Goal: Task Accomplishment & Management: Manage account settings

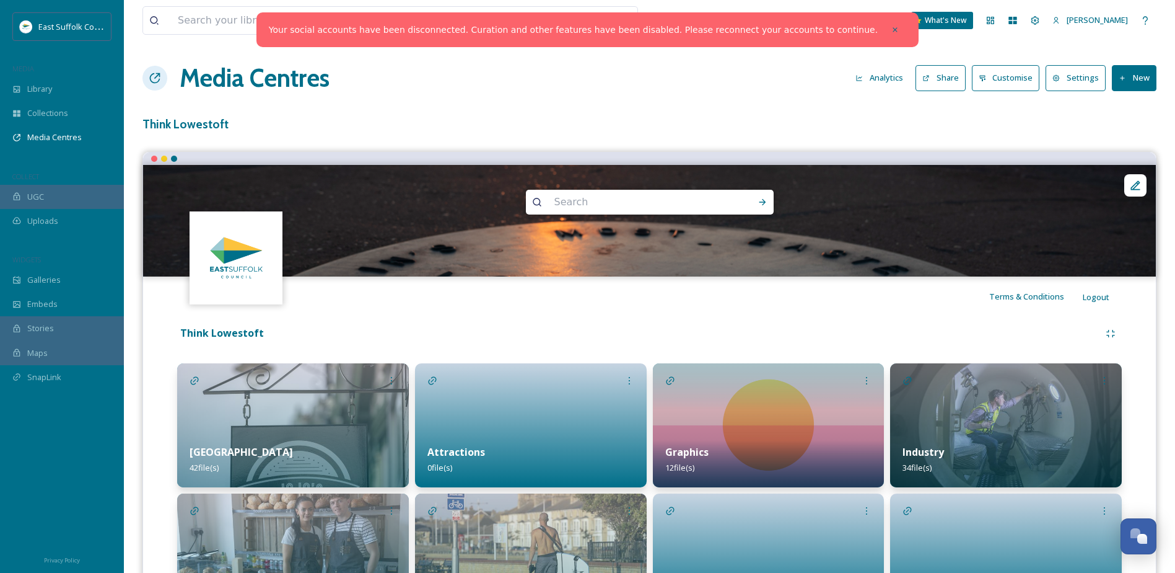
scroll to position [224, 0]
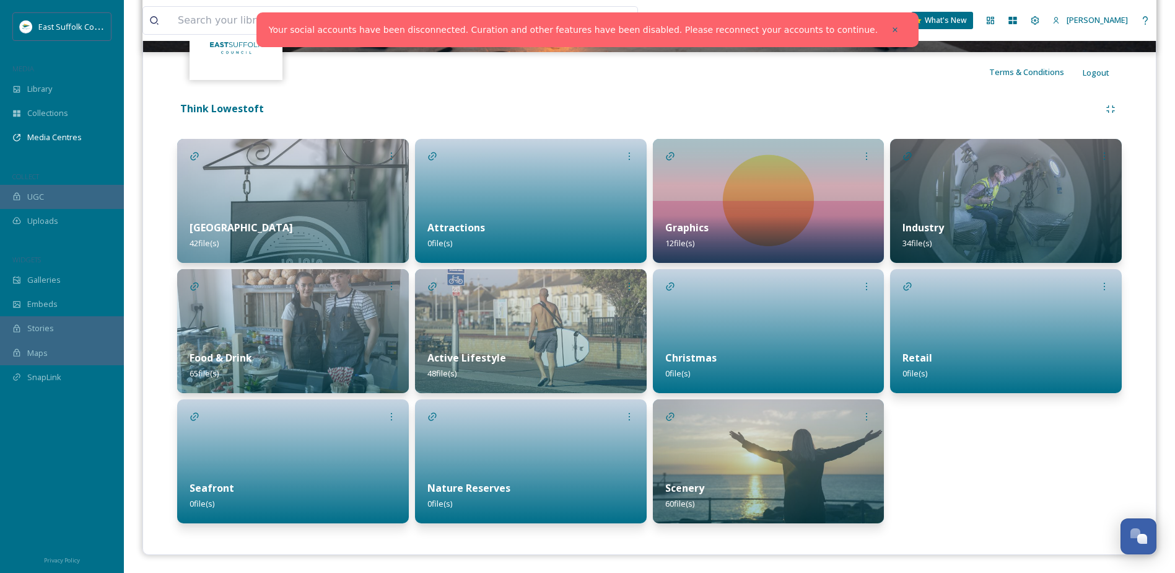
click at [1029, 190] on img at bounding box center [1006, 201] width 232 height 124
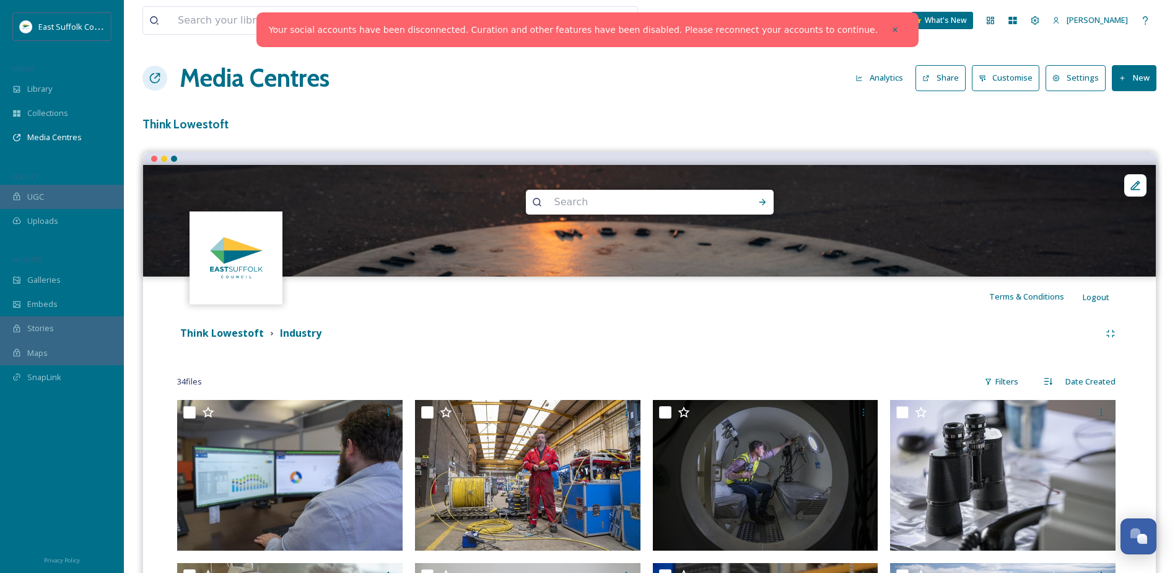
click at [1134, 85] on button "New" at bounding box center [1134, 77] width 45 height 25
click at [1131, 120] on div "Add Album" at bounding box center [1130, 131] width 53 height 24
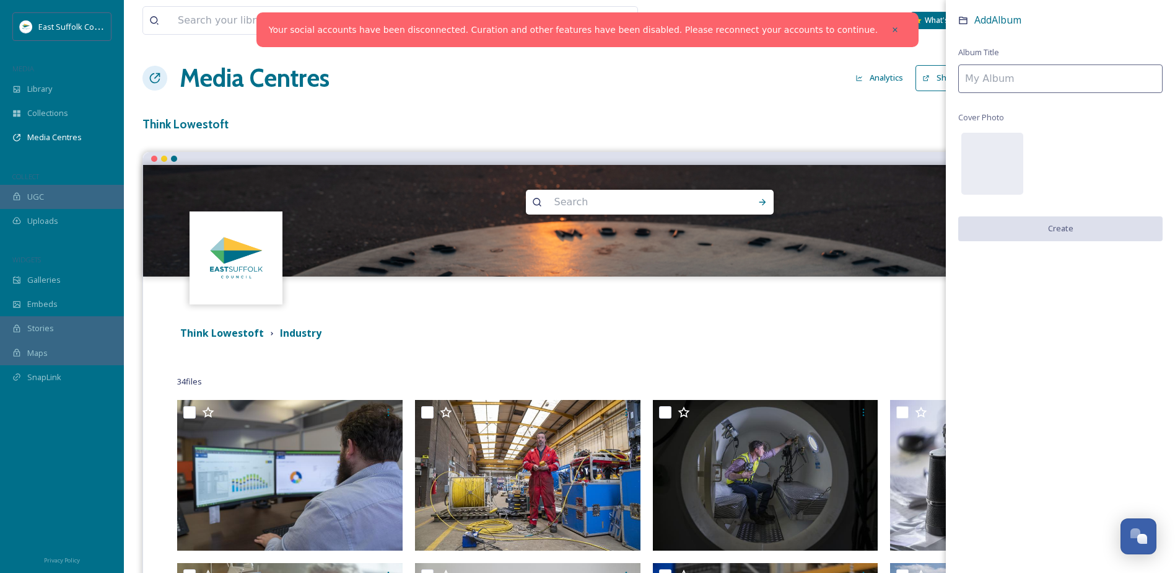
click at [1044, 86] on input at bounding box center [1061, 78] width 204 height 29
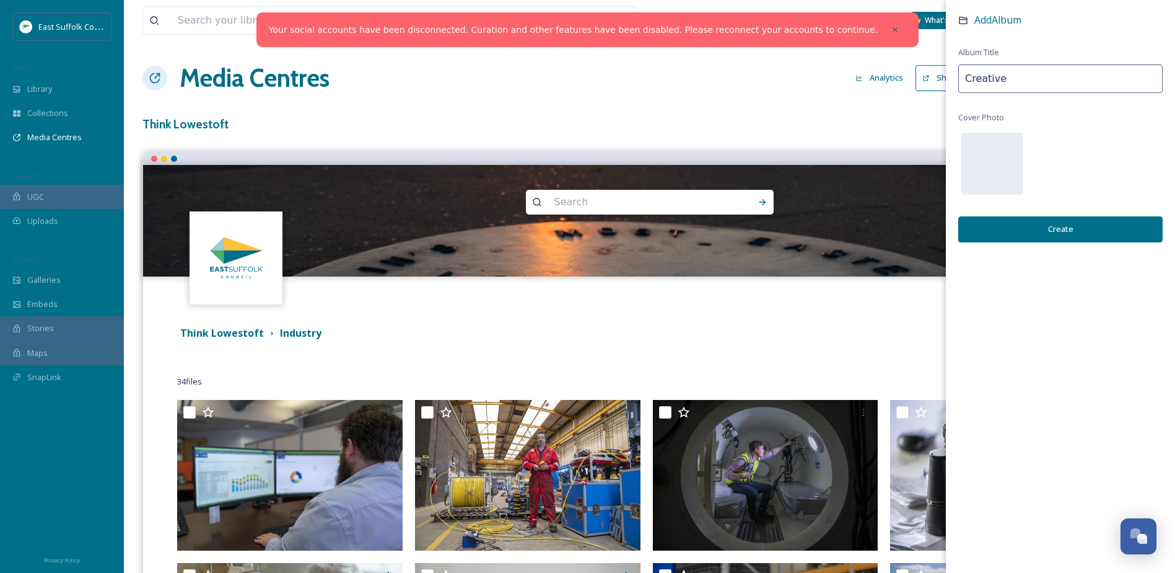
type input "Creative"
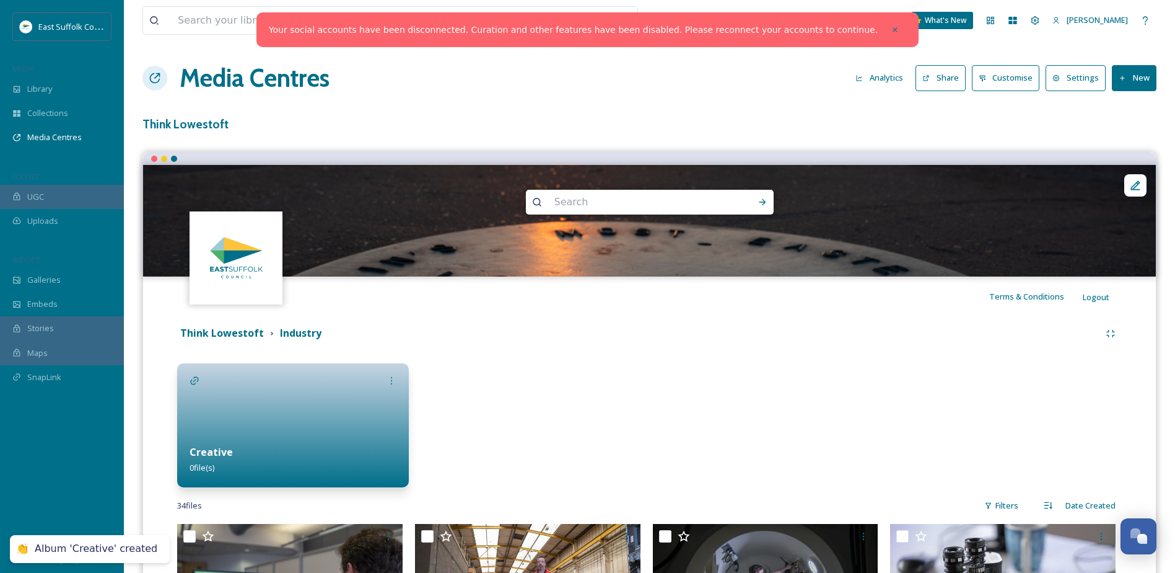
click at [1134, 71] on button "New" at bounding box center [1134, 77] width 45 height 25
click at [1128, 133] on span "Add Album" at bounding box center [1130, 131] width 40 height 12
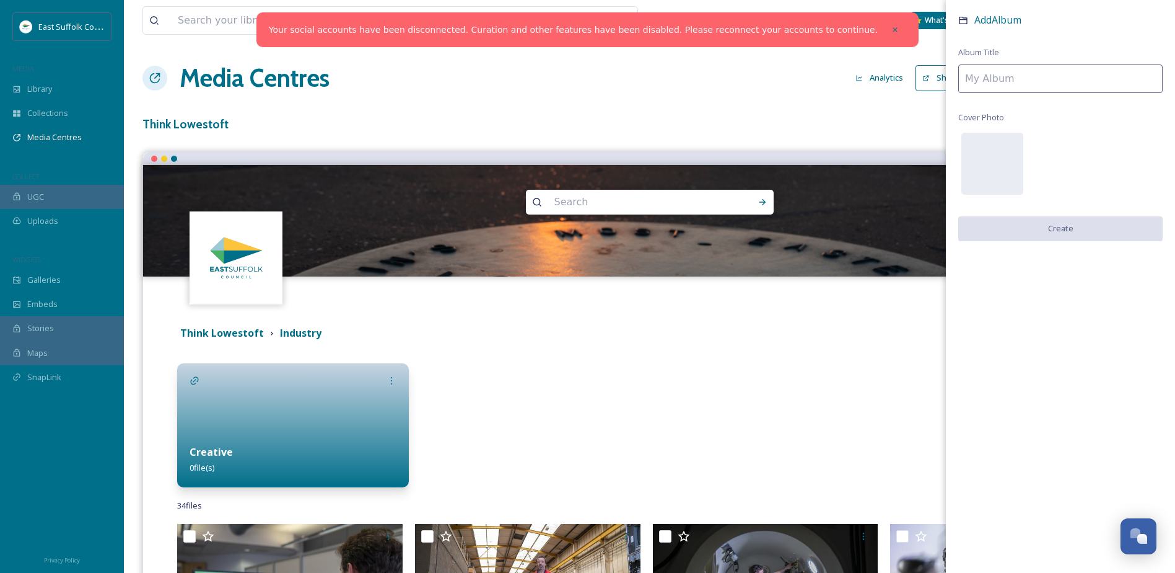
click at [1008, 80] on input at bounding box center [1061, 78] width 204 height 29
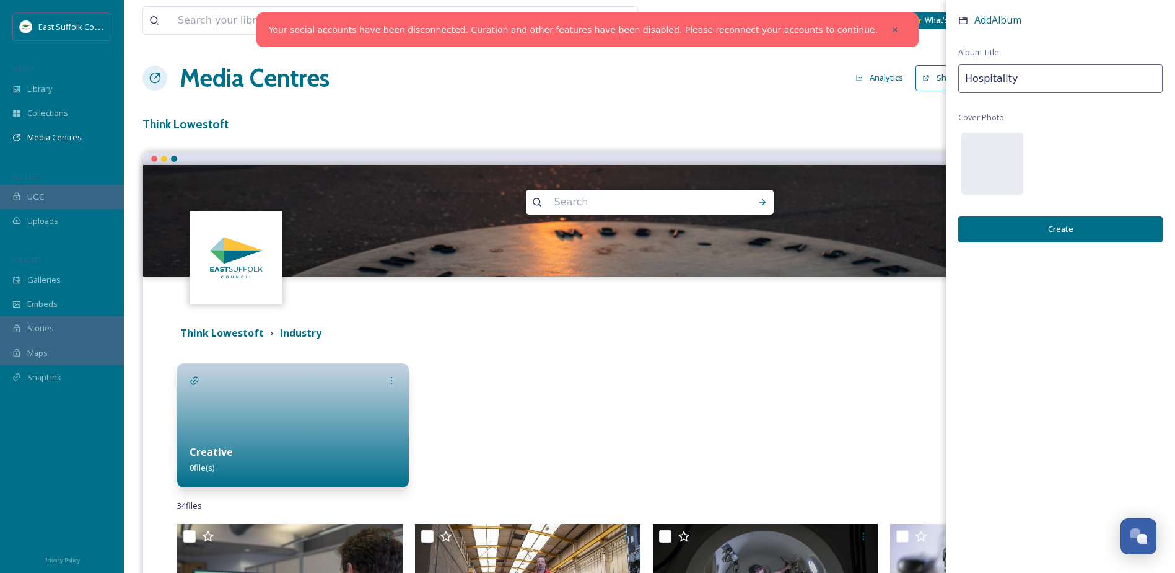
type input "Hospitality"
click at [1051, 226] on button "Create" at bounding box center [1061, 228] width 204 height 25
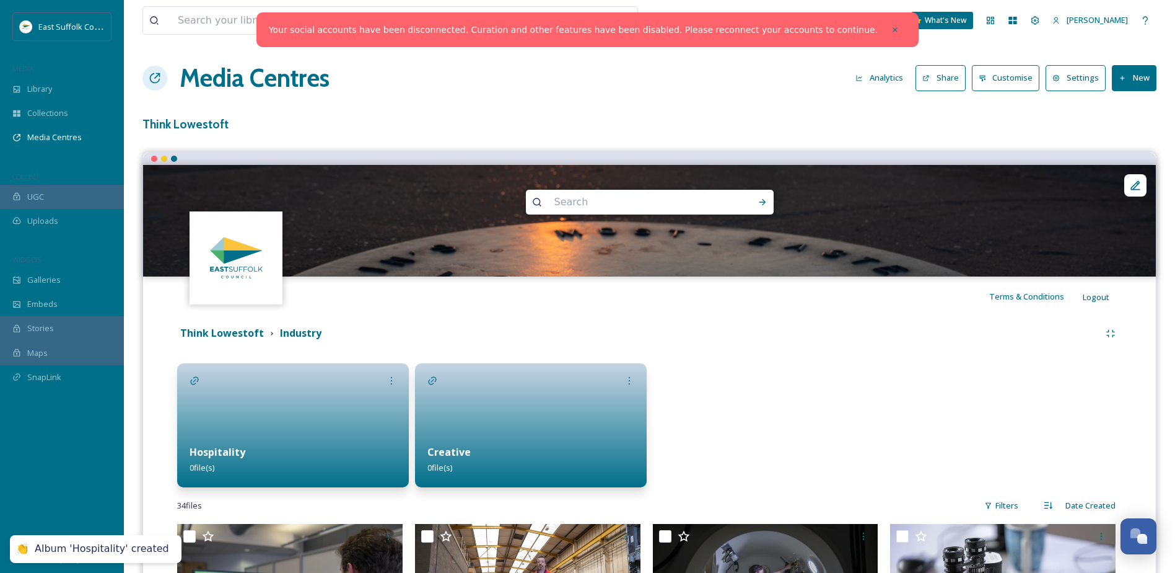
click at [1141, 74] on button "New" at bounding box center [1134, 77] width 45 height 25
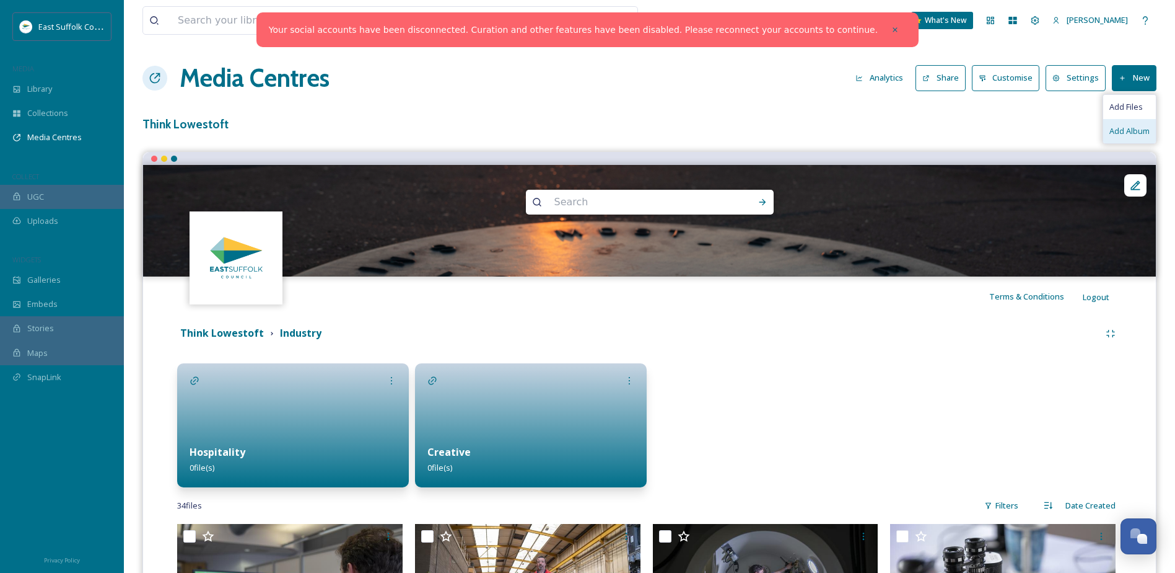
click at [1120, 123] on div "Add Album" at bounding box center [1130, 131] width 53 height 24
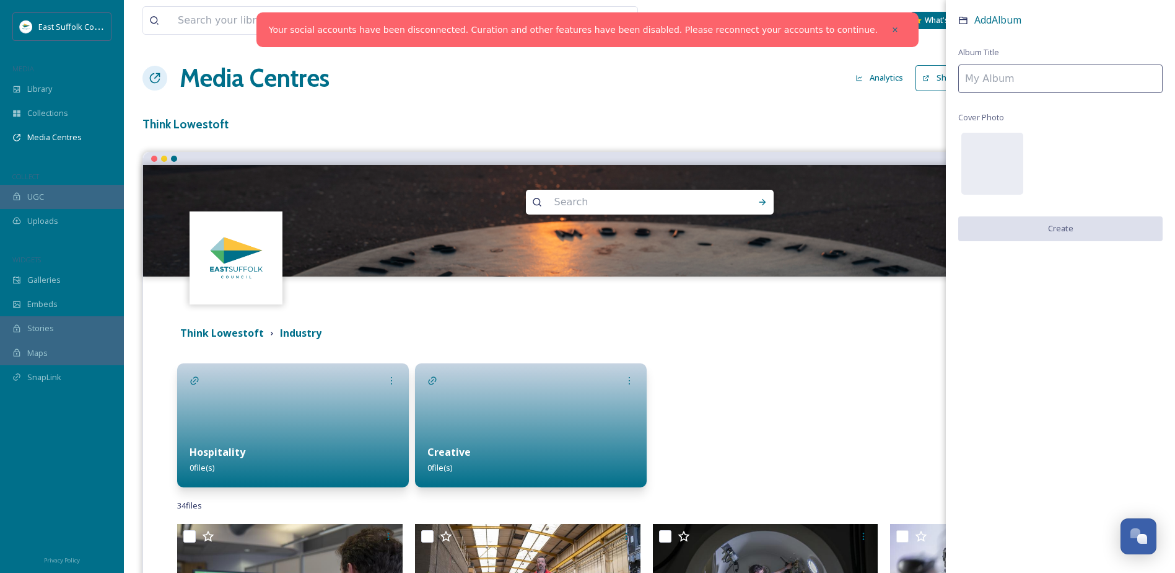
click at [1016, 84] on input at bounding box center [1061, 78] width 204 height 29
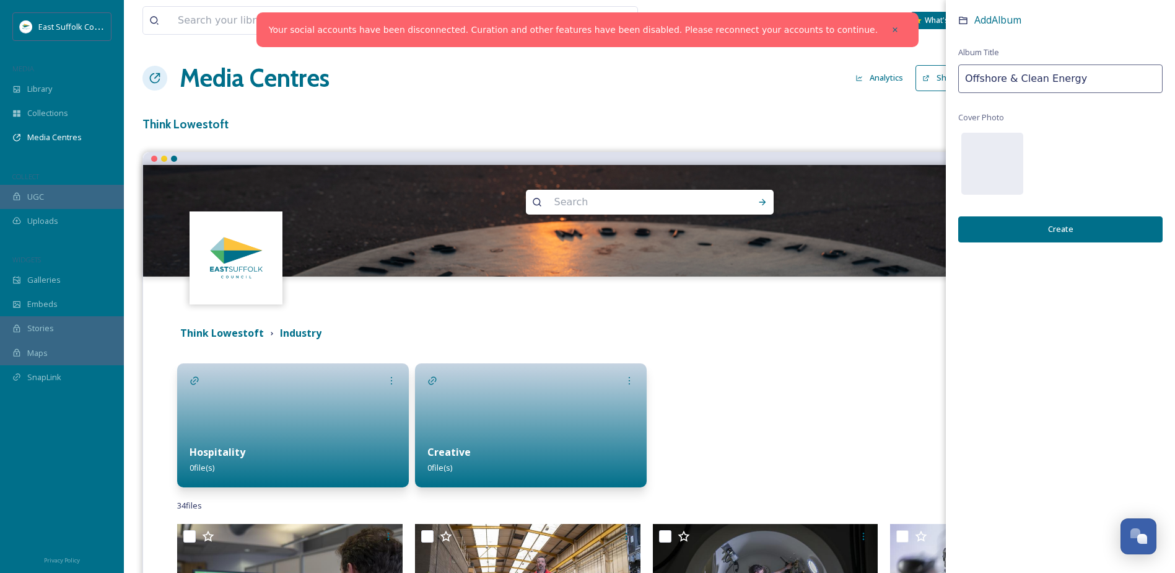
type input "Offshore & Clean Energy"
click at [1114, 226] on button "Create" at bounding box center [1061, 228] width 204 height 25
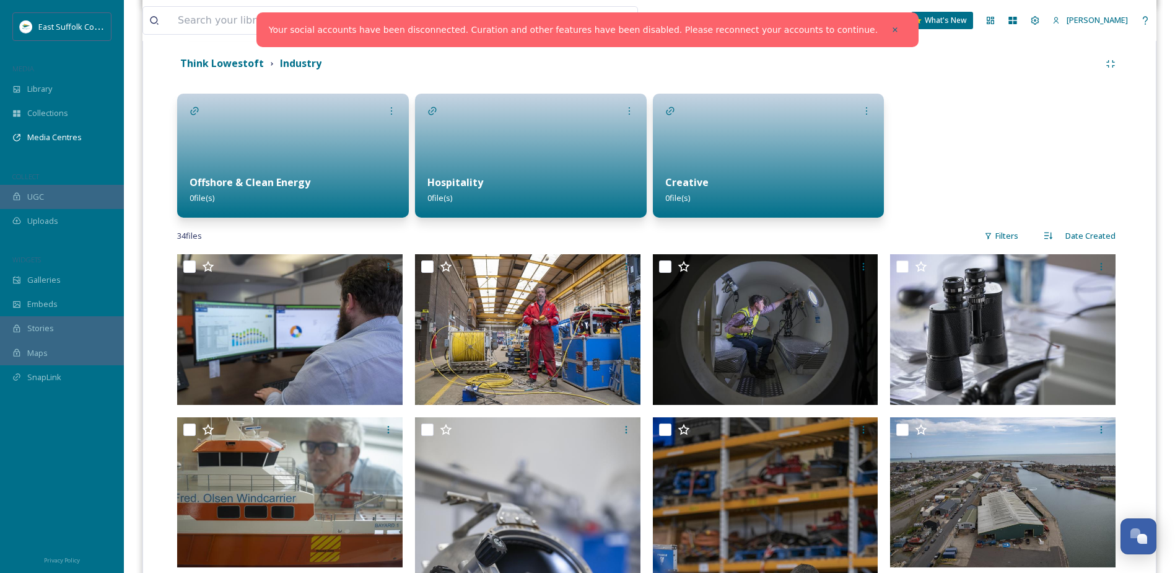
scroll to position [248, 0]
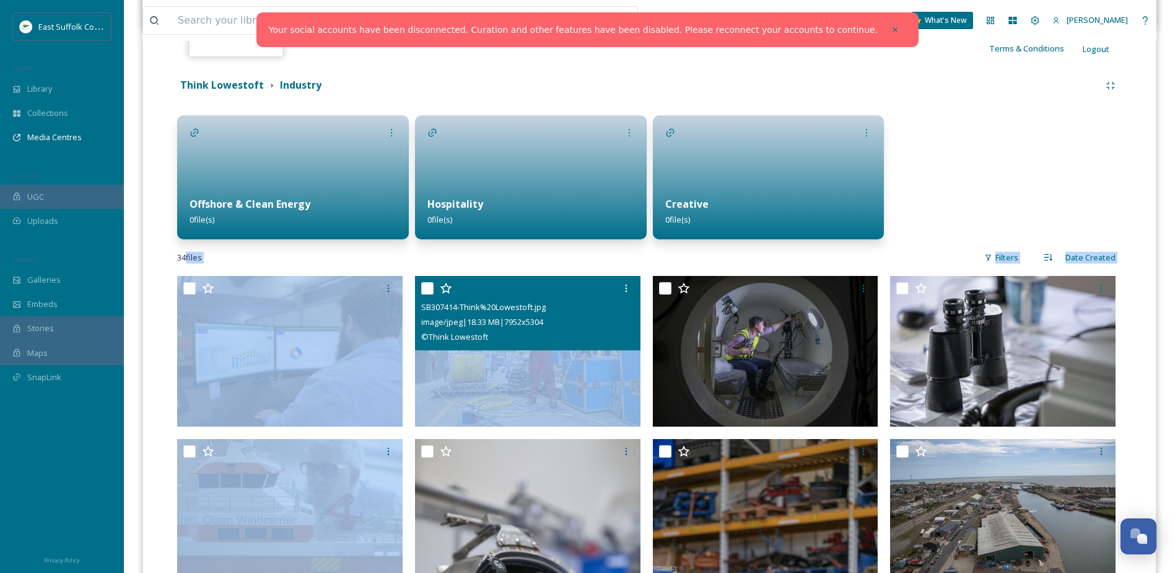
drag, startPoint x: 185, startPoint y: 268, endPoint x: 637, endPoint y: 358, distance: 460.6
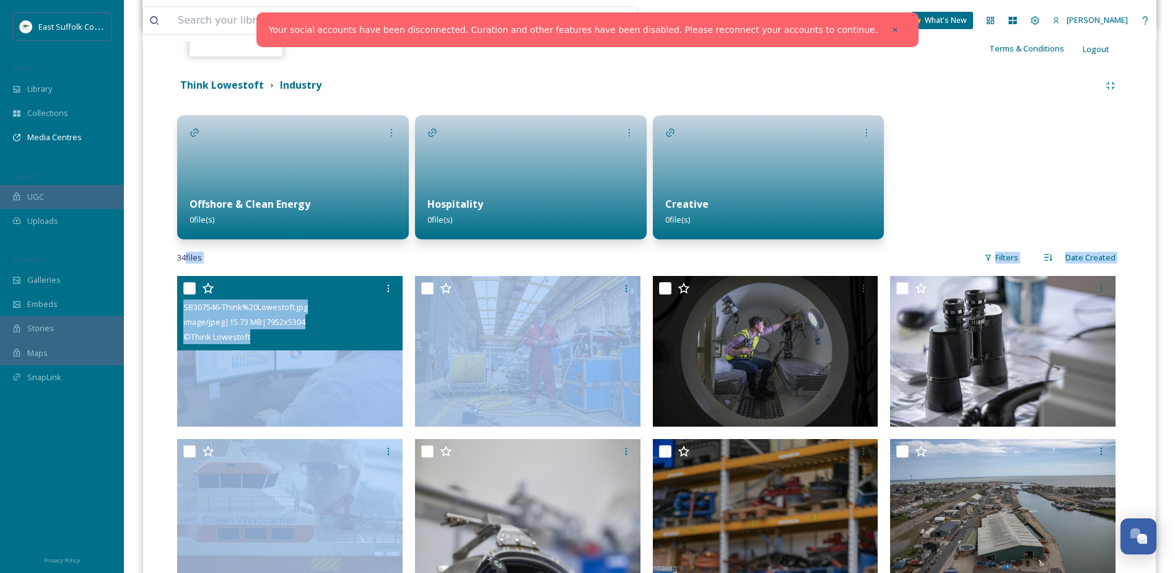
click at [186, 286] on input "checkbox" at bounding box center [189, 288] width 12 height 12
checkbox input "true"
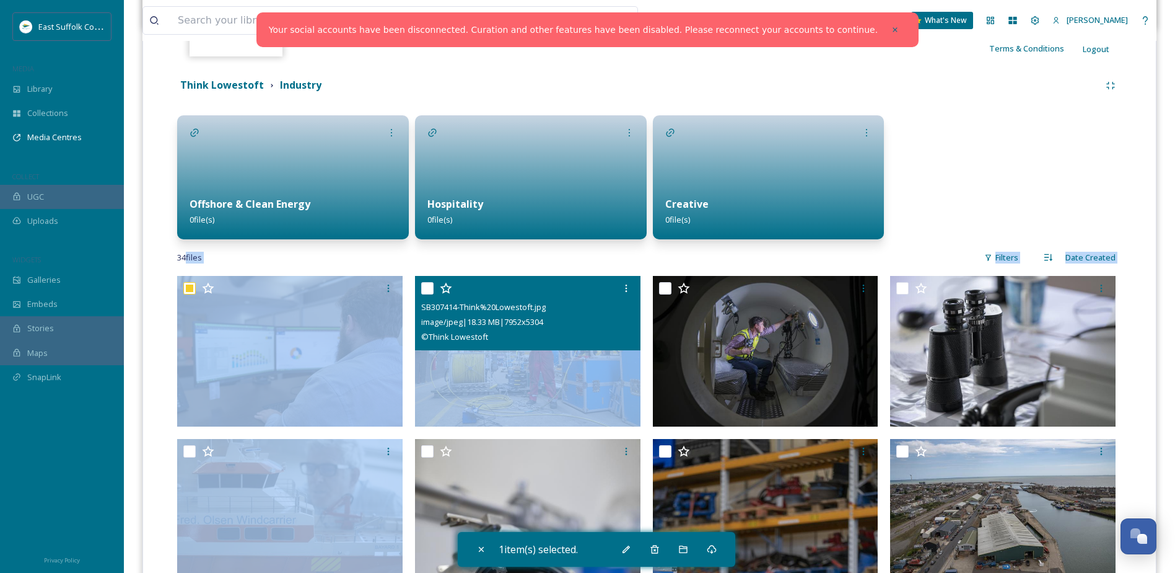
click at [423, 287] on input "checkbox" at bounding box center [427, 288] width 12 height 12
checkbox input "true"
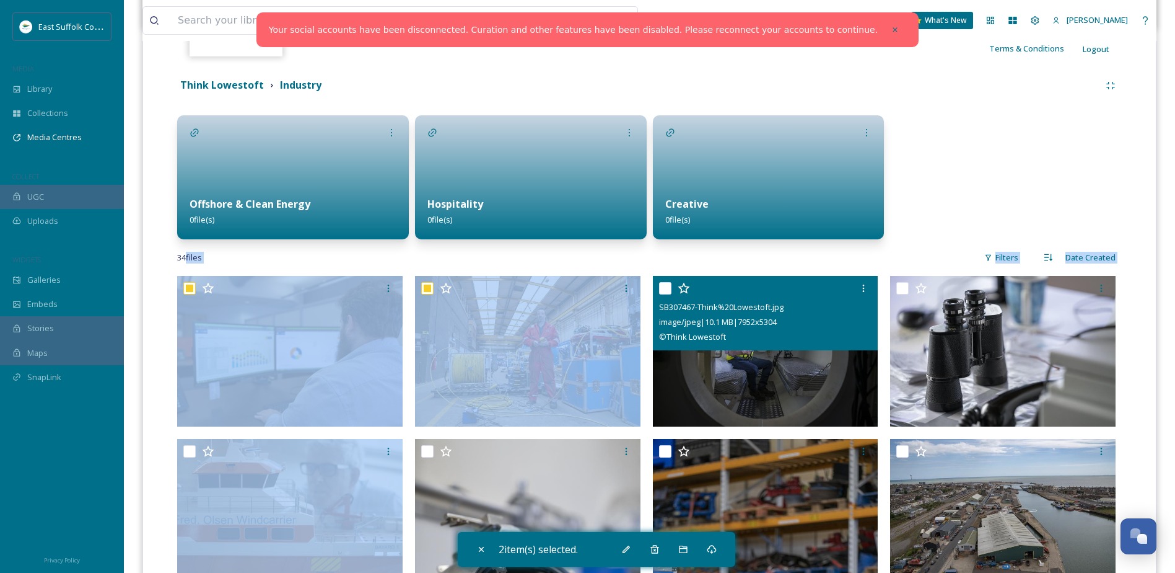
click at [663, 291] on input "checkbox" at bounding box center [665, 288] width 12 height 12
checkbox input "true"
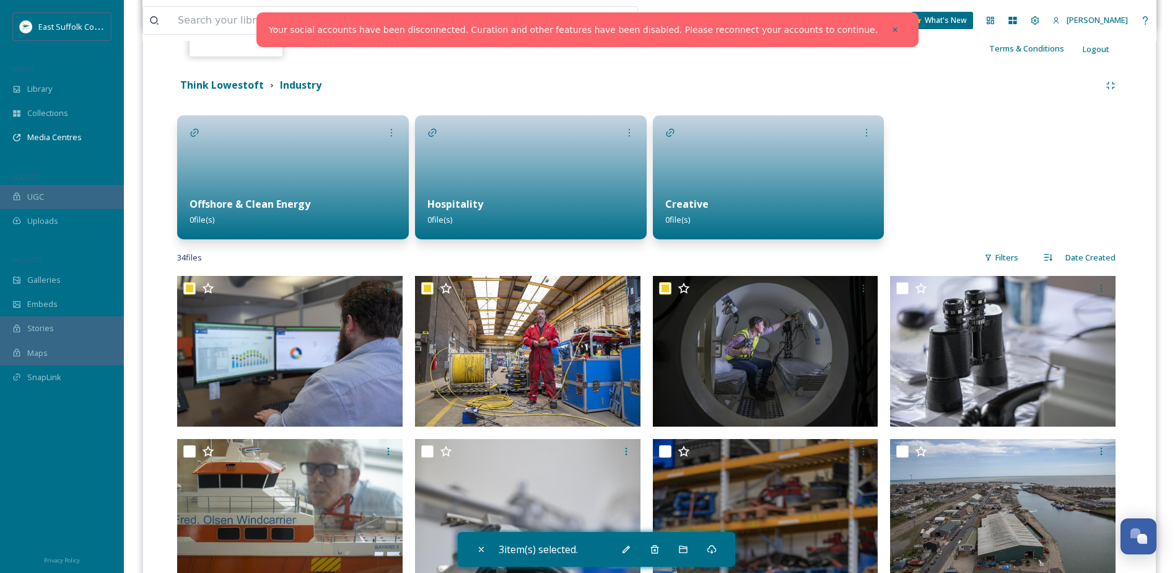
click at [967, 172] on div at bounding box center [1006, 177] width 232 height 124
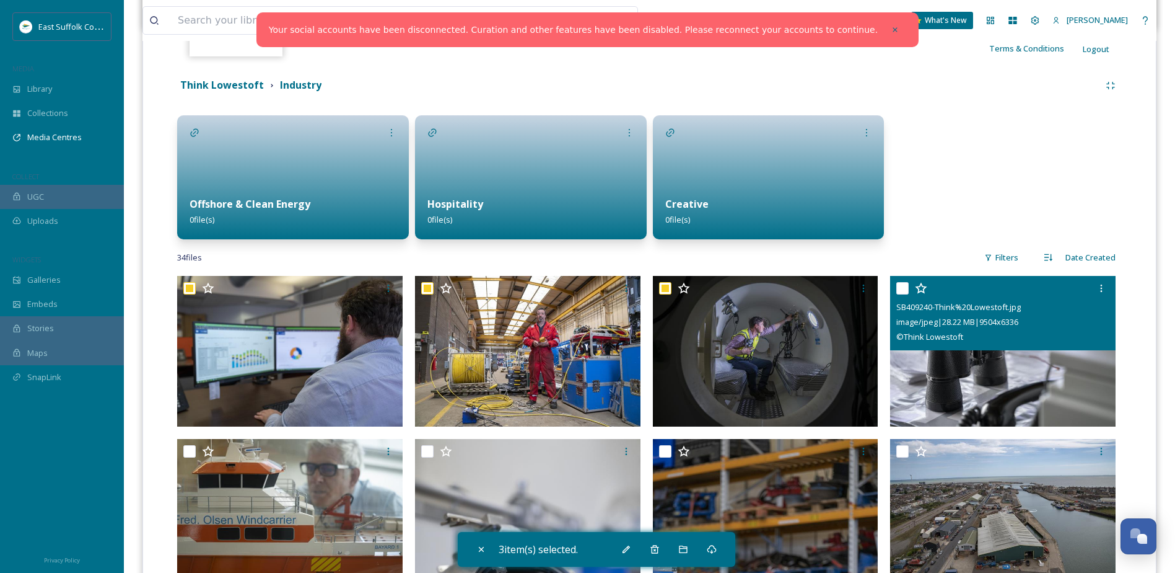
click at [902, 294] on input "checkbox" at bounding box center [903, 288] width 12 height 12
checkbox input "true"
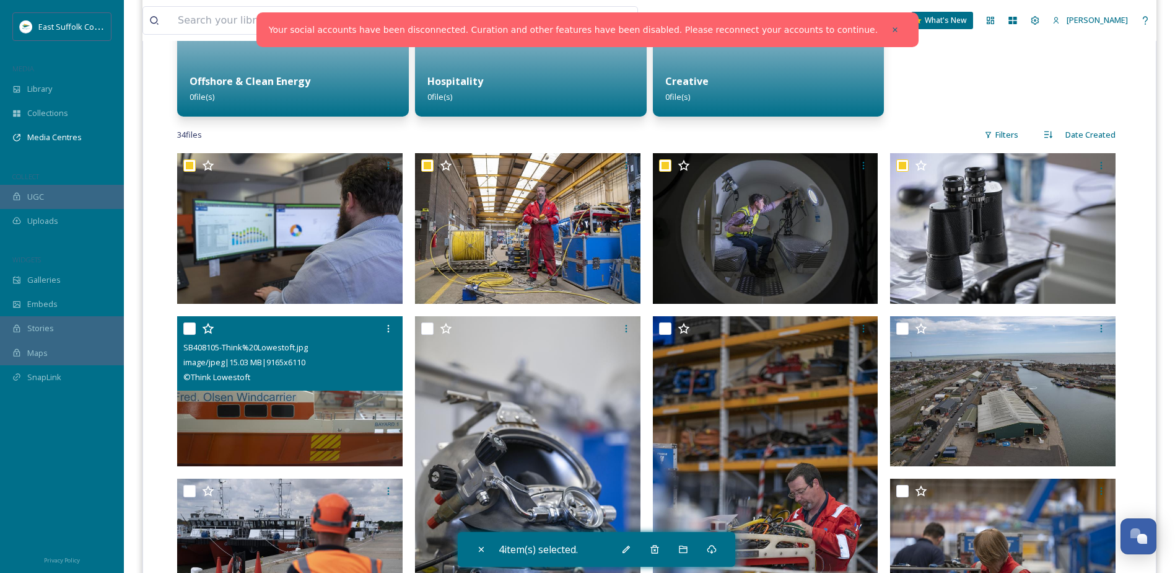
scroll to position [372, 0]
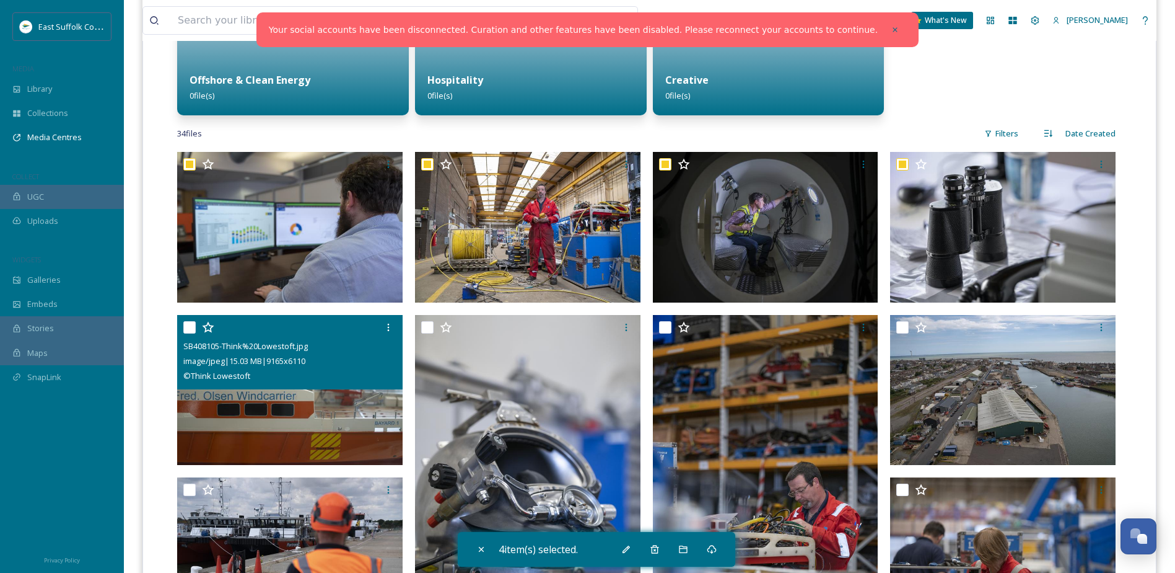
click at [193, 328] on input "checkbox" at bounding box center [189, 327] width 12 height 12
checkbox input "true"
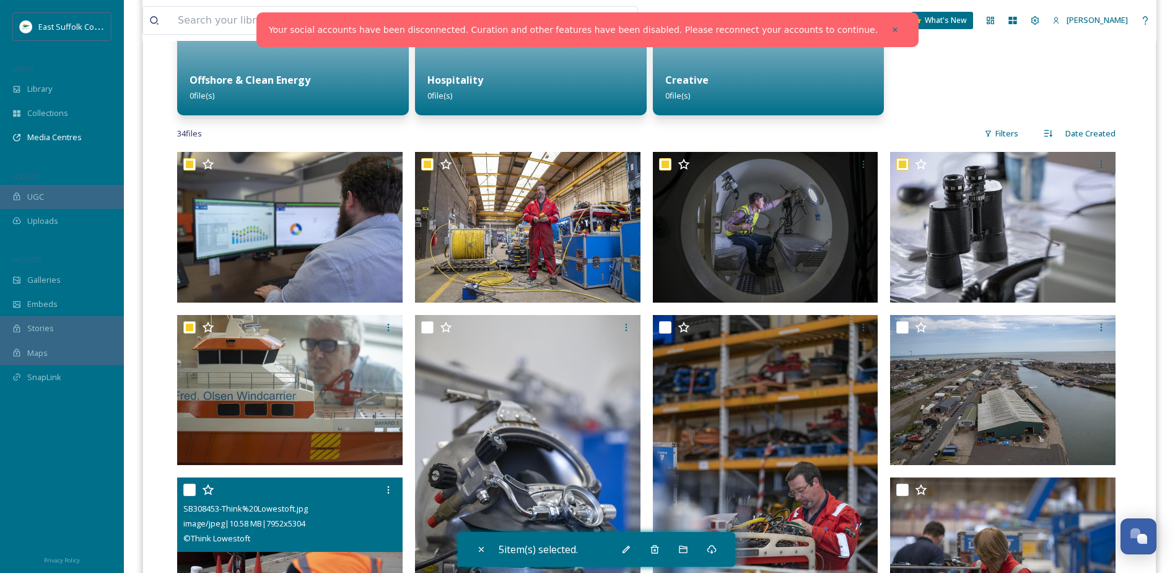
click at [190, 490] on input "checkbox" at bounding box center [189, 489] width 12 height 12
checkbox input "true"
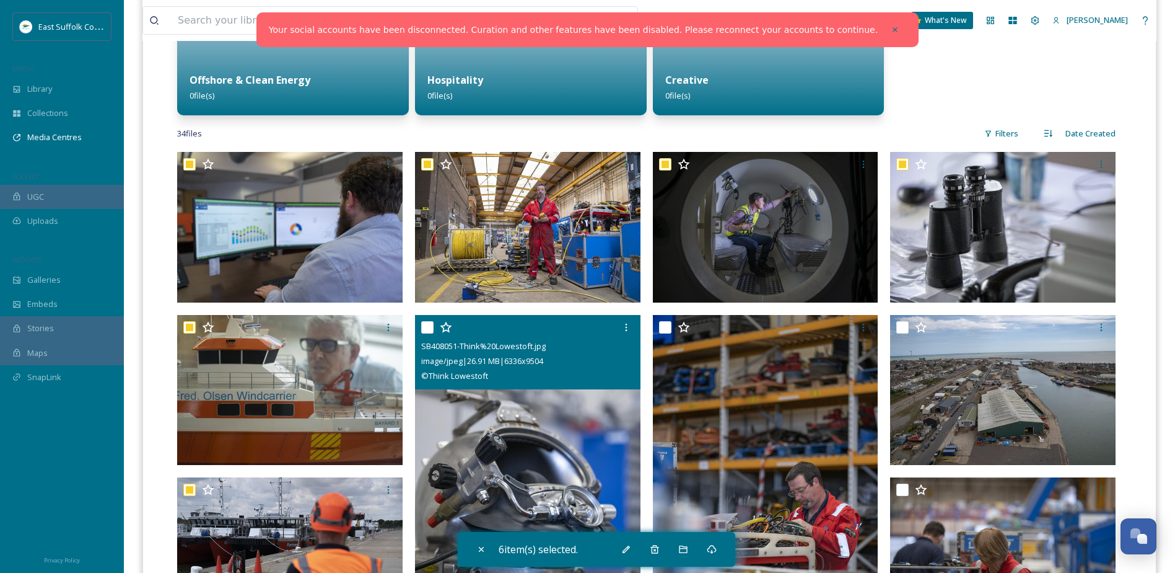
click at [426, 328] on input "checkbox" at bounding box center [427, 327] width 12 height 12
checkbox input "true"
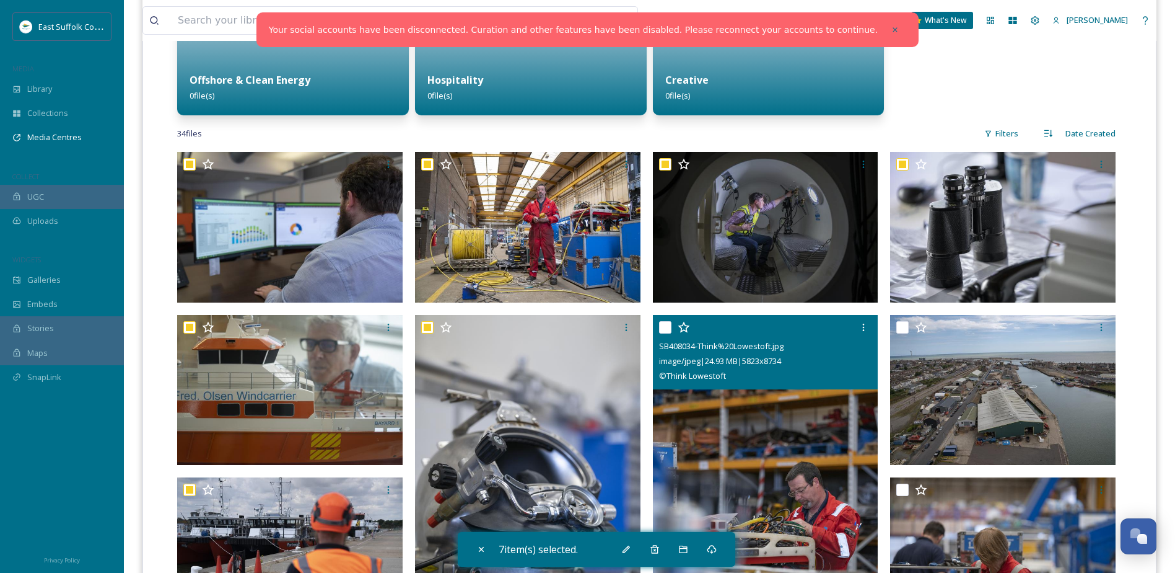
click at [664, 327] on input "checkbox" at bounding box center [665, 327] width 12 height 12
checkbox input "true"
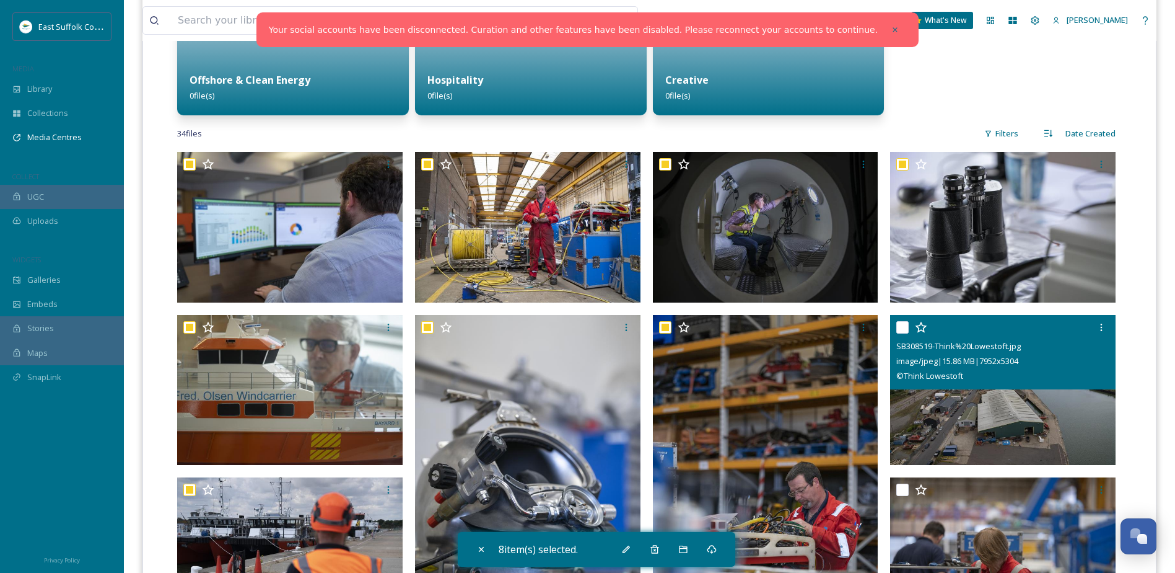
click at [904, 328] on input "checkbox" at bounding box center [903, 327] width 12 height 12
checkbox input "true"
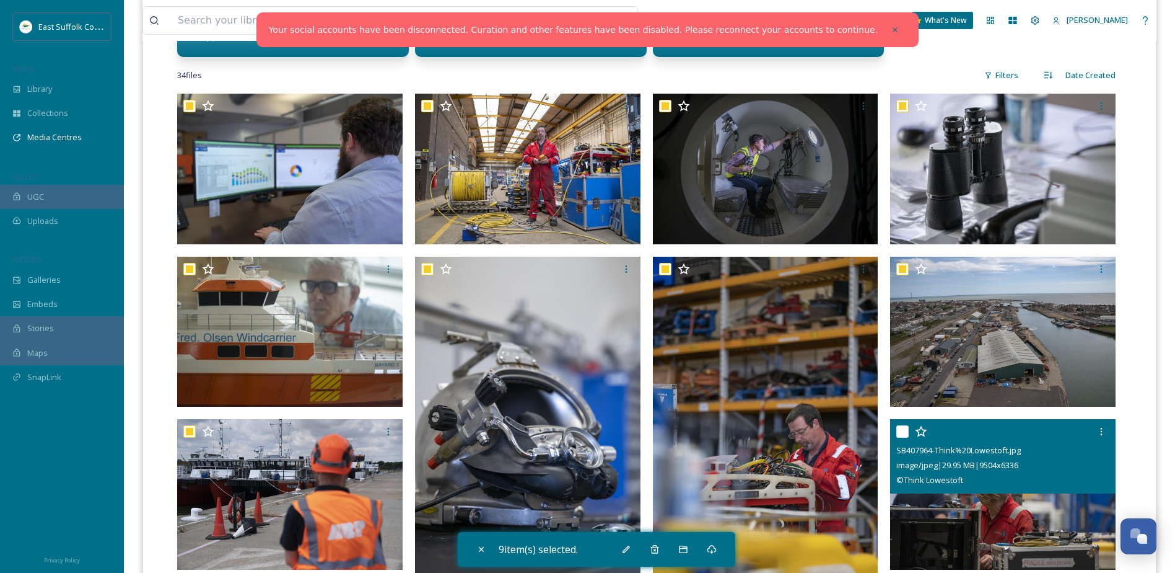
scroll to position [620, 0]
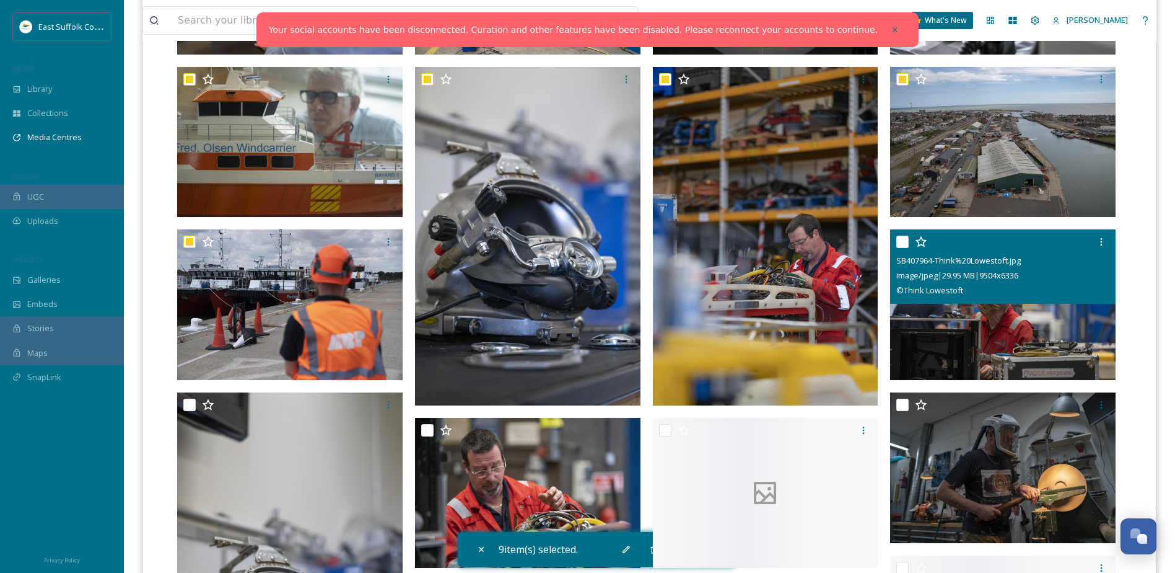
click at [906, 243] on input "checkbox" at bounding box center [903, 241] width 12 height 12
checkbox input "true"
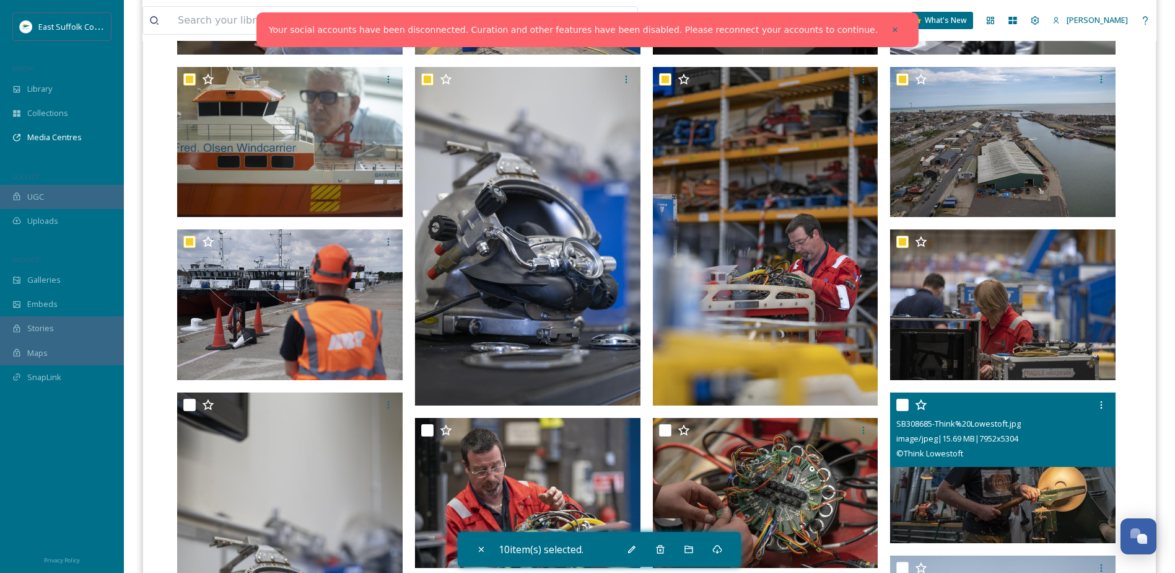
click at [904, 402] on input "checkbox" at bounding box center [903, 404] width 12 height 12
click at [906, 402] on input "checkbox" at bounding box center [903, 404] width 12 height 12
checkbox input "false"
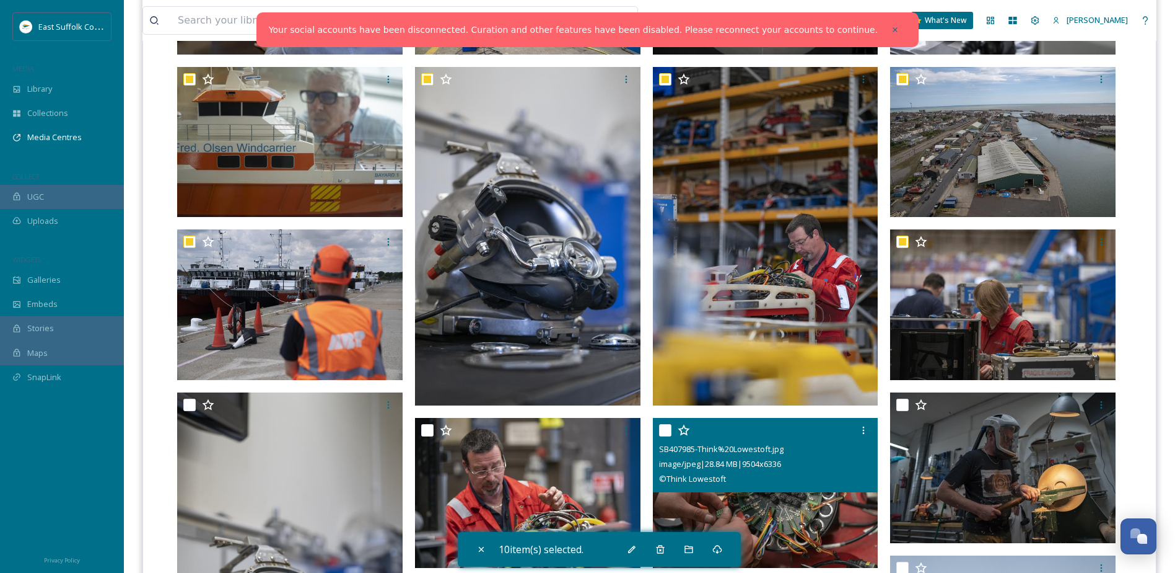
click at [665, 428] on input "checkbox" at bounding box center [665, 430] width 12 height 12
checkbox input "true"
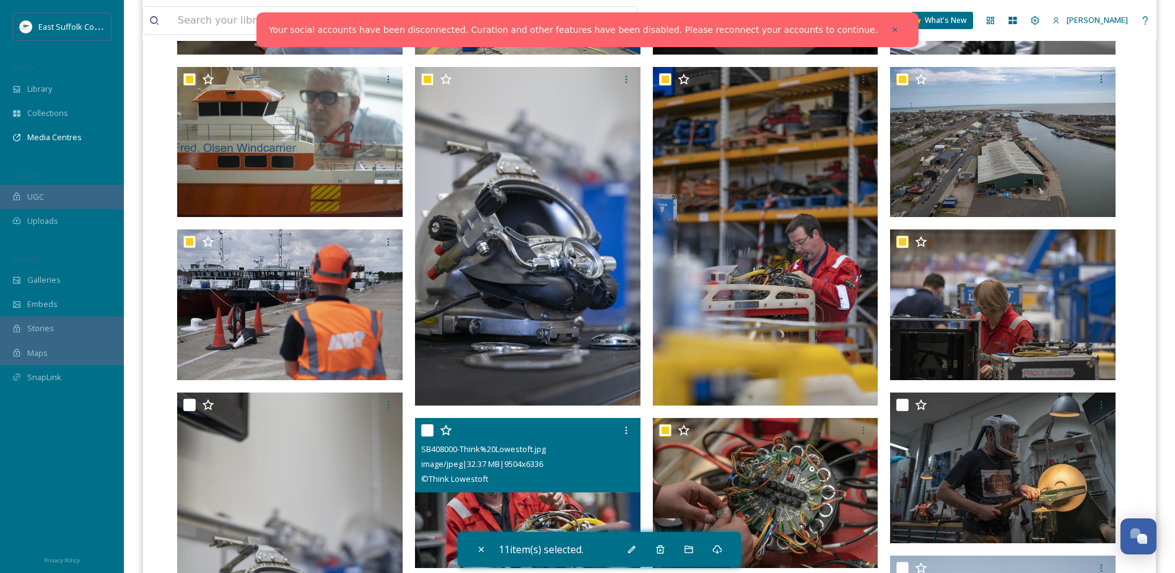
drag, startPoint x: 428, startPoint y: 431, endPoint x: 219, endPoint y: 405, distance: 210.5
click at [428, 432] on input "checkbox" at bounding box center [427, 430] width 12 height 12
checkbox input "true"
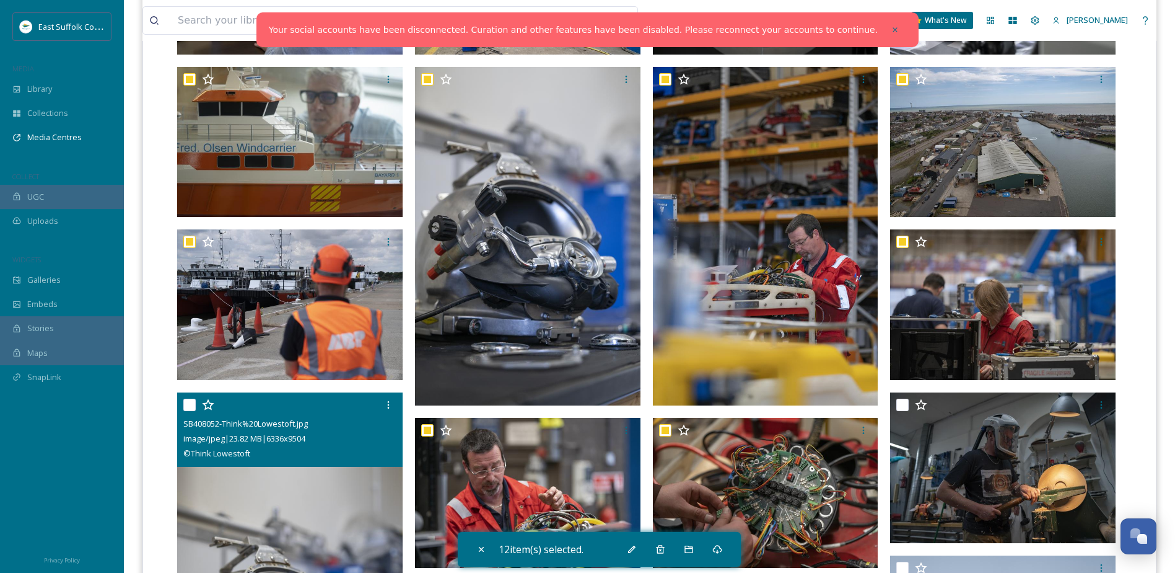
click at [187, 404] on input "checkbox" at bounding box center [189, 404] width 12 height 12
checkbox input "true"
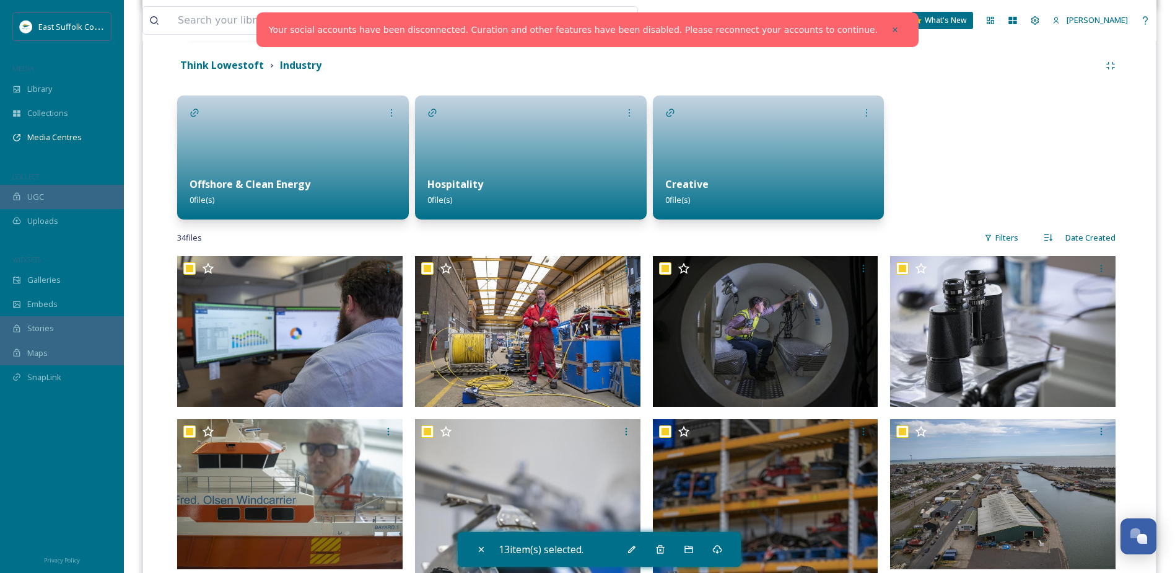
scroll to position [186, 0]
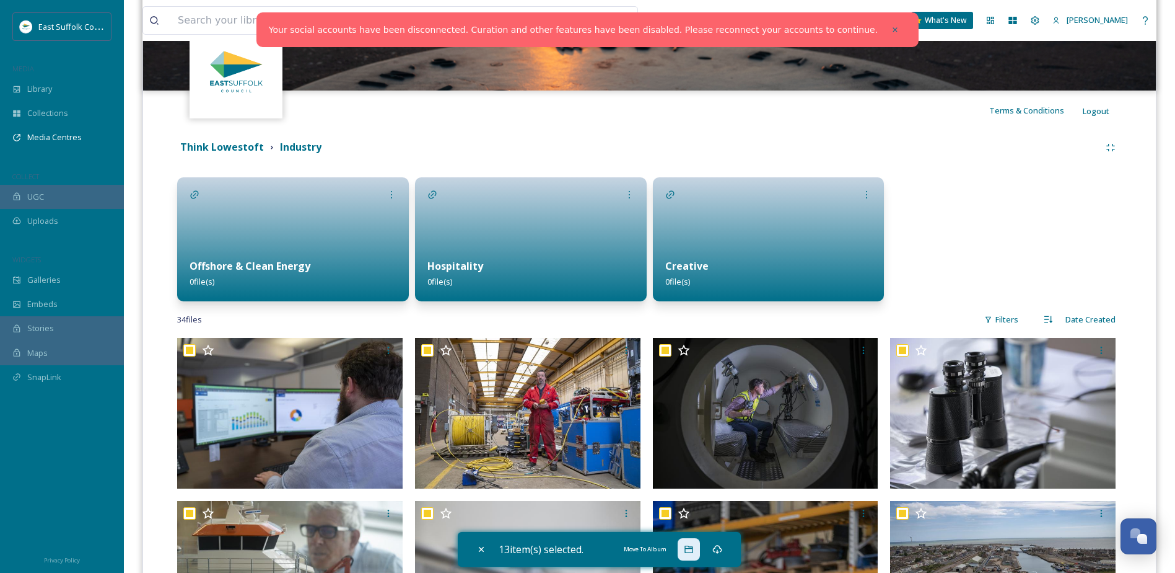
click at [683, 548] on div "Move To Album" at bounding box center [689, 549] width 22 height 22
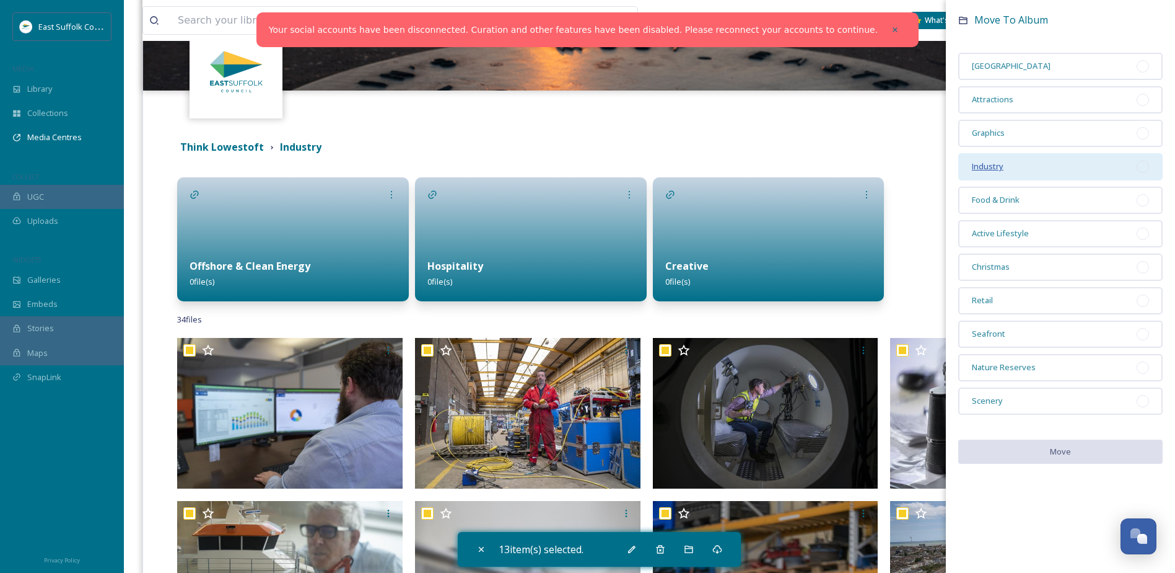
click at [989, 170] on span "Industry" at bounding box center [988, 165] width 32 height 11
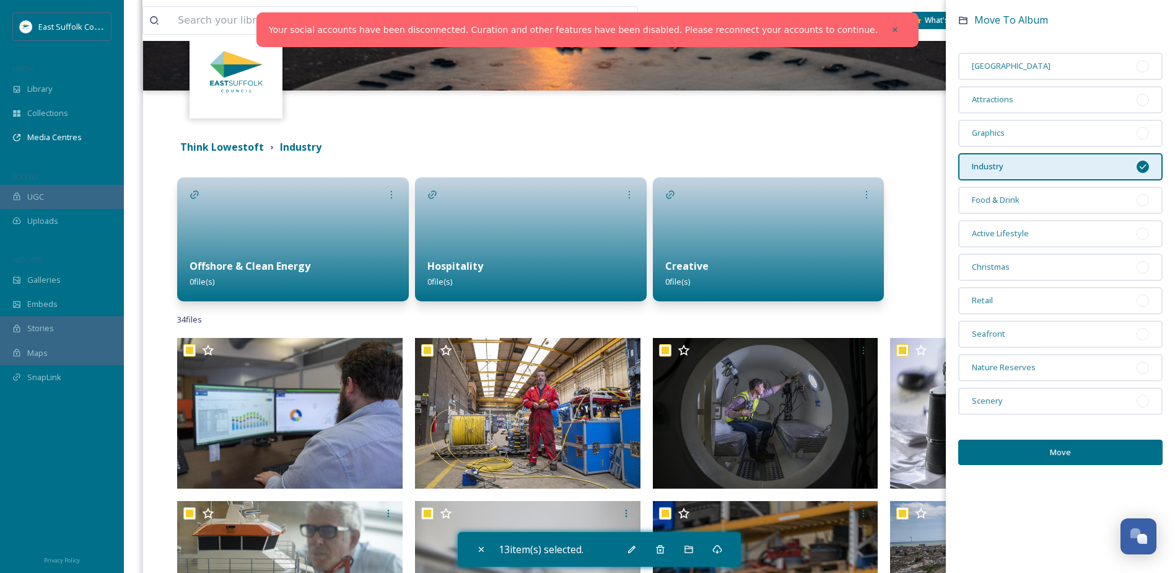
click at [317, 228] on div at bounding box center [293, 239] width 232 height 124
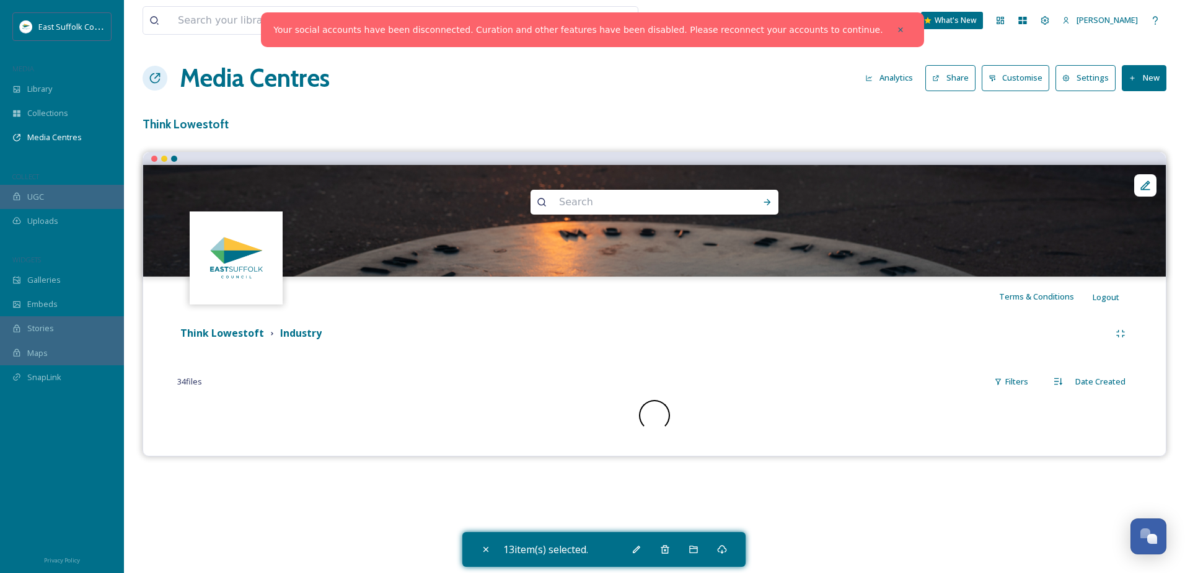
click at [317, 228] on img at bounding box center [654, 221] width 1022 height 112
click at [296, 338] on strong "Industry" at bounding box center [301, 333] width 42 height 14
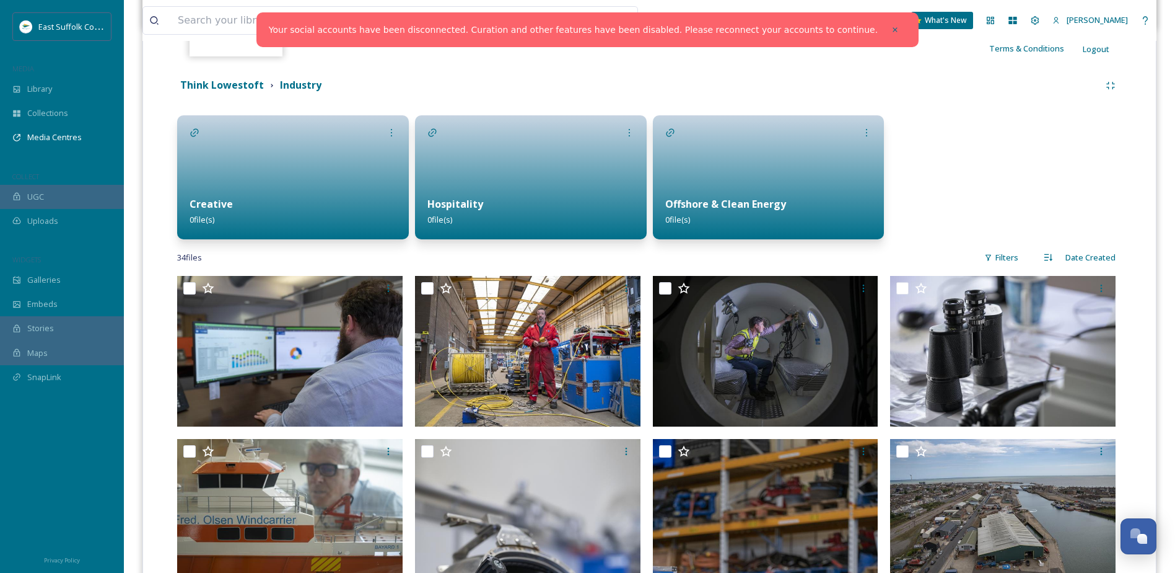
scroll to position [310, 0]
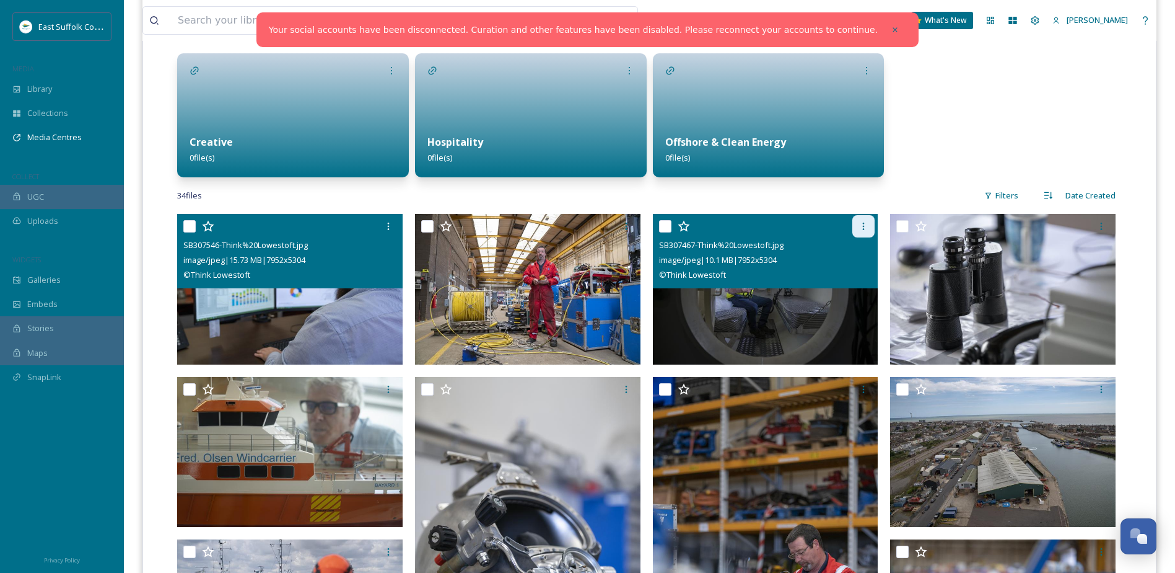
click at [863, 220] on div at bounding box center [864, 226] width 22 height 22
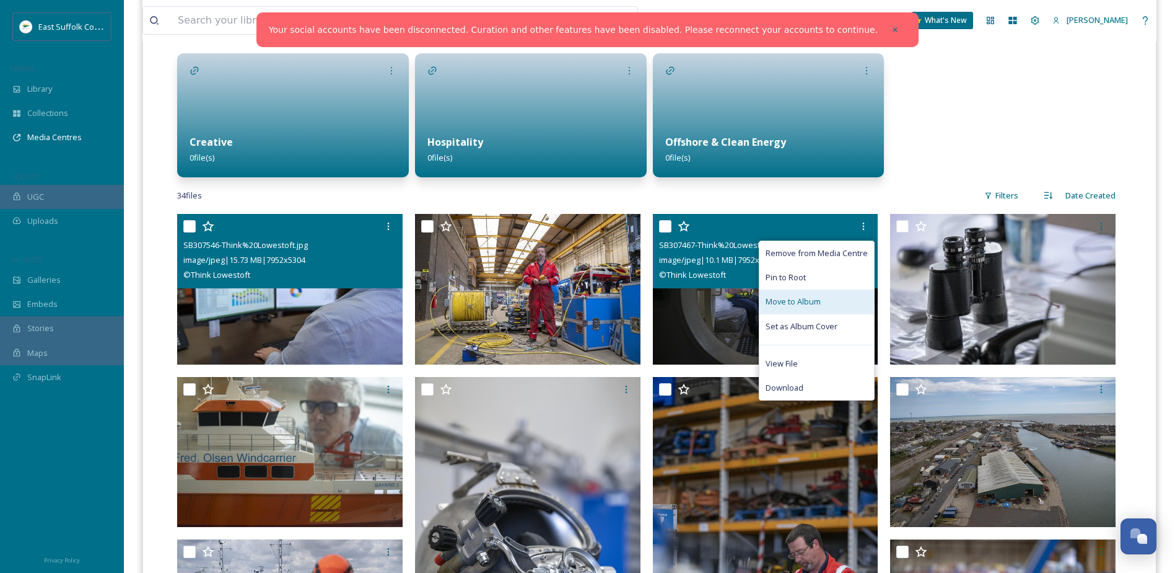
click at [824, 303] on div "Move to Album" at bounding box center [817, 301] width 115 height 24
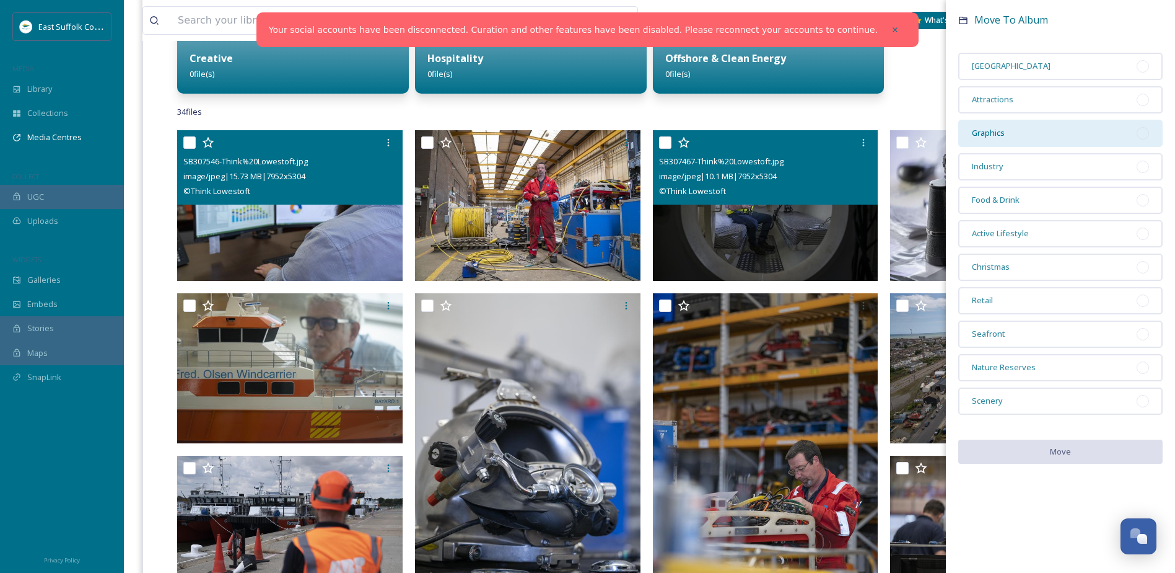
scroll to position [372, 0]
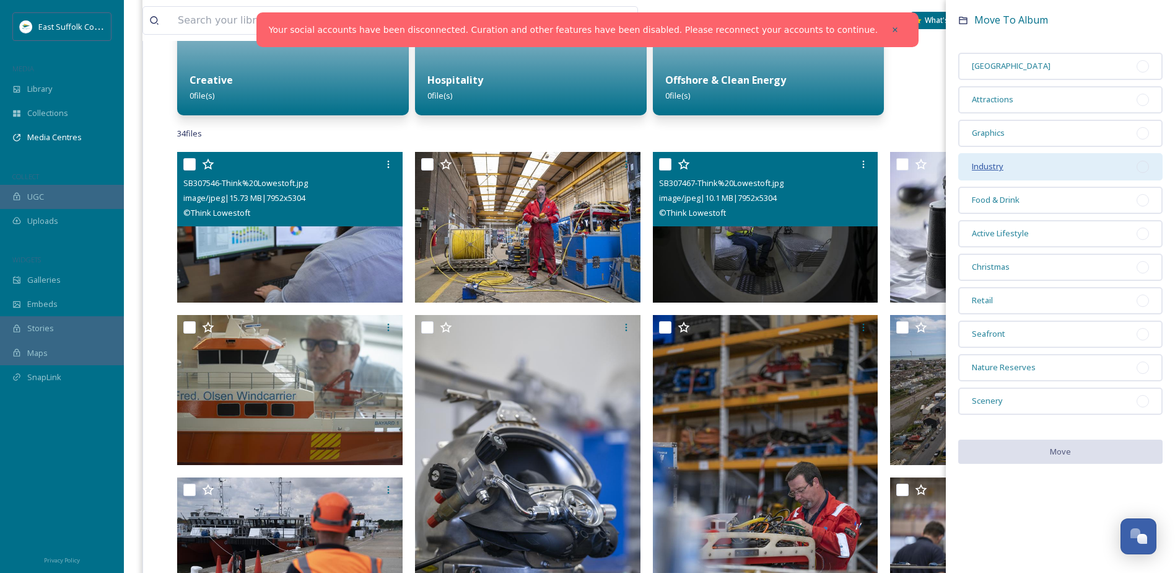
click at [991, 162] on span "Industry" at bounding box center [988, 165] width 32 height 11
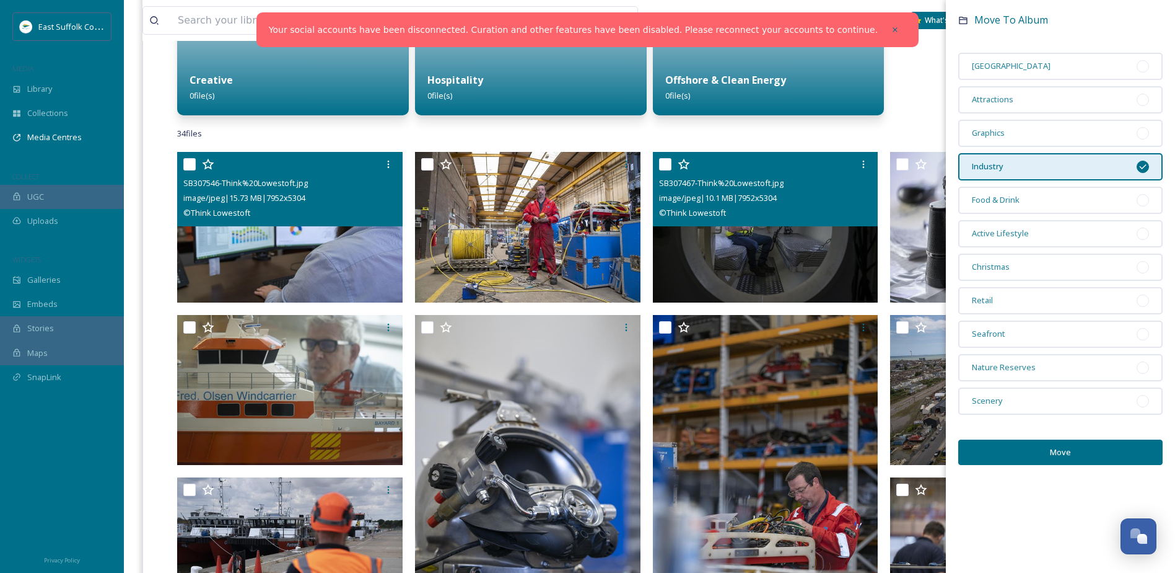
click at [1081, 451] on button "Move" at bounding box center [1061, 451] width 204 height 25
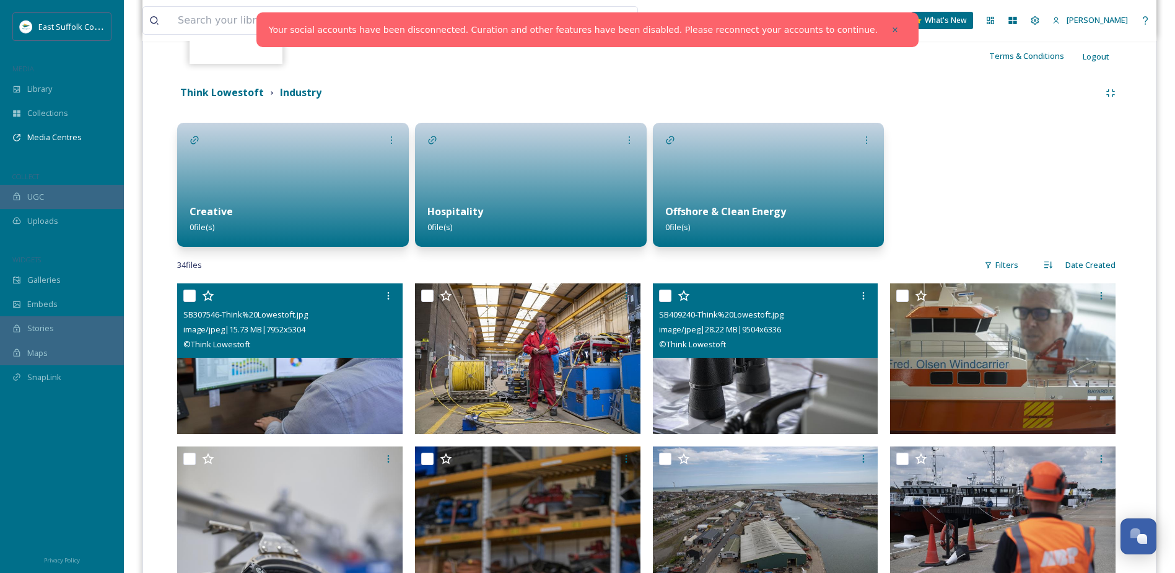
scroll to position [124, 0]
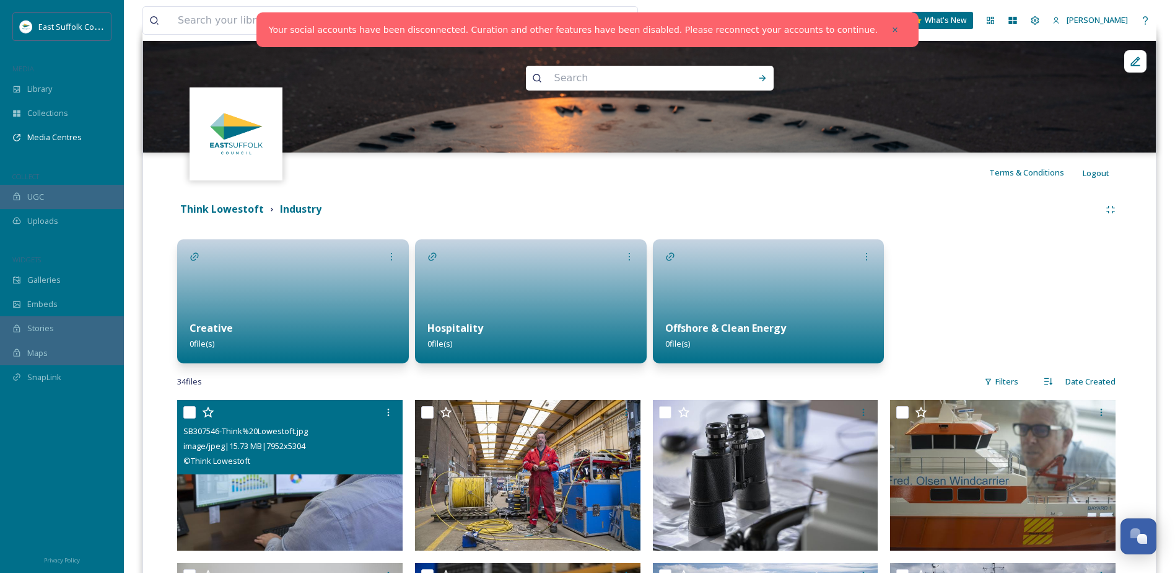
click at [191, 411] on input "checkbox" at bounding box center [189, 412] width 12 height 12
checkbox input "true"
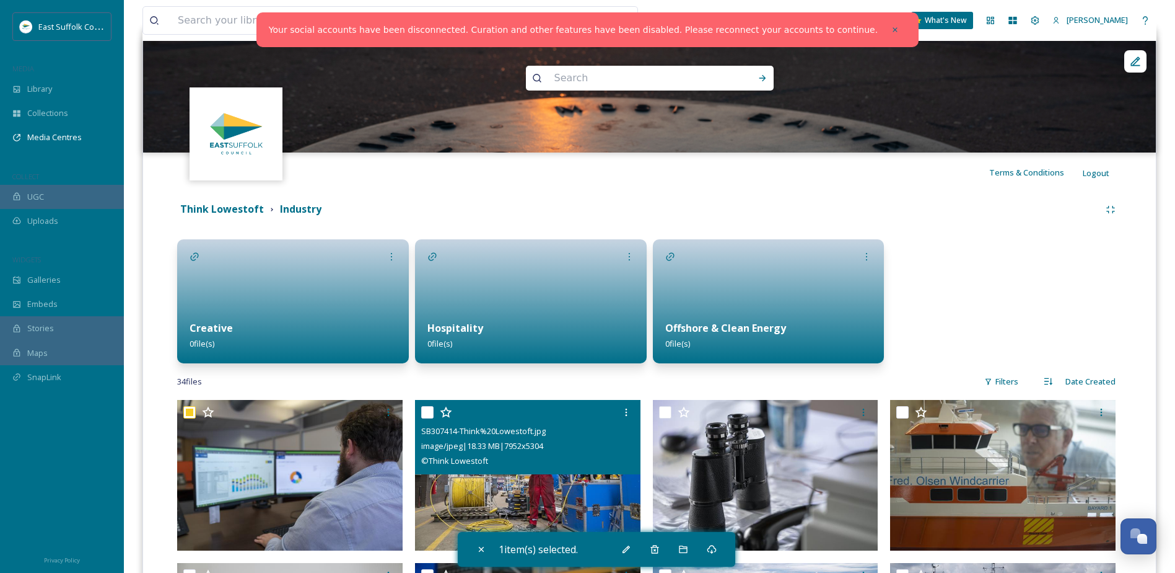
click at [428, 413] on input "checkbox" at bounding box center [427, 412] width 12 height 12
checkbox input "true"
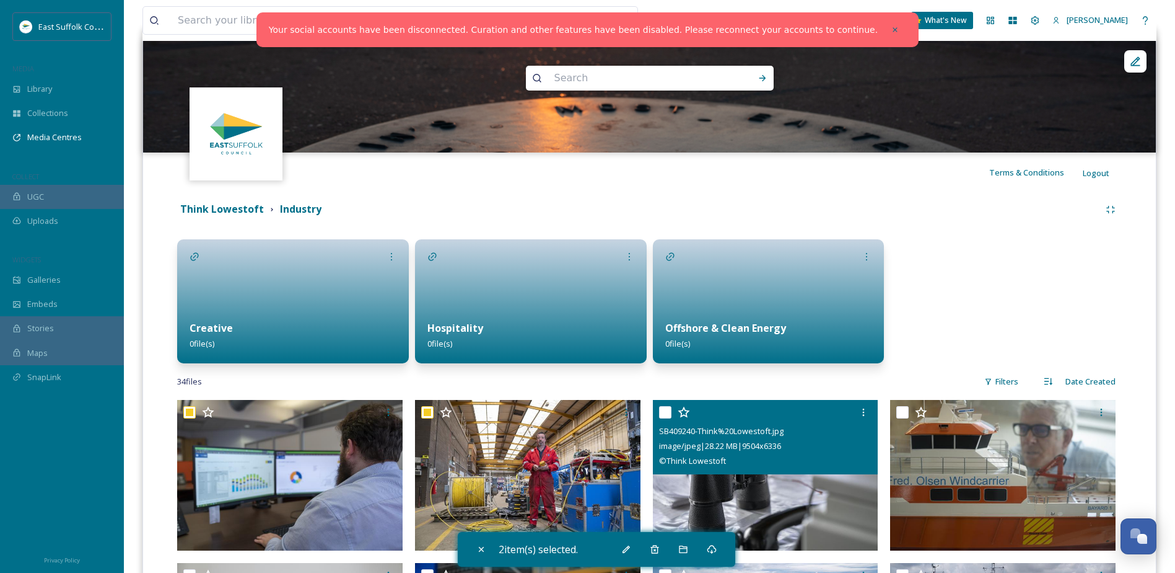
click at [667, 415] on input "checkbox" at bounding box center [665, 412] width 12 height 12
checkbox input "true"
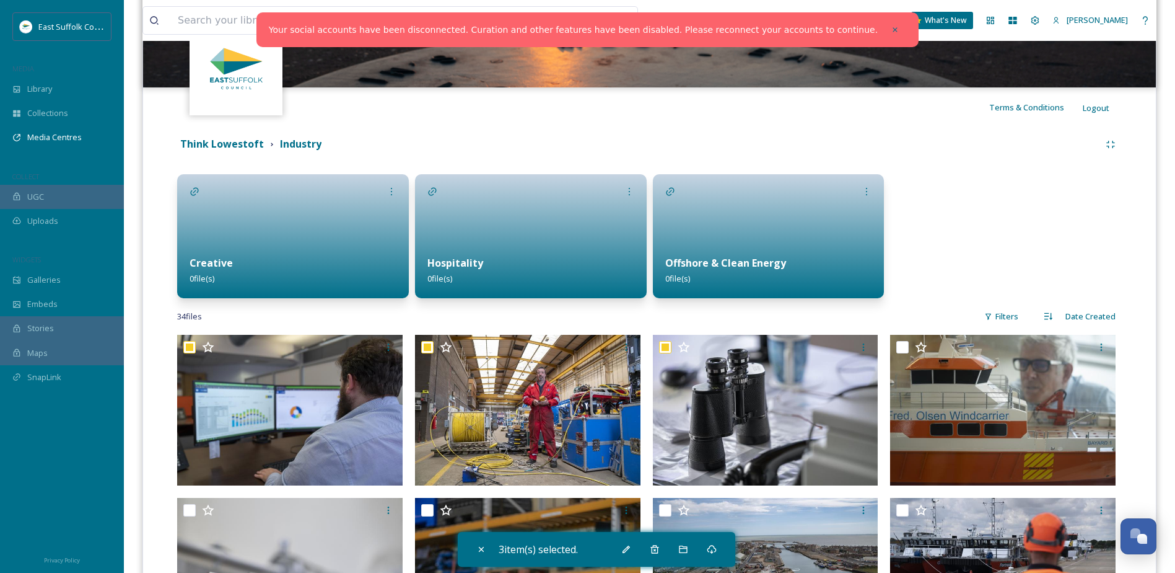
scroll to position [186, 0]
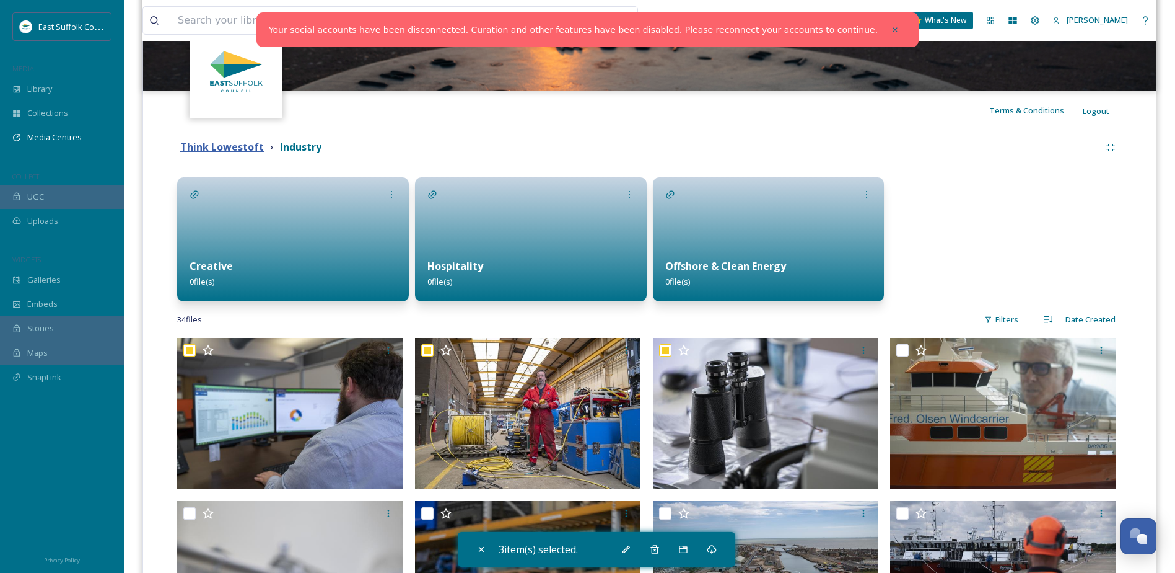
click at [243, 143] on strong "Think Lowestoft" at bounding box center [222, 147] width 84 height 14
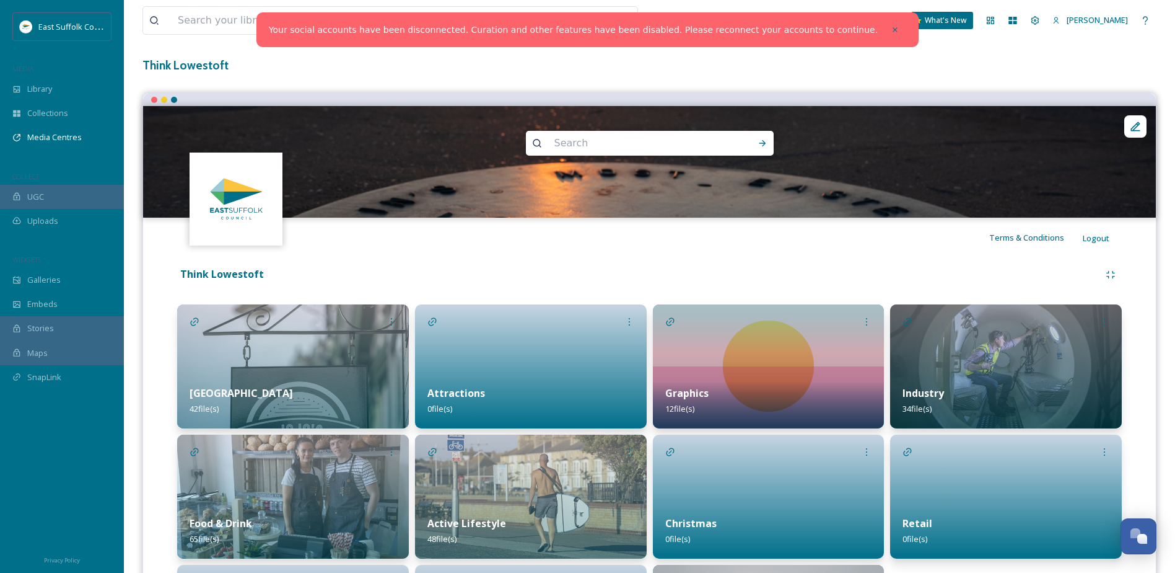
scroll to position [124, 0]
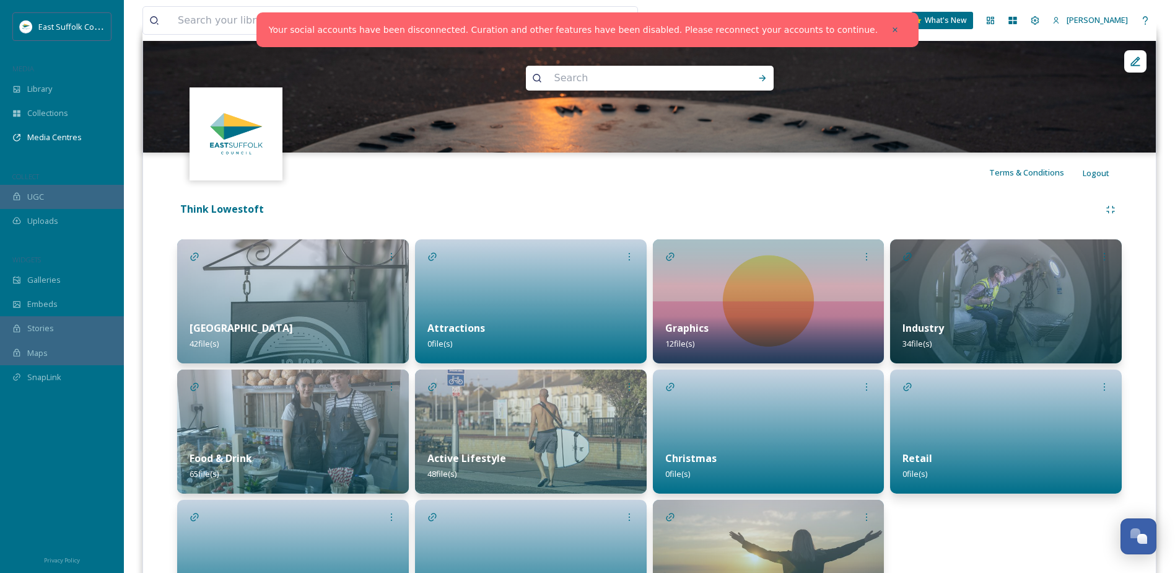
click at [1063, 291] on img at bounding box center [1006, 301] width 232 height 124
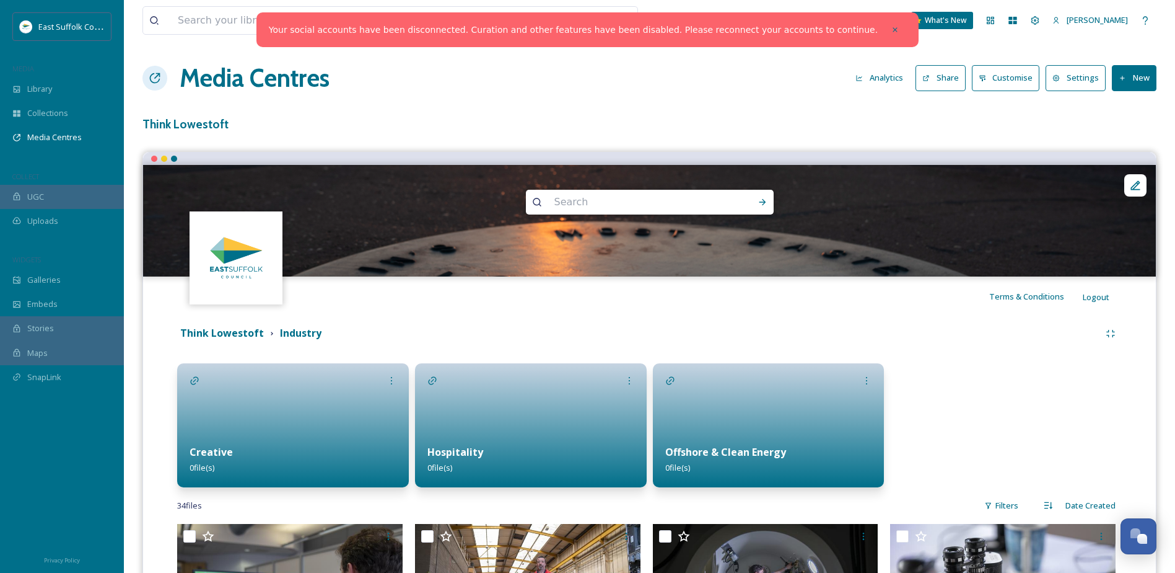
click at [1079, 84] on button "Settings" at bounding box center [1076, 77] width 60 height 25
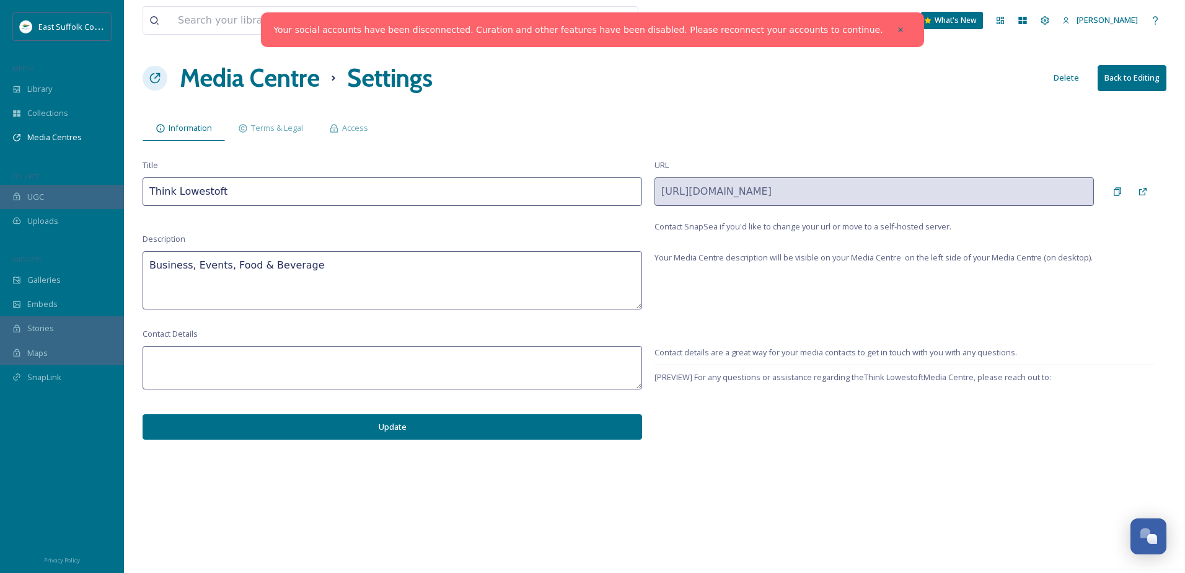
click at [222, 75] on h1 "Media Centre" at bounding box center [250, 77] width 140 height 37
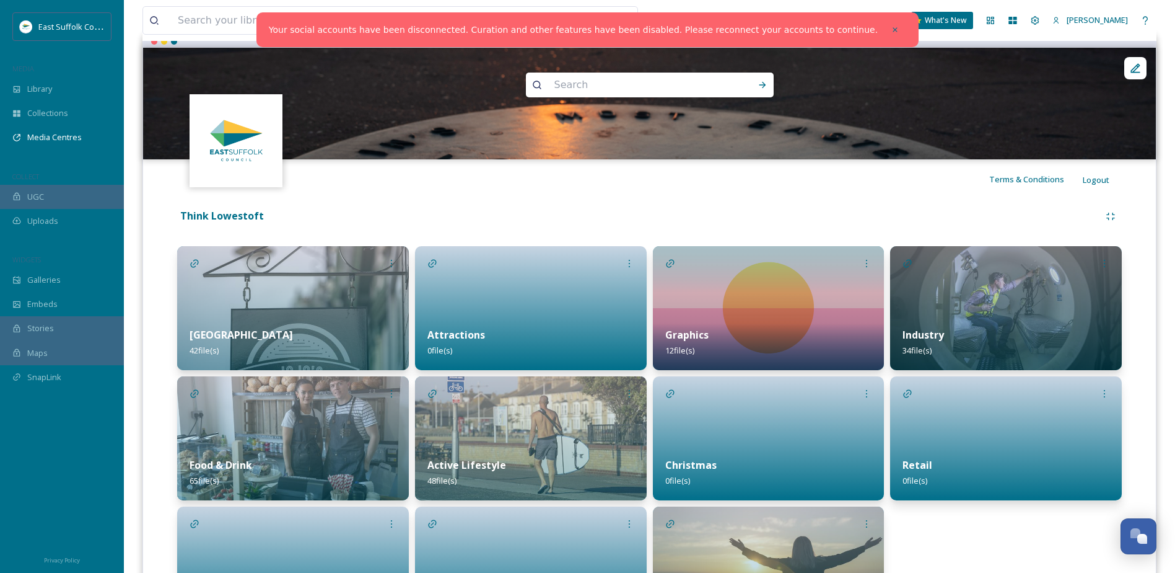
scroll to position [124, 0]
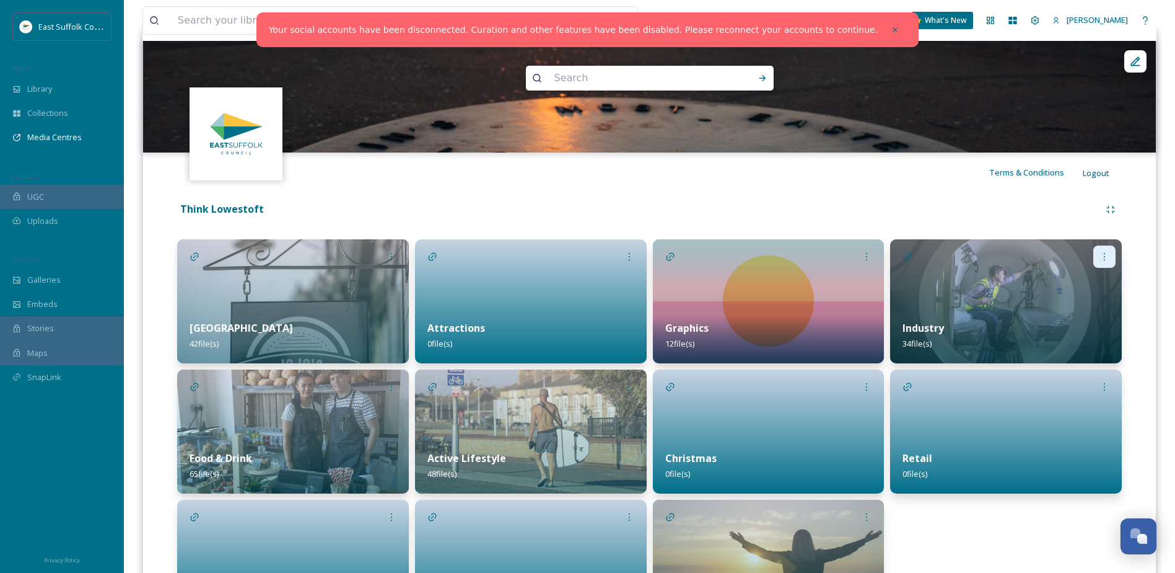
click at [1097, 256] on div at bounding box center [1105, 256] width 22 height 22
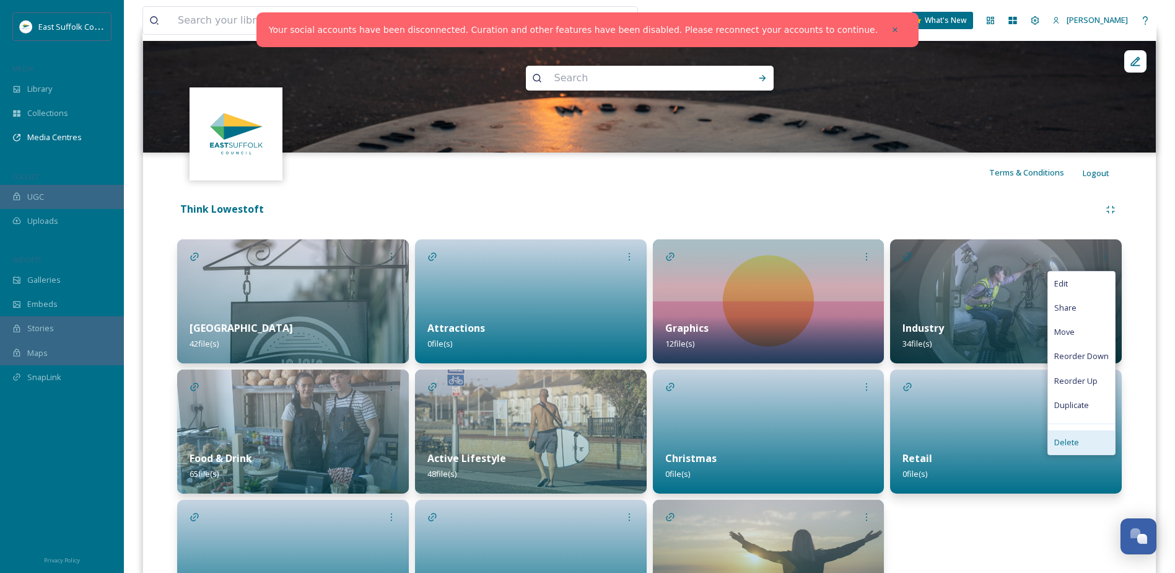
click at [1078, 441] on span "Delete" at bounding box center [1067, 442] width 25 height 12
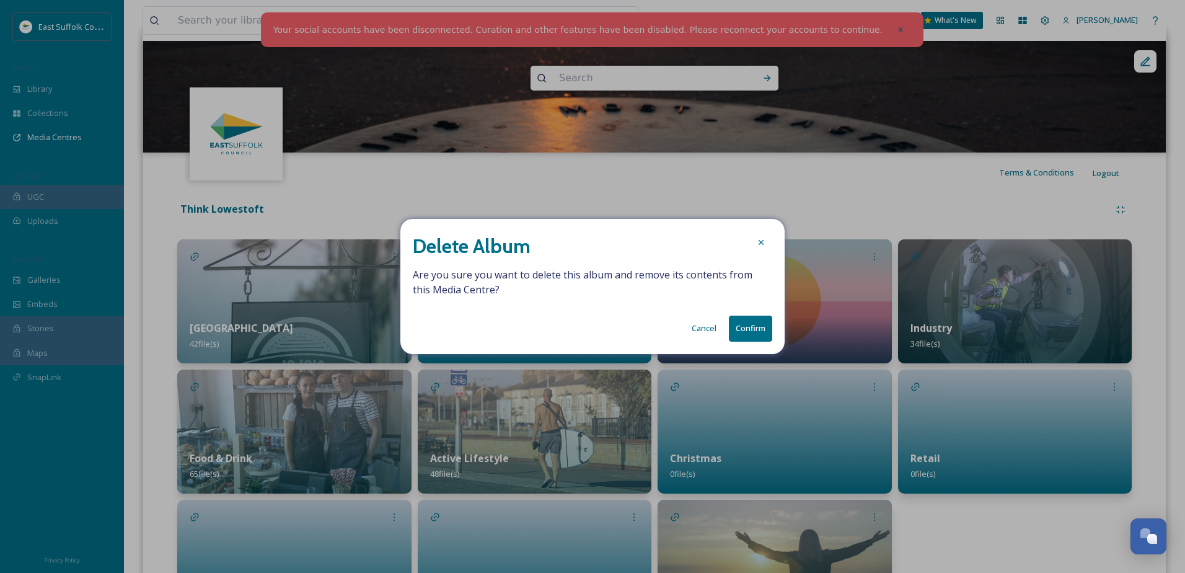
click at [745, 334] on button "Confirm" at bounding box center [750, 327] width 43 height 25
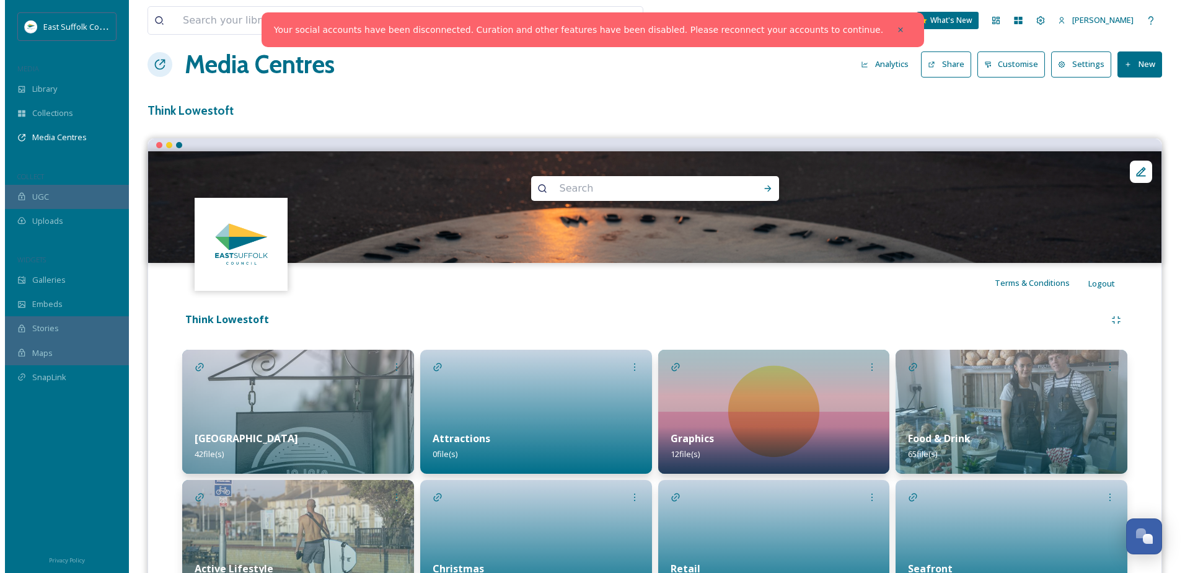
scroll to position [0, 0]
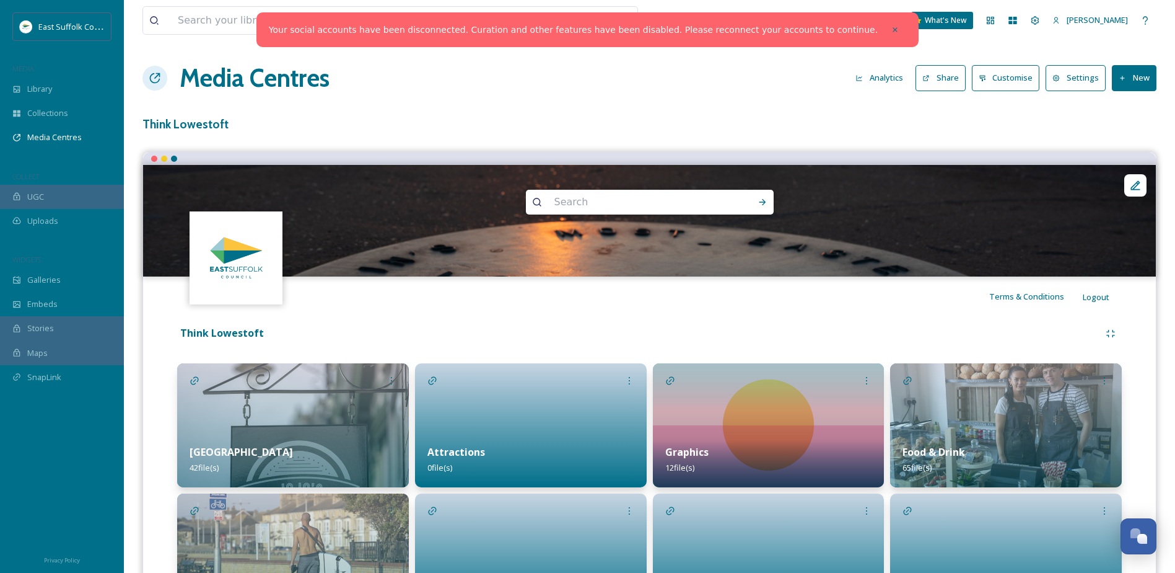
click at [1139, 79] on button "New" at bounding box center [1134, 77] width 45 height 25
click at [1135, 134] on span "Add Album" at bounding box center [1130, 131] width 40 height 12
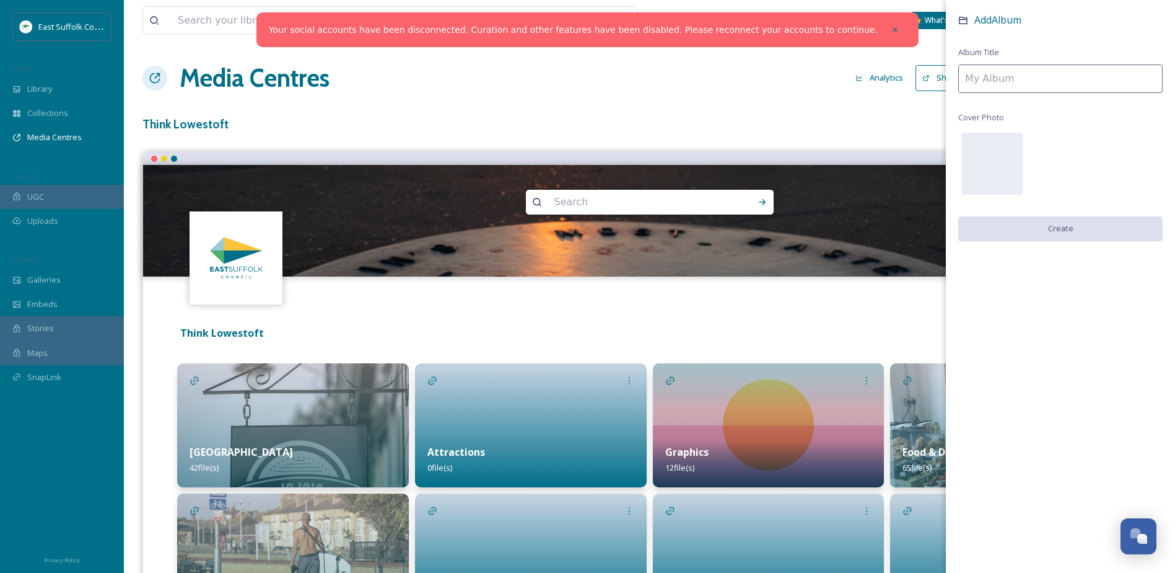
click at [1038, 75] on input at bounding box center [1061, 78] width 204 height 29
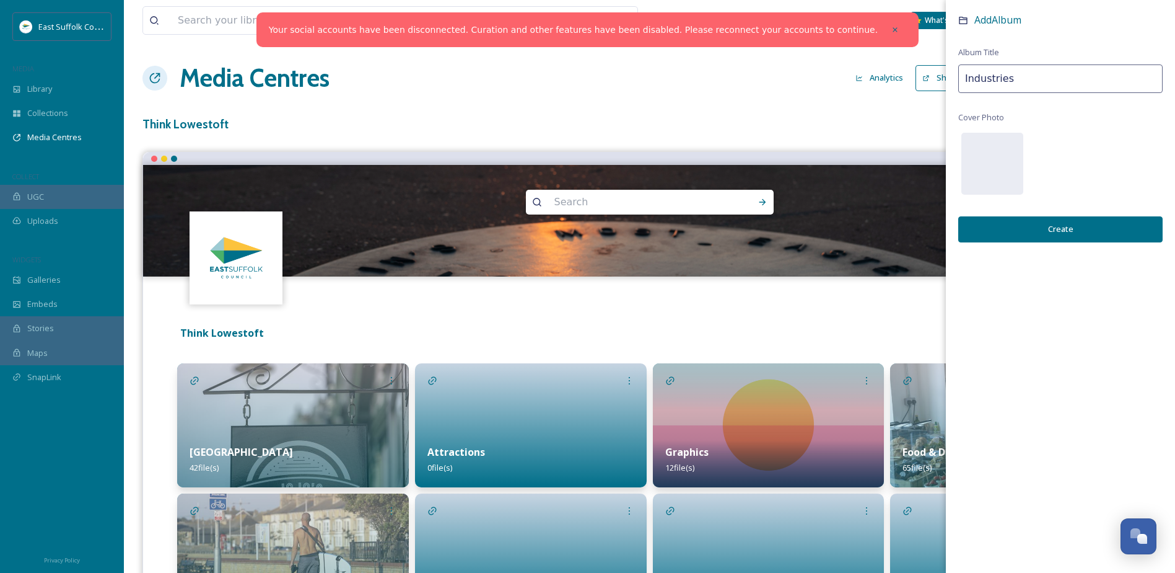
type input "Industries"
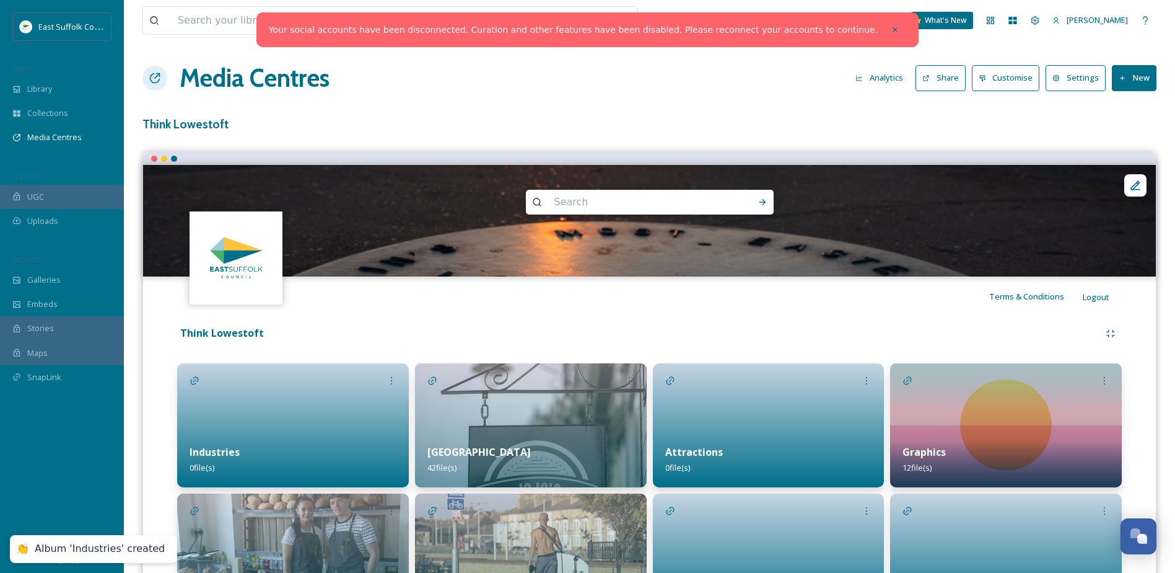
click at [257, 432] on div "Industries 0 file(s)" at bounding box center [293, 459] width 232 height 55
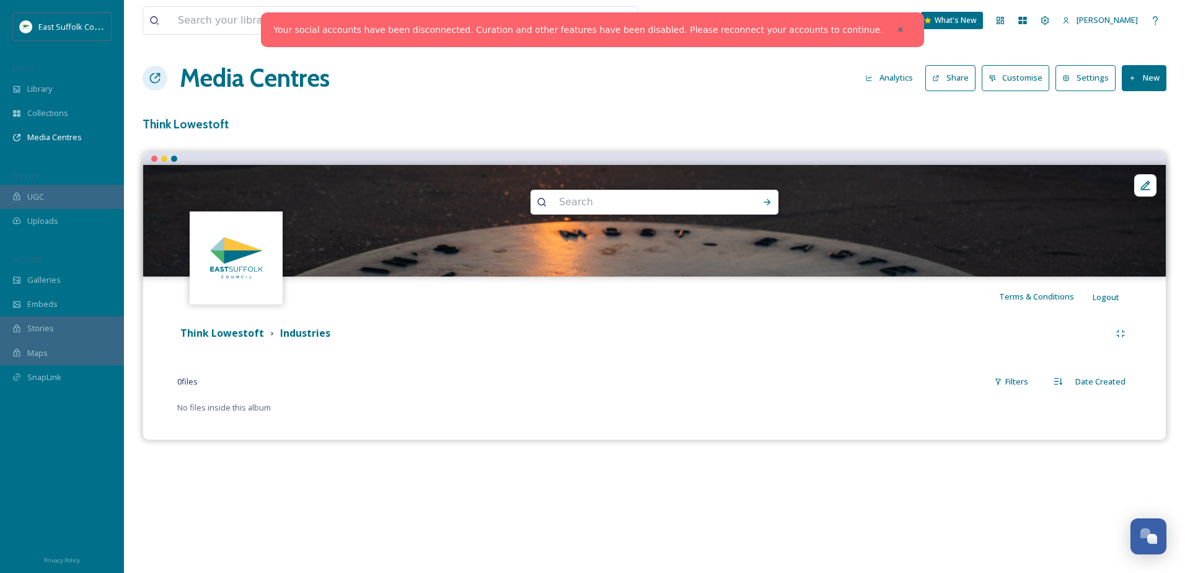
click at [1133, 79] on icon at bounding box center [1132, 78] width 8 height 8
click at [1133, 137] on div "Add Album" at bounding box center [1139, 131] width 53 height 24
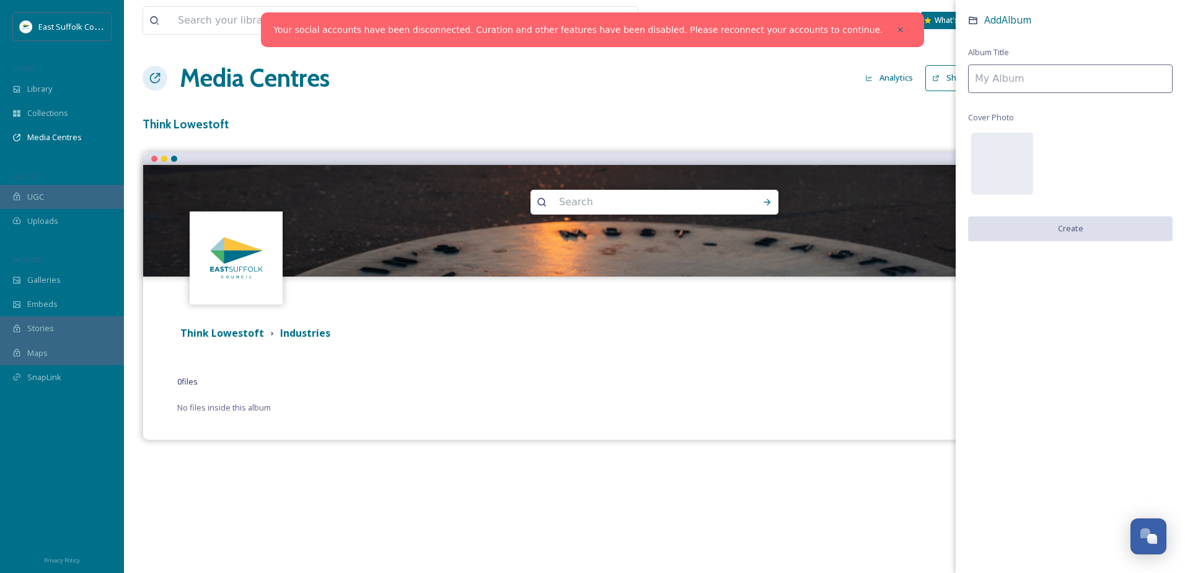
click at [1012, 81] on input at bounding box center [1070, 78] width 204 height 29
type input "Creative"
click at [1086, 245] on div "Add Album Album Title Creative Cover Photo Create" at bounding box center [1069, 139] width 229 height 279
click at [1096, 222] on button "Create" at bounding box center [1070, 228] width 204 height 25
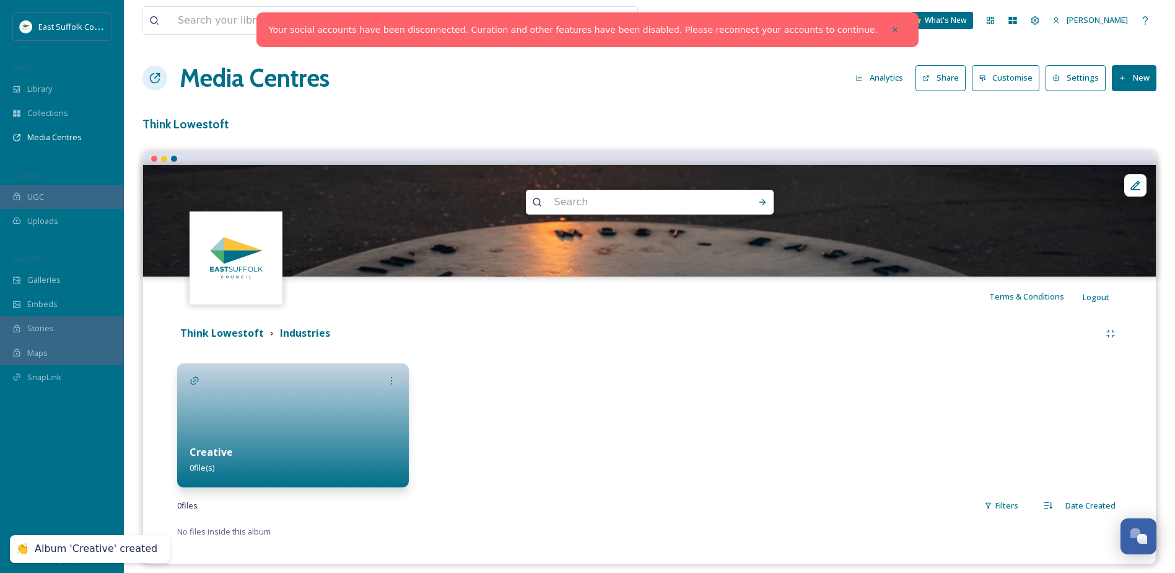
click at [1148, 75] on button "New" at bounding box center [1134, 77] width 45 height 25
click at [1135, 133] on span "Add Album" at bounding box center [1130, 131] width 40 height 12
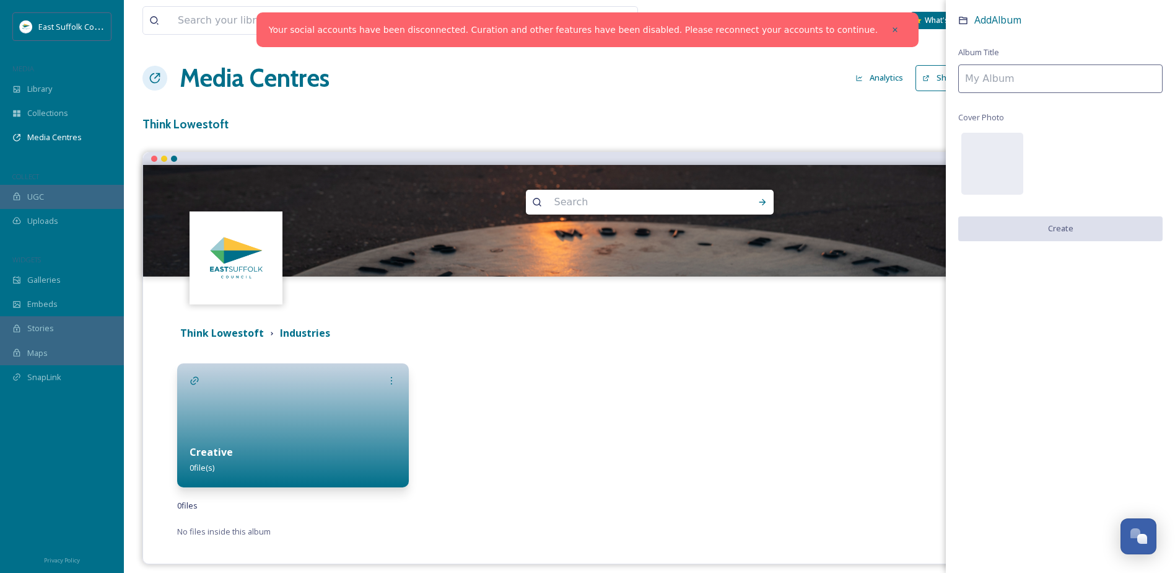
click at [983, 87] on input at bounding box center [1061, 78] width 204 height 29
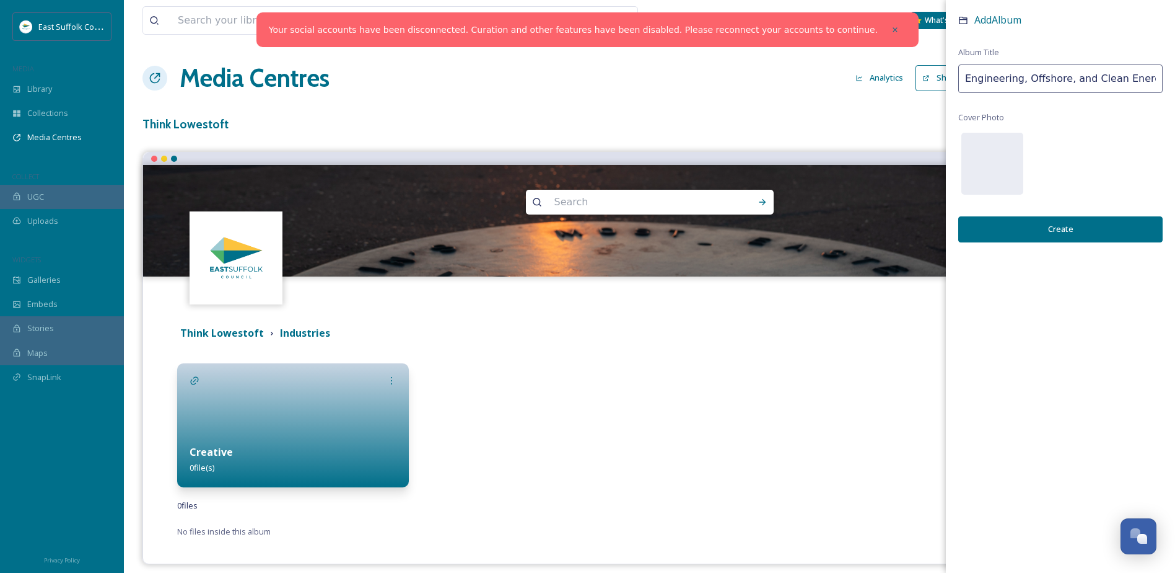
type input "Engineering, Offshore, and Clean Energy"
click at [1023, 228] on button "Create" at bounding box center [1061, 228] width 204 height 25
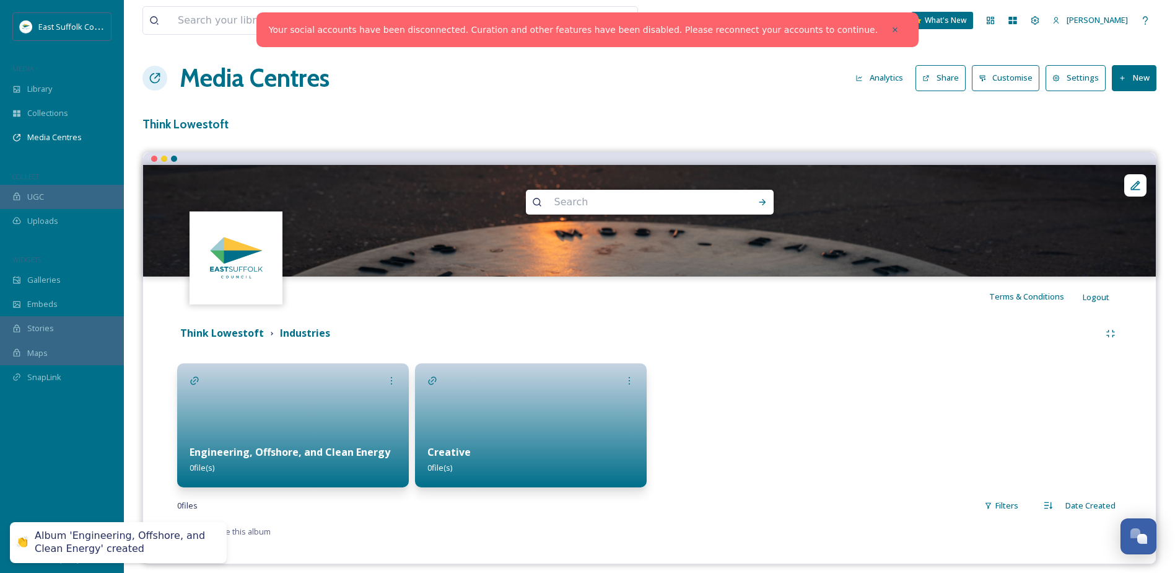
click at [731, 415] on div at bounding box center [769, 425] width 232 height 124
click at [1143, 77] on button "New" at bounding box center [1134, 77] width 45 height 25
click at [858, 383] on div at bounding box center [769, 425] width 232 height 124
click at [147, 450] on div "Business, Events, Food & Beverage Think Lowestoft Industries Engineering, Offsh…" at bounding box center [649, 430] width 1013 height 229
click at [238, 437] on div "Engineering, Offshore, and Clean Energy 0 file(s)" at bounding box center [293, 459] width 232 height 55
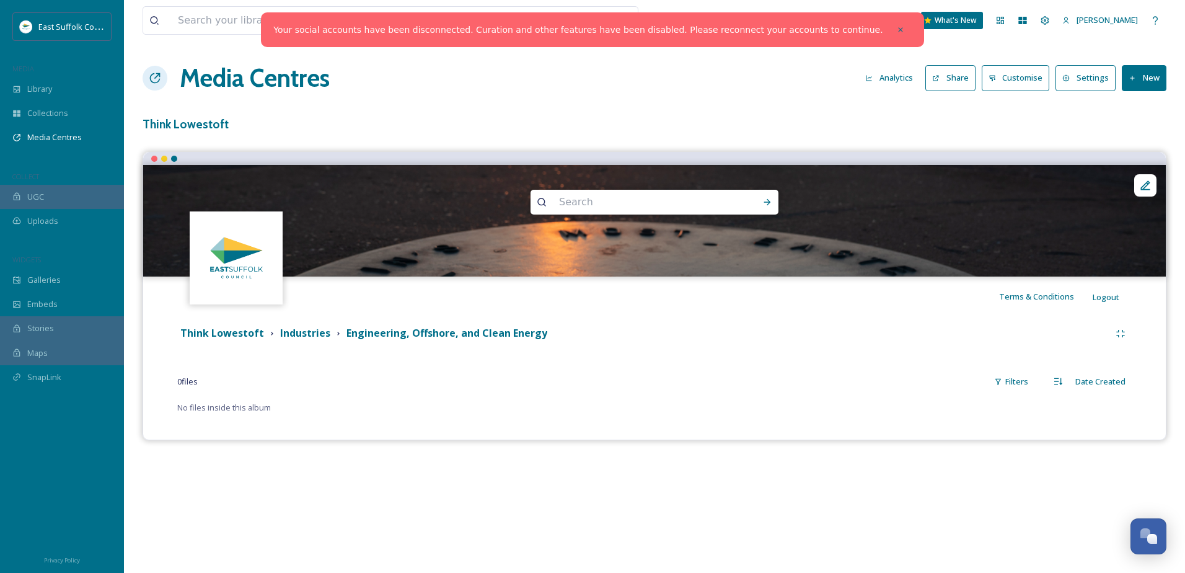
click at [1143, 77] on button "New" at bounding box center [1144, 77] width 45 height 25
click at [1144, 103] on span "Add Files" at bounding box center [1135, 107] width 33 height 12
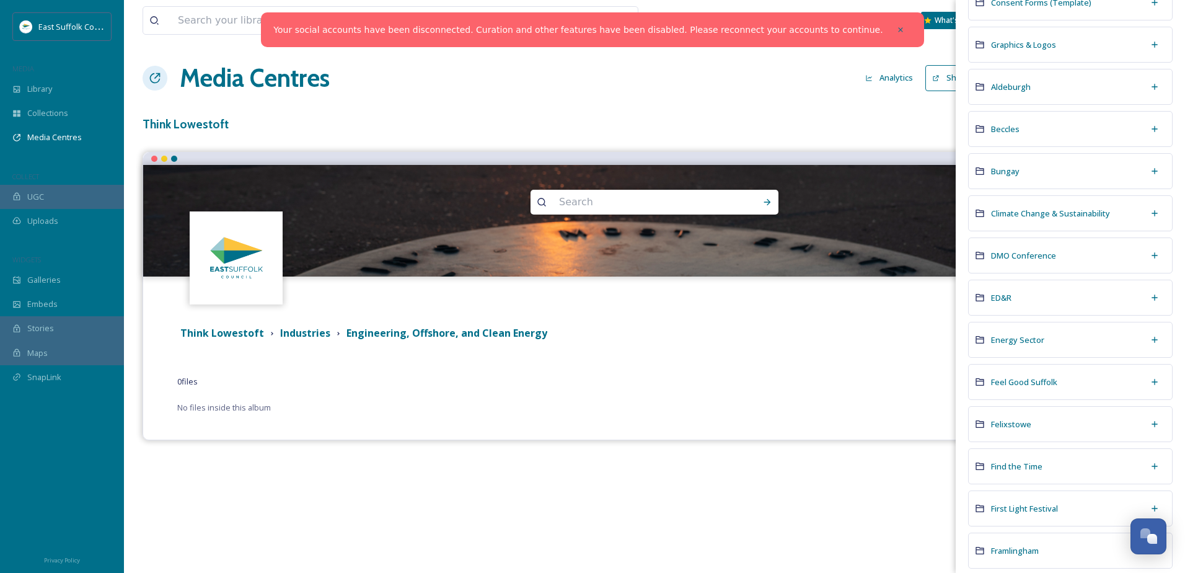
scroll to position [124, 0]
click at [1016, 333] on span "Energy Sector" at bounding box center [1017, 338] width 53 height 11
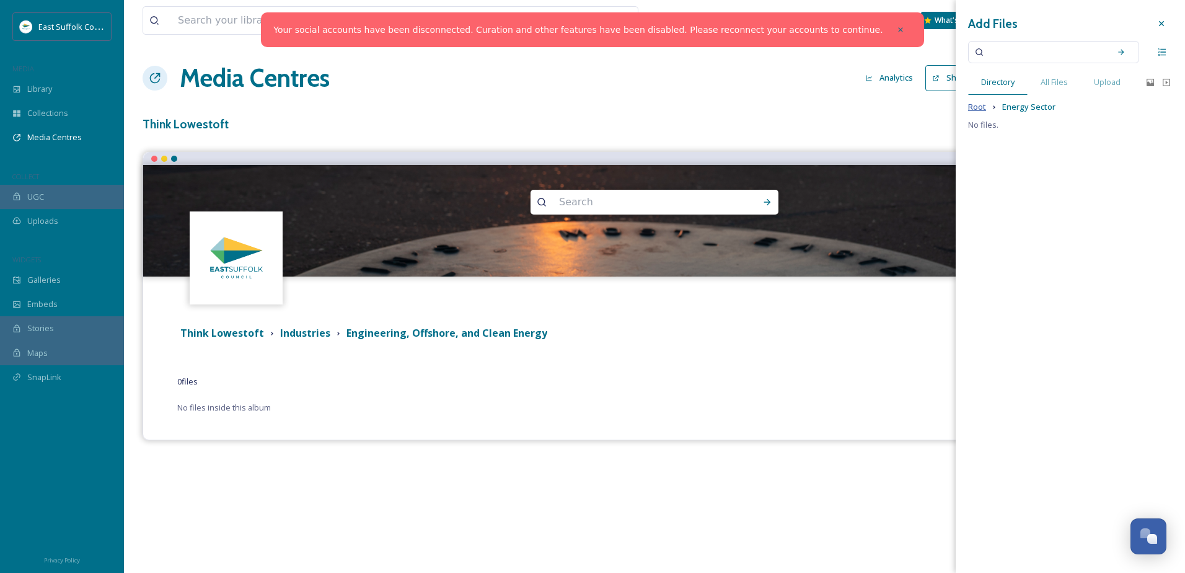
click at [974, 110] on span "Root" at bounding box center [977, 107] width 18 height 12
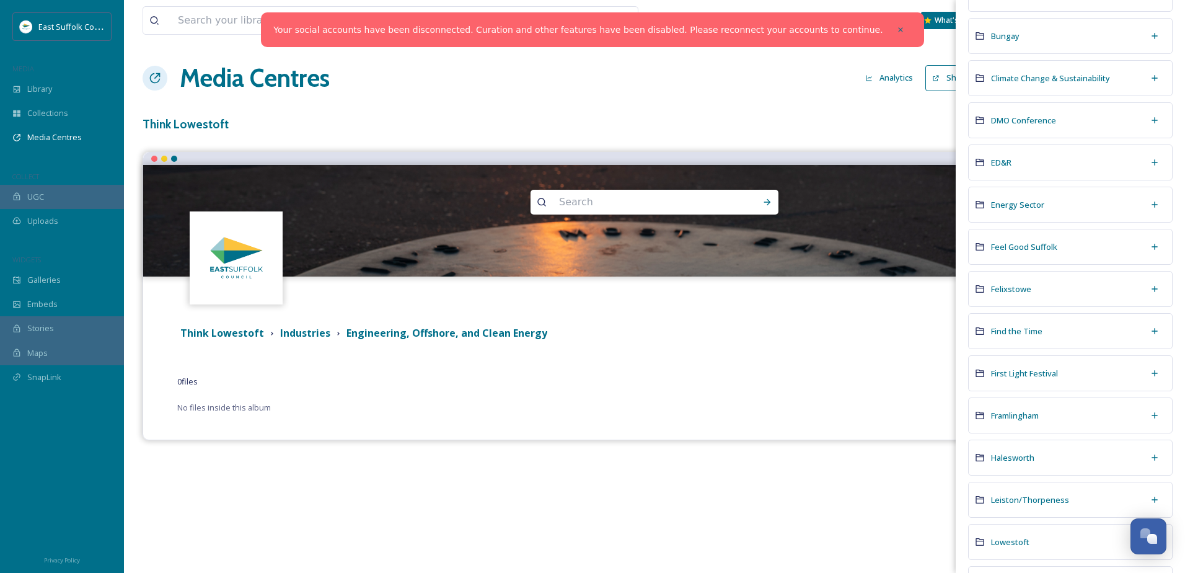
scroll to position [372, 0]
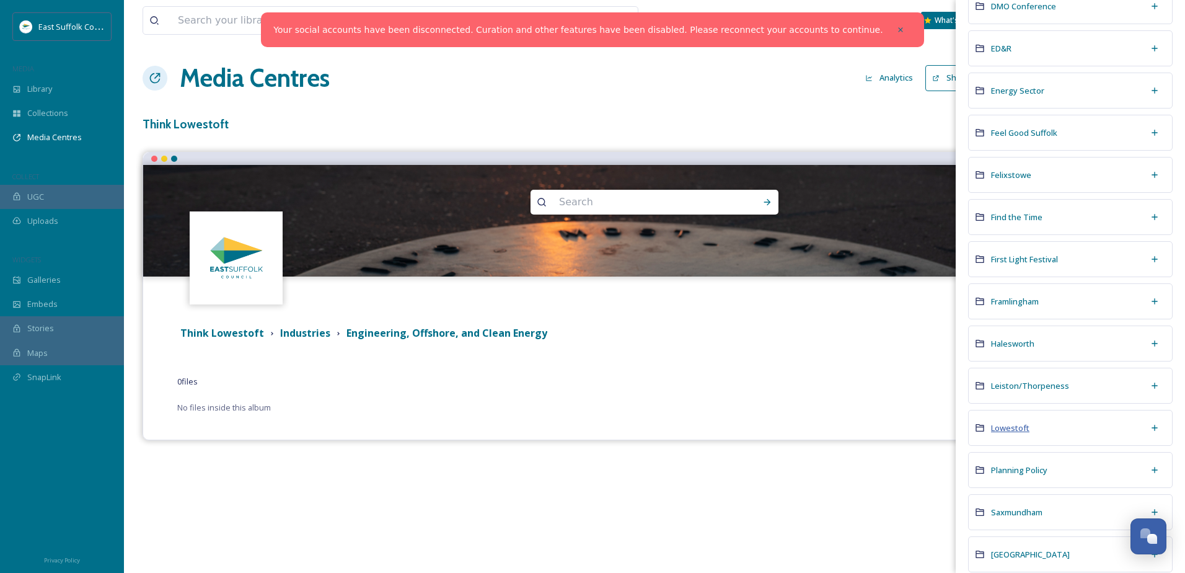
click at [1012, 424] on span "Lowestoft" at bounding box center [1010, 427] width 38 height 11
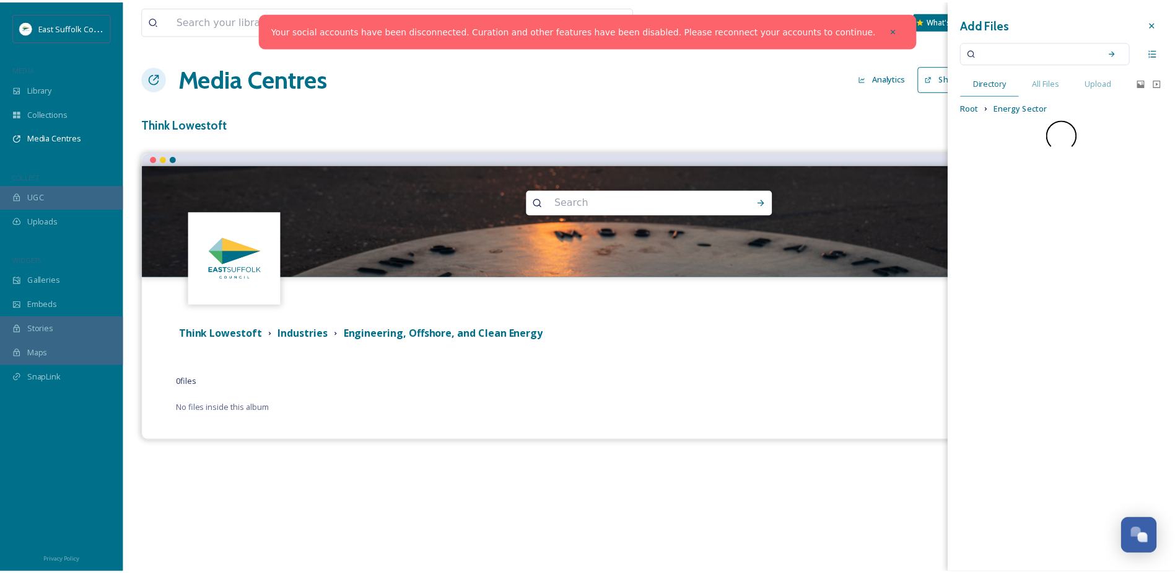
scroll to position [0, 0]
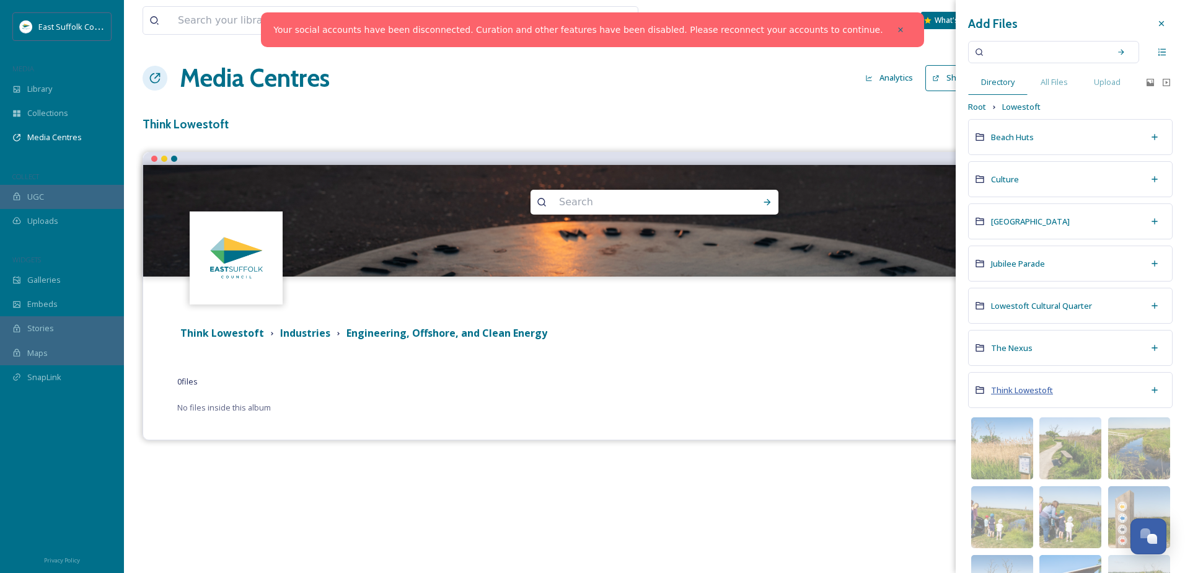
click at [1024, 389] on span "Think Lowestoft" at bounding box center [1022, 389] width 62 height 11
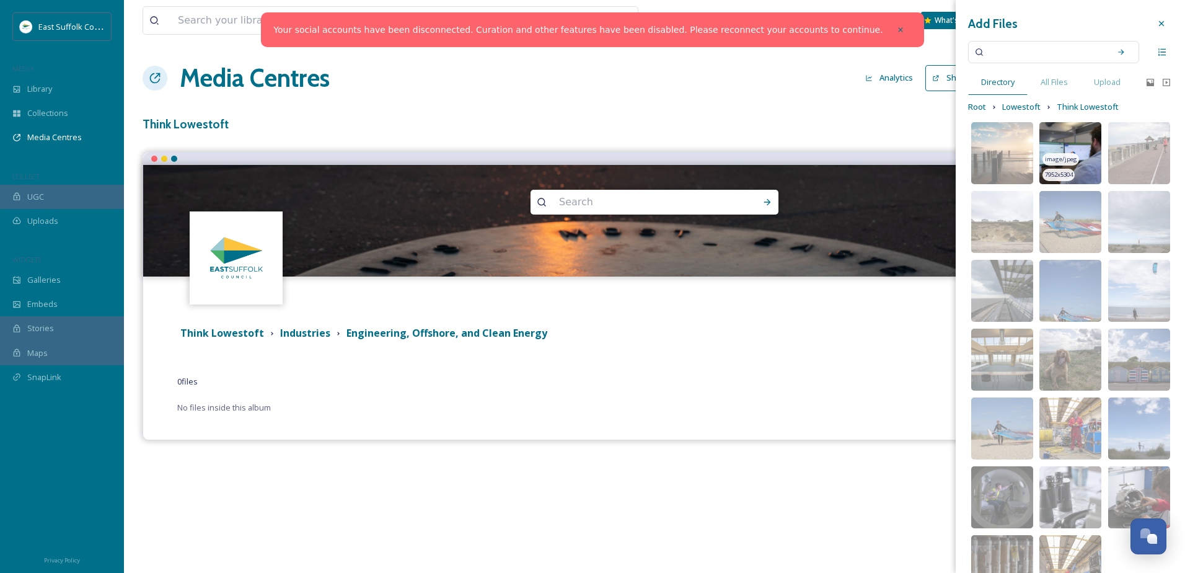
click at [1062, 153] on div "image/jpeg" at bounding box center [1060, 159] width 36 height 13
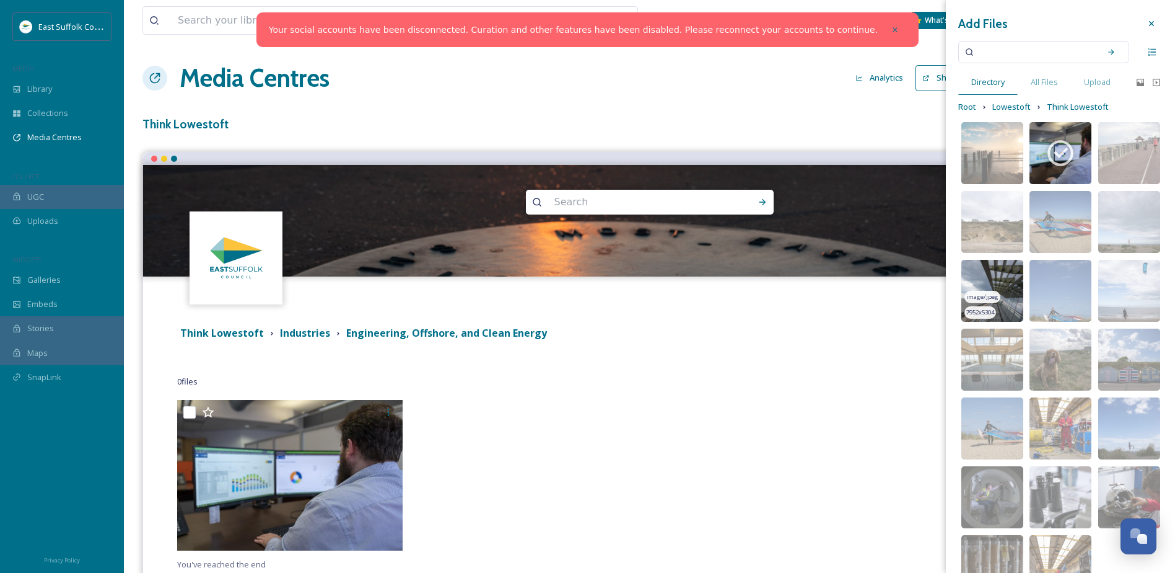
click at [992, 284] on img at bounding box center [993, 291] width 62 height 62
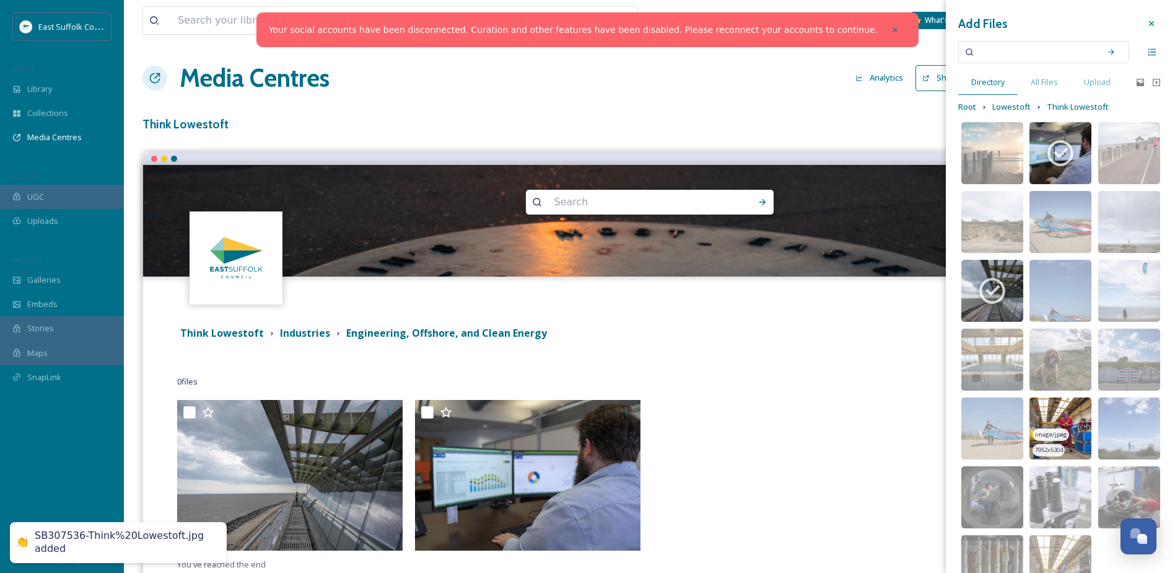
click at [1045, 412] on img at bounding box center [1061, 428] width 62 height 62
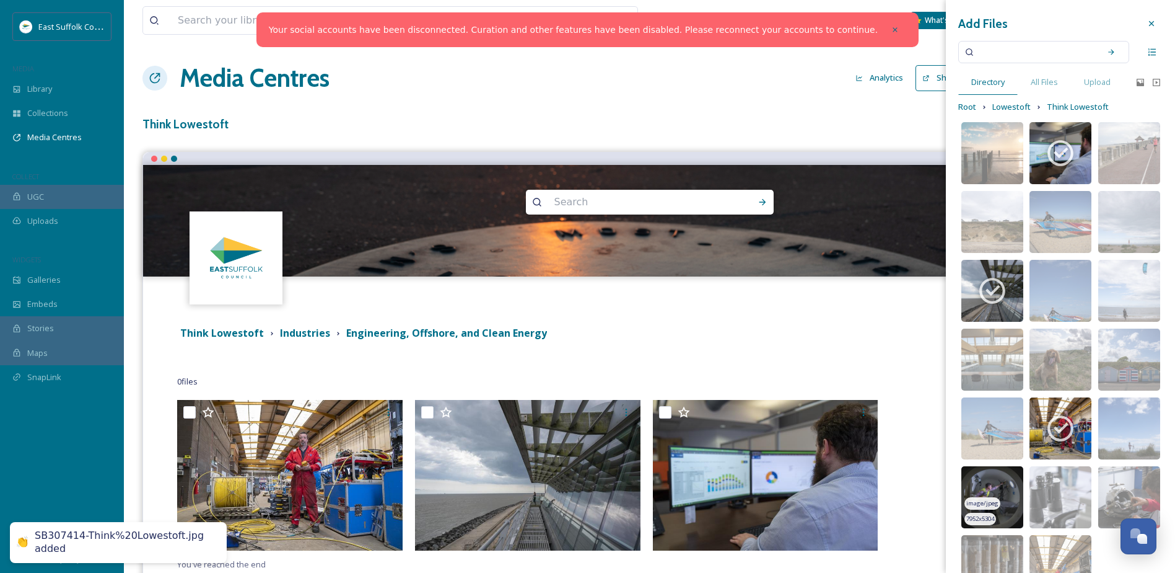
click at [994, 481] on img at bounding box center [993, 497] width 62 height 62
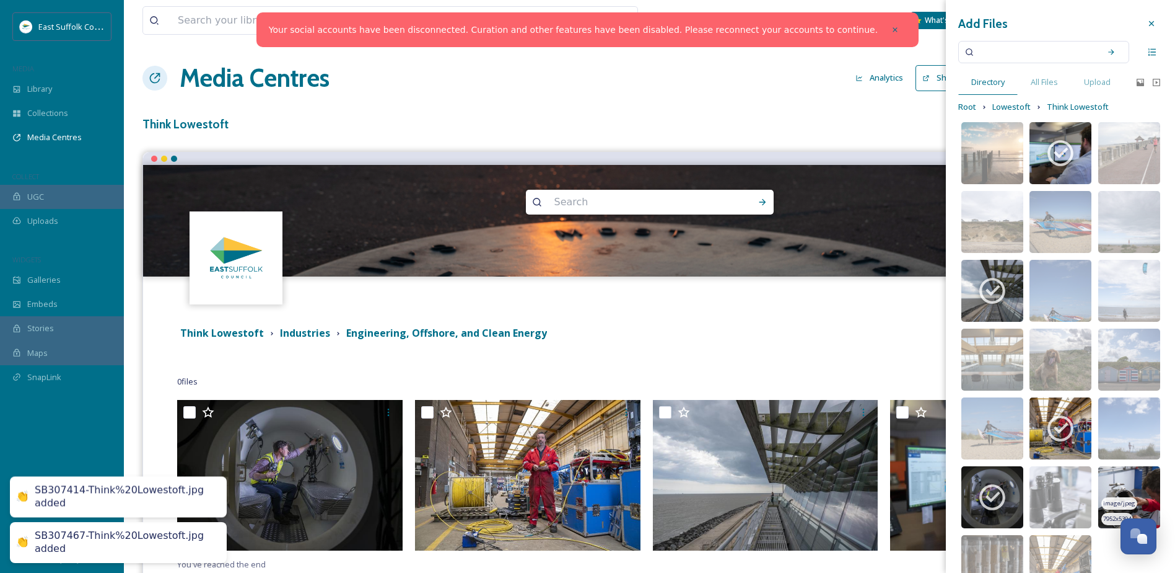
click at [1138, 496] on img at bounding box center [1130, 497] width 62 height 62
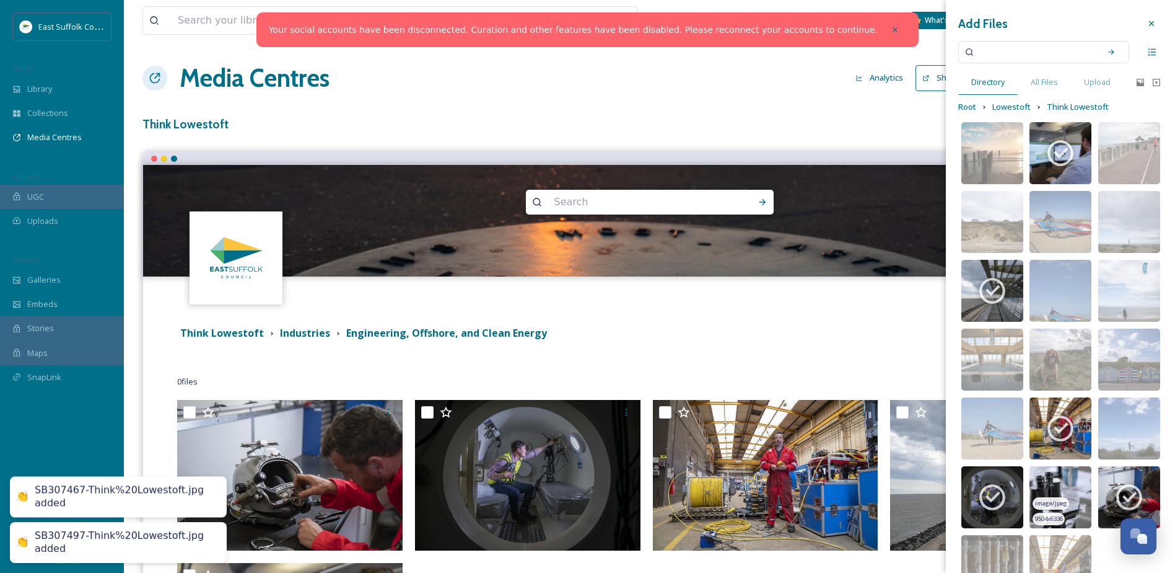
click at [1038, 483] on img at bounding box center [1061, 497] width 62 height 62
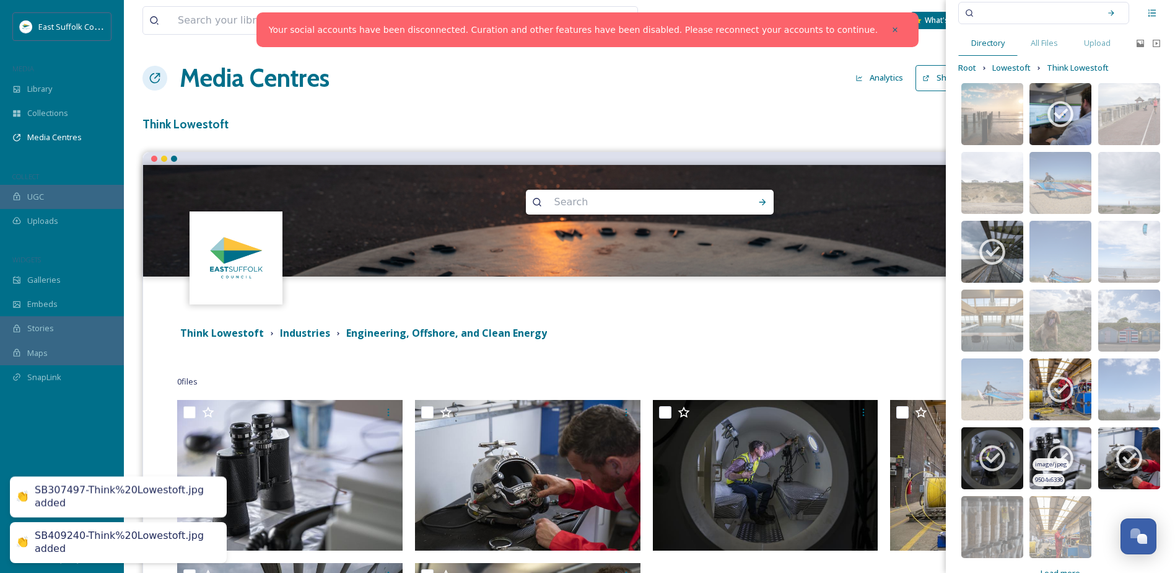
scroll to position [64, 0]
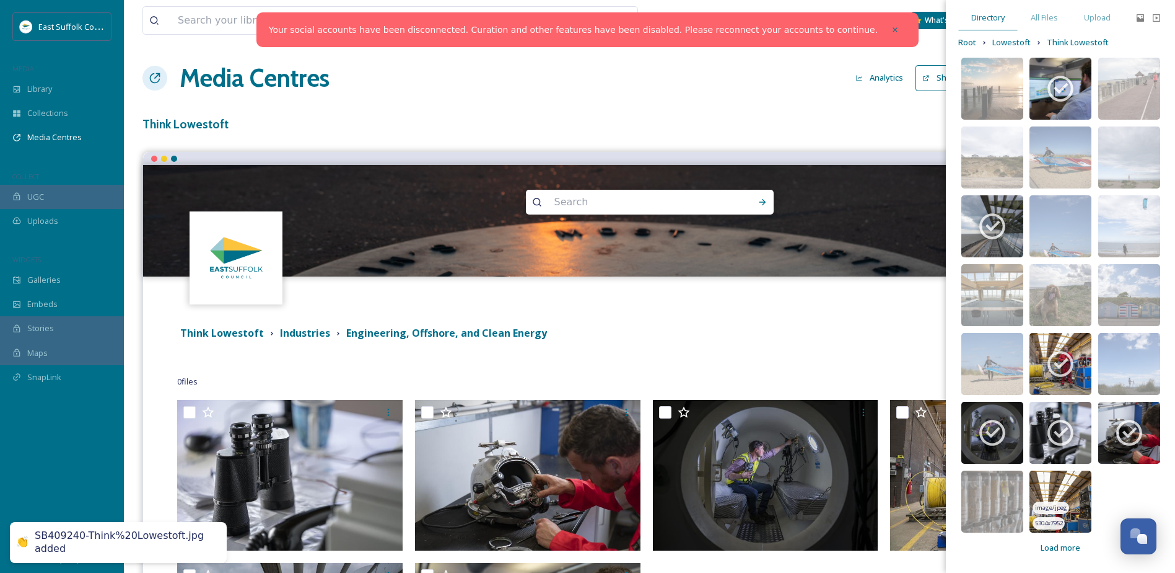
click at [1056, 487] on img at bounding box center [1061, 501] width 62 height 62
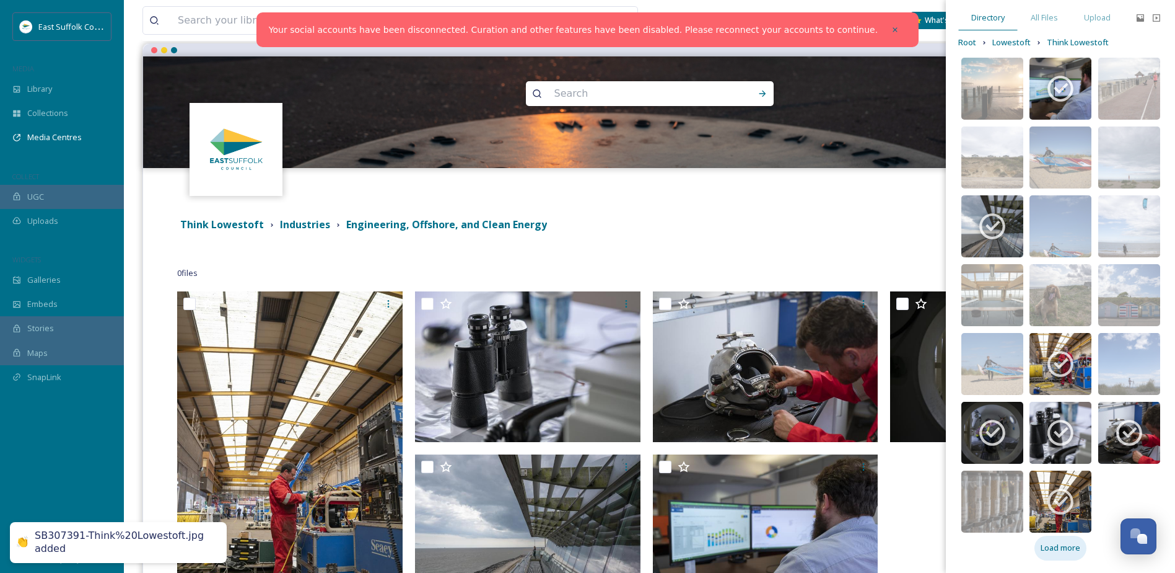
scroll to position [124, 0]
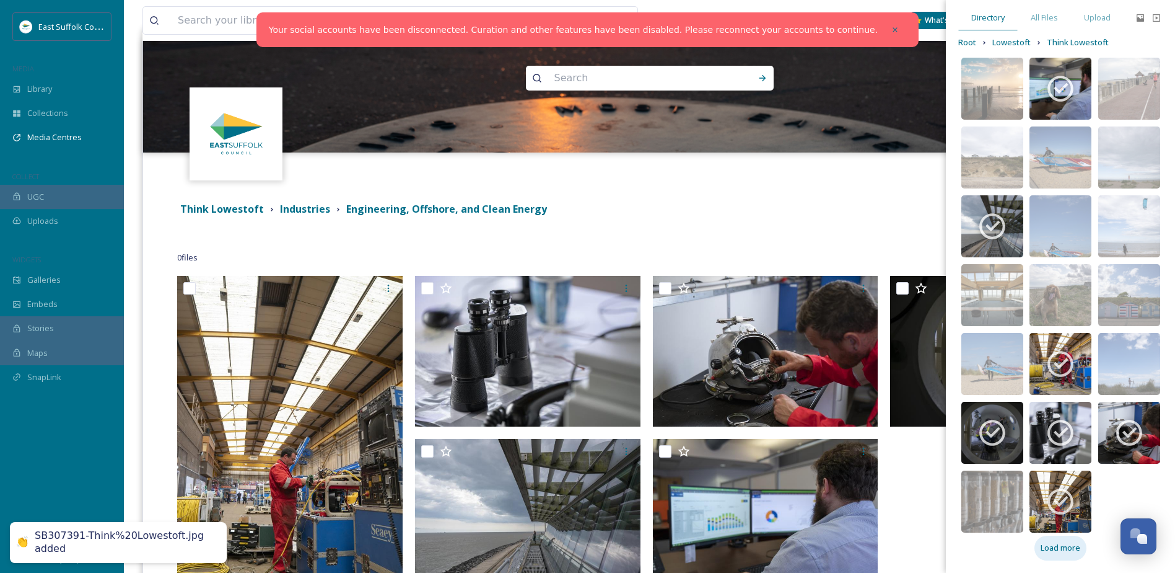
click at [1063, 550] on span "Load more" at bounding box center [1061, 548] width 40 height 12
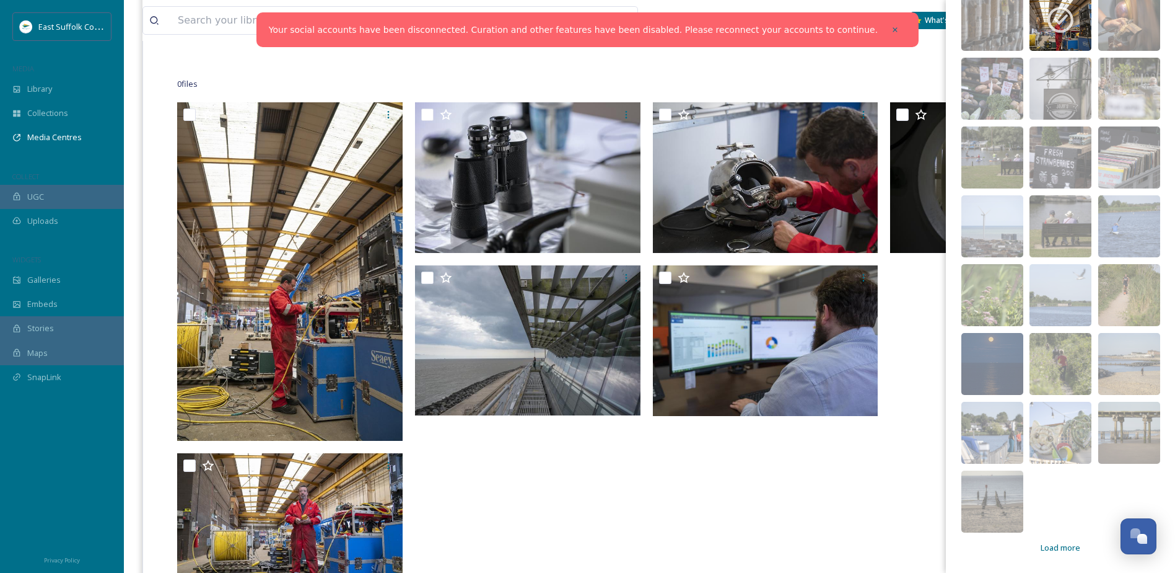
scroll to position [310, 0]
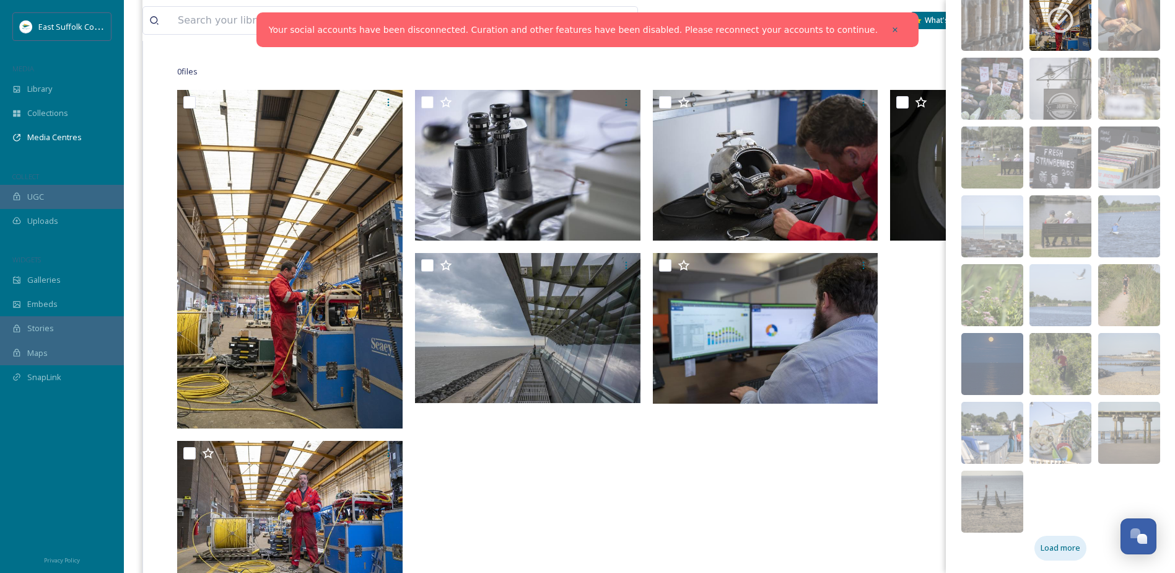
click at [1060, 541] on div "Load more" at bounding box center [1061, 547] width 52 height 24
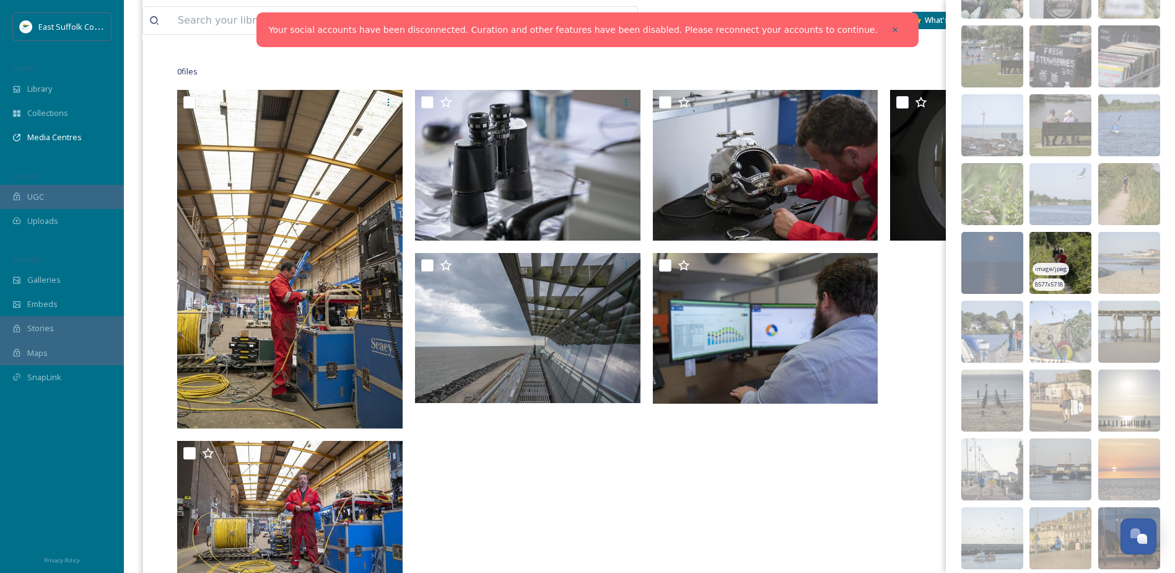
scroll to position [856, 0]
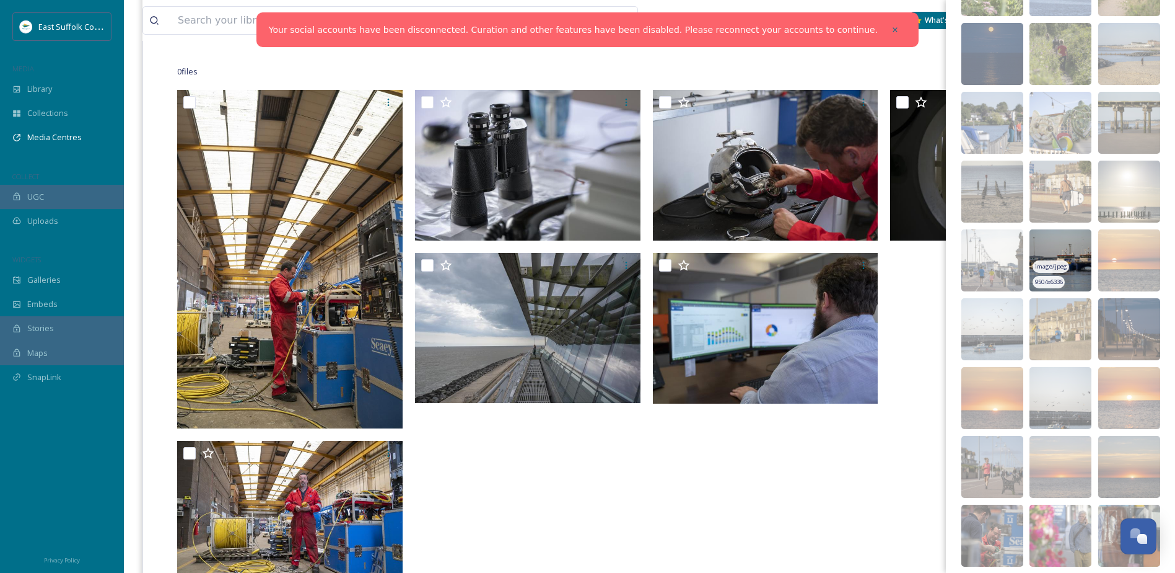
click at [1045, 251] on img at bounding box center [1061, 260] width 62 height 62
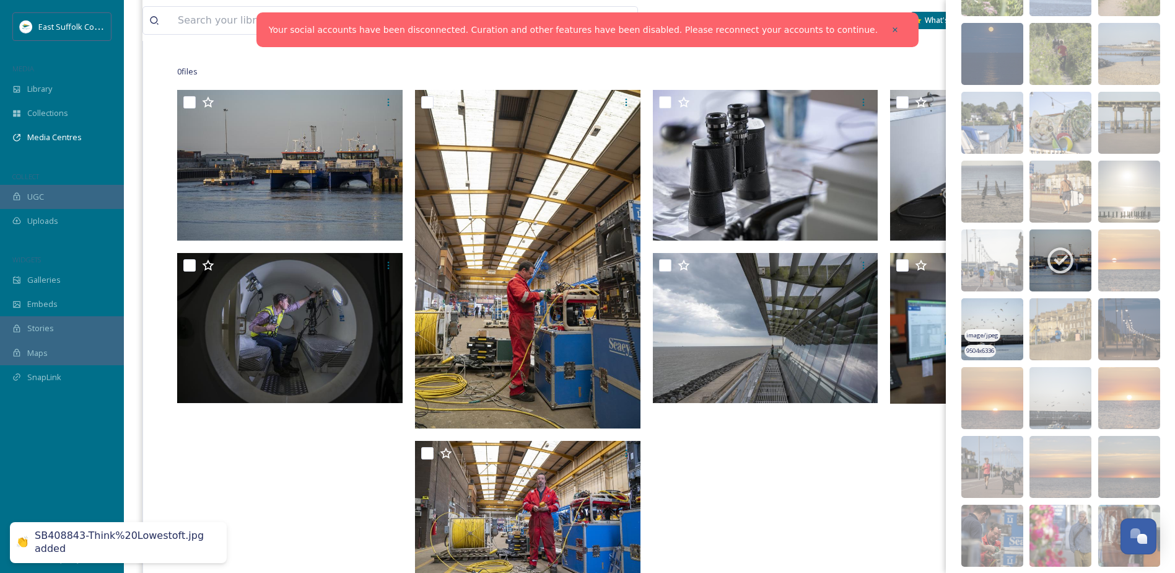
click at [987, 310] on img at bounding box center [993, 329] width 62 height 62
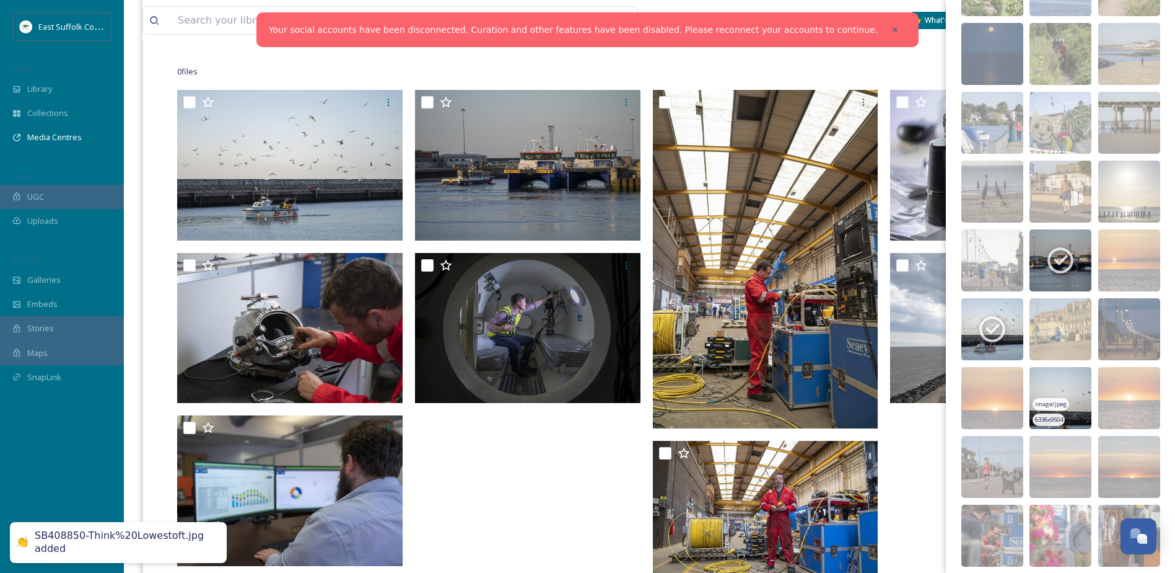
click at [1063, 392] on img at bounding box center [1061, 398] width 62 height 62
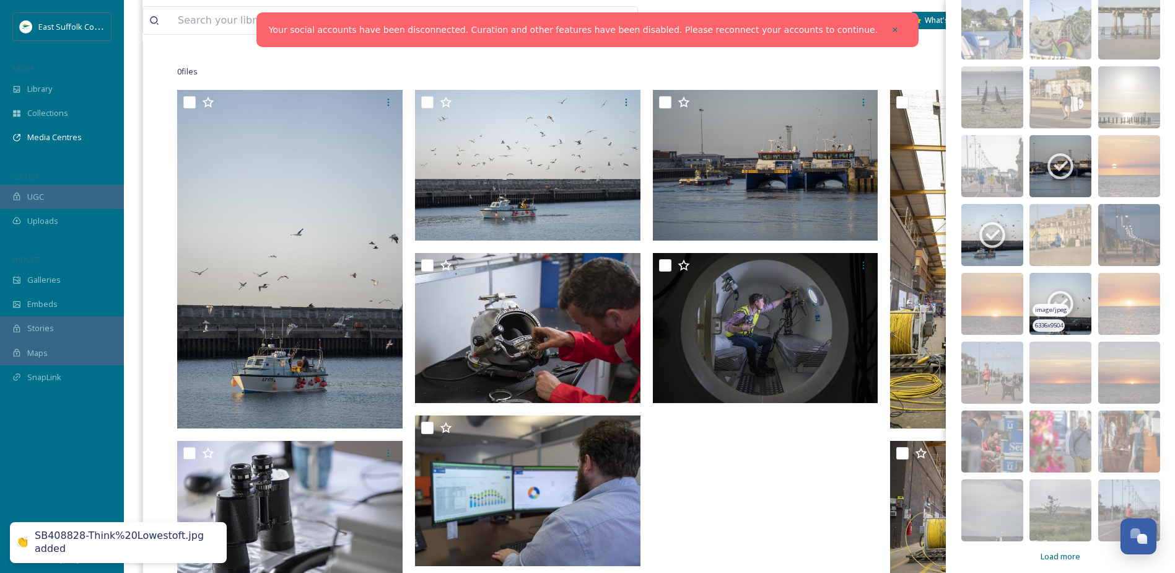
scroll to position [959, 0]
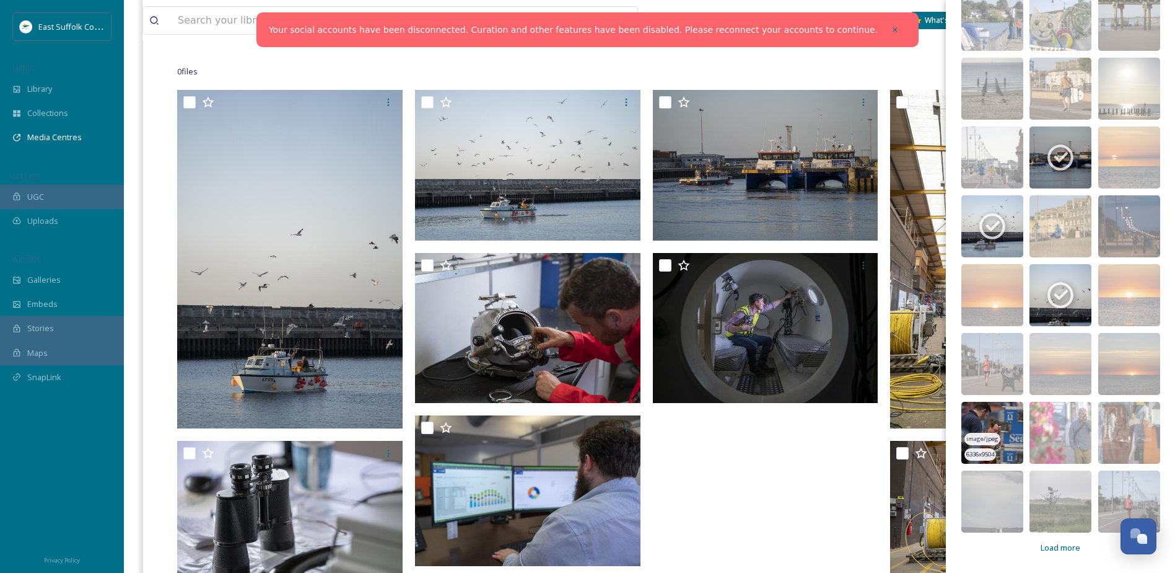
click at [988, 414] on img at bounding box center [993, 433] width 62 height 62
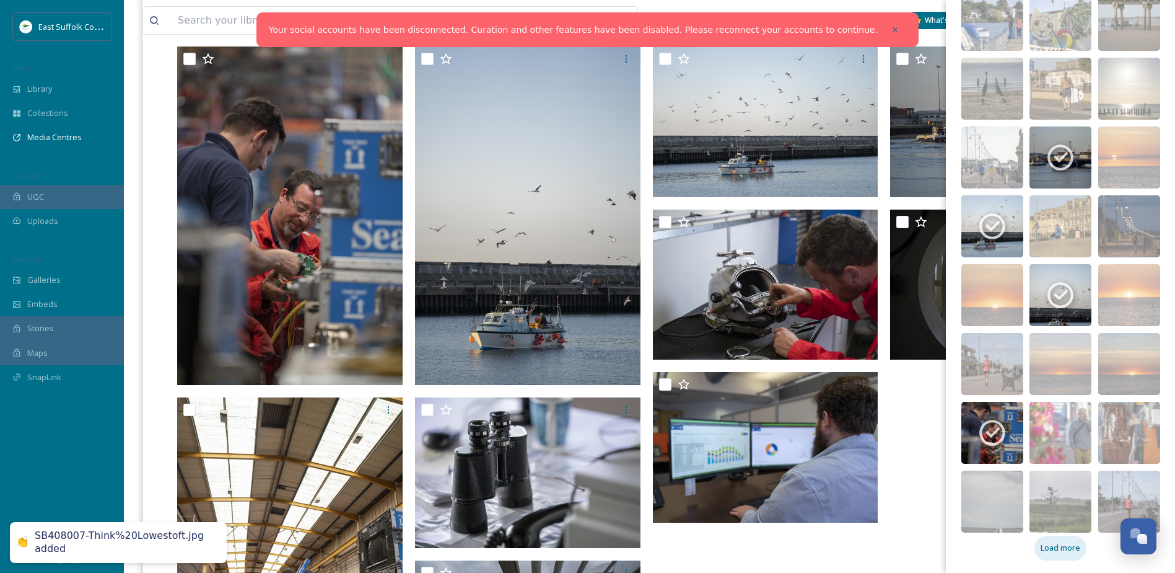
scroll to position [372, 0]
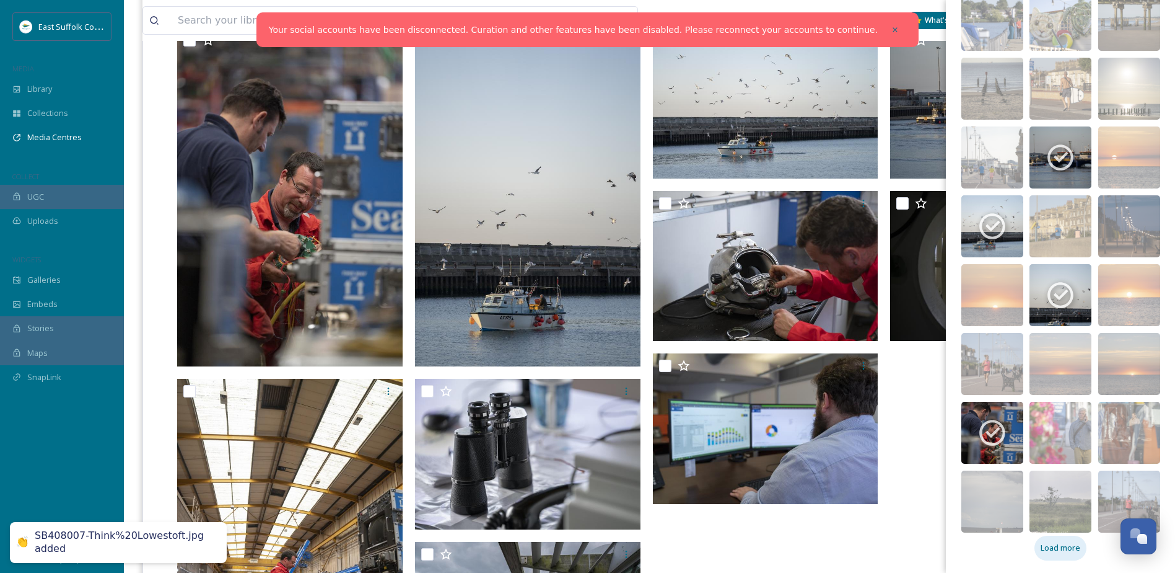
click at [1060, 541] on div "Load more" at bounding box center [1061, 547] width 52 height 24
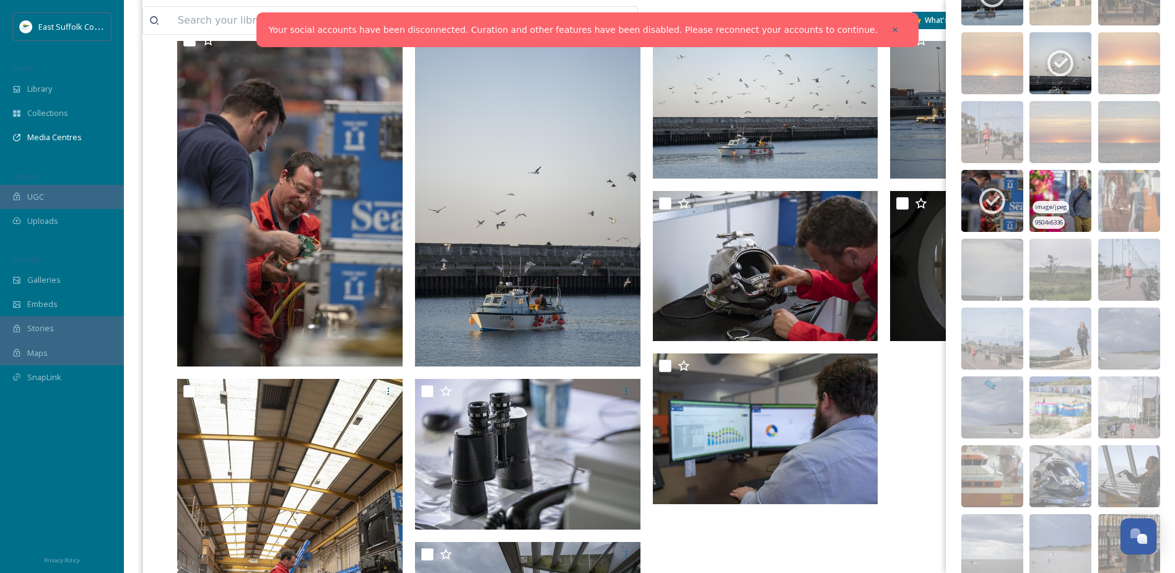
scroll to position [1206, 0]
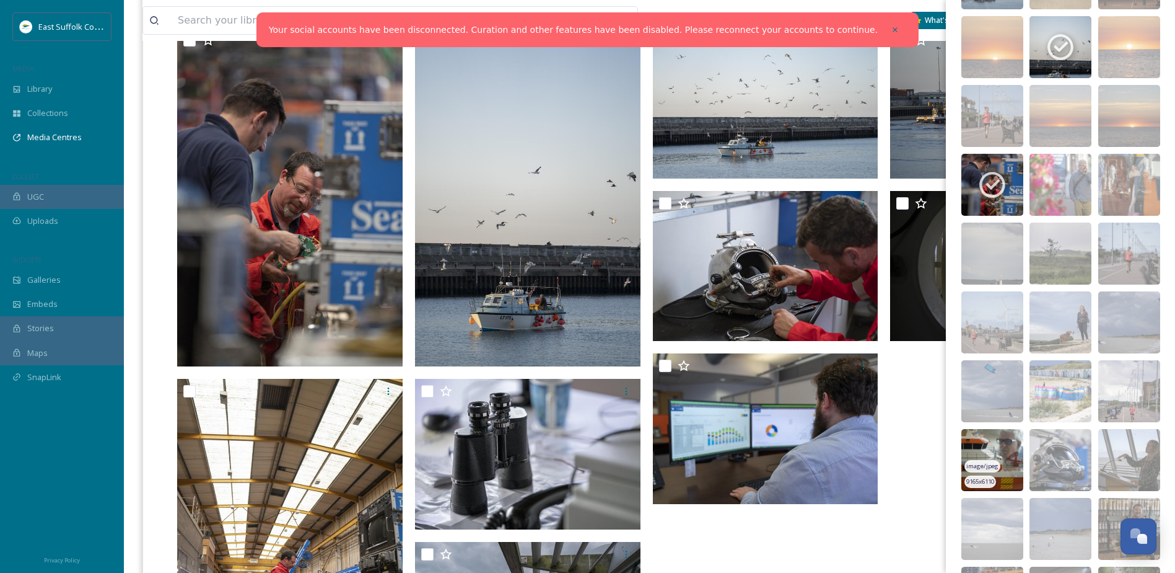
click at [990, 441] on img at bounding box center [993, 460] width 62 height 62
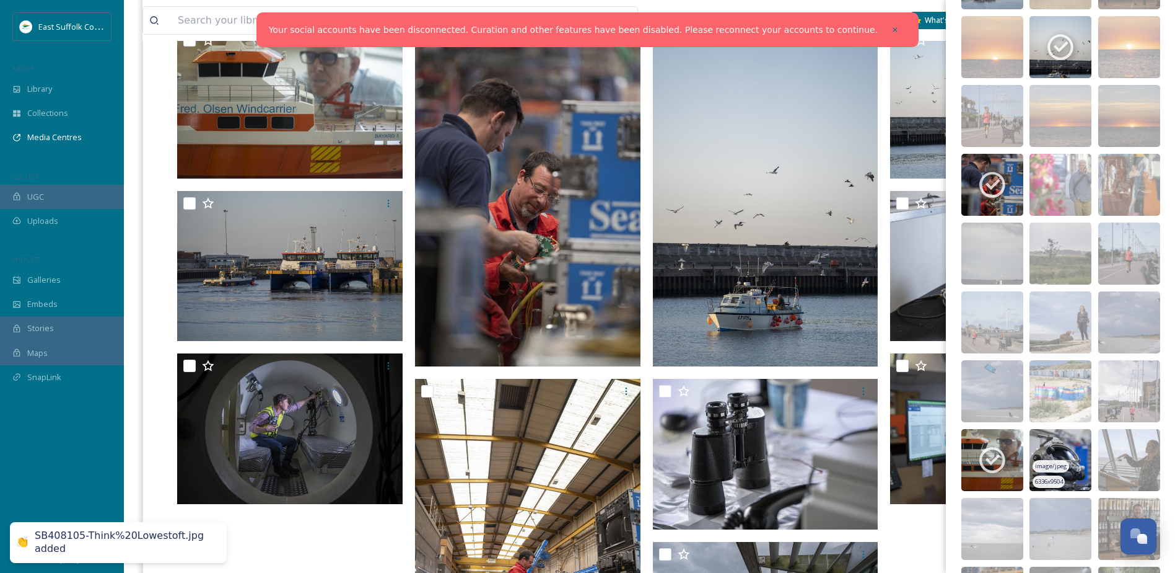
click at [1055, 442] on img at bounding box center [1061, 460] width 62 height 62
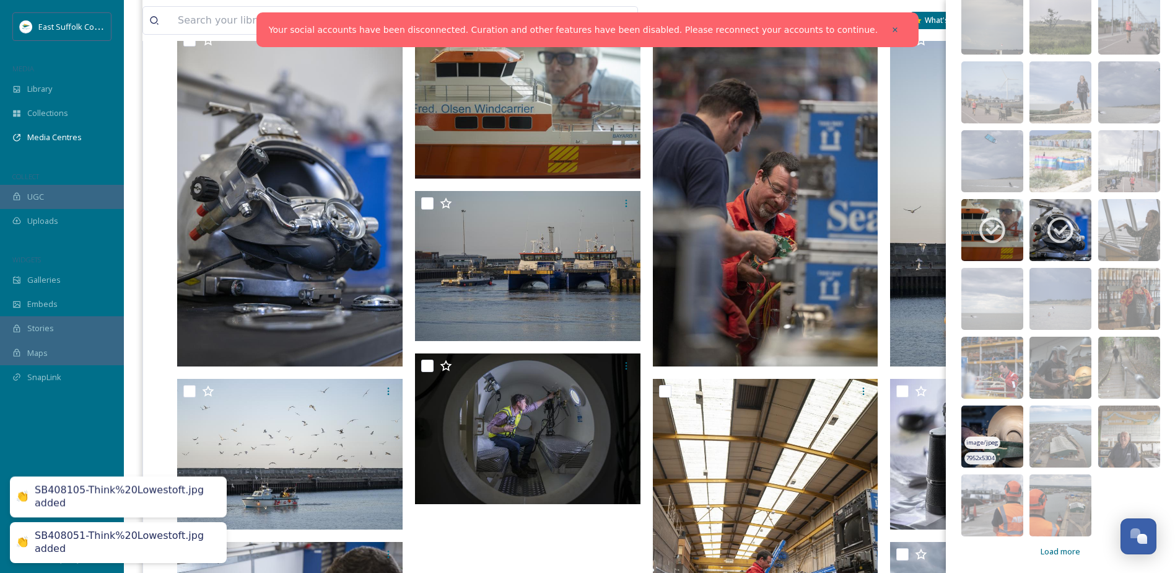
scroll to position [1440, 0]
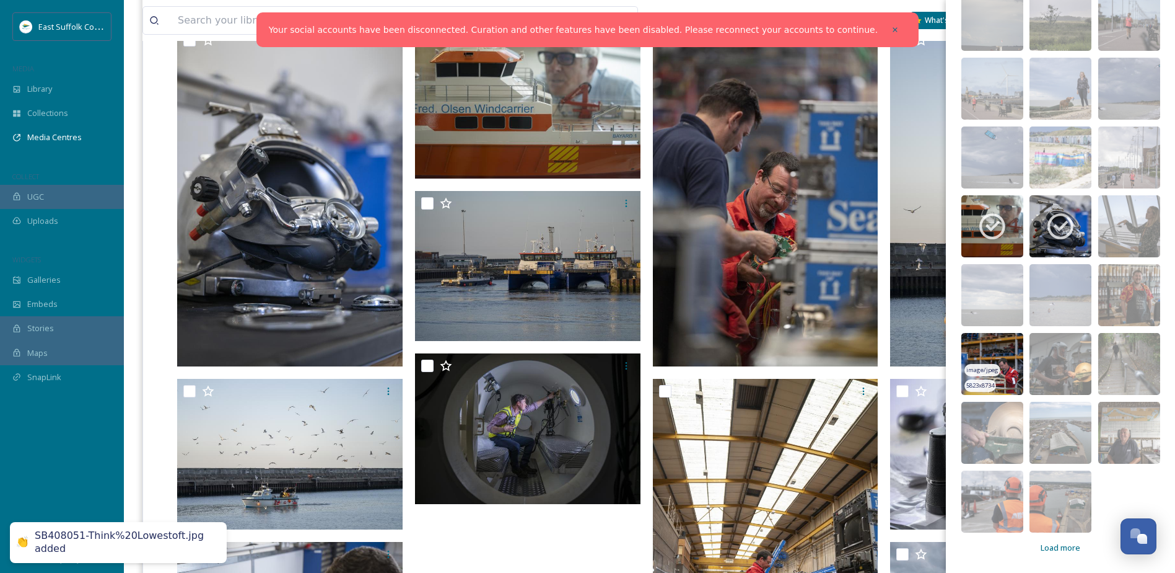
click at [998, 347] on img at bounding box center [993, 364] width 62 height 62
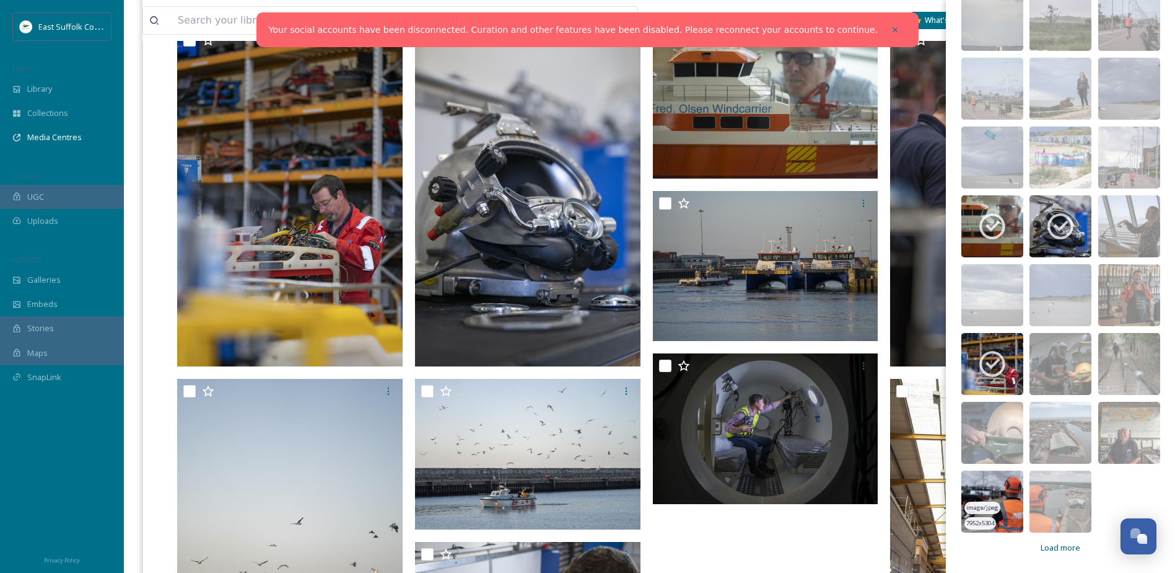
click at [985, 483] on img at bounding box center [993, 501] width 62 height 62
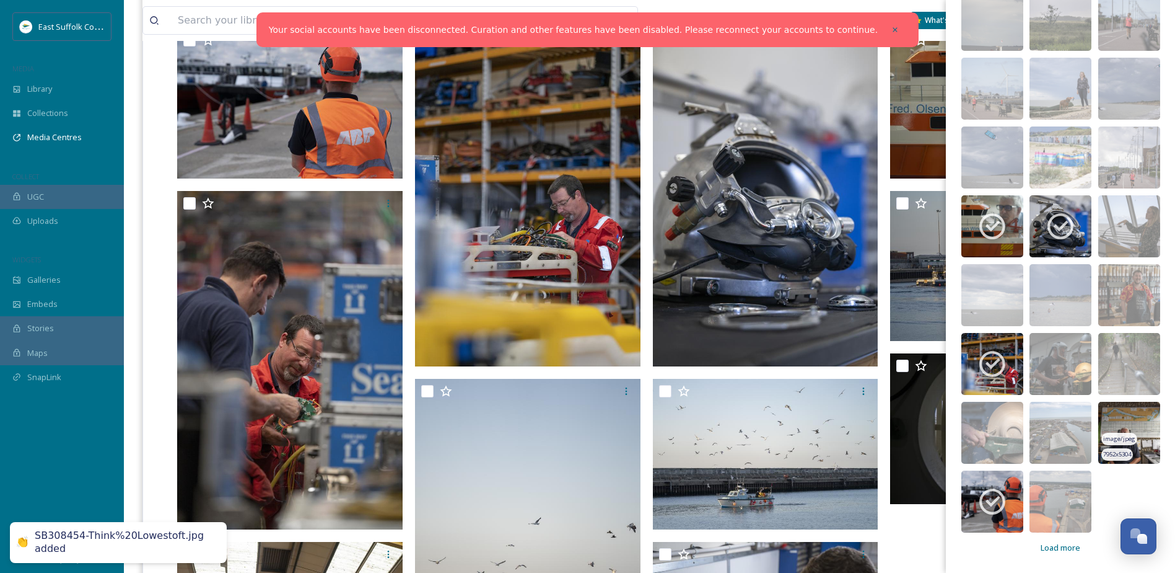
click at [1114, 412] on img at bounding box center [1130, 433] width 62 height 62
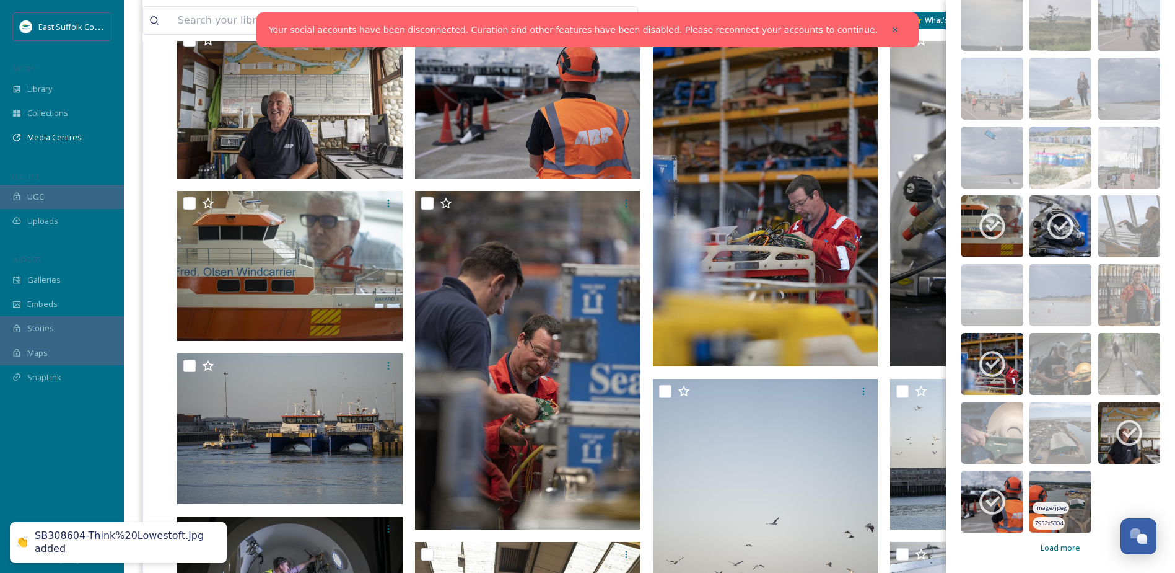
click at [1052, 484] on img at bounding box center [1061, 501] width 62 height 62
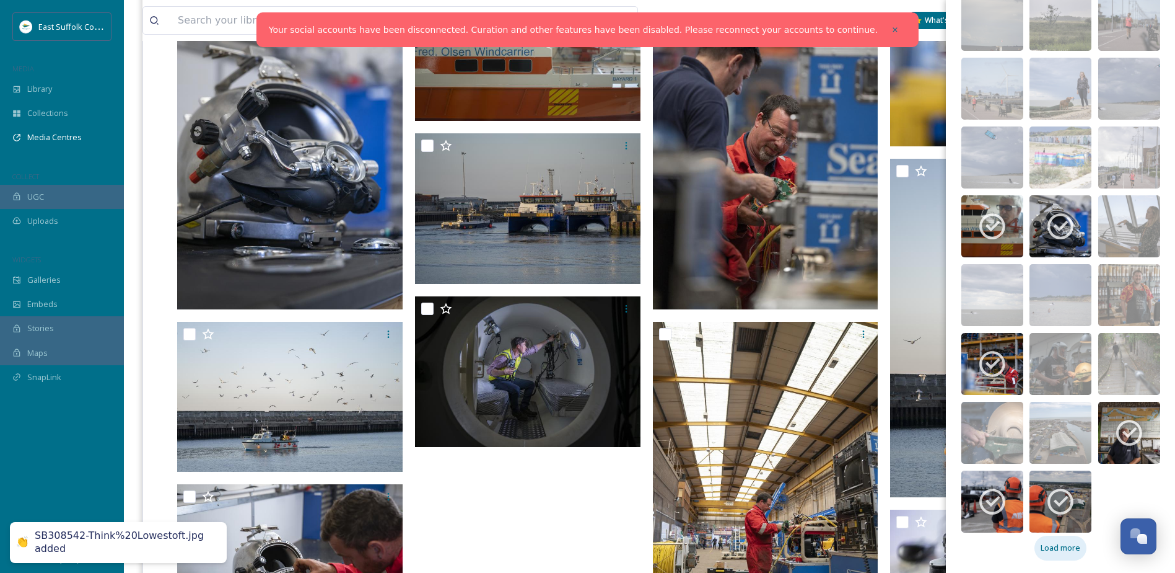
scroll to position [620, 0]
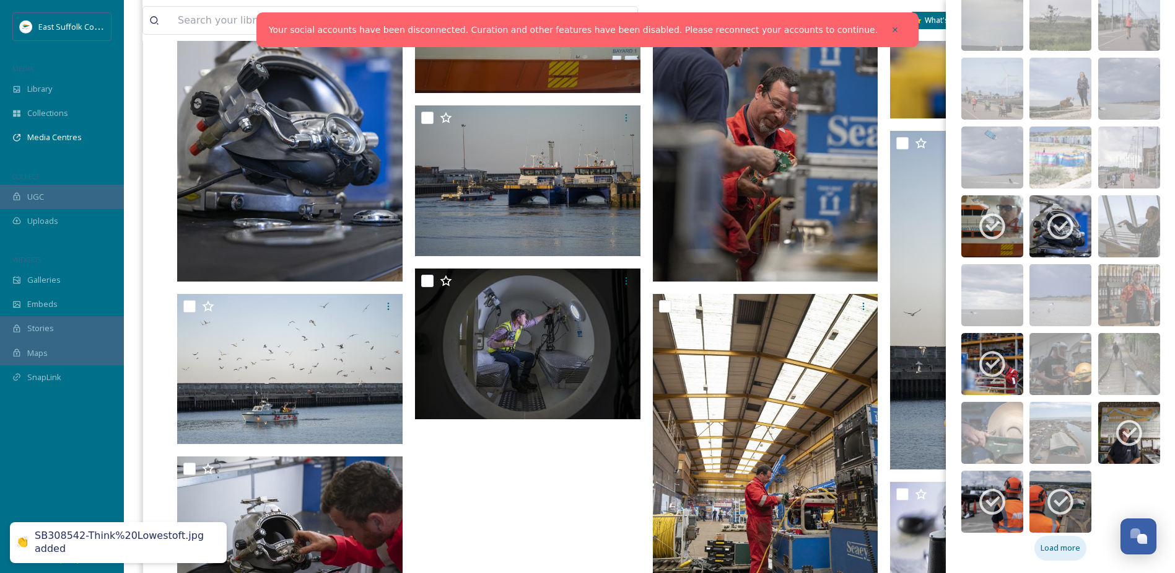
click at [1054, 544] on span "Load more" at bounding box center [1061, 548] width 40 height 12
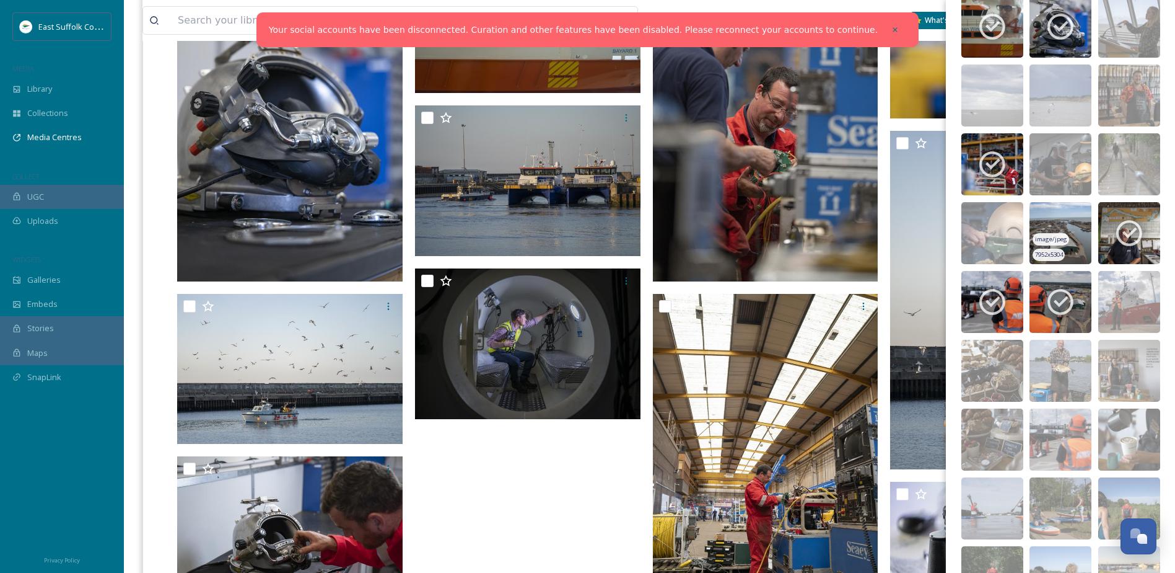
scroll to position [1750, 0]
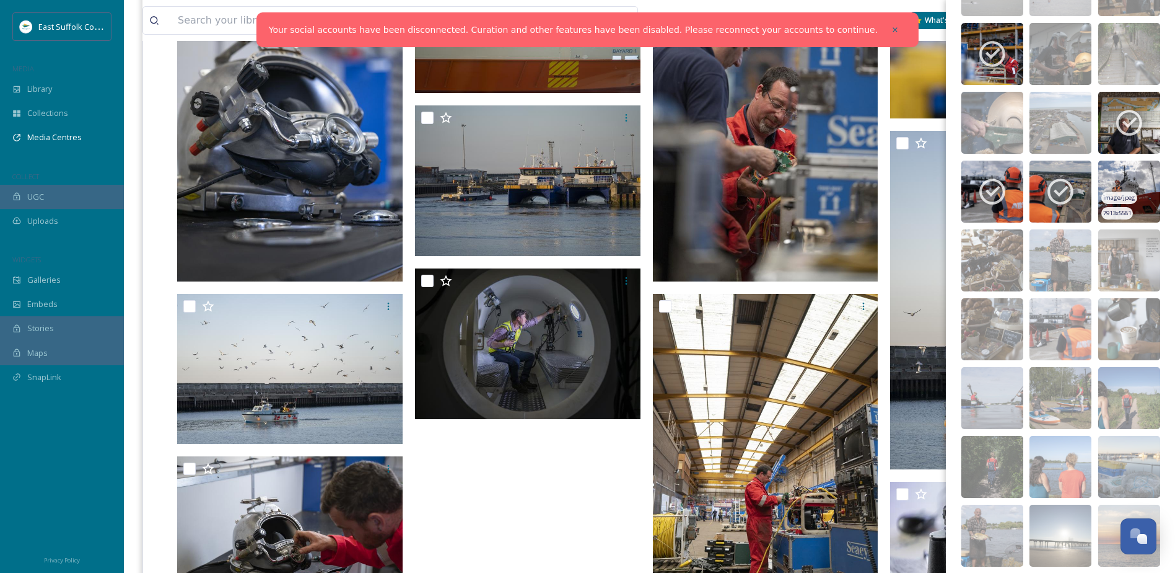
click at [1105, 180] on img at bounding box center [1130, 191] width 62 height 62
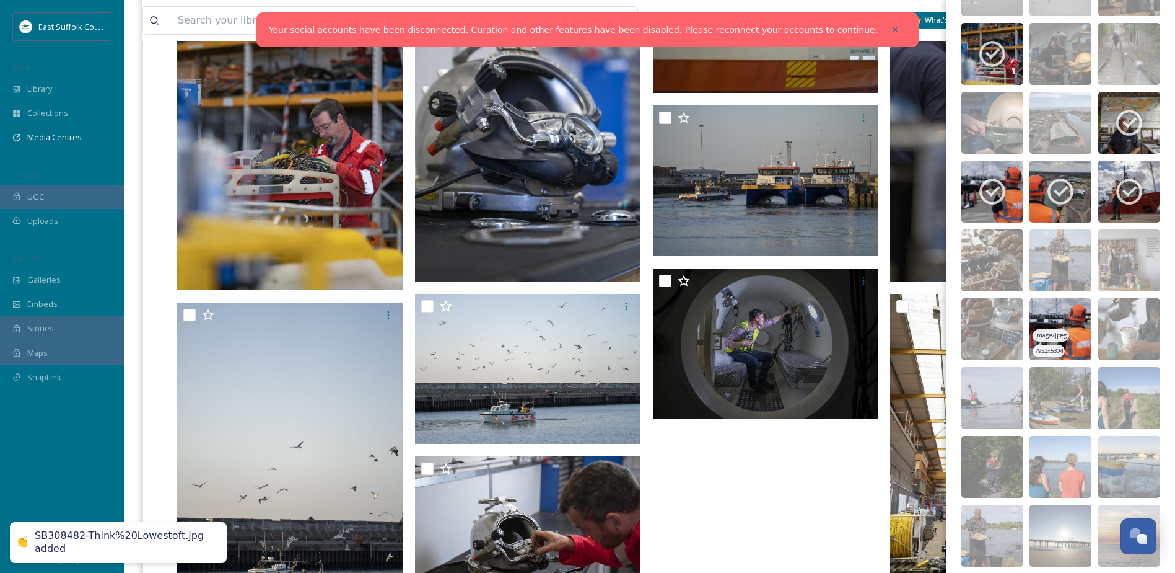
click at [1047, 308] on img at bounding box center [1061, 329] width 62 height 62
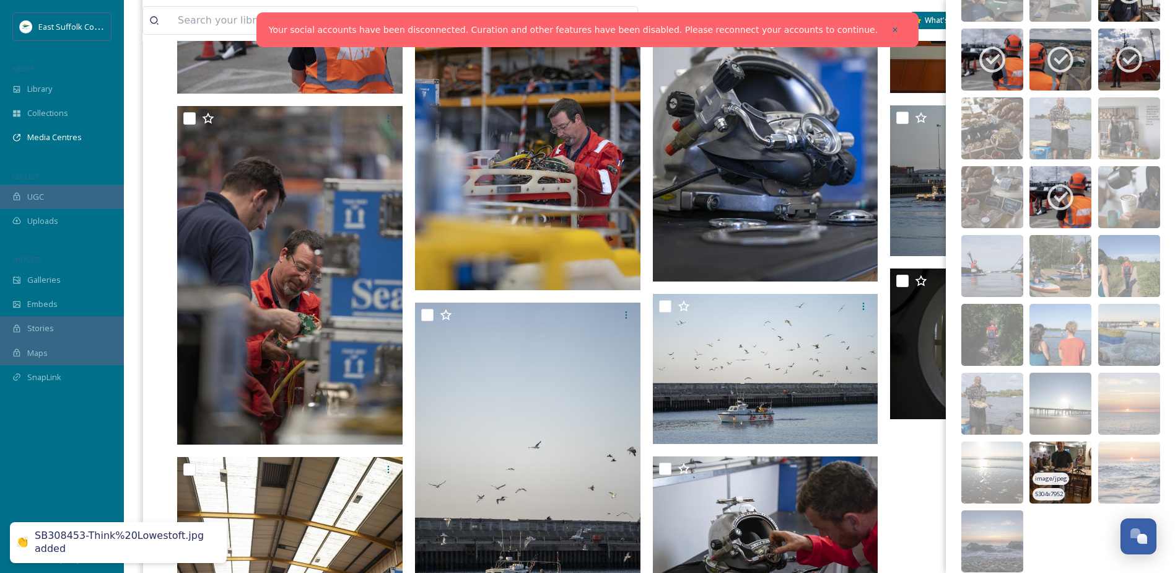
scroll to position [1921, 0]
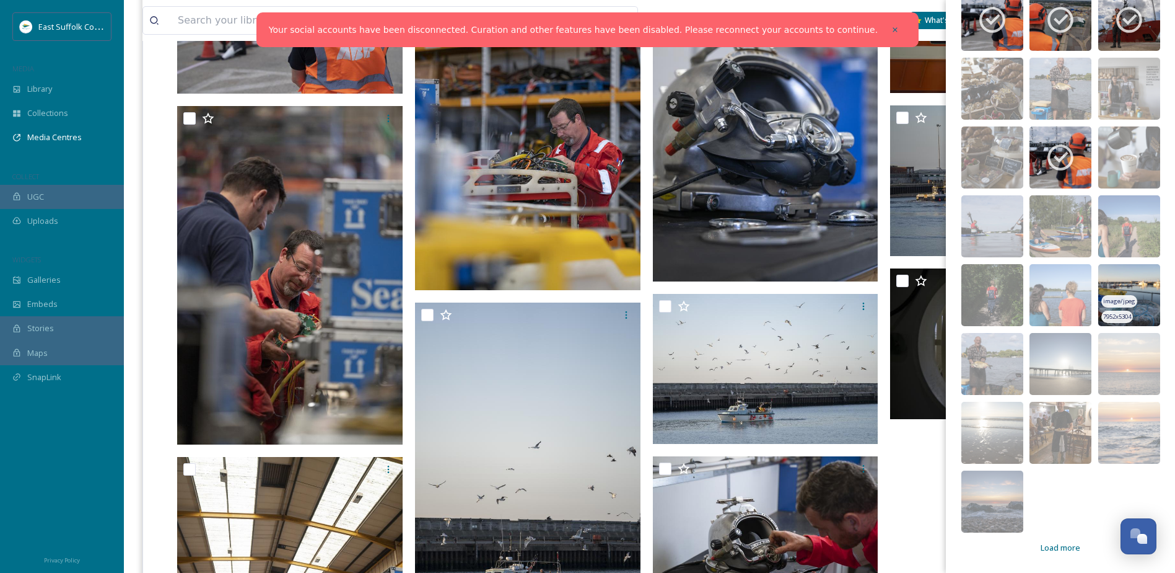
click at [1110, 270] on img at bounding box center [1130, 295] width 62 height 62
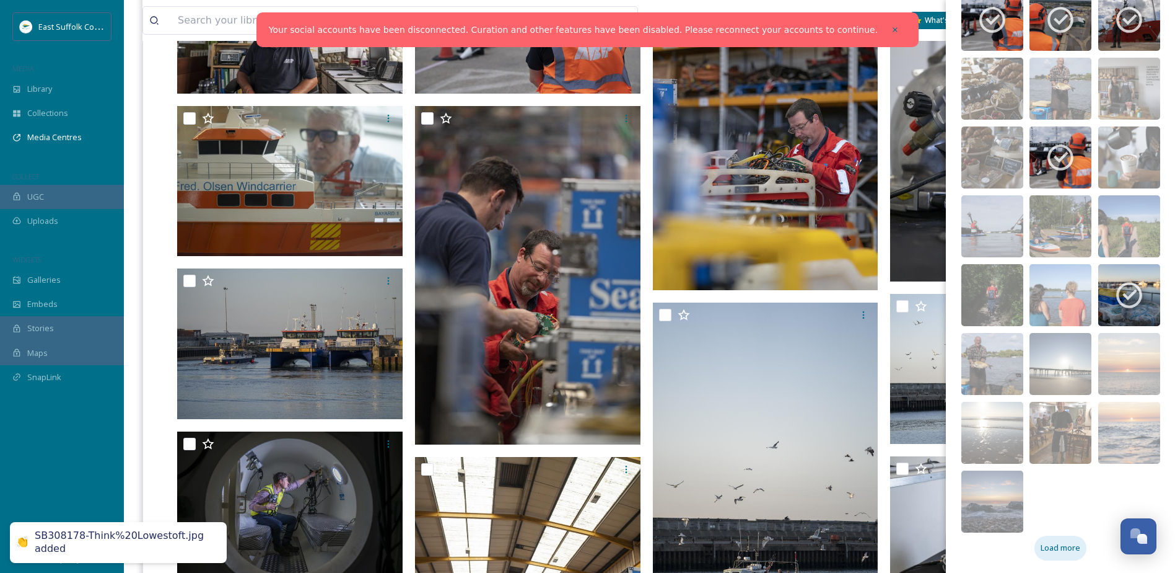
click at [1047, 545] on span "Load more" at bounding box center [1061, 548] width 40 height 12
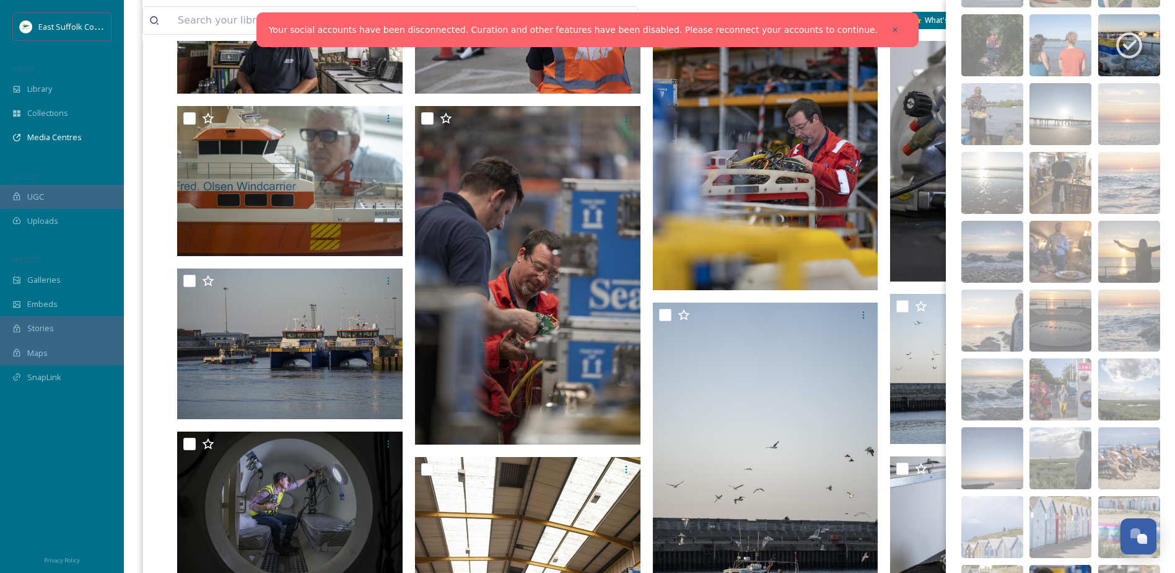
scroll to position [2334, 0]
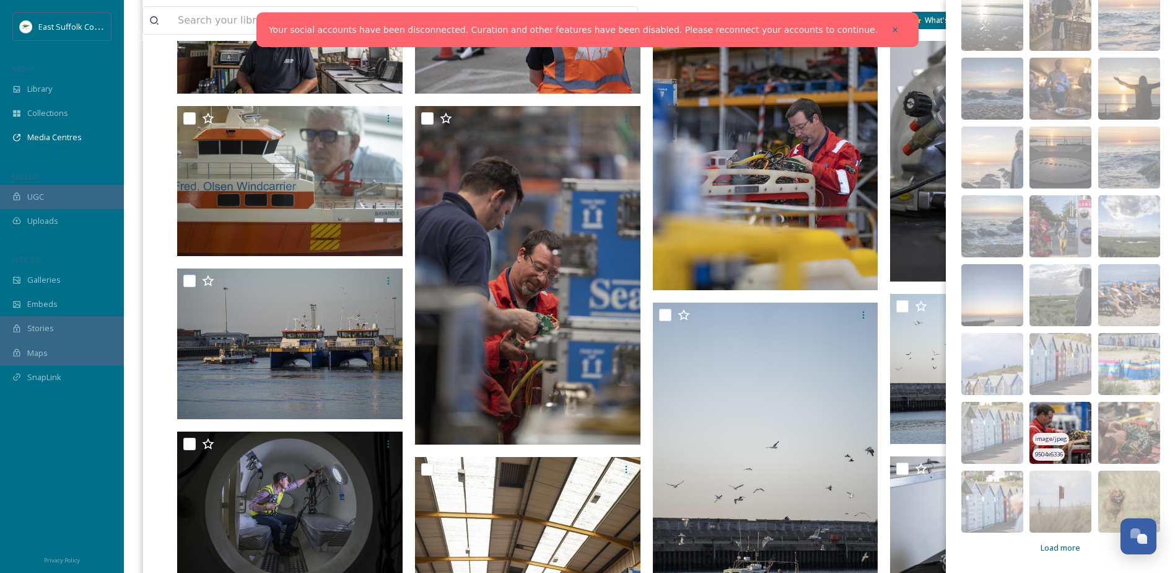
click at [1042, 420] on img at bounding box center [1061, 433] width 62 height 62
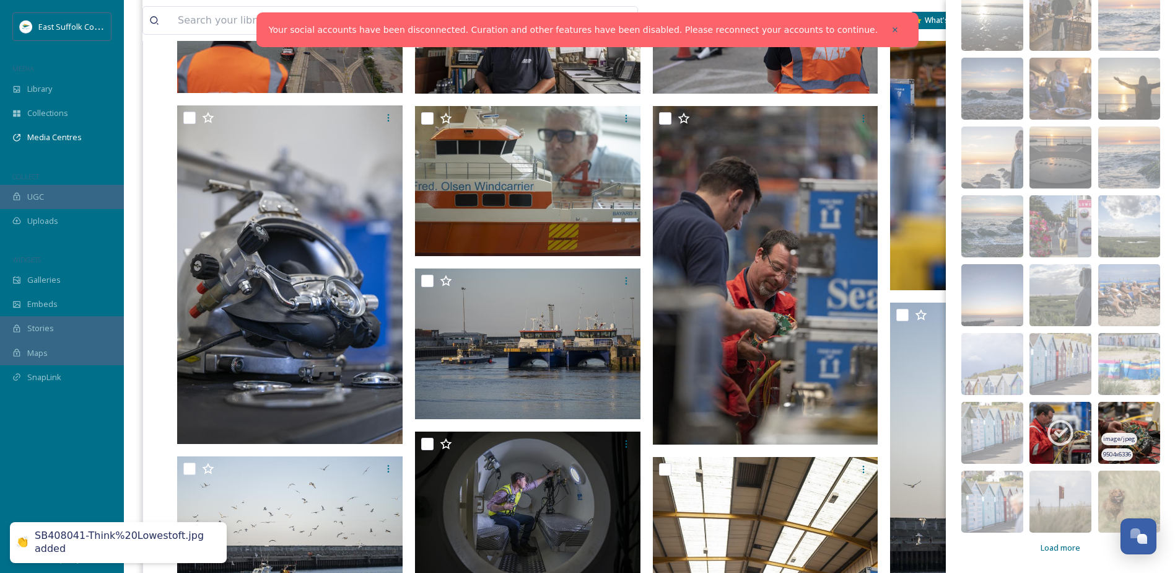
click at [1113, 421] on img at bounding box center [1130, 433] width 62 height 62
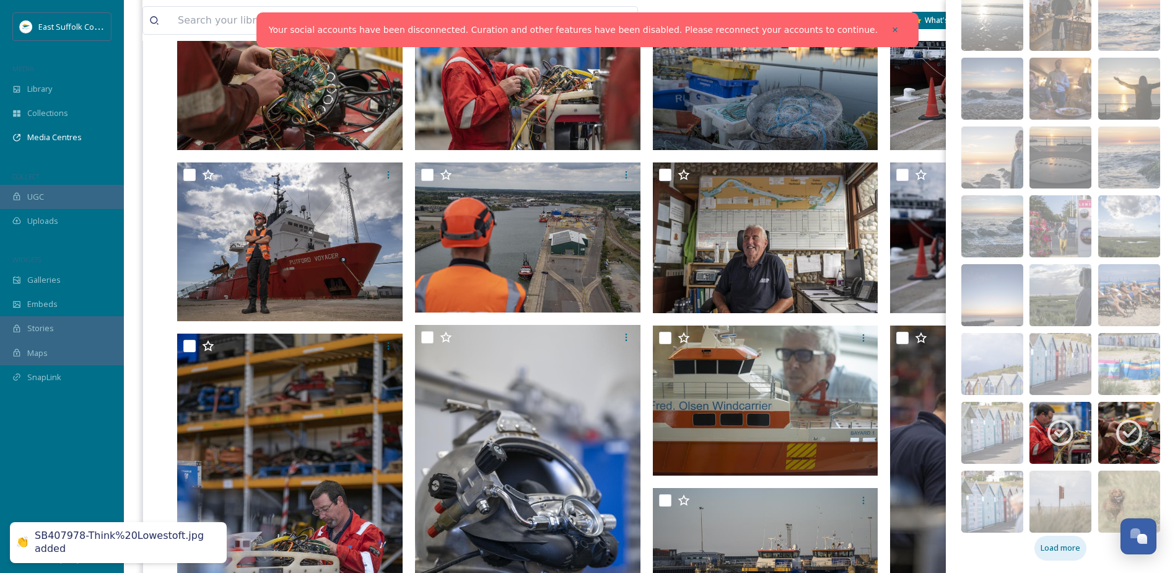
scroll to position [620, 0]
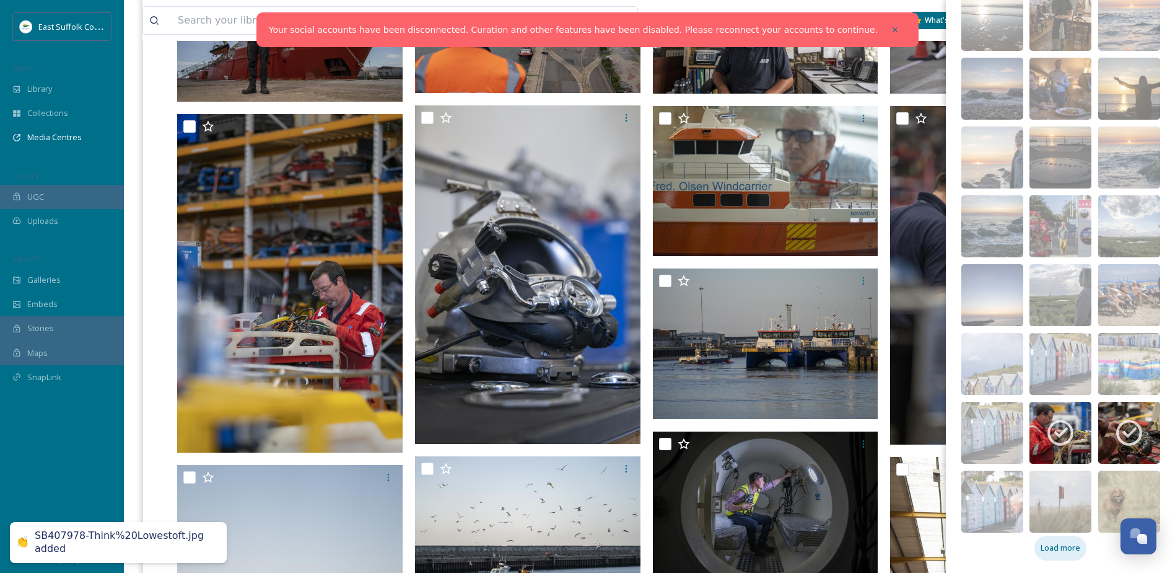
click at [1071, 551] on span "Load more" at bounding box center [1061, 548] width 40 height 12
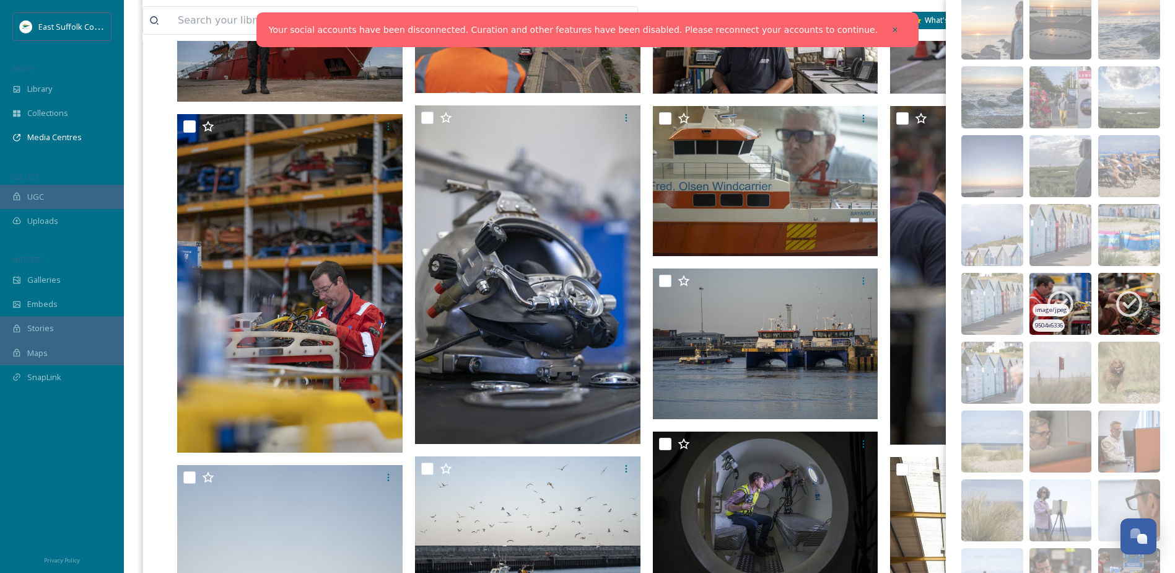
scroll to position [2644, 0]
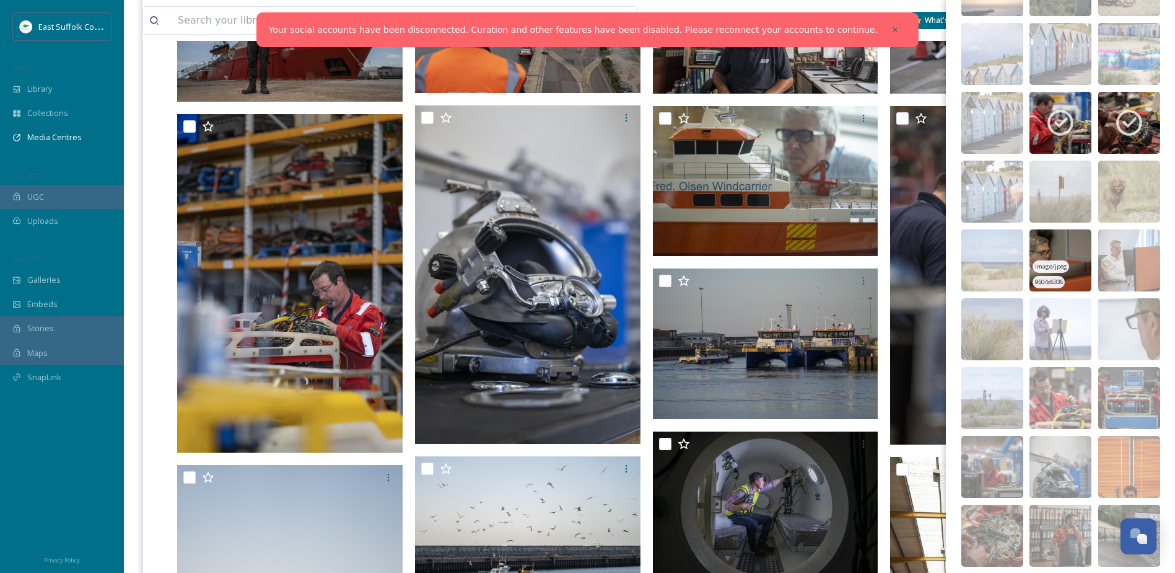
click at [1046, 255] on img at bounding box center [1061, 260] width 62 height 62
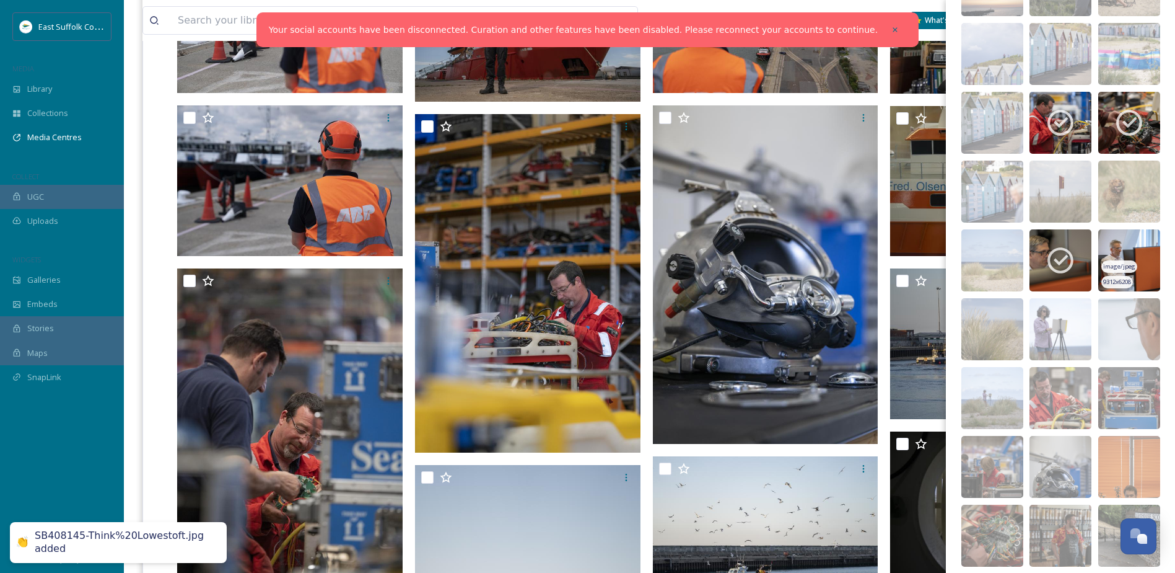
click at [1109, 240] on img at bounding box center [1130, 260] width 62 height 62
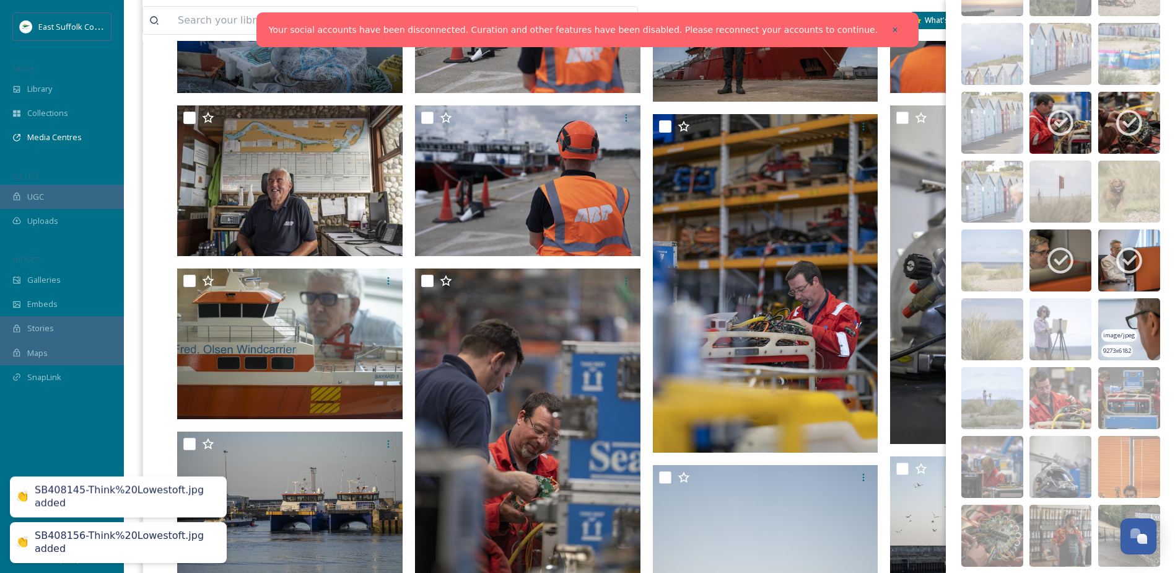
click at [1100, 314] on img at bounding box center [1130, 329] width 62 height 62
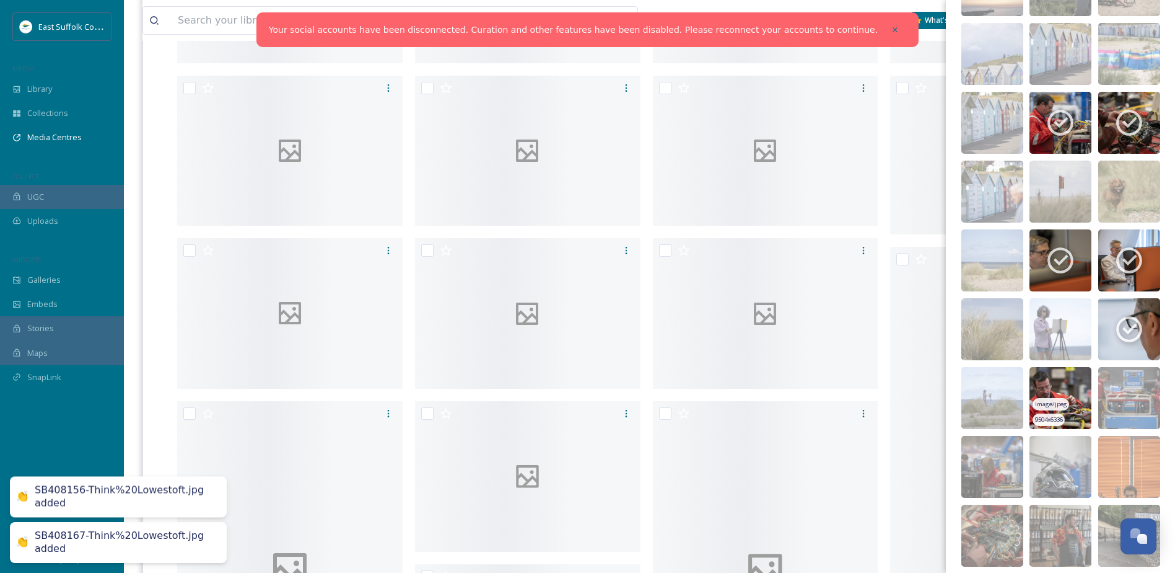
scroll to position [620, 0]
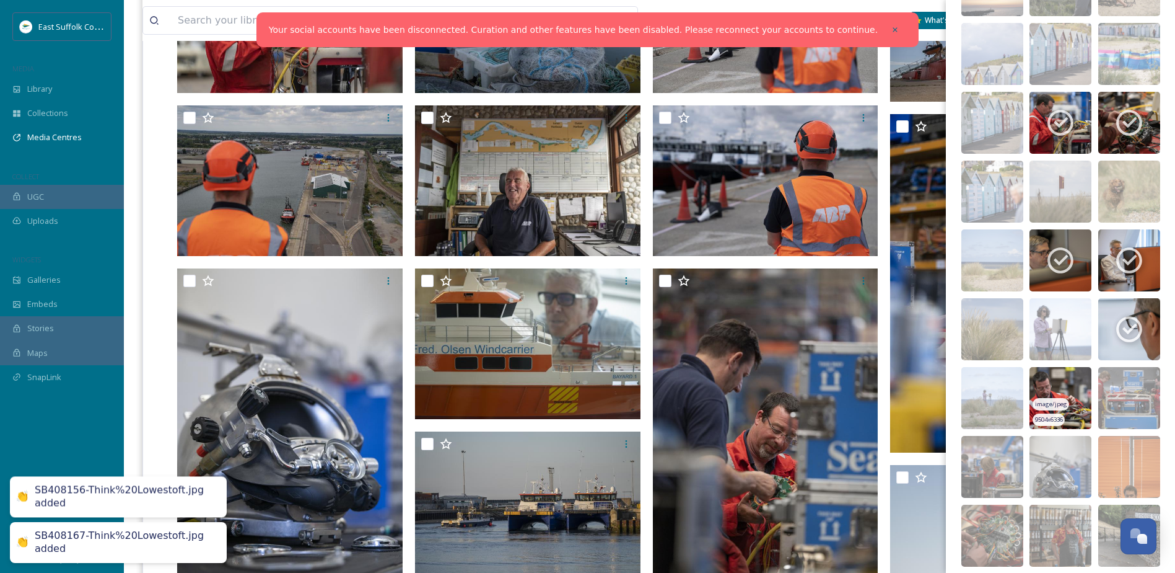
click at [1051, 385] on img at bounding box center [1061, 398] width 62 height 62
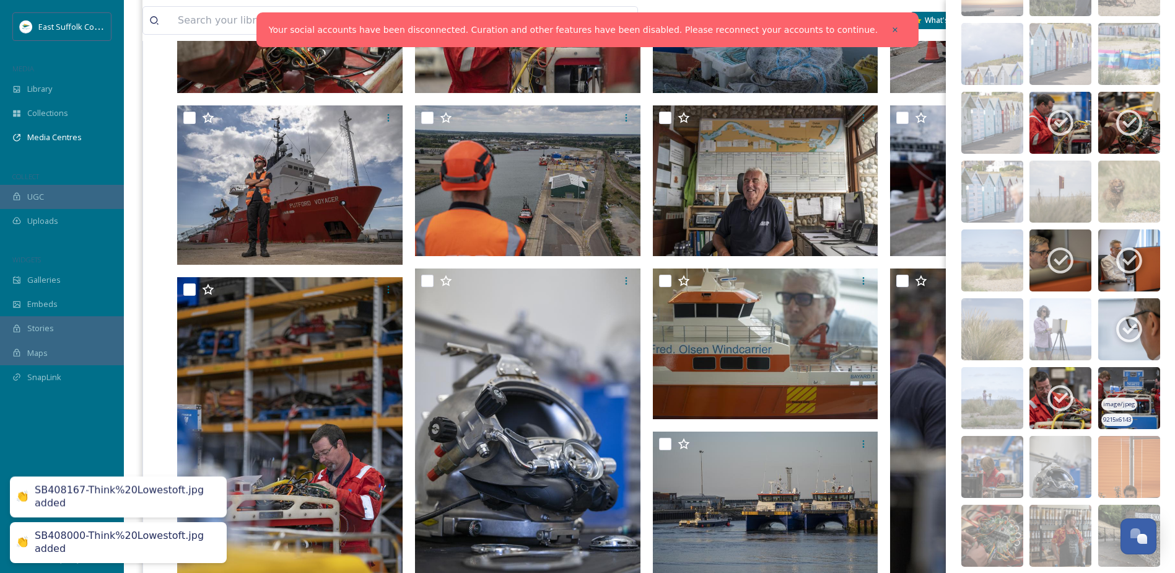
click at [1115, 380] on img at bounding box center [1130, 398] width 62 height 62
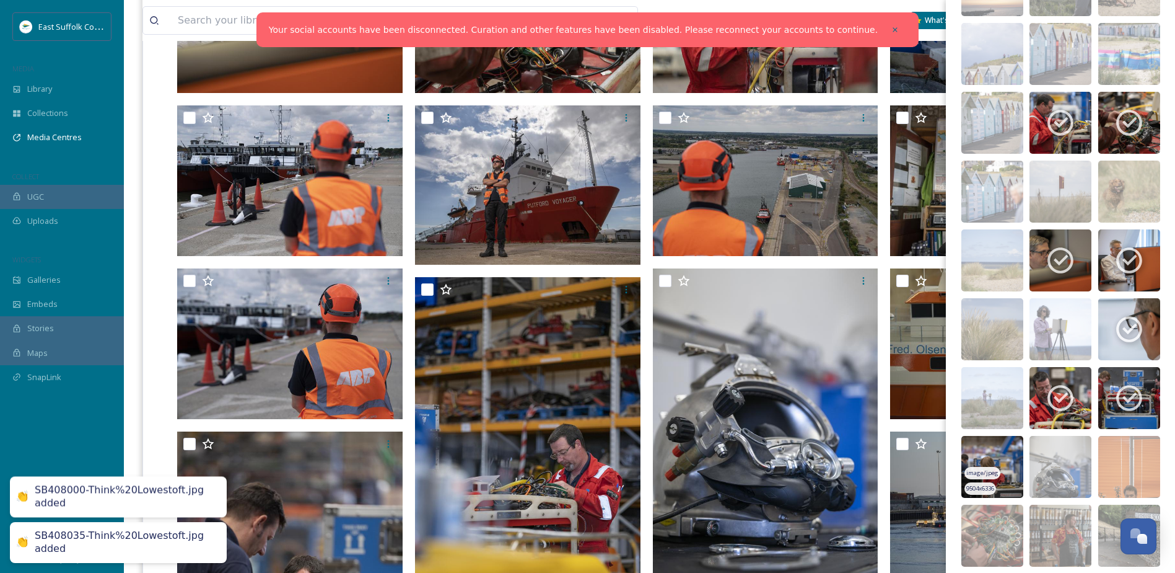
click at [981, 450] on img at bounding box center [993, 467] width 62 height 62
click at [1035, 453] on img at bounding box center [1061, 467] width 62 height 62
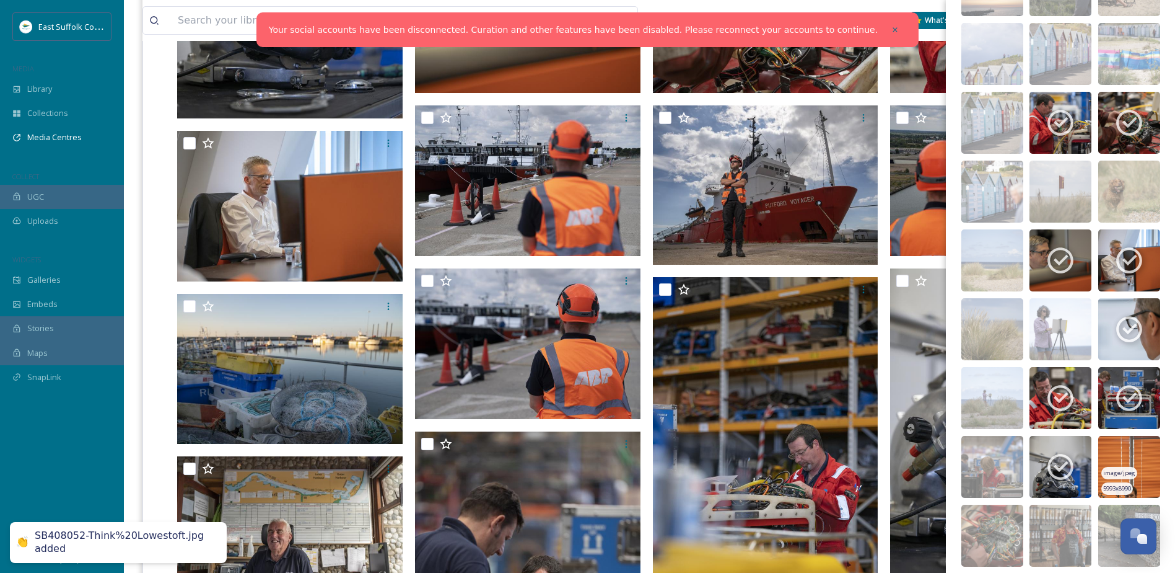
click at [1115, 450] on img at bounding box center [1130, 467] width 62 height 62
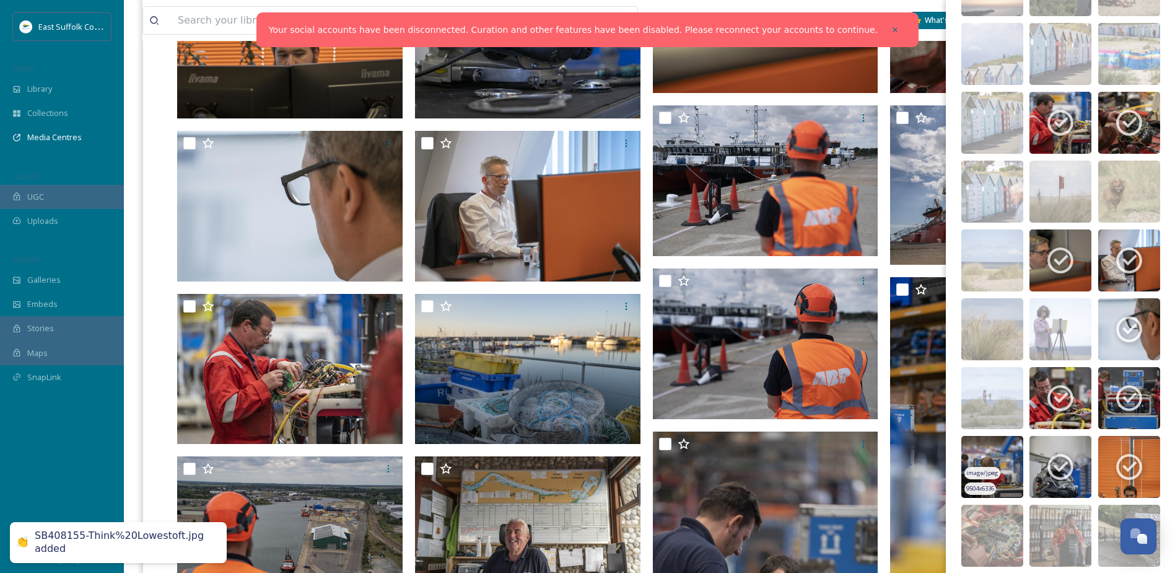
click at [992, 455] on img at bounding box center [993, 467] width 62 height 62
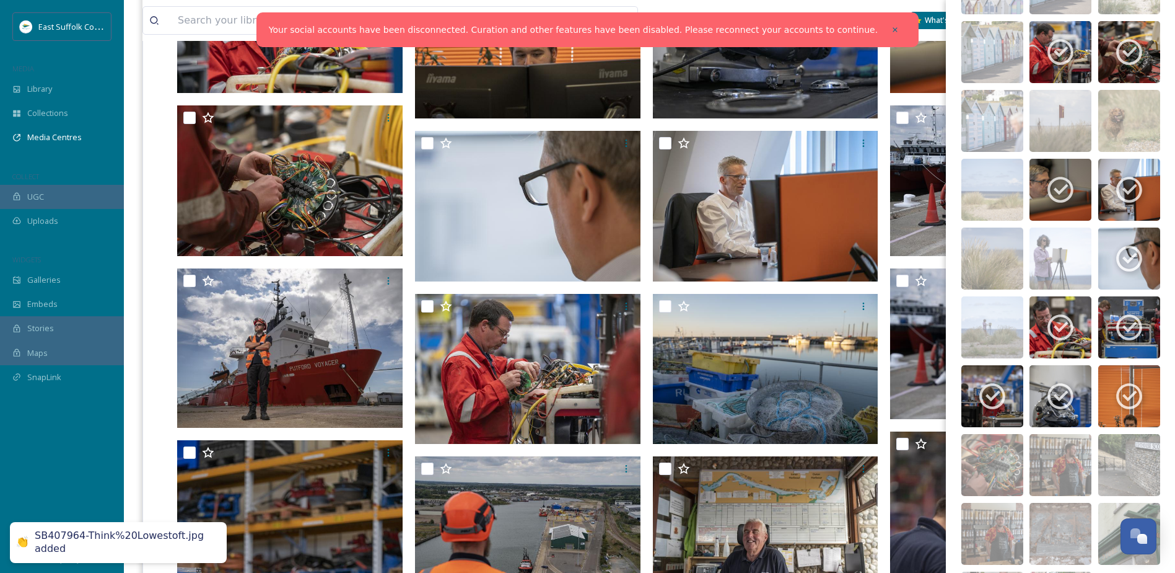
scroll to position [2816, 0]
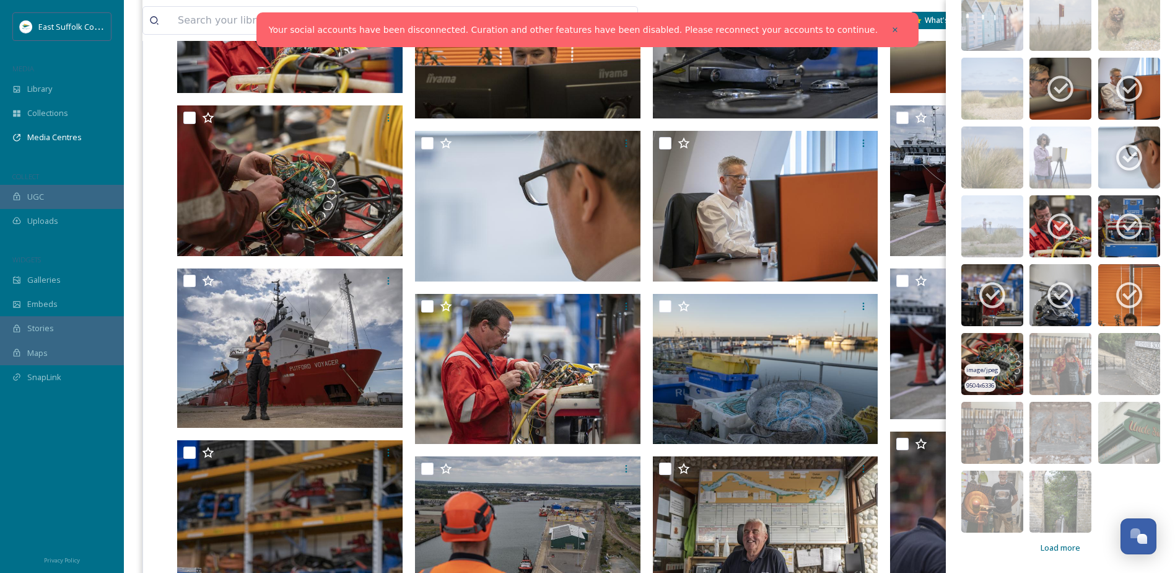
click at [983, 343] on img at bounding box center [993, 364] width 62 height 62
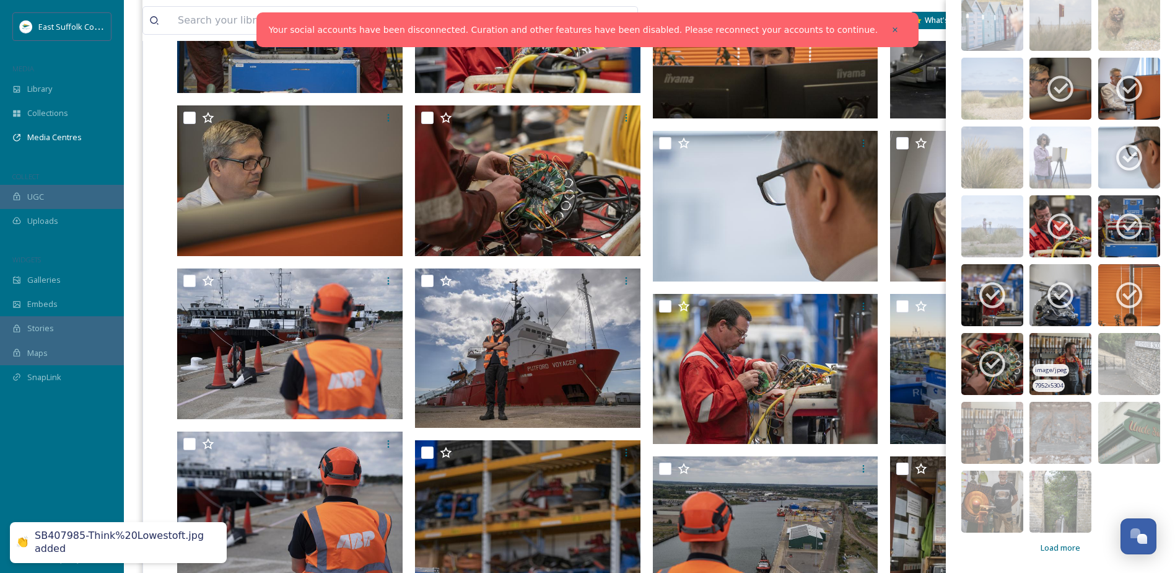
click at [1042, 343] on img at bounding box center [1061, 364] width 62 height 62
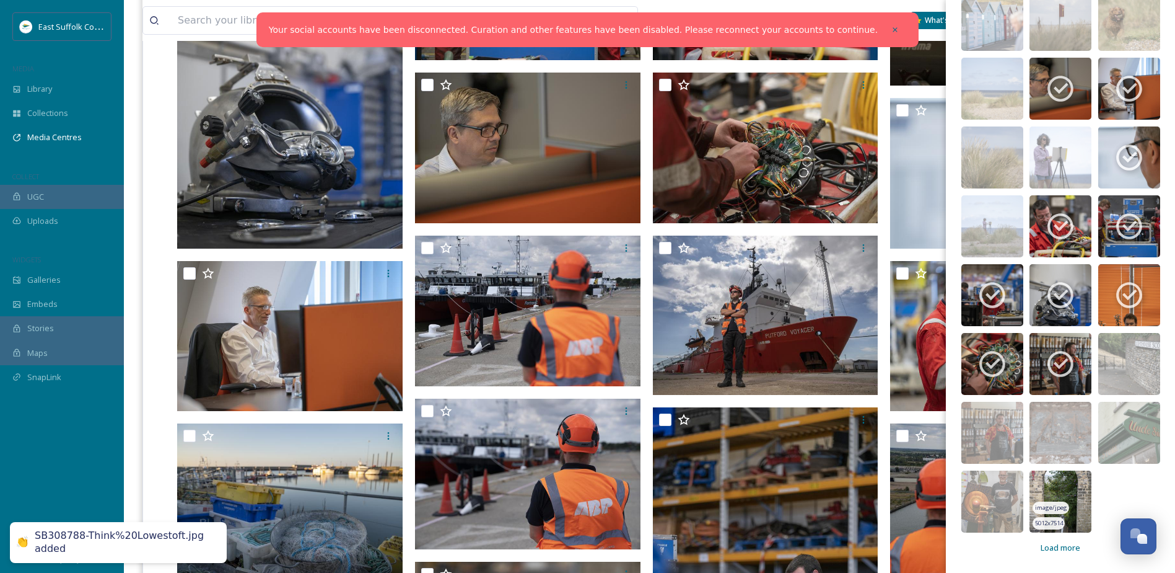
scroll to position [682, 0]
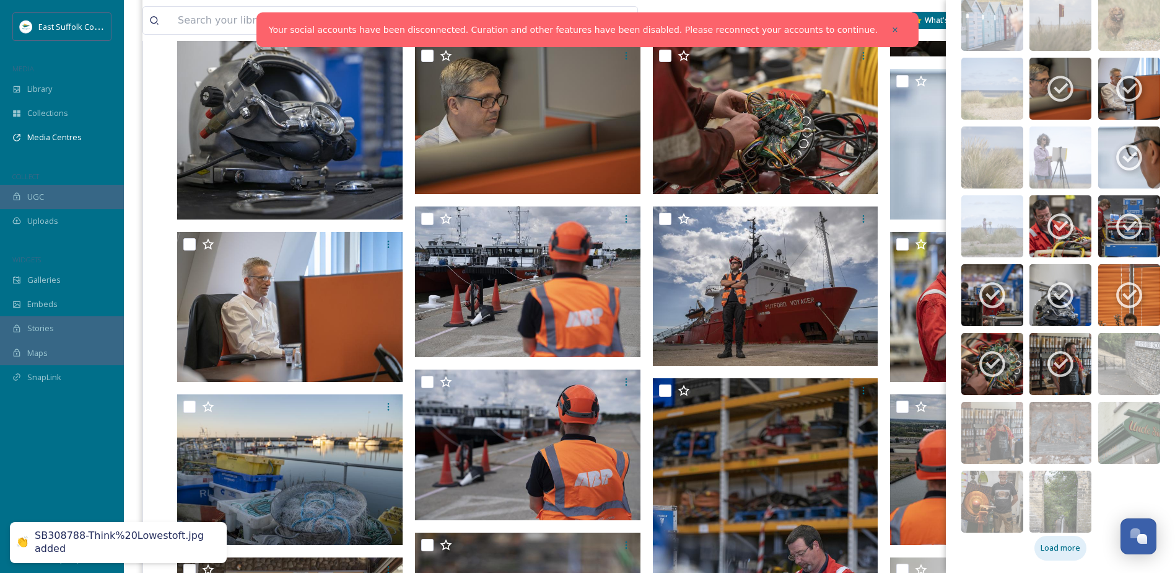
click at [1061, 547] on span "Load more" at bounding box center [1061, 548] width 40 height 12
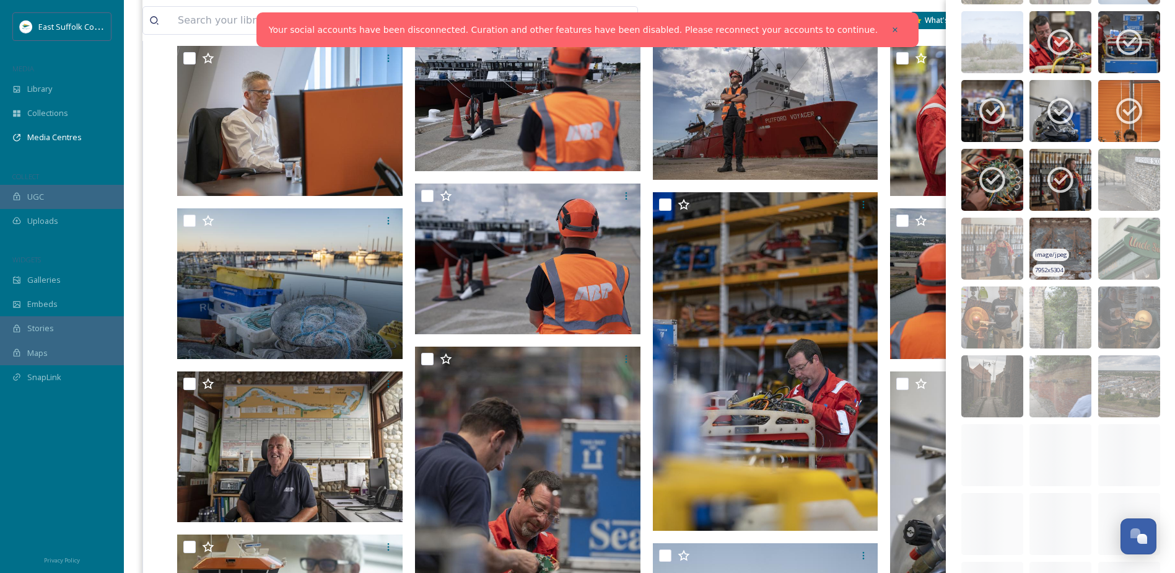
scroll to position [3125, 0]
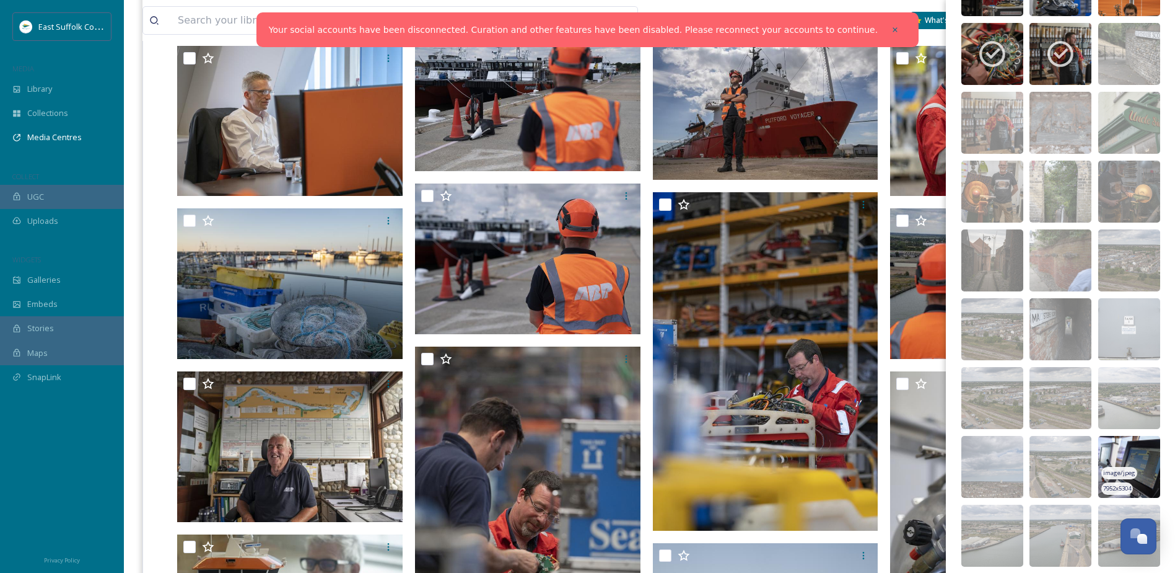
click at [1104, 451] on img at bounding box center [1130, 467] width 62 height 62
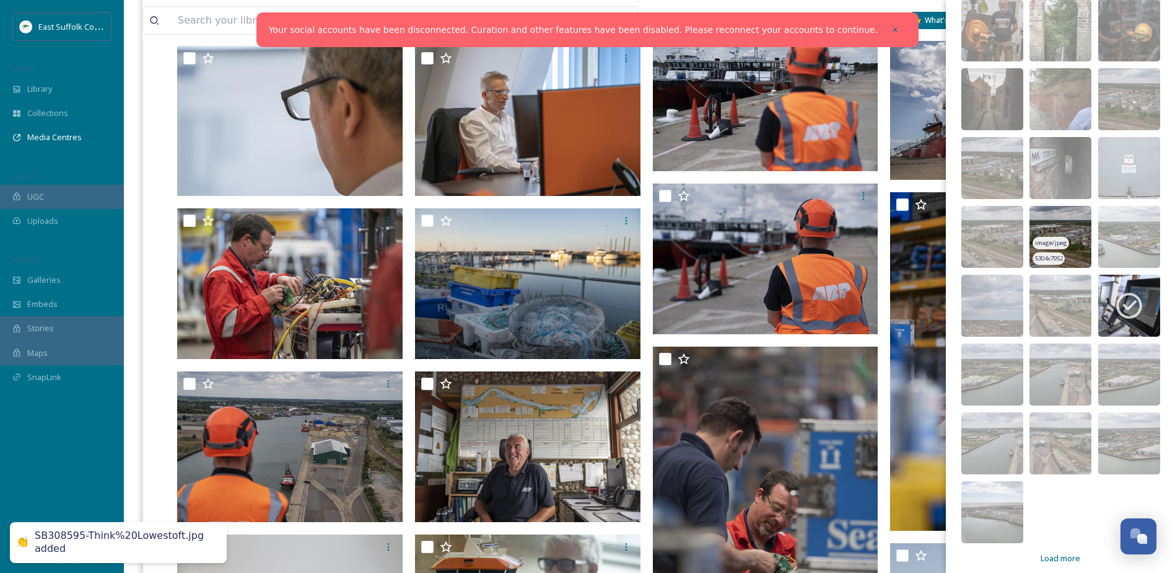
scroll to position [3297, 0]
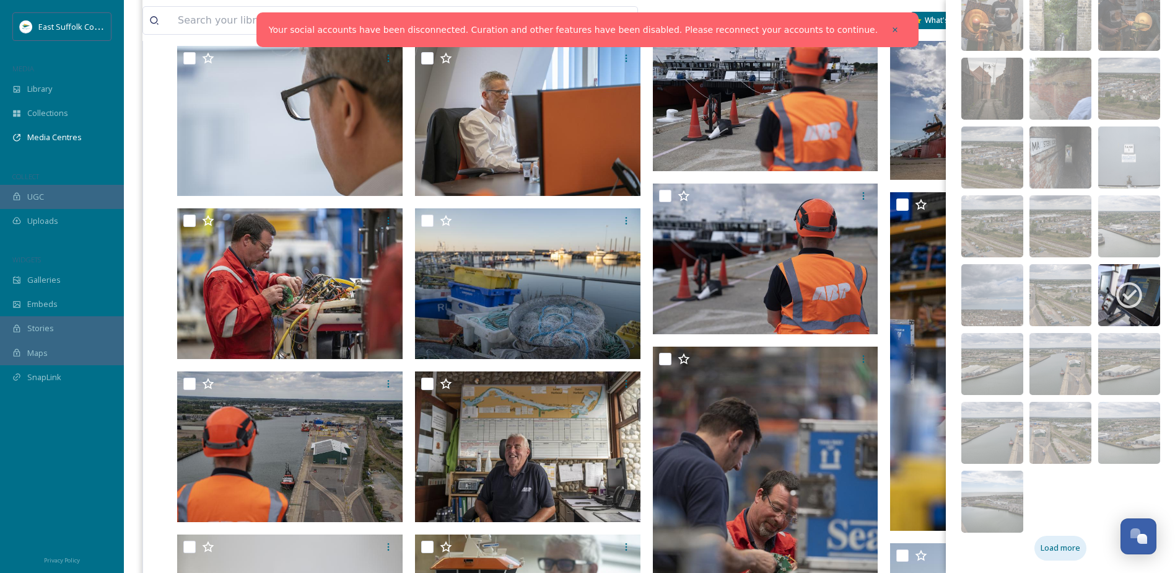
click at [1060, 550] on span "Load more" at bounding box center [1061, 548] width 40 height 12
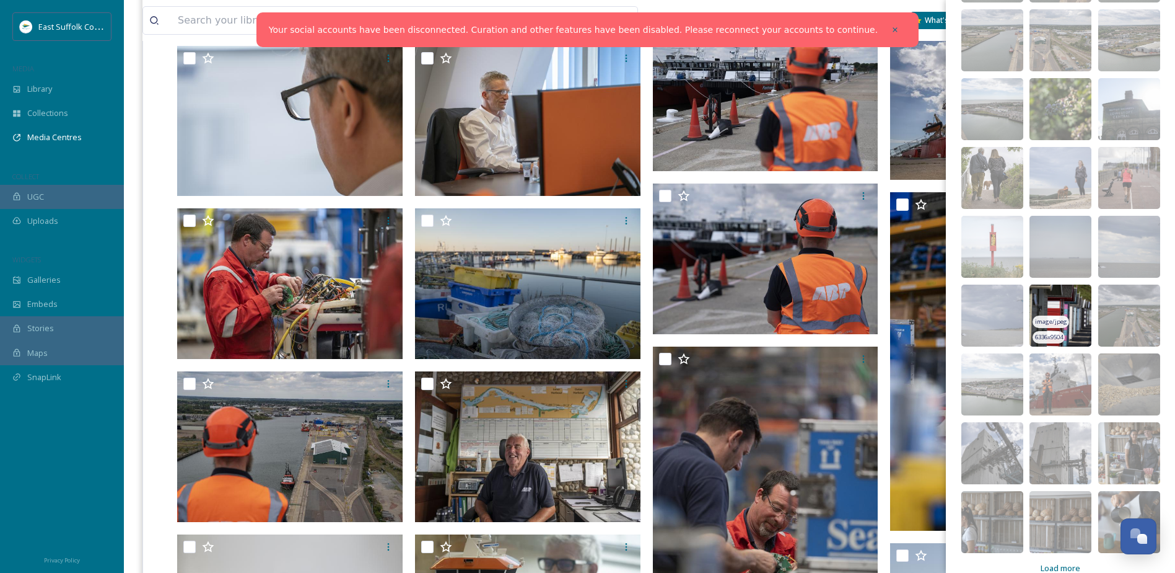
scroll to position [3710, 0]
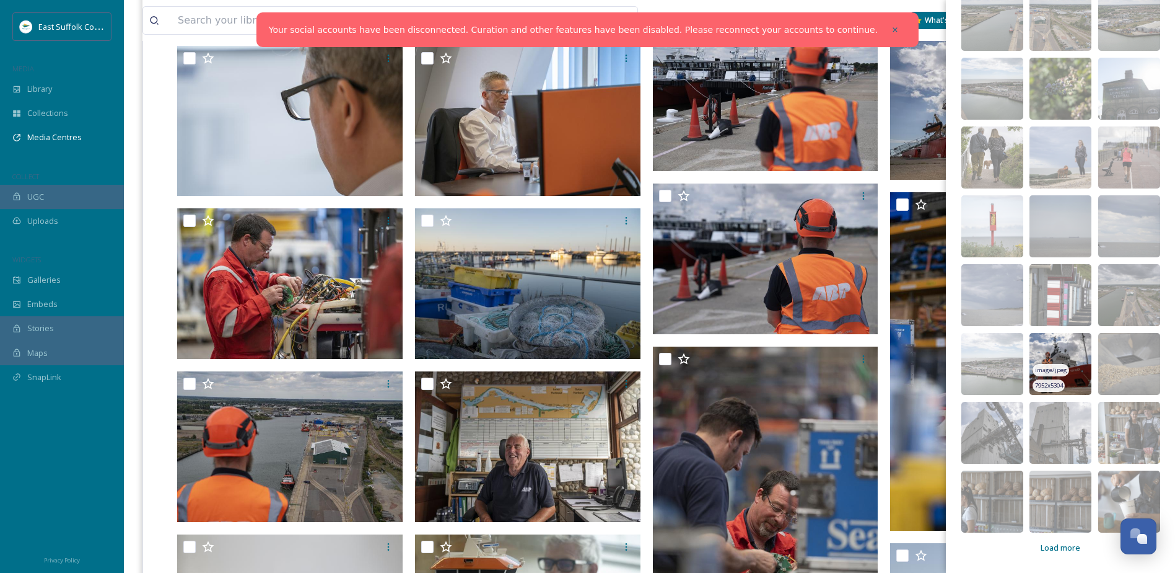
click at [1033, 343] on img at bounding box center [1061, 364] width 62 height 62
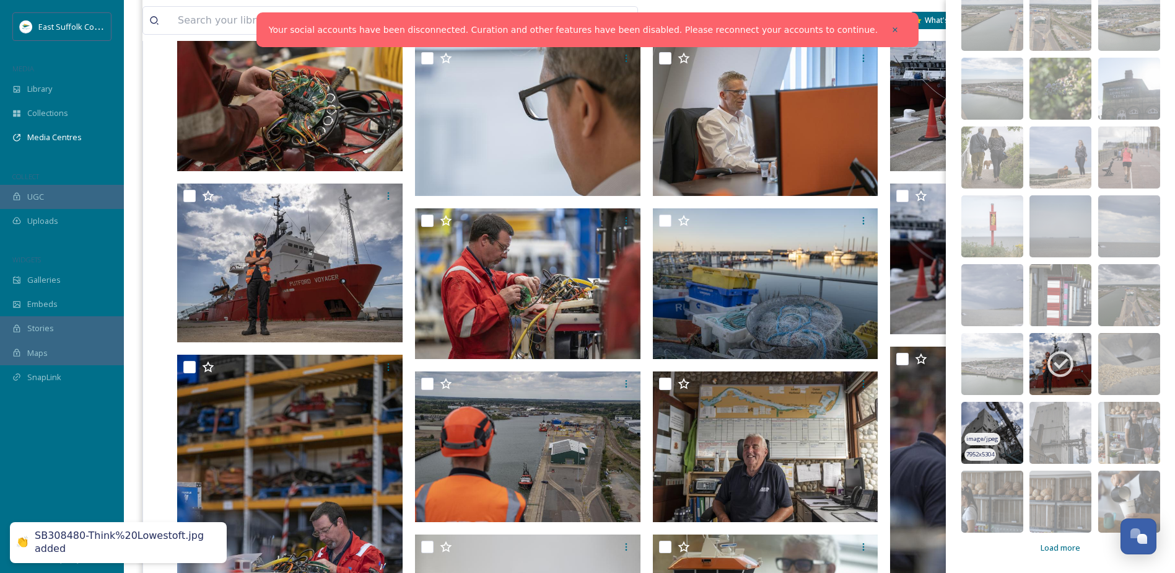
click at [998, 424] on img at bounding box center [993, 433] width 62 height 62
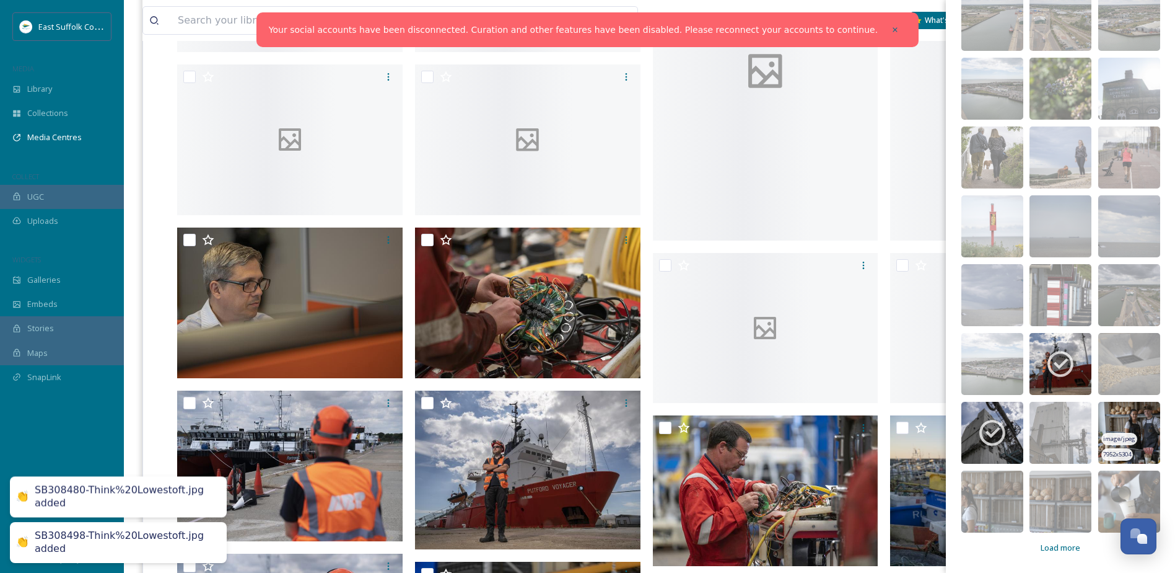
scroll to position [867, 0]
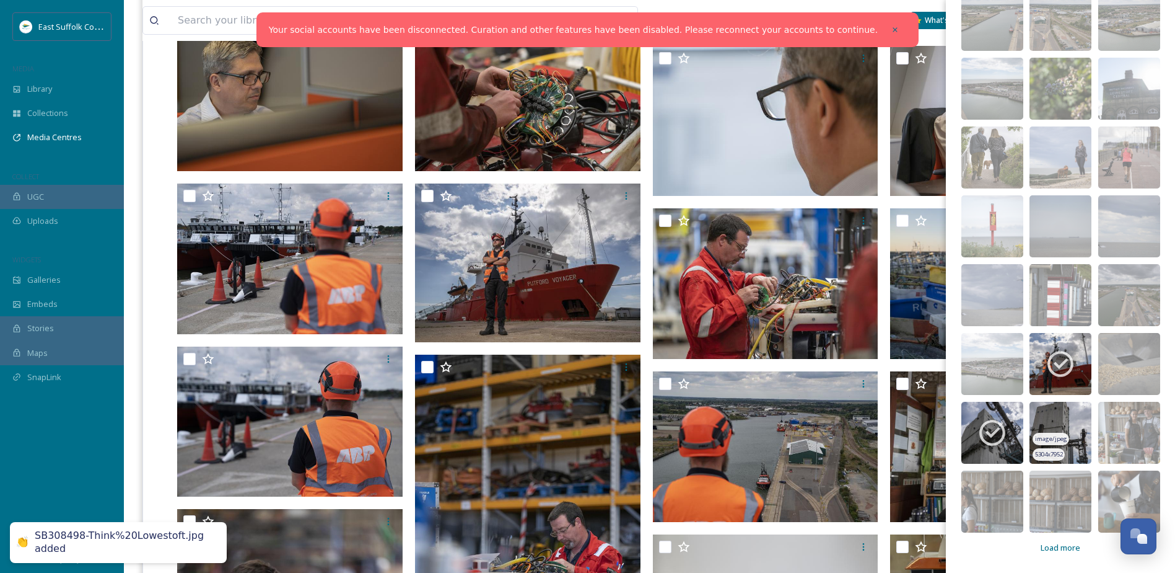
click at [1042, 412] on img at bounding box center [1061, 433] width 62 height 62
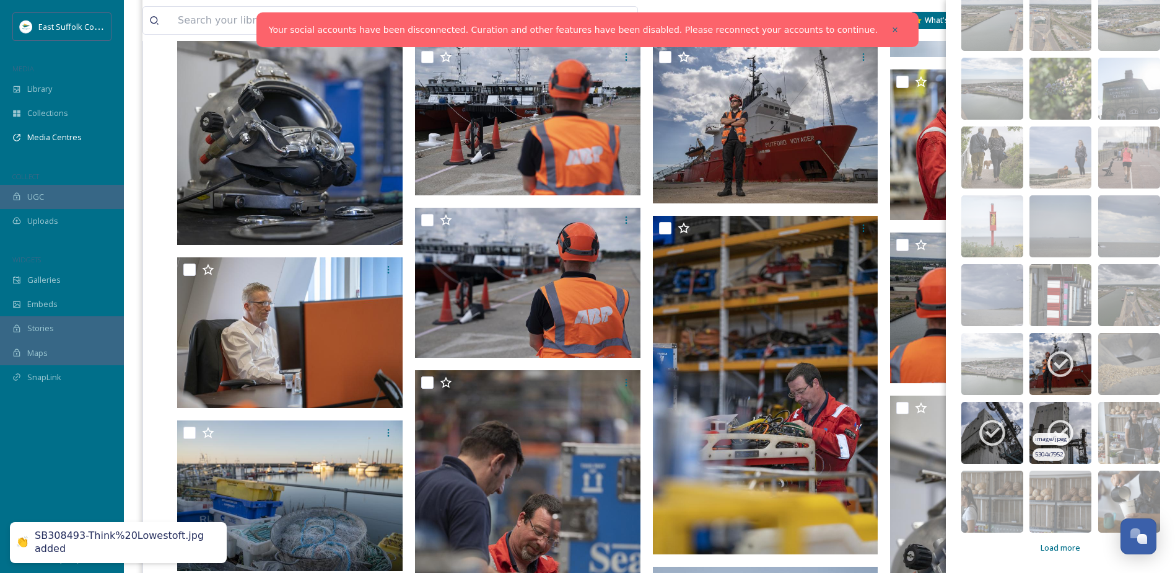
scroll to position [1053, 0]
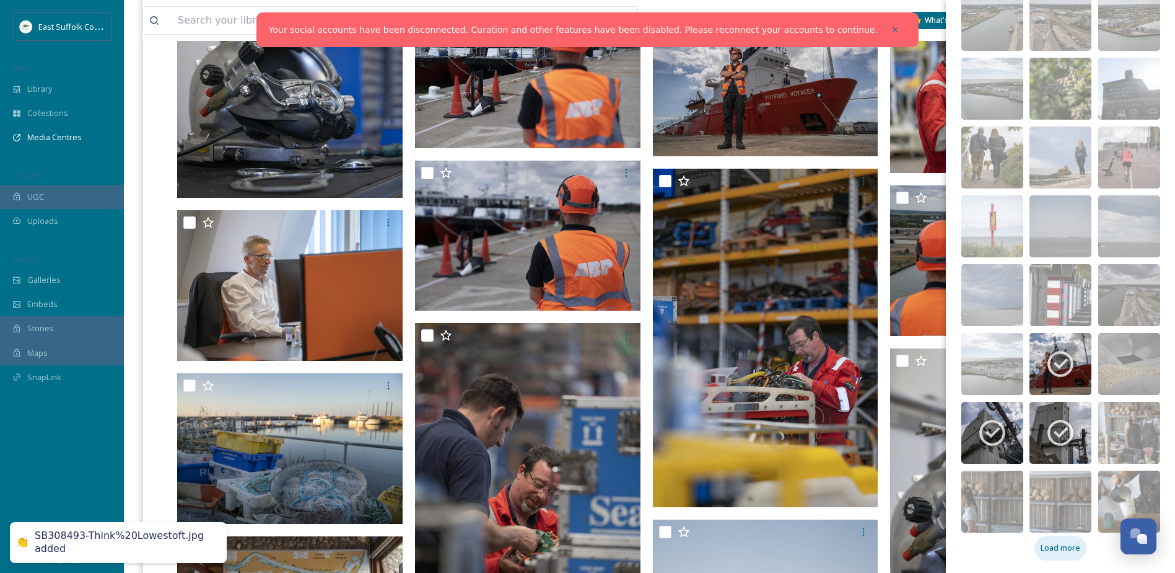
click at [1053, 548] on span "Load more" at bounding box center [1061, 548] width 40 height 12
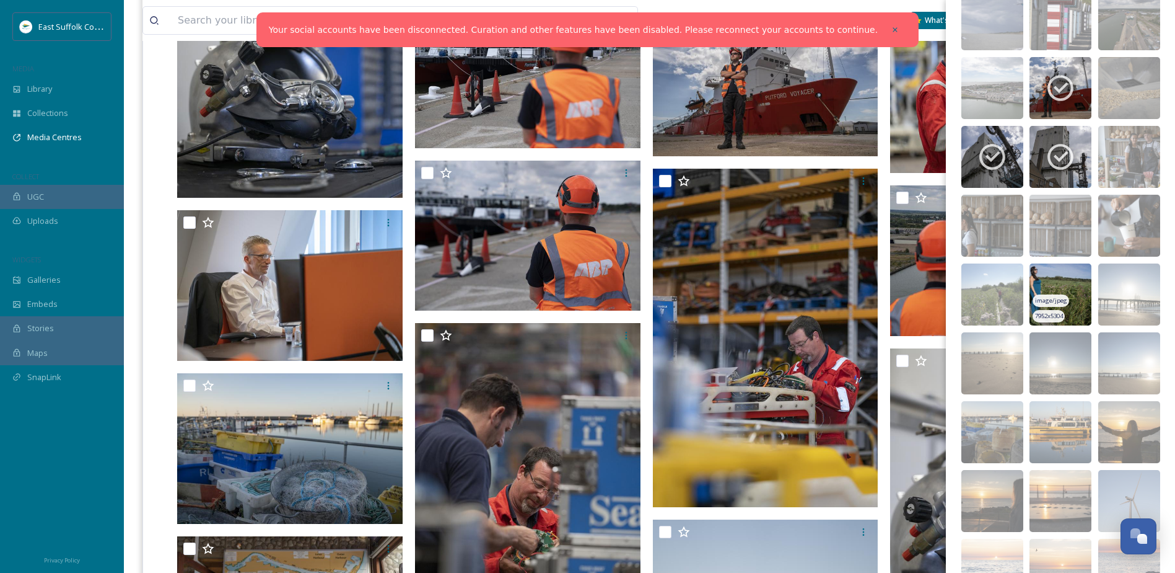
scroll to position [4020, 0]
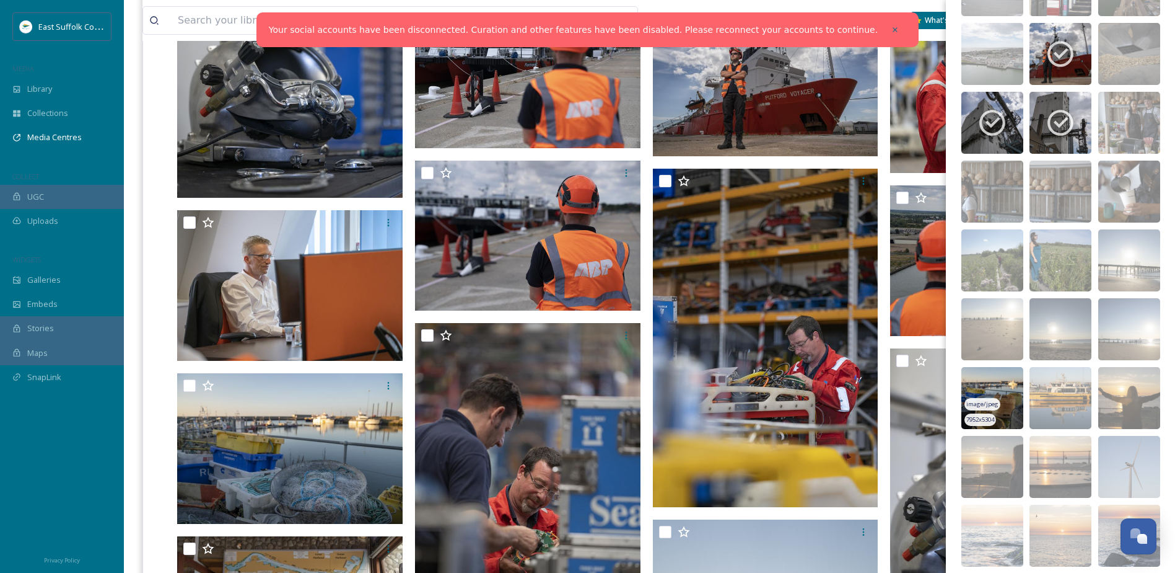
click at [991, 385] on img at bounding box center [993, 398] width 62 height 62
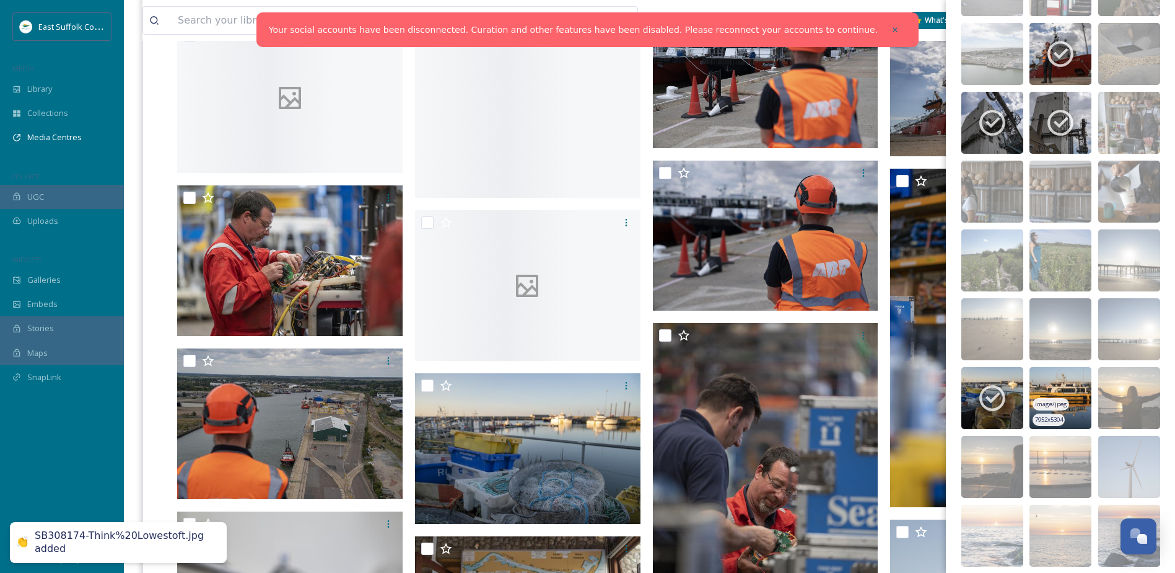
click at [1042, 379] on img at bounding box center [1061, 398] width 62 height 62
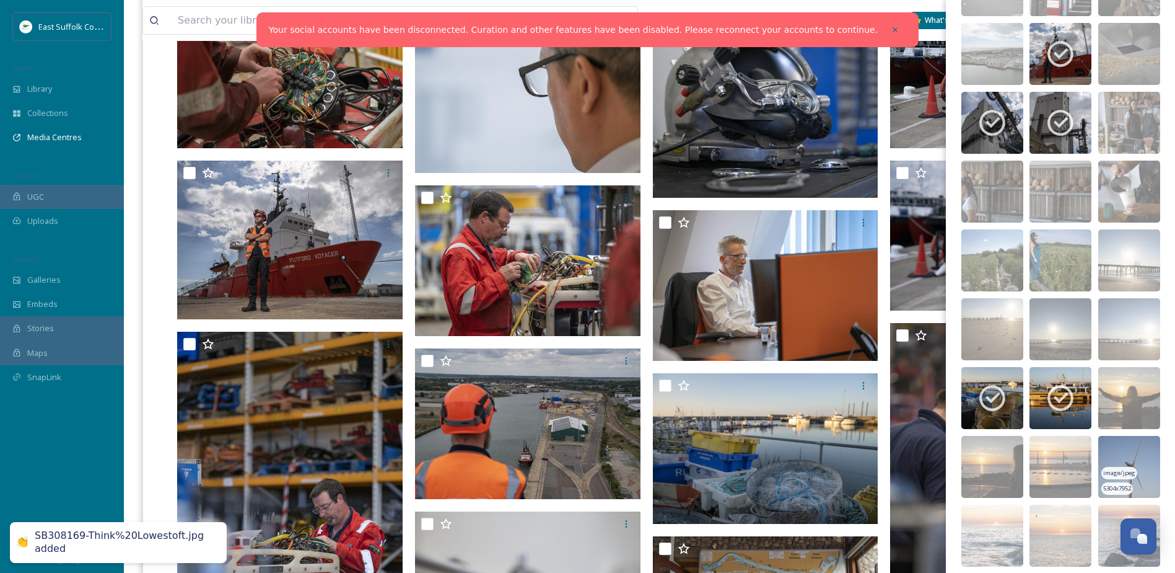
click at [1110, 449] on img at bounding box center [1130, 467] width 62 height 62
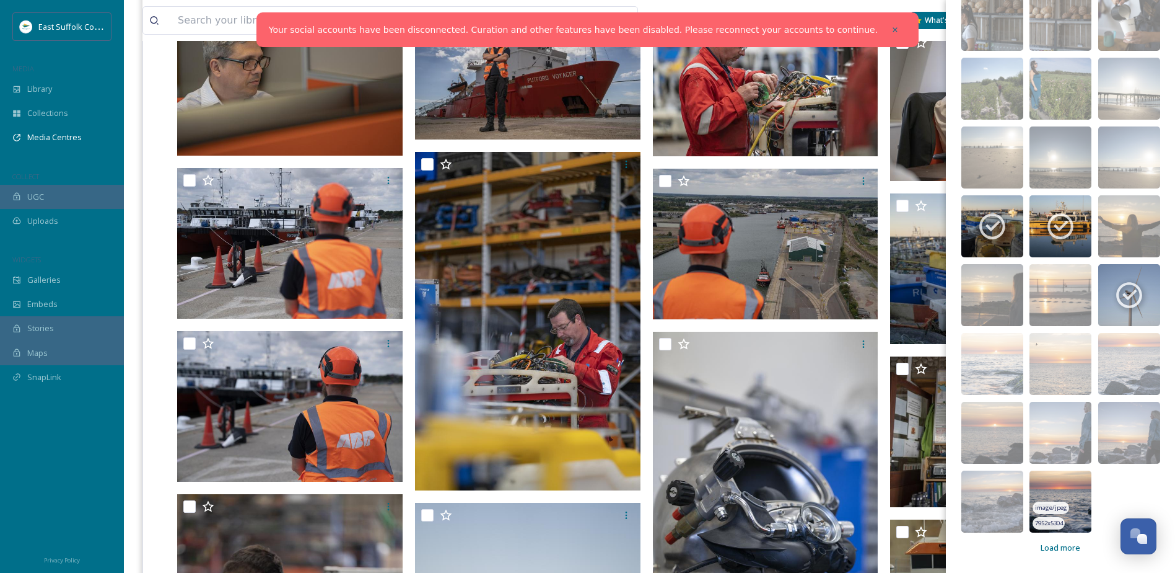
scroll to position [1239, 0]
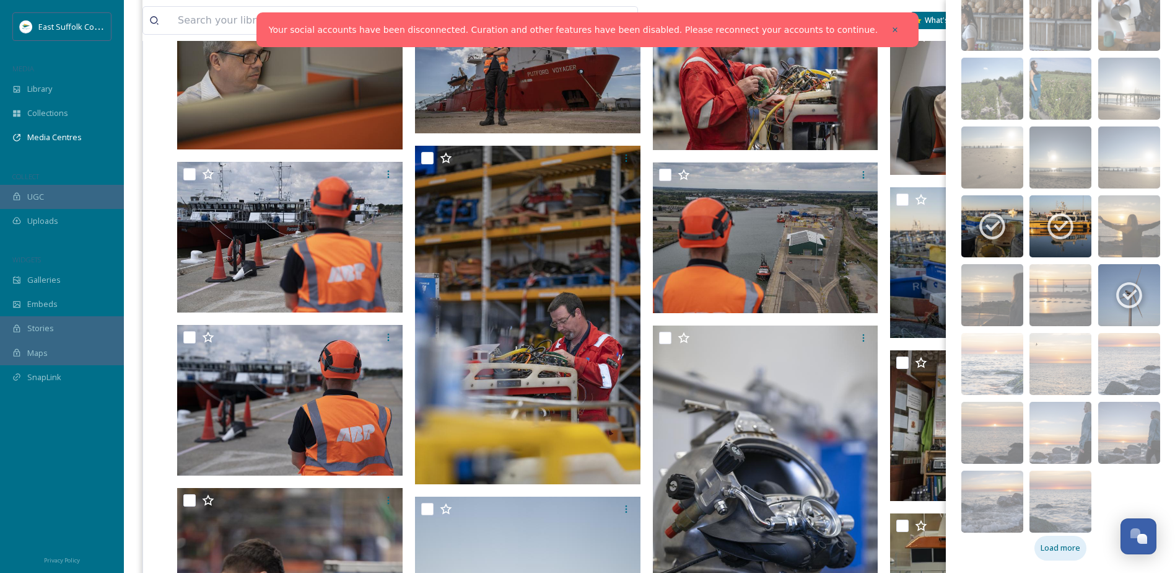
click at [1070, 554] on div "Load more" at bounding box center [1061, 547] width 52 height 24
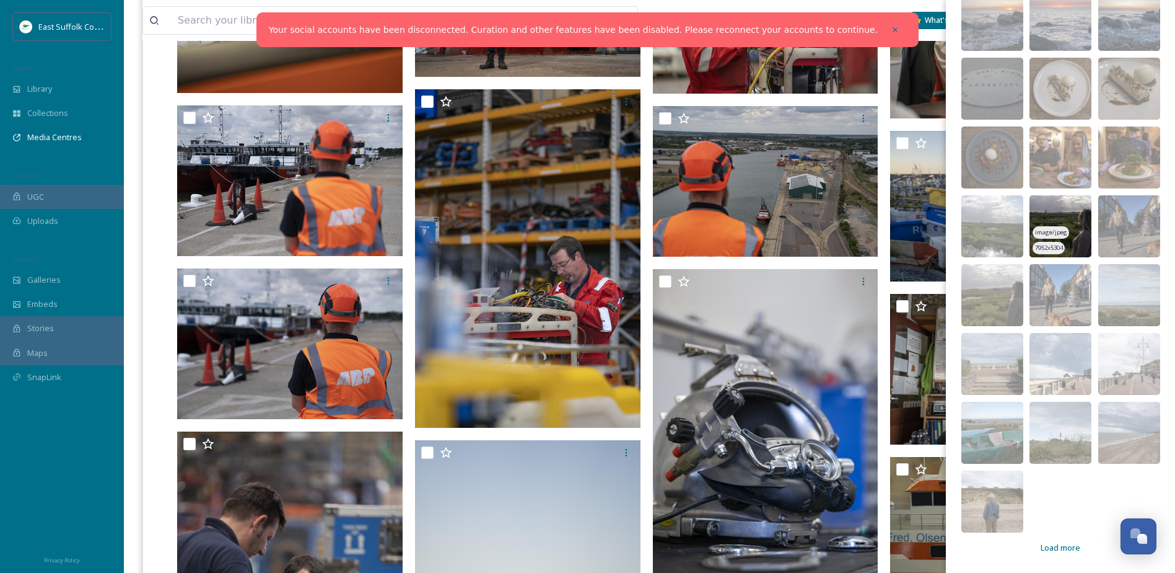
scroll to position [1363, 0]
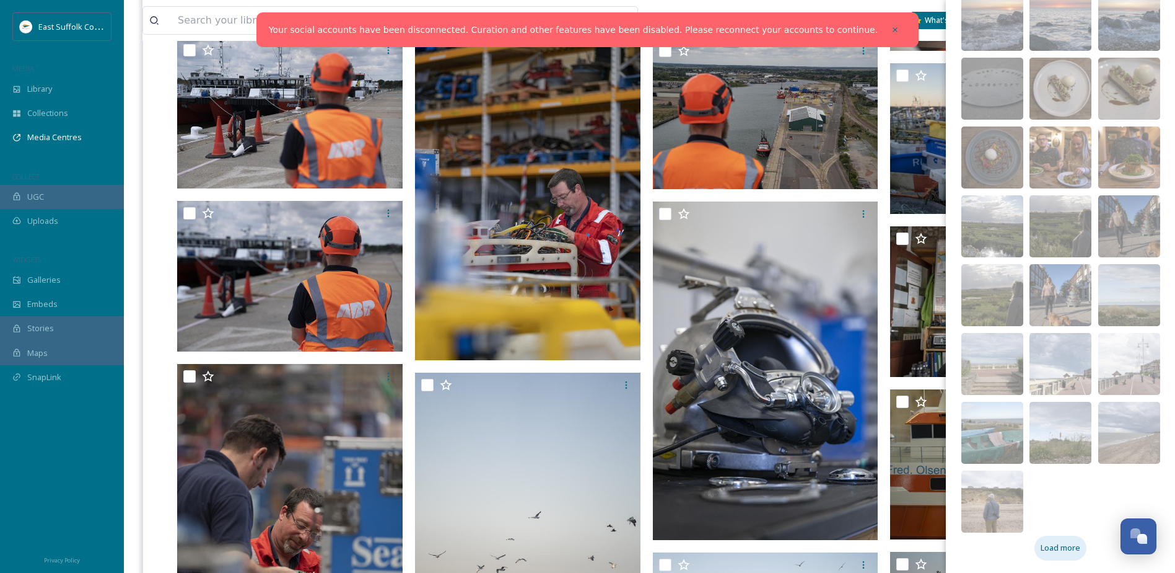
click at [1041, 547] on span "Load more" at bounding box center [1061, 548] width 40 height 12
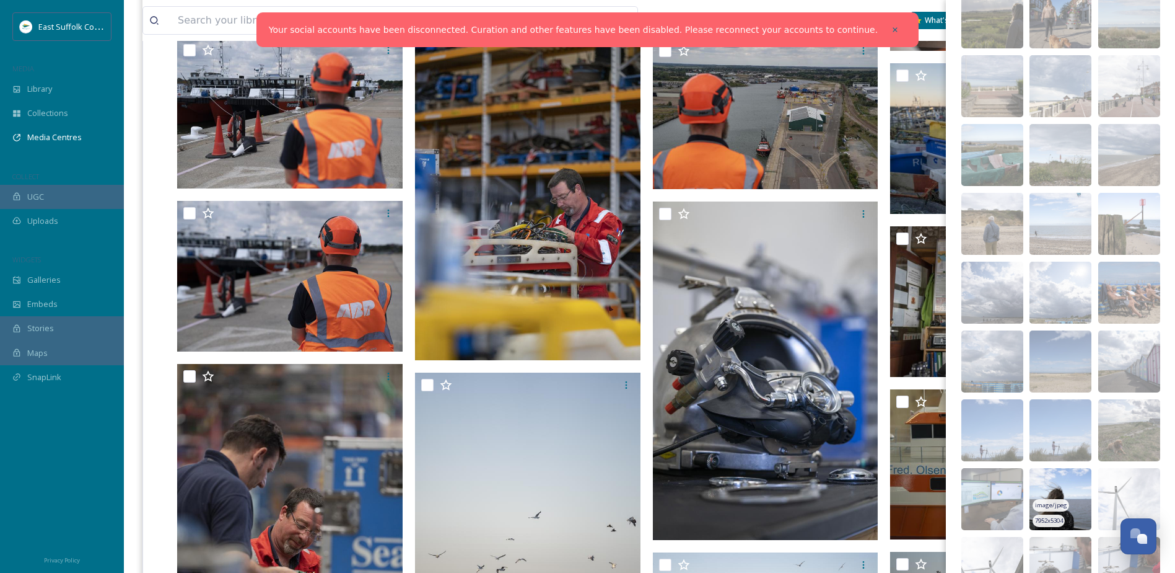
scroll to position [5061, 0]
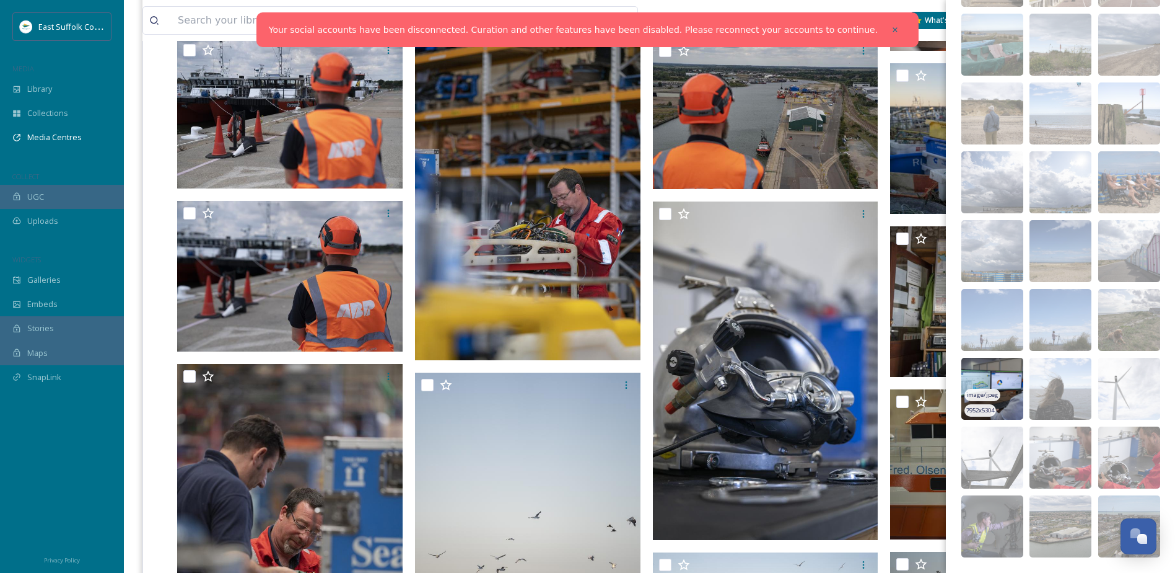
click at [988, 379] on img at bounding box center [993, 389] width 62 height 62
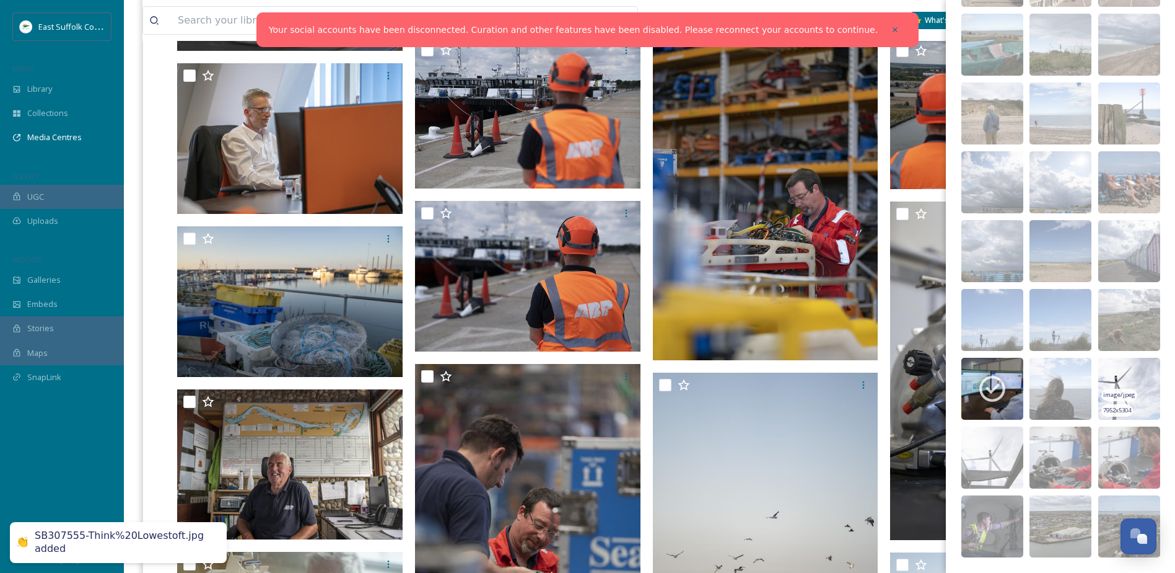
click at [1107, 385] on img at bounding box center [1130, 389] width 62 height 62
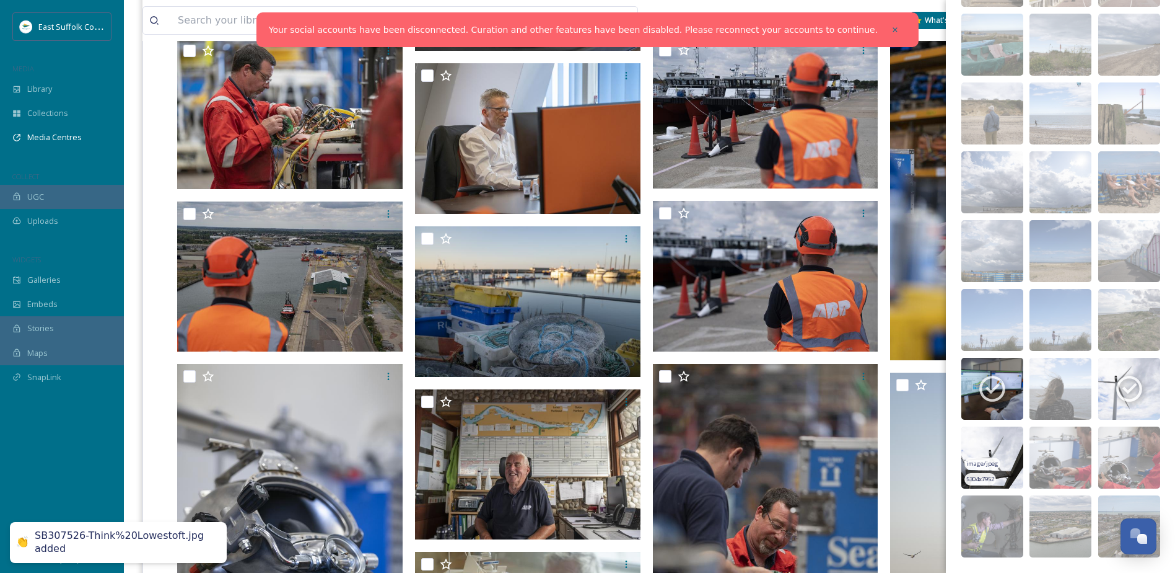
click at [991, 453] on img at bounding box center [993, 457] width 62 height 62
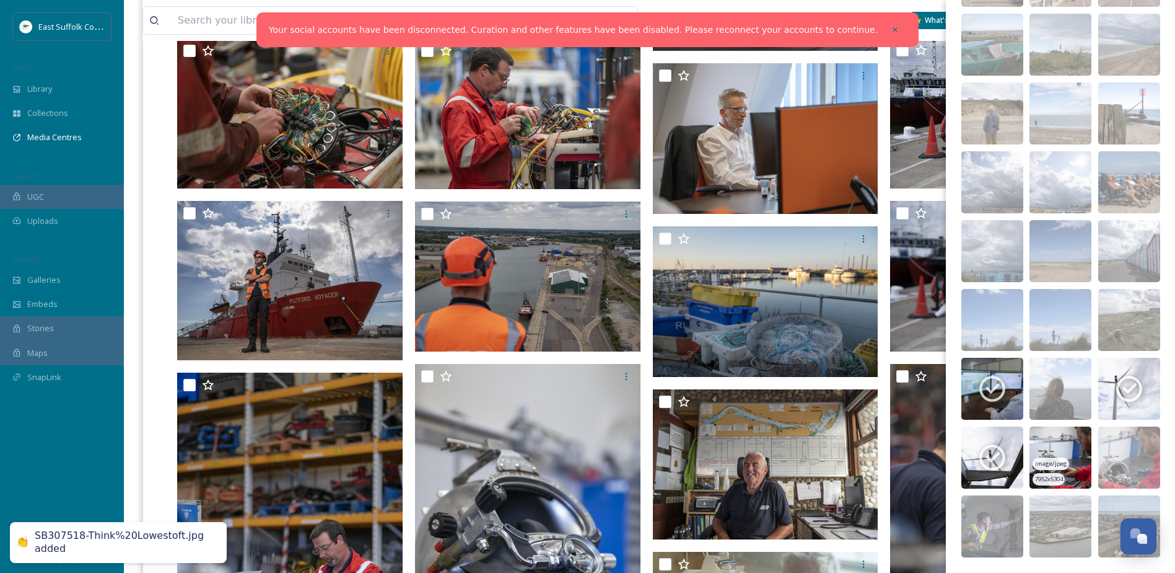
click at [1053, 444] on img at bounding box center [1061, 457] width 62 height 62
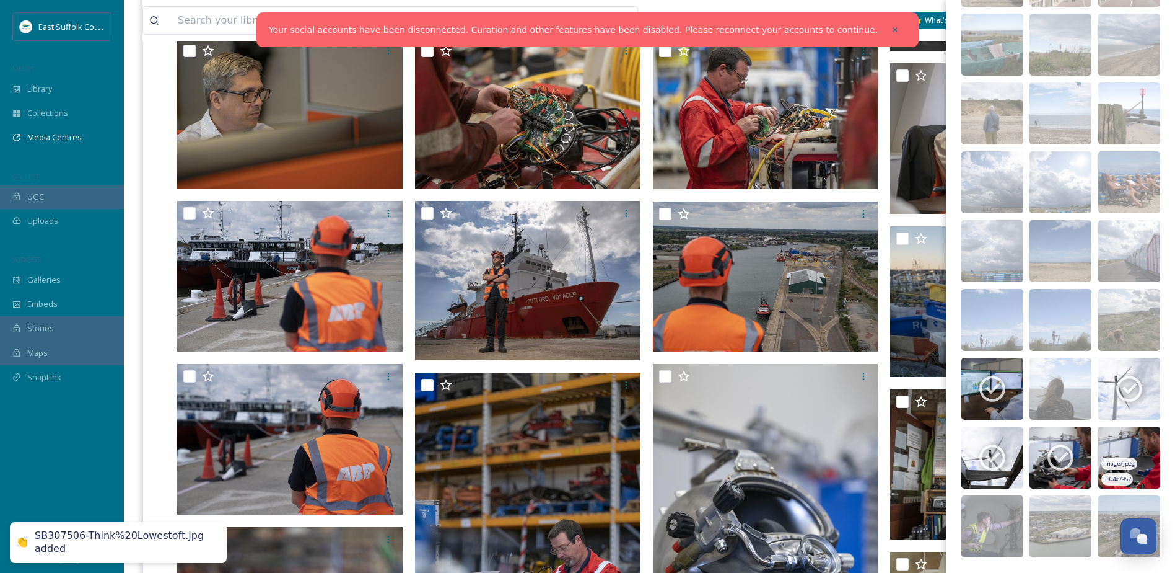
click at [1108, 444] on img at bounding box center [1130, 457] width 62 height 62
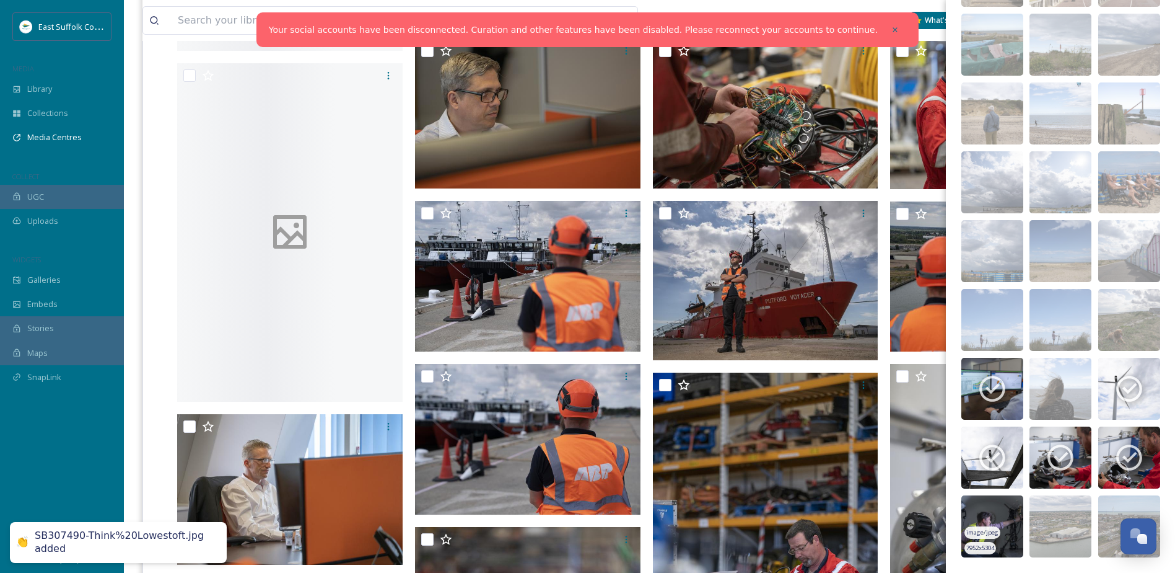
click at [983, 509] on img at bounding box center [993, 526] width 62 height 62
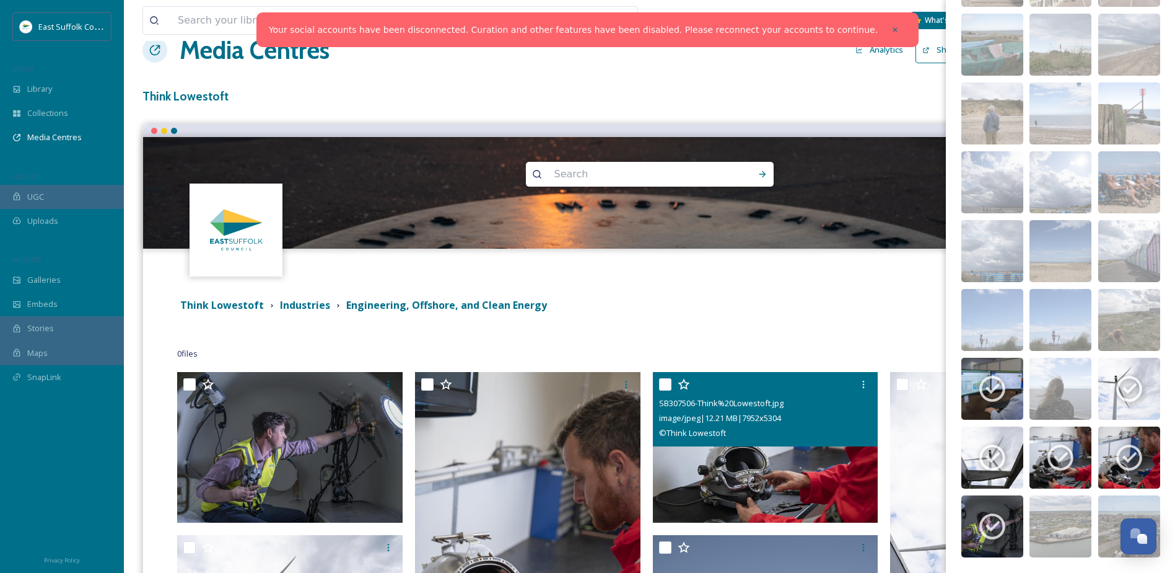
scroll to position [0, 0]
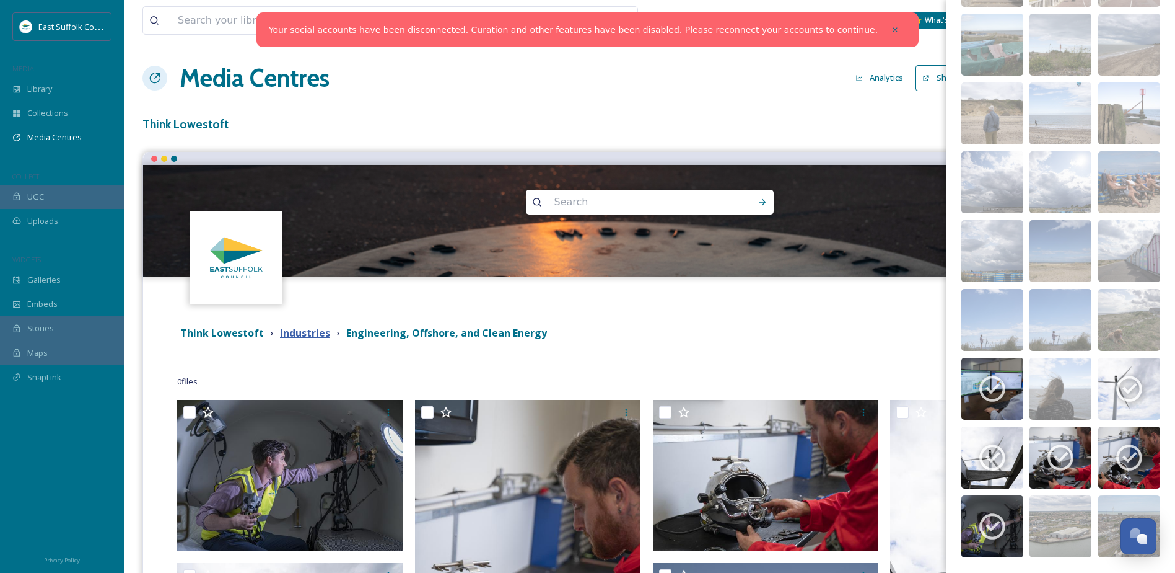
click at [304, 335] on strong "Industries" at bounding box center [305, 333] width 50 height 14
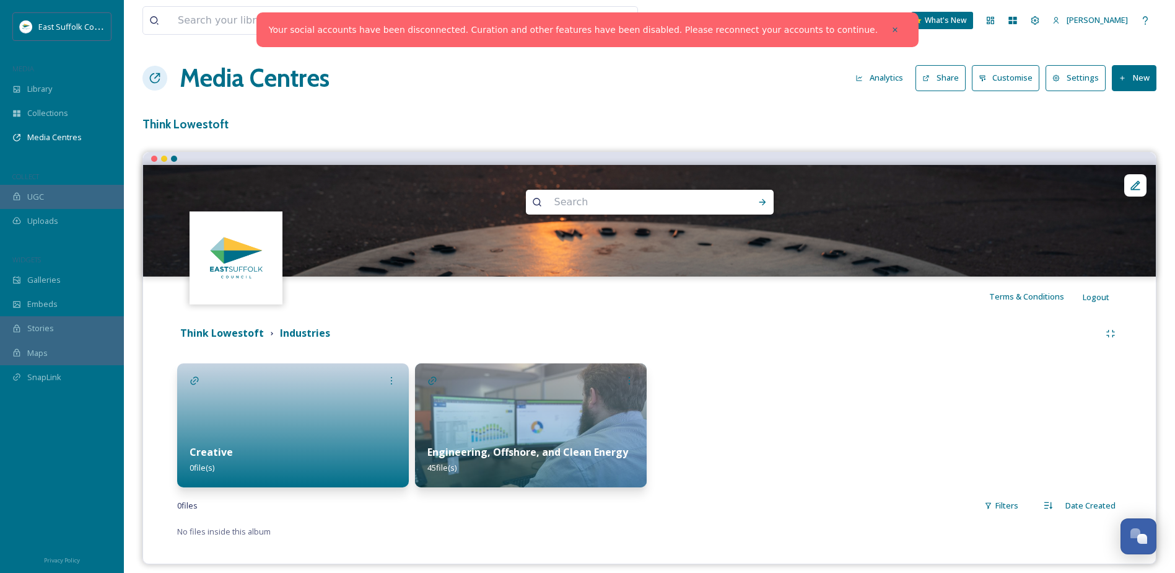
scroll to position [10, 0]
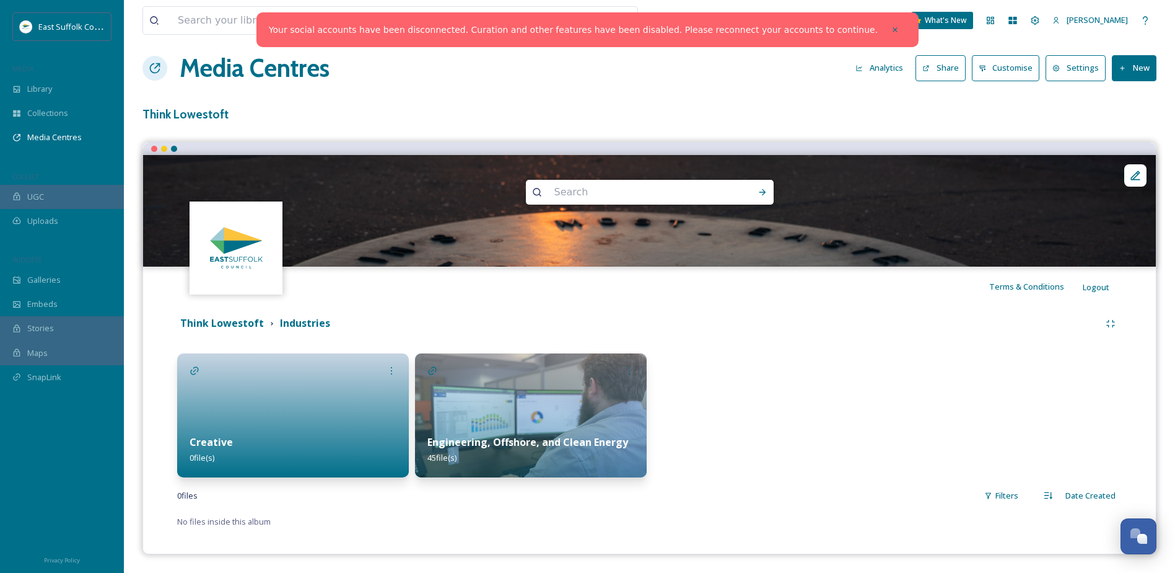
click at [282, 420] on div at bounding box center [293, 415] width 232 height 124
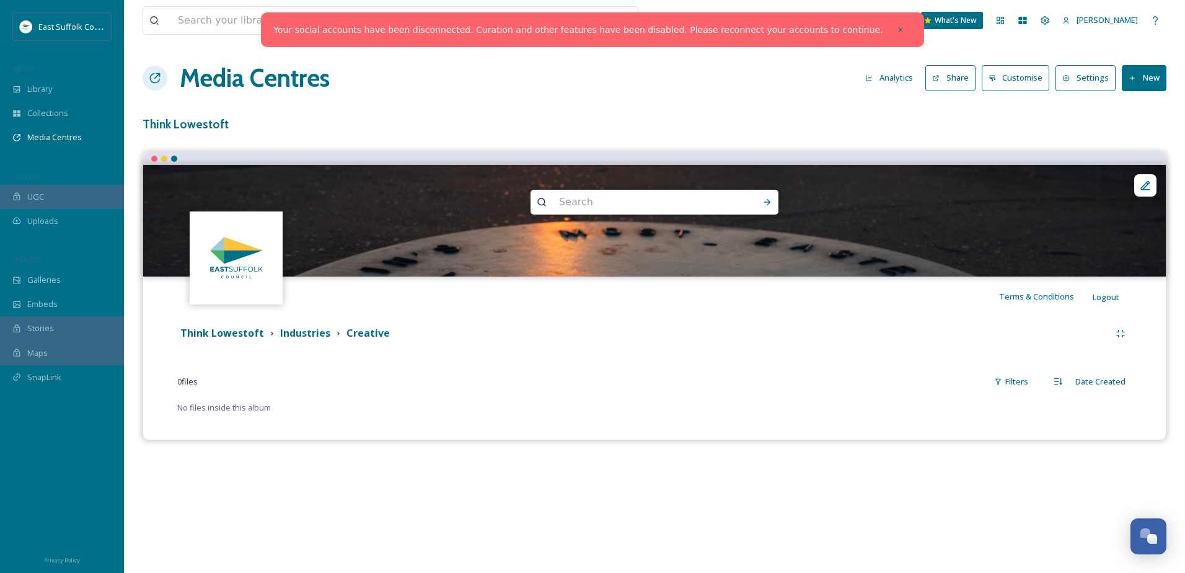
click at [1139, 77] on button "New" at bounding box center [1144, 77] width 45 height 25
click at [1143, 105] on span "Add Files" at bounding box center [1135, 107] width 33 height 12
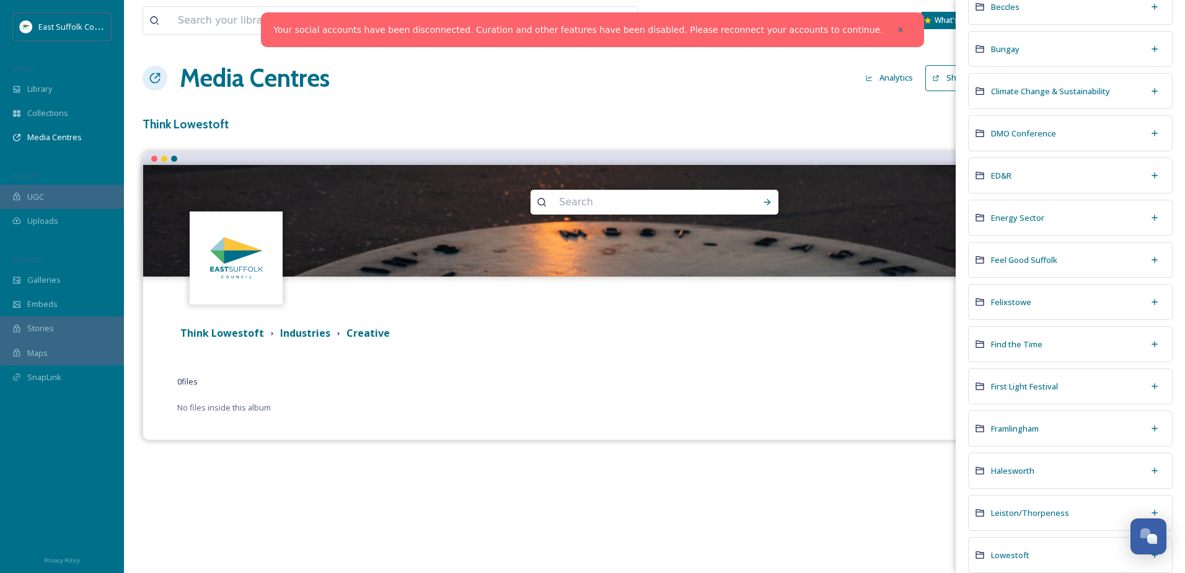
scroll to position [248, 0]
click at [1008, 543] on div "Lowestoft" at bounding box center [1070, 552] width 204 height 36
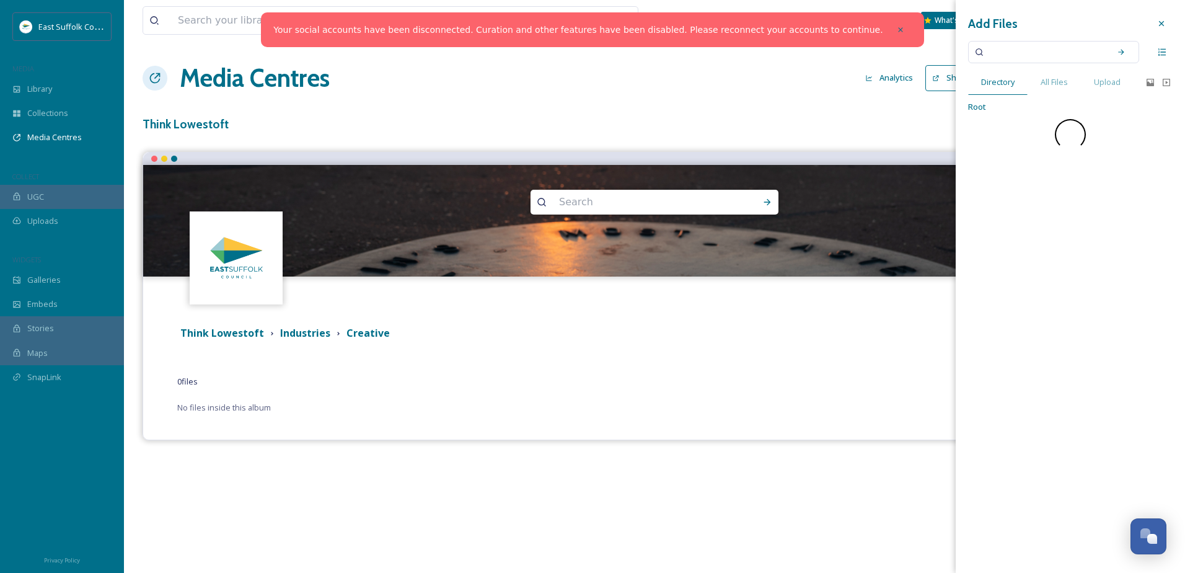
scroll to position [0, 0]
click at [1007, 549] on div "Add Files Directory All Files Upload Root" at bounding box center [1069, 286] width 229 height 573
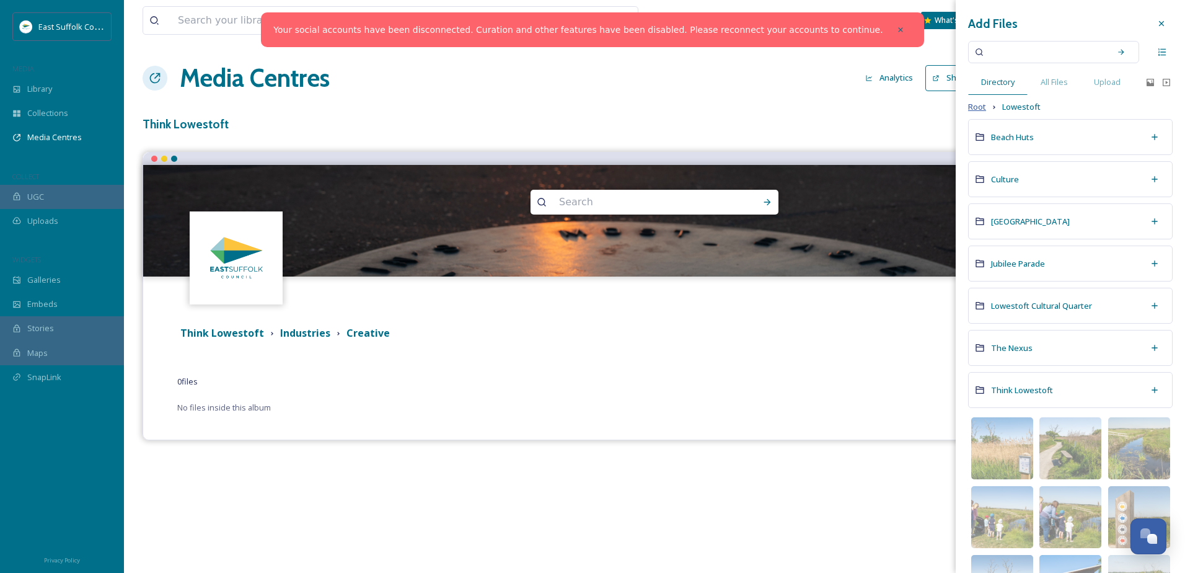
click at [981, 106] on span "Root" at bounding box center [977, 107] width 18 height 12
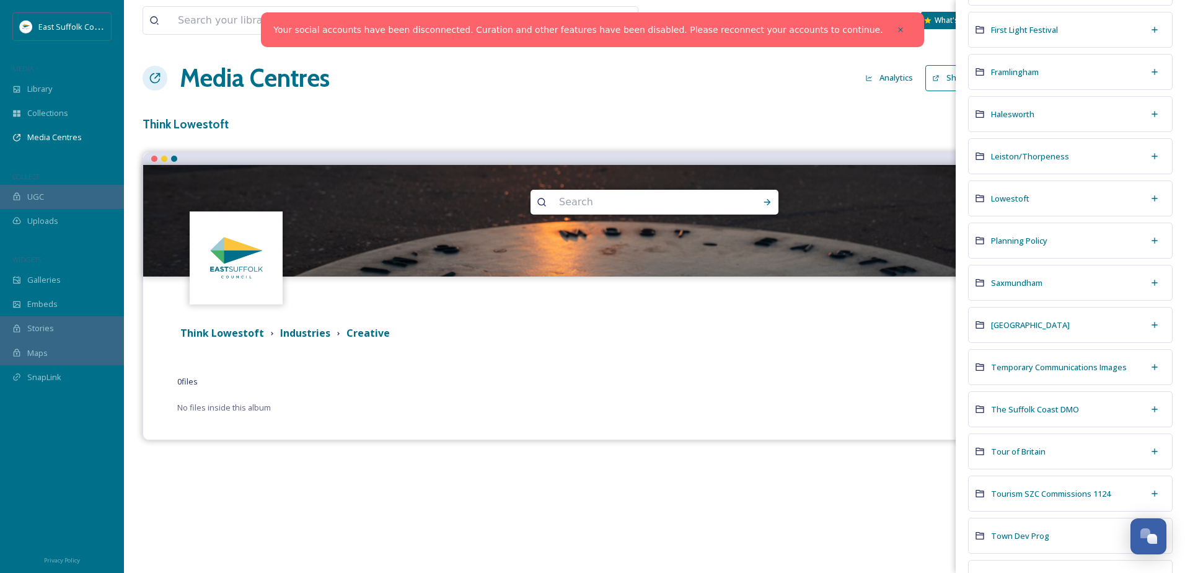
scroll to position [620, 0]
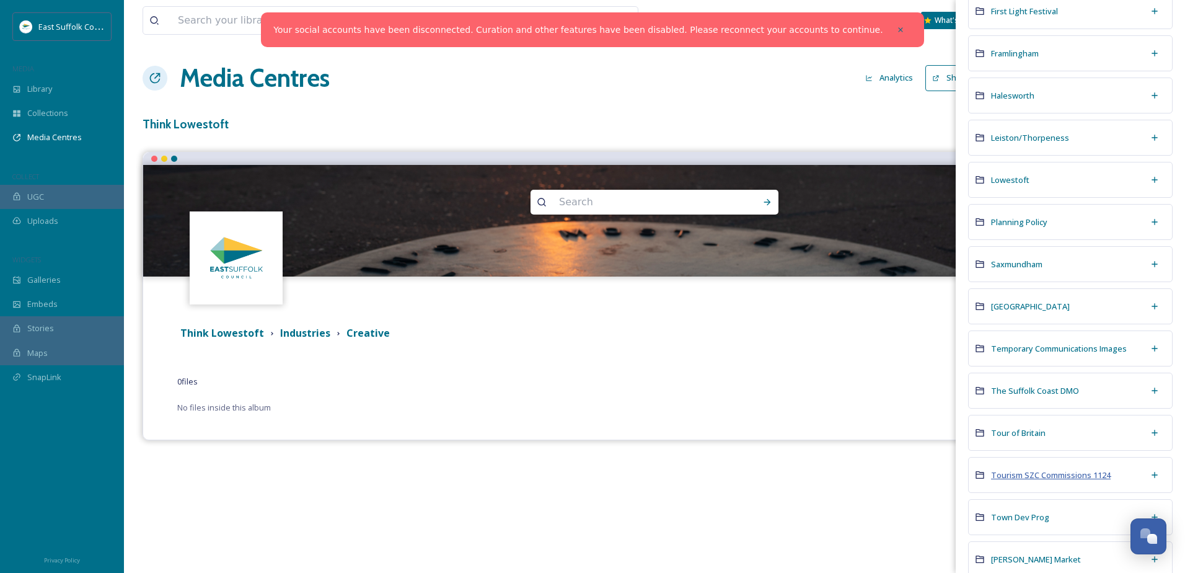
click at [1029, 478] on span "Tourism SZC Commissions 1124" at bounding box center [1051, 474] width 120 height 11
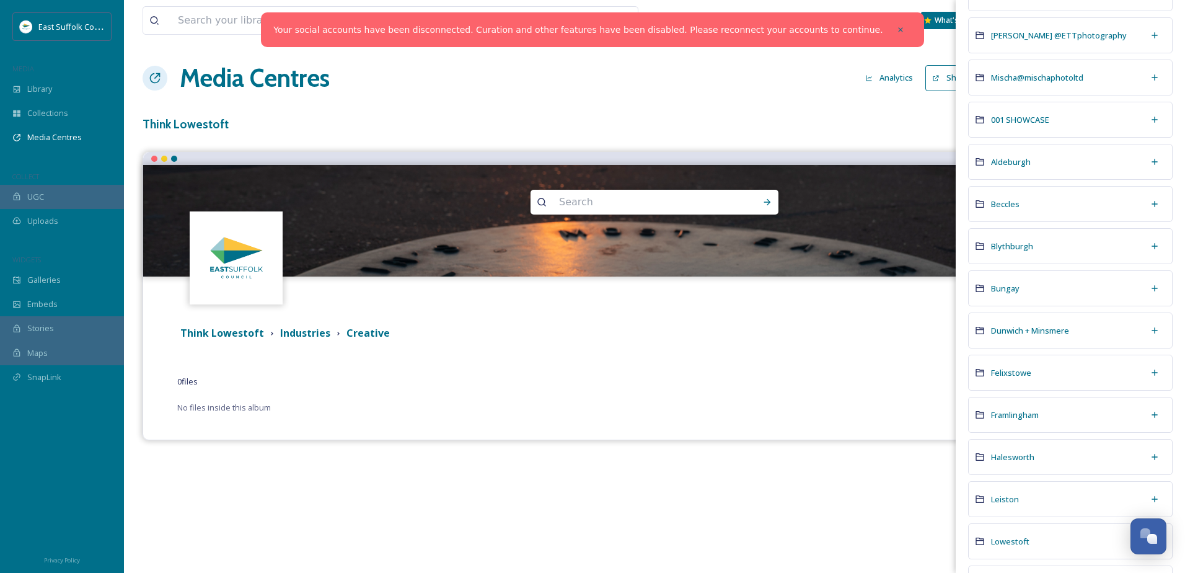
scroll to position [62, 0]
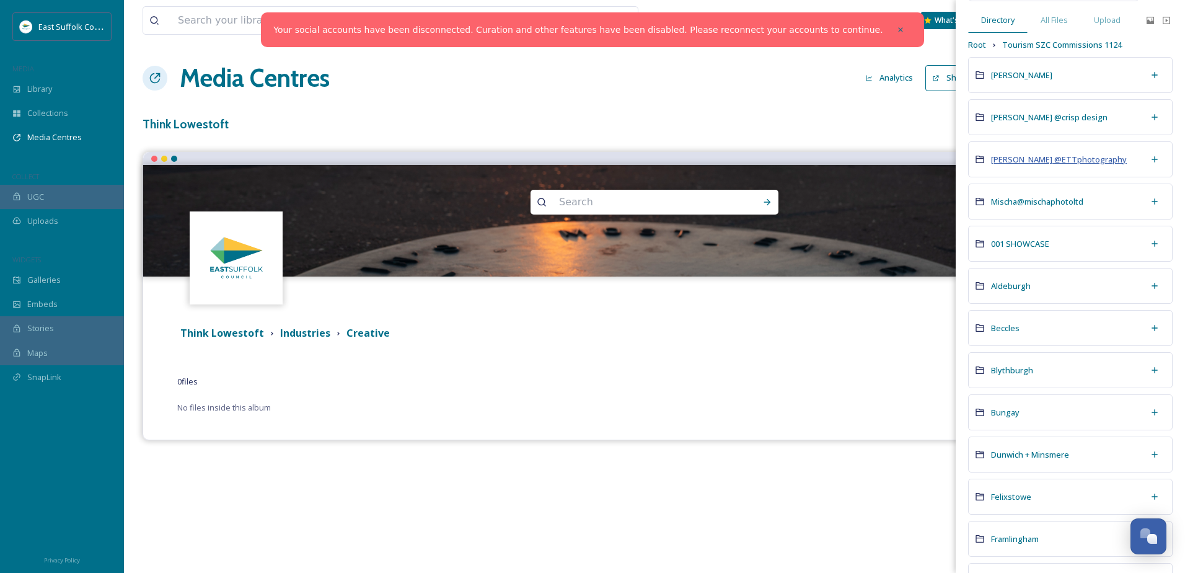
click at [1047, 159] on span "[PERSON_NAME] @ETTphotography" at bounding box center [1059, 159] width 136 height 11
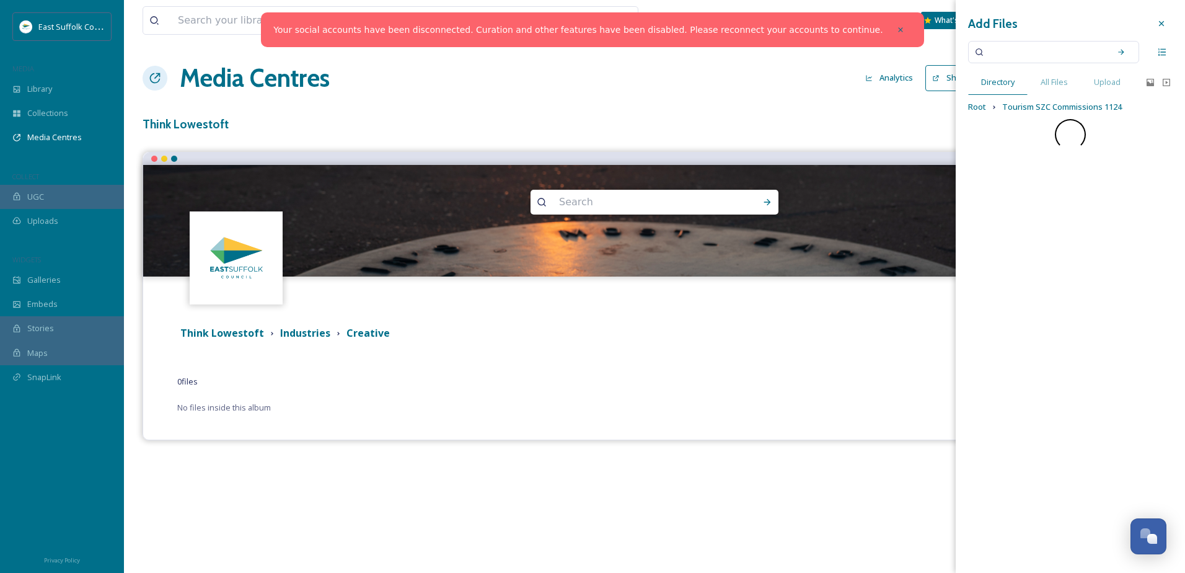
scroll to position [0, 0]
click at [1012, 317] on span "Lowestoft" at bounding box center [1010, 317] width 38 height 11
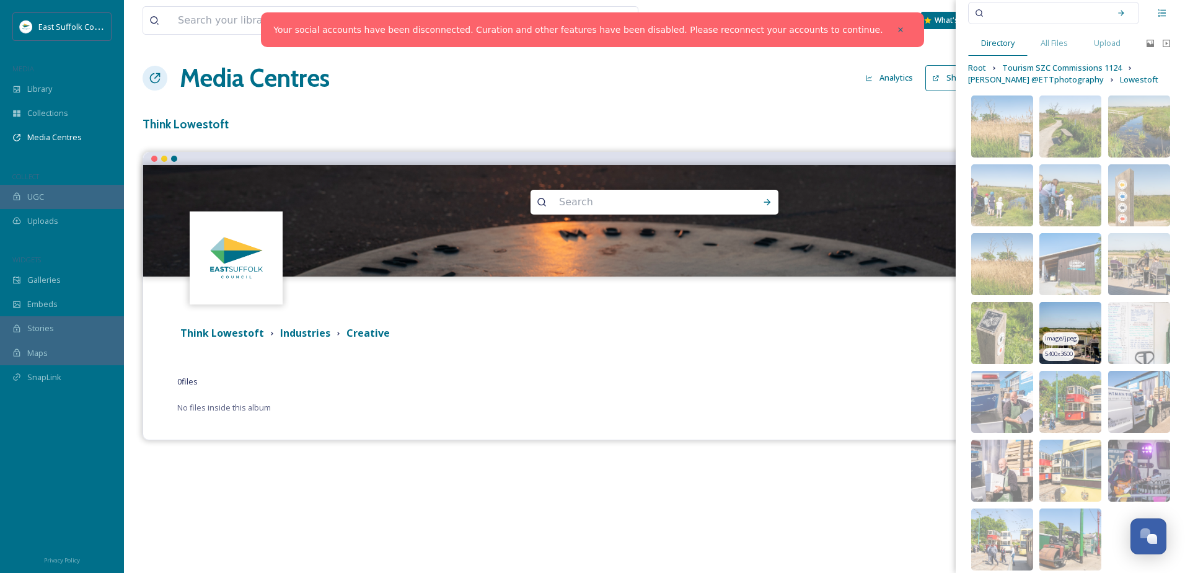
scroll to position [76, 0]
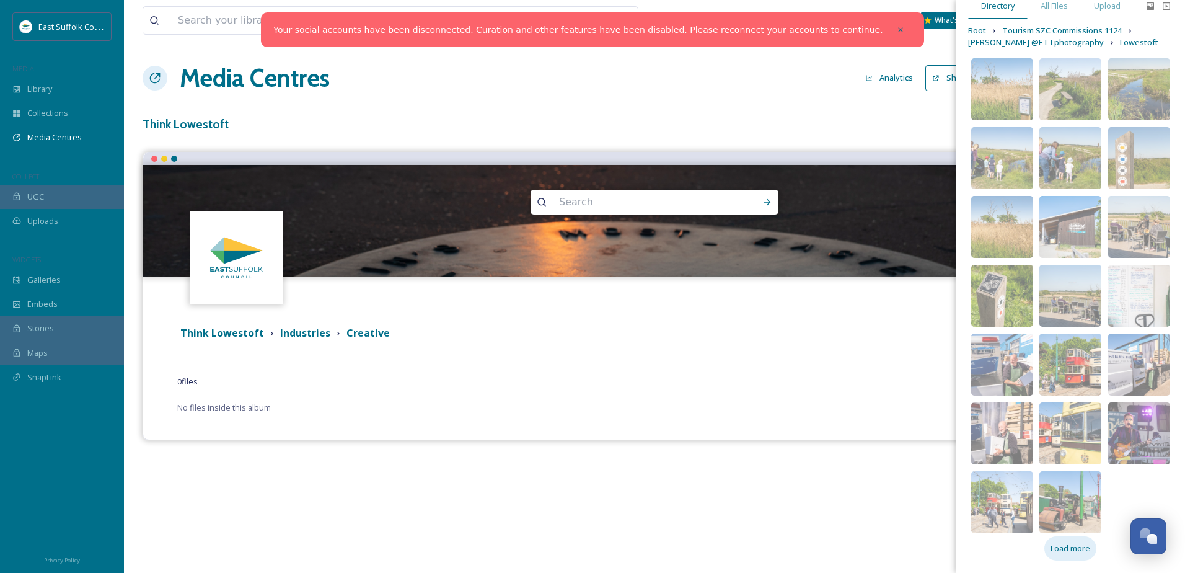
click at [1063, 555] on div "Load more" at bounding box center [1070, 548] width 52 height 24
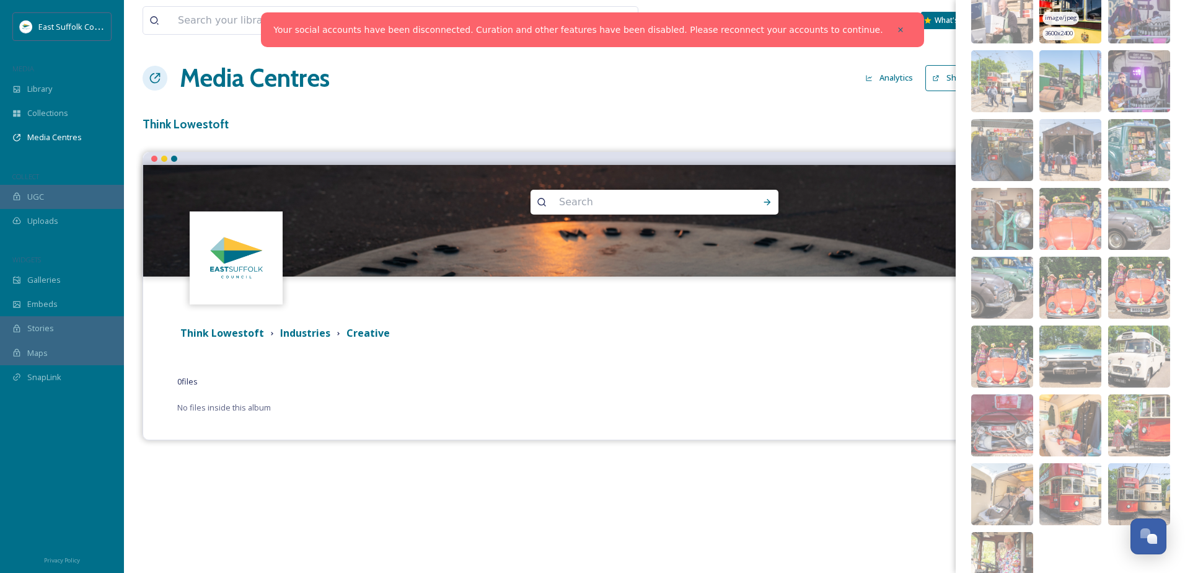
scroll to position [558, 0]
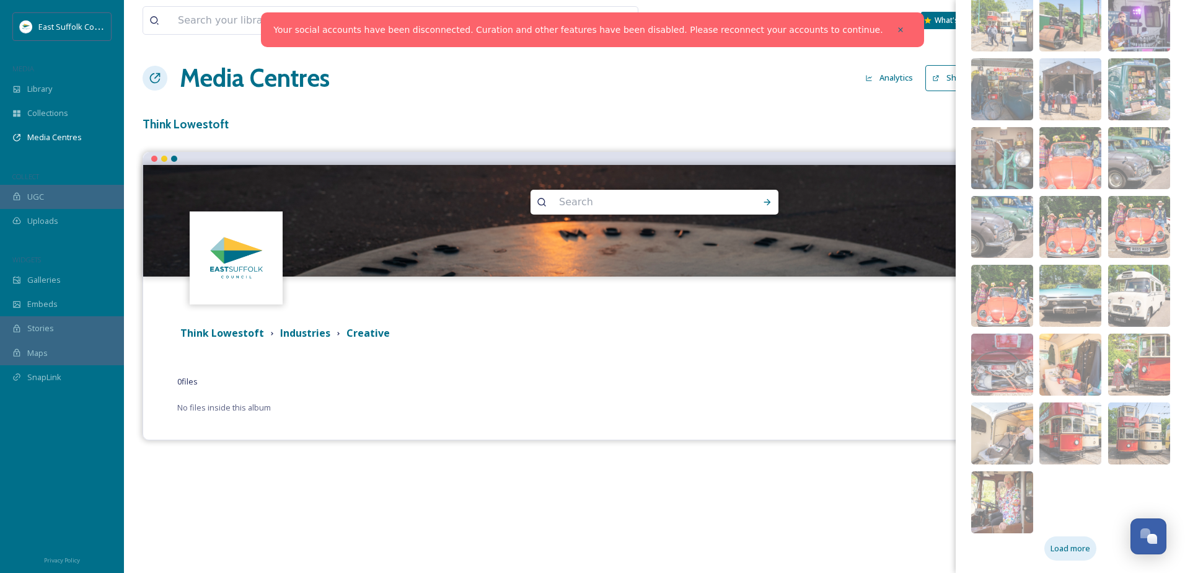
click at [1058, 547] on span "Load more" at bounding box center [1070, 548] width 40 height 12
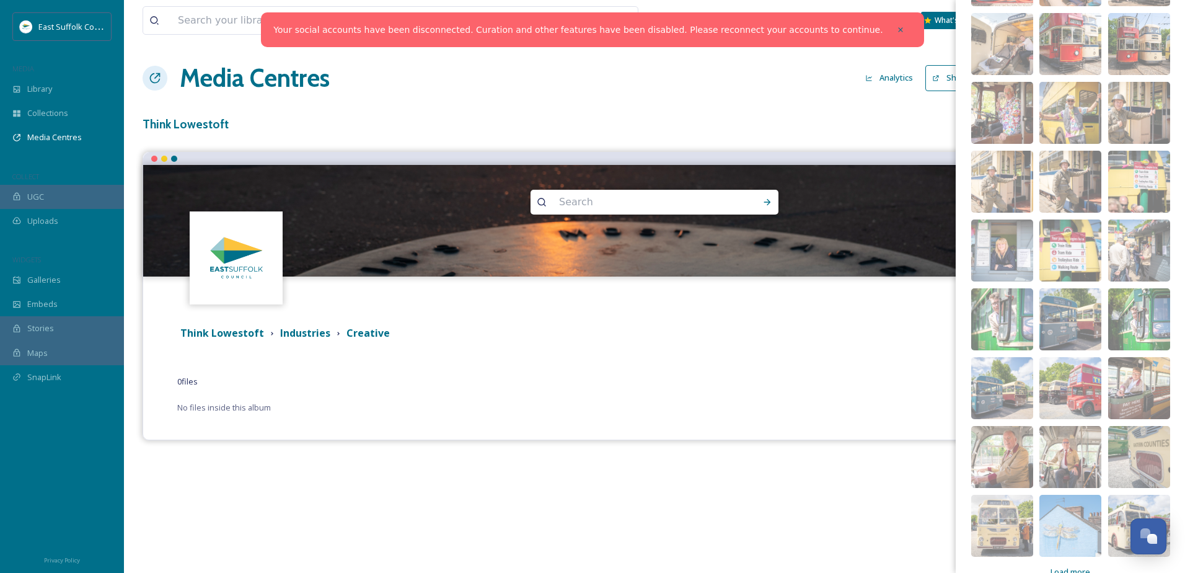
scroll to position [970, 0]
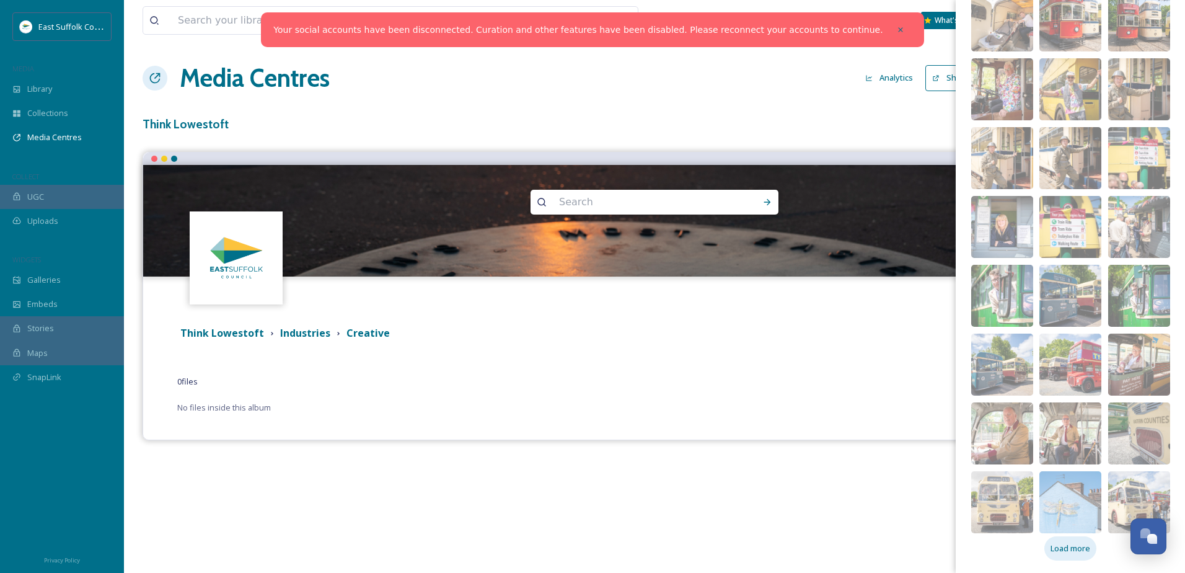
click at [1053, 548] on span "Load more" at bounding box center [1070, 548] width 40 height 12
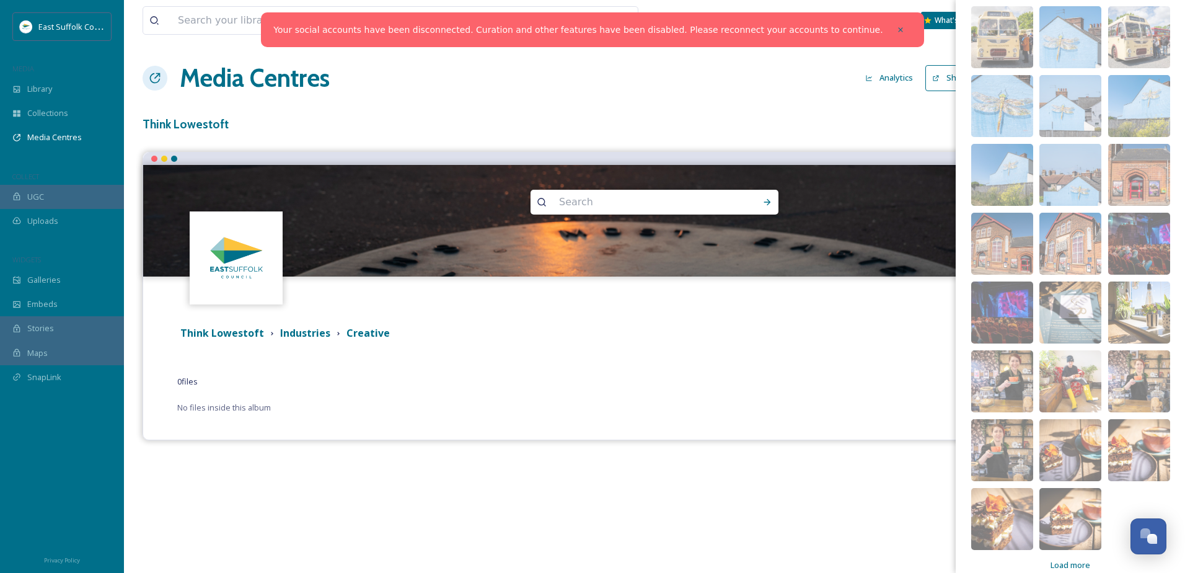
scroll to position [1452, 0]
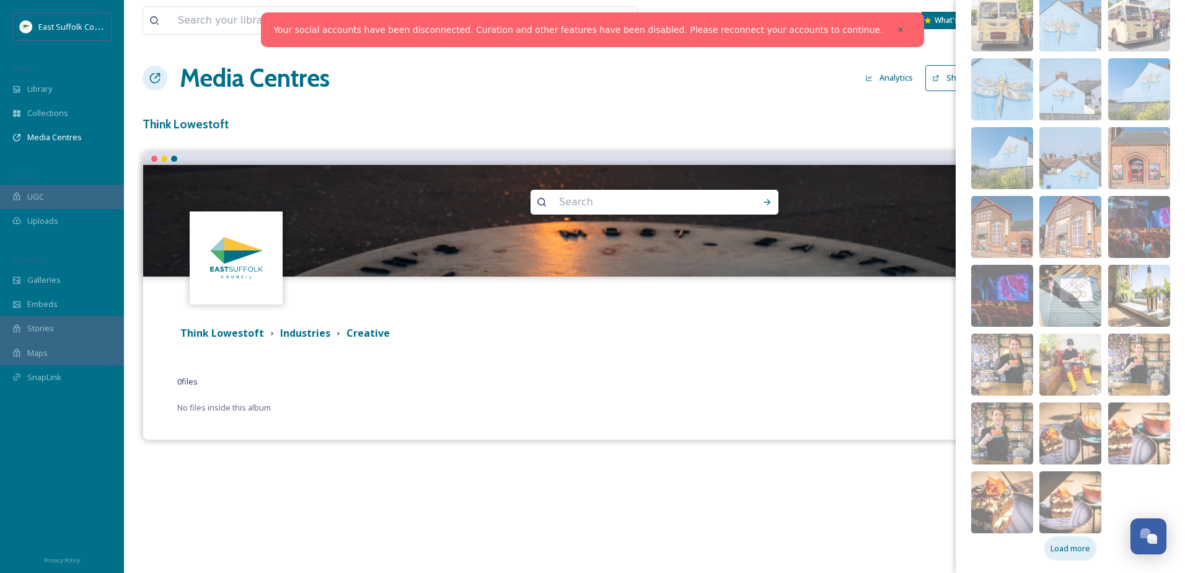
click at [1053, 544] on span "Load more" at bounding box center [1070, 548] width 40 height 12
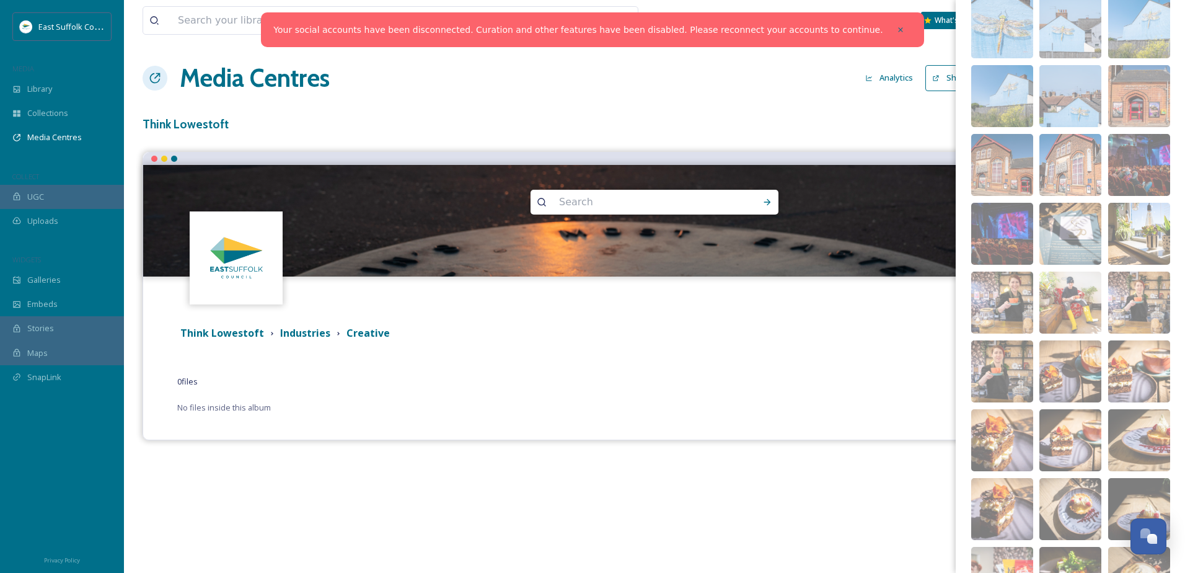
scroll to position [1933, 0]
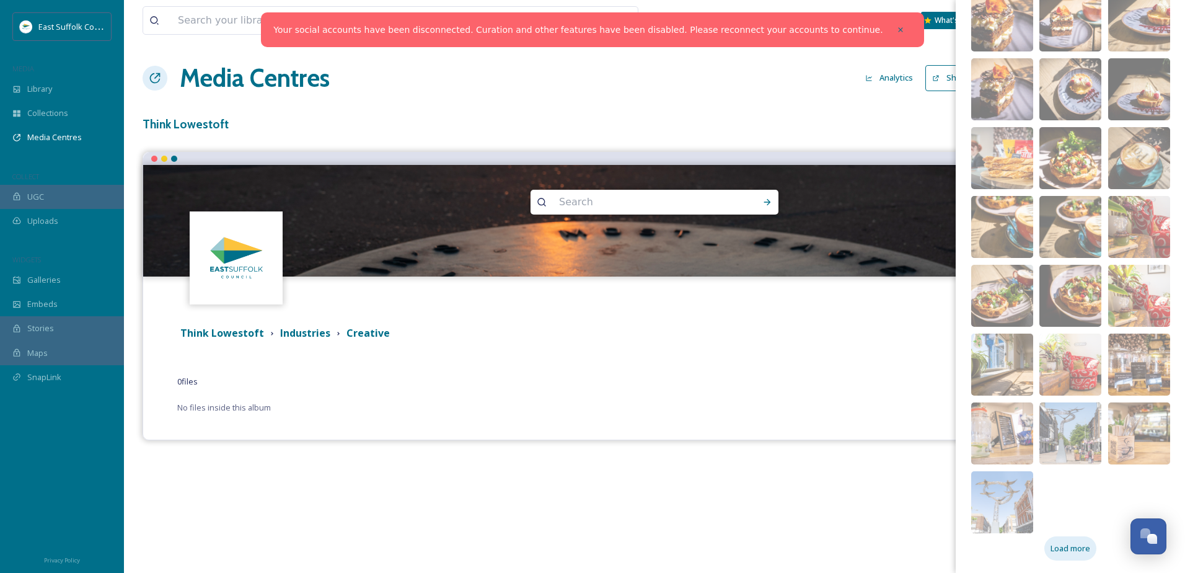
click at [1055, 554] on div "Load more" at bounding box center [1070, 548] width 52 height 24
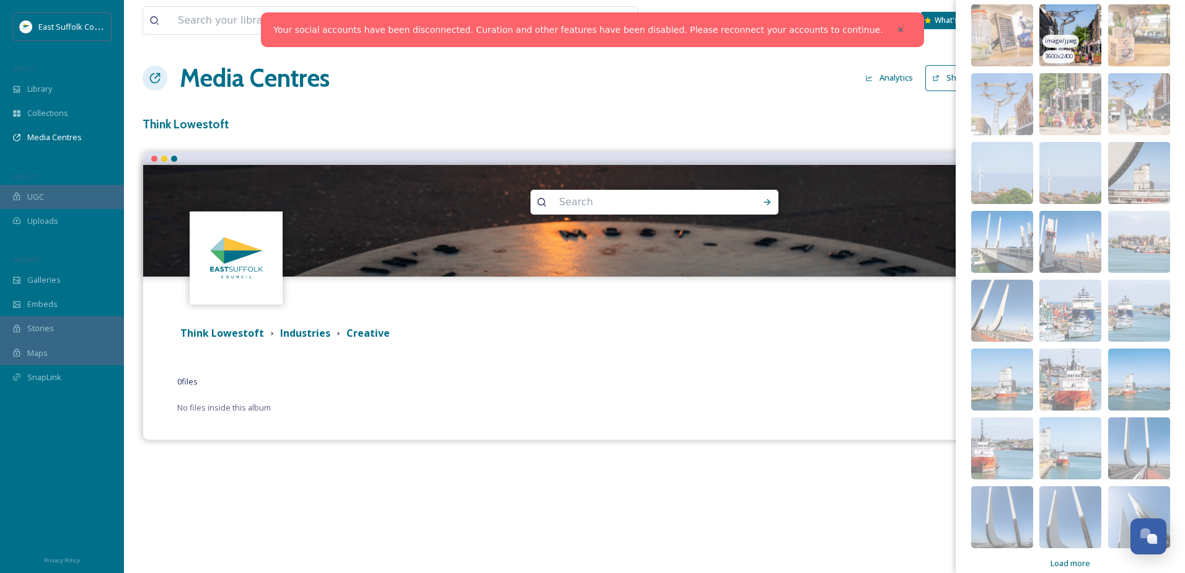
scroll to position [2346, 0]
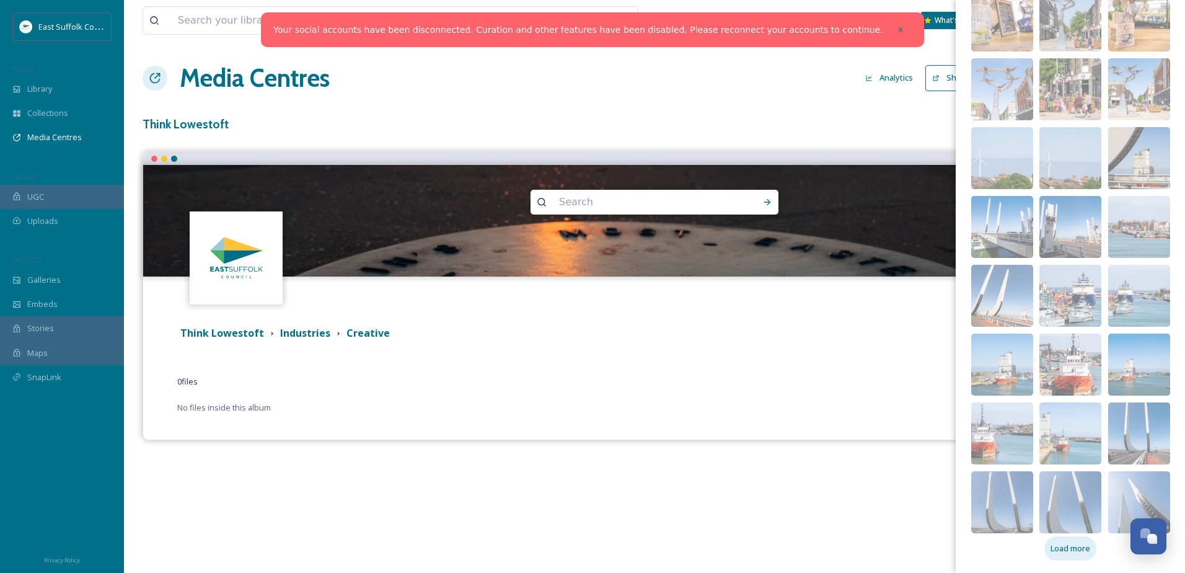
click at [1052, 552] on span "Load more" at bounding box center [1070, 548] width 40 height 12
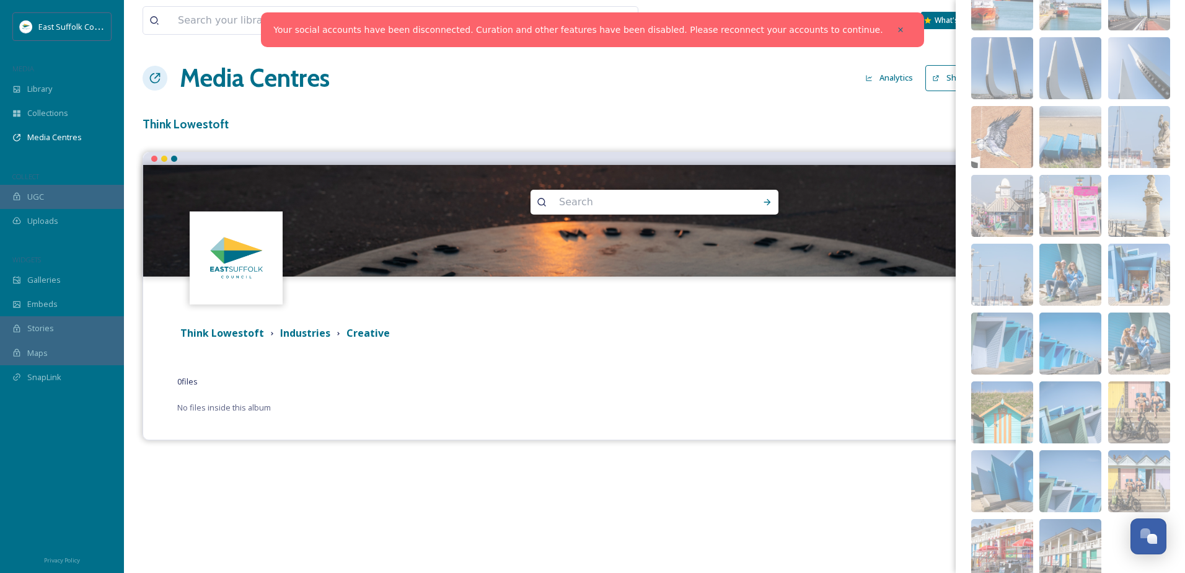
scroll to position [2827, 0]
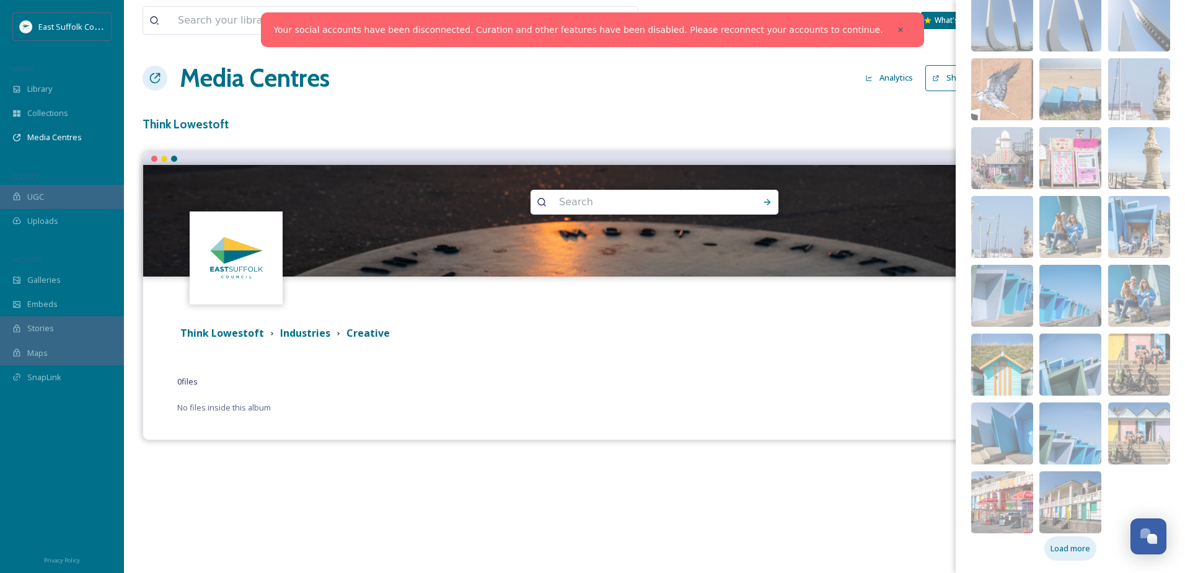
click at [1050, 550] on span "Load more" at bounding box center [1070, 548] width 40 height 12
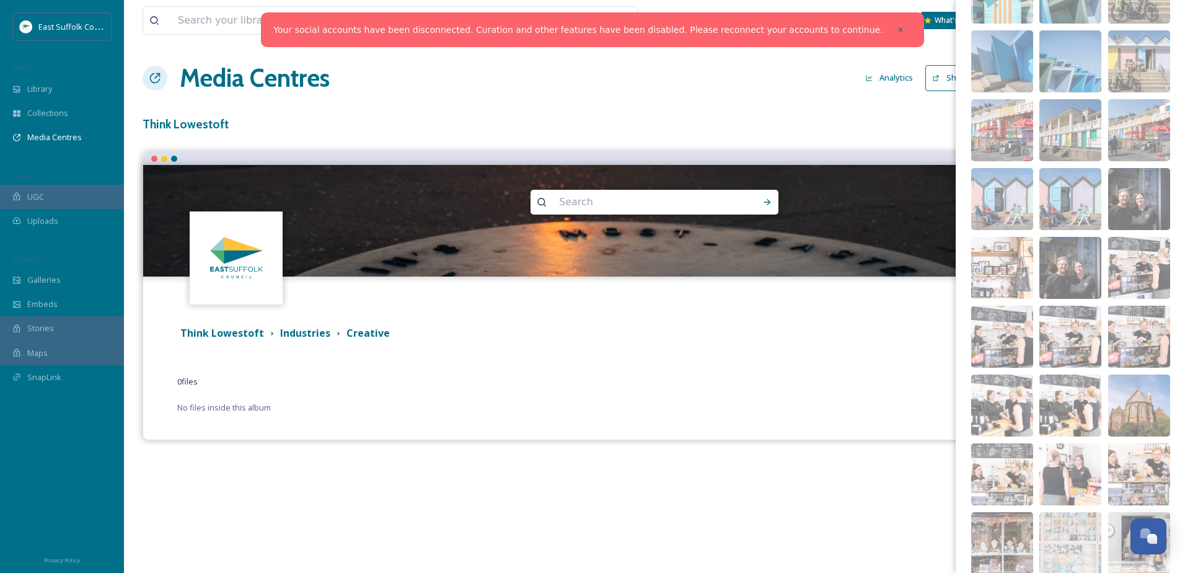
scroll to position [3309, 0]
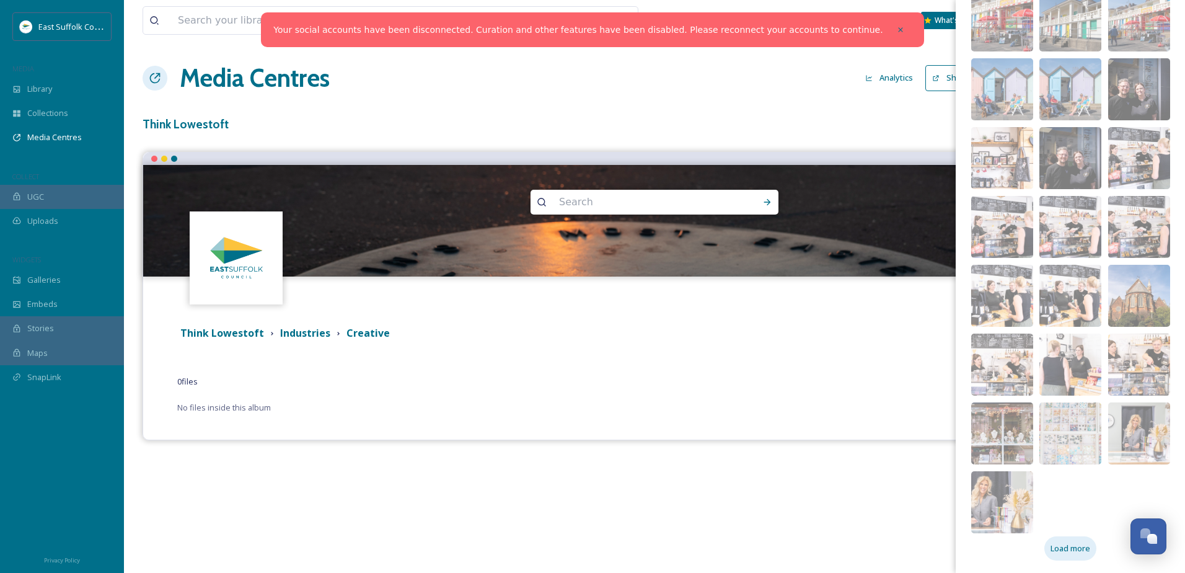
click at [1070, 545] on span "Load more" at bounding box center [1070, 548] width 40 height 12
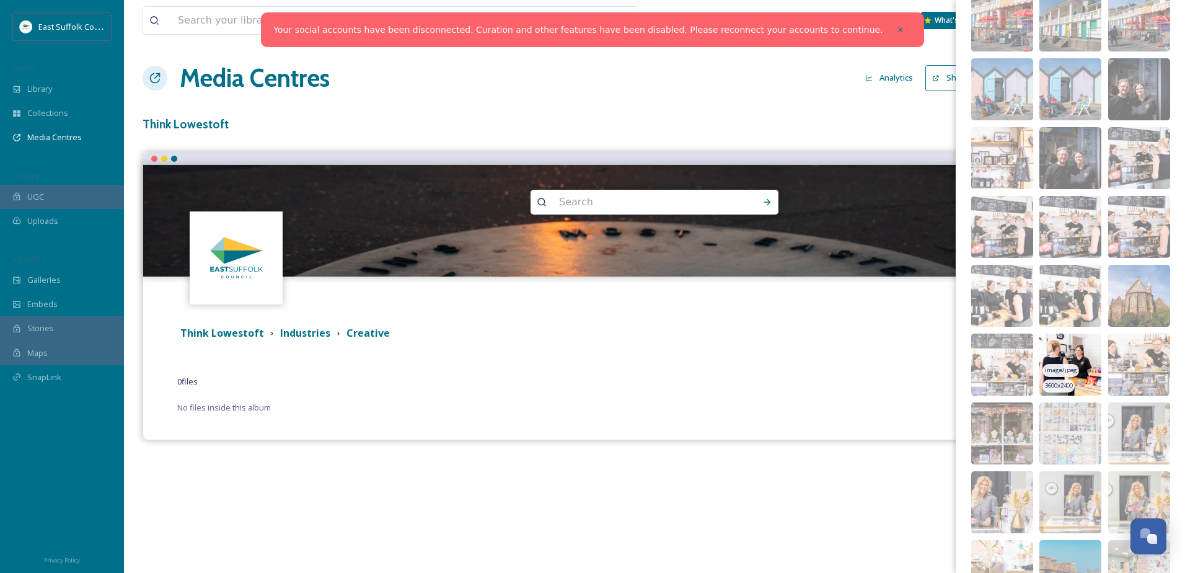
scroll to position [3721, 0]
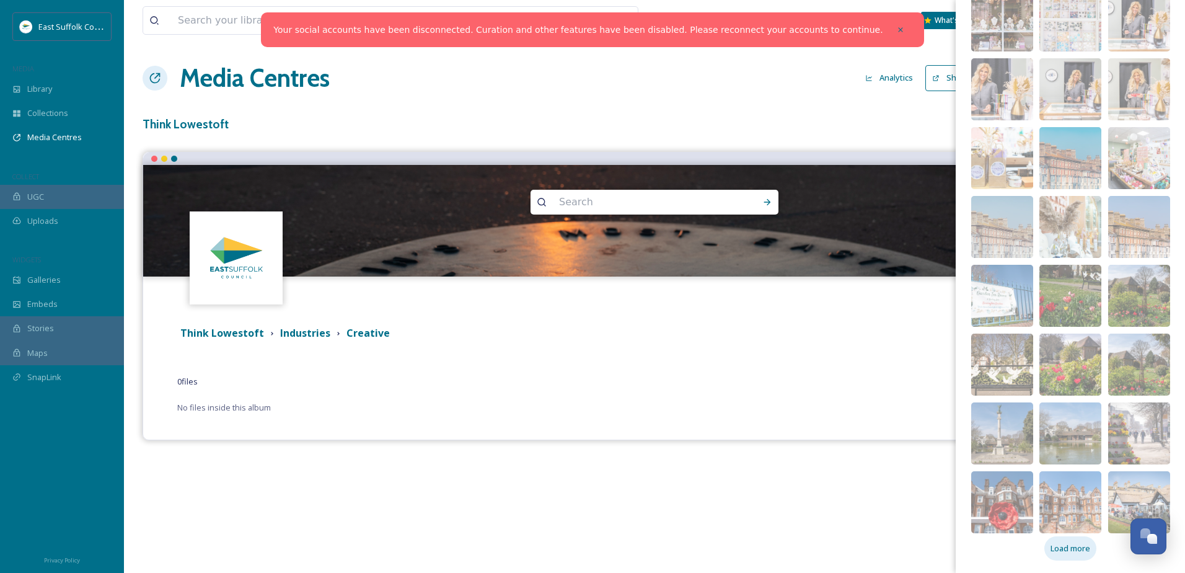
click at [1068, 547] on span "Load more" at bounding box center [1070, 548] width 40 height 12
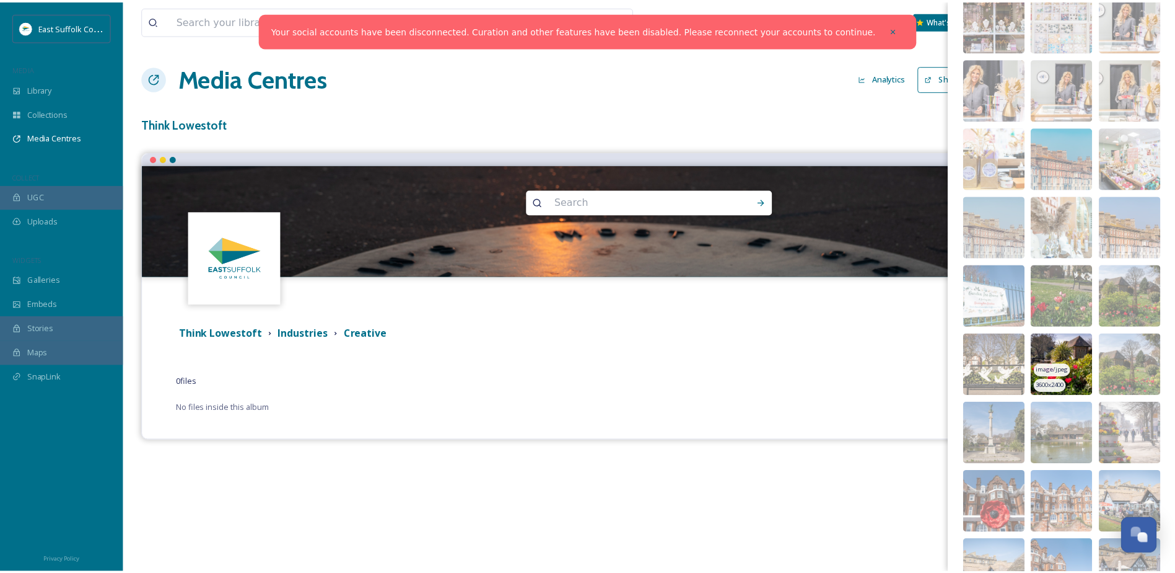
scroll to position [4203, 0]
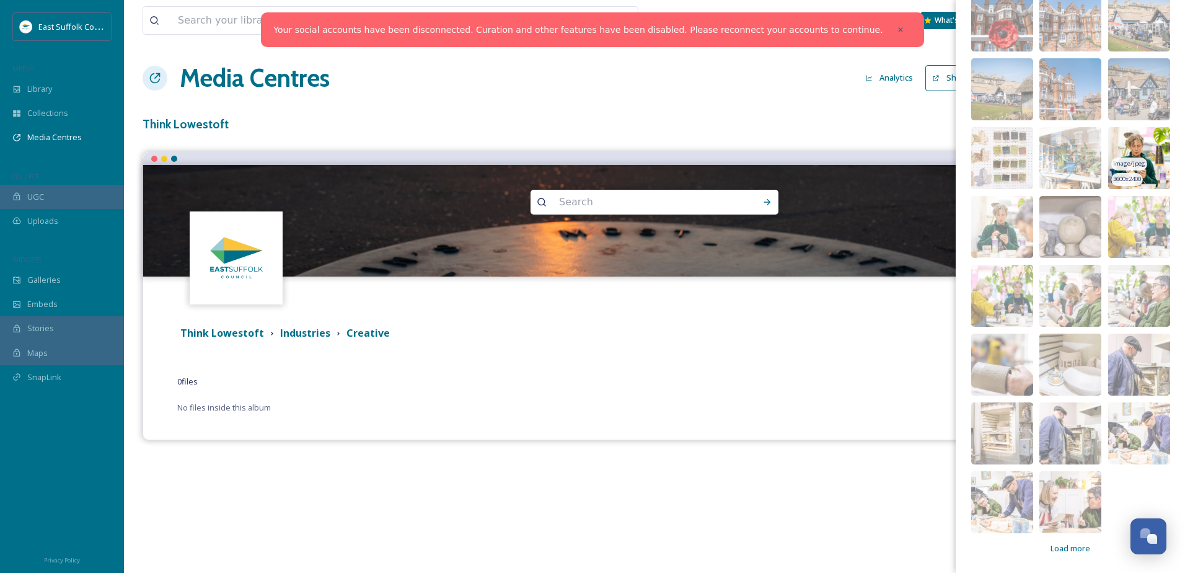
click at [1113, 144] on img at bounding box center [1139, 158] width 62 height 62
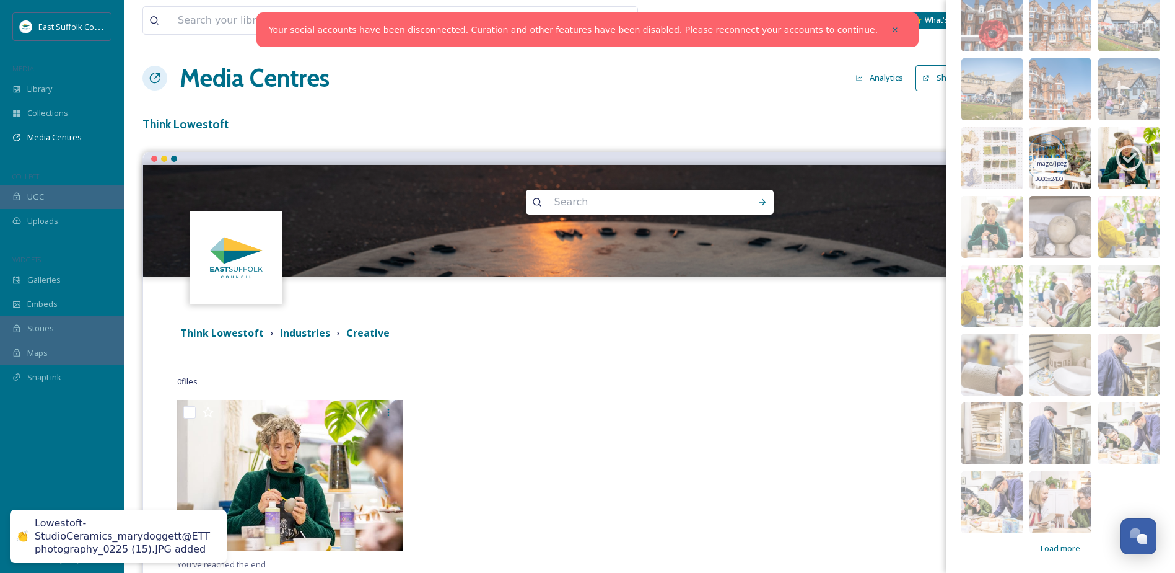
click at [1058, 152] on img at bounding box center [1061, 158] width 62 height 62
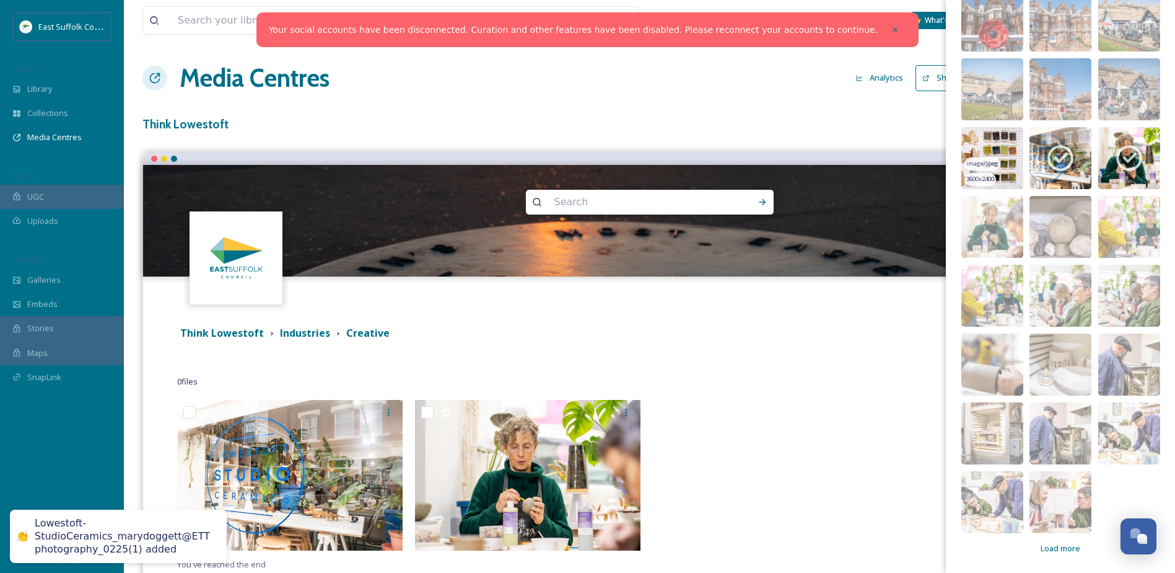
click at [986, 151] on img at bounding box center [993, 158] width 62 height 62
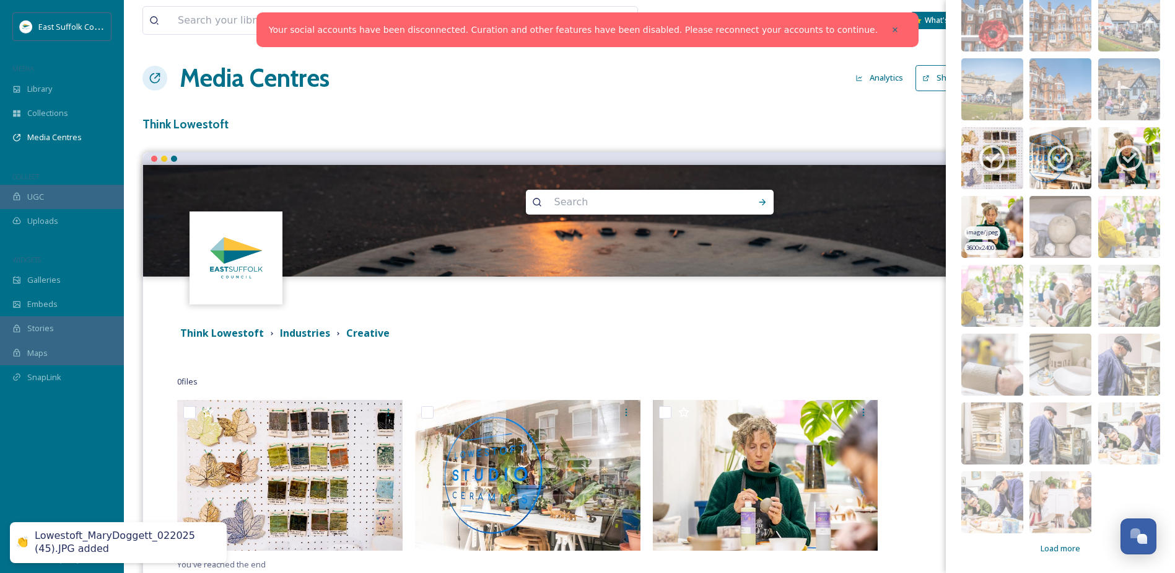
click at [983, 219] on img at bounding box center [993, 227] width 62 height 62
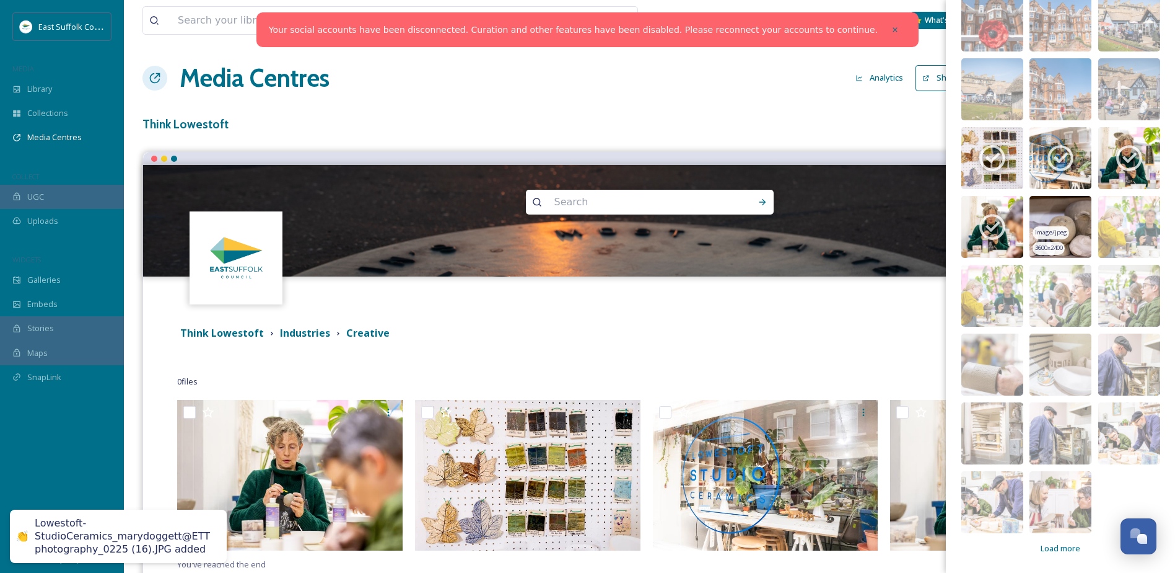
click at [1041, 219] on img at bounding box center [1061, 227] width 62 height 62
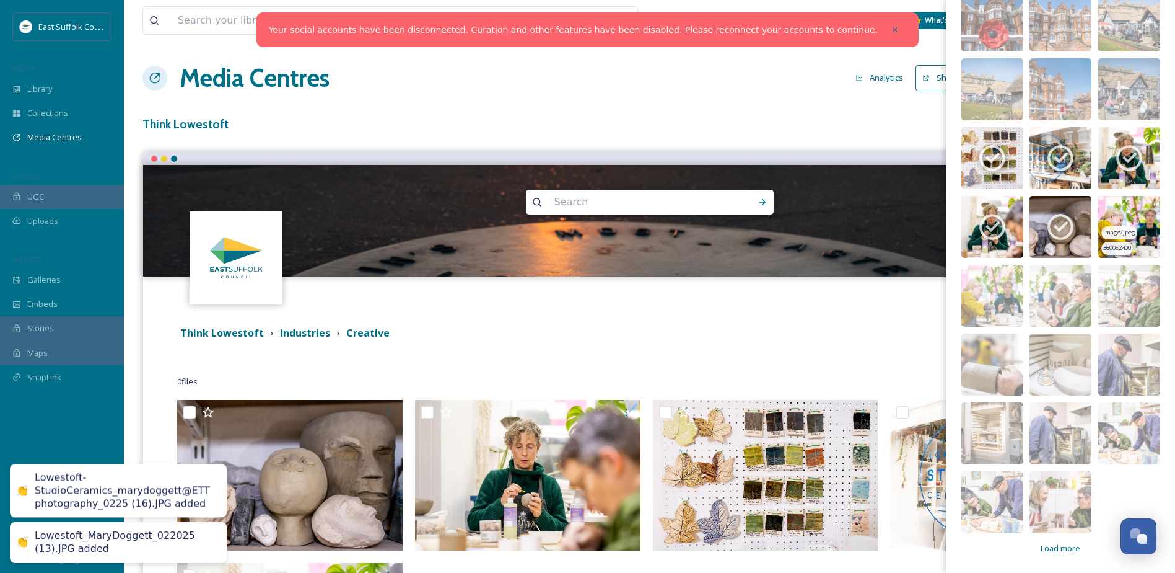
click at [1123, 214] on img at bounding box center [1130, 227] width 62 height 62
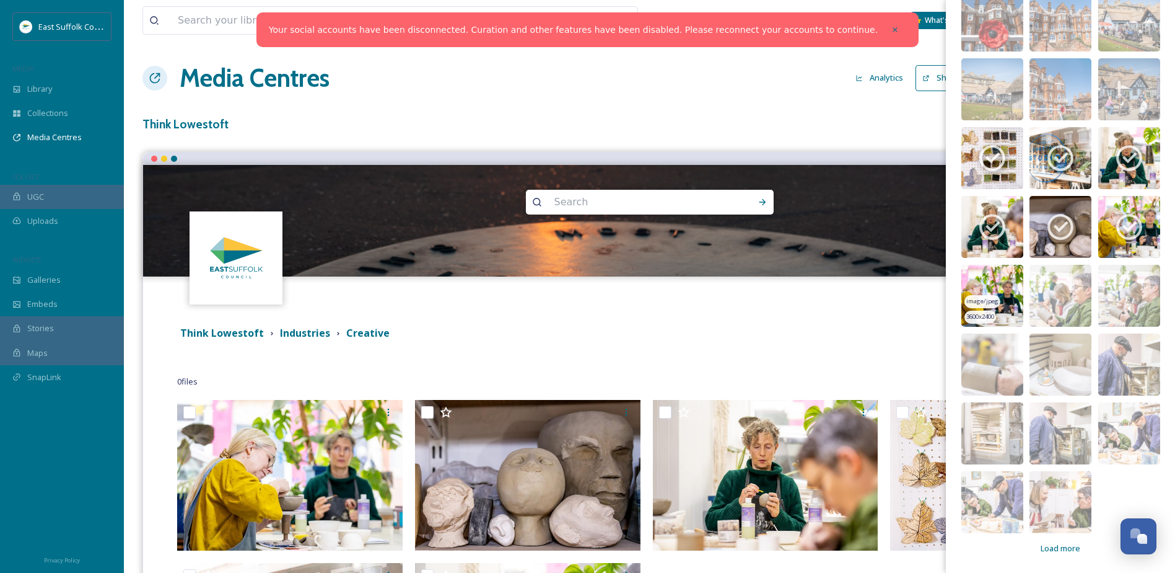
click at [985, 282] on img at bounding box center [993, 296] width 62 height 62
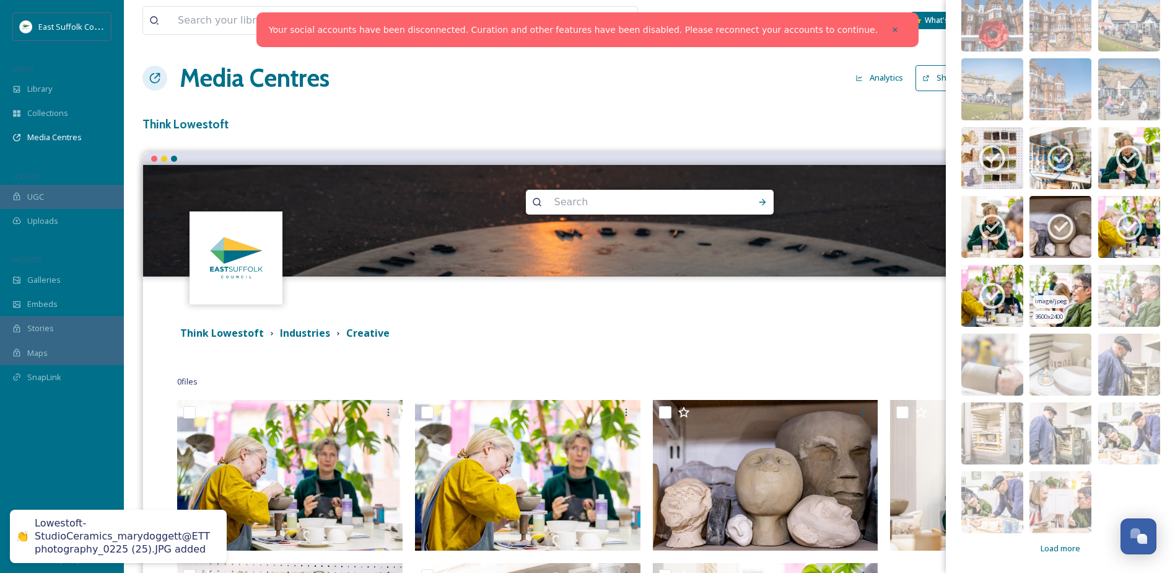
click at [1049, 276] on img at bounding box center [1061, 296] width 62 height 62
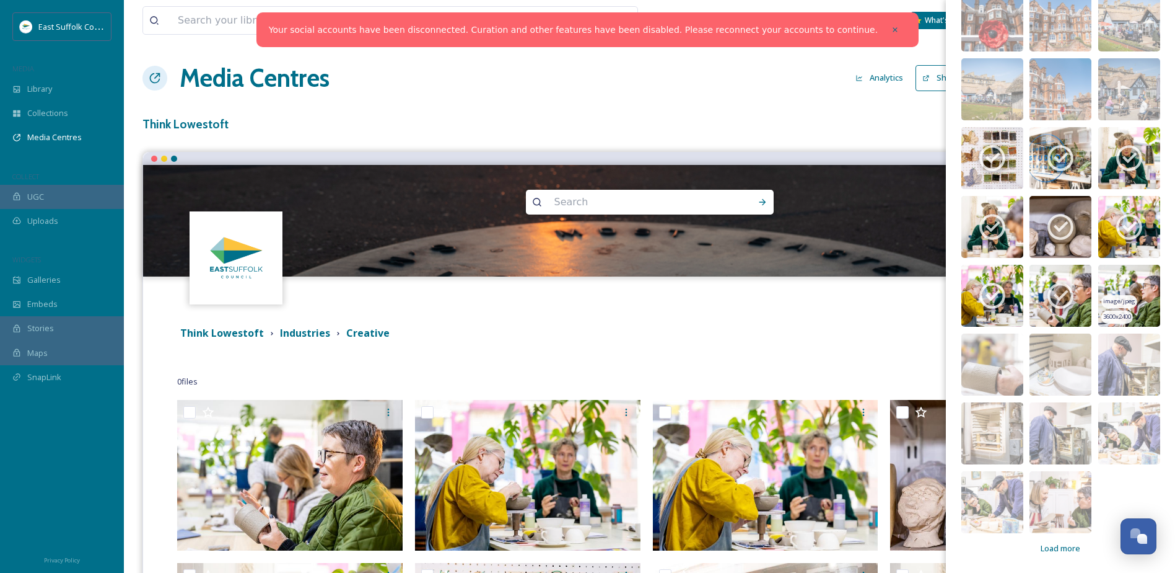
click at [1101, 284] on img at bounding box center [1130, 296] width 62 height 62
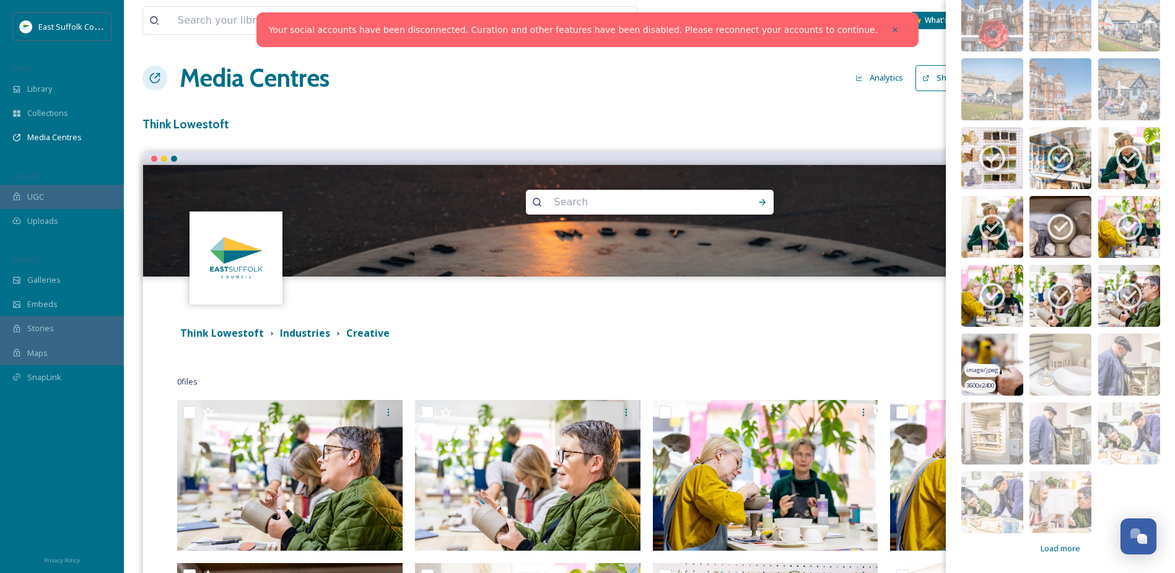
click at [970, 366] on span "image/jpeg" at bounding box center [983, 370] width 32 height 9
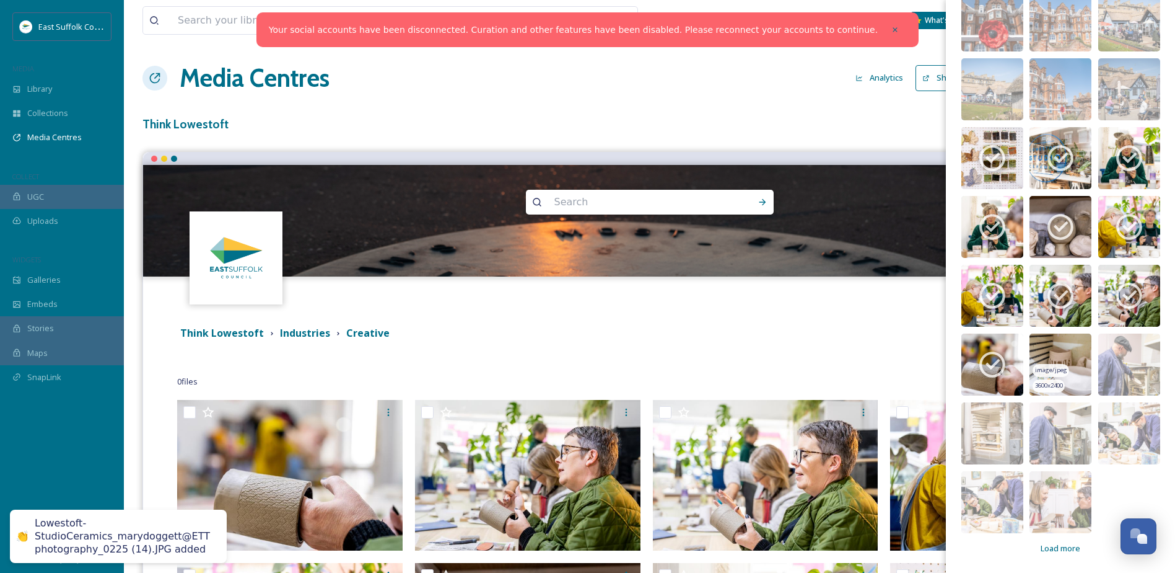
click at [1040, 357] on img at bounding box center [1061, 364] width 62 height 62
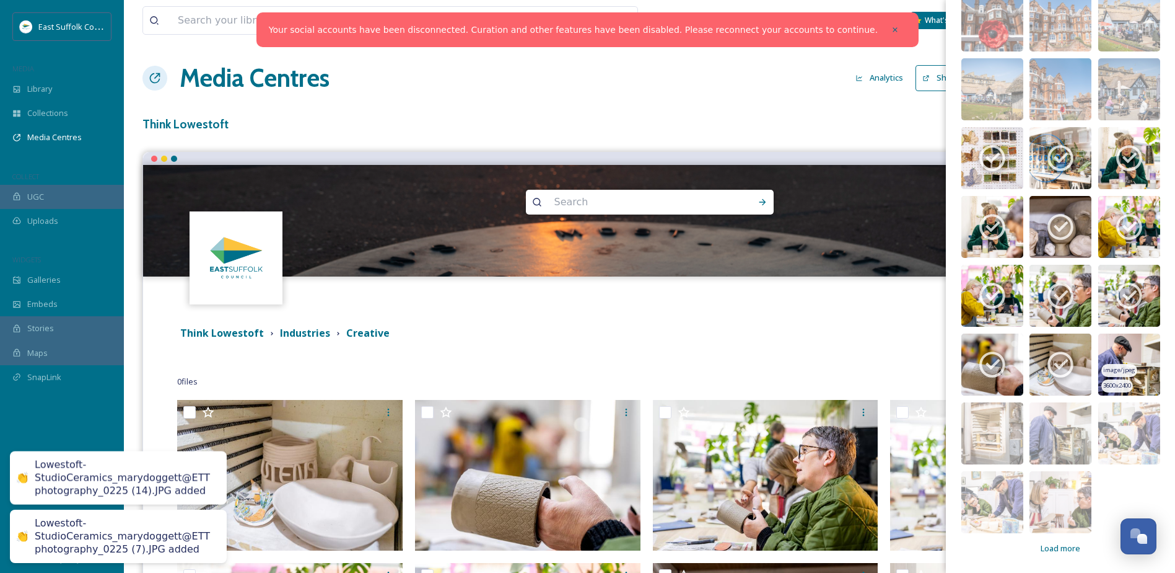
click at [1103, 360] on img at bounding box center [1130, 364] width 62 height 62
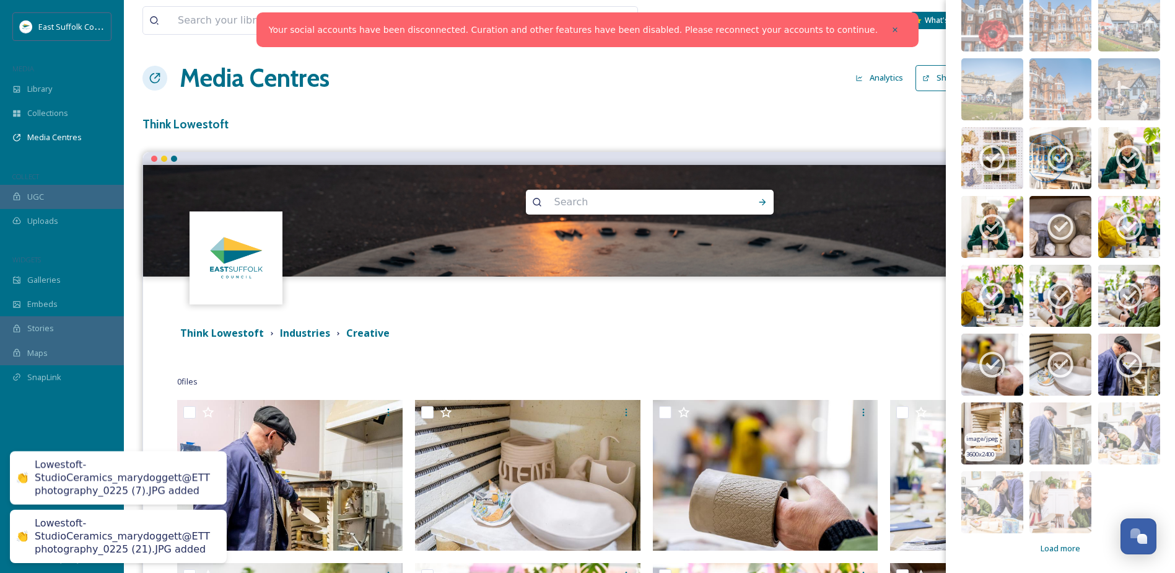
click at [984, 424] on img at bounding box center [993, 433] width 62 height 62
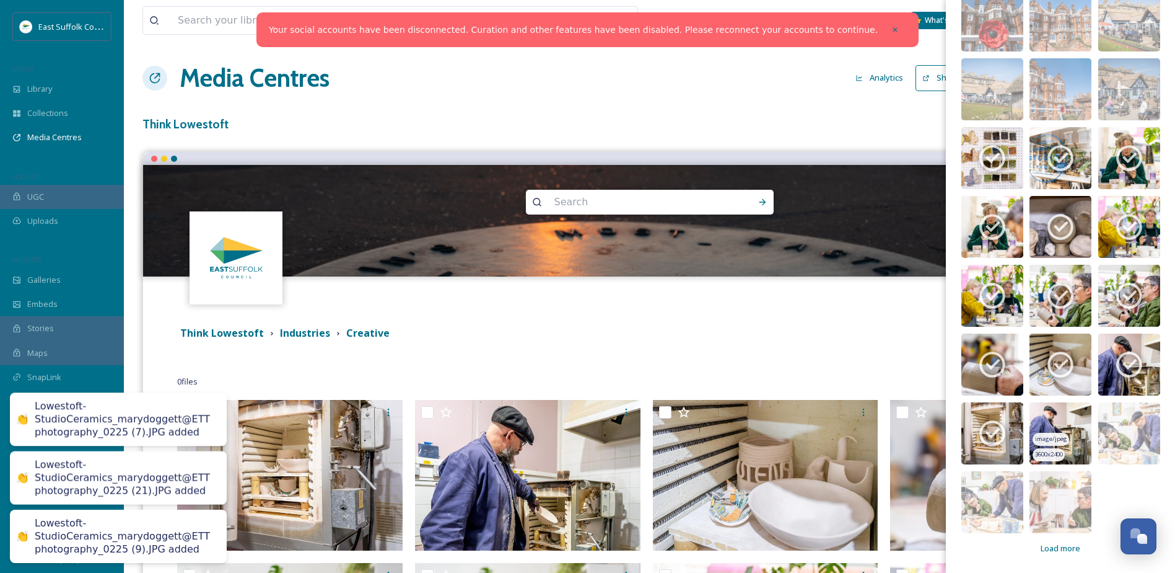
click at [1047, 423] on img at bounding box center [1061, 433] width 62 height 62
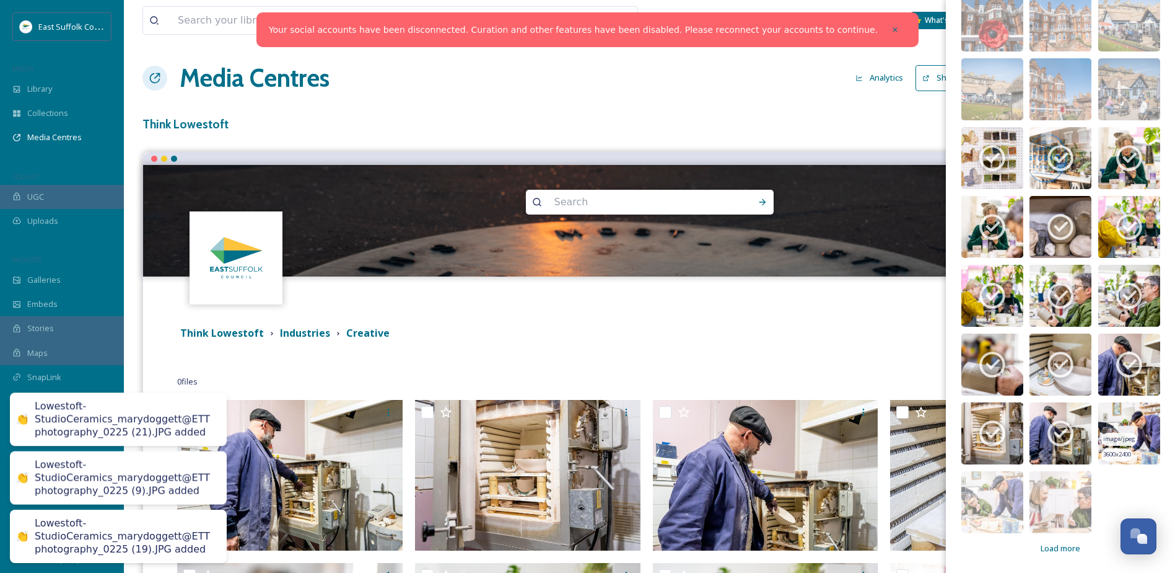
click at [1112, 425] on img at bounding box center [1130, 433] width 62 height 62
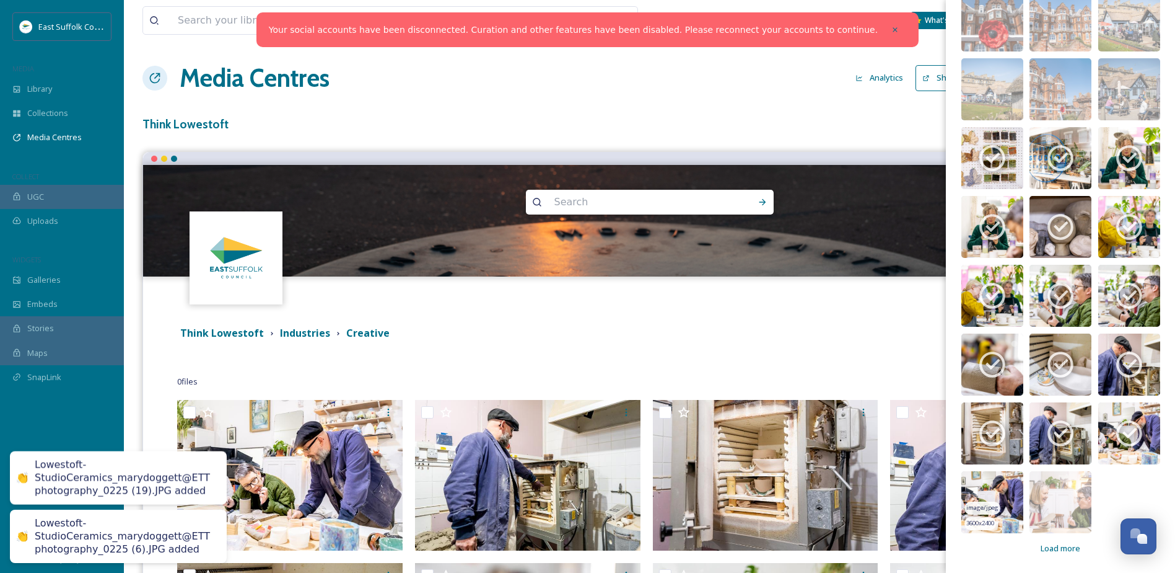
click at [992, 497] on img at bounding box center [993, 502] width 62 height 62
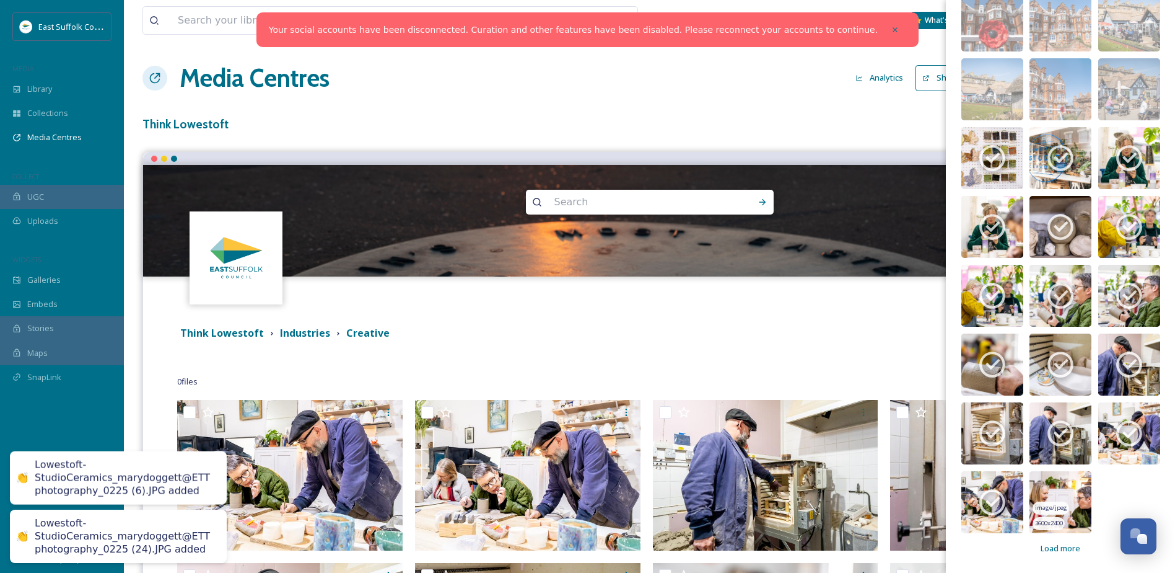
click at [1041, 491] on img at bounding box center [1061, 502] width 62 height 62
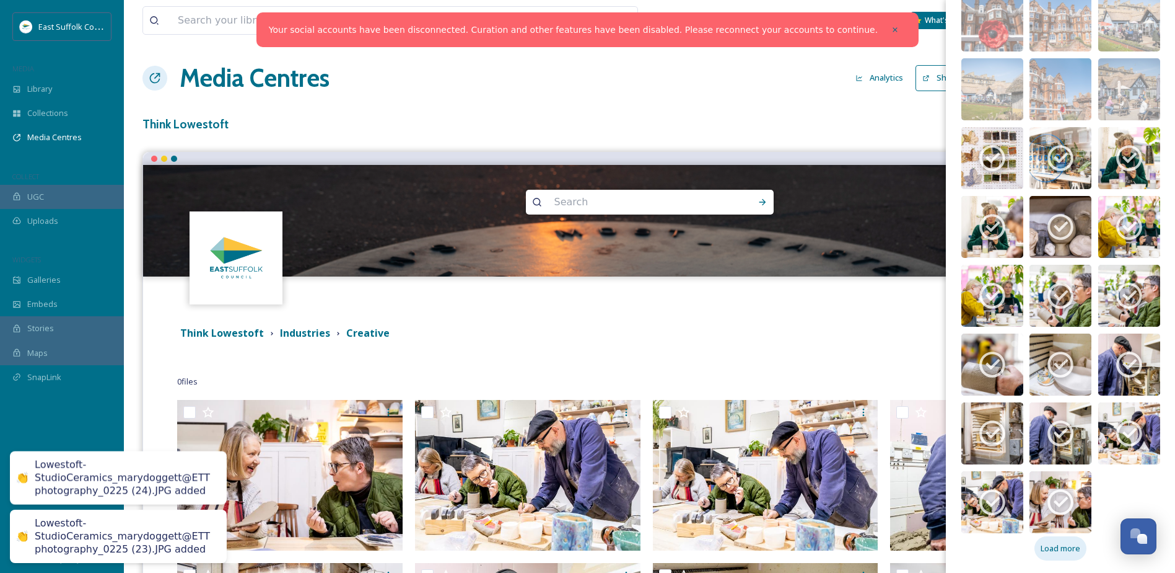
click at [1053, 542] on span "Load more" at bounding box center [1061, 548] width 40 height 12
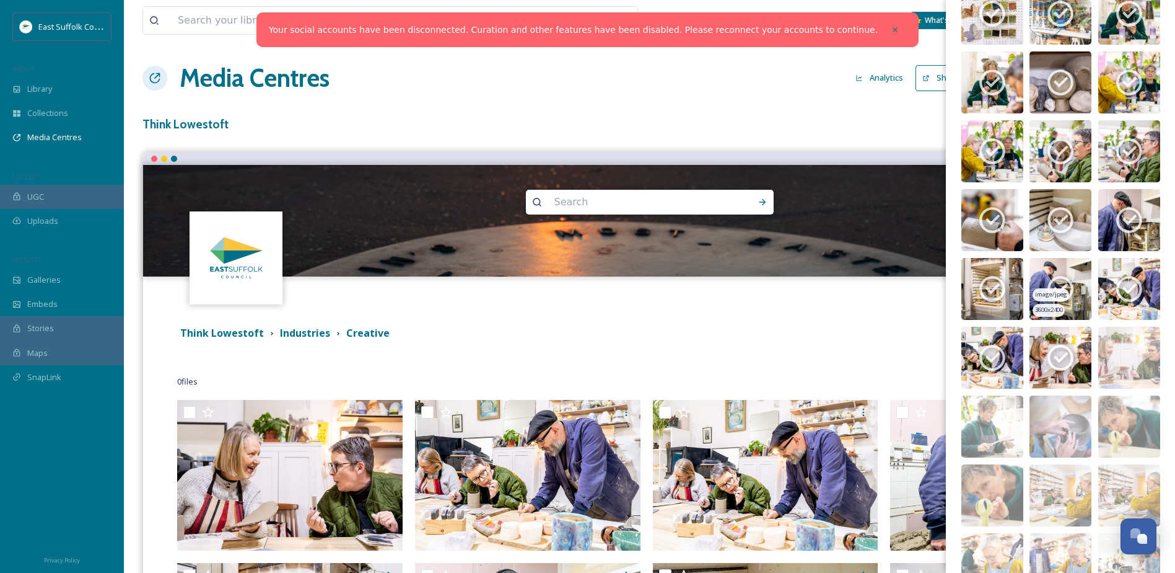
scroll to position [4451, 0]
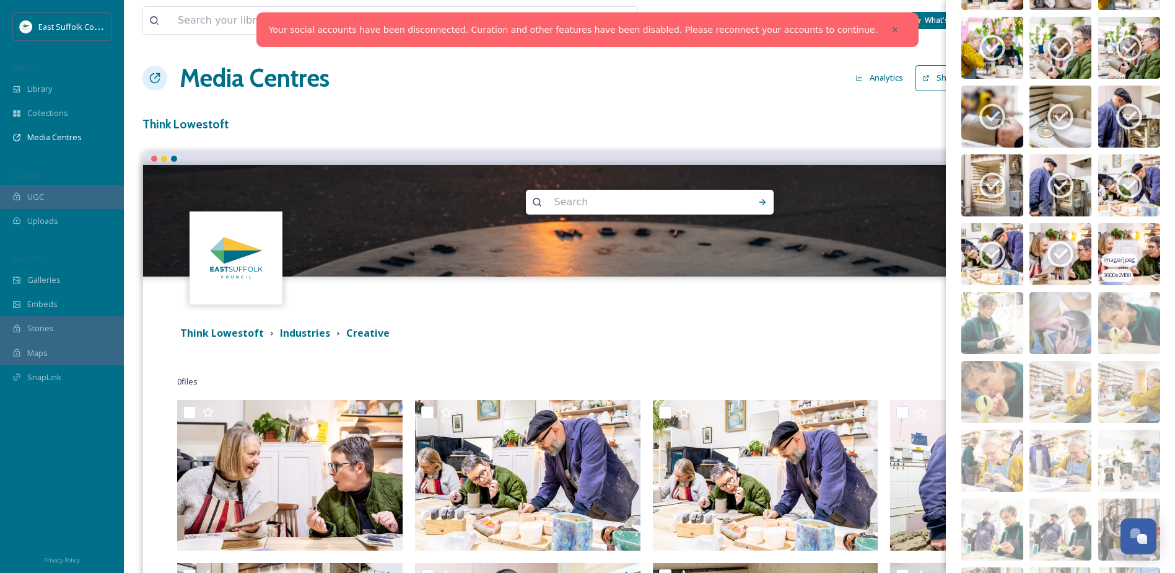
click at [1099, 235] on img at bounding box center [1130, 254] width 62 height 62
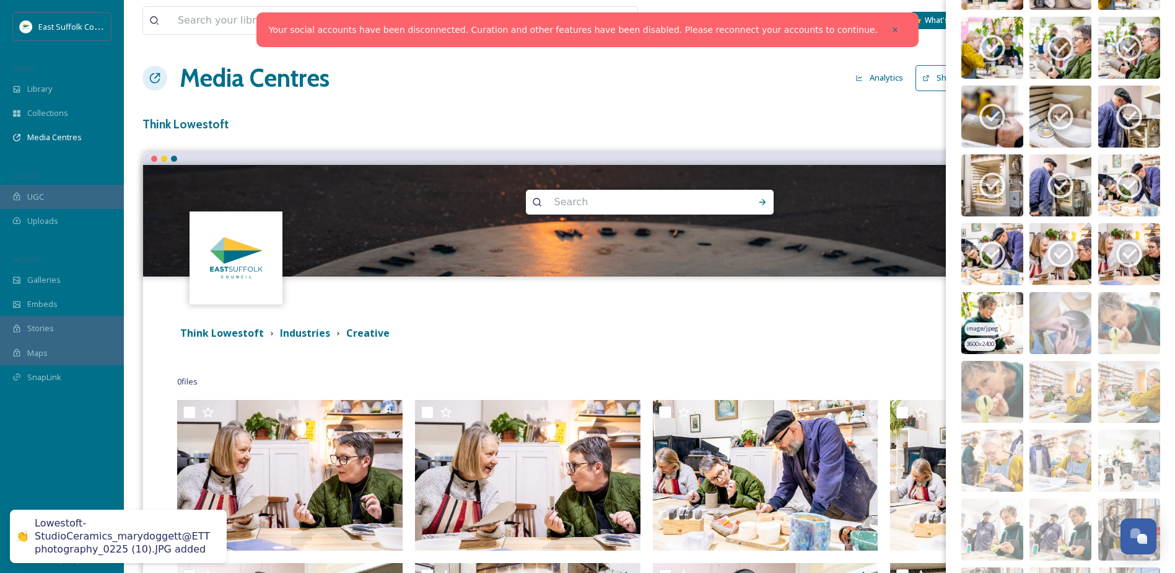
click at [977, 311] on img at bounding box center [993, 323] width 62 height 62
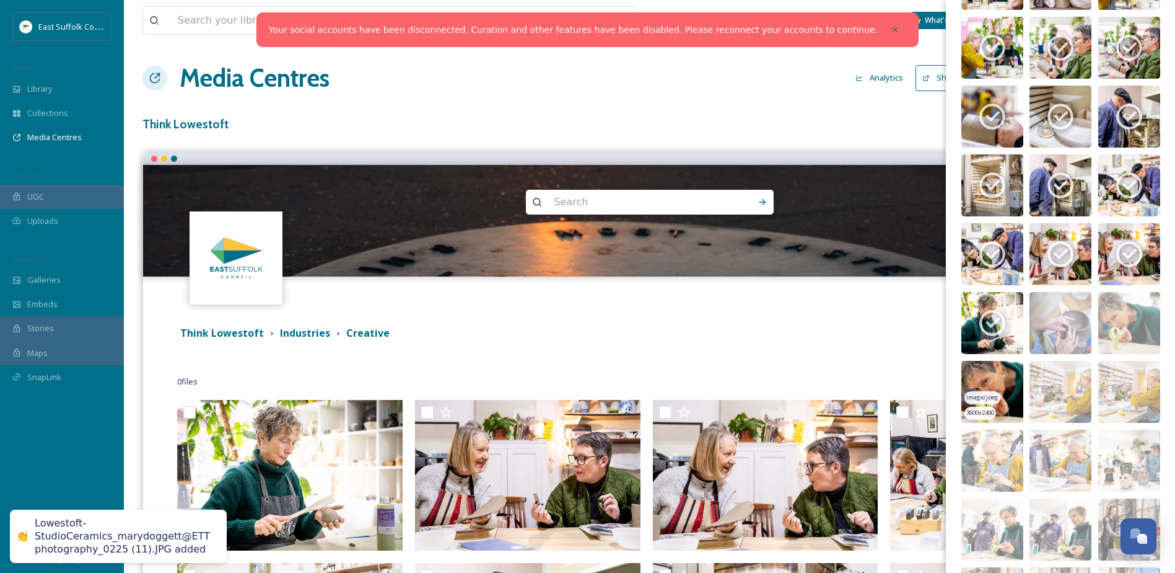
click at [967, 380] on img at bounding box center [993, 392] width 62 height 62
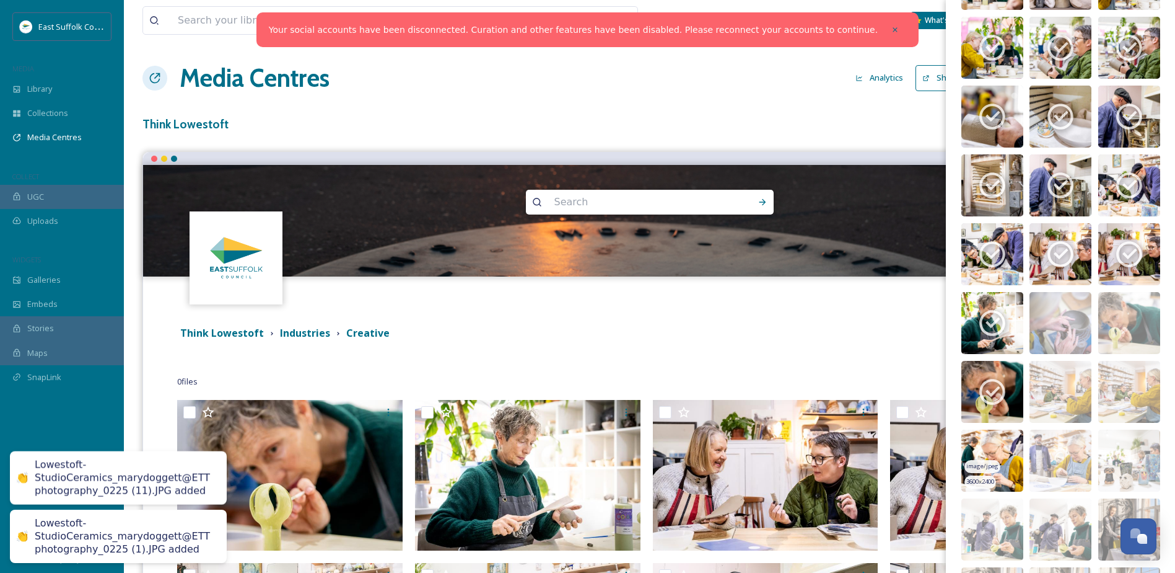
click at [970, 450] on img at bounding box center [993, 460] width 62 height 62
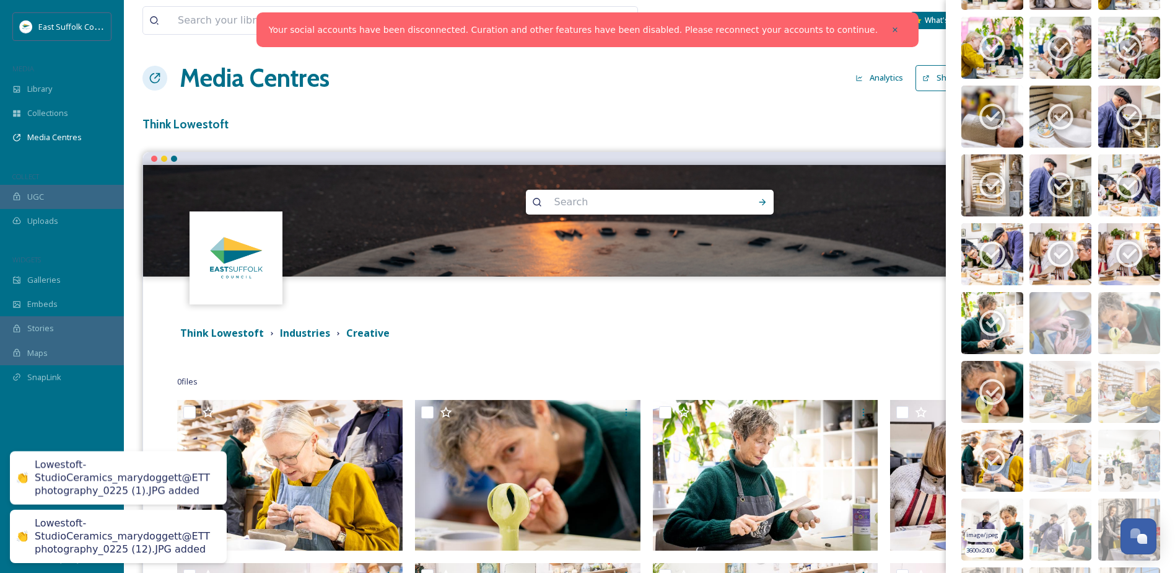
click at [969, 516] on img at bounding box center [993, 529] width 62 height 62
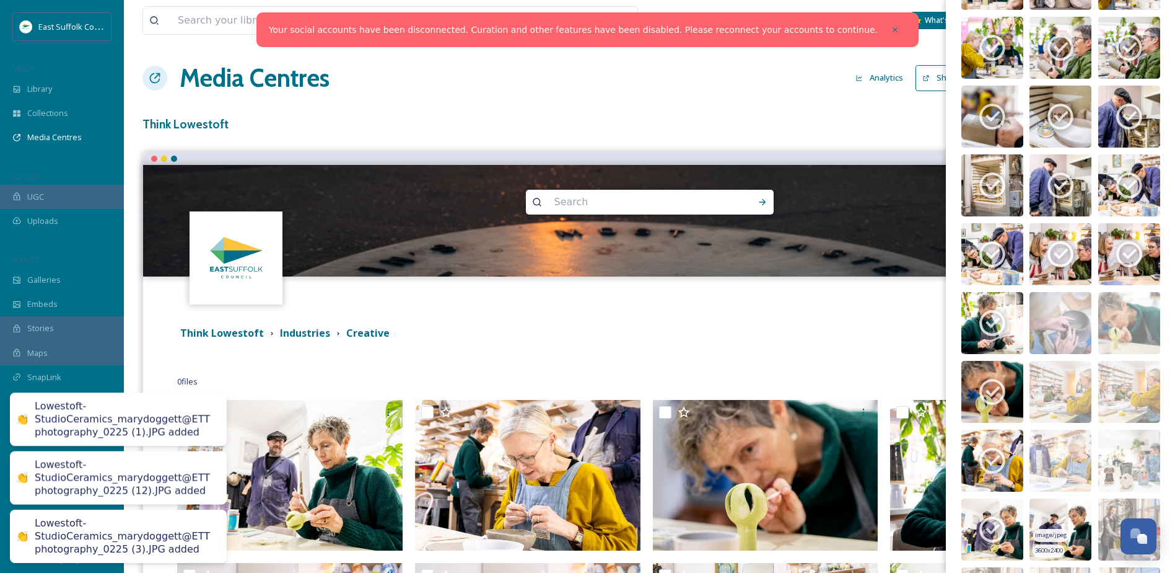
click at [1037, 514] on img at bounding box center [1061, 529] width 62 height 62
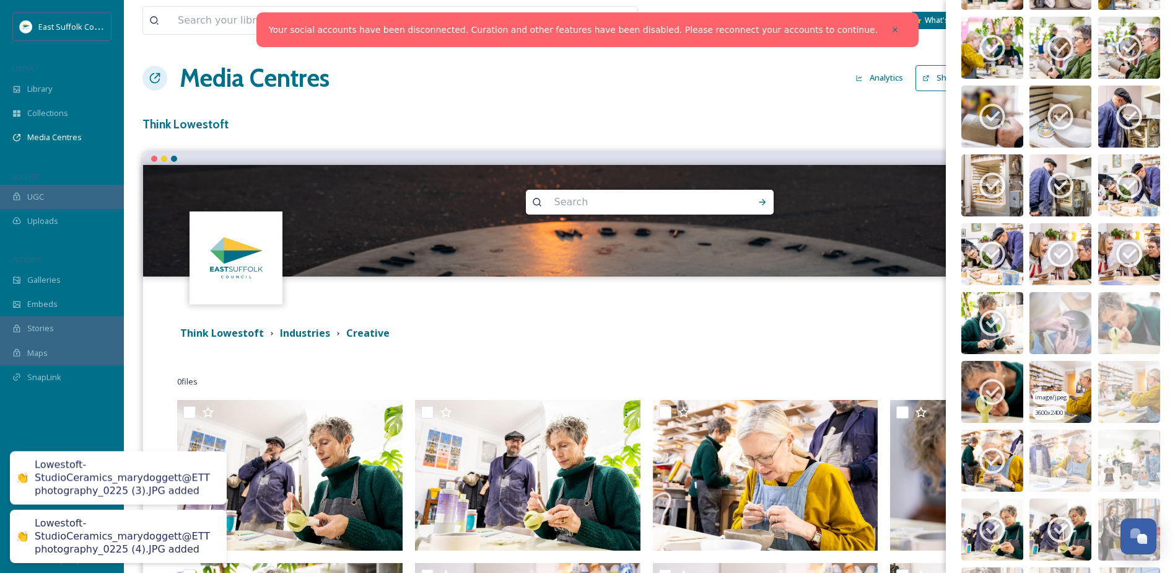
drag, startPoint x: 1036, startPoint y: 442, endPoint x: 1036, endPoint y: 392, distance: 49.6
click at [1035, 440] on img at bounding box center [1061, 460] width 62 height 62
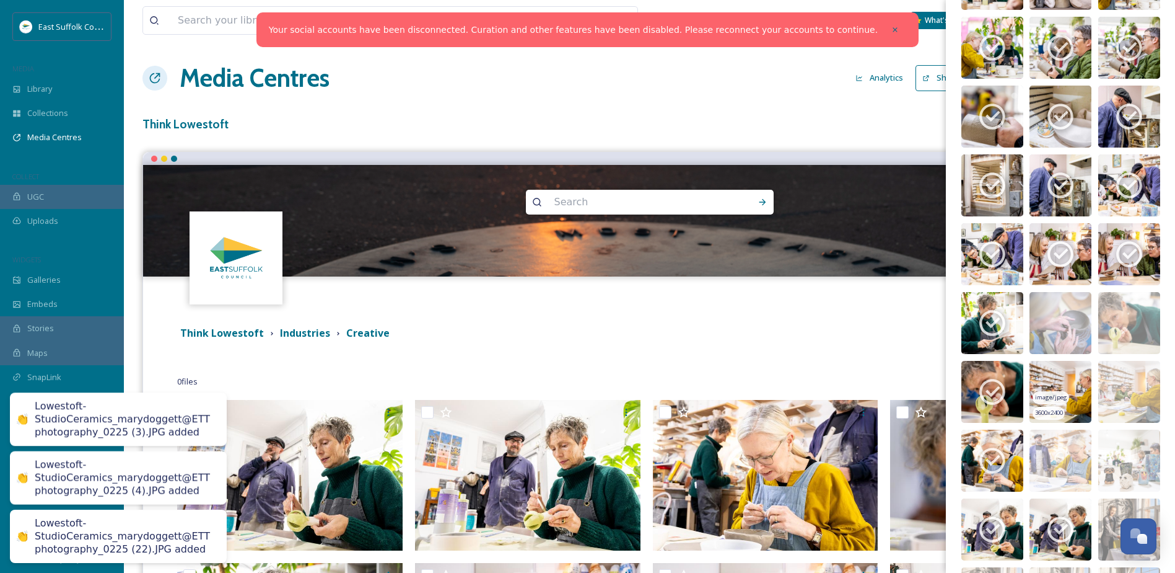
click at [1043, 367] on img at bounding box center [1061, 392] width 62 height 62
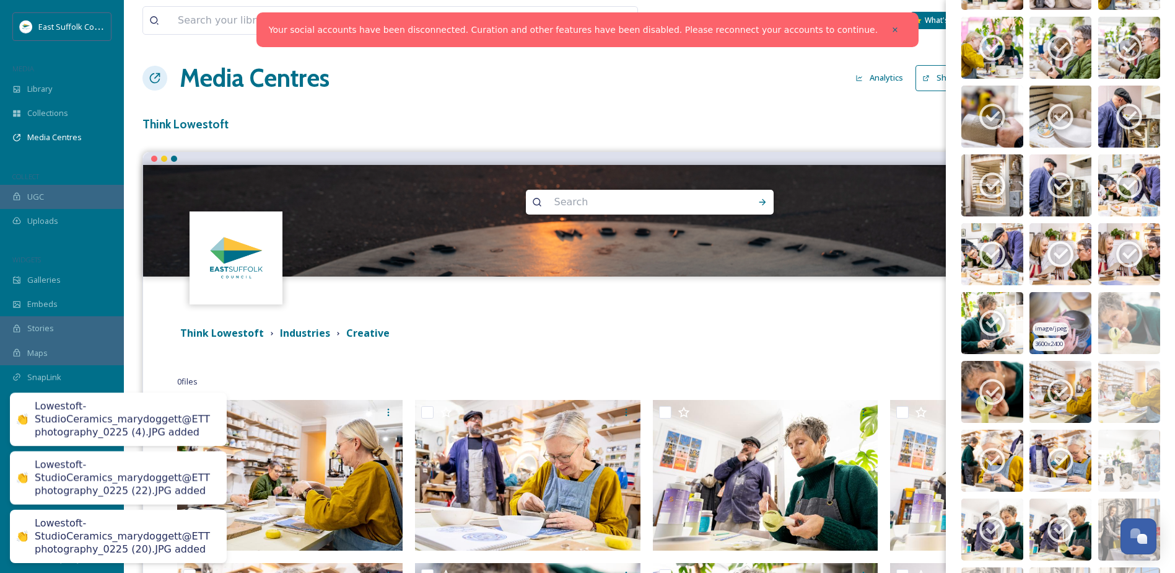
click at [1038, 302] on img at bounding box center [1061, 323] width 62 height 62
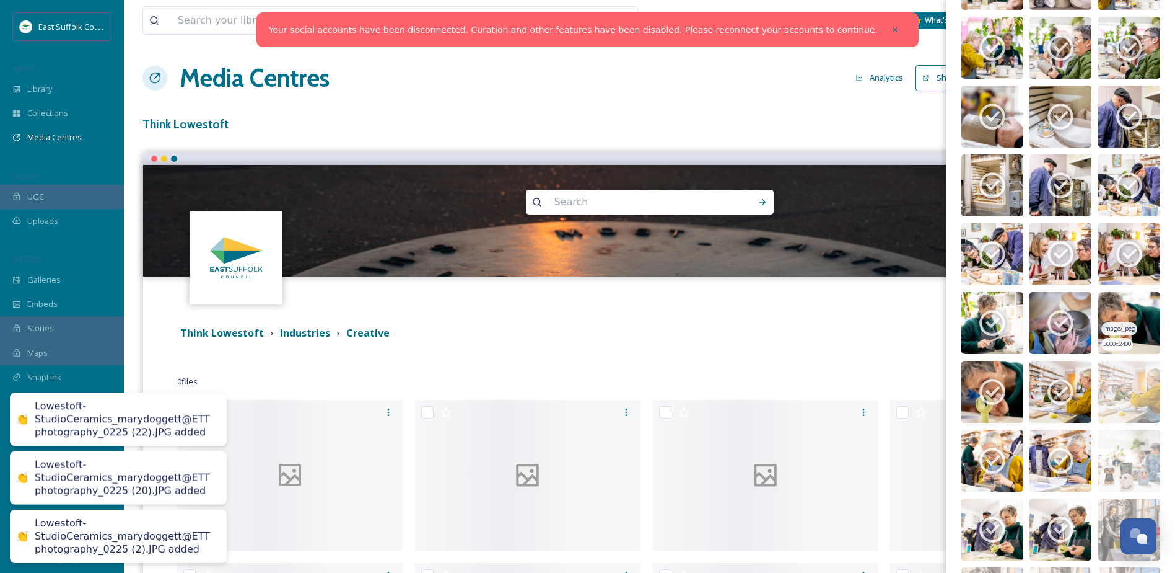
click at [1109, 299] on img at bounding box center [1130, 323] width 62 height 62
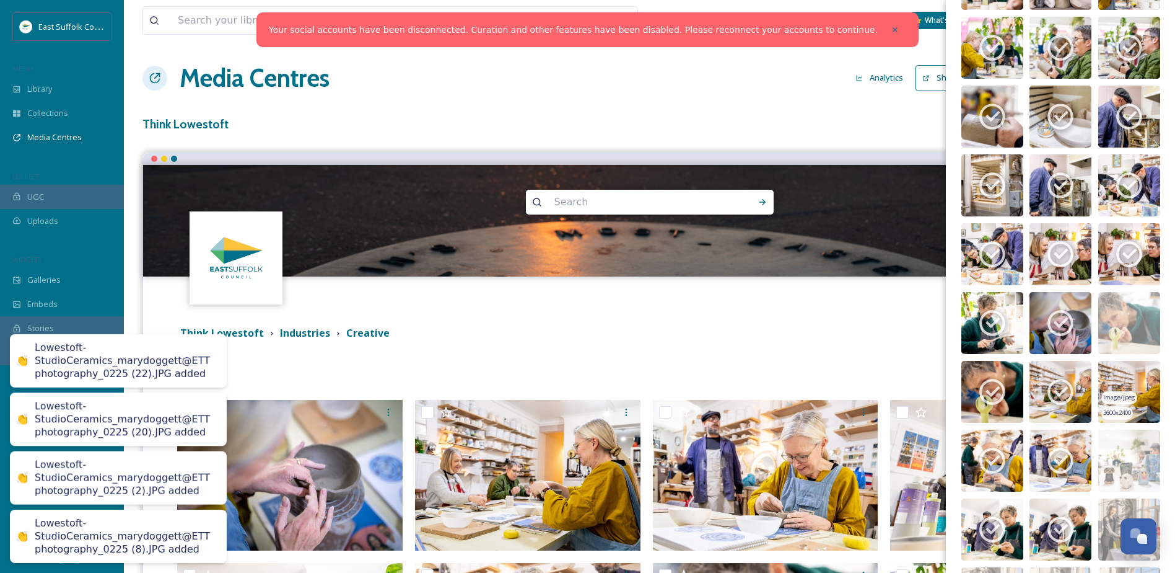
click at [1108, 378] on img at bounding box center [1130, 392] width 62 height 62
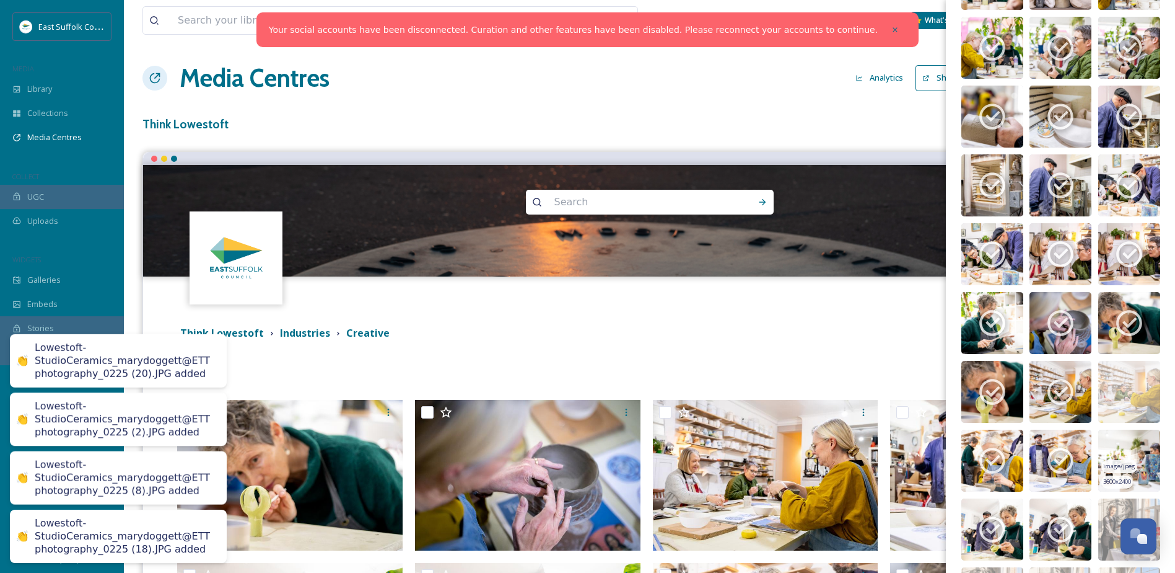
click at [1105, 457] on img at bounding box center [1130, 460] width 62 height 62
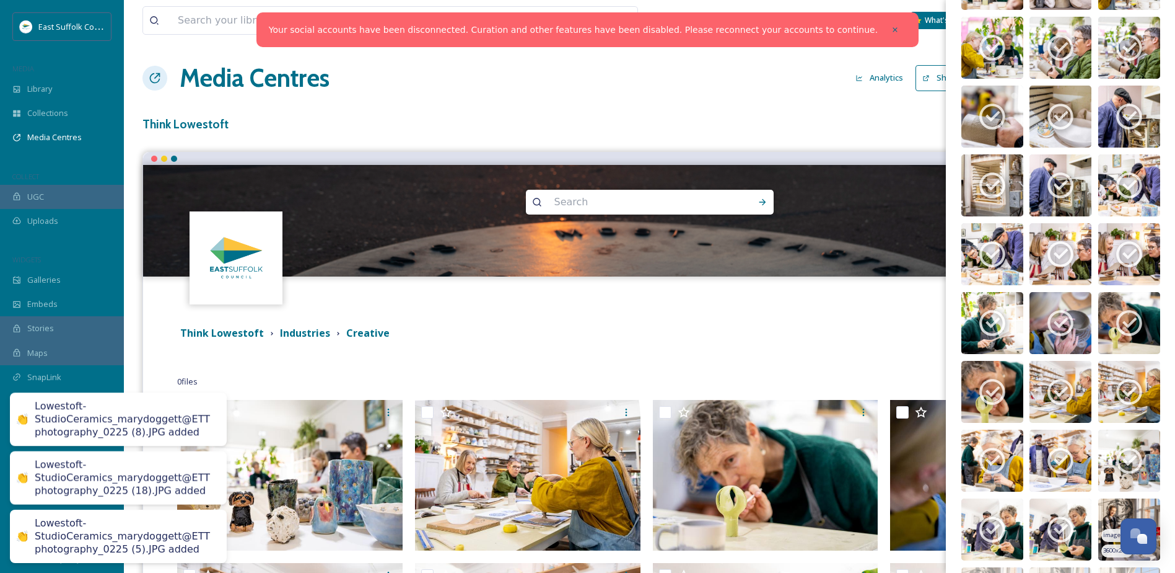
click at [1104, 512] on img at bounding box center [1130, 529] width 62 height 62
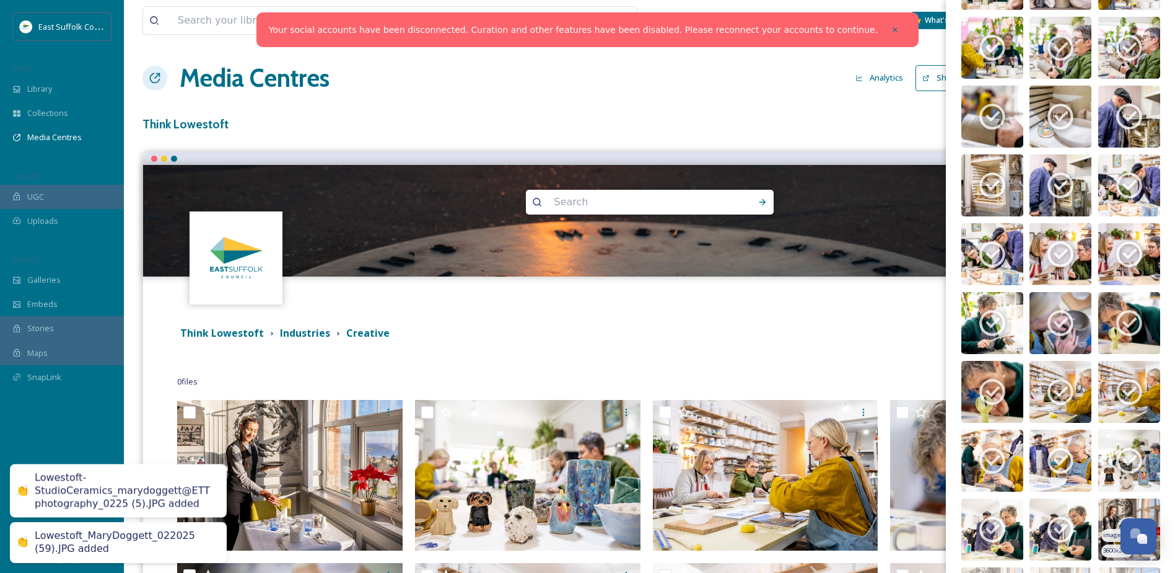
click at [1111, 509] on img at bounding box center [1130, 529] width 62 height 62
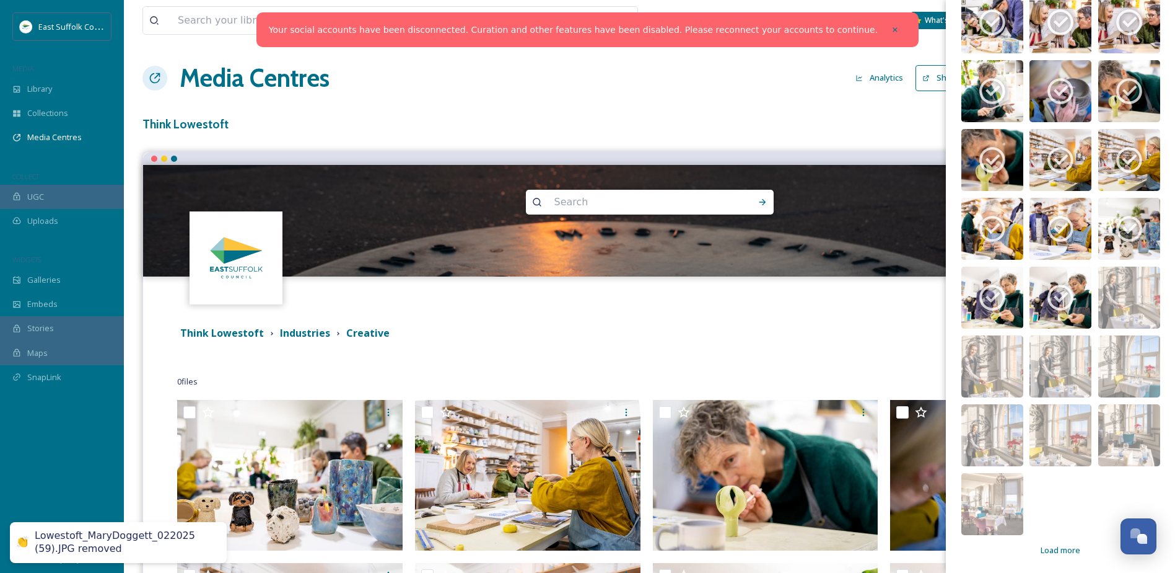
scroll to position [4684, 0]
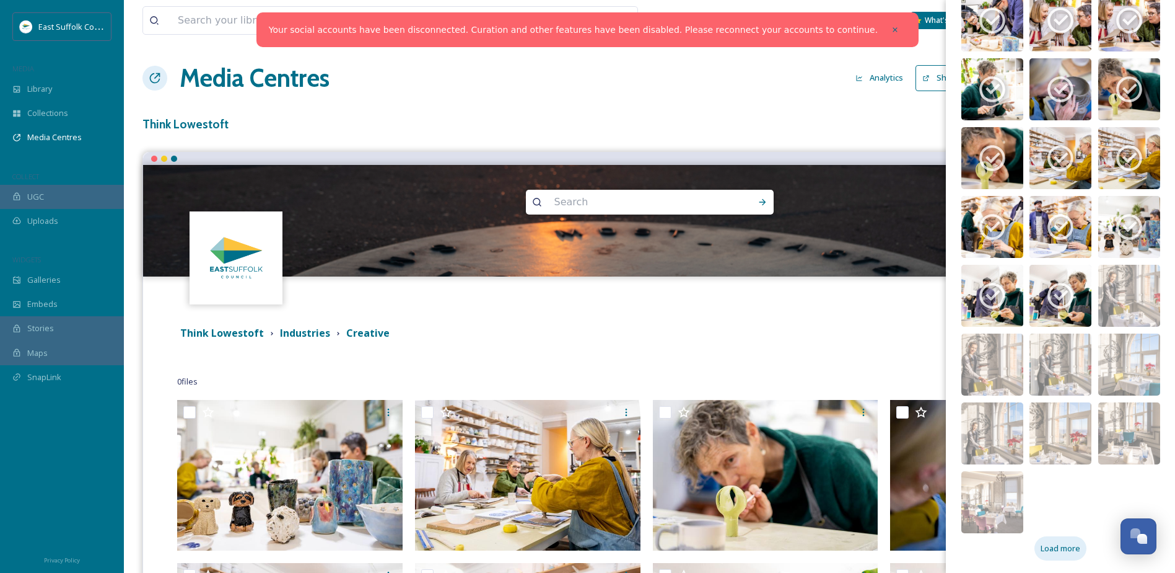
click at [1058, 548] on span "Load more" at bounding box center [1061, 548] width 40 height 12
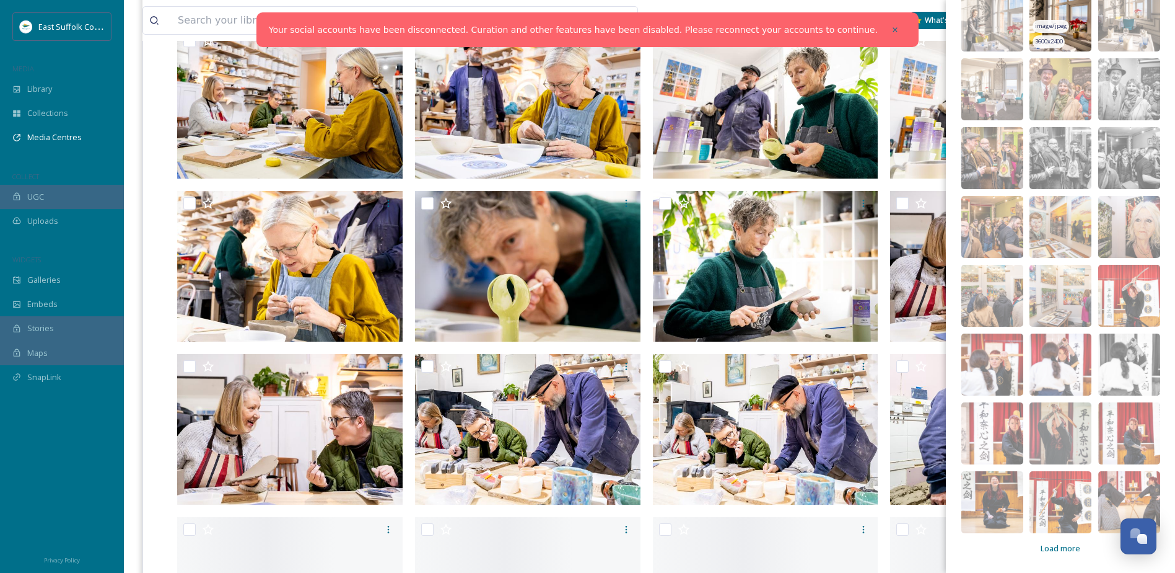
scroll to position [558, 0]
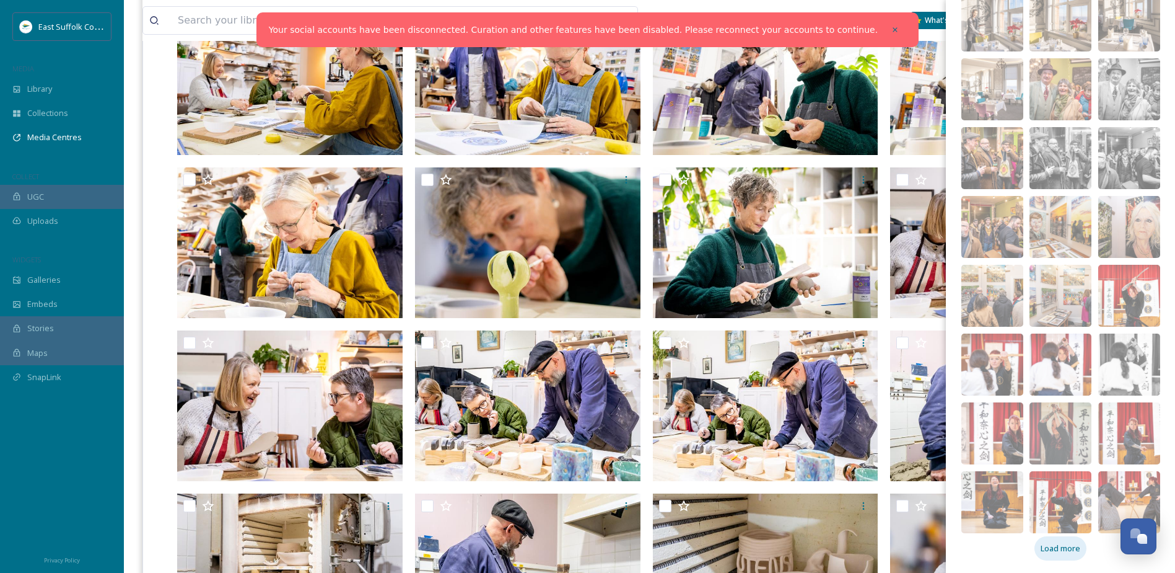
click at [1065, 556] on div "Load more" at bounding box center [1061, 548] width 52 height 24
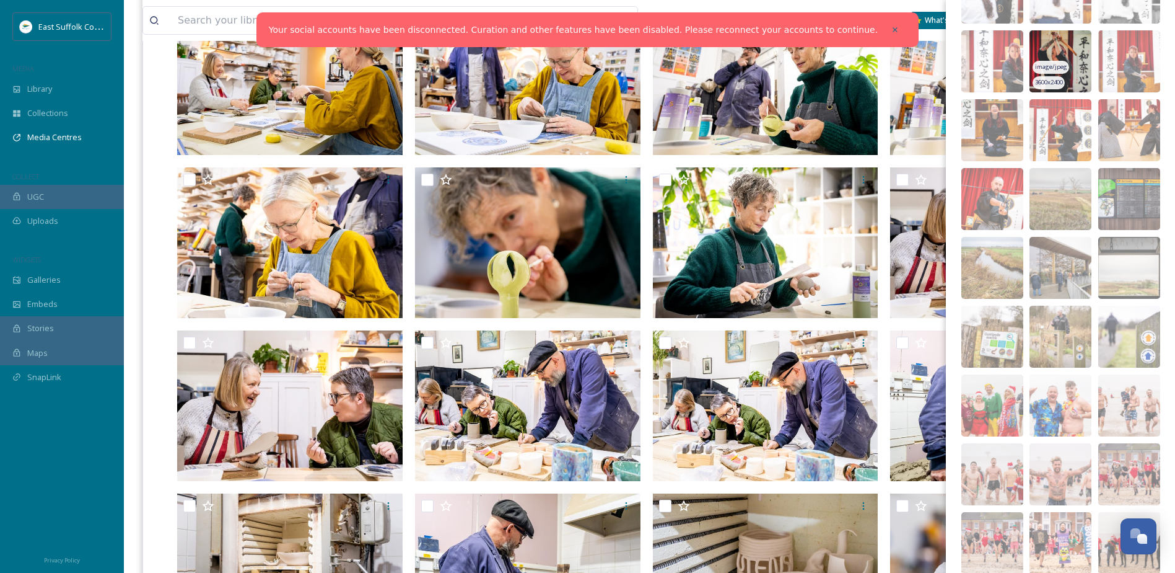
scroll to position [5579, 0]
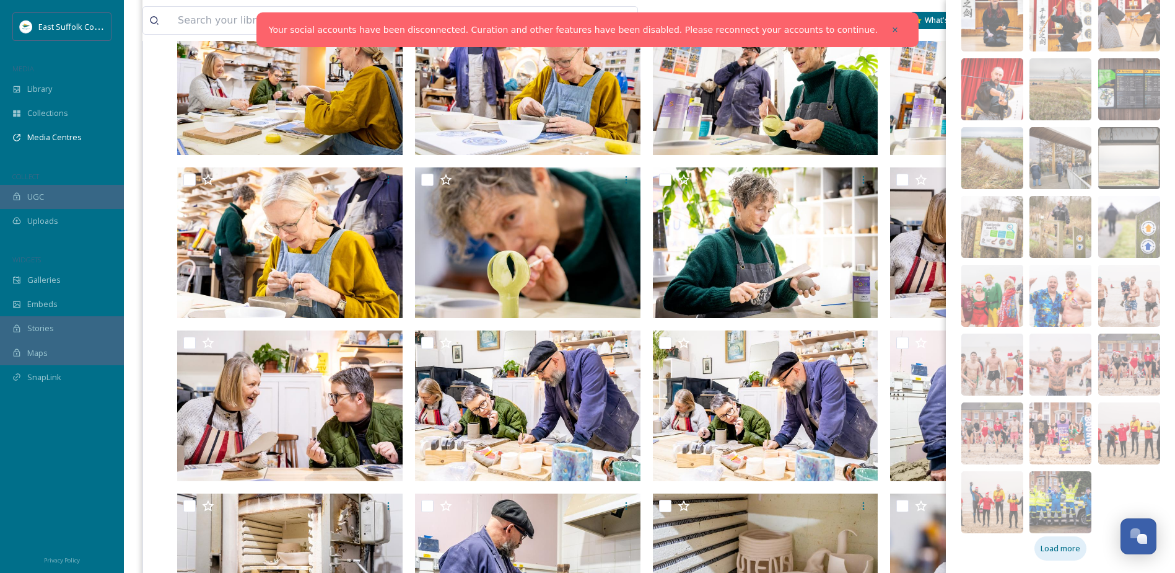
click at [1052, 548] on span "Load more" at bounding box center [1061, 548] width 40 height 12
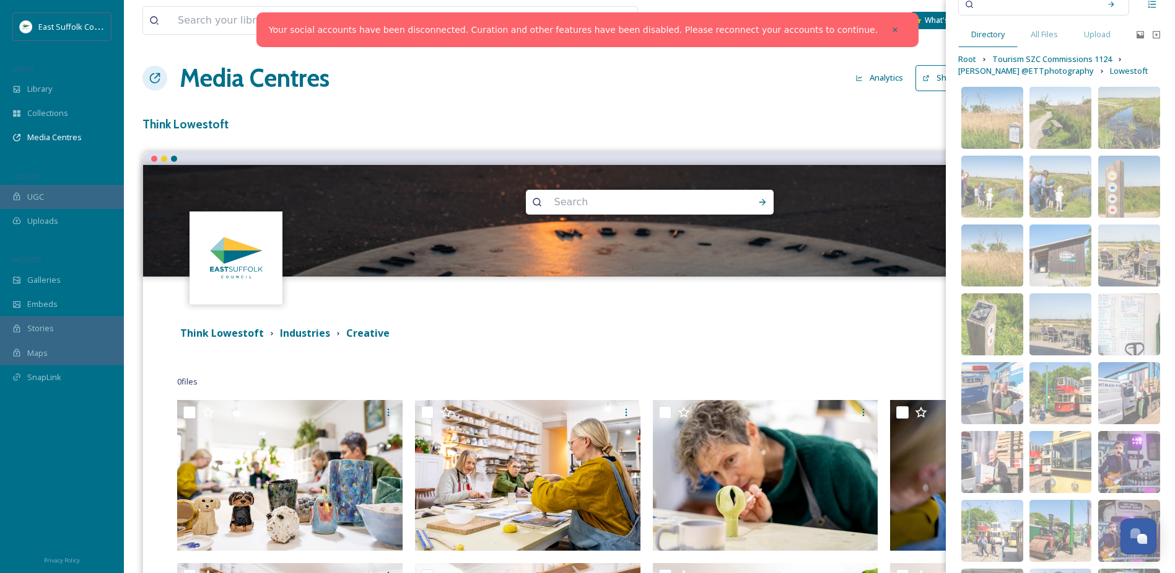
scroll to position [0, 0]
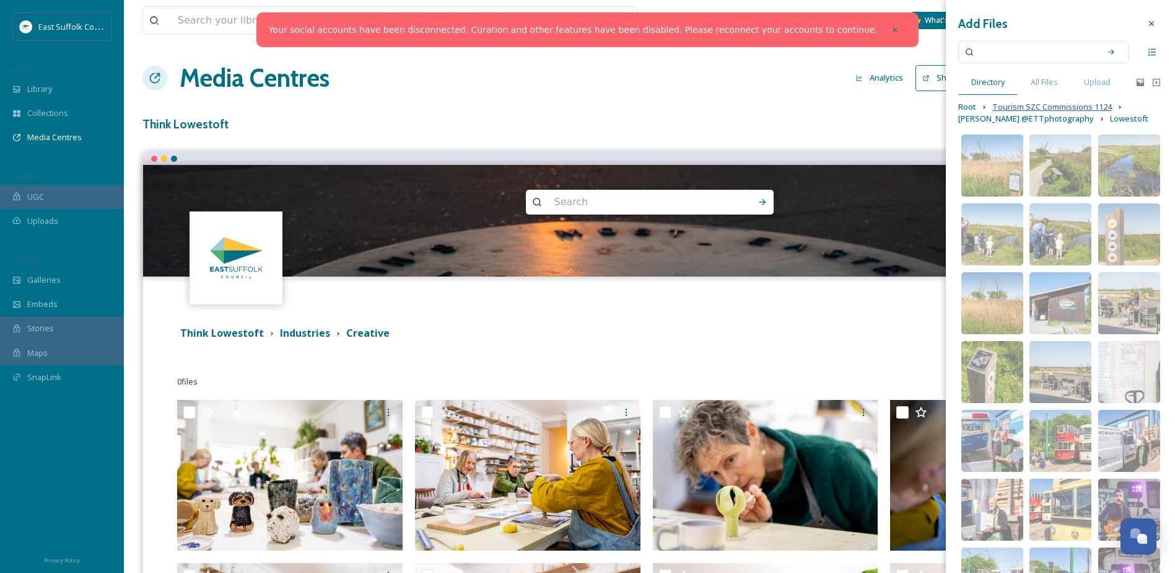
click at [1016, 107] on span "Tourism SZC Commissions 1124" at bounding box center [1053, 107] width 120 height 12
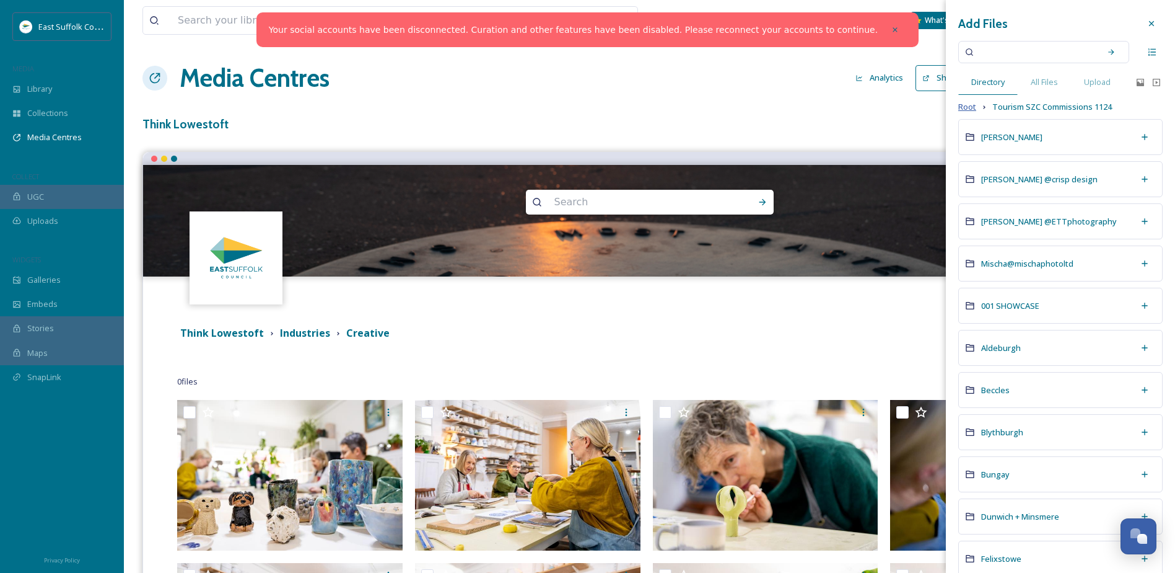
click at [972, 107] on span "Root" at bounding box center [968, 107] width 18 height 12
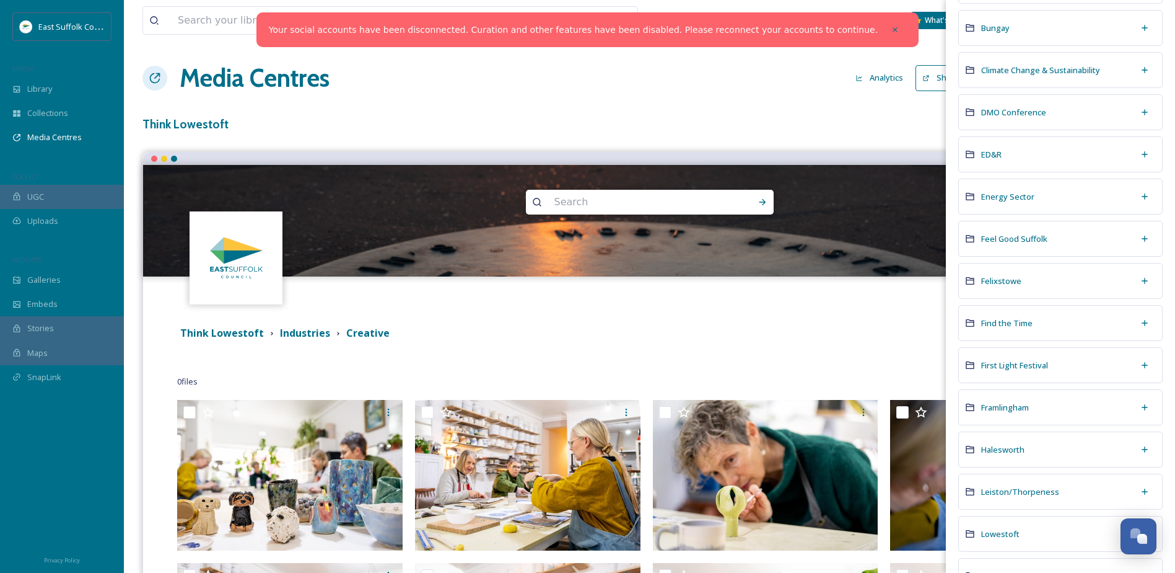
scroll to position [434, 0]
click at [996, 362] on span "Lowestoft" at bounding box center [1000, 365] width 38 height 11
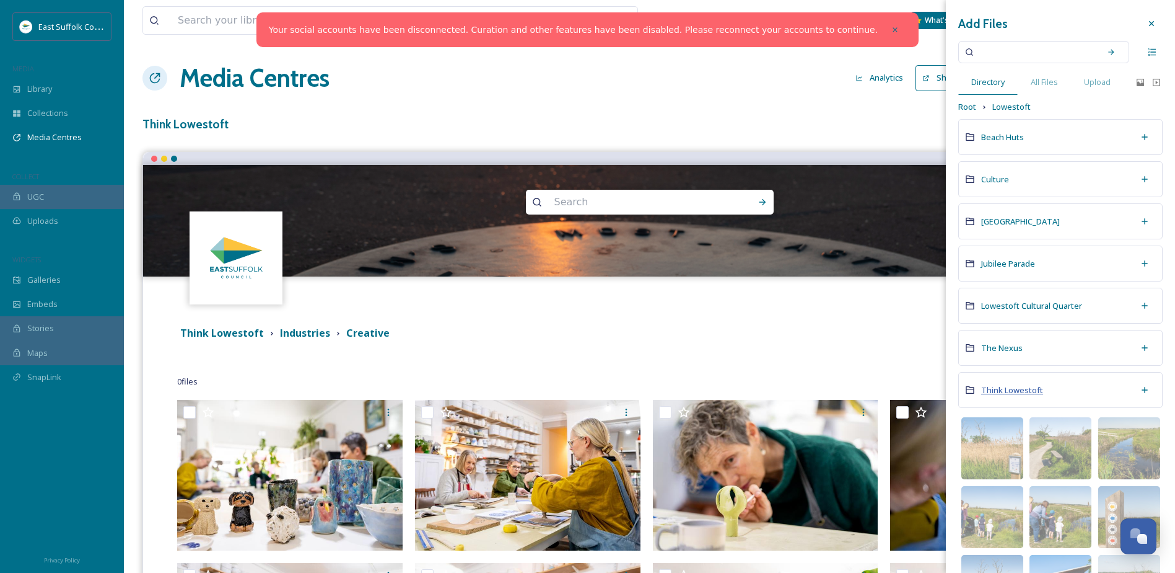
click at [1028, 390] on span "Think Lowestoft" at bounding box center [1012, 389] width 62 height 11
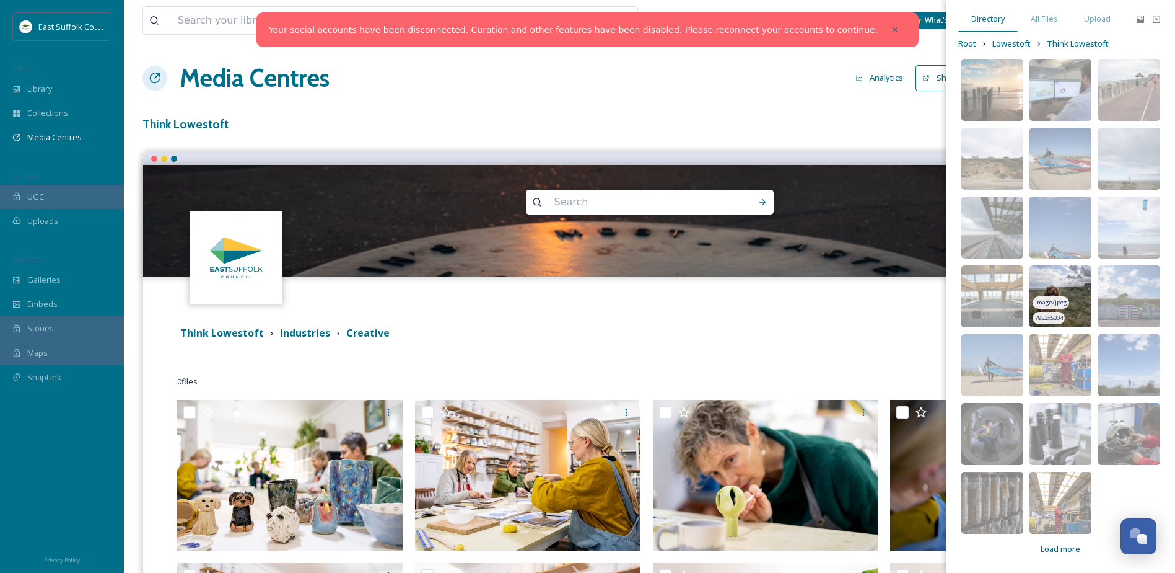
scroll to position [64, 0]
click at [1065, 544] on span "Load more" at bounding box center [1061, 548] width 40 height 12
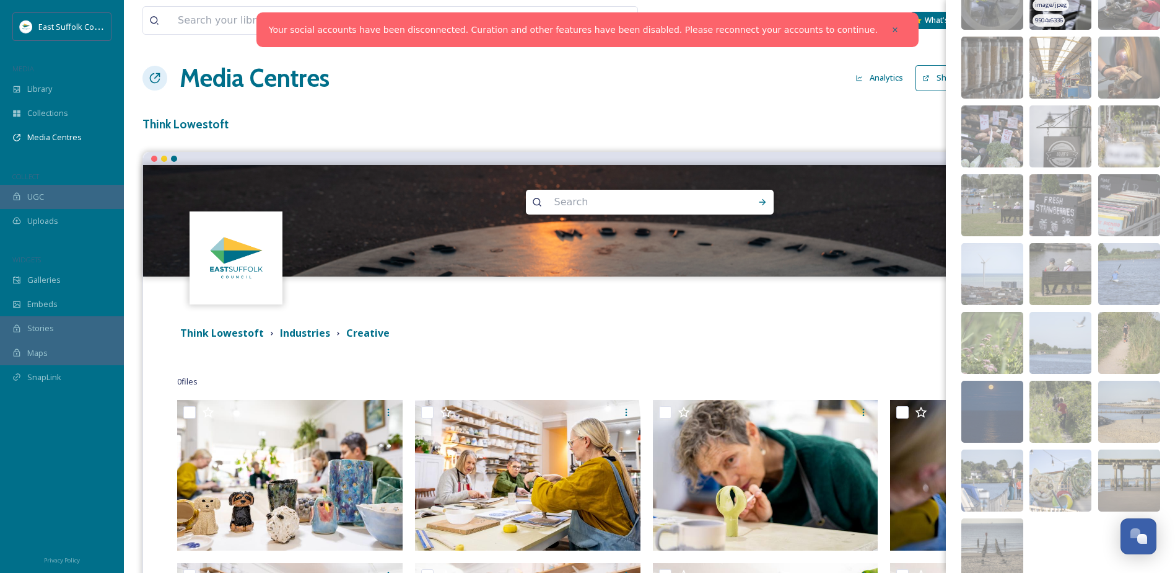
scroll to position [546, 0]
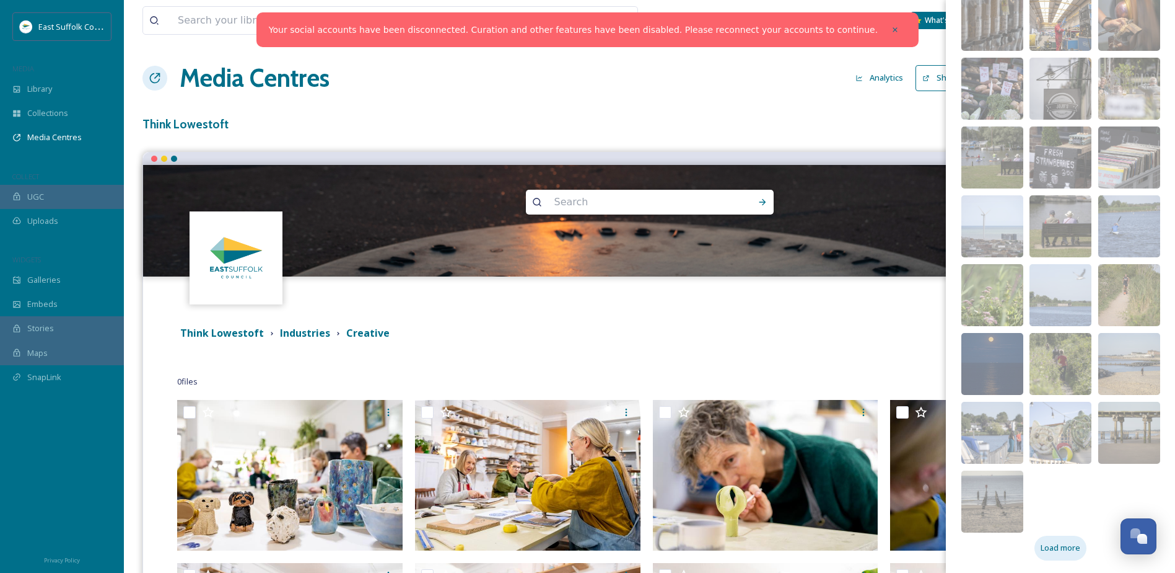
click at [1045, 545] on span "Load more" at bounding box center [1061, 548] width 40 height 12
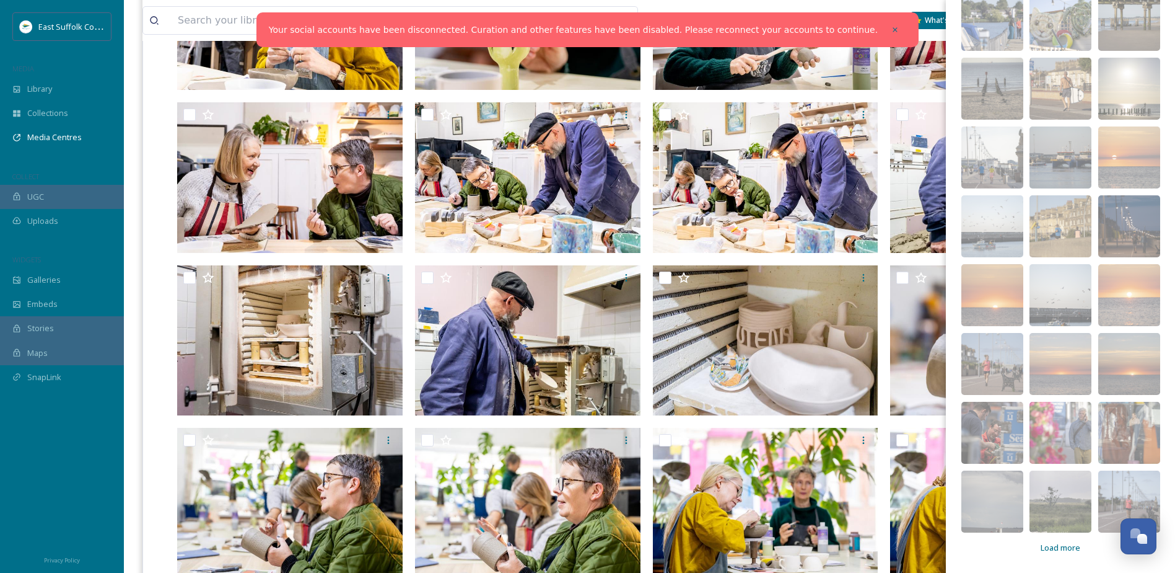
scroll to position [806, 0]
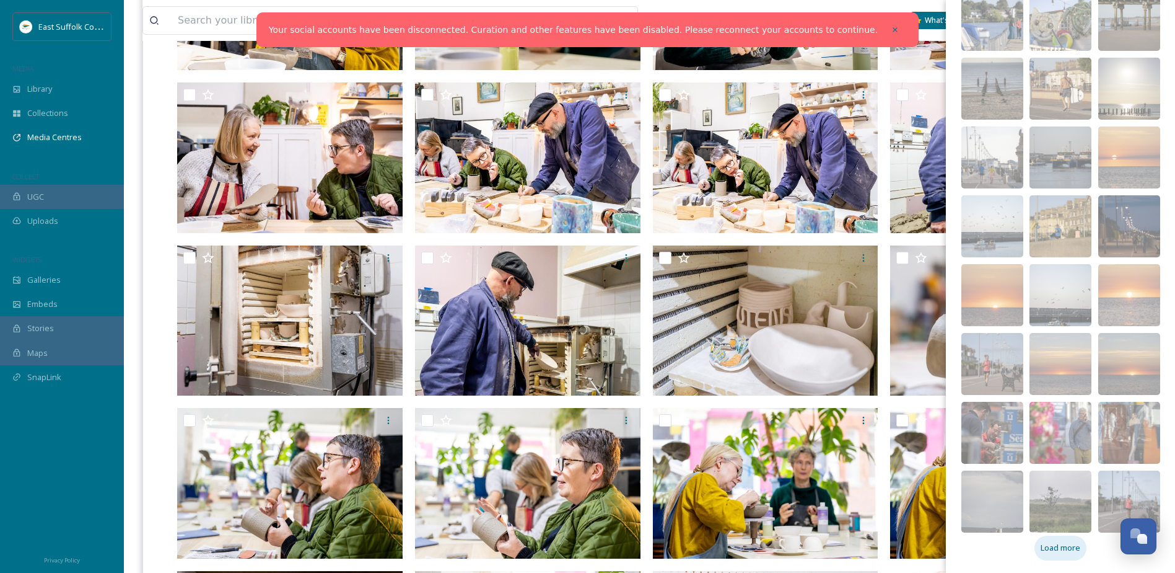
click at [1041, 545] on span "Load more" at bounding box center [1061, 548] width 40 height 12
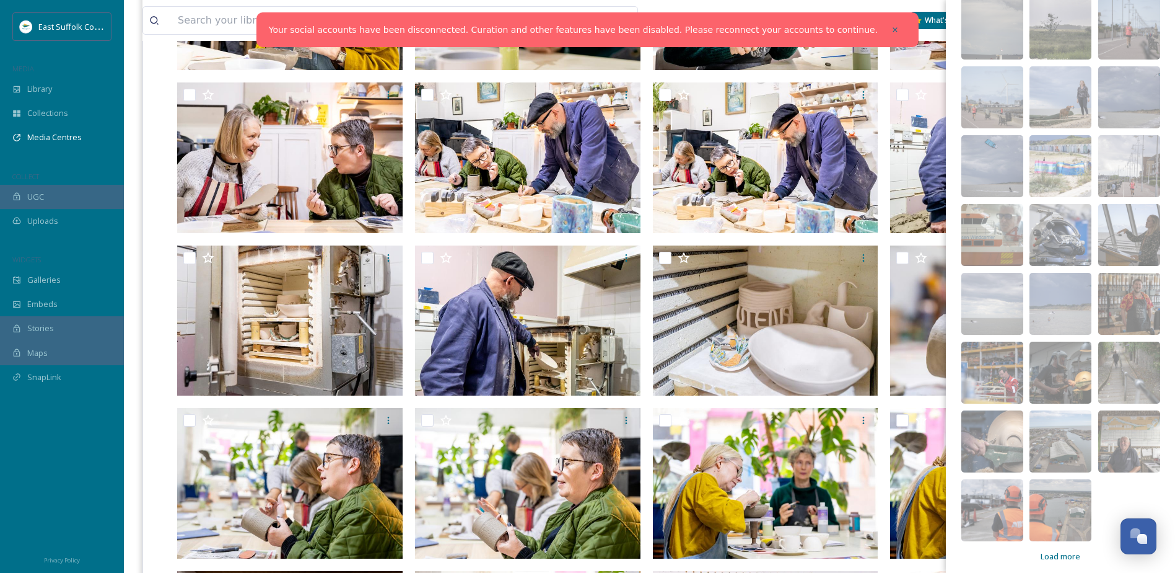
scroll to position [1440, 0]
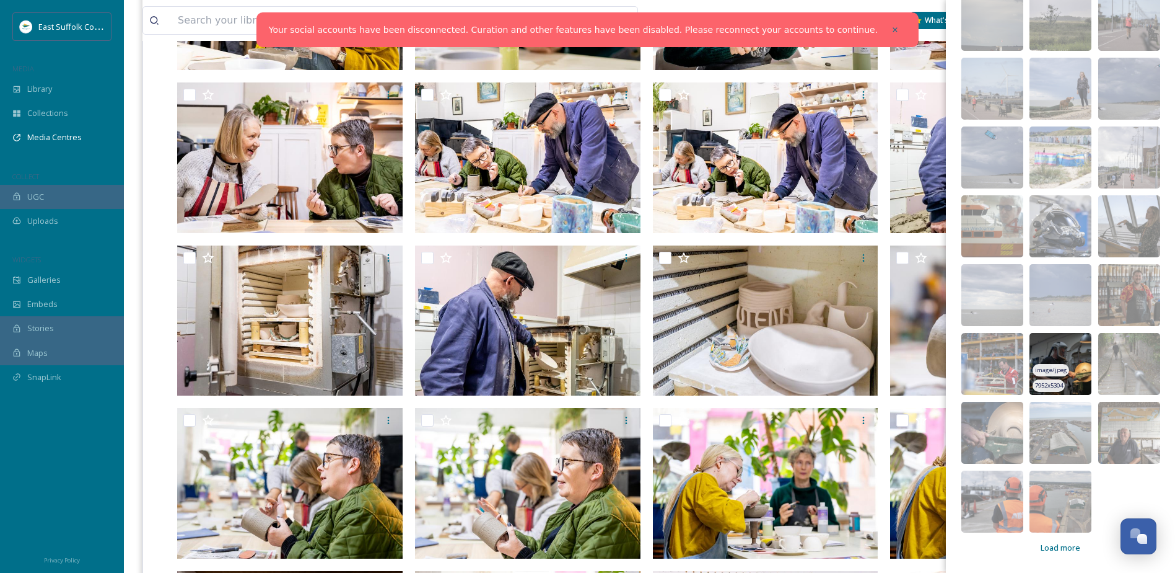
click at [1045, 353] on img at bounding box center [1061, 364] width 62 height 62
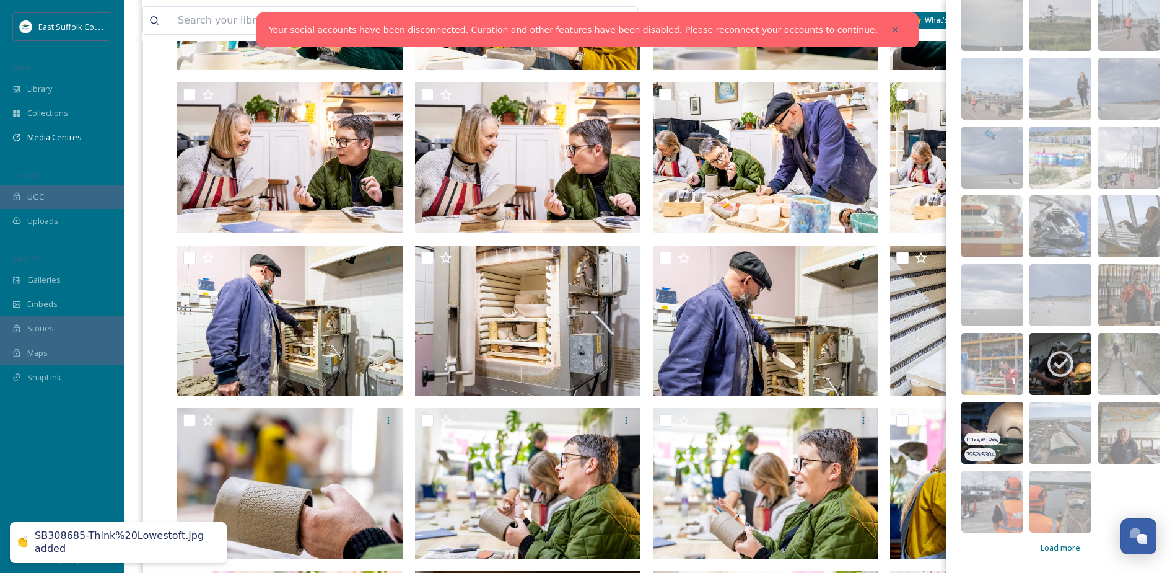
click at [987, 422] on img at bounding box center [993, 433] width 62 height 62
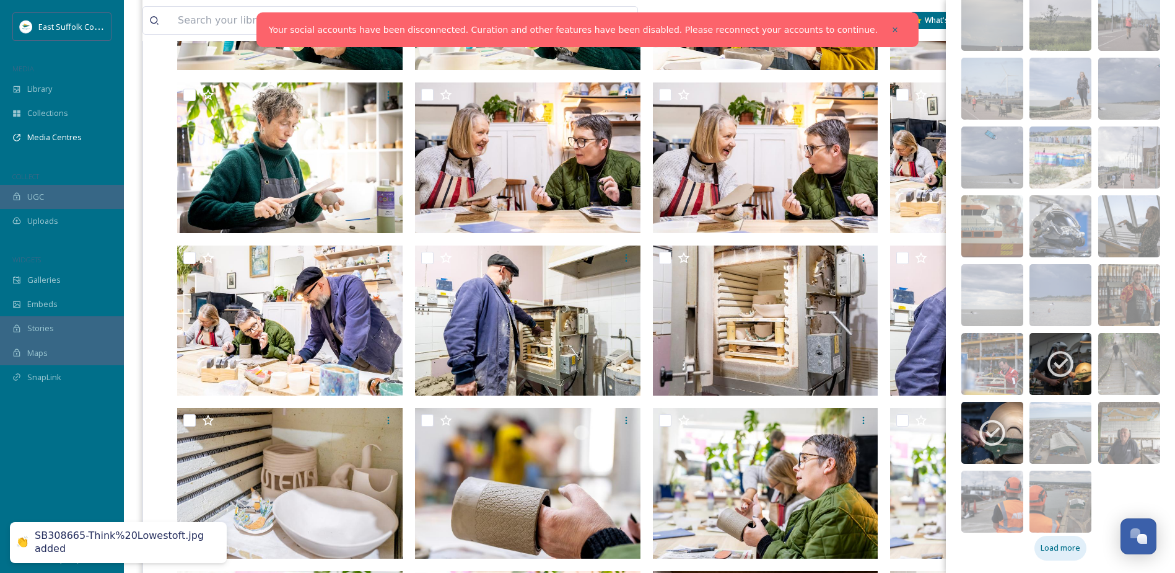
click at [1041, 547] on span "Load more" at bounding box center [1061, 548] width 40 height 12
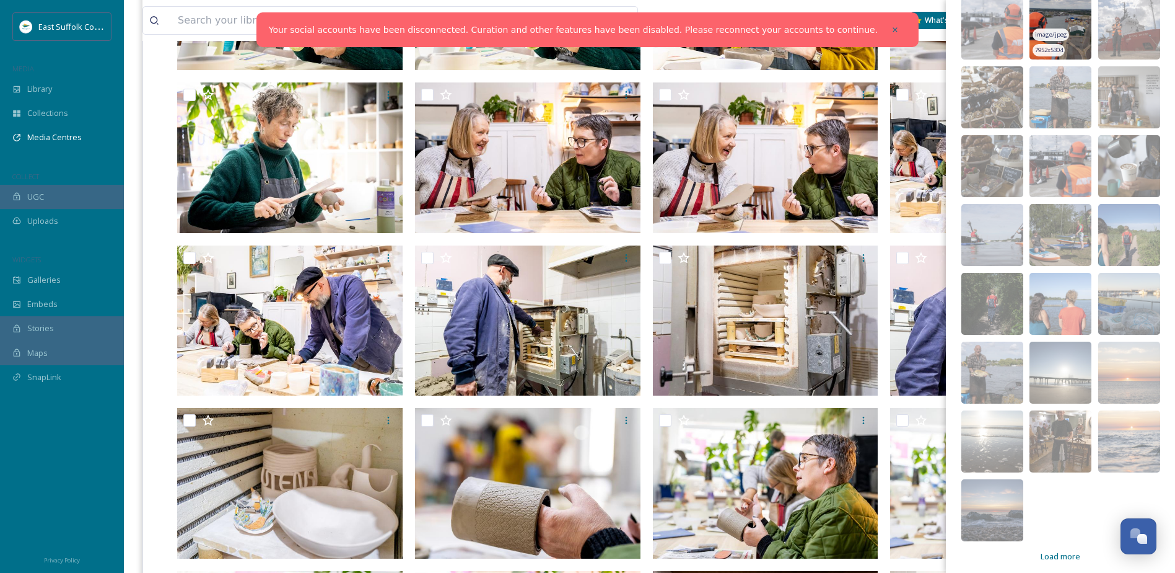
scroll to position [1921, 0]
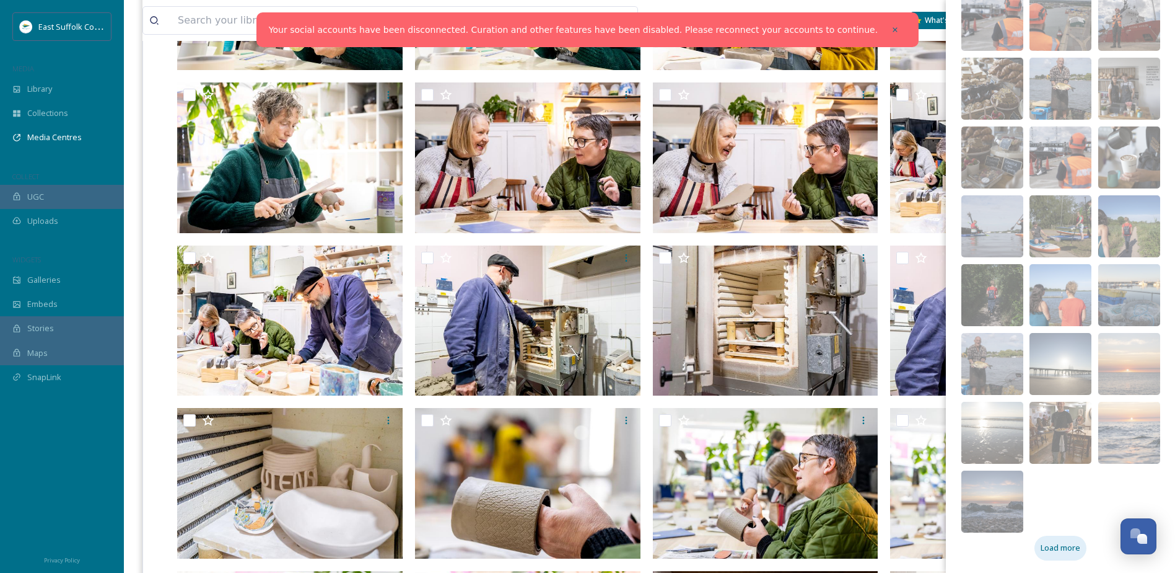
click at [1051, 552] on span "Load more" at bounding box center [1061, 548] width 40 height 12
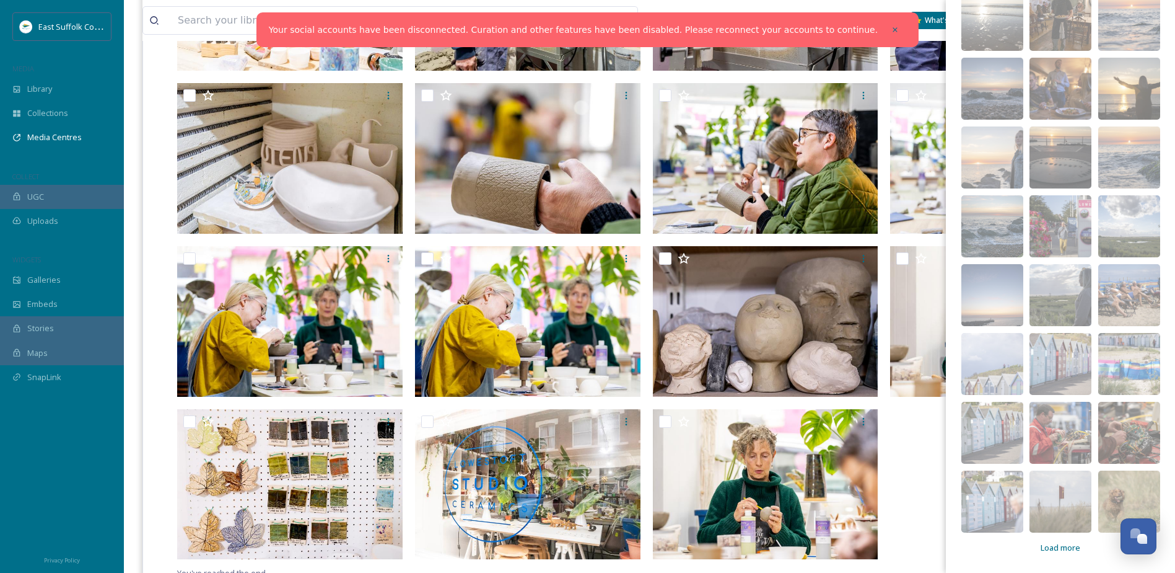
scroll to position [1177, 0]
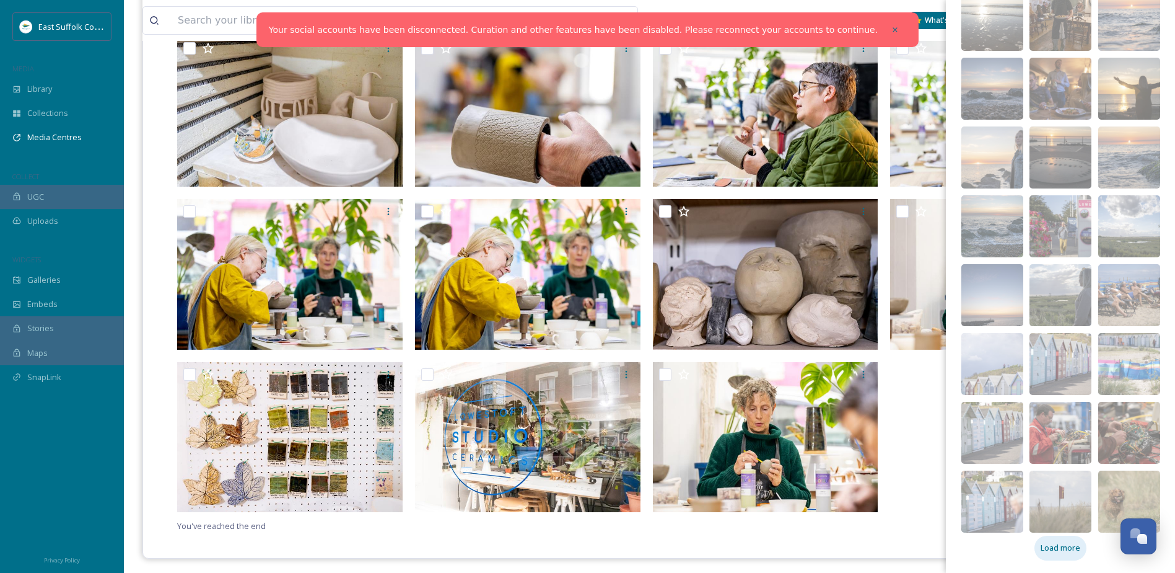
click at [1044, 551] on span "Load more" at bounding box center [1061, 548] width 40 height 12
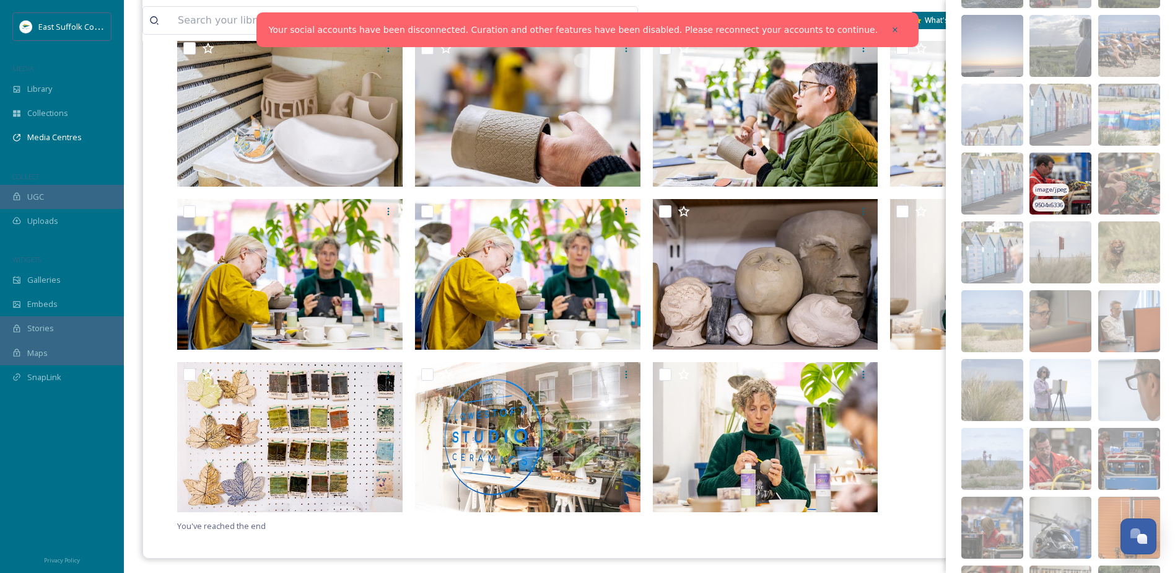
scroll to position [2644, 0]
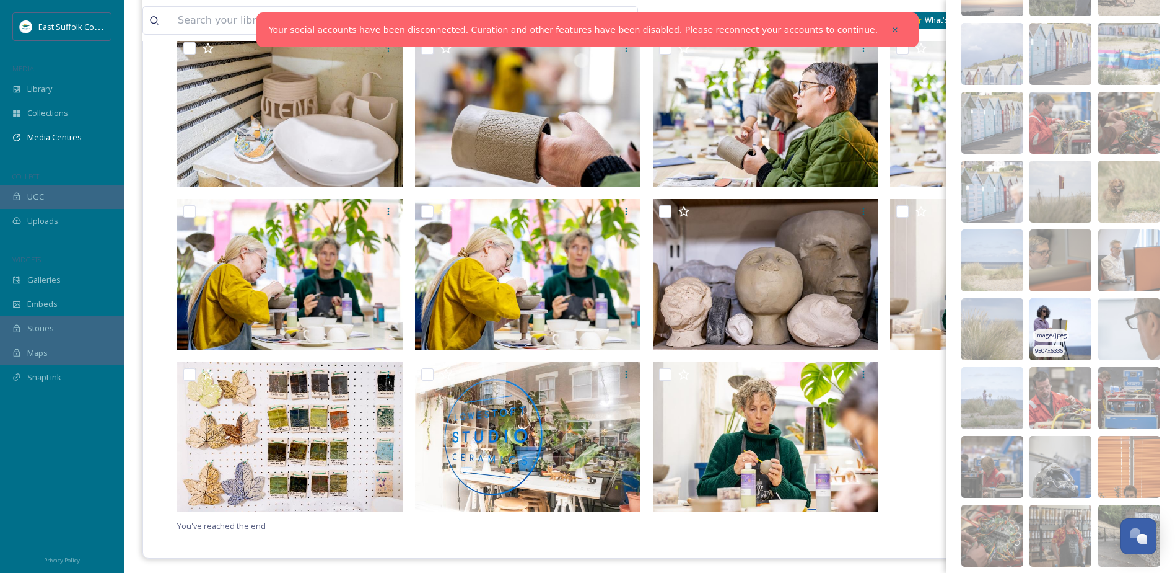
click at [1050, 317] on img at bounding box center [1061, 329] width 62 height 62
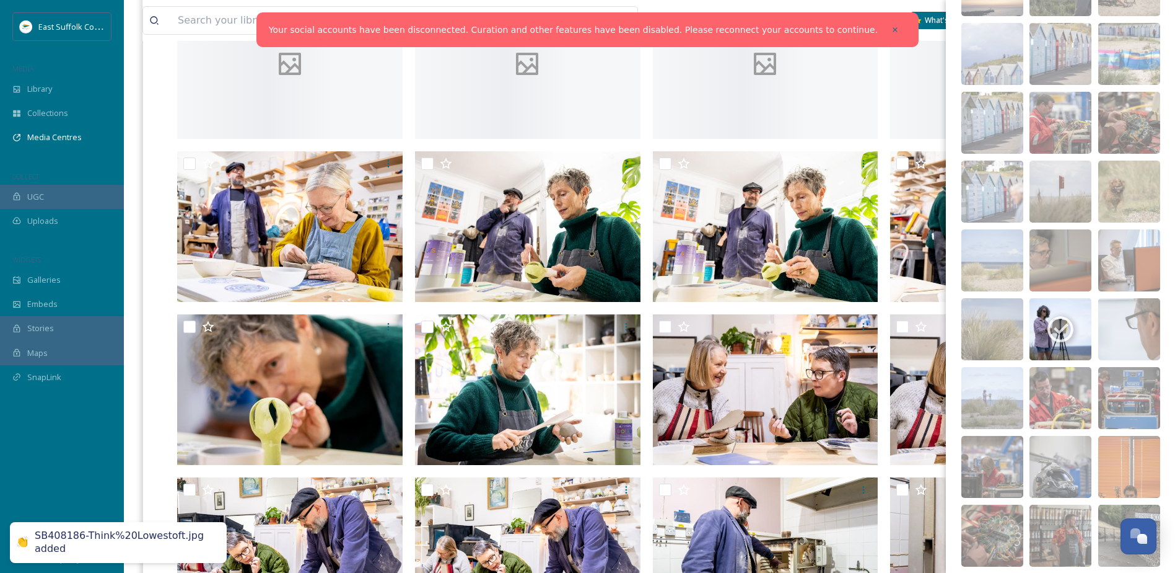
scroll to position [1177, 0]
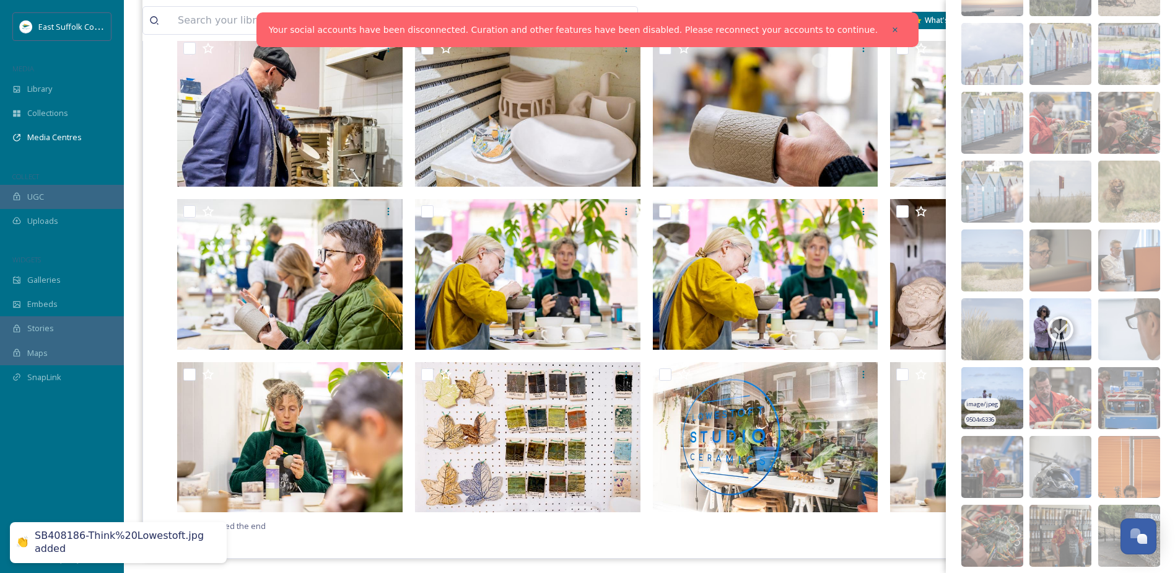
click at [993, 384] on img at bounding box center [993, 398] width 62 height 62
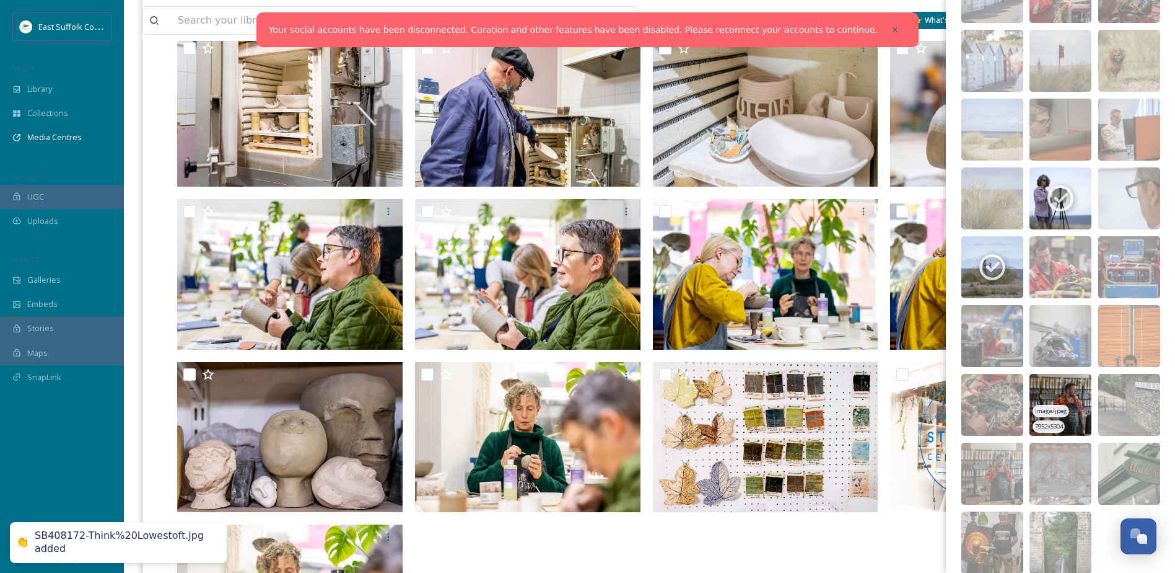
scroll to position [2816, 0]
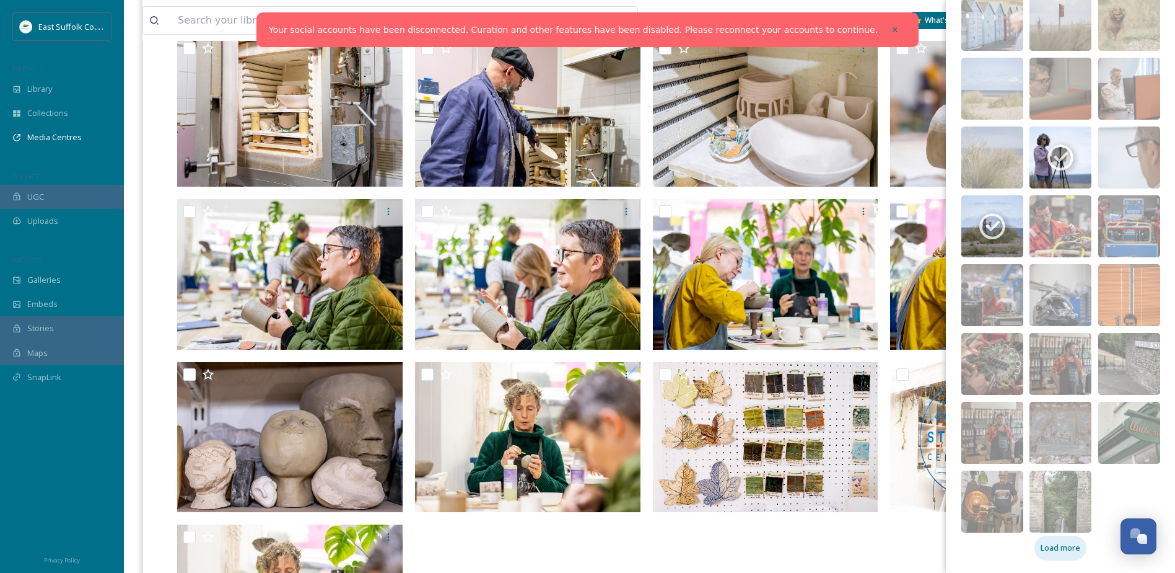
click at [1045, 543] on span "Load more" at bounding box center [1061, 548] width 40 height 12
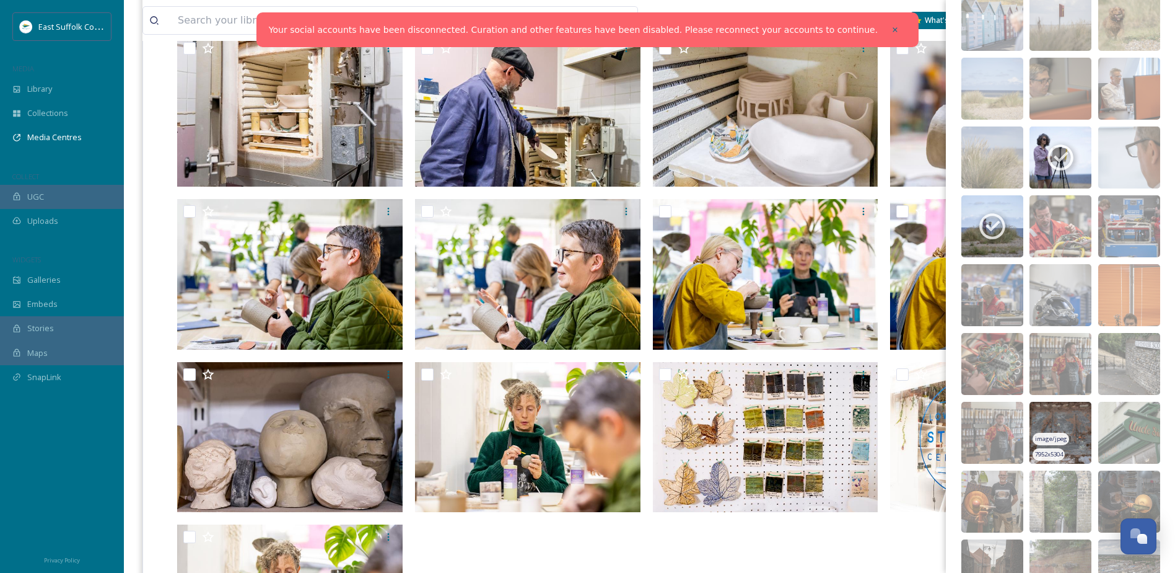
scroll to position [3249, 0]
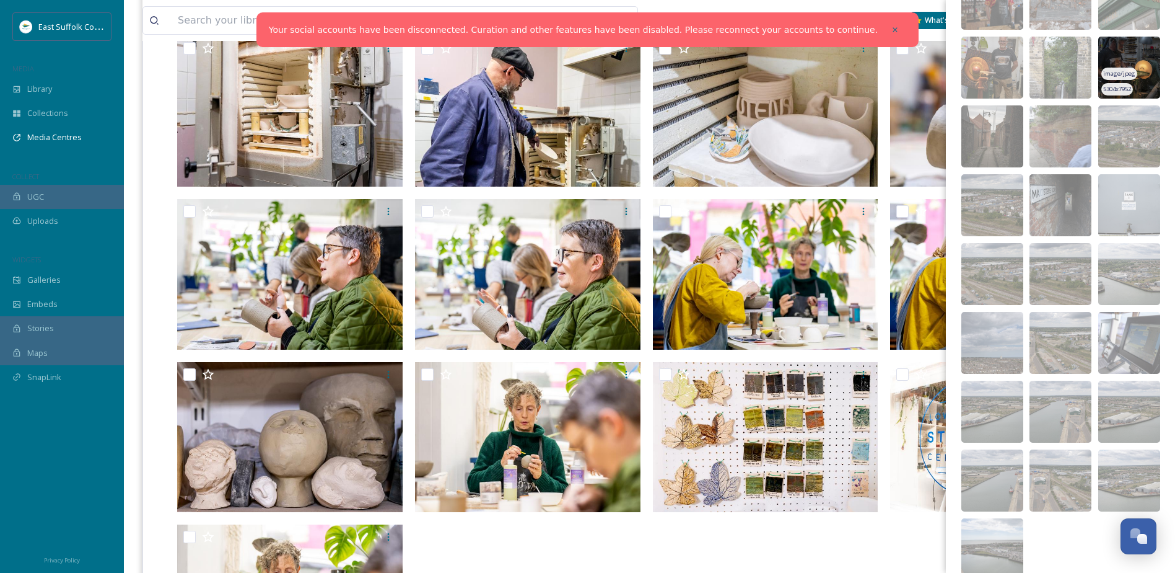
click at [1108, 58] on img at bounding box center [1130, 68] width 62 height 62
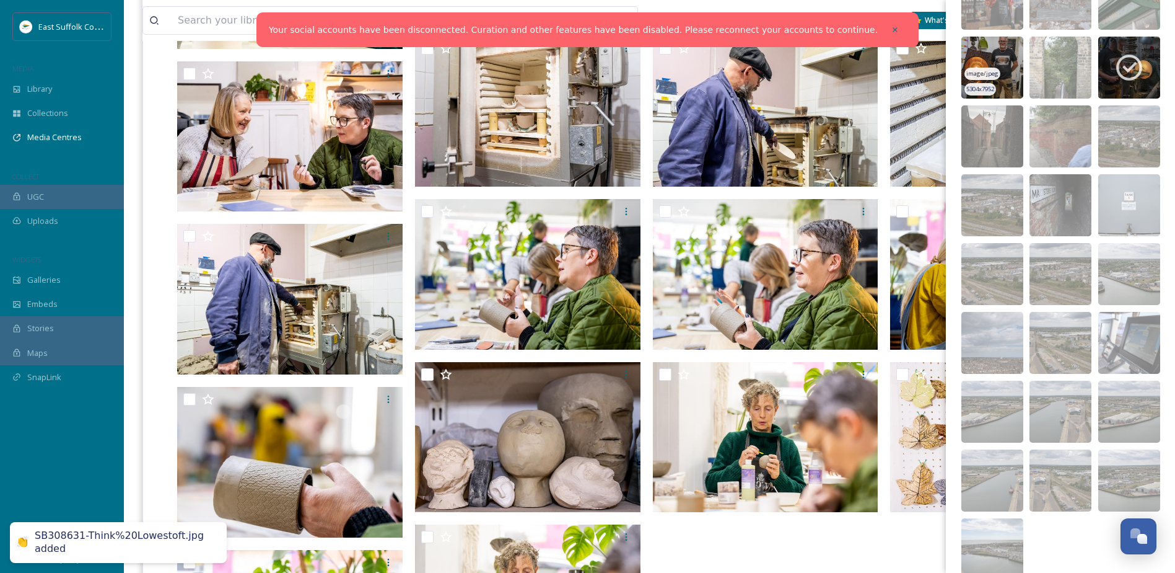
click at [978, 57] on img at bounding box center [993, 68] width 62 height 62
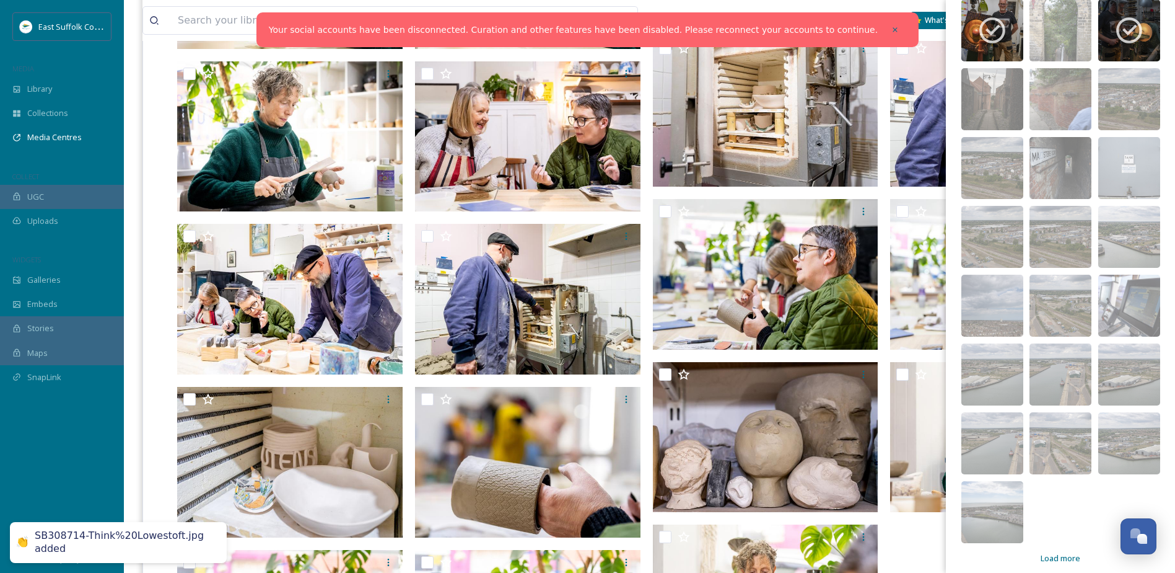
scroll to position [3297, 0]
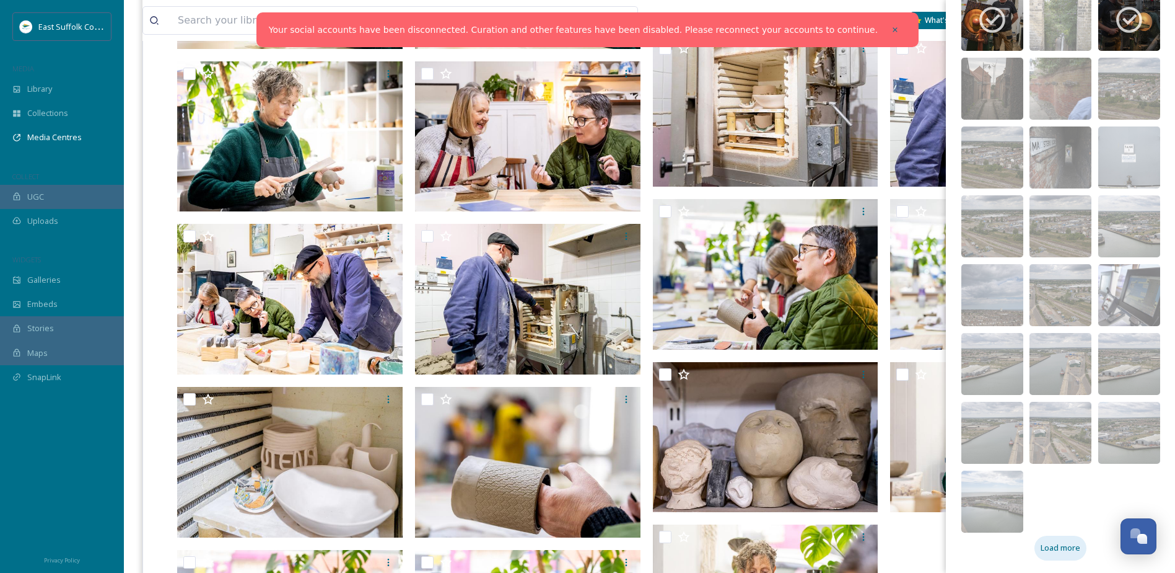
click at [1056, 552] on span "Load more" at bounding box center [1061, 548] width 40 height 12
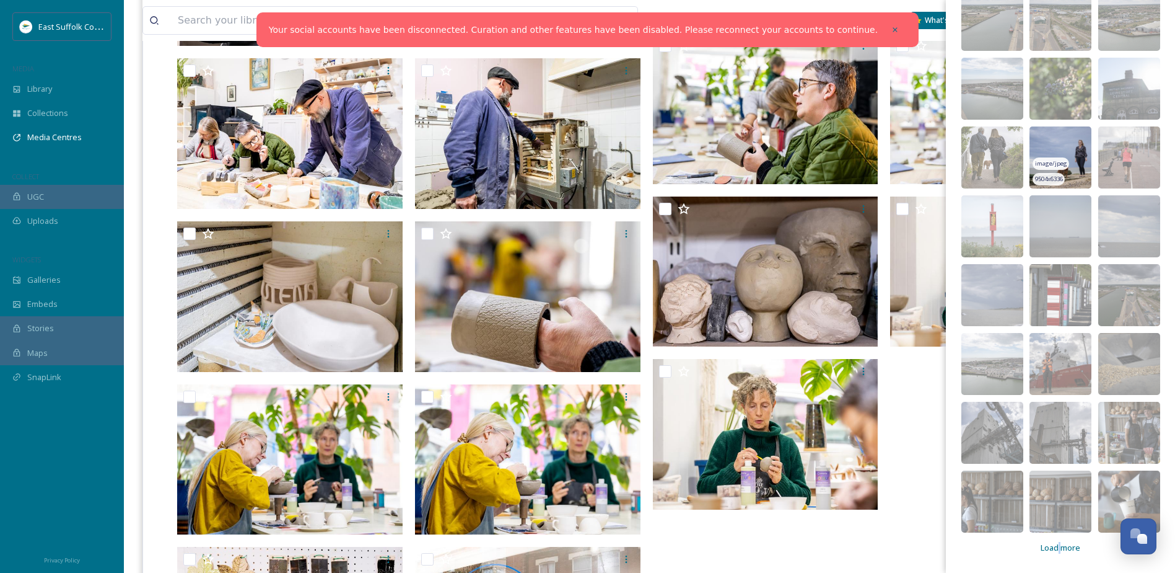
scroll to position [1425, 0]
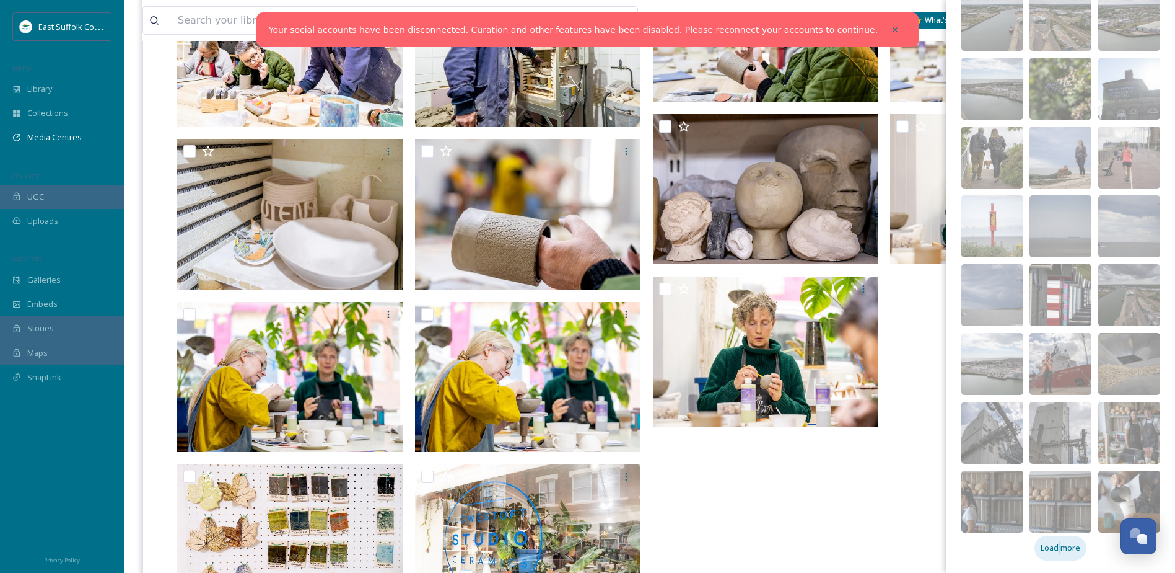
click at [1071, 550] on span "Load more" at bounding box center [1061, 548] width 40 height 12
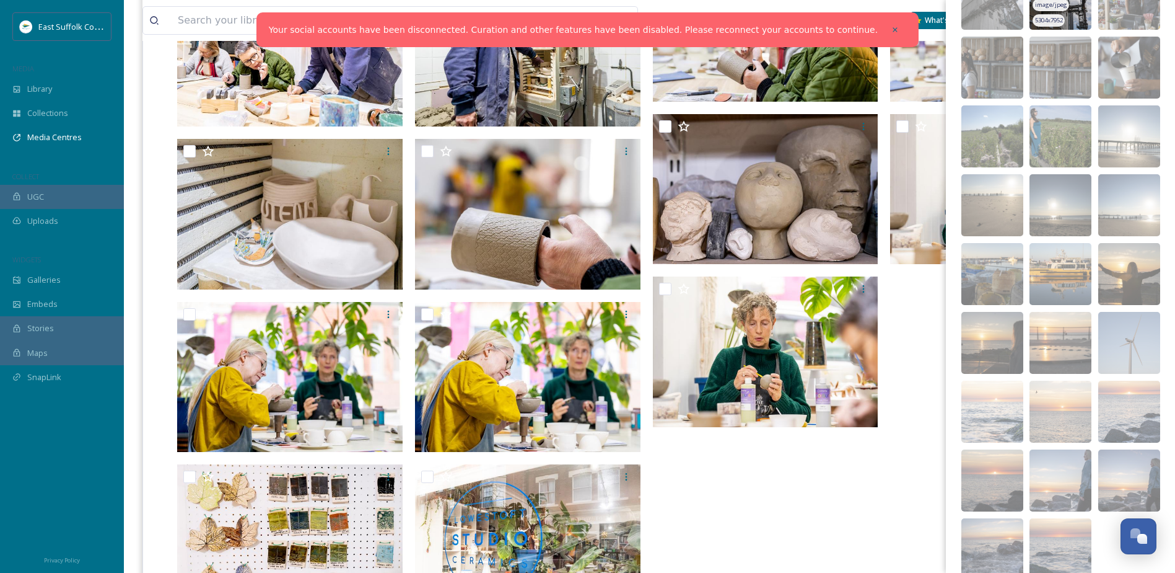
scroll to position [4191, 0]
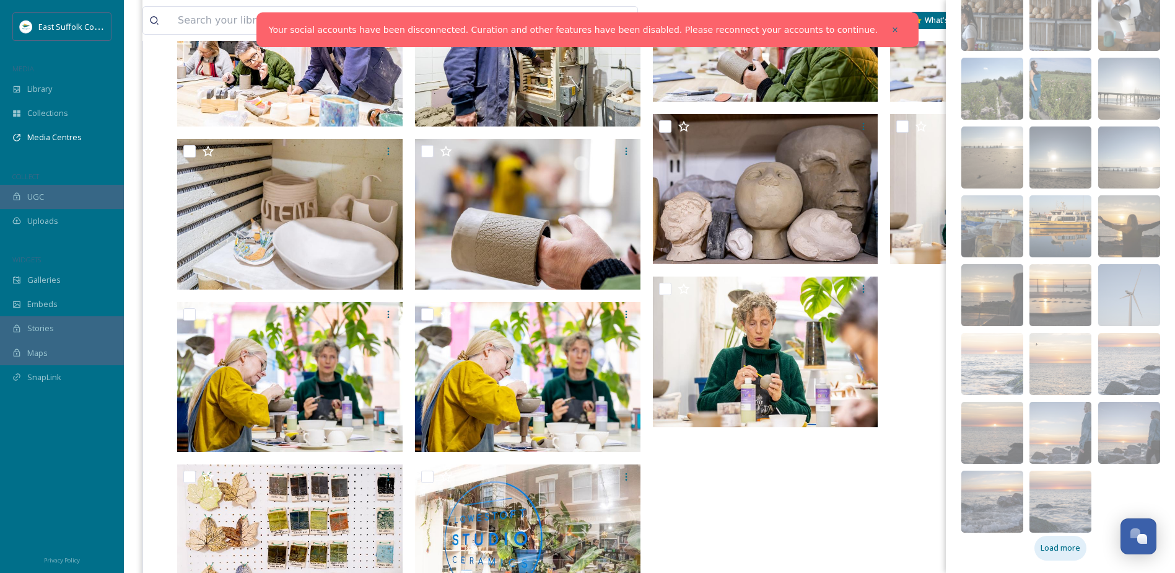
click at [1053, 548] on span "Load more" at bounding box center [1061, 548] width 40 height 12
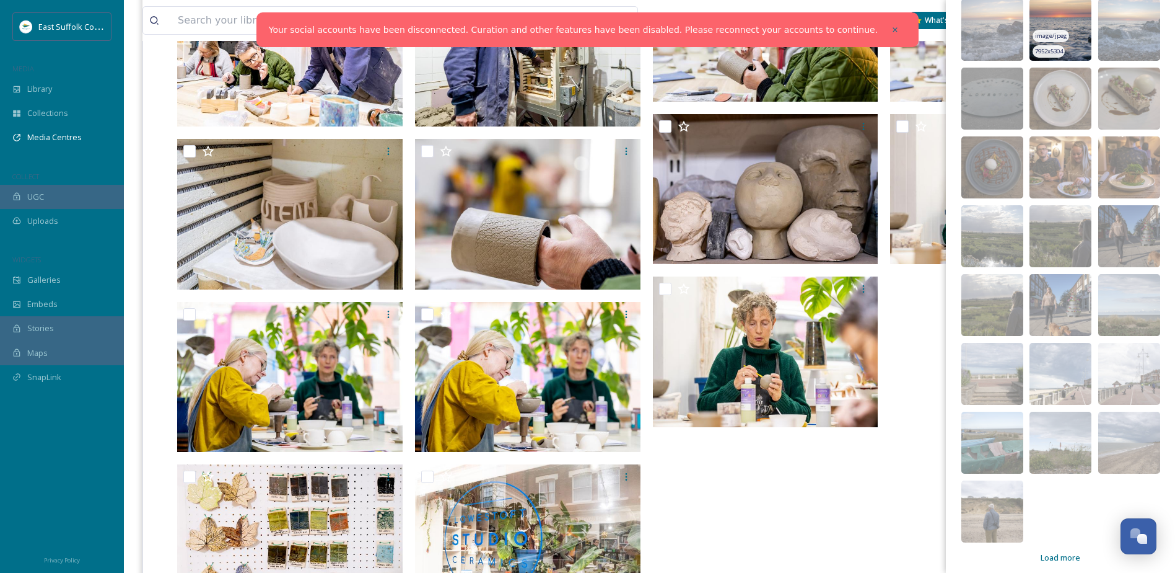
scroll to position [4673, 0]
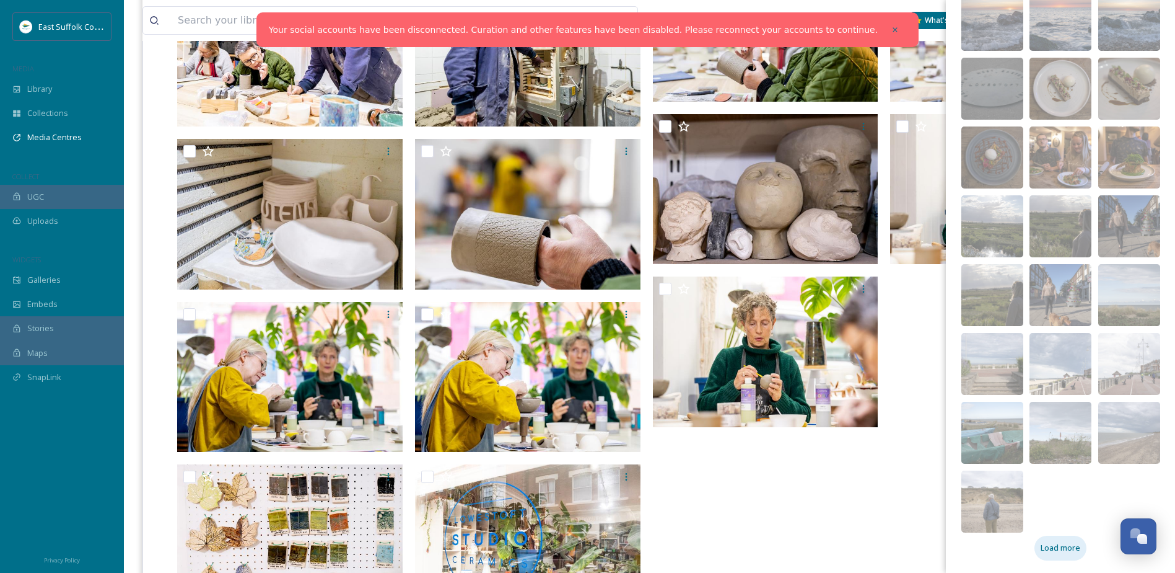
click at [1060, 545] on span "Load more" at bounding box center [1061, 548] width 40 height 12
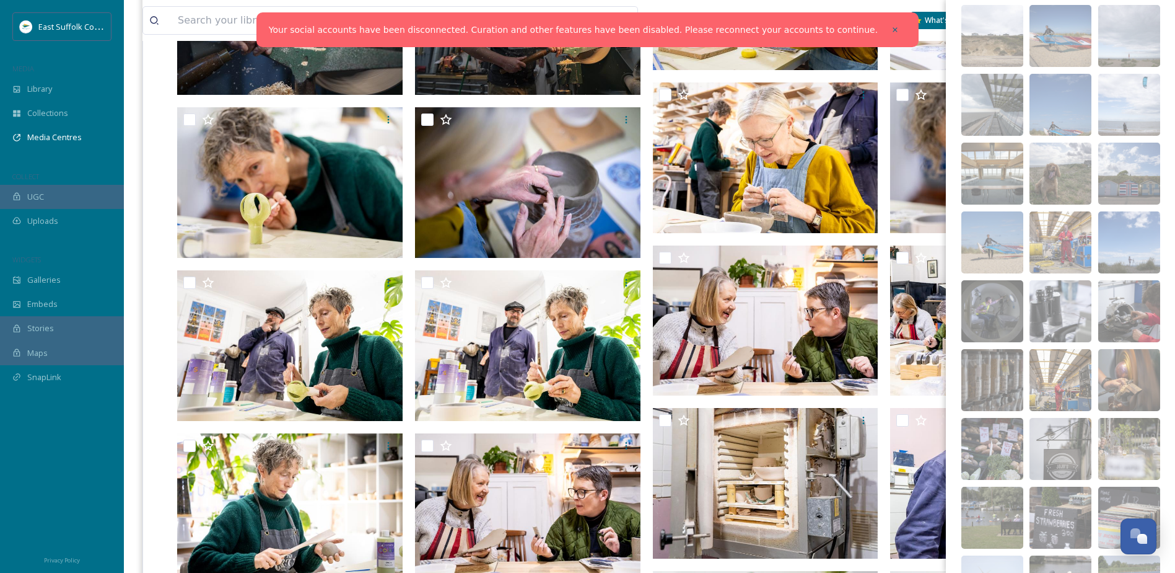
scroll to position [0, 0]
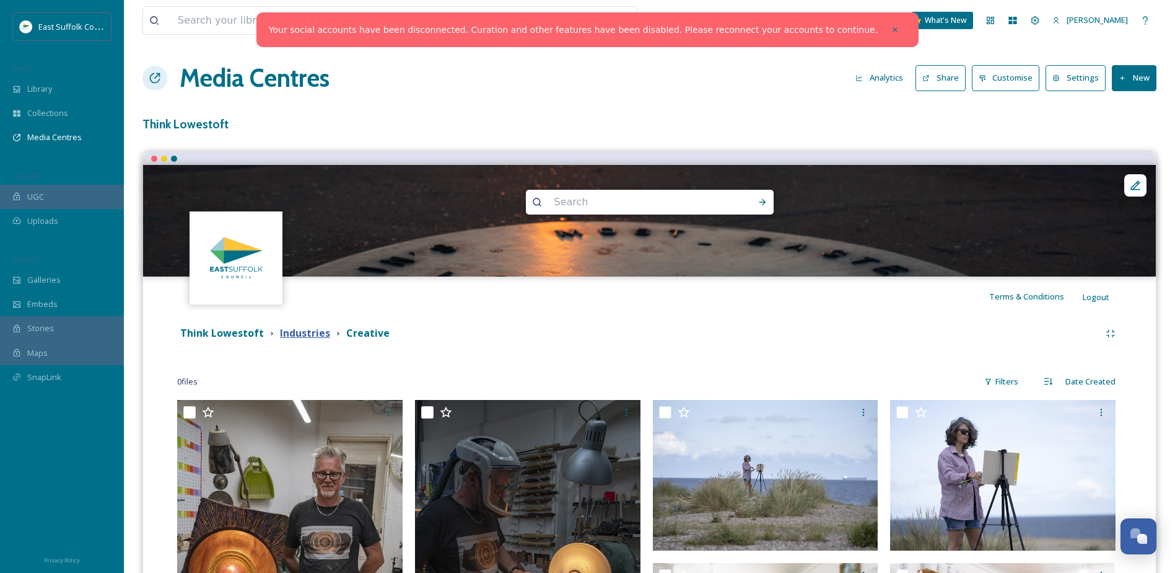
click at [292, 338] on strong "Industries" at bounding box center [305, 333] width 50 height 14
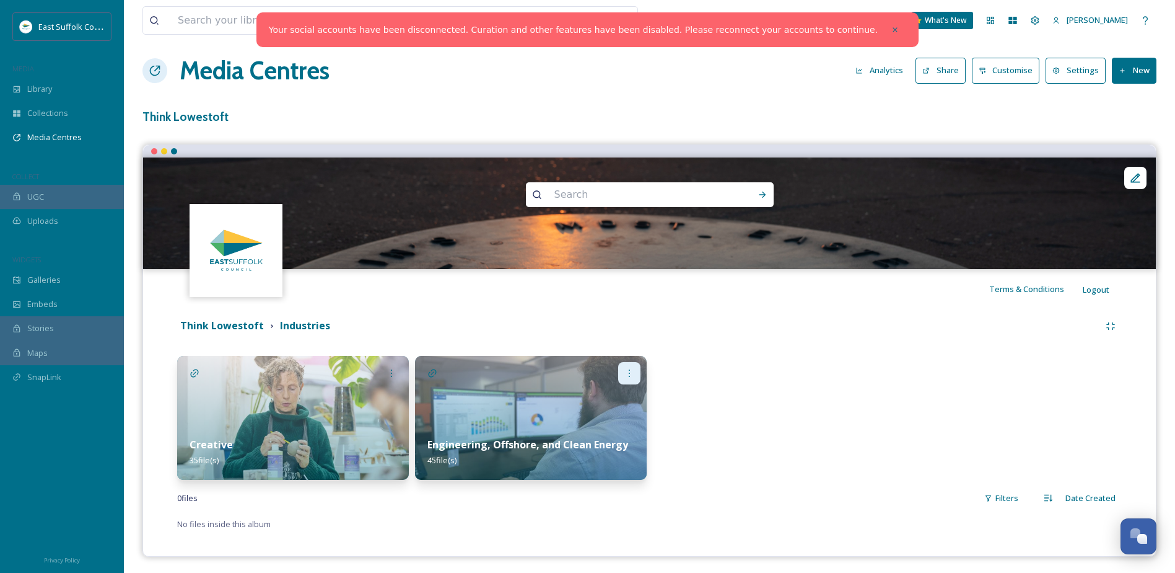
scroll to position [10, 0]
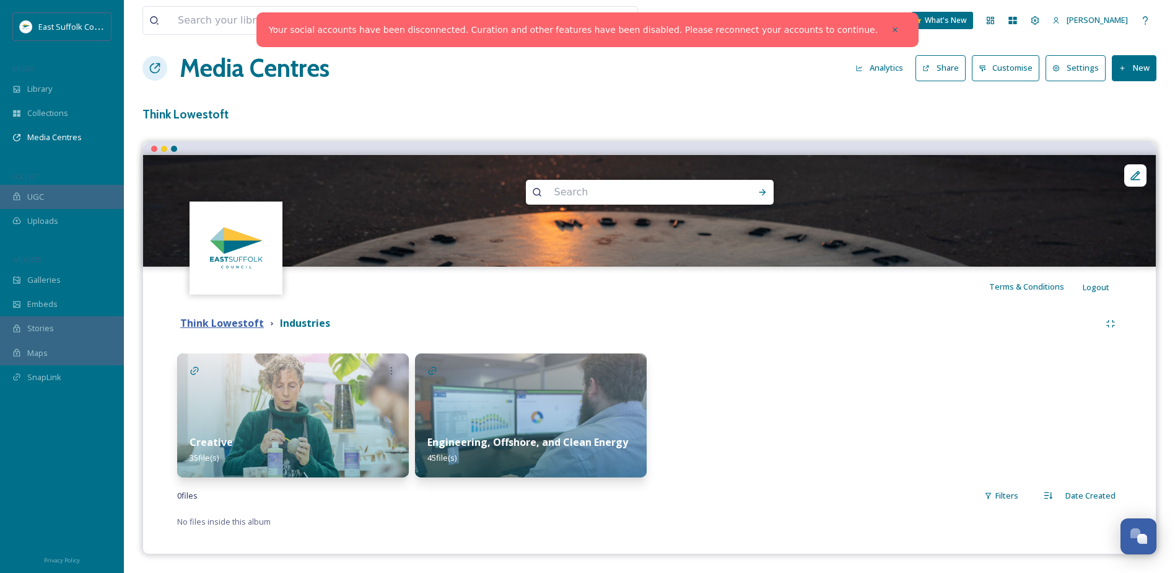
click at [247, 325] on strong "Think Lowestoft" at bounding box center [222, 323] width 84 height 14
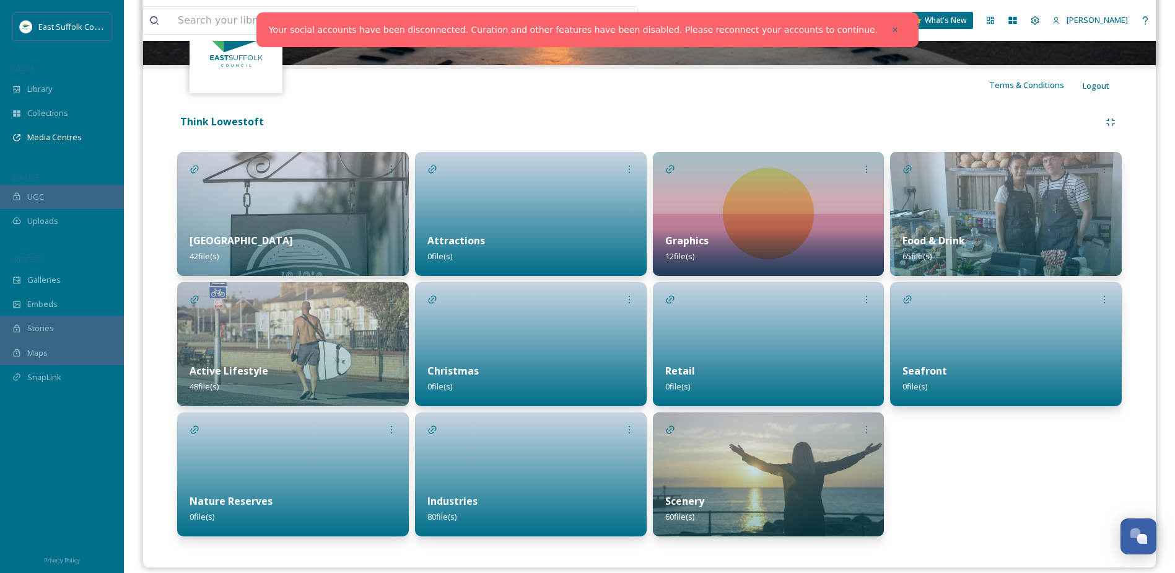
scroll to position [225, 0]
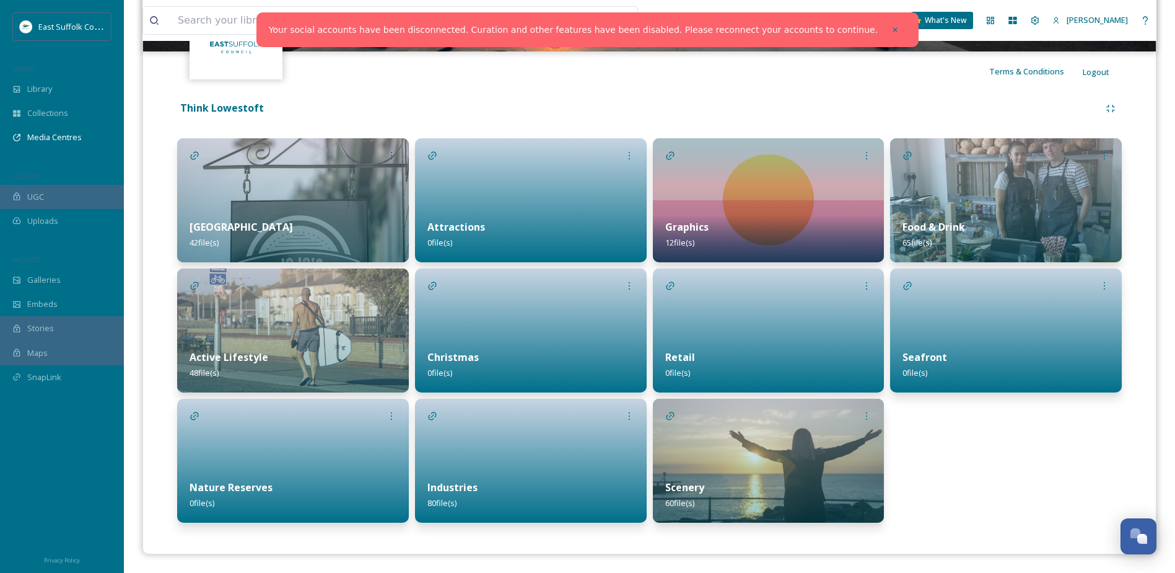
click at [514, 449] on div at bounding box center [531, 460] width 232 height 124
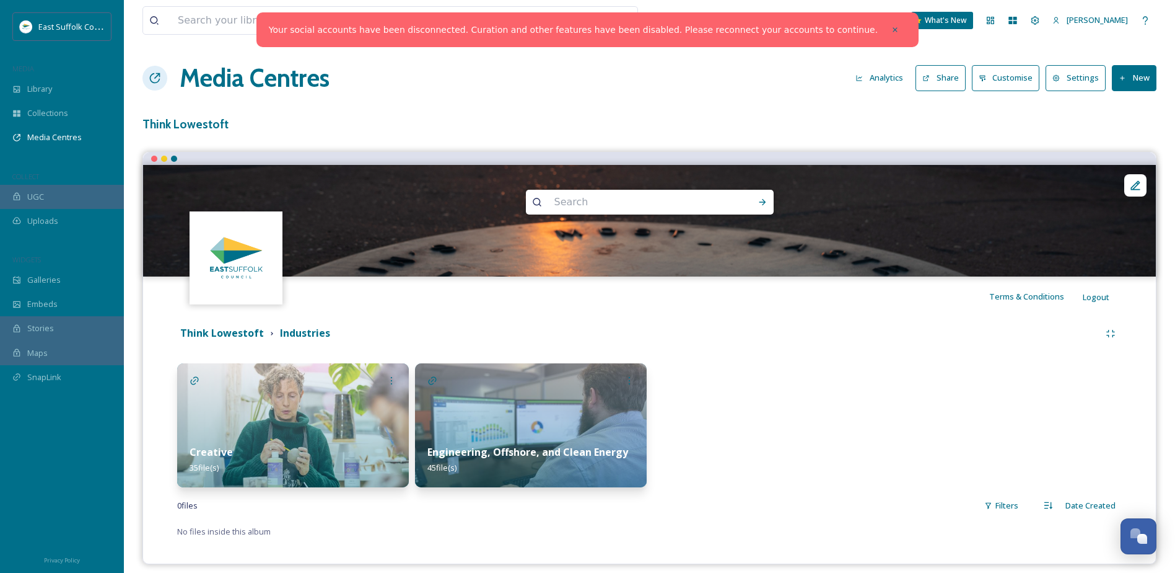
click at [514, 447] on strong "Engineering, Offshore, and Clean Energy" at bounding box center [528, 452] width 201 height 14
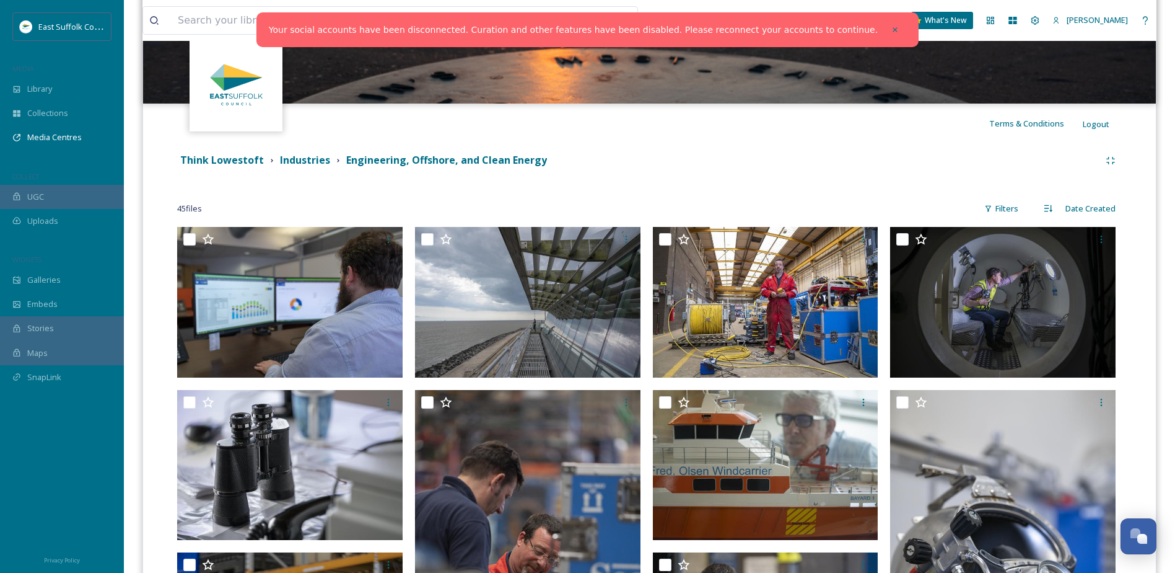
scroll to position [186, 0]
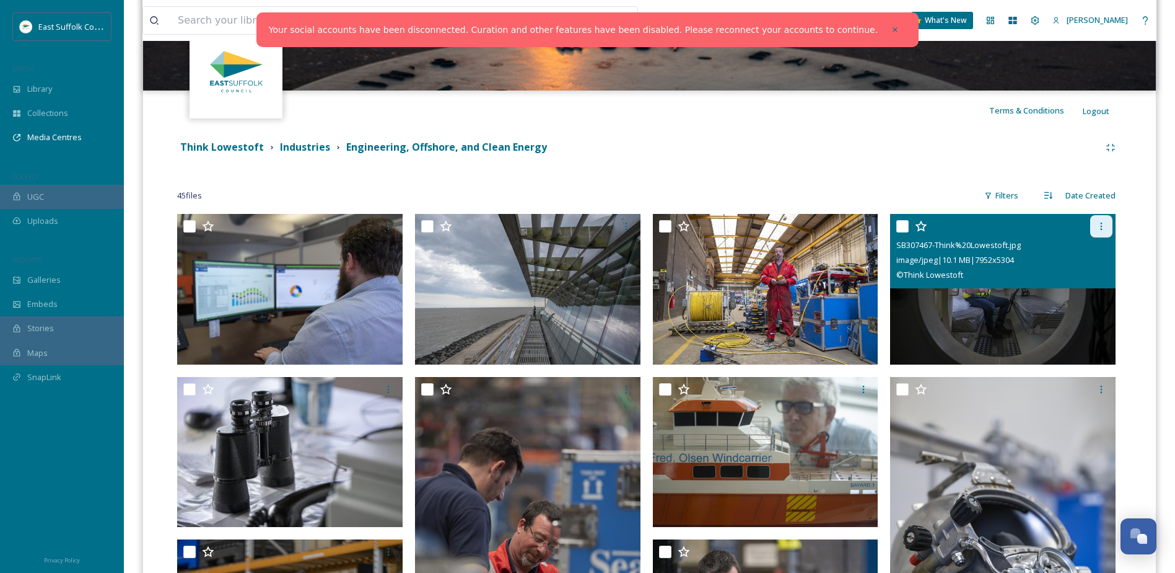
click at [1104, 229] on icon at bounding box center [1102, 226] width 10 height 10
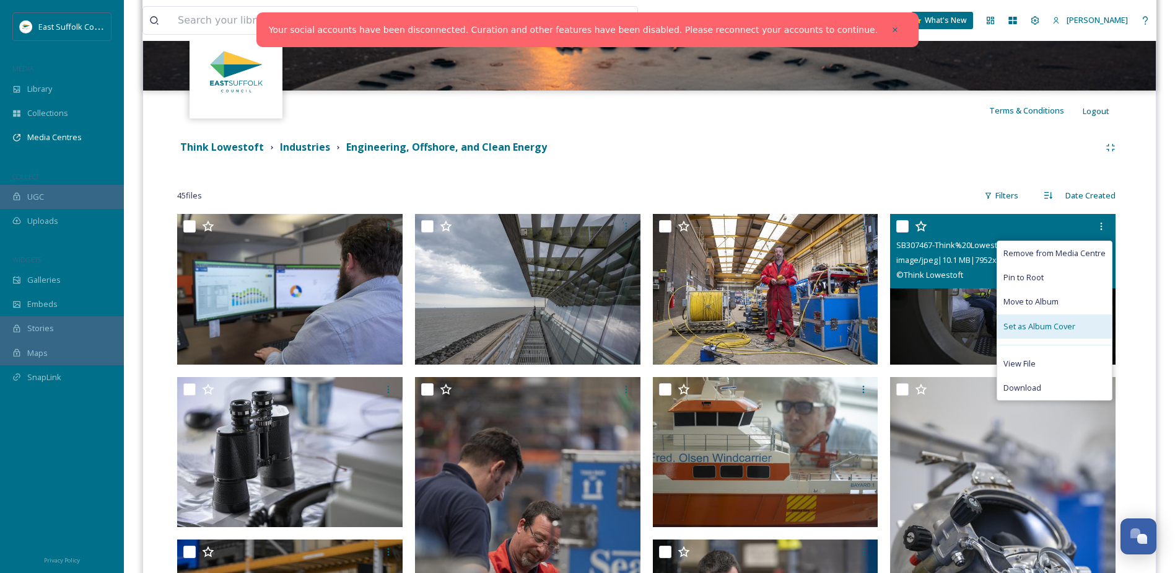
click at [1066, 323] on span "Set as Album Cover" at bounding box center [1040, 326] width 72 height 12
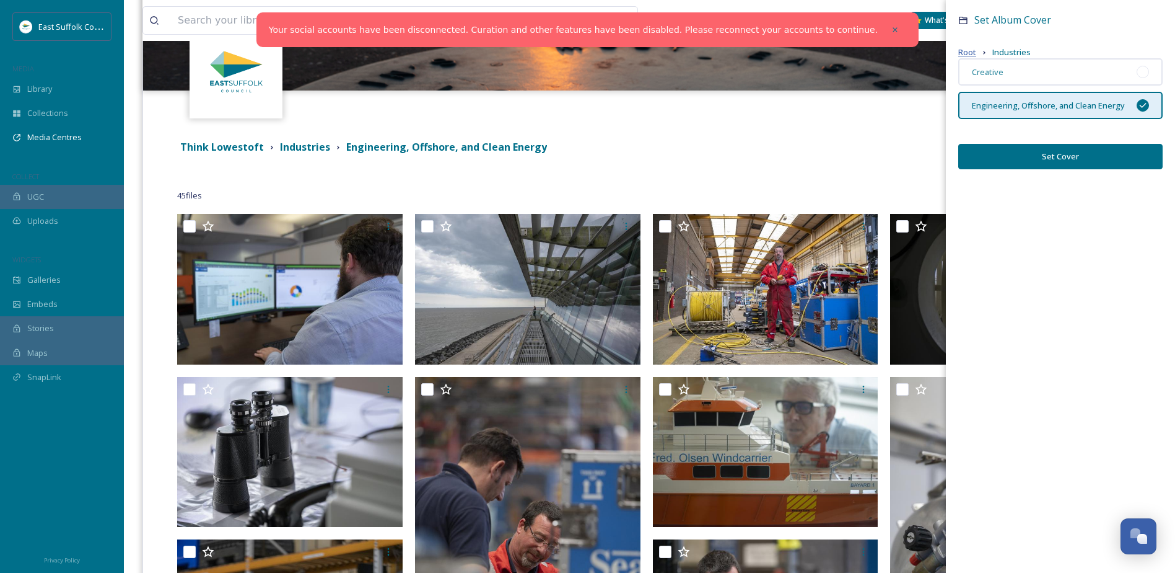
click at [972, 55] on span "Root" at bounding box center [968, 52] width 18 height 12
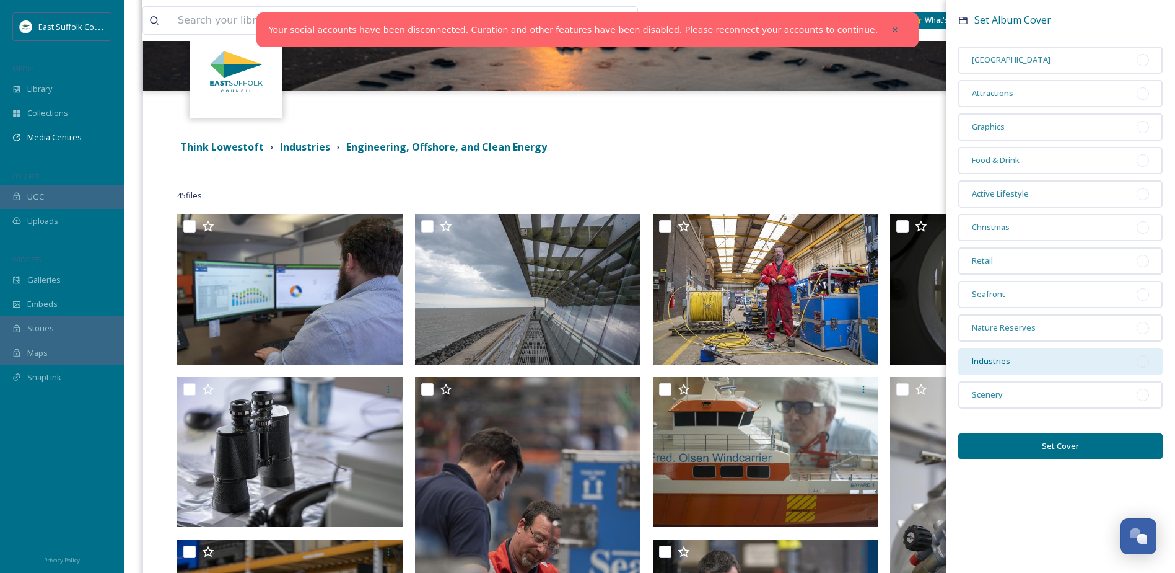
click at [1135, 356] on div "Industries" at bounding box center [1061, 361] width 204 height 27
click at [1135, 444] on button "Set Cover" at bounding box center [1061, 445] width 204 height 25
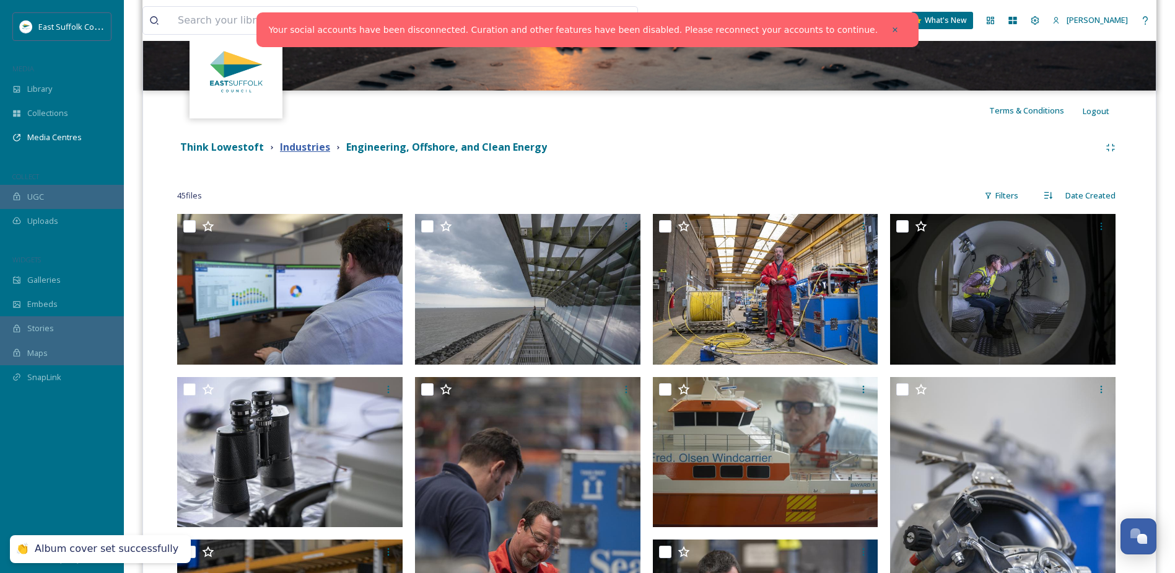
click at [318, 149] on strong "Industries" at bounding box center [305, 147] width 50 height 14
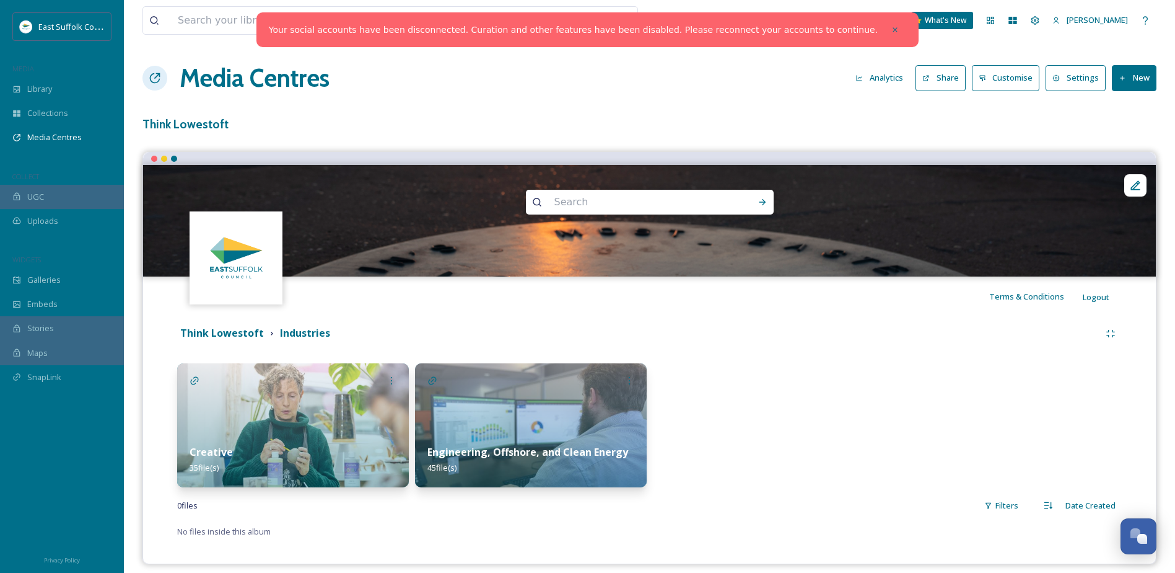
scroll to position [10, 0]
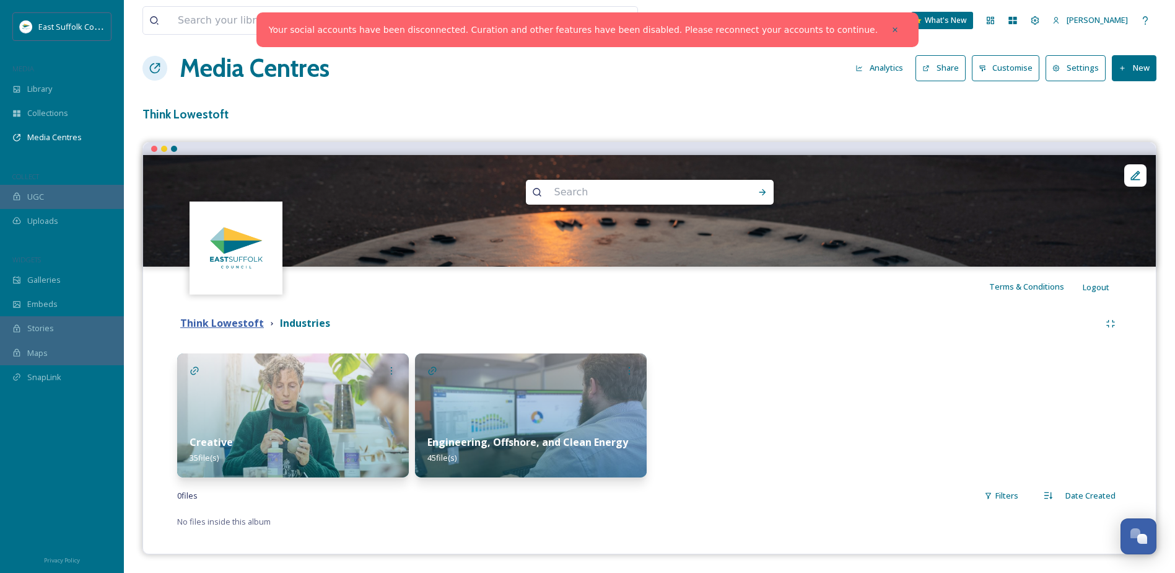
click at [232, 327] on strong "Think Lowestoft" at bounding box center [222, 323] width 84 height 14
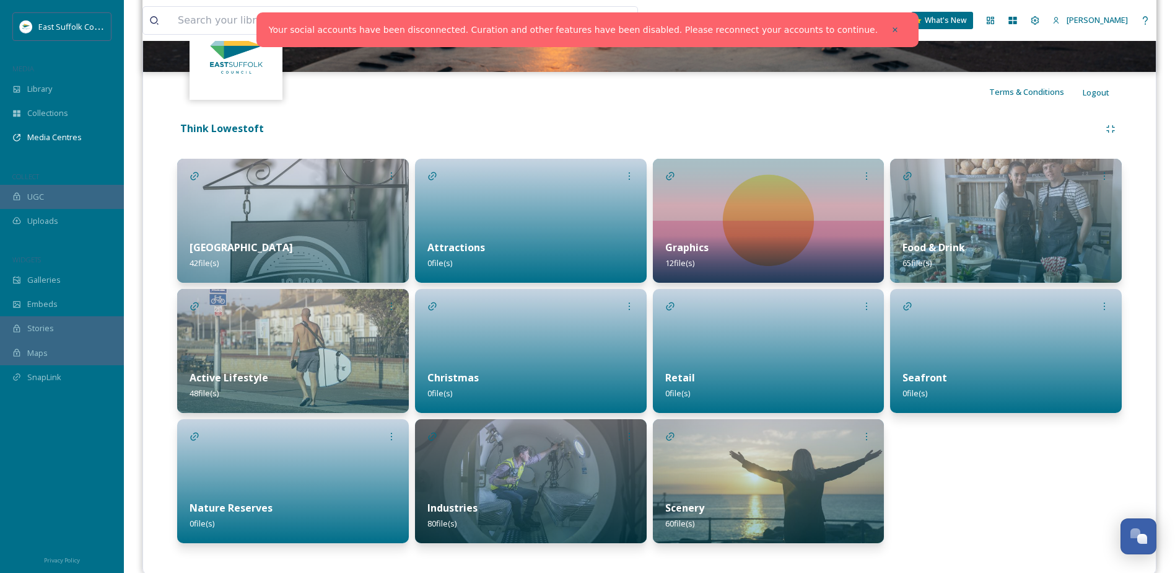
scroll to position [225, 0]
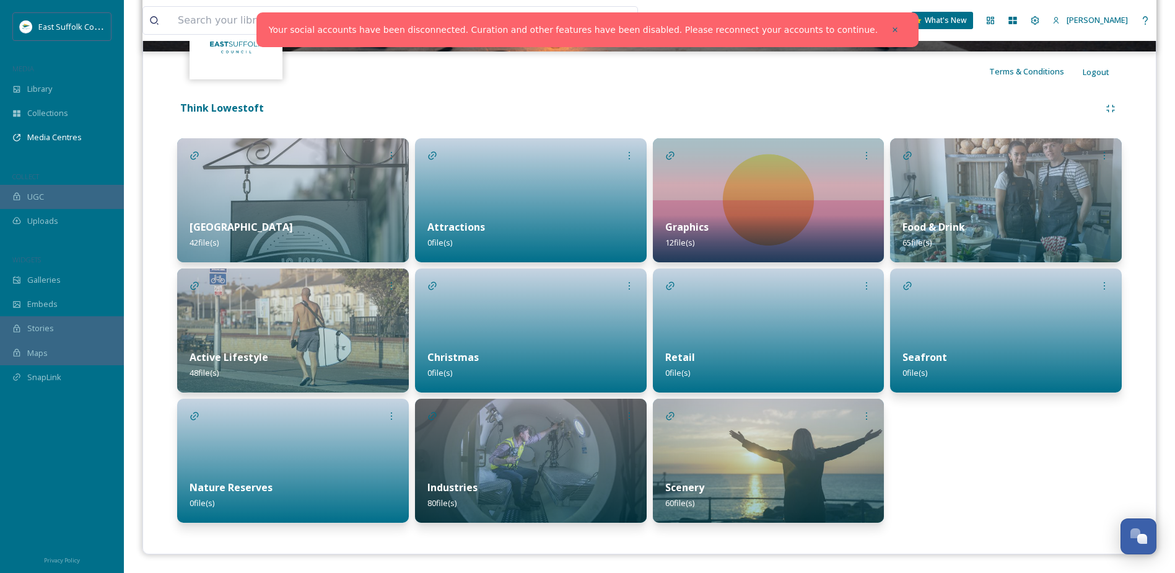
click at [491, 217] on div "Attractions 0 file(s)" at bounding box center [531, 234] width 232 height 55
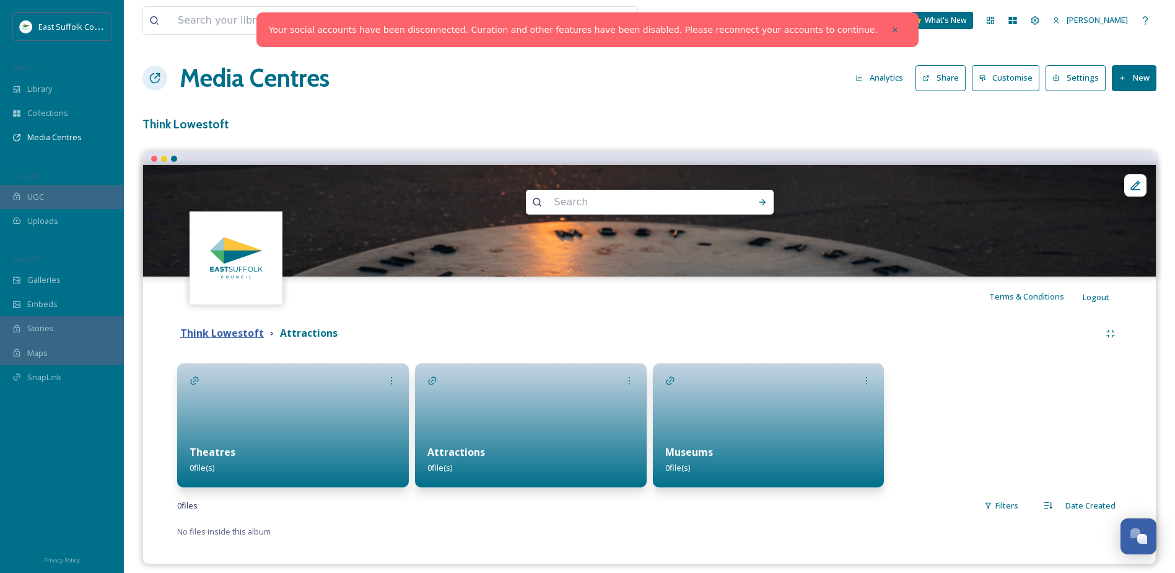
click at [242, 331] on strong "Think Lowestoft" at bounding box center [222, 333] width 84 height 14
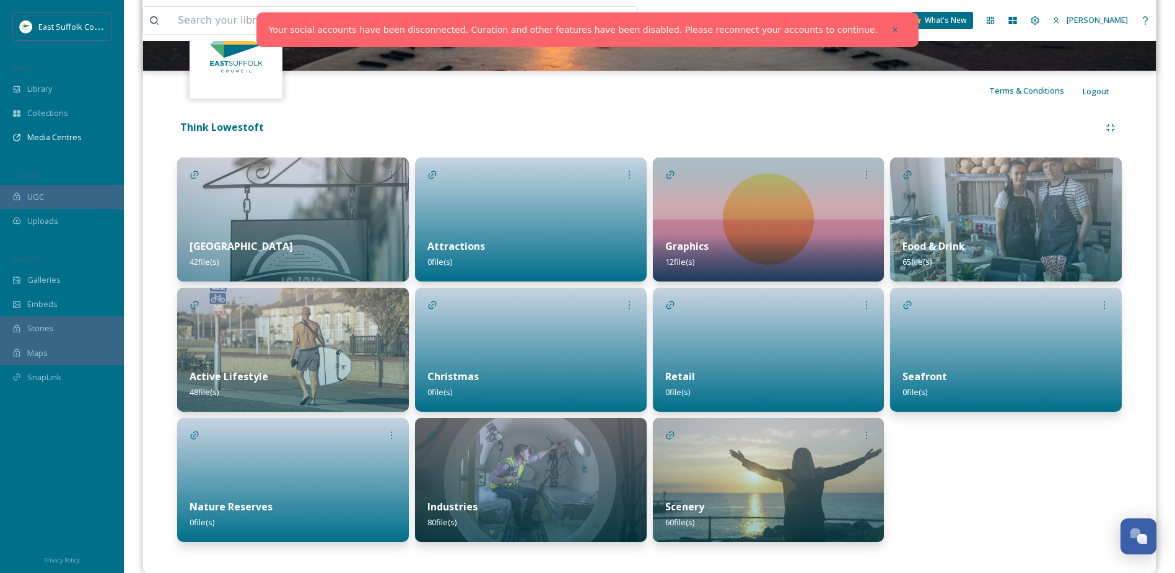
scroll to position [225, 0]
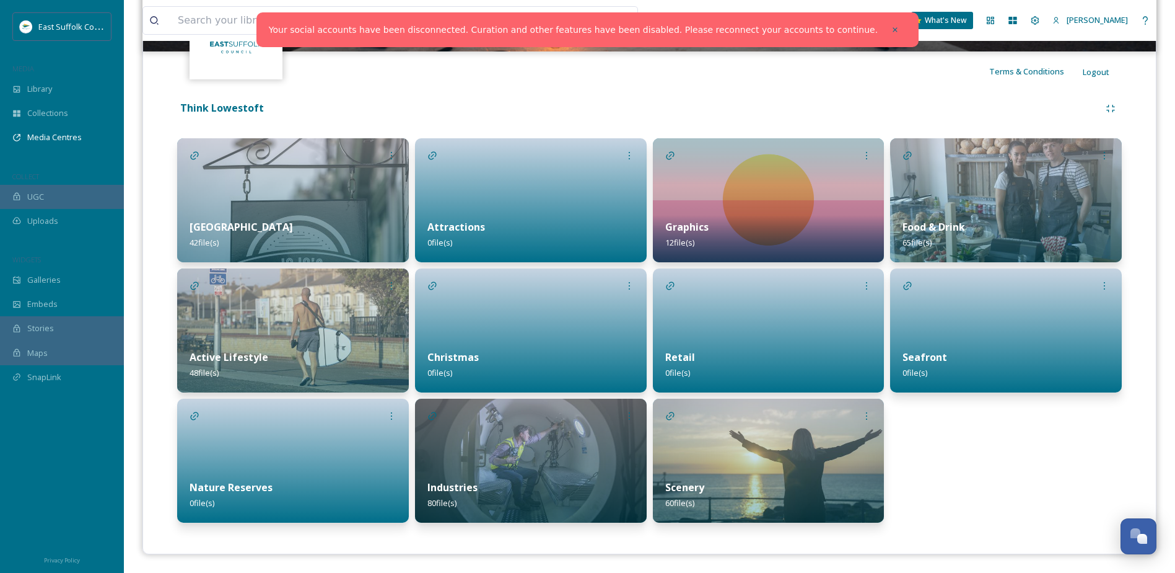
click at [317, 206] on img at bounding box center [293, 200] width 232 height 124
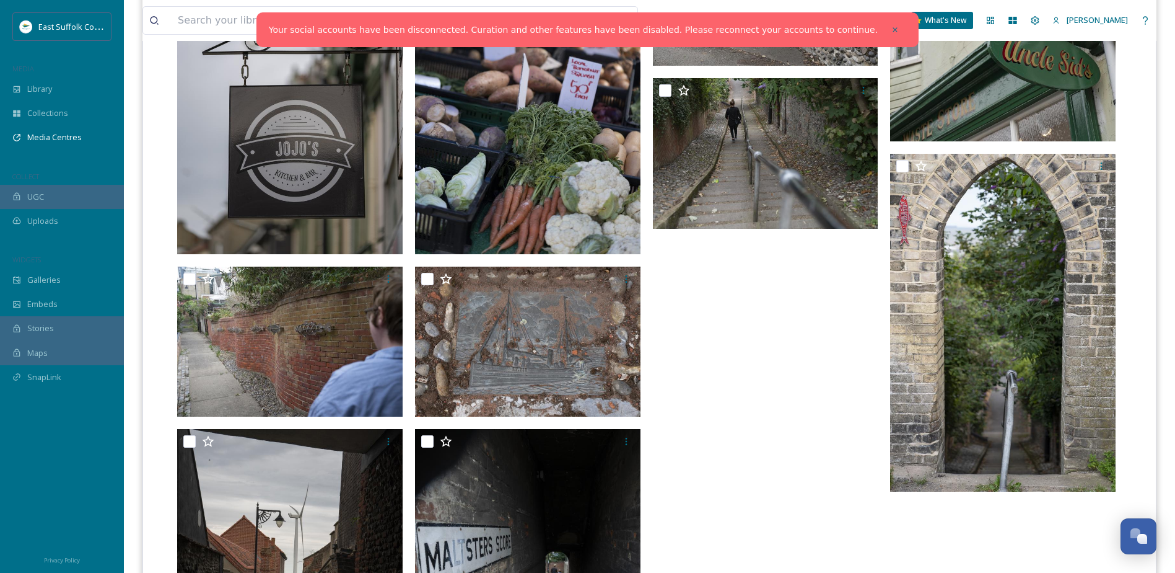
scroll to position [1797, 0]
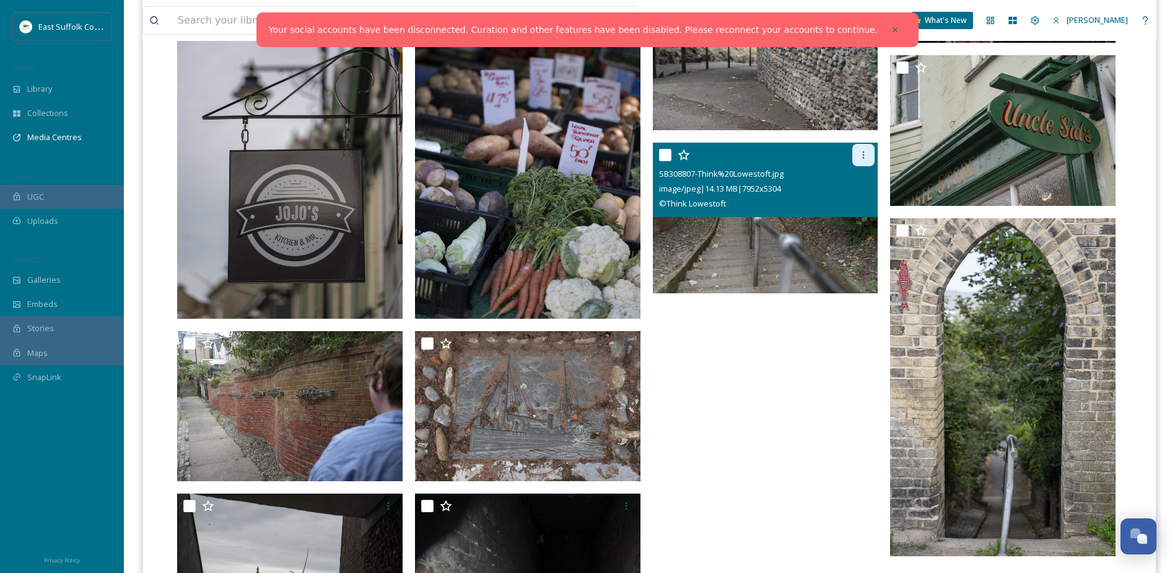
click at [858, 151] on div at bounding box center [864, 155] width 22 height 22
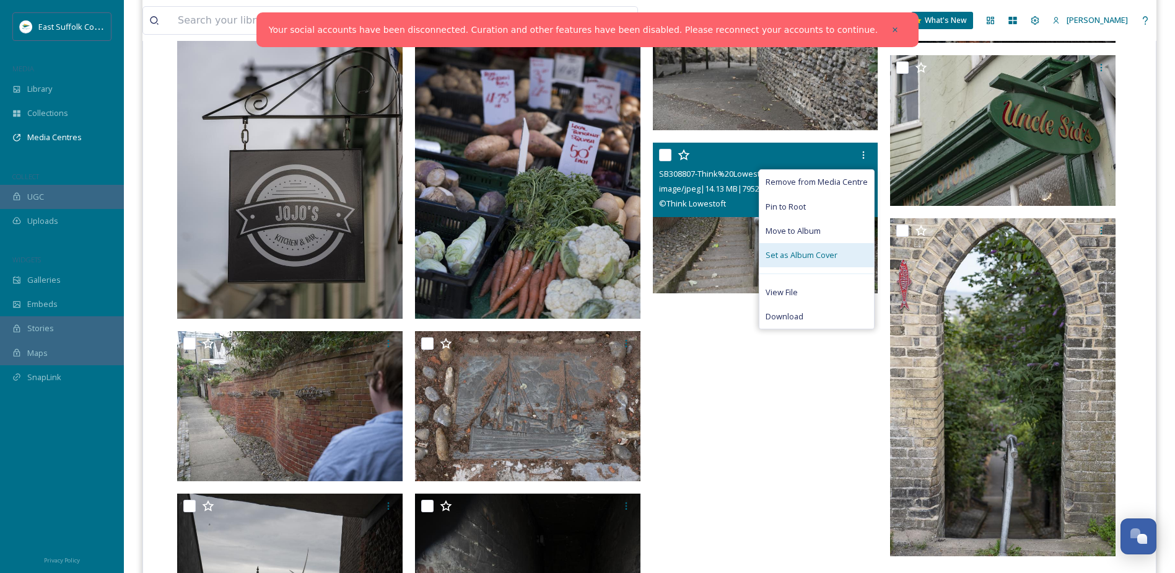
click at [833, 258] on span "Set as Album Cover" at bounding box center [802, 255] width 72 height 12
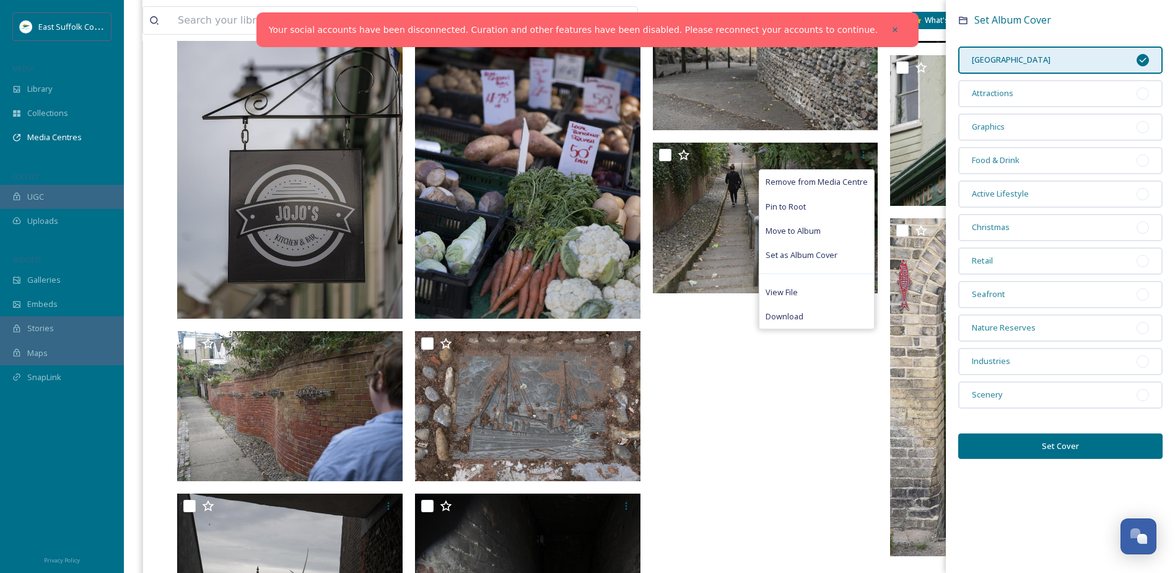
click at [1056, 452] on button "Set Cover" at bounding box center [1061, 445] width 204 height 25
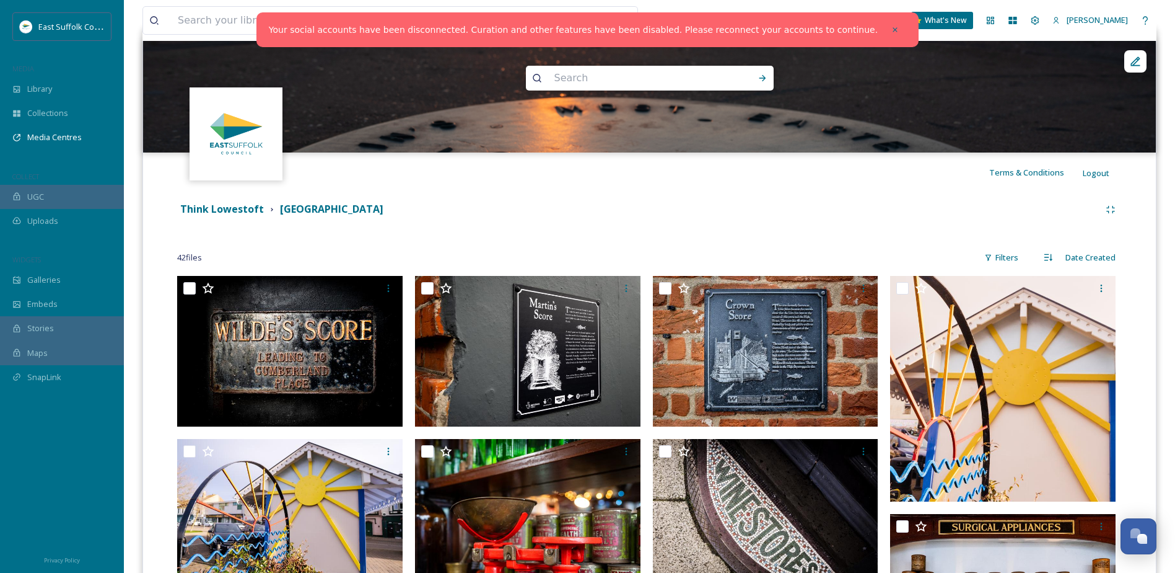
scroll to position [0, 0]
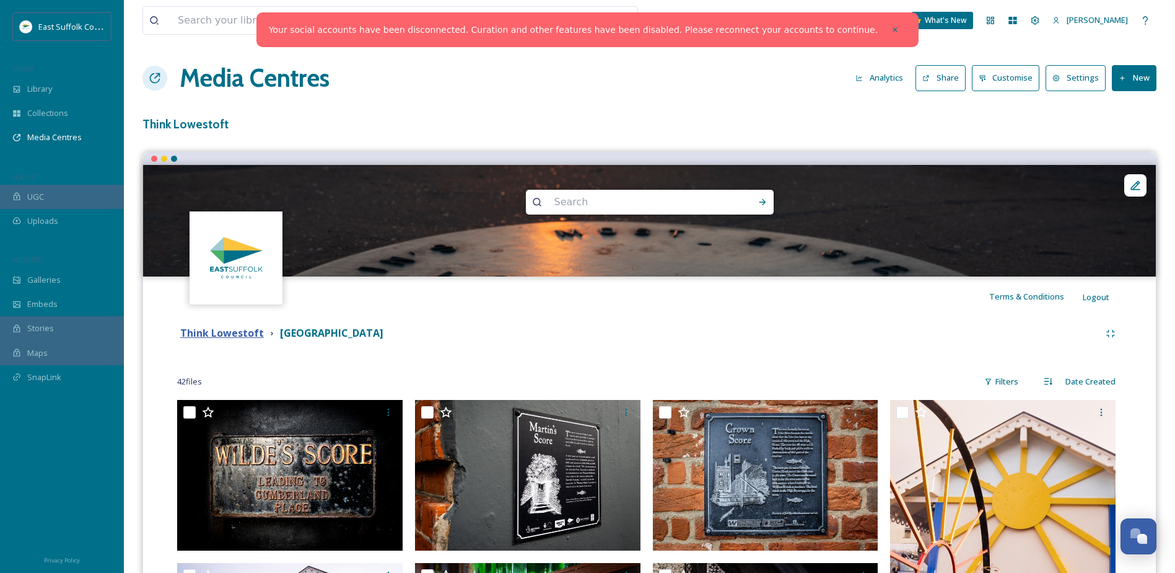
click at [238, 336] on strong "Think Lowestoft" at bounding box center [222, 333] width 84 height 14
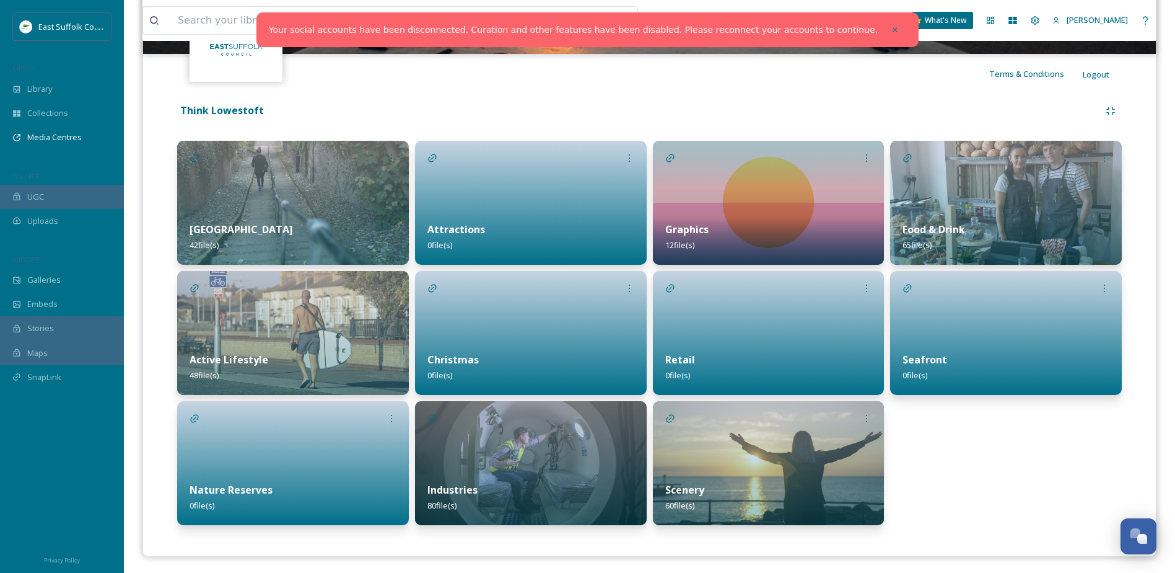
scroll to position [225, 0]
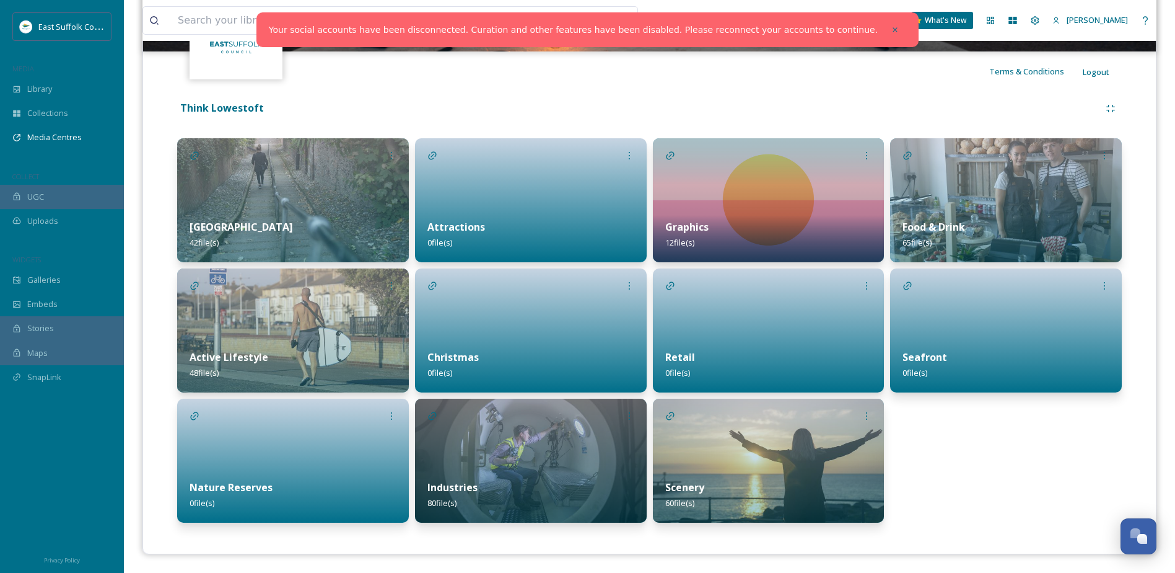
click at [1060, 467] on div "Food & Drink 65 file(s) Seafront 0 file(s)" at bounding box center [1006, 330] width 232 height 384
click at [496, 198] on div at bounding box center [531, 200] width 232 height 124
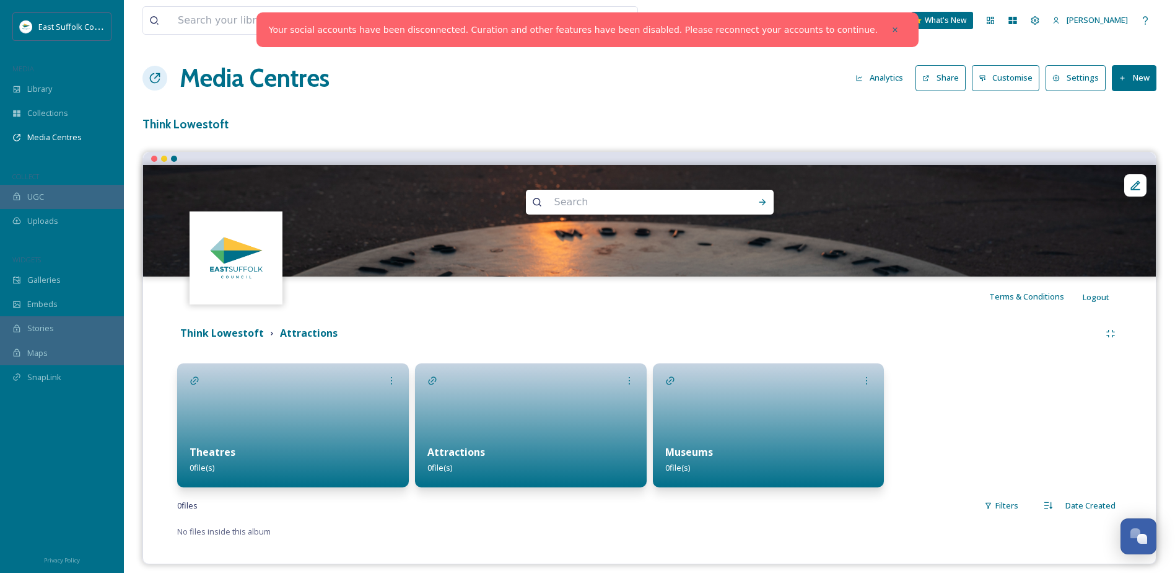
scroll to position [10, 0]
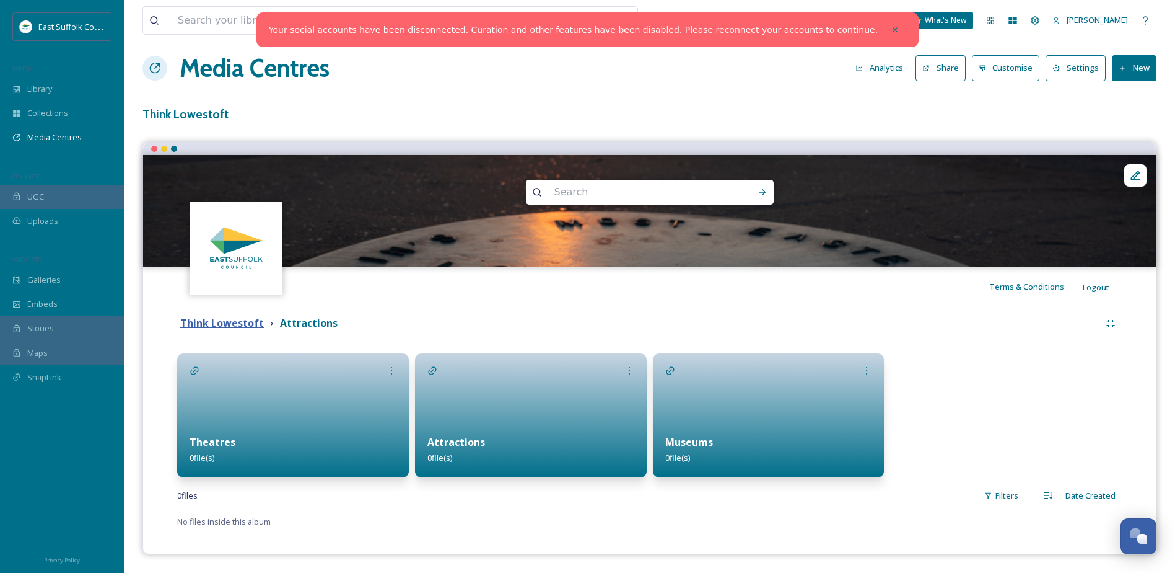
click at [230, 319] on strong "Think Lowestoft" at bounding box center [222, 323] width 84 height 14
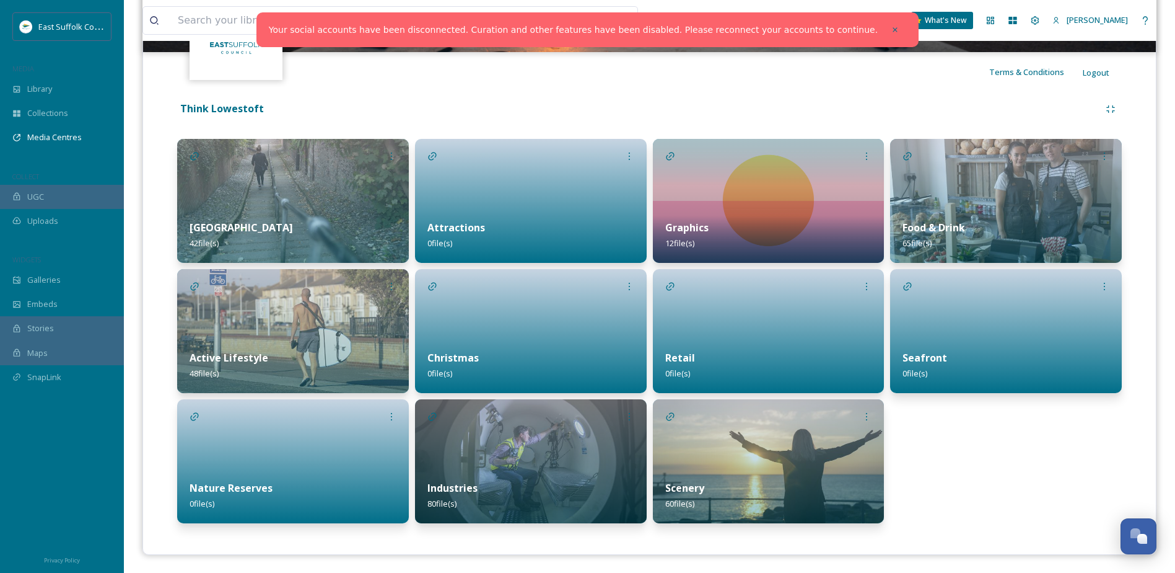
scroll to position [225, 0]
click at [750, 204] on img at bounding box center [769, 200] width 232 height 124
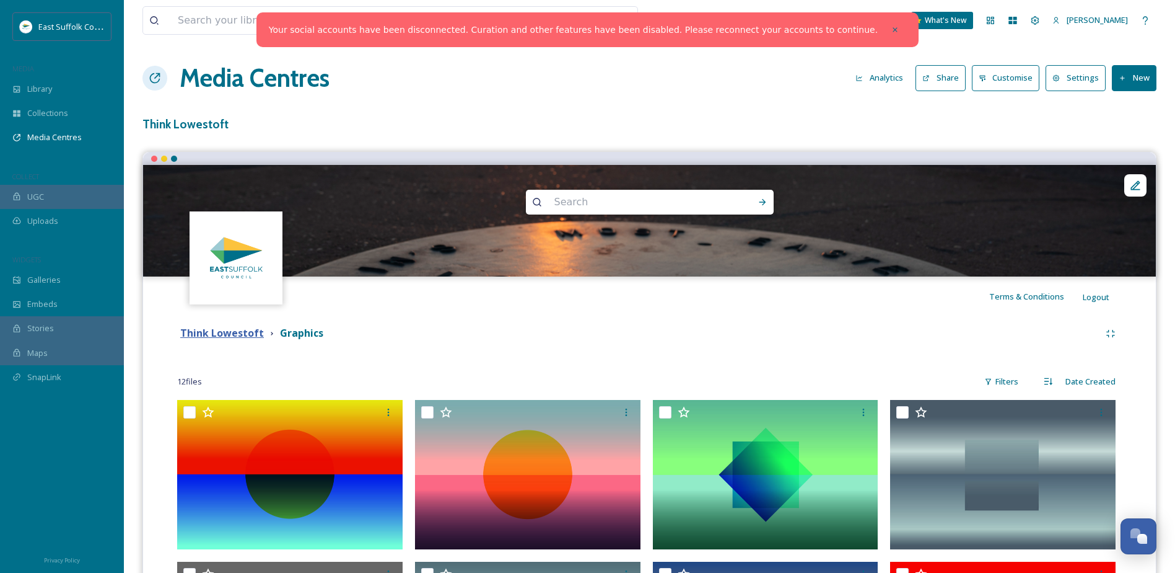
click at [201, 334] on strong "Think Lowestoft" at bounding box center [222, 333] width 84 height 14
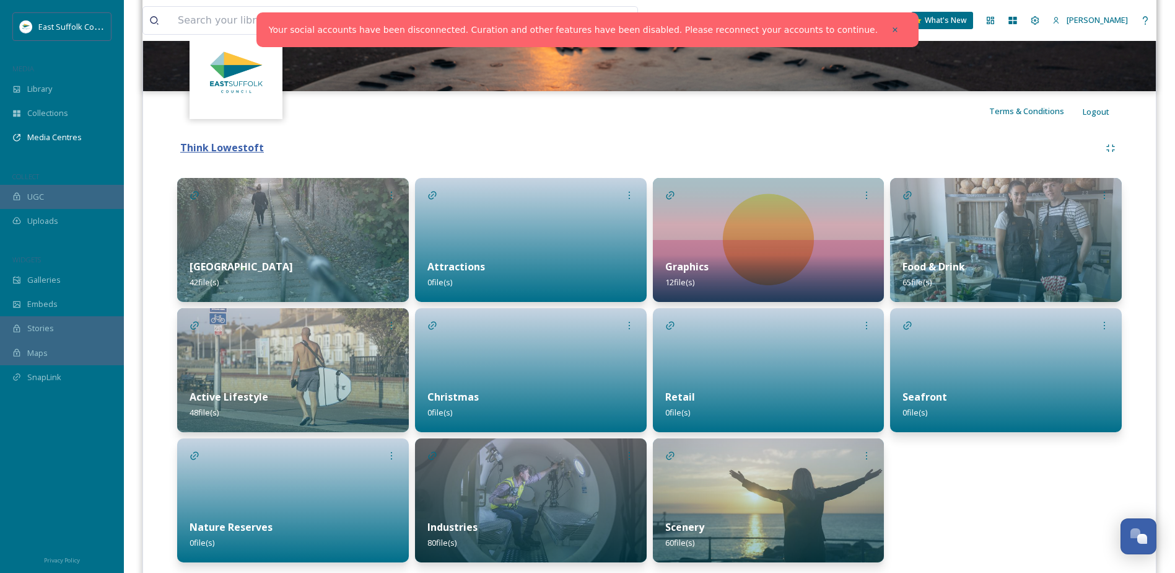
scroll to position [225, 0]
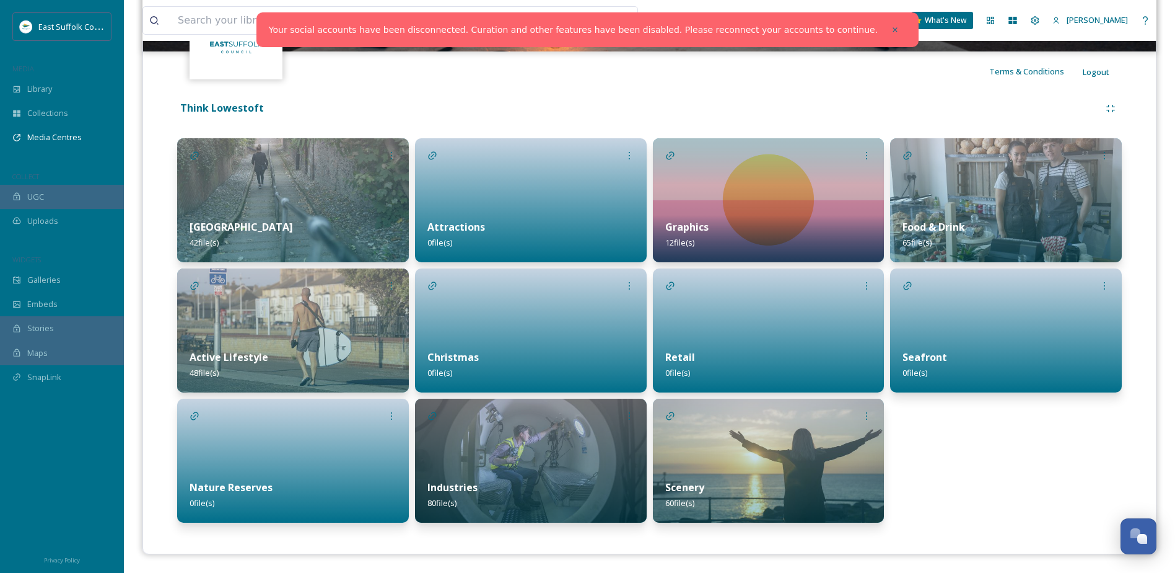
click at [1009, 324] on div at bounding box center [1006, 330] width 232 height 124
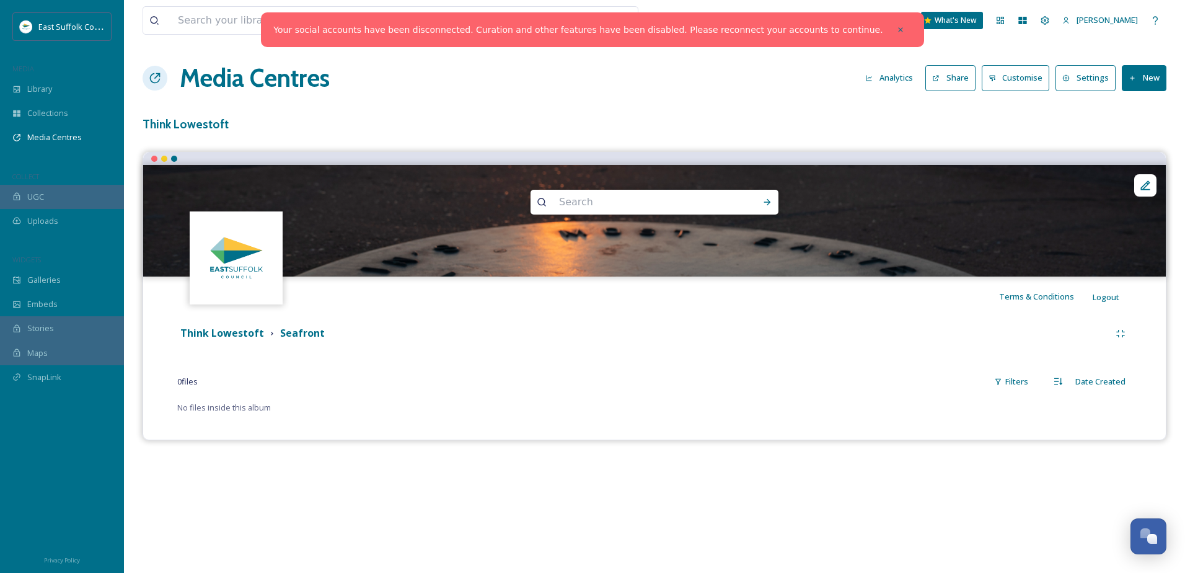
click at [399, 398] on div "Think Lowestoft Seafront 0 file s Filters Date Created No files inside this alb…" at bounding box center [654, 368] width 1004 height 105
click at [1156, 89] on button "New" at bounding box center [1144, 77] width 45 height 25
click at [1141, 114] on div "Add Files" at bounding box center [1139, 107] width 53 height 24
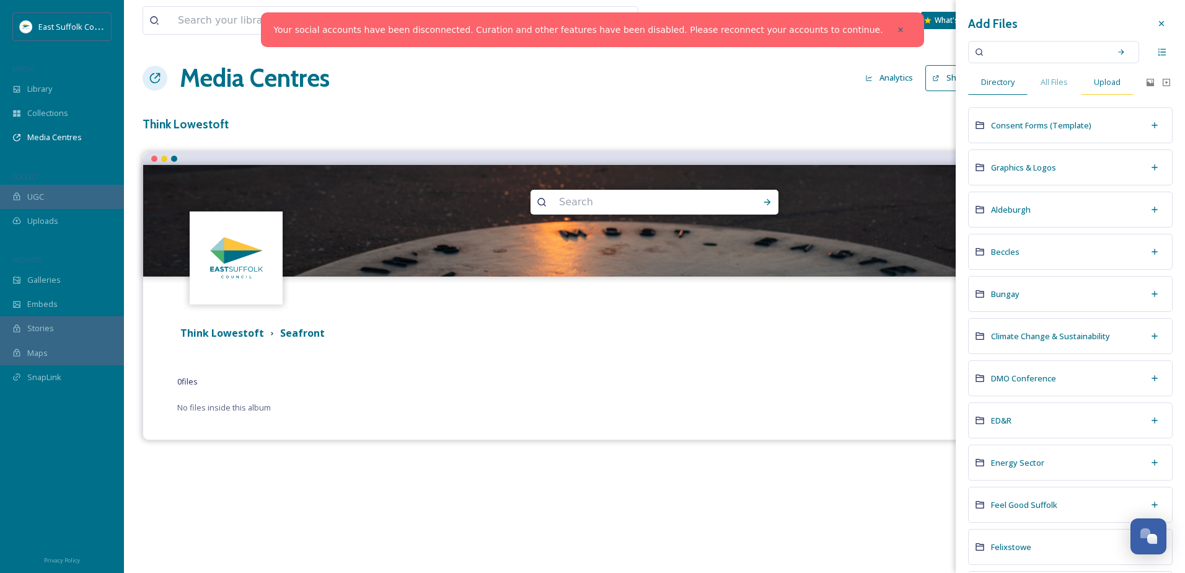
click at [1102, 81] on span "Upload" at bounding box center [1107, 82] width 27 height 12
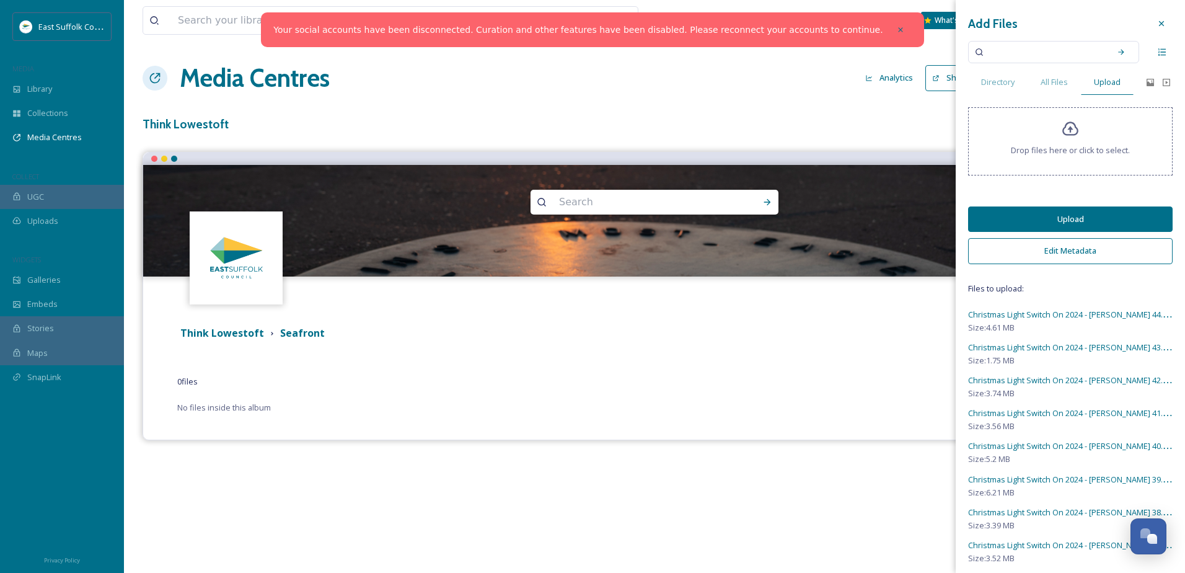
click at [1057, 216] on button "Upload" at bounding box center [1070, 218] width 204 height 25
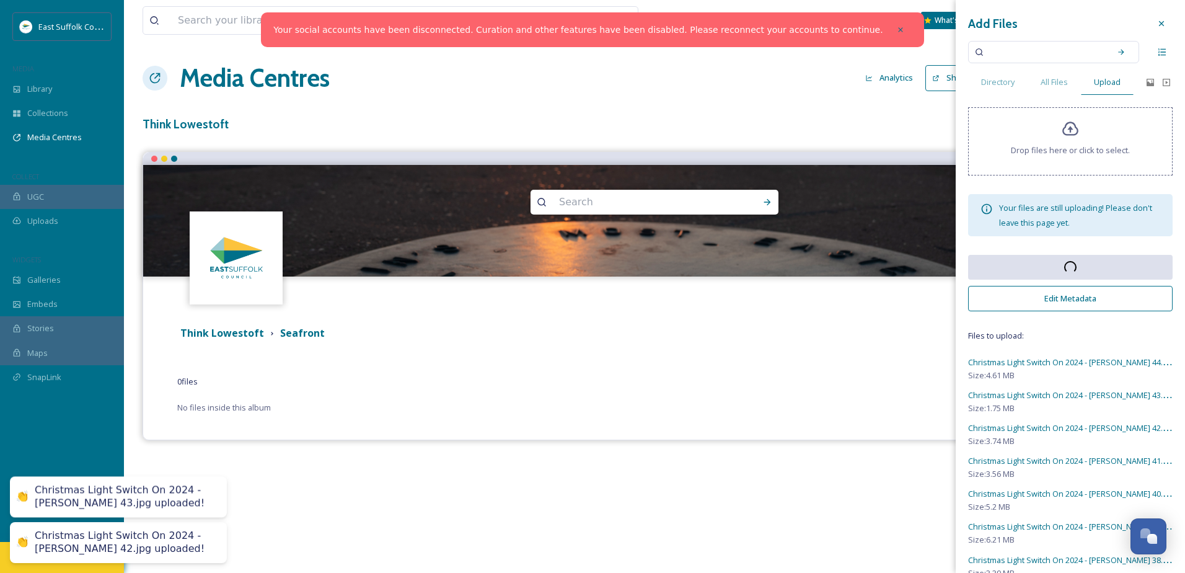
click at [1107, 300] on button "Edit Metadata" at bounding box center [1070, 298] width 204 height 25
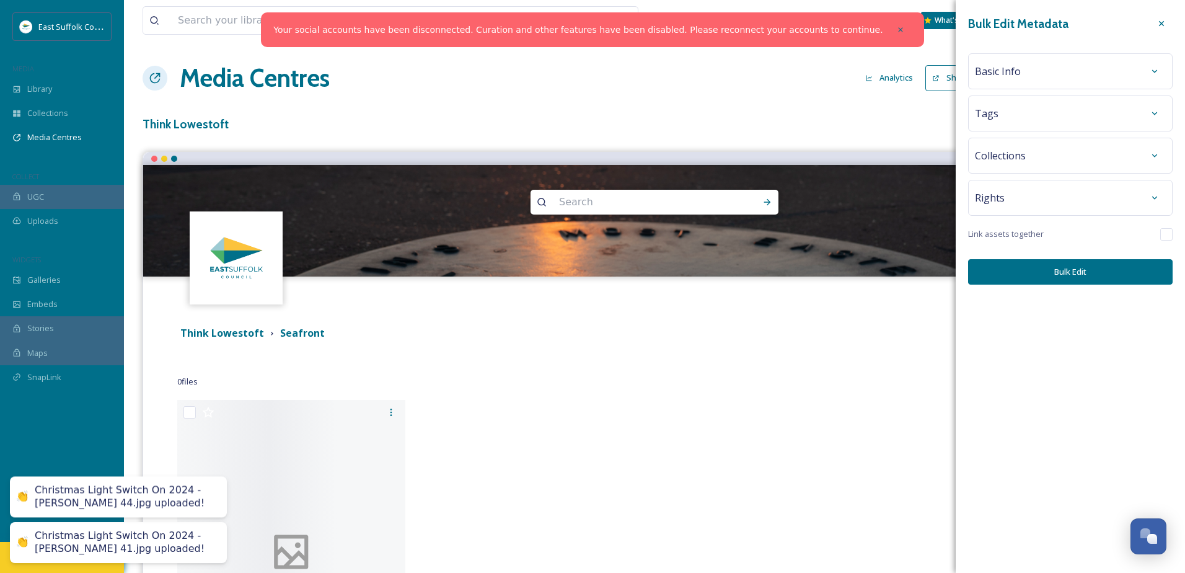
click at [1048, 154] on div "Collections" at bounding box center [1070, 155] width 191 height 22
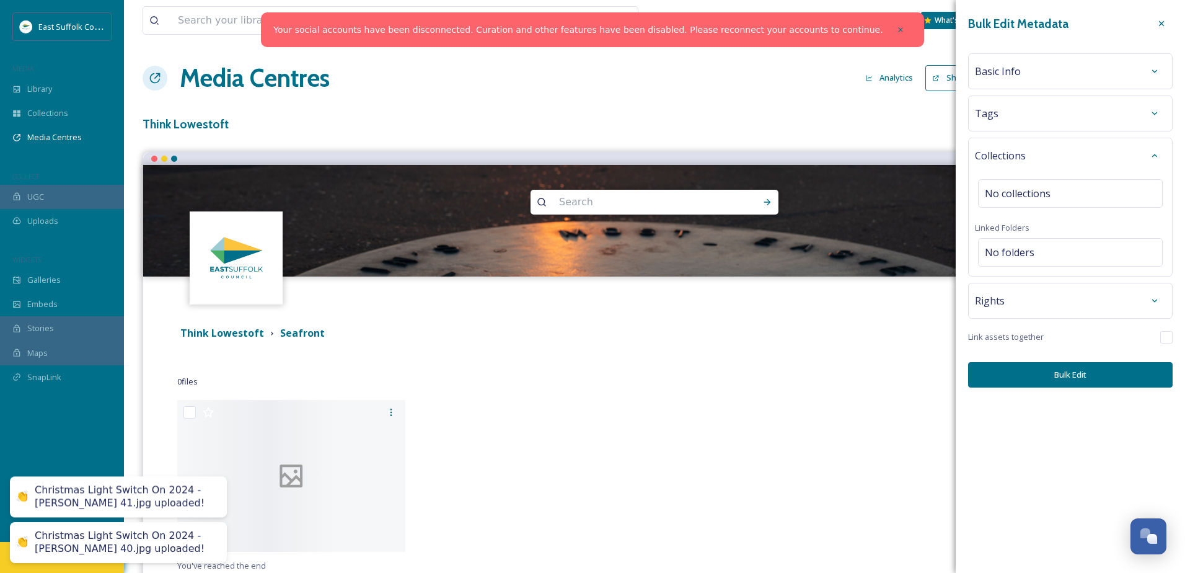
click at [1048, 154] on div "Collections" at bounding box center [1070, 155] width 191 height 22
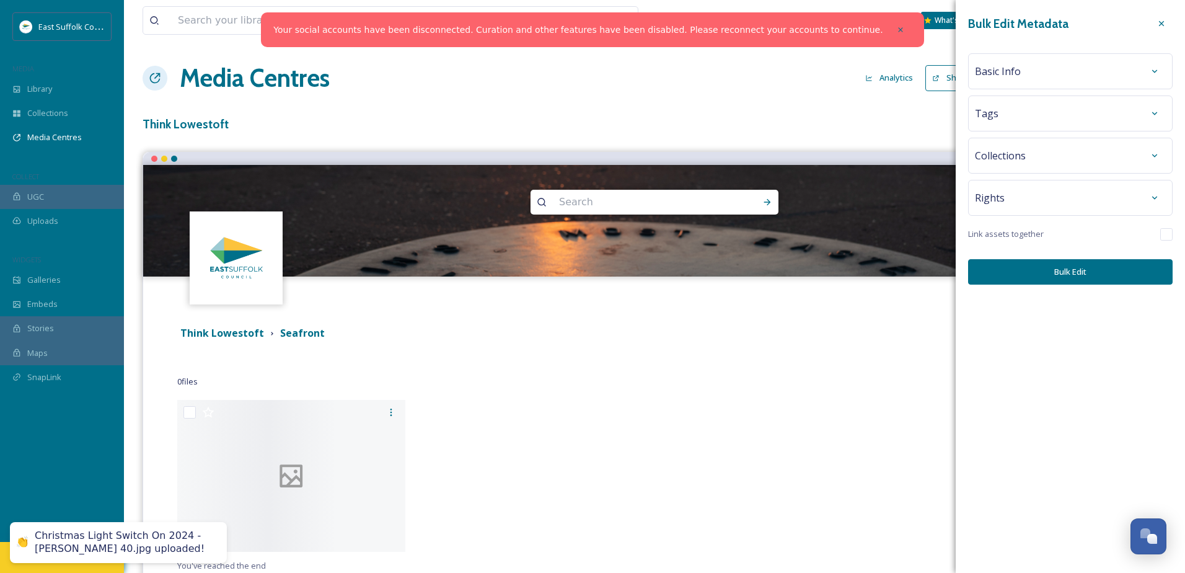
click at [1038, 212] on div "Rights" at bounding box center [1070, 198] width 204 height 36
click at [1035, 191] on div "Rights" at bounding box center [1070, 198] width 191 height 22
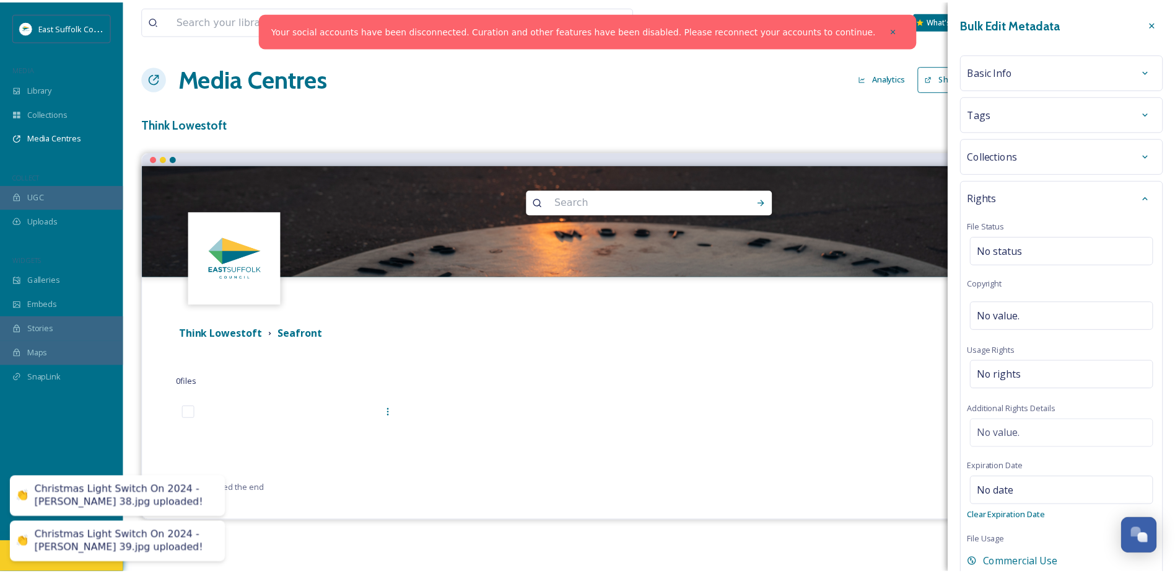
scroll to position [62, 0]
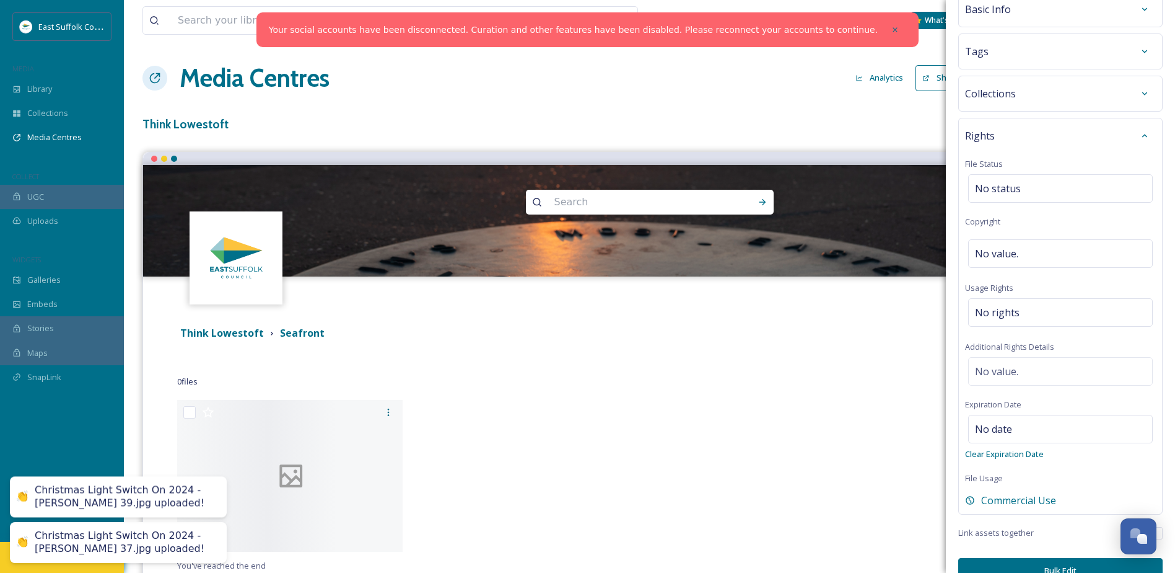
click at [625, 441] on div at bounding box center [531, 479] width 232 height 158
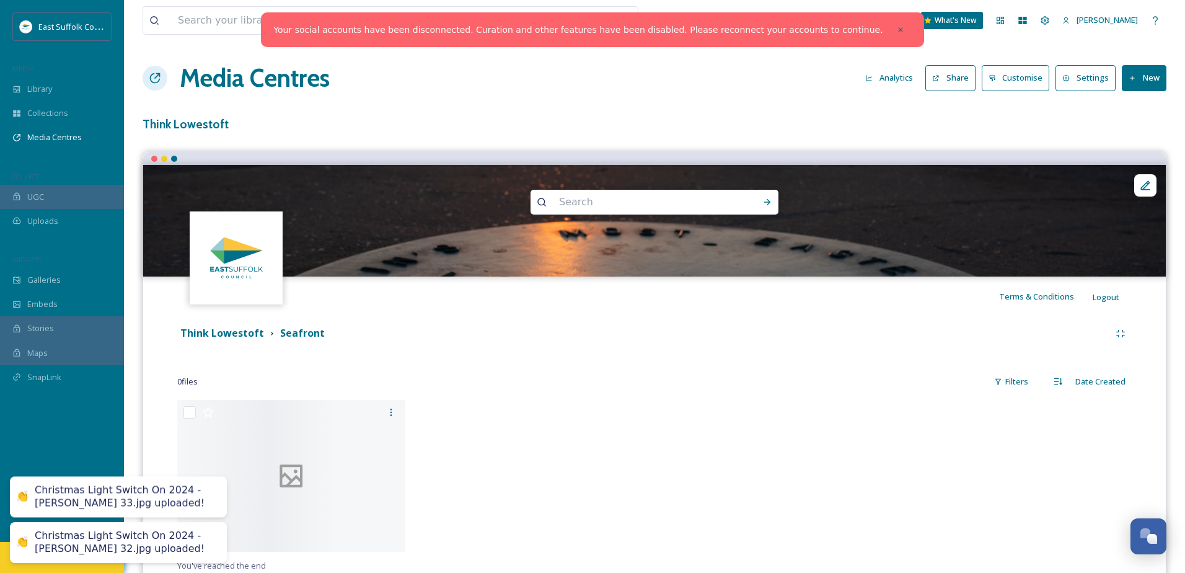
click at [127, 545] on div "Christmas Light Switch On 2024 - [PERSON_NAME] 32.jpg uploaded!" at bounding box center [125, 542] width 180 height 26
click at [215, 334] on strong "Think Lowestoft" at bounding box center [222, 333] width 84 height 14
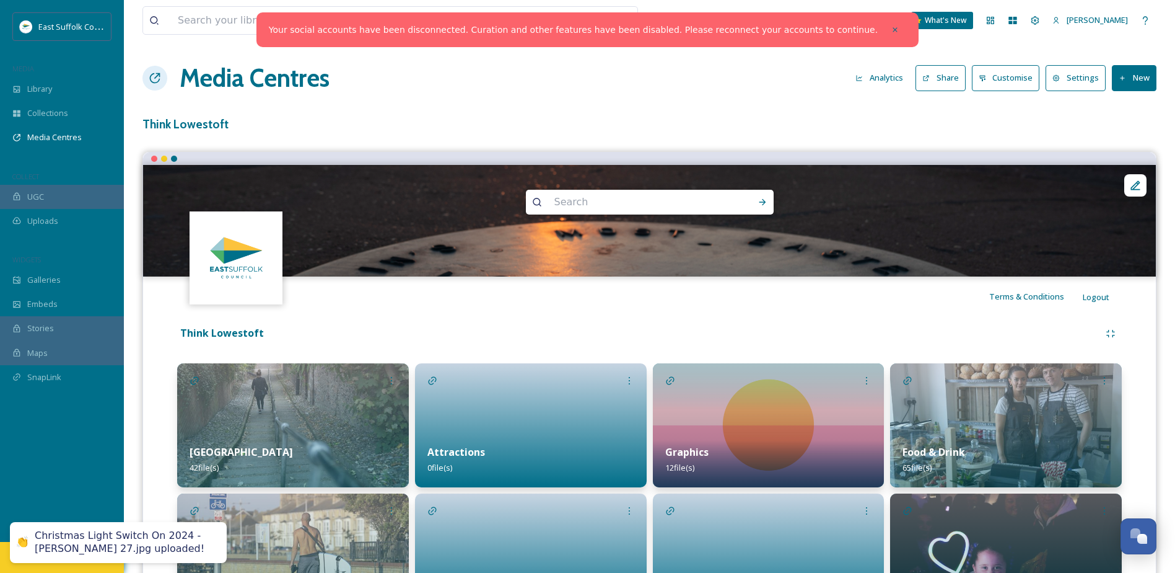
scroll to position [225, 0]
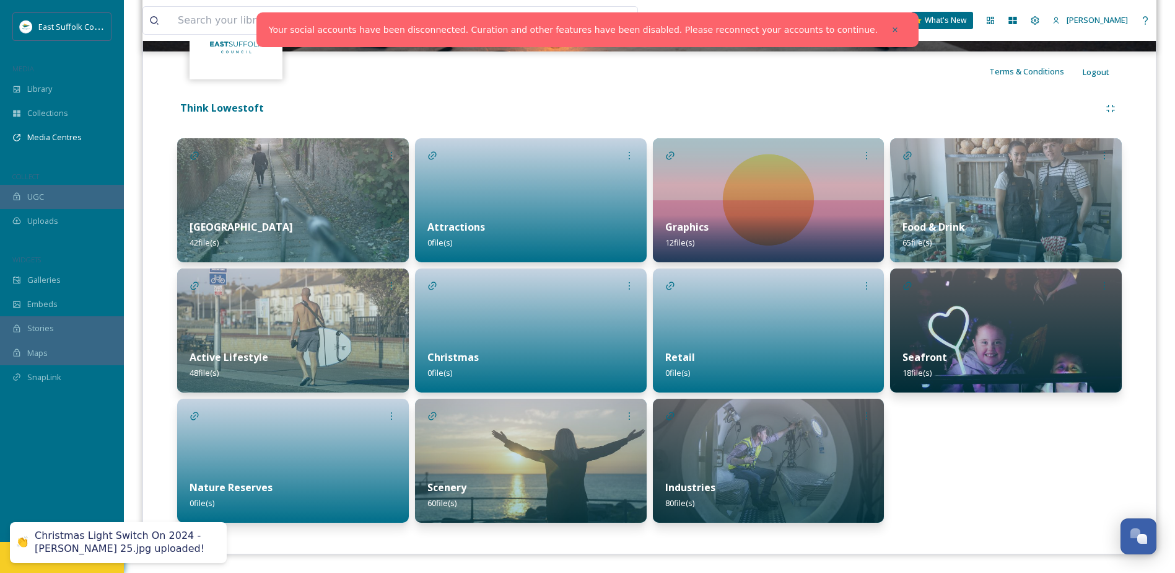
click at [1040, 337] on div "Seafront 18 file(s)" at bounding box center [1006, 364] width 232 height 55
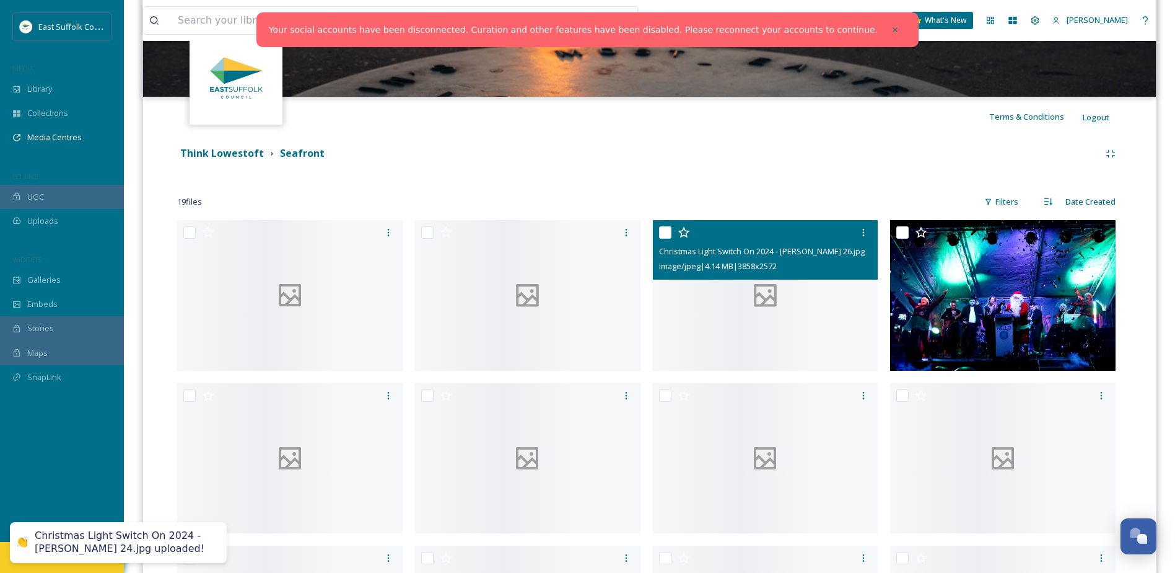
scroll to position [186, 0]
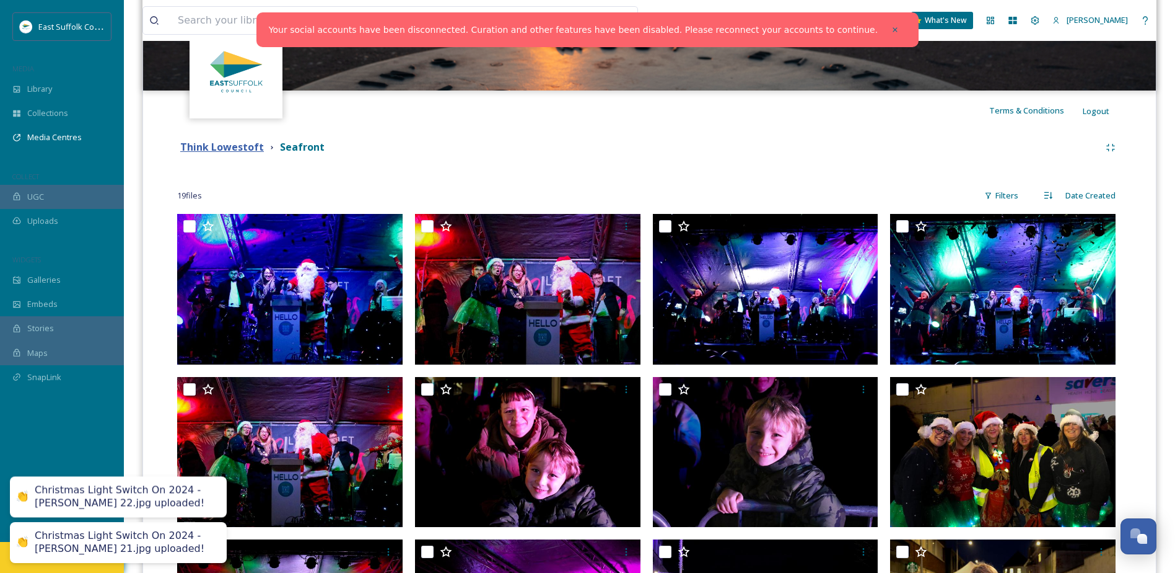
click at [226, 148] on strong "Think Lowestoft" at bounding box center [222, 147] width 84 height 14
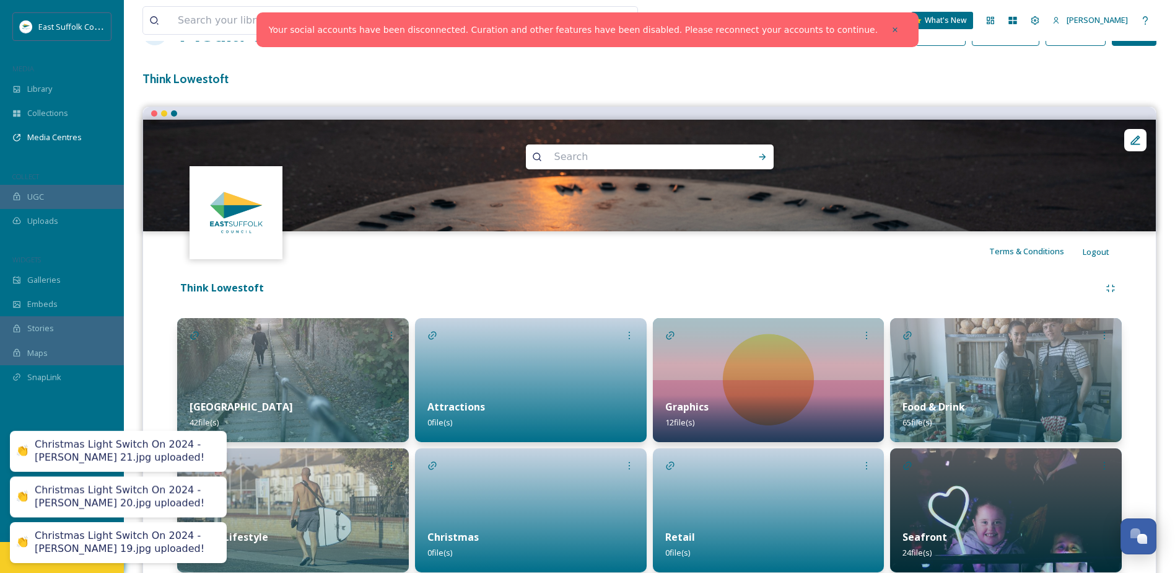
scroll to position [124, 0]
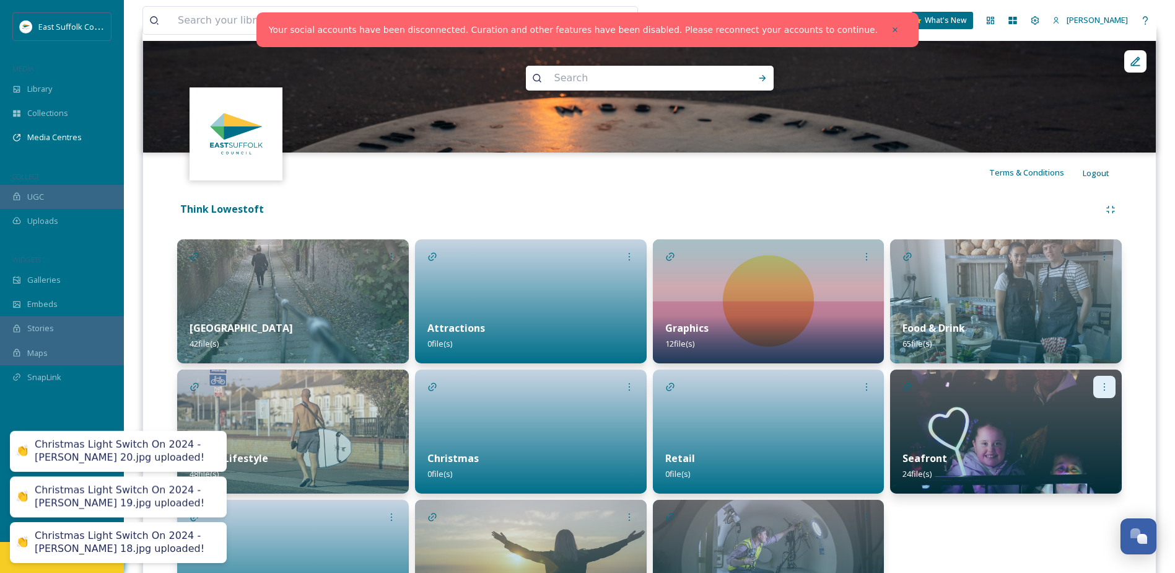
click at [1101, 382] on icon at bounding box center [1105, 387] width 10 height 10
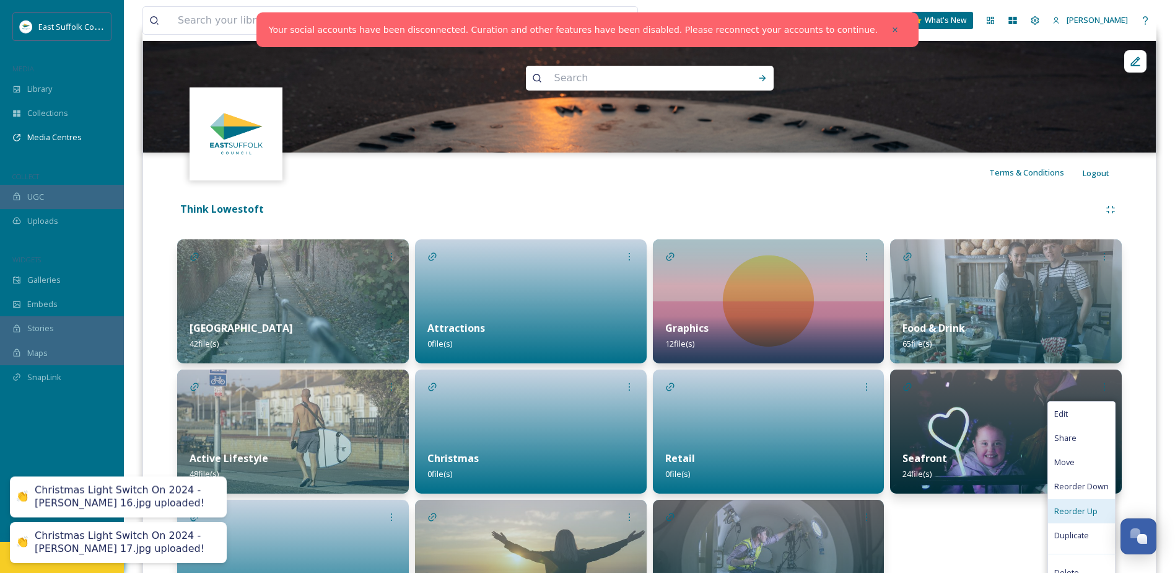
scroll to position [186, 0]
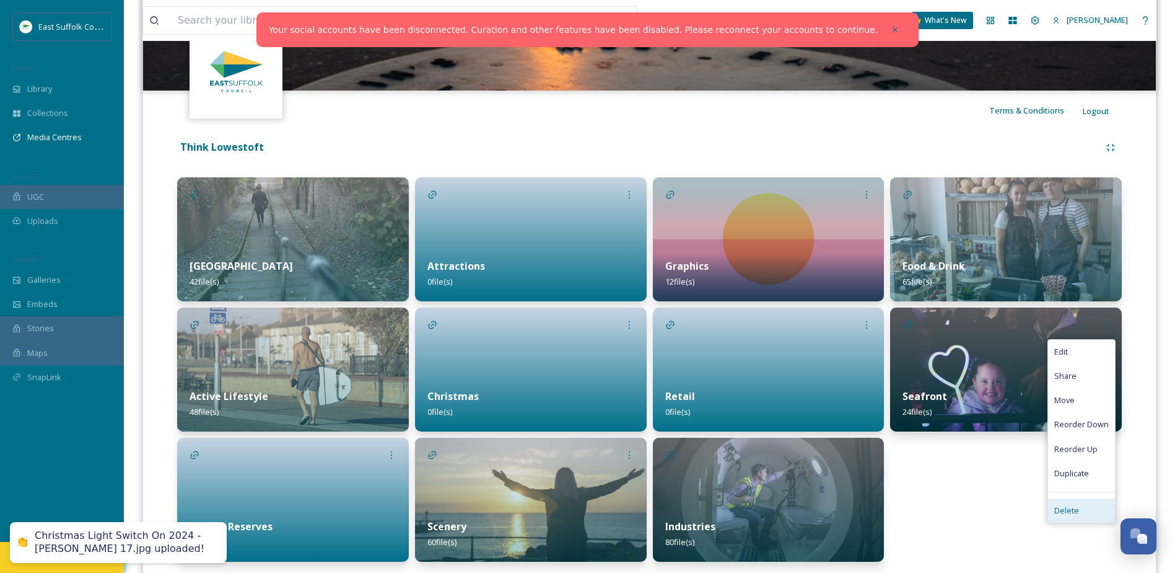
click at [1074, 512] on span "Delete" at bounding box center [1067, 510] width 25 height 12
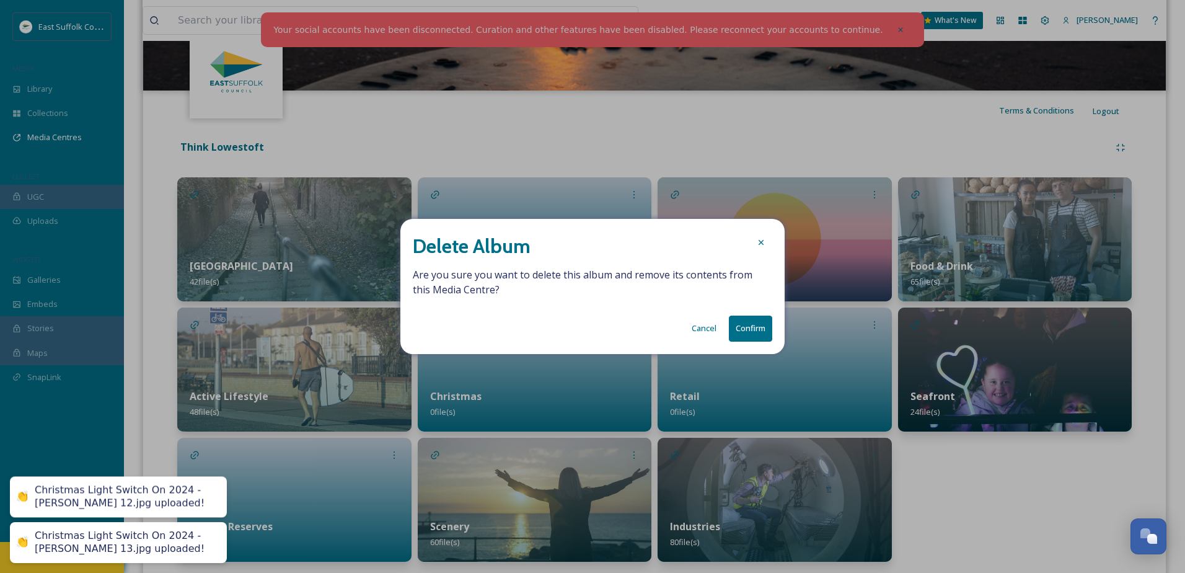
click at [743, 330] on button "Confirm" at bounding box center [750, 327] width 43 height 25
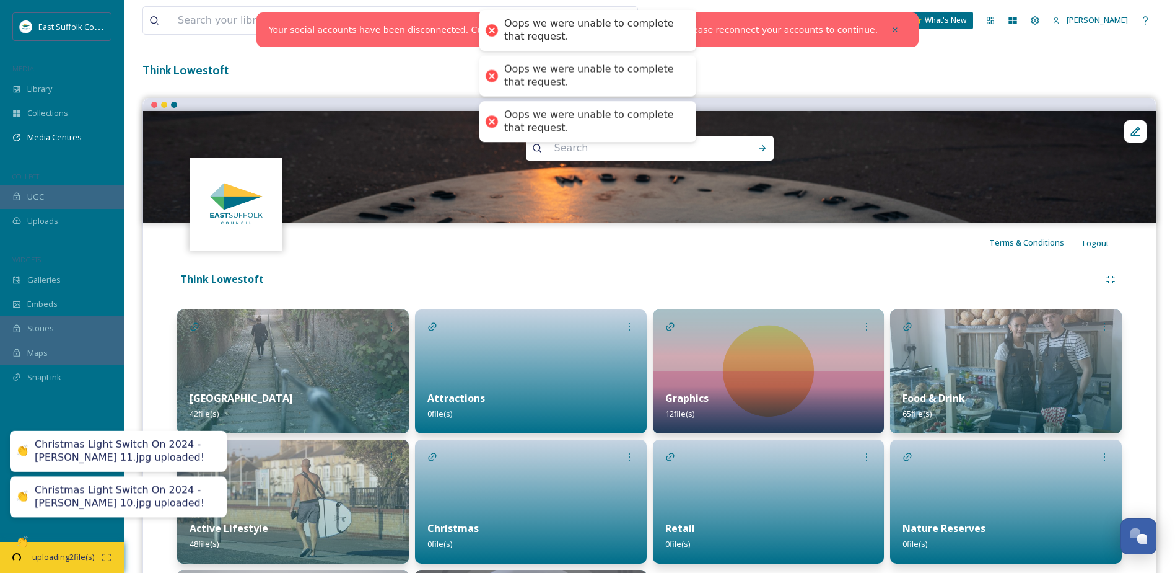
scroll to position [0, 0]
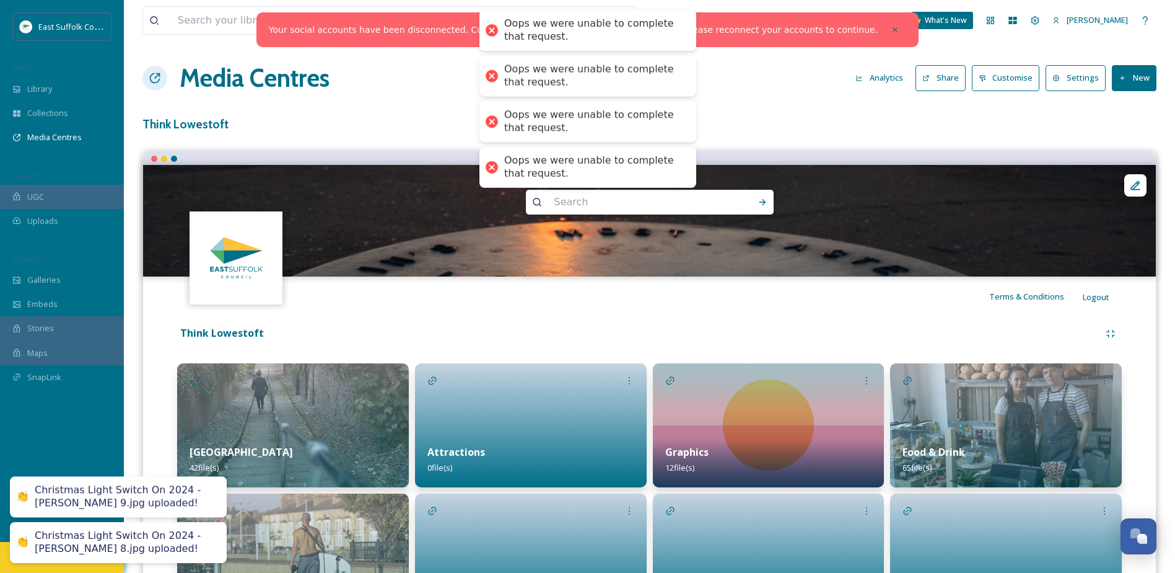
click at [1135, 81] on button "New" at bounding box center [1134, 77] width 45 height 25
click at [1130, 131] on span "Add Album" at bounding box center [1130, 131] width 40 height 12
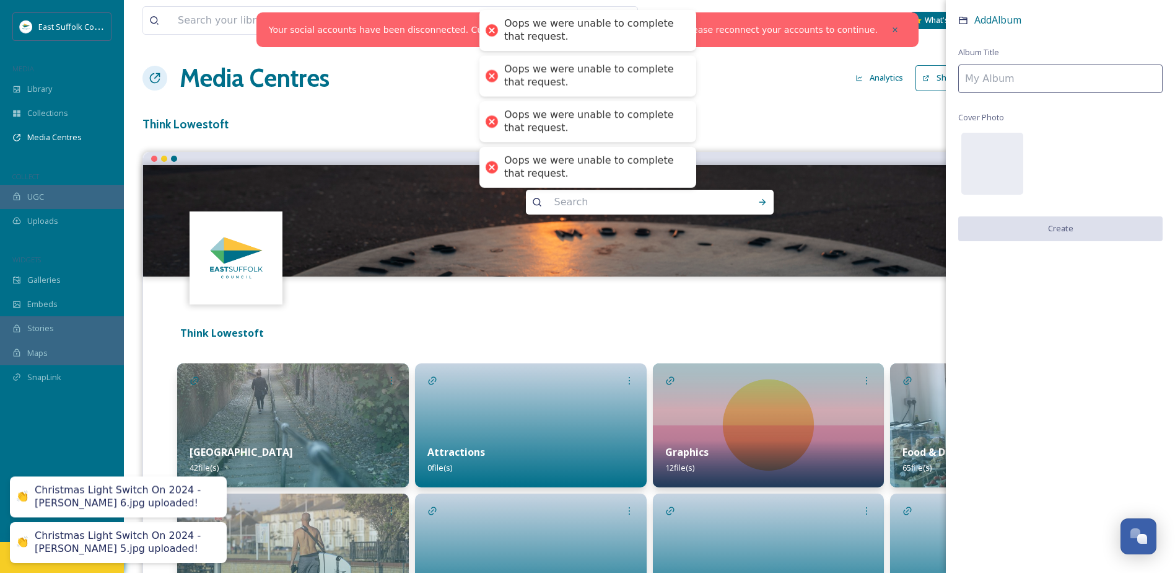
click at [1032, 66] on div "Add Album Album Title Cover Photo Create" at bounding box center [1060, 139] width 229 height 278
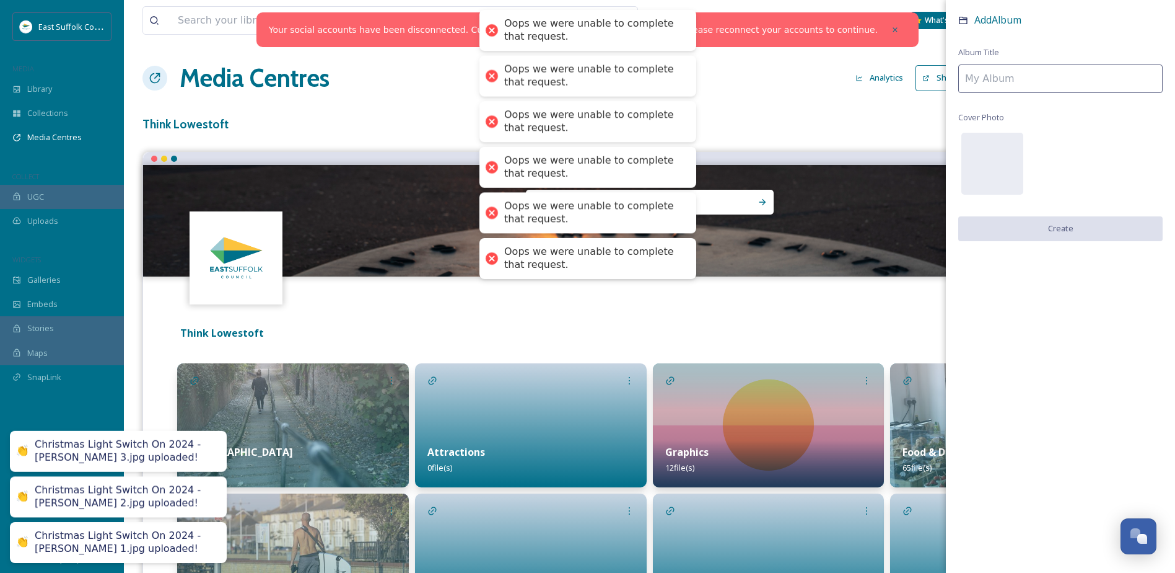
click at [1032, 70] on input at bounding box center [1061, 78] width 204 height 29
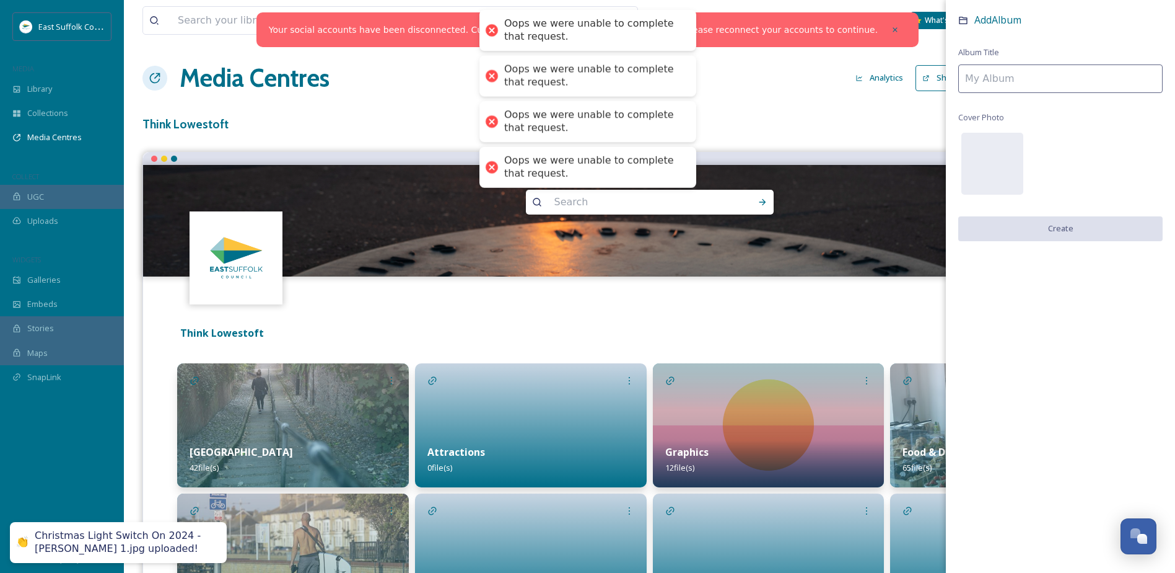
click at [1032, 71] on input at bounding box center [1061, 78] width 204 height 29
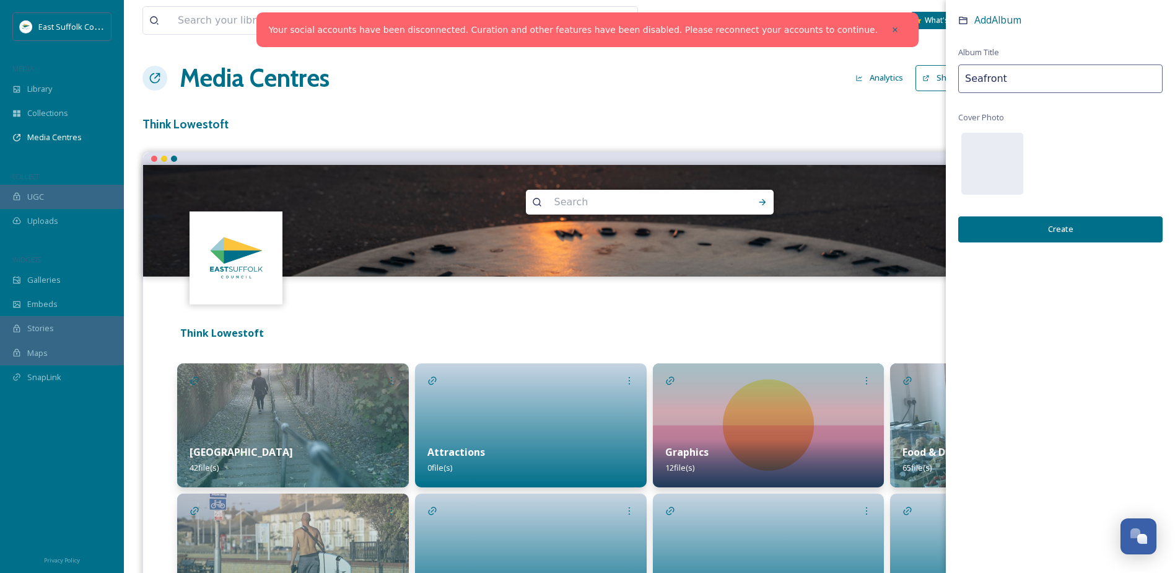
type input "Seafront"
click at [1031, 231] on button "Create" at bounding box center [1061, 228] width 204 height 25
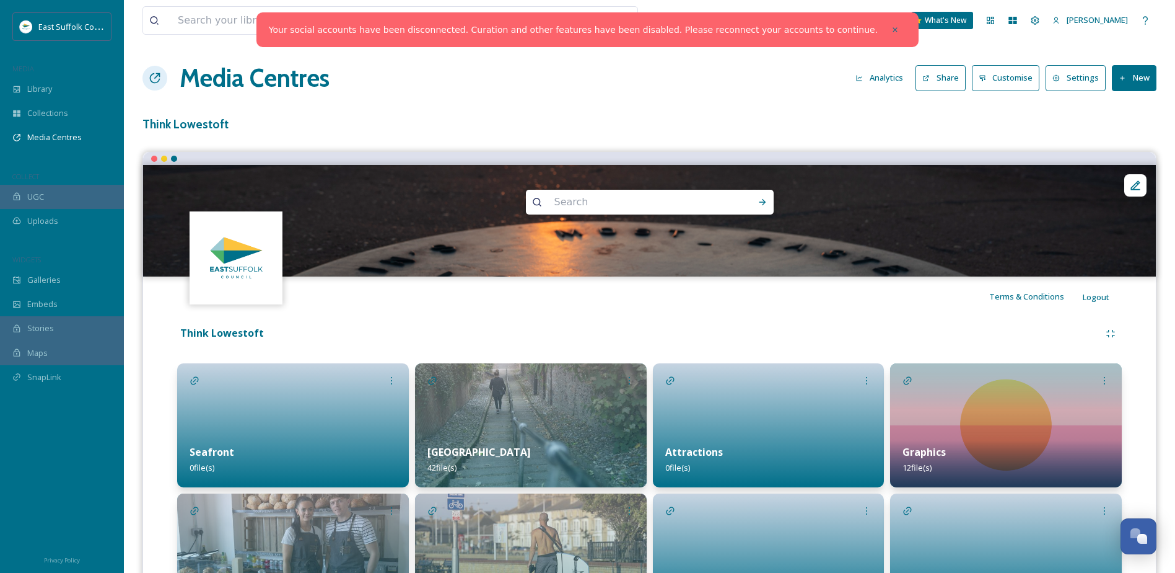
click at [1144, 68] on button "New" at bounding box center [1134, 77] width 45 height 25
click at [1134, 131] on span "Add Album" at bounding box center [1130, 131] width 40 height 12
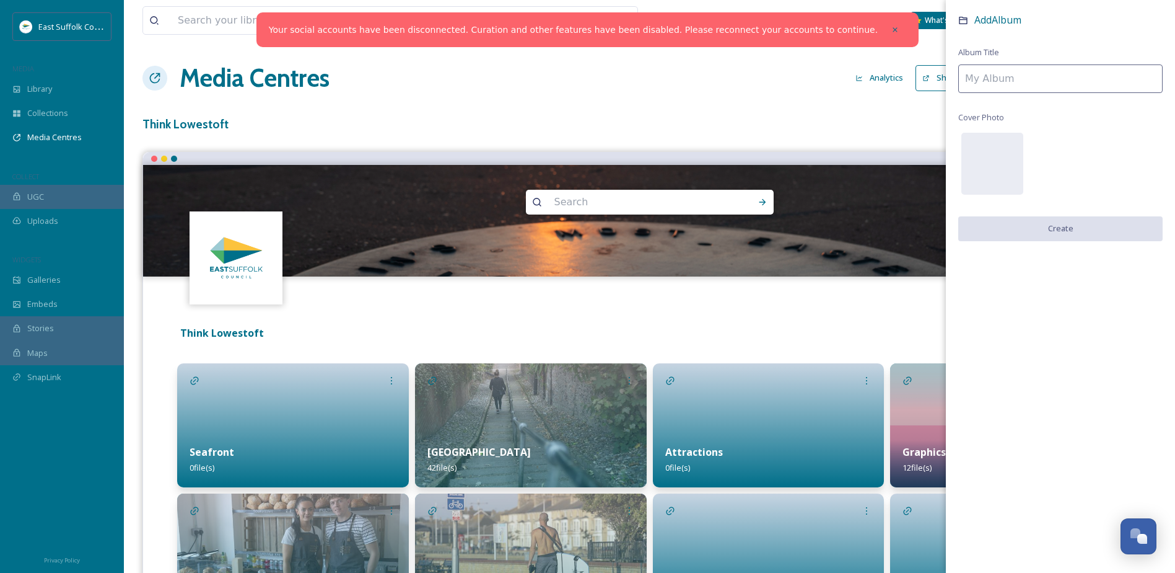
click at [1073, 73] on input at bounding box center [1061, 78] width 204 height 29
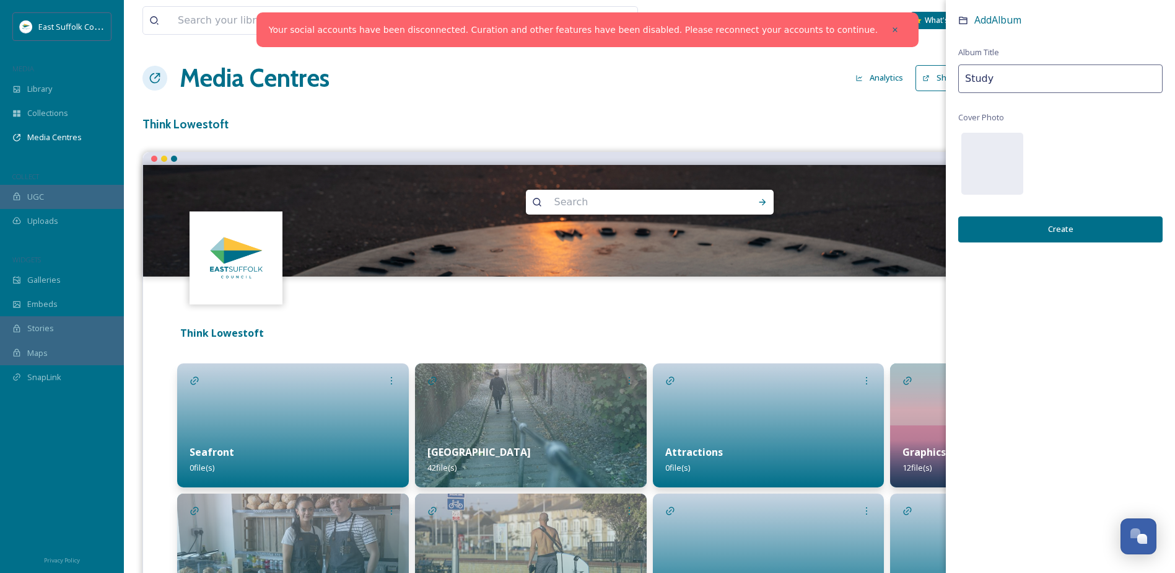
type input "Study"
click at [1071, 234] on button "Create" at bounding box center [1061, 228] width 204 height 25
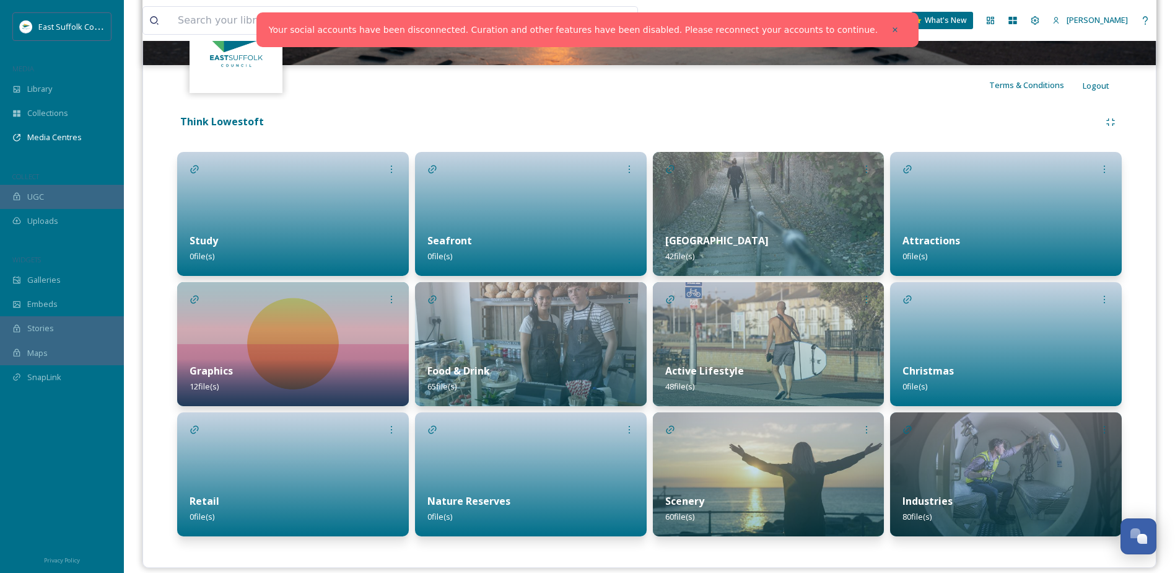
scroll to position [225, 0]
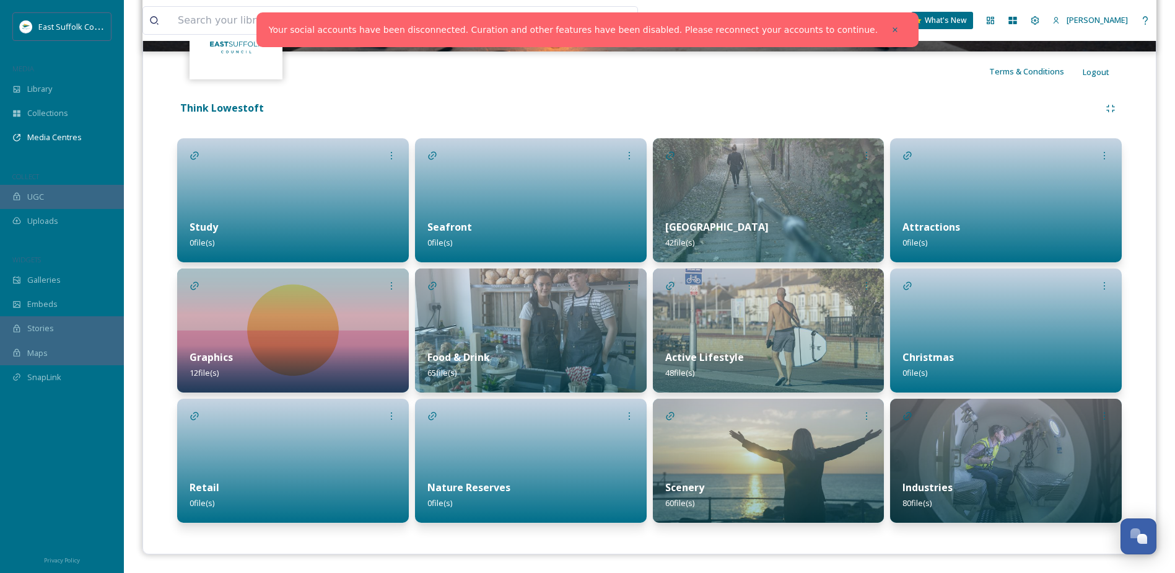
click at [978, 346] on div "Christmas 0 file(s)" at bounding box center [1006, 364] width 232 height 55
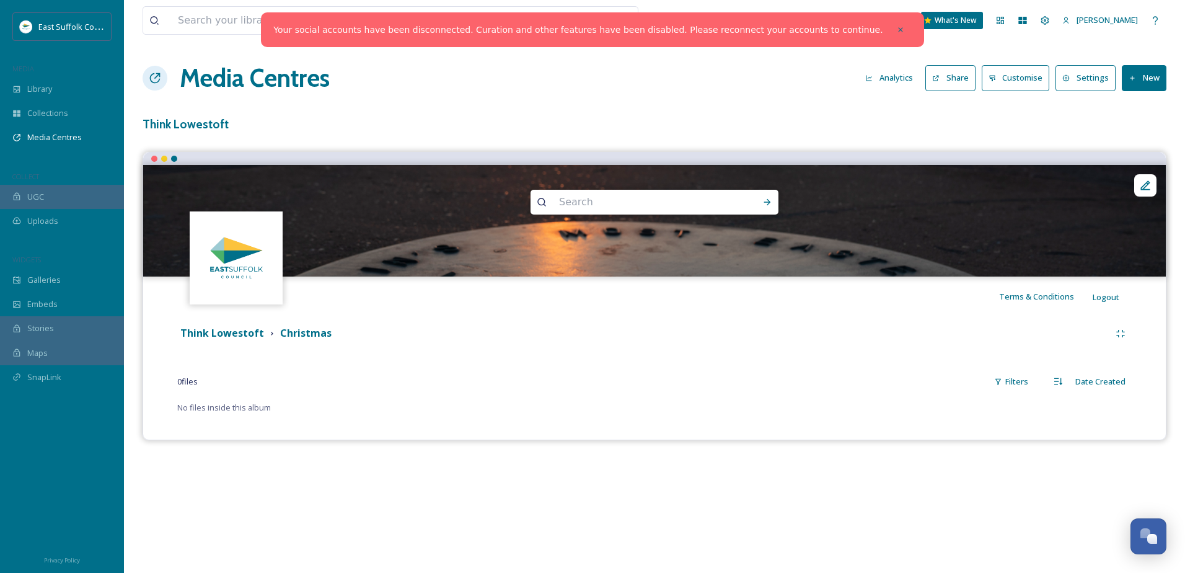
click at [1138, 87] on button "New" at bounding box center [1144, 77] width 45 height 25
click at [1132, 105] on span "Add Files" at bounding box center [1135, 107] width 33 height 12
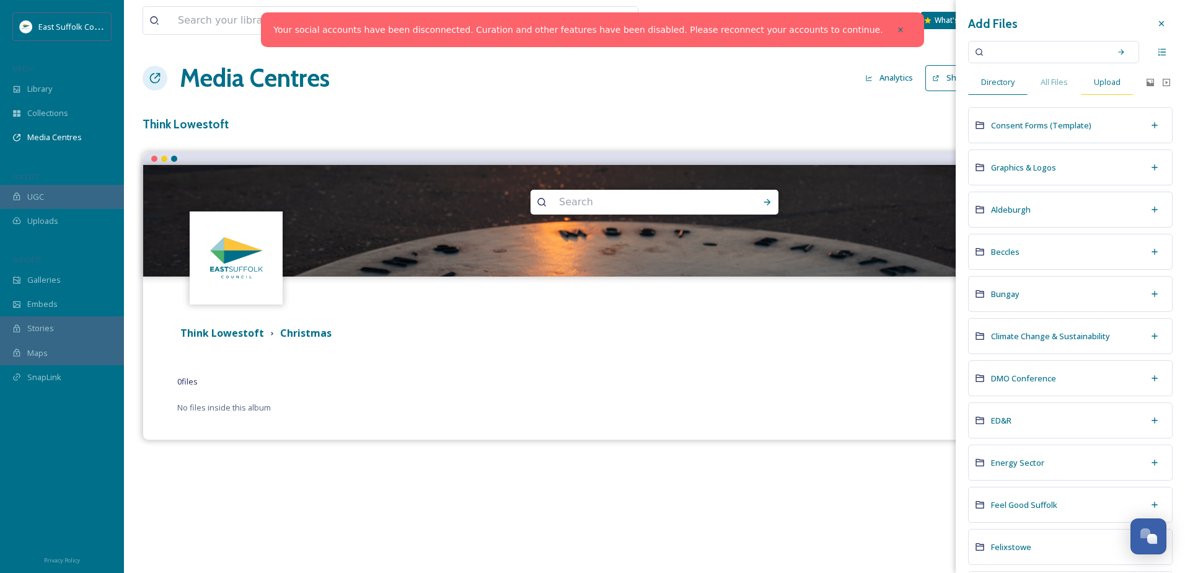
click at [1100, 83] on span "Upload" at bounding box center [1107, 82] width 27 height 12
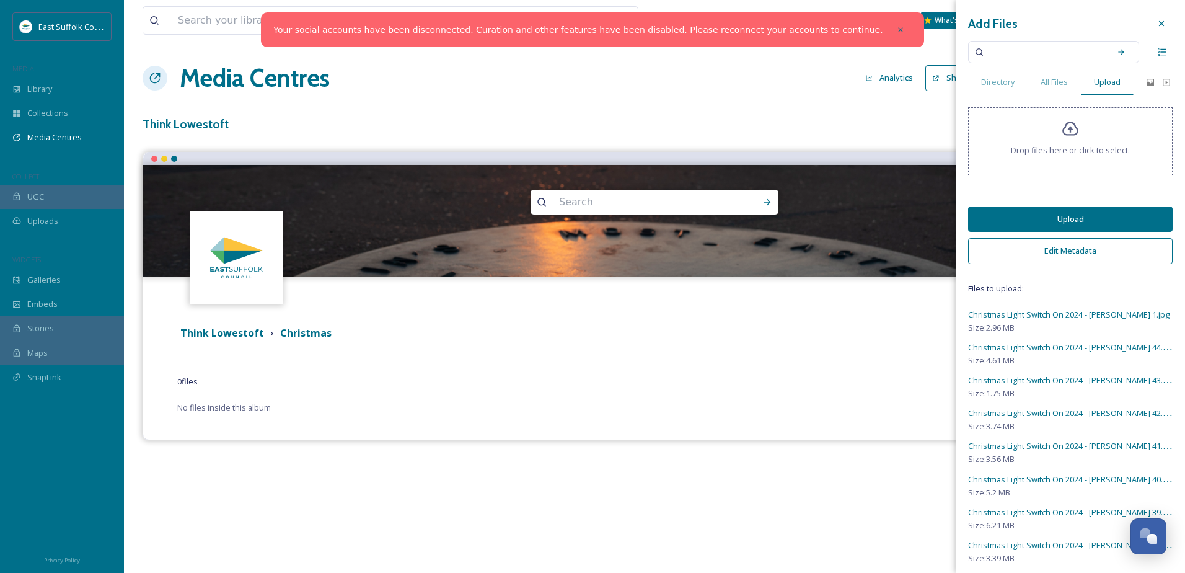
click at [1038, 253] on button "Edit Metadata" at bounding box center [1070, 250] width 204 height 25
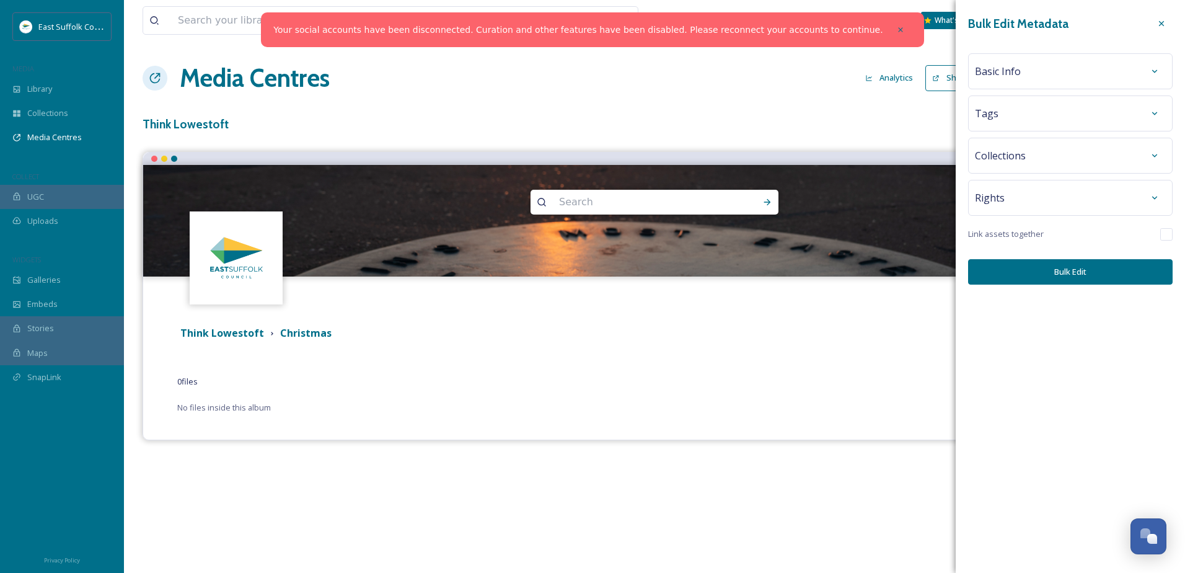
click at [1012, 198] on div "Rights" at bounding box center [1070, 198] width 191 height 22
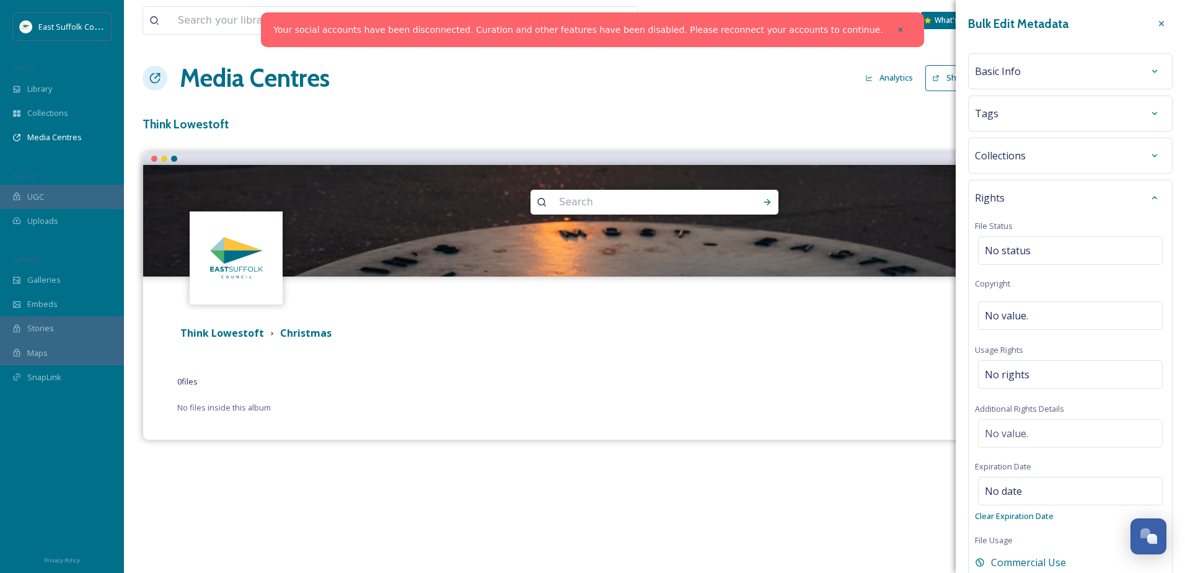
click at [1008, 157] on span "Collections" at bounding box center [1000, 155] width 51 height 15
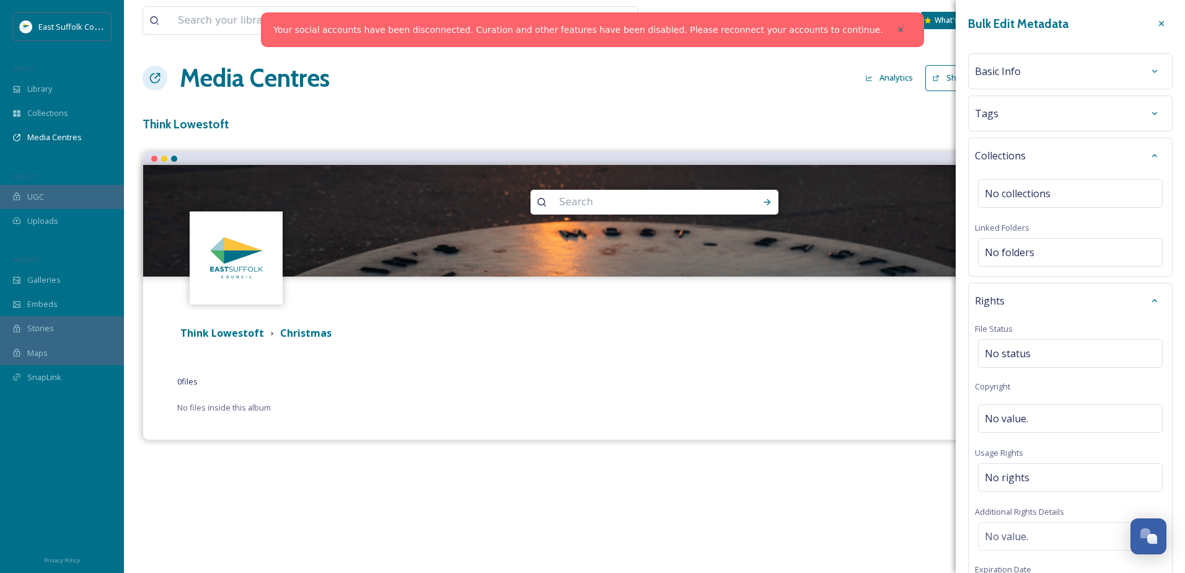
click at [1004, 119] on div "Tags" at bounding box center [1070, 113] width 191 height 22
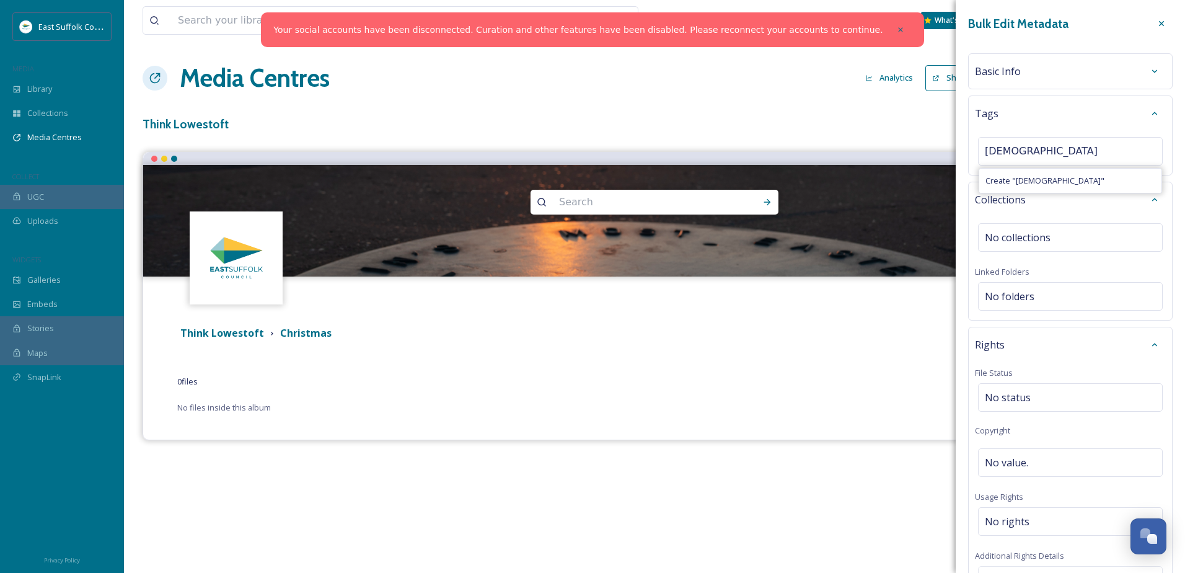
type input "Christmas"
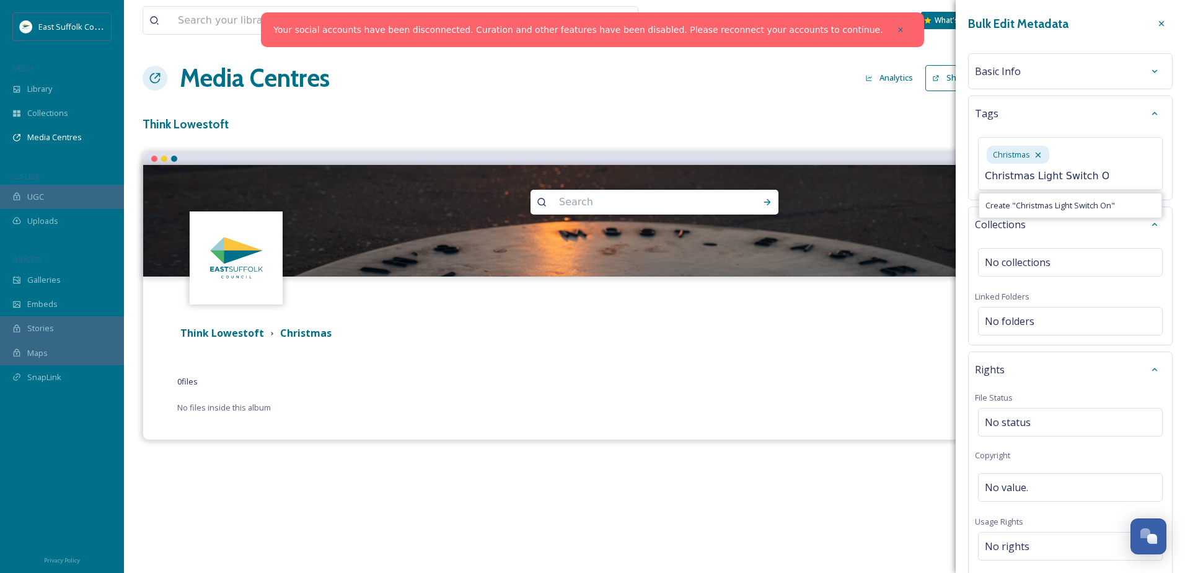
scroll to position [0, 2]
type input "Christmas Light Switch On"
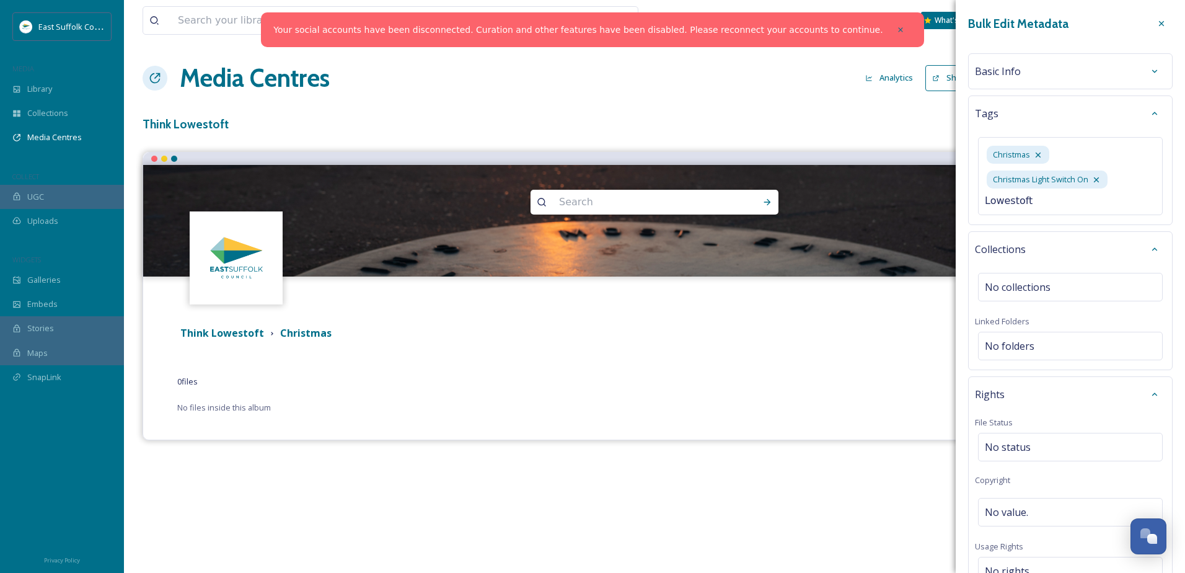
type input "Lowestoft"
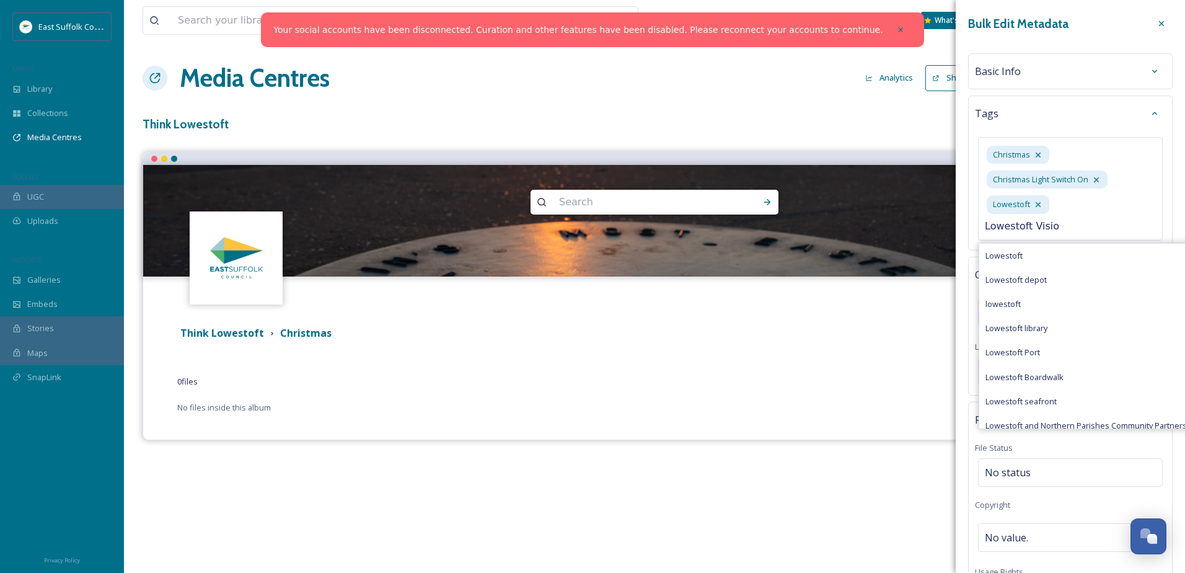
type input "Lowestoft Vision"
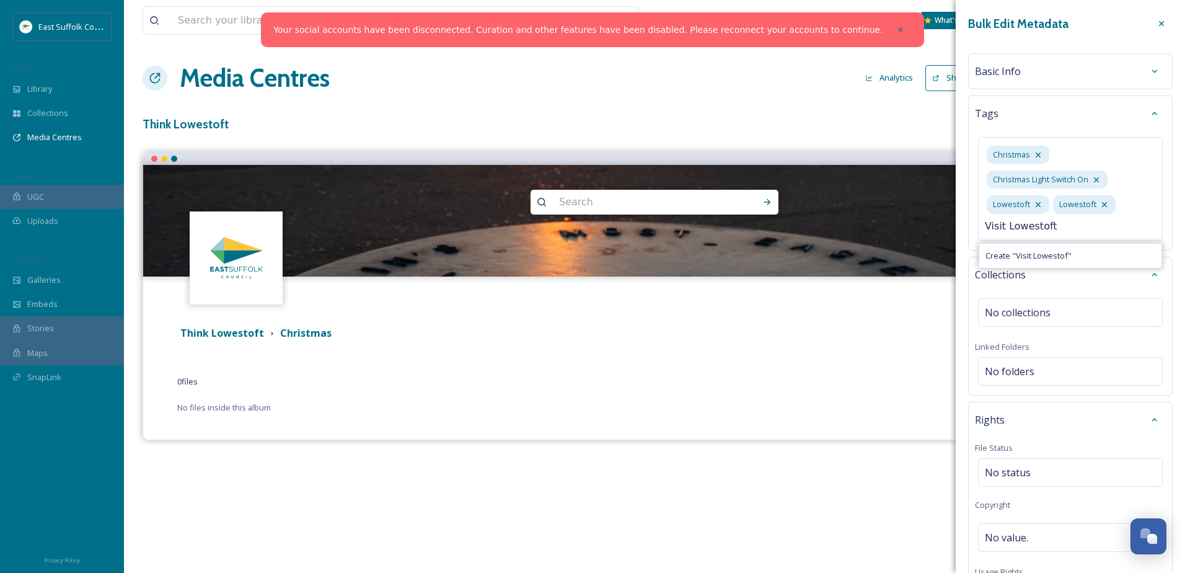
type input "Visit Lowestoft"
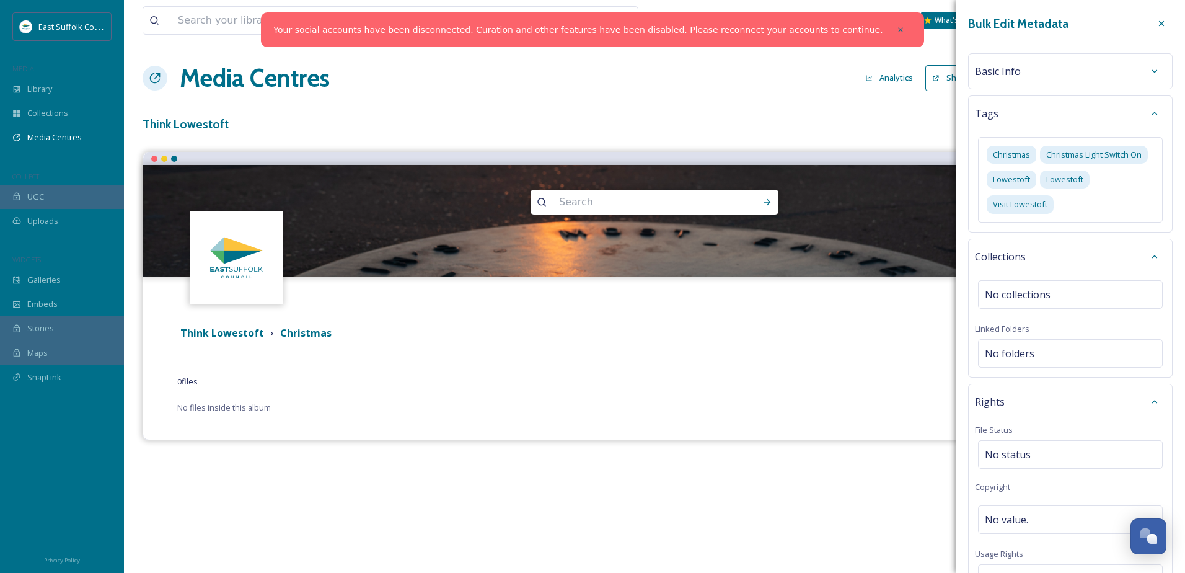
click at [1033, 77] on div "Basic Info" at bounding box center [1070, 71] width 191 height 22
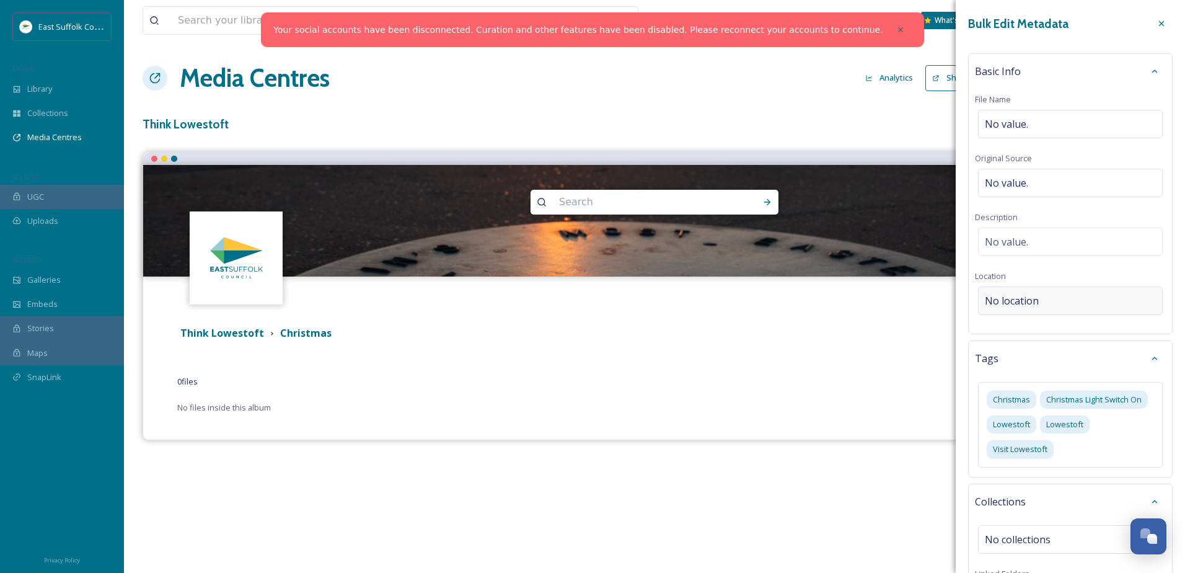
click at [1006, 293] on span "No location" at bounding box center [1012, 300] width 54 height 15
click at [1006, 293] on input at bounding box center [1069, 300] width 183 height 27
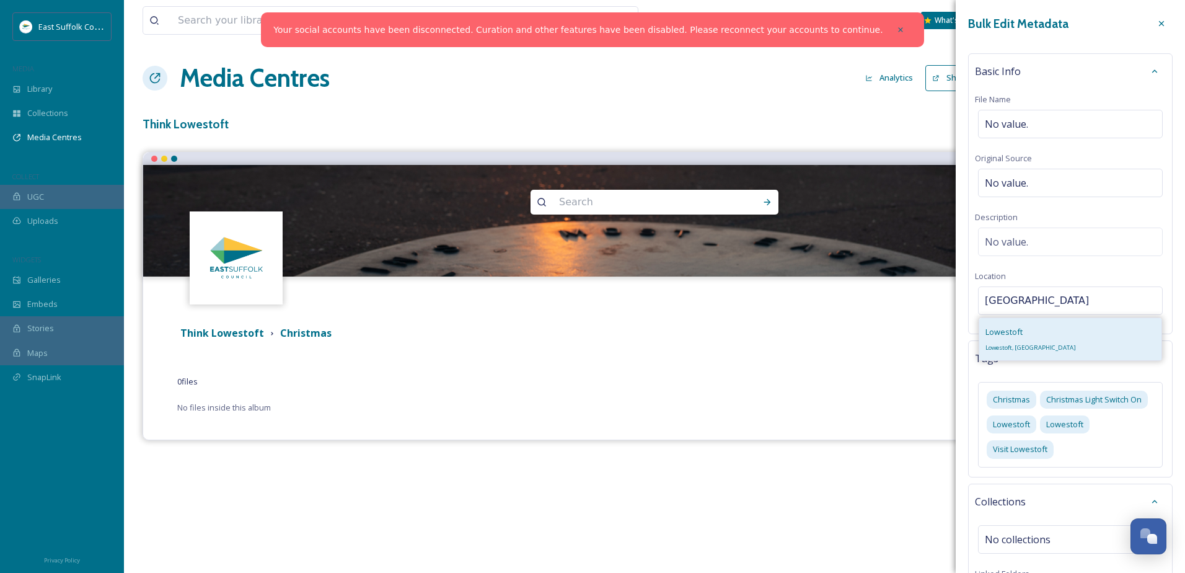
type input "[GEOGRAPHIC_DATA]"
click at [995, 345] on span "Lowestoft, [GEOGRAPHIC_DATA]" at bounding box center [1030, 347] width 90 height 8
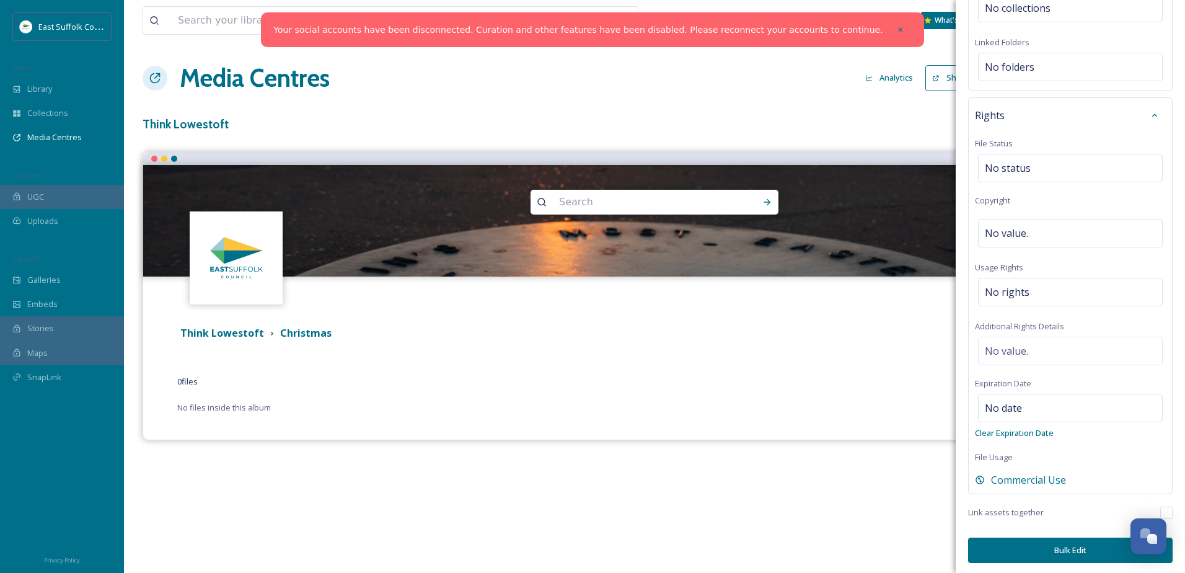
scroll to position [558, 0]
click at [1033, 541] on button "Bulk Edit" at bounding box center [1070, 547] width 204 height 25
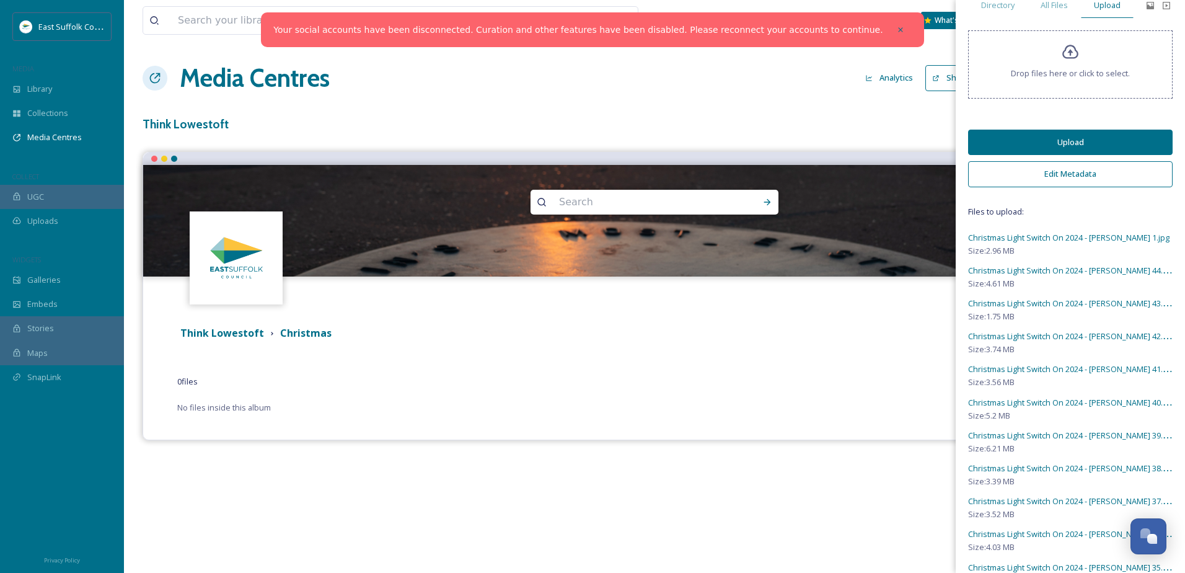
scroll to position [0, 0]
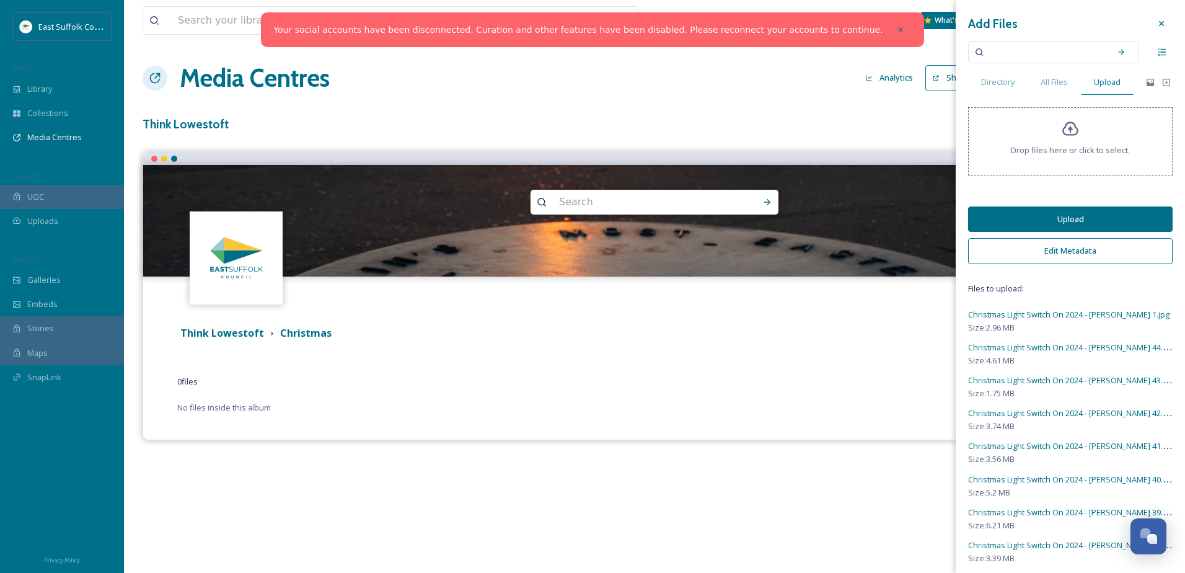
click at [1045, 214] on button "Upload" at bounding box center [1070, 218] width 204 height 25
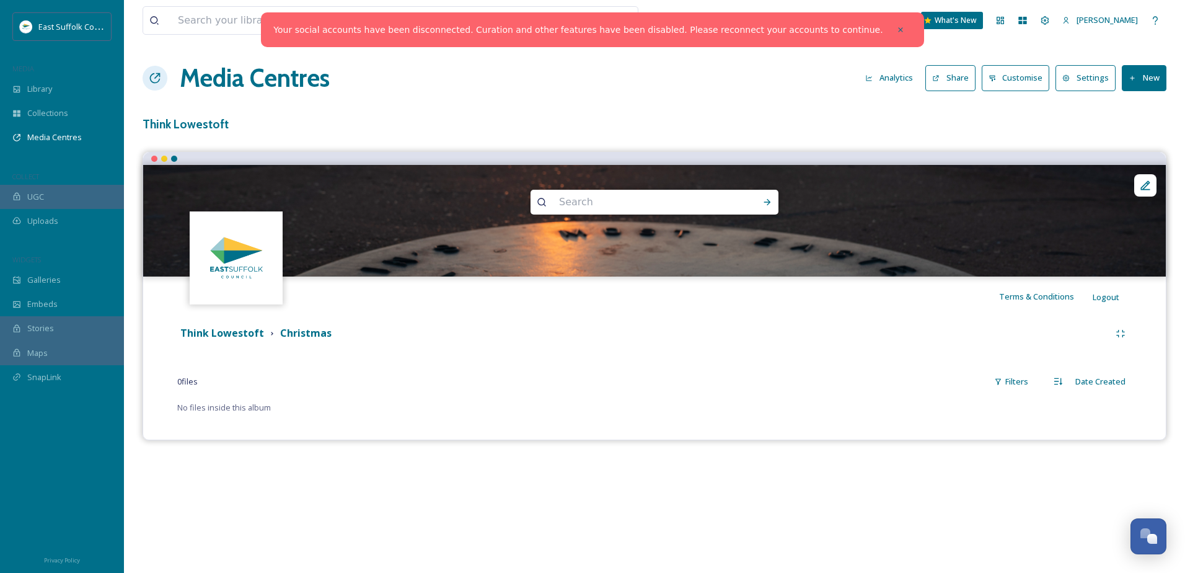
click at [620, 509] on div "View all files What's New [PERSON_NAME] Media Centres Analytics Share Customise…" at bounding box center [654, 286] width 1061 height 573
click at [1143, 81] on button "New" at bounding box center [1144, 77] width 45 height 25
click at [1128, 105] on span "Add Files" at bounding box center [1135, 107] width 33 height 12
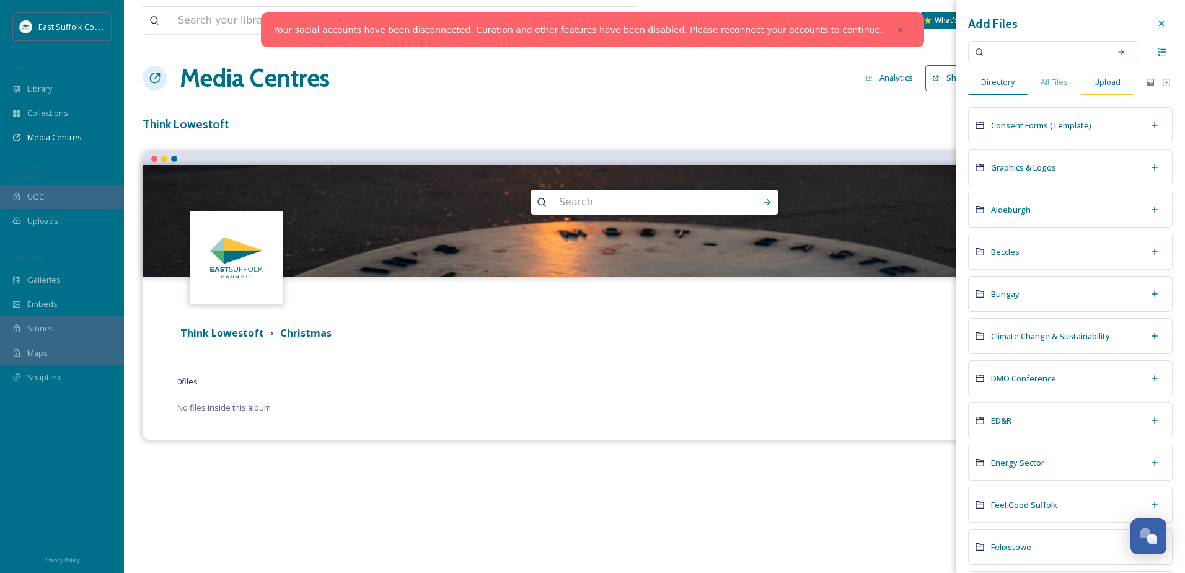
click at [1125, 86] on div "Upload" at bounding box center [1107, 81] width 53 height 25
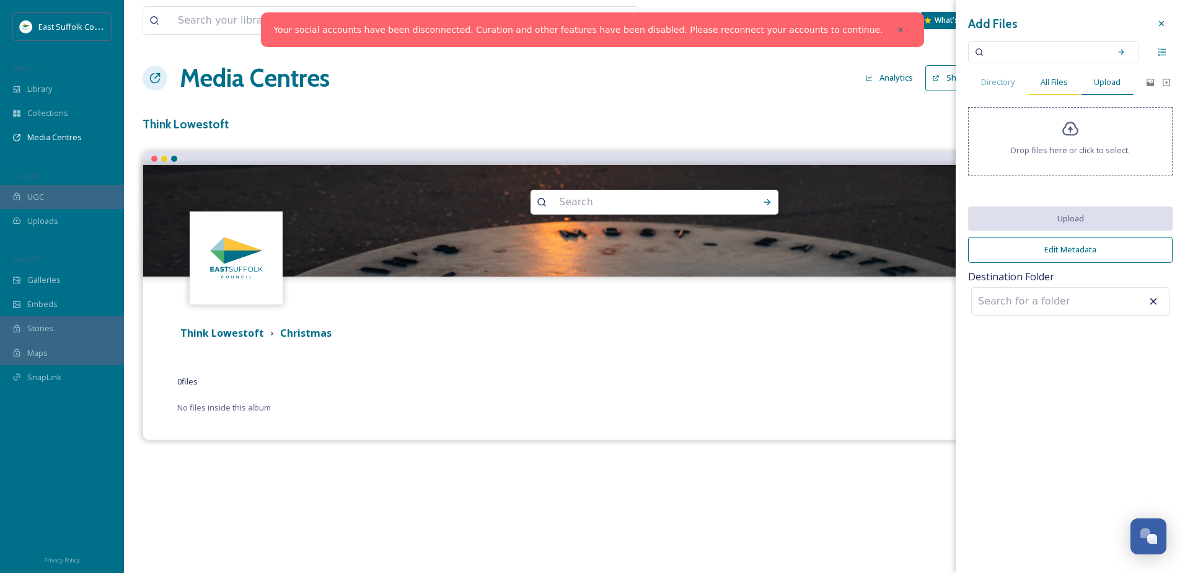
click at [1042, 81] on span "All Files" at bounding box center [1053, 82] width 27 height 12
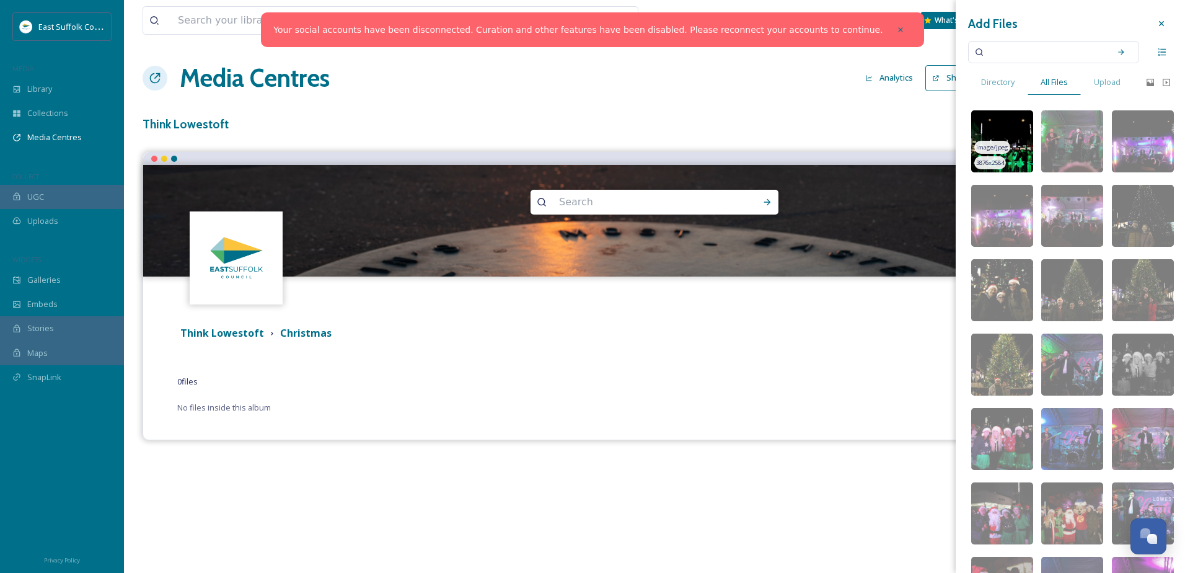
click at [986, 128] on img at bounding box center [1002, 141] width 62 height 62
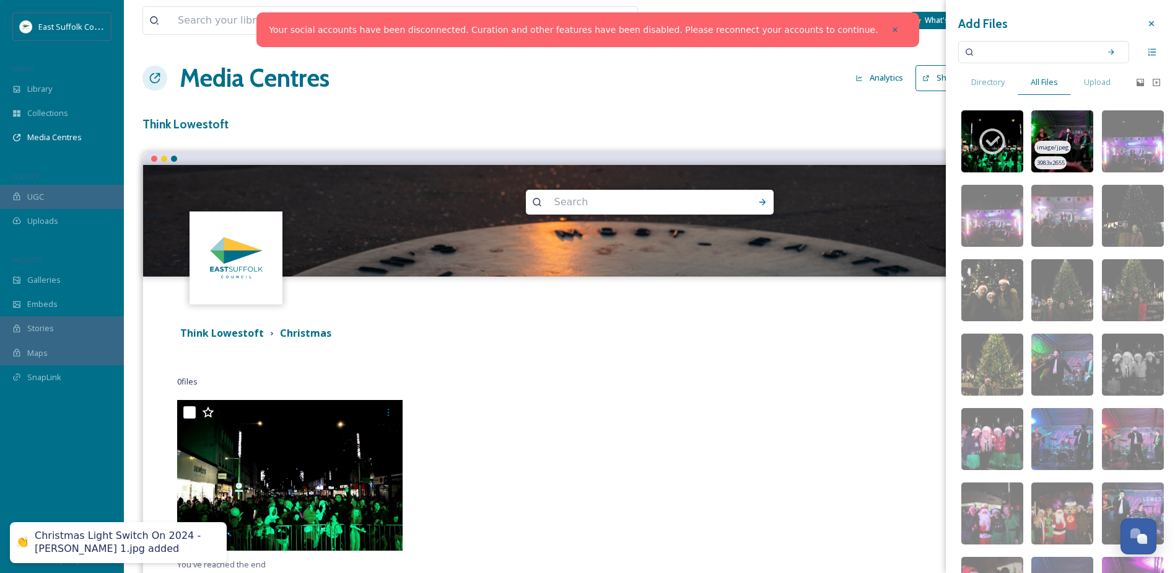
click at [1047, 138] on img at bounding box center [1063, 141] width 62 height 62
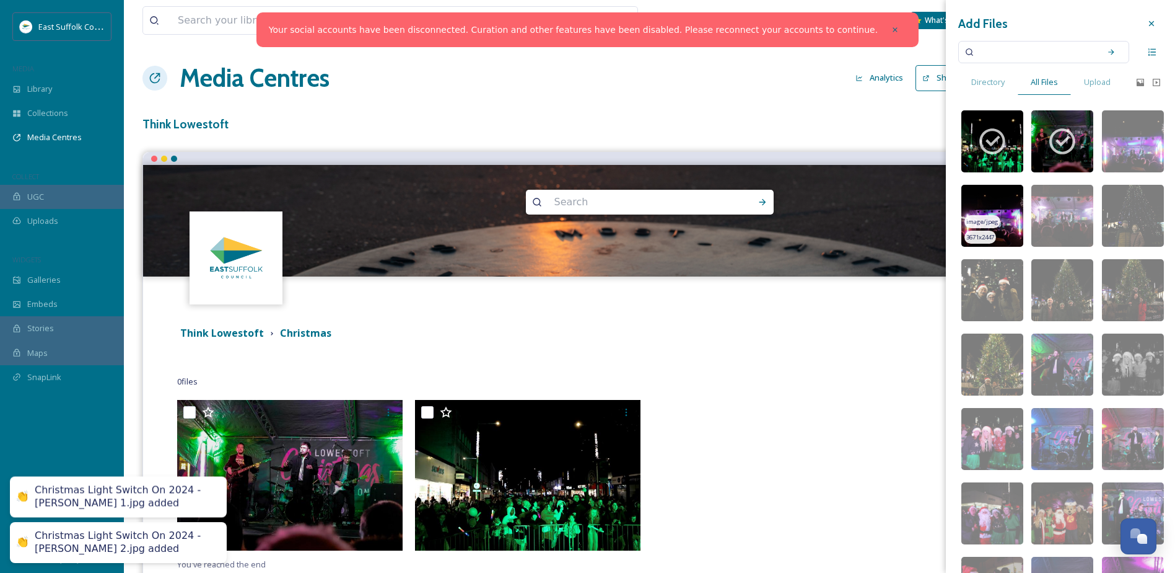
click at [984, 213] on img at bounding box center [993, 216] width 62 height 62
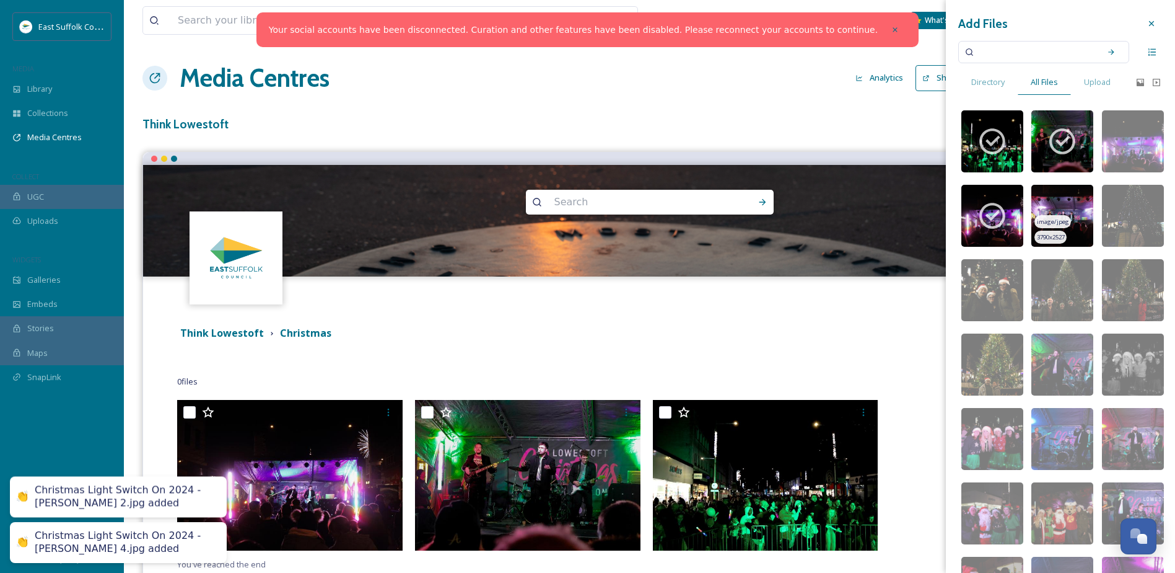
click at [1040, 200] on img at bounding box center [1063, 216] width 62 height 62
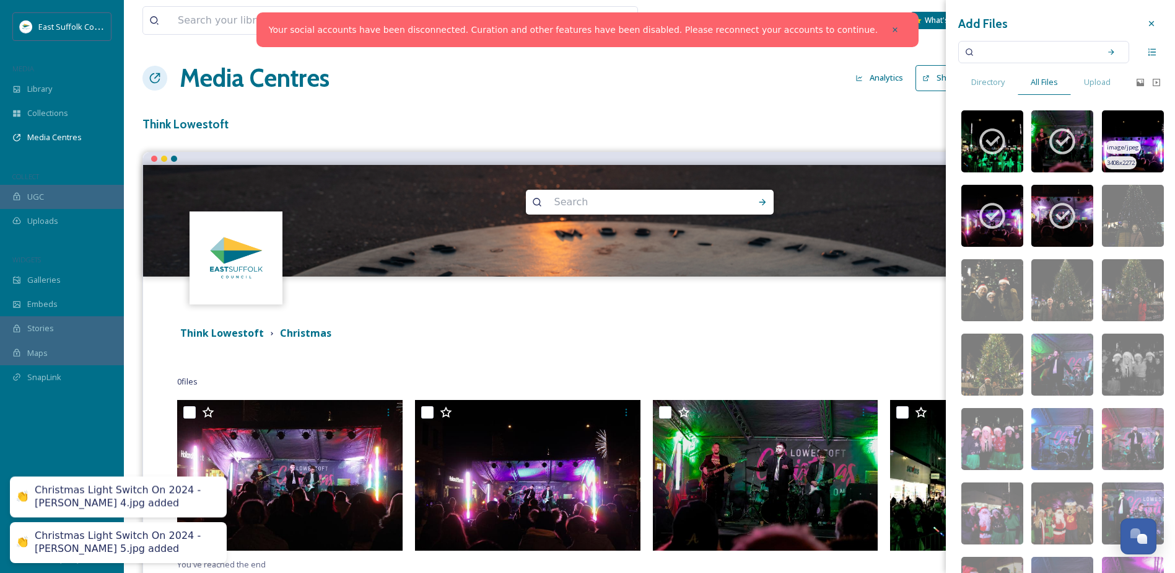
click at [1117, 121] on img at bounding box center [1133, 141] width 62 height 62
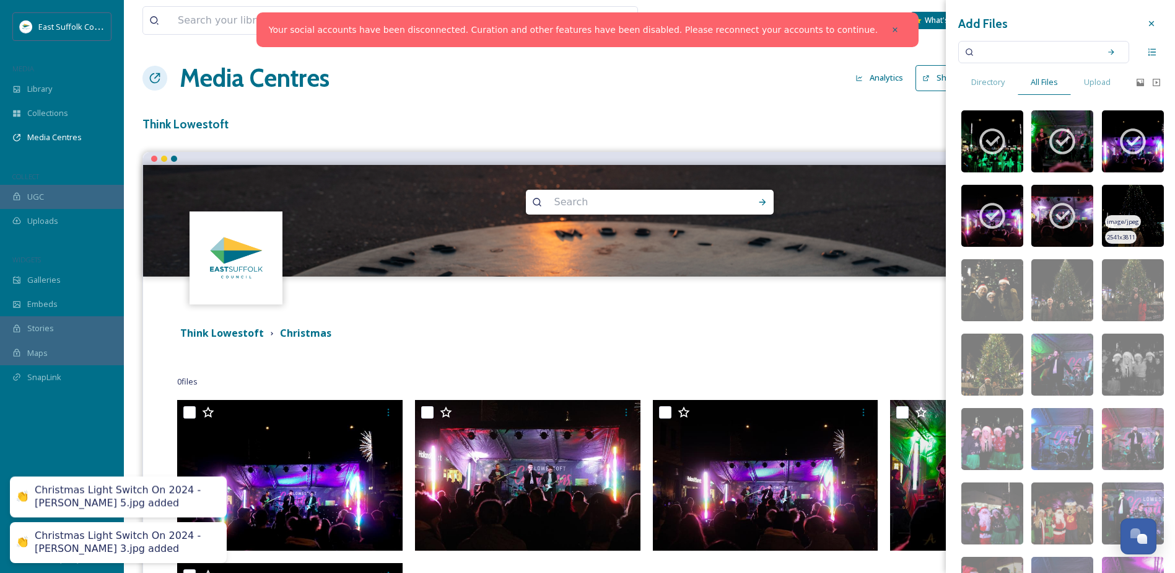
click at [1104, 197] on img at bounding box center [1133, 216] width 62 height 62
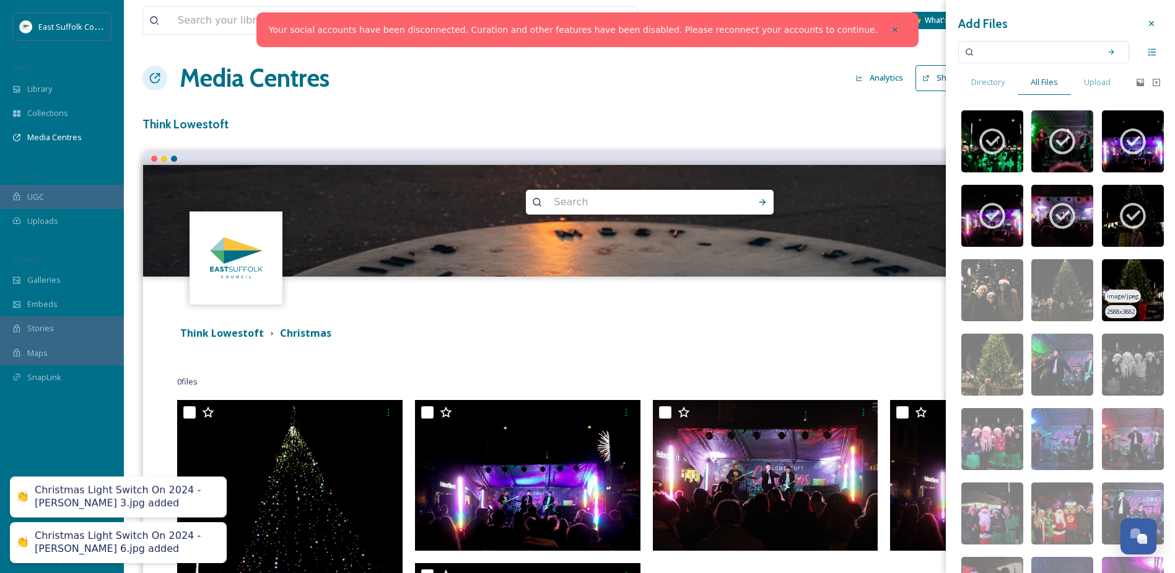
click at [1102, 273] on img at bounding box center [1133, 290] width 62 height 62
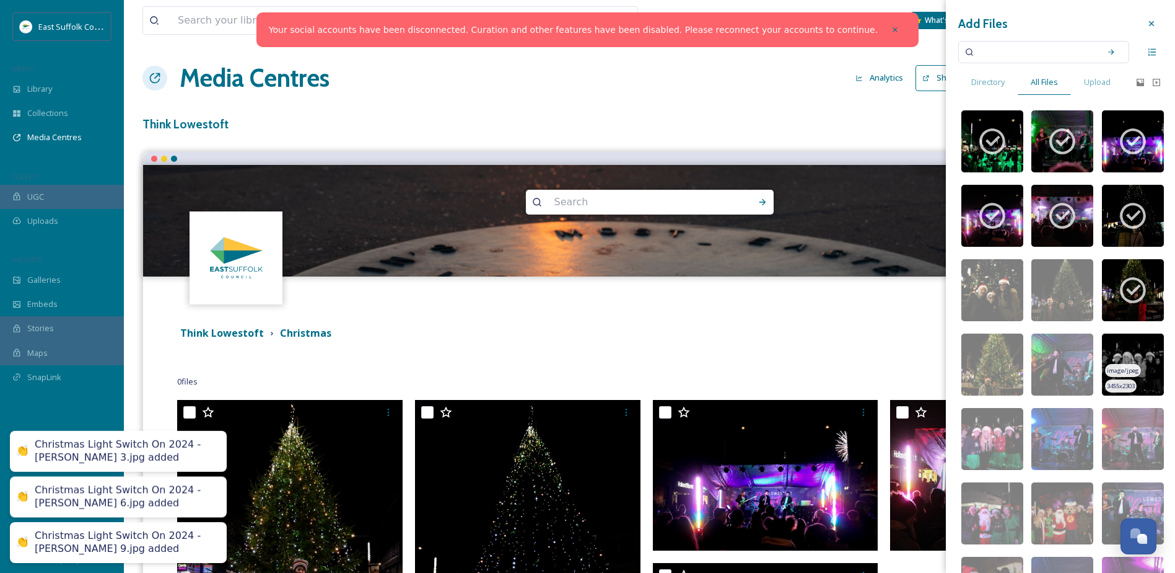
click at [1102, 343] on img at bounding box center [1133, 364] width 62 height 62
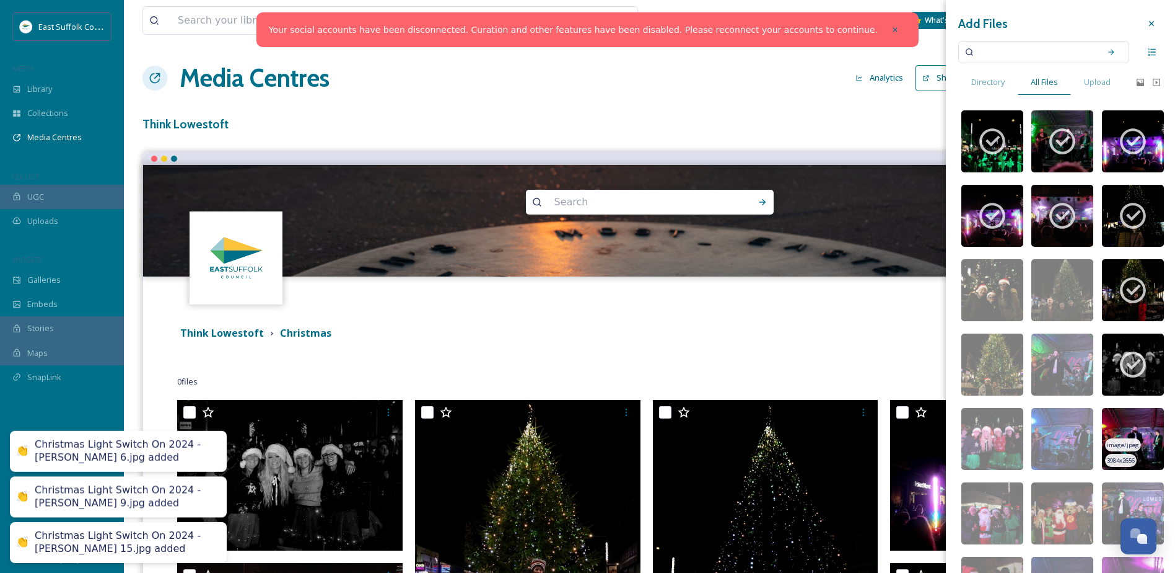
click at [1104, 423] on img at bounding box center [1133, 439] width 62 height 62
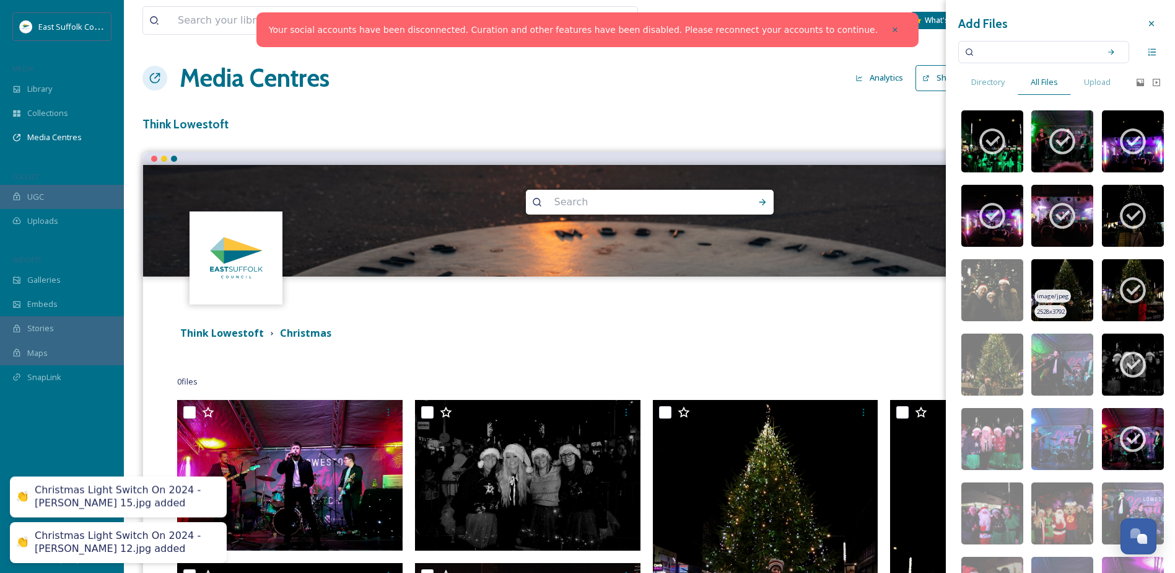
click at [1042, 266] on img at bounding box center [1063, 290] width 62 height 62
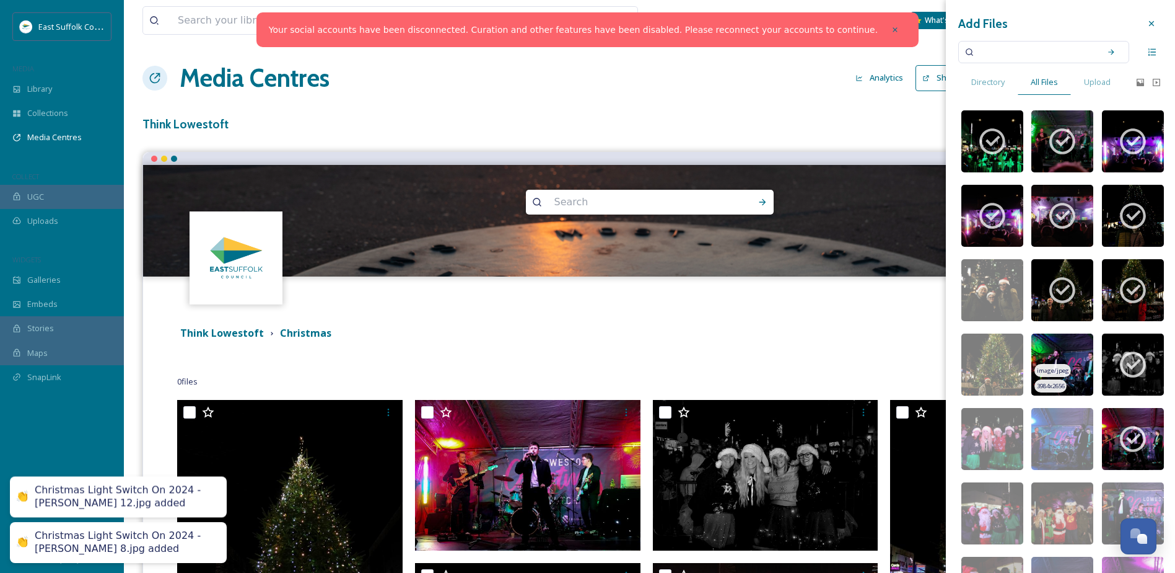
click at [1035, 366] on div "image/jpeg" at bounding box center [1053, 370] width 36 height 13
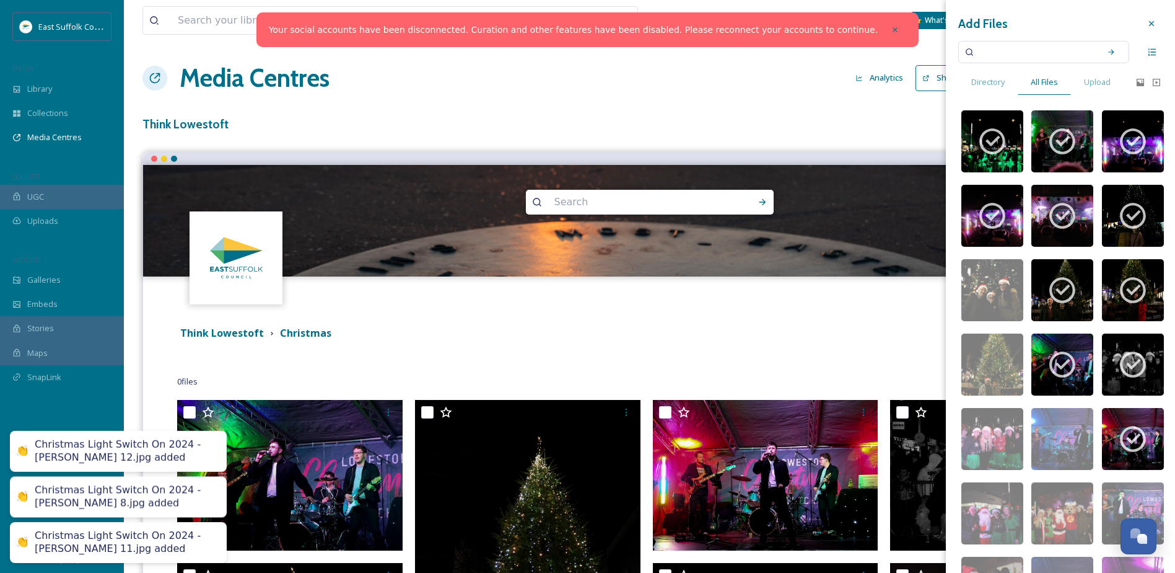
click at [1033, 421] on img at bounding box center [1063, 439] width 62 height 62
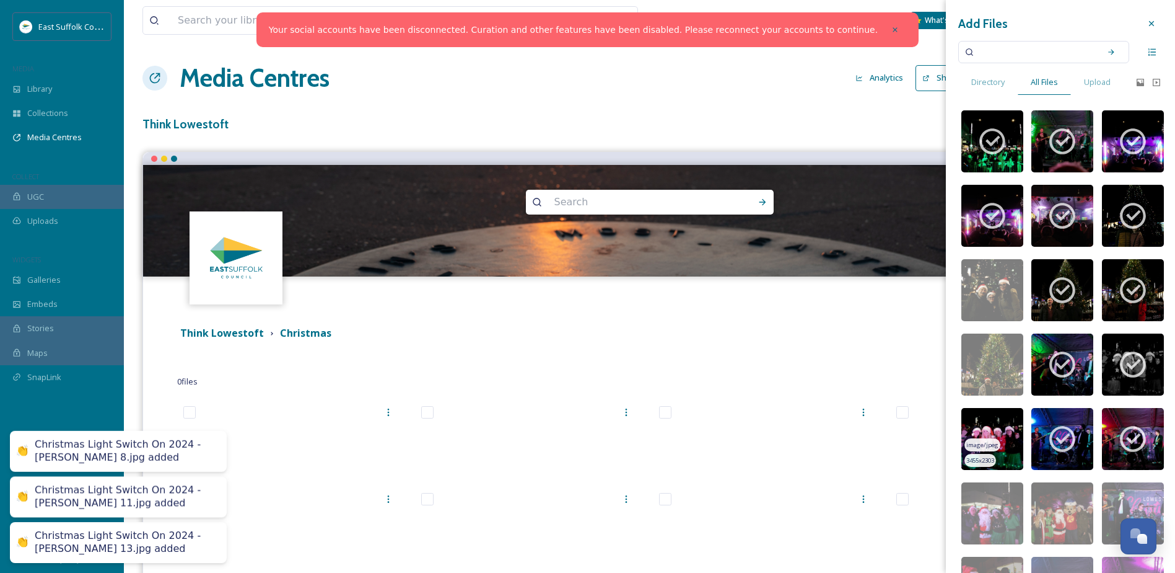
click at [988, 416] on img at bounding box center [993, 439] width 62 height 62
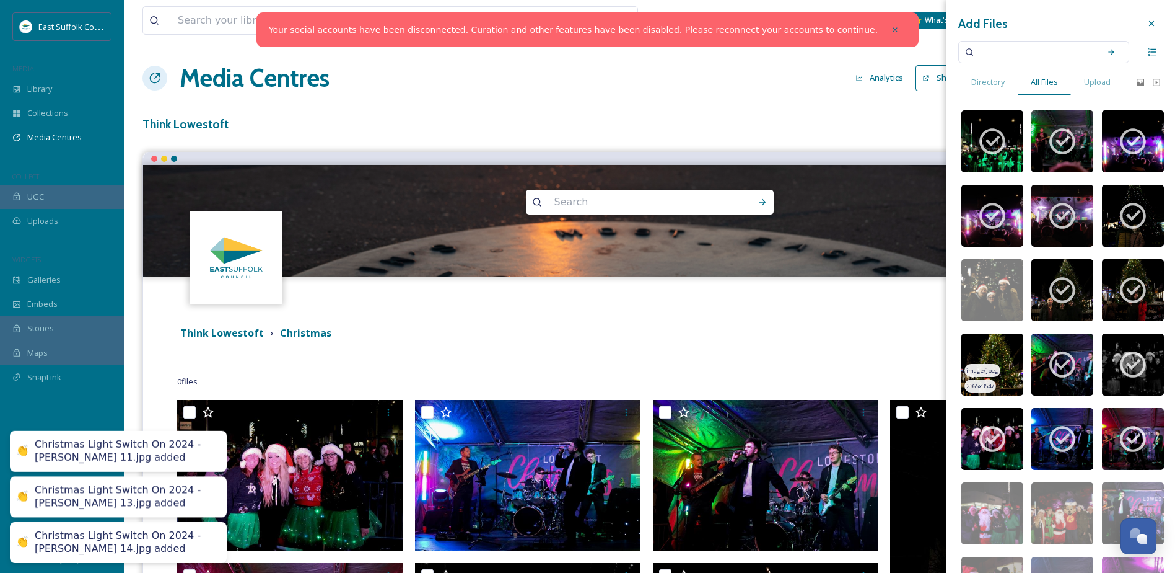
click at [978, 344] on img at bounding box center [993, 364] width 62 height 62
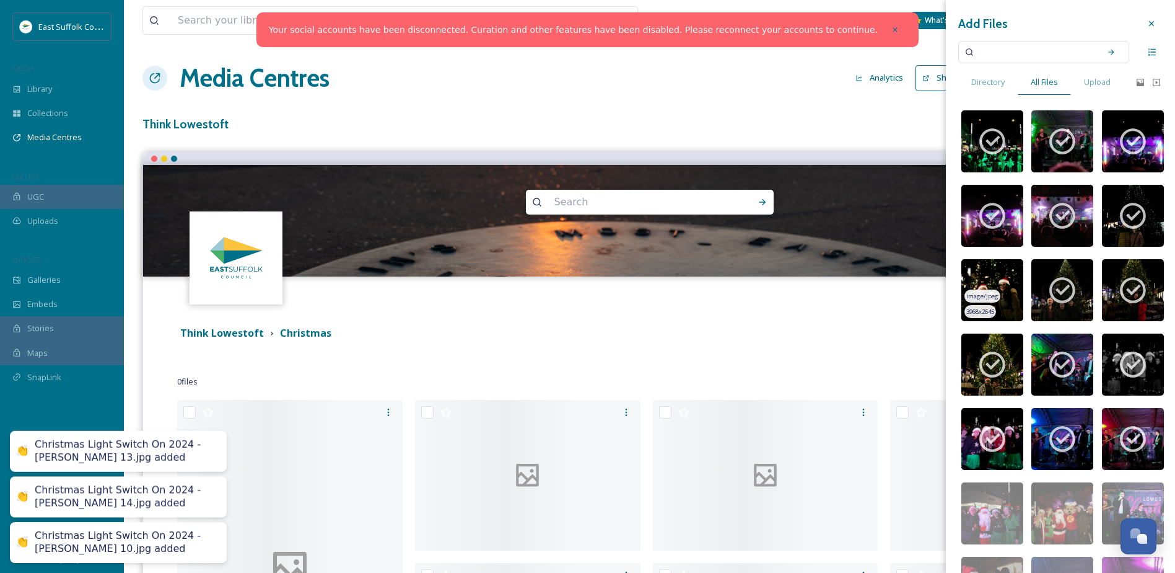
click at [977, 266] on img at bounding box center [993, 290] width 62 height 62
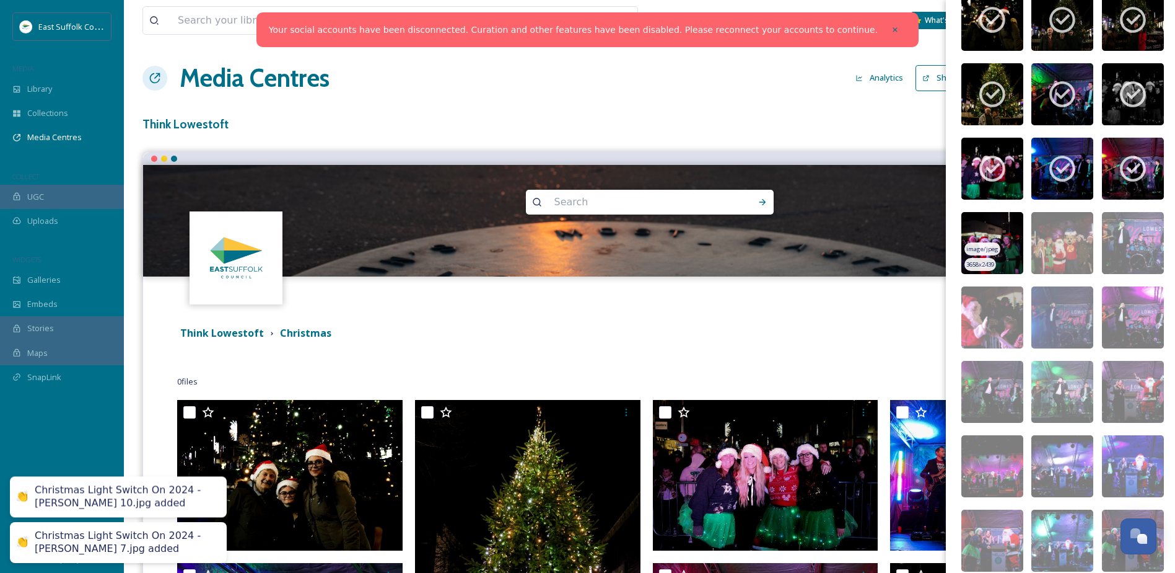
scroll to position [372, 0]
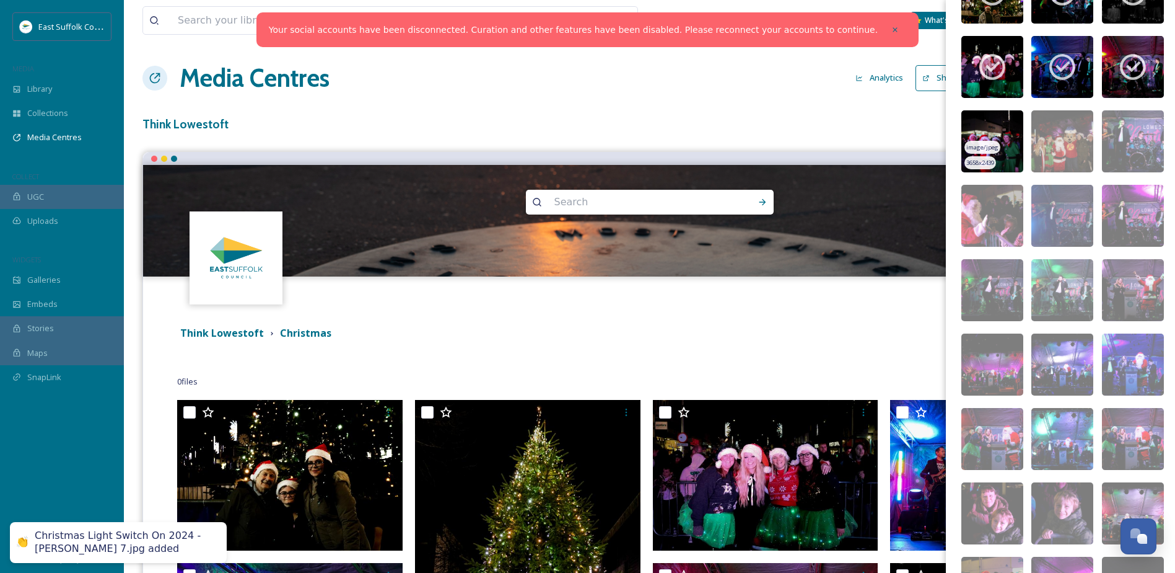
click at [967, 121] on img at bounding box center [993, 141] width 62 height 62
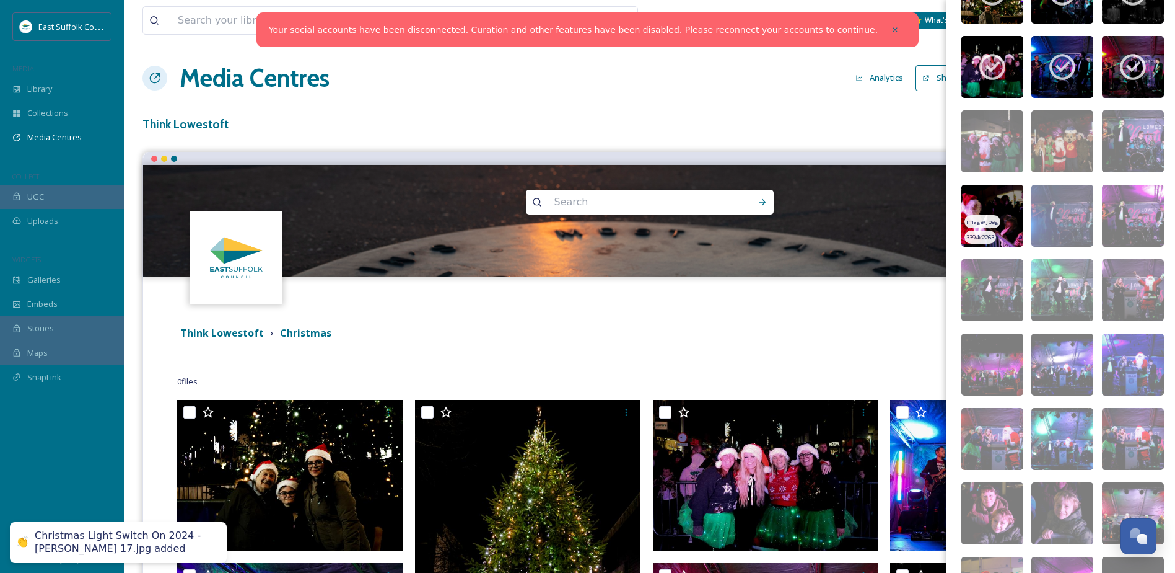
click at [970, 208] on img at bounding box center [993, 216] width 62 height 62
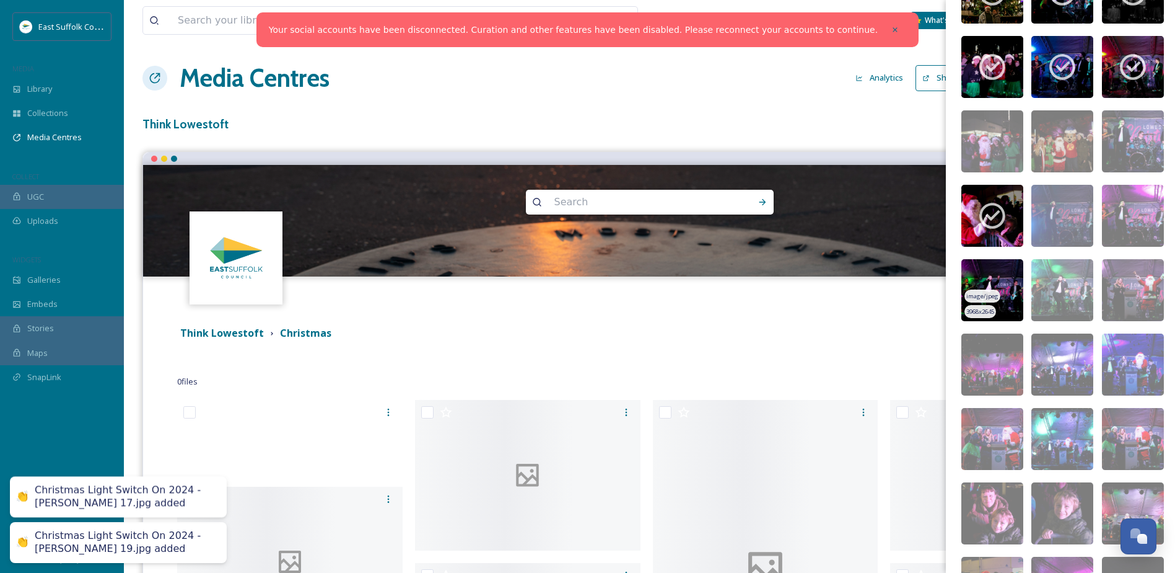
click at [970, 301] on div "image/jpeg" at bounding box center [983, 295] width 36 height 13
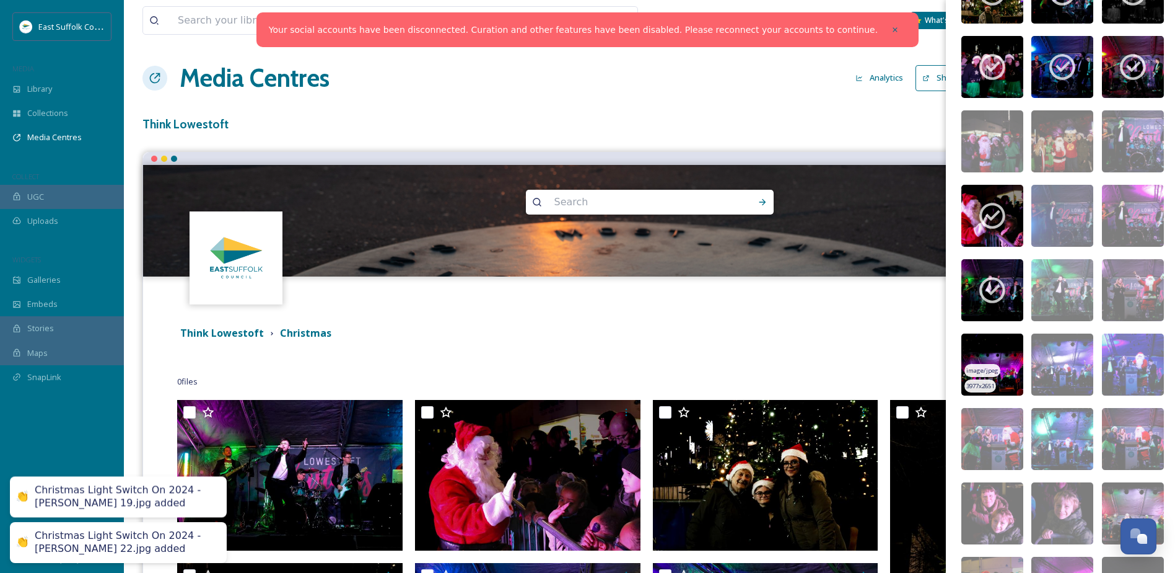
click at [970, 361] on img at bounding box center [993, 364] width 62 height 62
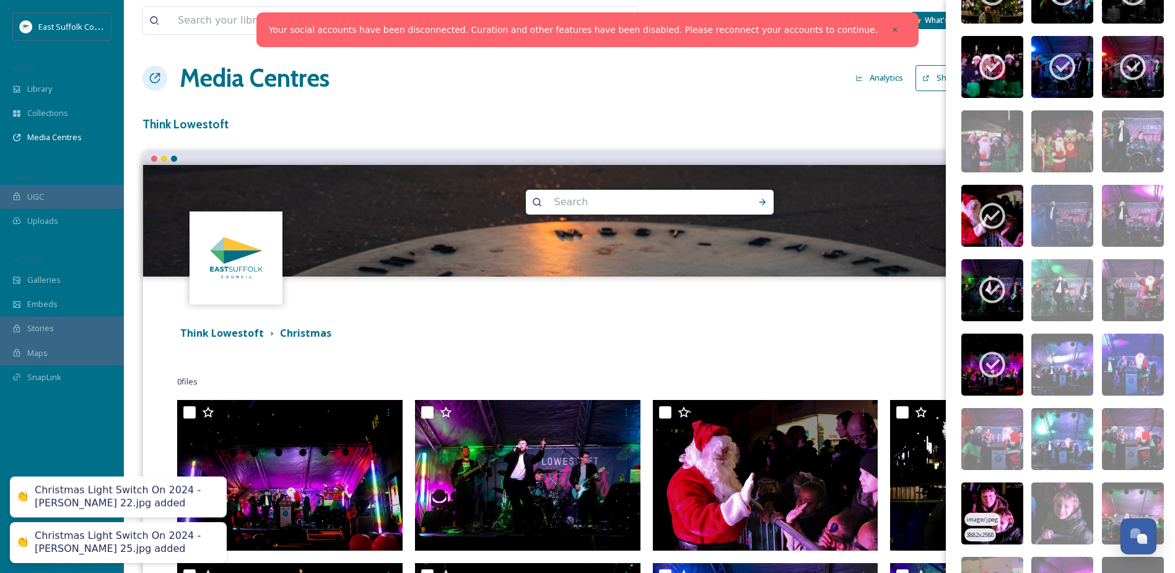
drag, startPoint x: 971, startPoint y: 441, endPoint x: 967, endPoint y: 498, distance: 57.1
click at [971, 444] on span "image/jpeg" at bounding box center [983, 445] width 32 height 9
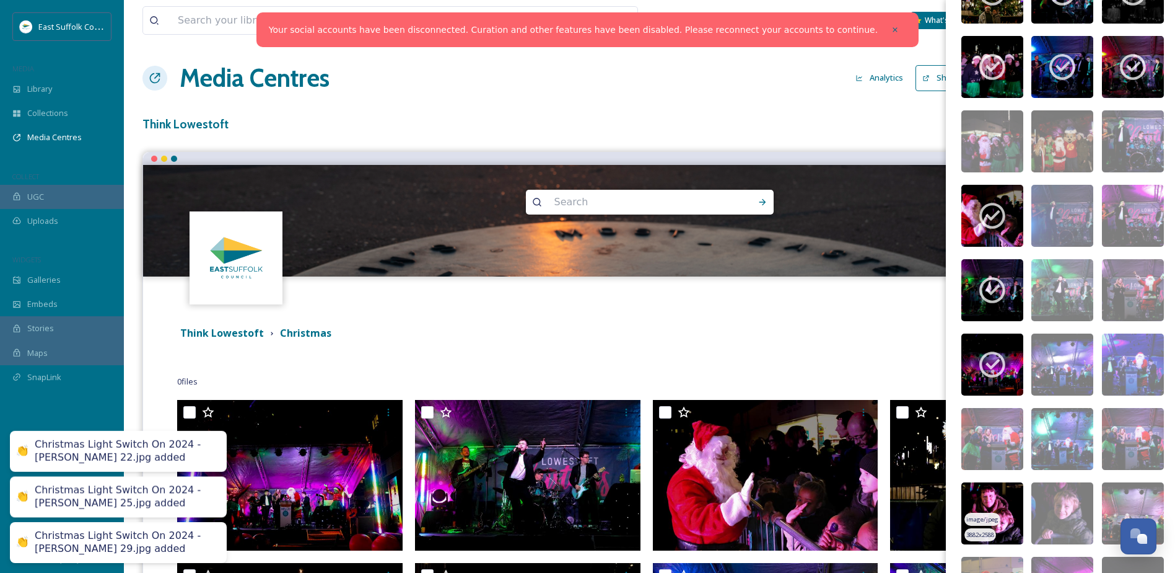
click at [968, 503] on img at bounding box center [993, 513] width 62 height 62
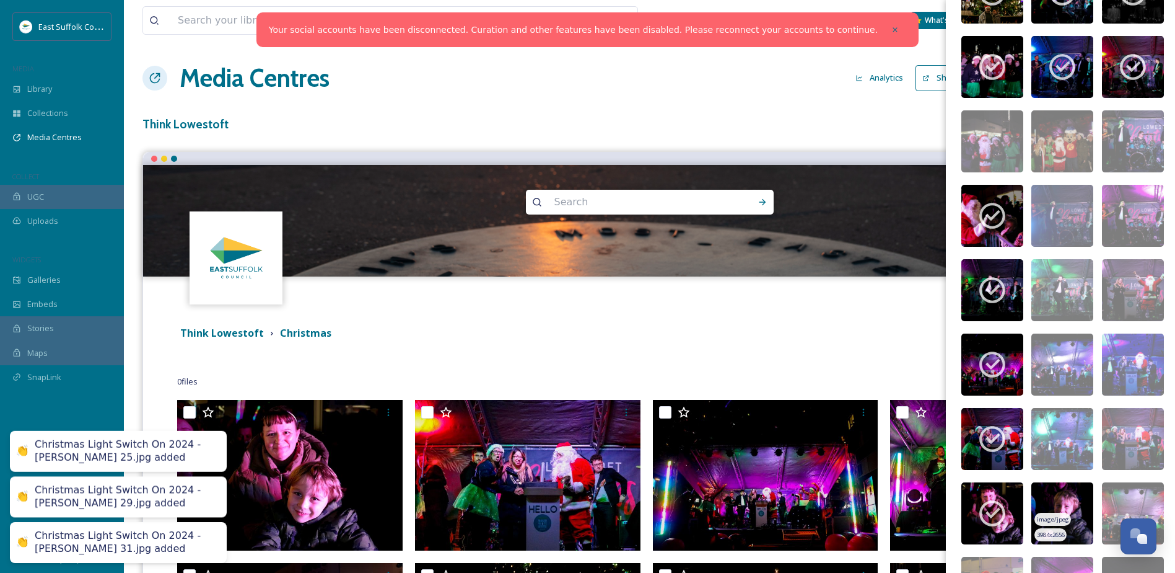
drag, startPoint x: 1050, startPoint y: 525, endPoint x: 1058, endPoint y: 492, distance: 34.4
click at [1050, 525] on div "image/jpeg" at bounding box center [1053, 518] width 36 height 13
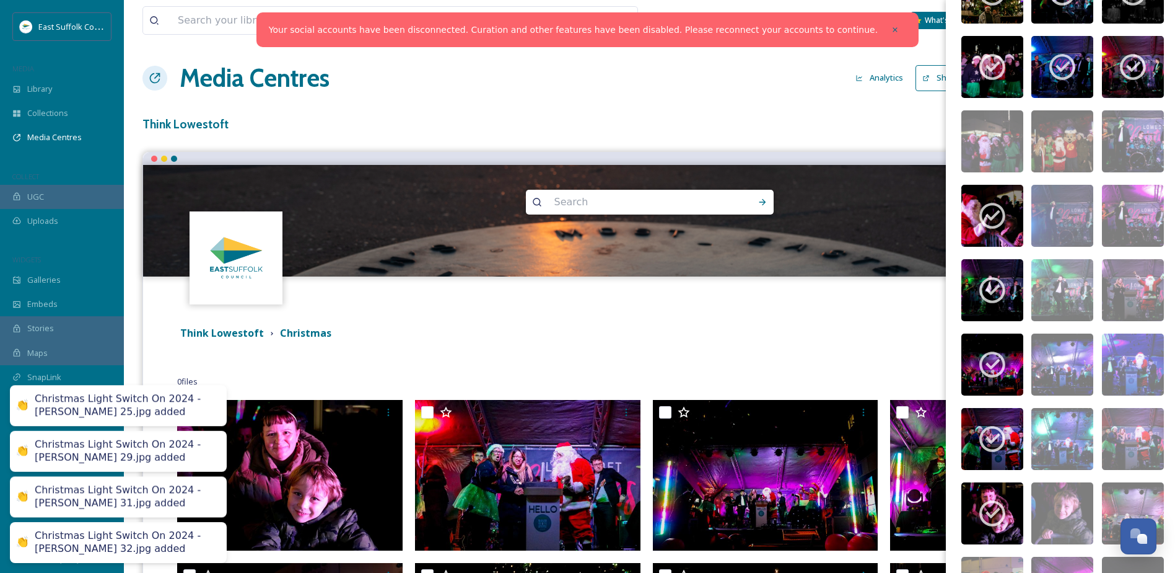
drag, startPoint x: 1066, startPoint y: 445, endPoint x: 1068, endPoint y: 404, distance: 40.9
click at [1067, 444] on img at bounding box center [1063, 439] width 62 height 62
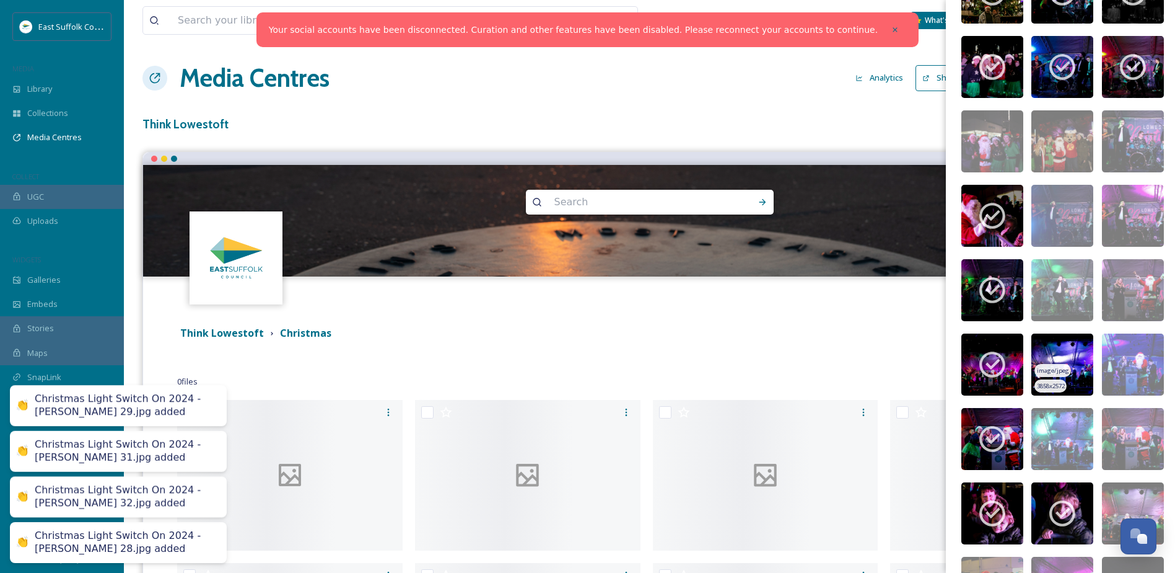
click at [1061, 357] on img at bounding box center [1063, 364] width 62 height 62
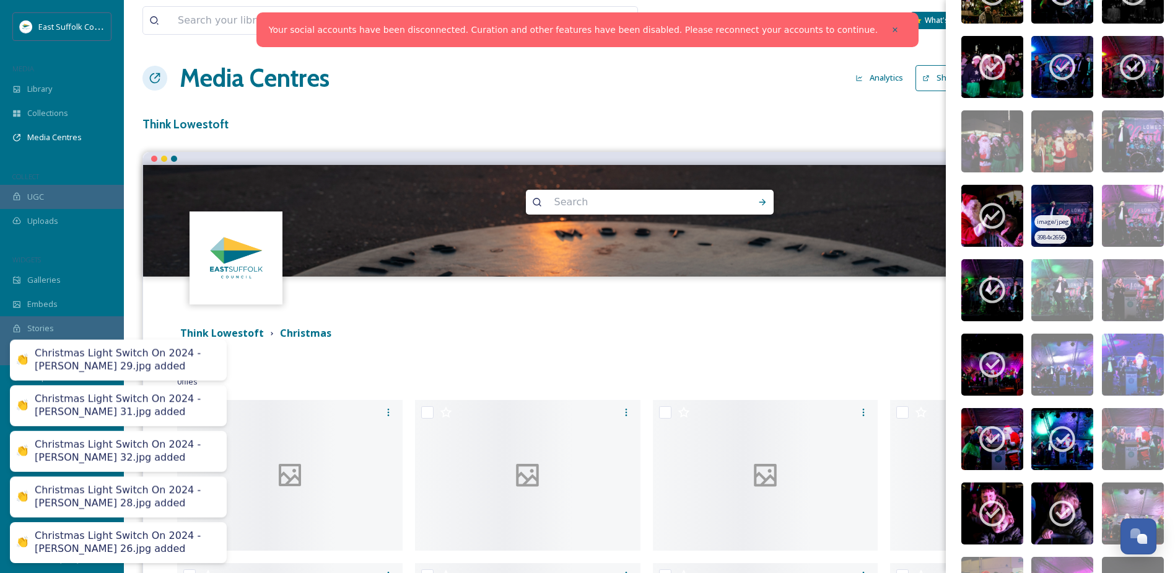
click at [1038, 292] on span "image/jpeg" at bounding box center [1053, 296] width 32 height 9
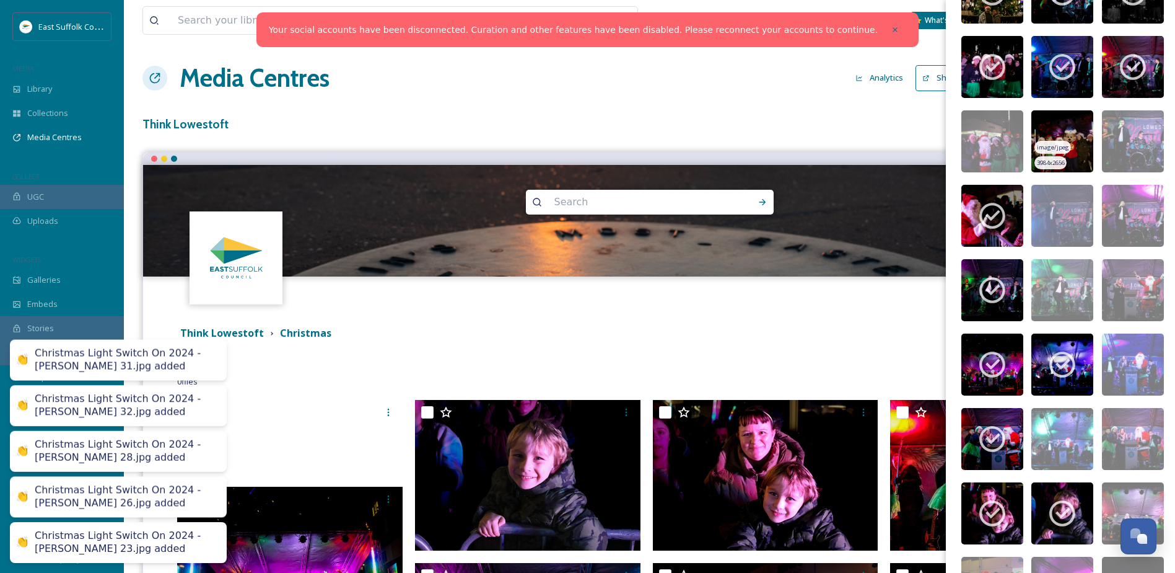
click at [1038, 198] on img at bounding box center [1063, 216] width 62 height 62
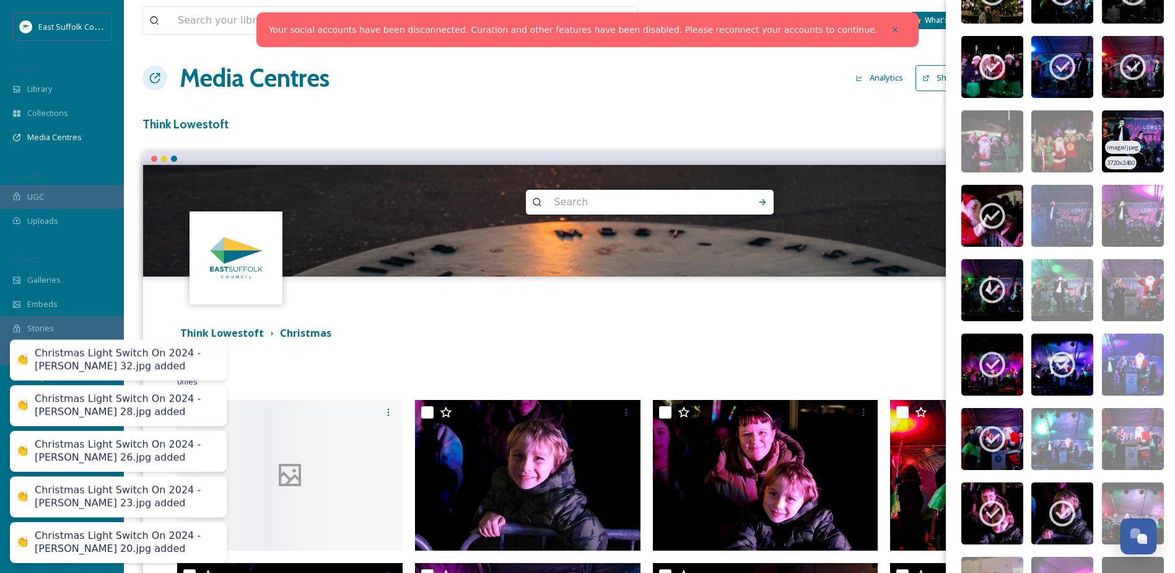
click at [1042, 131] on img at bounding box center [1063, 141] width 62 height 62
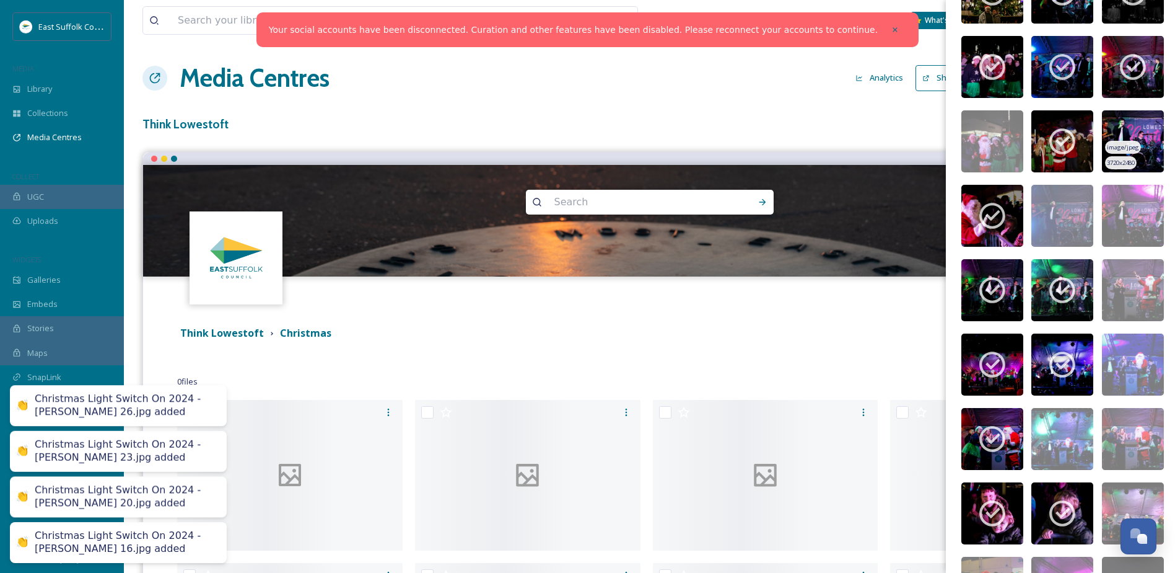
click at [1118, 128] on img at bounding box center [1133, 141] width 62 height 62
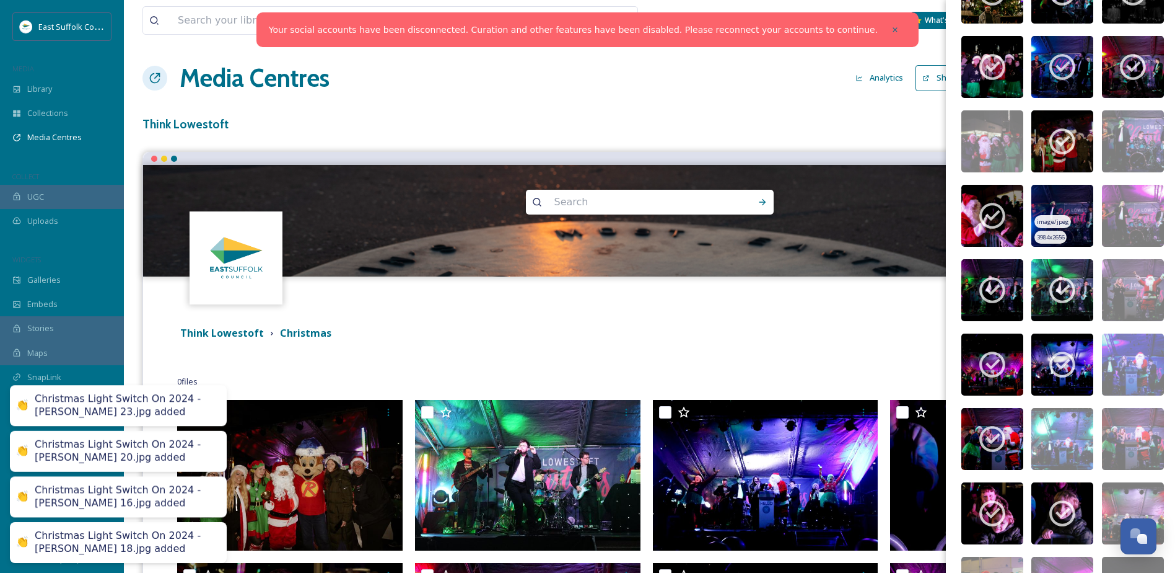
click at [1108, 208] on img at bounding box center [1133, 216] width 62 height 62
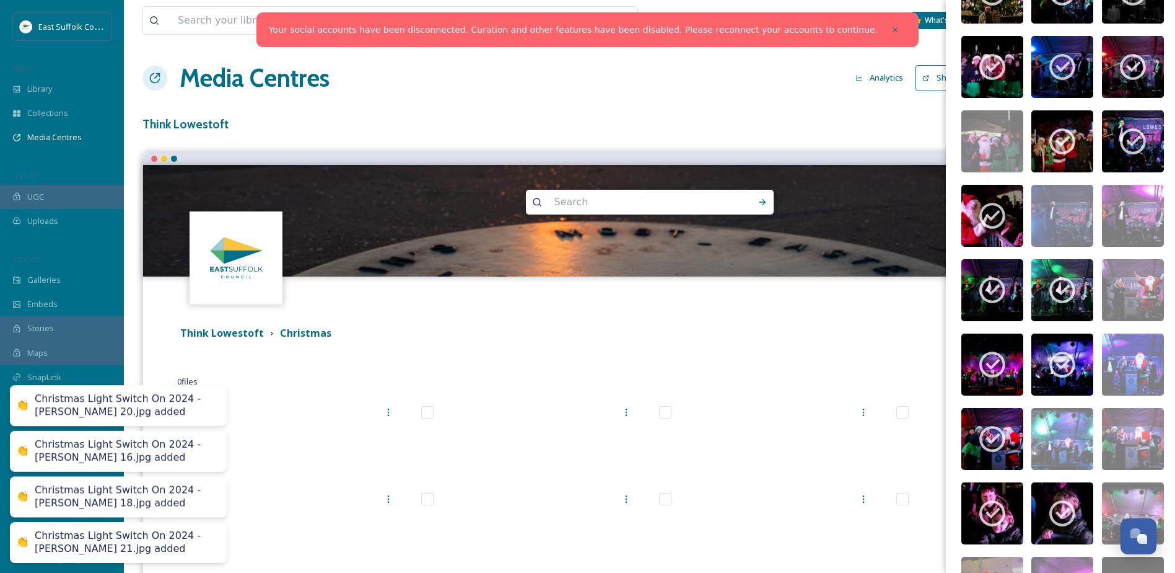
click at [1058, 211] on img at bounding box center [1063, 216] width 62 height 62
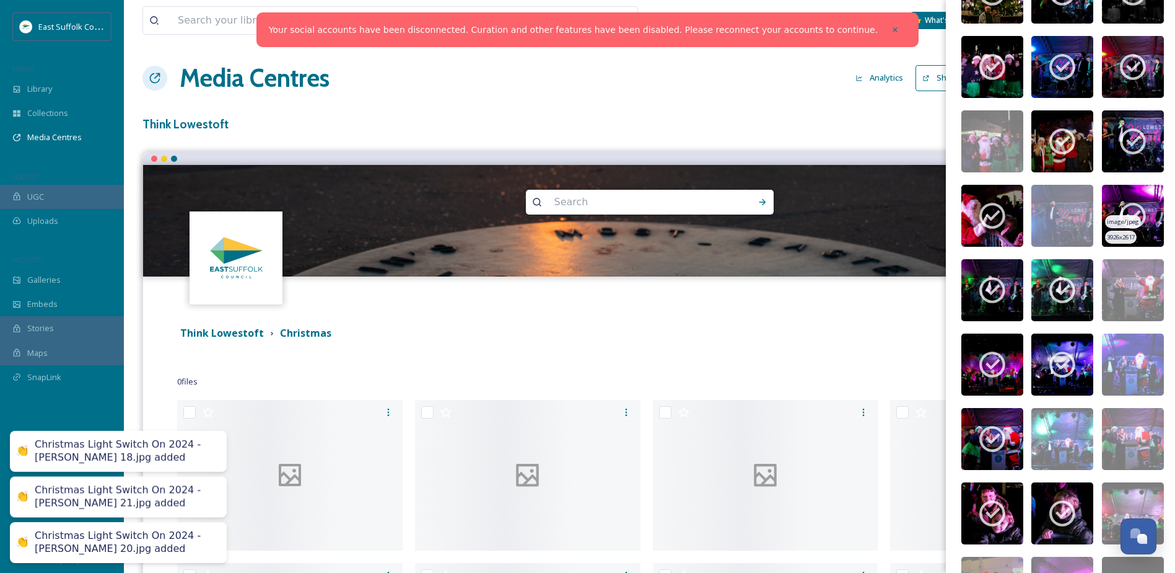
click at [1110, 210] on div "image/jpeg 3926 x 2617" at bounding box center [1133, 216] width 62 height 62
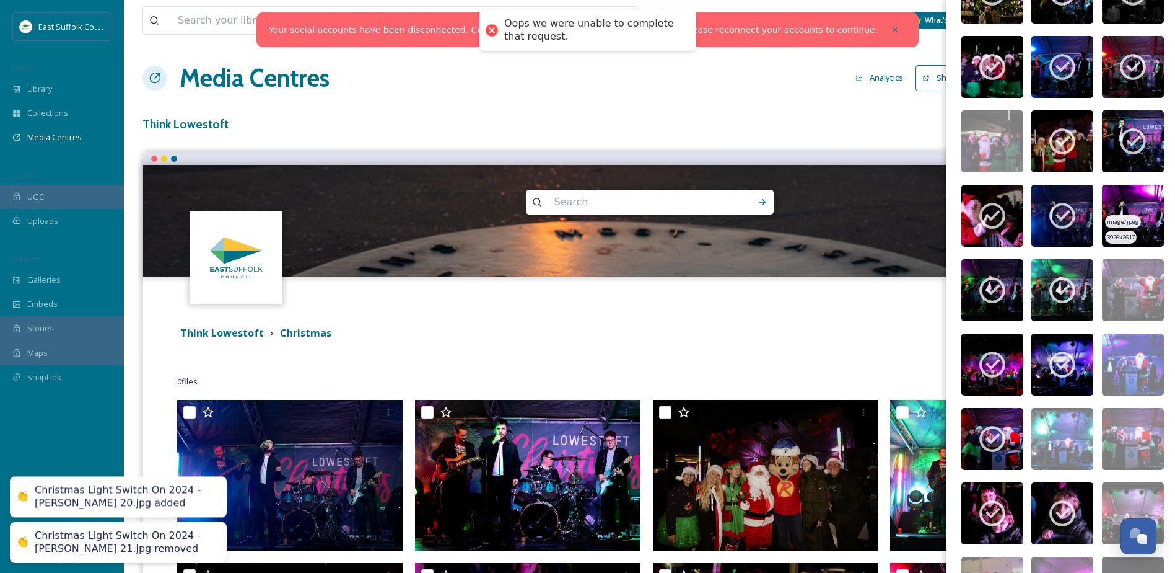
click at [1110, 195] on img at bounding box center [1133, 216] width 62 height 62
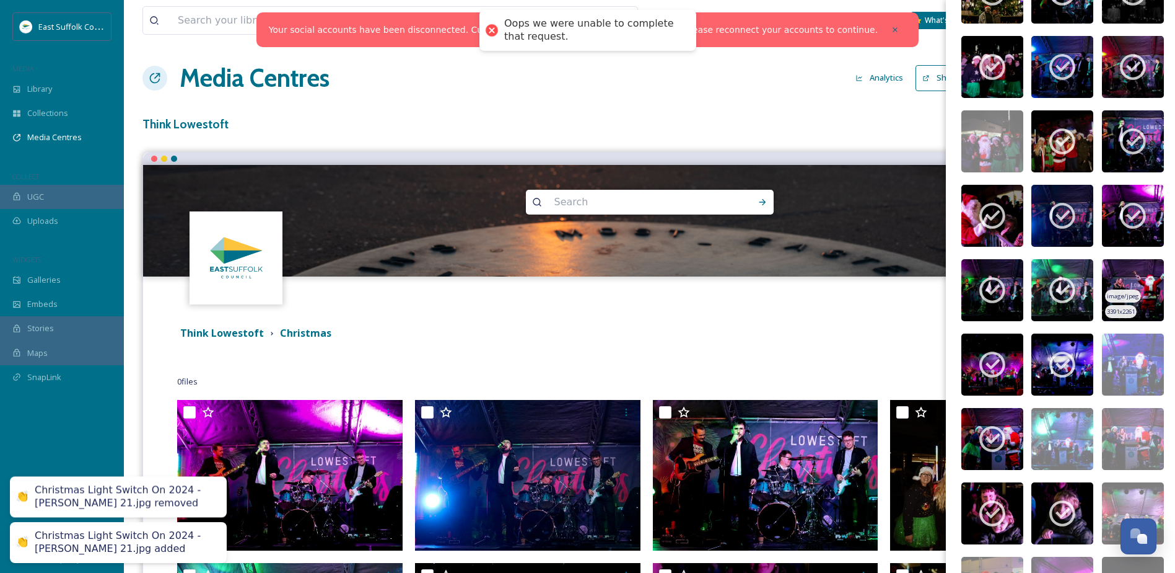
click at [1107, 269] on img at bounding box center [1133, 290] width 62 height 62
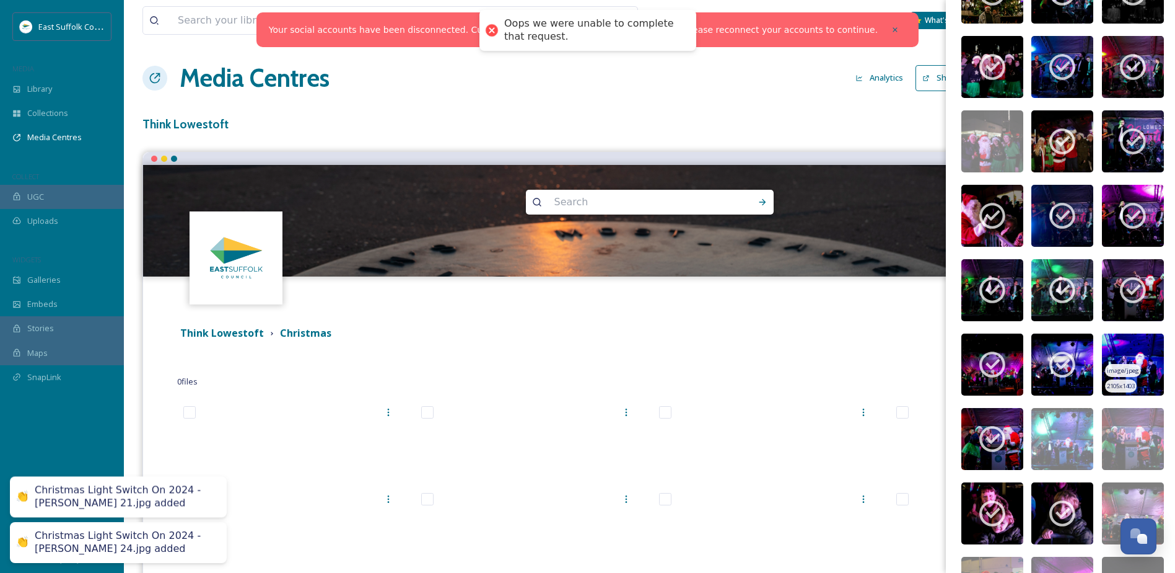
click at [1102, 348] on img at bounding box center [1133, 364] width 62 height 62
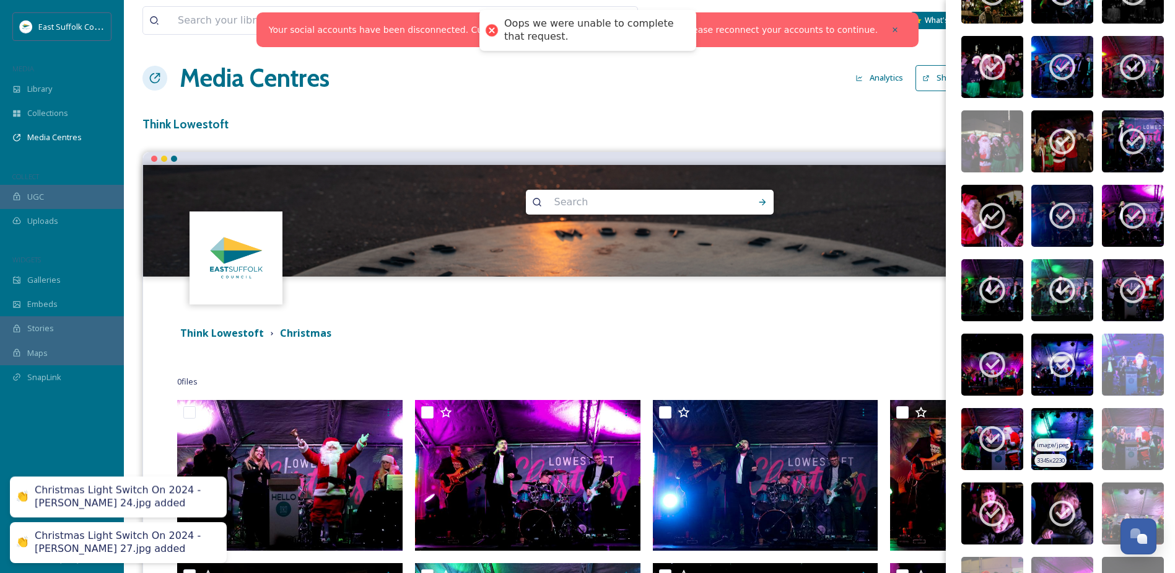
drag, startPoint x: 1049, startPoint y: 438, endPoint x: 1066, endPoint y: 427, distance: 20.1
click at [1048, 438] on div "image/jpeg" at bounding box center [1053, 444] width 36 height 13
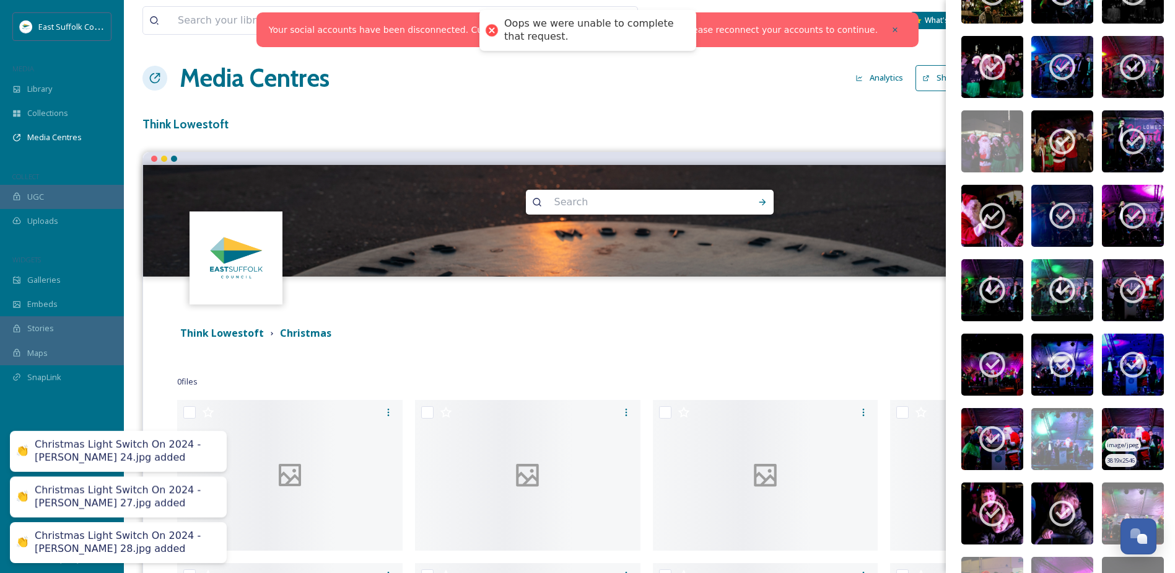
click at [1102, 418] on img at bounding box center [1133, 439] width 62 height 62
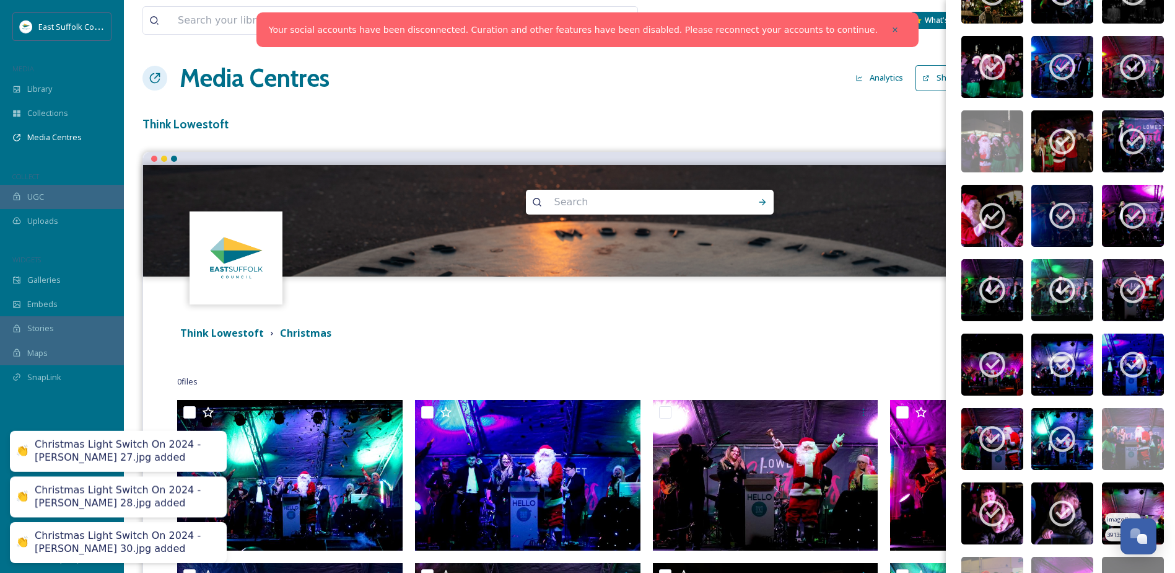
click at [1102, 499] on img at bounding box center [1133, 513] width 62 height 62
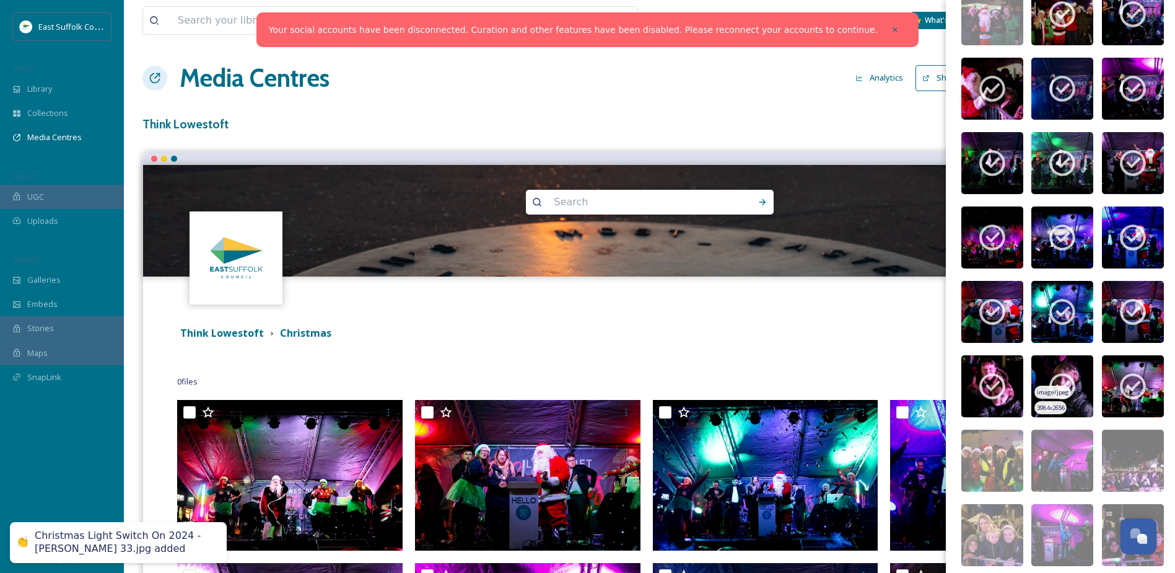
scroll to position [682, 0]
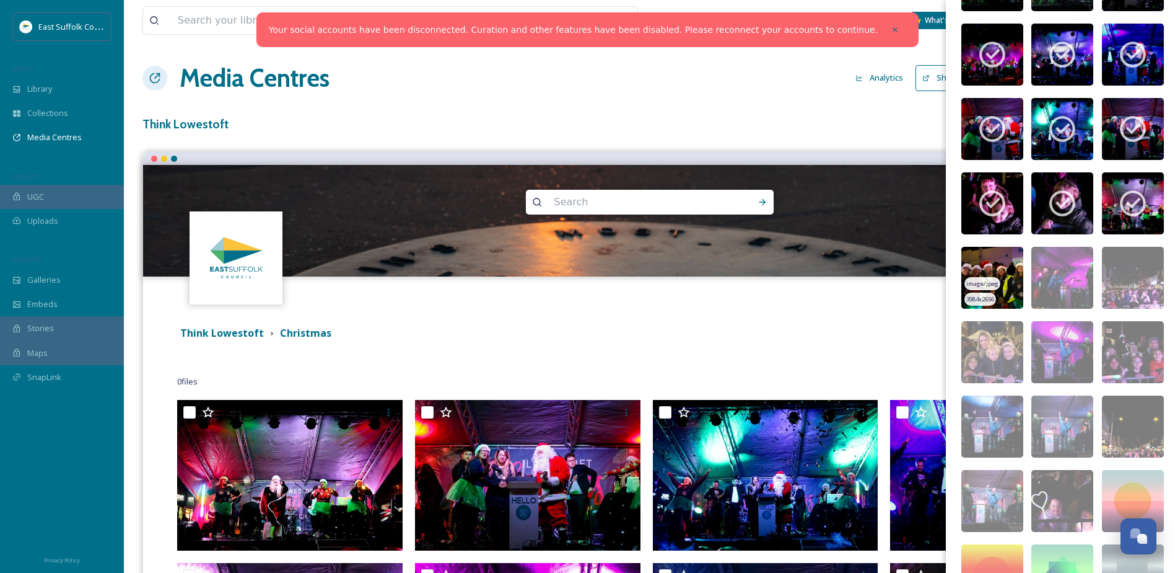
click at [985, 258] on img at bounding box center [993, 278] width 62 height 62
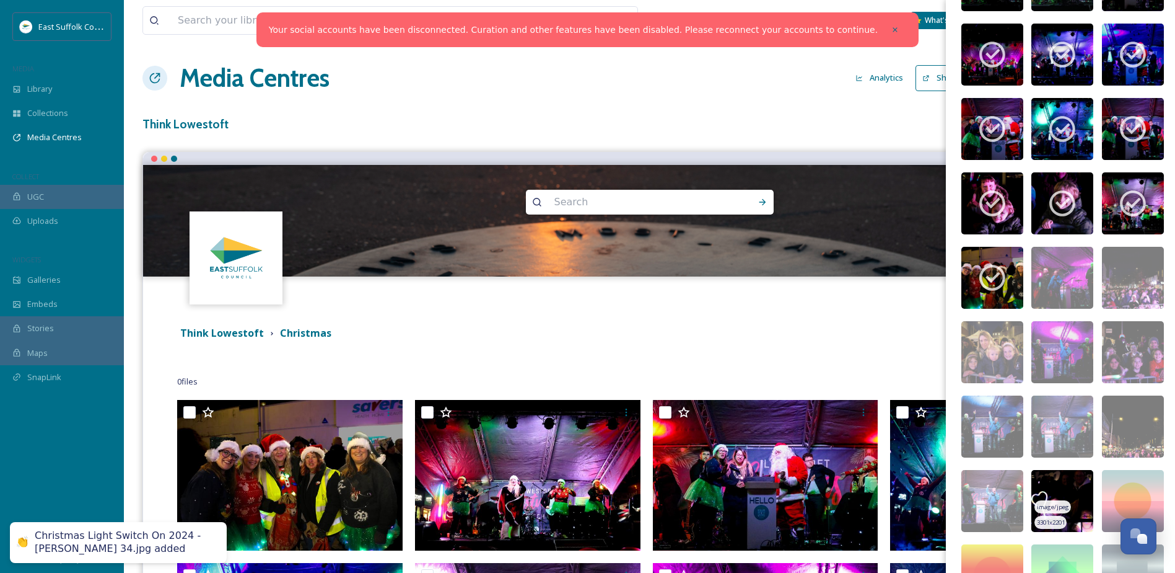
click at [1038, 478] on img at bounding box center [1063, 501] width 62 height 62
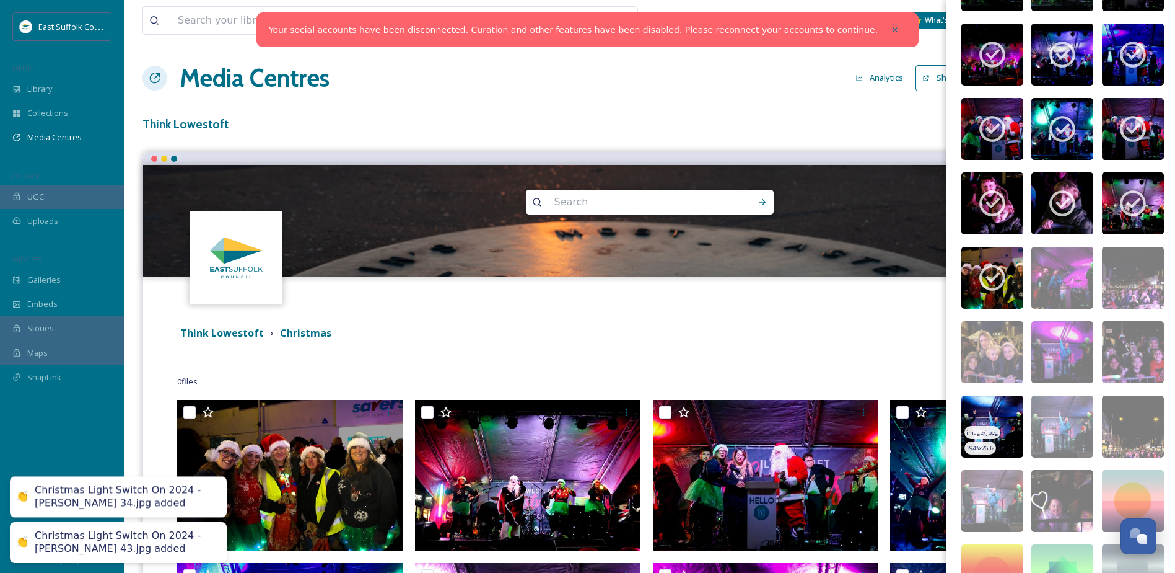
click at [985, 473] on img at bounding box center [993, 501] width 62 height 62
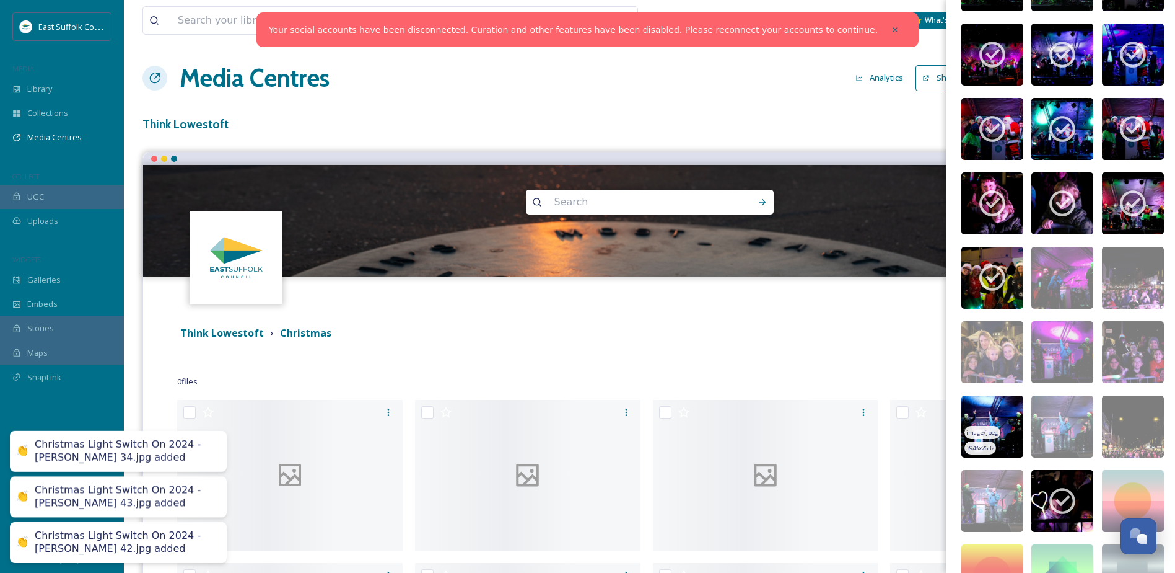
click at [980, 409] on img at bounding box center [993, 426] width 62 height 62
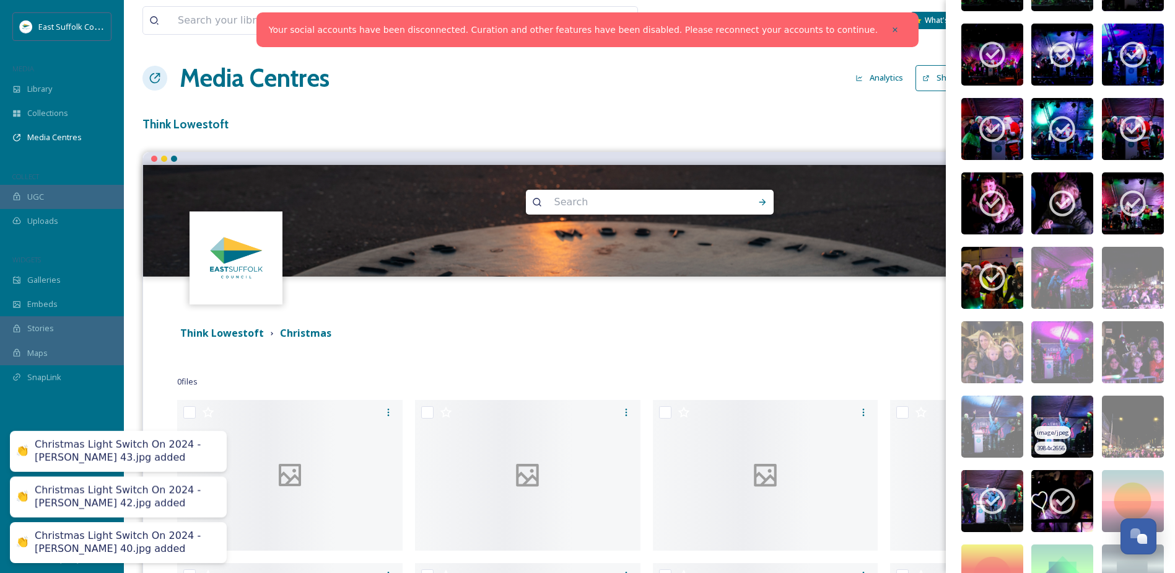
click at [1047, 411] on img at bounding box center [1063, 426] width 62 height 62
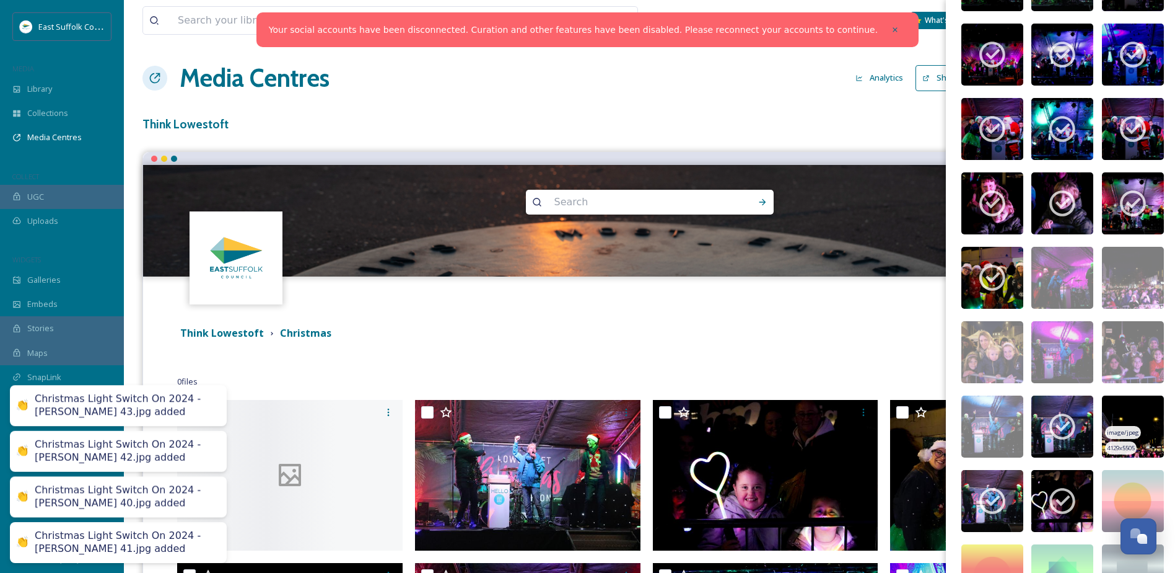
click at [1112, 412] on img at bounding box center [1133, 426] width 62 height 62
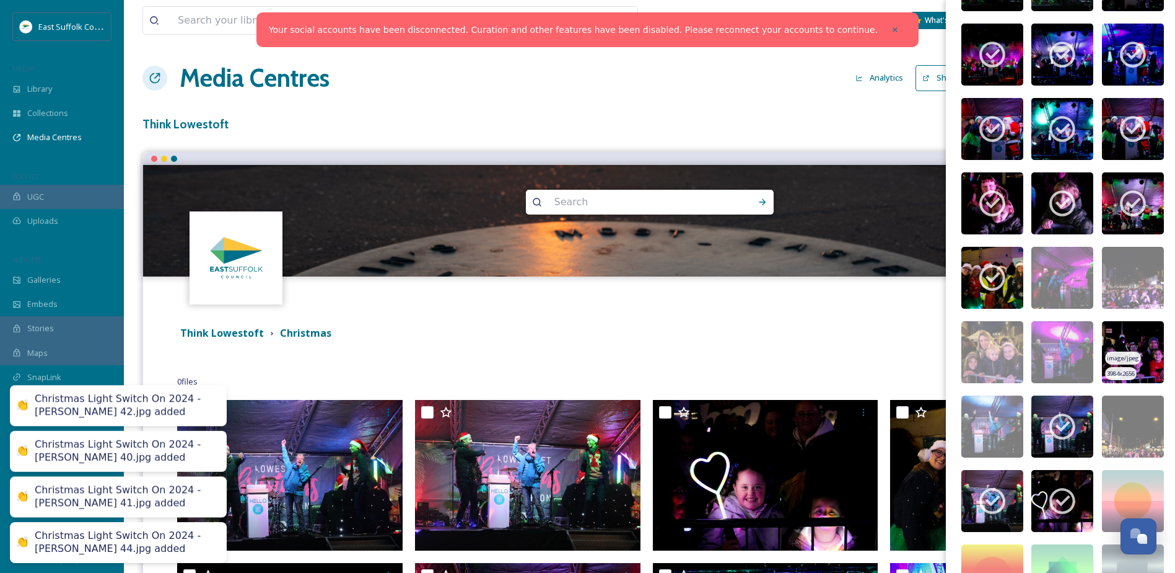
click at [1109, 354] on span "image/jpeg" at bounding box center [1123, 358] width 32 height 9
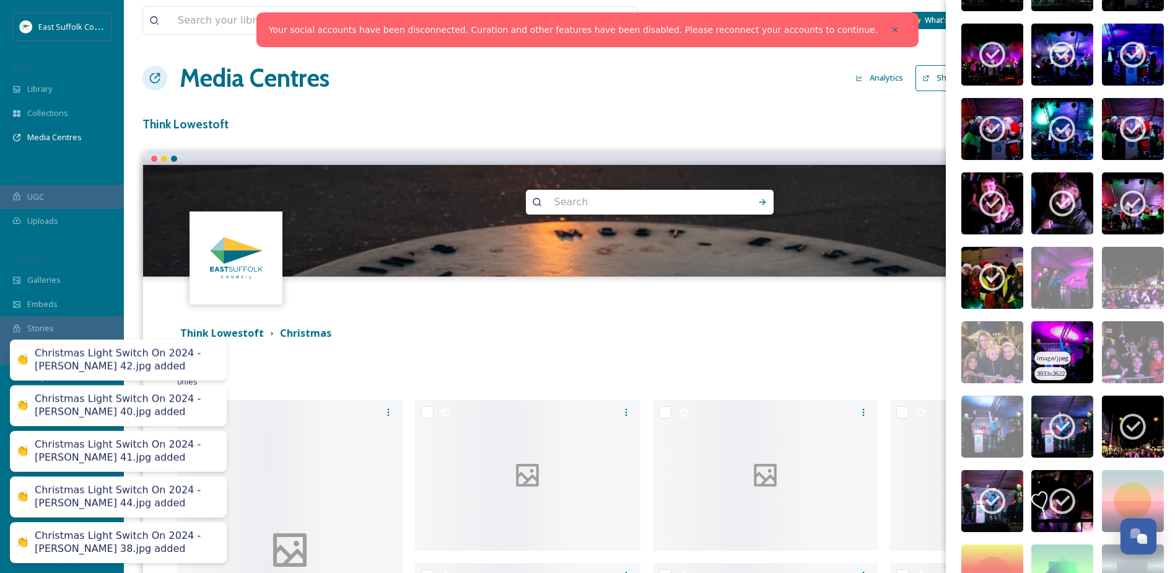
drag, startPoint x: 1055, startPoint y: 335, endPoint x: 1050, endPoint y: 328, distance: 8.1
click at [1055, 334] on img at bounding box center [1063, 352] width 62 height 62
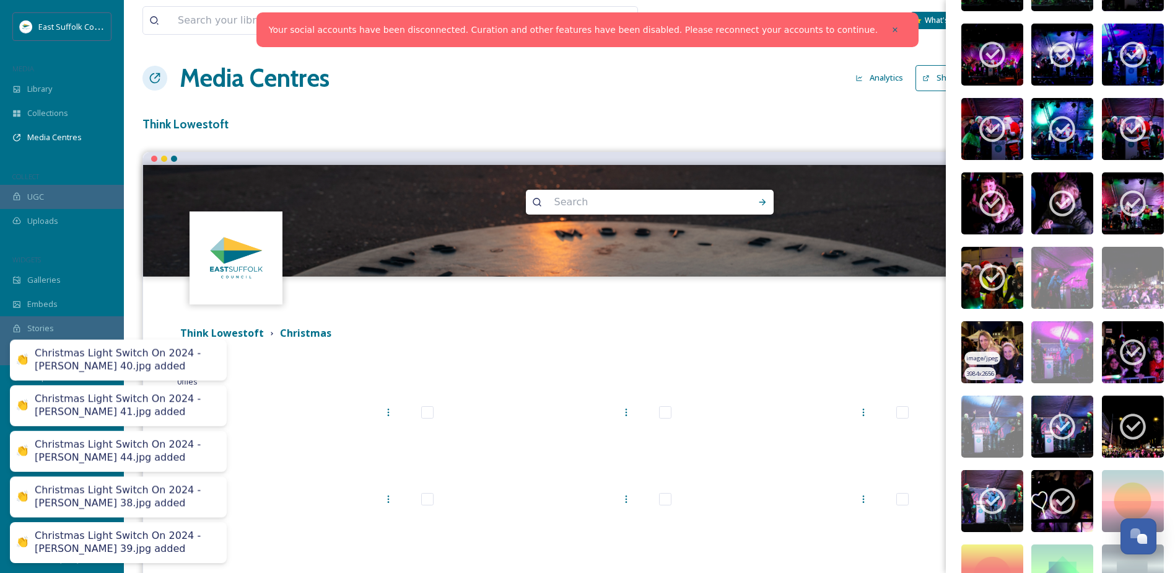
click at [989, 331] on img at bounding box center [993, 352] width 62 height 62
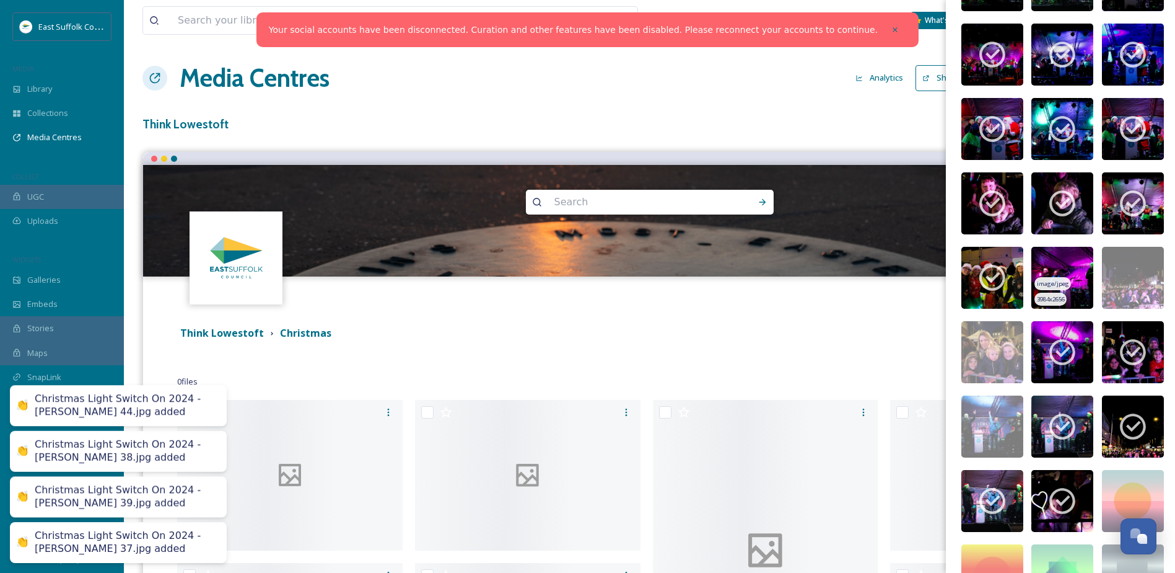
click at [1037, 257] on img at bounding box center [1063, 278] width 62 height 62
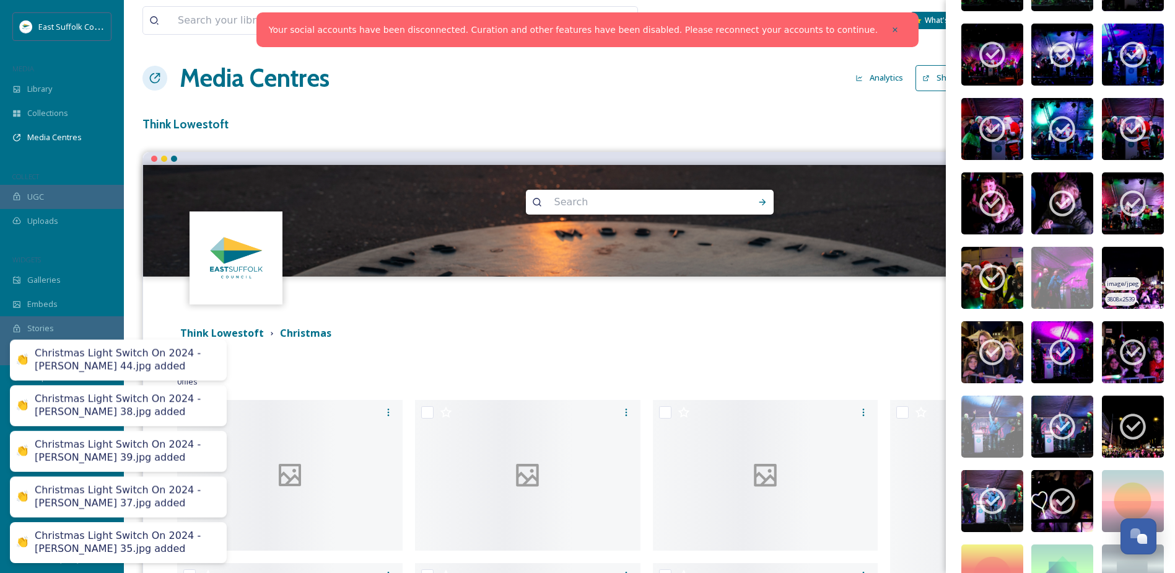
click at [1122, 268] on img at bounding box center [1133, 278] width 62 height 62
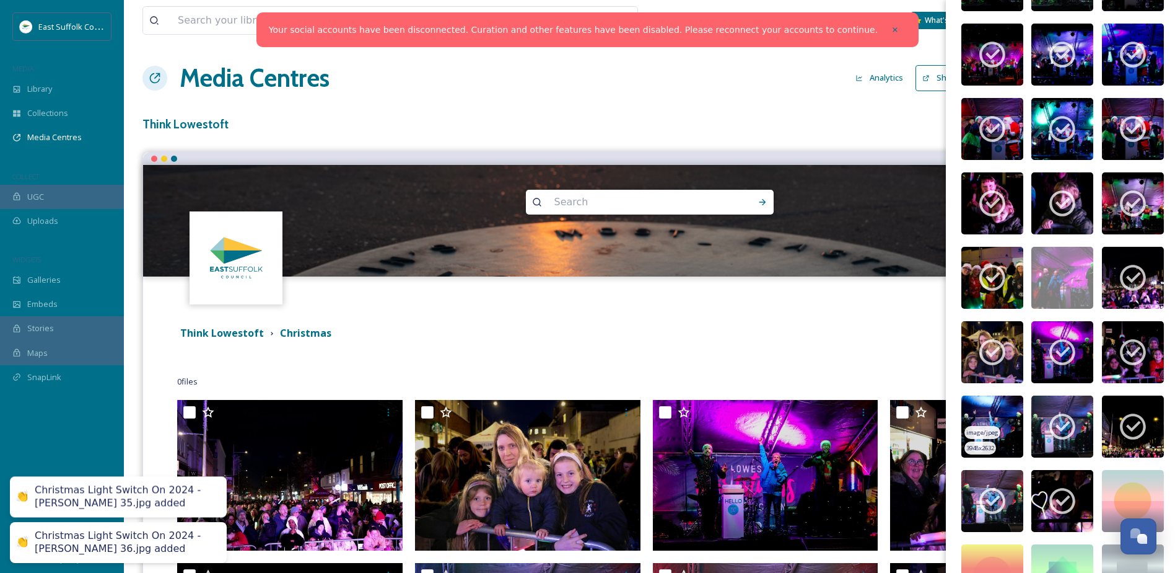
click at [976, 408] on img at bounding box center [993, 426] width 62 height 62
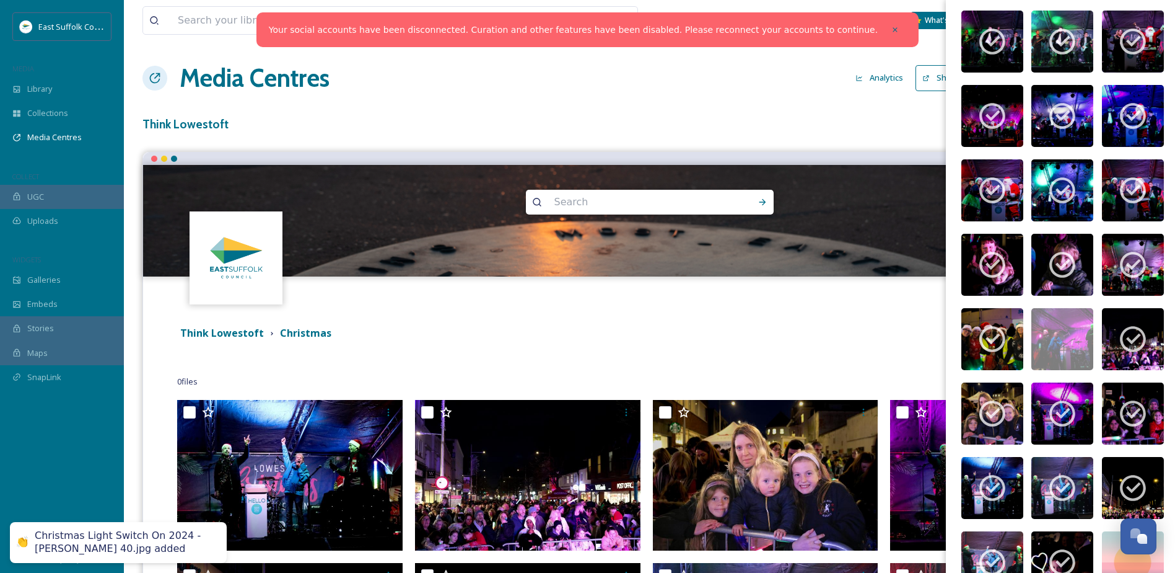
scroll to position [496, 0]
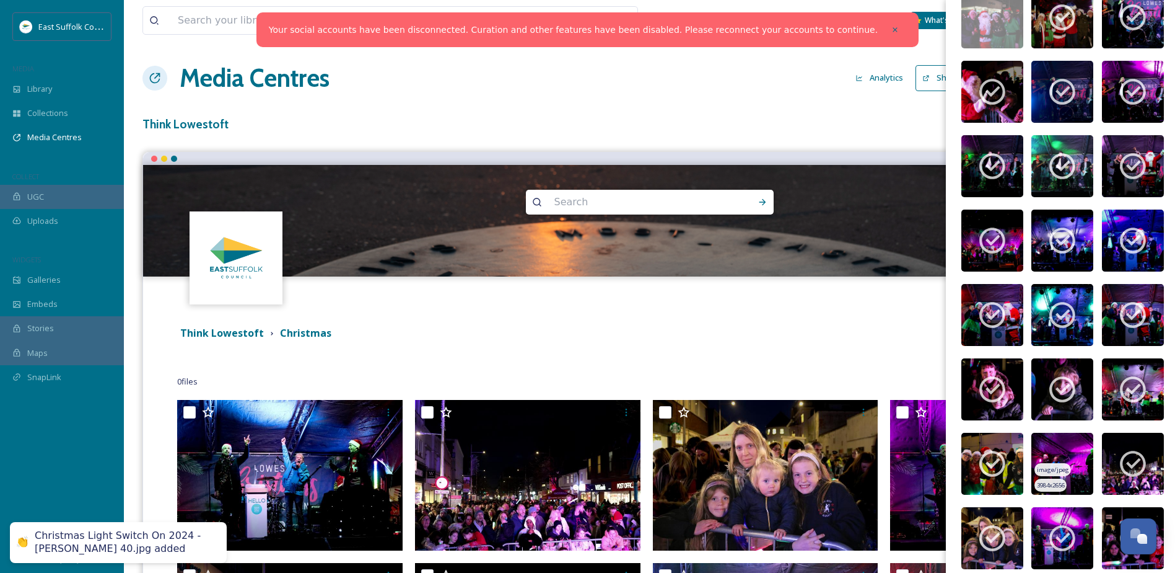
click at [1056, 433] on img at bounding box center [1063, 464] width 62 height 62
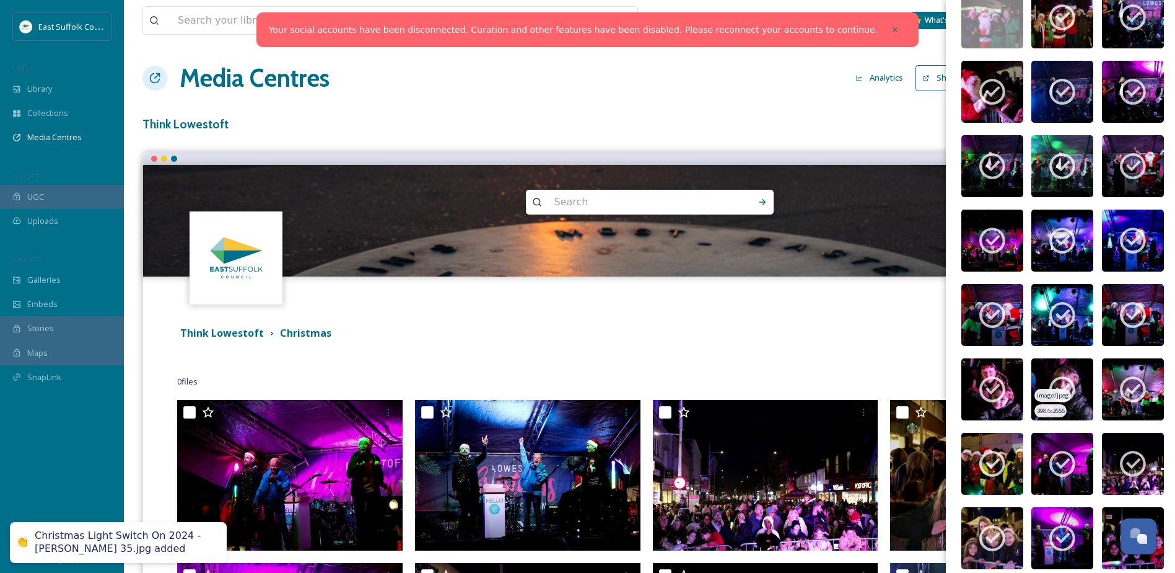
scroll to position [248, 0]
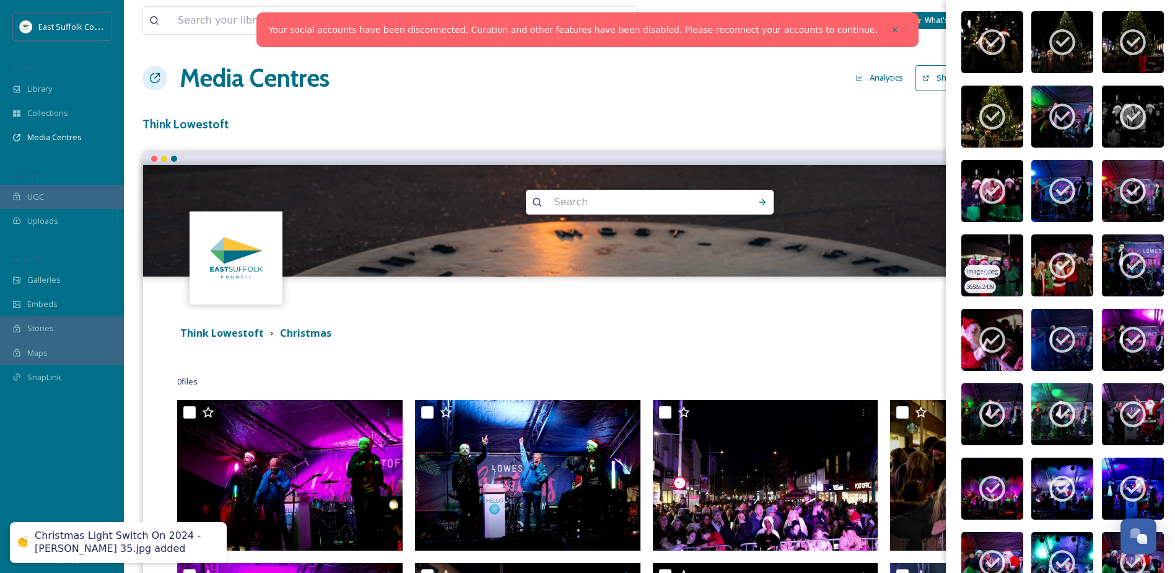
click at [980, 246] on img at bounding box center [993, 265] width 62 height 62
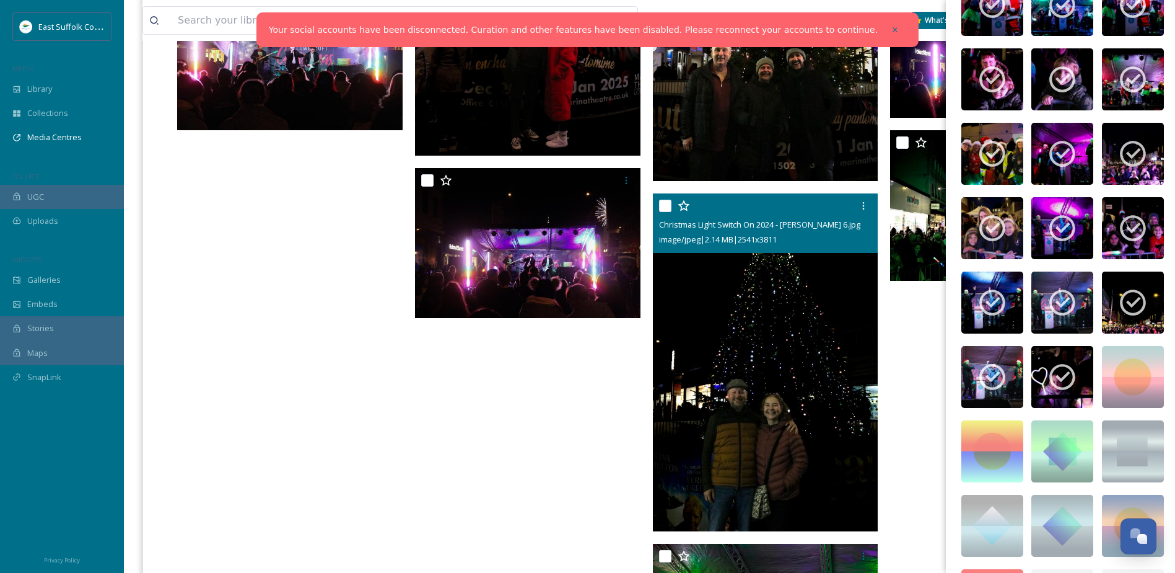
scroll to position [2045, 0]
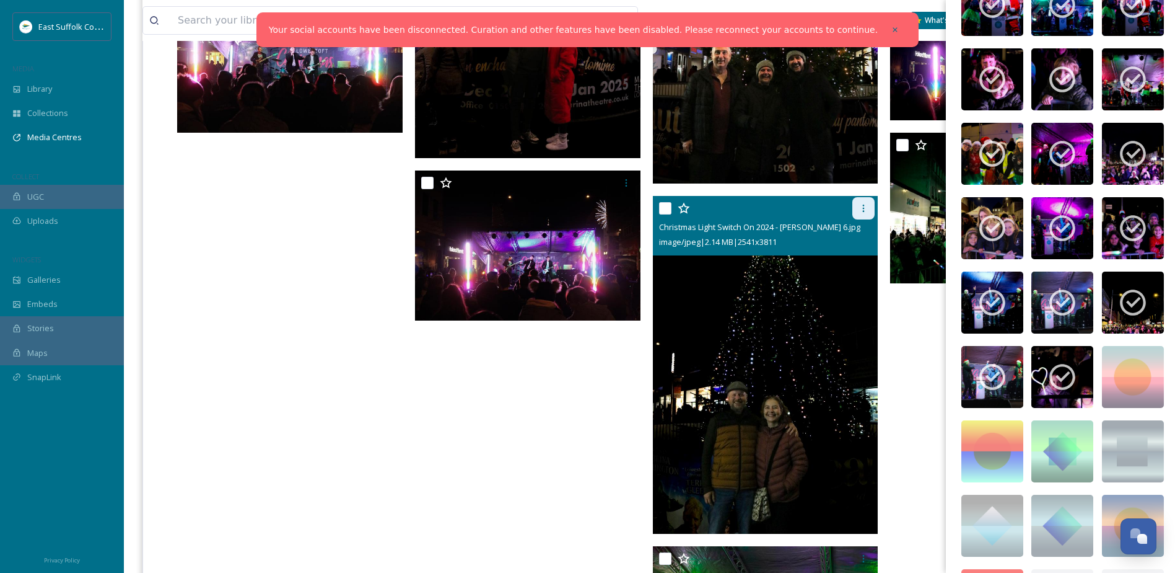
click at [859, 206] on icon at bounding box center [864, 208] width 10 height 10
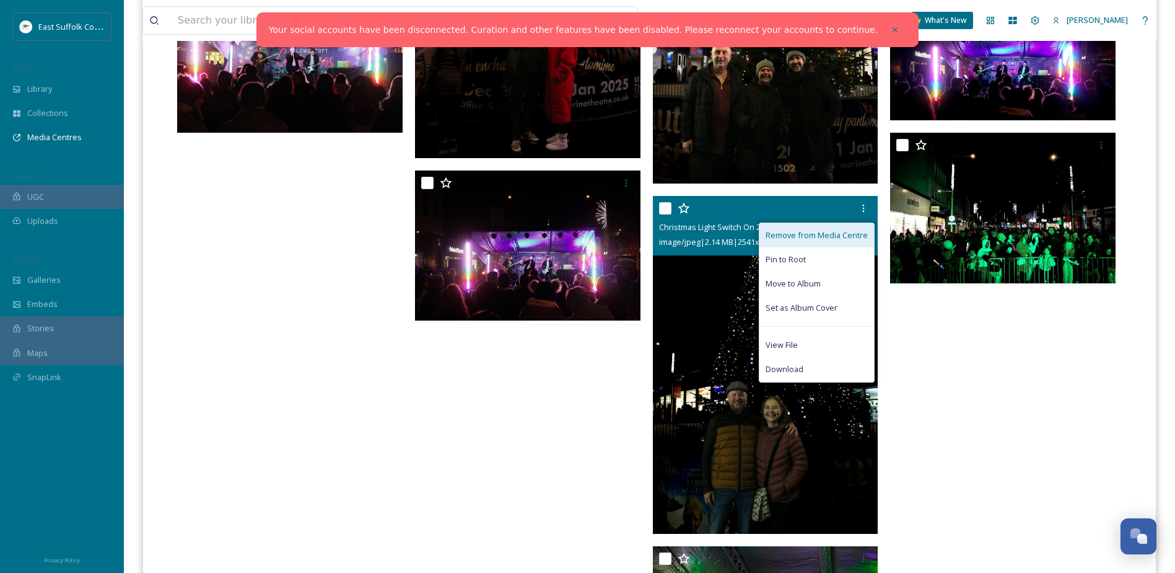
click at [819, 234] on span "Remove from Media Centre" at bounding box center [817, 235] width 102 height 12
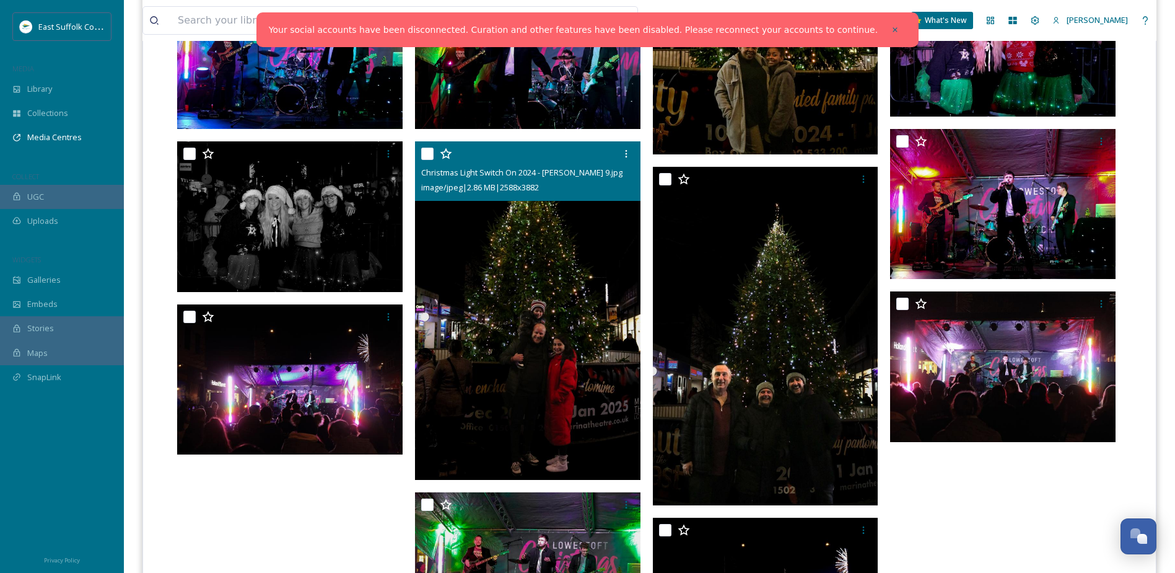
scroll to position [1611, 0]
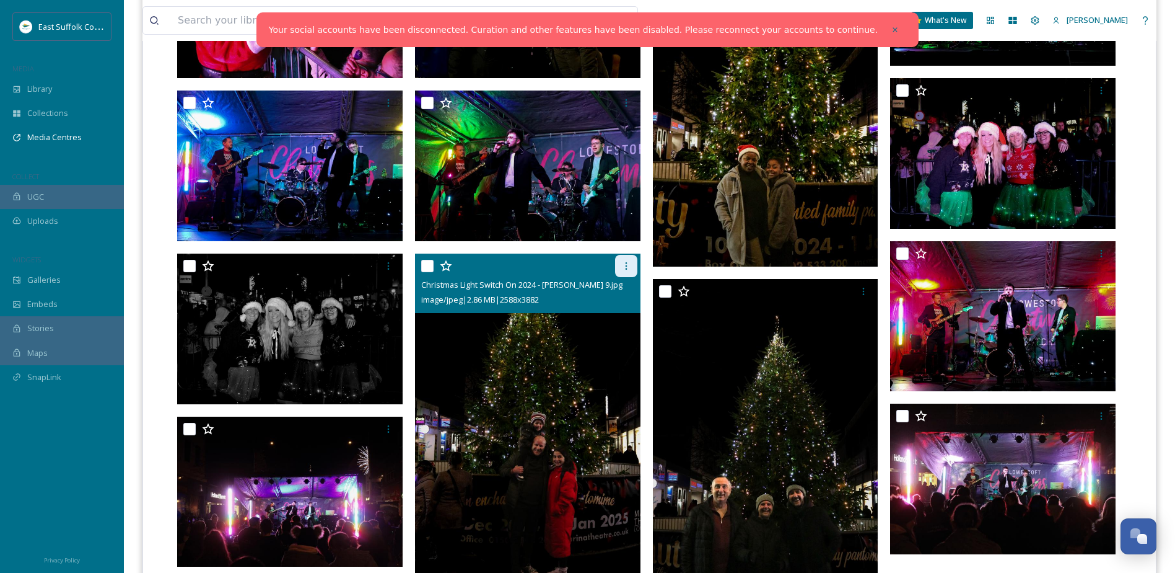
click at [620, 264] on div at bounding box center [626, 266] width 22 height 22
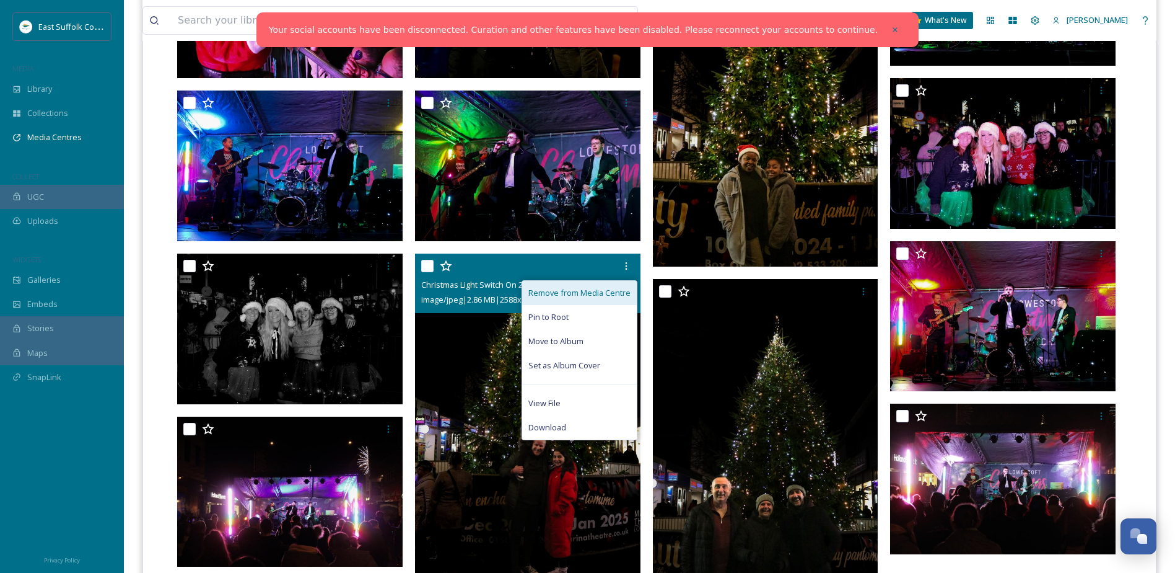
click at [567, 297] on span "Remove from Media Centre" at bounding box center [580, 293] width 102 height 12
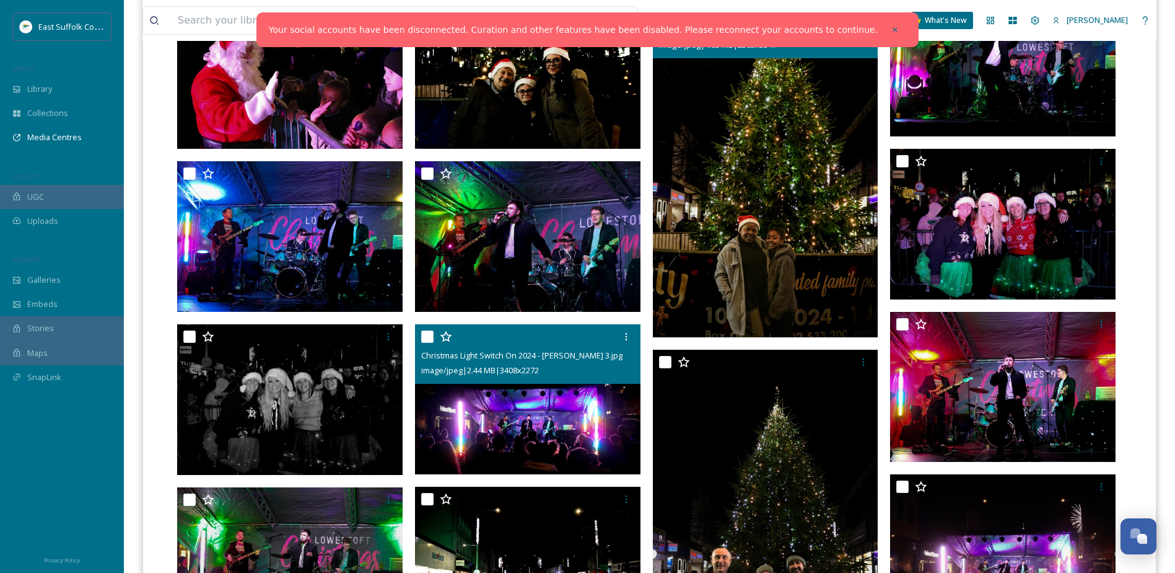
scroll to position [1487, 0]
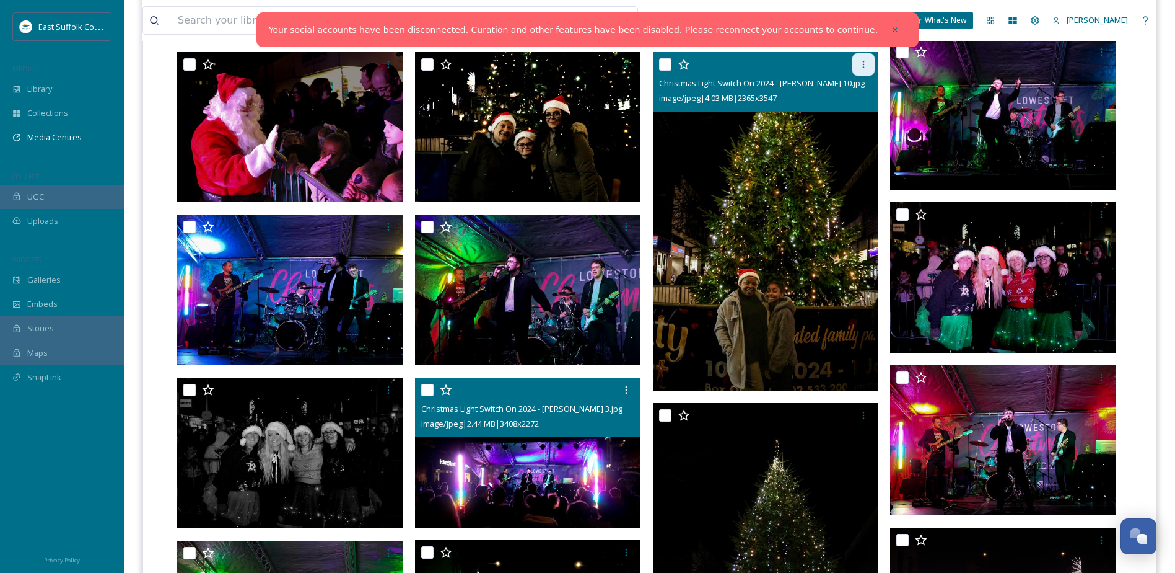
click at [867, 73] on div at bounding box center [864, 64] width 22 height 22
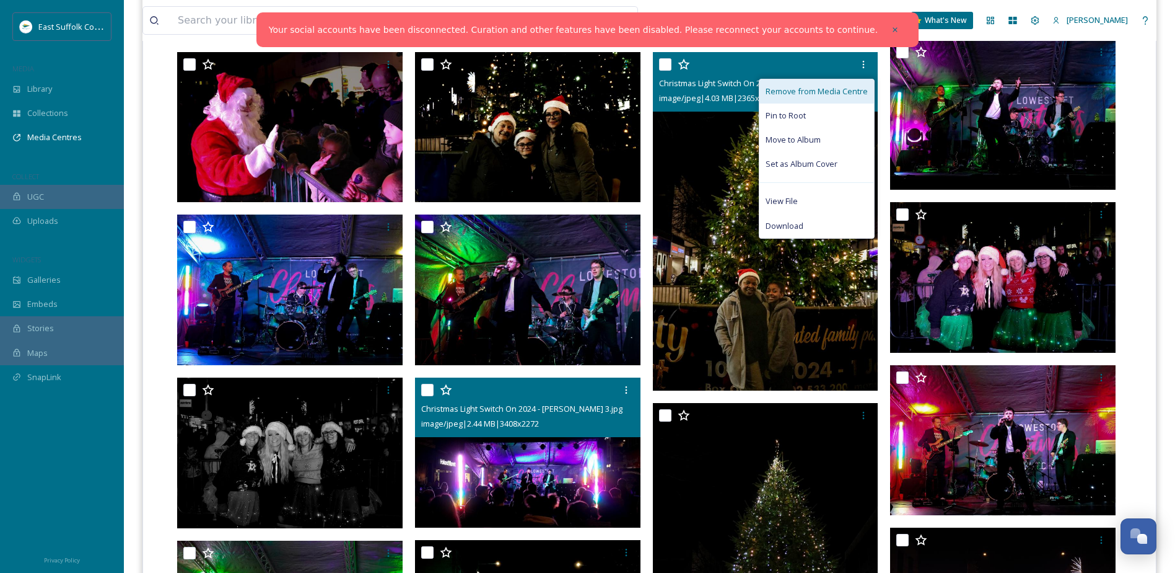
click at [787, 94] on span "Remove from Media Centre" at bounding box center [817, 92] width 102 height 12
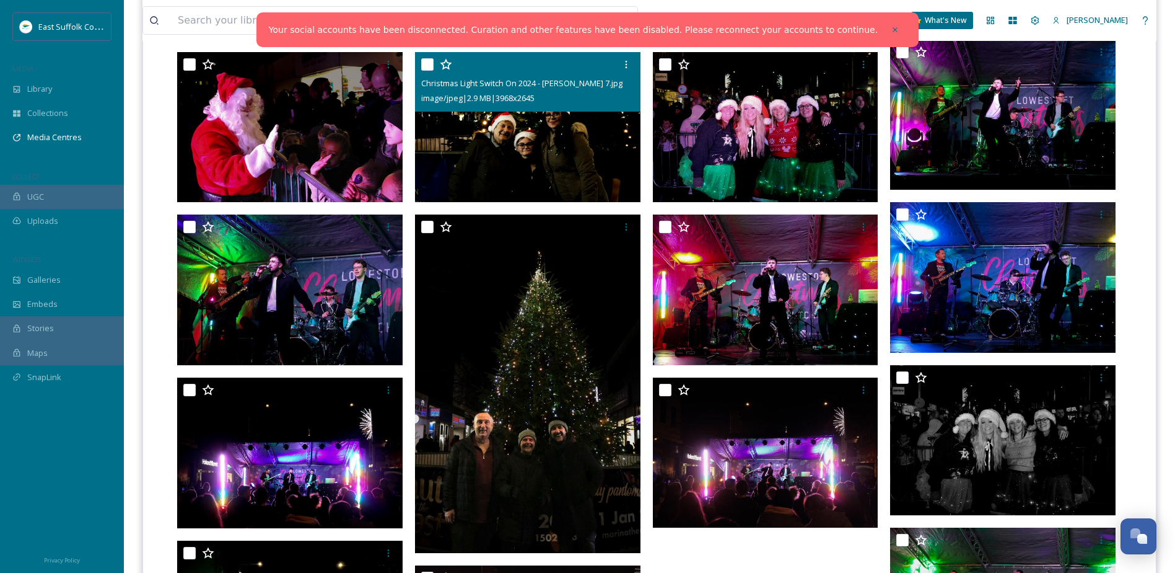
click at [423, 61] on input "checkbox" at bounding box center [427, 64] width 12 height 12
checkbox input "true"
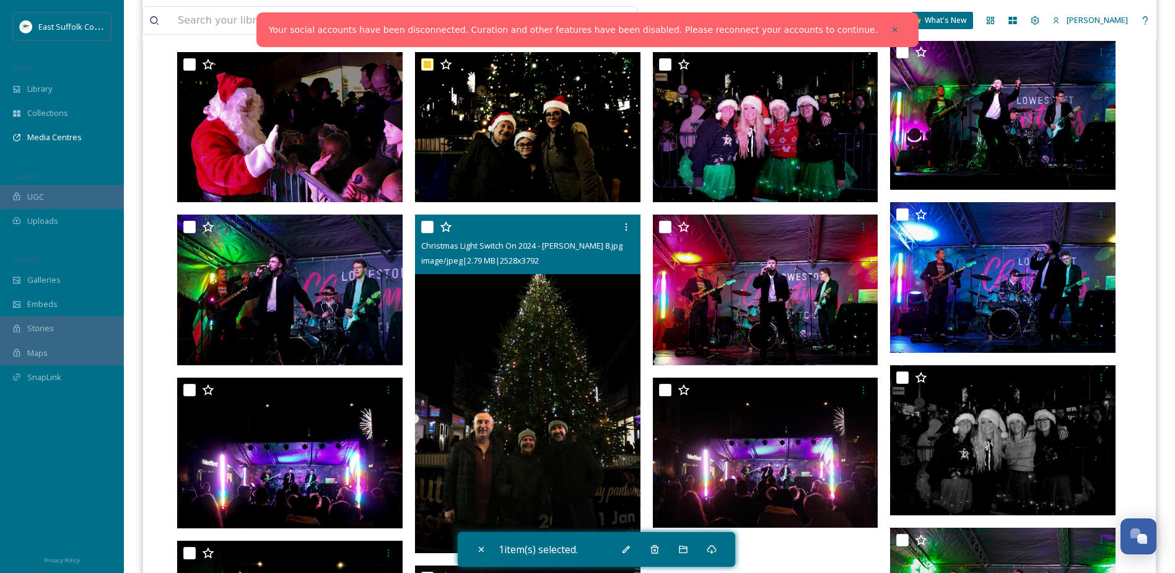
click at [431, 223] on input "checkbox" at bounding box center [427, 227] width 12 height 12
checkbox input "true"
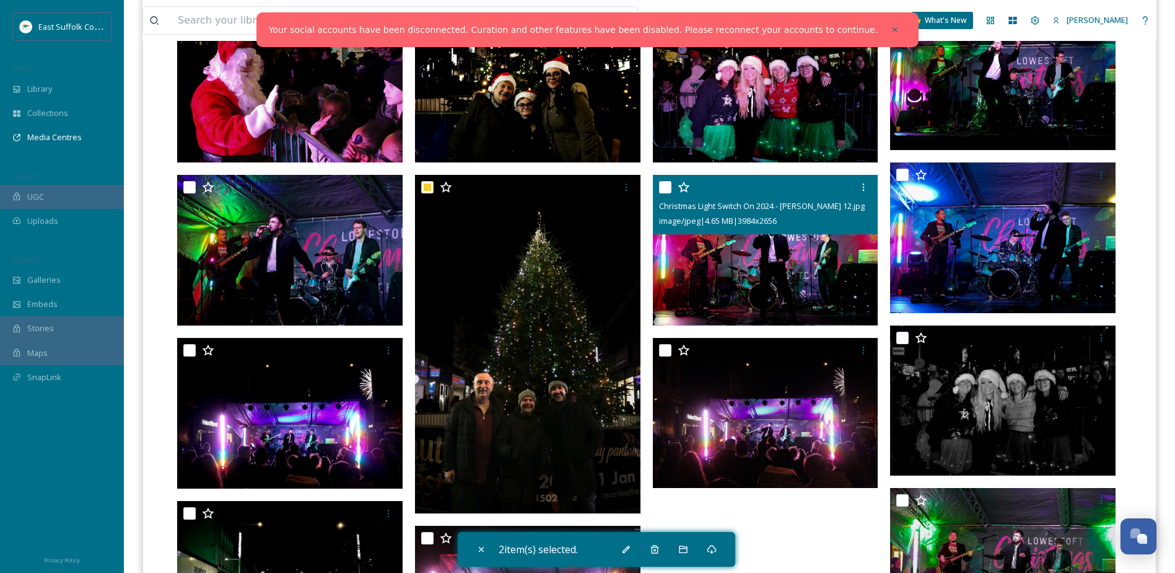
scroll to position [1549, 0]
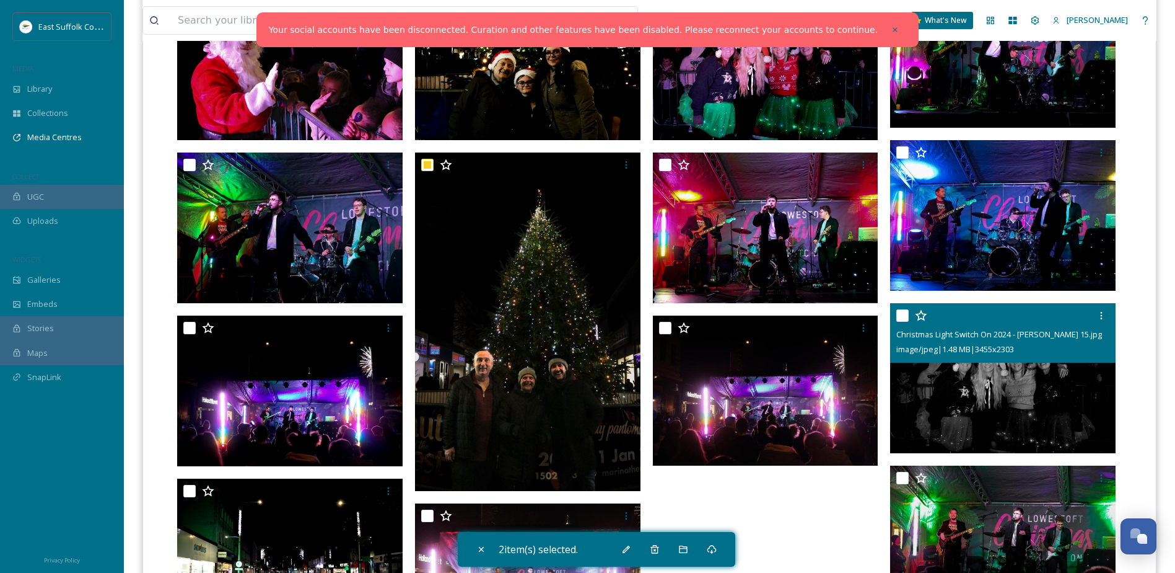
click at [900, 315] on input "checkbox" at bounding box center [903, 315] width 12 height 12
checkbox input "true"
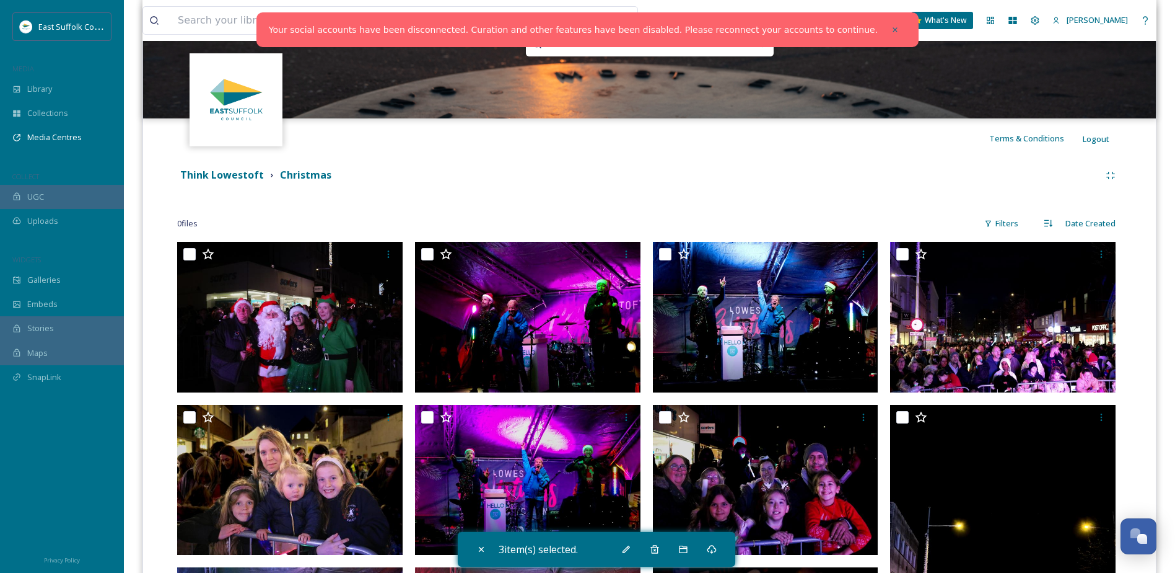
scroll to position [146, 0]
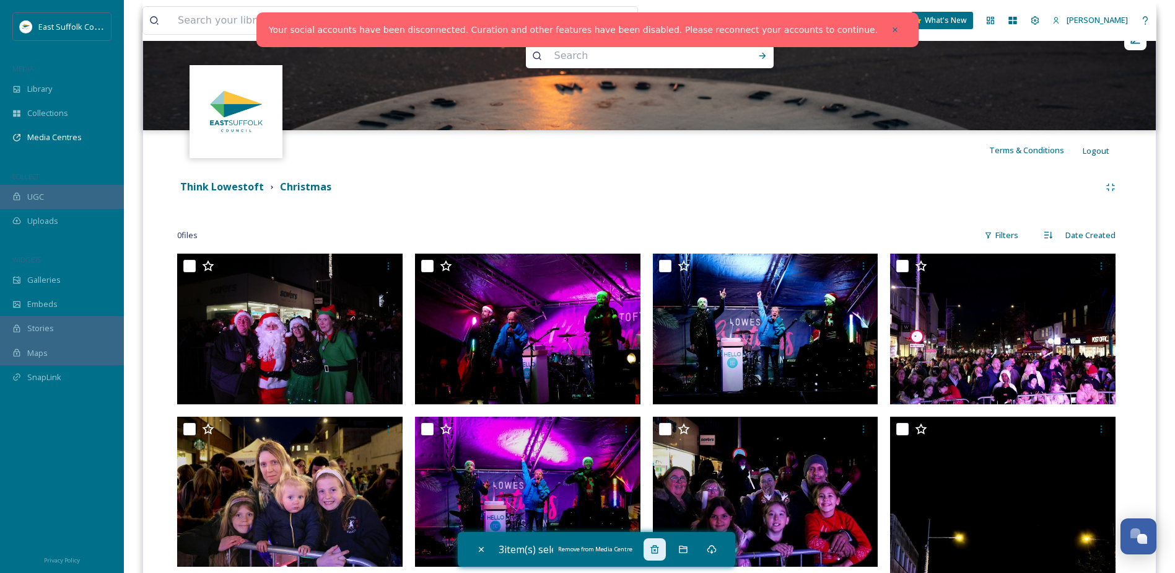
click at [658, 551] on icon at bounding box center [655, 549] width 10 height 10
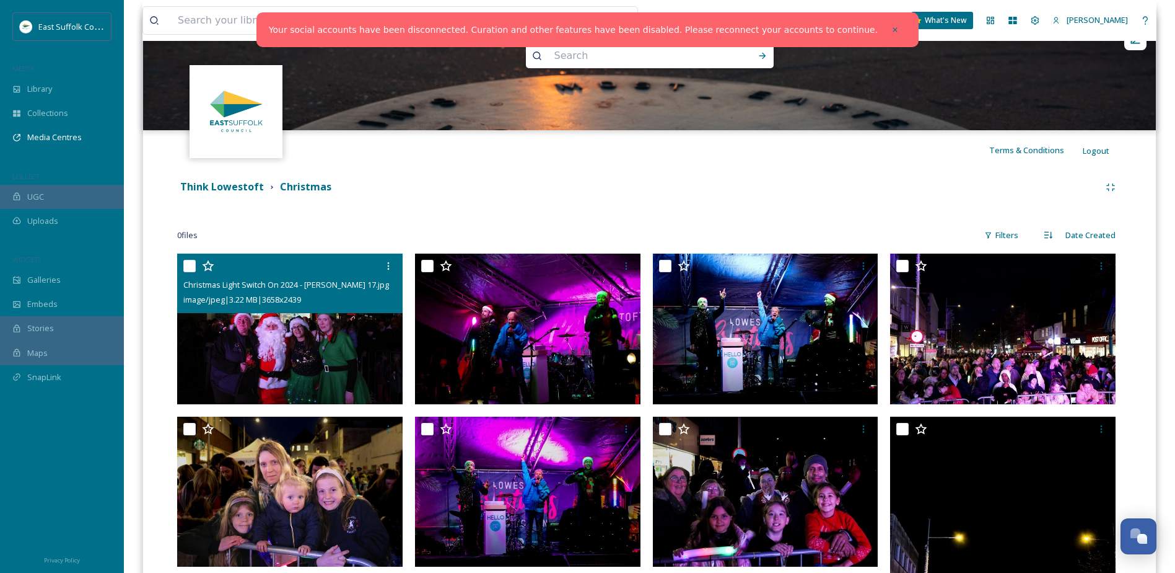
click at [289, 343] on img at bounding box center [290, 328] width 226 height 151
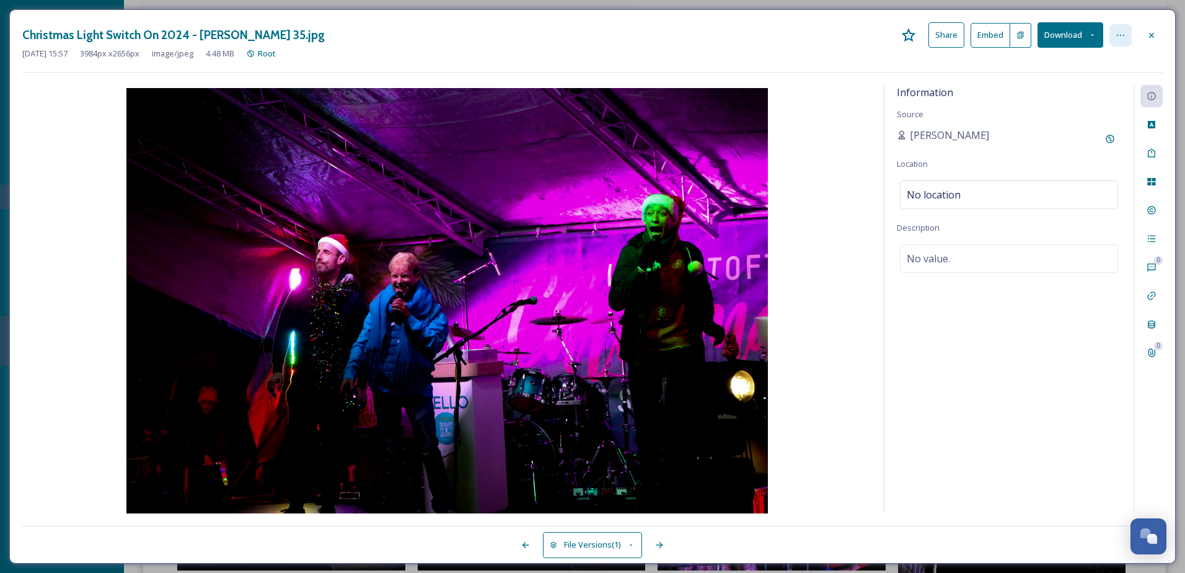
click at [1120, 36] on icon at bounding box center [1120, 35] width 10 height 10
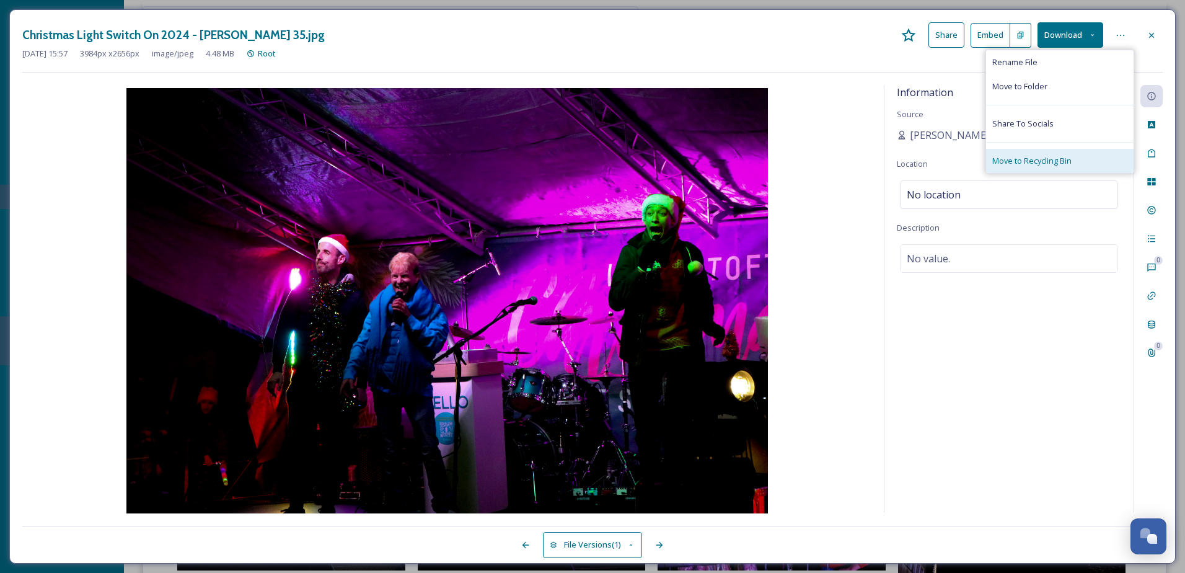
click at [1089, 156] on div "Move to Recycling Bin" at bounding box center [1059, 161] width 147 height 24
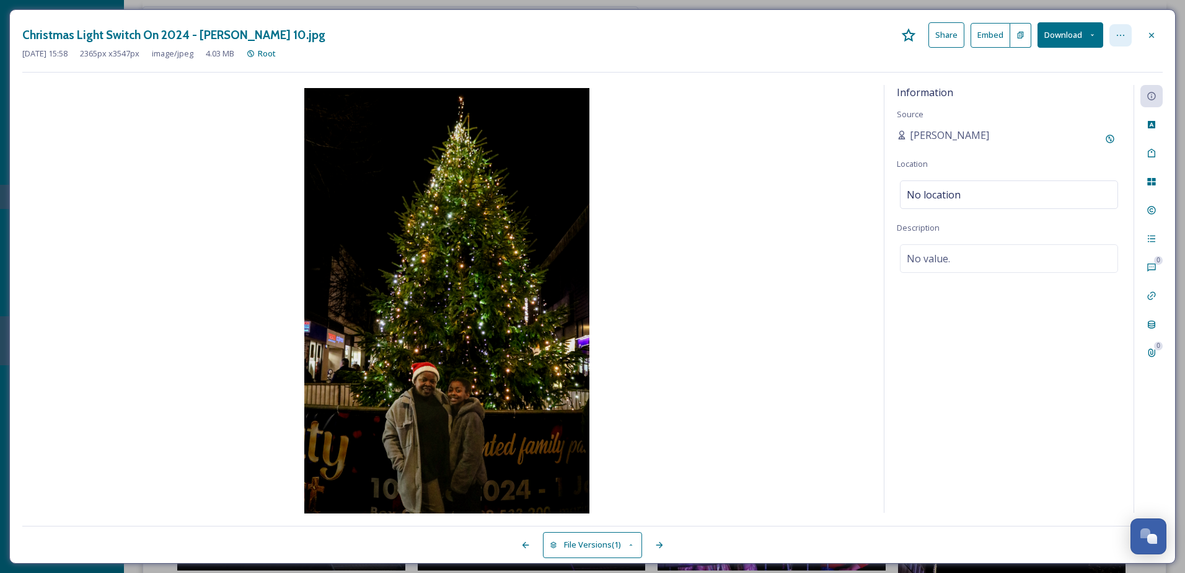
click at [1124, 35] on icon at bounding box center [1120, 35] width 10 height 10
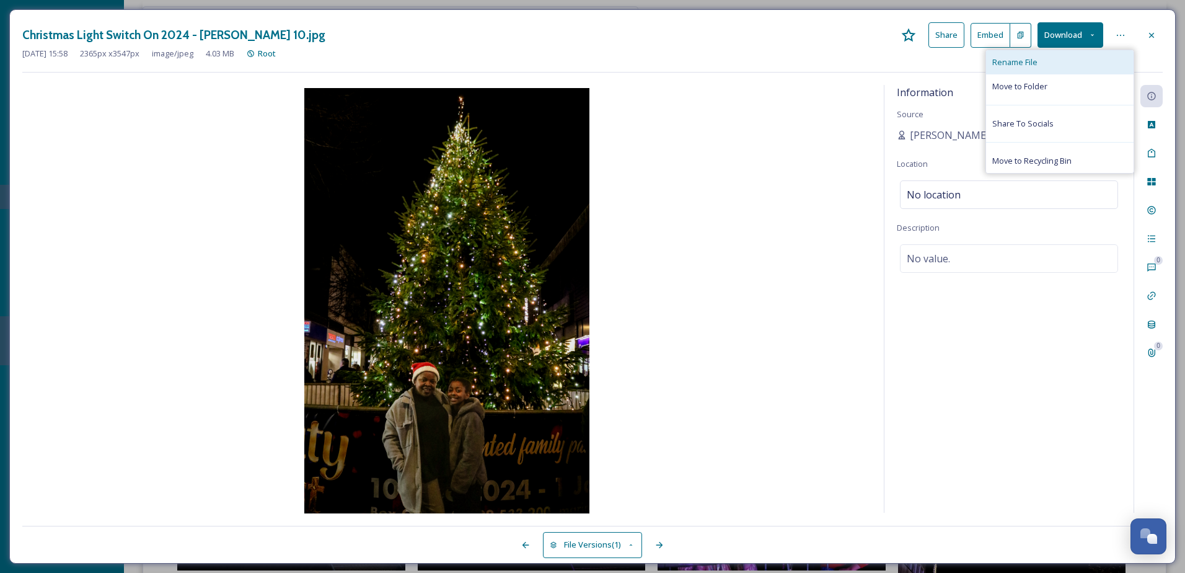
click at [1104, 63] on div "Rename File" at bounding box center [1059, 62] width 147 height 24
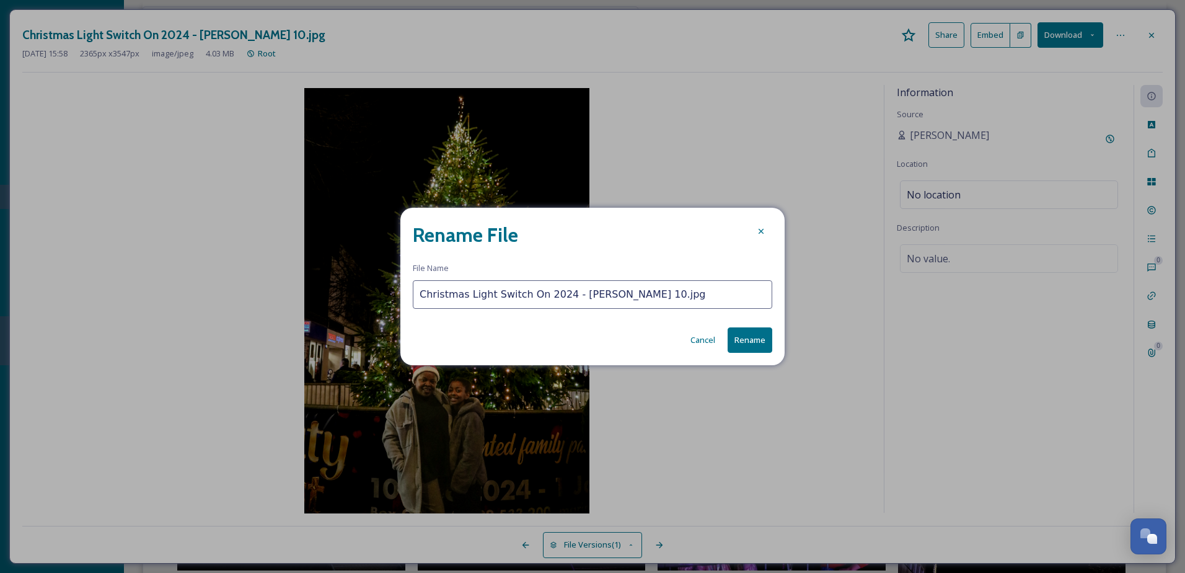
click at [698, 334] on button "Cancel" at bounding box center [702, 340] width 37 height 24
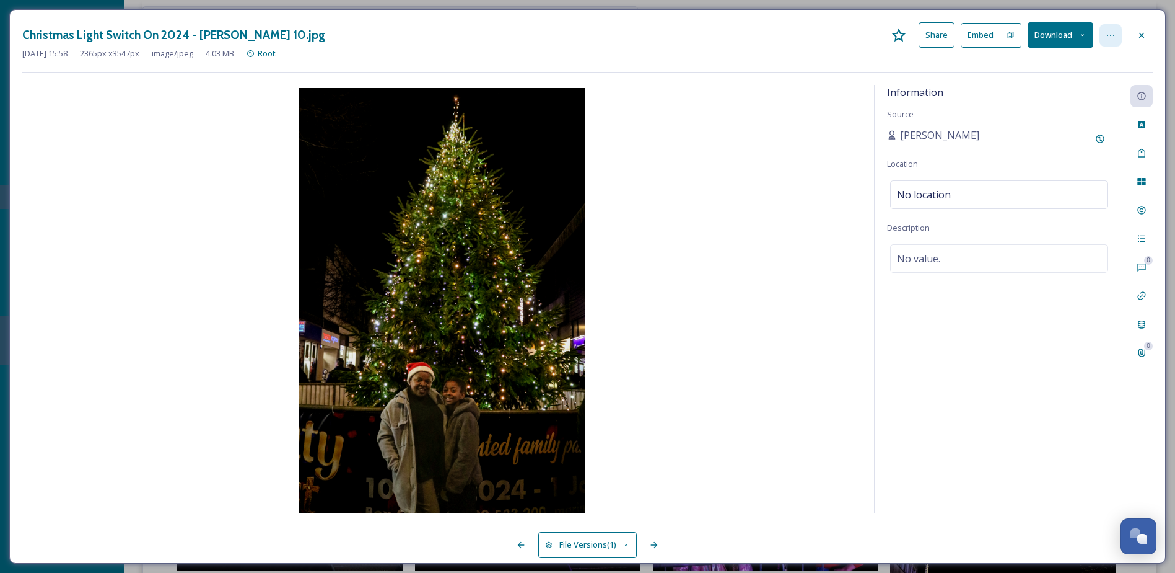
click at [1109, 40] on icon at bounding box center [1111, 35] width 10 height 10
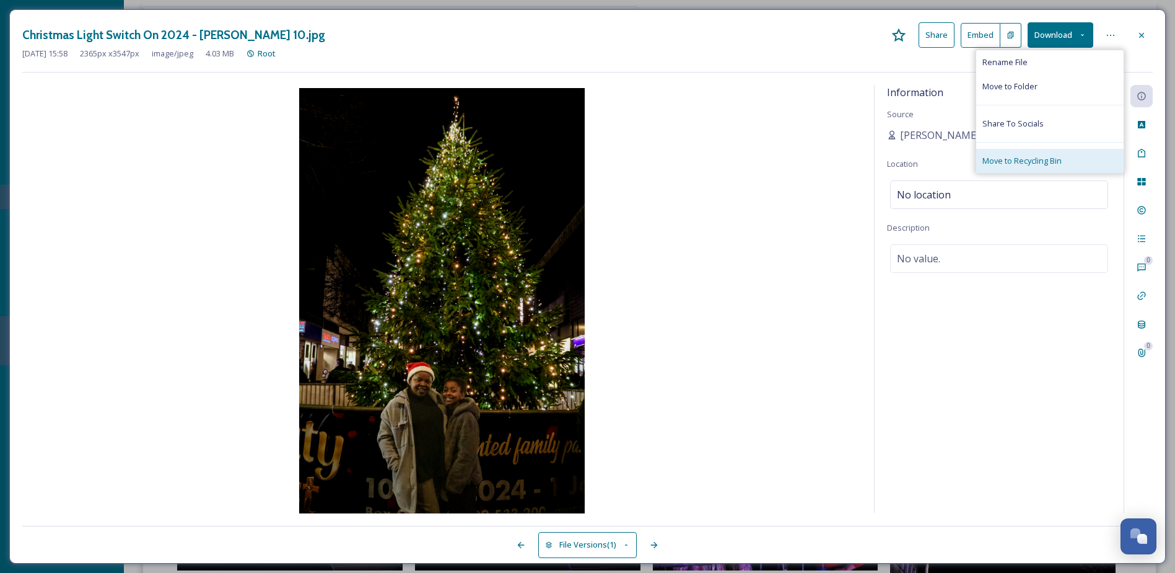
click at [1057, 162] on span "Move to Recycling Bin" at bounding box center [1022, 161] width 79 height 12
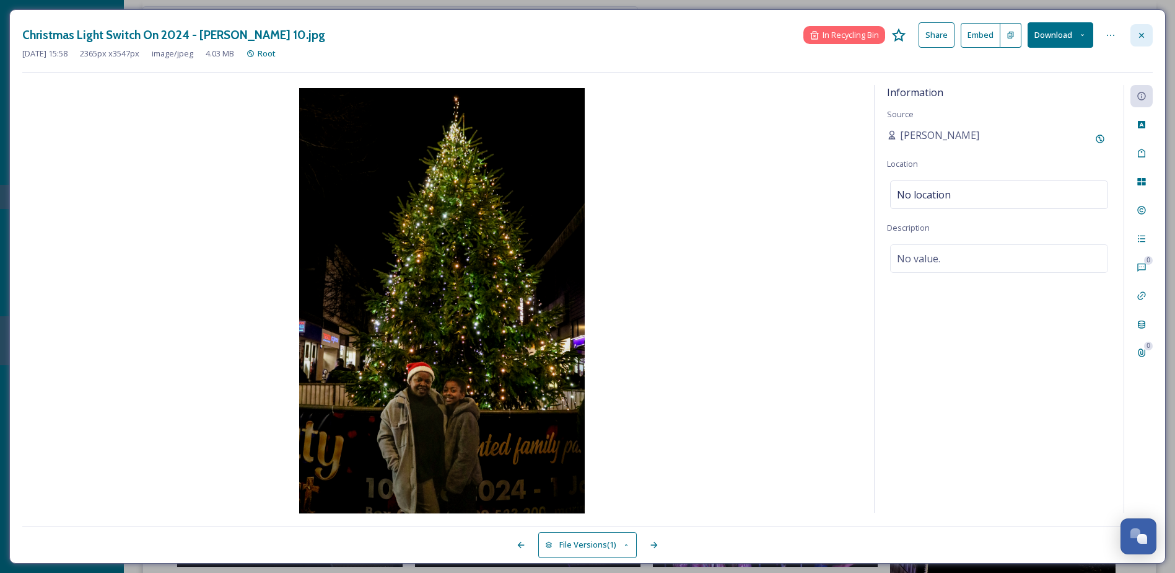
click at [1143, 33] on icon at bounding box center [1141, 34] width 5 height 5
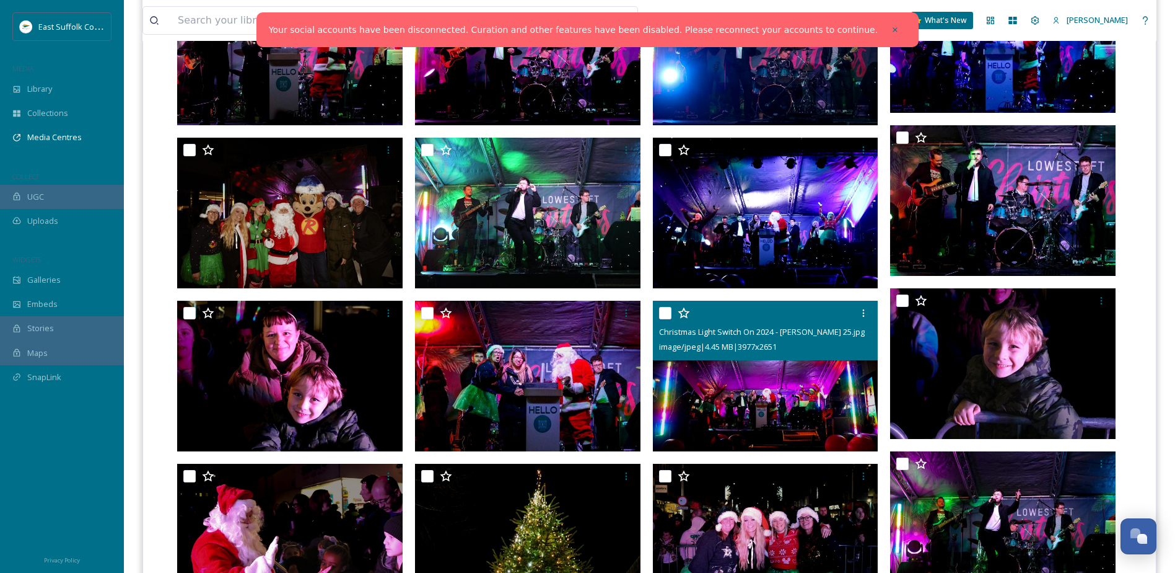
scroll to position [1447, 0]
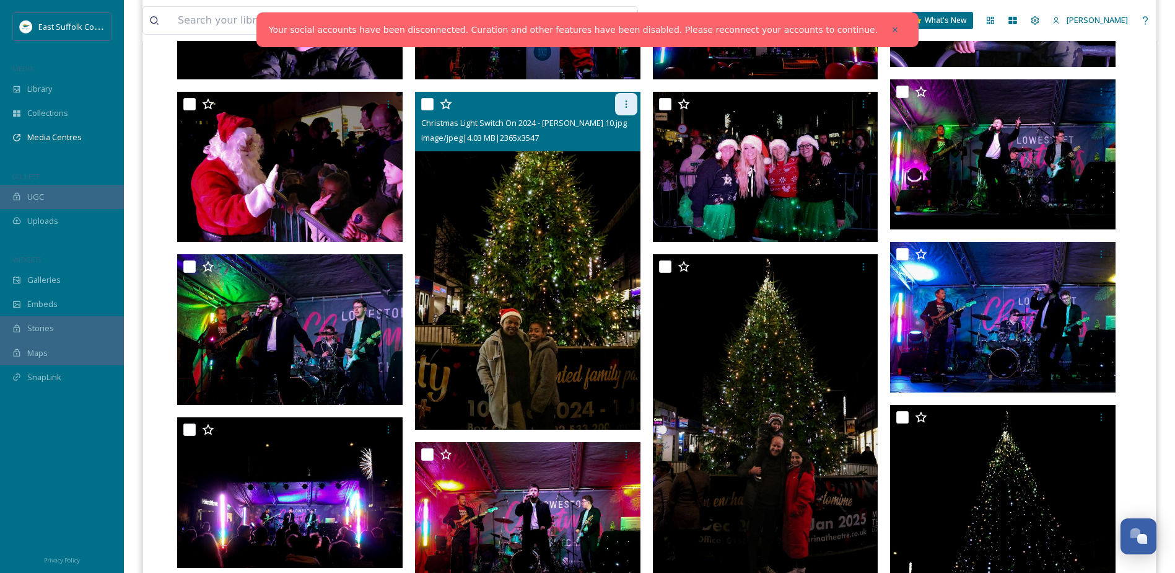
click at [616, 105] on div at bounding box center [626, 104] width 22 height 22
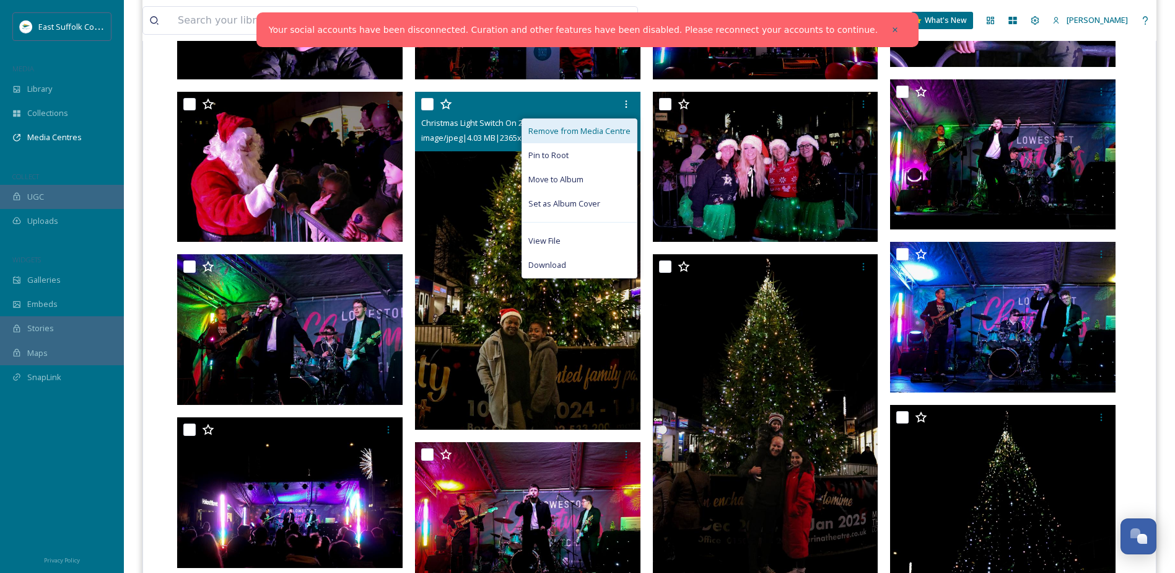
click at [619, 123] on div "Remove from Media Centre" at bounding box center [579, 131] width 115 height 24
click at [604, 134] on span "Remove from Media Centre" at bounding box center [580, 131] width 102 height 12
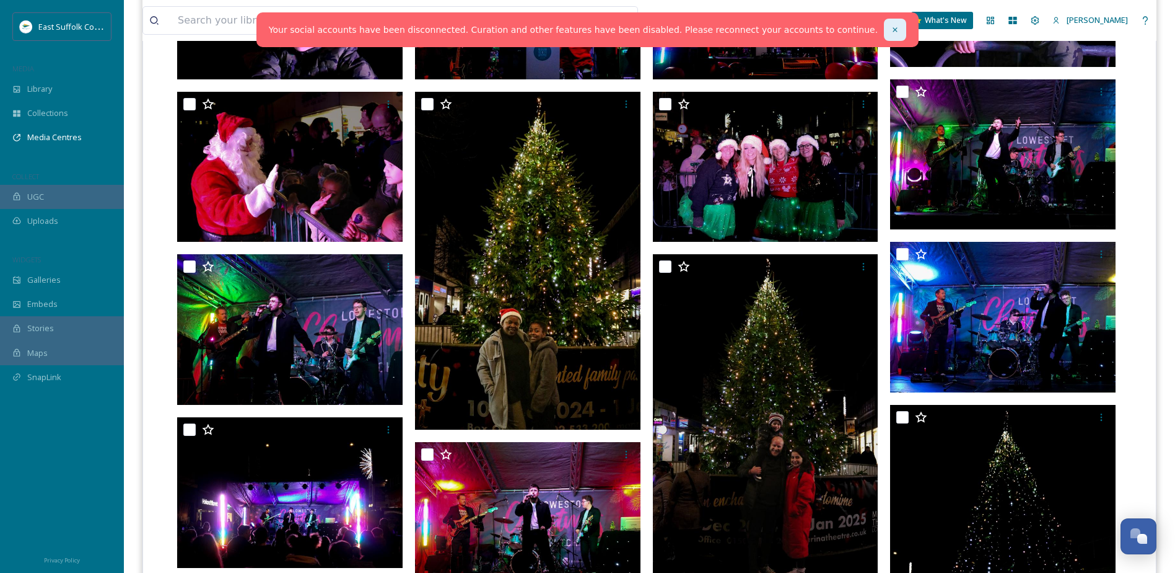
click at [891, 30] on icon at bounding box center [895, 29] width 9 height 9
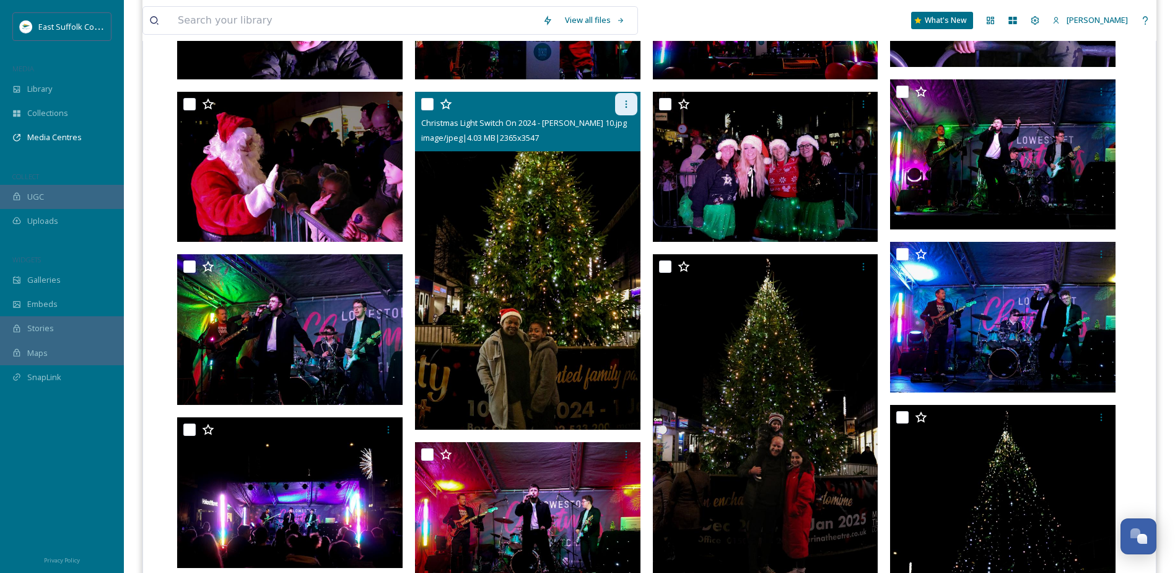
click at [623, 100] on icon at bounding box center [626, 104] width 10 height 10
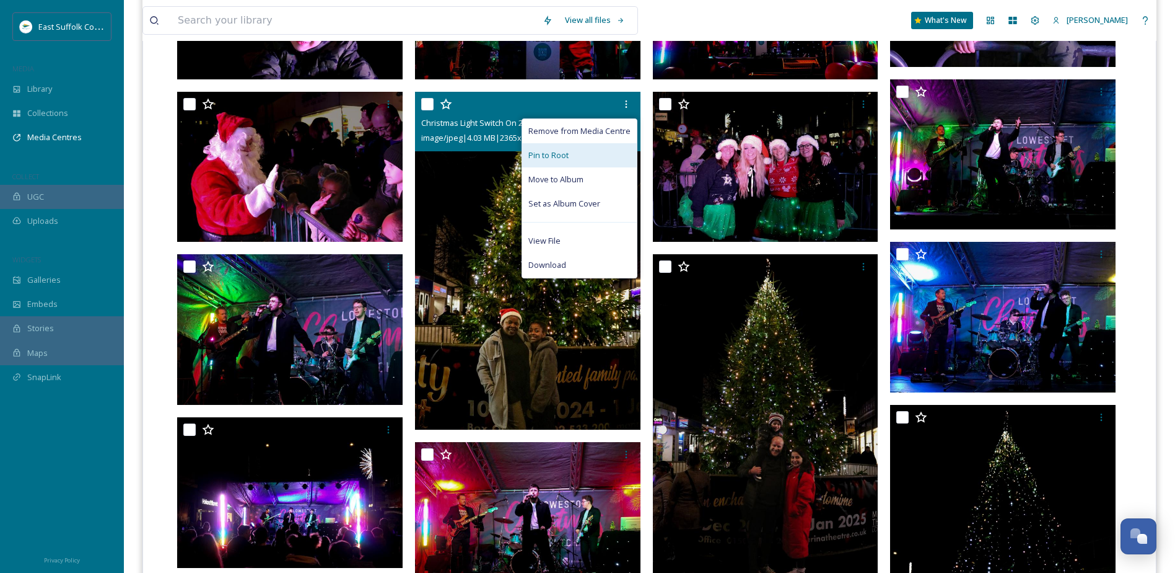
click at [613, 144] on div "Pin to Root" at bounding box center [579, 155] width 115 height 24
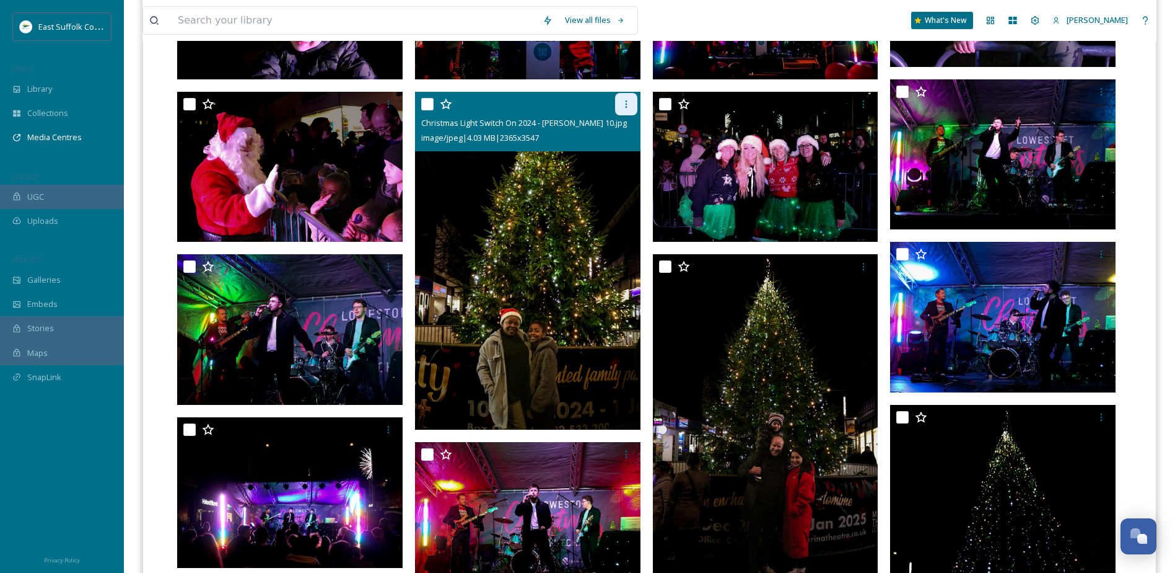
click at [627, 108] on icon at bounding box center [626, 104] width 10 height 10
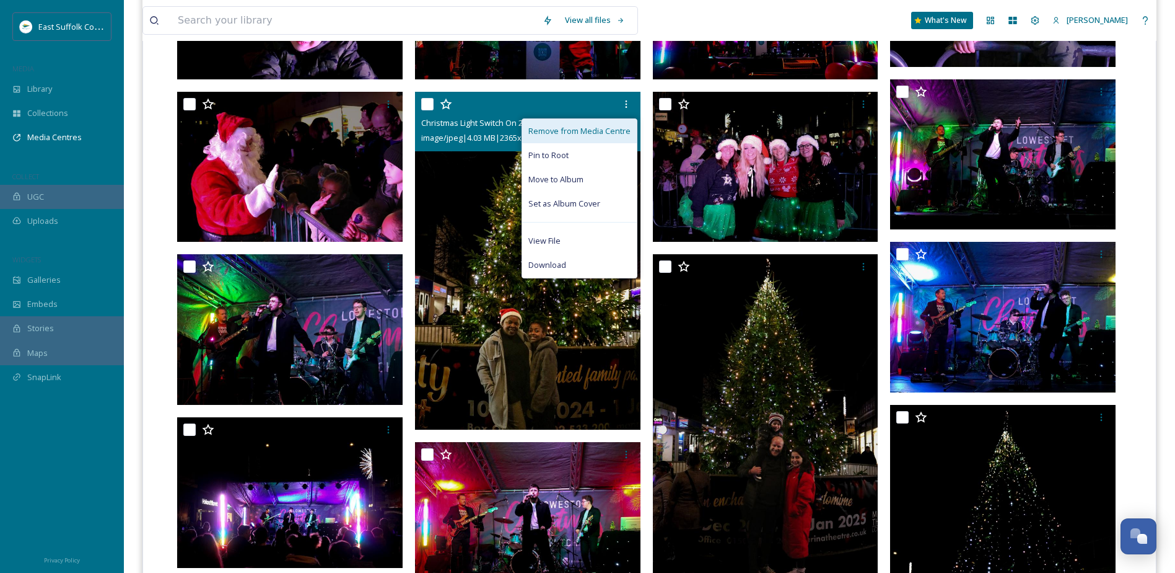
click at [612, 135] on span "Remove from Media Centre" at bounding box center [580, 131] width 102 height 12
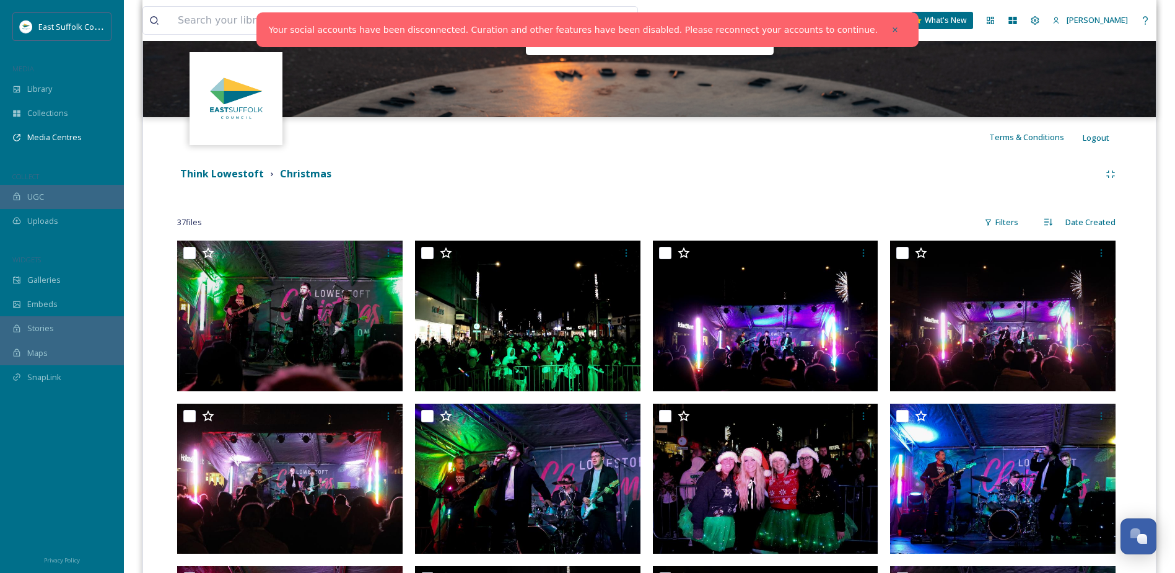
scroll to position [144, 0]
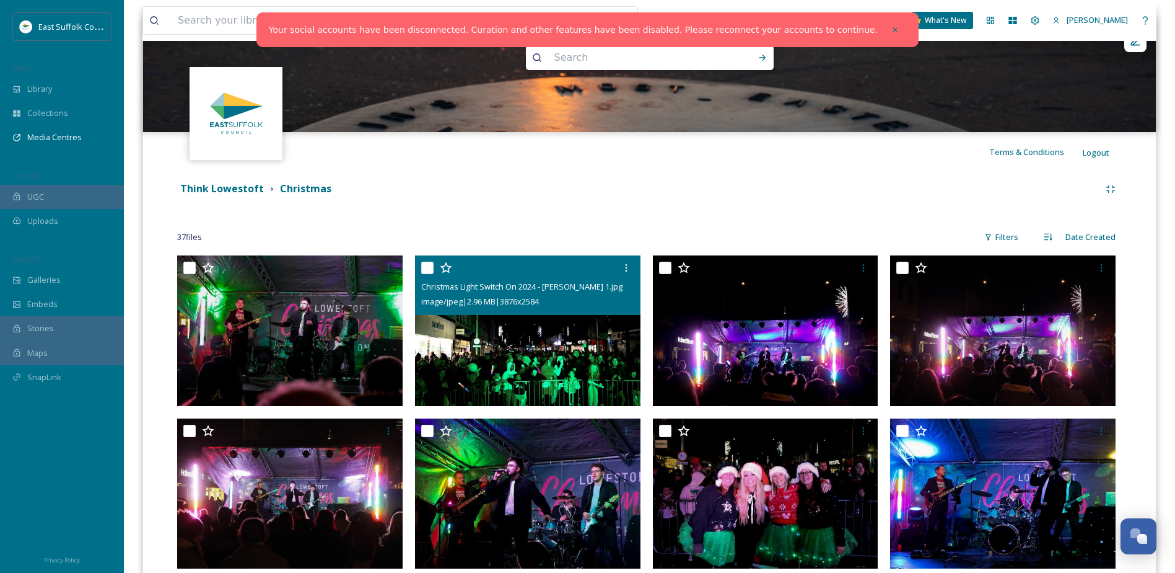
click at [789, 193] on div "Think Lowestoft Christmas" at bounding box center [638, 188] width 923 height 15
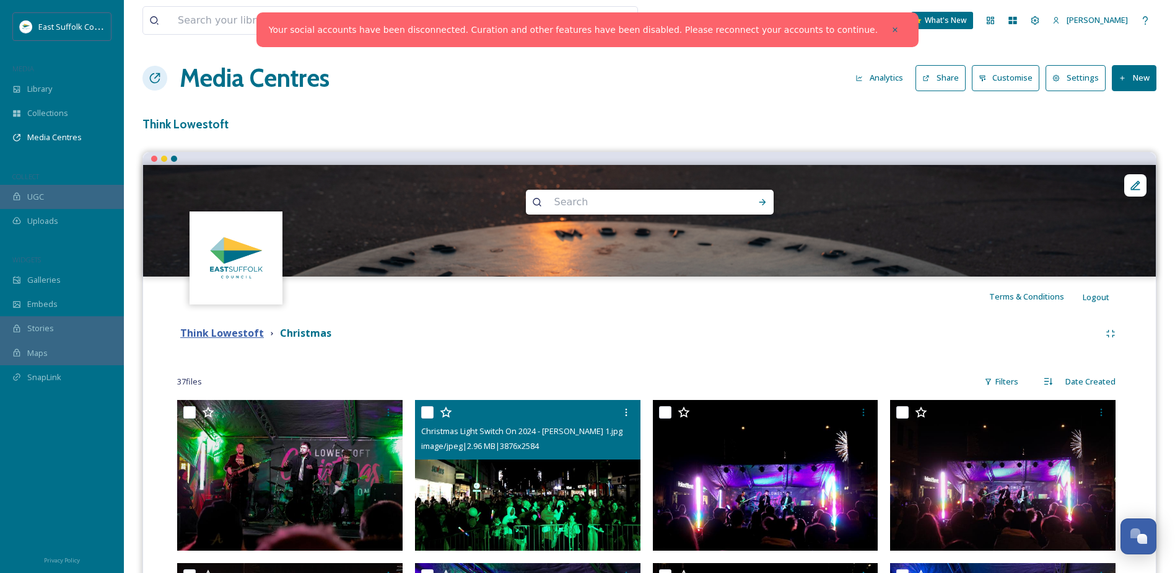
click at [257, 334] on strong "Think Lowestoft" at bounding box center [222, 333] width 84 height 14
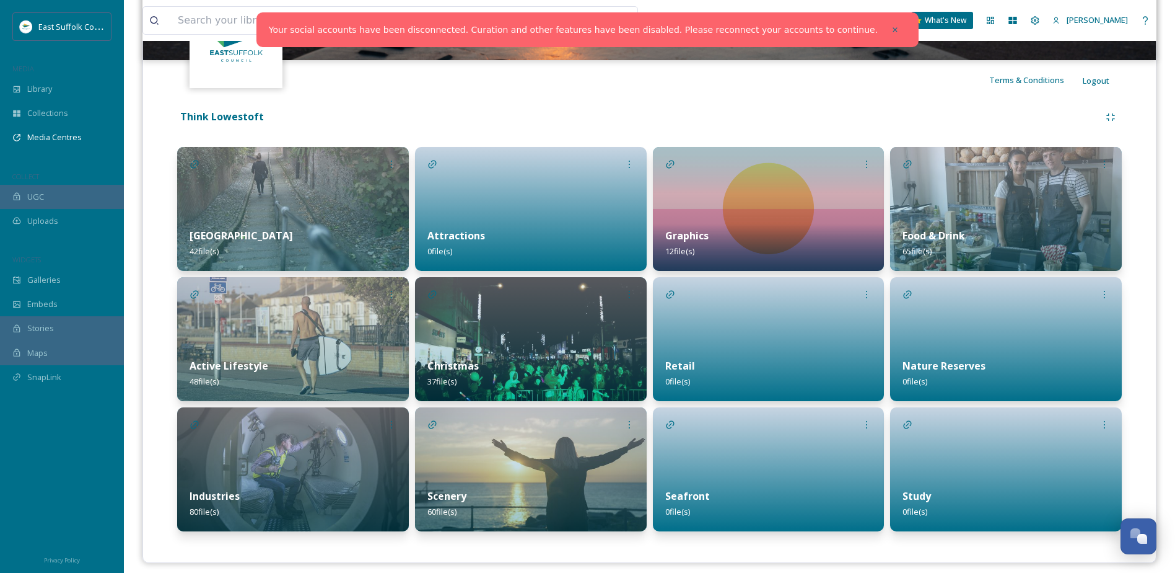
scroll to position [225, 0]
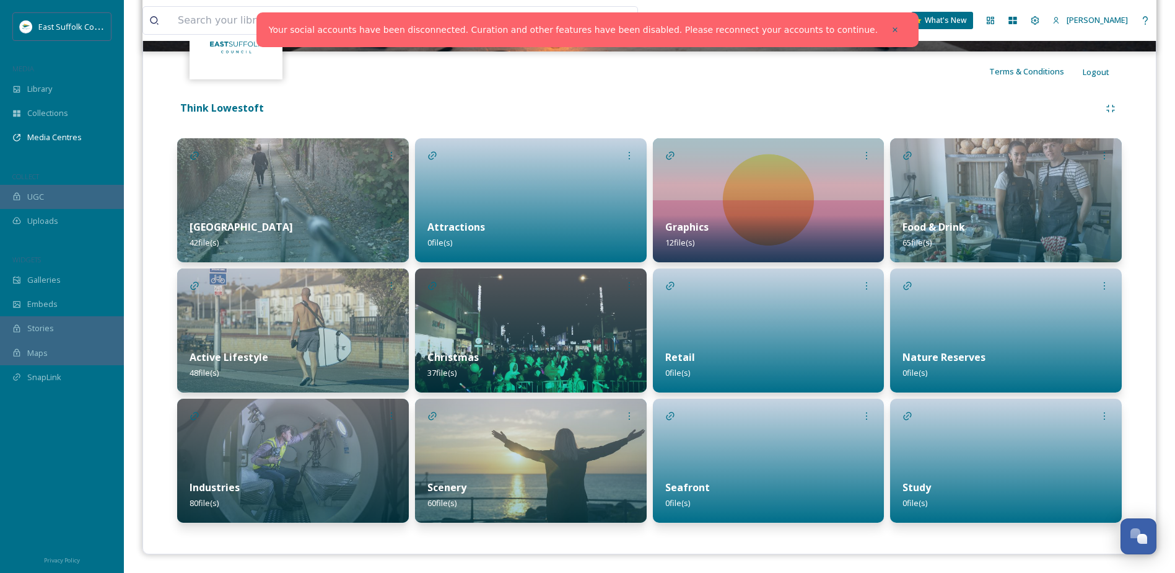
click at [488, 336] on img at bounding box center [531, 330] width 232 height 124
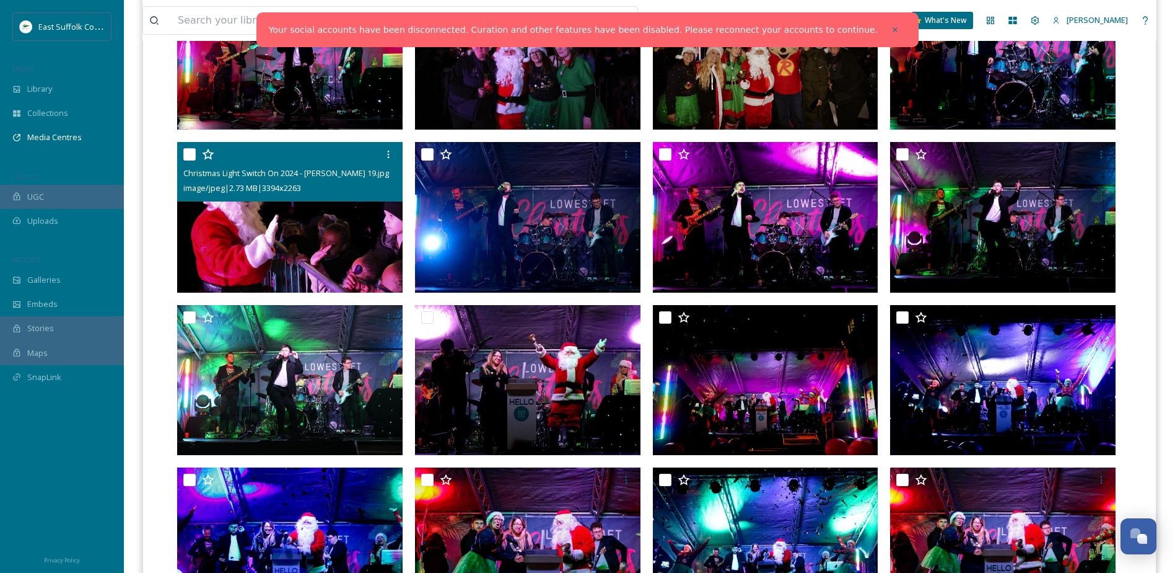
scroll to position [744, 0]
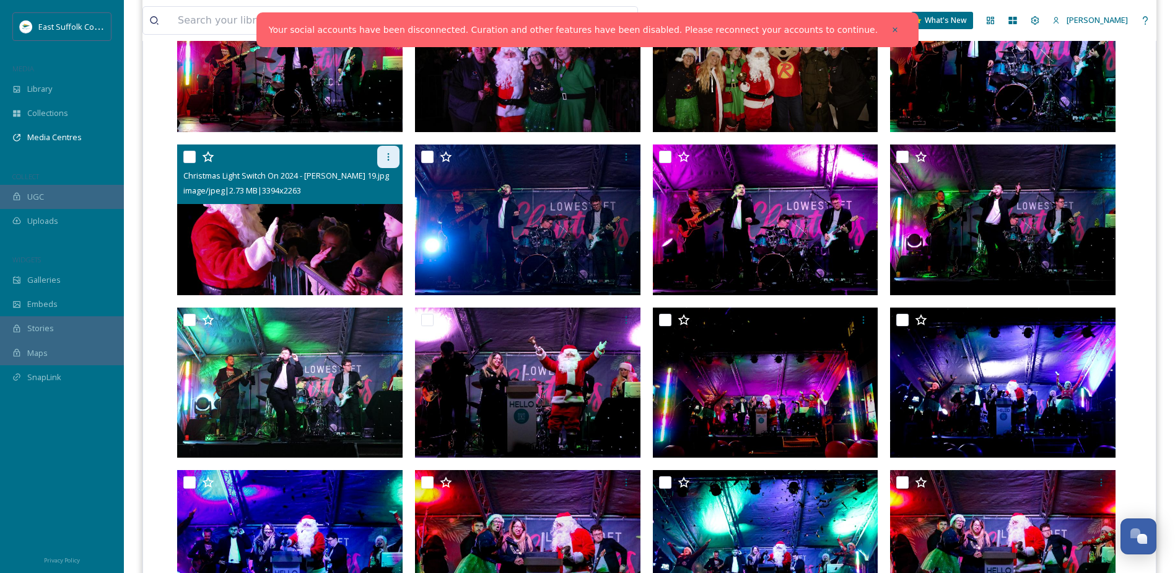
click at [387, 158] on icon at bounding box center [389, 157] width 10 height 10
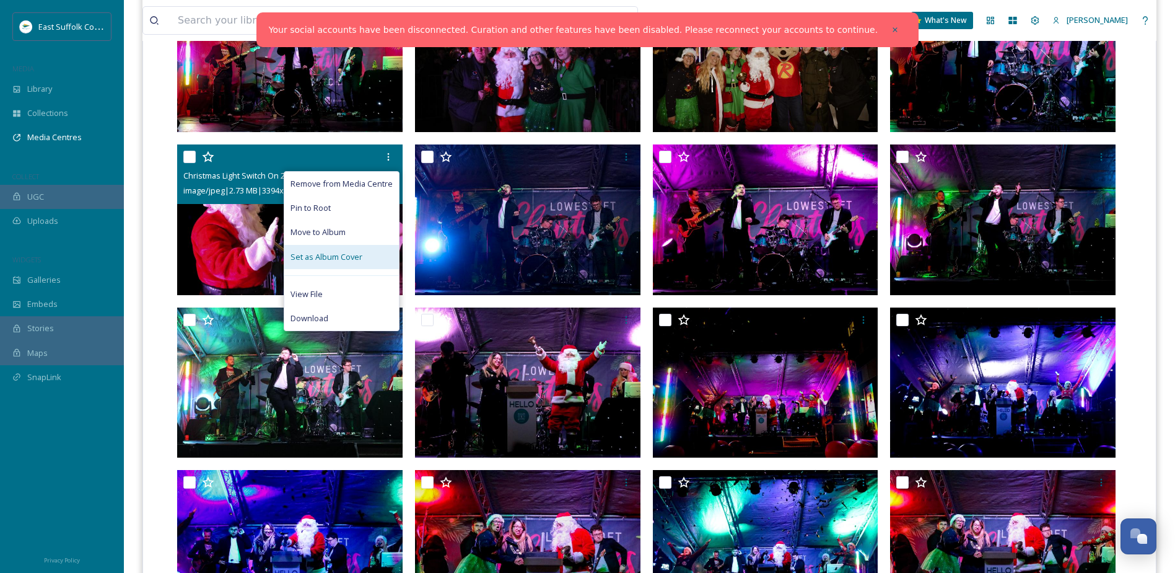
click at [361, 263] on div "Set as Album Cover" at bounding box center [341, 257] width 115 height 24
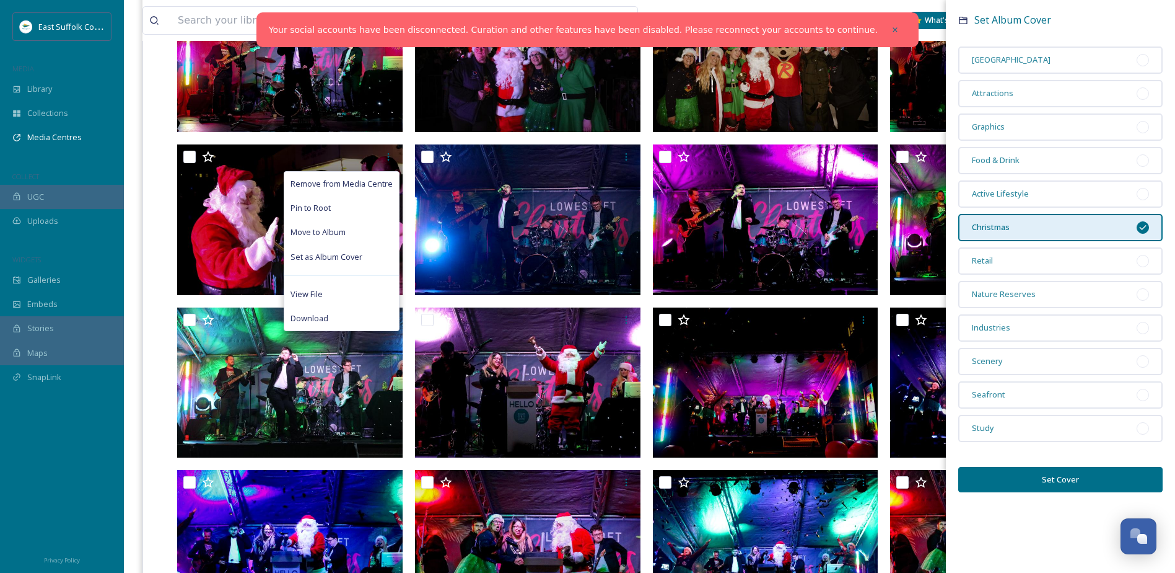
click at [1065, 478] on button "Set Cover" at bounding box center [1061, 479] width 204 height 25
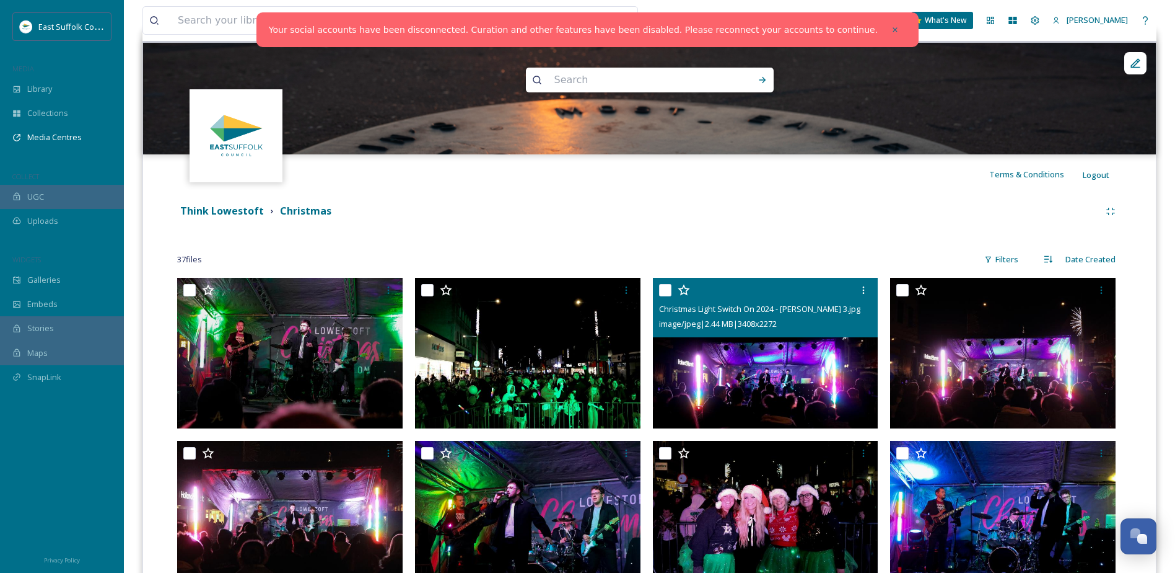
scroll to position [62, 0]
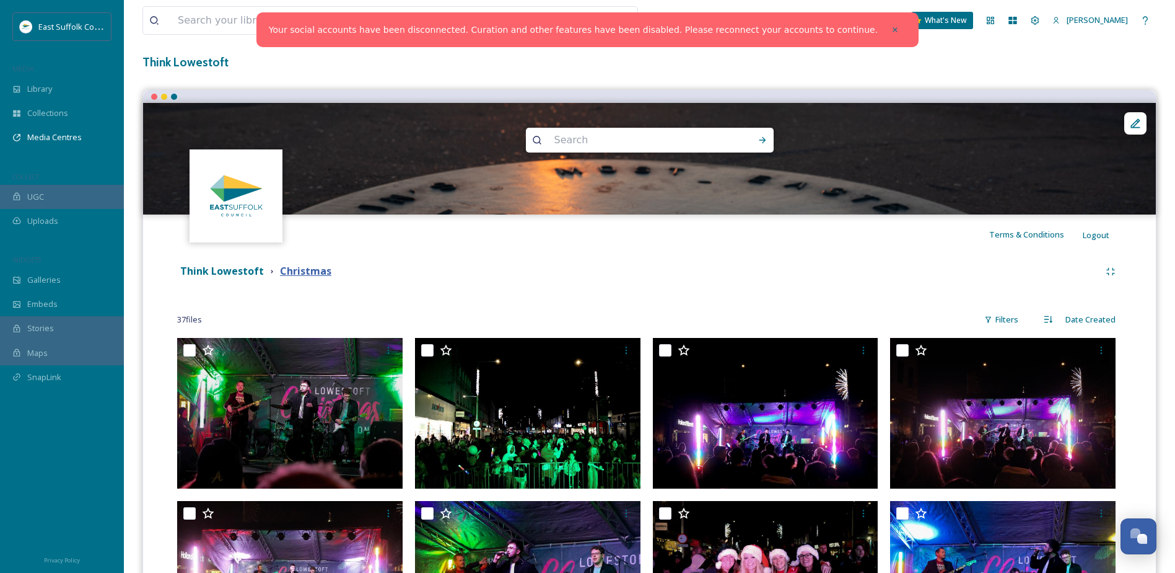
click at [320, 273] on strong "Christmas" at bounding box center [305, 271] width 51 height 14
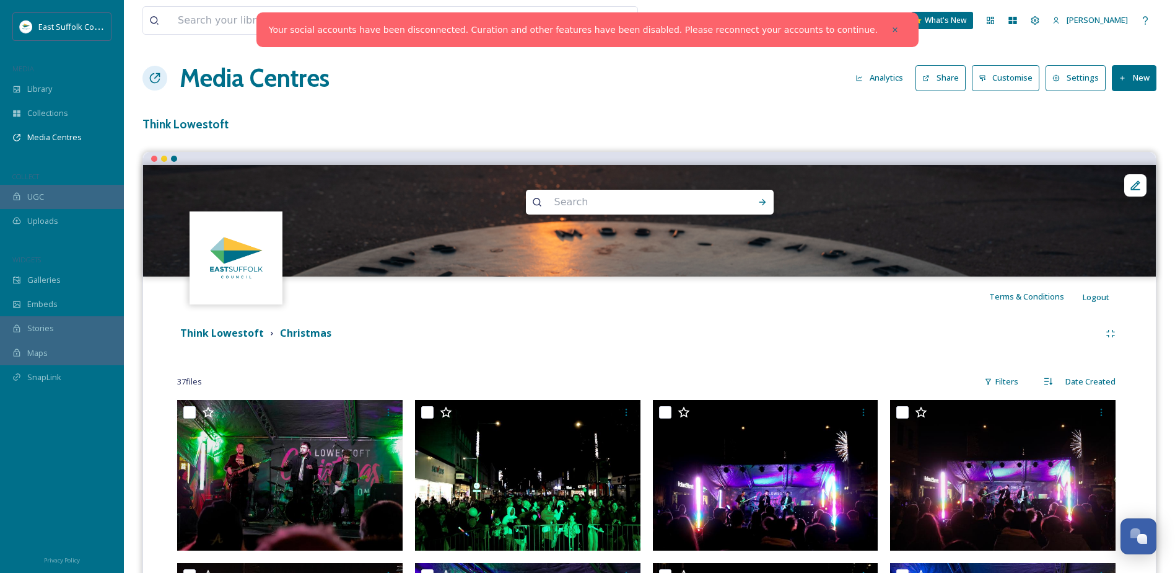
click at [1133, 72] on button "New" at bounding box center [1134, 77] width 45 height 25
click at [1128, 95] on div "Add Files" at bounding box center [1130, 107] width 53 height 24
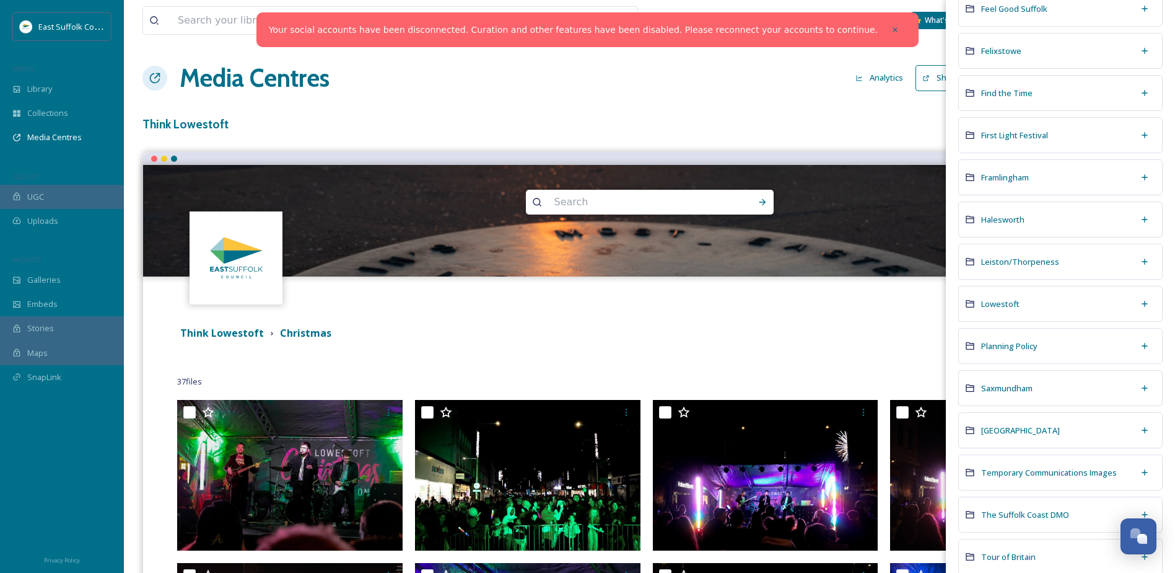
scroll to position [744, 0]
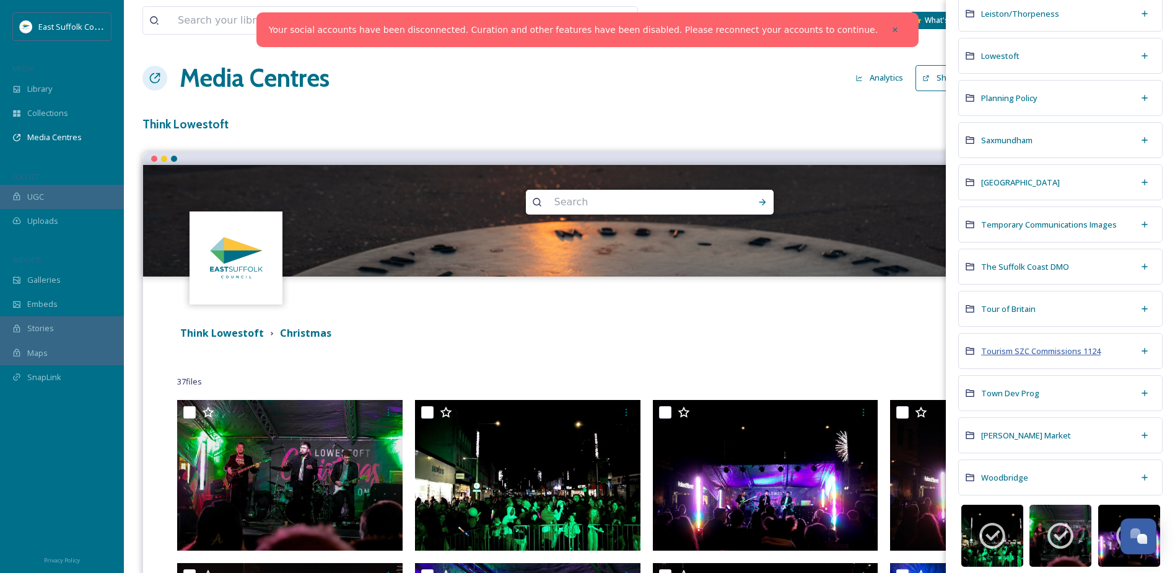
click at [999, 353] on span "Tourism SZC Commissions 1124" at bounding box center [1041, 350] width 120 height 11
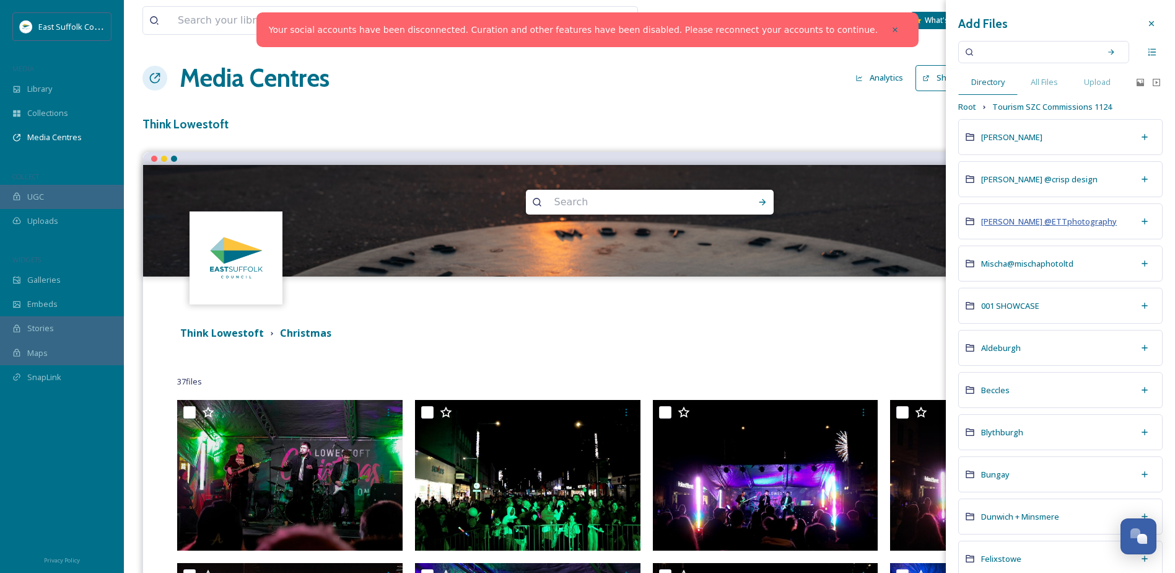
click at [1001, 223] on span "[PERSON_NAME] @ETTphotography" at bounding box center [1049, 221] width 136 height 11
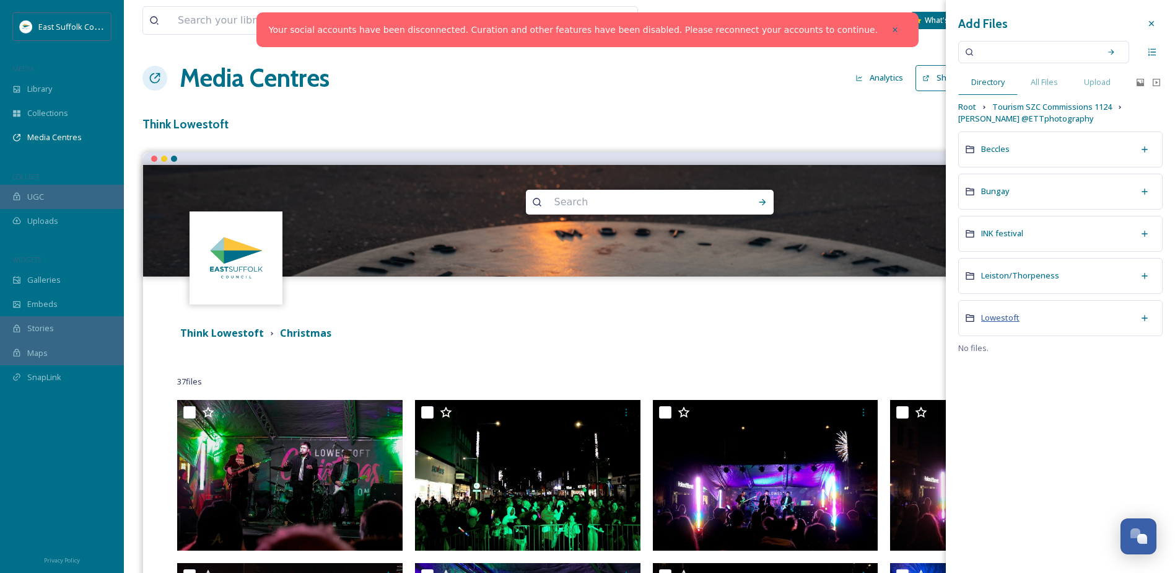
click at [998, 316] on span "Lowestoft" at bounding box center [1000, 317] width 38 height 11
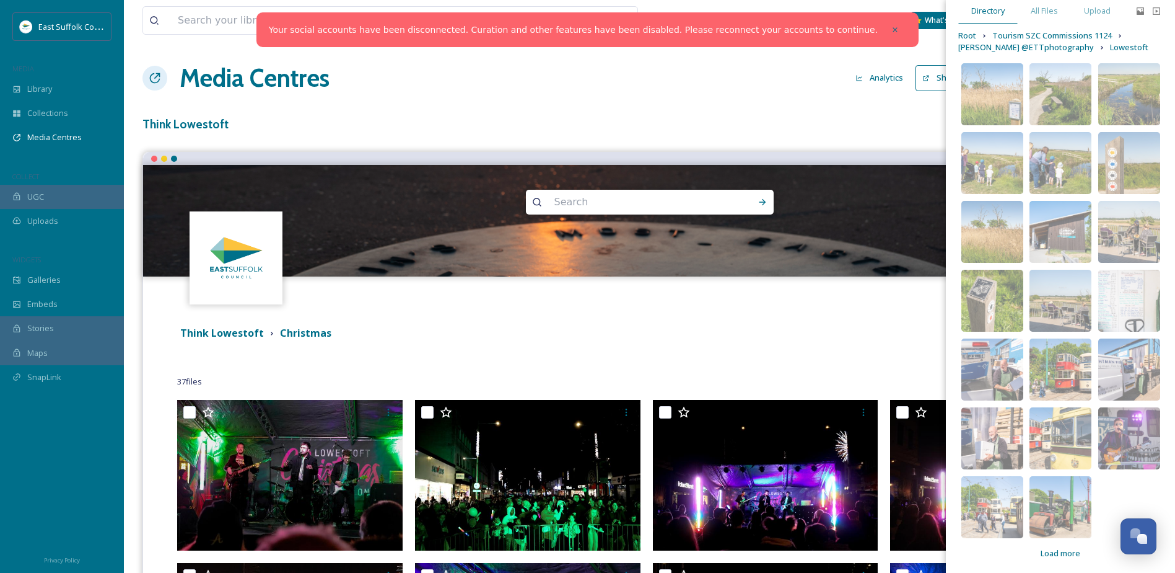
scroll to position [76, 0]
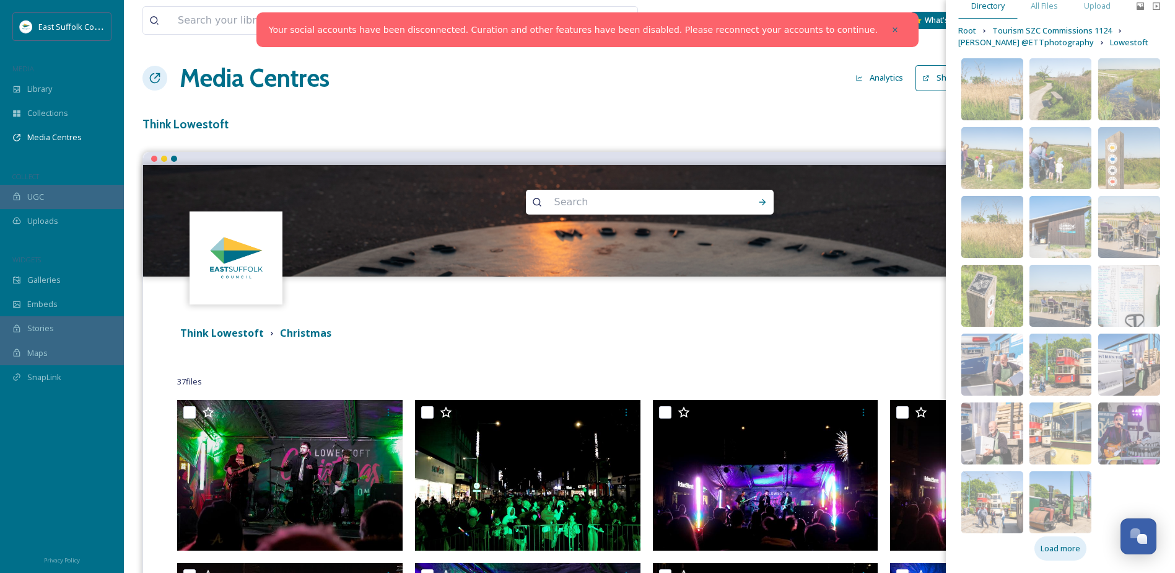
click at [1045, 544] on span "Load more" at bounding box center [1061, 548] width 40 height 12
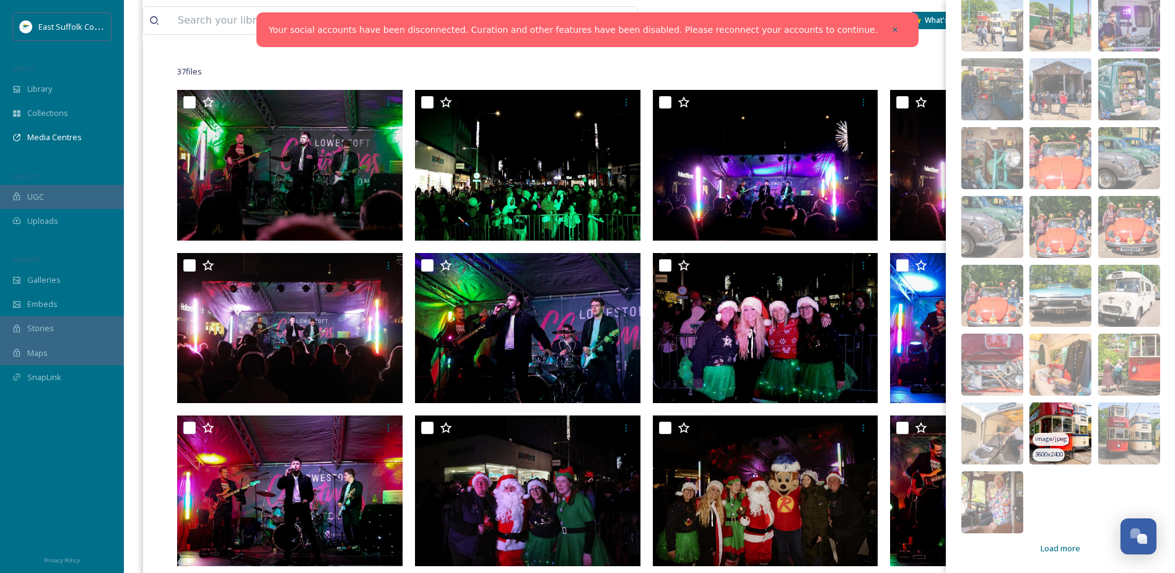
scroll to position [372, 0]
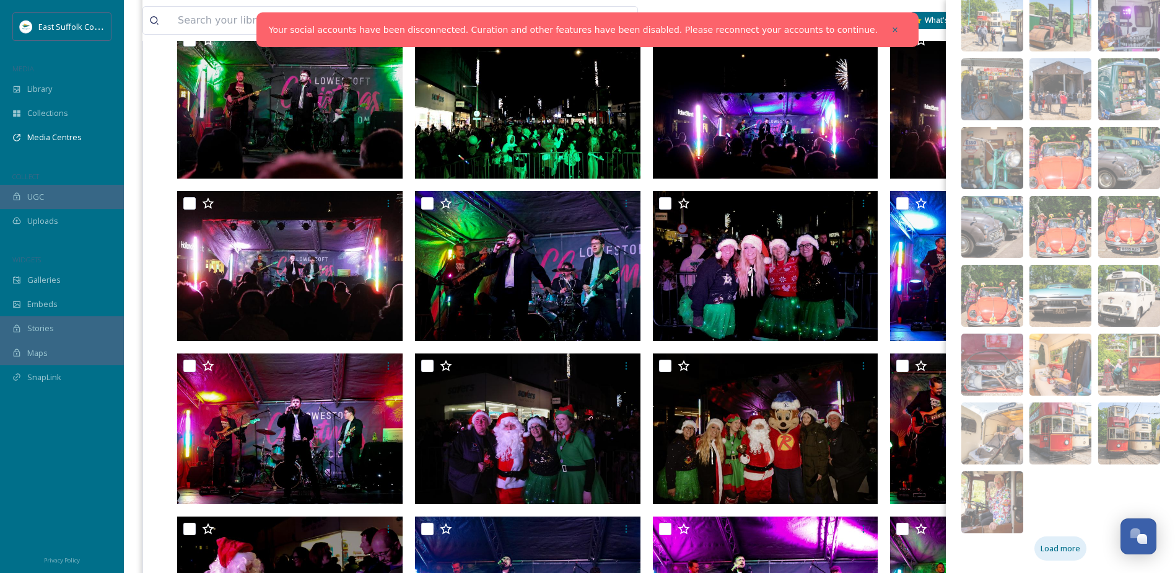
click at [1041, 545] on span "Load more" at bounding box center [1061, 548] width 40 height 12
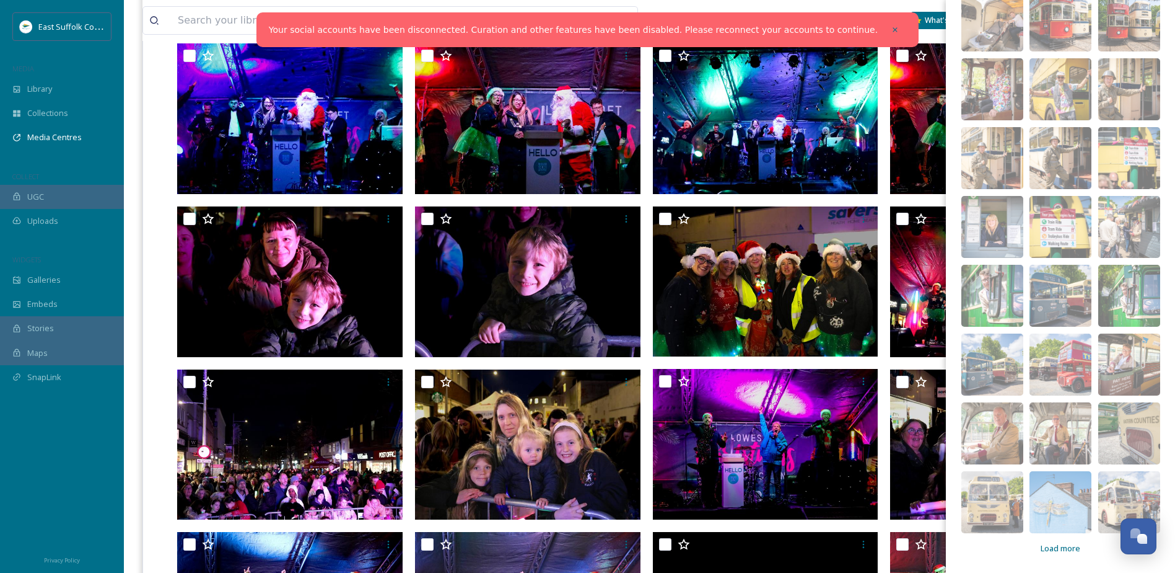
scroll to position [1363, 0]
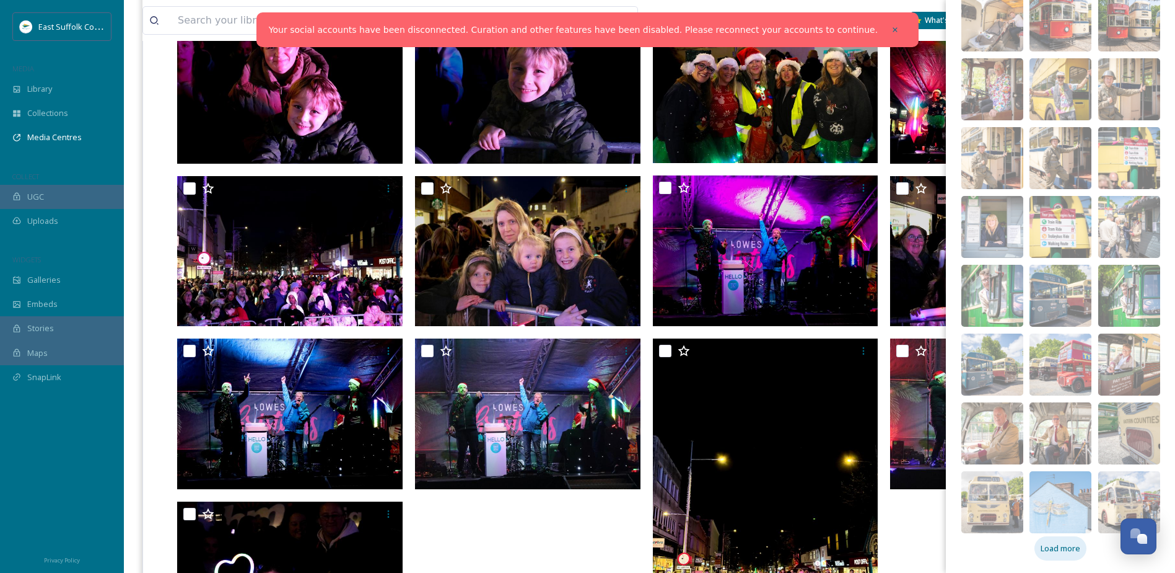
click at [1050, 545] on span "Load more" at bounding box center [1061, 548] width 40 height 12
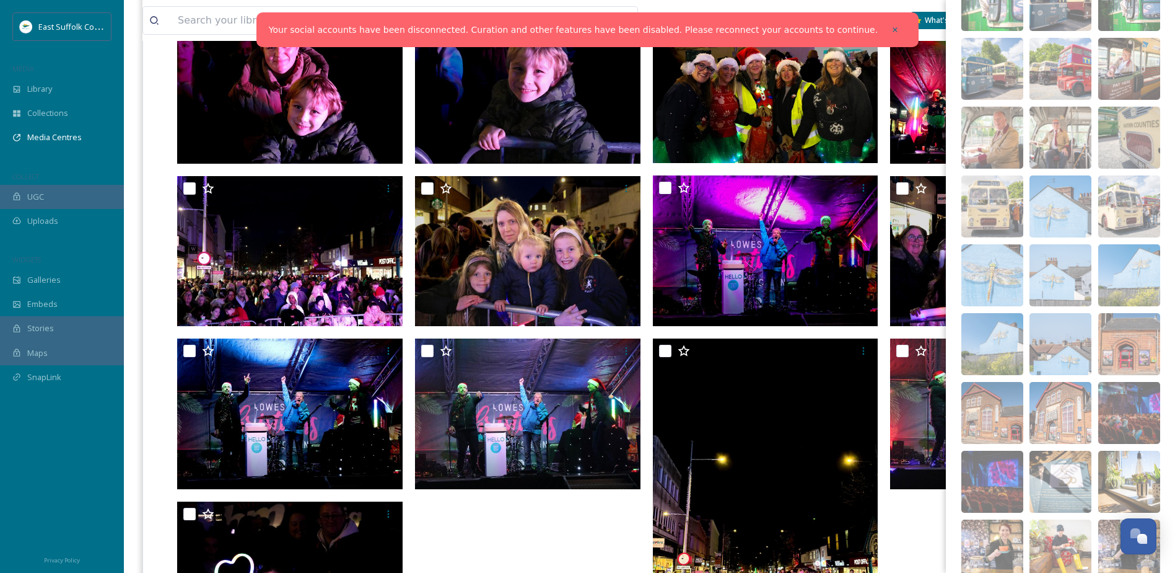
scroll to position [1452, 0]
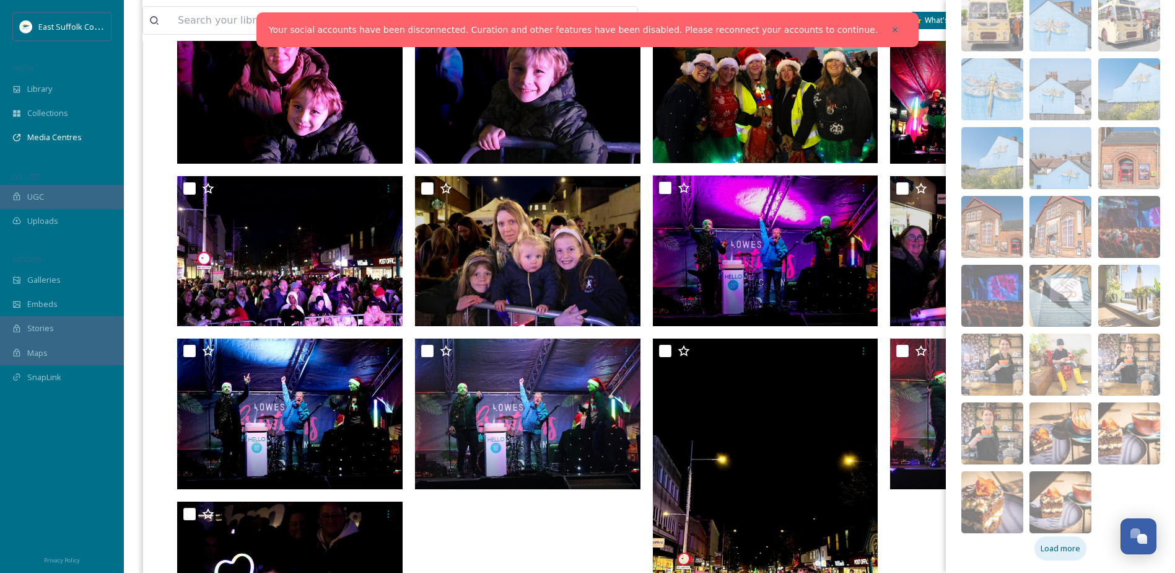
click at [1050, 545] on span "Load more" at bounding box center [1061, 548] width 40 height 12
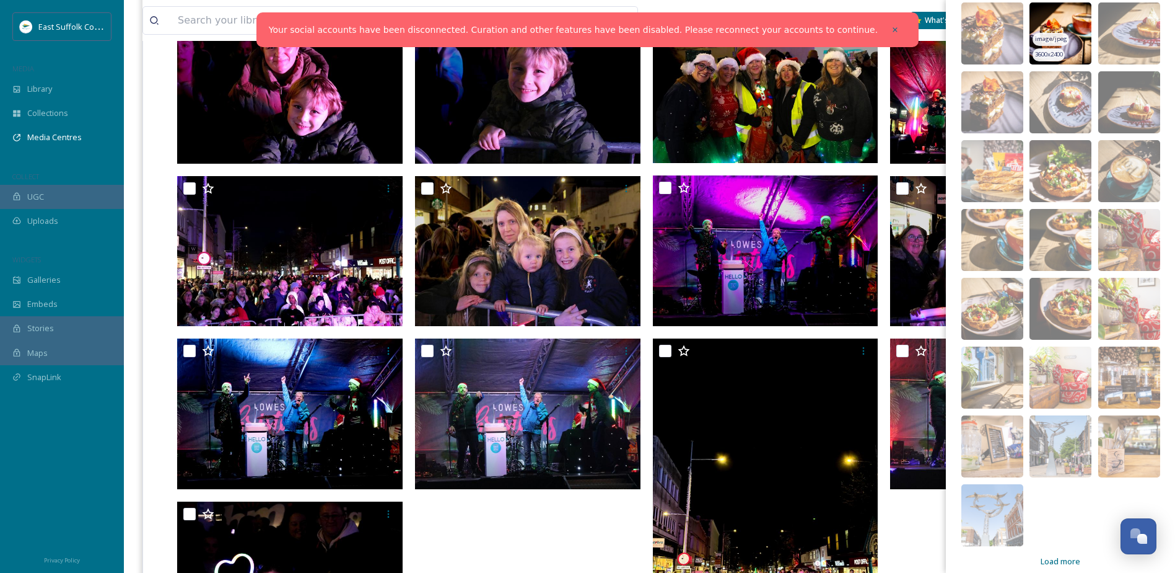
scroll to position [1933, 0]
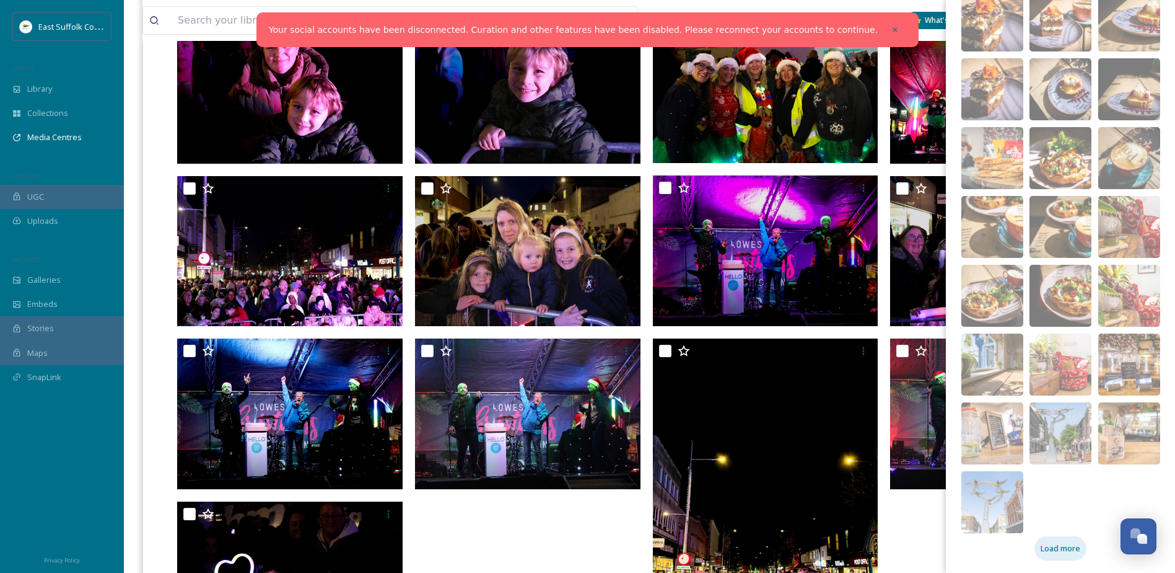
click at [1055, 543] on span "Load more" at bounding box center [1061, 548] width 40 height 12
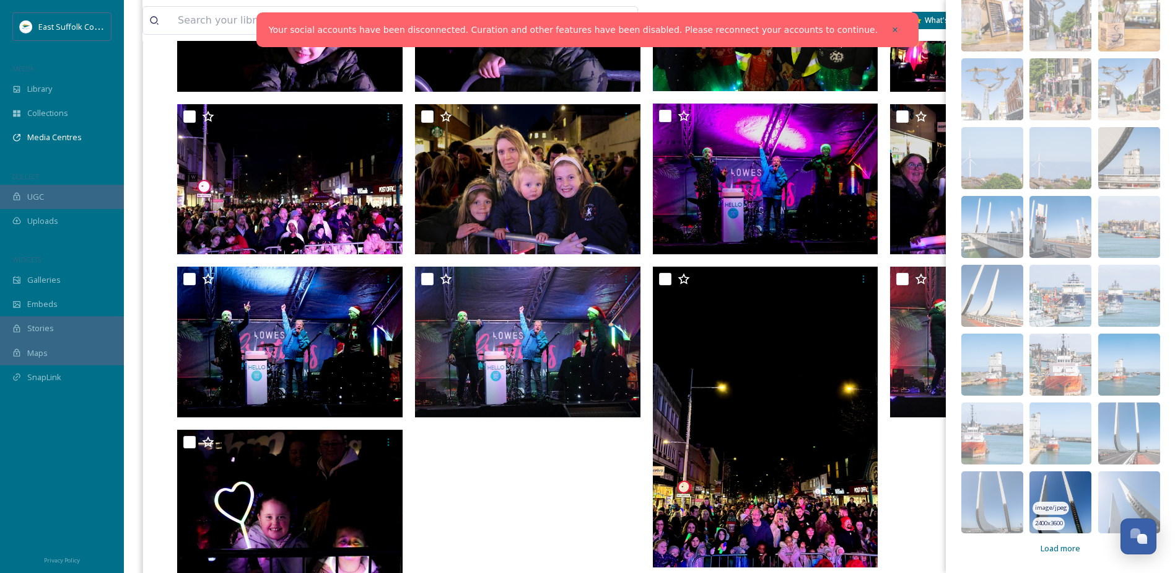
scroll to position [1508, 0]
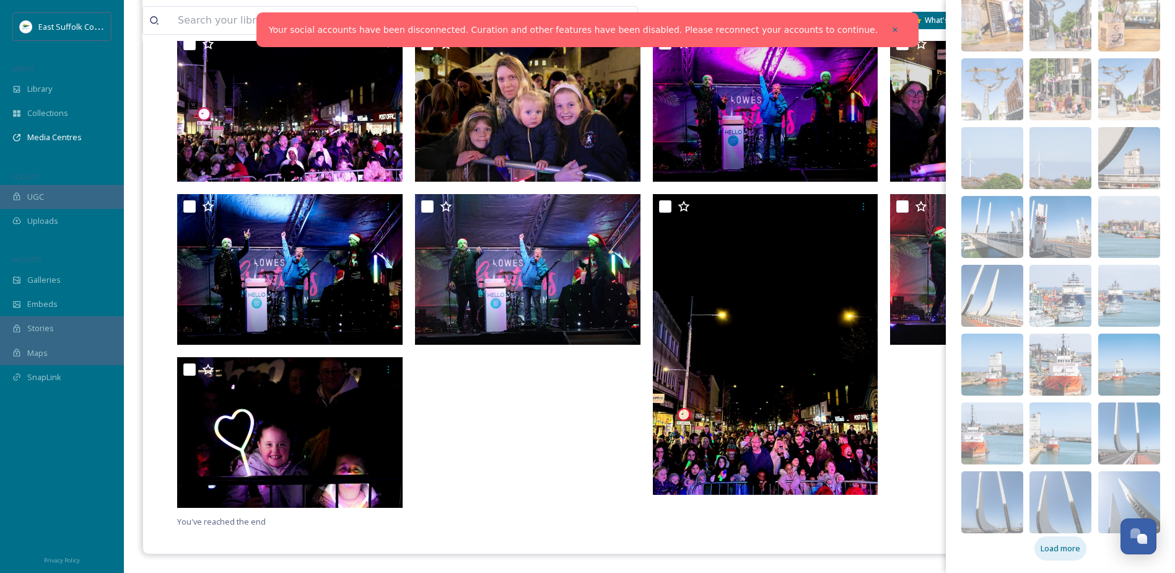
click at [1058, 547] on span "Load more" at bounding box center [1061, 548] width 40 height 12
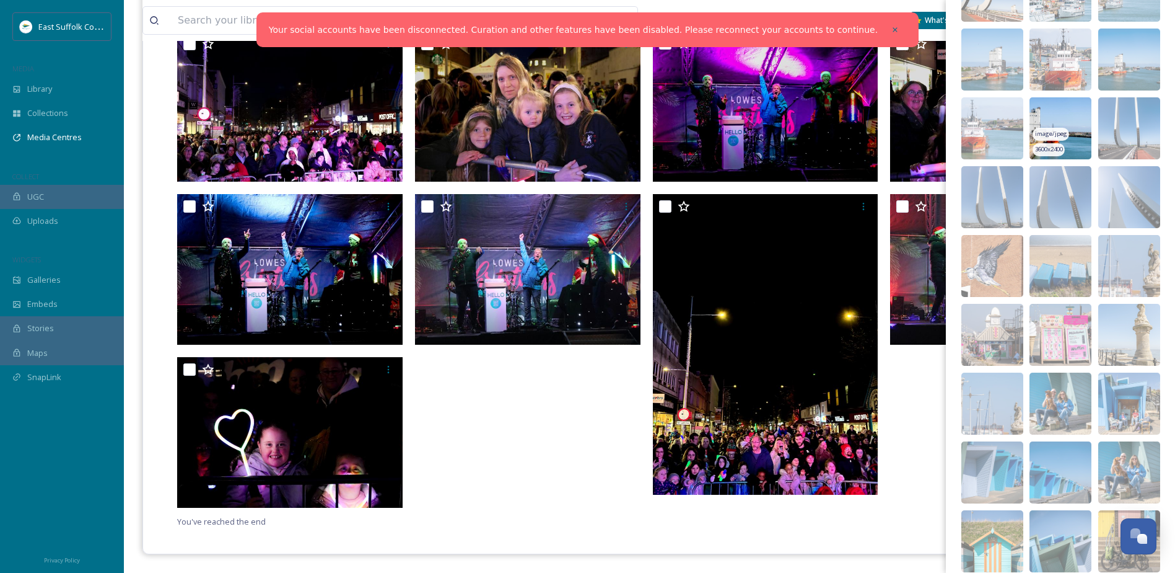
scroll to position [2827, 0]
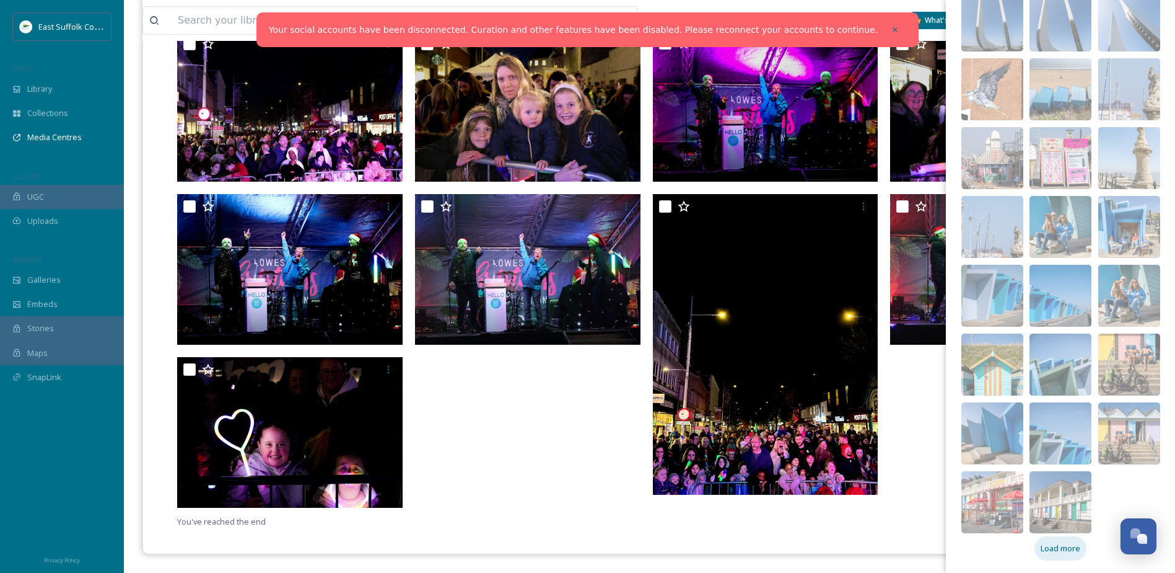
click at [1048, 547] on span "Load more" at bounding box center [1061, 548] width 40 height 12
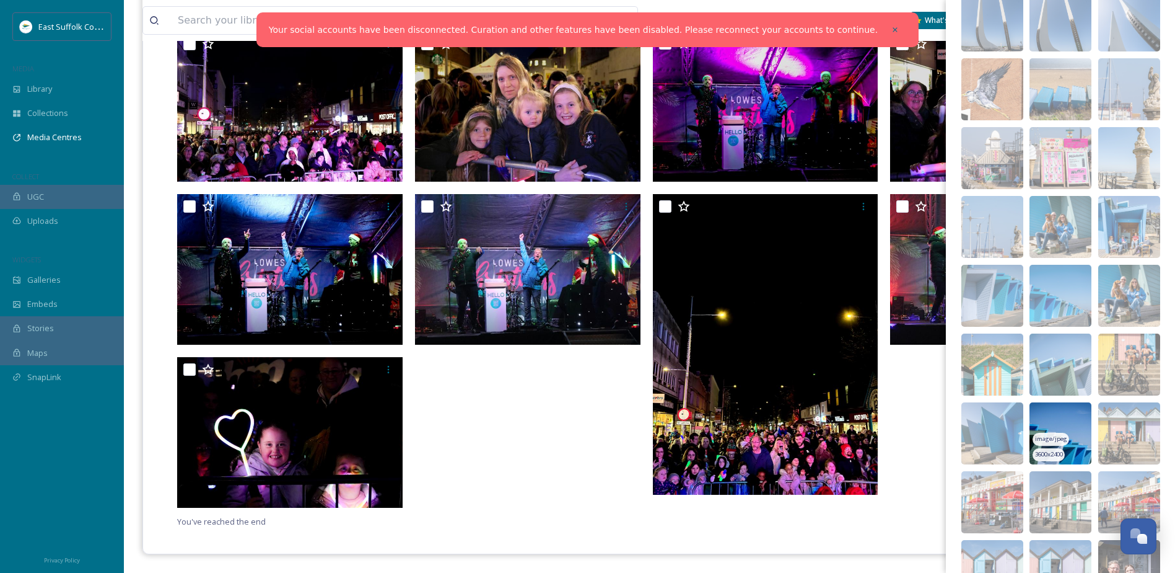
scroll to position [3309, 0]
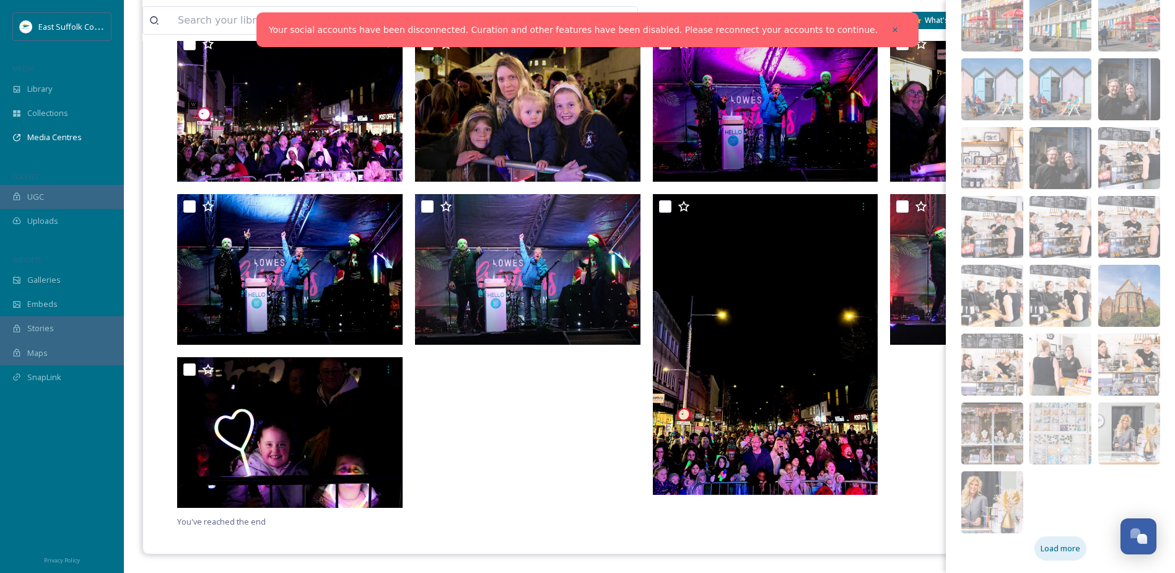
click at [1041, 550] on span "Load more" at bounding box center [1061, 548] width 40 height 12
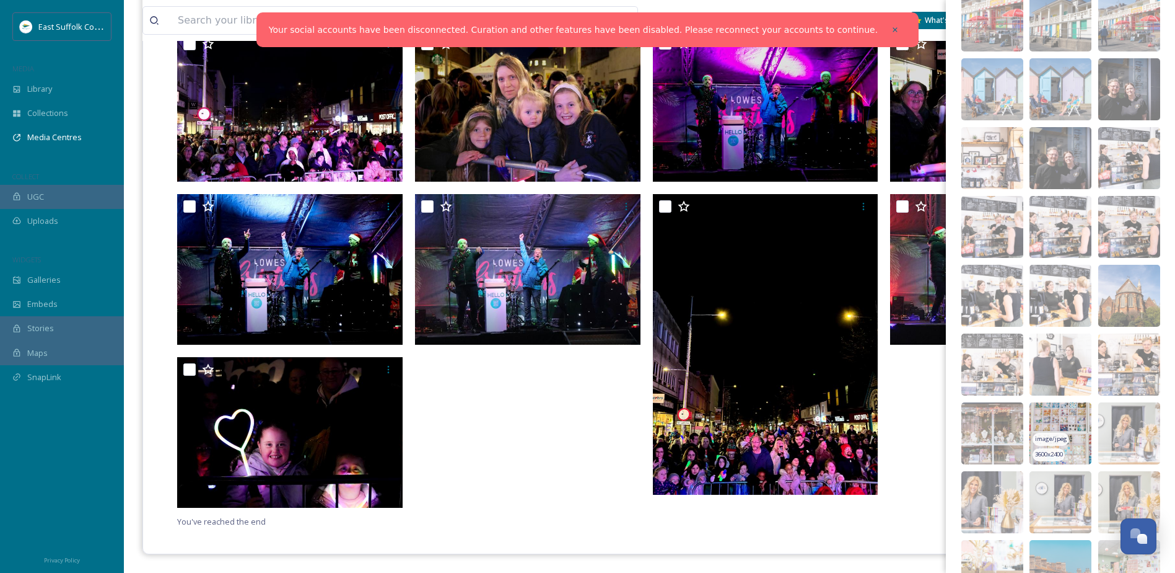
scroll to position [3721, 0]
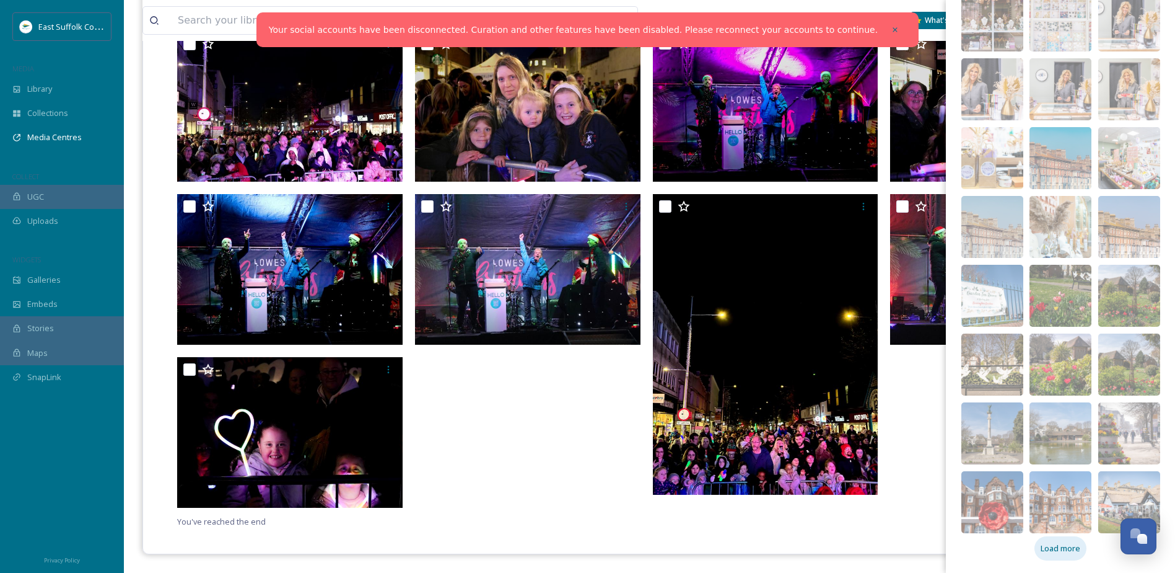
click at [1053, 547] on span "Load more" at bounding box center [1061, 548] width 40 height 12
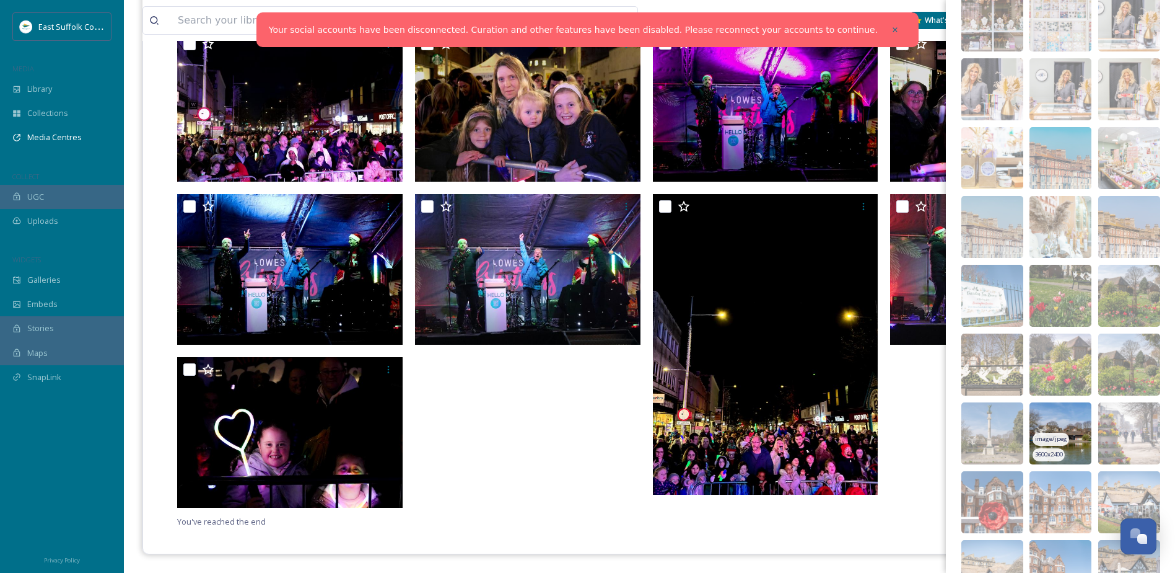
scroll to position [4203, 0]
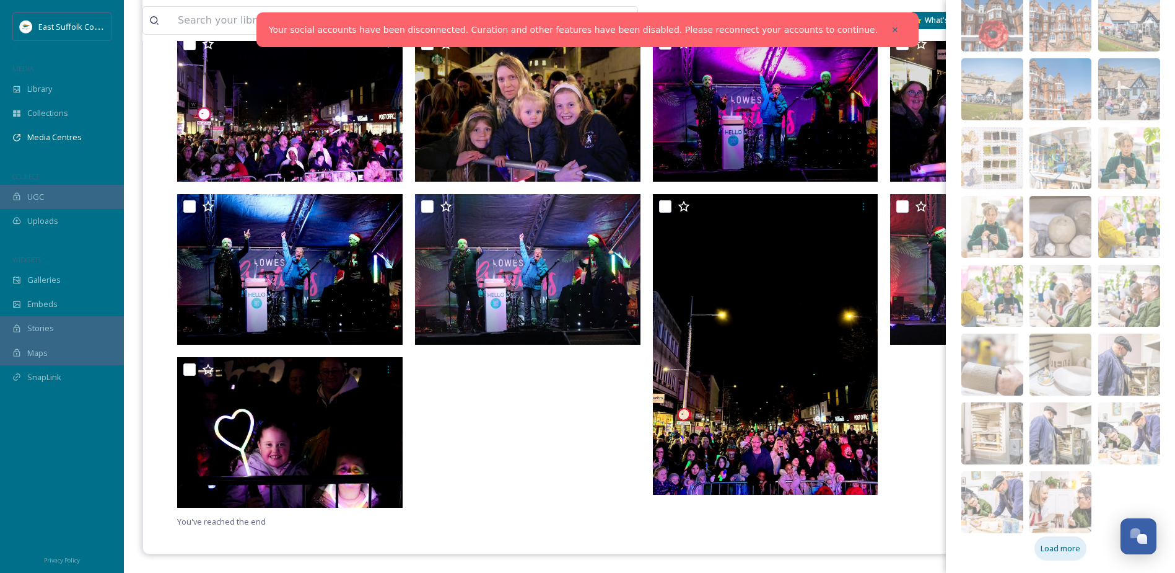
click at [1060, 548] on span "Load more" at bounding box center [1061, 548] width 40 height 12
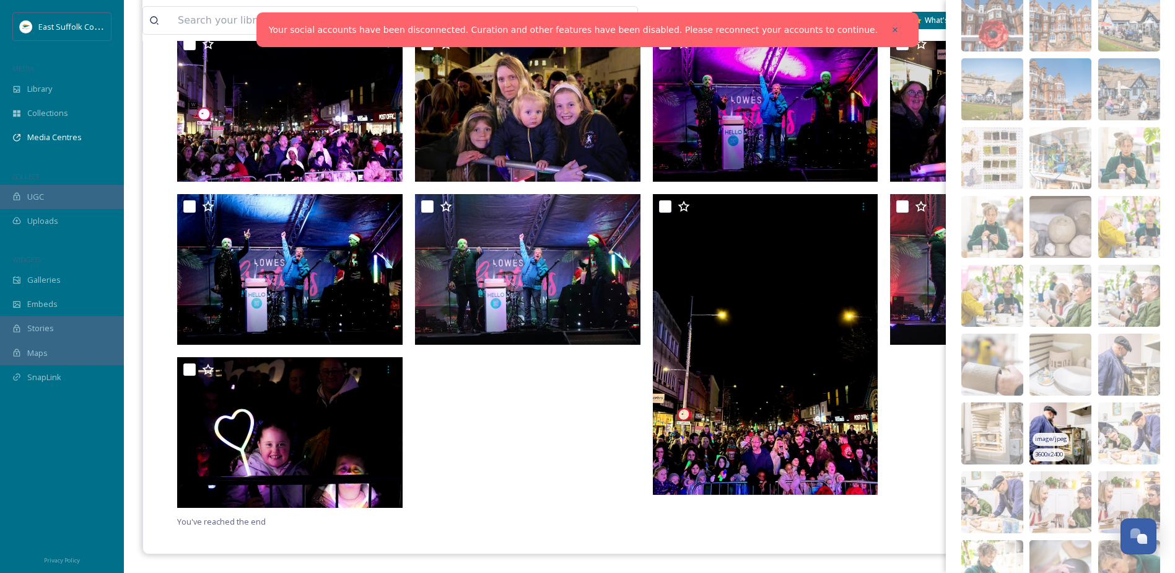
scroll to position [4684, 0]
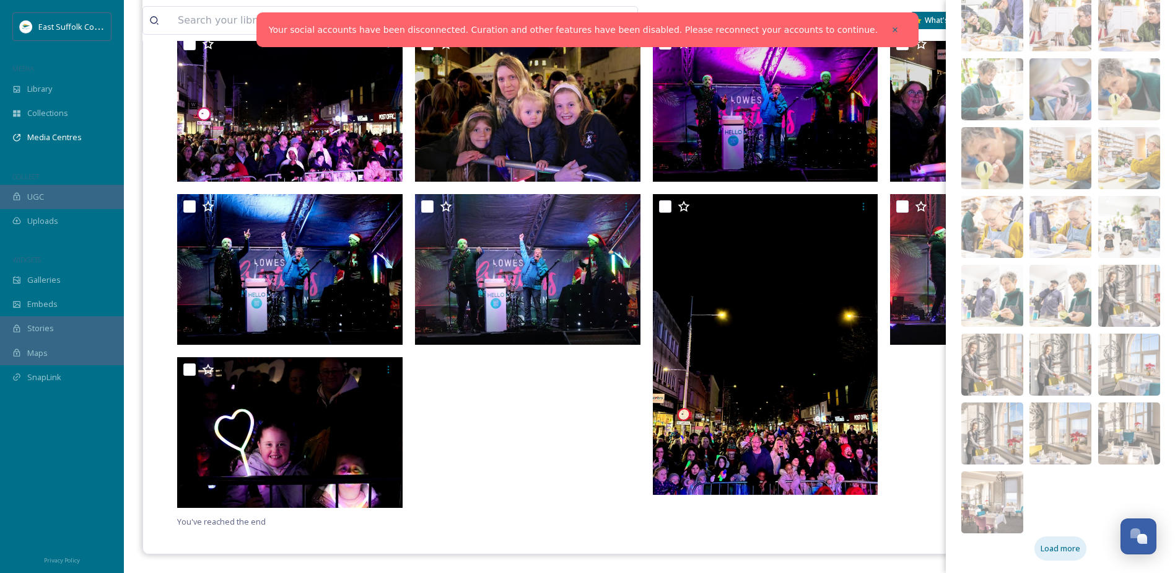
click at [1049, 545] on span "Load more" at bounding box center [1061, 548] width 40 height 12
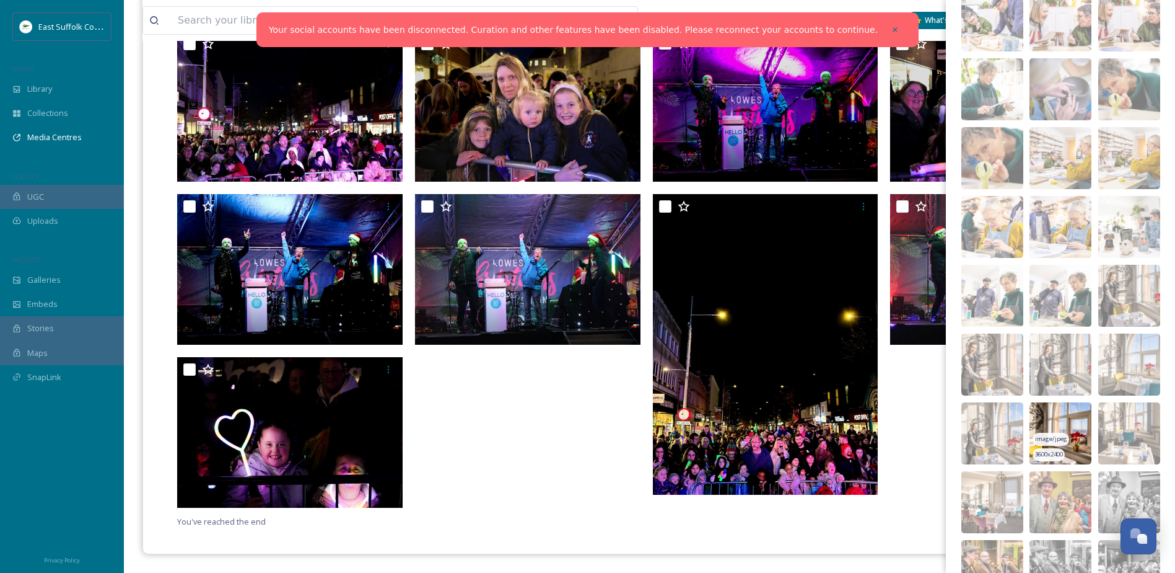
scroll to position [5097, 0]
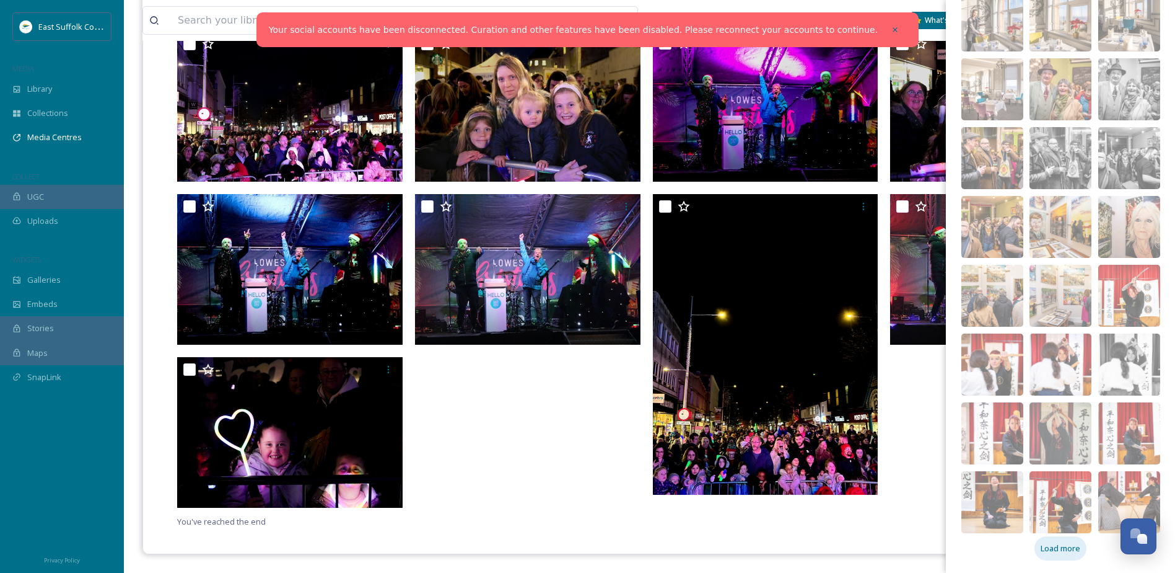
click at [1045, 549] on span "Load more" at bounding box center [1061, 548] width 40 height 12
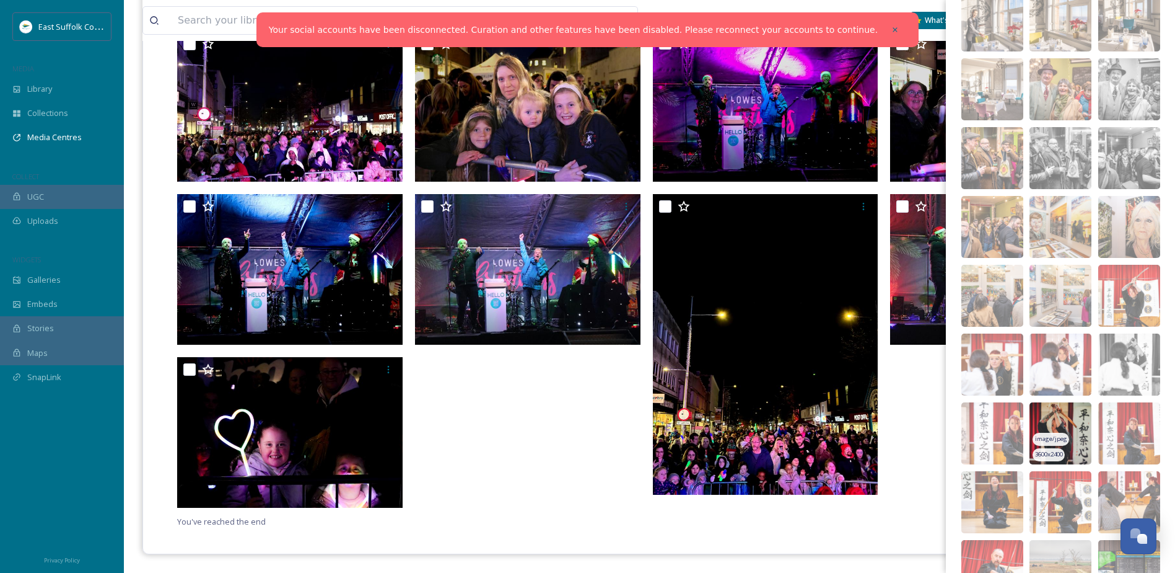
scroll to position [5579, 0]
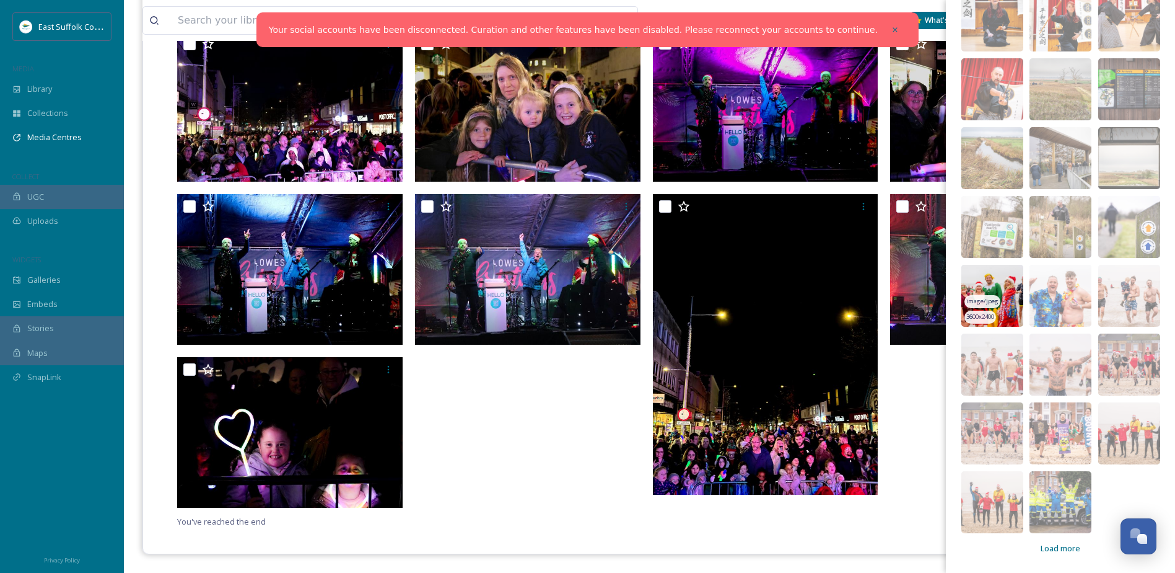
click at [990, 284] on img at bounding box center [993, 296] width 62 height 62
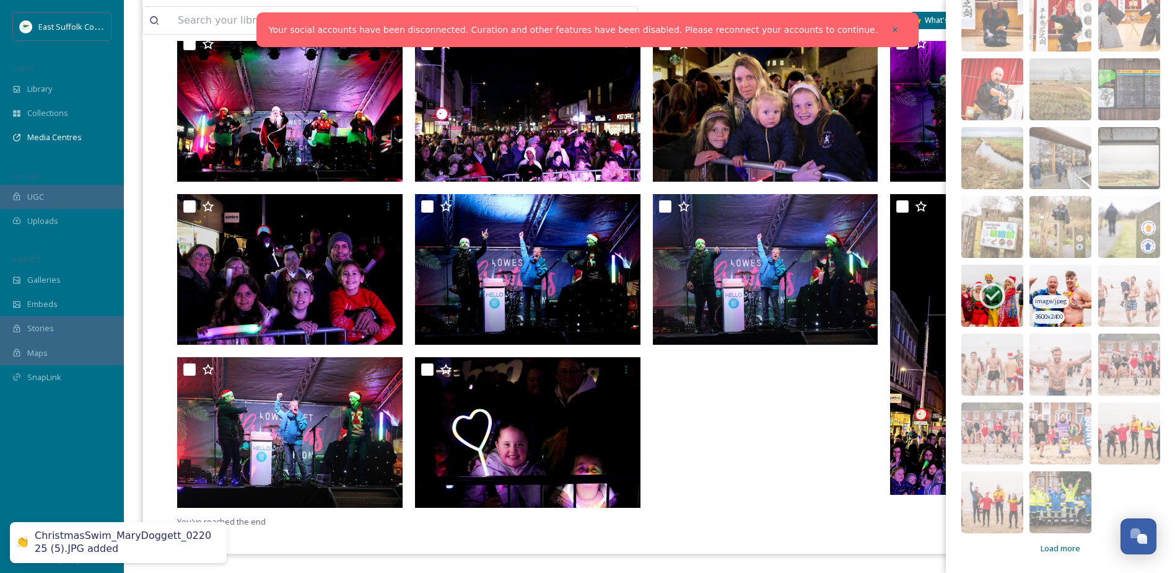
click at [1040, 279] on img at bounding box center [1061, 296] width 62 height 62
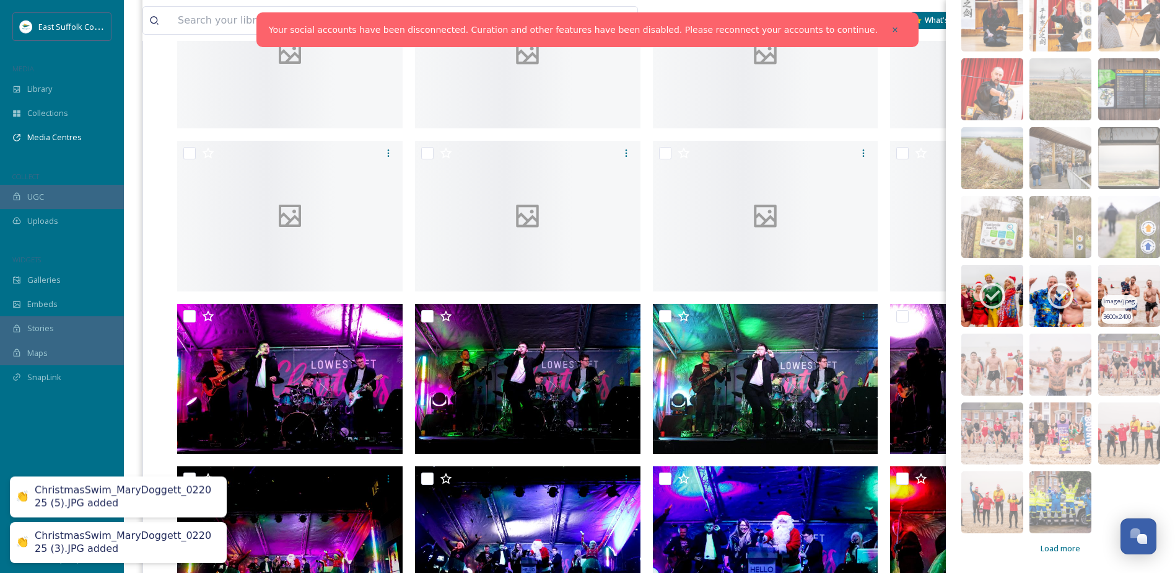
click at [1110, 279] on img at bounding box center [1130, 296] width 62 height 62
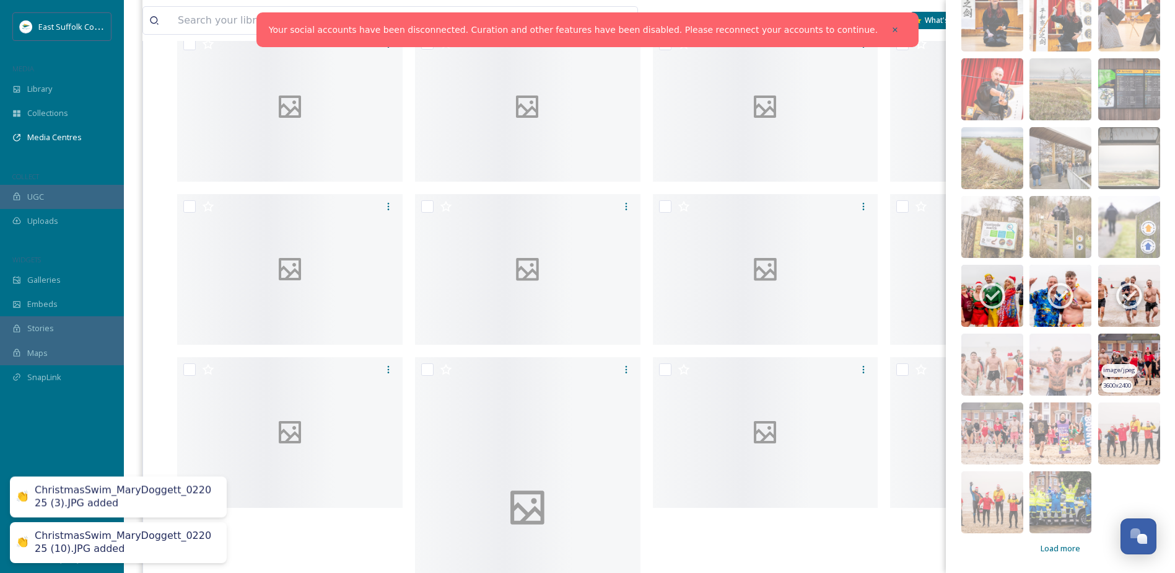
click at [1107, 348] on img at bounding box center [1130, 364] width 62 height 62
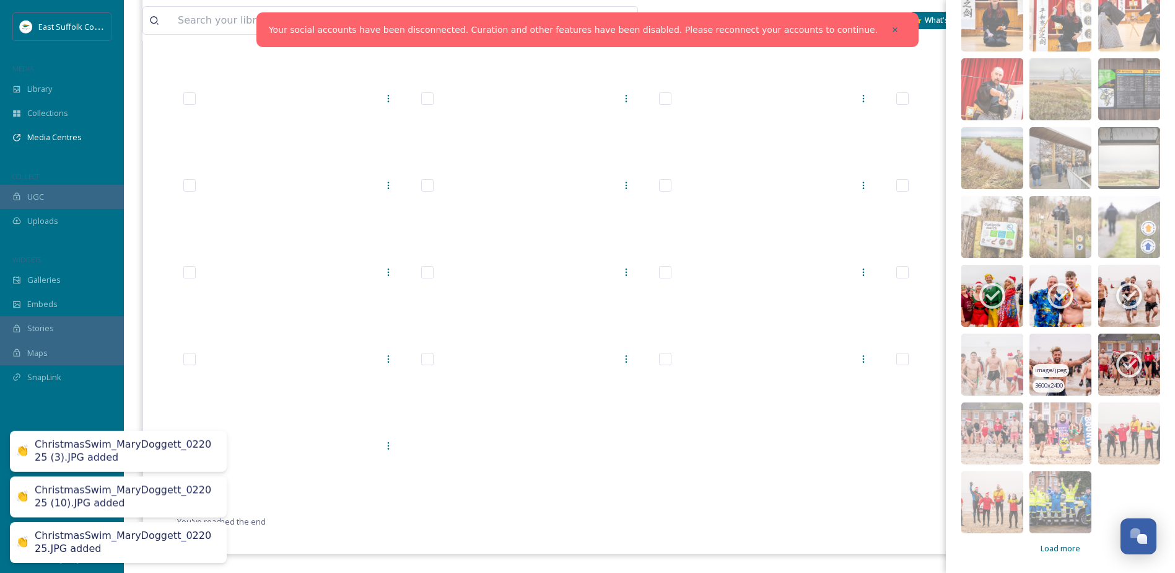
click at [1038, 347] on img at bounding box center [1061, 364] width 62 height 62
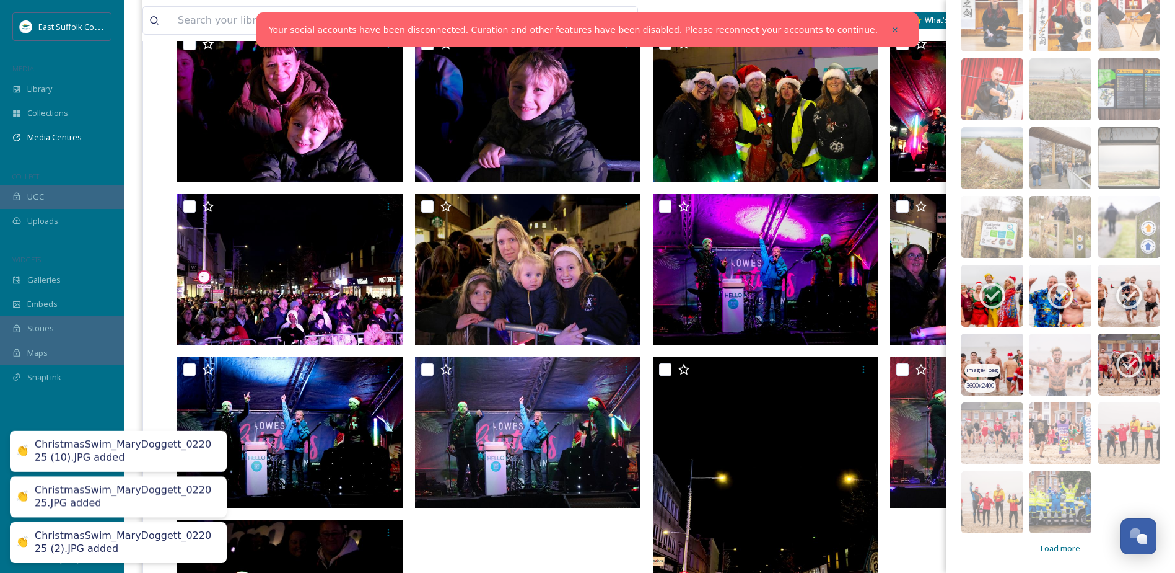
click at [978, 350] on img at bounding box center [993, 364] width 62 height 62
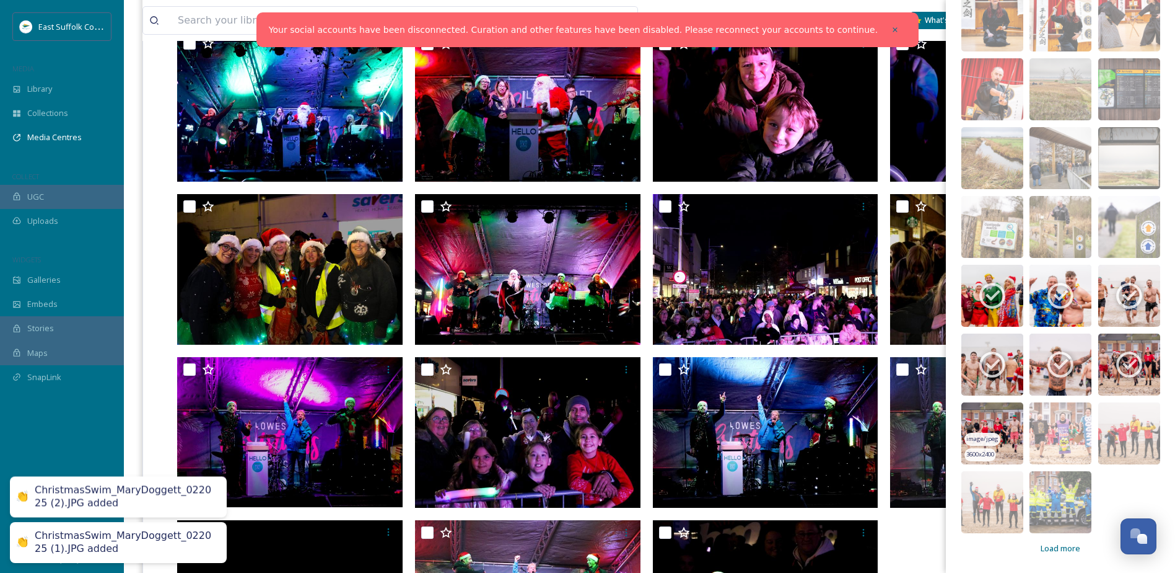
click at [973, 410] on img at bounding box center [993, 433] width 62 height 62
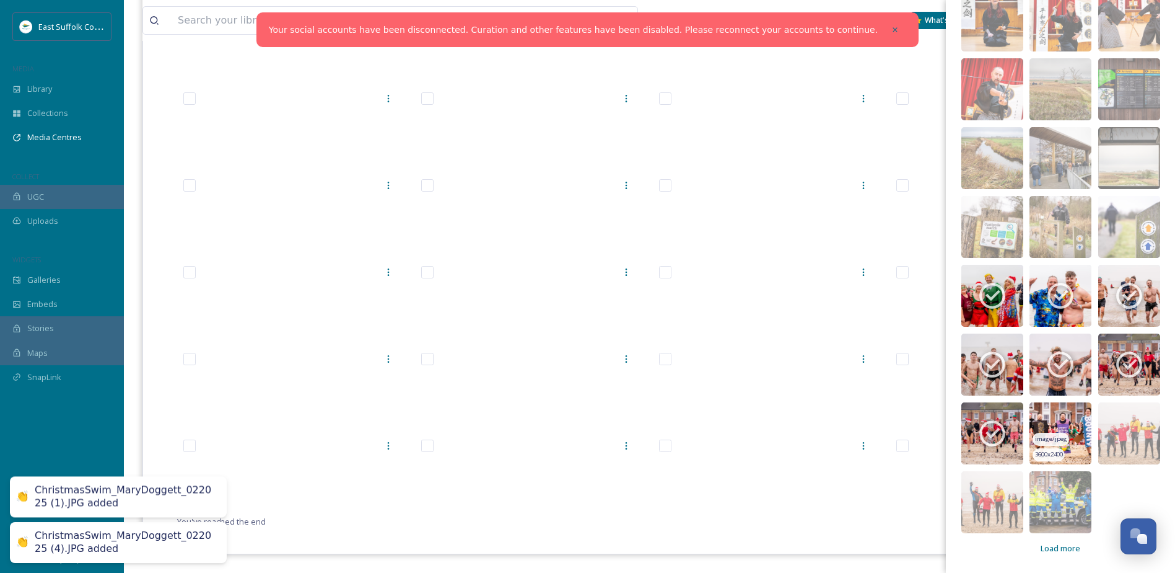
click at [1052, 415] on img at bounding box center [1061, 433] width 62 height 62
click at [1107, 416] on img at bounding box center [1130, 433] width 62 height 62
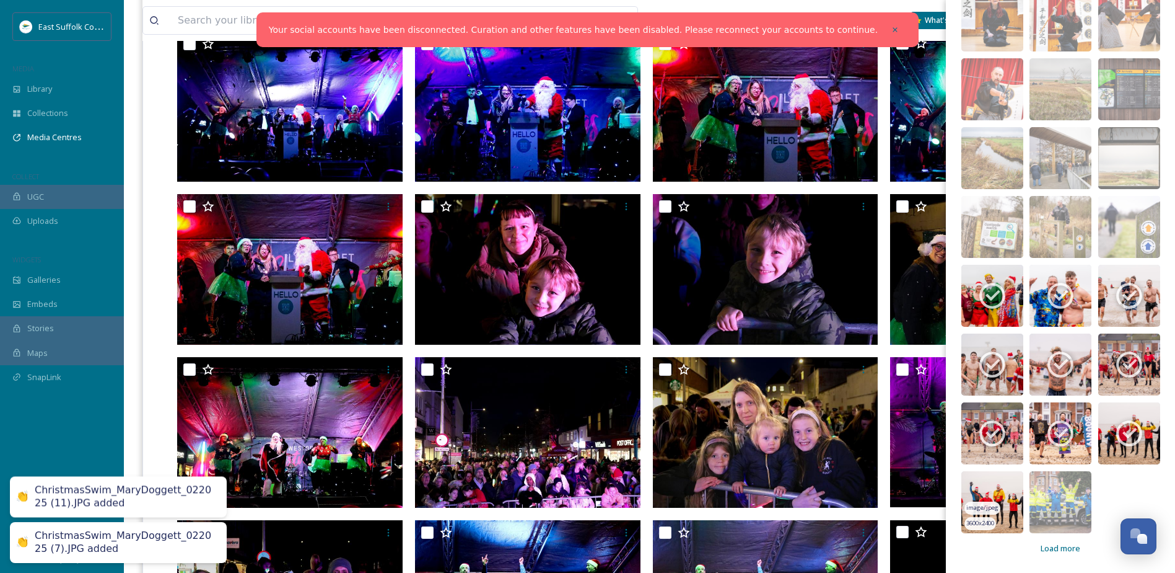
click at [991, 488] on img at bounding box center [993, 502] width 62 height 62
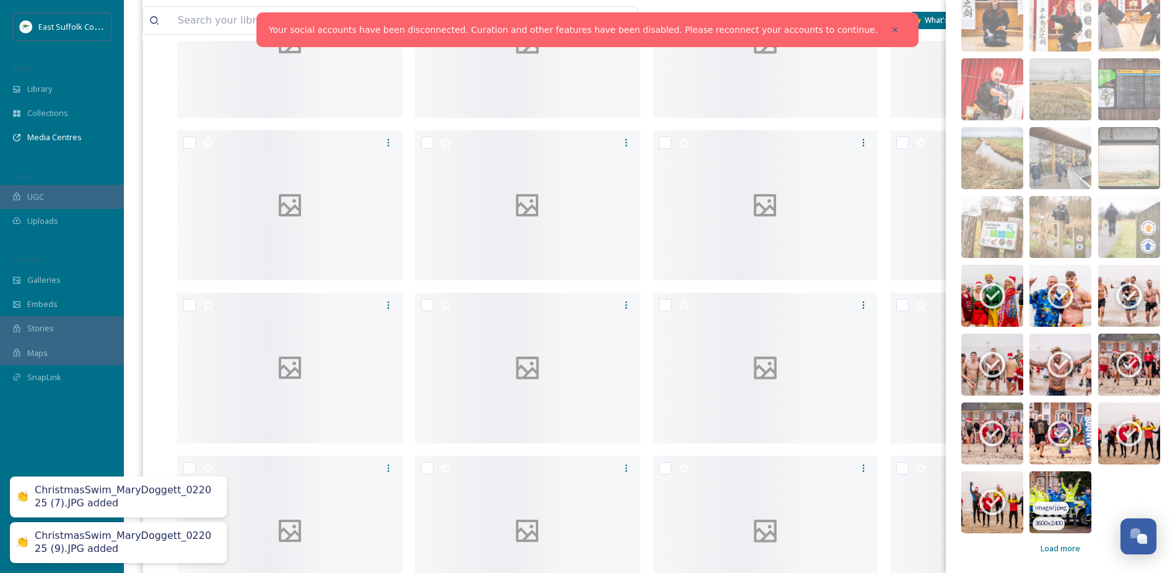
click at [1043, 486] on img at bounding box center [1061, 502] width 62 height 62
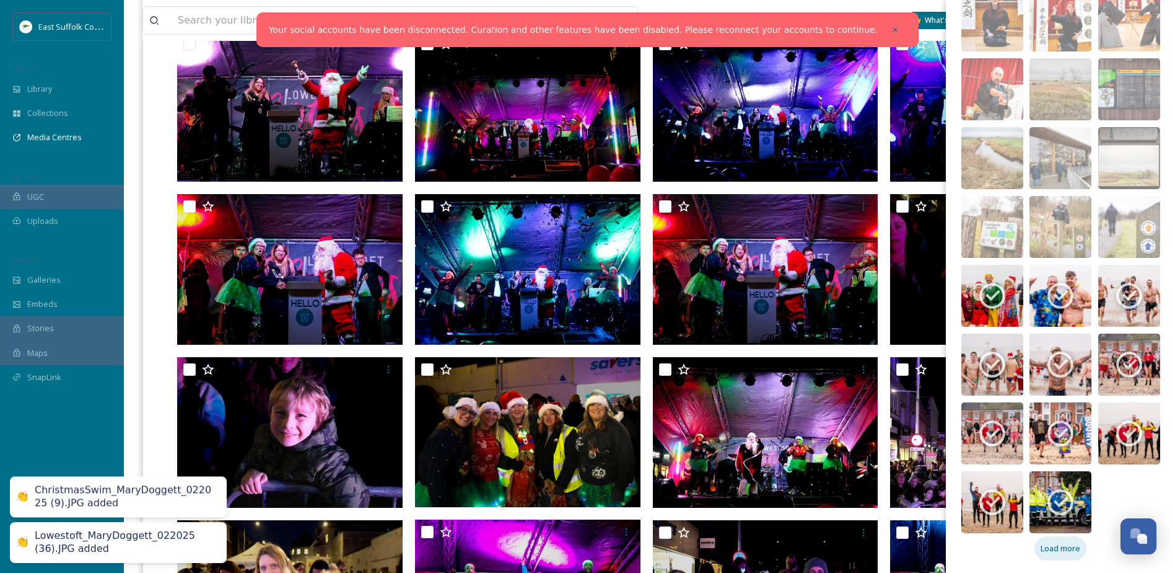
click at [1058, 543] on span "Load more" at bounding box center [1061, 548] width 40 height 12
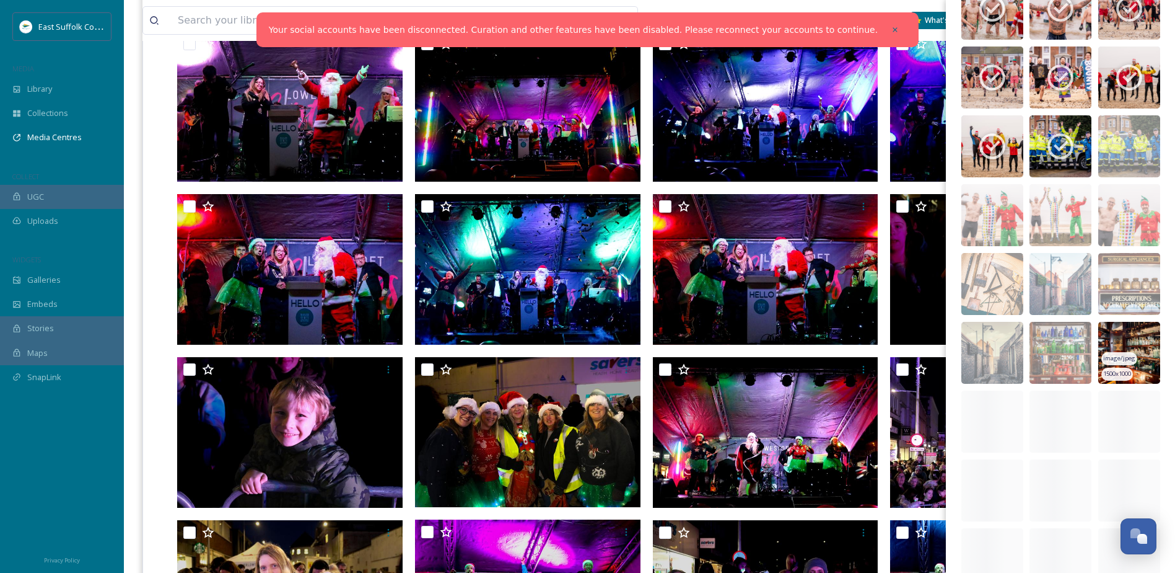
scroll to position [5950, 0]
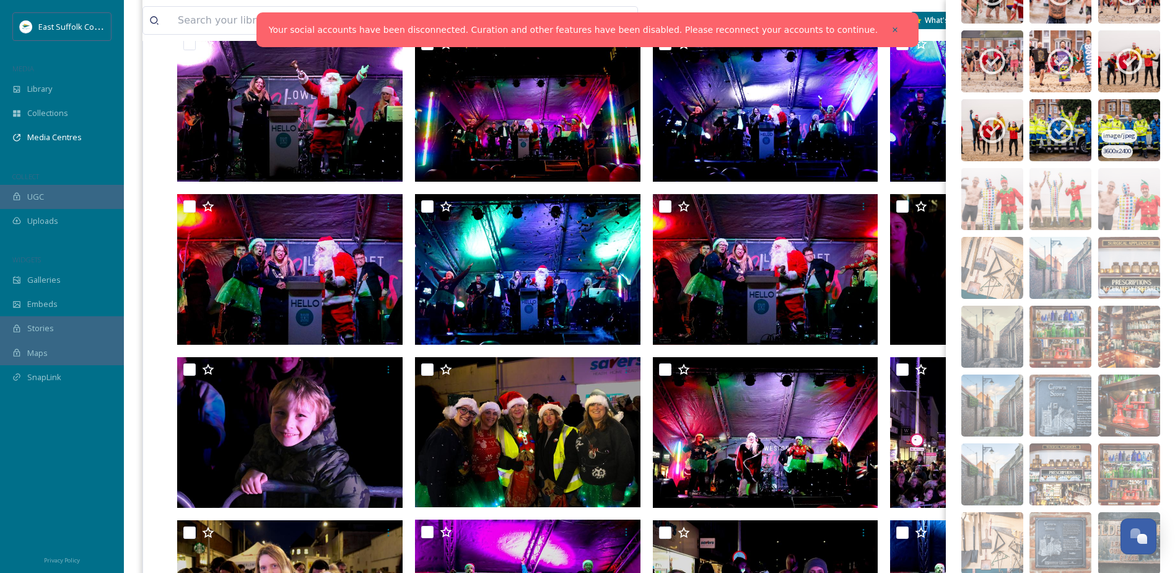
click at [1104, 123] on img at bounding box center [1130, 130] width 62 height 62
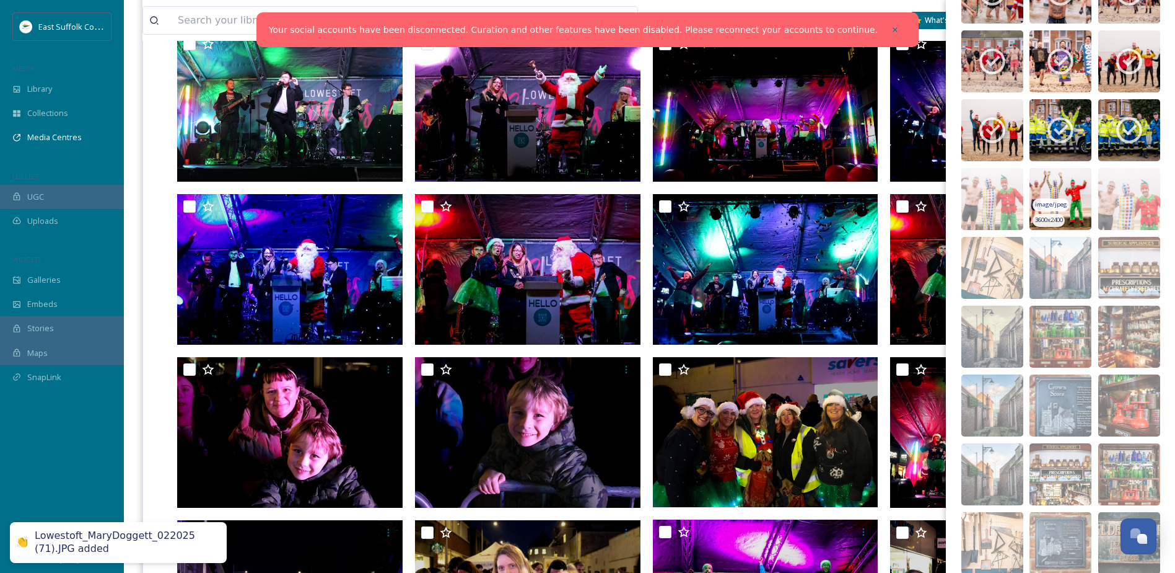
click at [1040, 178] on img at bounding box center [1061, 199] width 62 height 62
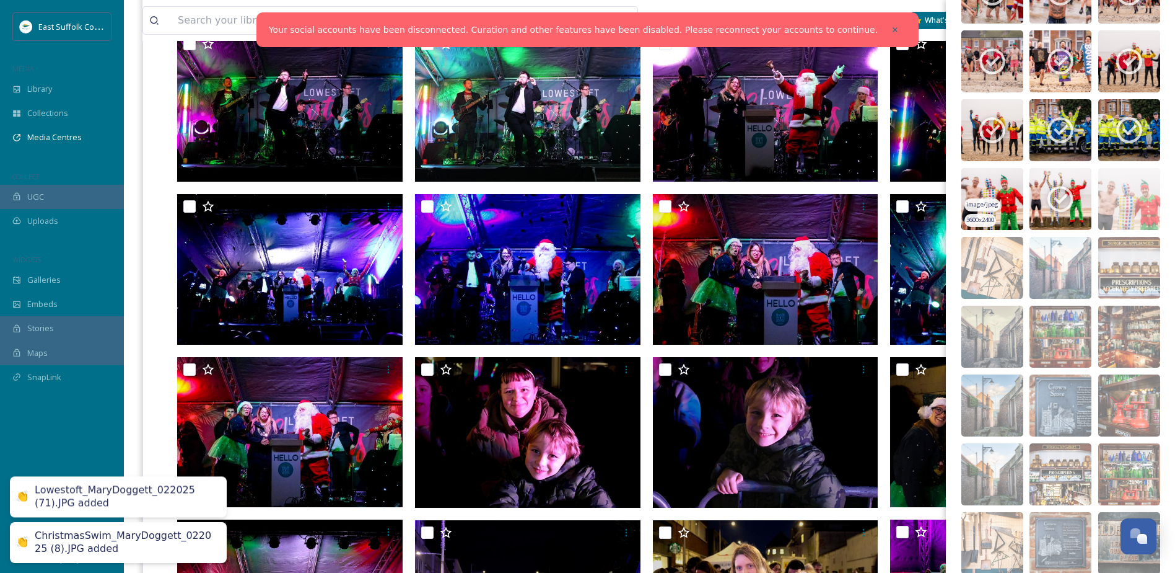
click at [981, 178] on img at bounding box center [993, 199] width 62 height 62
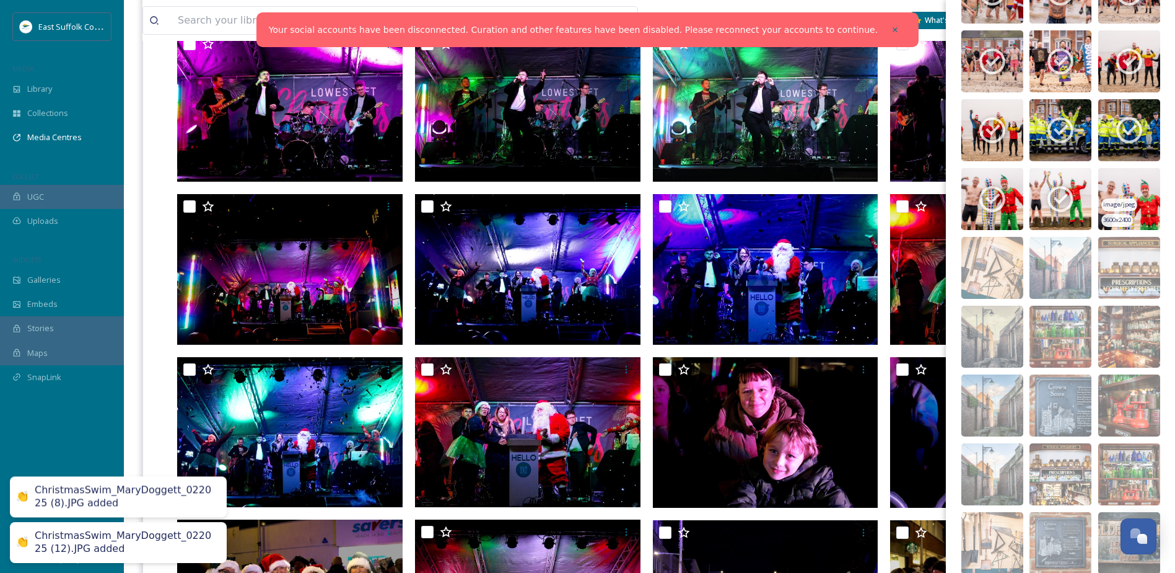
click at [1107, 186] on img at bounding box center [1130, 199] width 62 height 62
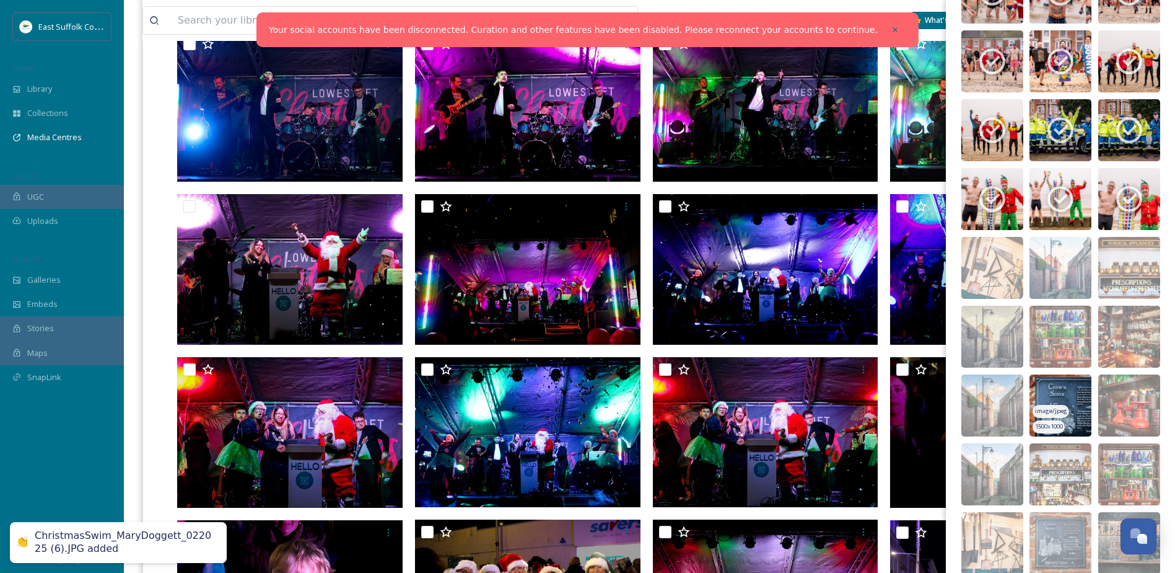
scroll to position [6060, 0]
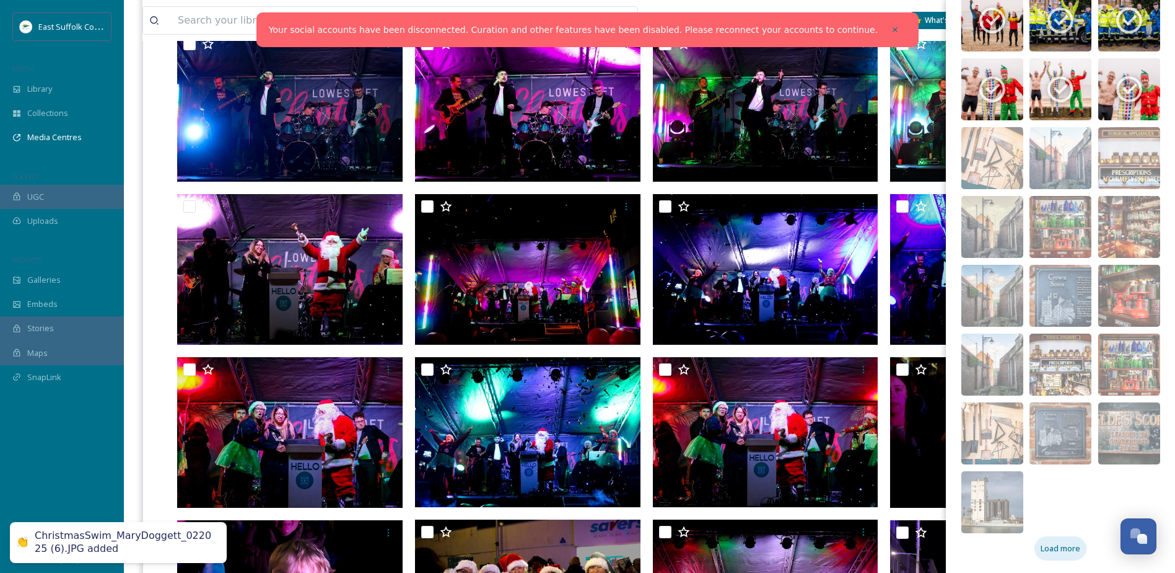
click at [1049, 540] on div "Load more" at bounding box center [1061, 548] width 52 height 24
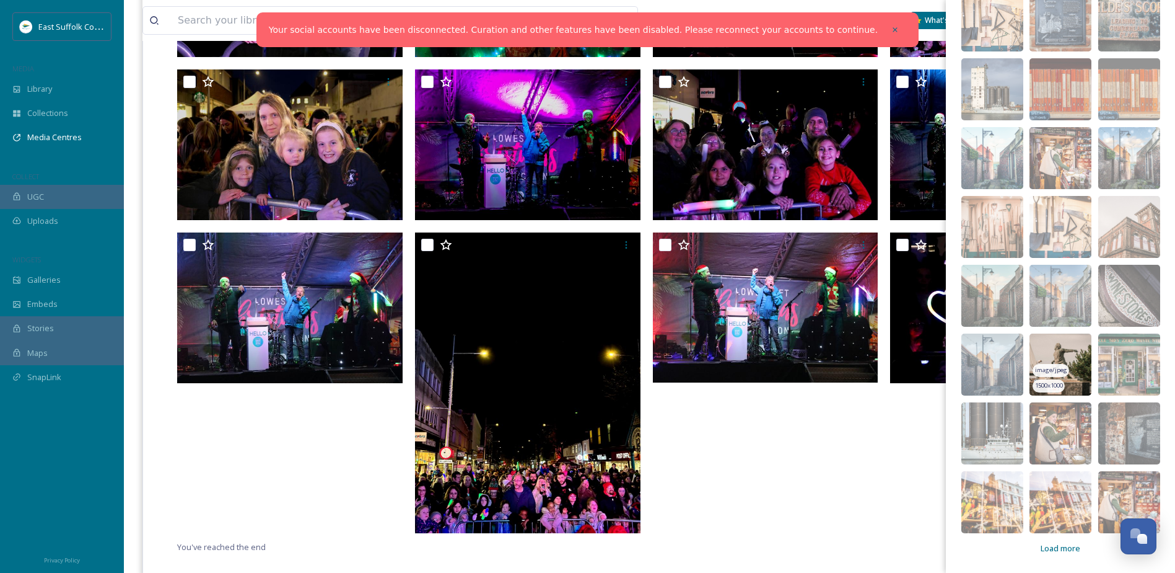
scroll to position [2127, 0]
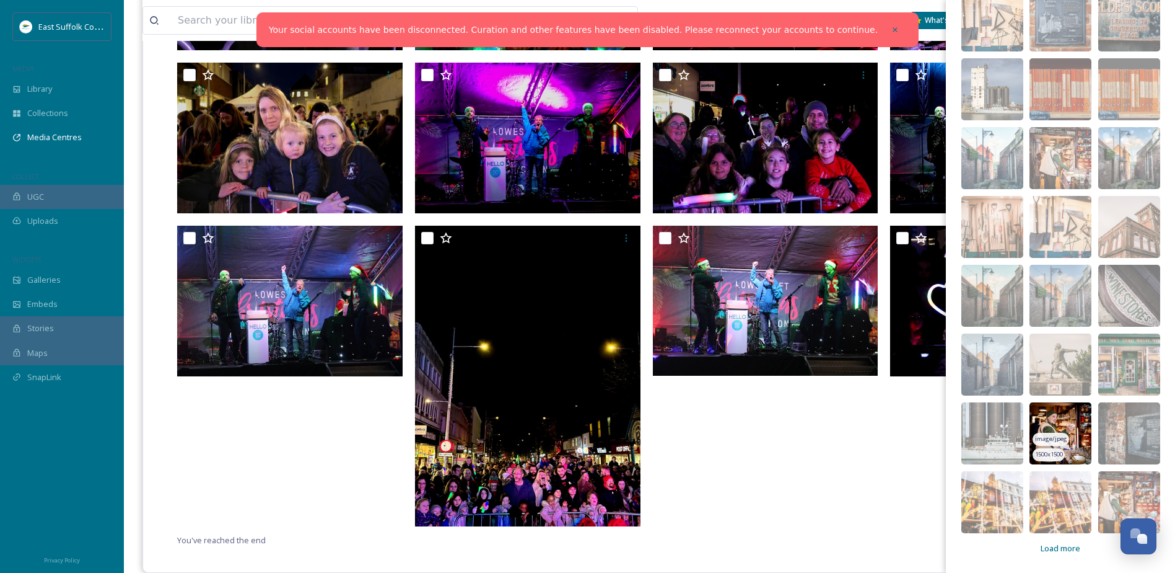
click at [1053, 422] on img at bounding box center [1061, 433] width 62 height 62
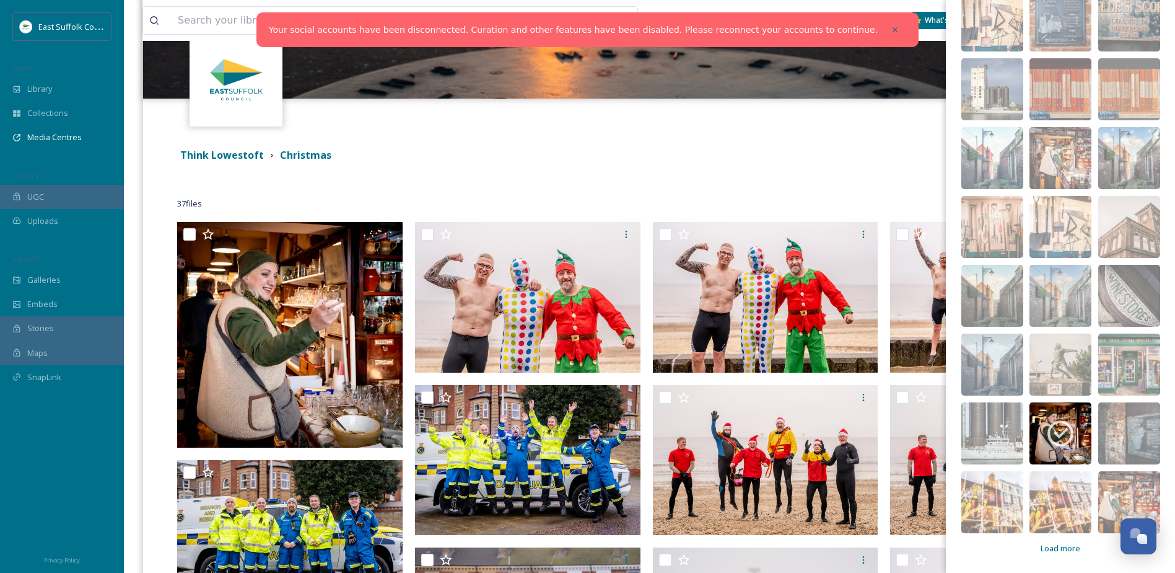
scroll to position [186, 0]
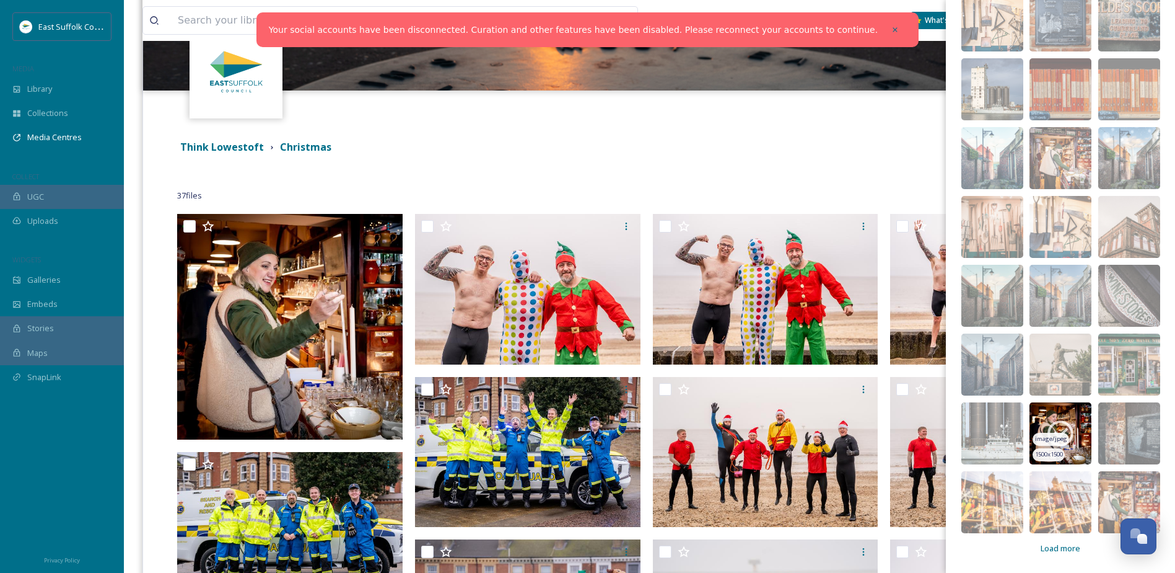
click at [1064, 433] on icon at bounding box center [1060, 433] width 31 height 31
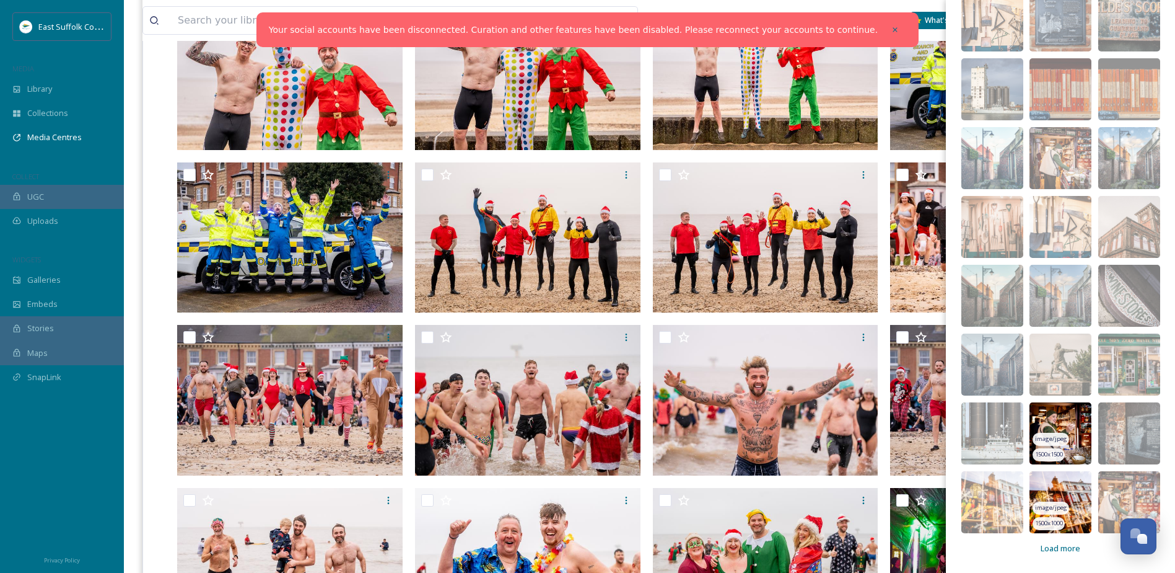
scroll to position [434, 0]
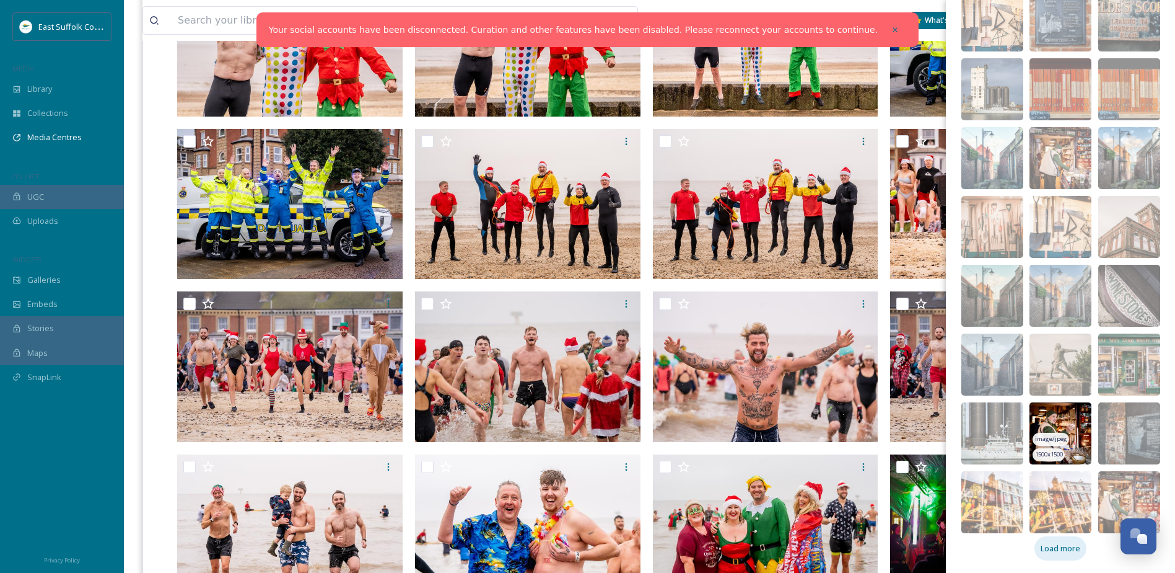
click at [1045, 556] on div "Load more" at bounding box center [1061, 548] width 52 height 24
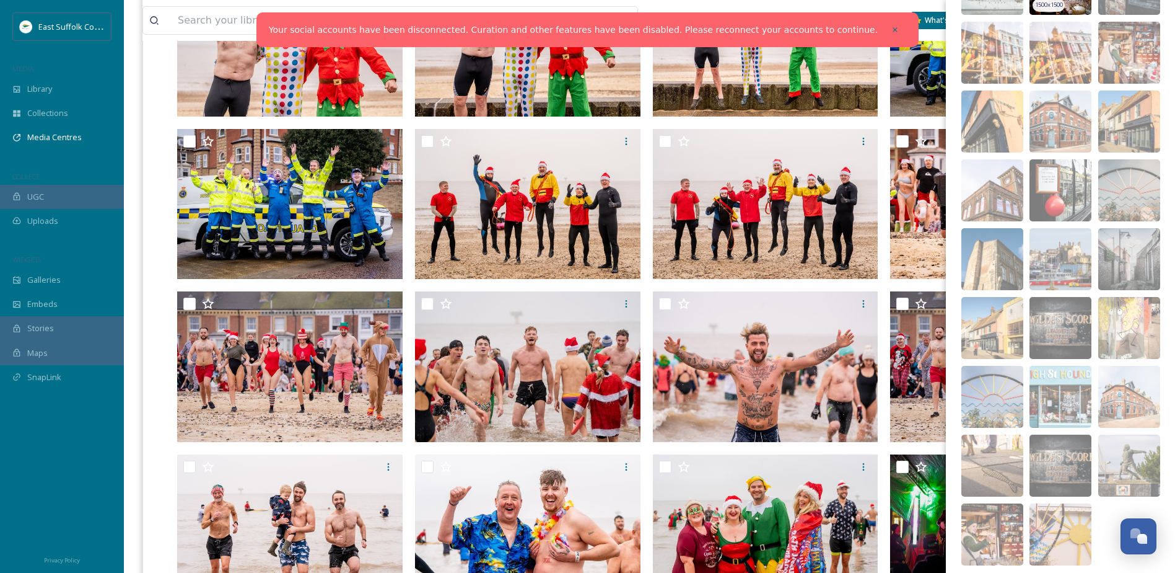
scroll to position [6954, 0]
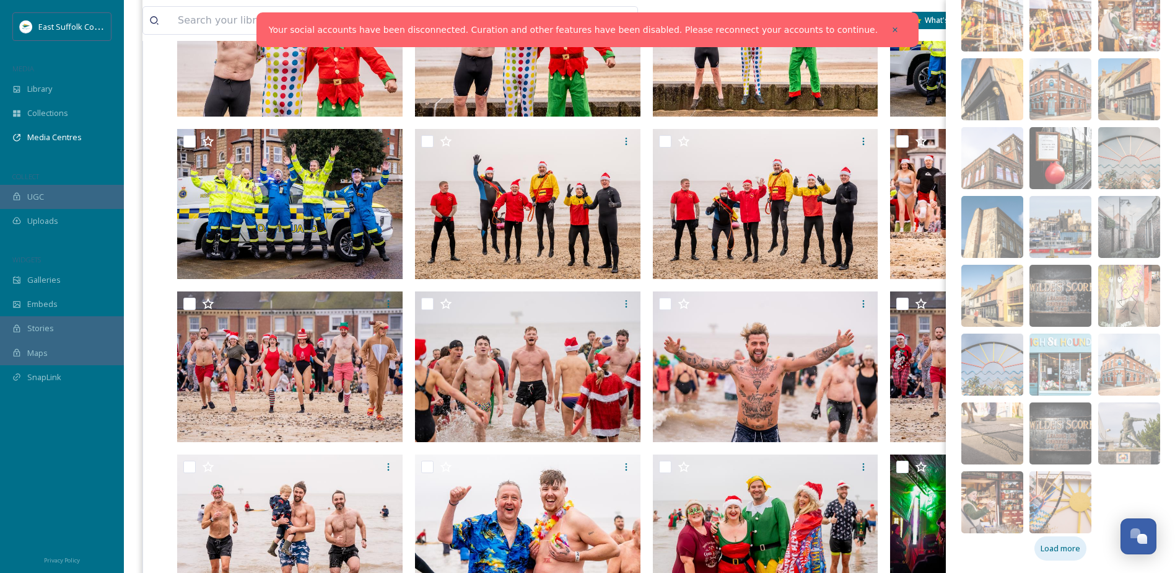
click at [1060, 549] on span "Load more" at bounding box center [1061, 548] width 40 height 12
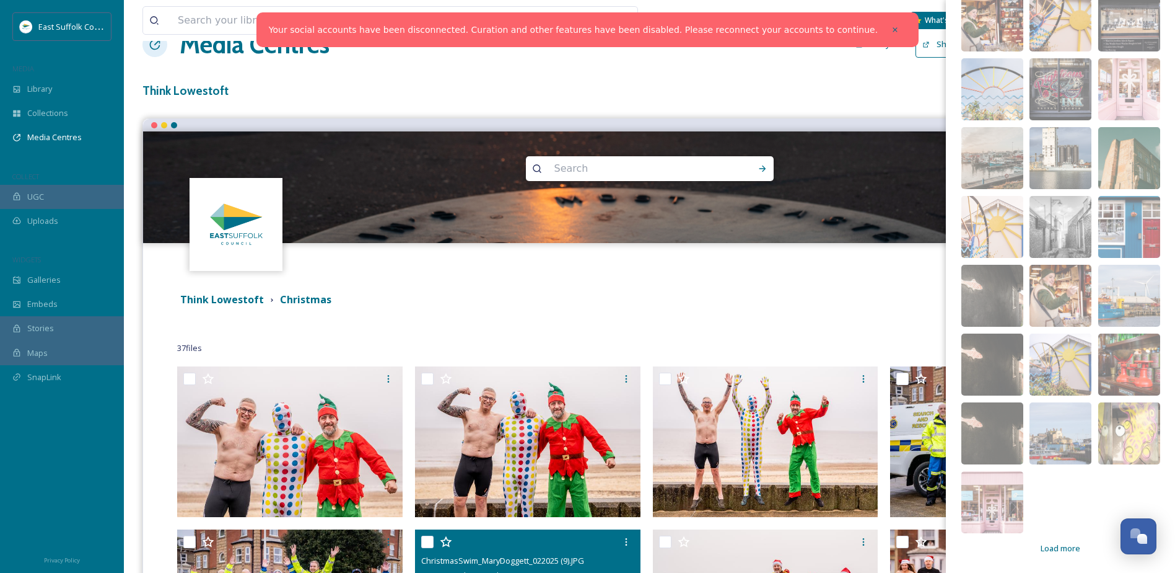
scroll to position [0, 0]
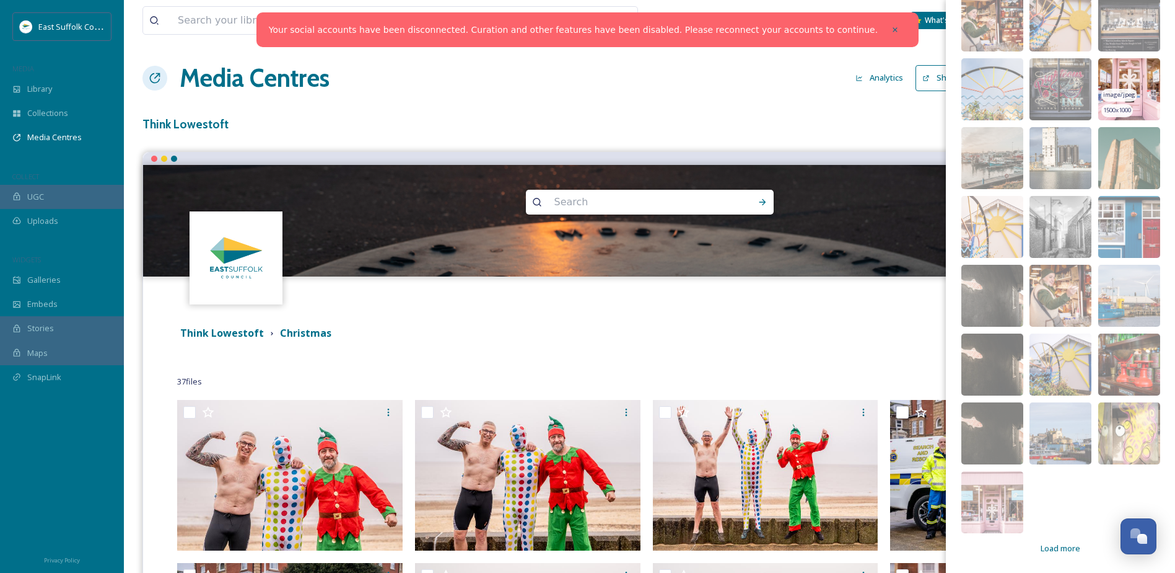
click at [1110, 73] on img at bounding box center [1130, 89] width 62 height 62
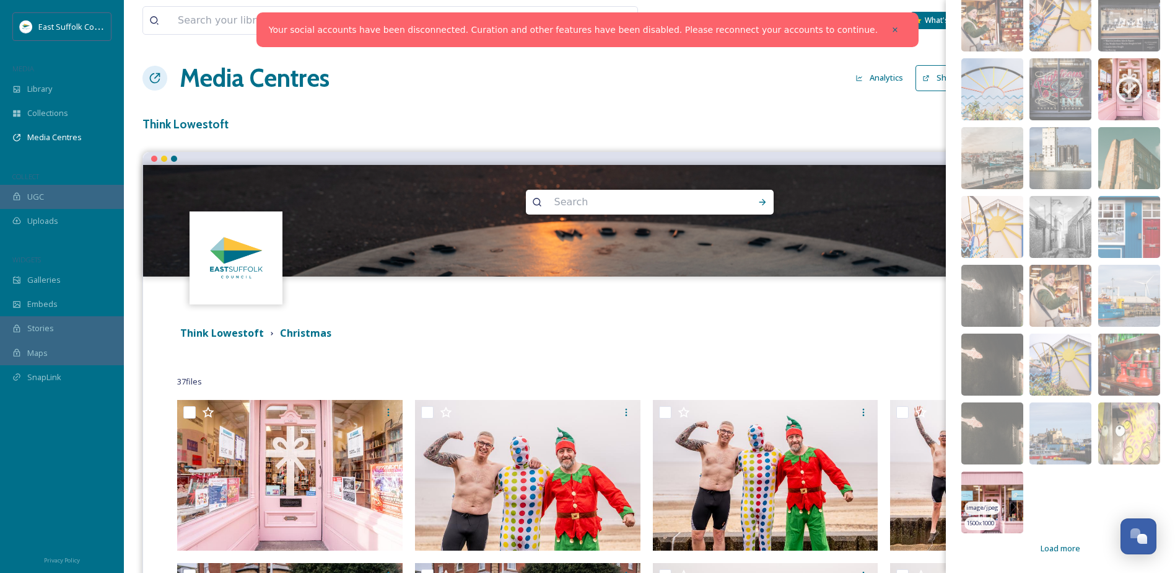
click at [984, 487] on img at bounding box center [993, 502] width 62 height 62
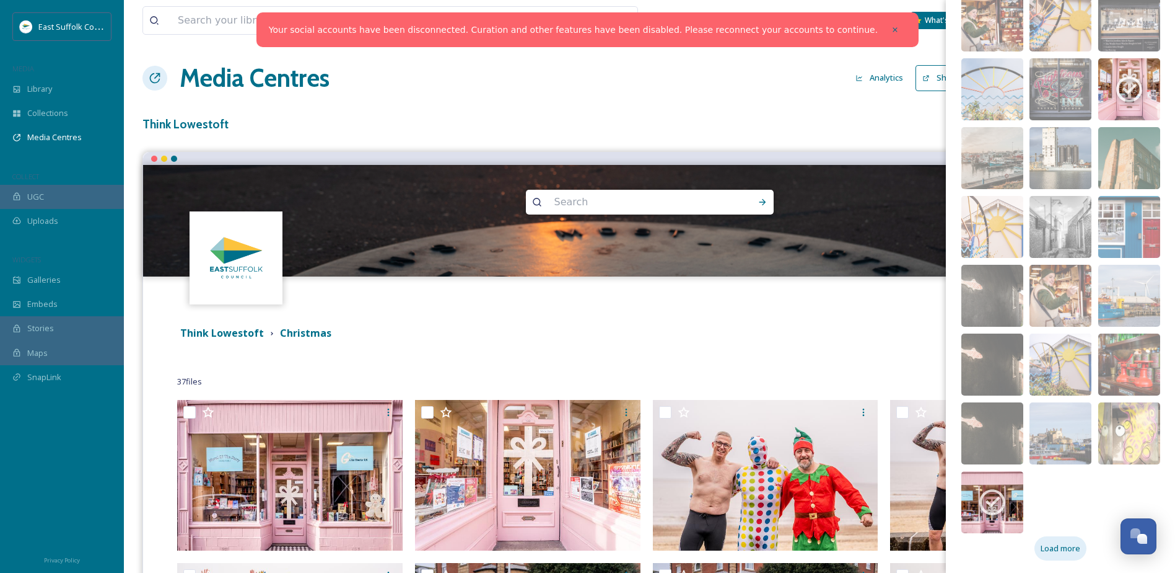
click at [1051, 550] on span "Load more" at bounding box center [1061, 548] width 40 height 12
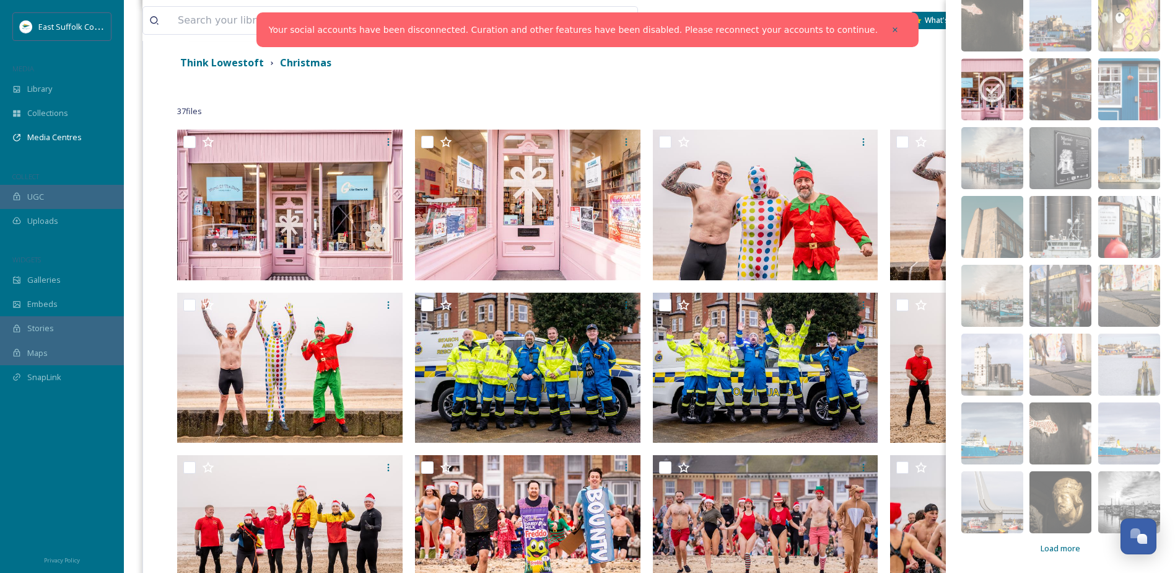
scroll to position [372, 0]
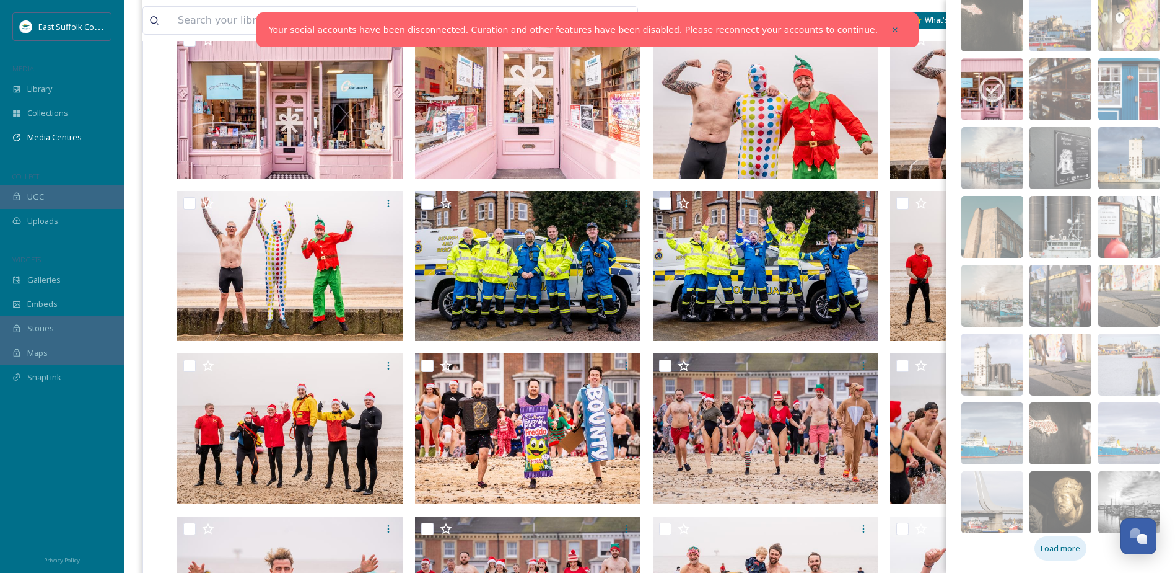
click at [1042, 551] on span "Load more" at bounding box center [1061, 548] width 40 height 12
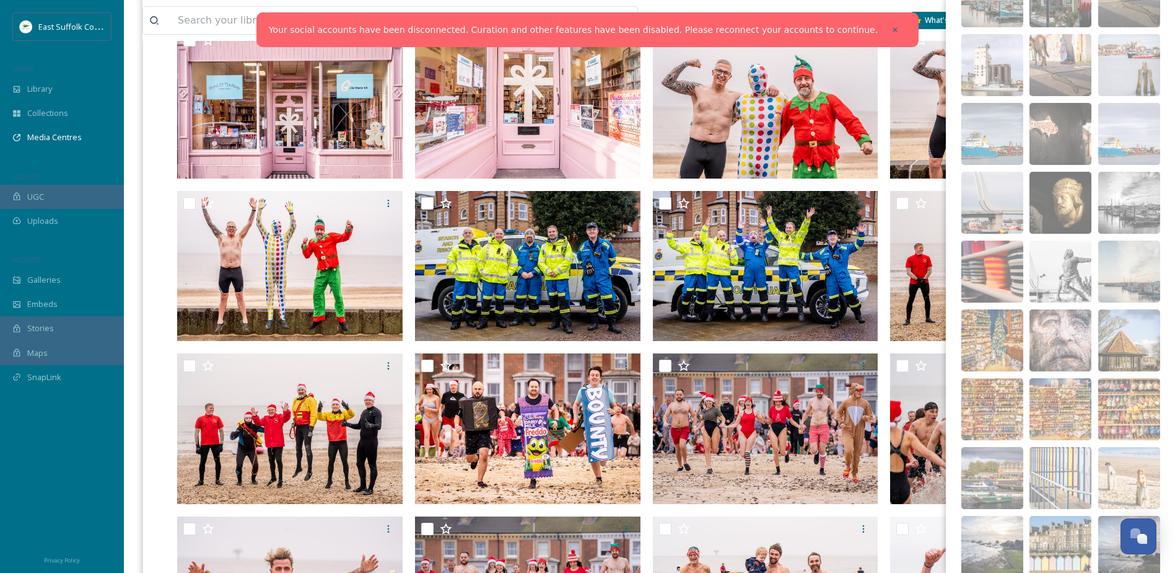
scroll to position [8220, 0]
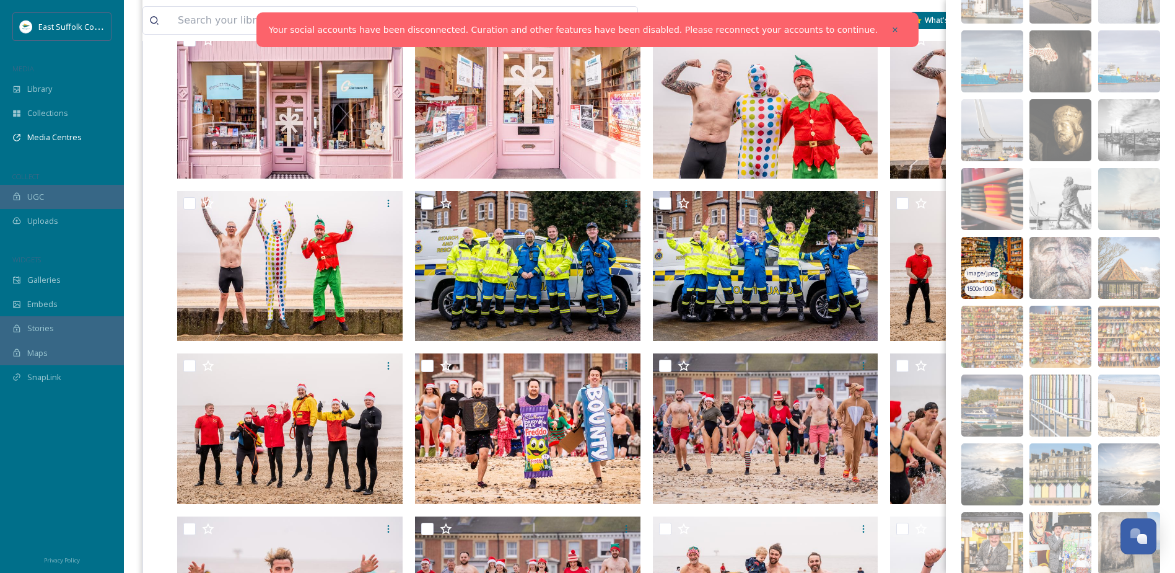
click at [977, 261] on img at bounding box center [993, 268] width 62 height 62
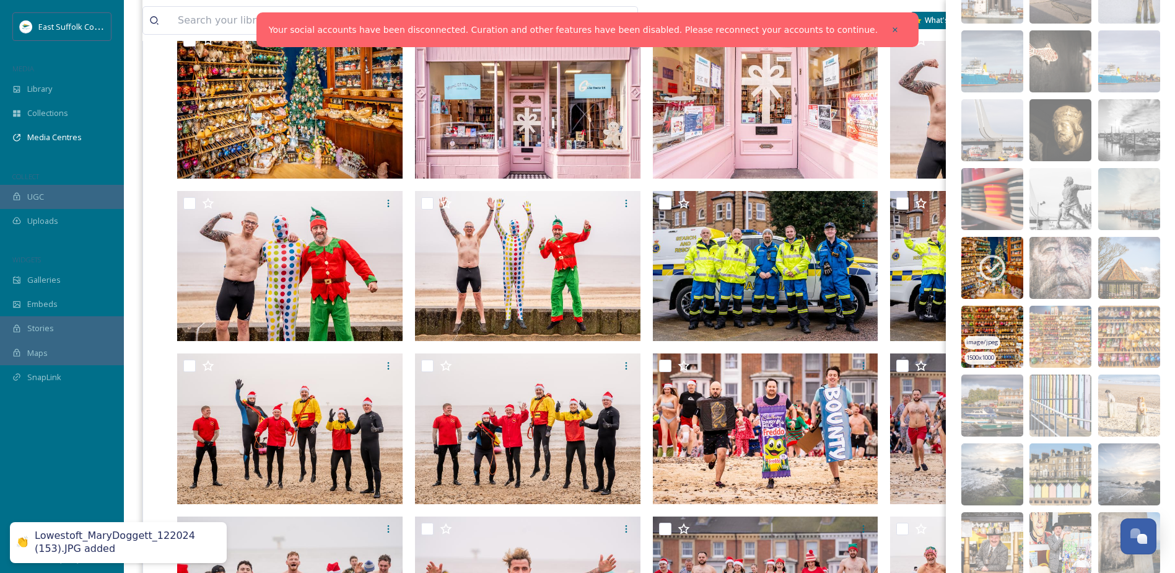
click at [985, 314] on img at bounding box center [993, 336] width 62 height 62
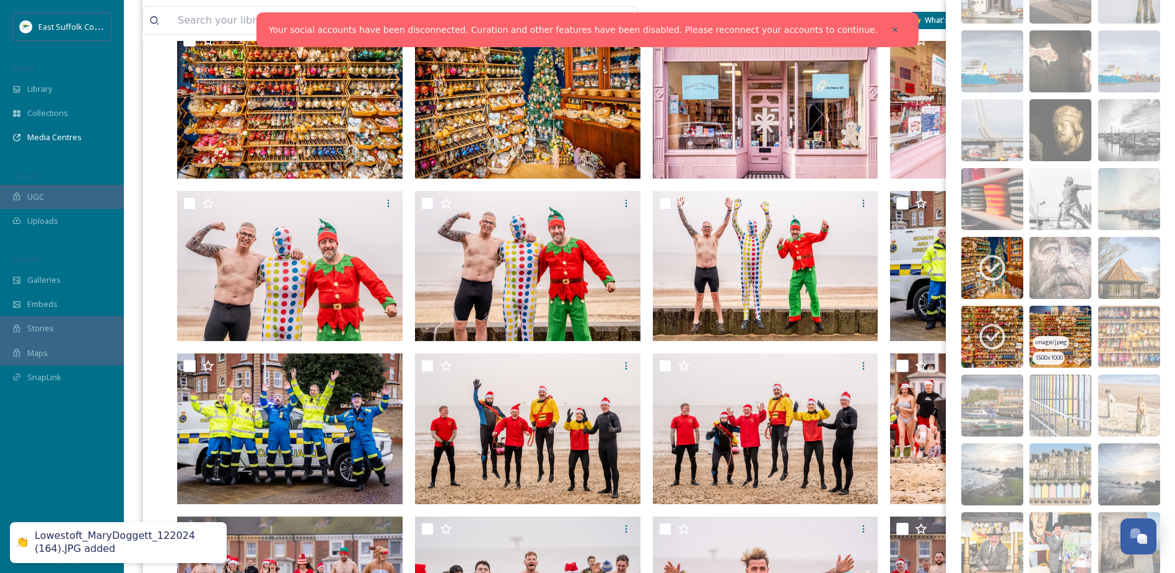
click at [1041, 316] on img at bounding box center [1061, 336] width 62 height 62
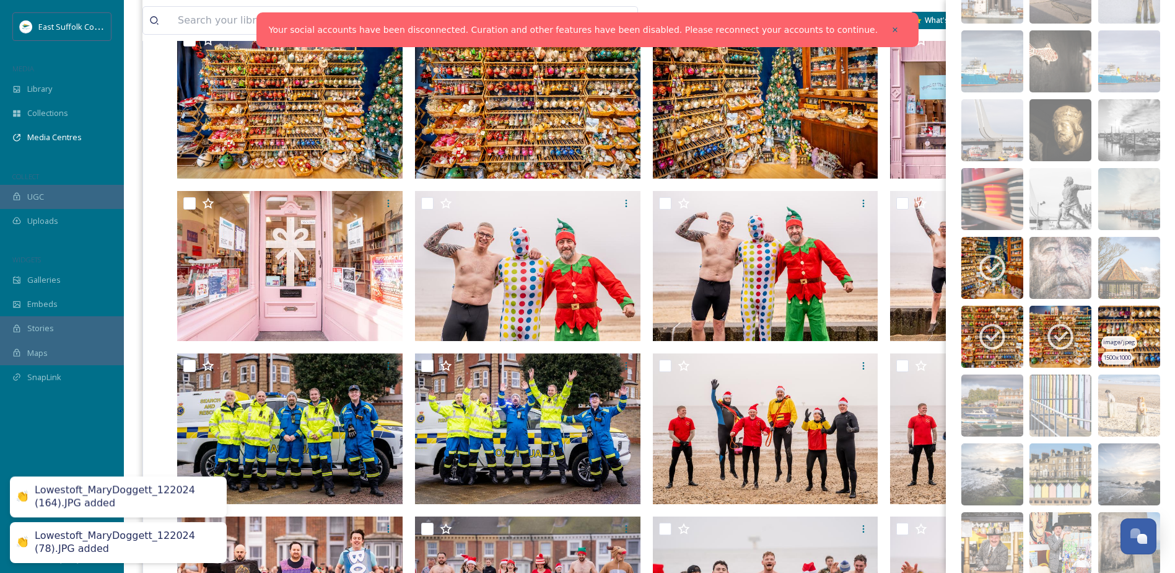
click at [1104, 325] on img at bounding box center [1130, 336] width 62 height 62
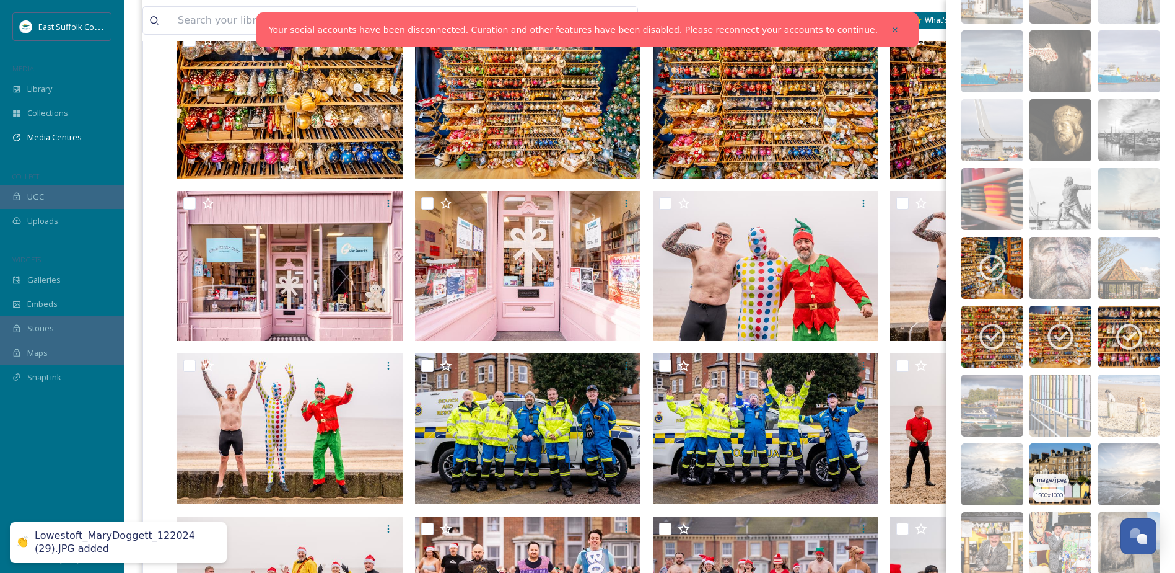
scroll to position [8330, 0]
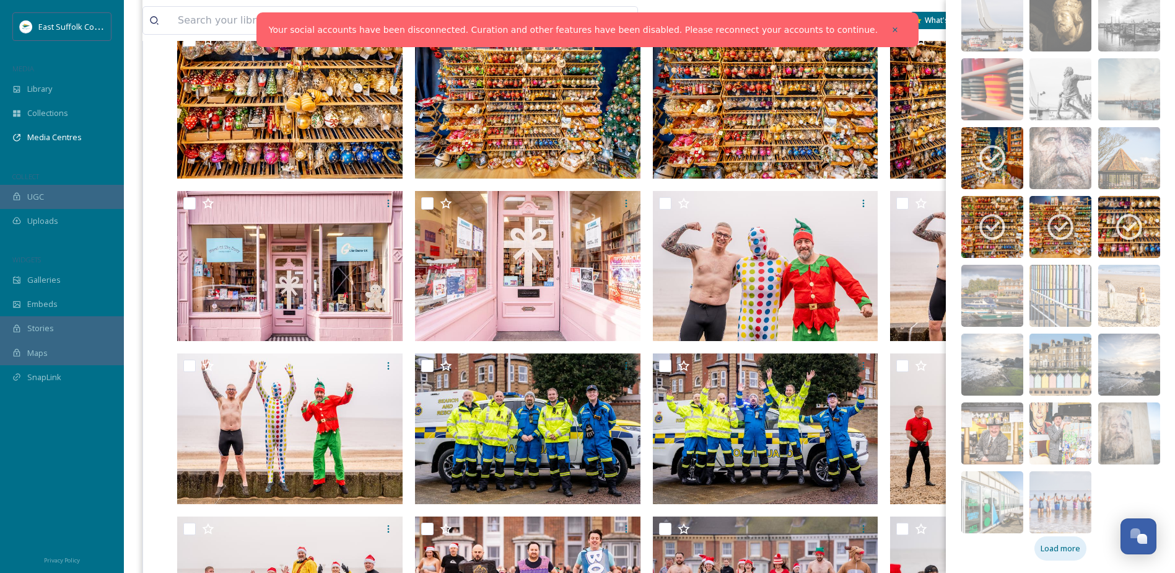
click at [1058, 553] on span "Load more" at bounding box center [1061, 548] width 40 height 12
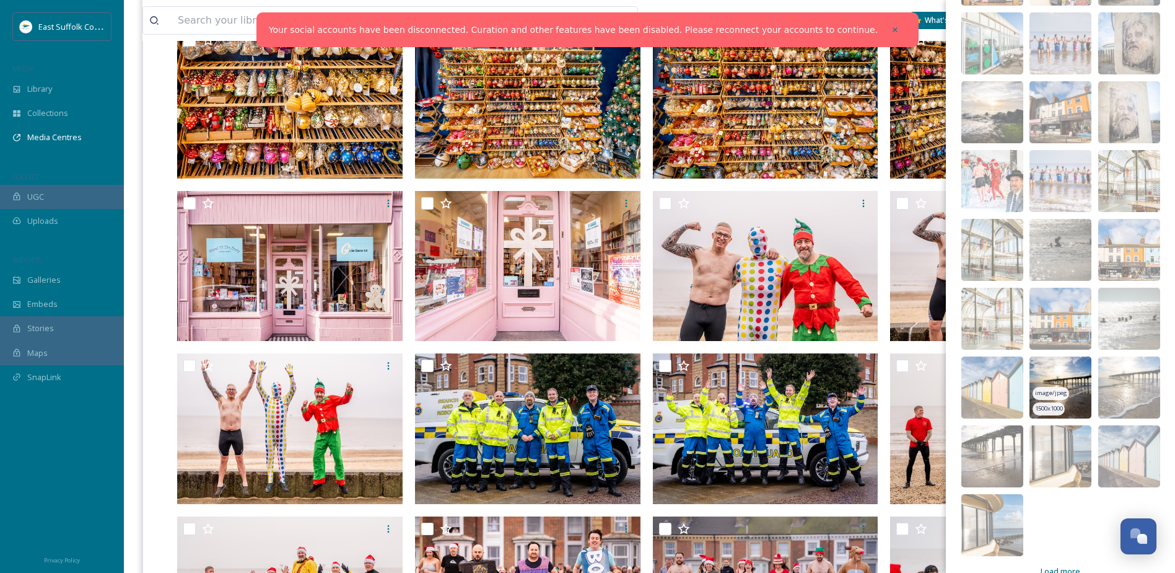
scroll to position [8811, 0]
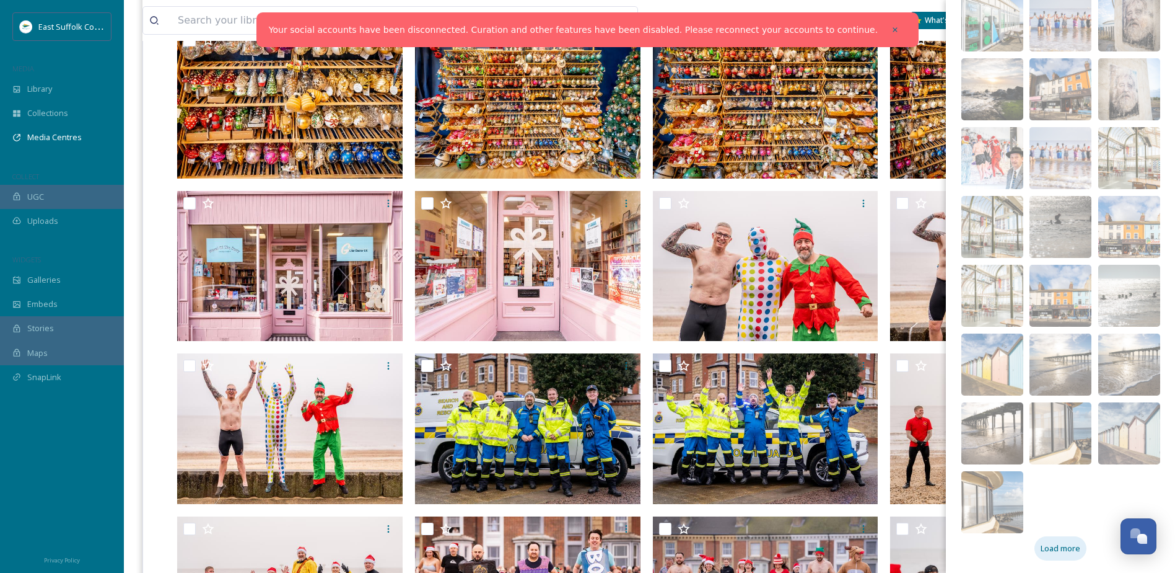
click at [1059, 549] on span "Load more" at bounding box center [1061, 548] width 40 height 12
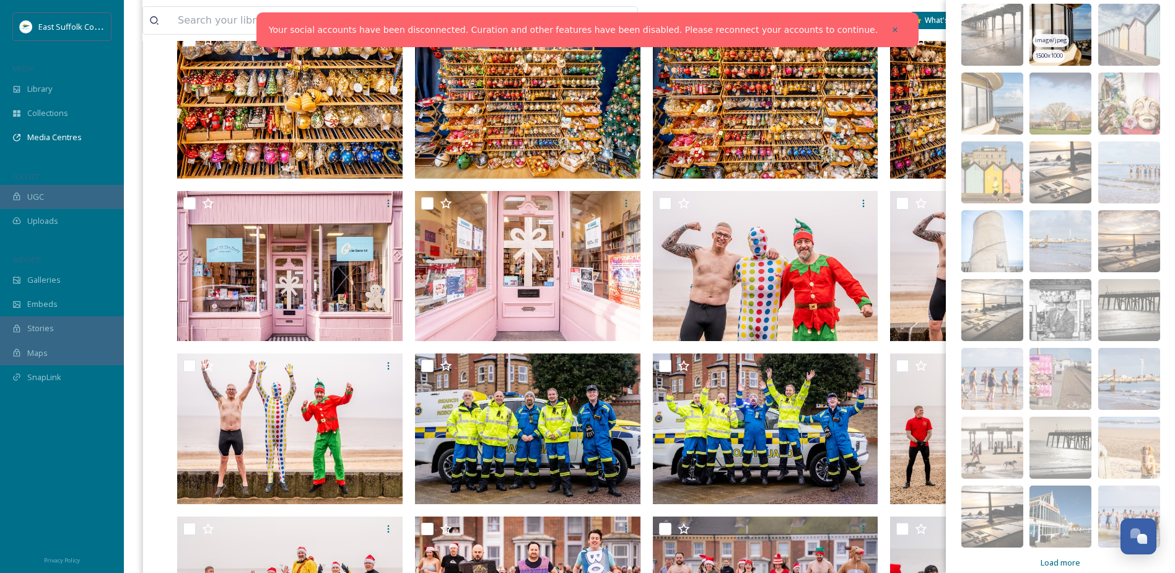
scroll to position [9224, 0]
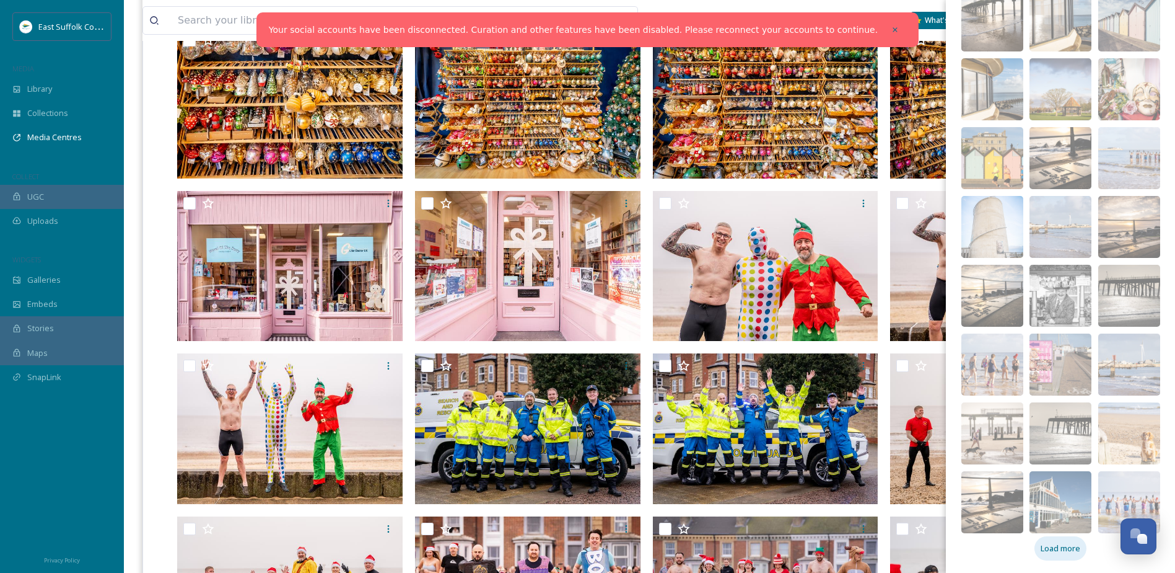
click at [1074, 545] on span "Load more" at bounding box center [1061, 548] width 40 height 12
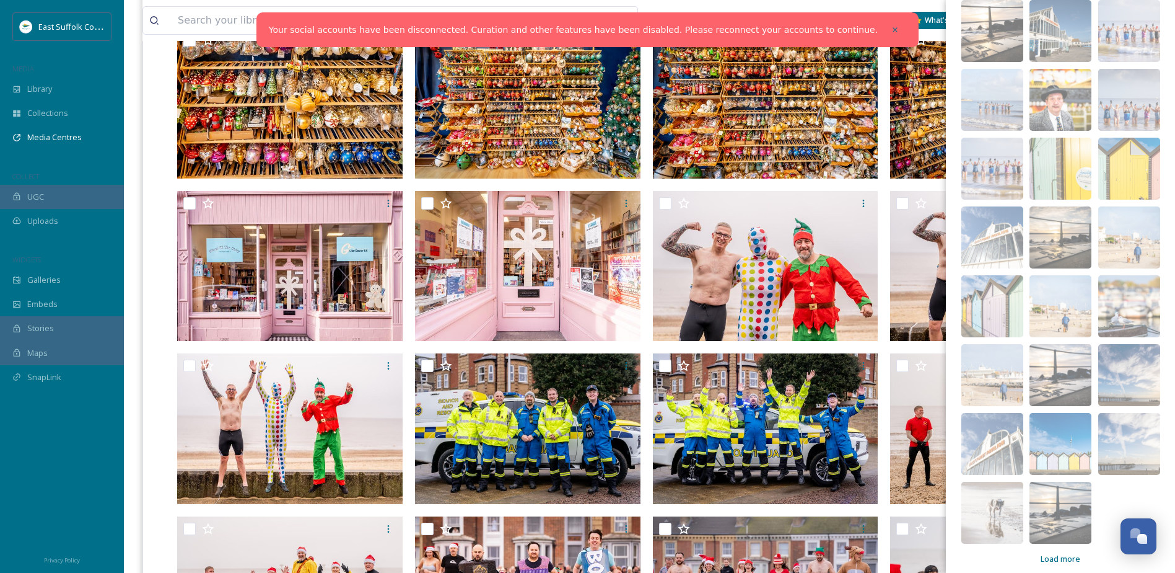
scroll to position [9705, 0]
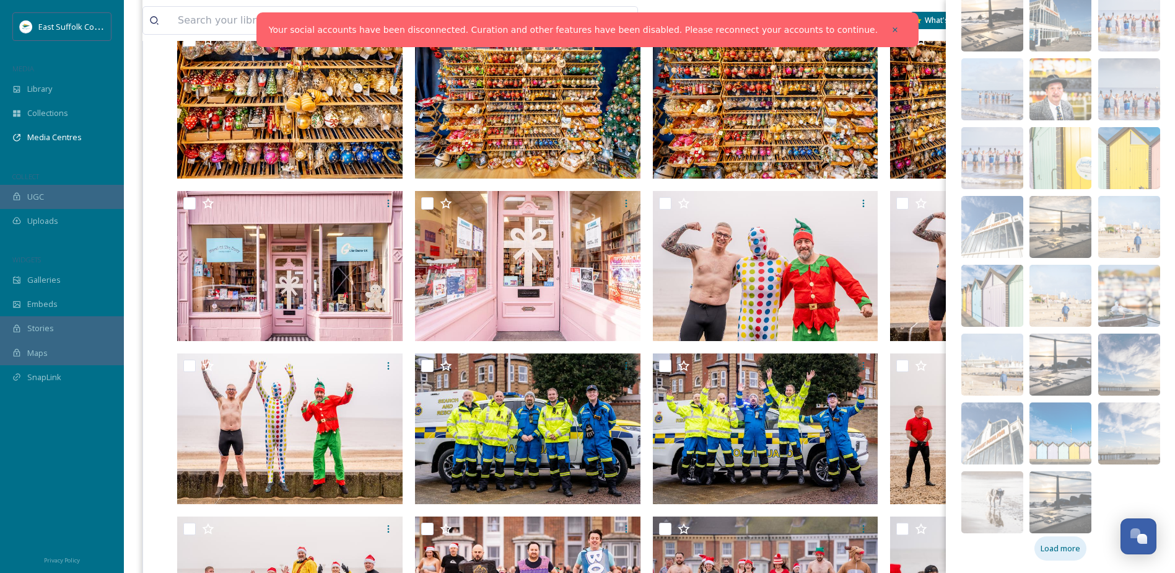
click at [1071, 547] on span "Load more" at bounding box center [1061, 548] width 40 height 12
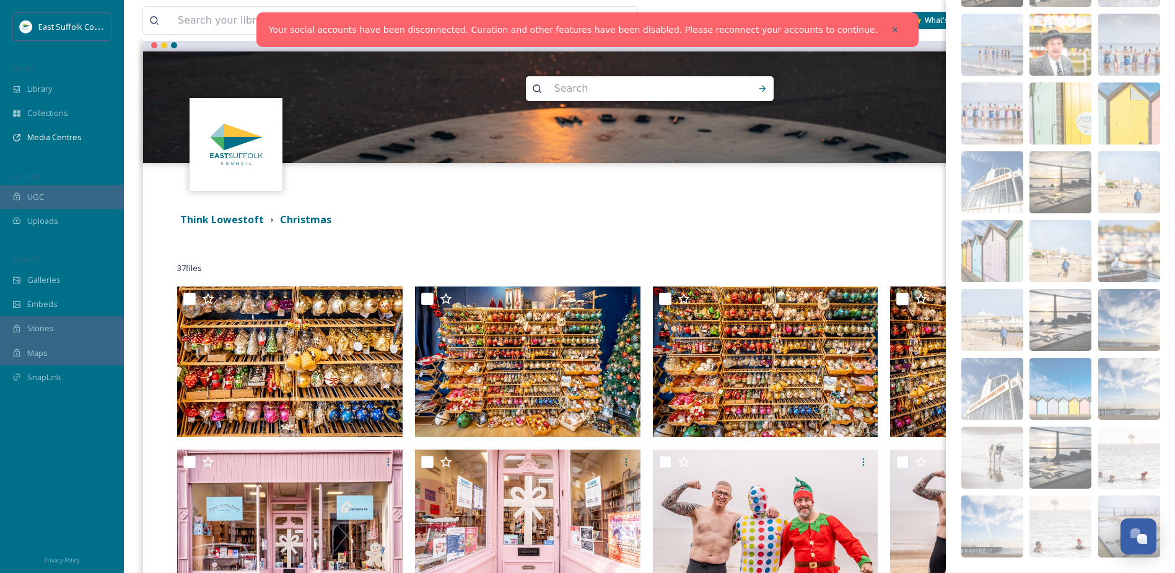
scroll to position [0, 0]
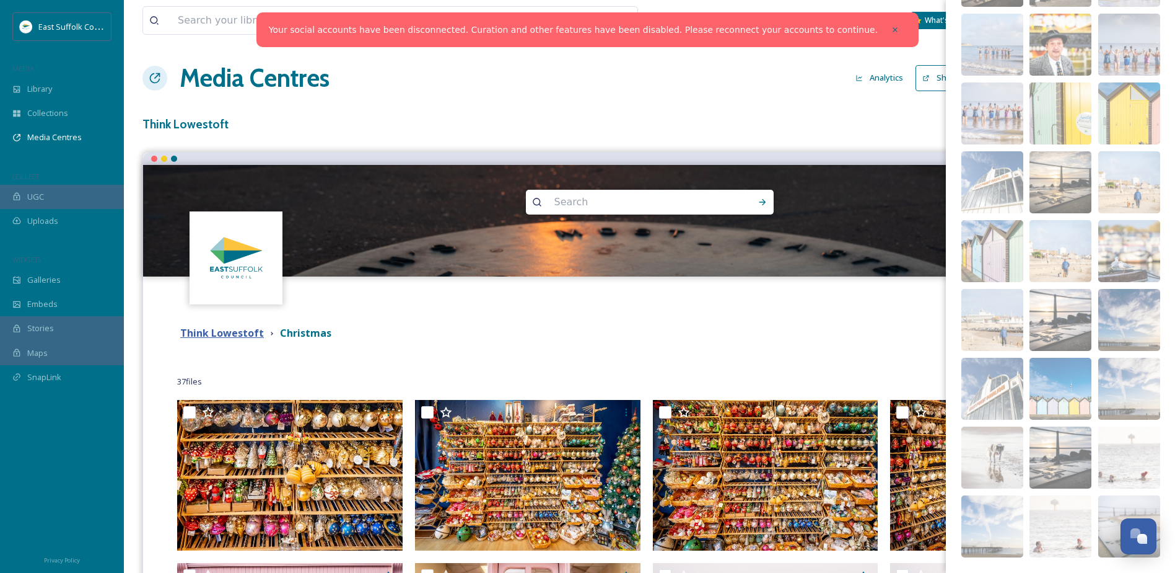
click at [237, 332] on strong "Think Lowestoft" at bounding box center [222, 333] width 84 height 14
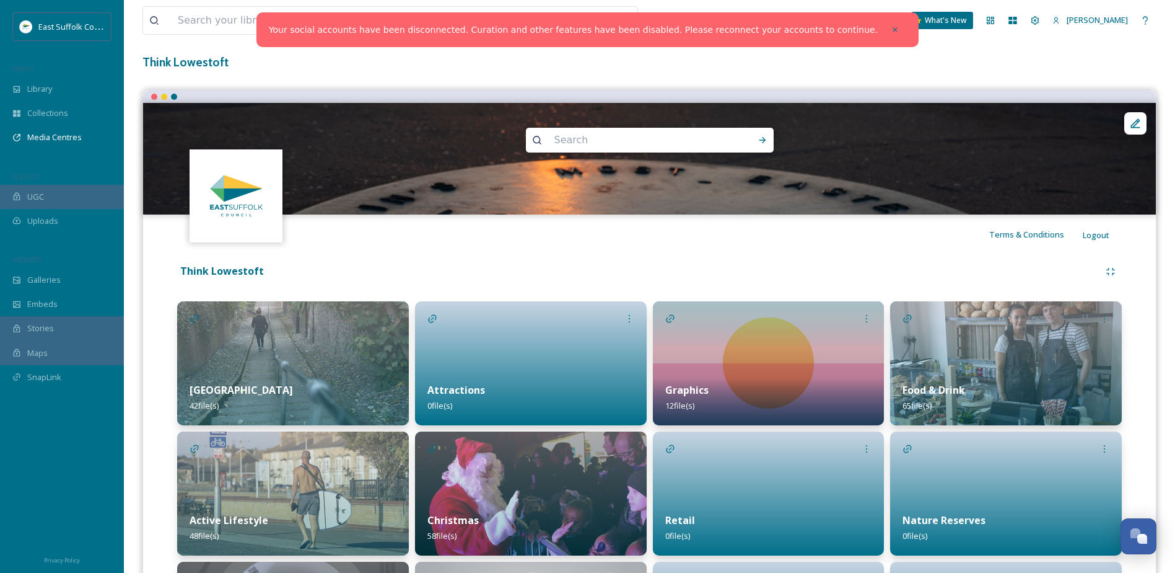
scroll to position [124, 0]
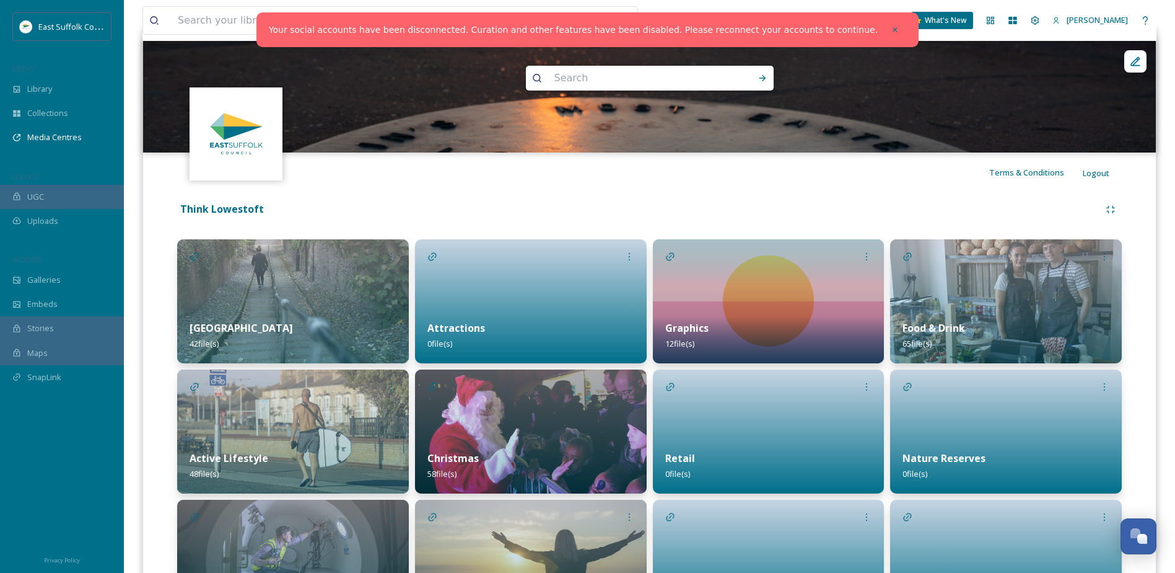
click at [930, 202] on div "Think Lowestoft" at bounding box center [638, 208] width 923 height 15
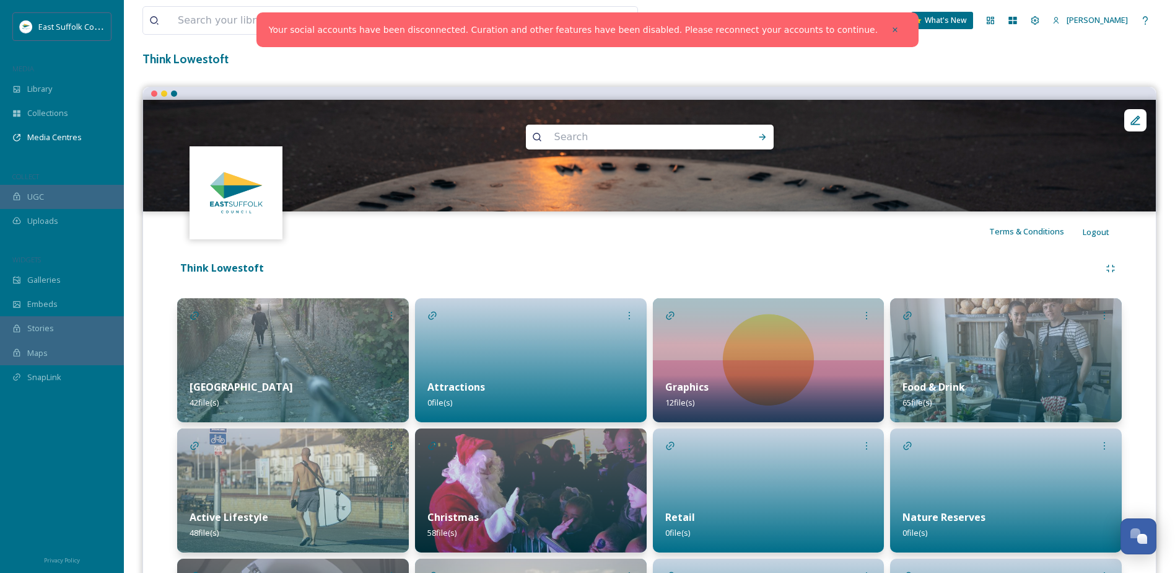
scroll to position [62, 0]
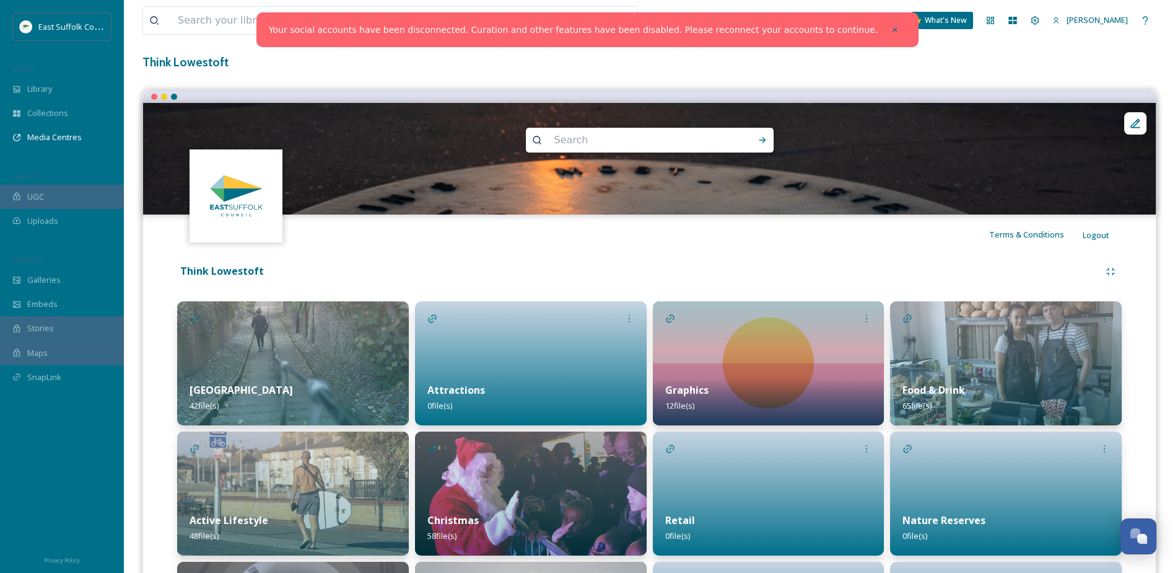
drag, startPoint x: 703, startPoint y: 389, endPoint x: 652, endPoint y: 244, distance: 153.8
click at [652, 244] on div "Terms & Conditions Logout" at bounding box center [649, 234] width 1013 height 40
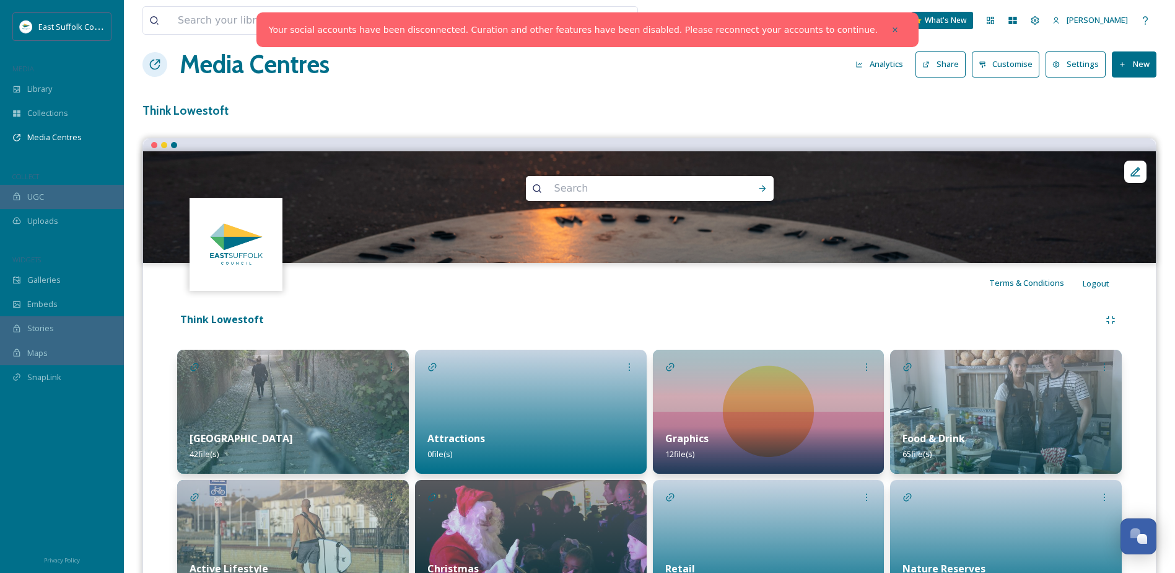
scroll to position [0, 0]
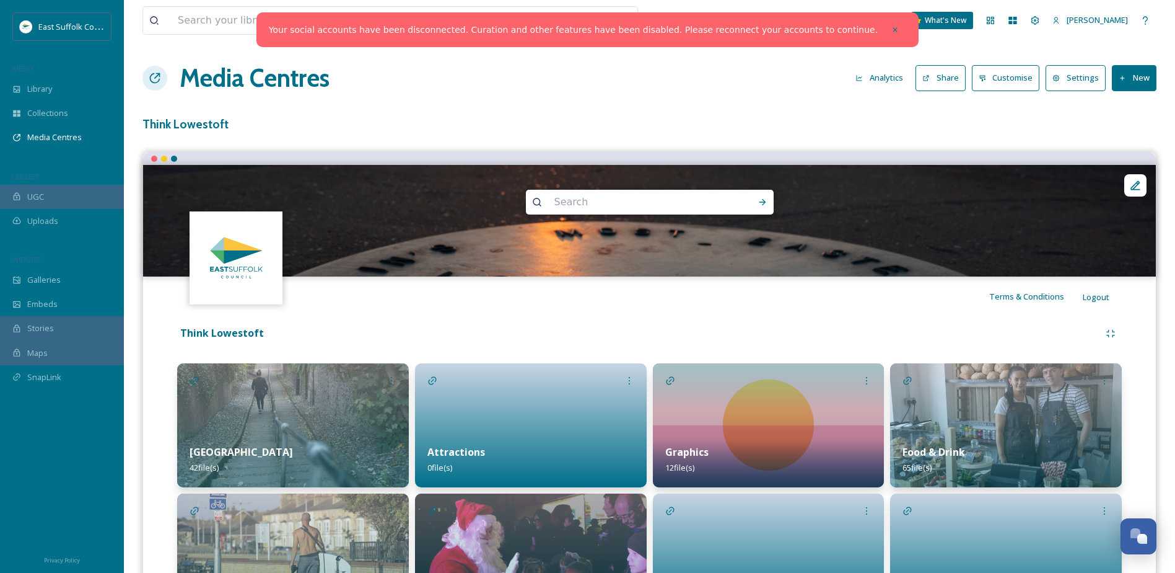
click at [1128, 83] on button "New" at bounding box center [1134, 77] width 45 height 25
click at [1124, 134] on span "Add Album" at bounding box center [1130, 131] width 40 height 12
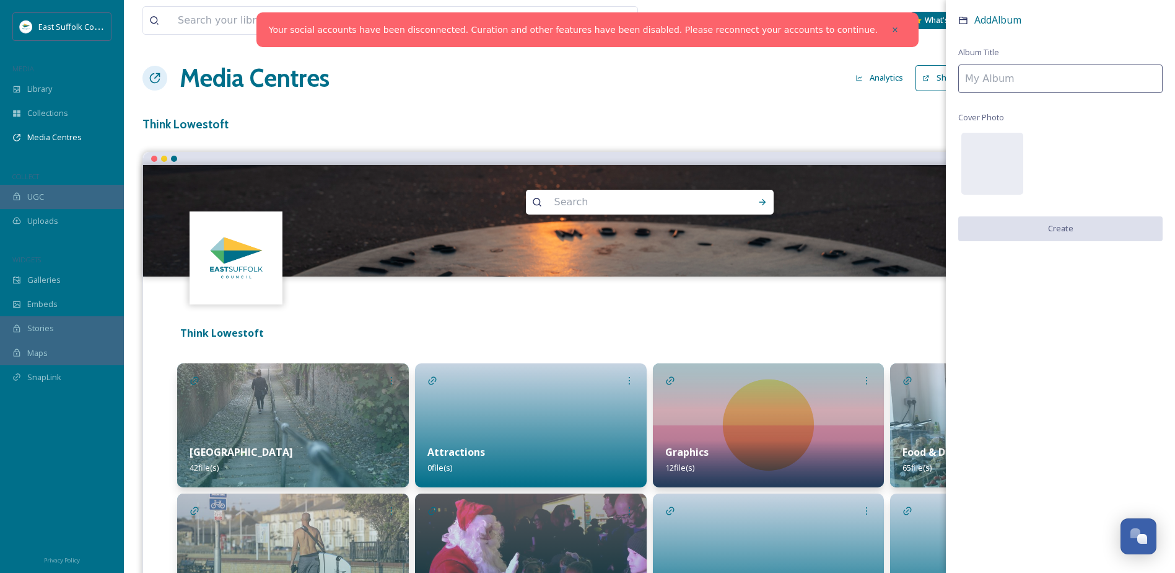
click at [991, 81] on input at bounding box center [1061, 78] width 204 height 29
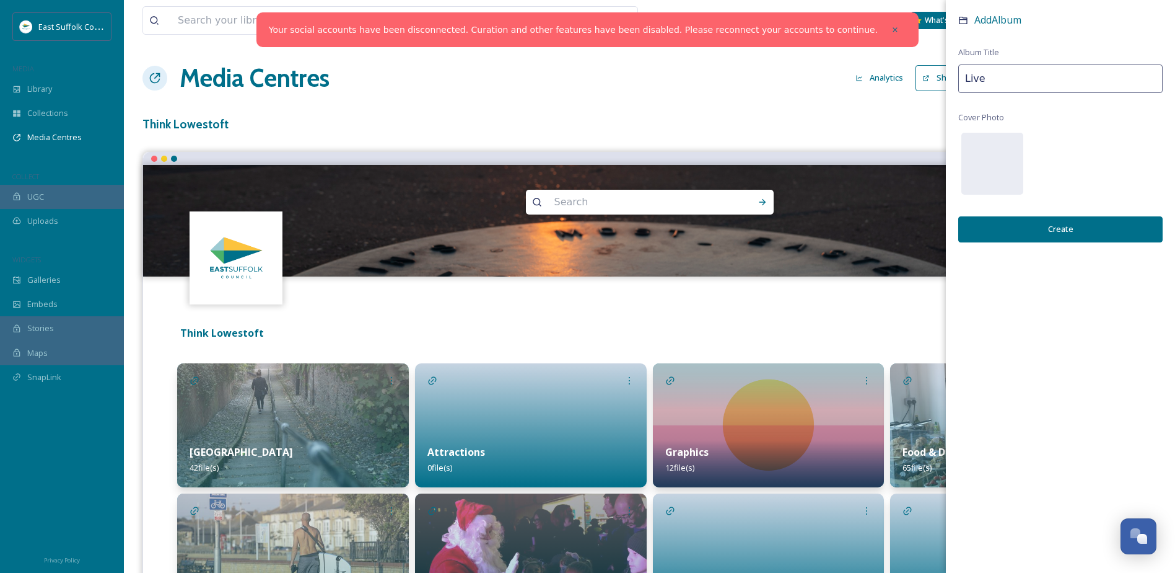
type input "Live"
click at [1115, 229] on button "Create" at bounding box center [1061, 228] width 204 height 25
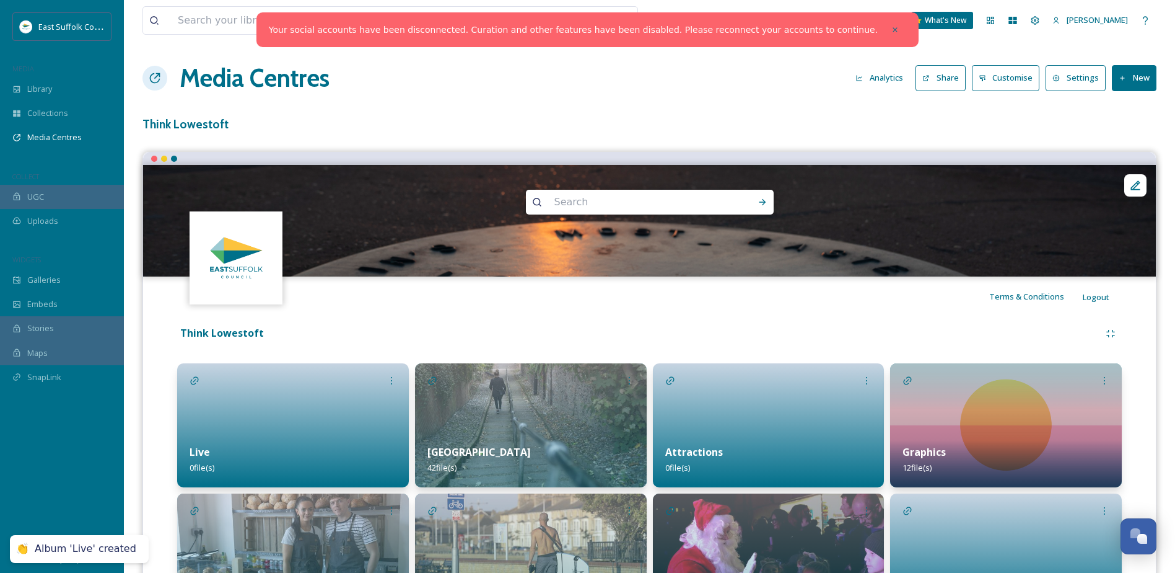
click at [1148, 79] on button "New" at bounding box center [1134, 77] width 45 height 25
click at [1133, 137] on div "Add Album" at bounding box center [1130, 131] width 53 height 24
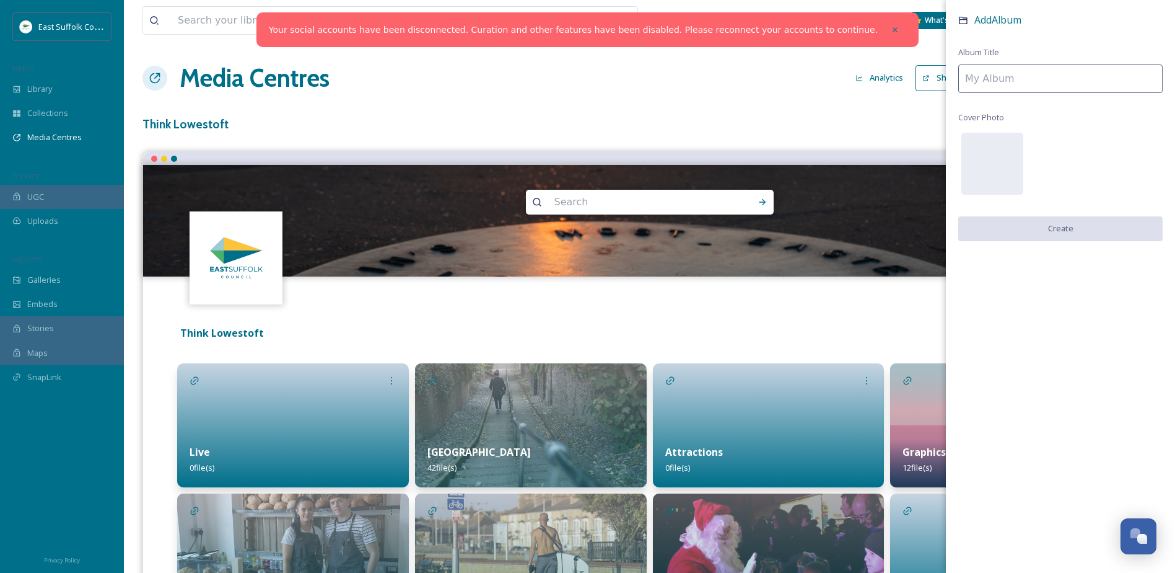
click at [1043, 78] on input at bounding box center [1061, 78] width 204 height 29
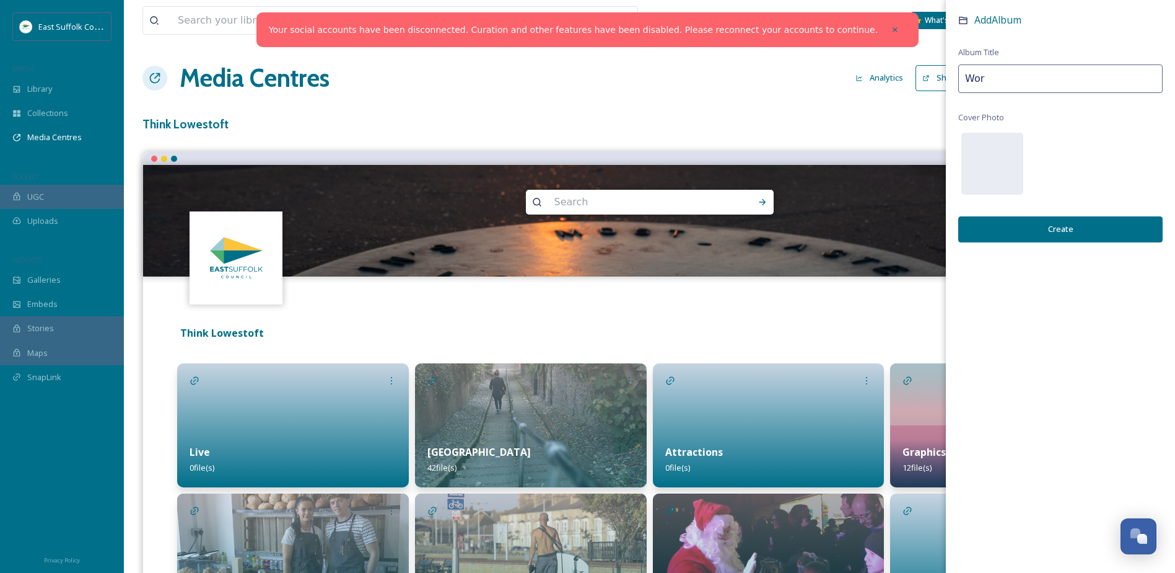
type input "Work"
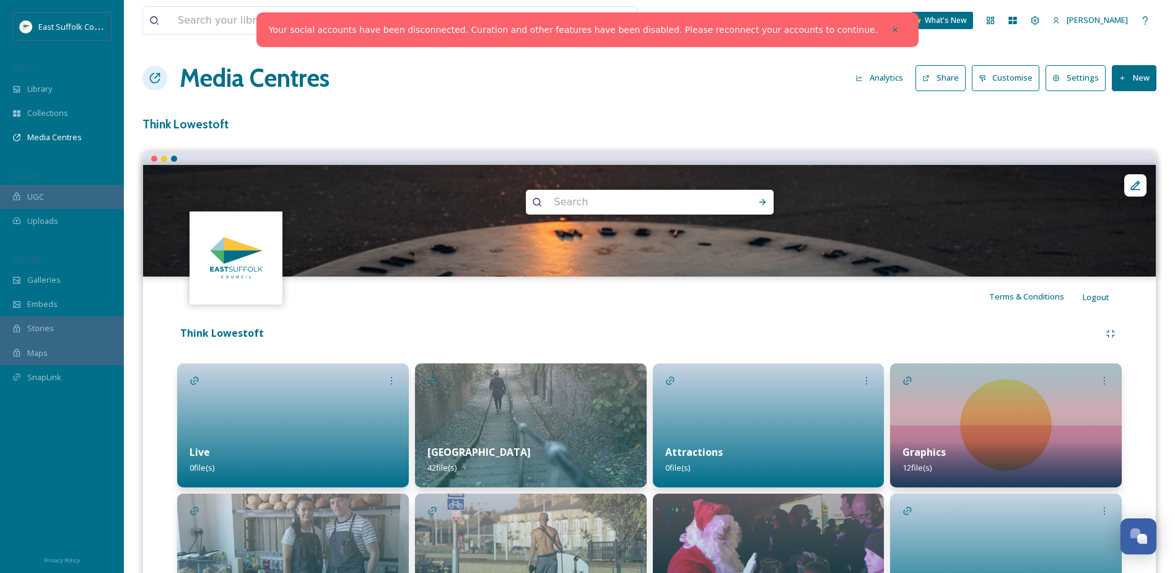
click at [778, 314] on div "Terms & Conditions Logout" at bounding box center [649, 296] width 1013 height 40
click at [382, 382] on div at bounding box center [391, 380] width 22 height 22
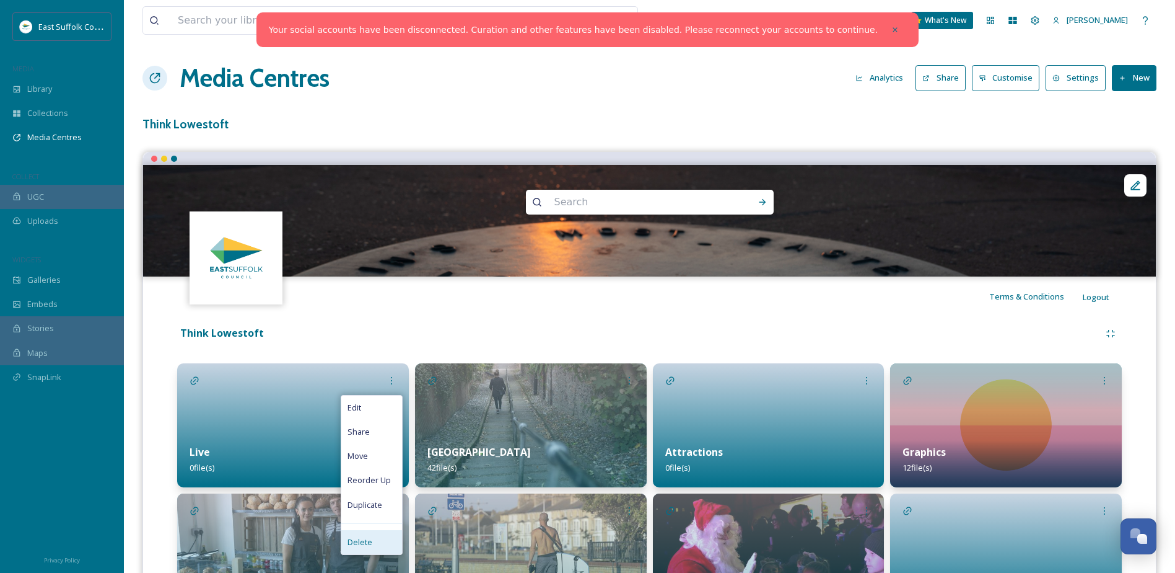
click at [359, 546] on span "Delete" at bounding box center [360, 542] width 25 height 12
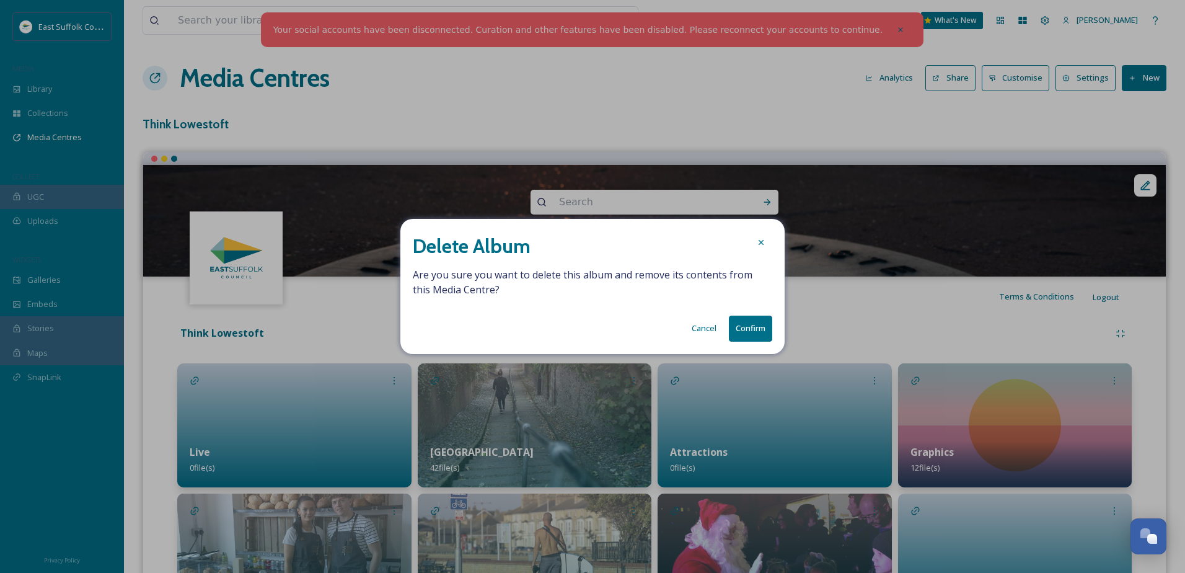
click at [757, 330] on button "Confirm" at bounding box center [750, 327] width 43 height 25
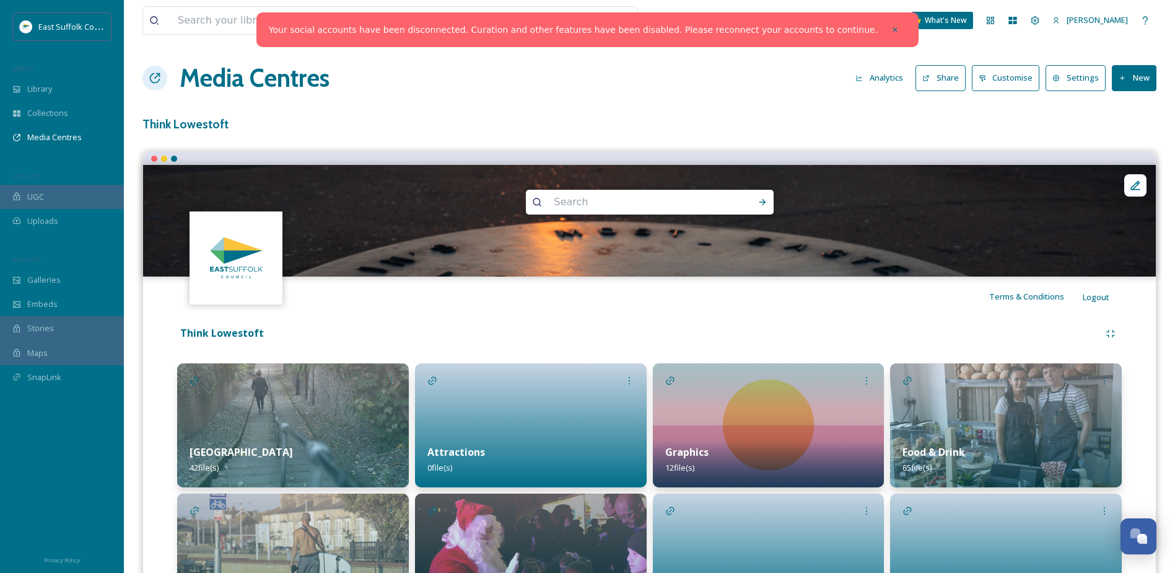
click at [1138, 90] on button "New" at bounding box center [1134, 77] width 45 height 25
click at [1134, 133] on span "Add Album" at bounding box center [1130, 131] width 40 height 12
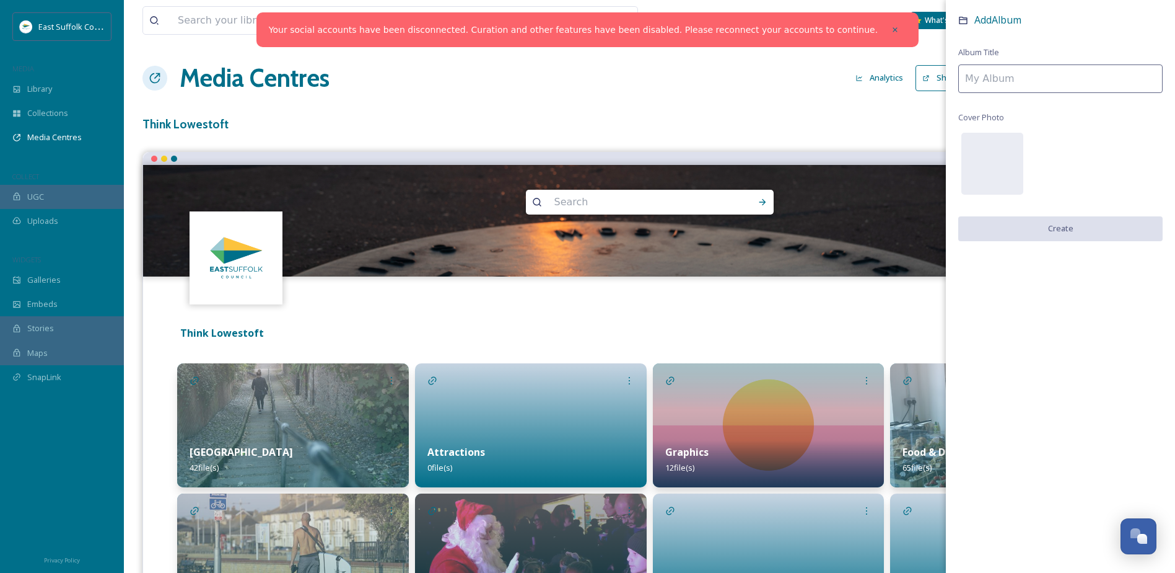
click at [1008, 82] on input at bounding box center [1061, 78] width 204 height 29
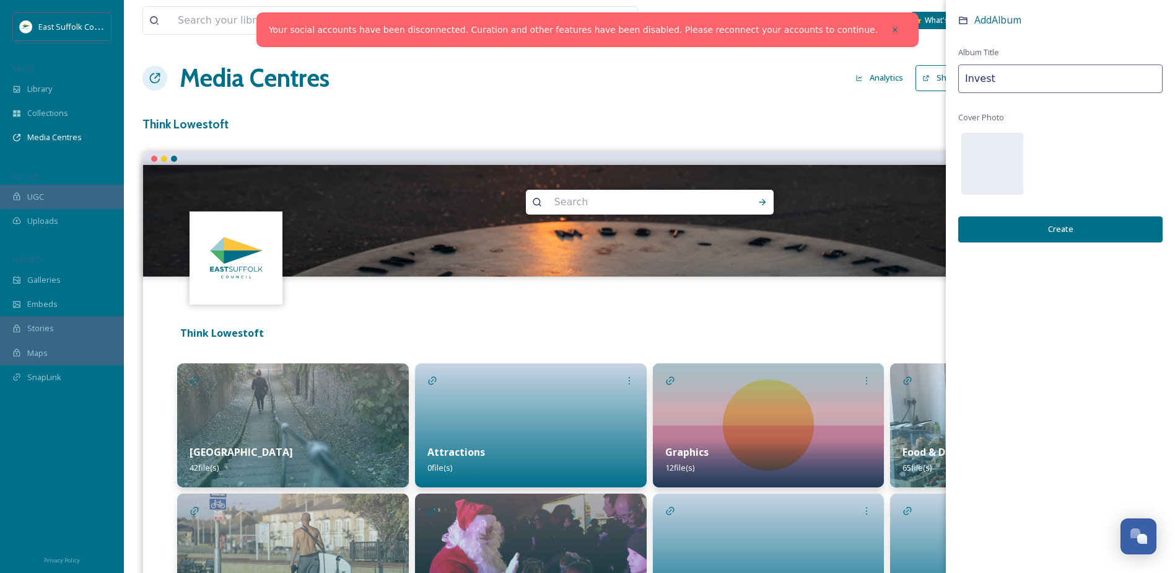
type input "Invest"
click at [1068, 250] on div "Add Album Album Title Invest Cover Photo Create" at bounding box center [1060, 139] width 229 height 279
click at [1068, 235] on button "Create" at bounding box center [1061, 228] width 204 height 25
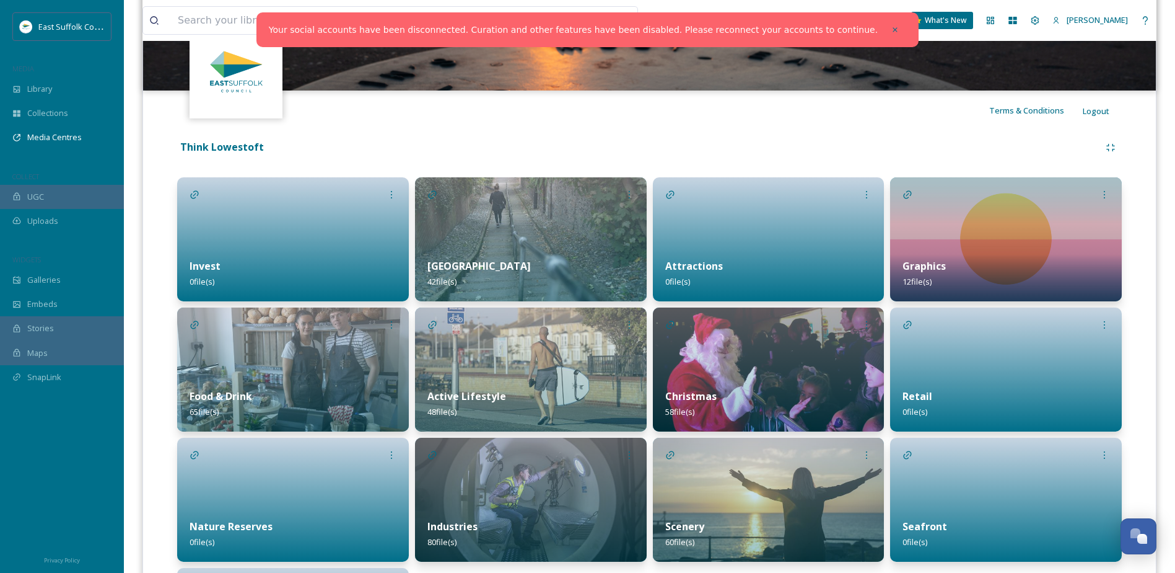
scroll to position [248, 0]
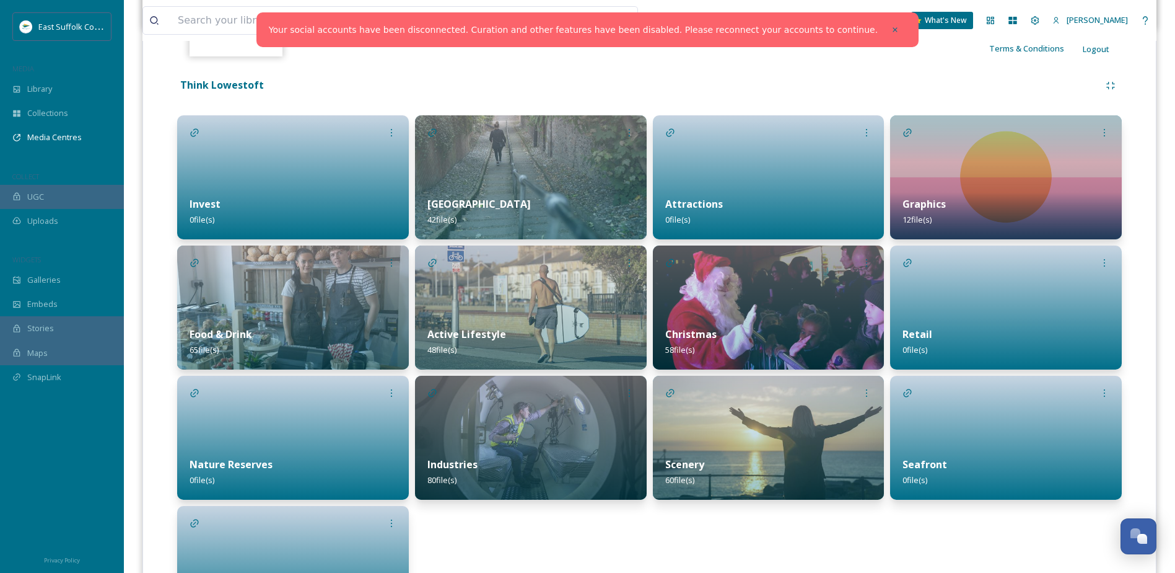
click at [278, 176] on div at bounding box center [293, 177] width 232 height 124
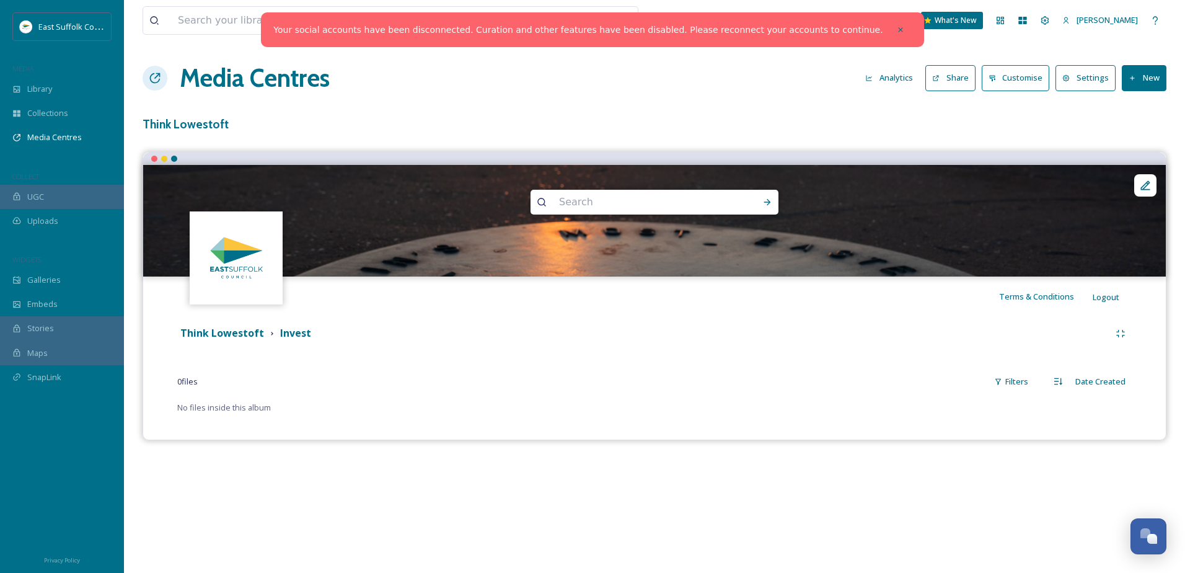
click at [234, 340] on div "Think Lowestoft" at bounding box center [222, 332] width 84 height 15
click at [237, 333] on strong "Think Lowestoft" at bounding box center [222, 333] width 84 height 14
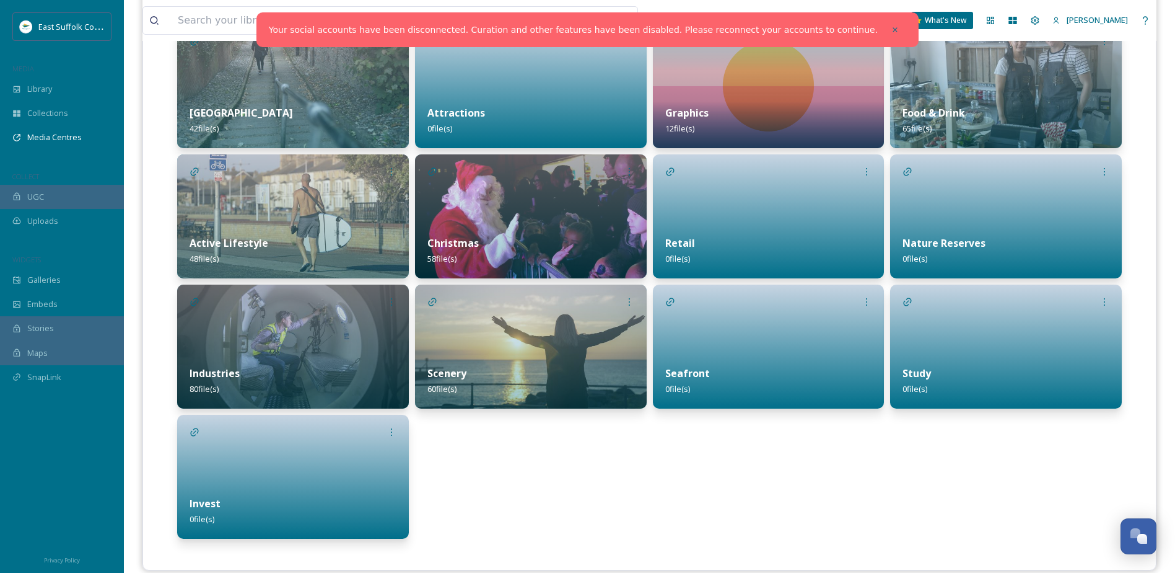
scroll to position [355, 0]
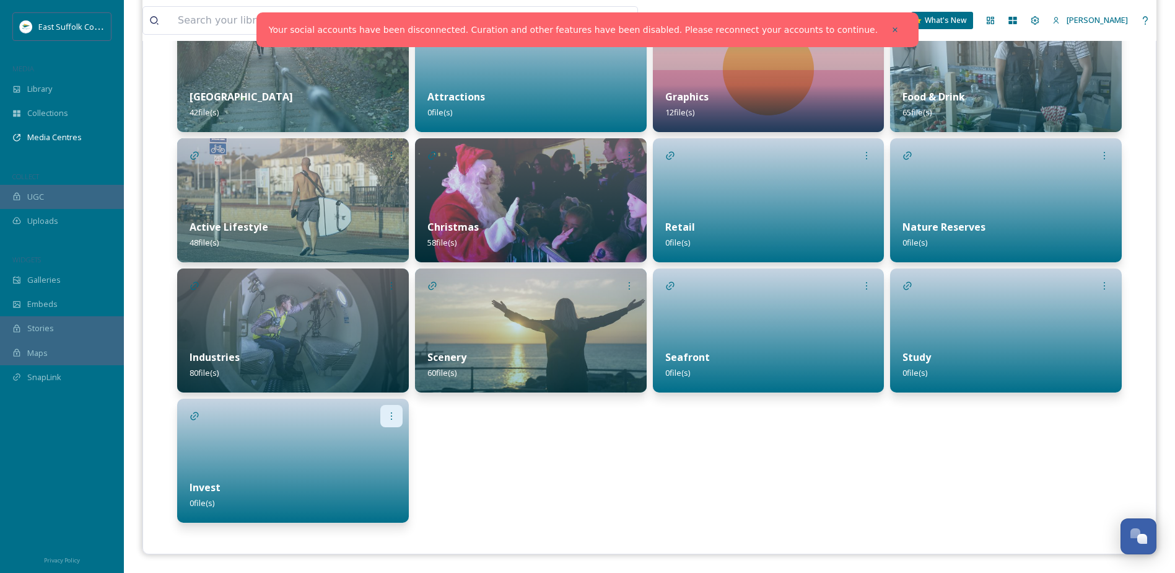
click at [385, 422] on div at bounding box center [391, 416] width 22 height 22
click at [377, 446] on div "Edit" at bounding box center [371, 443] width 61 height 24
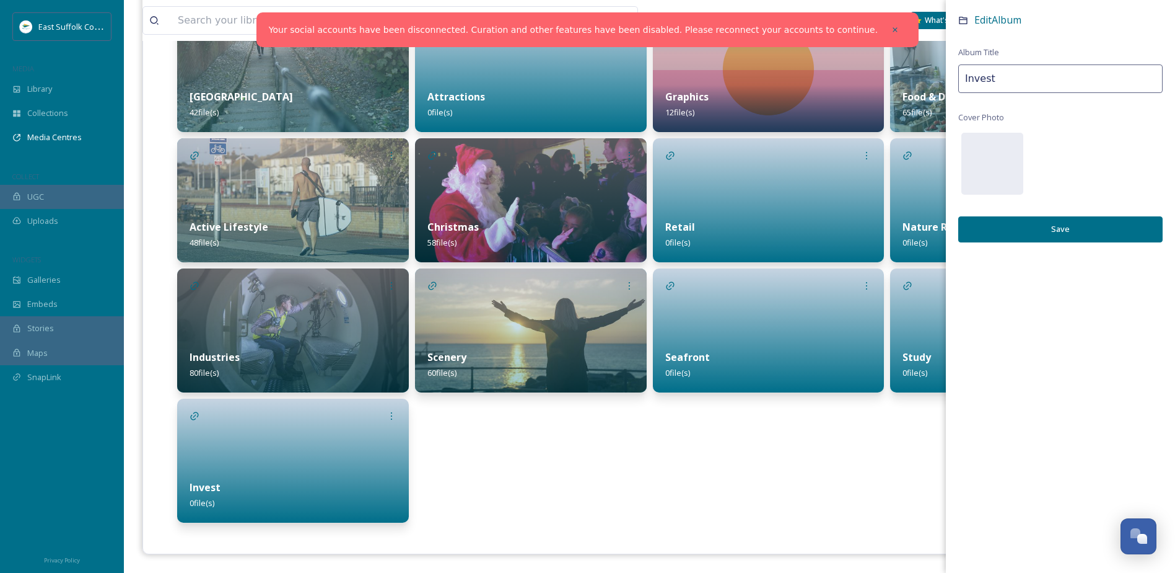
click at [1038, 94] on div "Edit Album Album Title Invest Cover Photo Save" at bounding box center [1060, 139] width 229 height 279
type input "Invest"
click at [1044, 226] on button "Save" at bounding box center [1061, 228] width 204 height 25
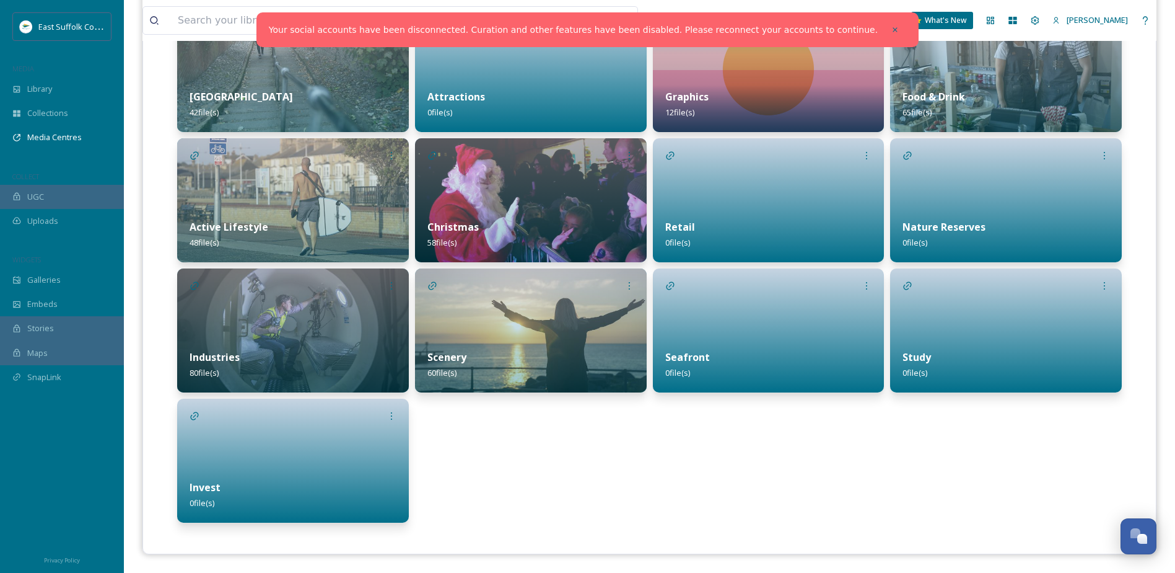
click at [613, 444] on div "Attractions 0 file(s) Christmas 58 file(s) Scenery 60 file(s)" at bounding box center [531, 265] width 232 height 514
click at [239, 305] on img at bounding box center [293, 330] width 232 height 124
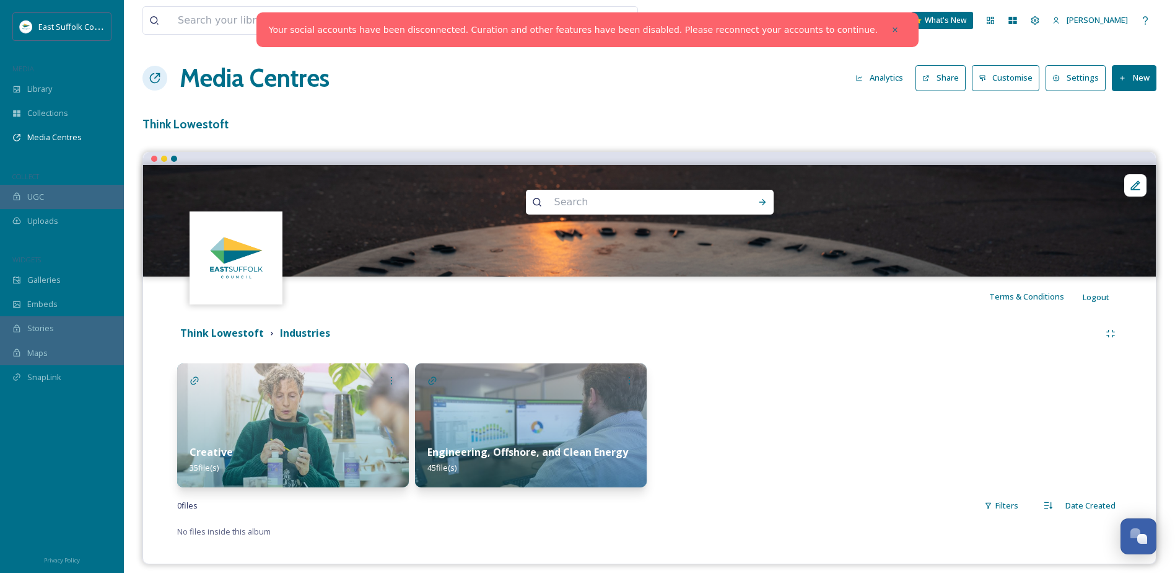
click at [460, 408] on img at bounding box center [531, 425] width 232 height 124
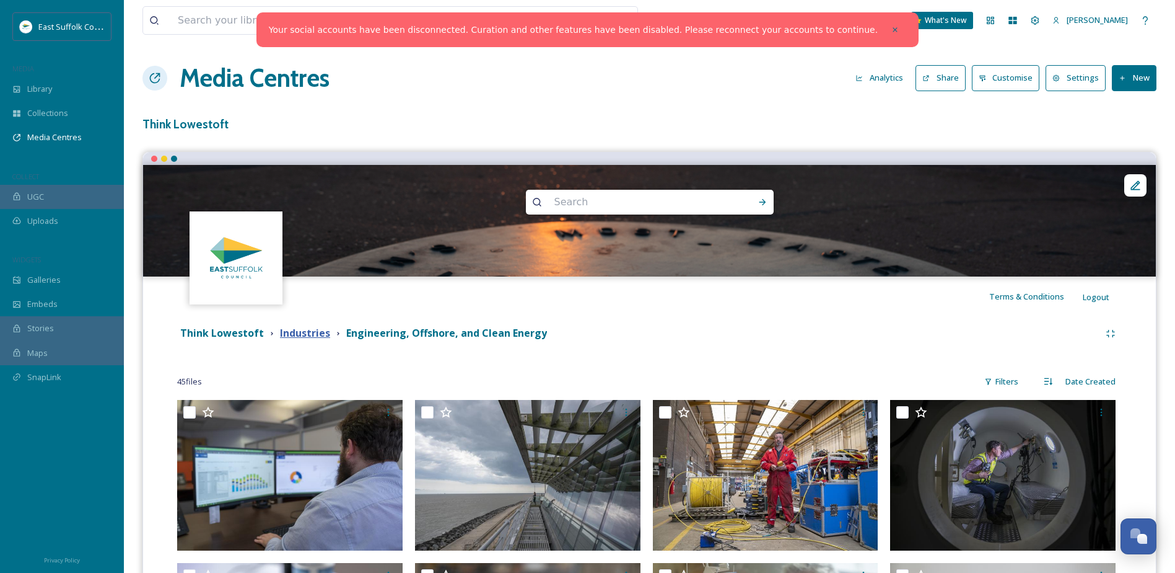
click at [320, 336] on strong "Industries" at bounding box center [305, 333] width 50 height 14
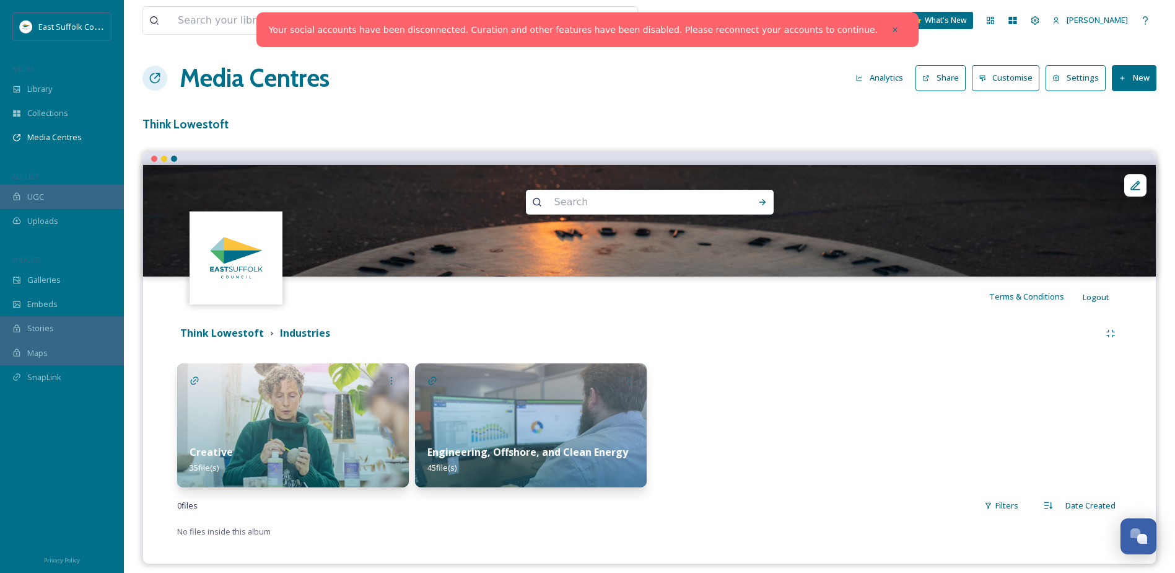
scroll to position [10, 0]
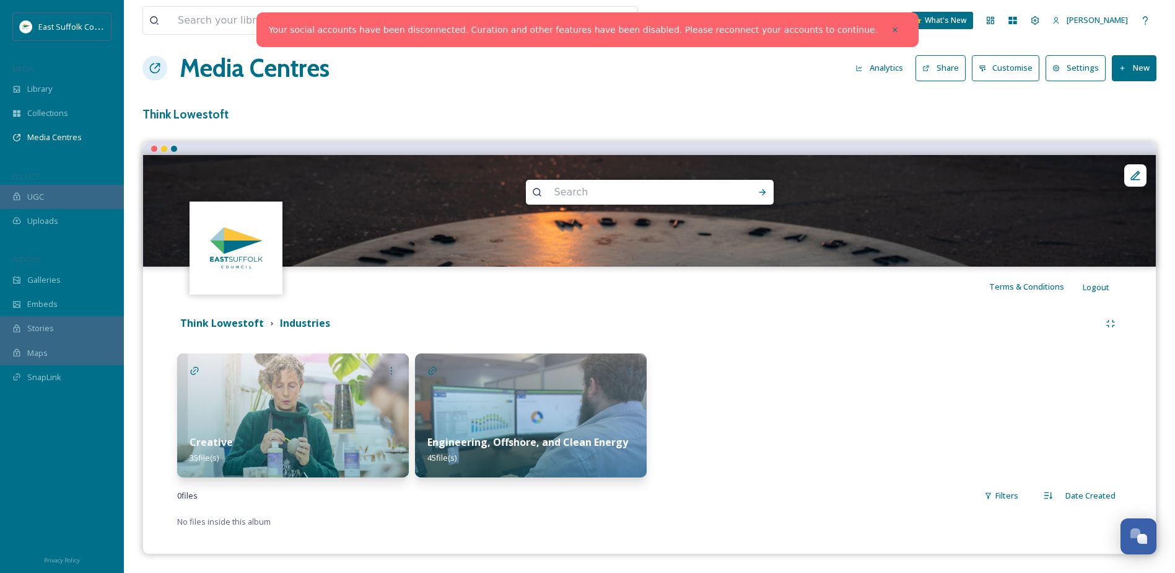
click at [219, 314] on div "Think Lowestoft Industries" at bounding box center [649, 323] width 945 height 22
click at [219, 322] on strong "Think Lowestoft" at bounding box center [222, 323] width 84 height 14
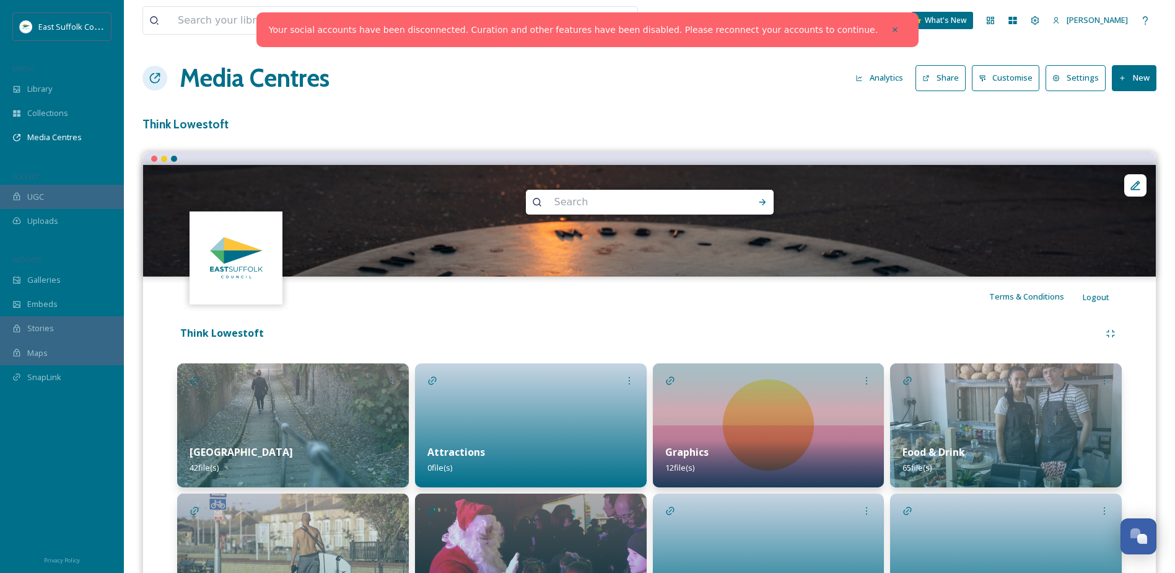
click at [949, 79] on button "Share" at bounding box center [941, 77] width 50 height 25
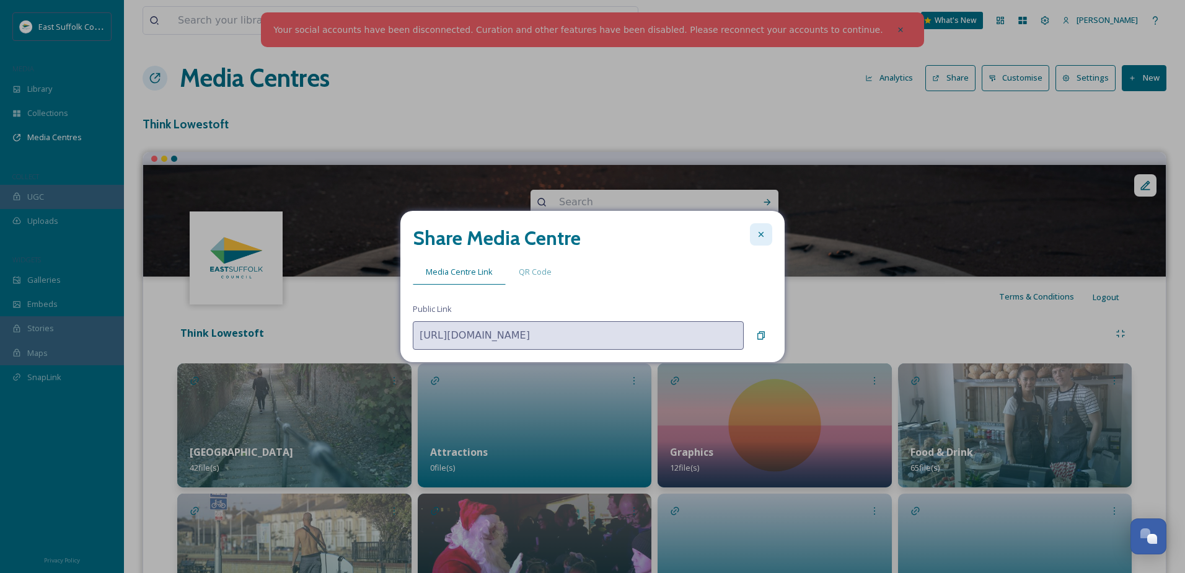
click at [769, 230] on div at bounding box center [761, 234] width 22 height 22
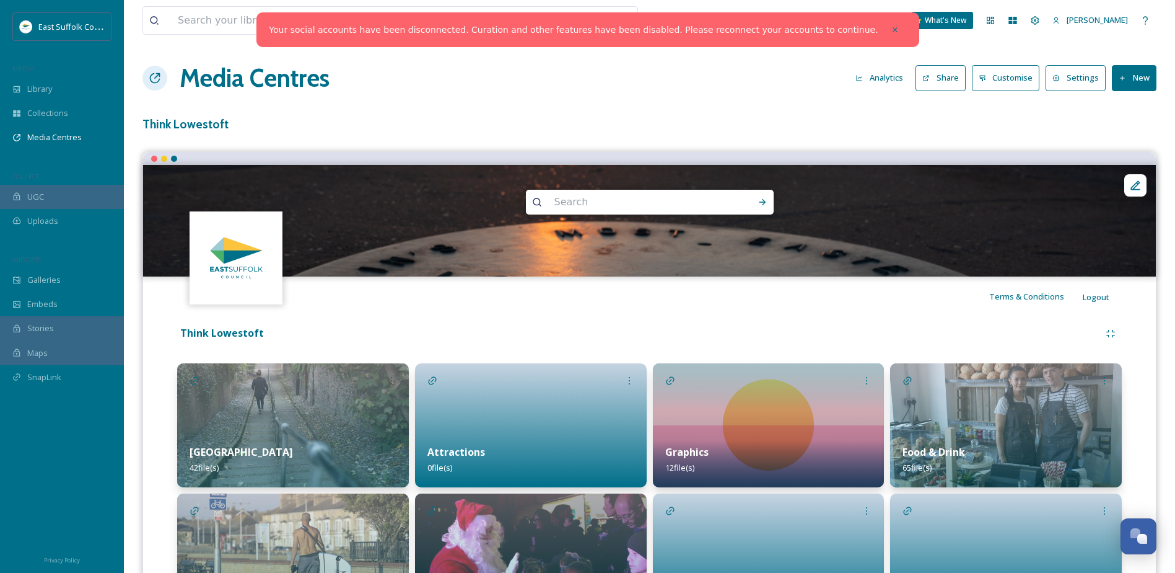
click at [895, 142] on div "View all files What's New Kate Ellis Media Centres Analytics Share Customise Se…" at bounding box center [650, 464] width 1052 height 928
click at [994, 77] on button "Customise" at bounding box center [1006, 77] width 68 height 25
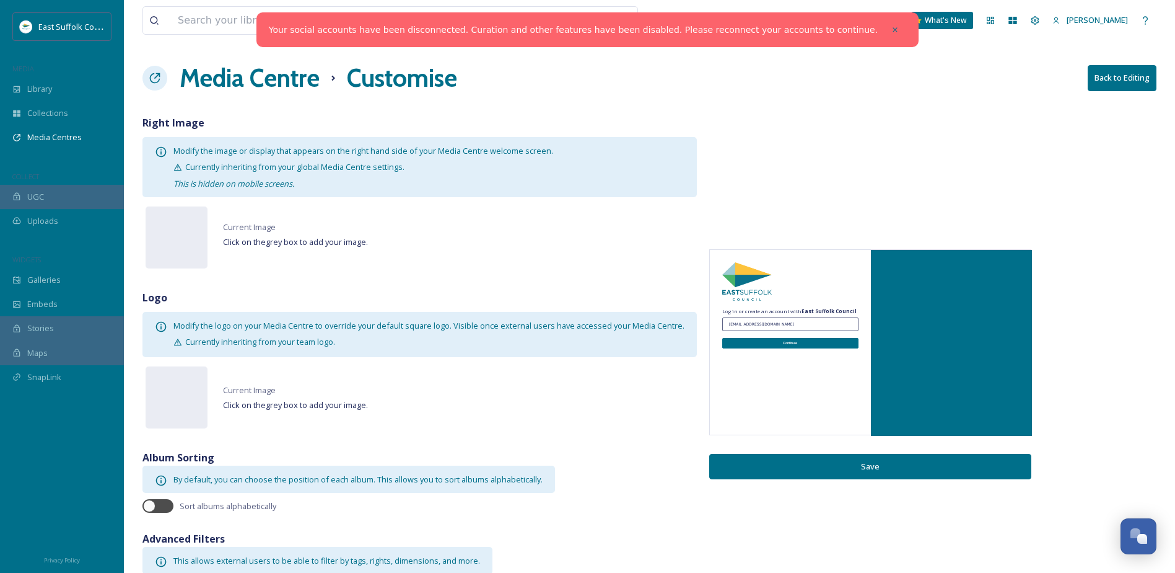
click at [222, 70] on h1 "Media Centre" at bounding box center [250, 77] width 140 height 37
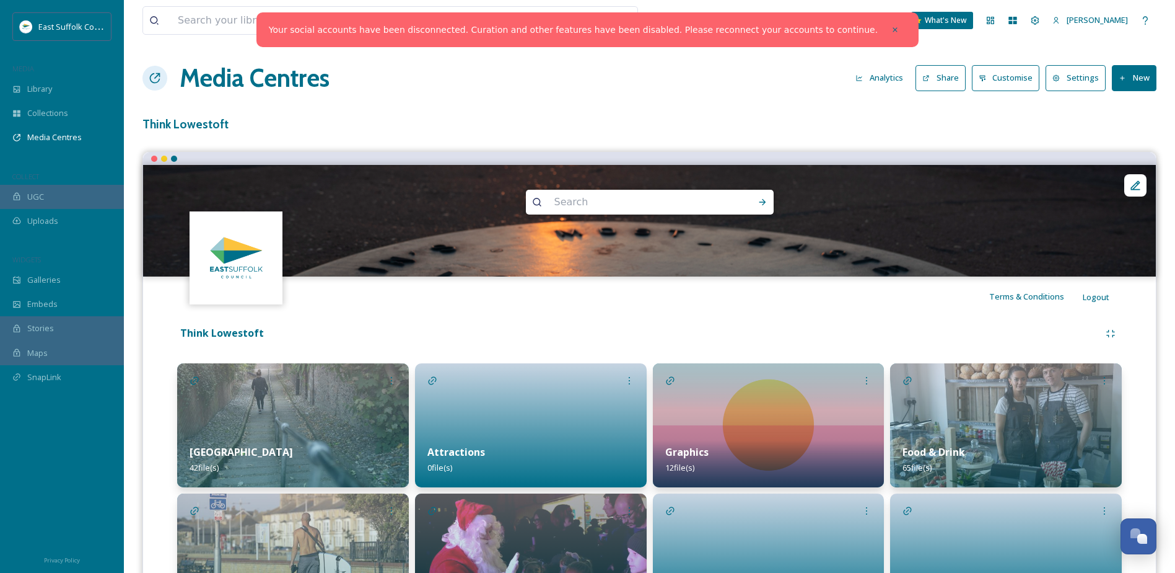
click at [1086, 74] on button "Settings" at bounding box center [1076, 77] width 60 height 25
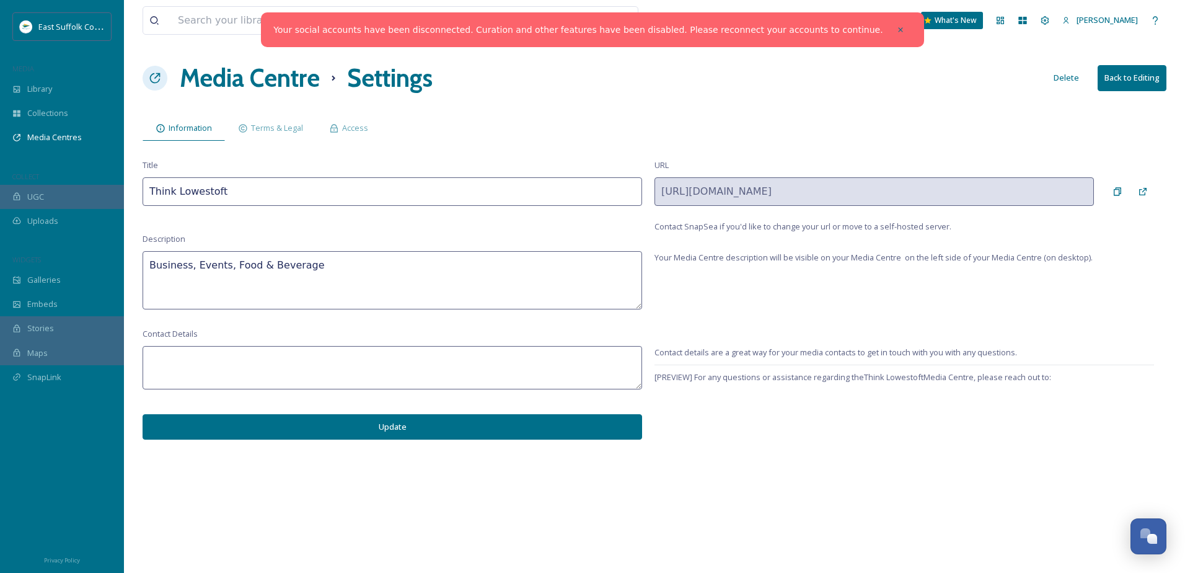
click at [198, 75] on h1 "Media Centre" at bounding box center [250, 77] width 140 height 37
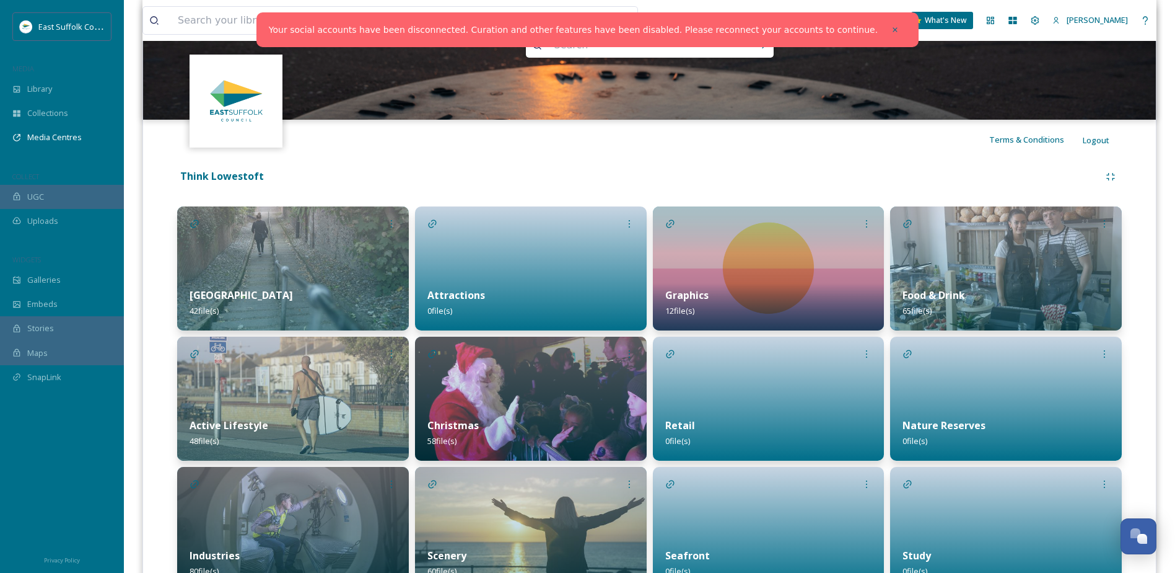
scroll to position [107, 0]
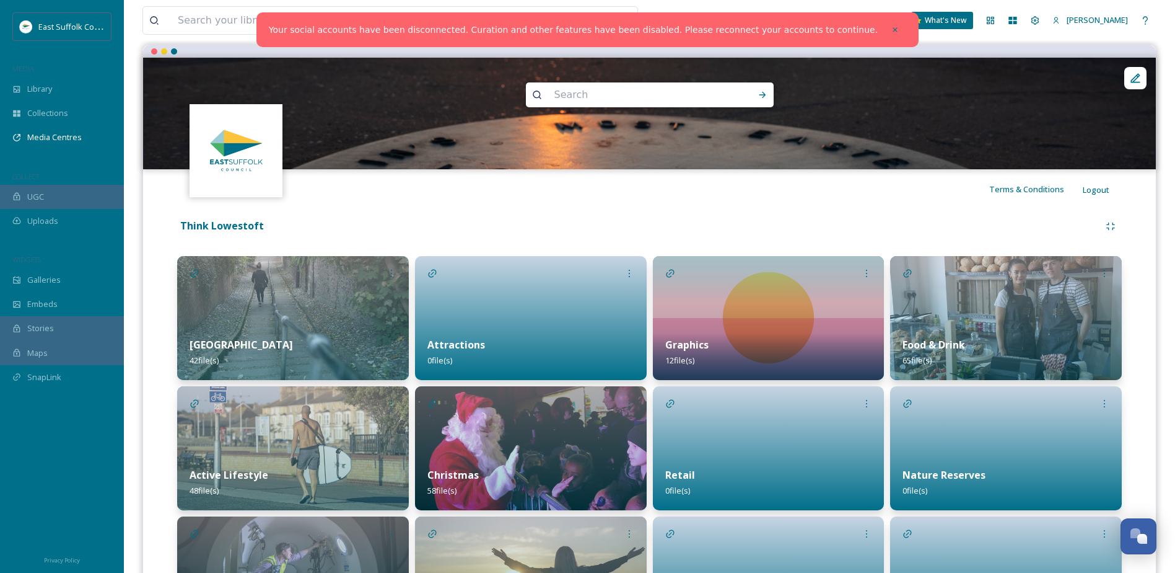
click at [302, 433] on img at bounding box center [293, 448] width 232 height 124
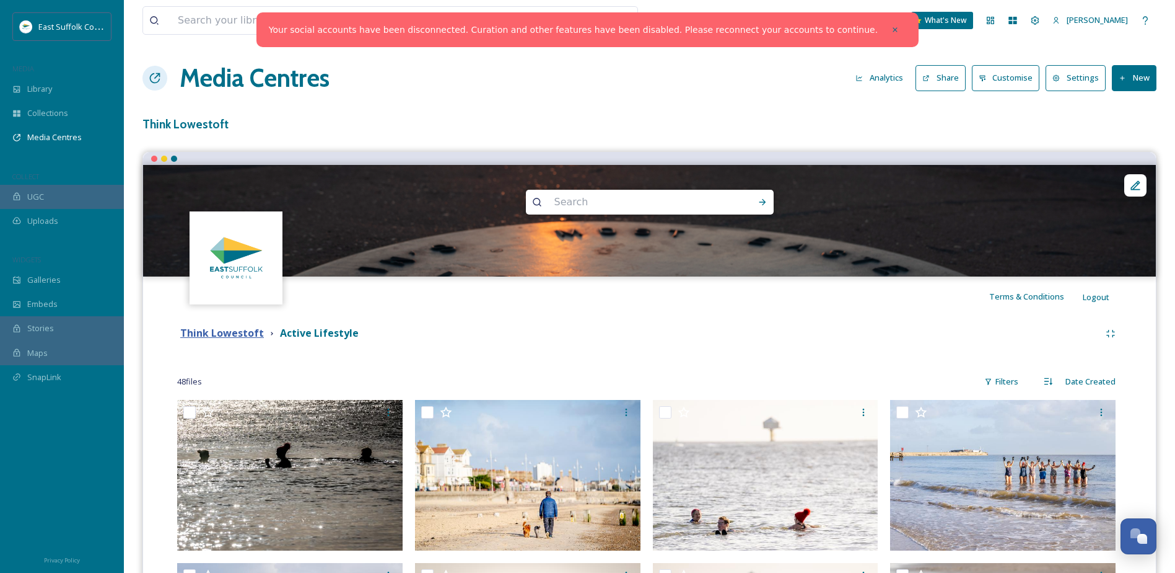
click at [227, 333] on strong "Think Lowestoft" at bounding box center [222, 333] width 84 height 14
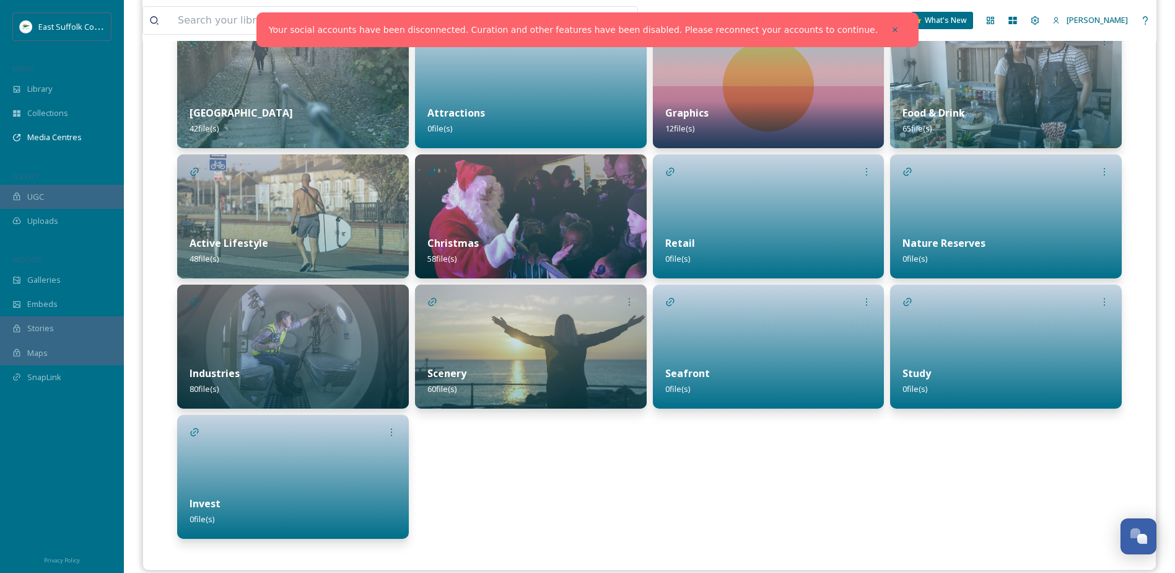
scroll to position [355, 0]
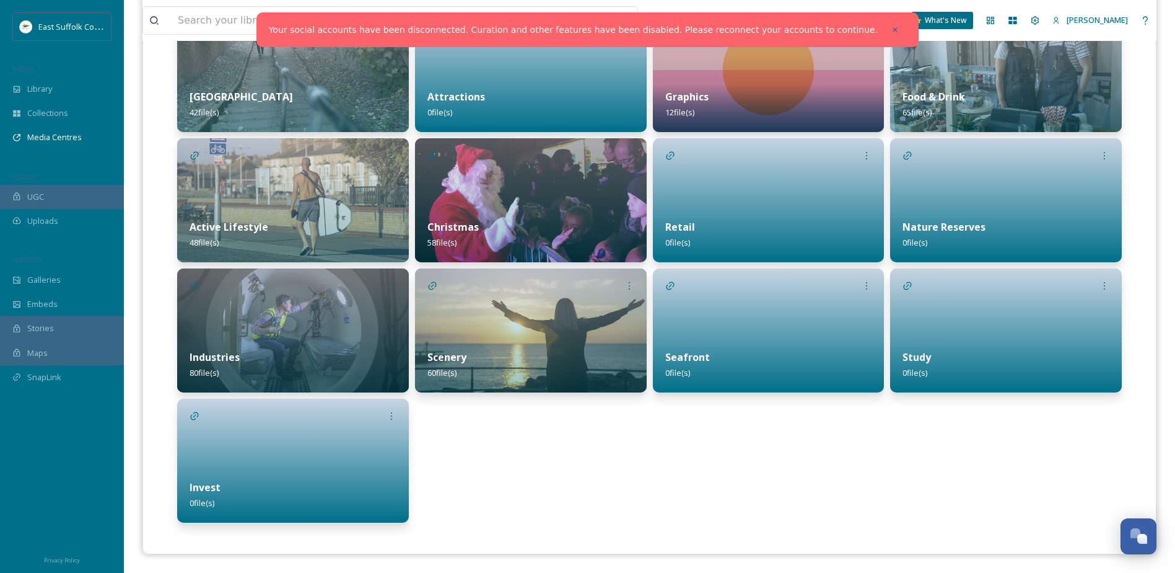
click at [535, 439] on div "Attractions 0 file(s) Christmas 58 file(s) Scenery 60 file(s)" at bounding box center [531, 265] width 232 height 514
click at [726, 345] on div "Seafront 0 file(s)" at bounding box center [769, 364] width 232 height 55
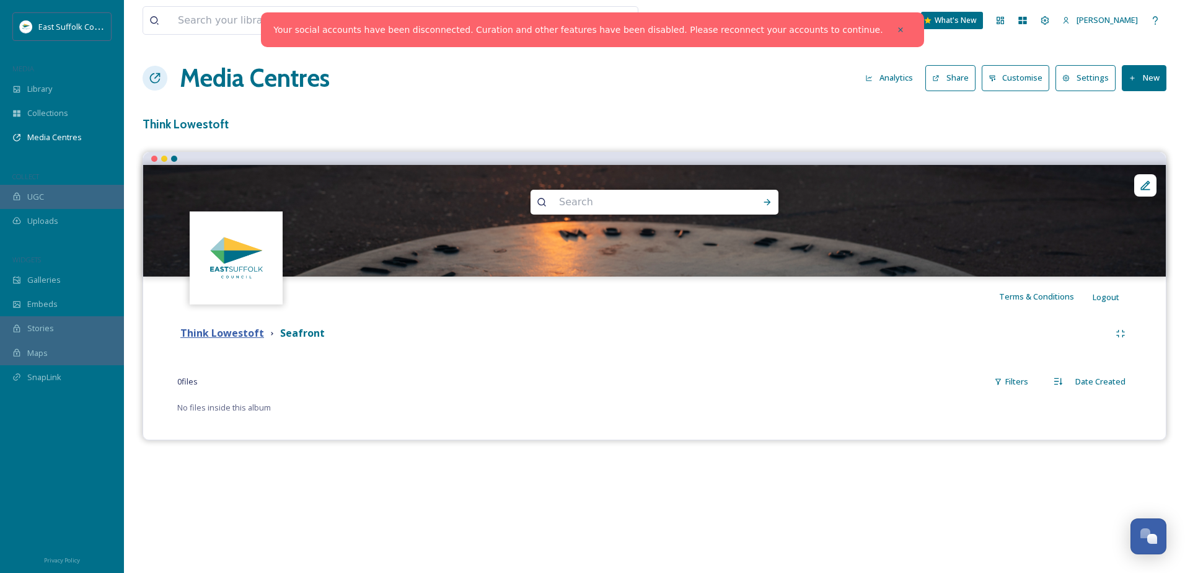
click at [239, 331] on strong "Think Lowestoft" at bounding box center [222, 333] width 84 height 14
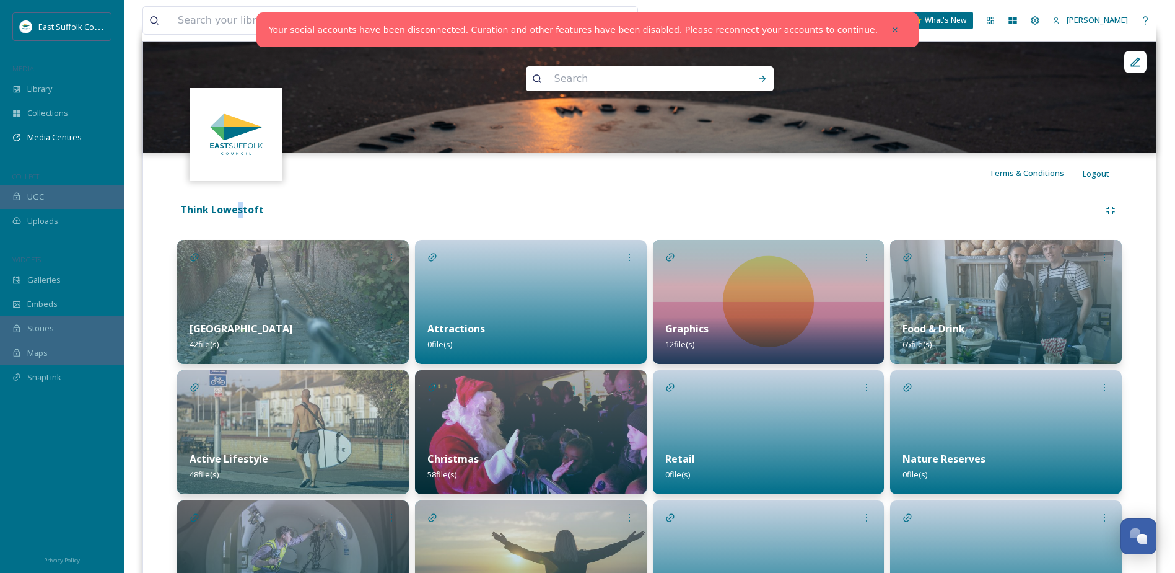
scroll to position [124, 0]
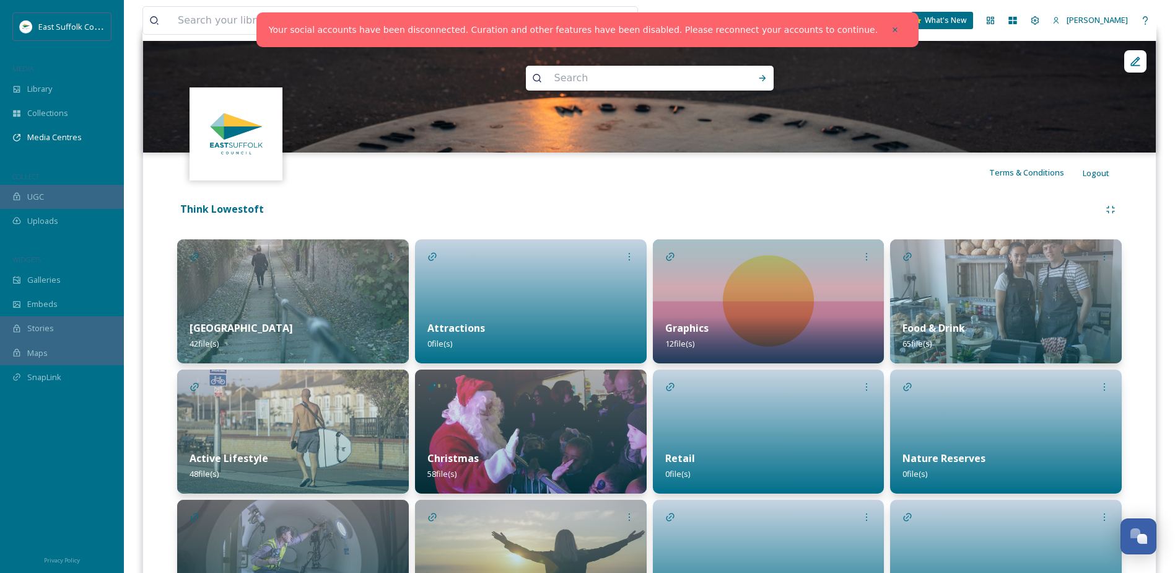
click at [692, 310] on div "Graphics 12 file(s)" at bounding box center [769, 335] width 232 height 55
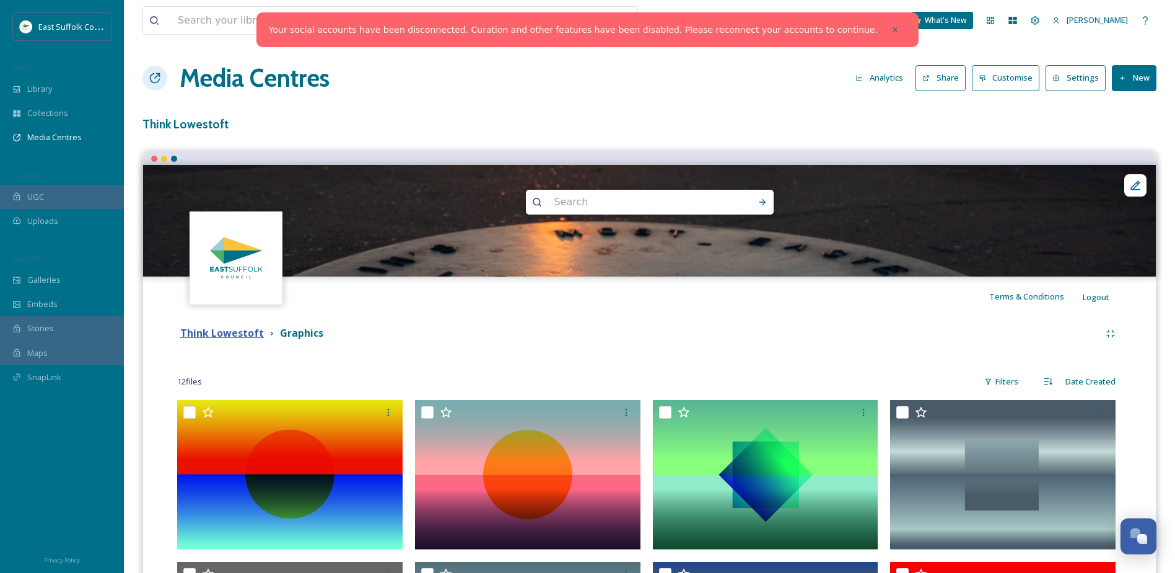
click at [238, 335] on strong "Think Lowestoft" at bounding box center [222, 333] width 84 height 14
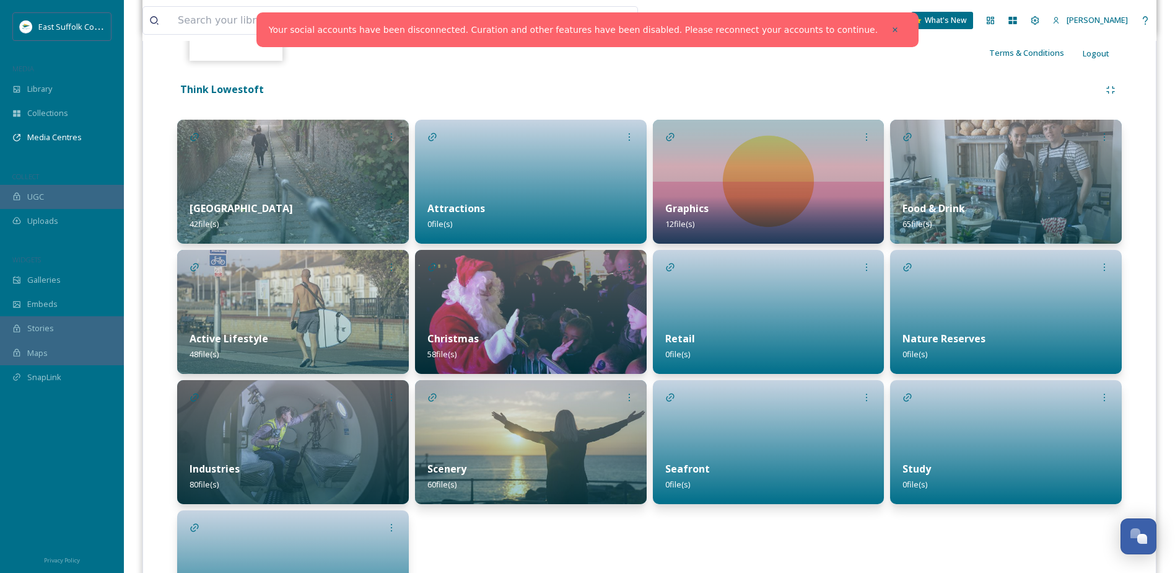
scroll to position [248, 0]
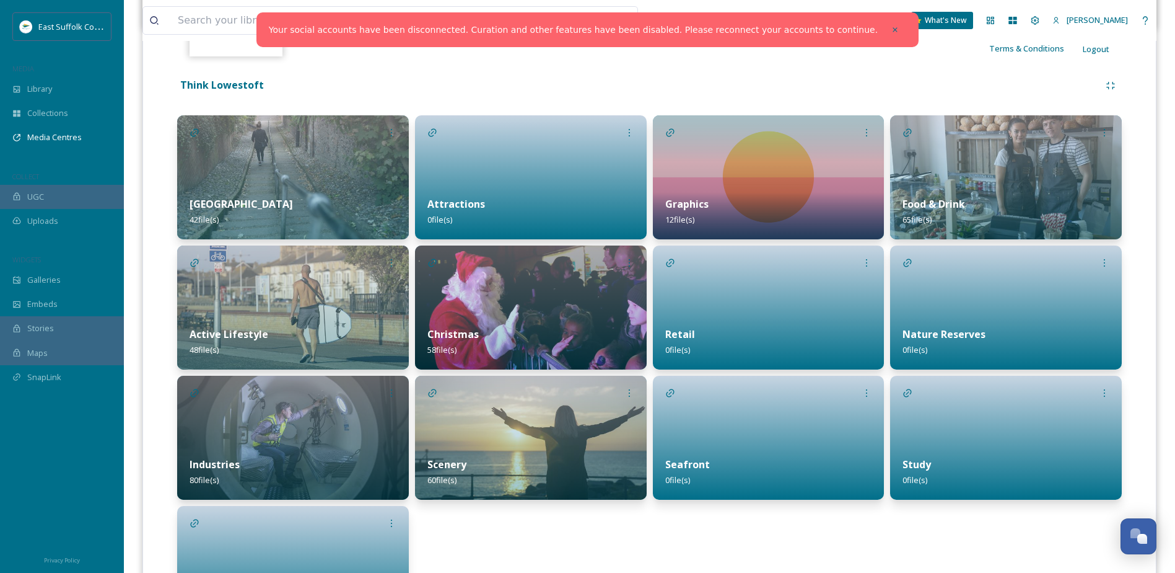
drag, startPoint x: 714, startPoint y: 546, endPoint x: 705, endPoint y: 544, distance: 10.1
click at [714, 546] on div "Graphics 12 file(s) Retail 0 file(s) Seafront 0 file(s)" at bounding box center [769, 372] width 232 height 514
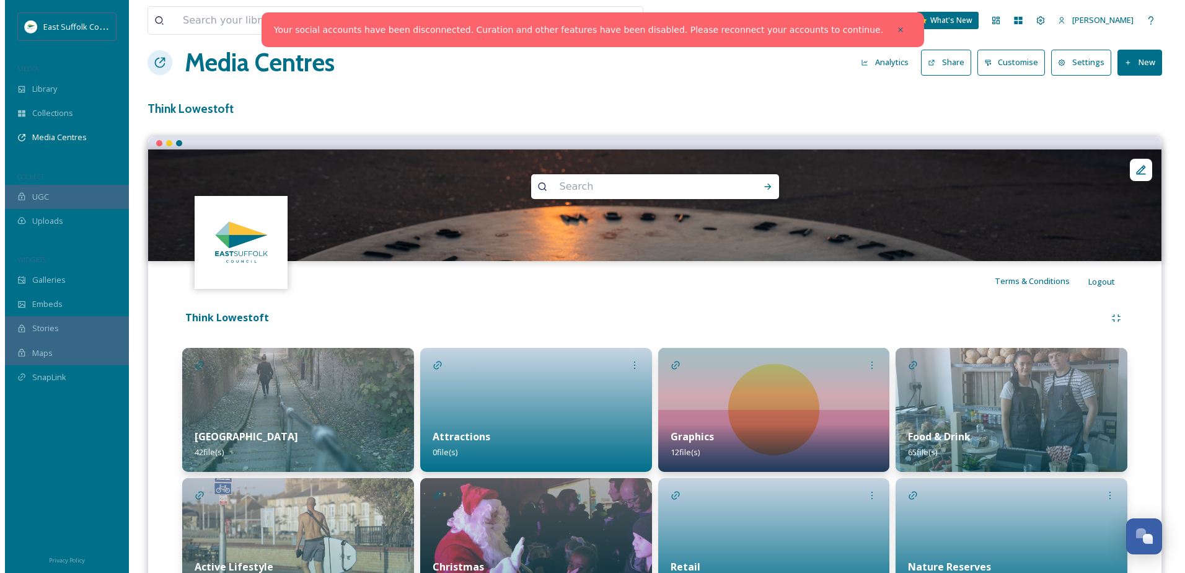
scroll to position [0, 0]
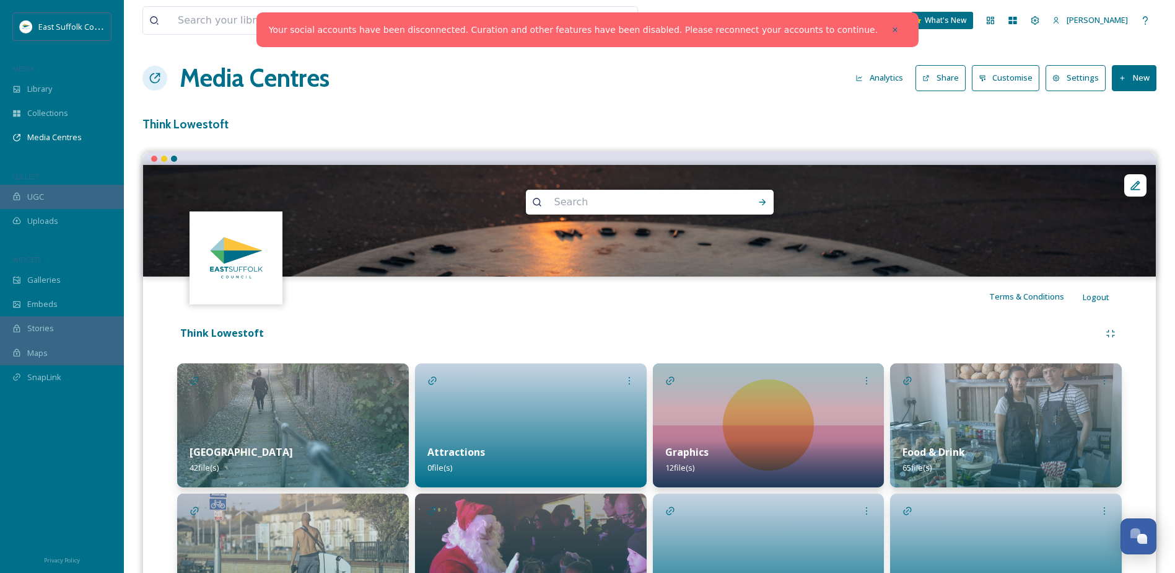
click at [1130, 81] on button "New" at bounding box center [1134, 77] width 45 height 25
click at [1129, 135] on span "Add Album" at bounding box center [1130, 131] width 40 height 12
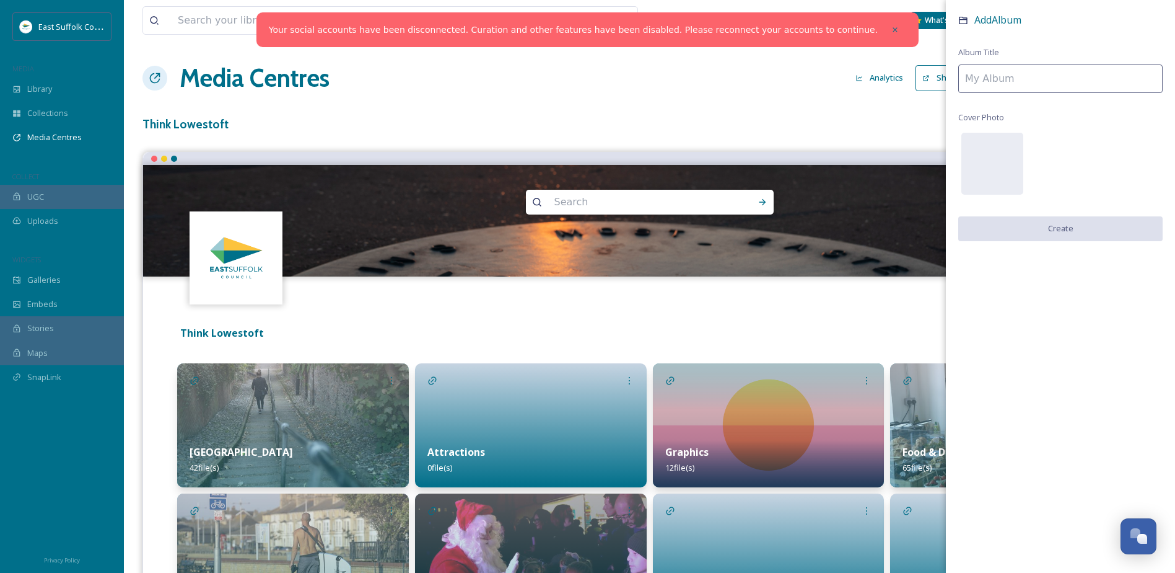
click at [1125, 82] on input at bounding box center [1061, 78] width 204 height 29
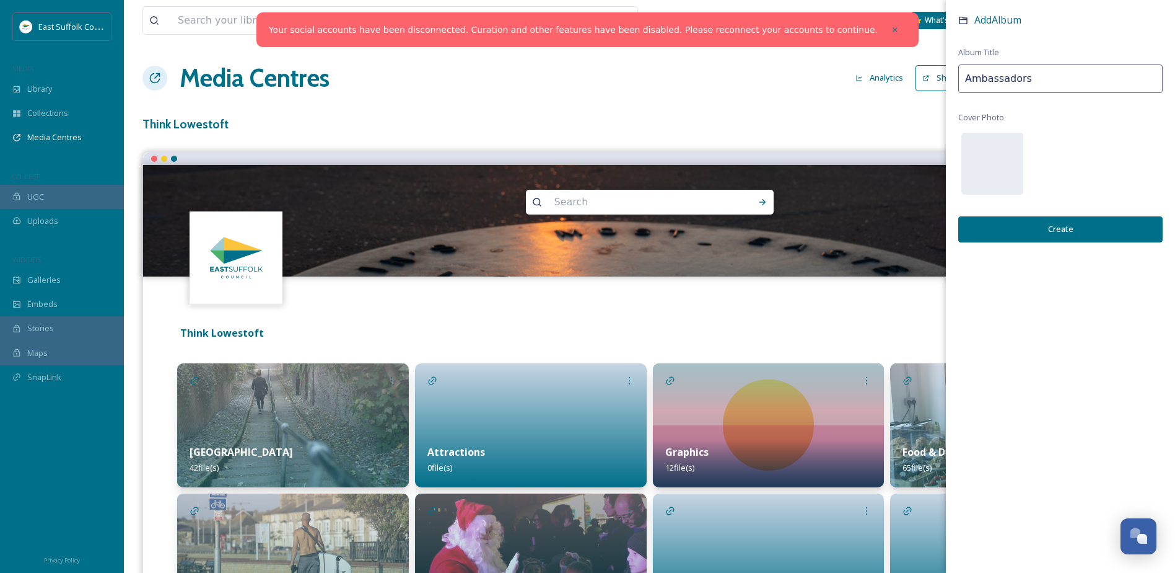
type input "Ambassadors"
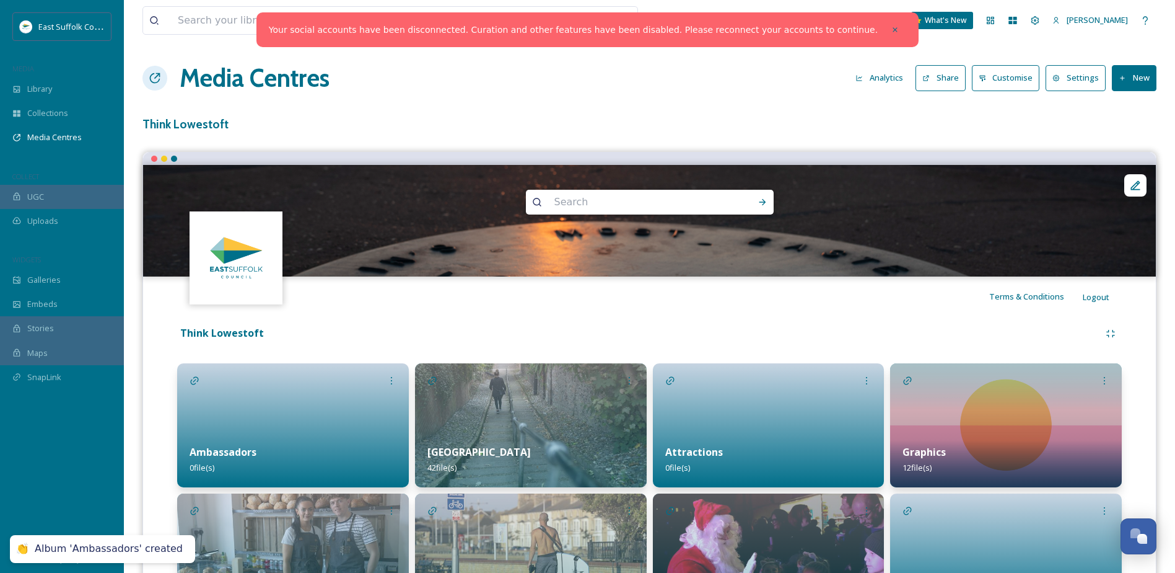
click at [251, 410] on div at bounding box center [293, 425] width 232 height 124
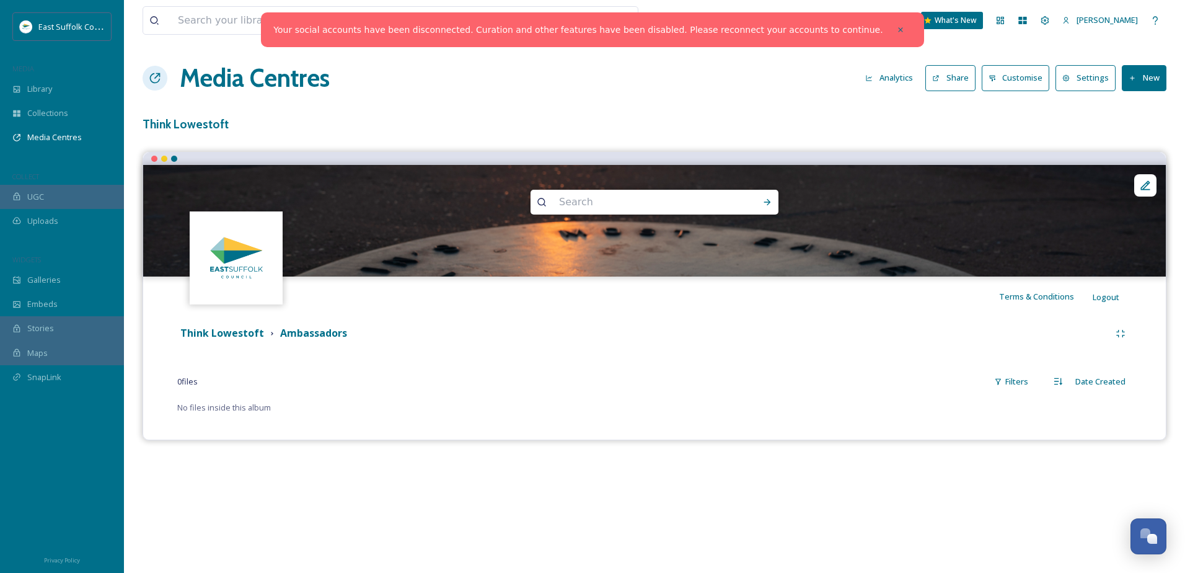
click at [1134, 84] on button "New" at bounding box center [1144, 77] width 45 height 25
click at [1134, 109] on span "Add Files" at bounding box center [1135, 107] width 33 height 12
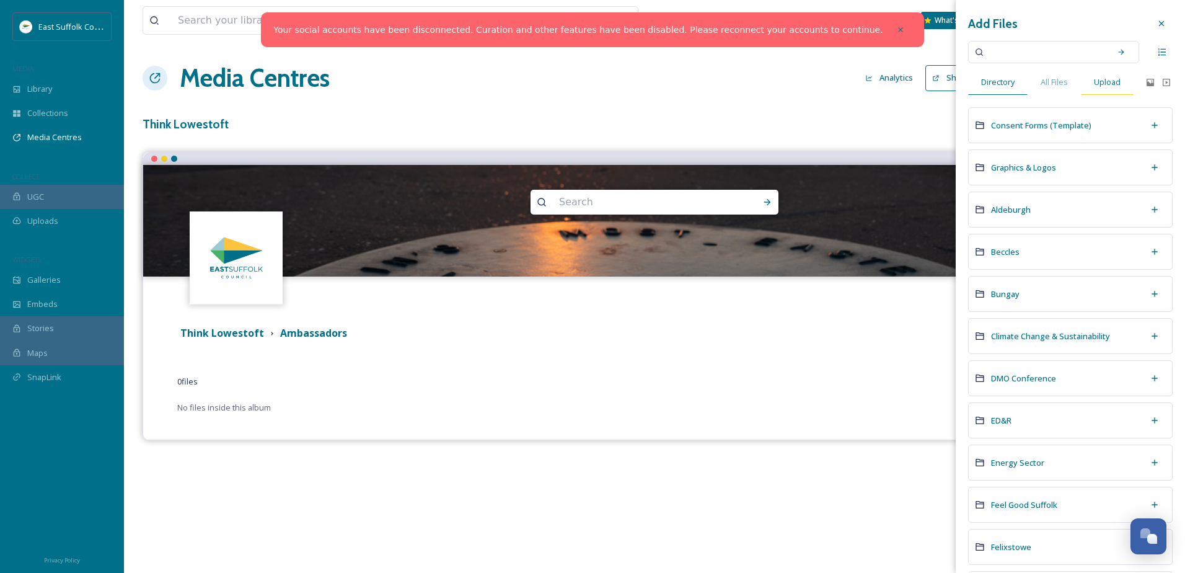
click at [1100, 87] on span "Upload" at bounding box center [1107, 82] width 27 height 12
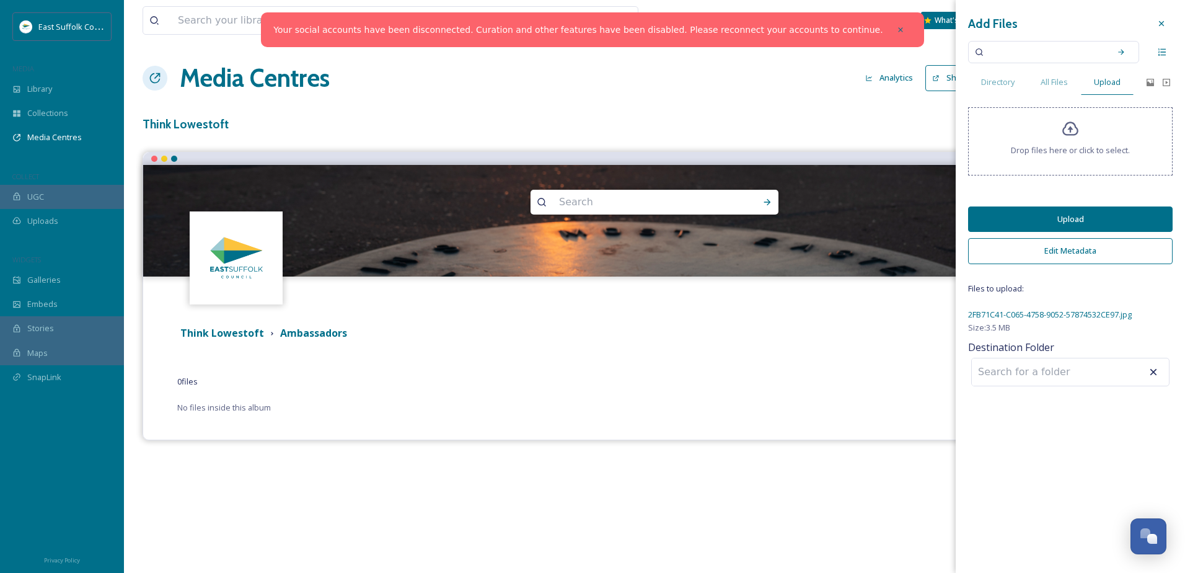
click at [1082, 257] on button "Edit Metadata" at bounding box center [1070, 250] width 204 height 25
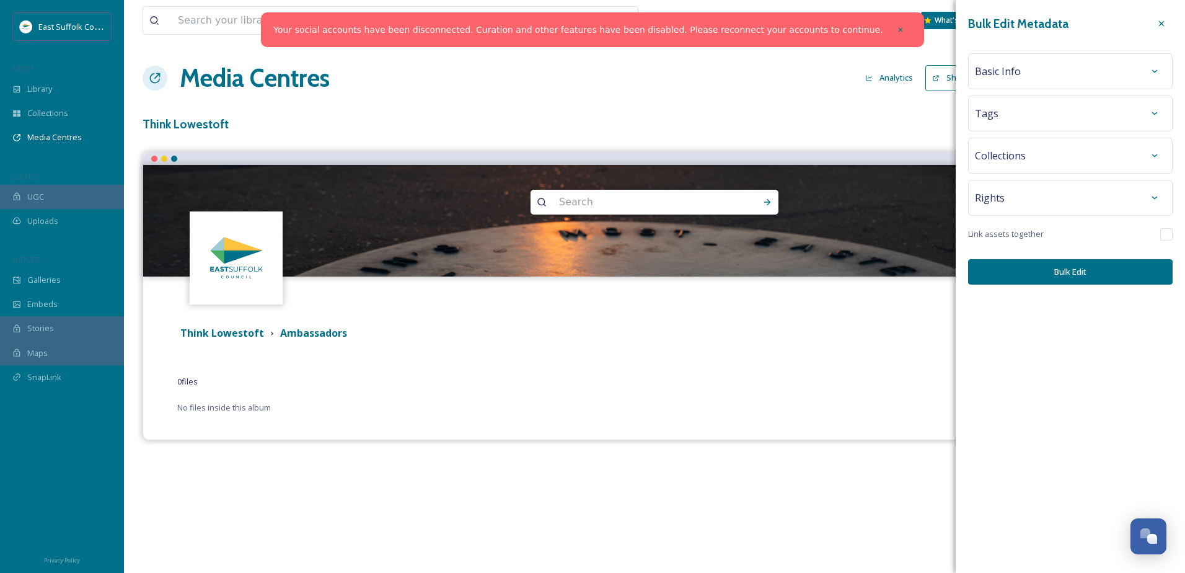
click at [1003, 67] on span "Basic Info" at bounding box center [998, 71] width 46 height 15
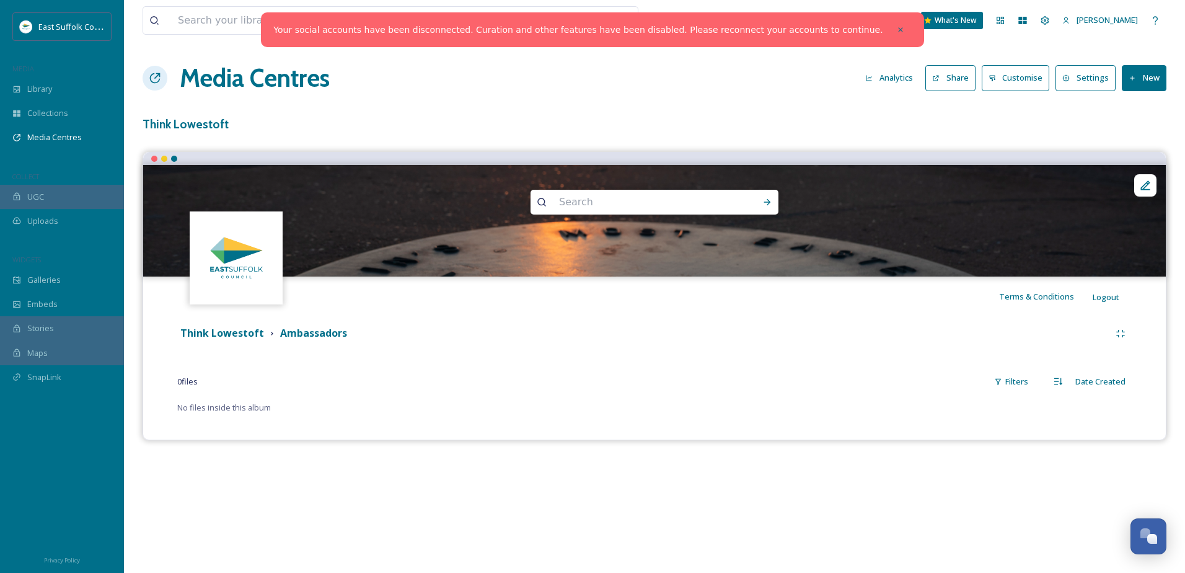
click at [873, 372] on div "0 file s Filters Date Created" at bounding box center [654, 381] width 954 height 24
click at [1129, 80] on icon at bounding box center [1132, 78] width 8 height 8
click at [1120, 103] on span "Add Files" at bounding box center [1135, 107] width 33 height 12
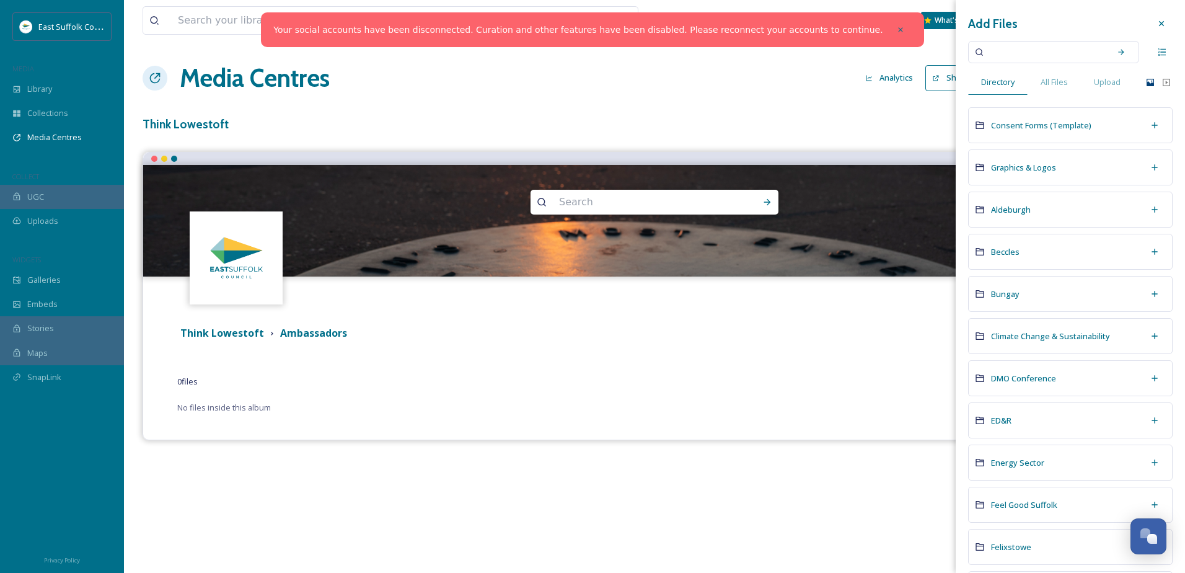
click at [1146, 83] on icon at bounding box center [1149, 82] width 7 height 7
click at [1098, 81] on span "Upload" at bounding box center [1107, 82] width 27 height 12
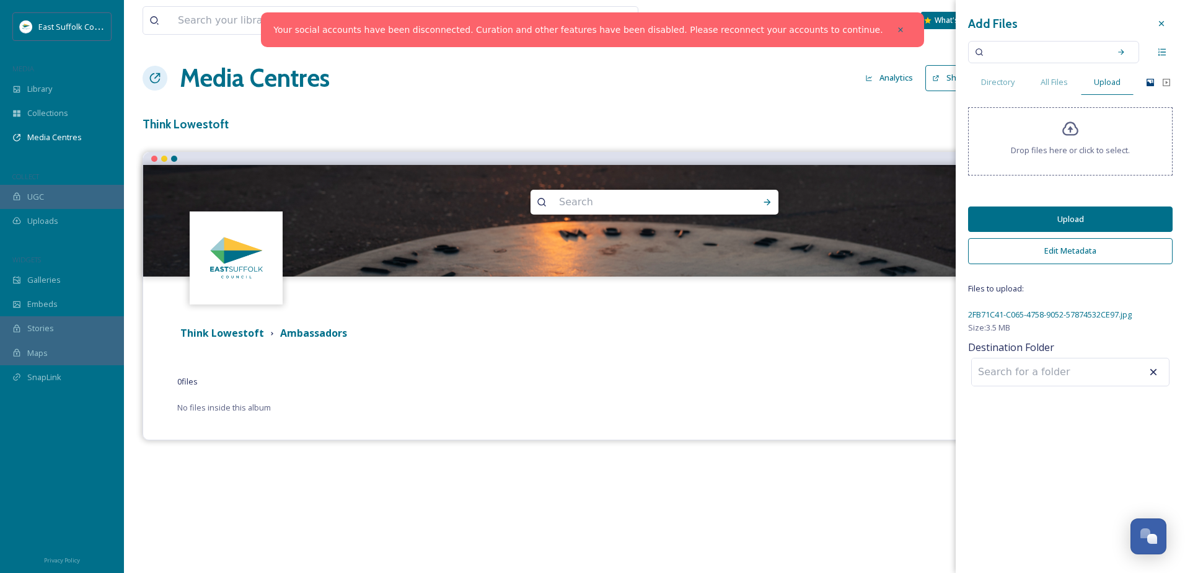
click at [1076, 229] on button "Upload" at bounding box center [1070, 218] width 204 height 25
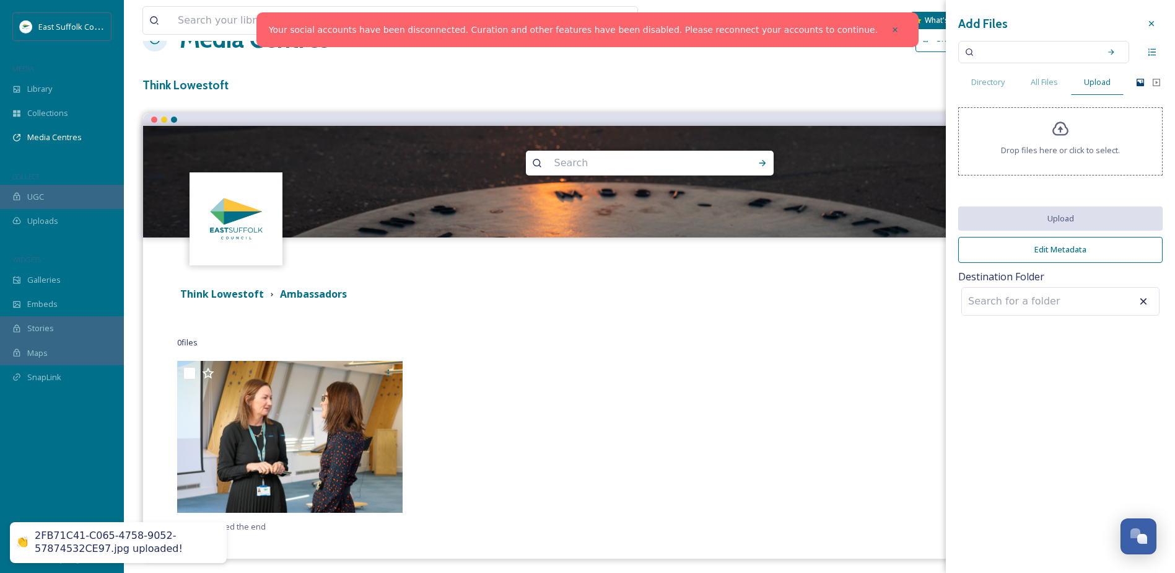
scroll to position [43, 0]
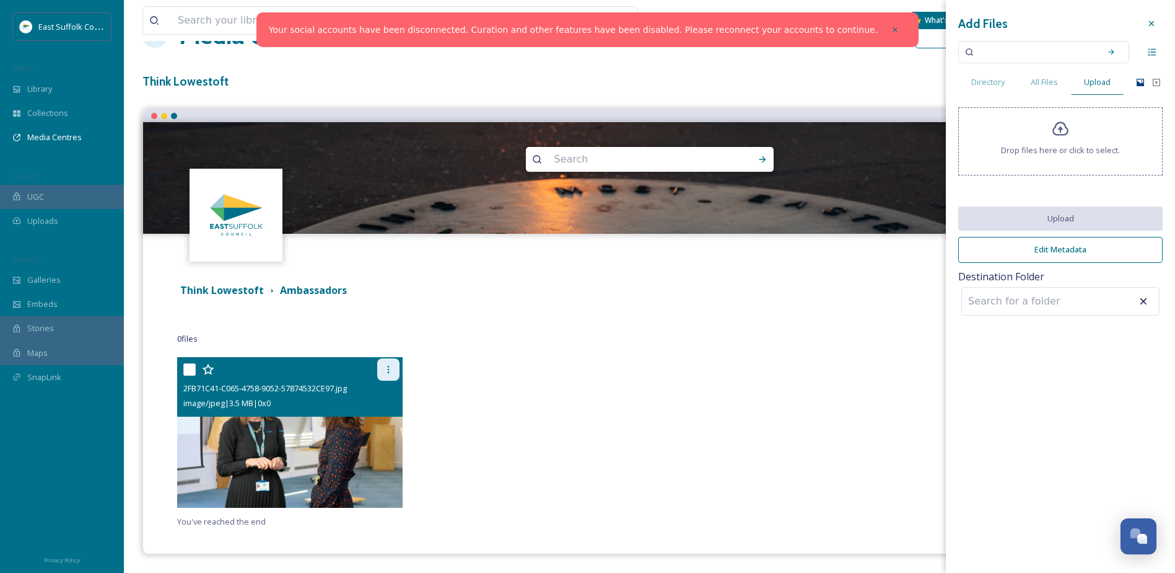
click at [388, 371] on icon at bounding box center [389, 369] width 10 height 10
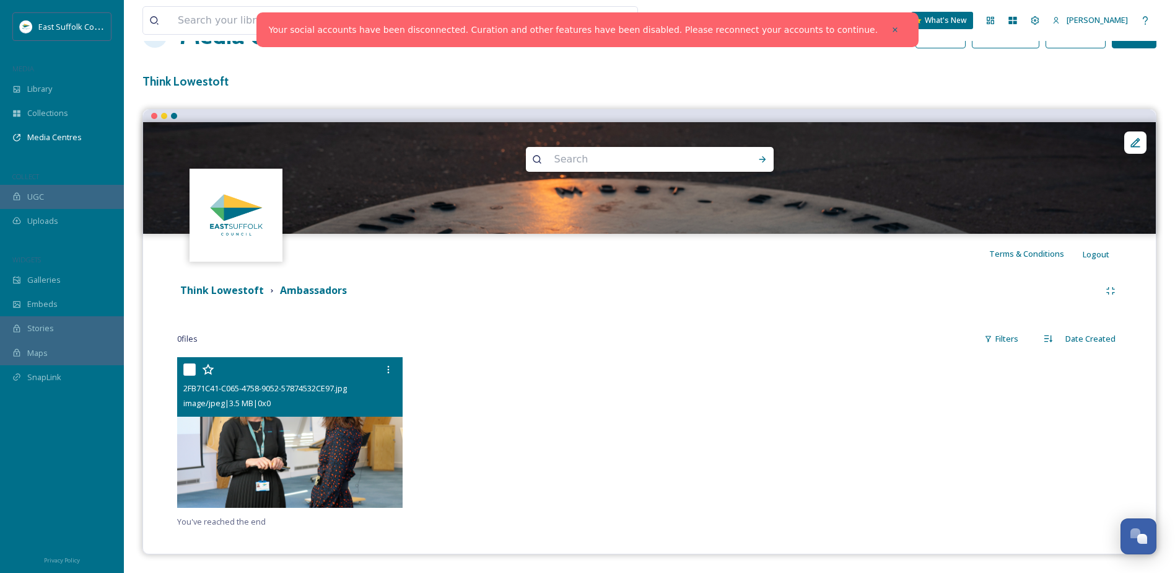
click at [222, 379] on div at bounding box center [291, 369] width 216 height 22
drag, startPoint x: 265, startPoint y: 385, endPoint x: 261, endPoint y: 403, distance: 18.5
click at [261, 403] on span "image/jpeg | 3.5 MB | 0 x 0" at bounding box center [226, 402] width 87 height 11
click at [239, 366] on div at bounding box center [291, 369] width 216 height 22
click at [391, 367] on icon at bounding box center [389, 369] width 10 height 10
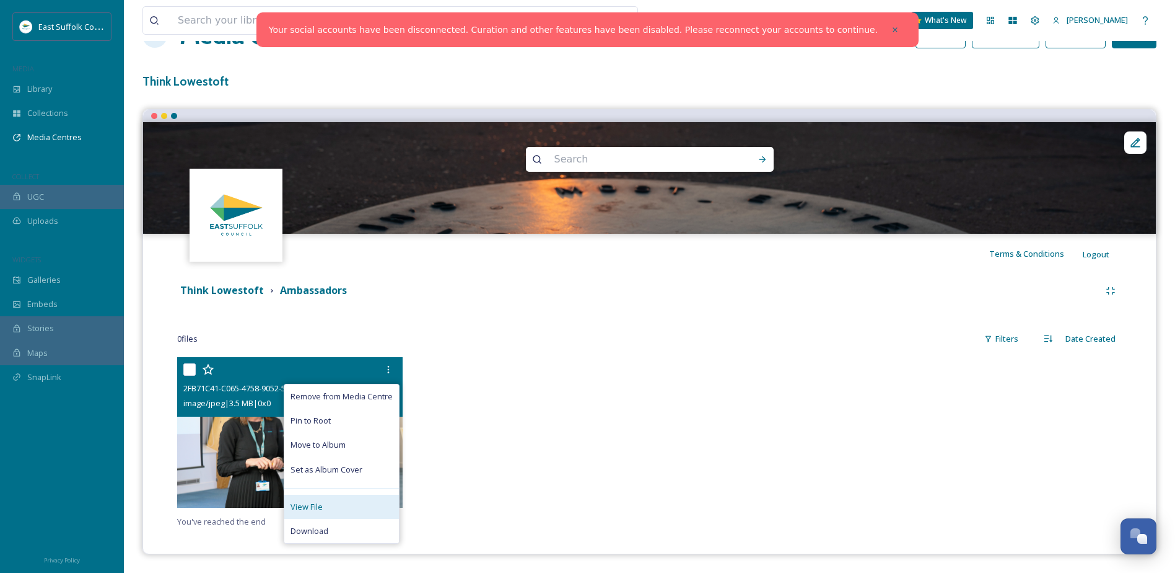
click at [362, 505] on div "View File" at bounding box center [341, 506] width 115 height 24
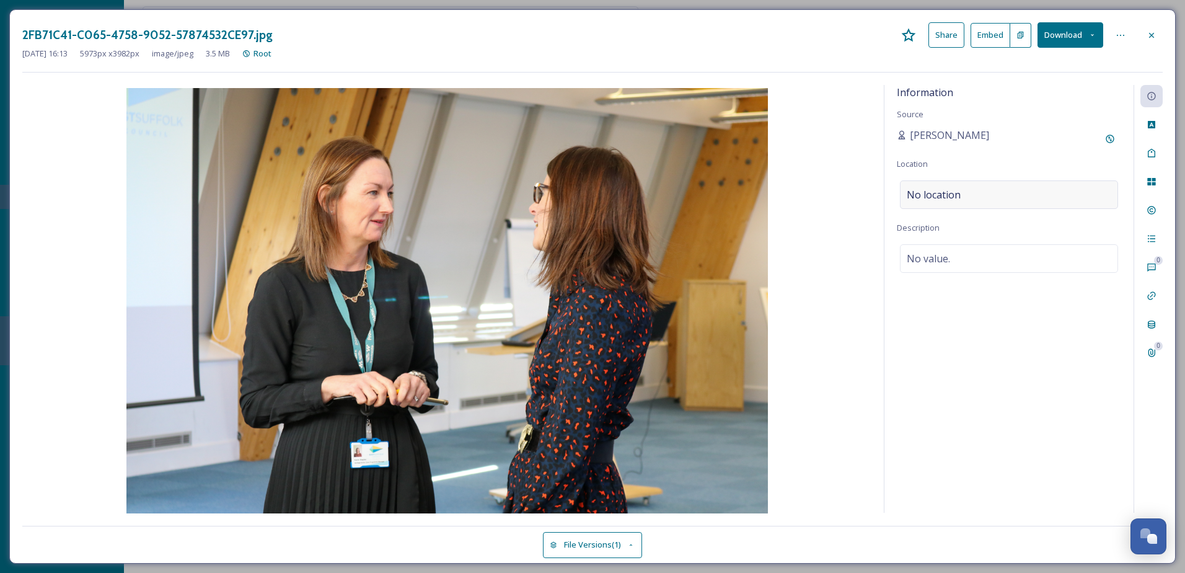
click at [936, 201] on span "No location" at bounding box center [934, 194] width 54 height 15
click at [942, 196] on input at bounding box center [1008, 194] width 217 height 27
type input "Lowestoft"
click at [1014, 405] on div "Information Source Kate Ellis Location No location Description No value." at bounding box center [1008, 299] width 249 height 428
click at [1113, 37] on div at bounding box center [1120, 35] width 22 height 22
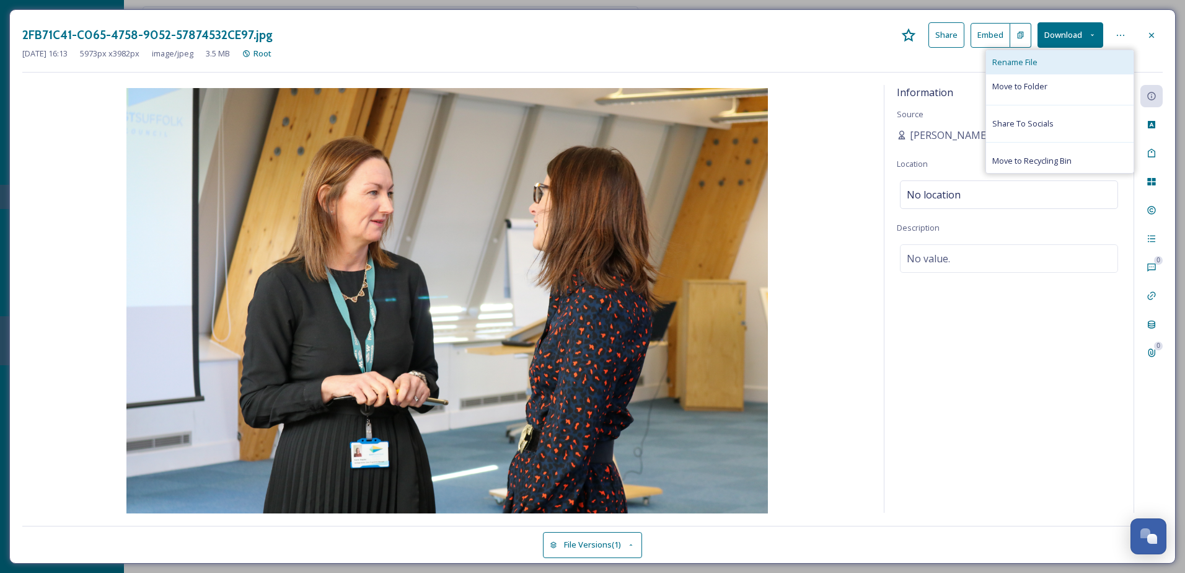
click at [1091, 69] on div "Rename File" at bounding box center [1059, 62] width 147 height 24
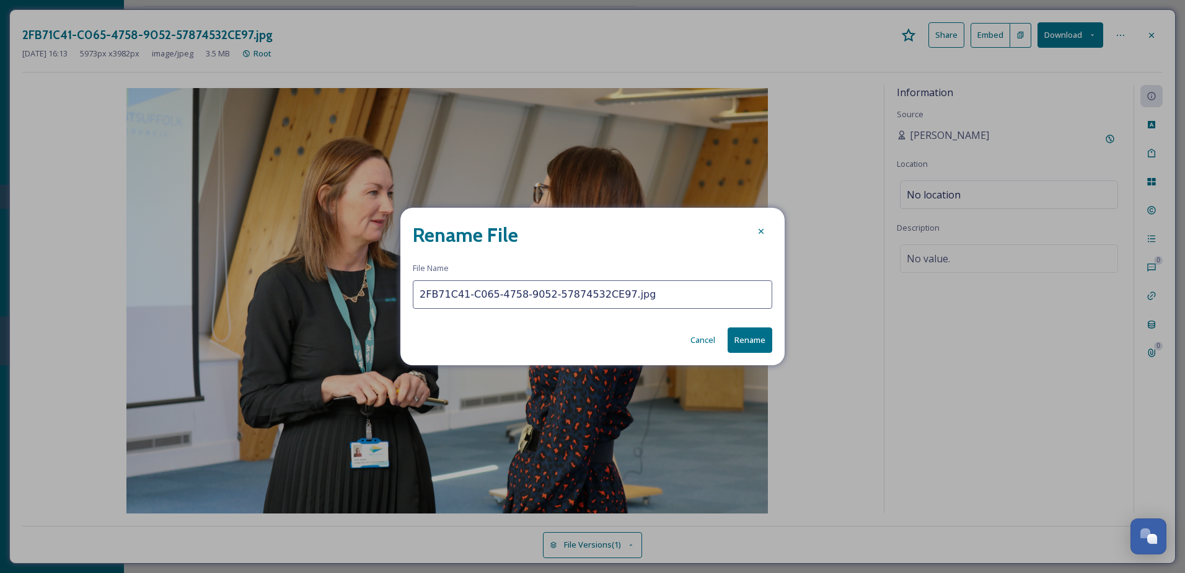
drag, startPoint x: 543, startPoint y: 297, endPoint x: 248, endPoint y: 289, distance: 295.1
click at [248, 289] on div "Rename File File Name 2FB71C41-C065-4758-9052-57874532CE97.jpg Cancel Rename" at bounding box center [592, 286] width 1185 height 573
type input "Networking"
click at [757, 336] on button "Rename" at bounding box center [749, 339] width 45 height 25
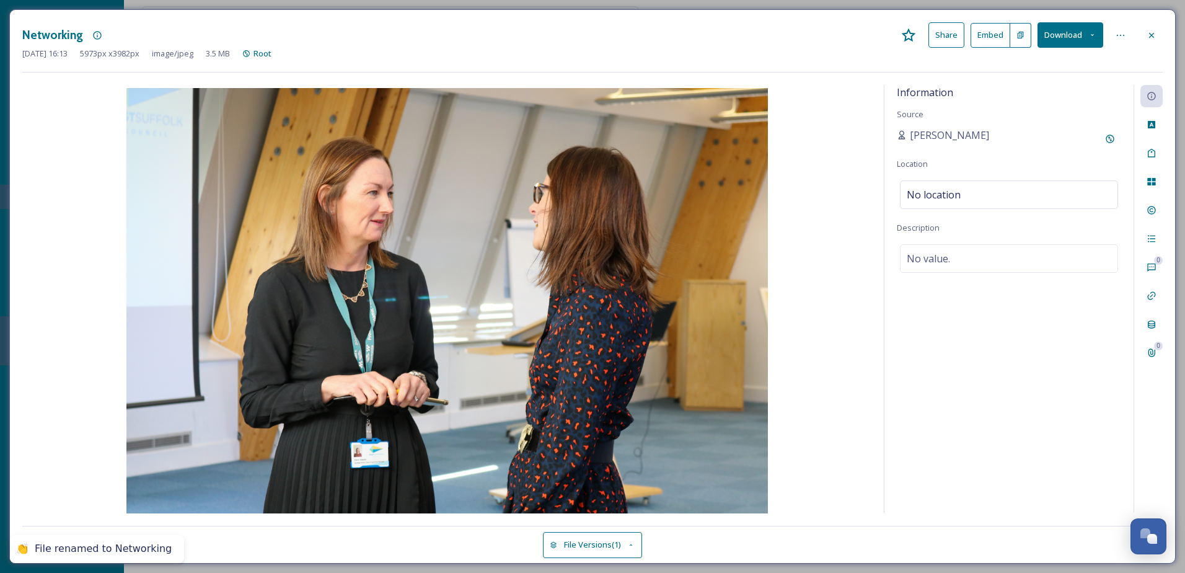
click at [833, 164] on img at bounding box center [446, 302] width 849 height 428
click at [1148, 150] on icon at bounding box center [1151, 153] width 10 height 10
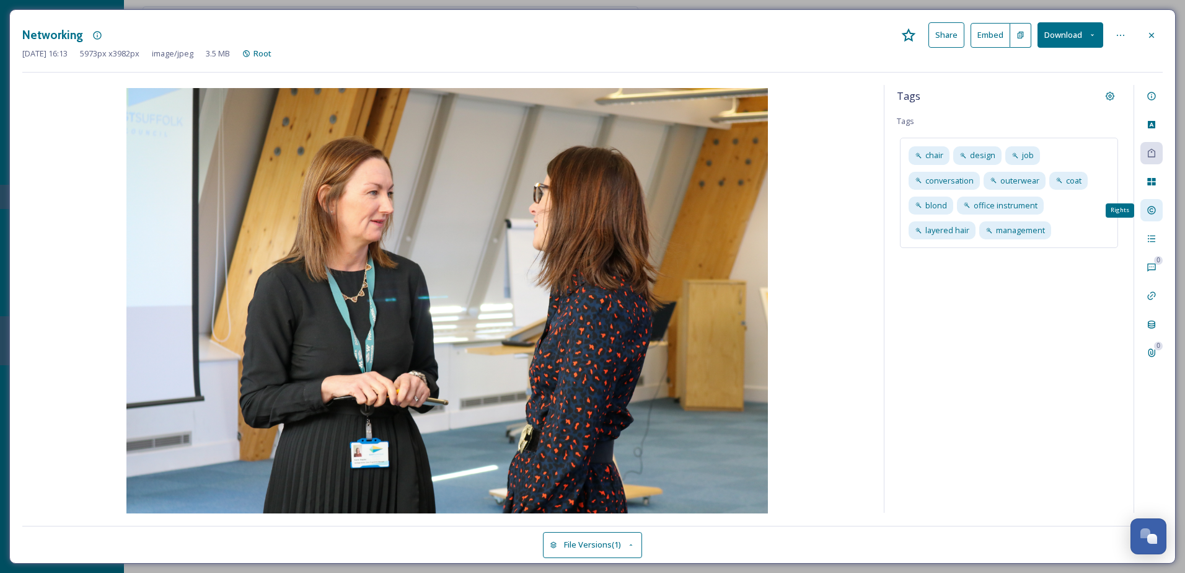
click at [1148, 210] on icon at bounding box center [1151, 210] width 10 height 10
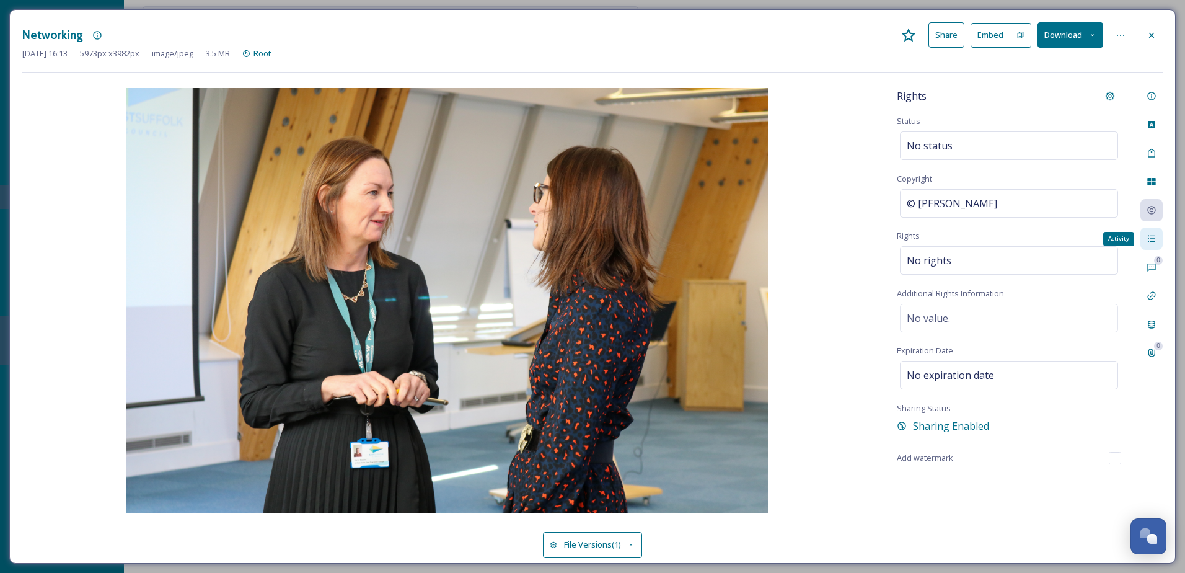
click at [1148, 240] on icon at bounding box center [1151, 239] width 10 height 10
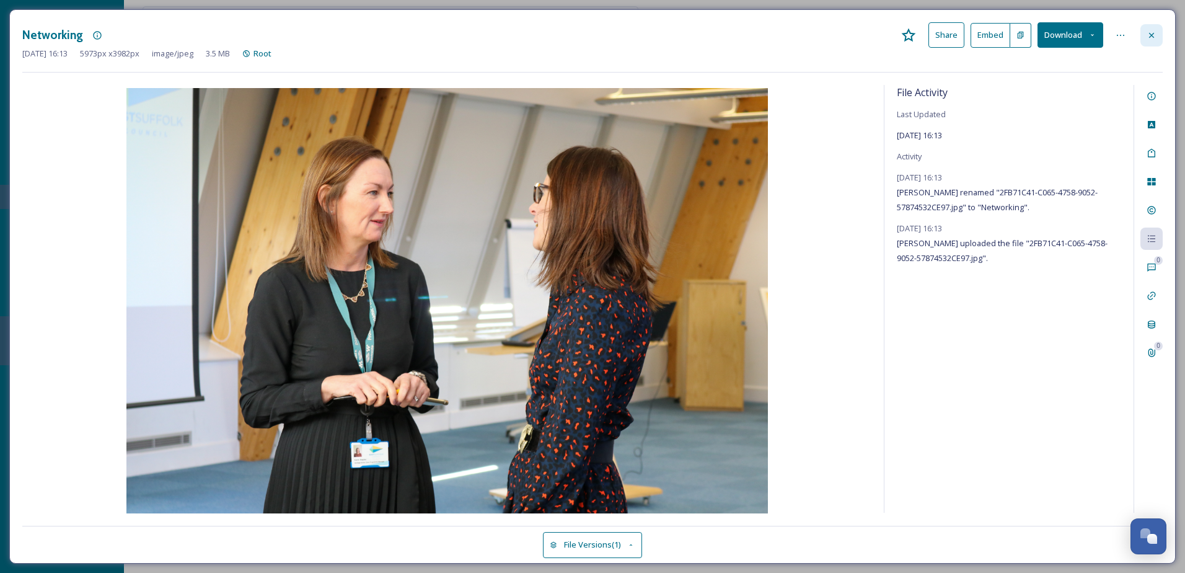
click at [1161, 35] on div at bounding box center [1151, 35] width 22 height 22
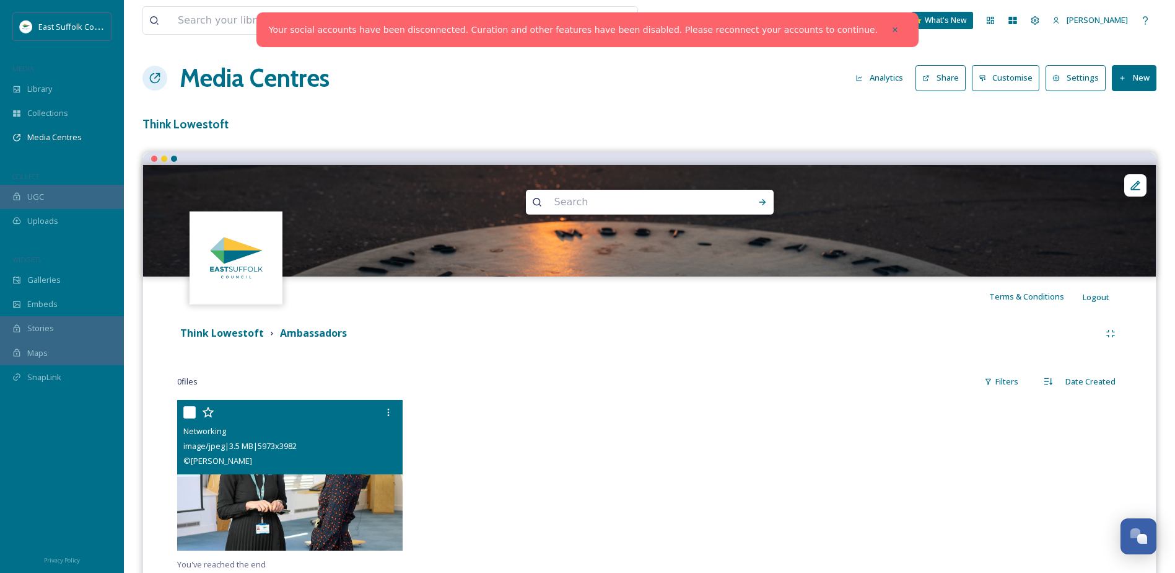
click at [625, 396] on div "Think Lowestoft Ambassadors 0 file s Filters Date Created Networking image/jpeg…" at bounding box center [649, 446] width 995 height 261
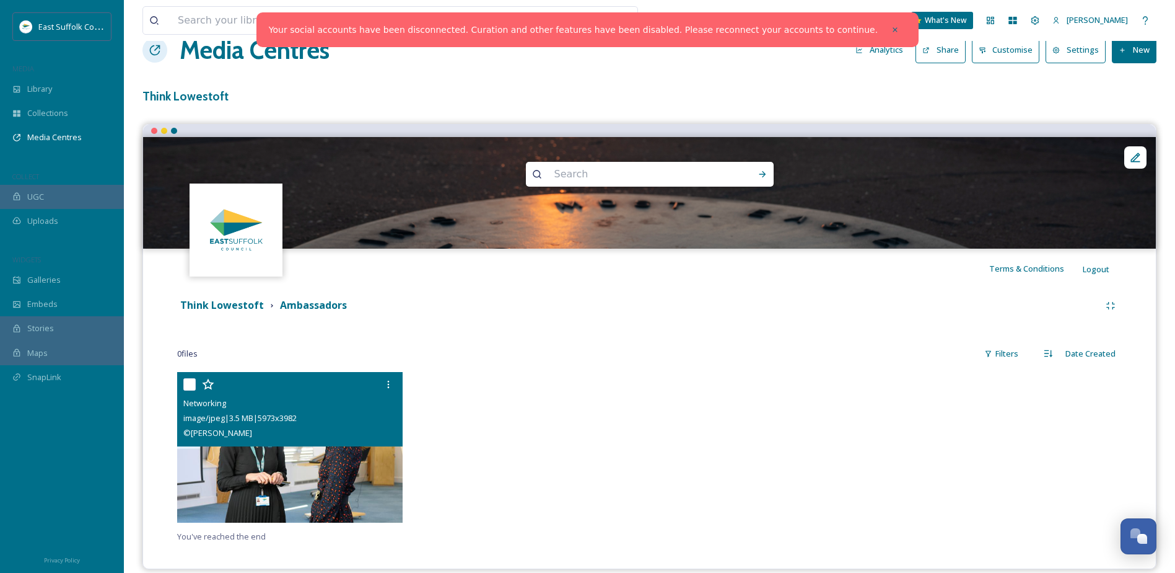
scroll to position [43, 0]
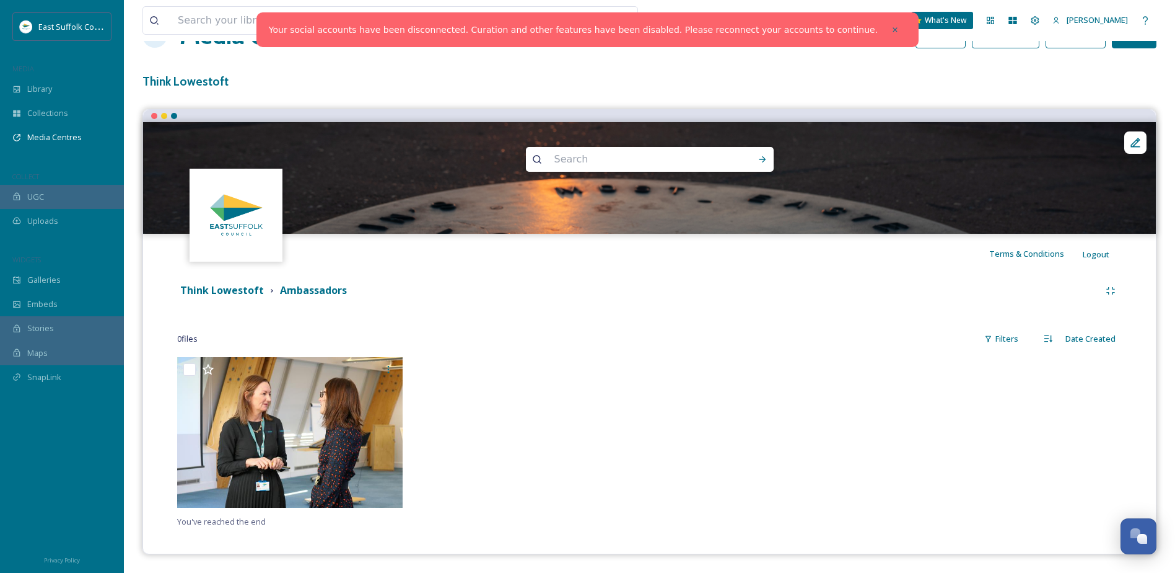
click at [496, 458] on div at bounding box center [531, 435] width 232 height 157
click at [245, 289] on strong "Think Lowestoft" at bounding box center [222, 290] width 84 height 14
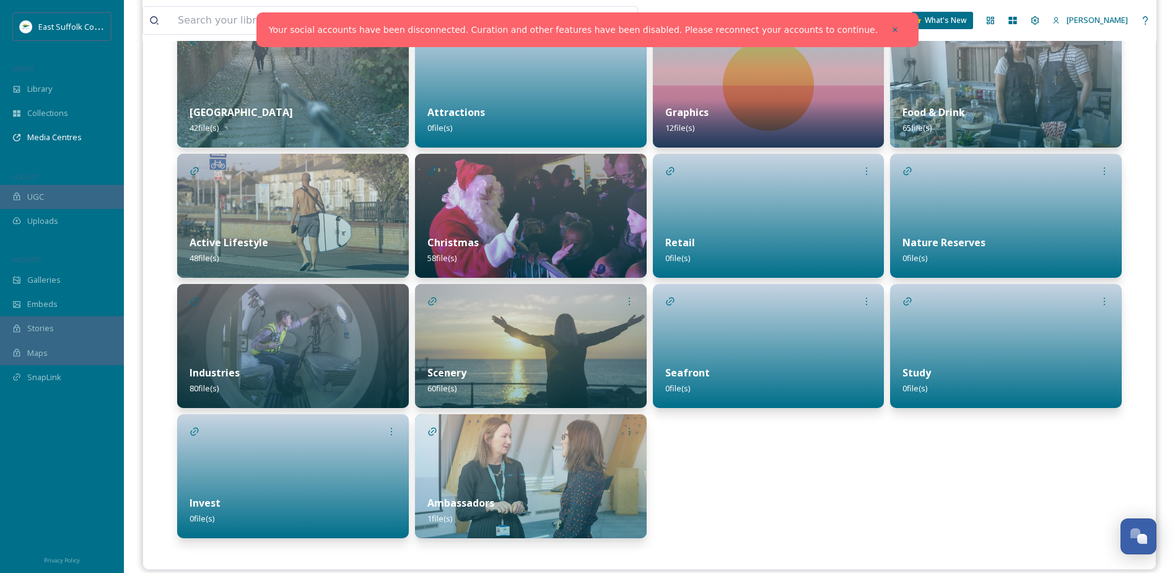
scroll to position [355, 0]
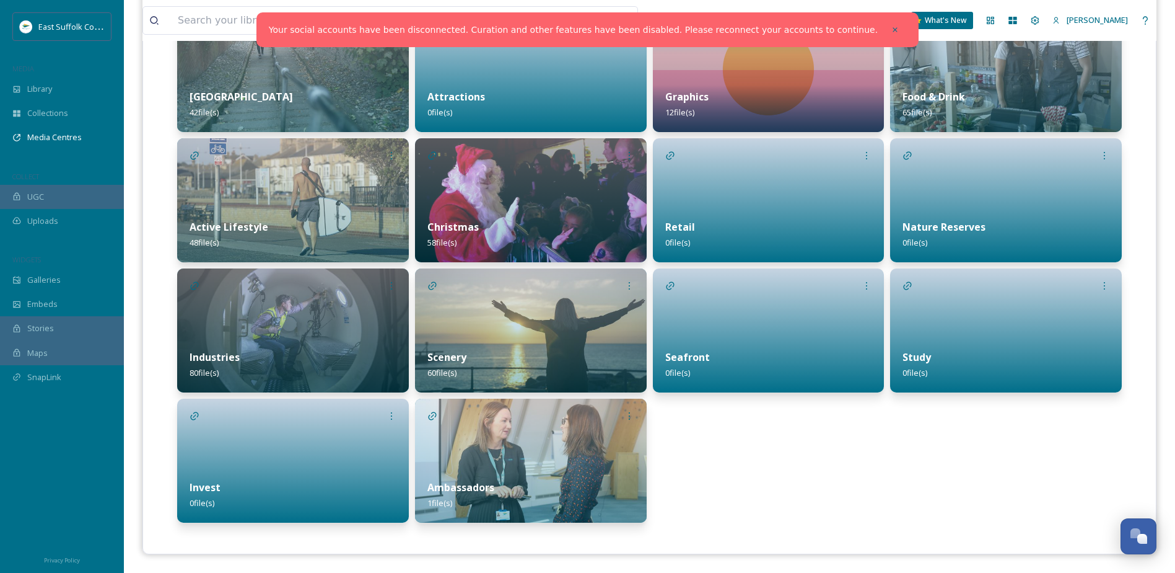
click at [544, 314] on img at bounding box center [531, 330] width 232 height 124
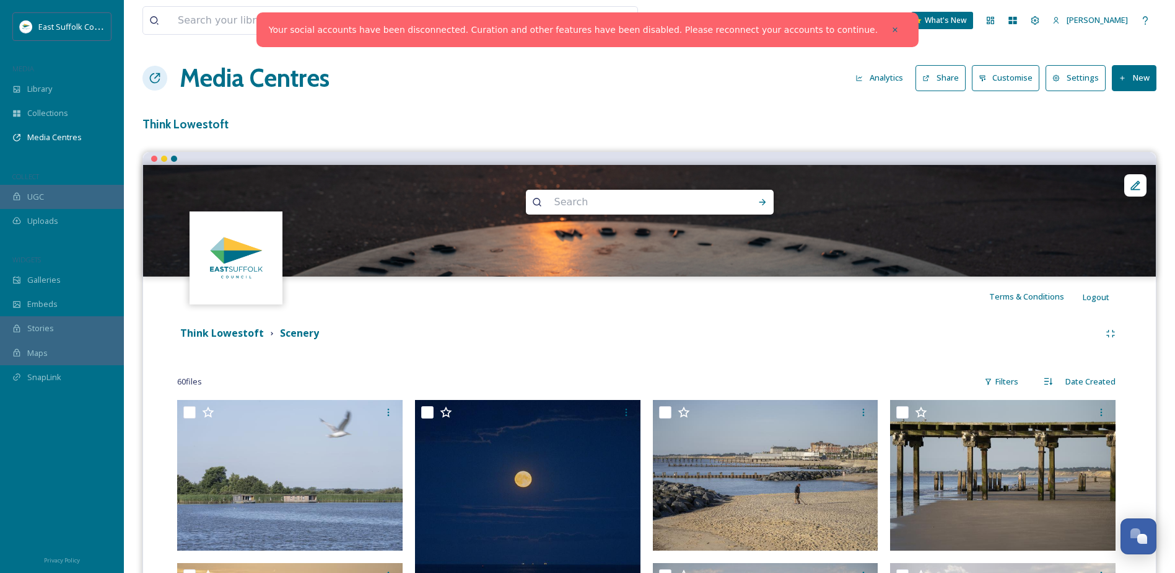
click at [1122, 84] on button "New" at bounding box center [1134, 77] width 45 height 25
click at [1118, 108] on span "Add Files" at bounding box center [1126, 107] width 33 height 12
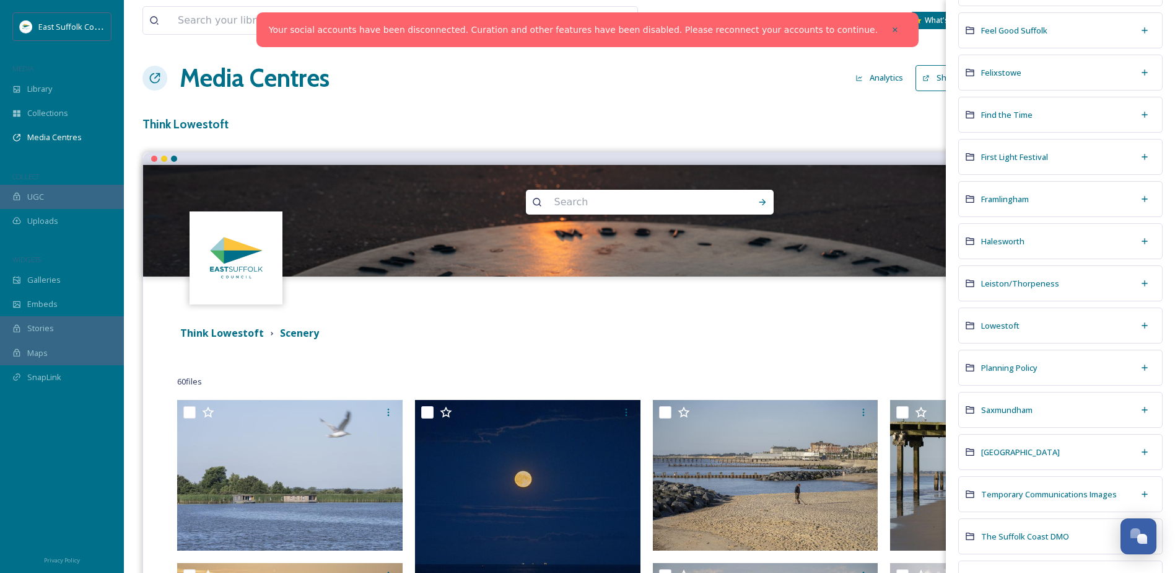
scroll to position [496, 0]
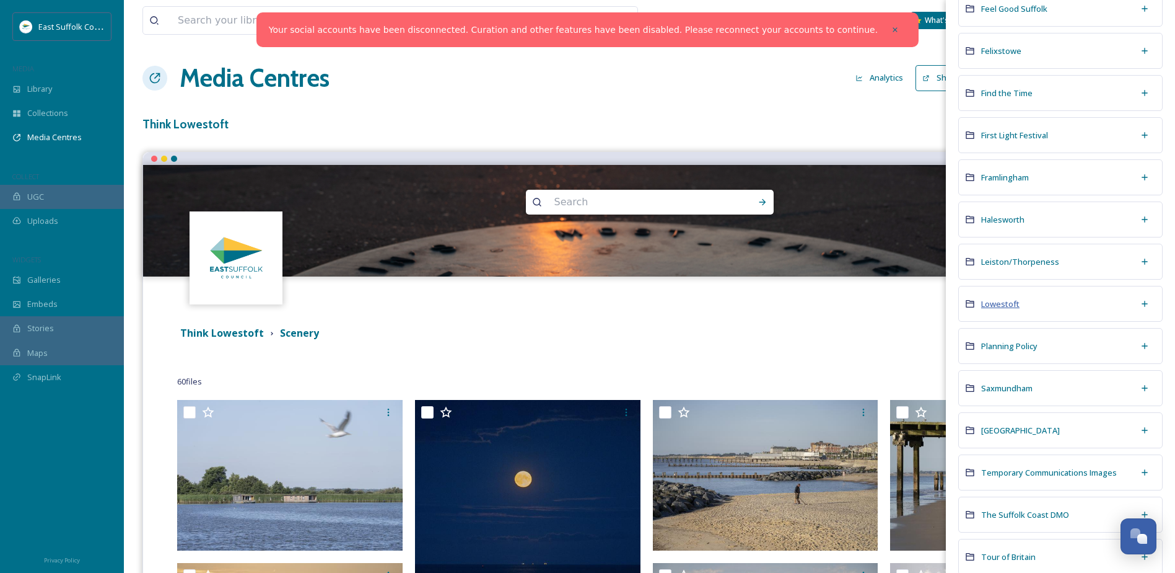
click at [1006, 305] on span "Lowestoft" at bounding box center [1000, 303] width 38 height 11
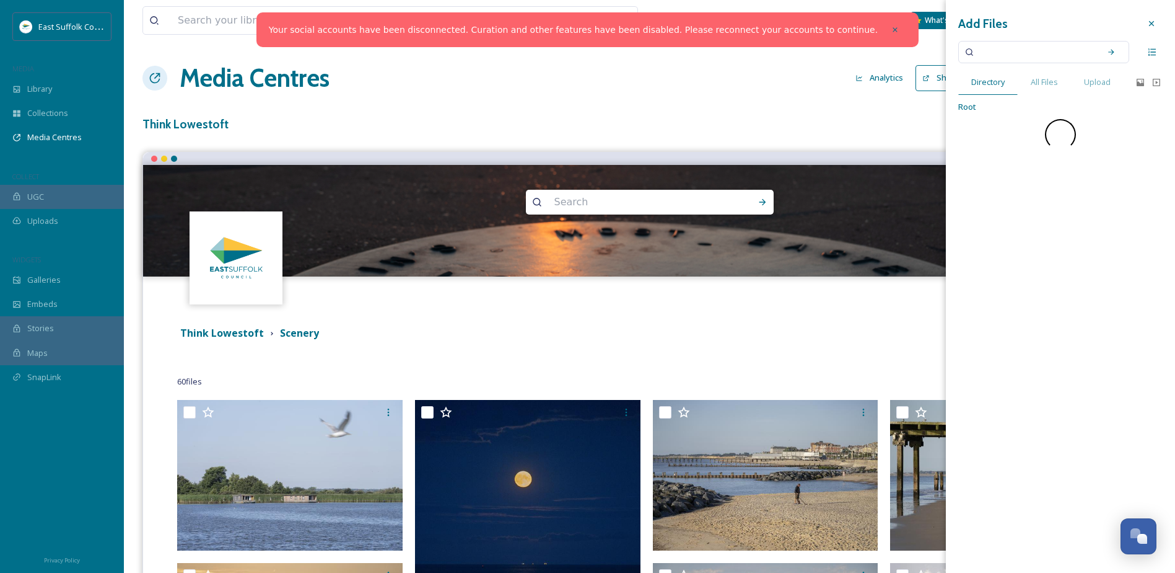
scroll to position [0, 0]
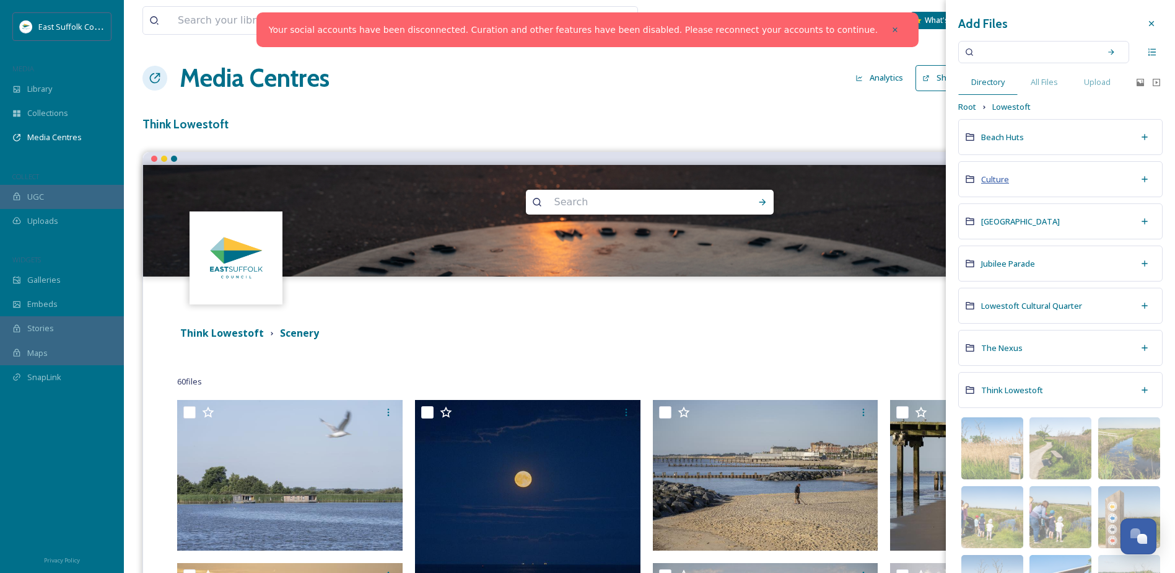
click at [1001, 183] on span "Culture" at bounding box center [995, 178] width 28 height 11
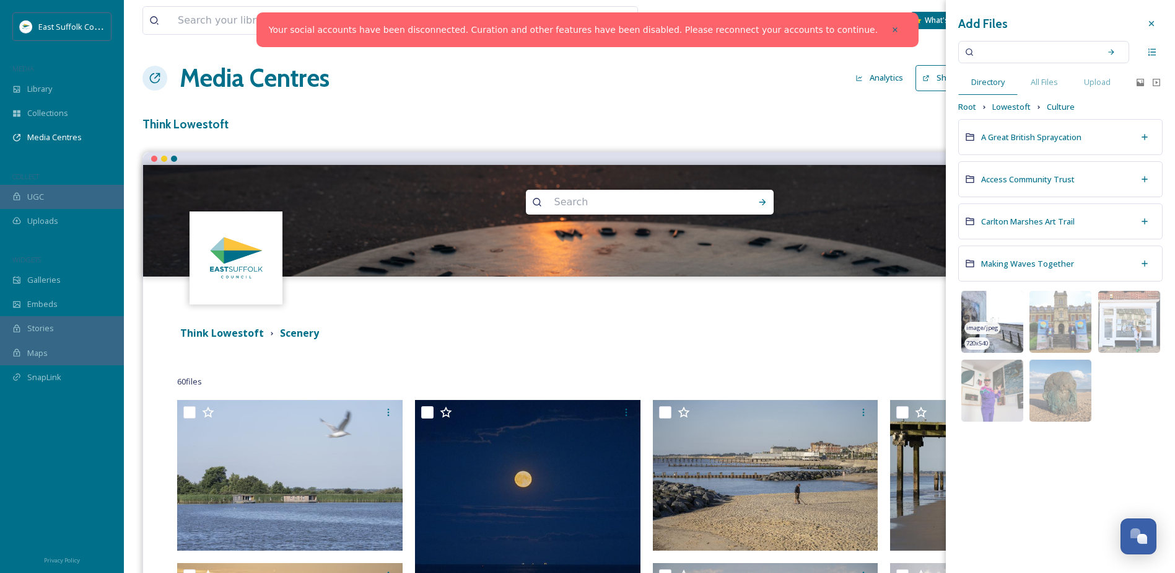
click at [977, 305] on img at bounding box center [993, 322] width 62 height 62
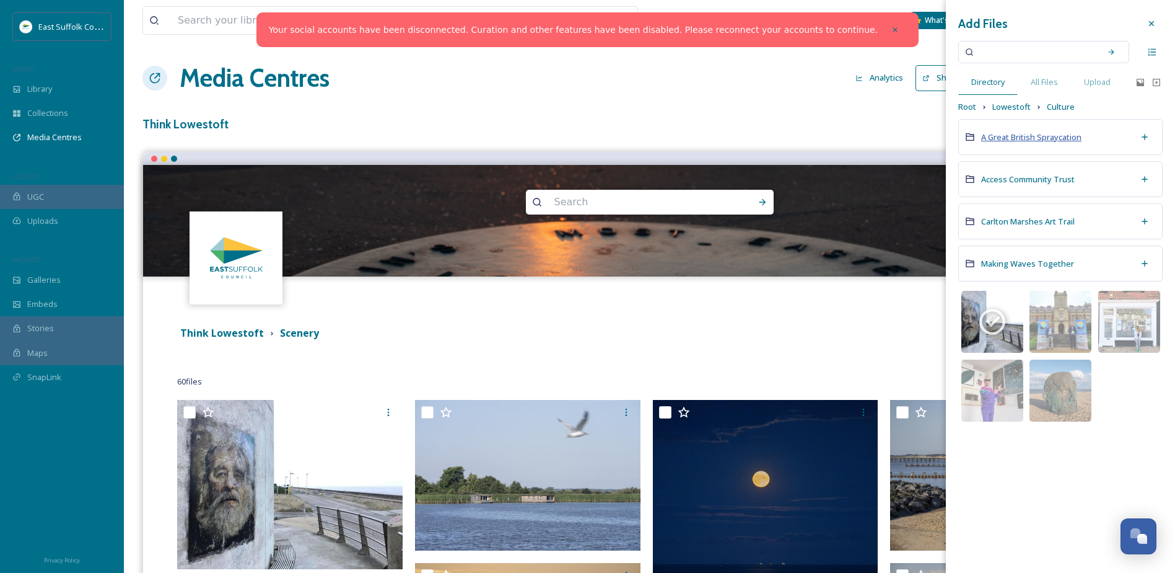
click at [1017, 141] on span "A Great British Spraycation" at bounding box center [1031, 136] width 100 height 11
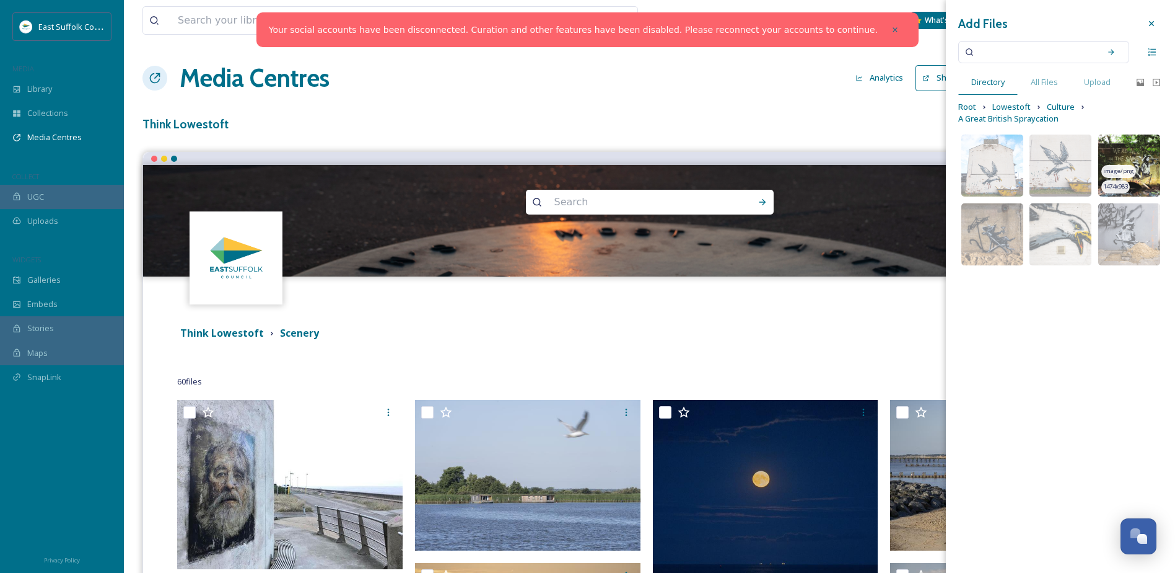
click at [1122, 154] on img at bounding box center [1130, 165] width 62 height 62
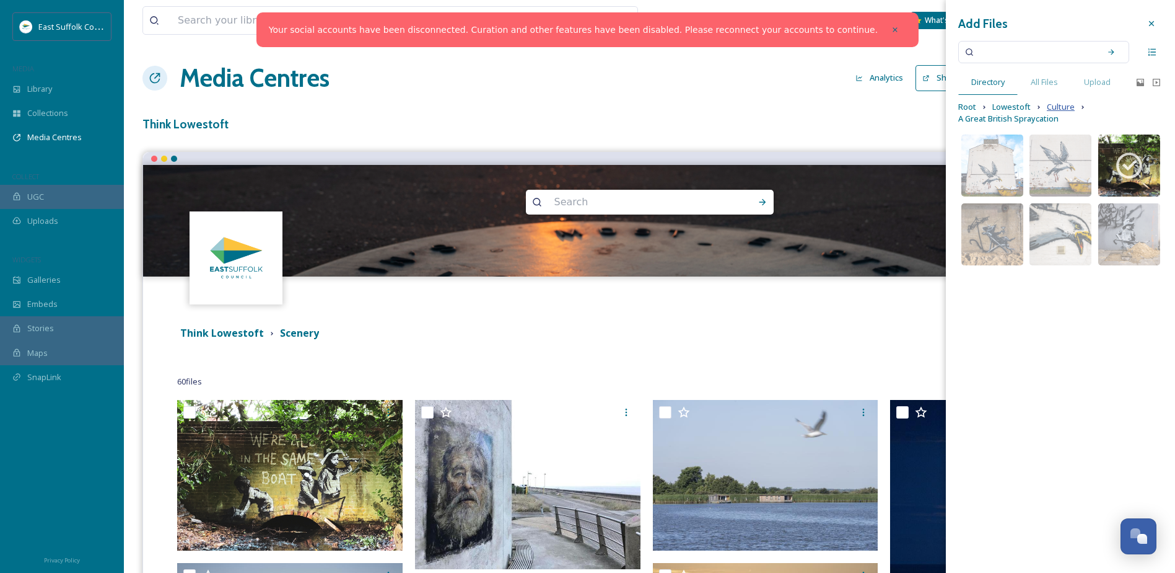
click at [1056, 108] on span "Culture" at bounding box center [1061, 107] width 28 height 12
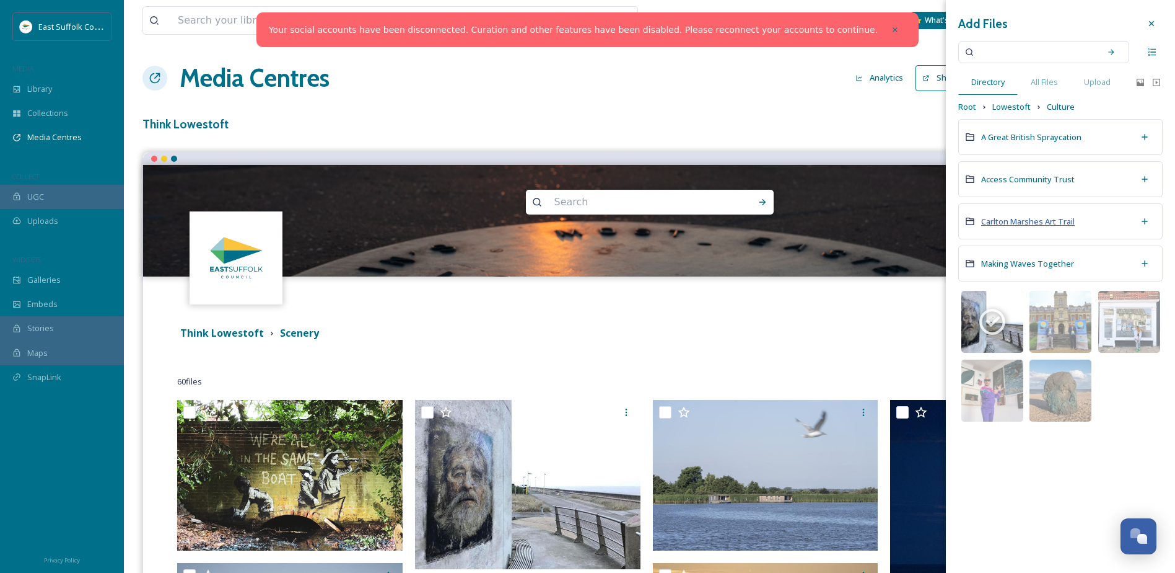
click at [1030, 222] on span "Carlton Marshes Art Trail" at bounding box center [1028, 221] width 94 height 11
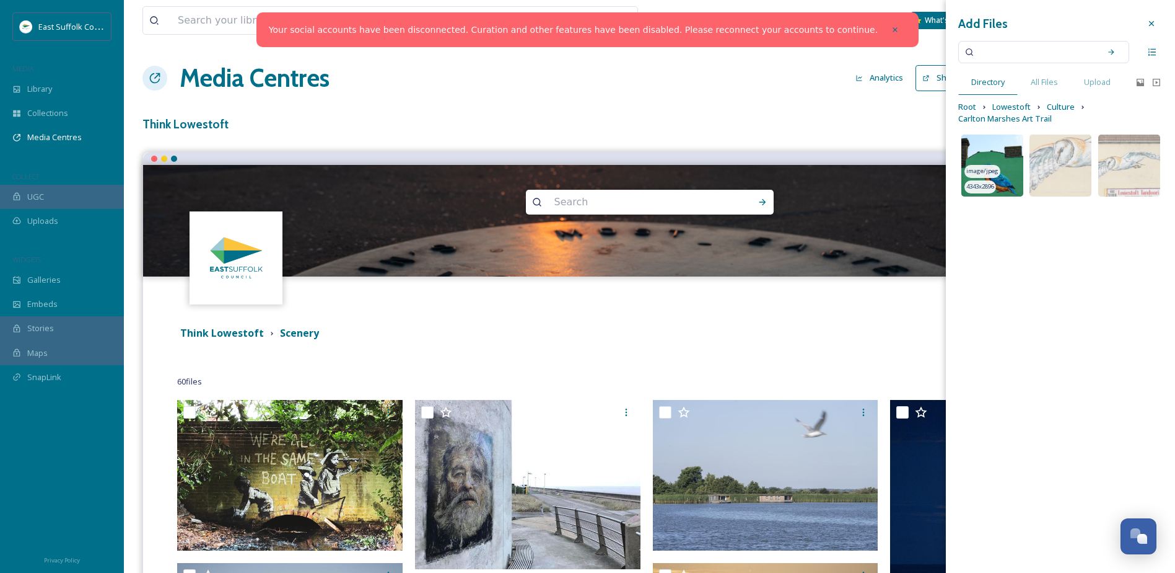
click at [993, 155] on img at bounding box center [993, 165] width 62 height 62
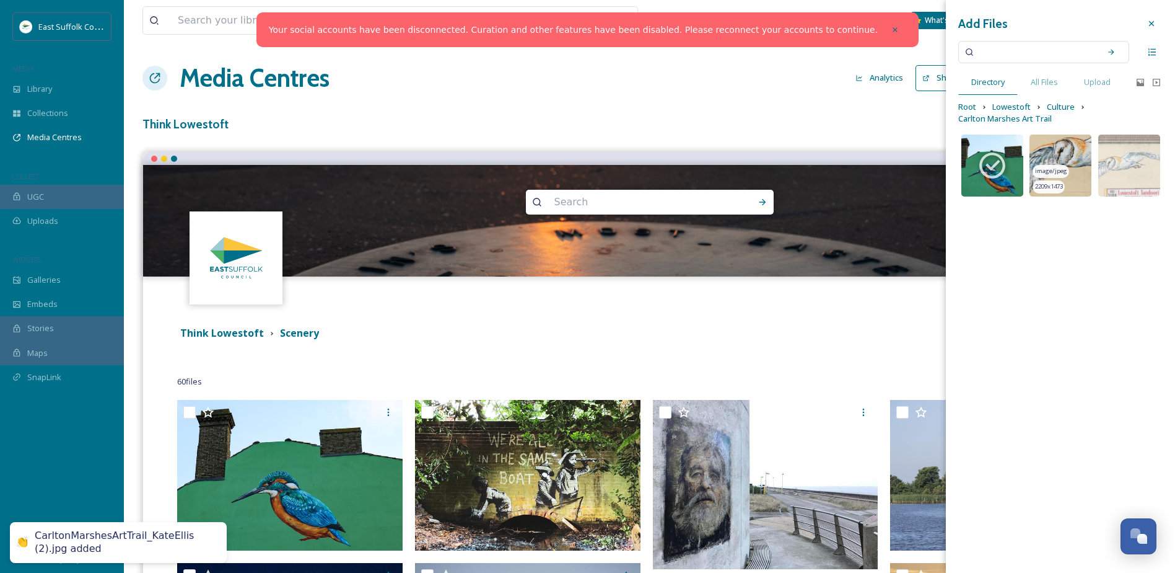
click at [1058, 151] on img at bounding box center [1061, 165] width 62 height 62
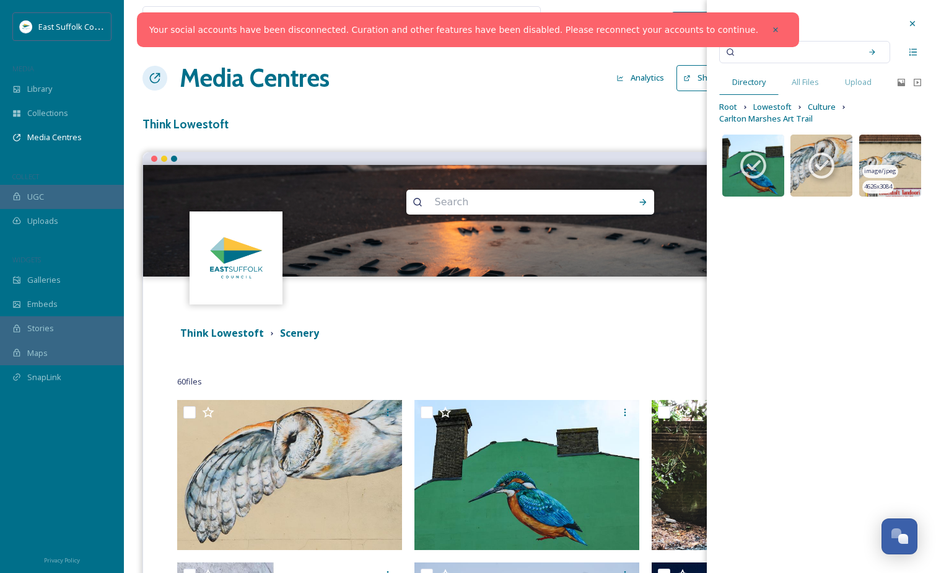
click at [881, 162] on img at bounding box center [890, 165] width 62 height 62
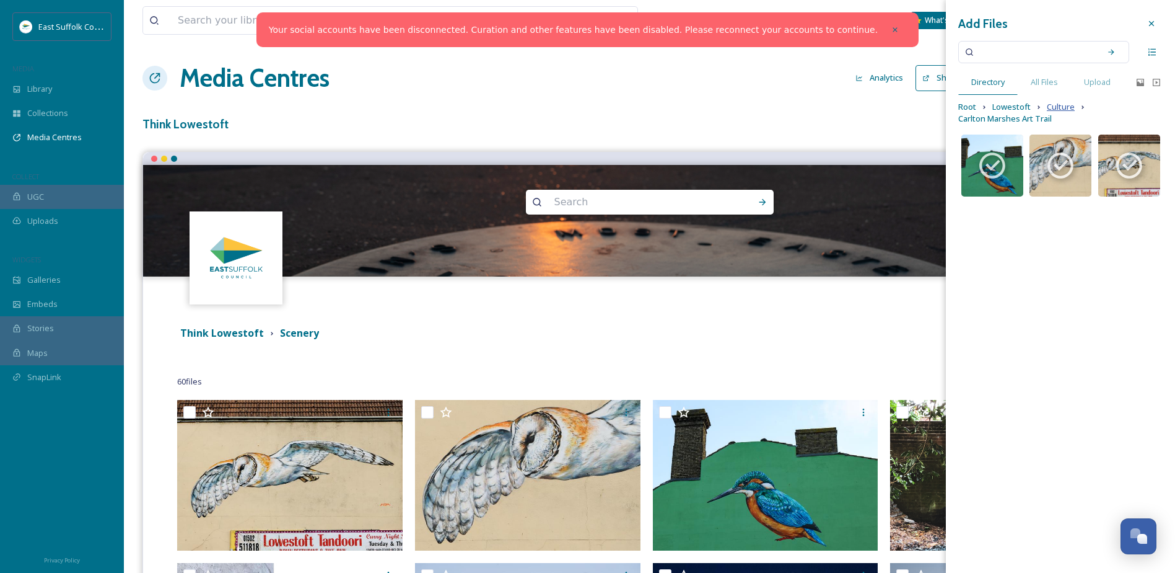
click at [1057, 105] on span "Culture" at bounding box center [1061, 107] width 28 height 12
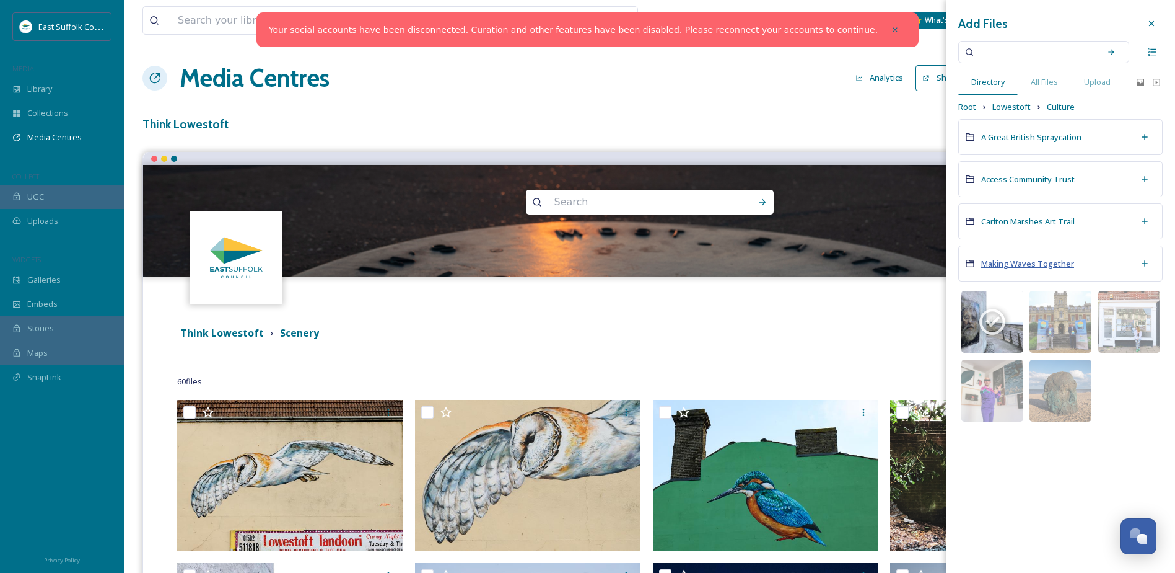
click at [1048, 262] on span "Making Waves Together" at bounding box center [1027, 263] width 93 height 11
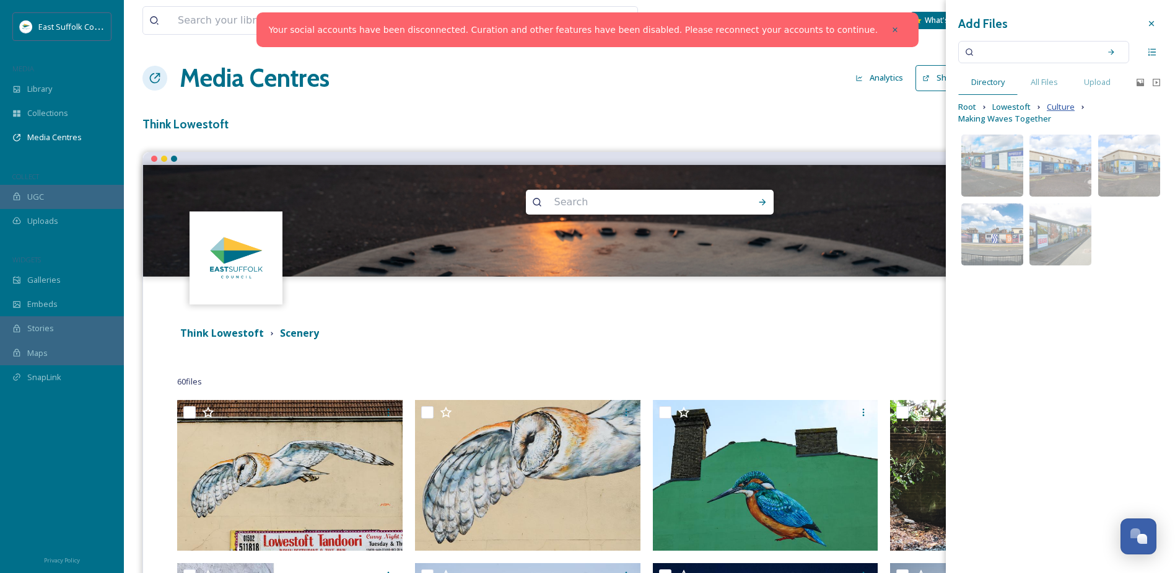
click at [1052, 108] on span "Culture" at bounding box center [1061, 107] width 28 height 12
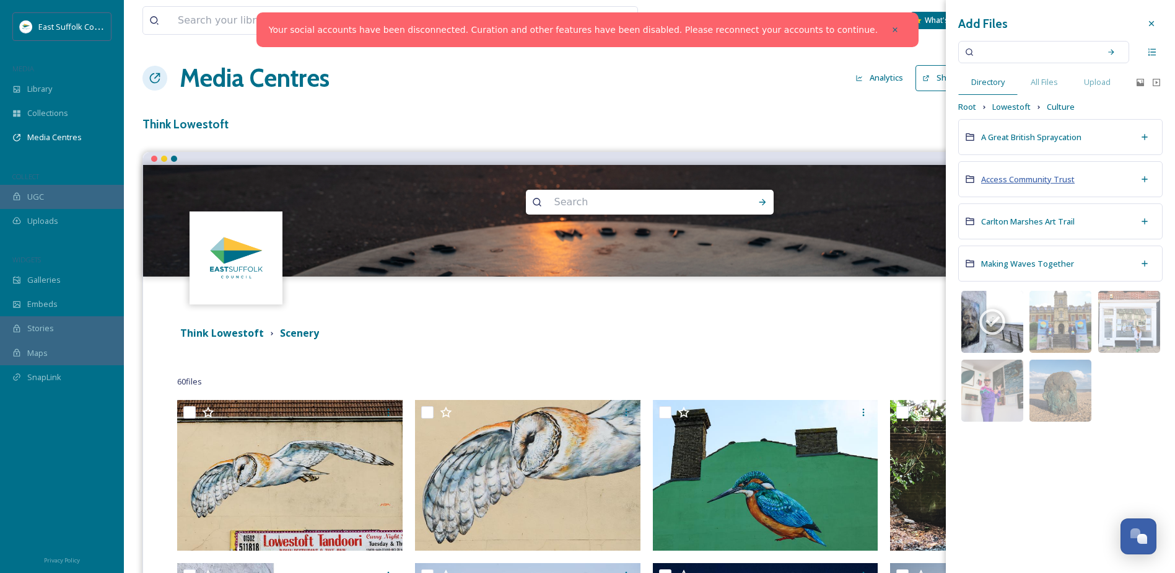
click at [1034, 183] on span "Access Community Trust" at bounding box center [1028, 178] width 94 height 11
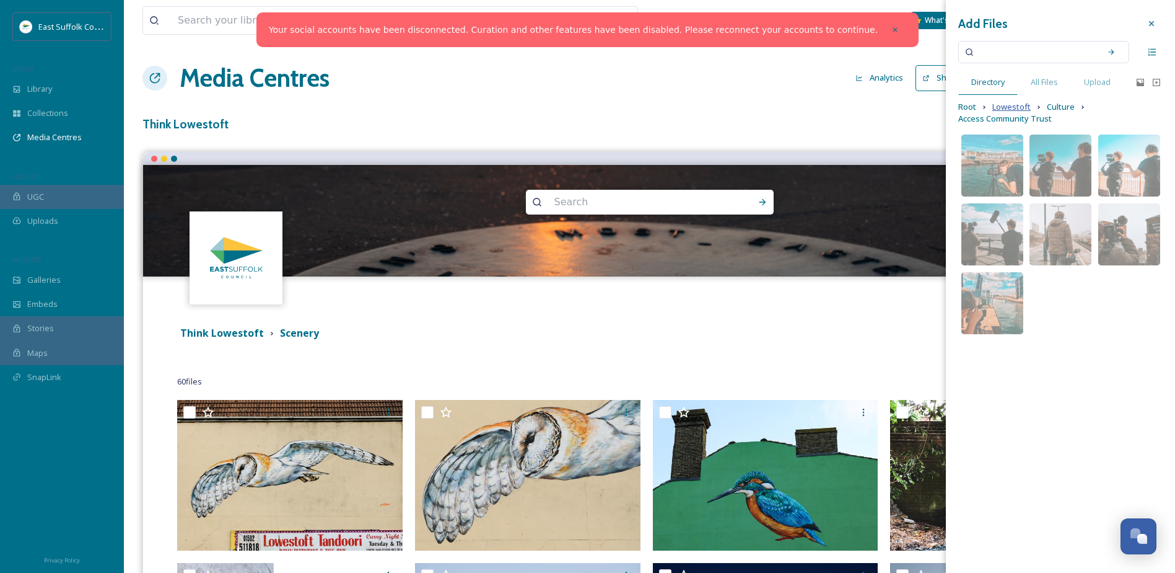
click at [1001, 102] on span "Lowestoft" at bounding box center [1012, 107] width 38 height 12
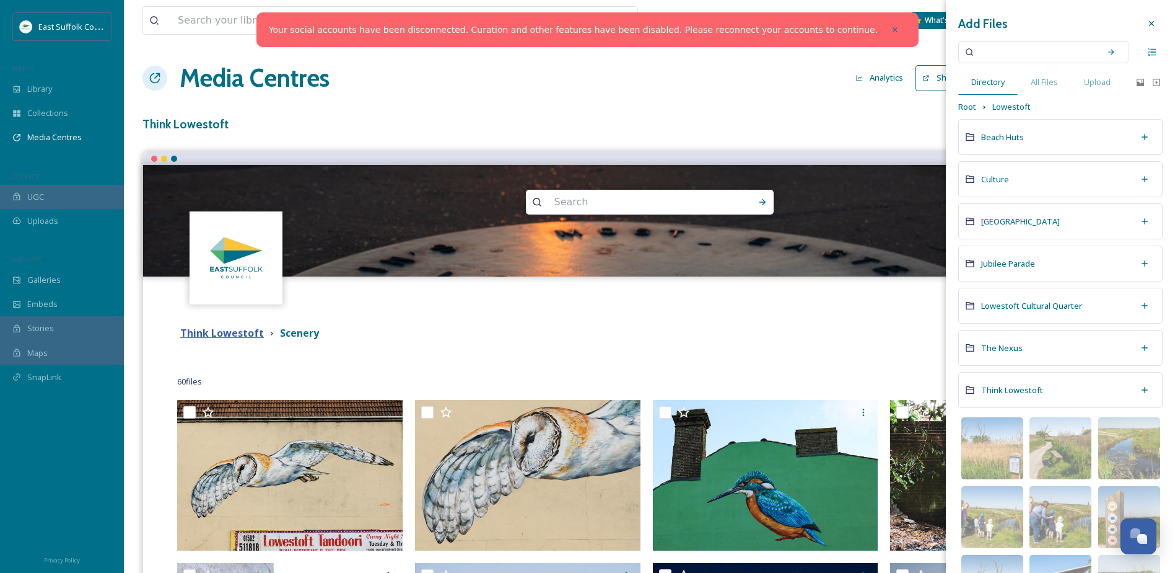
click at [239, 336] on strong "Think Lowestoft" at bounding box center [222, 333] width 84 height 14
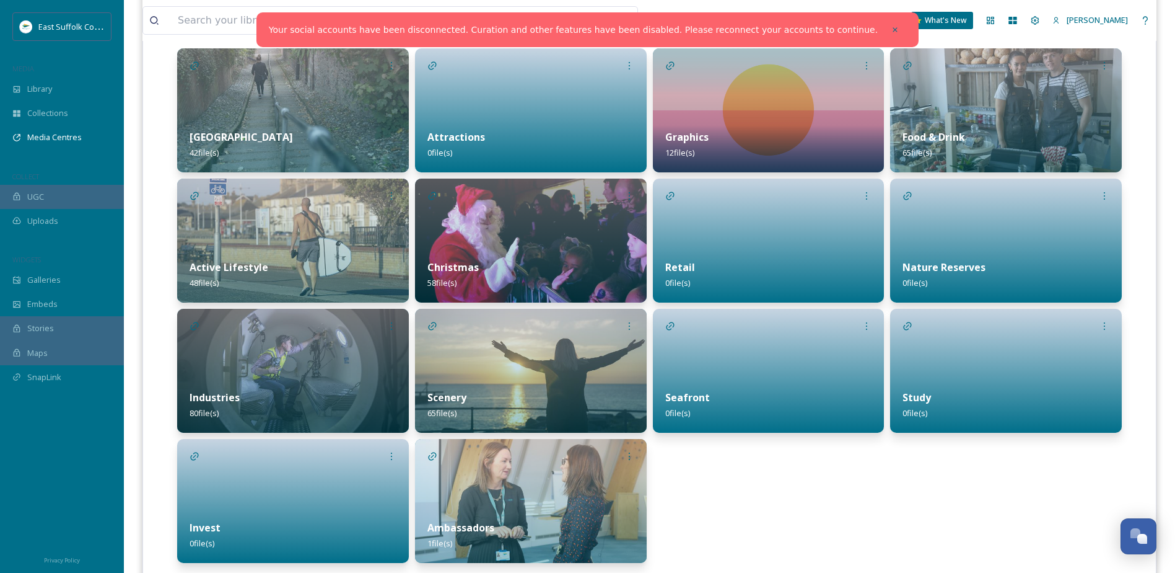
scroll to position [293, 0]
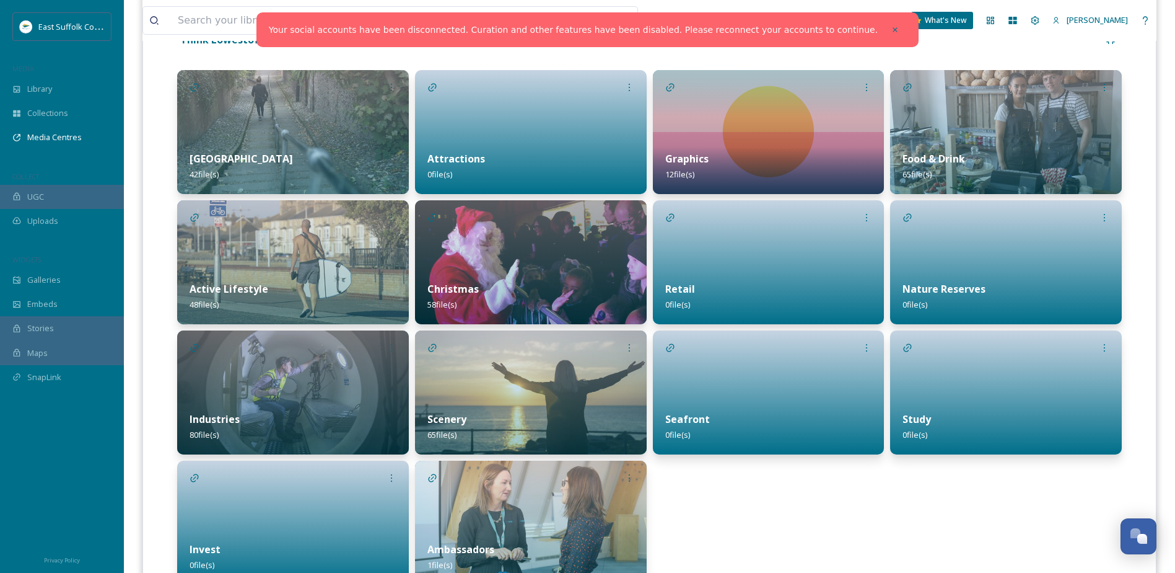
click at [335, 414] on div "Industries 80 file(s)" at bounding box center [293, 426] width 232 height 55
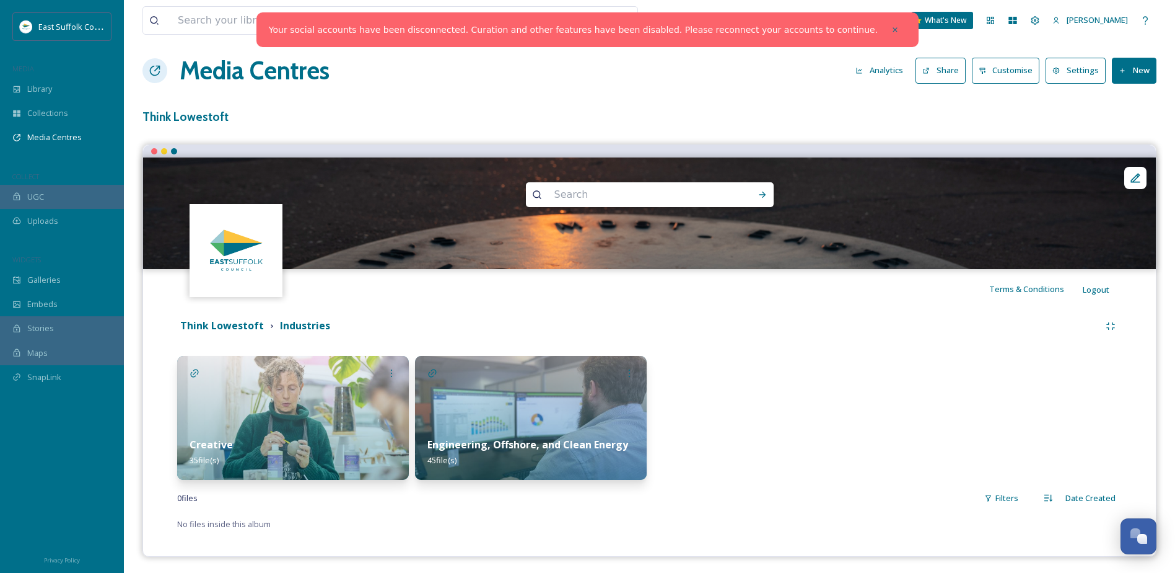
scroll to position [10, 0]
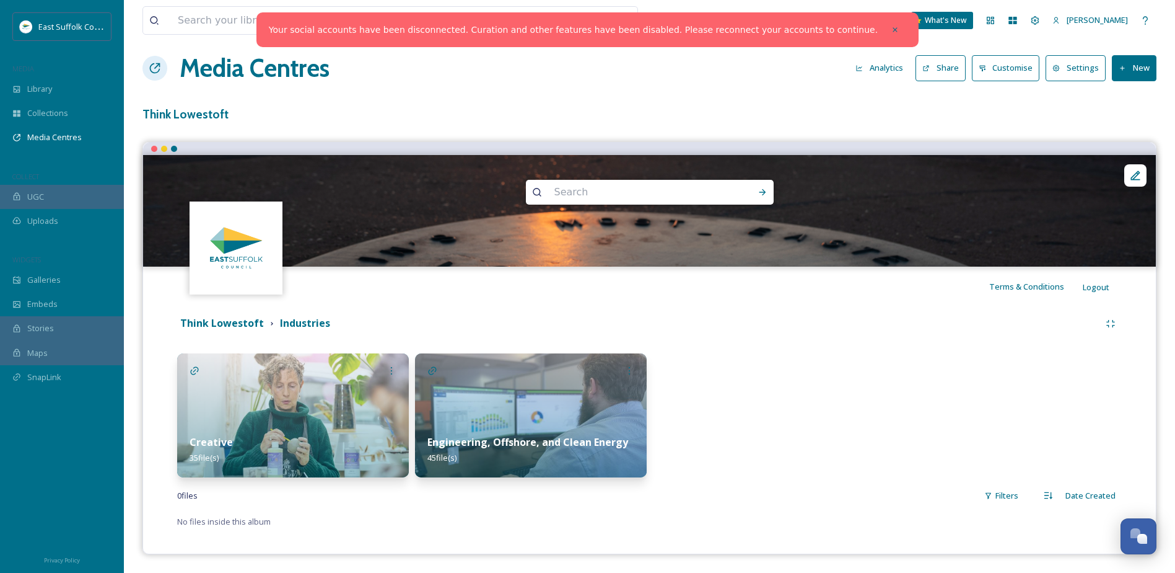
click at [503, 416] on img at bounding box center [531, 415] width 232 height 124
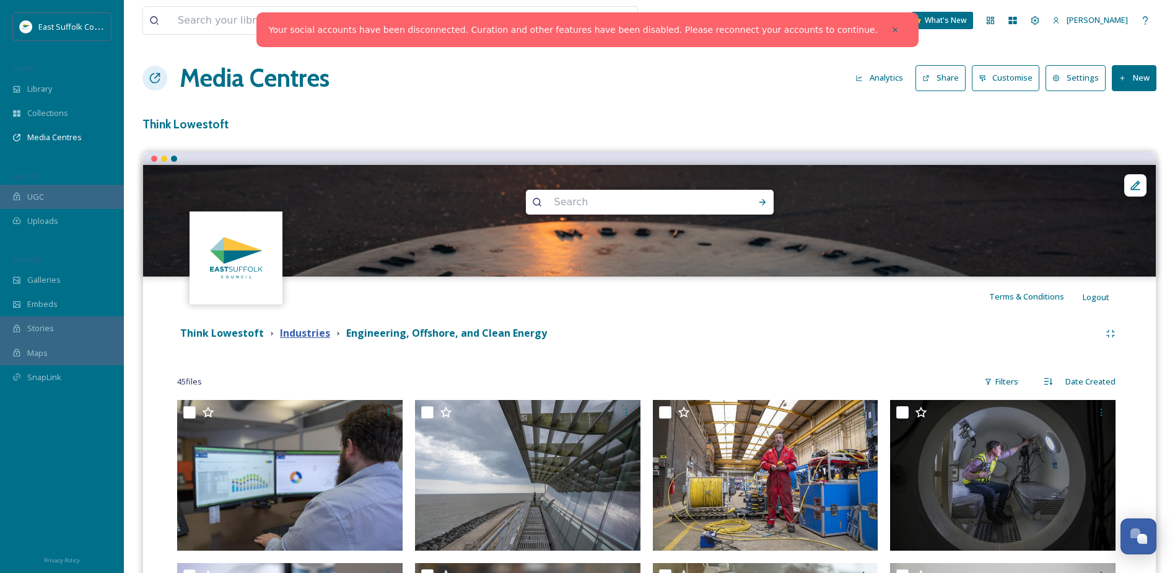
click at [313, 332] on strong "Industries" at bounding box center [305, 333] width 50 height 14
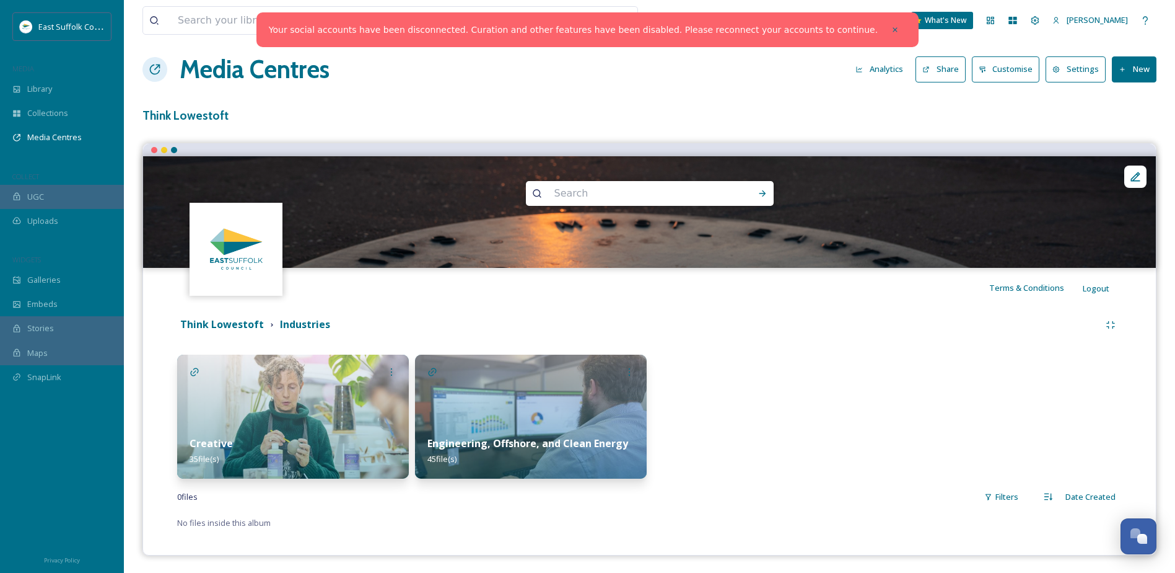
scroll to position [10, 0]
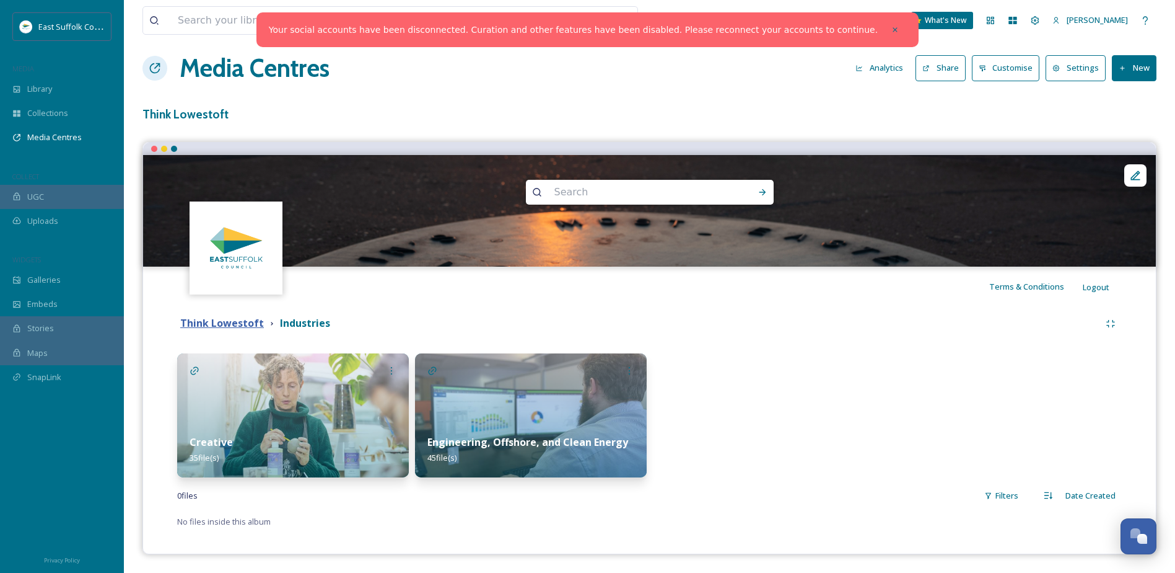
click at [236, 327] on strong "Think Lowestoft" at bounding box center [222, 323] width 84 height 14
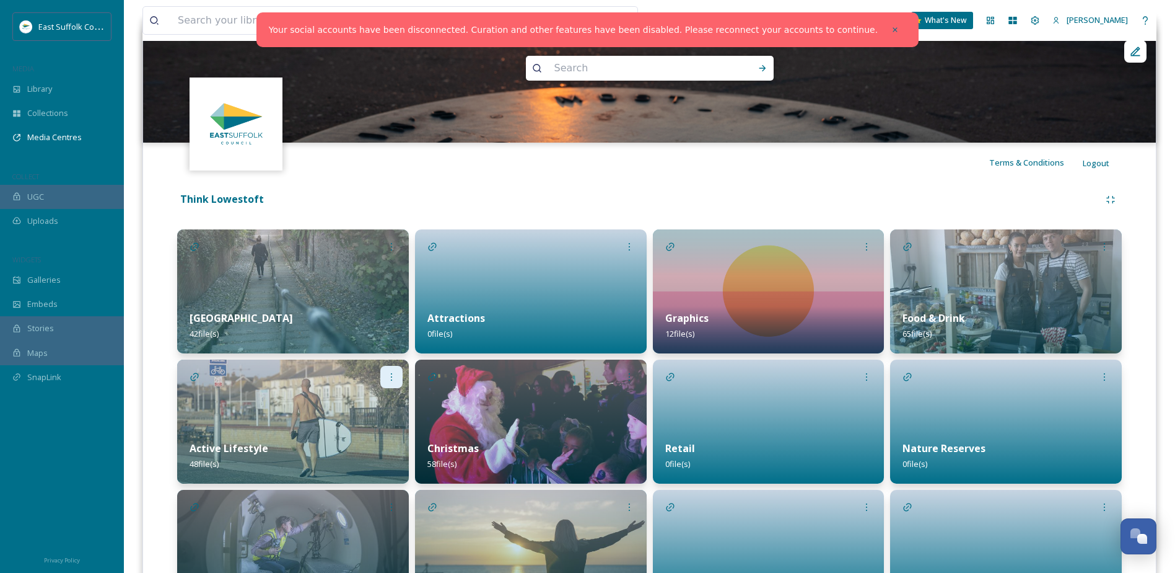
scroll to position [186, 0]
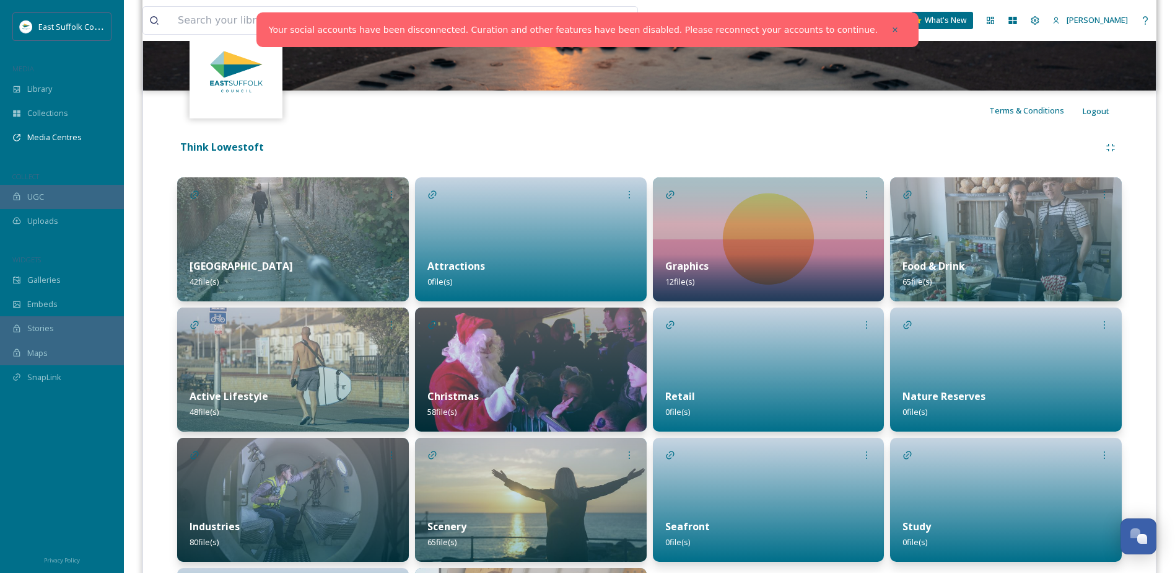
click at [301, 355] on img at bounding box center [293, 369] width 232 height 124
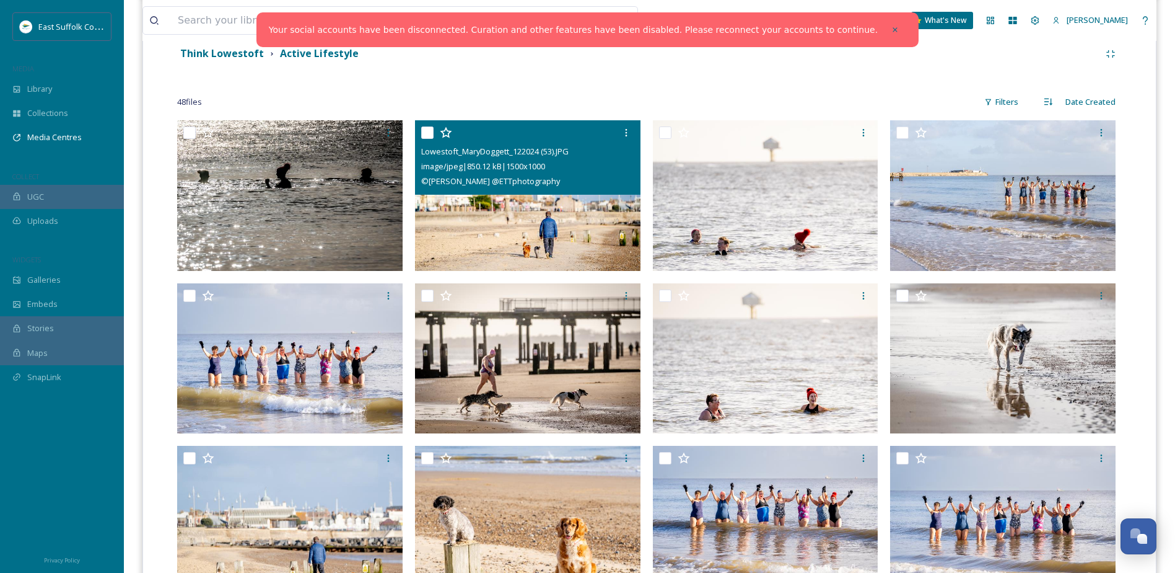
scroll to position [434, 0]
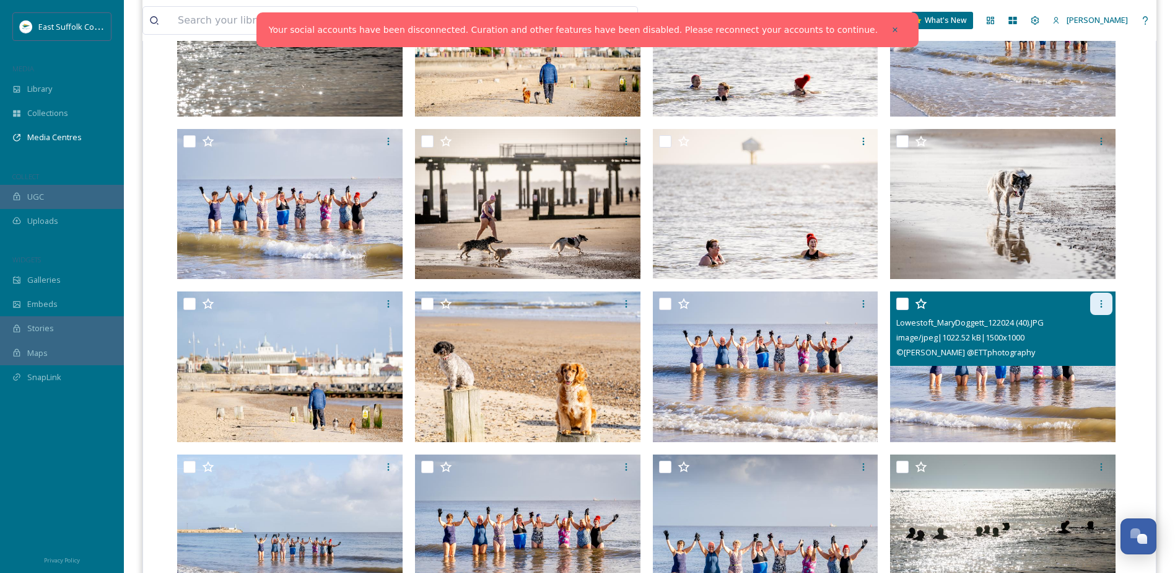
click at [1096, 305] on div at bounding box center [1102, 303] width 22 height 22
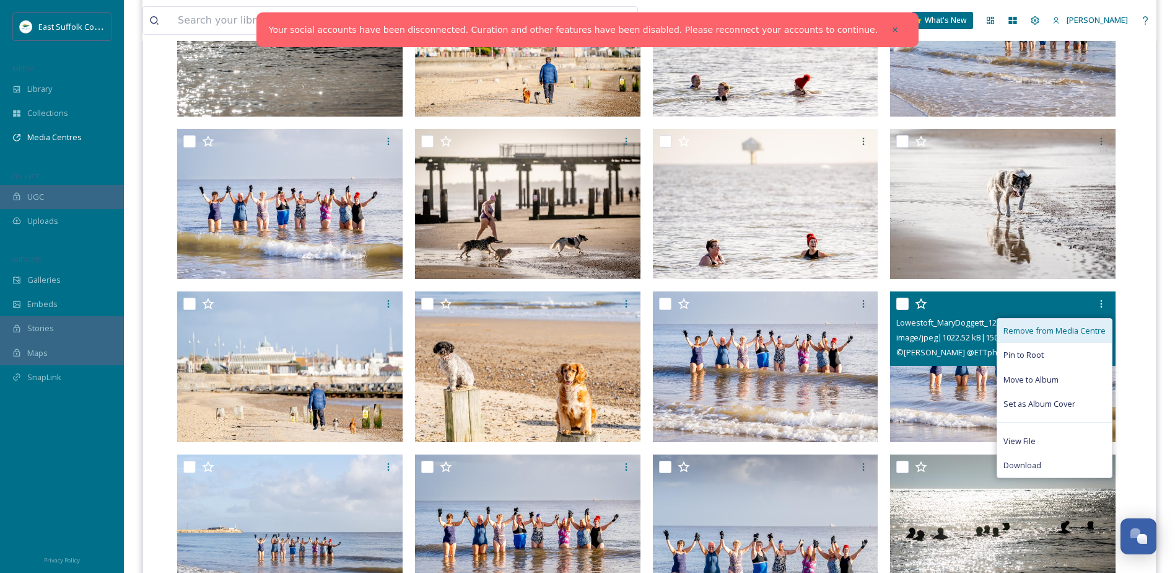
click at [1079, 330] on span "Remove from Media Centre" at bounding box center [1055, 331] width 102 height 12
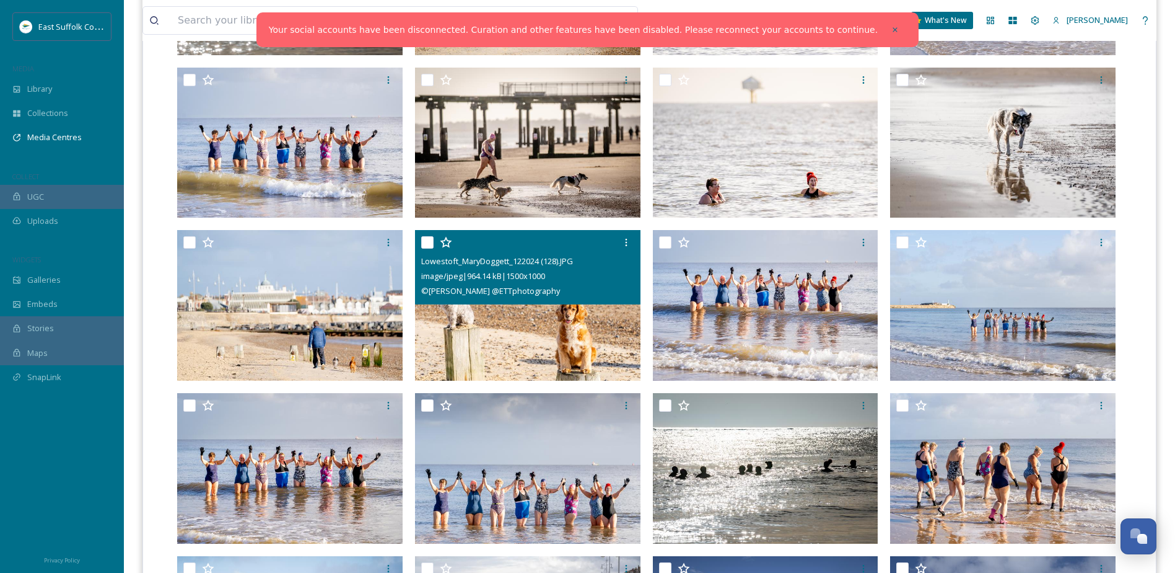
scroll to position [496, 0]
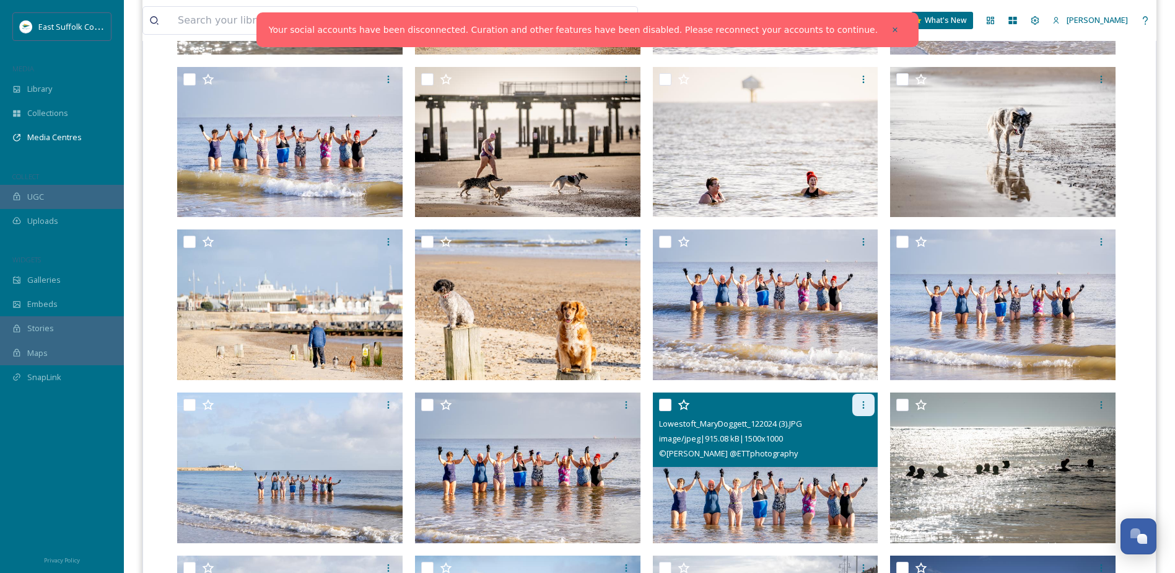
click at [869, 399] on div at bounding box center [864, 404] width 22 height 22
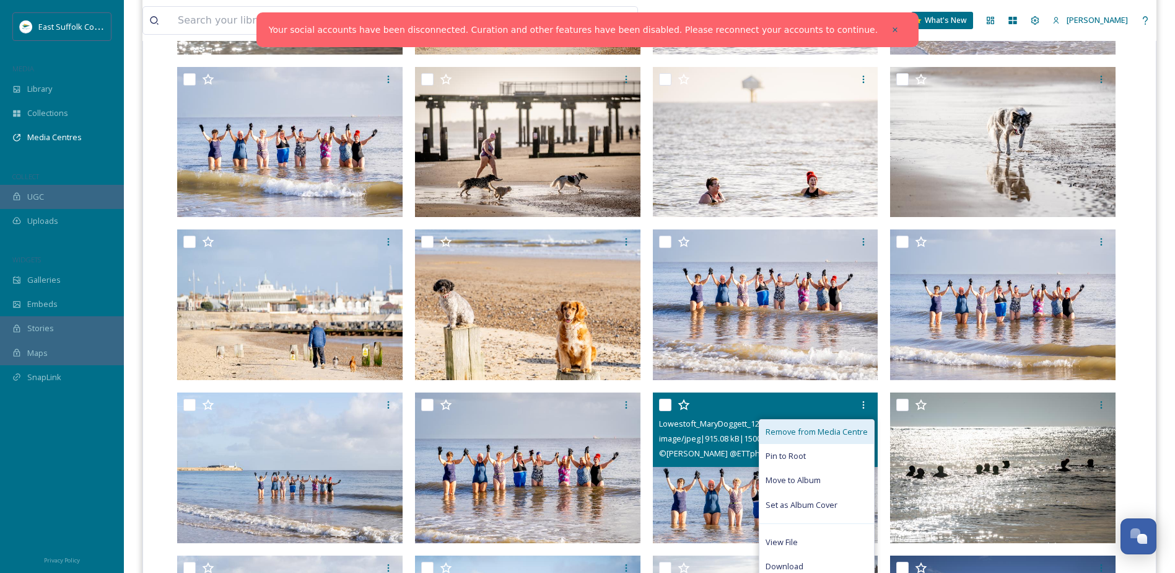
click at [861, 424] on div "Remove from Media Centre" at bounding box center [817, 431] width 115 height 24
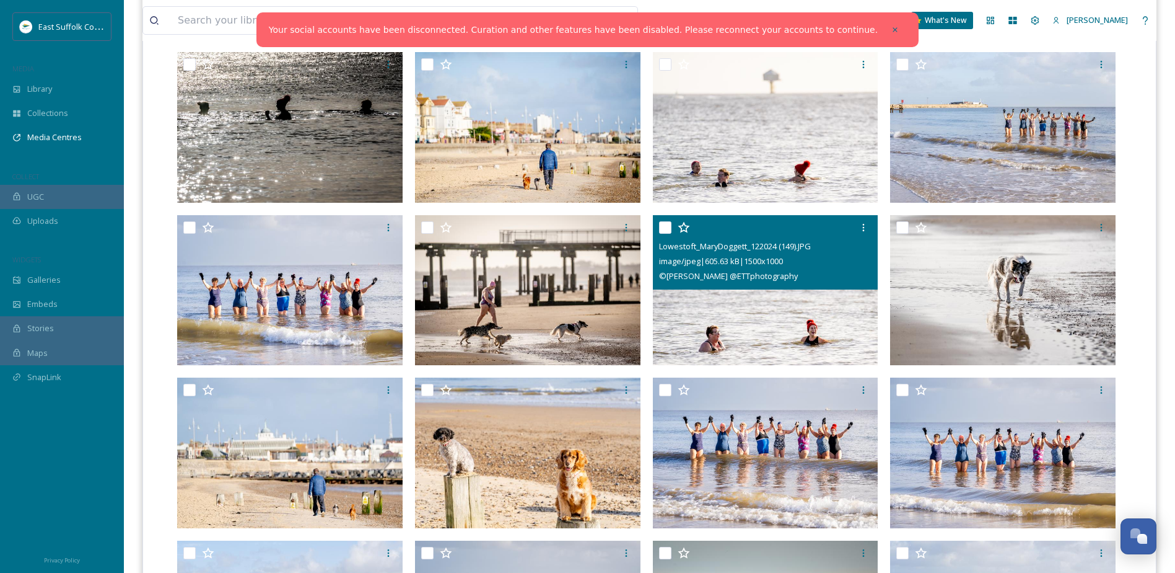
scroll to position [0, 0]
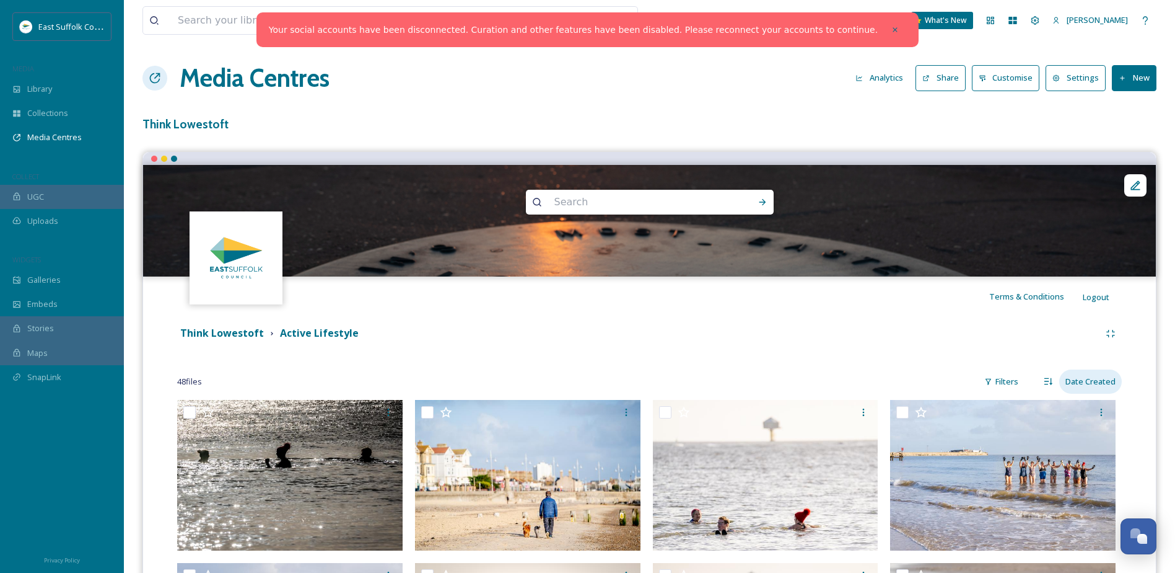
click at [1085, 378] on div "Date Created" at bounding box center [1091, 381] width 63 height 24
click at [1081, 434] on span "Date Created" at bounding box center [1087, 434] width 49 height 12
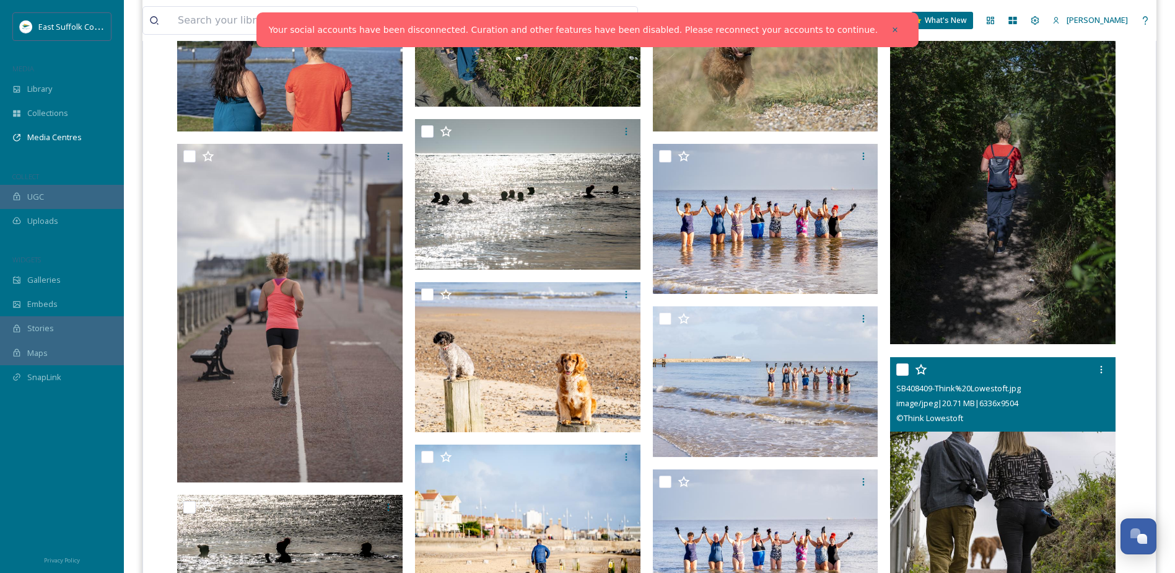
scroll to position [1549, 0]
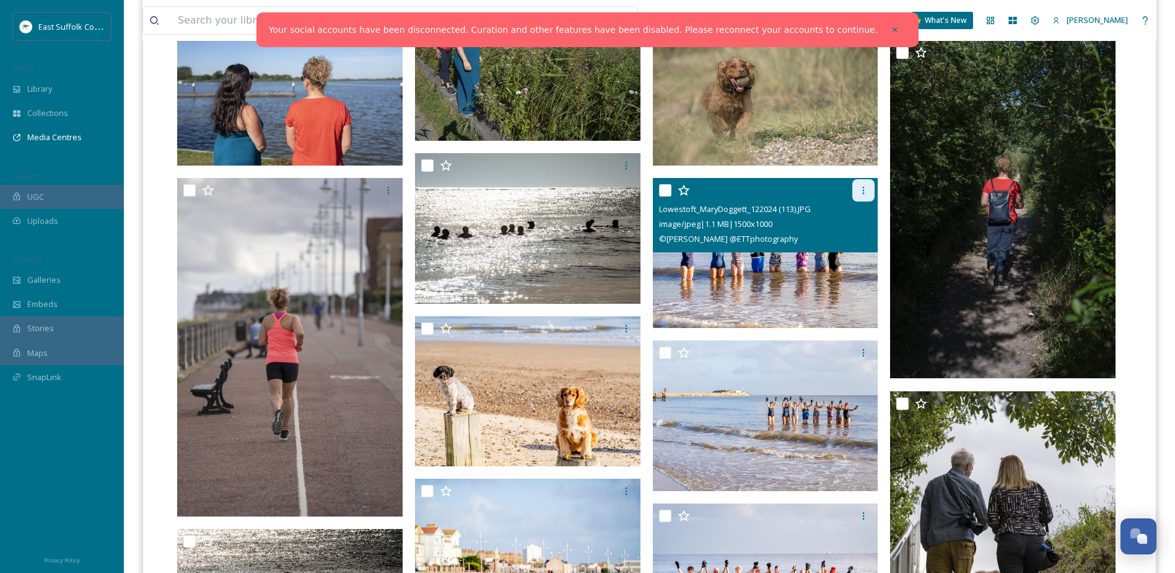
click at [861, 187] on icon at bounding box center [864, 190] width 10 height 10
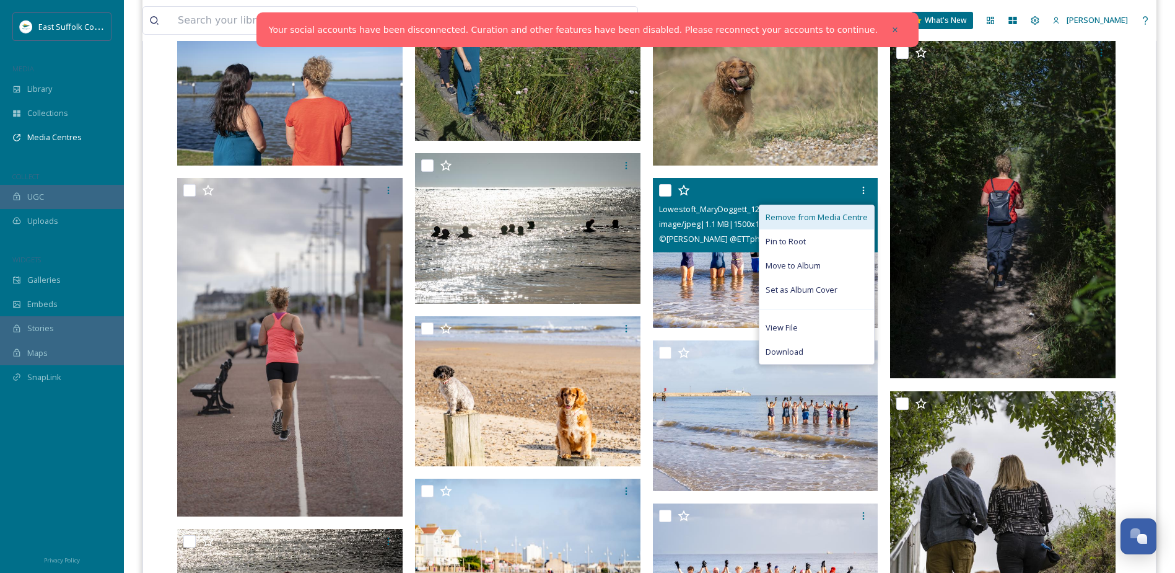
click at [844, 219] on span "Remove from Media Centre" at bounding box center [817, 217] width 102 height 12
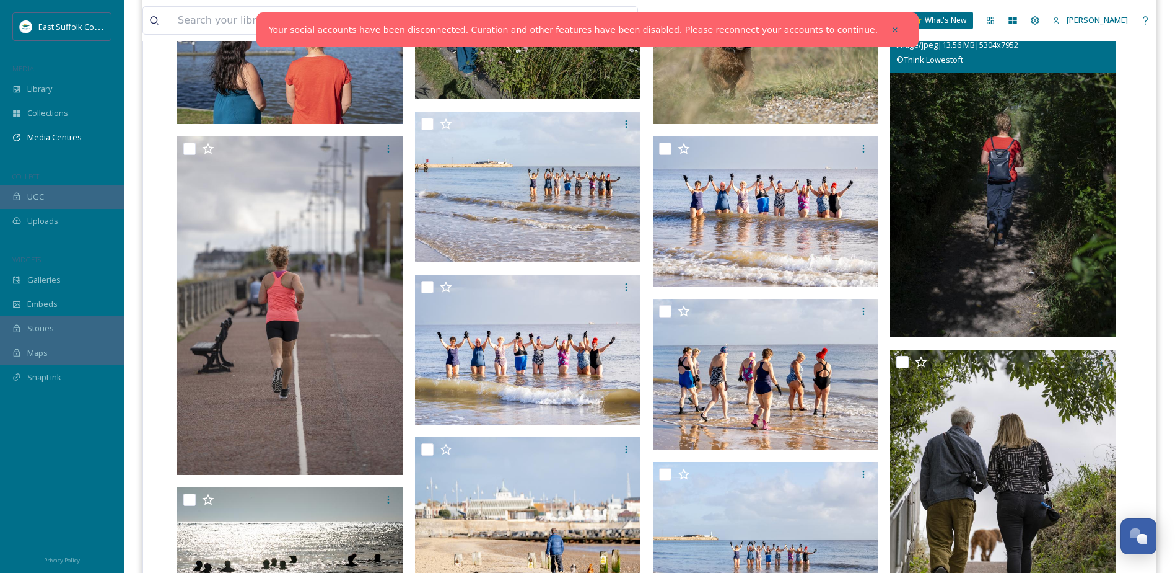
scroll to position [1611, 0]
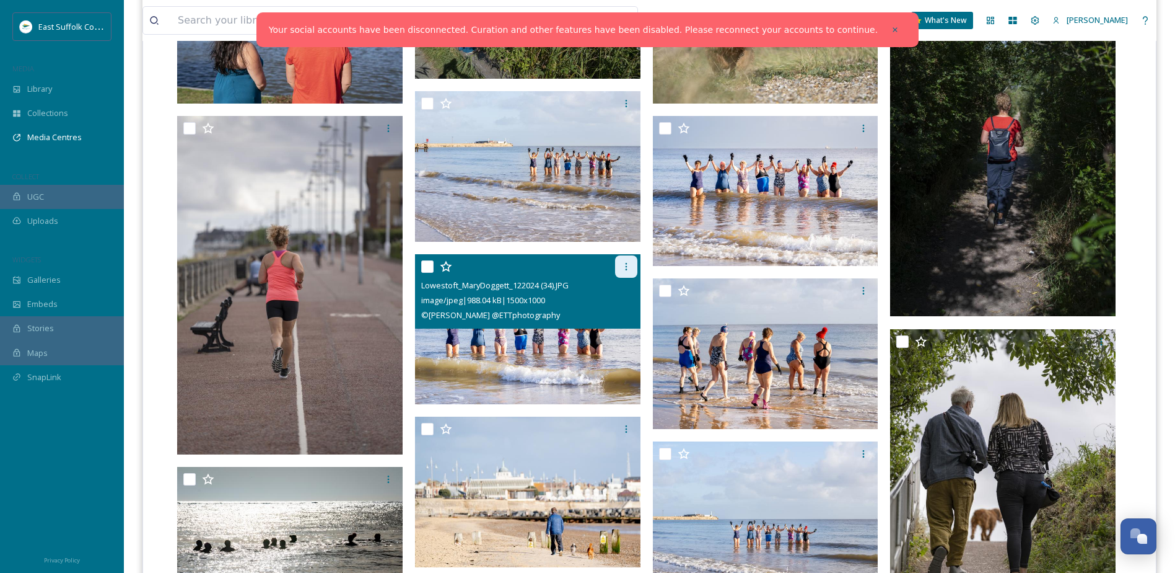
click at [625, 262] on icon at bounding box center [626, 266] width 10 height 10
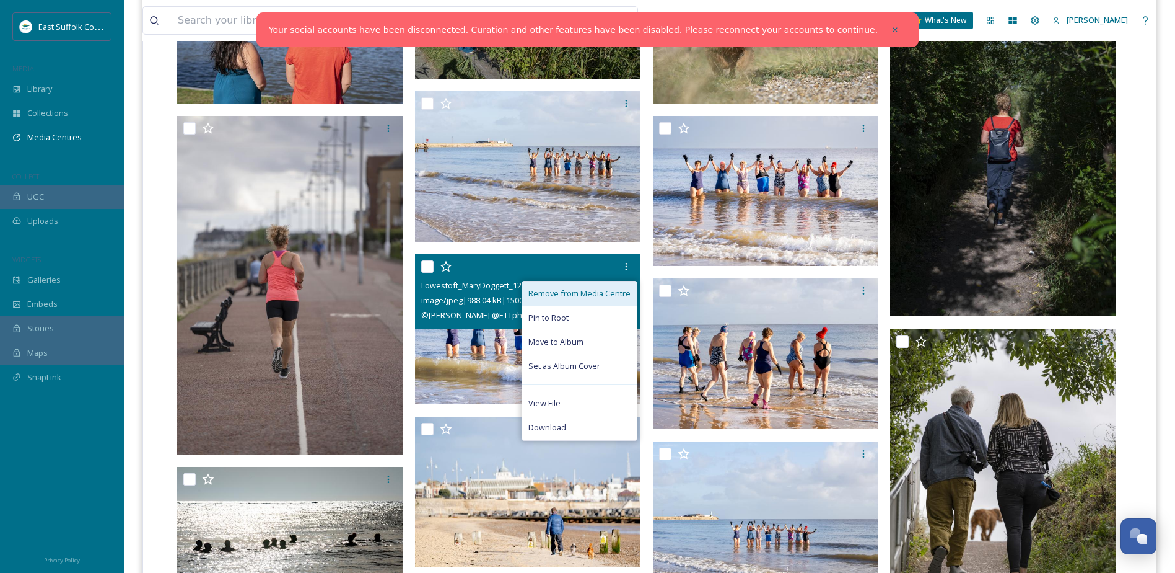
click at [607, 298] on span "Remove from Media Centre" at bounding box center [580, 294] width 102 height 12
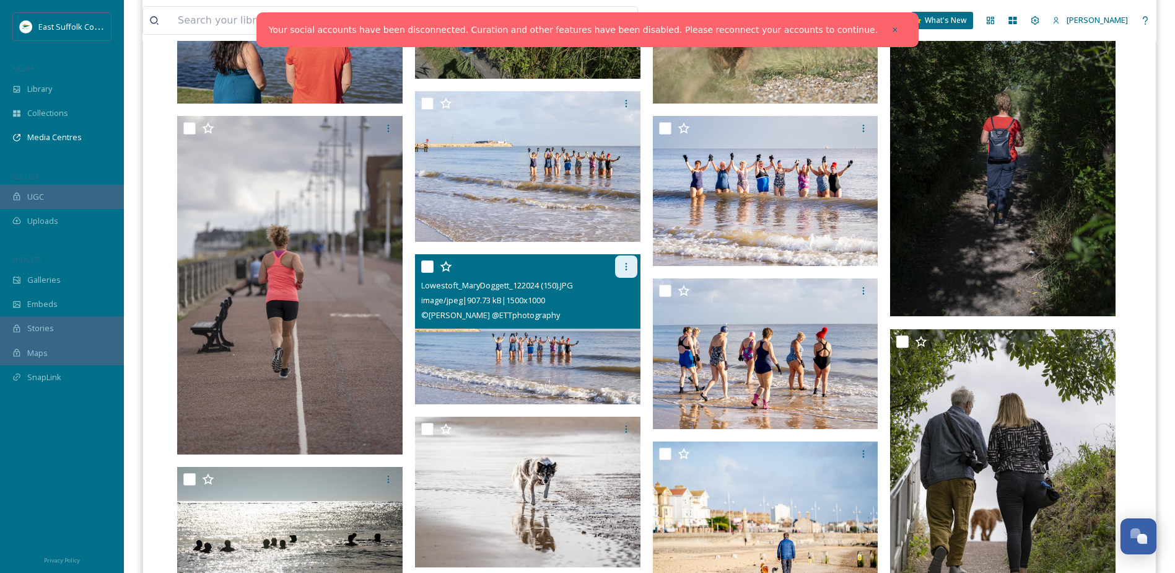
click at [633, 271] on div at bounding box center [626, 266] width 22 height 22
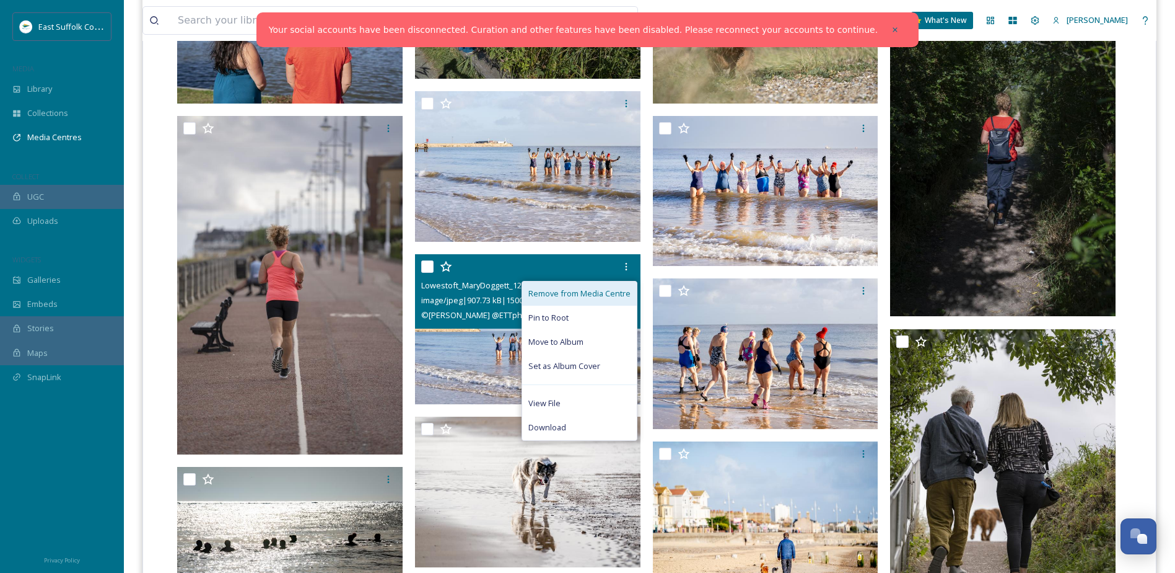
click at [628, 288] on span "Remove from Media Centre" at bounding box center [580, 294] width 102 height 12
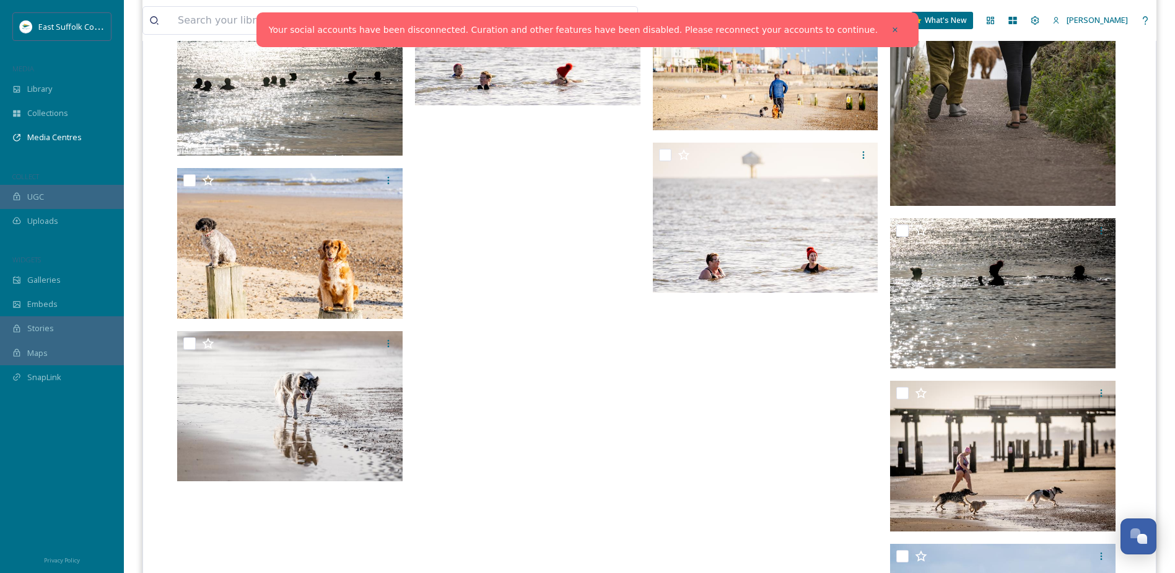
scroll to position [1949, 0]
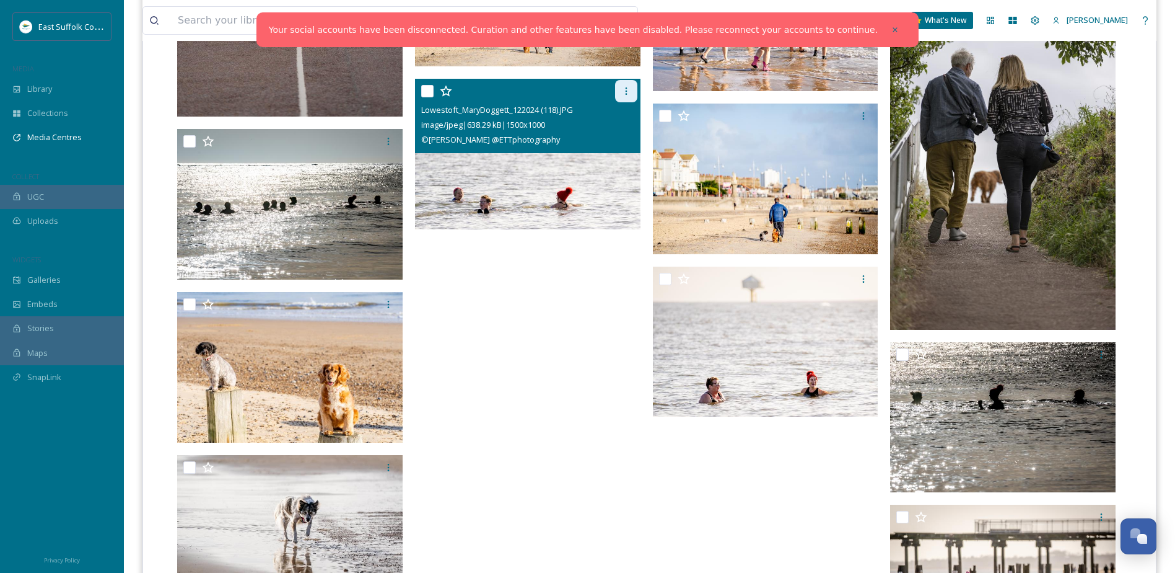
click at [619, 93] on div at bounding box center [626, 91] width 22 height 22
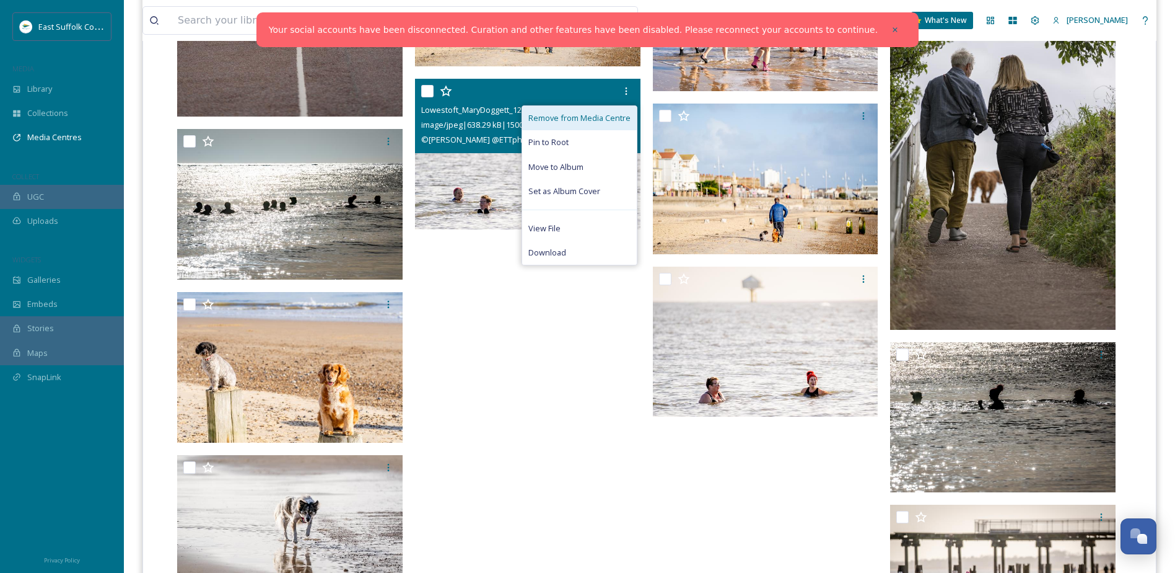
click at [620, 107] on div "Remove from Media Centre" at bounding box center [579, 118] width 115 height 24
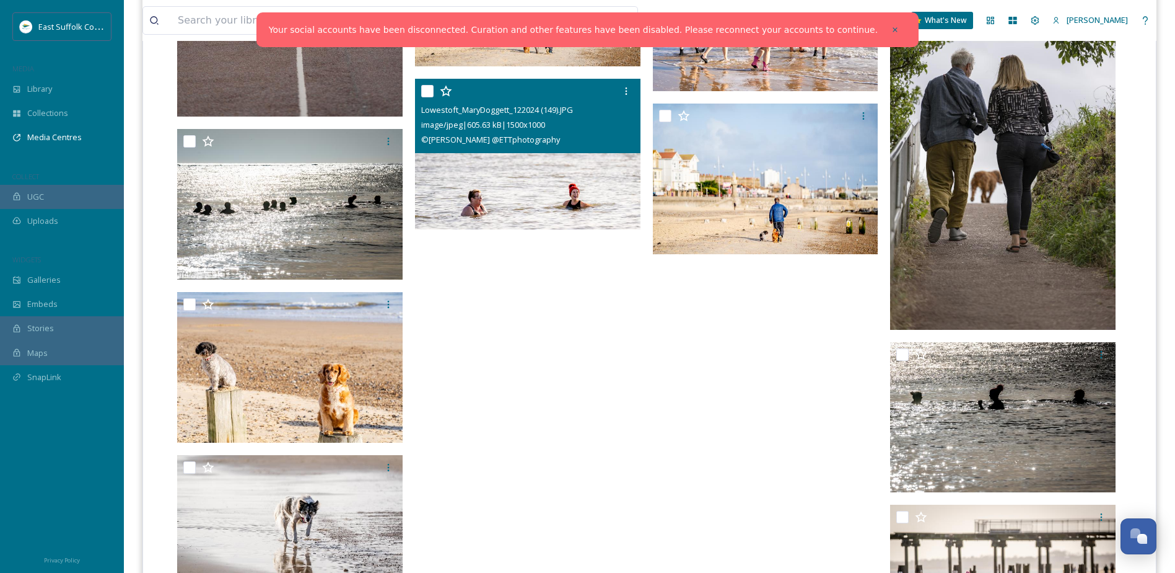
click at [620, 111] on div "Lowestoft_MaryDoggett_122024 (149).JPG" at bounding box center [529, 109] width 216 height 15
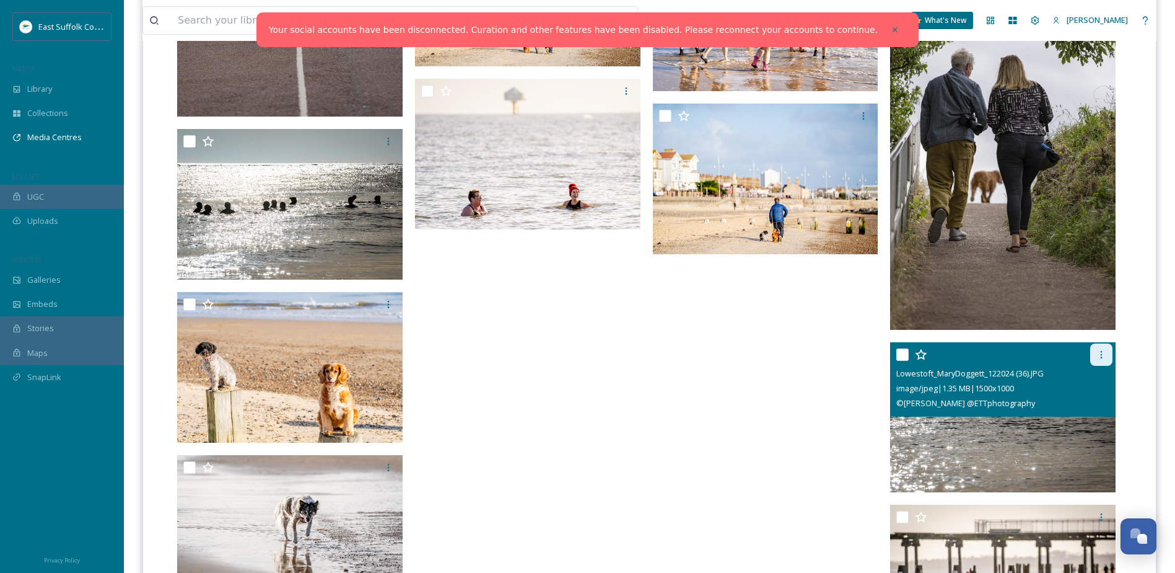
click at [1104, 361] on div at bounding box center [1102, 354] width 22 height 22
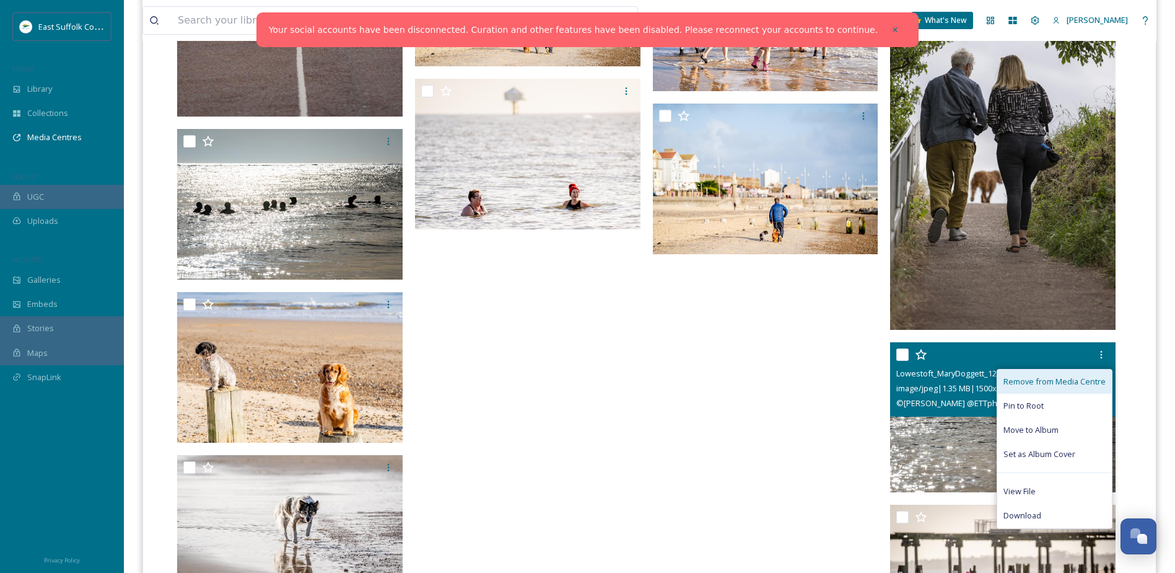
click at [1091, 375] on span "Remove from Media Centre" at bounding box center [1055, 381] width 102 height 12
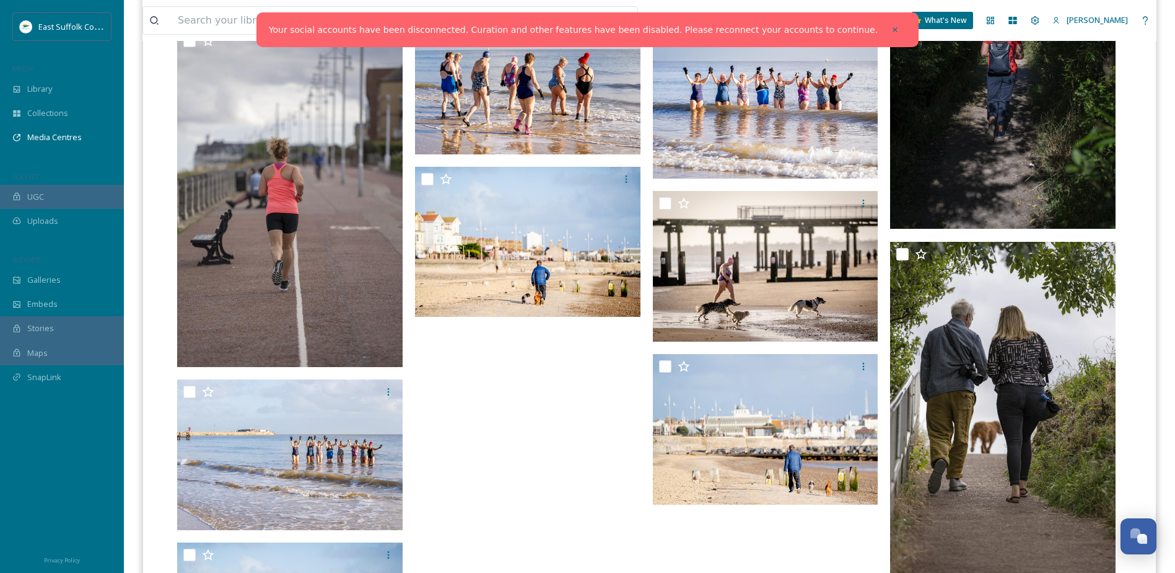
scroll to position [1887, 0]
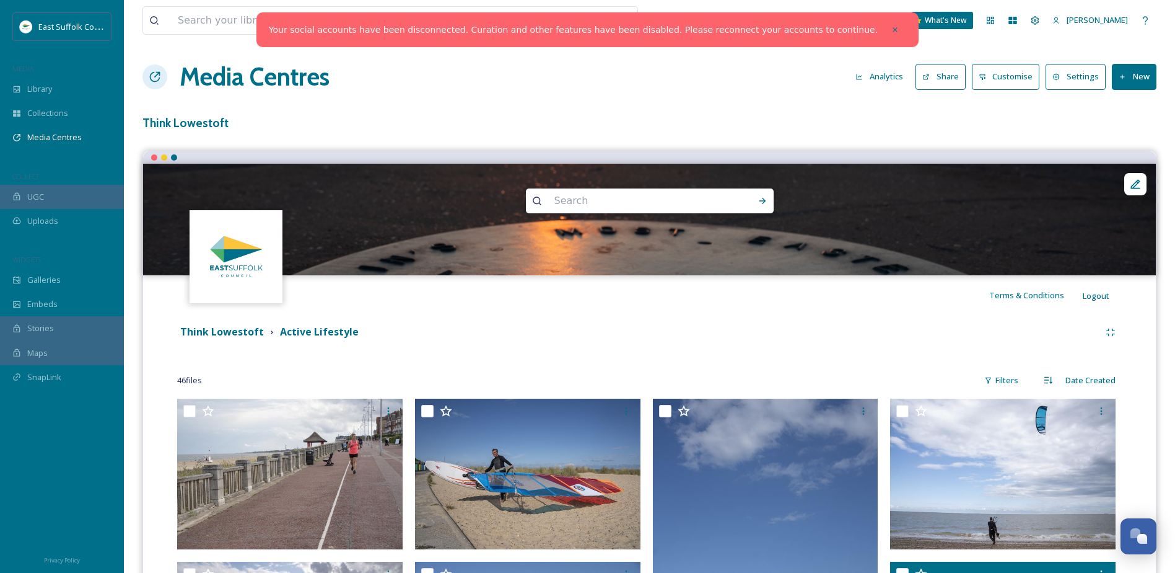
scroll to position [0, 0]
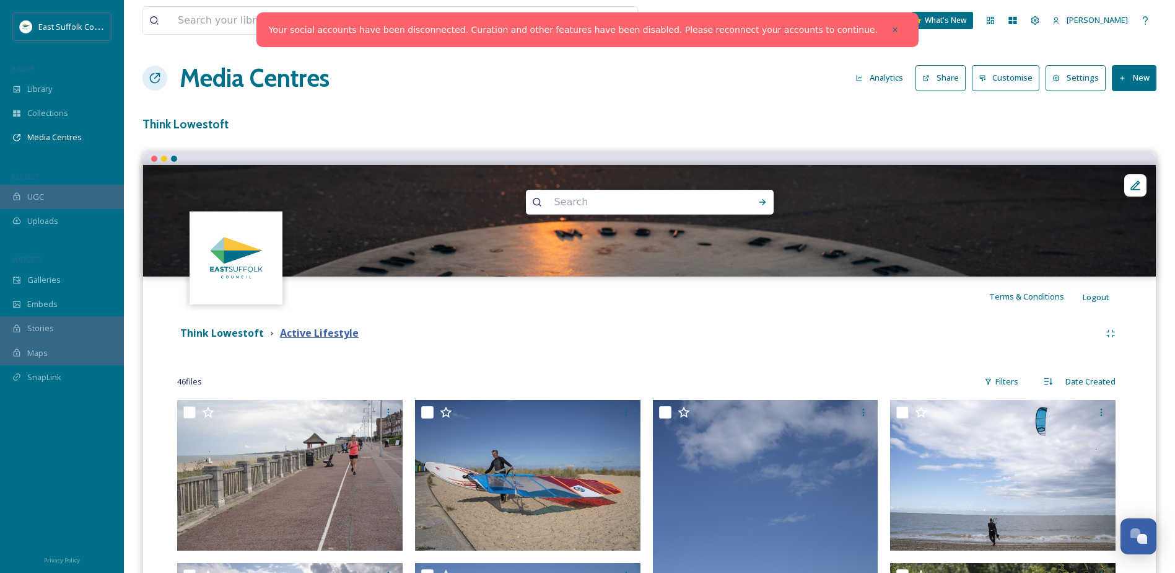
click at [283, 339] on strong "Active Lifestyle" at bounding box center [319, 333] width 79 height 14
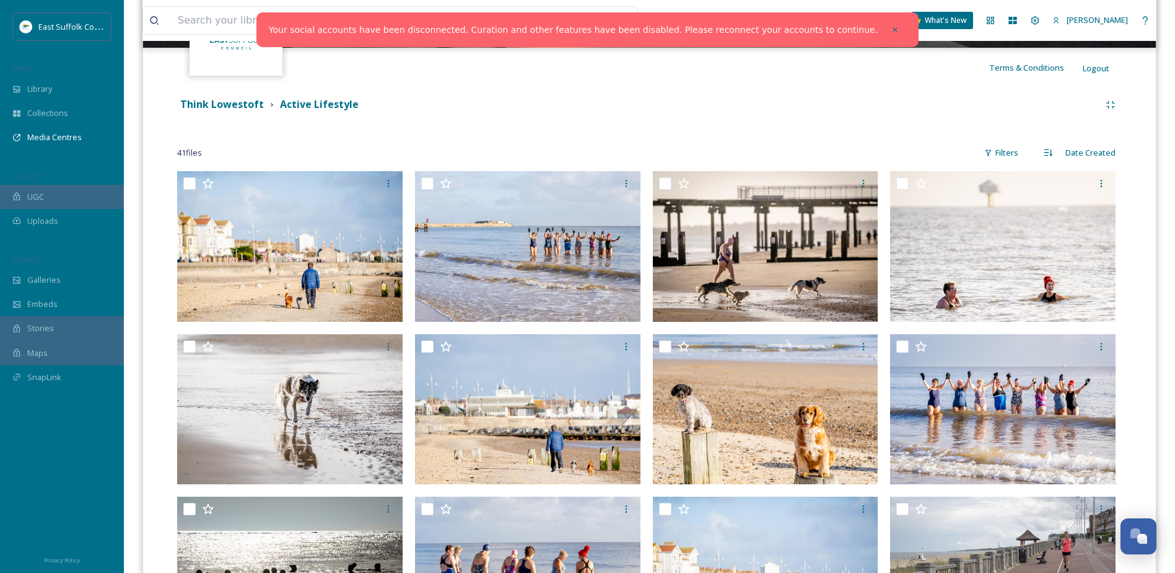
scroll to position [248, 0]
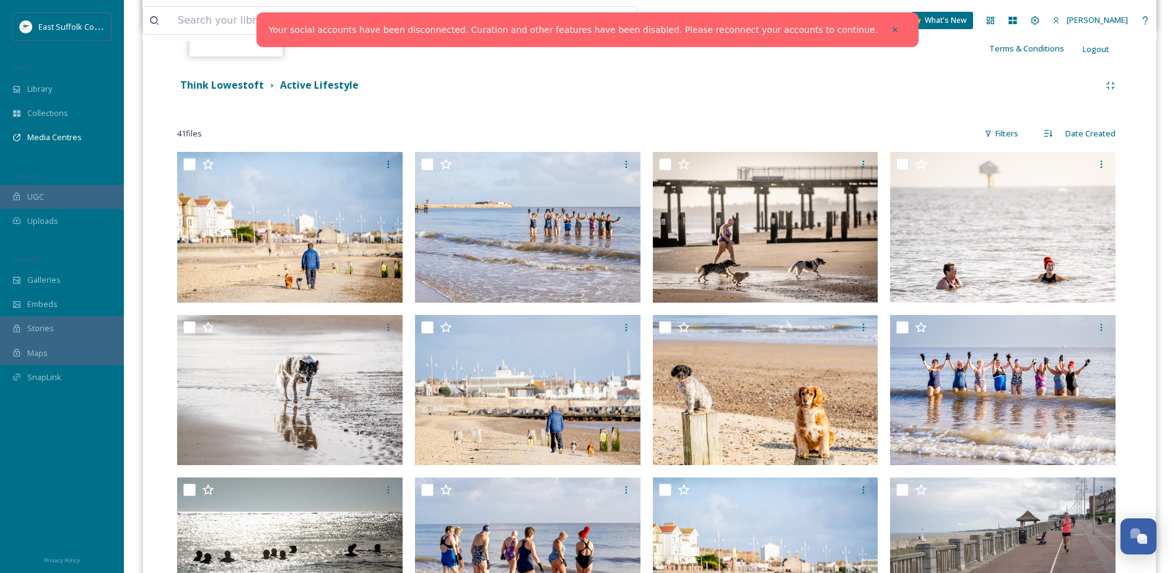
click at [210, 76] on div "Think Lowestoft Active Lifestyle" at bounding box center [649, 85] width 945 height 22
click at [210, 84] on strong "Think Lowestoft" at bounding box center [222, 85] width 84 height 14
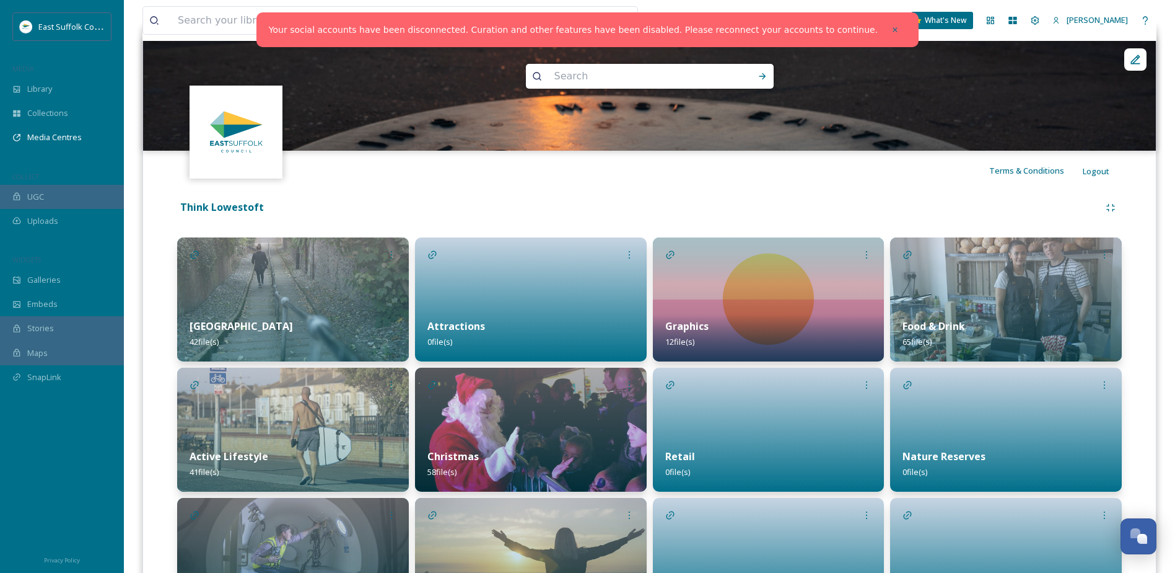
scroll to position [355, 0]
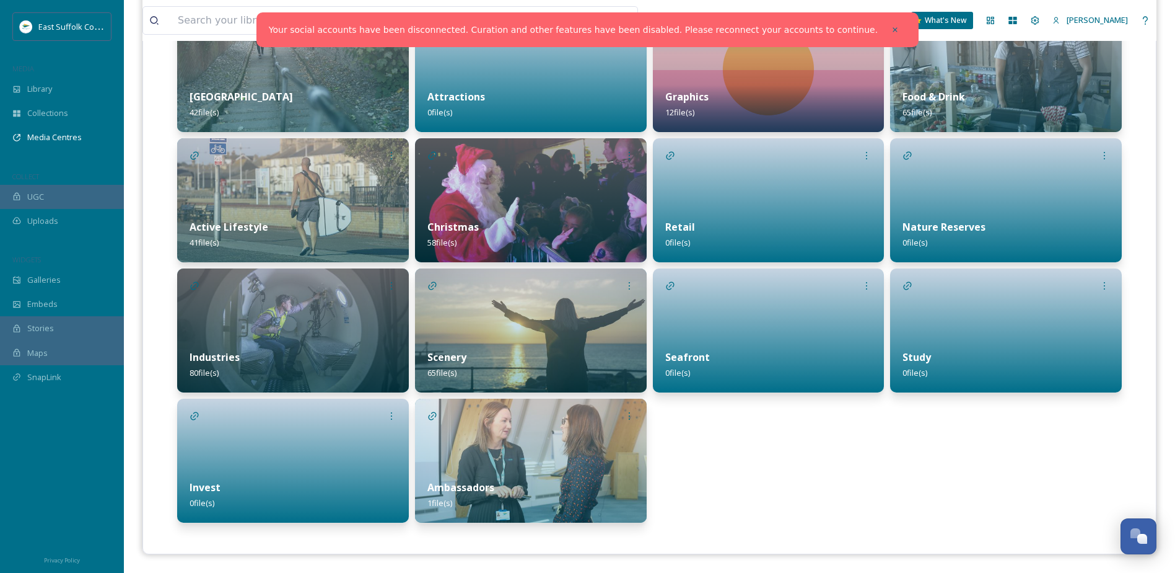
click at [993, 54] on img at bounding box center [1006, 70] width 232 height 124
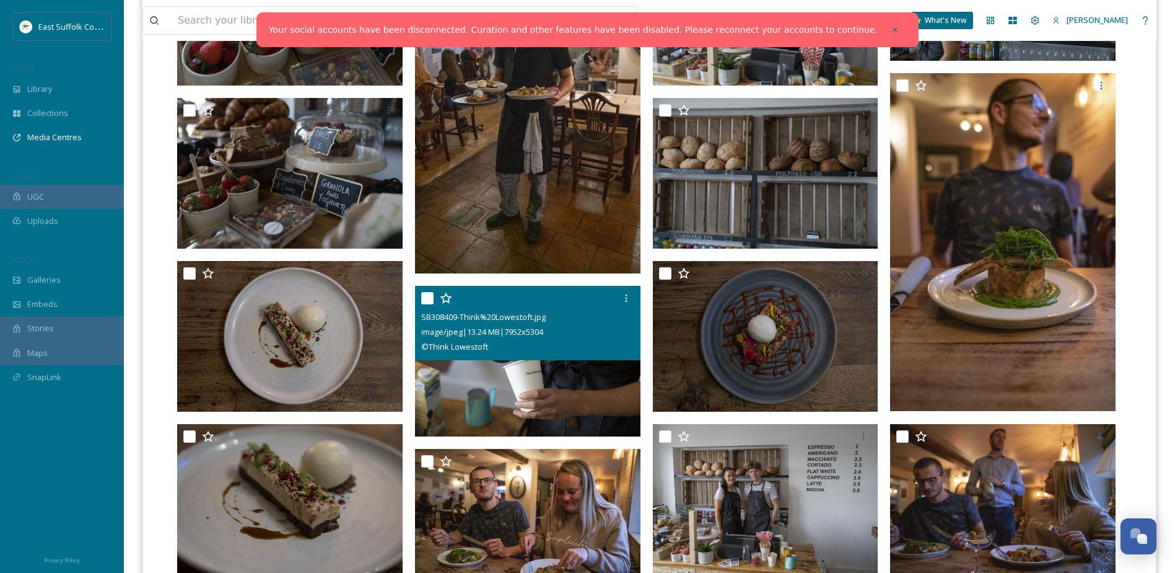
scroll to position [991, 0]
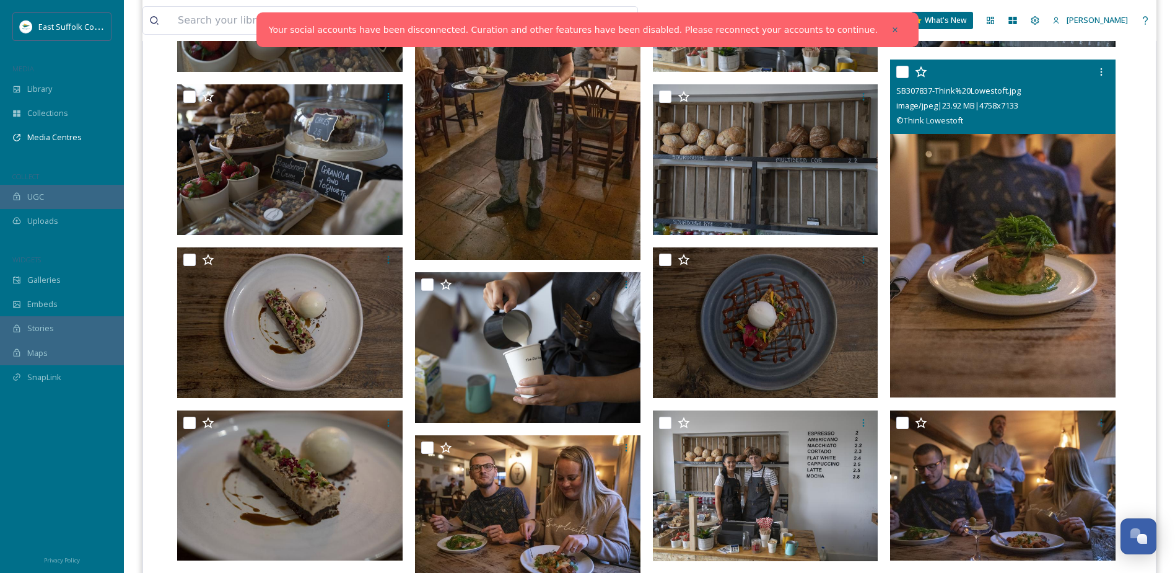
click at [1101, 84] on div "SB307837-Think%20Lowestoft.jpg" at bounding box center [1005, 90] width 216 height 15
click at [1101, 76] on icon at bounding box center [1102, 72] width 10 height 10
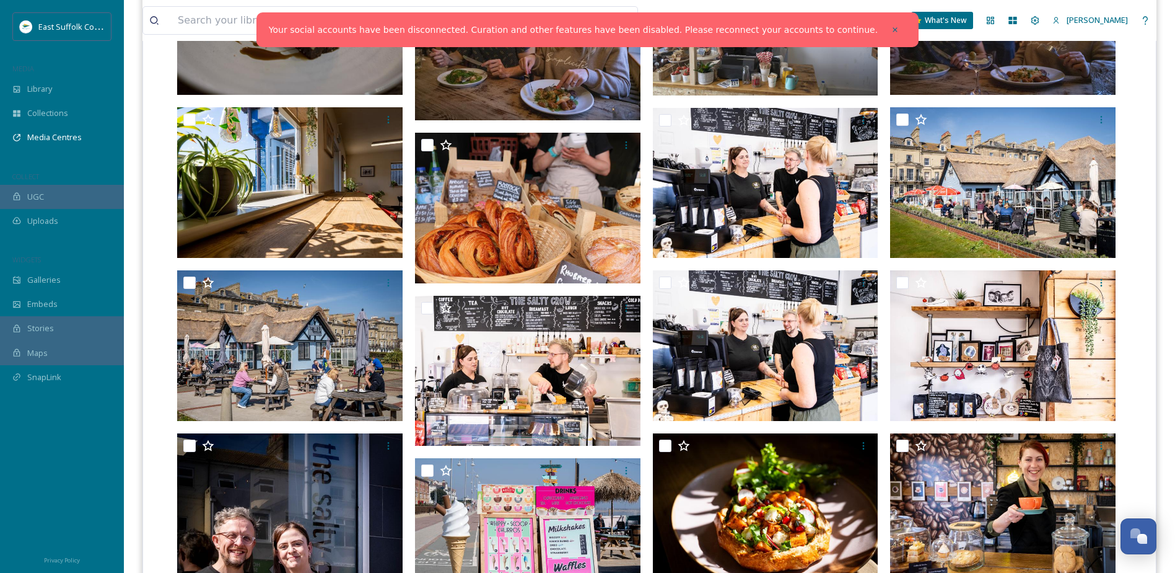
scroll to position [1487, 0]
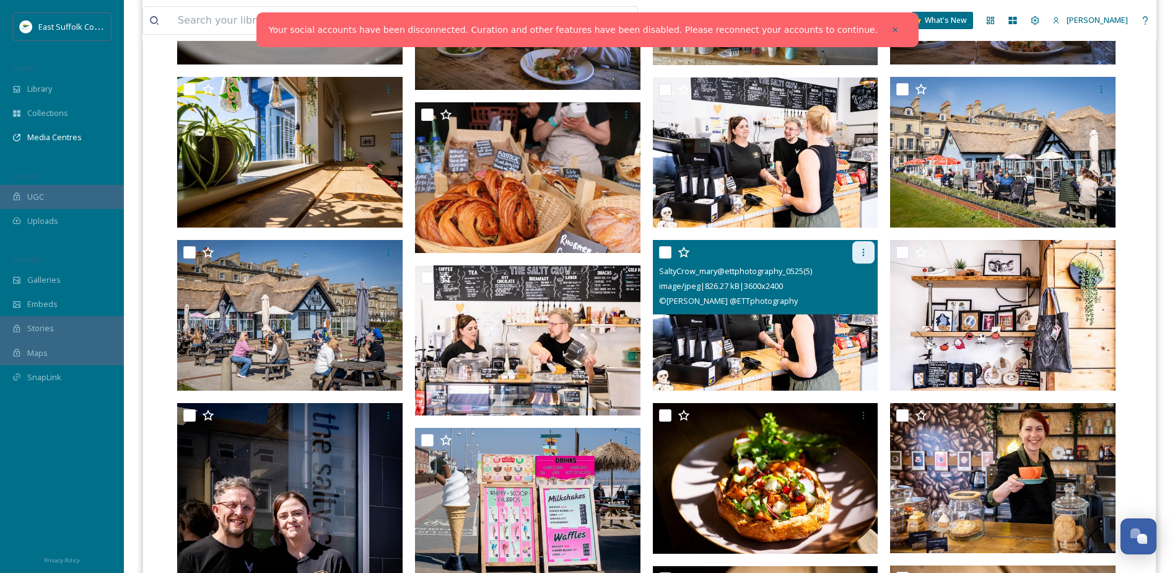
click at [870, 245] on div at bounding box center [864, 252] width 22 height 22
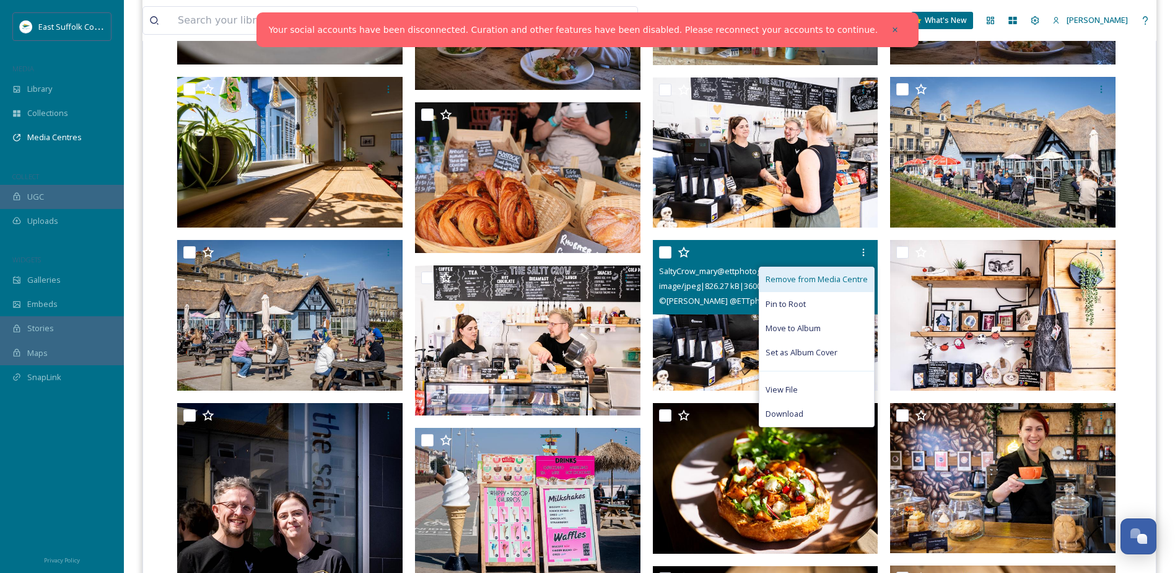
click at [858, 274] on span "Remove from Media Centre" at bounding box center [817, 279] width 102 height 12
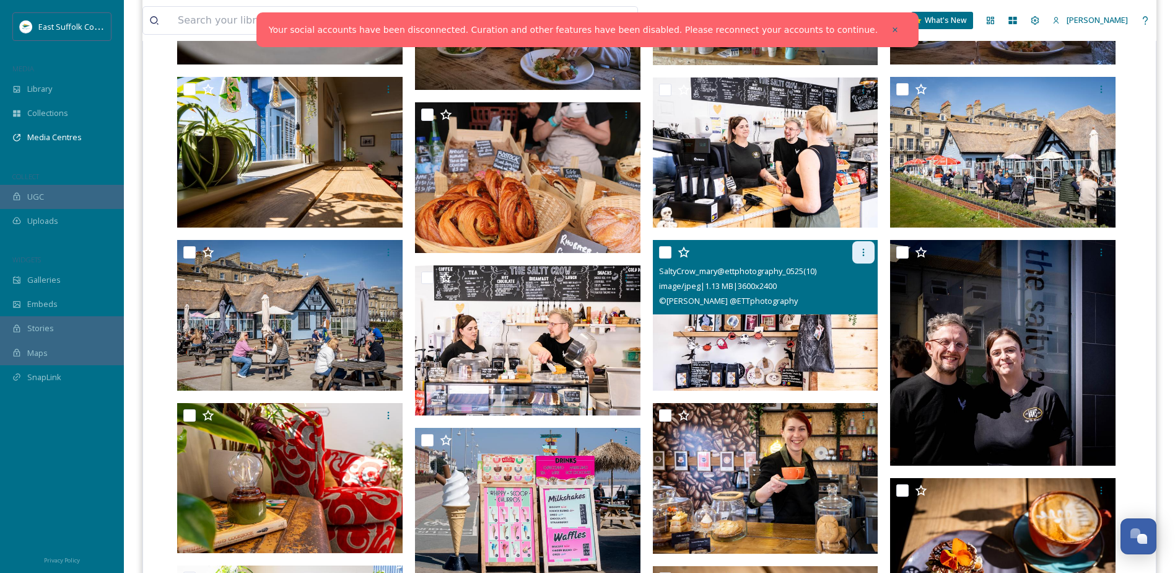
click at [861, 248] on icon at bounding box center [864, 252] width 10 height 10
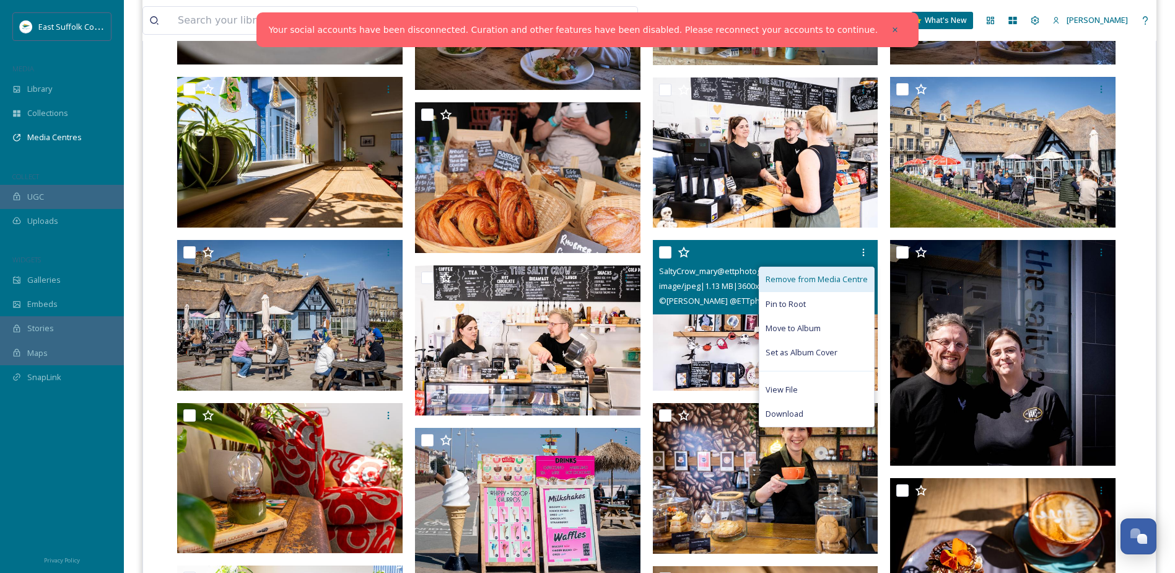
click at [856, 268] on div "Remove from Media Centre" at bounding box center [817, 279] width 115 height 24
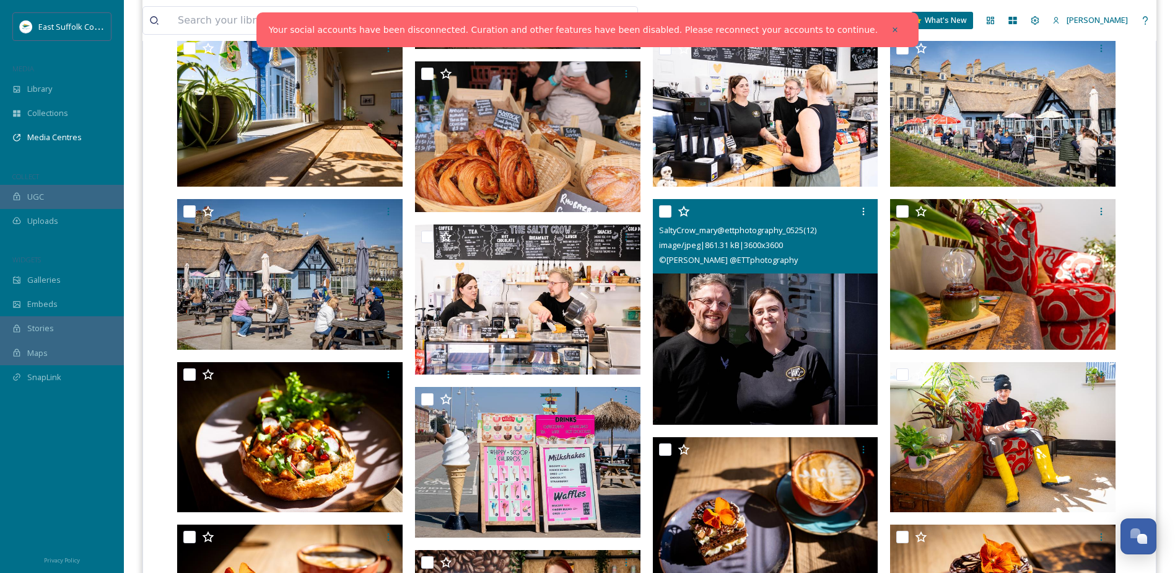
scroll to position [1611, 0]
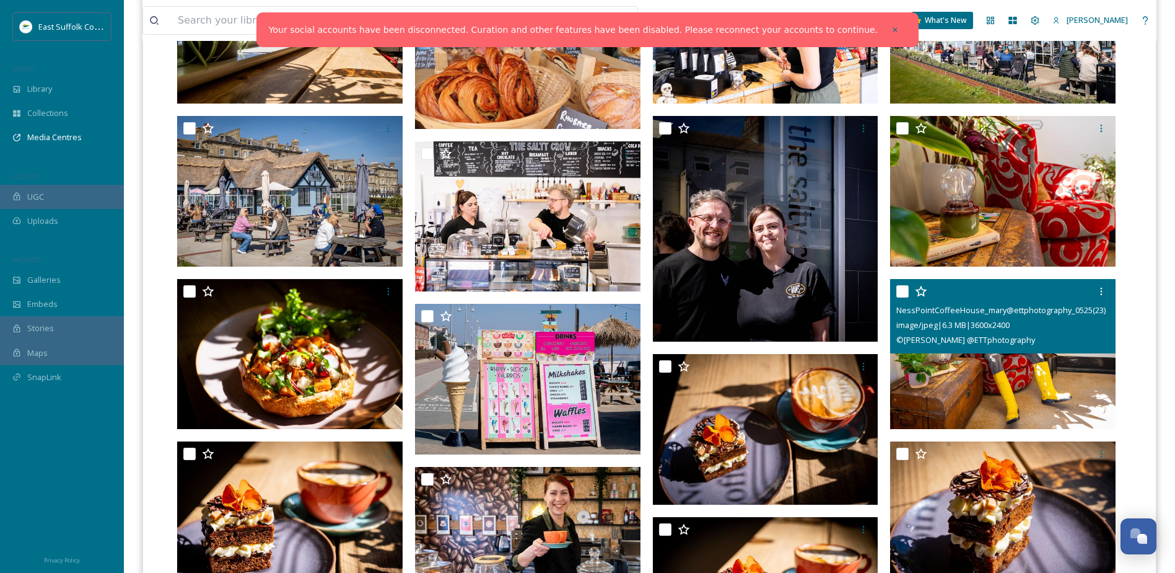
click at [1089, 291] on div at bounding box center [1005, 291] width 216 height 22
click at [1102, 289] on icon at bounding box center [1102, 291] width 10 height 10
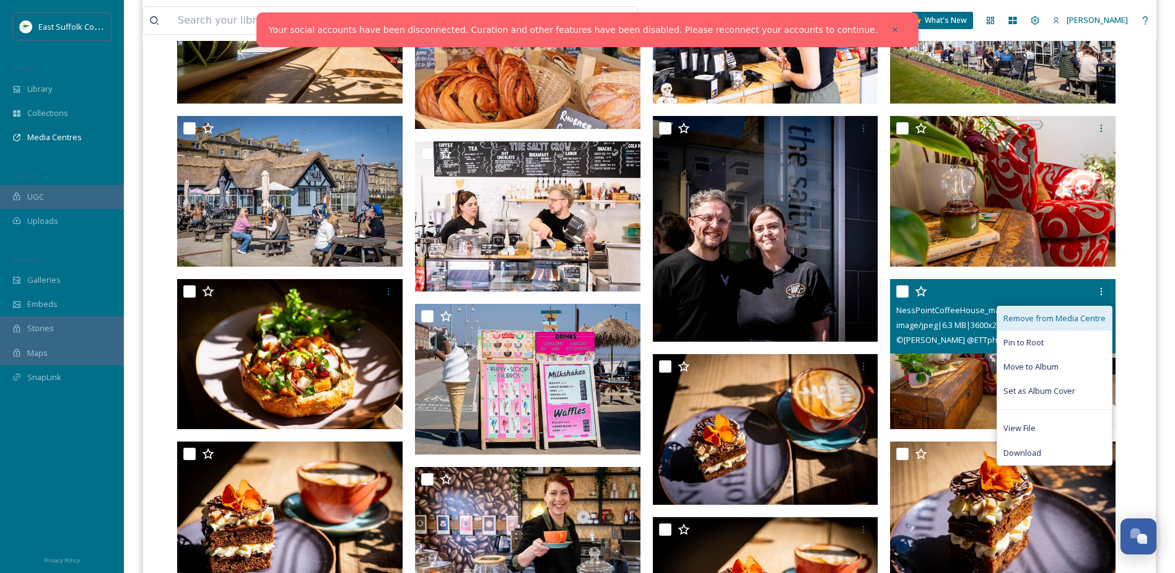
click at [1078, 328] on div "Remove from Media Centre" at bounding box center [1055, 318] width 115 height 24
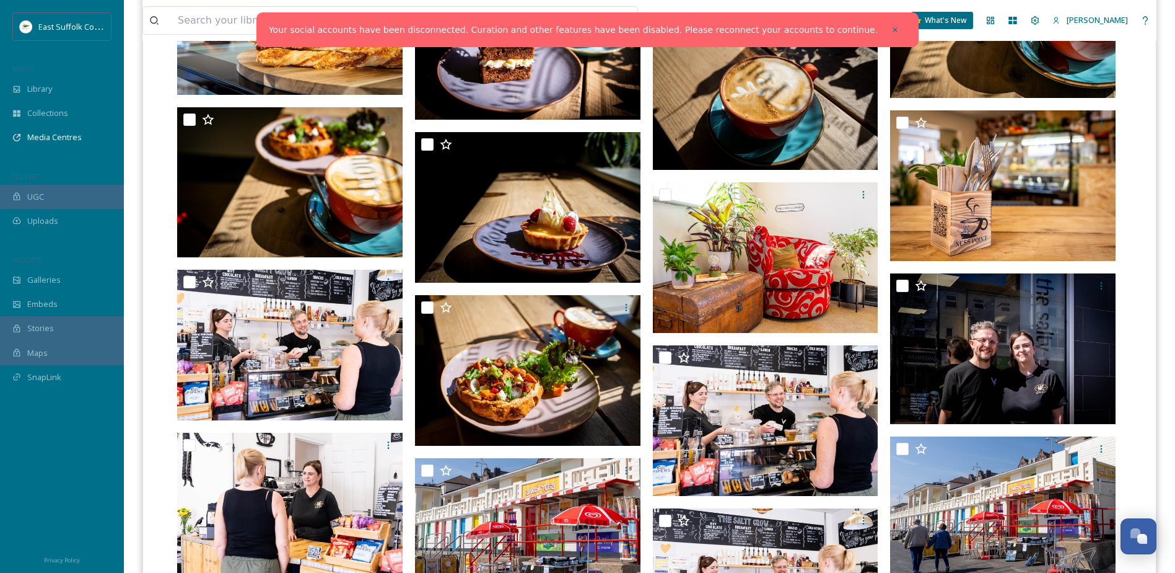
scroll to position [2293, 0]
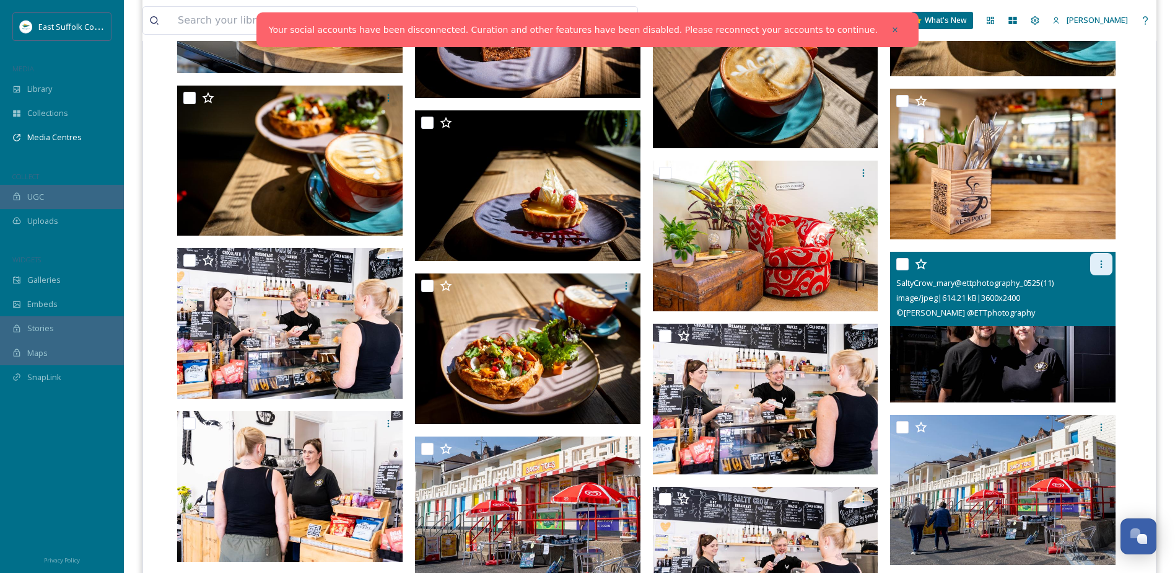
click at [1100, 264] on icon at bounding box center [1102, 264] width 10 height 10
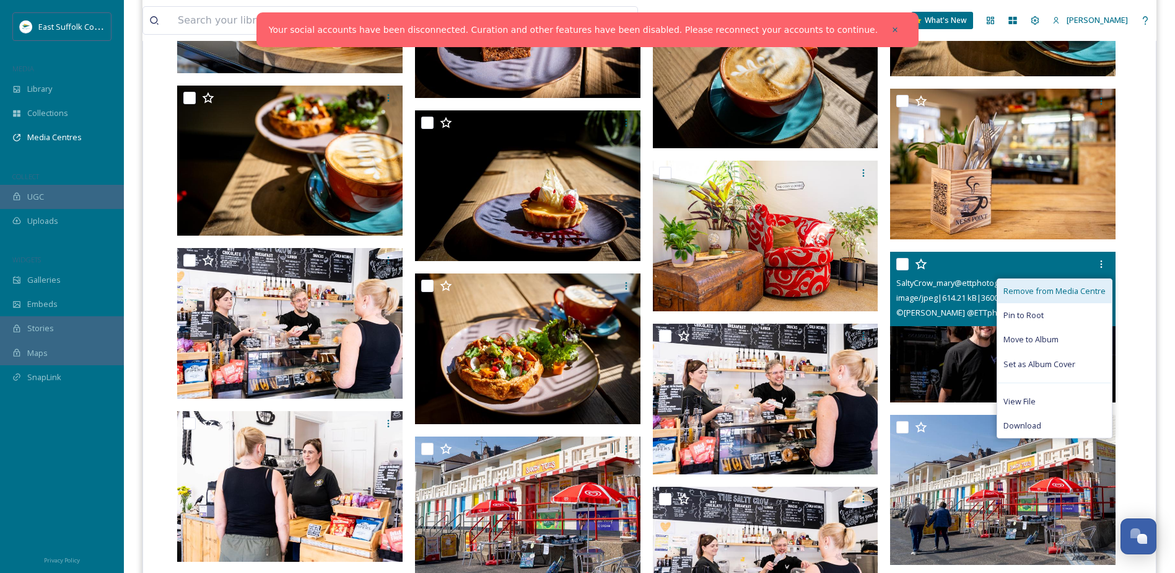
click at [1090, 287] on span "Remove from Media Centre" at bounding box center [1055, 291] width 102 height 12
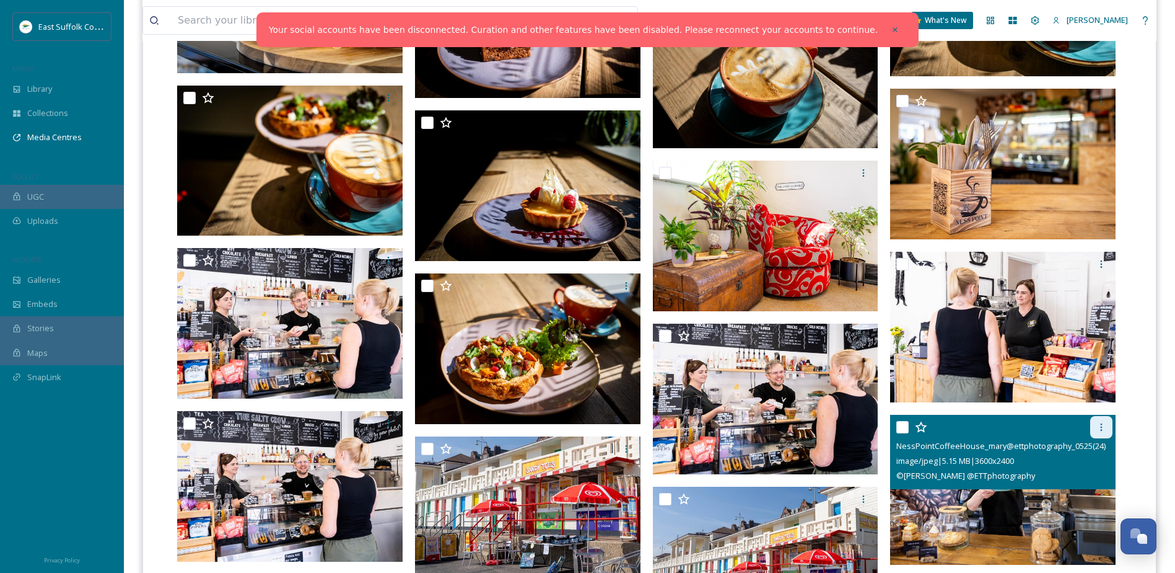
click at [1108, 421] on div at bounding box center [1102, 427] width 22 height 22
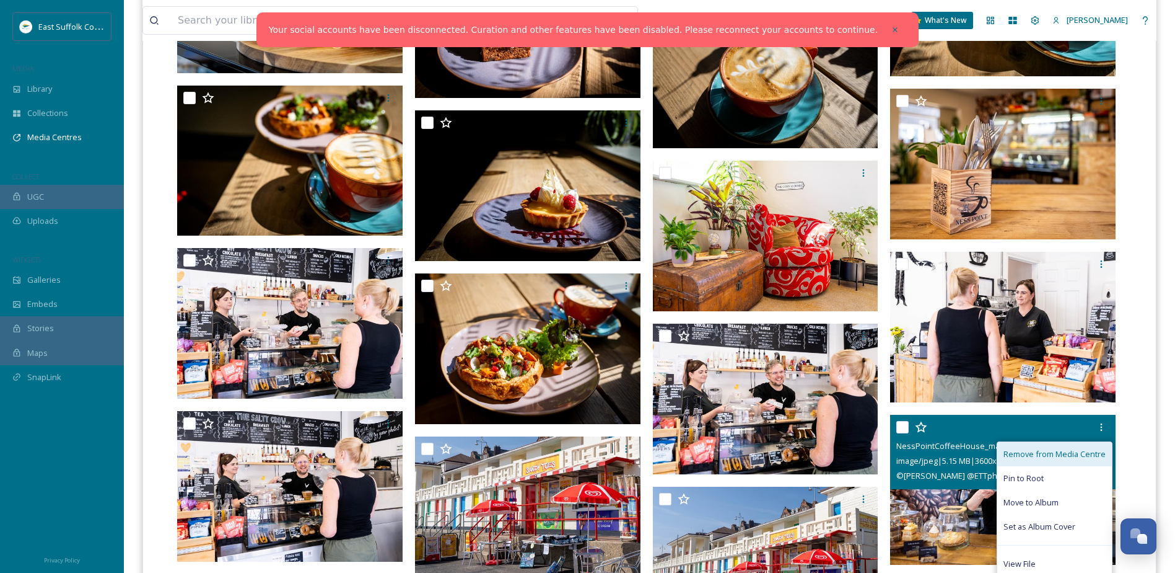
click at [1080, 442] on div "Remove from Media Centre" at bounding box center [1055, 454] width 115 height 24
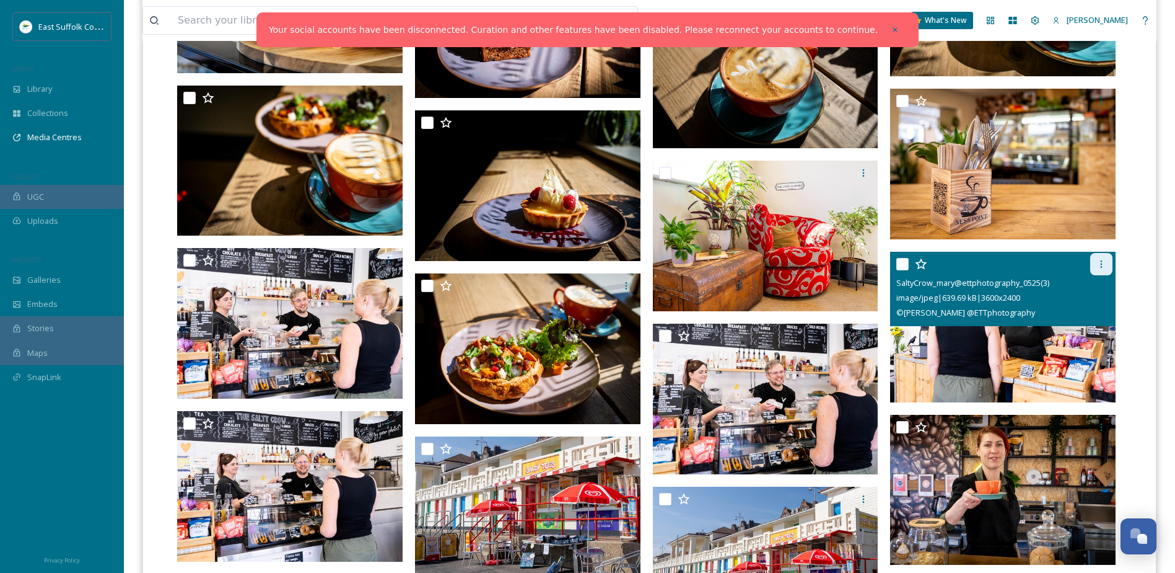
click at [1102, 259] on icon at bounding box center [1102, 264] width 10 height 10
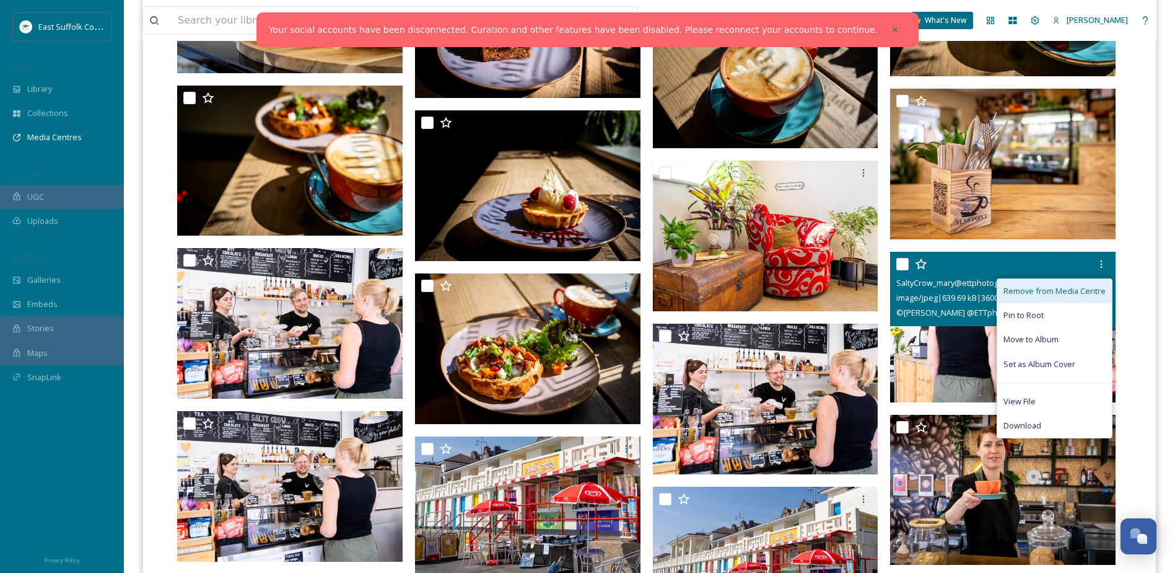
click at [1077, 290] on span "Remove from Media Centre" at bounding box center [1055, 291] width 102 height 12
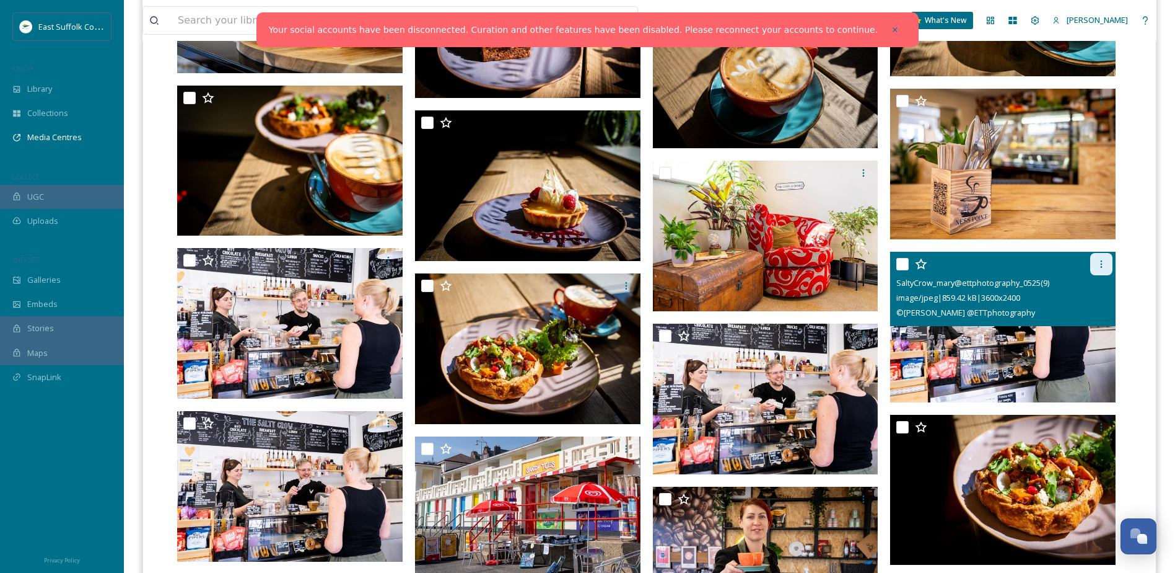
click at [1104, 266] on icon at bounding box center [1102, 264] width 10 height 10
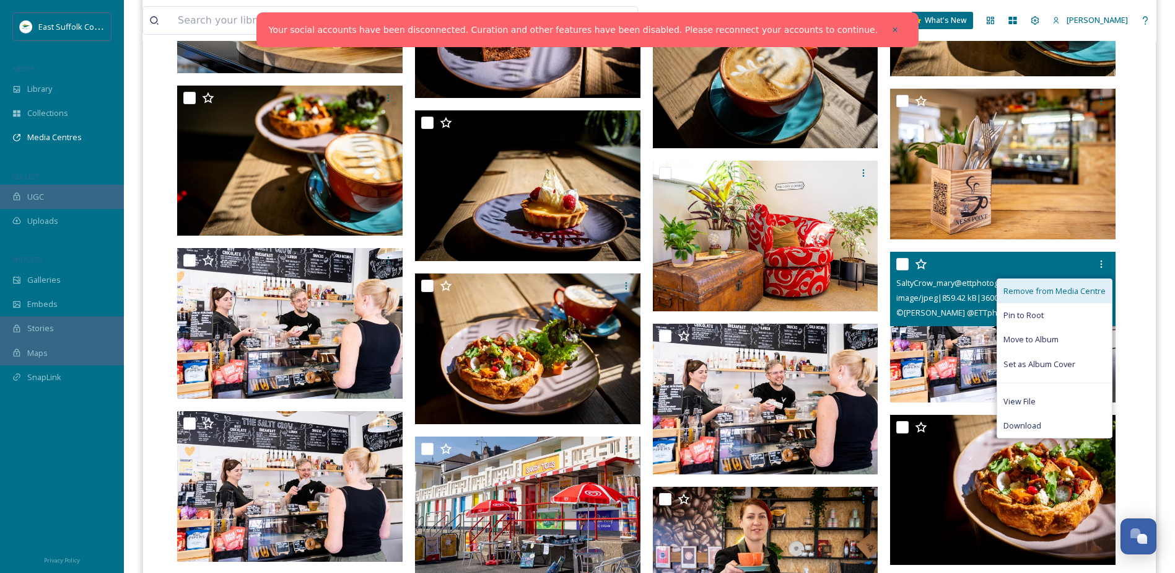
click at [1096, 291] on span "Remove from Media Centre" at bounding box center [1055, 291] width 102 height 12
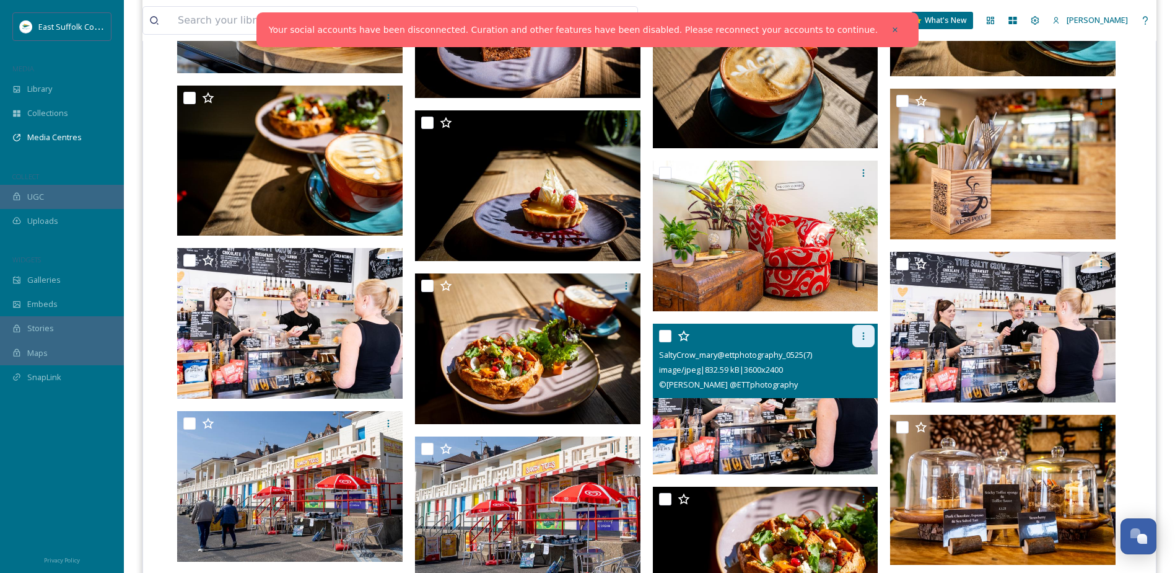
click at [861, 332] on icon at bounding box center [864, 336] width 10 height 10
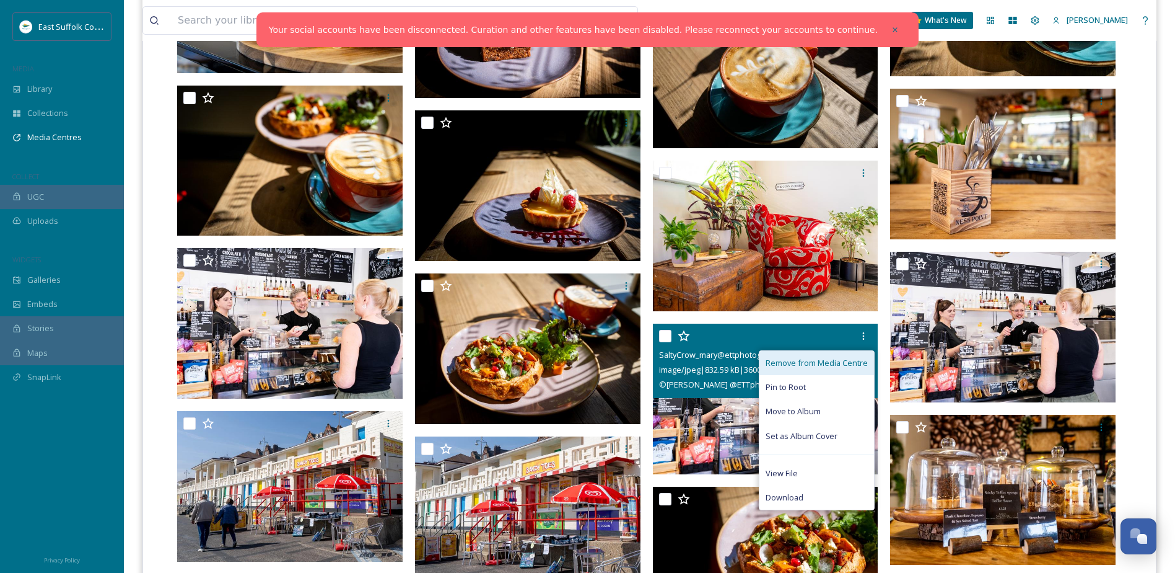
click at [845, 362] on span "Remove from Media Centre" at bounding box center [817, 363] width 102 height 12
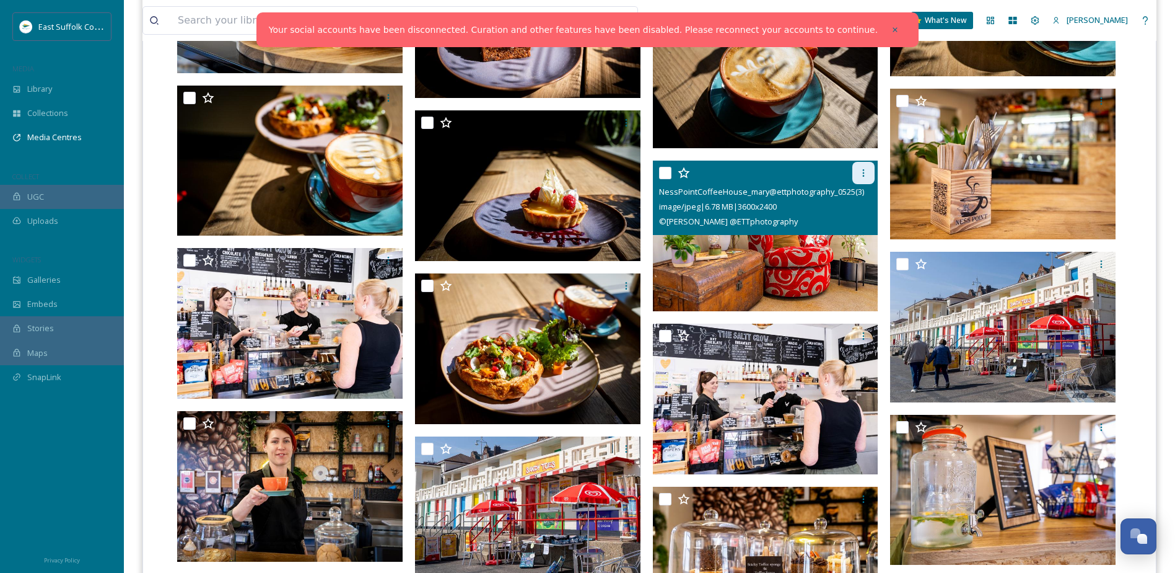
click at [858, 170] on div at bounding box center [864, 173] width 22 height 22
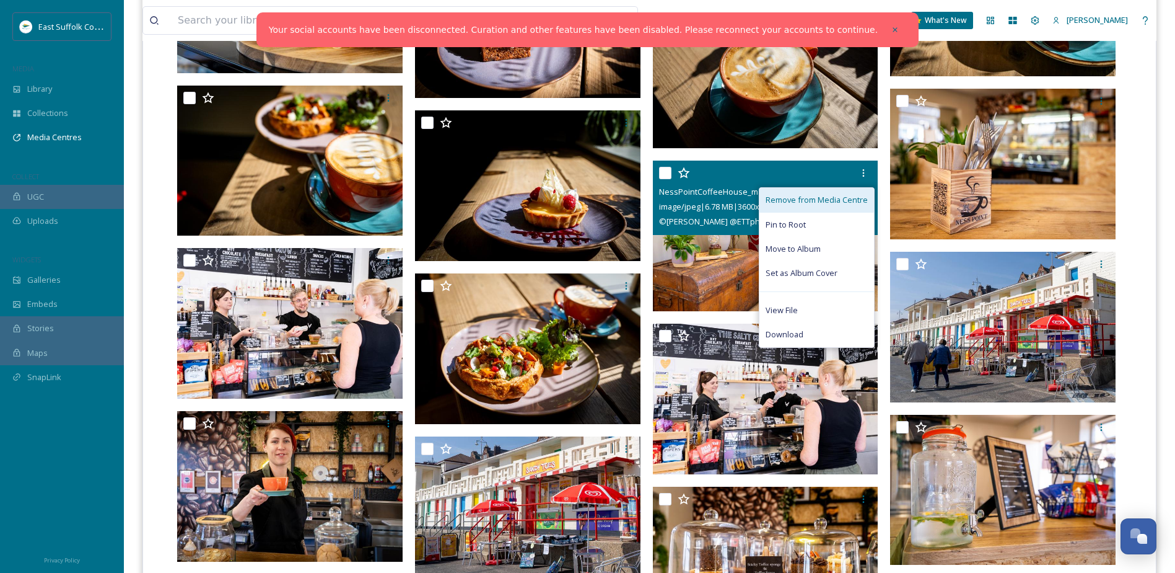
click at [842, 200] on span "Remove from Media Centre" at bounding box center [817, 200] width 102 height 12
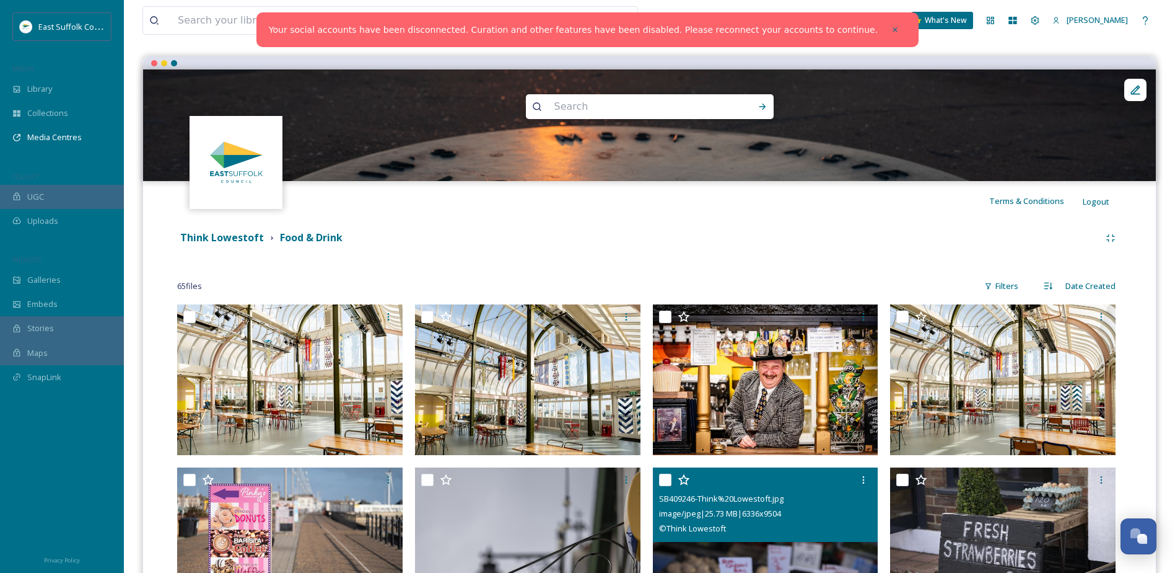
scroll to position [0, 0]
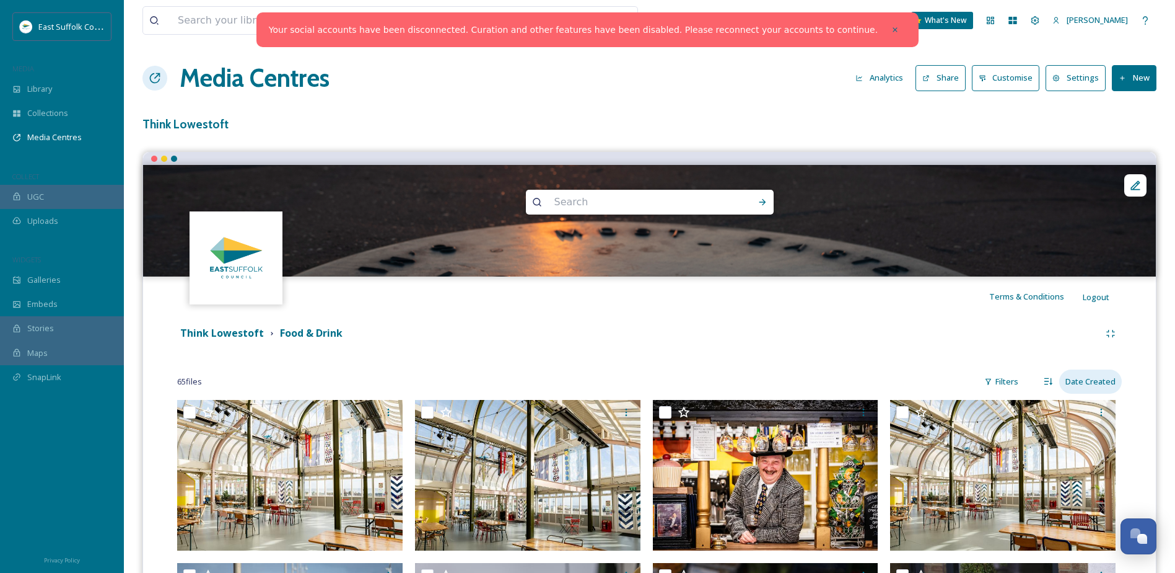
click at [1087, 377] on div "Date Created" at bounding box center [1091, 381] width 63 height 24
click at [1088, 423] on div "Date Created" at bounding box center [1088, 433] width 65 height 24
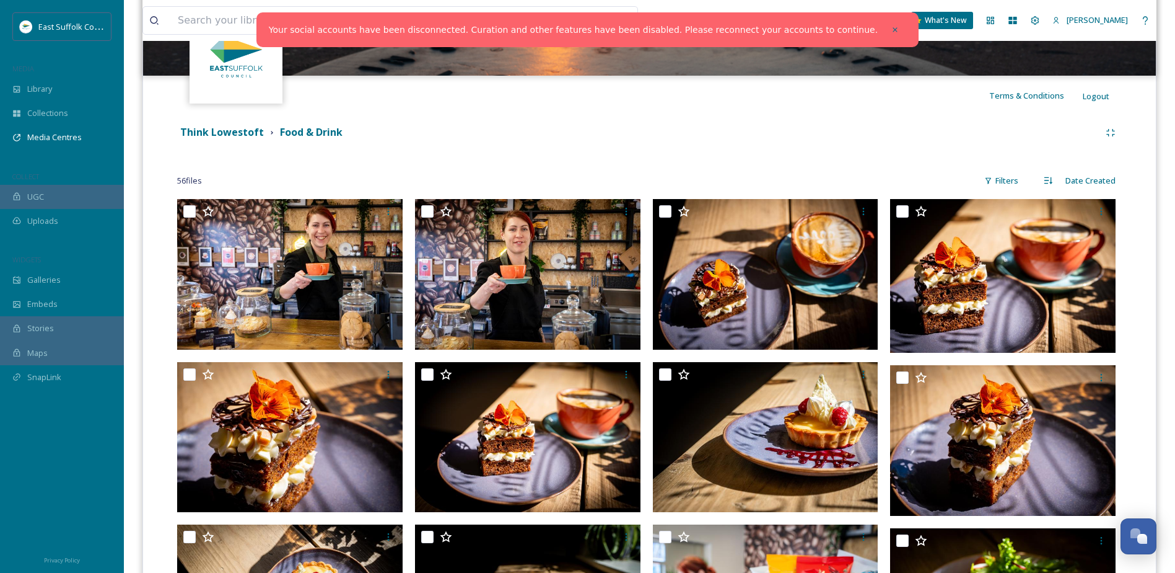
scroll to position [248, 0]
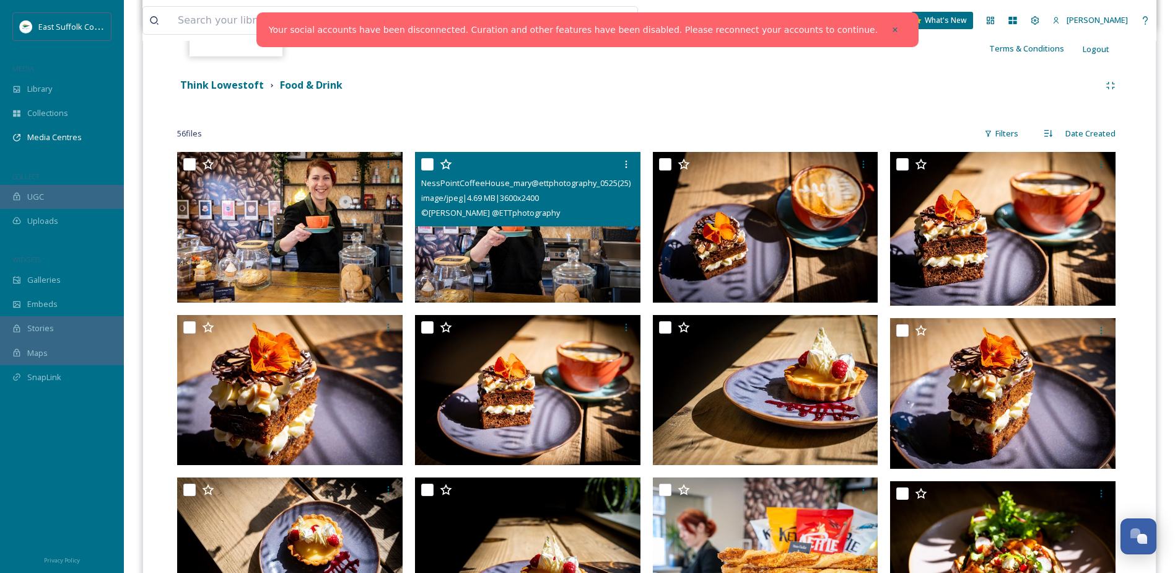
click at [426, 165] on input "checkbox" at bounding box center [427, 164] width 12 height 12
checkbox input "true"
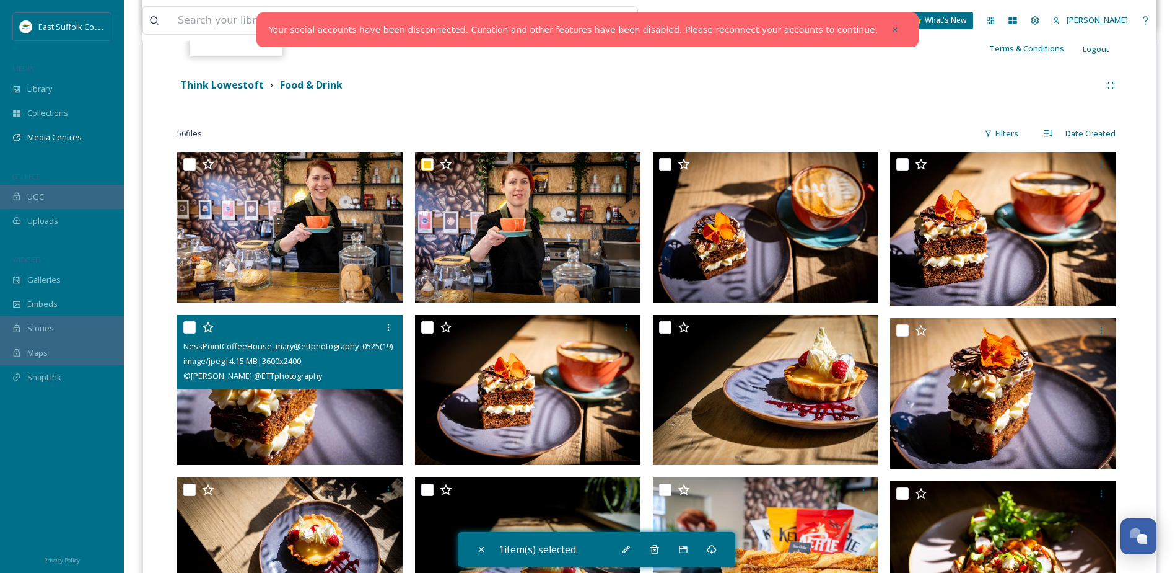
click at [183, 326] on input "checkbox" at bounding box center [189, 327] width 12 height 12
checkbox input "true"
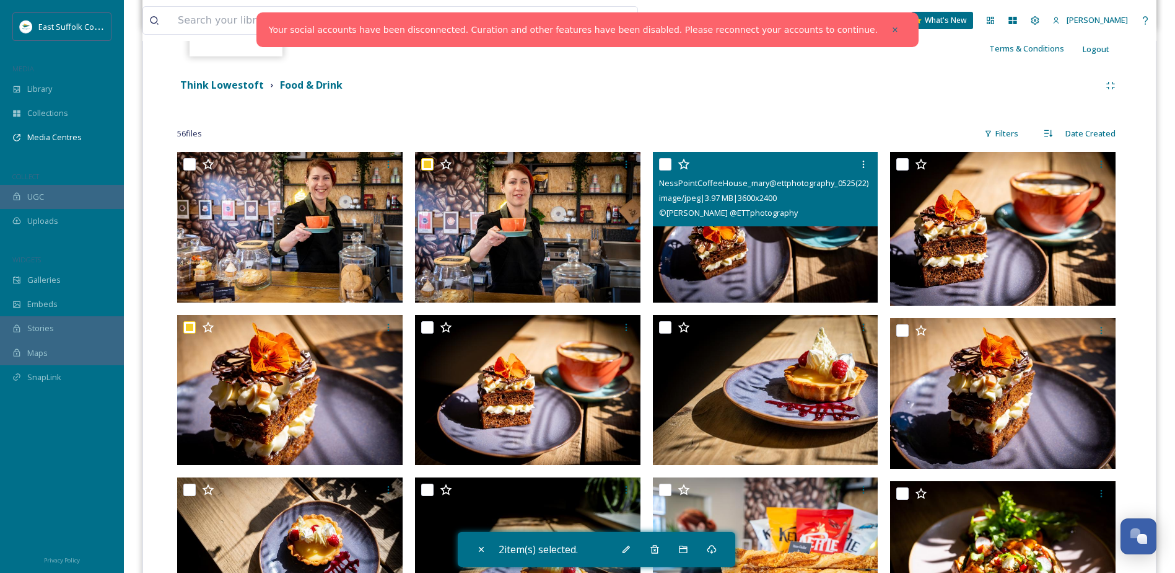
click at [667, 167] on input "checkbox" at bounding box center [665, 164] width 12 height 12
checkbox input "true"
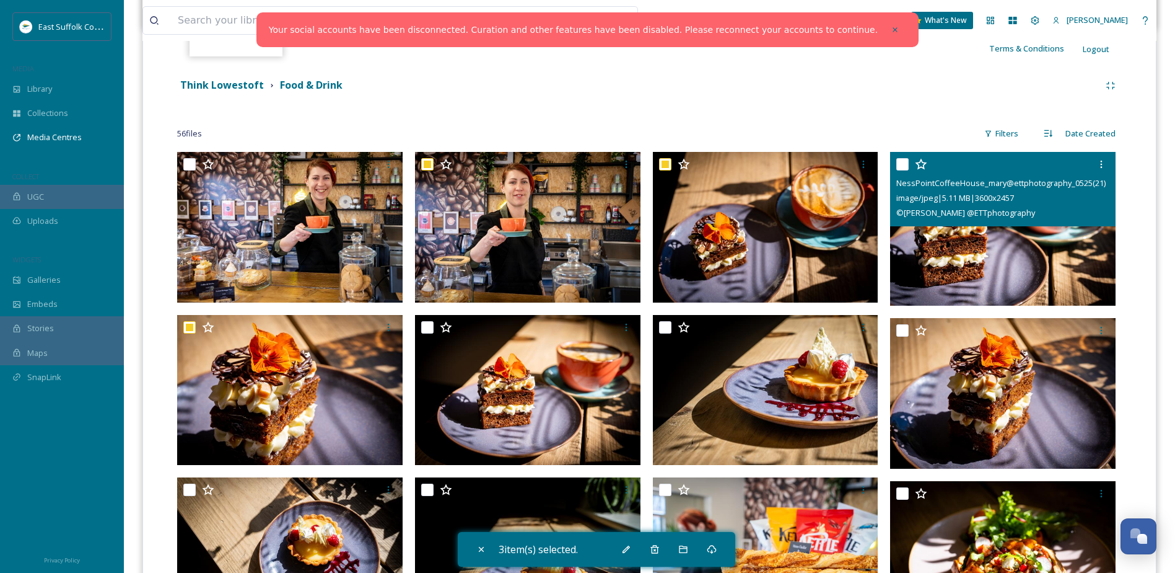
click at [905, 167] on input "checkbox" at bounding box center [903, 164] width 12 height 12
checkbox input "true"
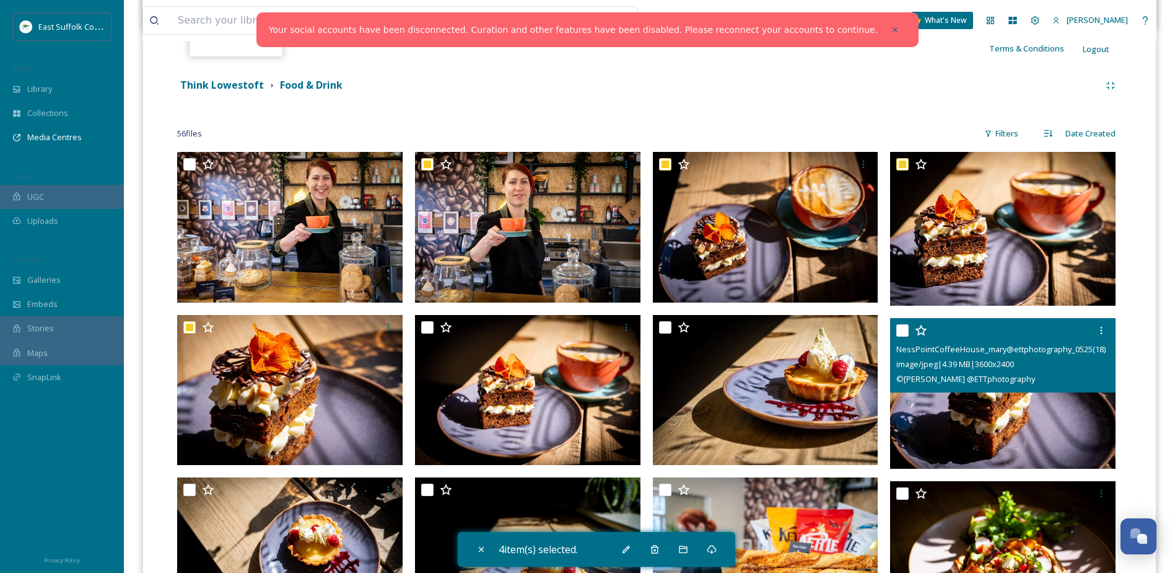
click at [902, 332] on input "checkbox" at bounding box center [903, 330] width 12 height 12
checkbox input "true"
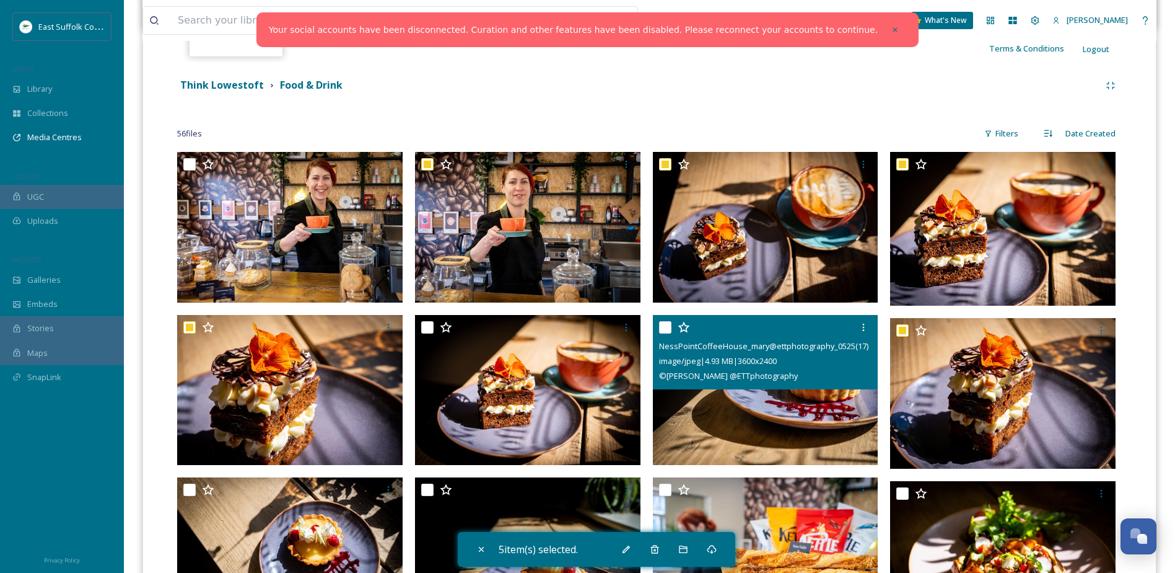
scroll to position [310, 0]
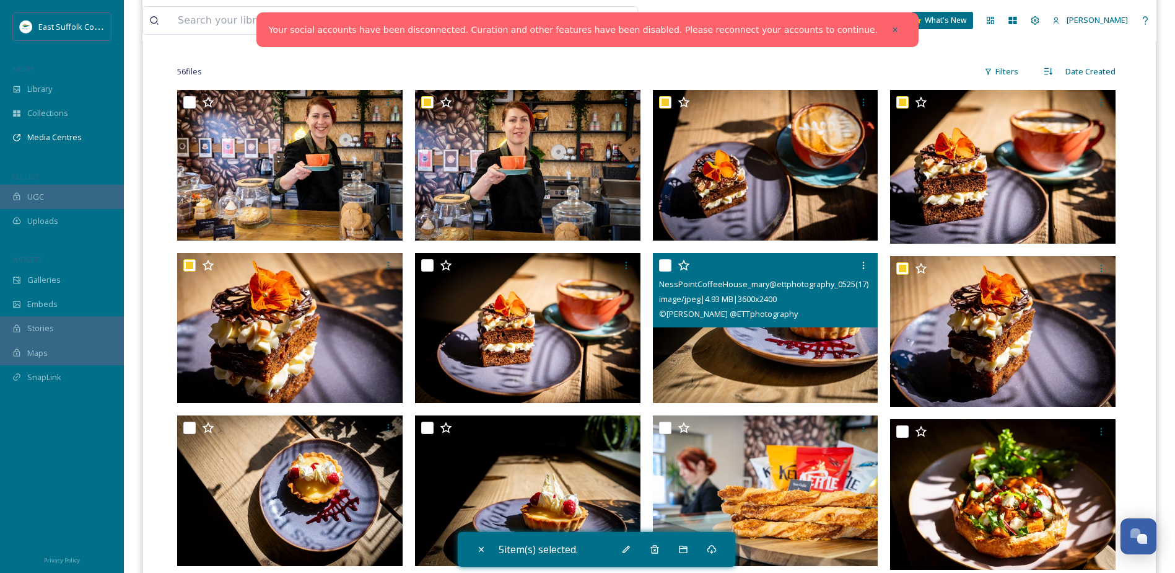
click at [665, 270] on input "checkbox" at bounding box center [665, 265] width 12 height 12
checkbox input "true"
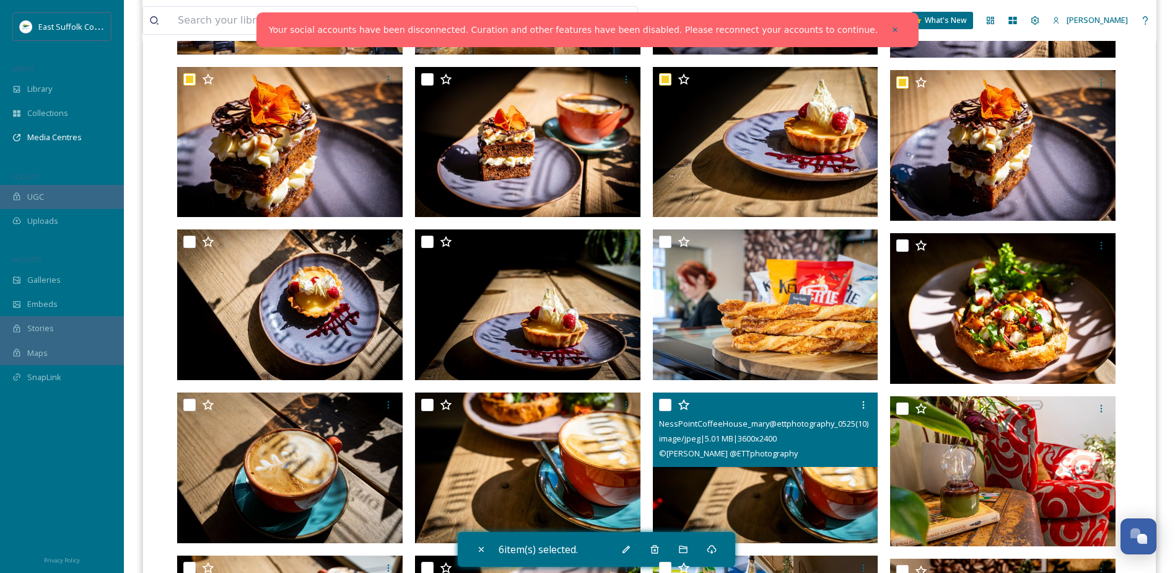
scroll to position [558, 0]
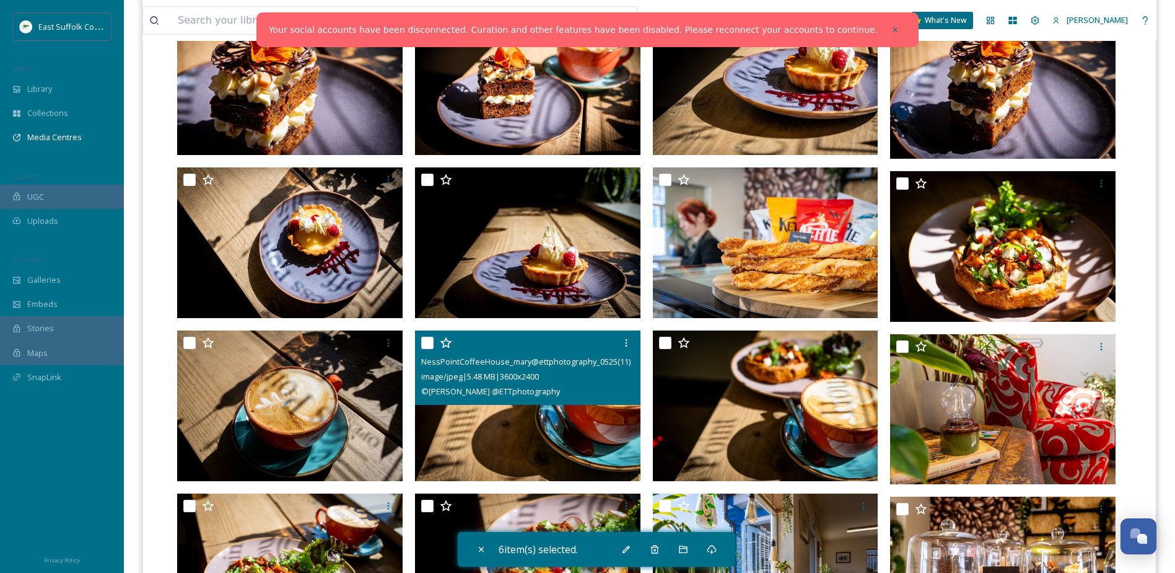
click at [426, 343] on input "checkbox" at bounding box center [427, 342] width 12 height 12
checkbox input "true"
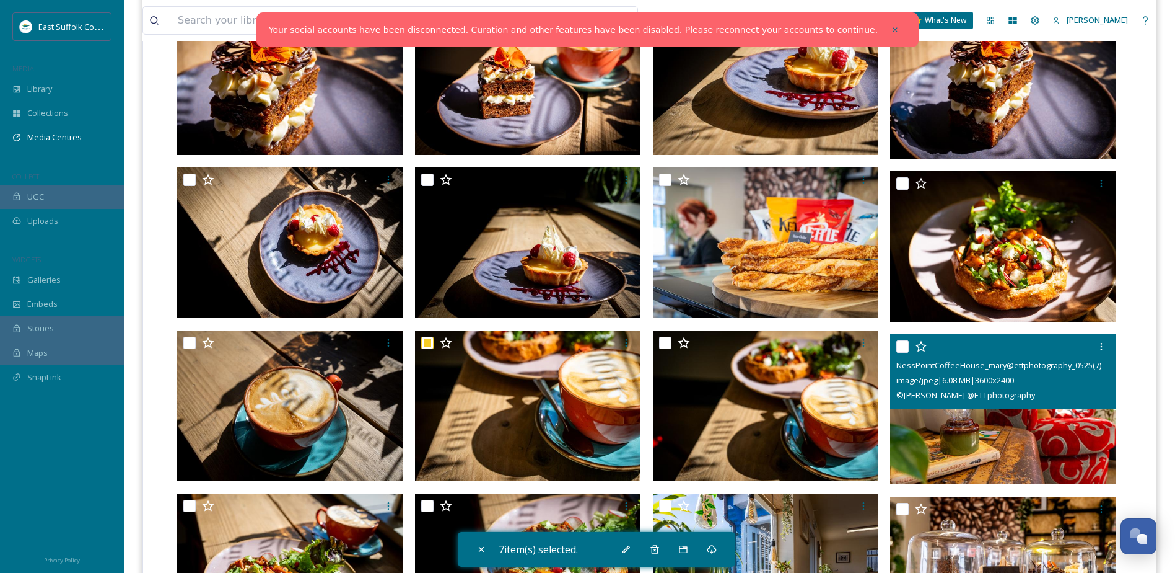
click at [907, 343] on input "checkbox" at bounding box center [903, 346] width 12 height 12
checkbox input "true"
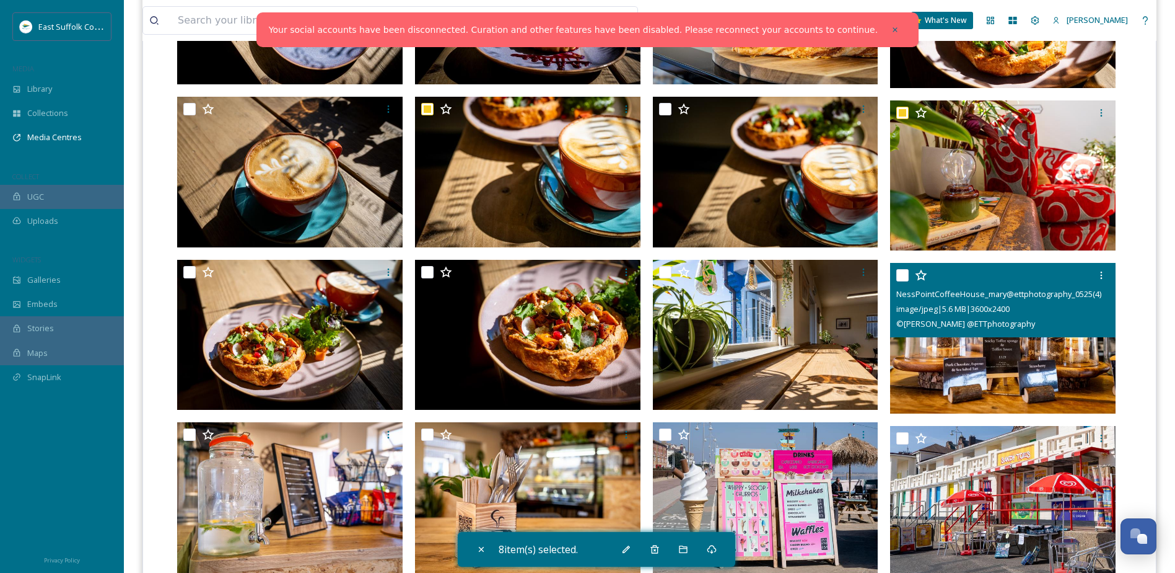
scroll to position [806, 0]
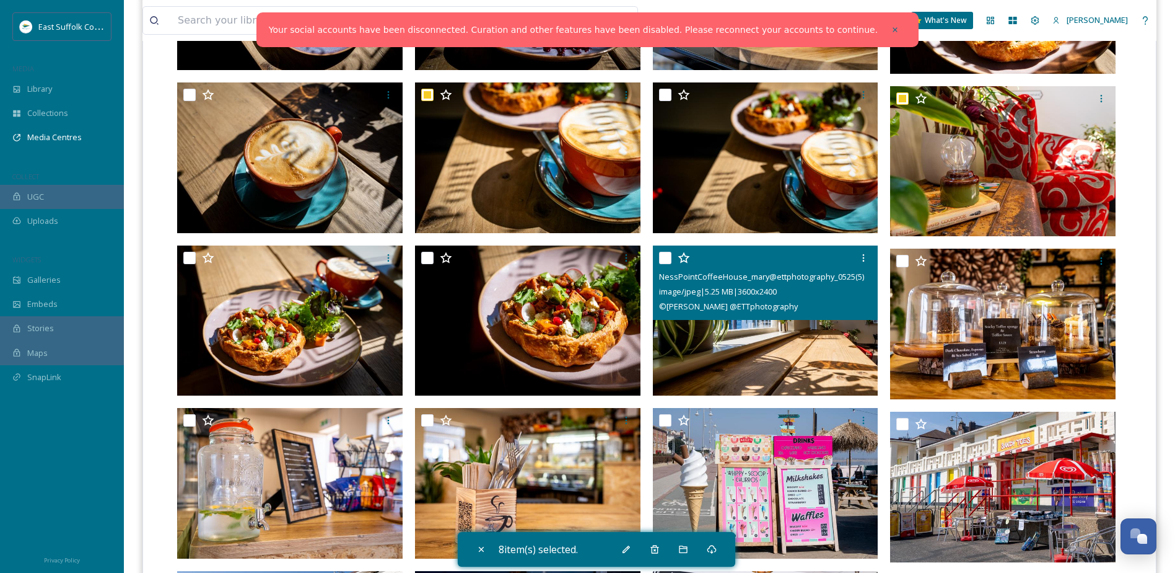
click at [661, 252] on input "checkbox" at bounding box center [665, 258] width 12 height 12
checkbox input "true"
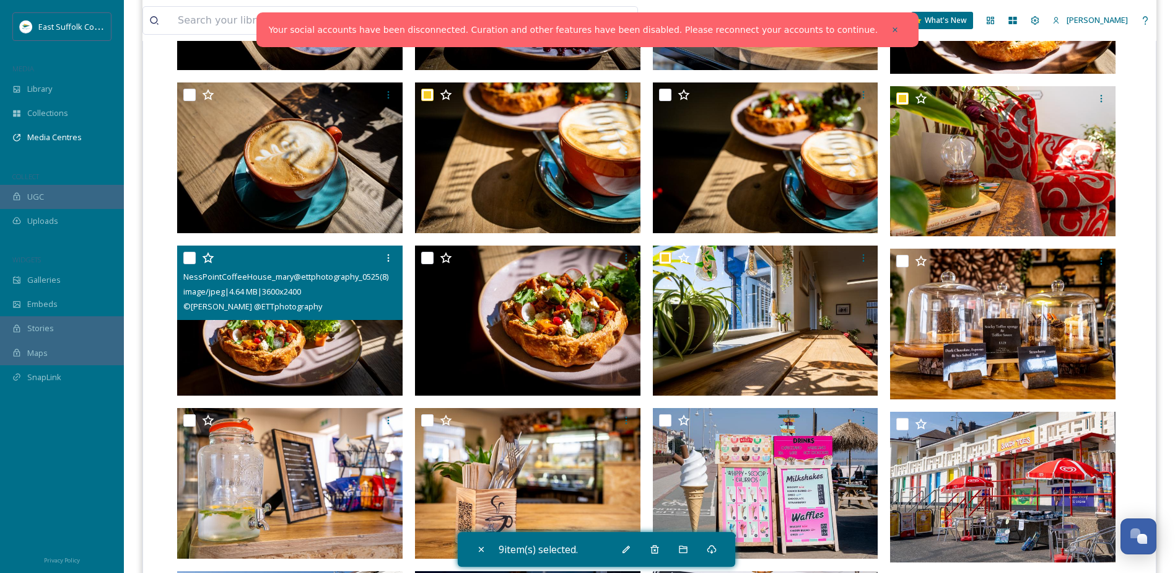
scroll to position [929, 0]
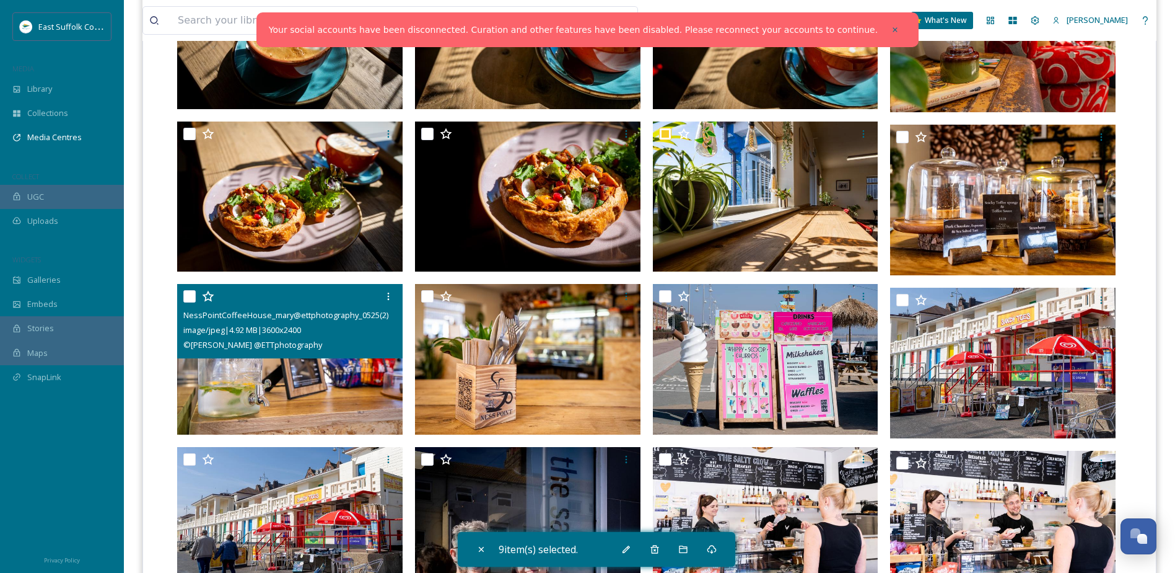
click at [186, 293] on input "checkbox" at bounding box center [189, 296] width 12 height 12
checkbox input "true"
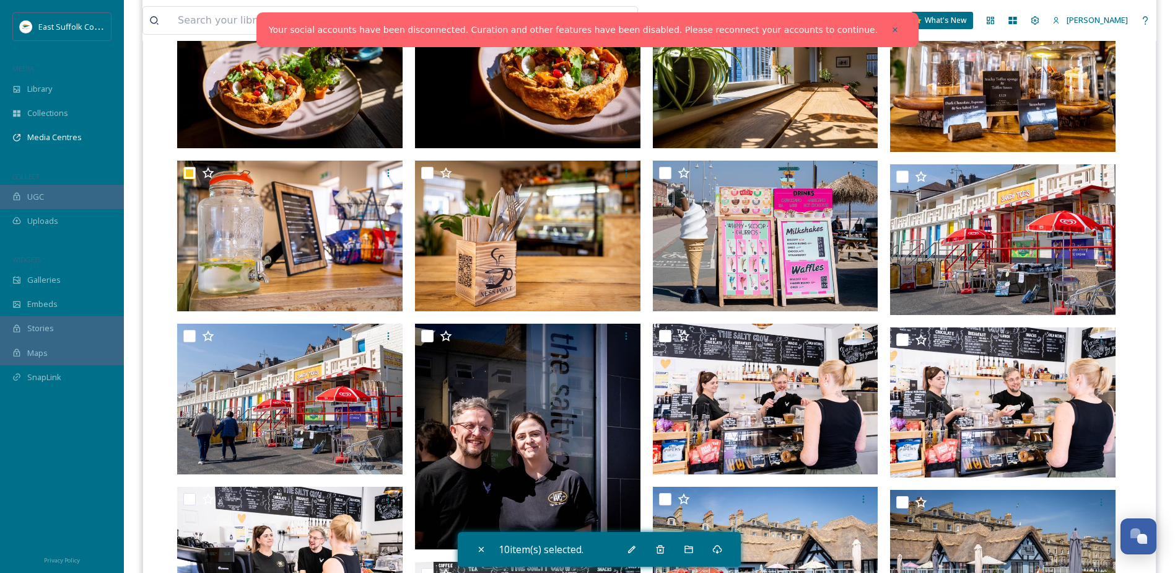
scroll to position [1053, 0]
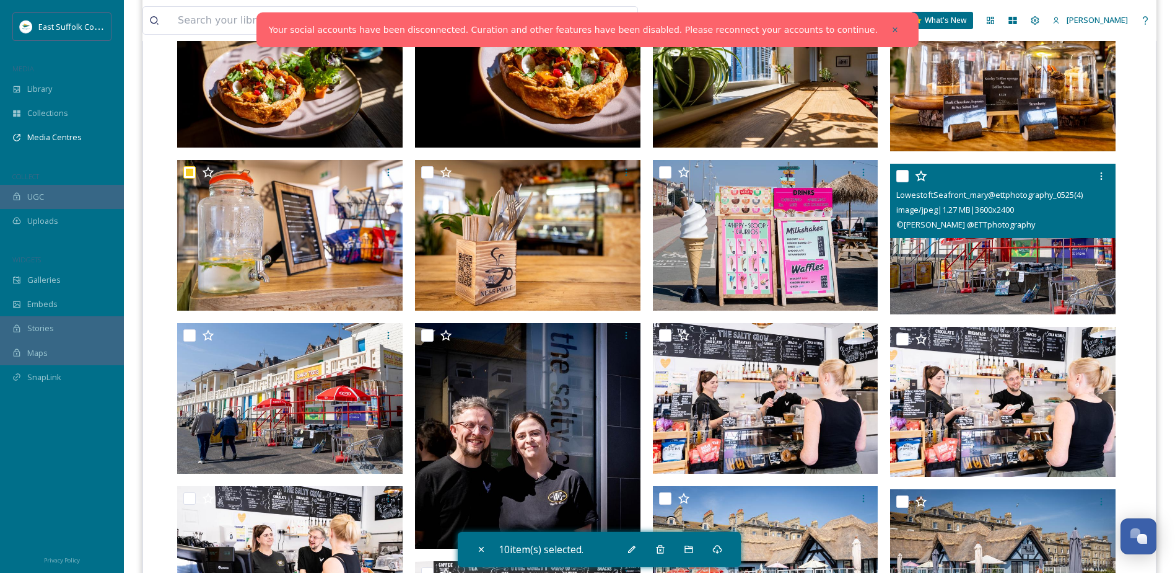
click at [901, 173] on input "checkbox" at bounding box center [903, 176] width 12 height 12
checkbox input "true"
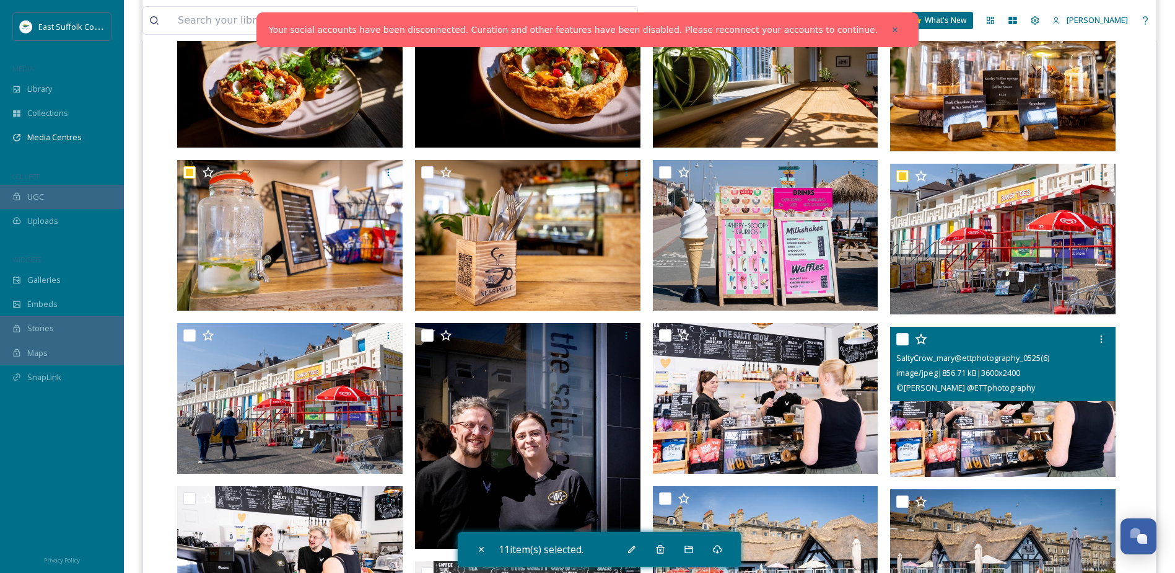
click at [898, 341] on input "checkbox" at bounding box center [903, 339] width 12 height 12
checkbox input "true"
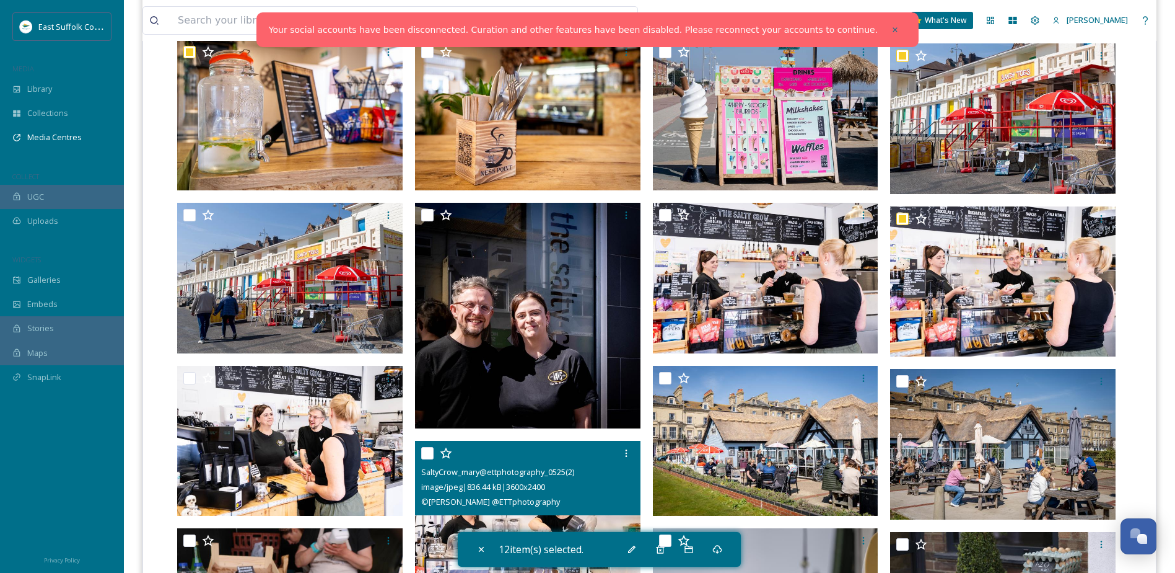
scroll to position [1177, 0]
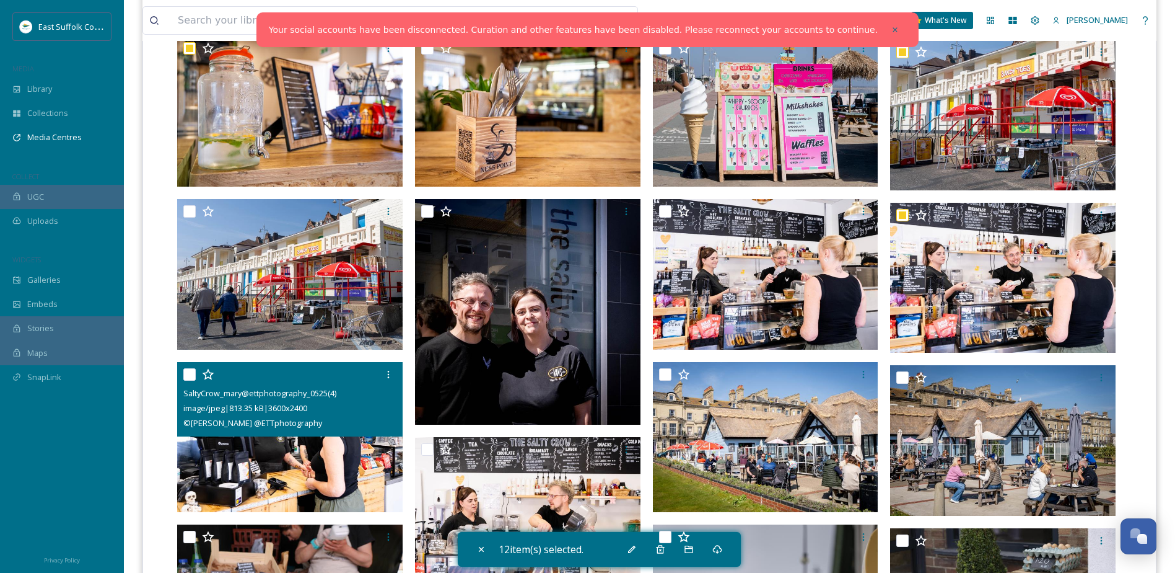
click at [187, 369] on input "checkbox" at bounding box center [189, 374] width 12 height 12
checkbox input "true"
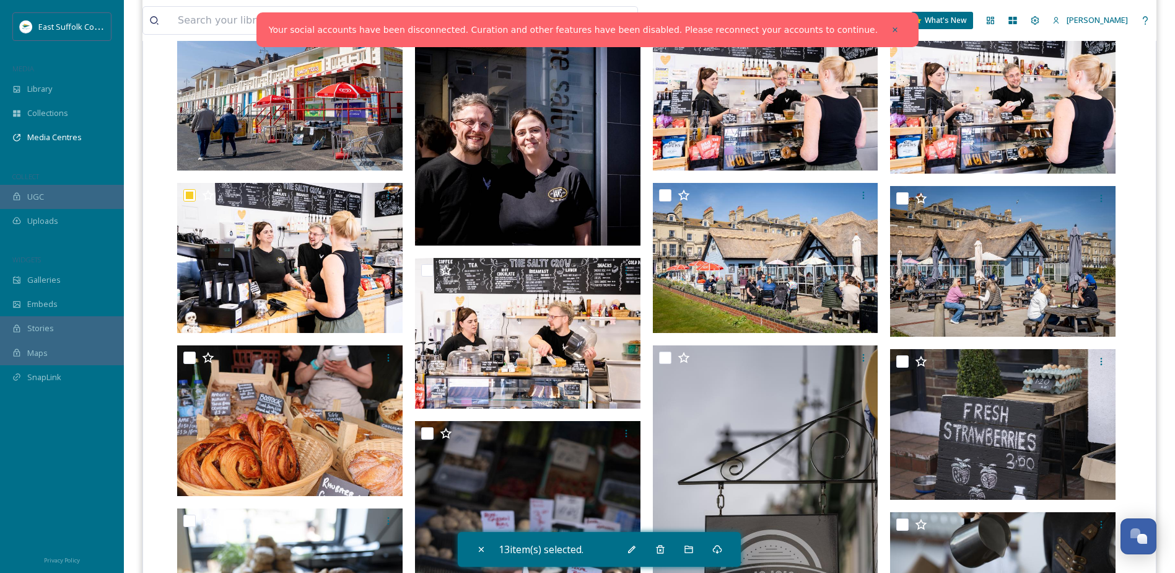
scroll to position [1363, 0]
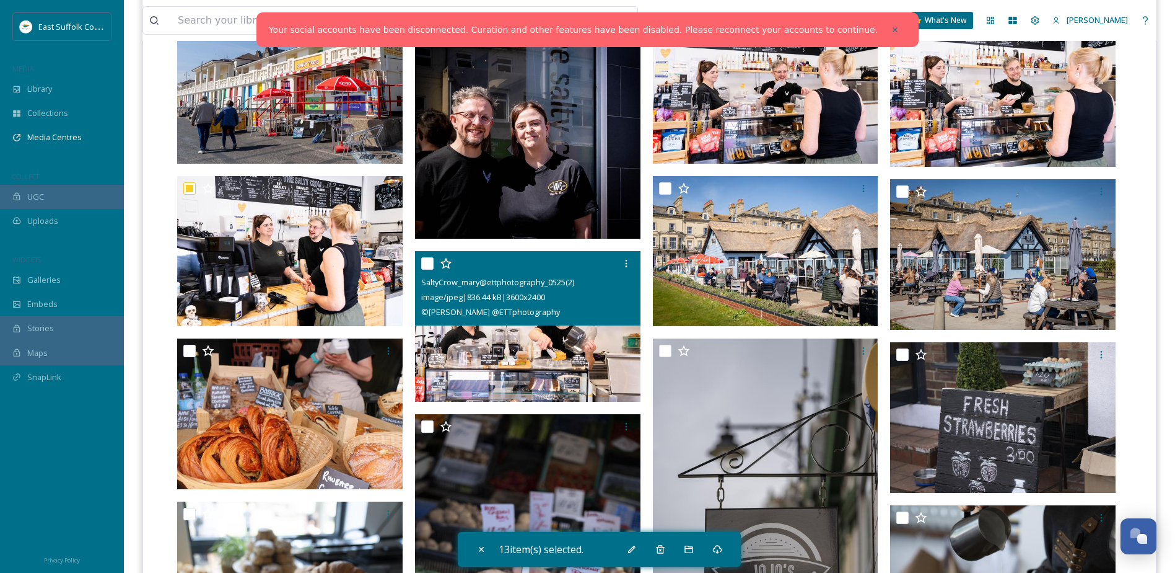
click at [426, 263] on input "checkbox" at bounding box center [427, 263] width 12 height 12
checkbox input "true"
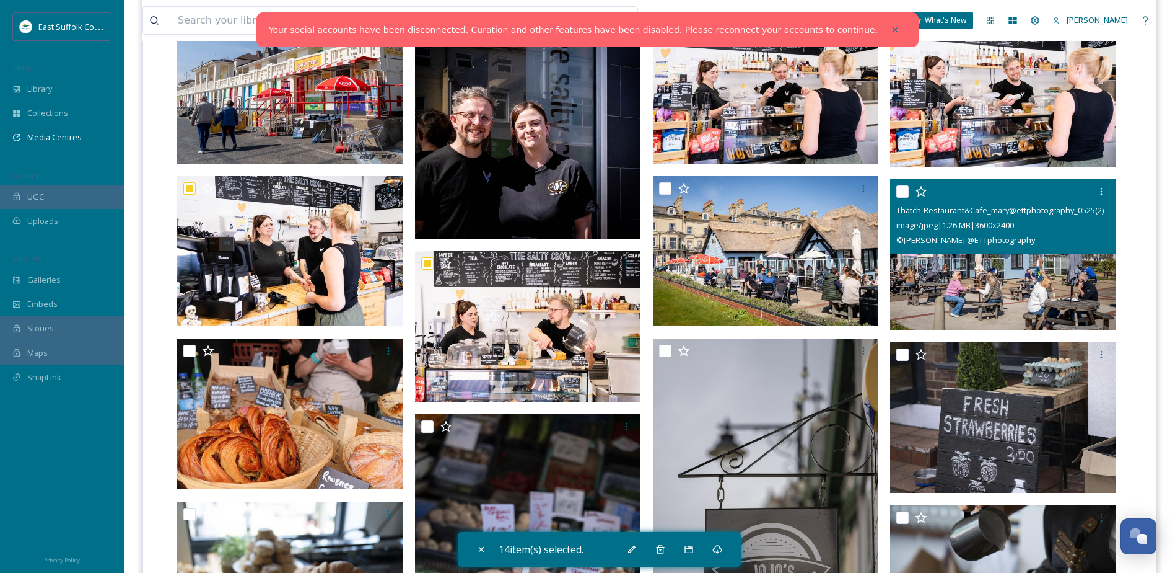
click at [902, 191] on input "checkbox" at bounding box center [903, 191] width 12 height 12
checkbox input "true"
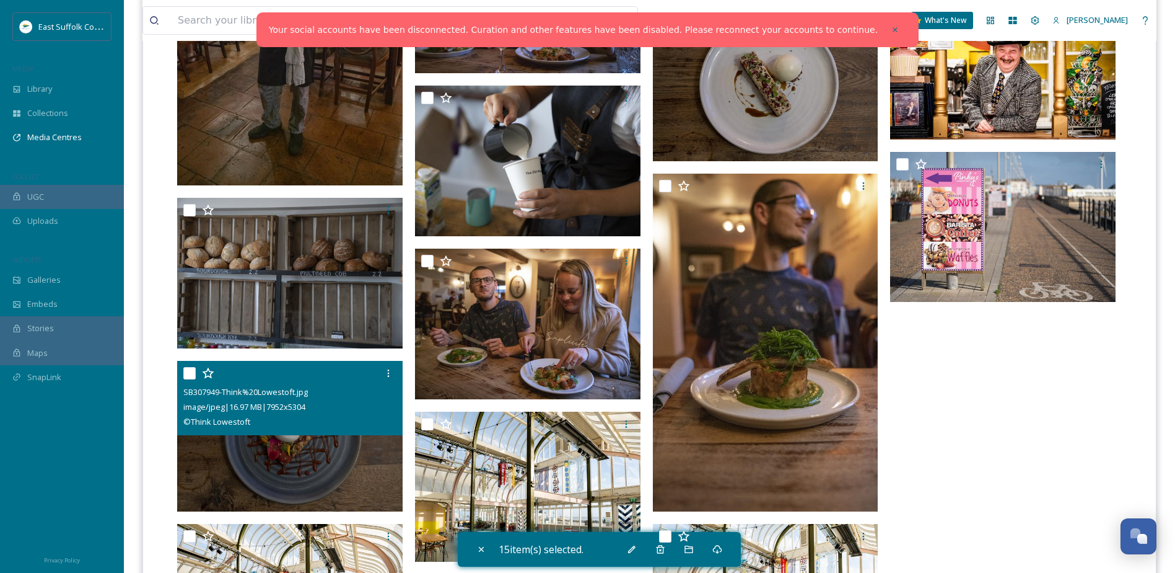
scroll to position [2534, 0]
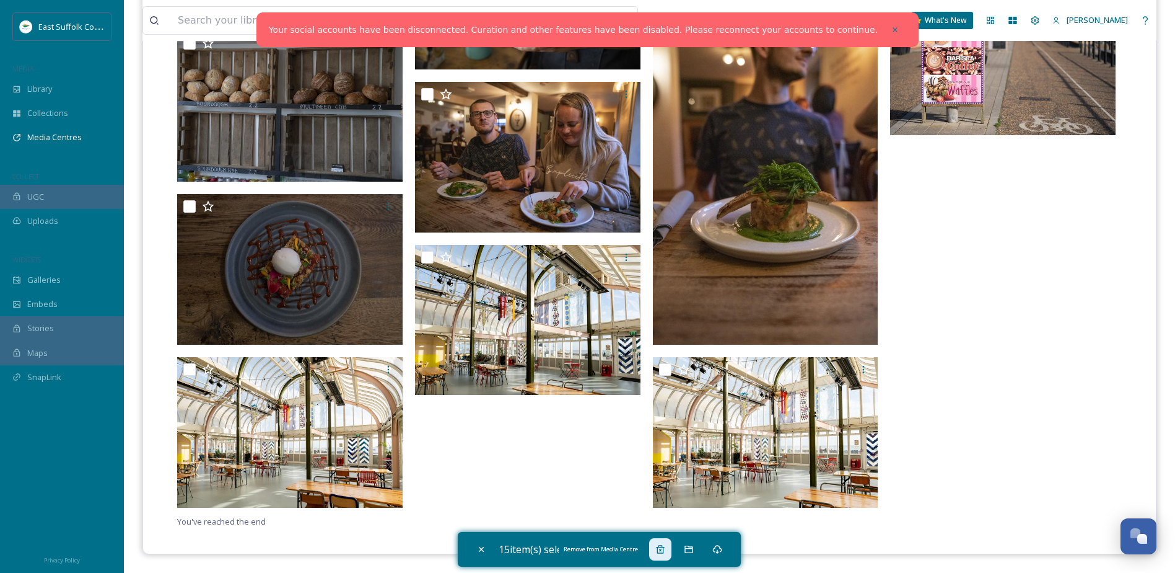
click at [664, 549] on icon at bounding box center [660, 549] width 8 height 8
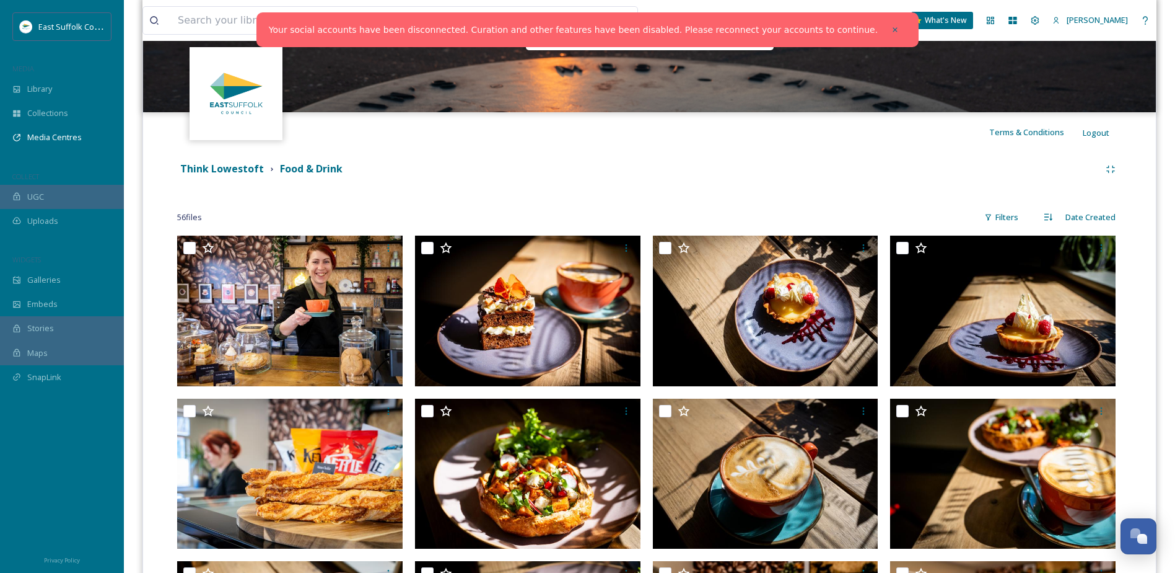
scroll to position [186, 0]
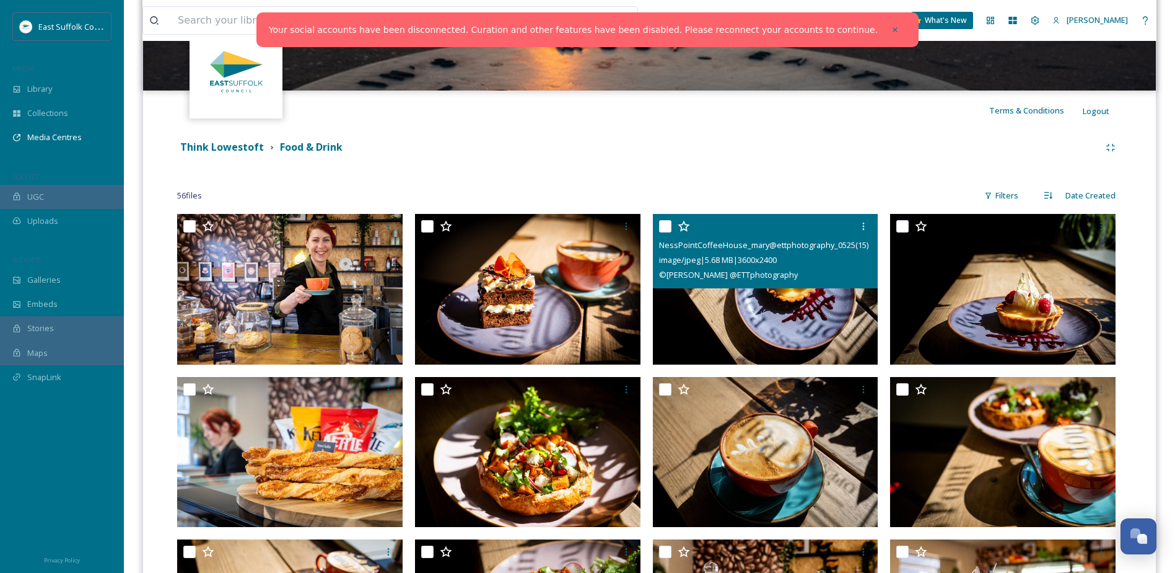
click at [666, 227] on input "checkbox" at bounding box center [665, 226] width 12 height 12
checkbox input "true"
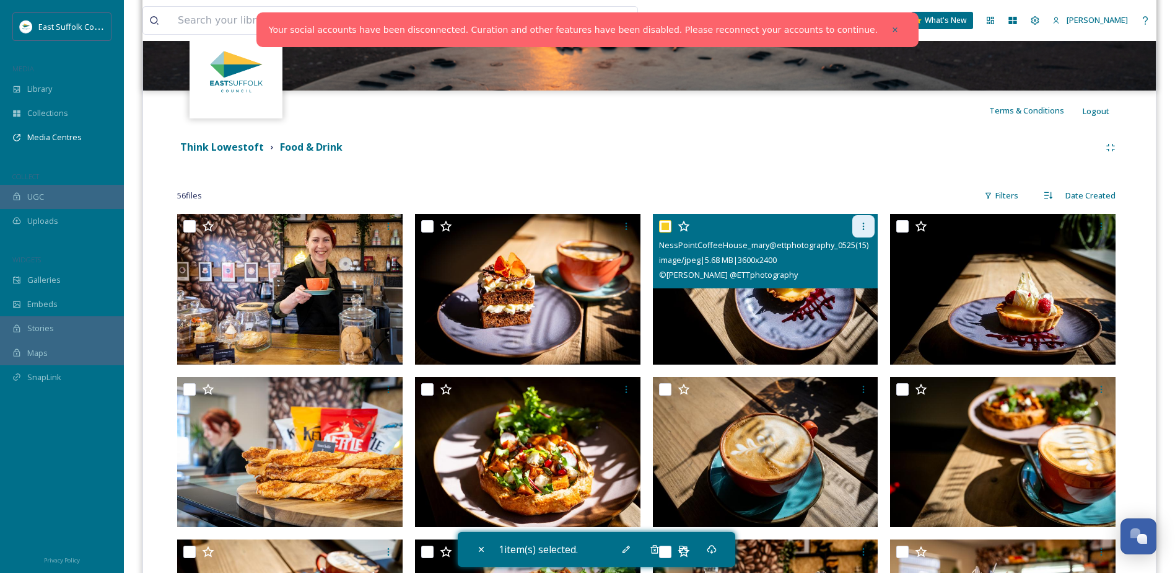
click at [858, 224] on div at bounding box center [864, 226] width 22 height 22
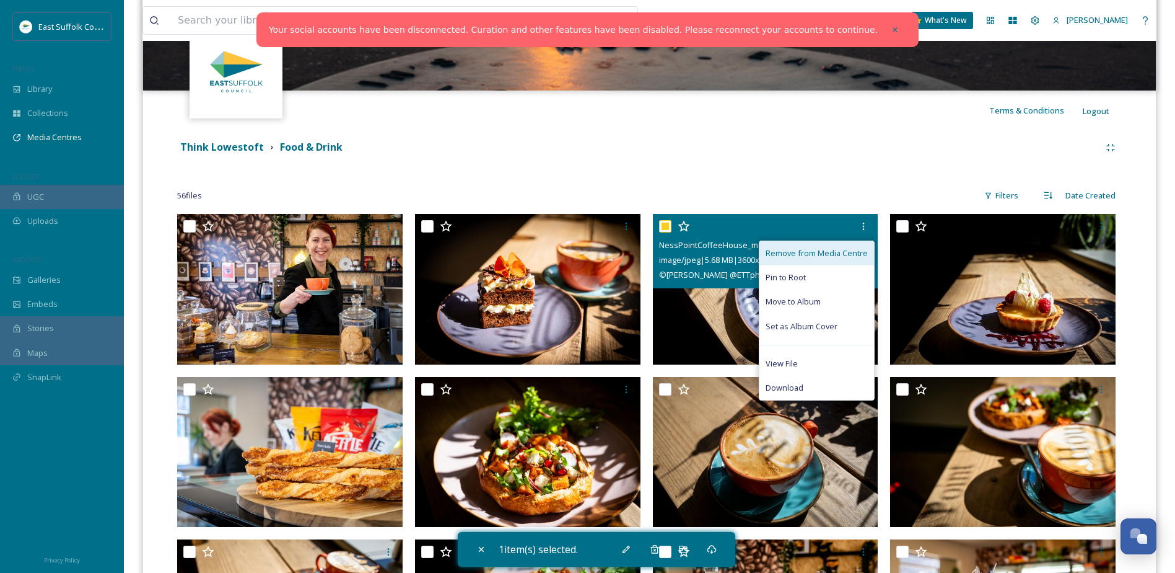
click at [837, 251] on span "Remove from Media Centre" at bounding box center [817, 253] width 102 height 12
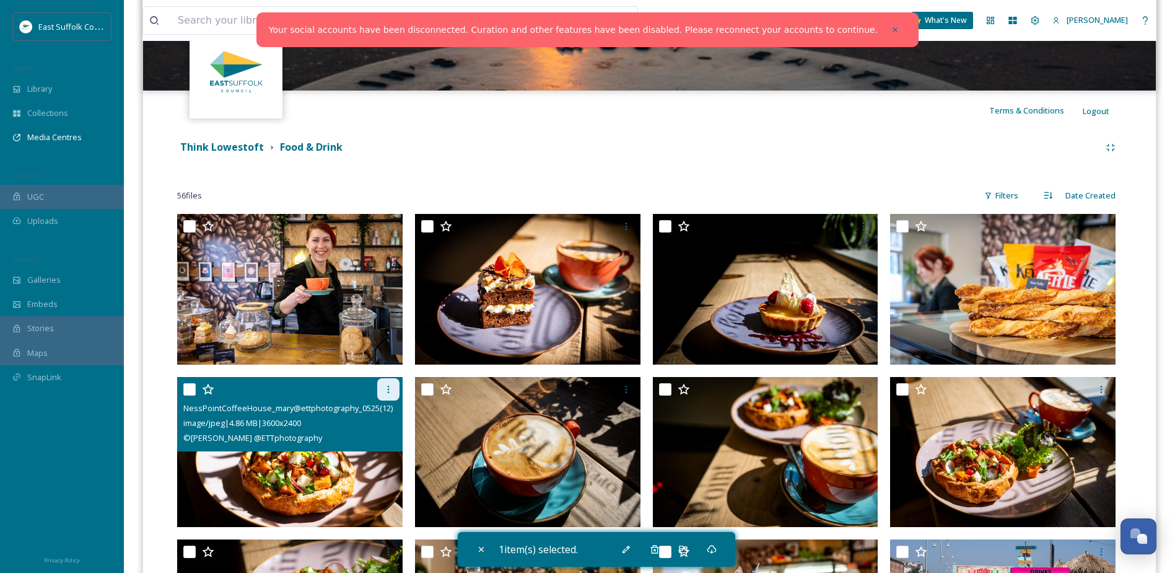
click at [387, 389] on icon at bounding box center [389, 389] width 10 height 10
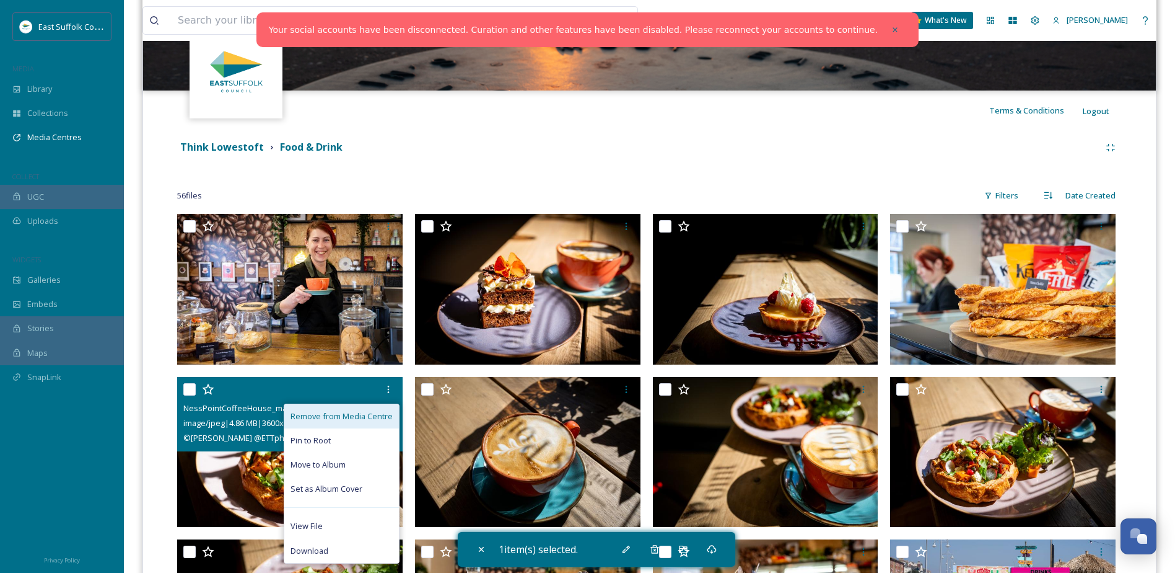
click at [382, 416] on span "Remove from Media Centre" at bounding box center [342, 416] width 102 height 12
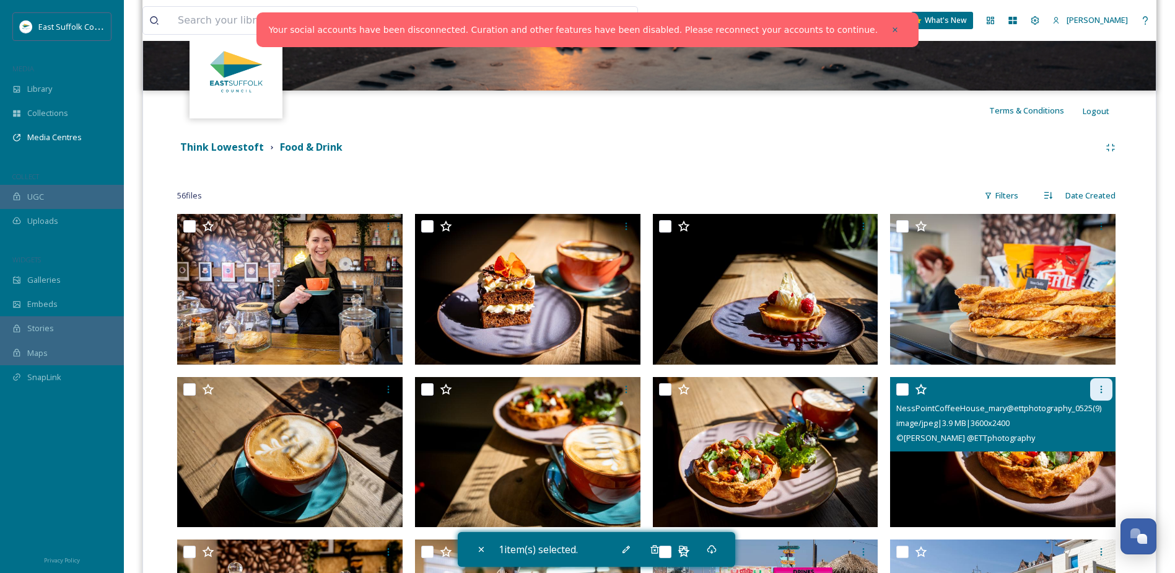
click at [1100, 382] on div at bounding box center [1102, 389] width 22 height 22
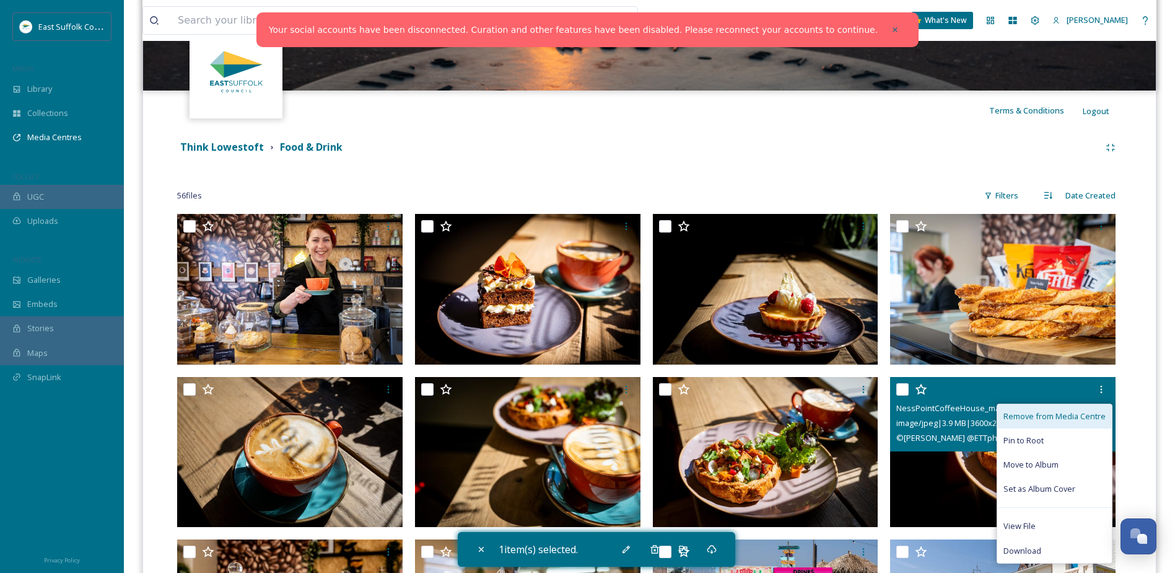
click at [1065, 417] on span "Remove from Media Centre" at bounding box center [1055, 416] width 102 height 12
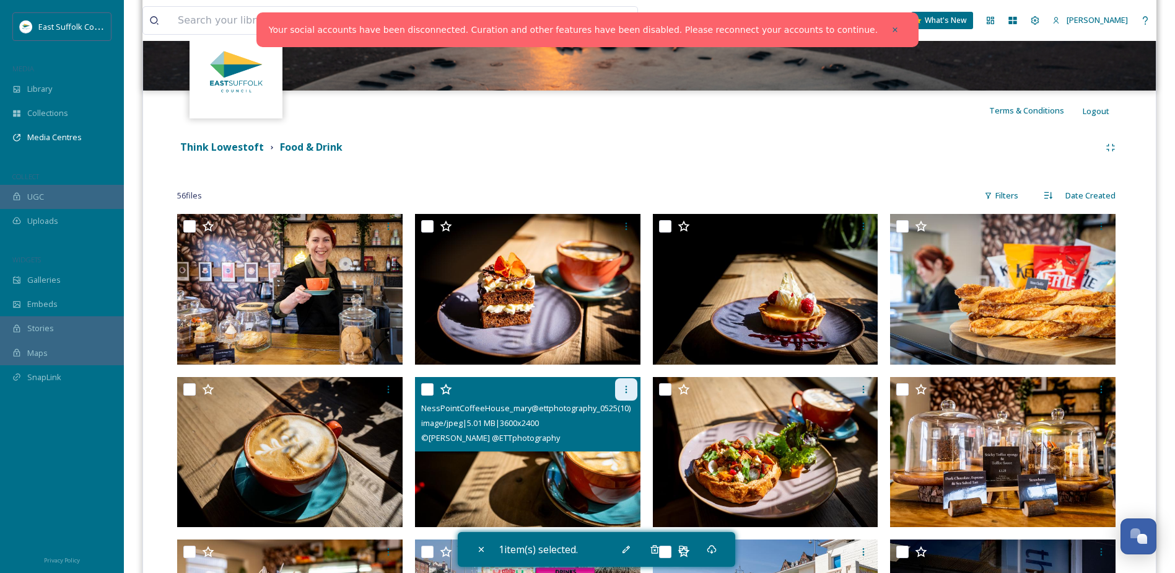
click at [624, 390] on icon at bounding box center [626, 389] width 10 height 10
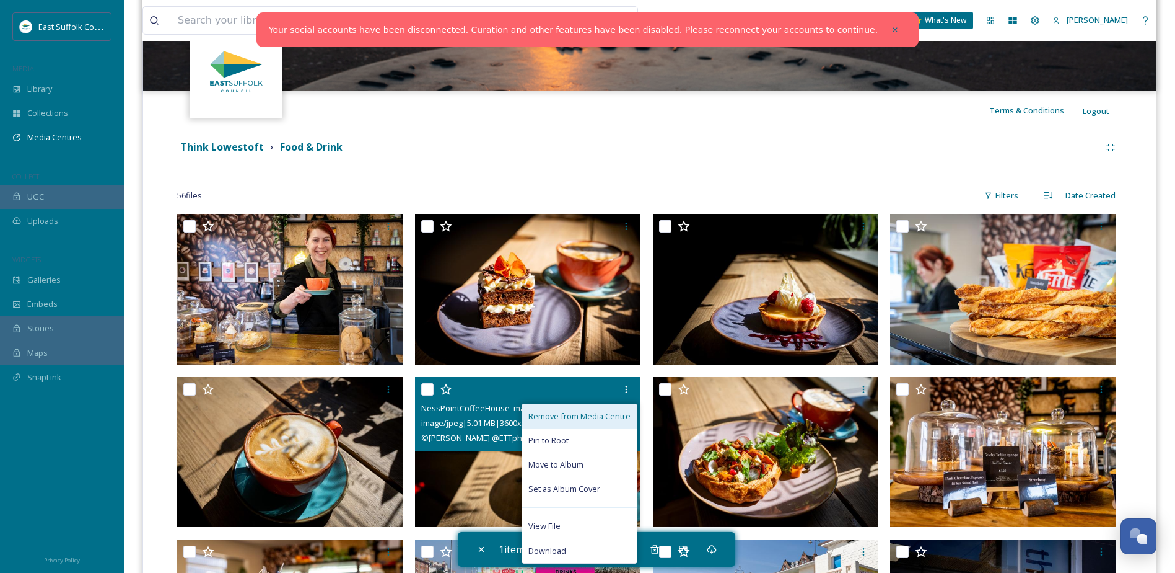
click at [604, 412] on span "Remove from Media Centre" at bounding box center [580, 416] width 102 height 12
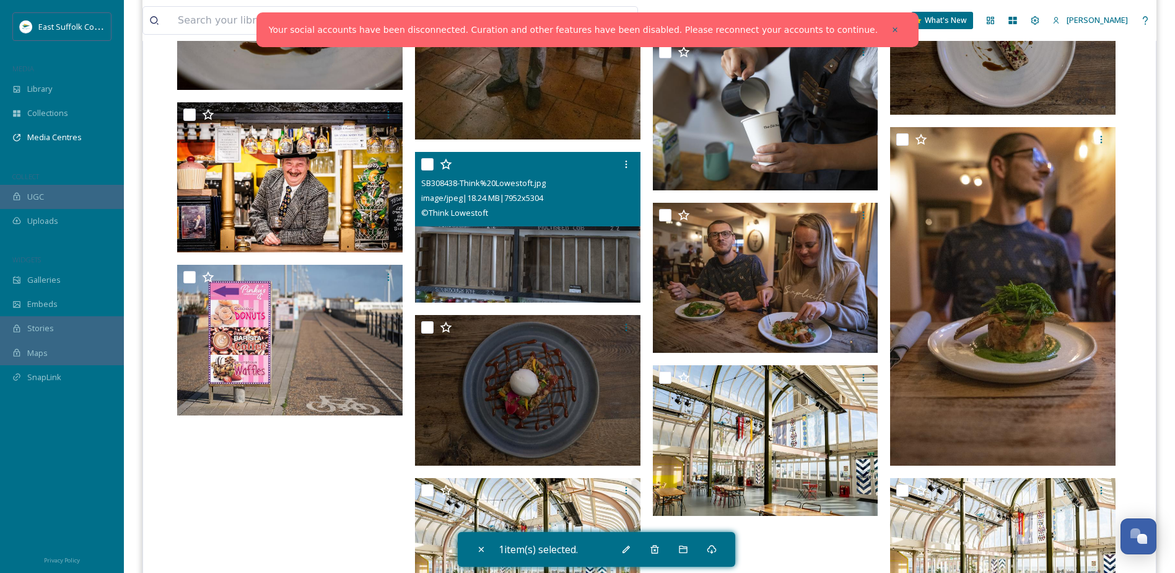
scroll to position [1721, 0]
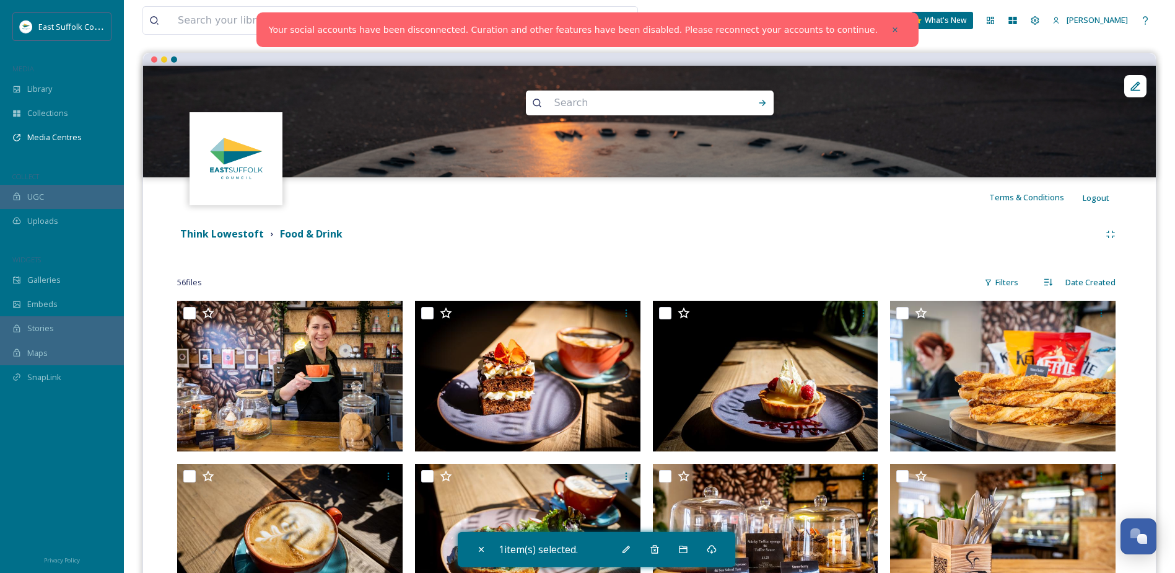
scroll to position [0, 0]
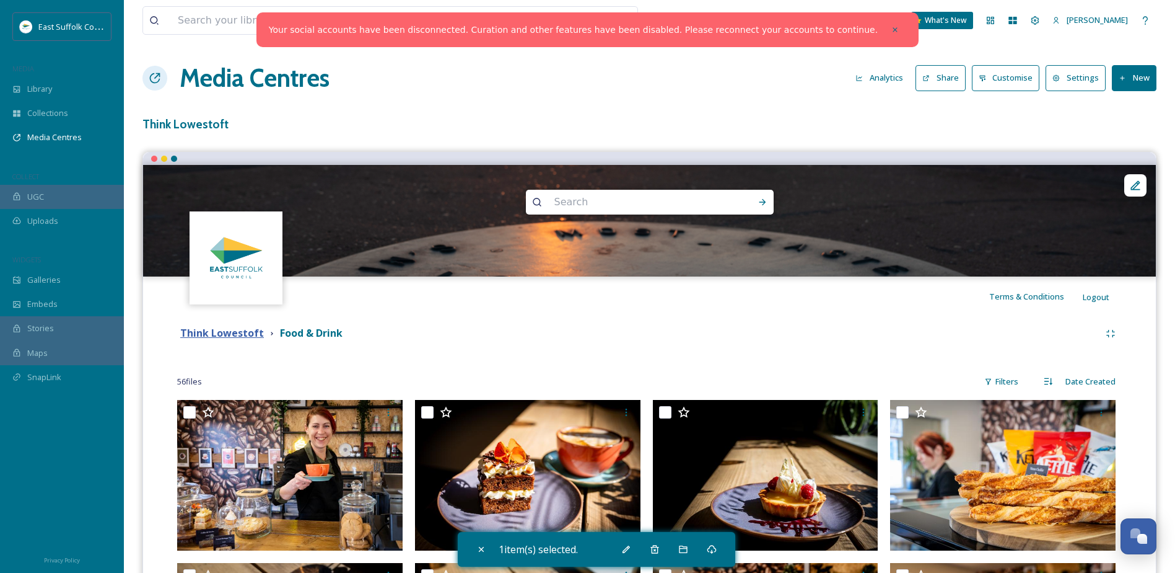
click at [226, 332] on strong "Think Lowestoft" at bounding box center [222, 333] width 84 height 14
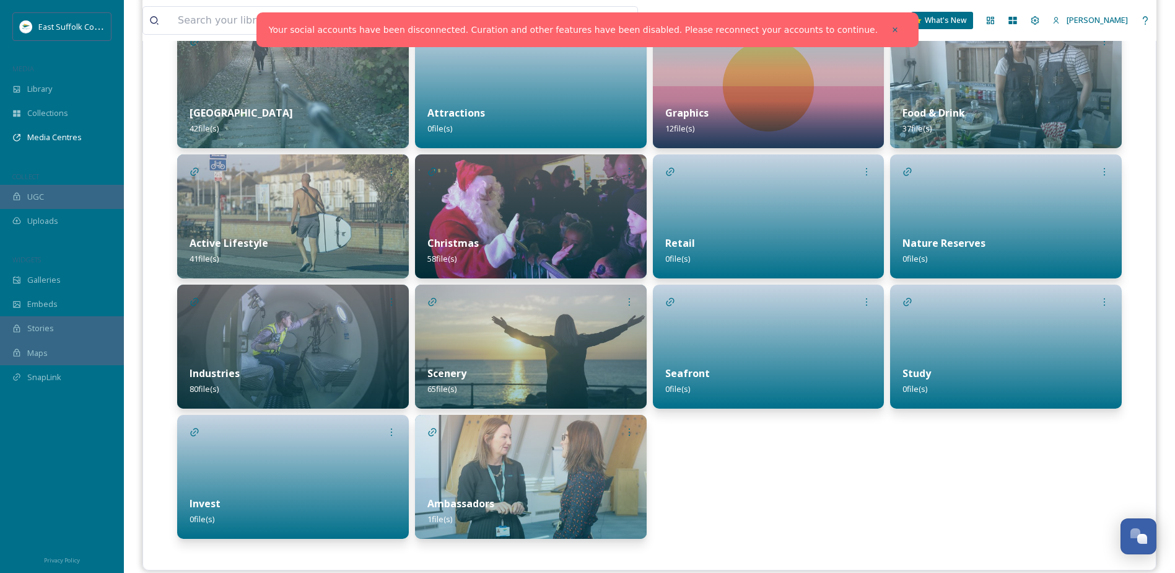
scroll to position [355, 0]
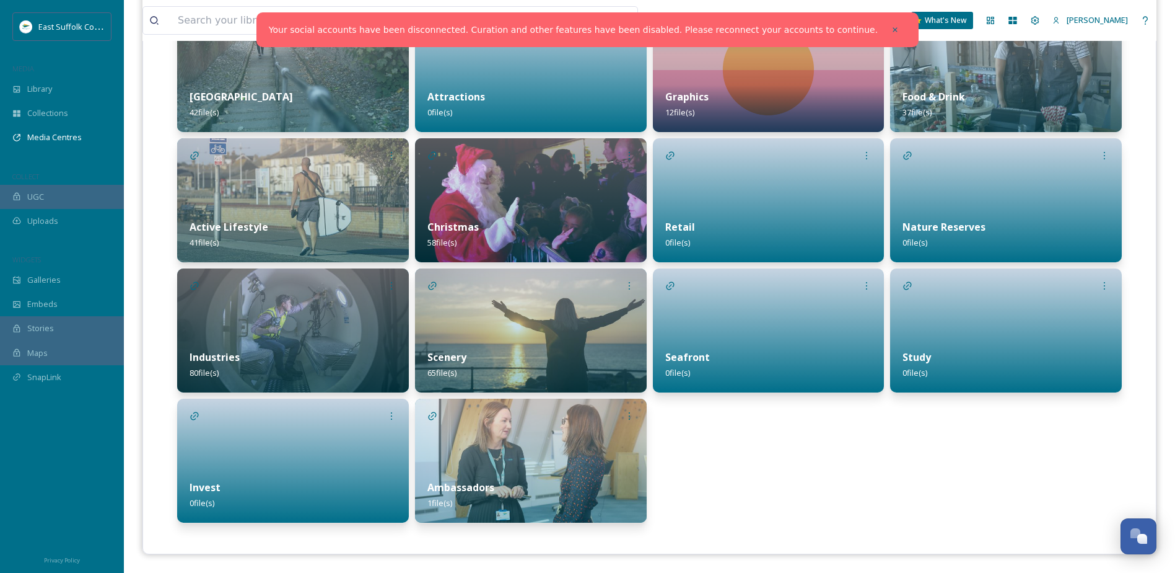
click at [248, 336] on img at bounding box center [293, 330] width 232 height 124
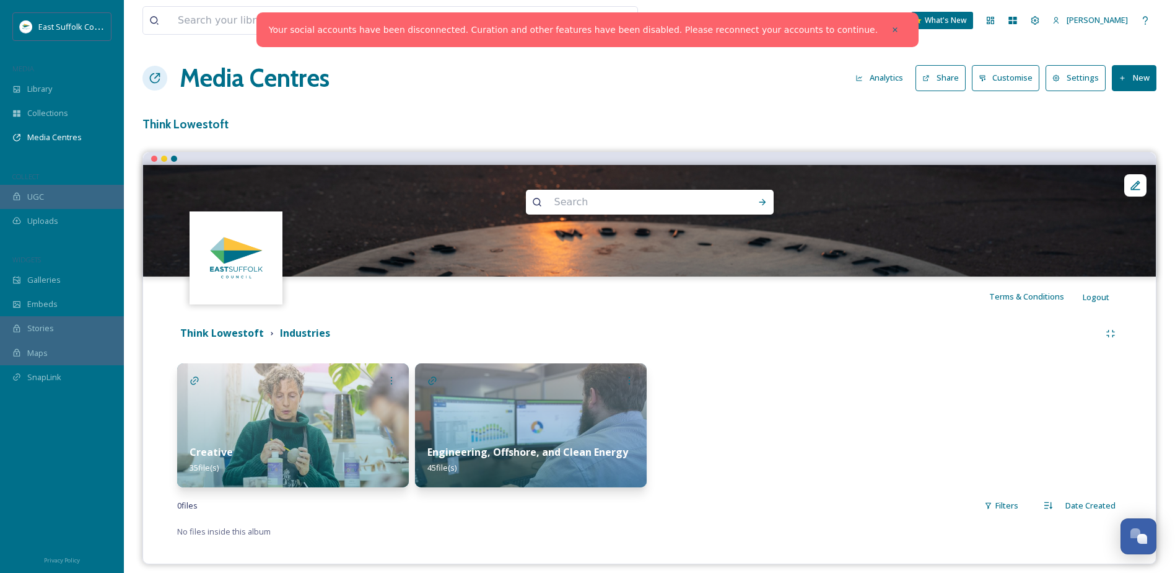
click at [473, 400] on img at bounding box center [531, 425] width 232 height 124
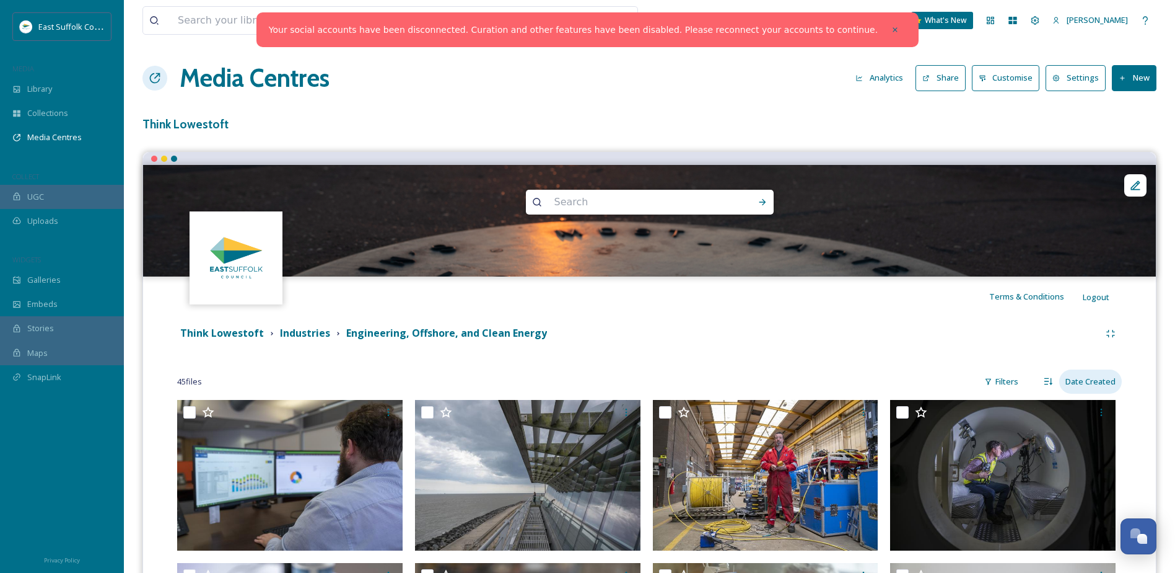
click at [1081, 384] on div "Date Created" at bounding box center [1091, 381] width 63 height 24
click at [1077, 434] on span "Date Created" at bounding box center [1087, 434] width 49 height 12
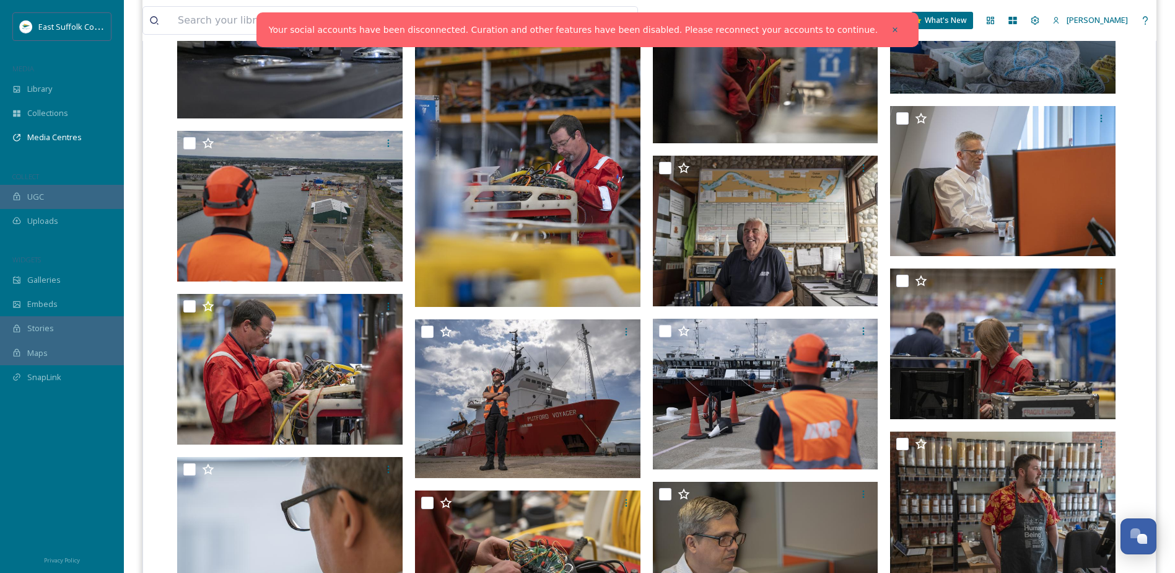
scroll to position [1363, 0]
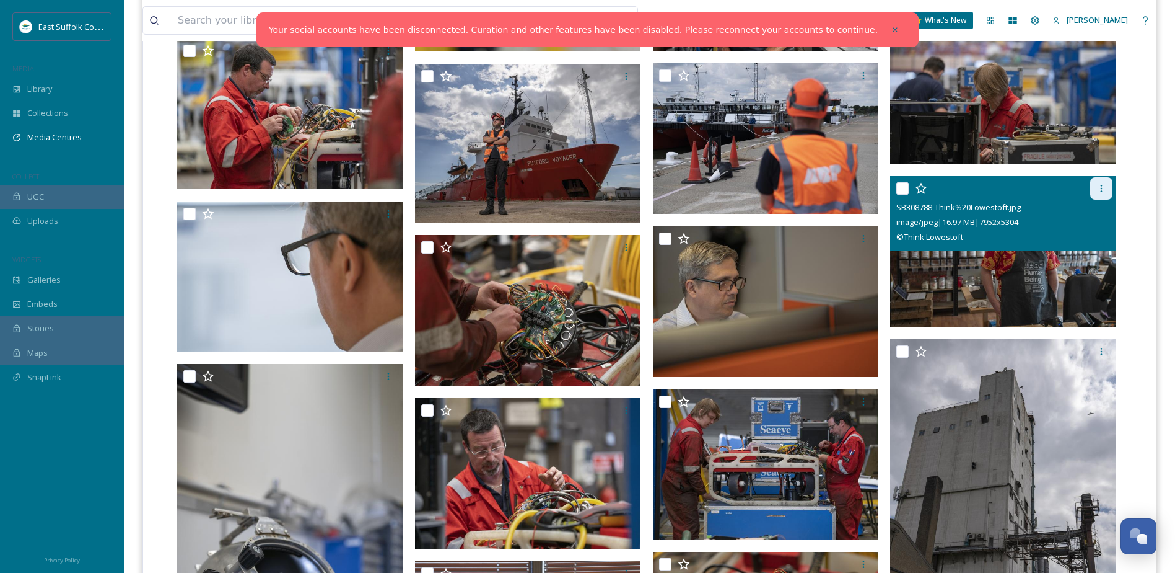
click at [1110, 187] on div at bounding box center [1102, 188] width 22 height 22
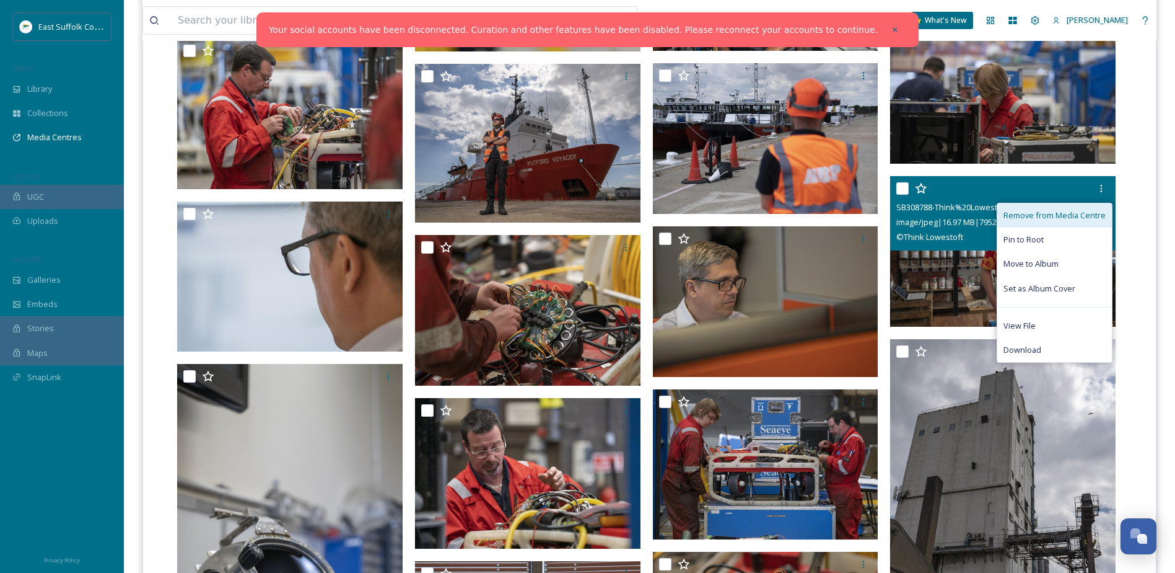
click at [1097, 210] on span "Remove from Media Centre" at bounding box center [1055, 215] width 102 height 12
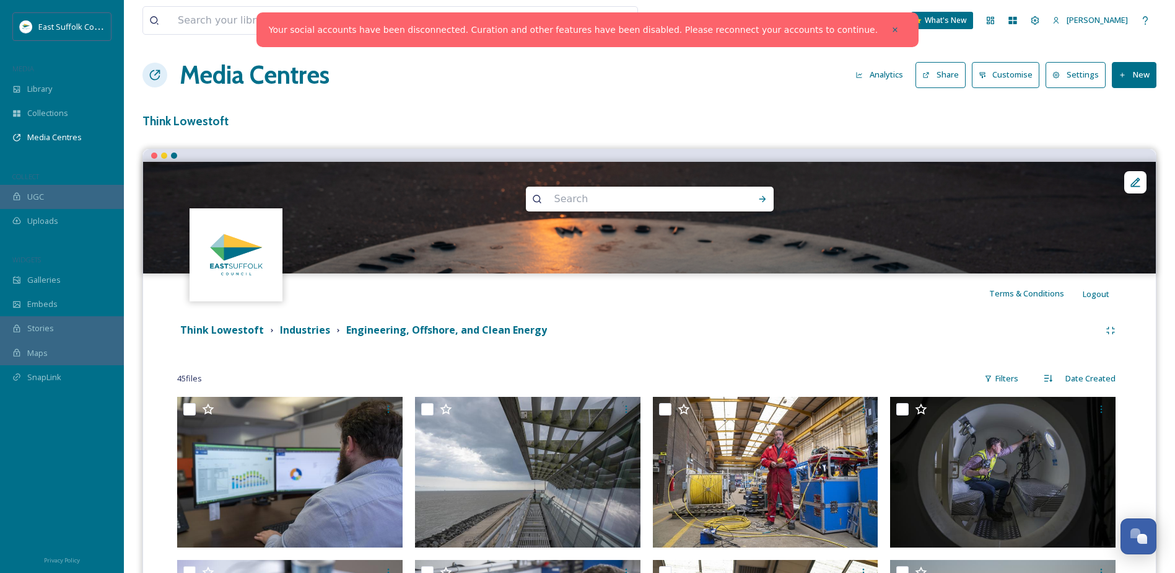
scroll to position [0, 0]
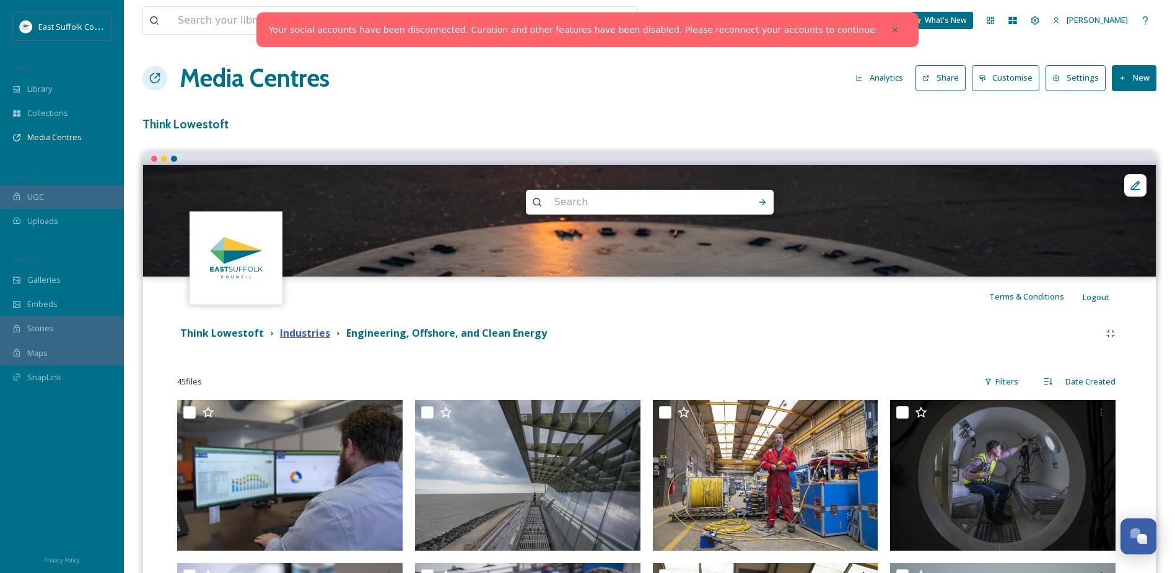
click at [309, 336] on strong "Industries" at bounding box center [305, 333] width 50 height 14
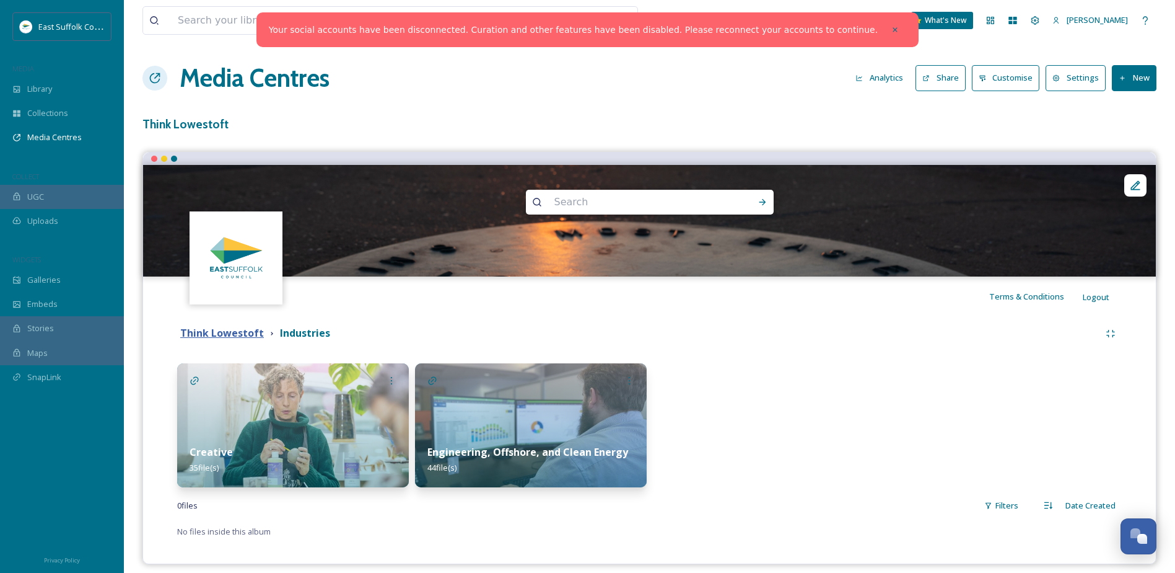
click at [217, 330] on strong "Think Lowestoft" at bounding box center [222, 333] width 84 height 14
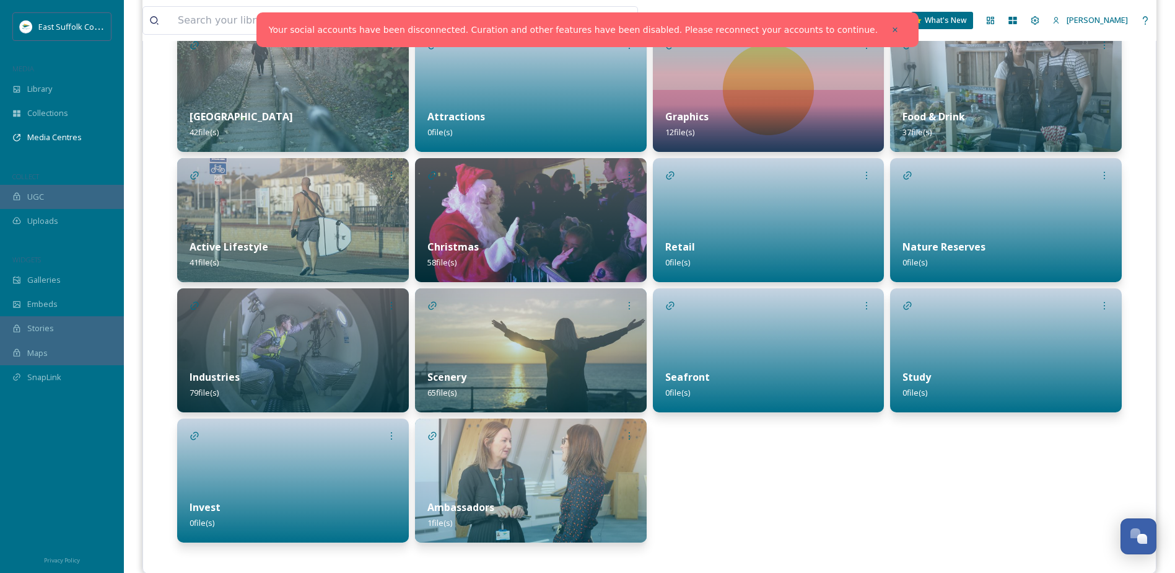
scroll to position [355, 0]
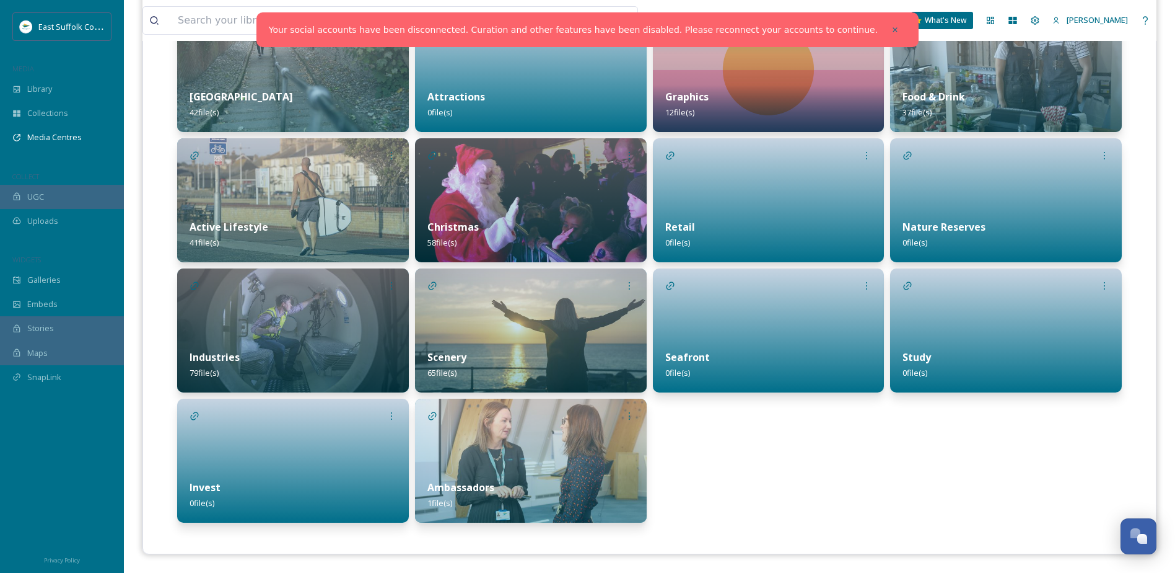
click at [330, 341] on div "Industries 79 file(s)" at bounding box center [293, 364] width 232 height 55
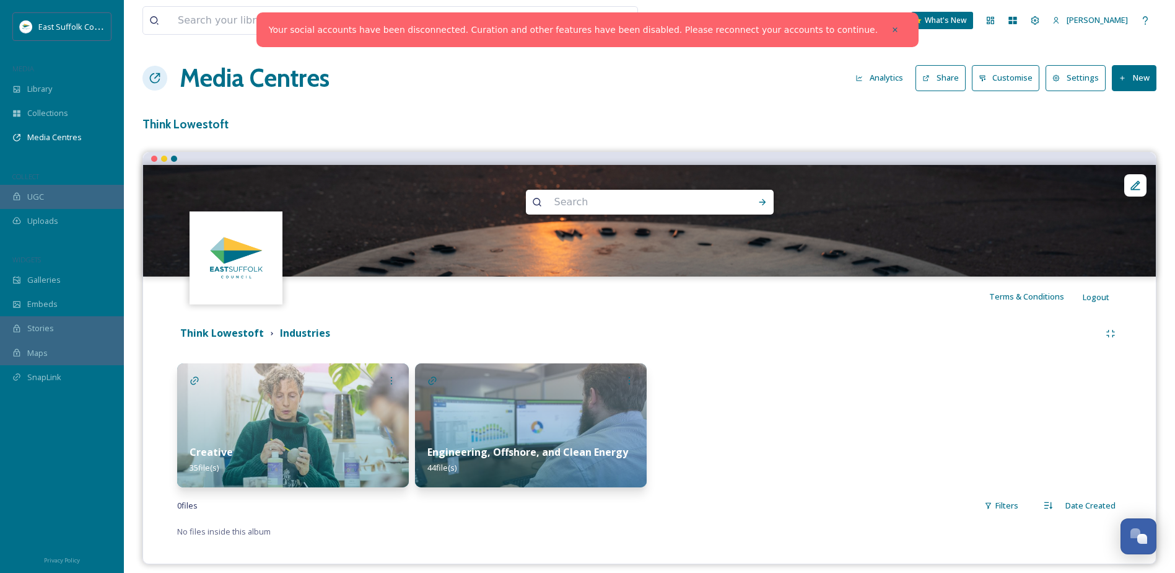
click at [1135, 72] on button "New" at bounding box center [1134, 77] width 45 height 25
click at [1135, 135] on span "Add Album" at bounding box center [1130, 131] width 40 height 12
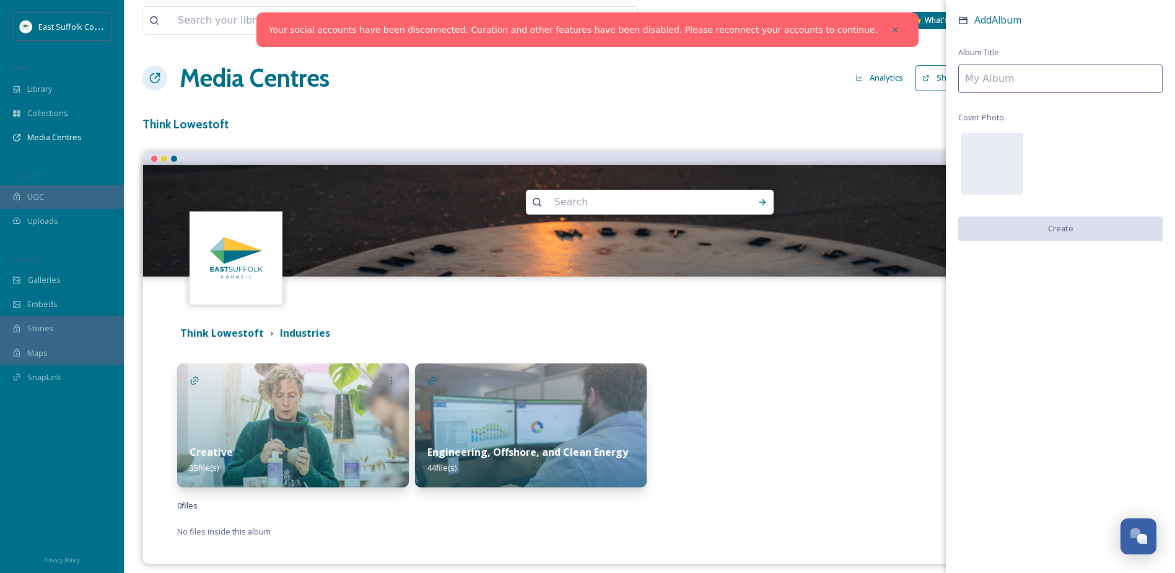
click at [1058, 67] on input at bounding box center [1061, 78] width 204 height 29
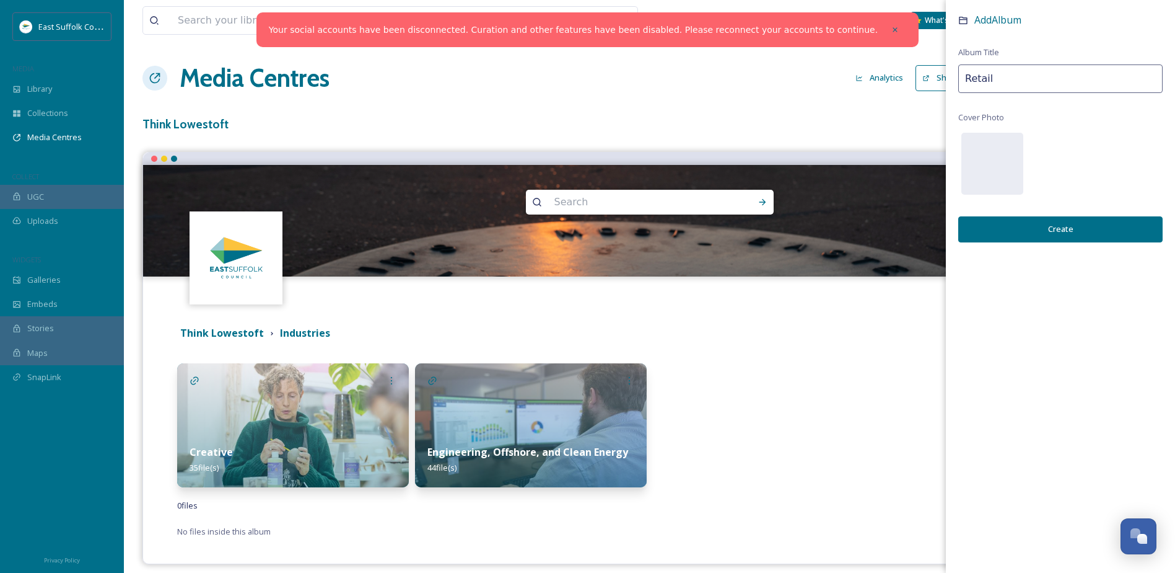
type input "Retail"
click at [1032, 231] on button "Create" at bounding box center [1061, 228] width 204 height 25
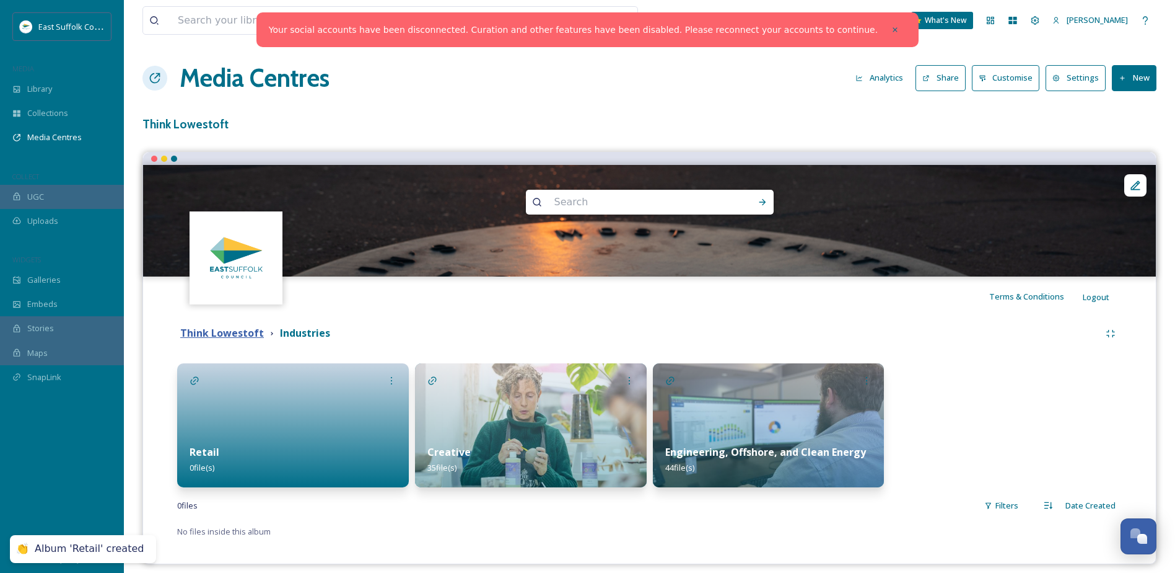
click at [229, 335] on strong "Think Lowestoft" at bounding box center [222, 333] width 84 height 14
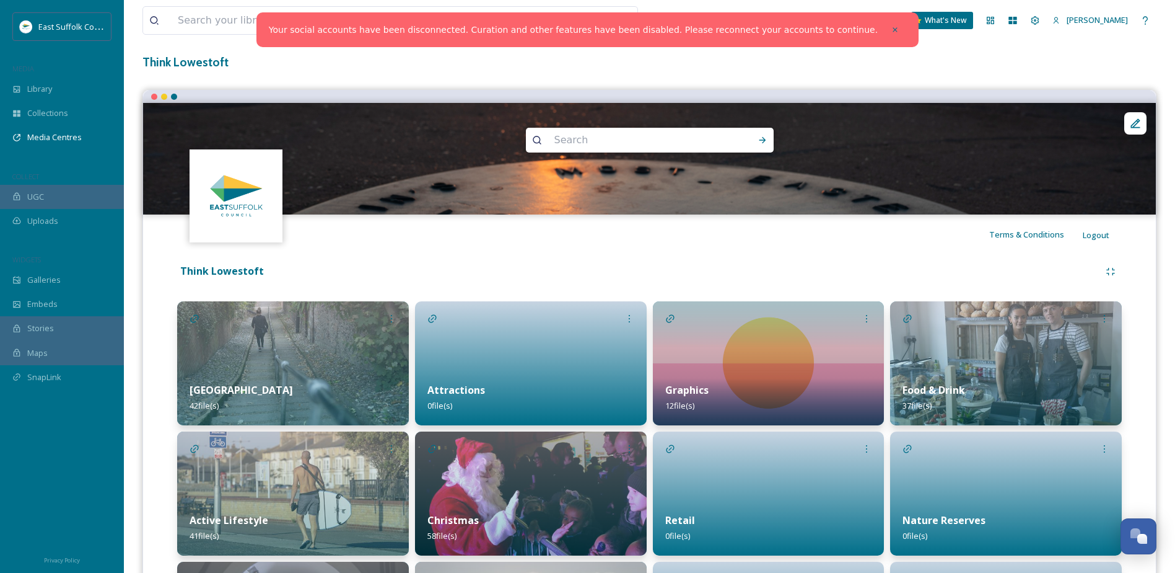
scroll to position [186, 0]
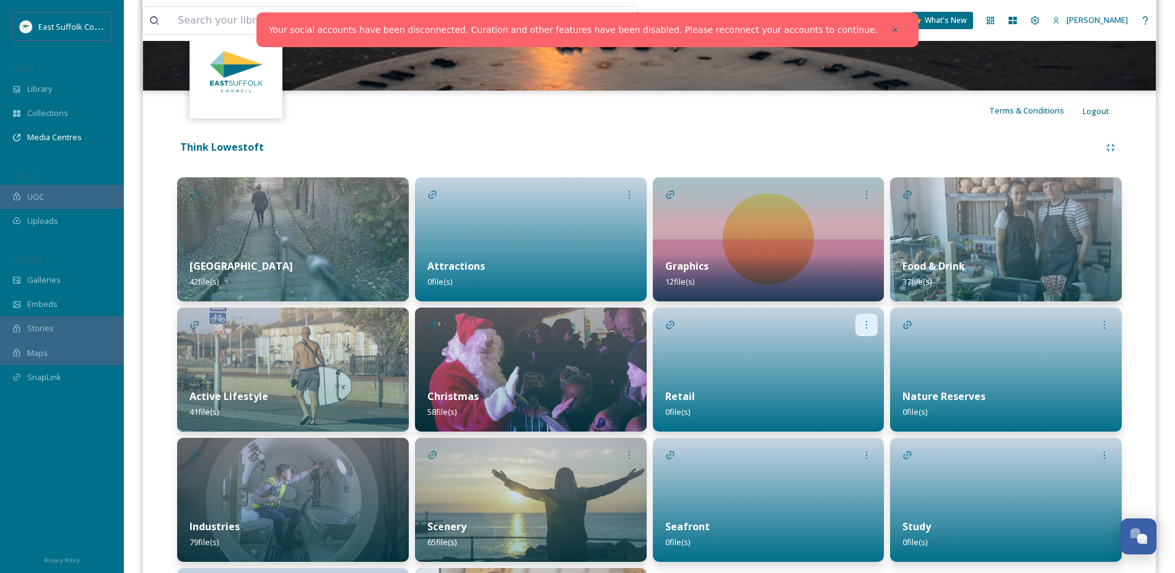
click at [863, 320] on icon at bounding box center [867, 325] width 10 height 10
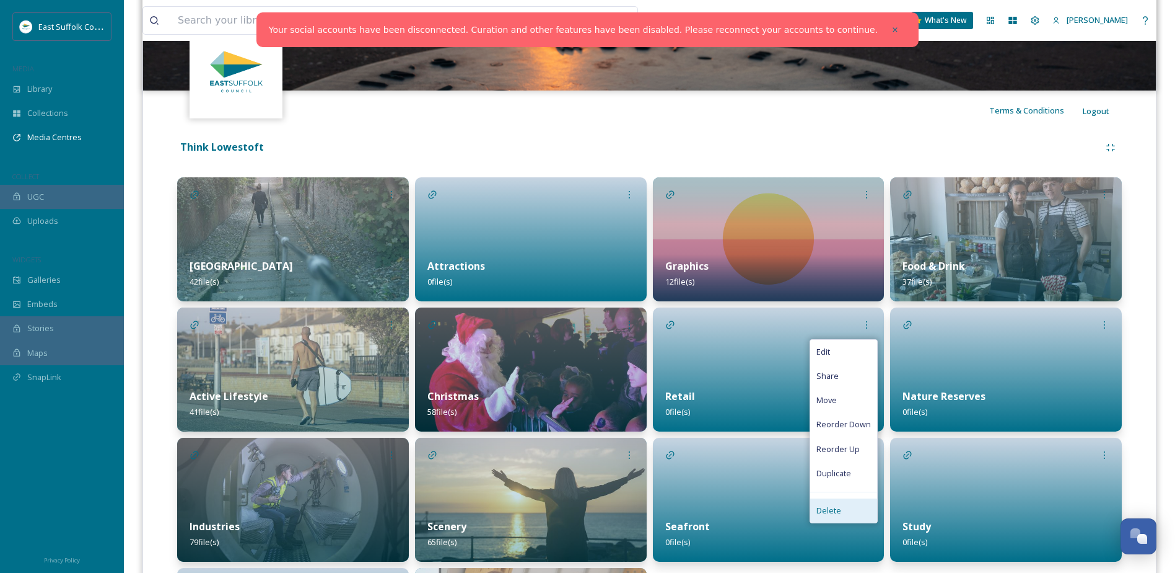
click at [836, 505] on span "Delete" at bounding box center [829, 510] width 25 height 12
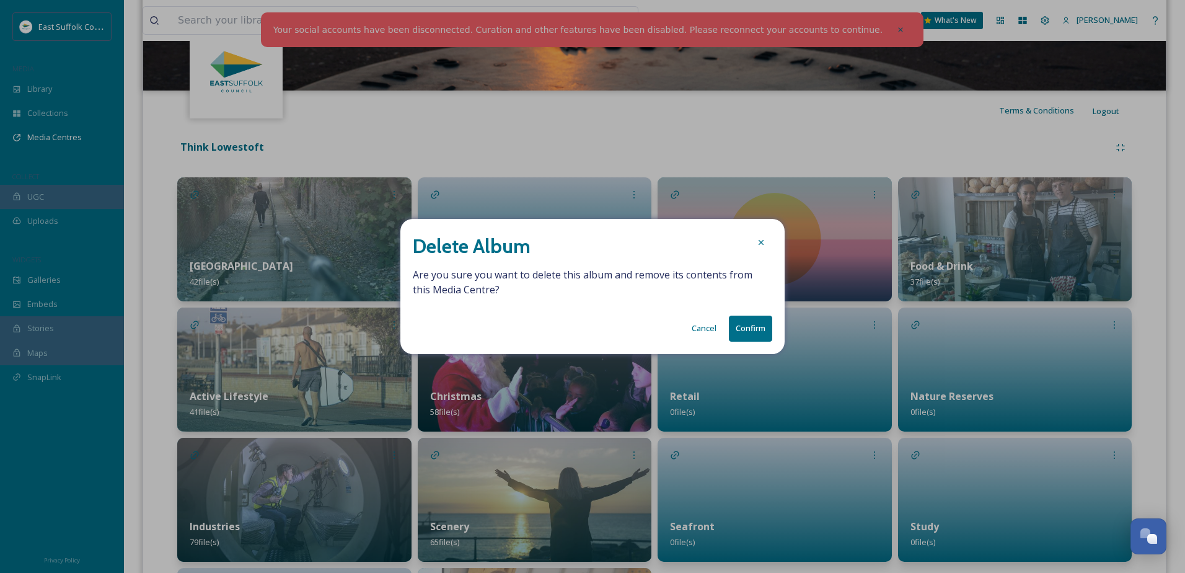
click at [757, 327] on button "Confirm" at bounding box center [750, 327] width 43 height 25
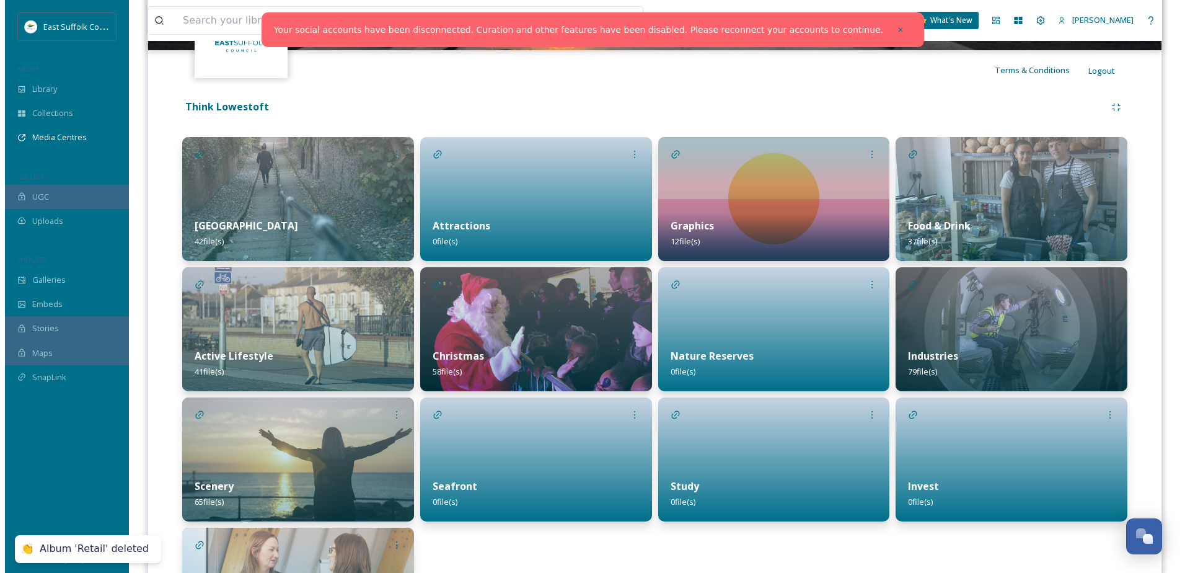
scroll to position [248, 0]
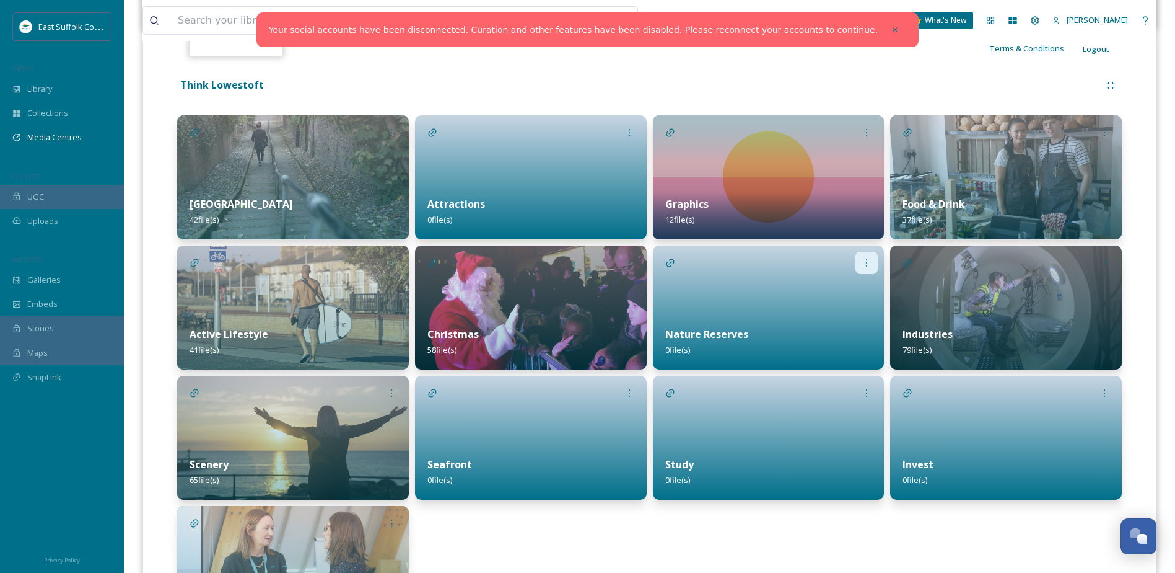
click at [870, 266] on icon at bounding box center [867, 263] width 10 height 10
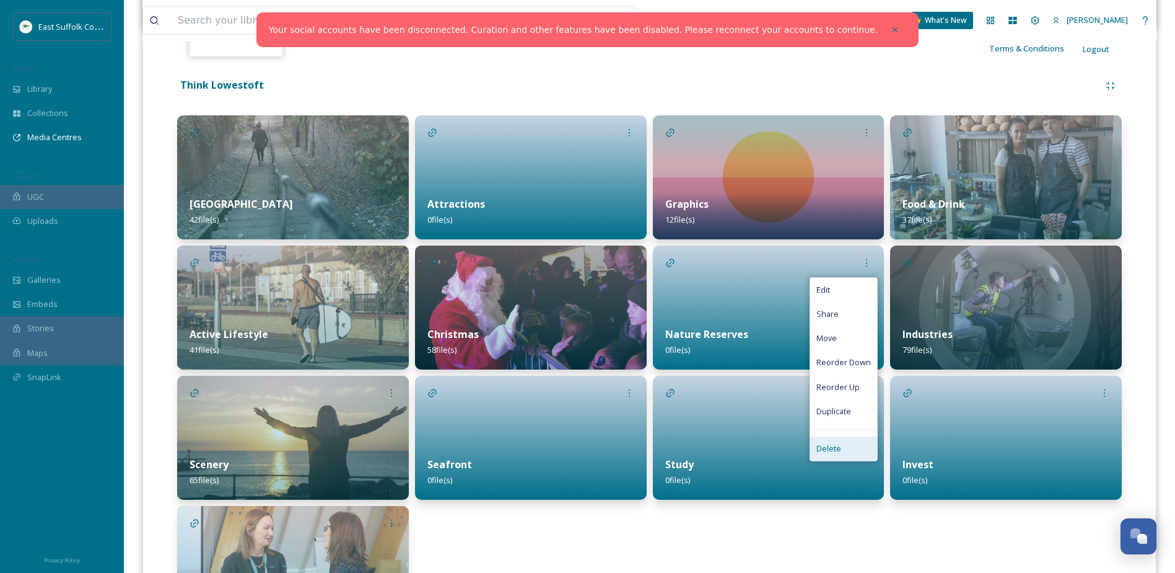
click at [832, 450] on span "Delete" at bounding box center [829, 448] width 25 height 12
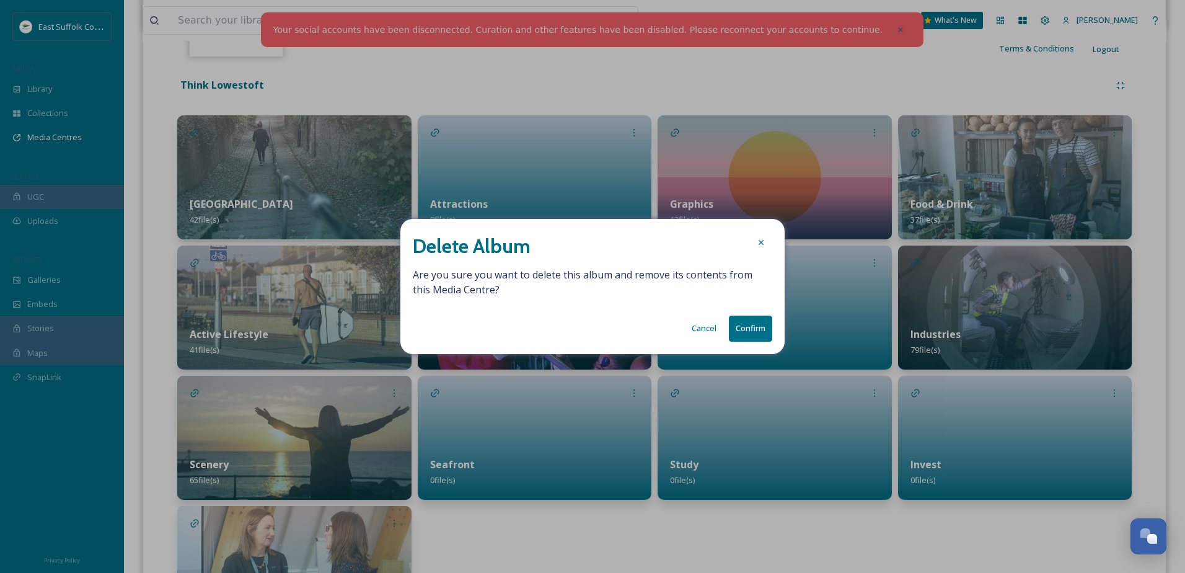
click at [759, 332] on button "Confirm" at bounding box center [750, 327] width 43 height 25
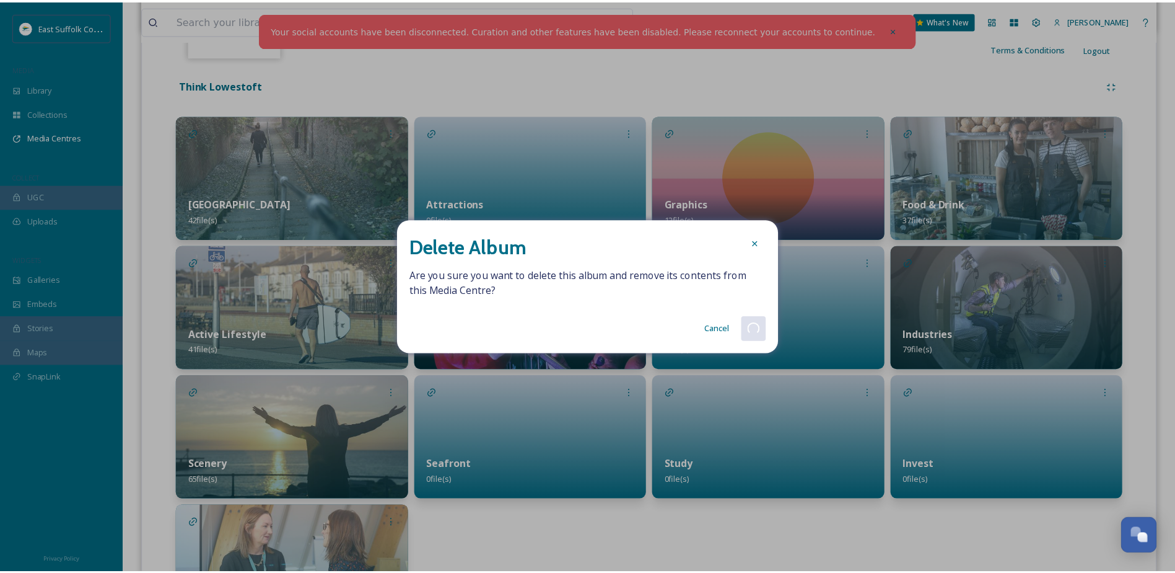
scroll to position [225, 0]
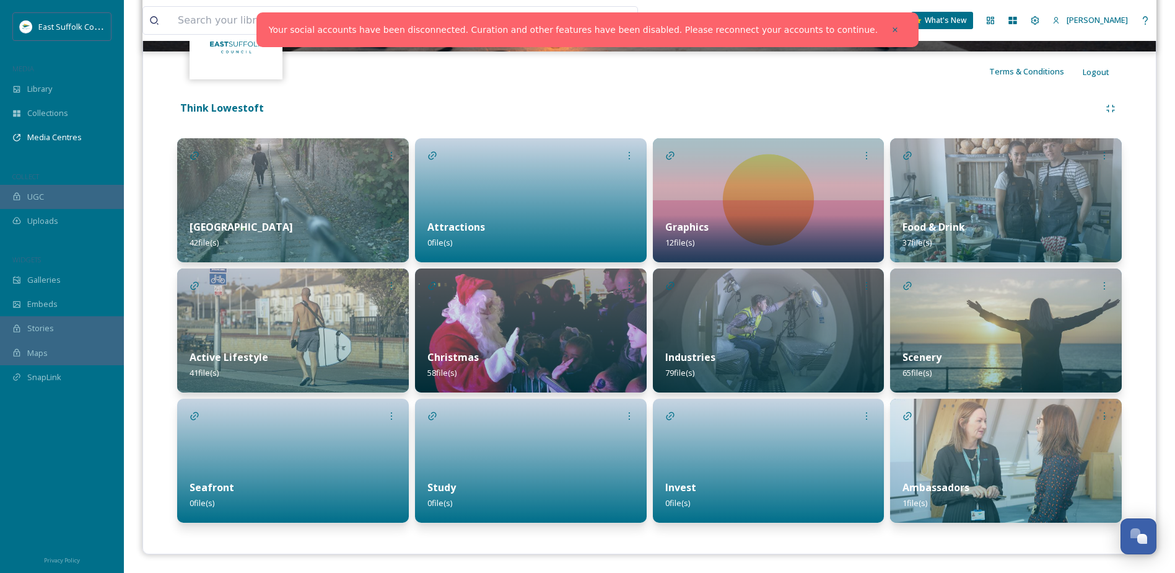
click at [481, 207] on div "Attractions 0 file(s)" at bounding box center [531, 234] width 232 height 55
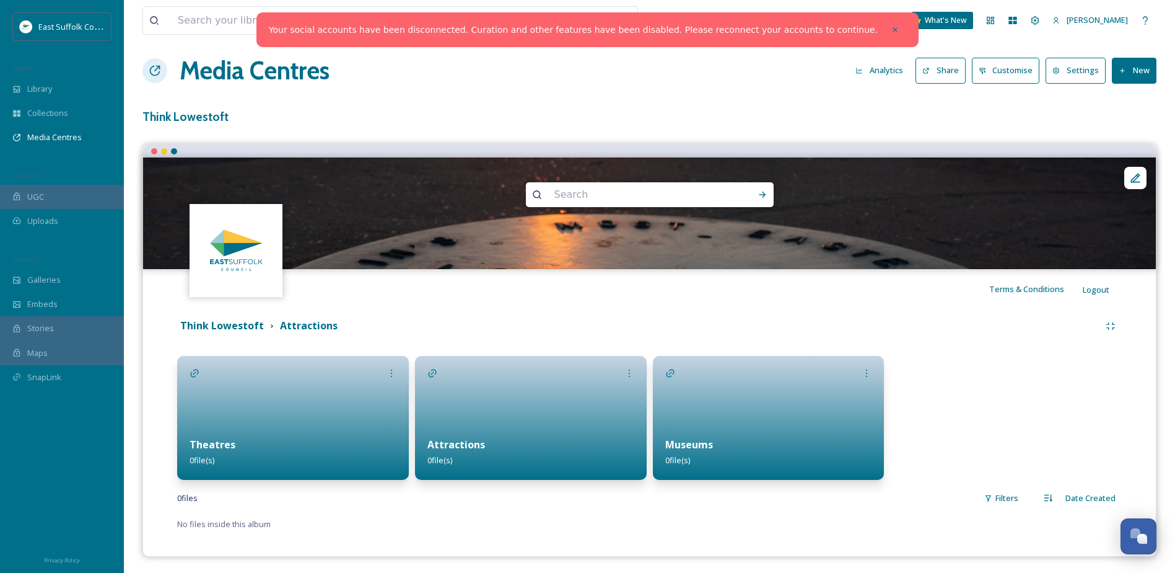
scroll to position [10, 0]
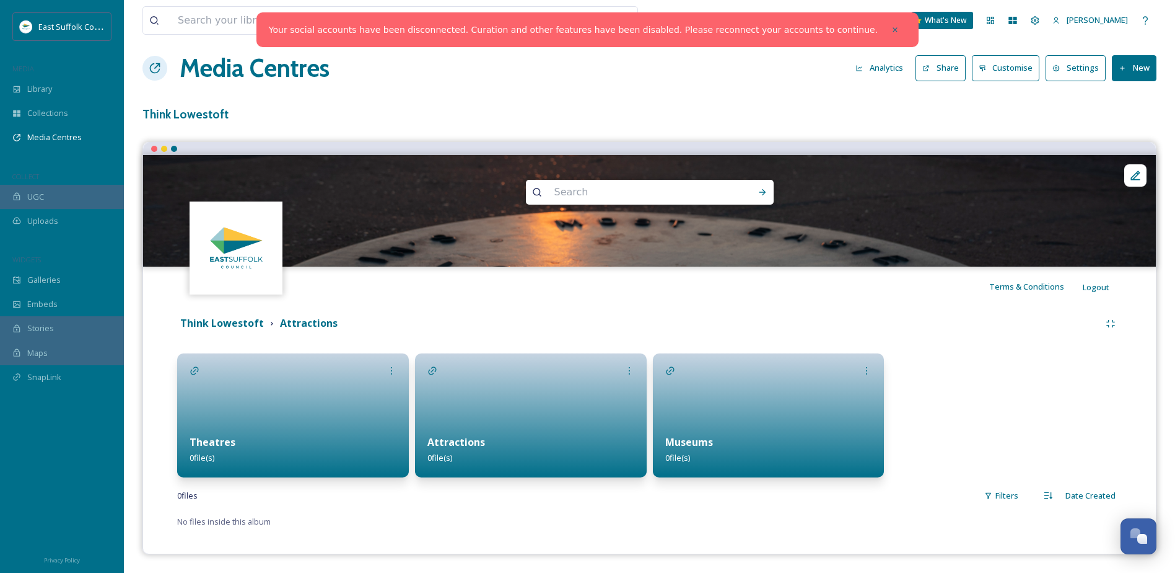
click at [1141, 81] on button "New" at bounding box center [1134, 67] width 45 height 25
click at [1136, 111] on div "Add Album" at bounding box center [1130, 121] width 53 height 24
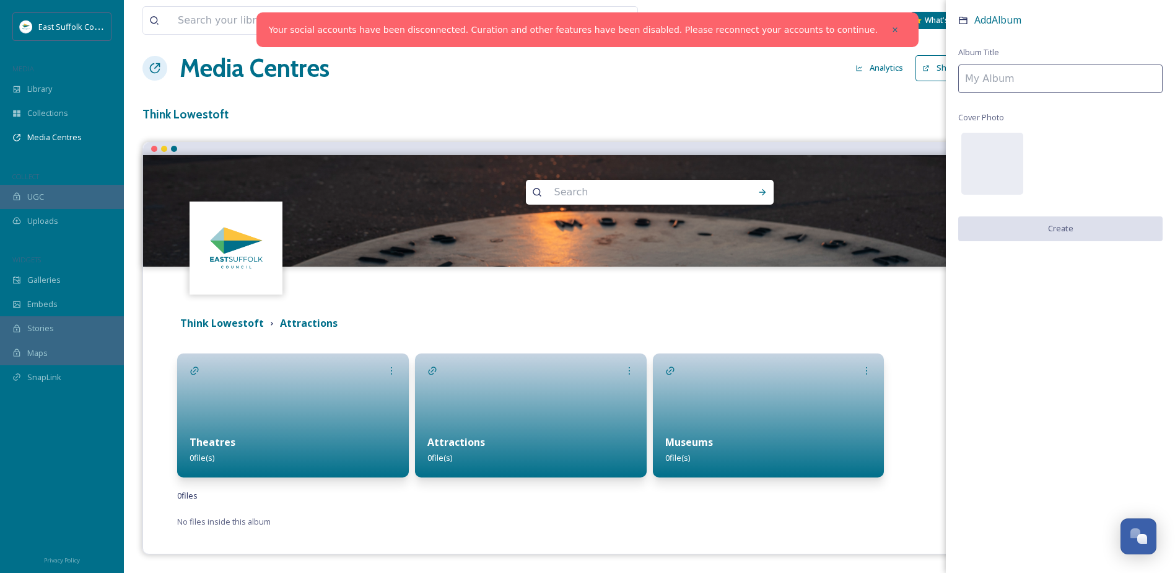
click at [1045, 79] on input at bounding box center [1061, 78] width 204 height 29
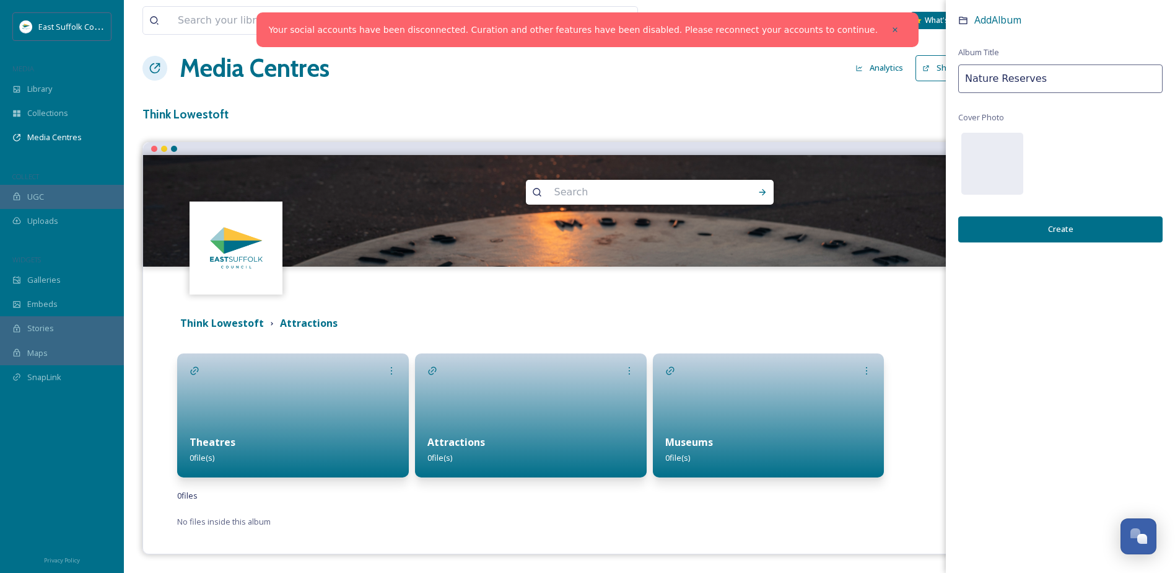
type input "Nature Reserves"
click at [1063, 215] on div "Add Album Album Title Nature Reserves Cover Photo Create" at bounding box center [1060, 139] width 229 height 279
click at [1066, 229] on button "Create" at bounding box center [1061, 228] width 204 height 25
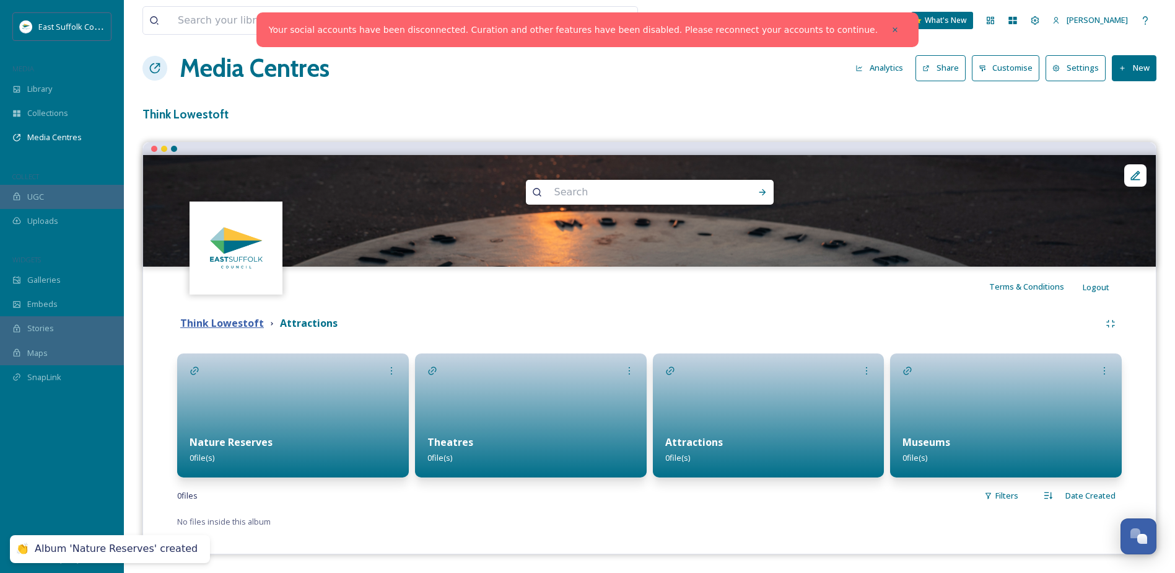
click at [237, 323] on strong "Think Lowestoft" at bounding box center [222, 323] width 84 height 14
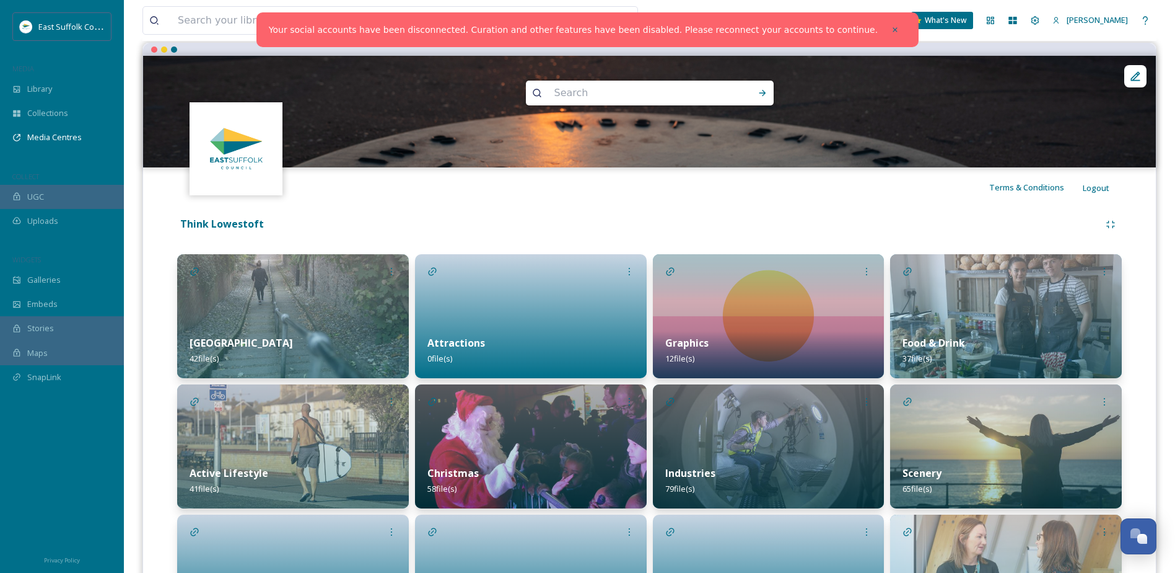
scroll to position [124, 0]
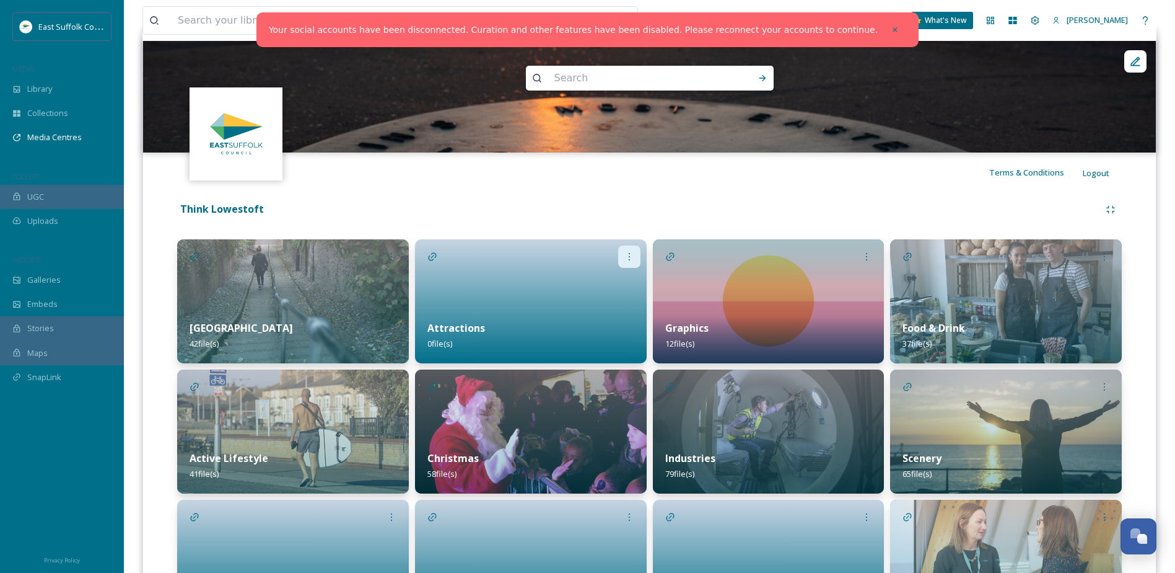
click at [627, 254] on icon at bounding box center [630, 257] width 10 height 10
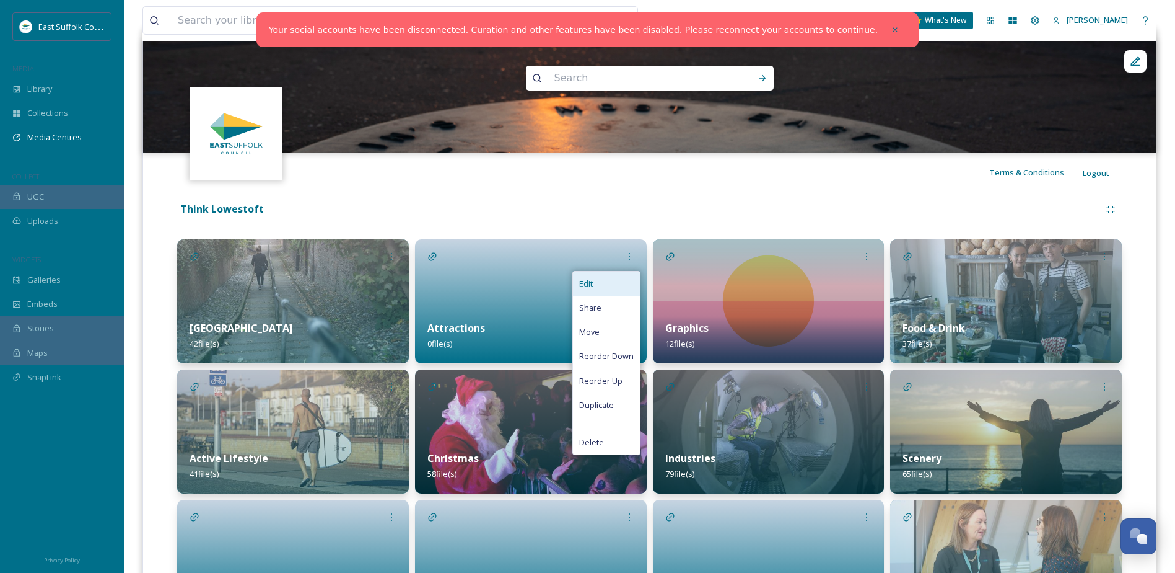
click at [617, 284] on div "Edit" at bounding box center [606, 283] width 67 height 24
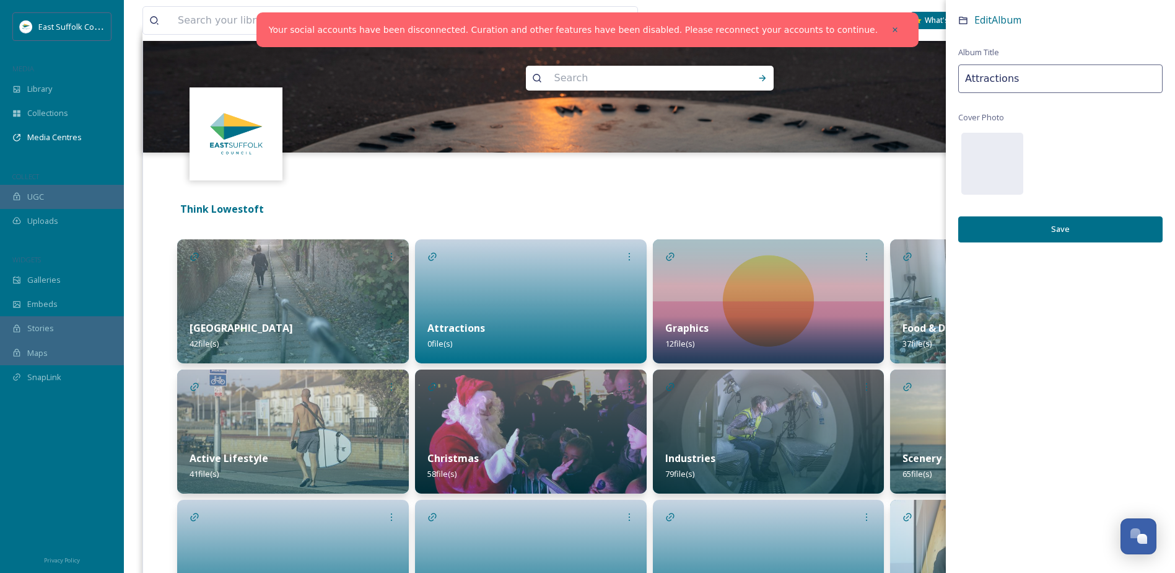
drag, startPoint x: 1027, startPoint y: 77, endPoint x: 865, endPoint y: 70, distance: 161.9
click at [865, 70] on div "Terms & Conditions Logout Business, Events, Food & Beverage Think Lowestoft Hig…" at bounding box center [650, 341] width 1014 height 627
type input "Visit"
click at [1022, 218] on button "Save" at bounding box center [1061, 228] width 204 height 25
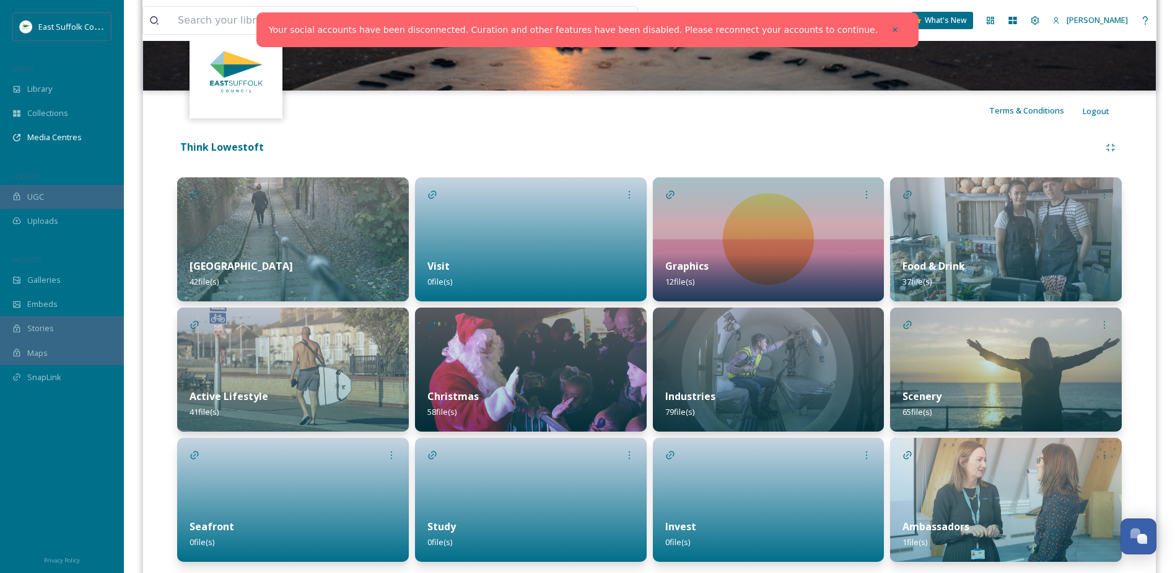
scroll to position [225, 0]
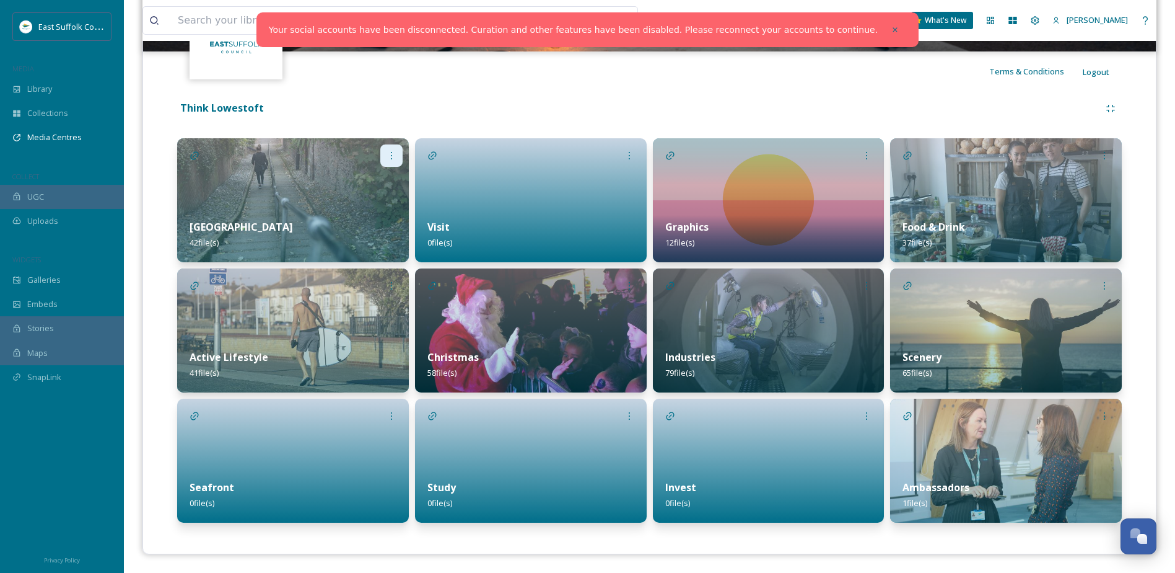
click at [393, 152] on icon at bounding box center [392, 156] width 10 height 10
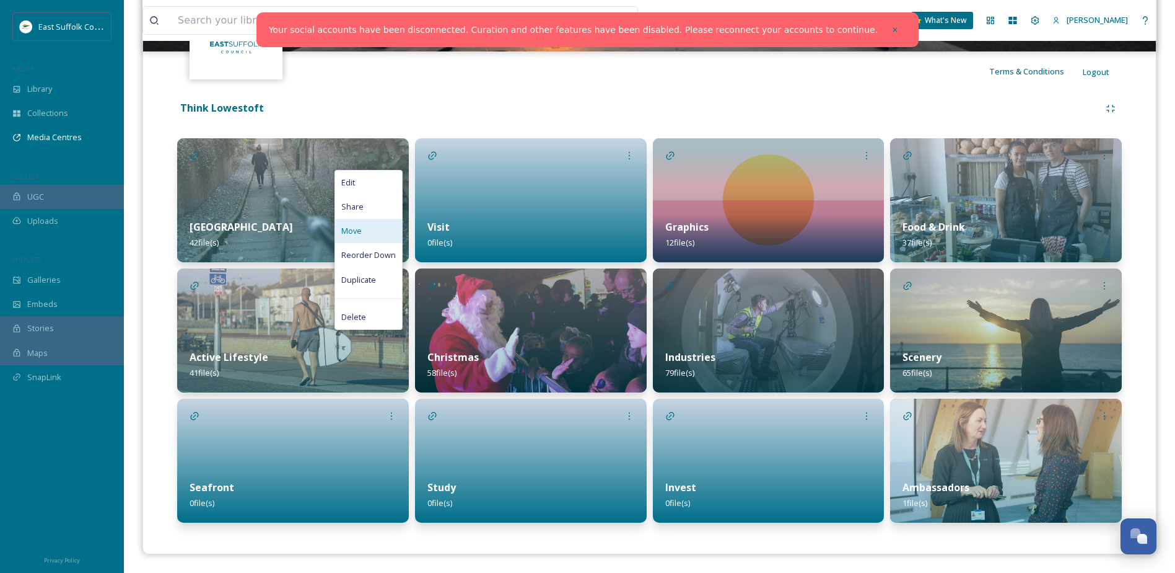
click at [361, 230] on span "Move" at bounding box center [351, 231] width 20 height 12
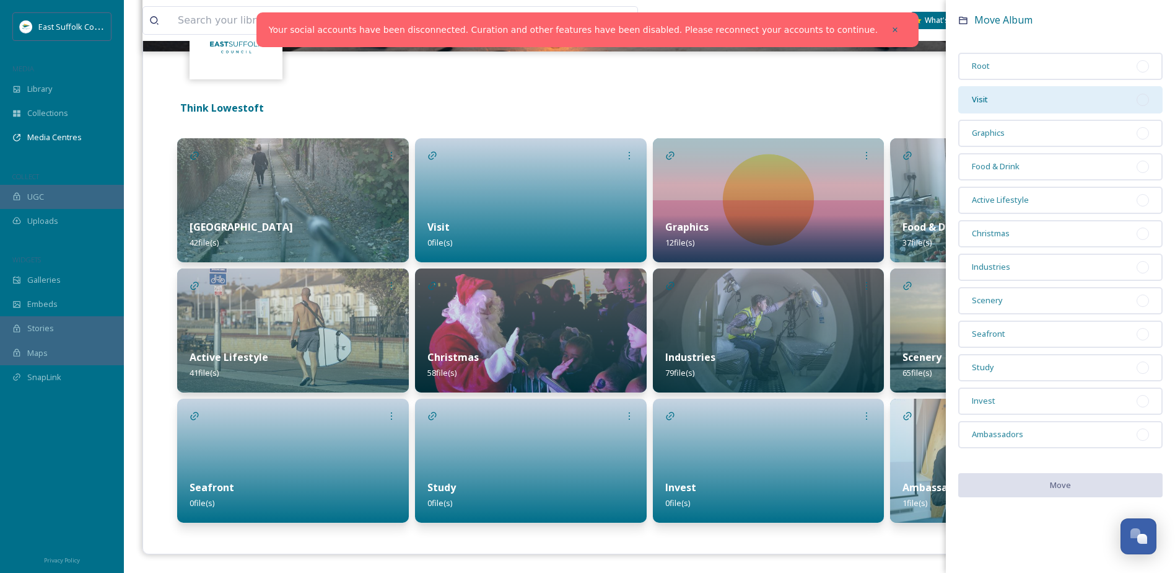
click at [1030, 97] on div "Visit" at bounding box center [1061, 99] width 204 height 27
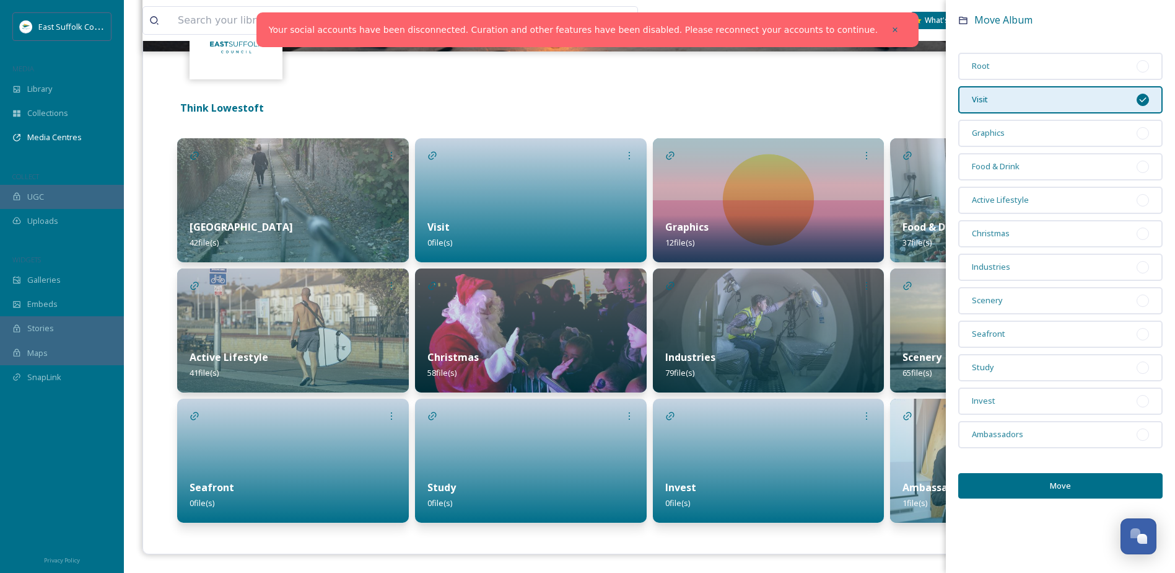
click at [1109, 485] on button "Move" at bounding box center [1061, 485] width 204 height 25
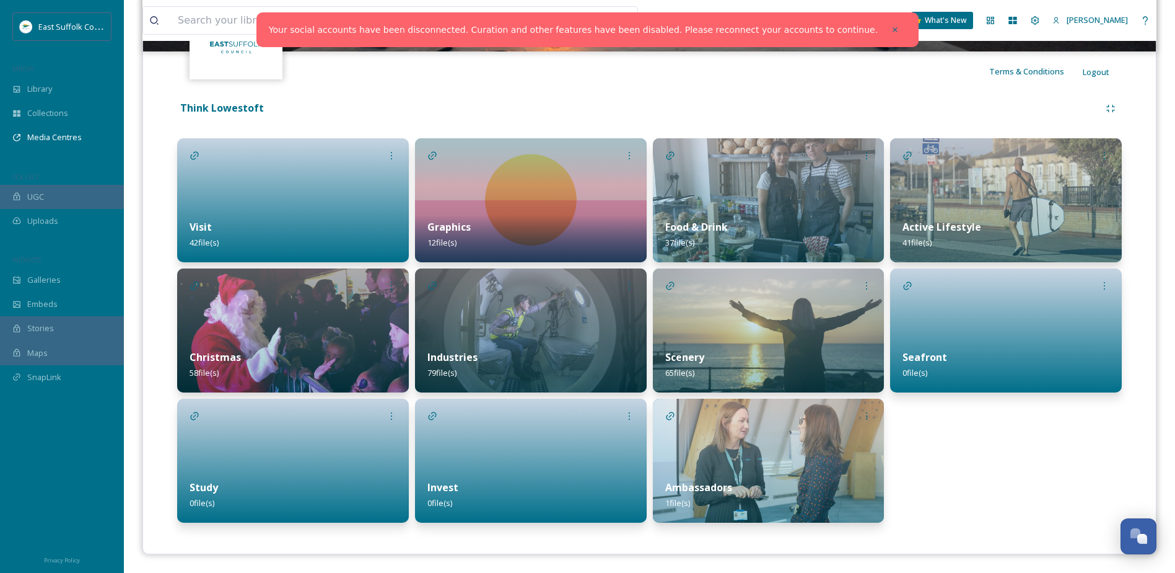
click at [1043, 302] on div at bounding box center [1006, 330] width 232 height 124
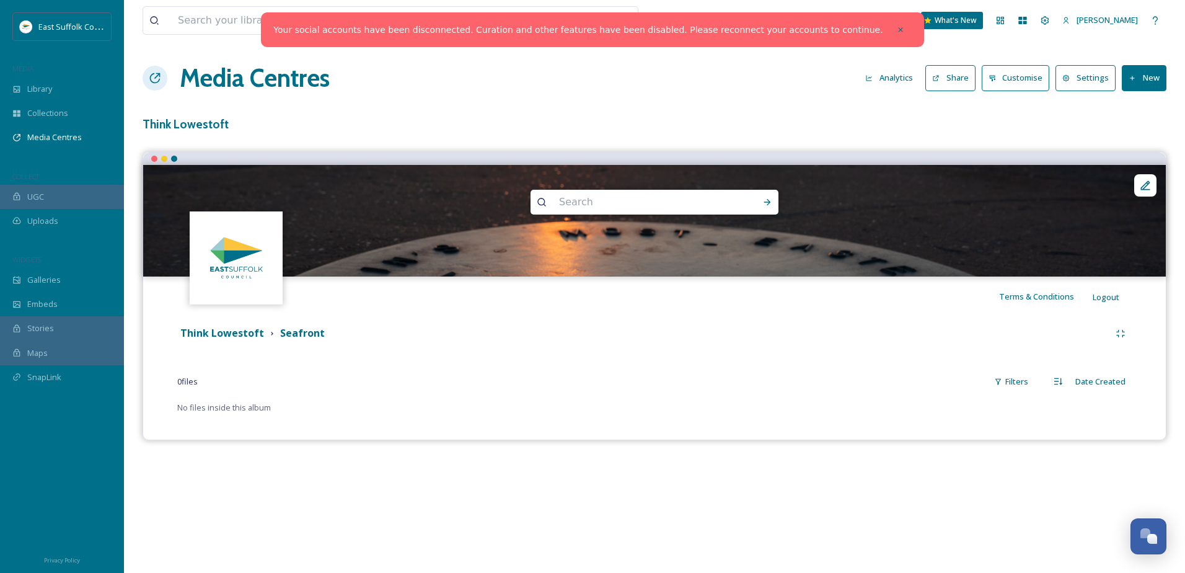
click at [204, 126] on h3 "Think Lowestoft" at bounding box center [655, 124] width 1024 height 18
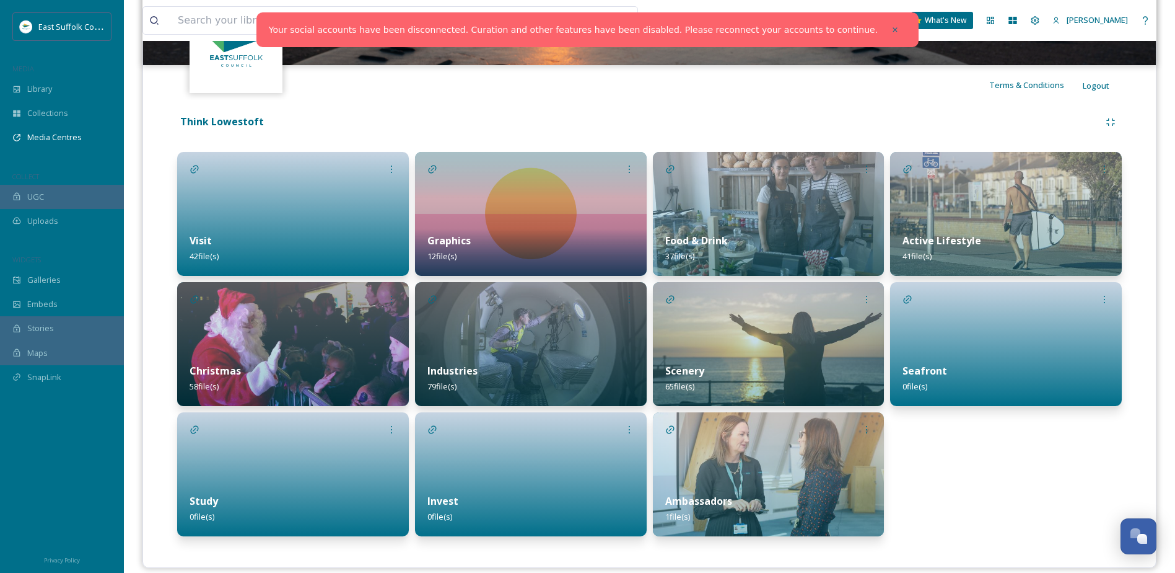
scroll to position [225, 0]
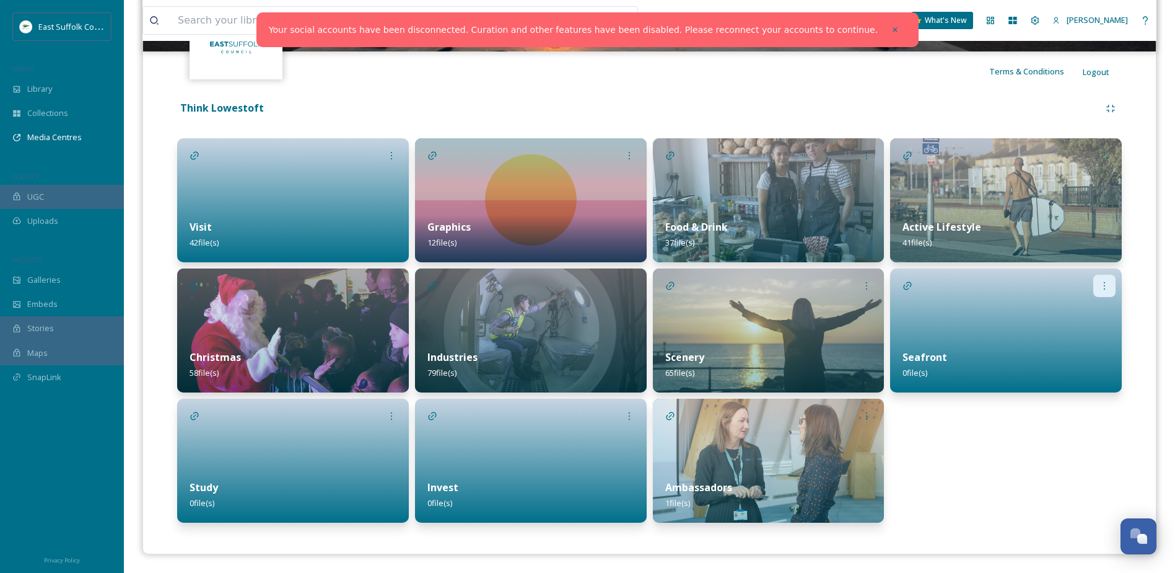
click at [1110, 281] on div at bounding box center [1105, 285] width 22 height 22
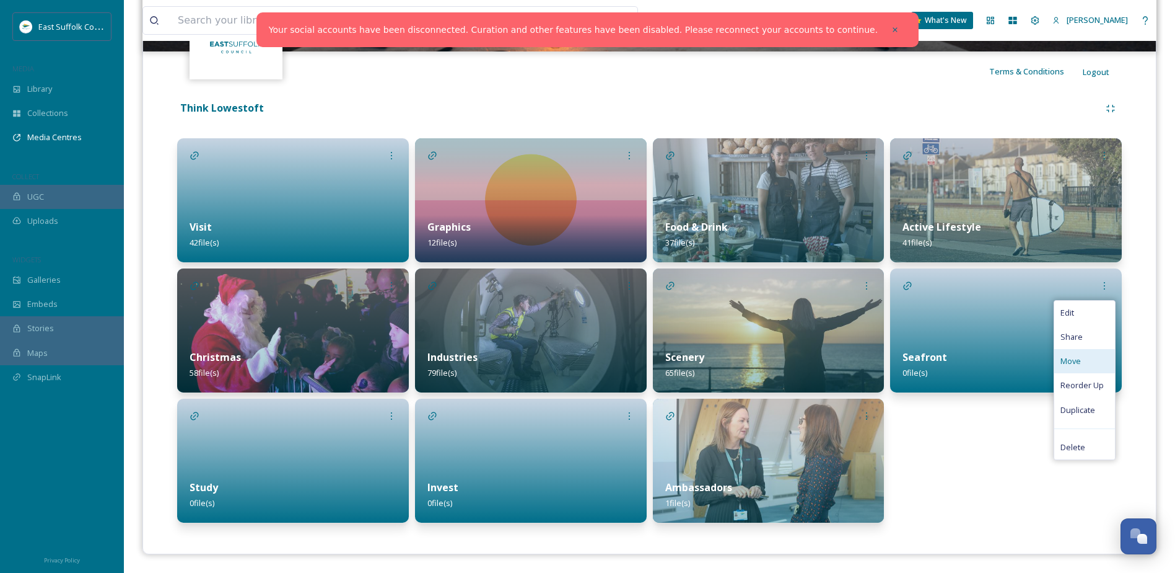
click at [1089, 366] on div "Move" at bounding box center [1085, 361] width 61 height 24
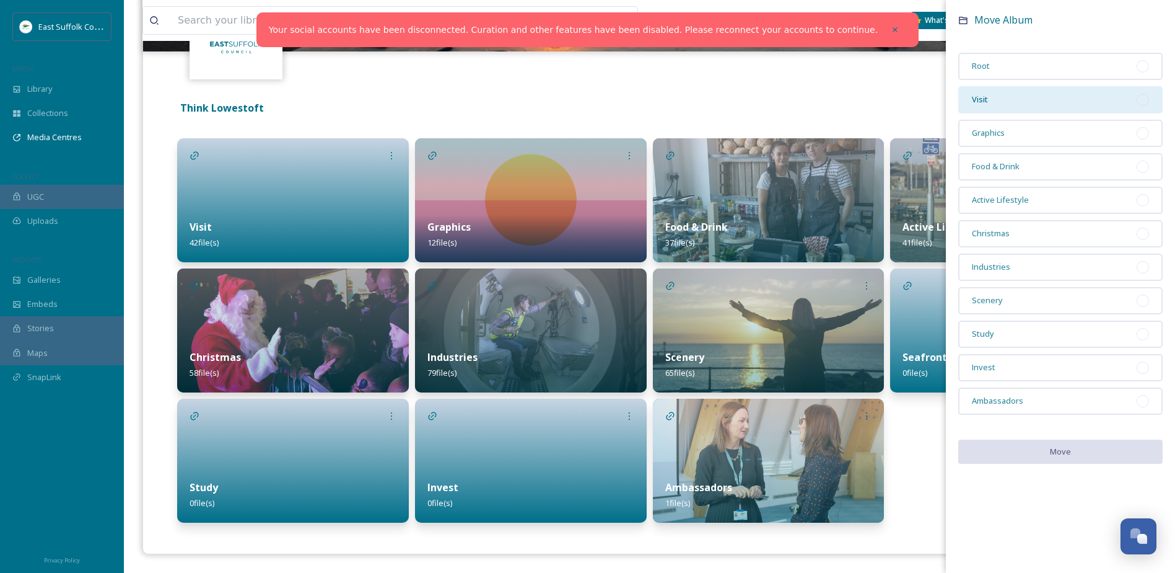
click at [1029, 99] on div "Visit" at bounding box center [1061, 99] width 204 height 27
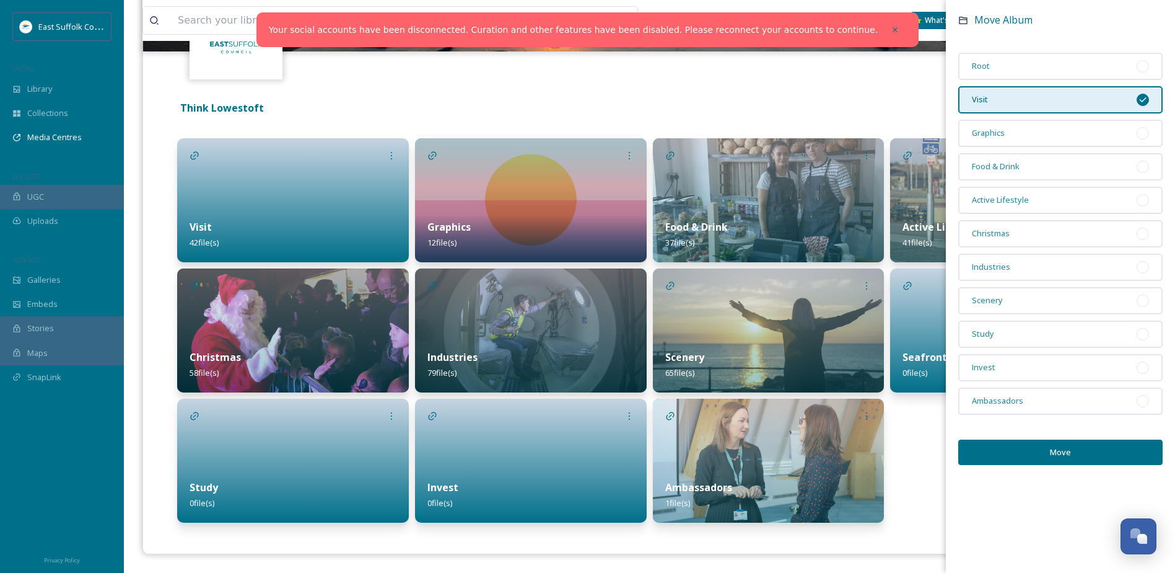
click at [1027, 456] on button "Move" at bounding box center [1061, 451] width 204 height 25
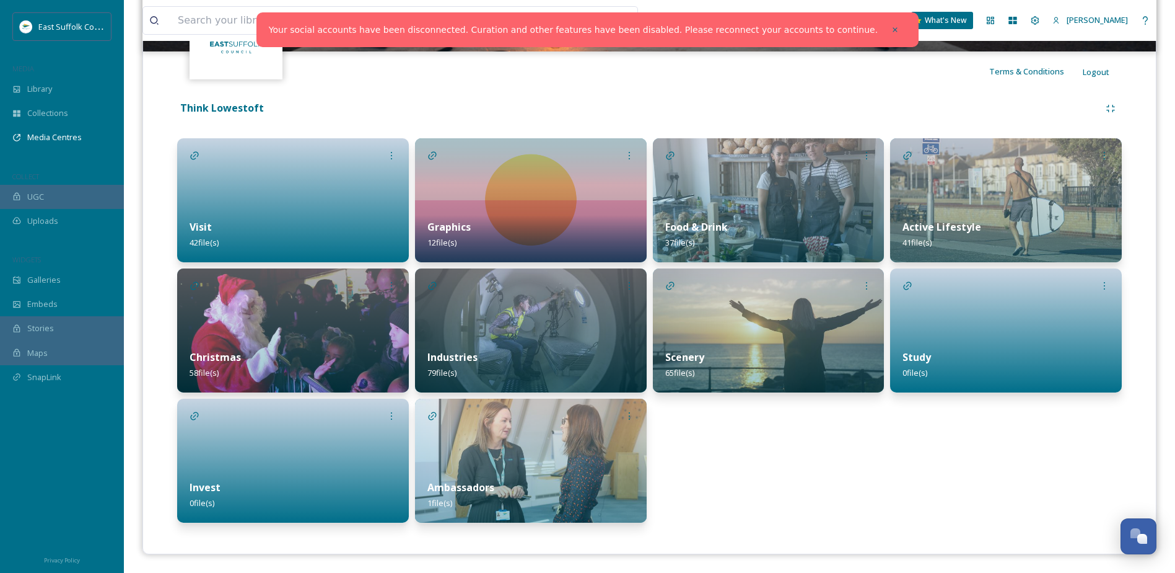
click at [758, 471] on div "Food & Drink 37 file(s) Scenery 65 file(s)" at bounding box center [769, 330] width 232 height 384
click at [845, 476] on div "Food & Drink 37 file(s) Scenery 65 file(s)" at bounding box center [769, 330] width 232 height 384
click at [869, 154] on icon at bounding box center [867, 156] width 10 height 10
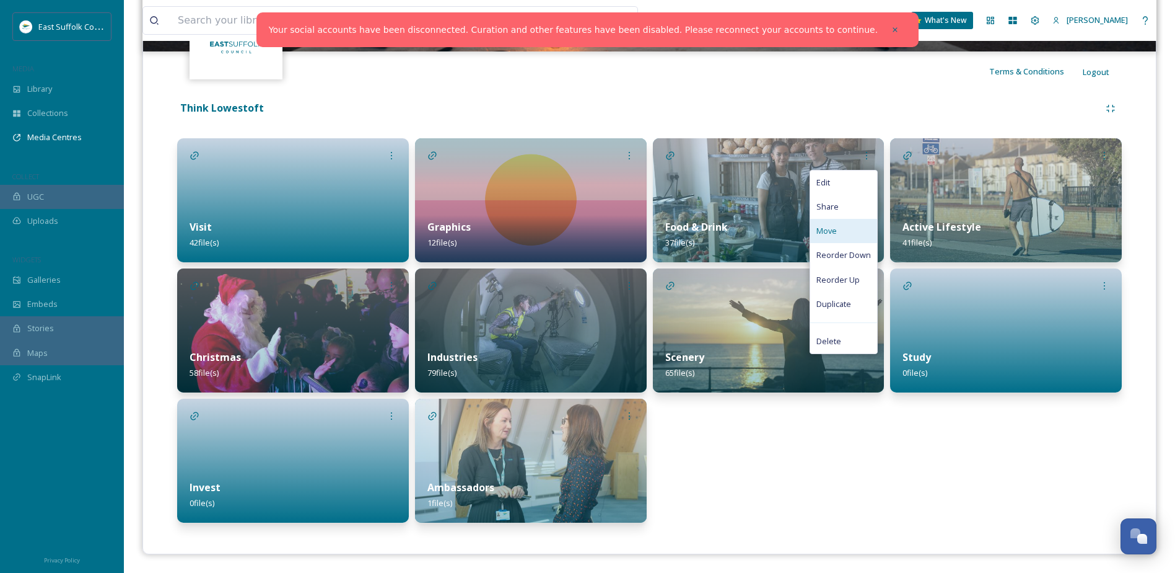
click at [836, 228] on span "Move" at bounding box center [827, 231] width 20 height 12
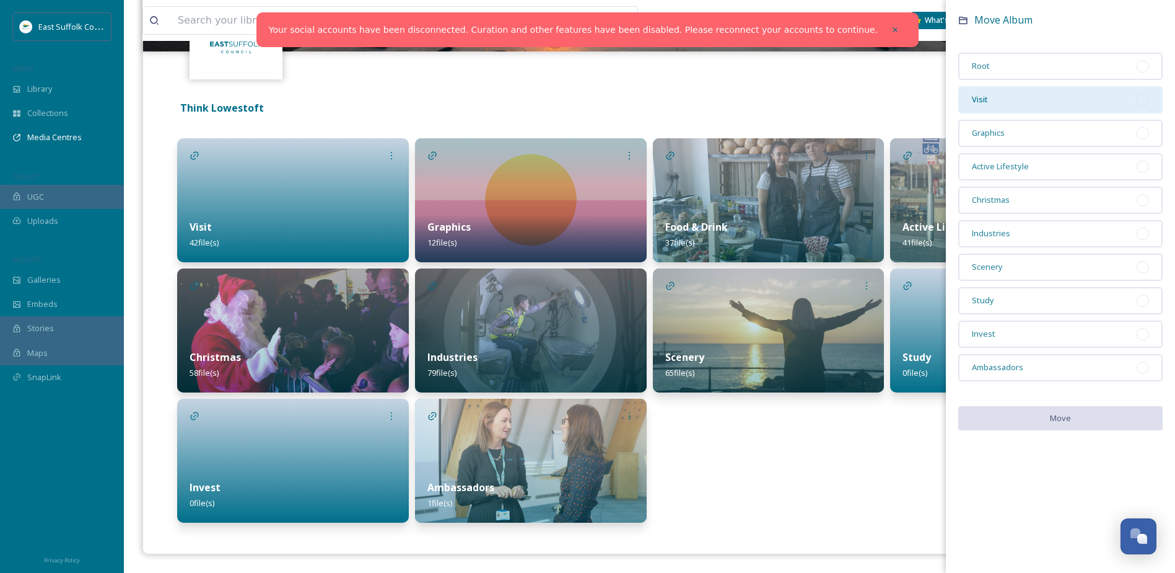
click at [991, 103] on div "Visit" at bounding box center [1061, 99] width 204 height 27
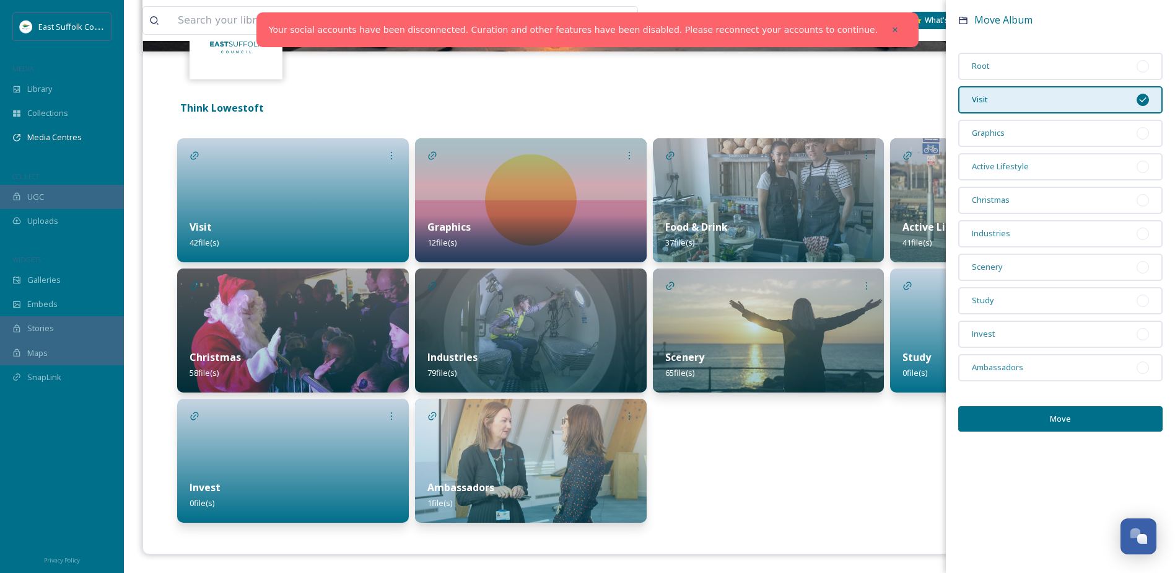
click at [1020, 421] on button "Move" at bounding box center [1061, 418] width 204 height 25
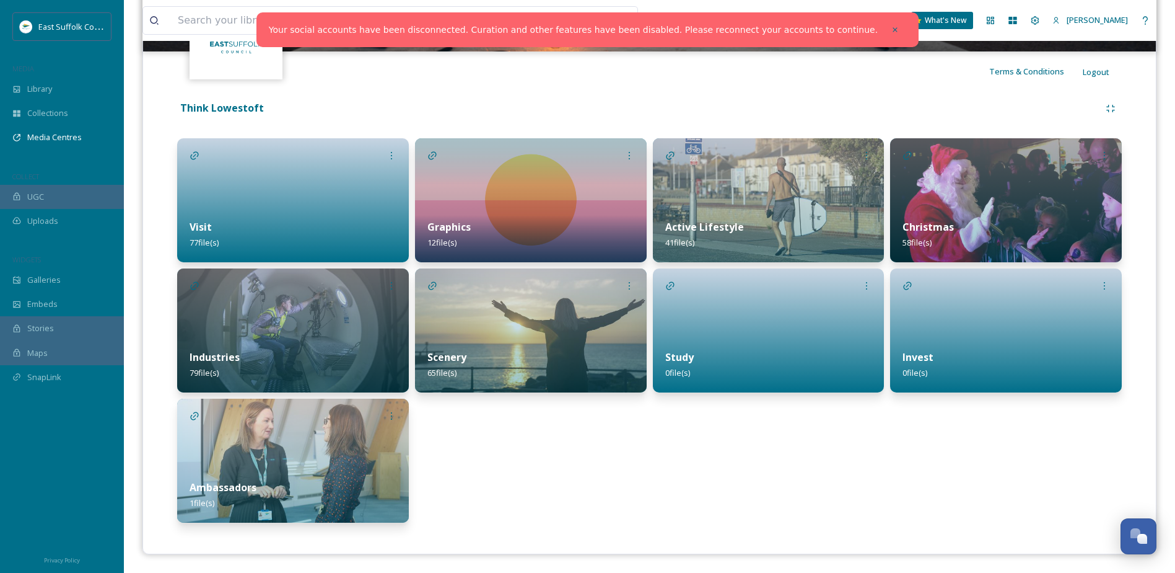
click at [283, 218] on div "Visit 77 file(s)" at bounding box center [293, 234] width 232 height 55
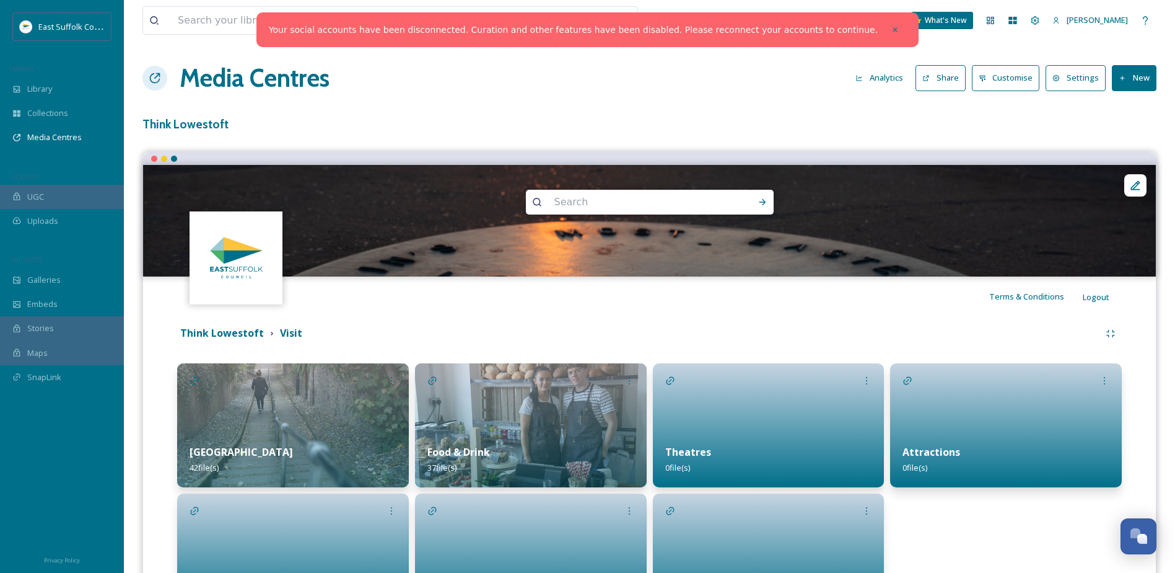
scroll to position [124, 0]
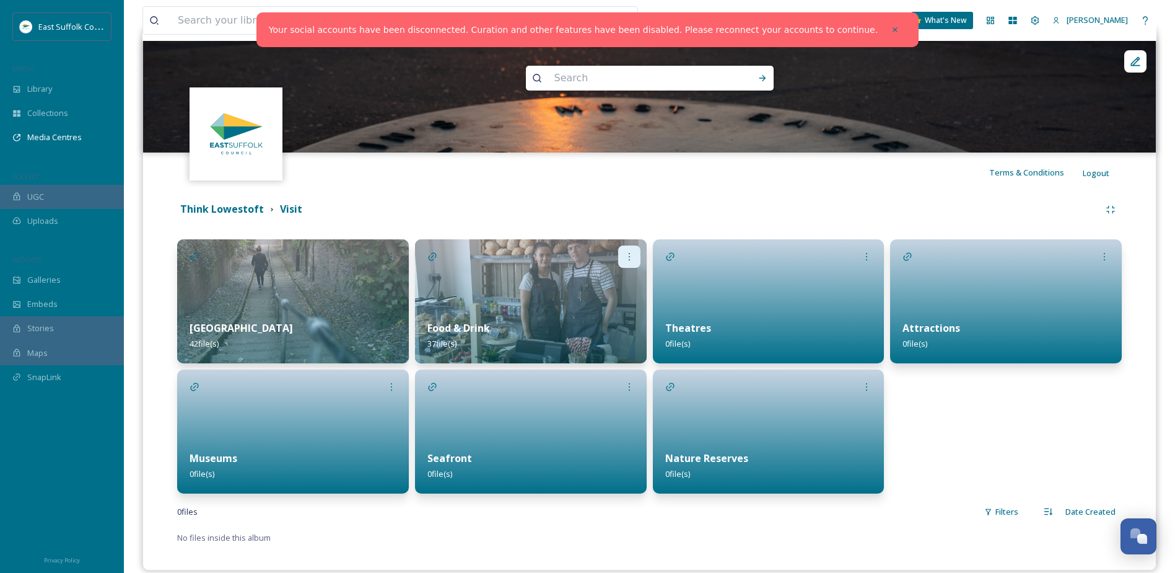
click at [628, 255] on icon at bounding box center [630, 257] width 10 height 10
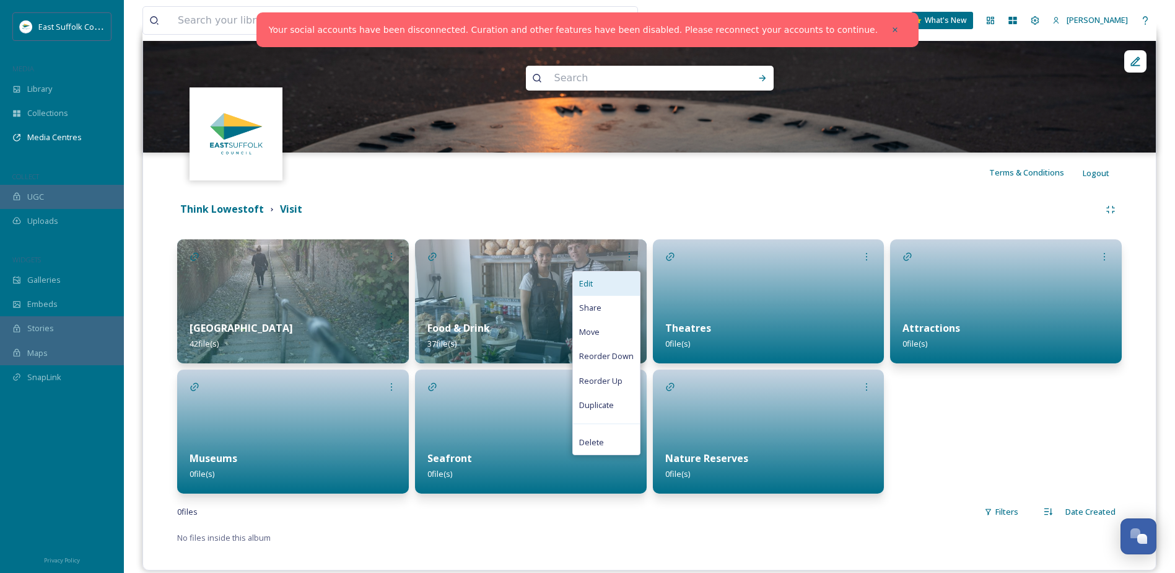
click at [604, 279] on div "Edit" at bounding box center [606, 283] width 67 height 24
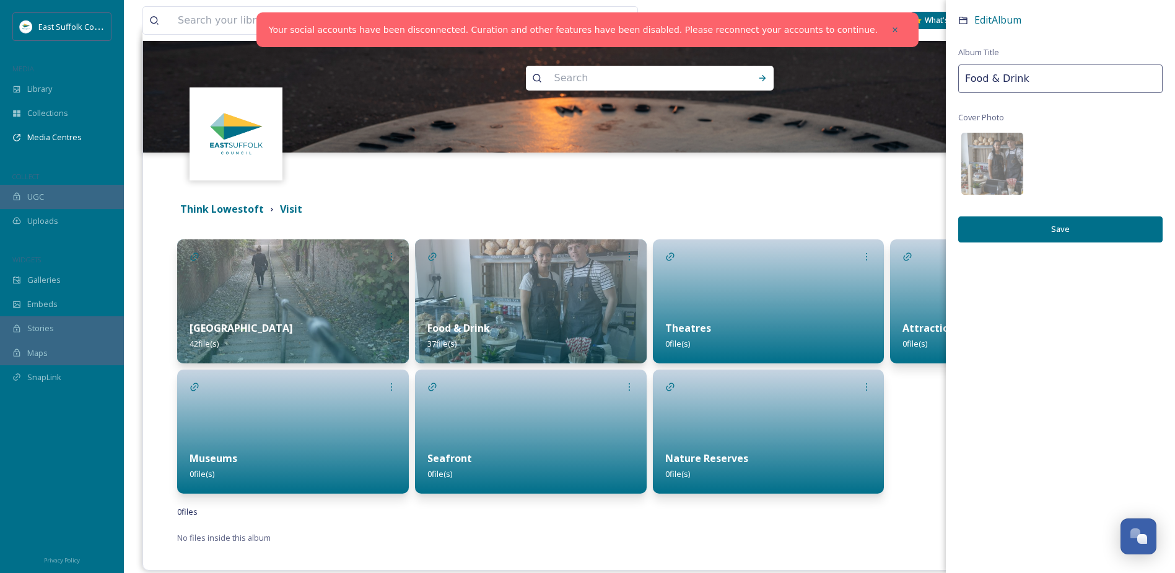
drag, startPoint x: 1029, startPoint y: 79, endPoint x: 823, endPoint y: 74, distance: 205.2
click at [827, 73] on div "Terms & Conditions Logout Business, Events, Food & Beverage Think Lowestoft Vis…" at bounding box center [650, 299] width 1014 height 542
type input "Hospitality"
click at [991, 234] on button "Save" at bounding box center [1061, 228] width 204 height 25
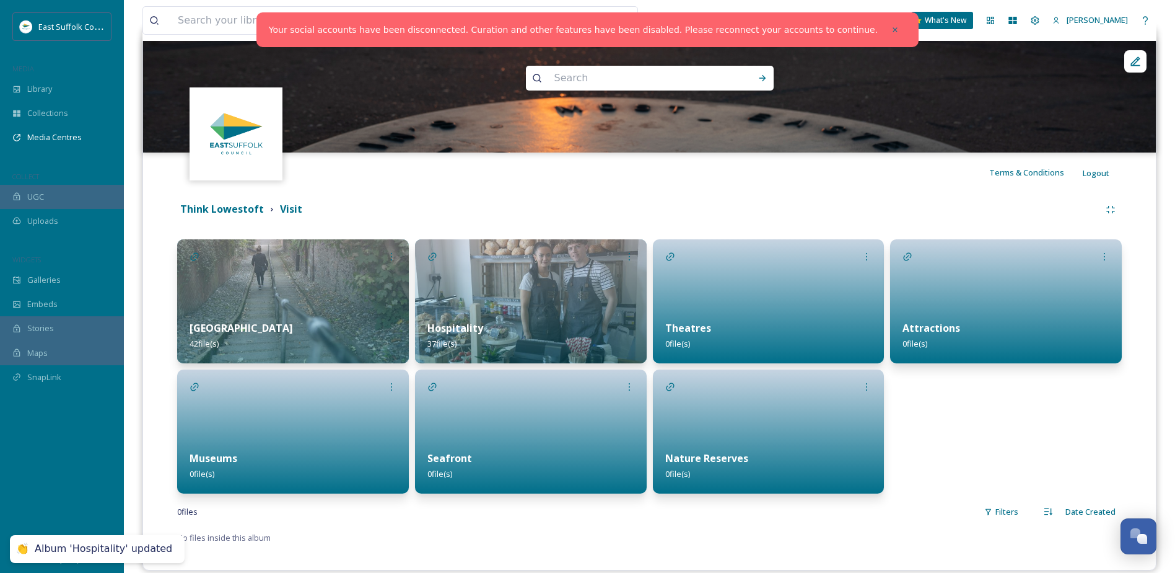
click at [582, 229] on div "Think Lowestoft Visit High Street 42 file(s) Museums 0 file(s) Hospitality 37 f…" at bounding box center [649, 371] width 995 height 359
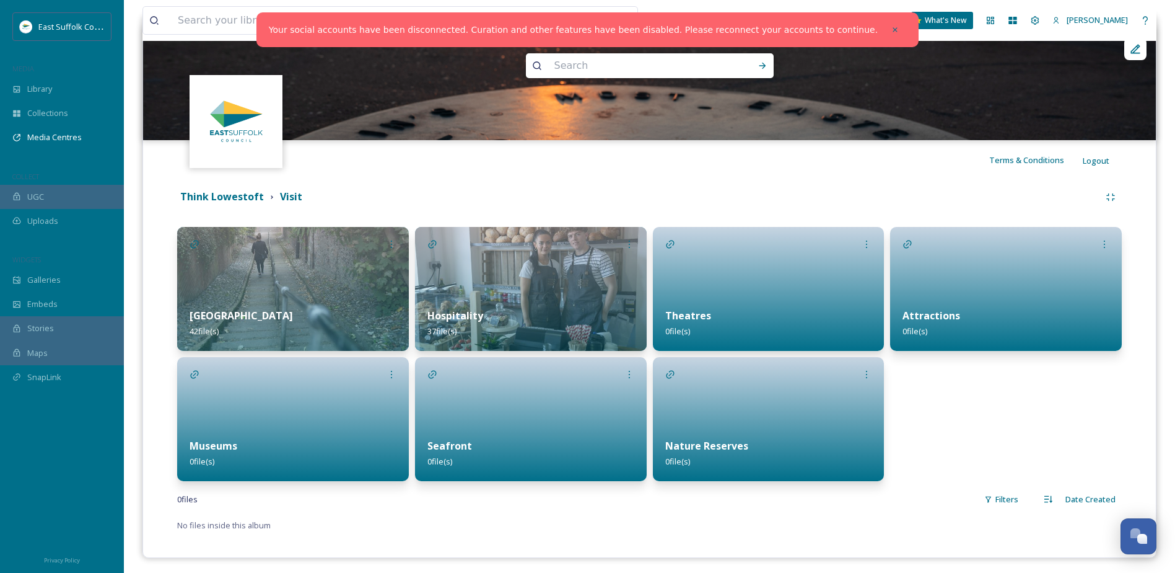
scroll to position [140, 0]
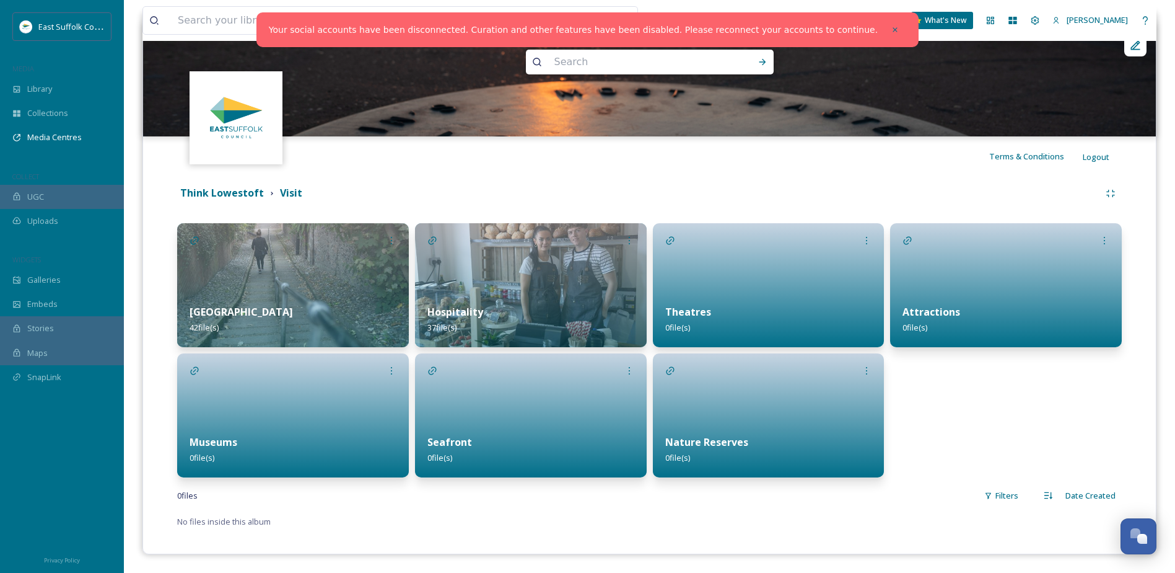
click at [388, 501] on div "0 file s Filters Date Created" at bounding box center [649, 495] width 945 height 24
click at [227, 196] on strong "Think Lowestoft" at bounding box center [222, 193] width 84 height 14
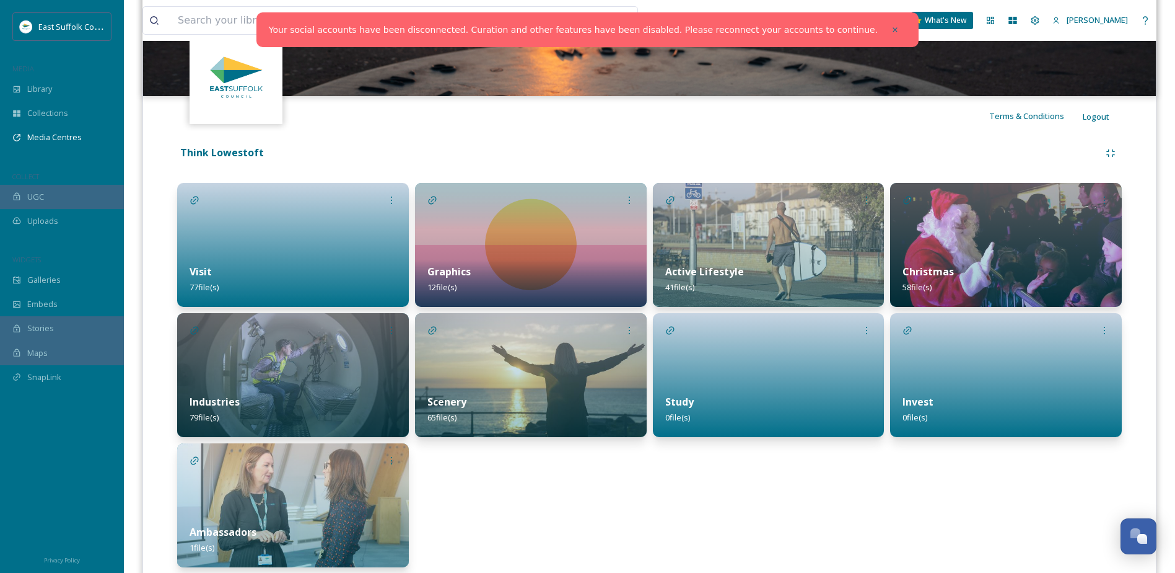
scroll to position [186, 0]
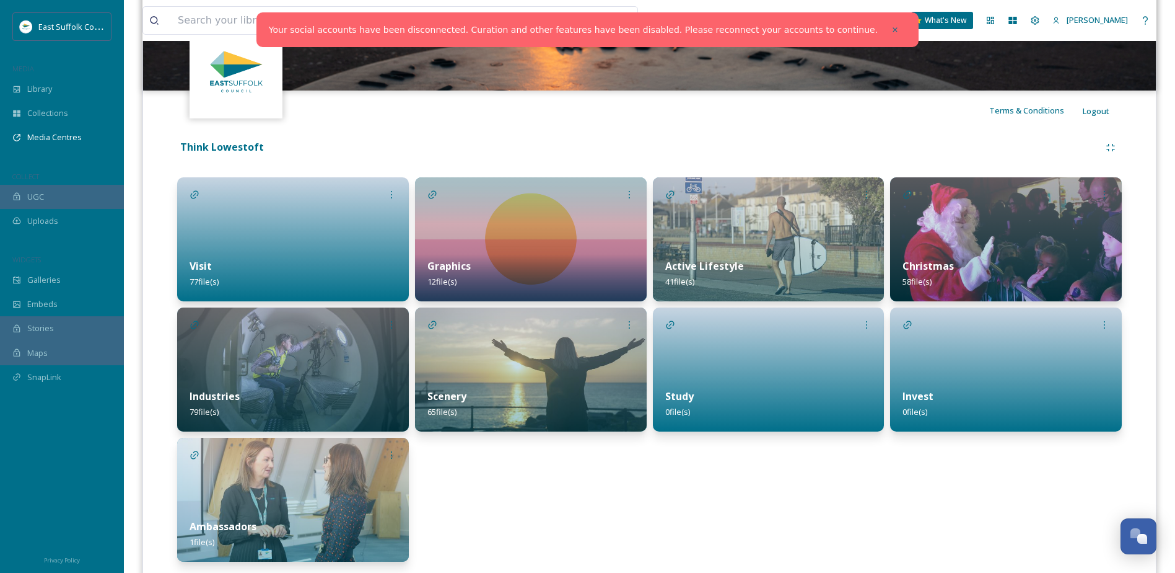
click at [1037, 258] on div "Christmas 58 file(s)" at bounding box center [1006, 273] width 232 height 55
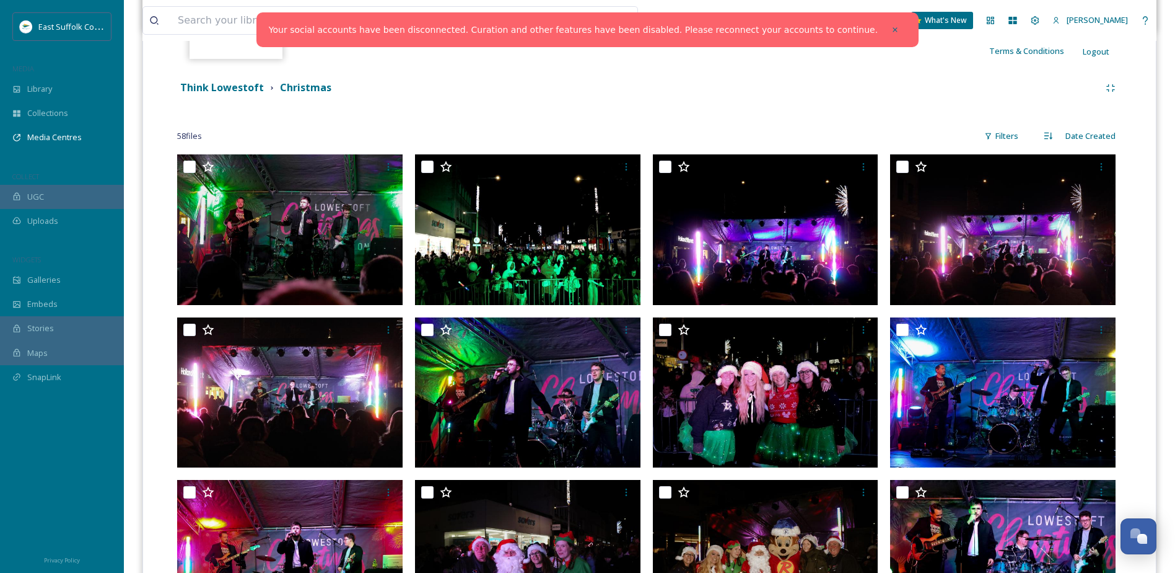
scroll to position [248, 0]
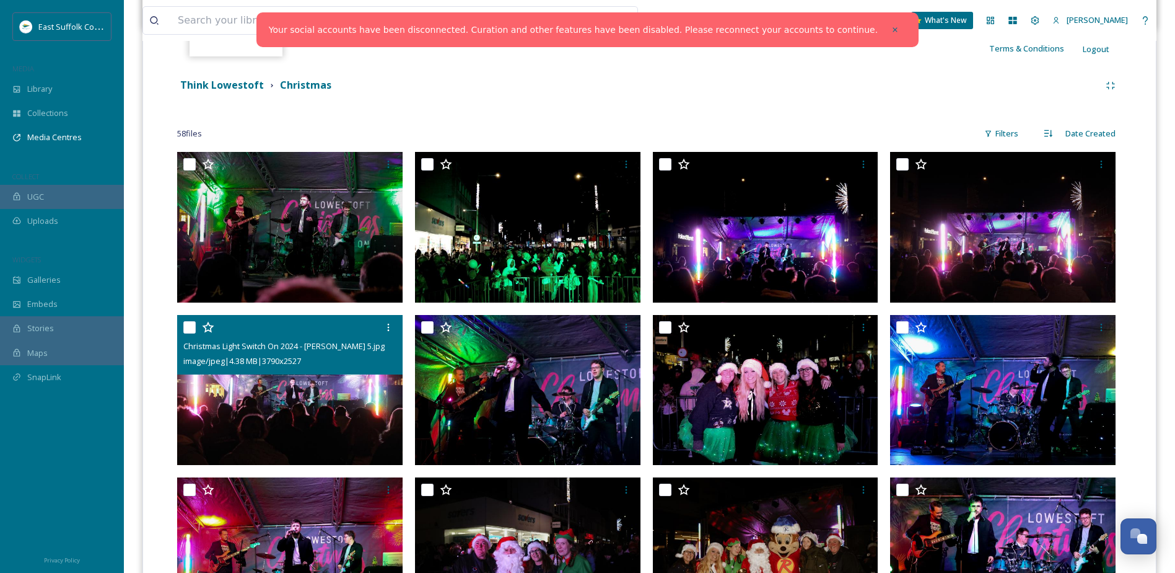
click at [319, 426] on img at bounding box center [290, 390] width 226 height 151
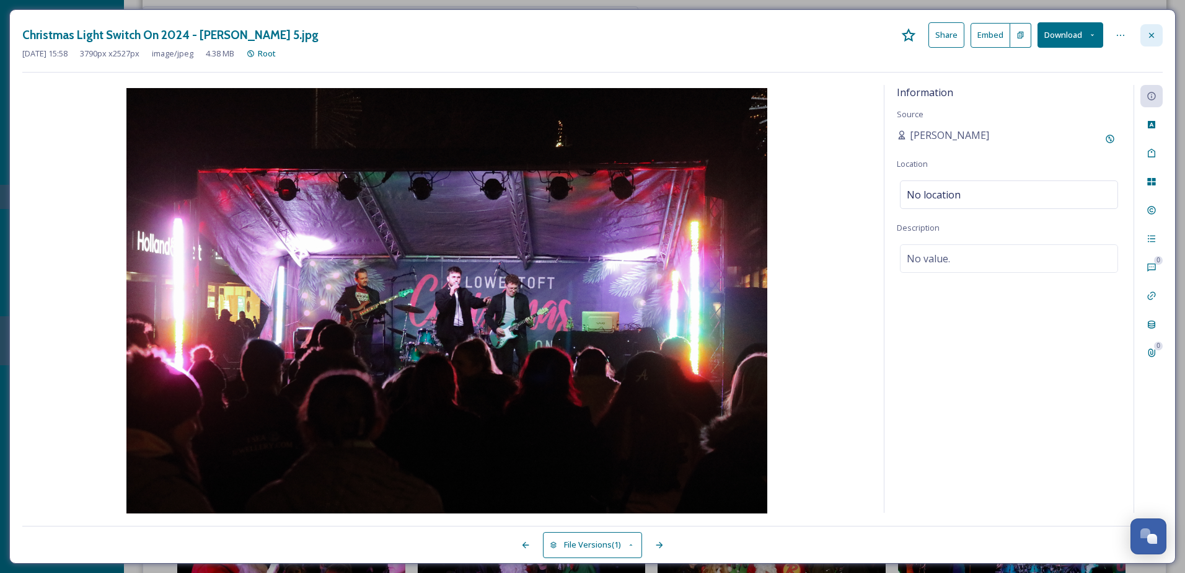
click at [1151, 39] on icon at bounding box center [1151, 35] width 10 height 10
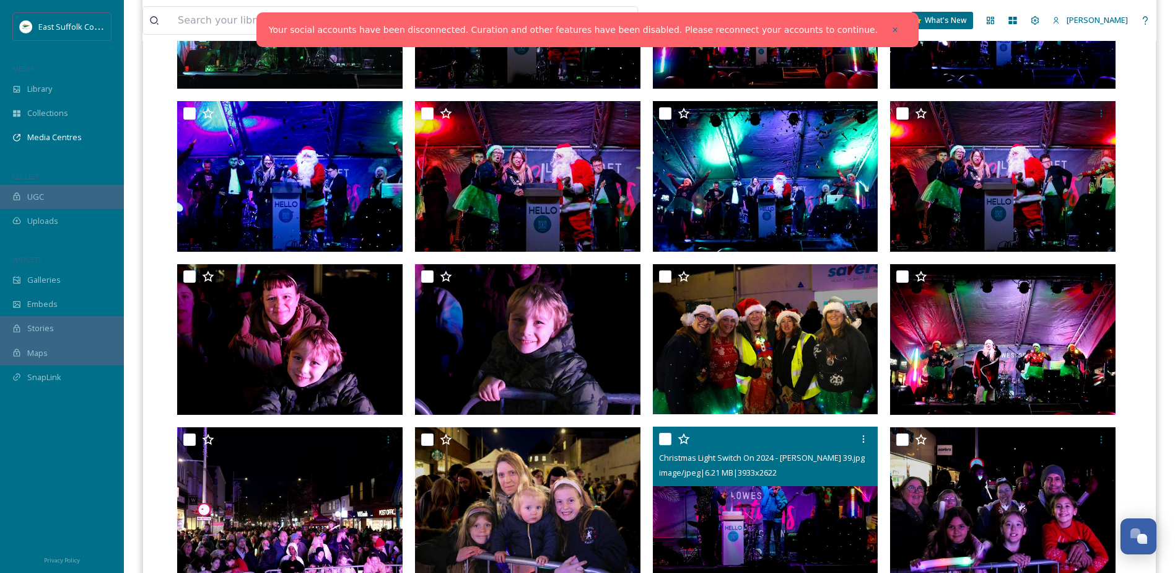
scroll to position [1238, 0]
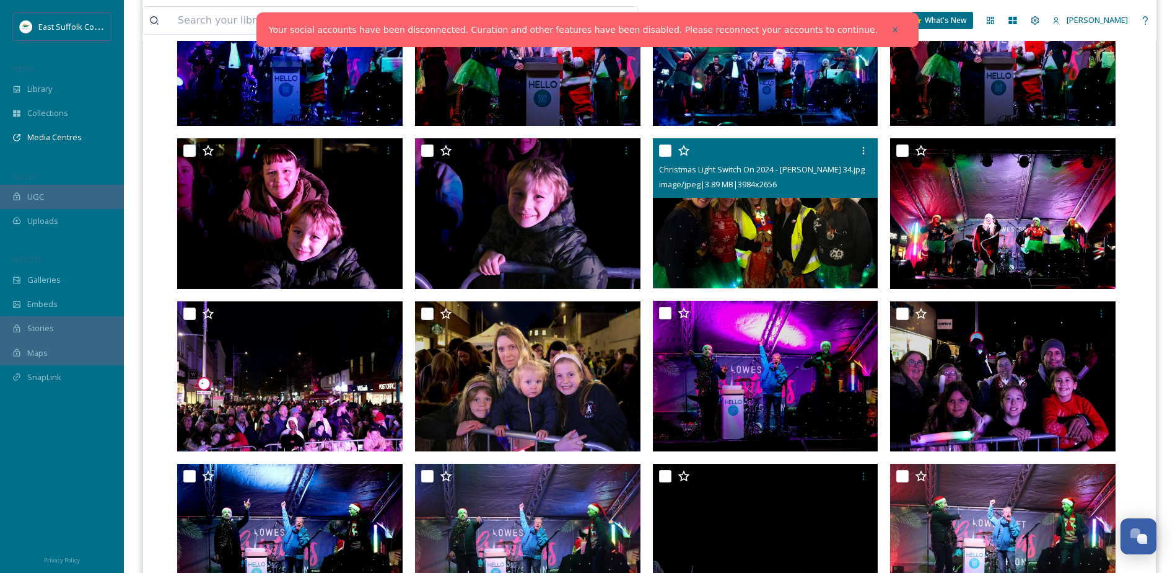
click at [850, 147] on div at bounding box center [767, 150] width 216 height 22
click at [866, 147] on icon at bounding box center [864, 151] width 10 height 10
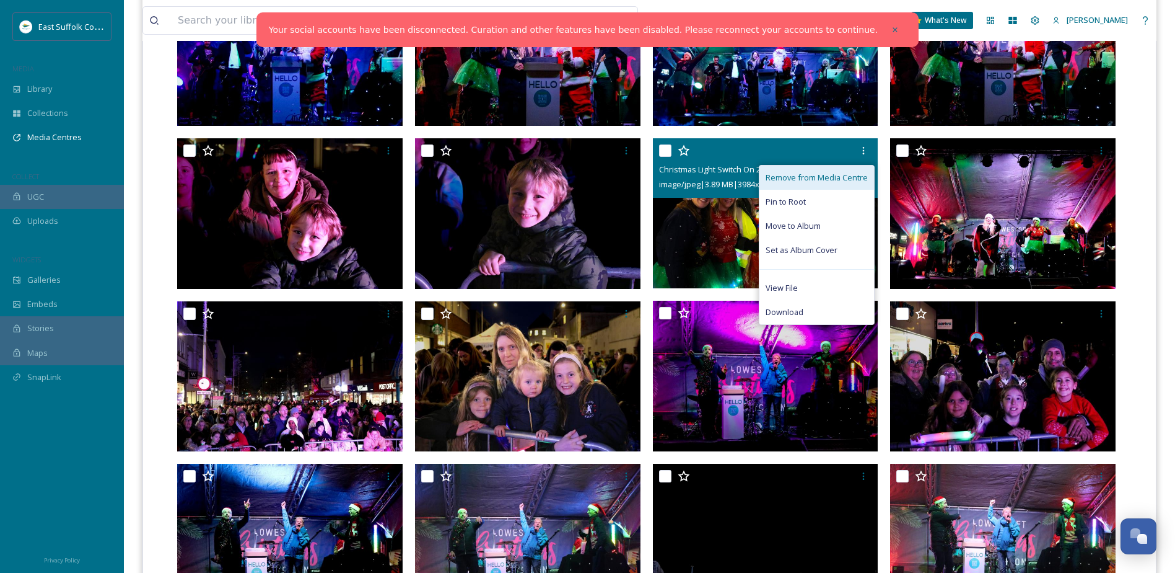
click at [856, 182] on span "Remove from Media Centre" at bounding box center [817, 178] width 102 height 12
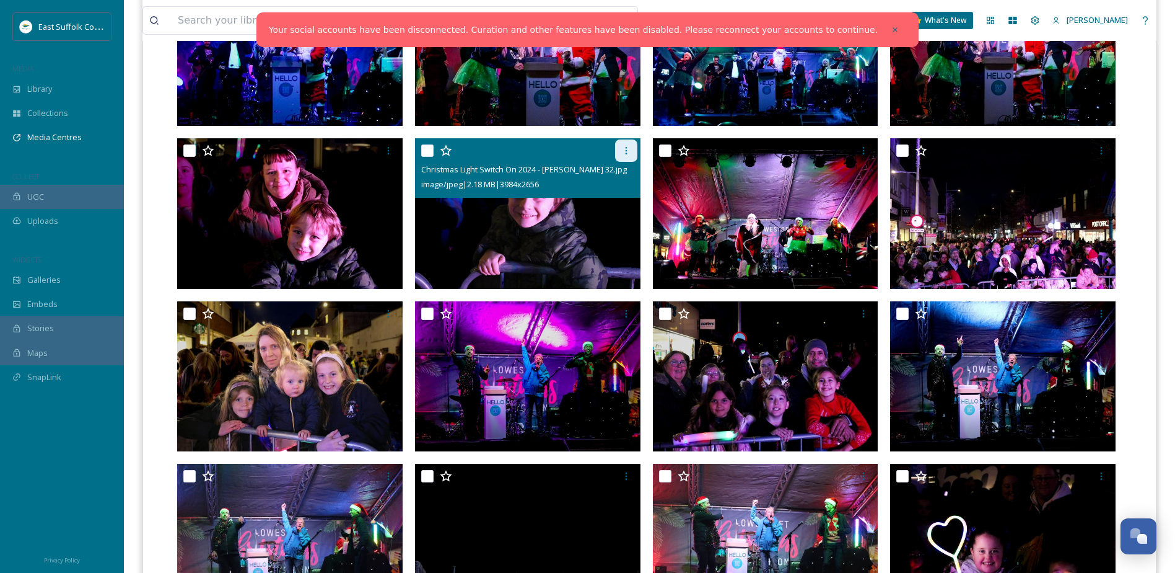
click at [623, 151] on icon at bounding box center [626, 151] width 10 height 10
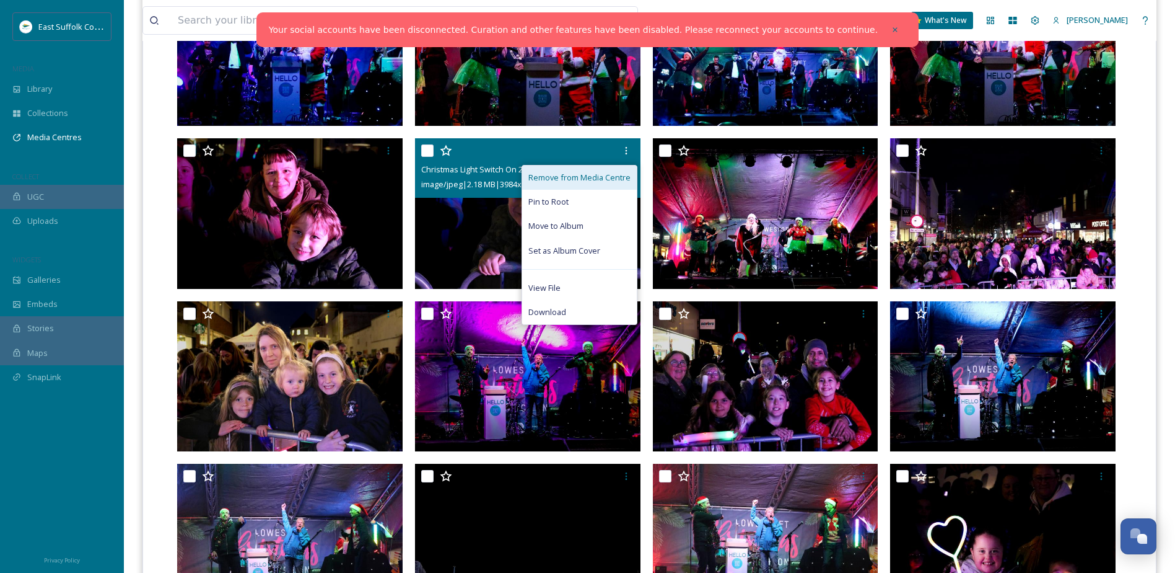
click at [591, 177] on span "Remove from Media Centre" at bounding box center [580, 178] width 102 height 12
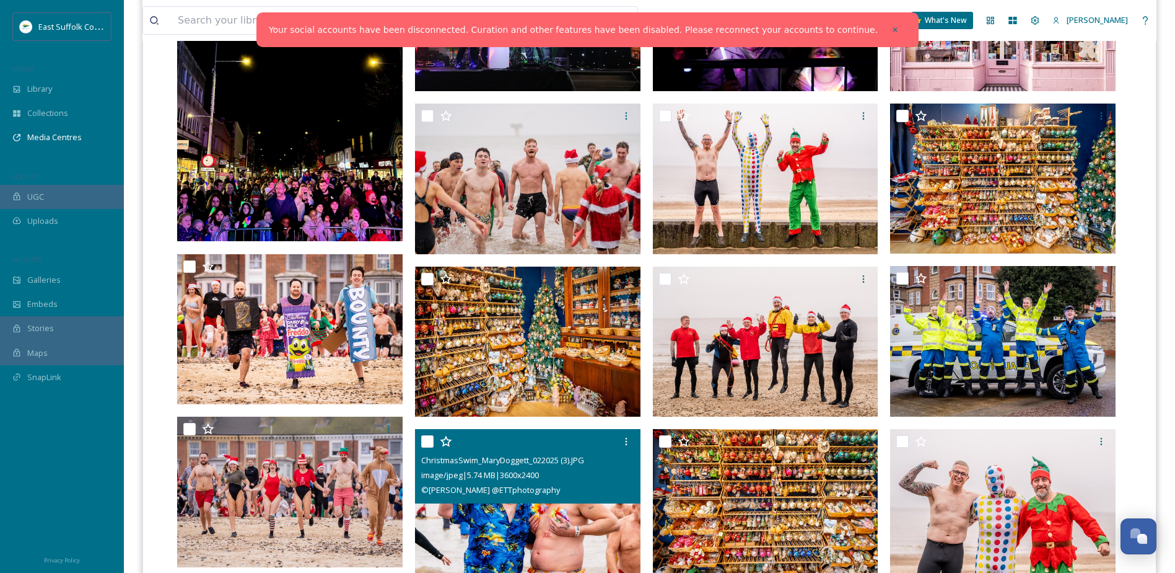
scroll to position [1734, 0]
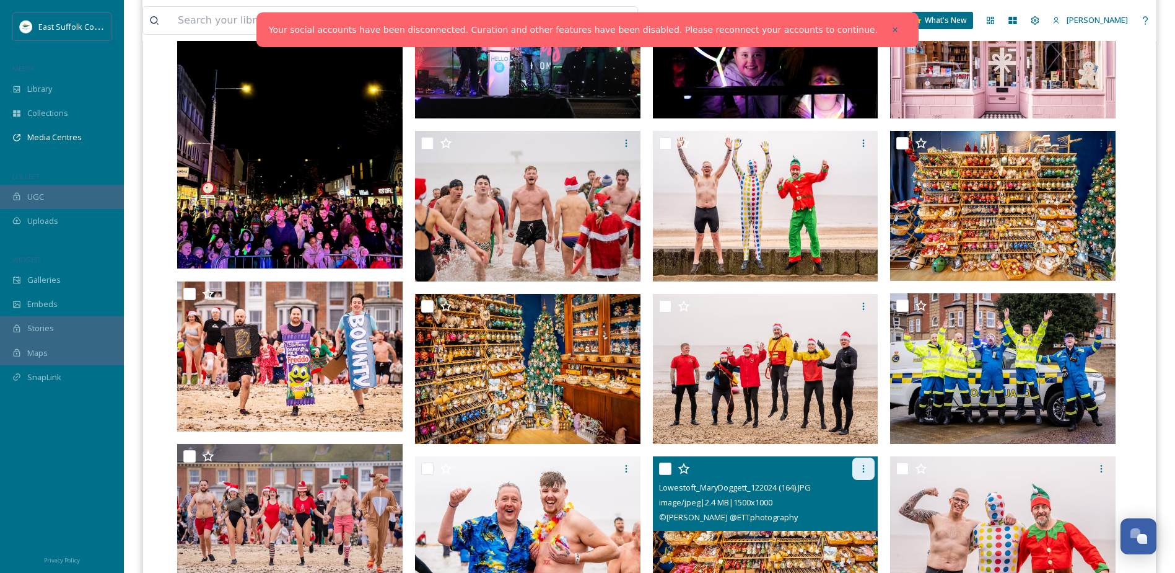
click at [864, 467] on icon at bounding box center [864, 468] width 10 height 10
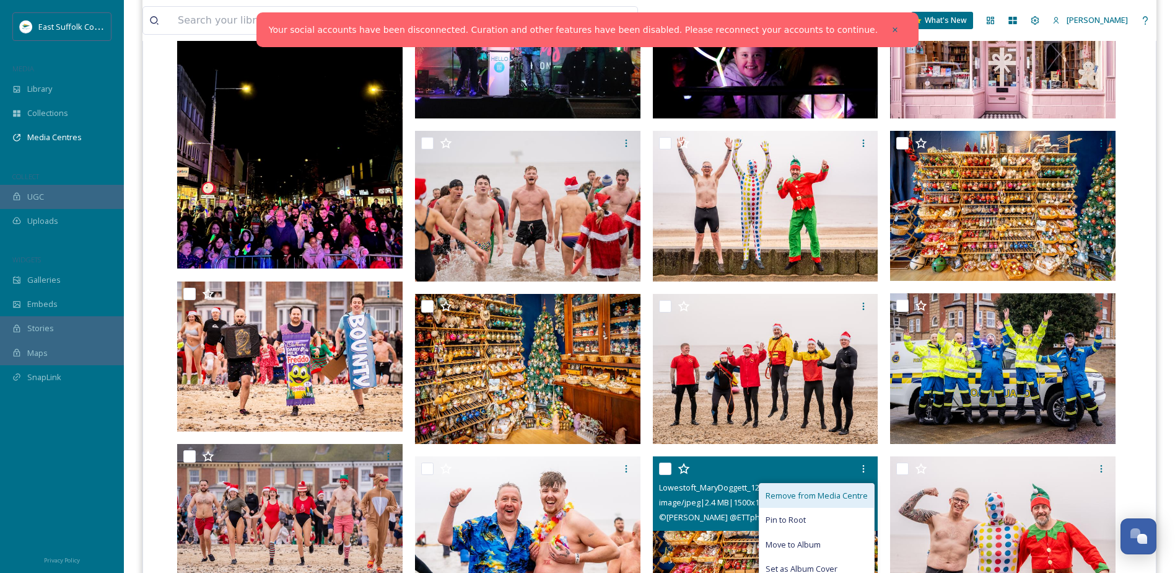
click at [856, 496] on span "Remove from Media Centre" at bounding box center [817, 496] width 102 height 12
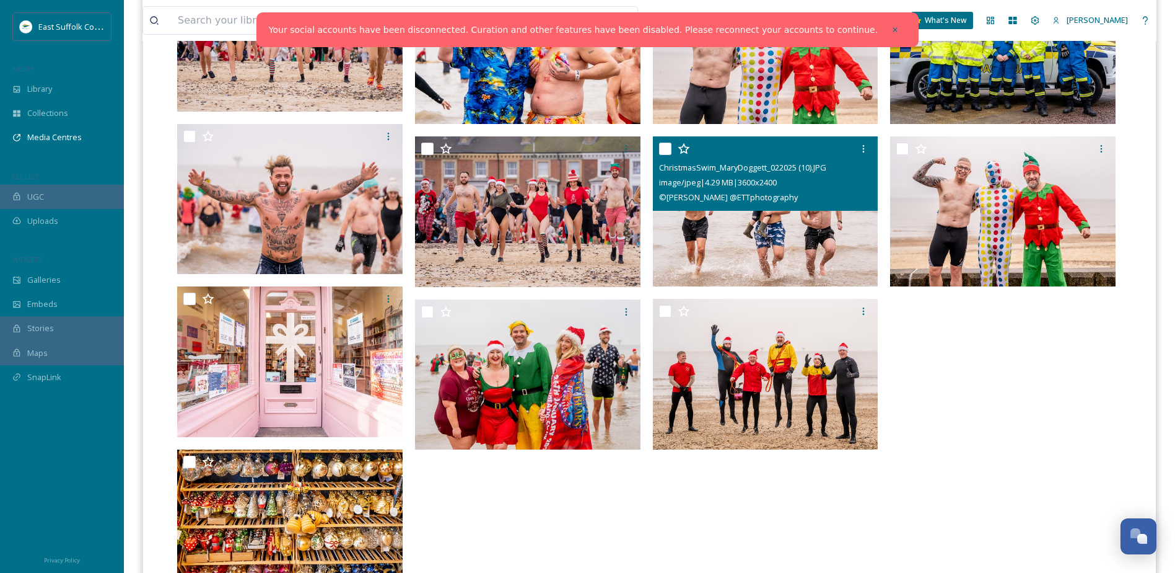
scroll to position [2309, 0]
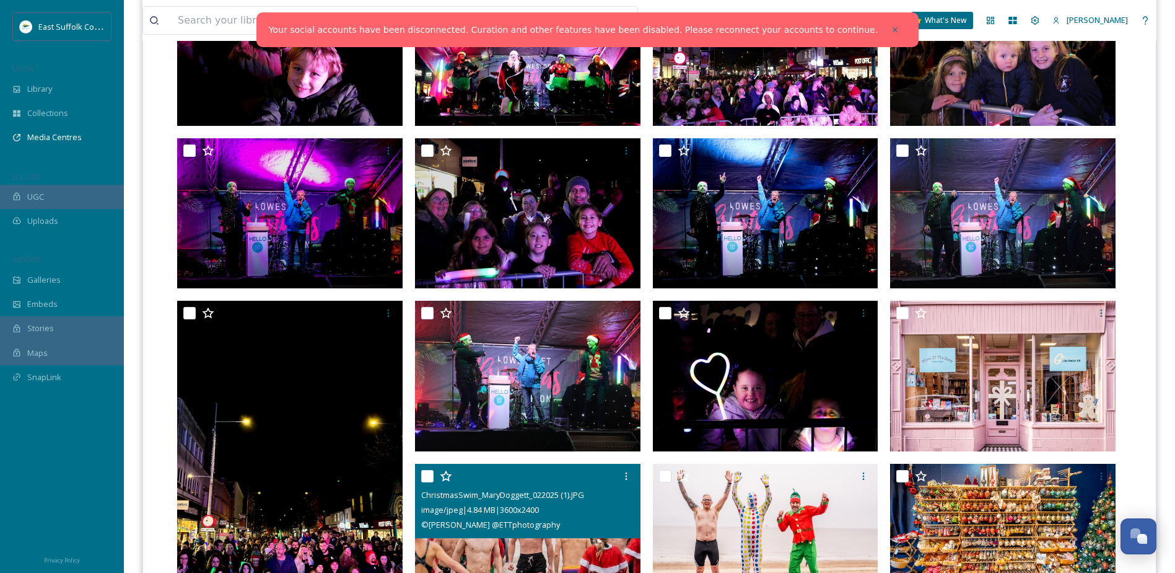
scroll to position [1379, 0]
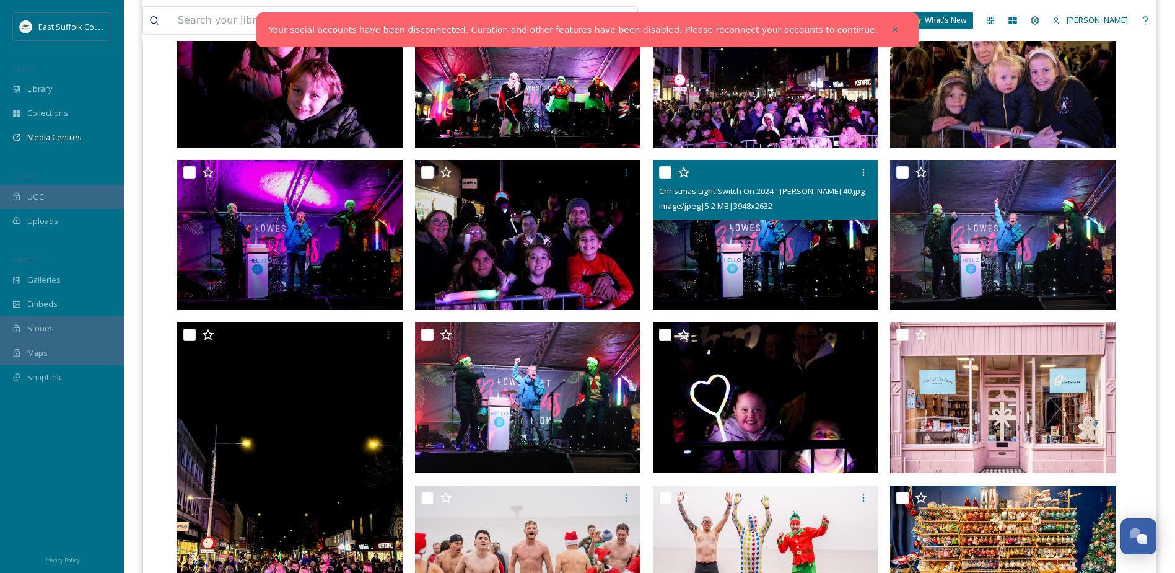
click at [726, 237] on img at bounding box center [766, 234] width 226 height 151
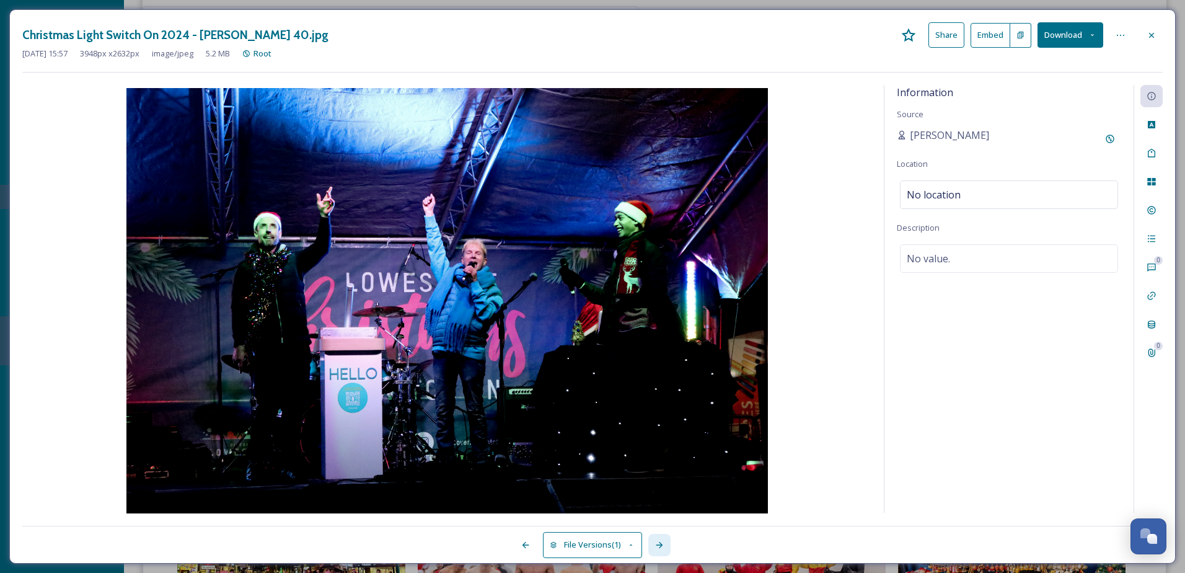
click at [657, 547] on icon at bounding box center [659, 545] width 10 height 10
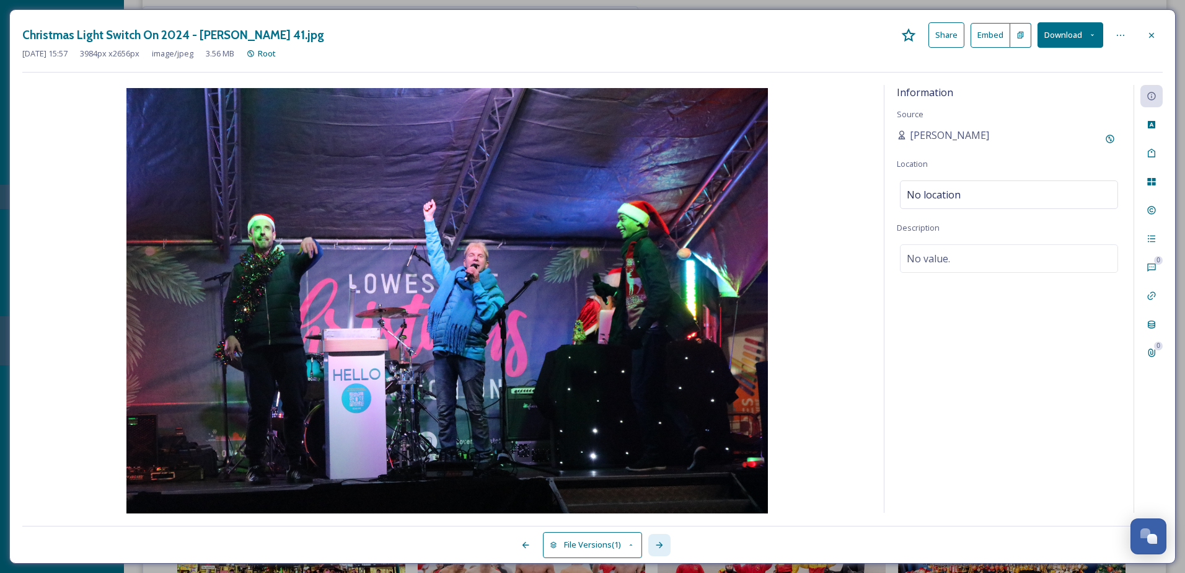
click at [657, 547] on icon at bounding box center [659, 545] width 10 height 10
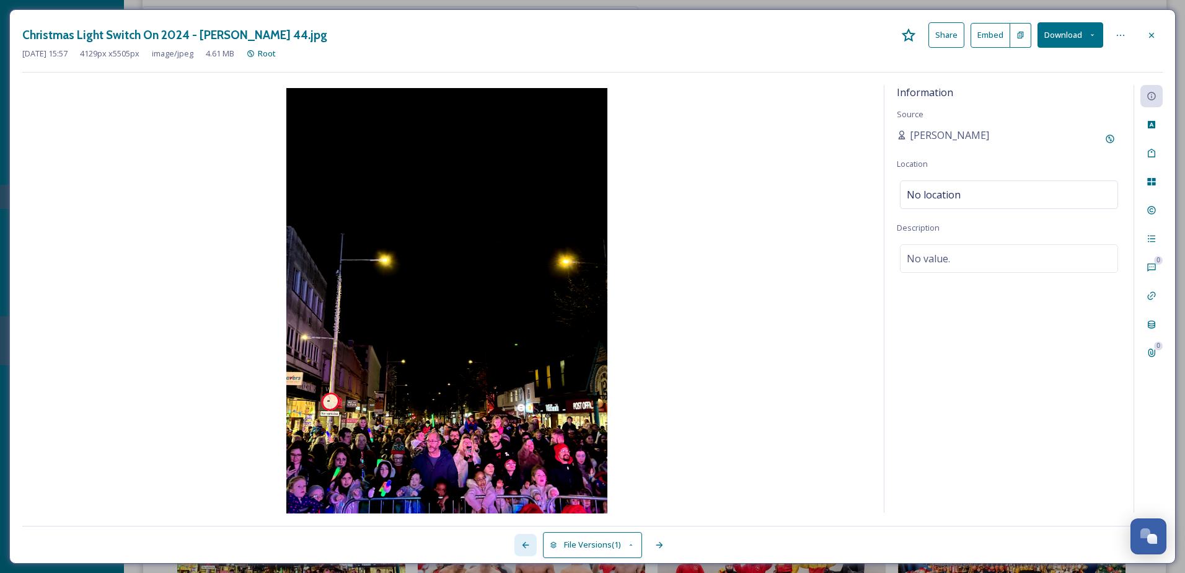
click at [521, 547] on icon at bounding box center [525, 545] width 10 height 10
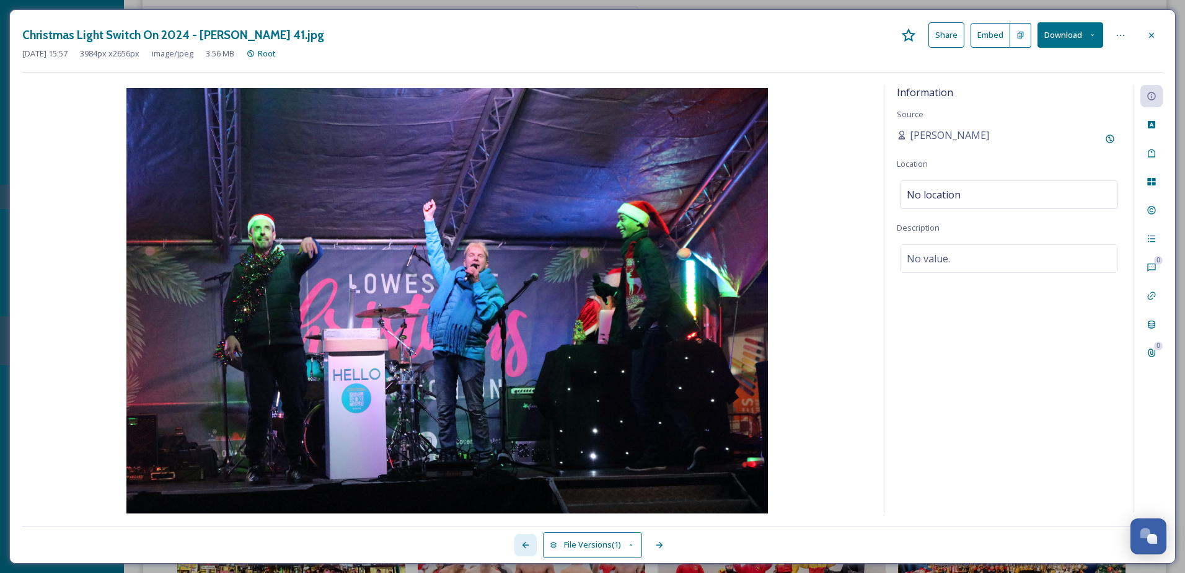
click at [521, 547] on icon at bounding box center [525, 545] width 10 height 10
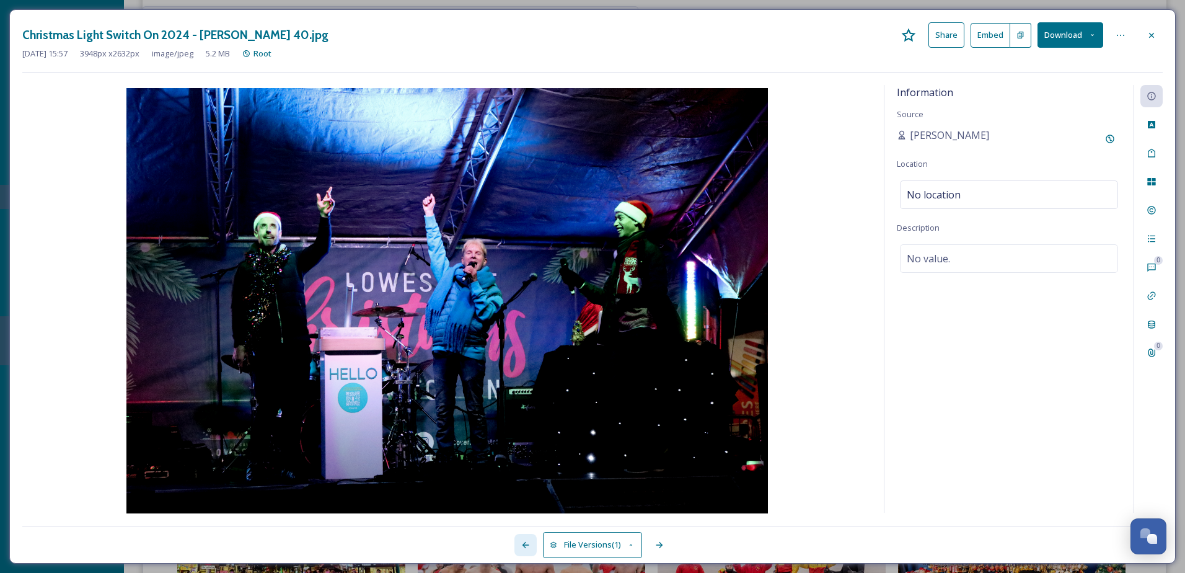
click at [521, 547] on icon at bounding box center [525, 545] width 10 height 10
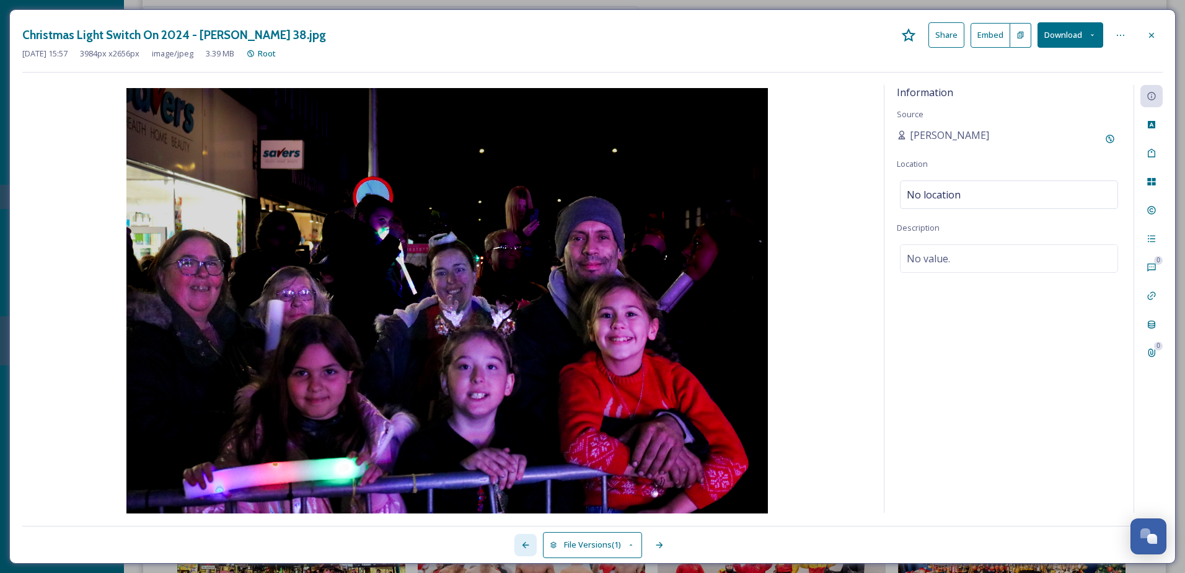
click at [521, 547] on icon at bounding box center [525, 545] width 10 height 10
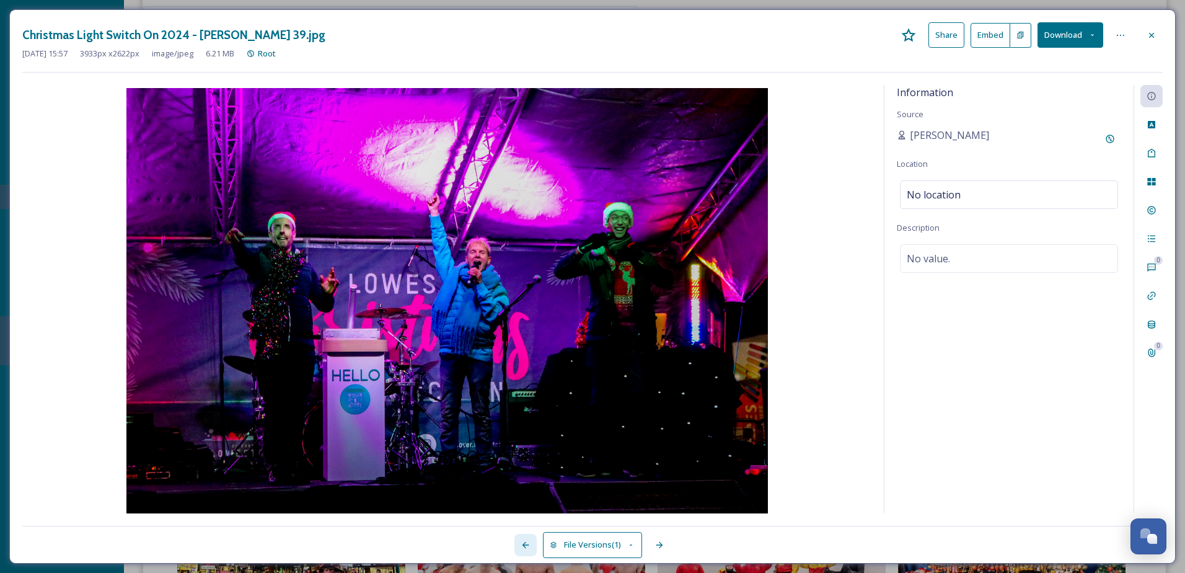
click at [521, 547] on icon at bounding box center [525, 545] width 10 height 10
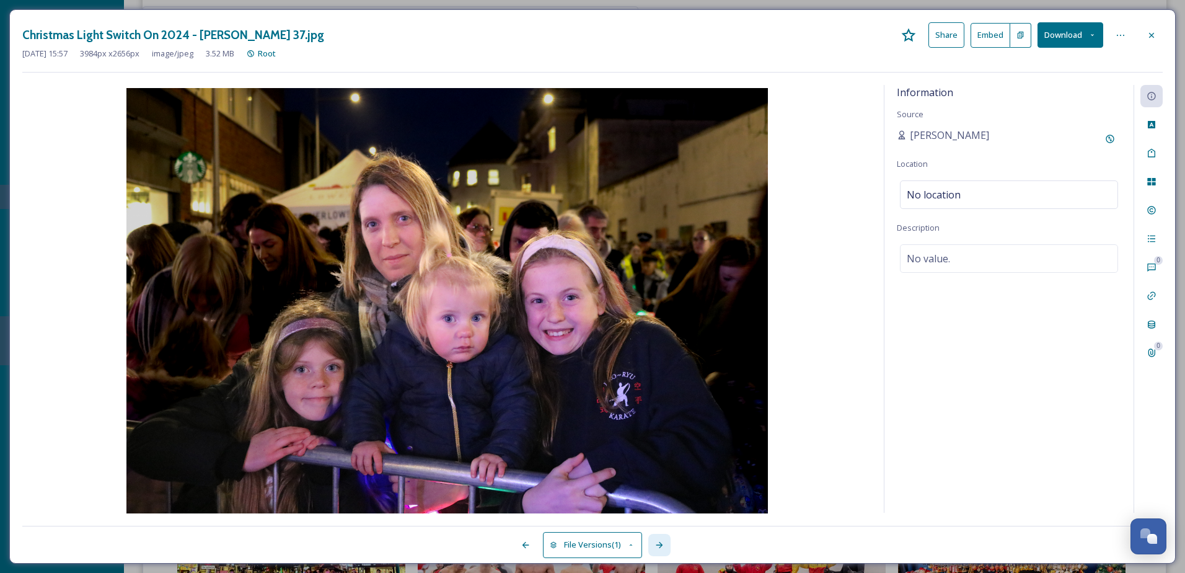
click at [667, 553] on div at bounding box center [659, 545] width 22 height 22
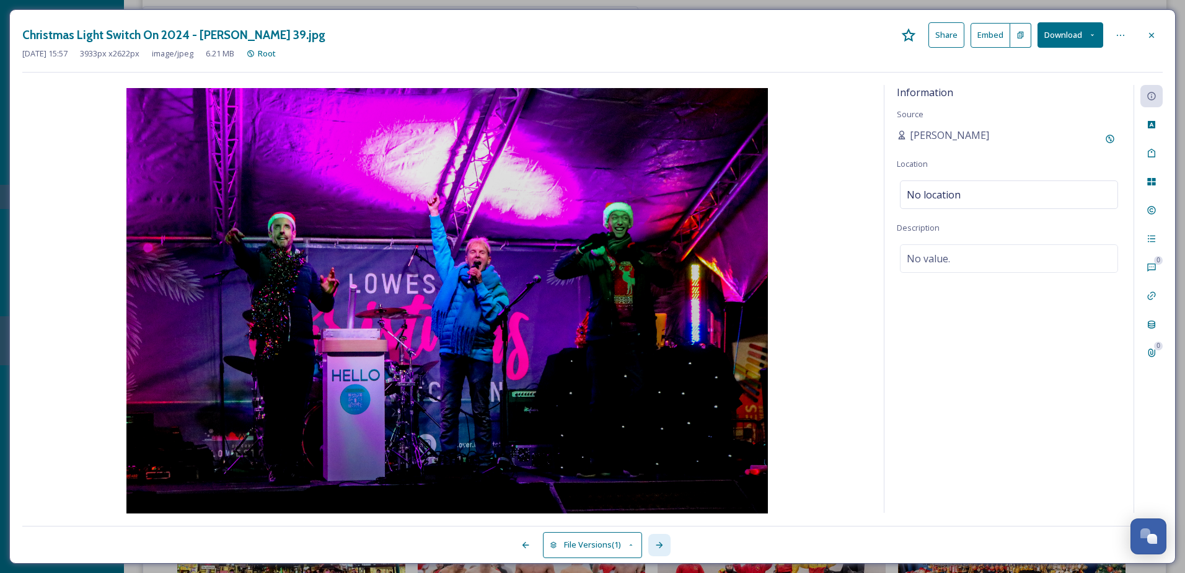
click at [663, 551] on div at bounding box center [659, 545] width 22 height 22
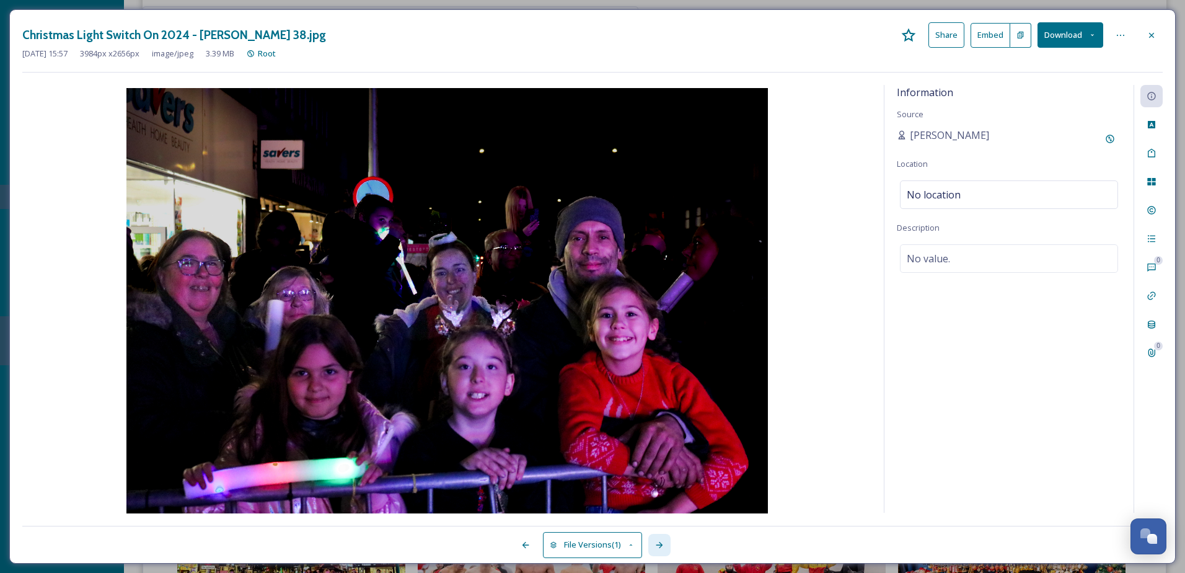
click at [663, 551] on div at bounding box center [659, 545] width 22 height 22
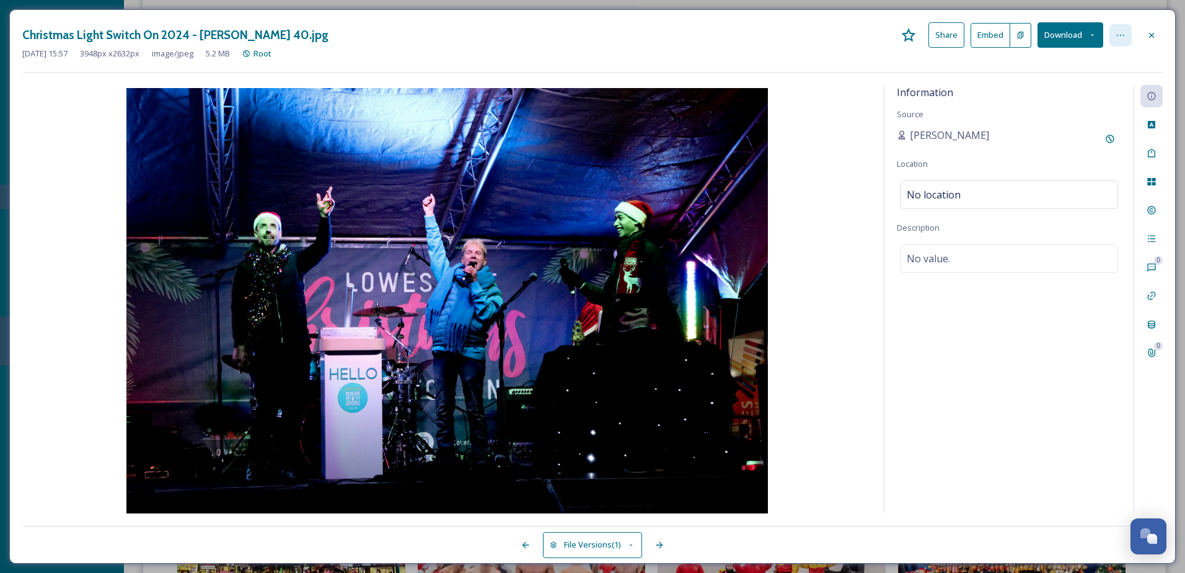
click at [1124, 38] on icon at bounding box center [1120, 35] width 10 height 10
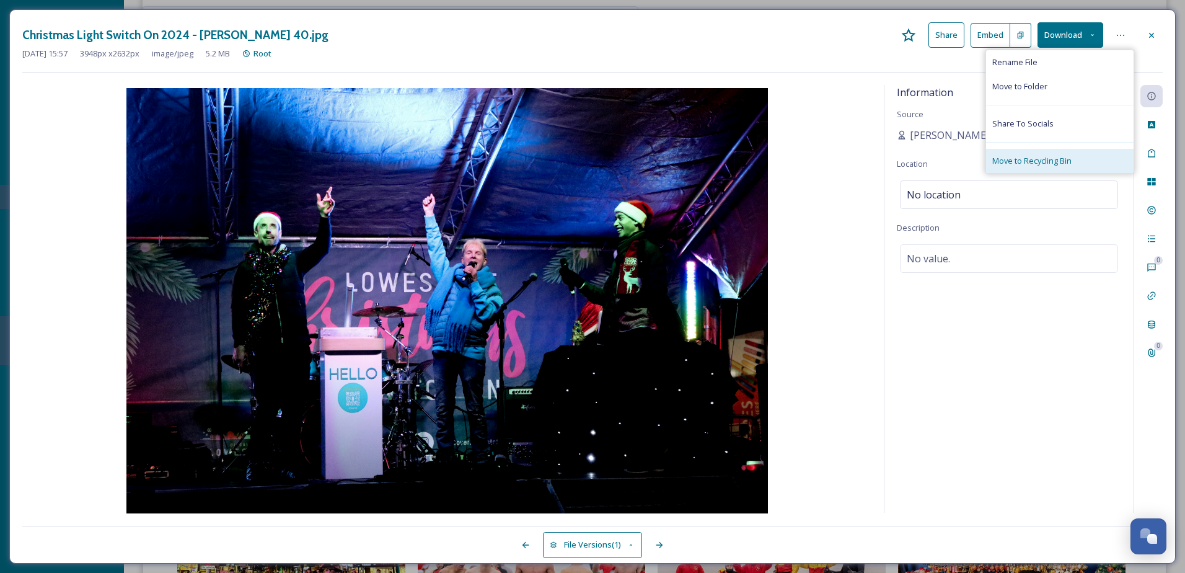
click at [1029, 157] on span "Move to Recycling Bin" at bounding box center [1031, 161] width 79 height 12
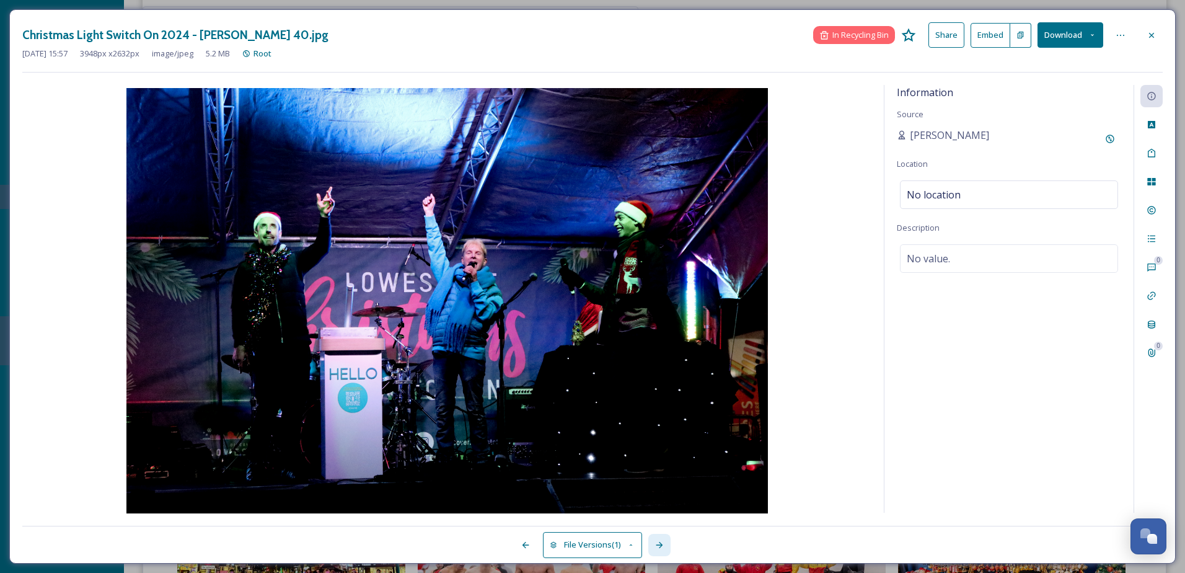
click at [657, 543] on icon at bounding box center [659, 545] width 10 height 10
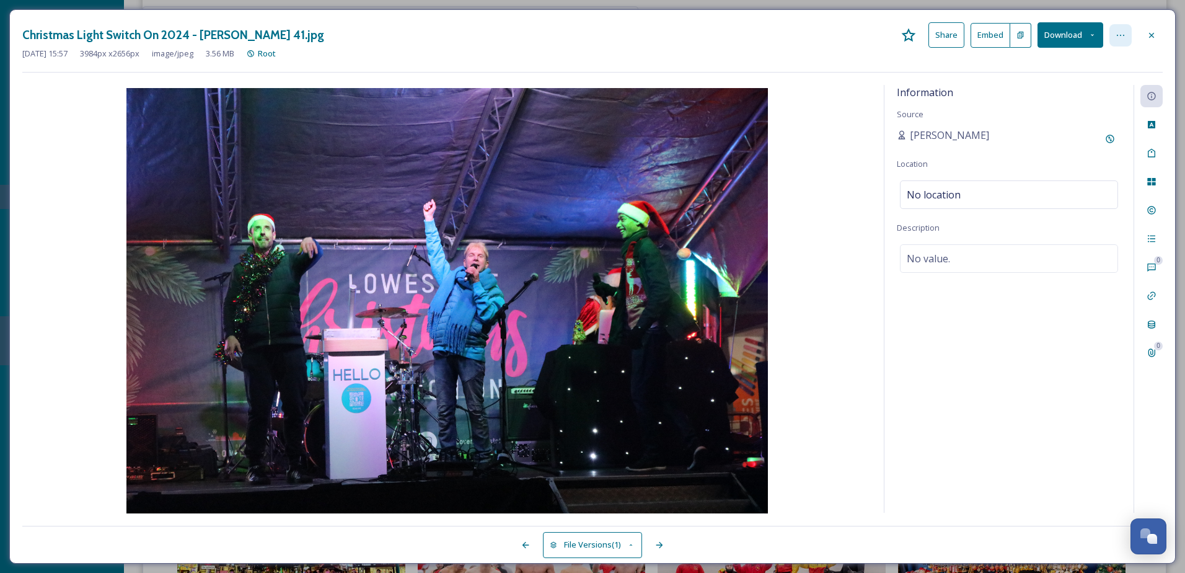
click at [1117, 41] on div at bounding box center [1120, 35] width 22 height 22
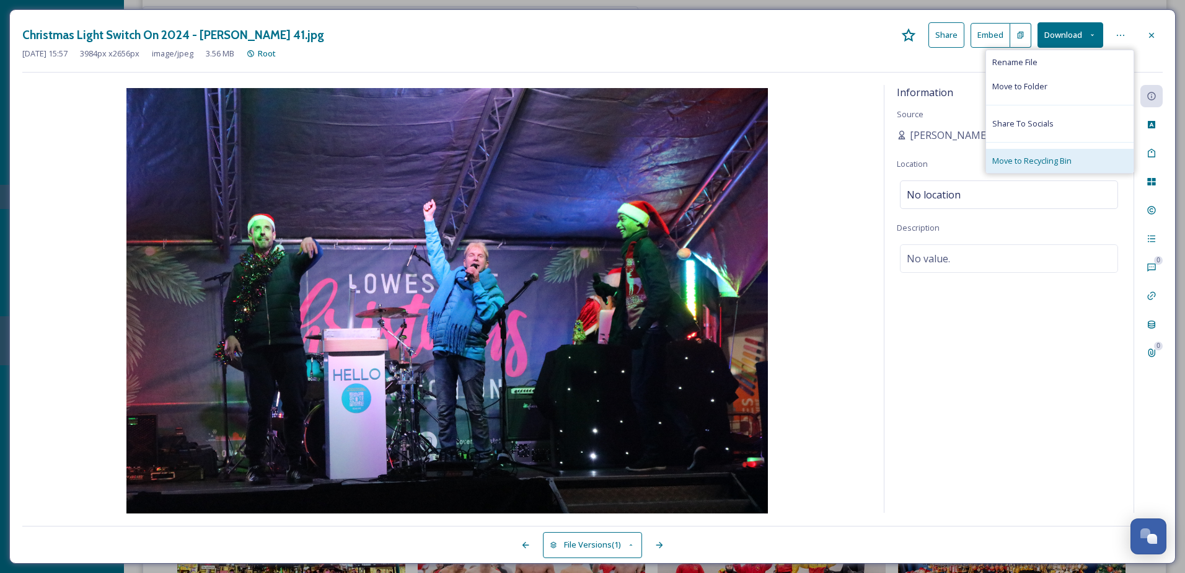
click at [1087, 159] on div "Move to Recycling Bin" at bounding box center [1059, 161] width 147 height 24
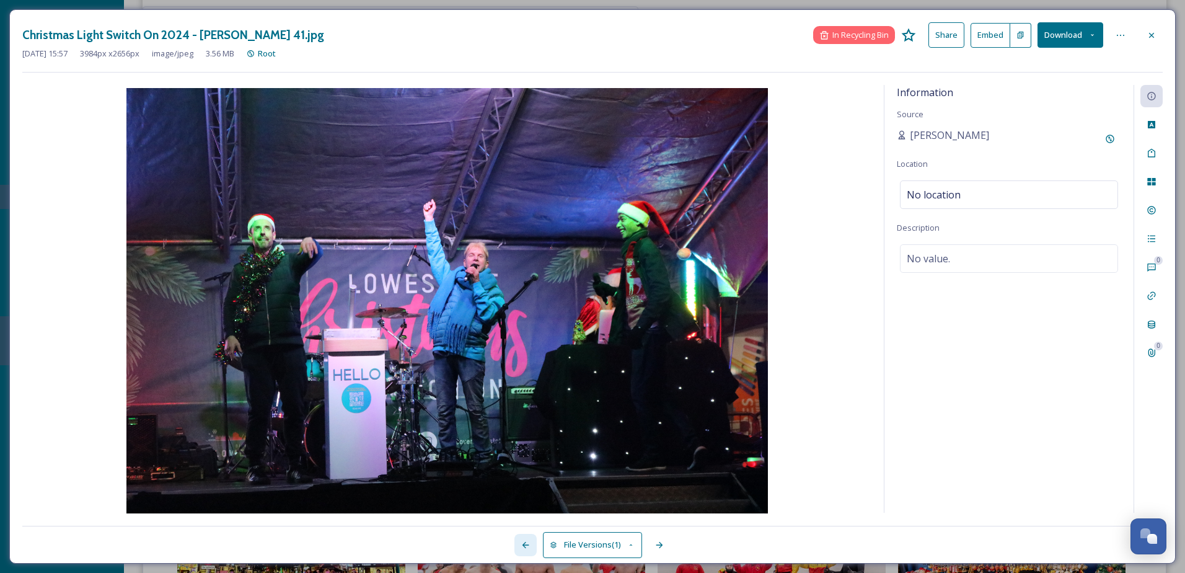
click at [520, 542] on icon at bounding box center [525, 545] width 10 height 10
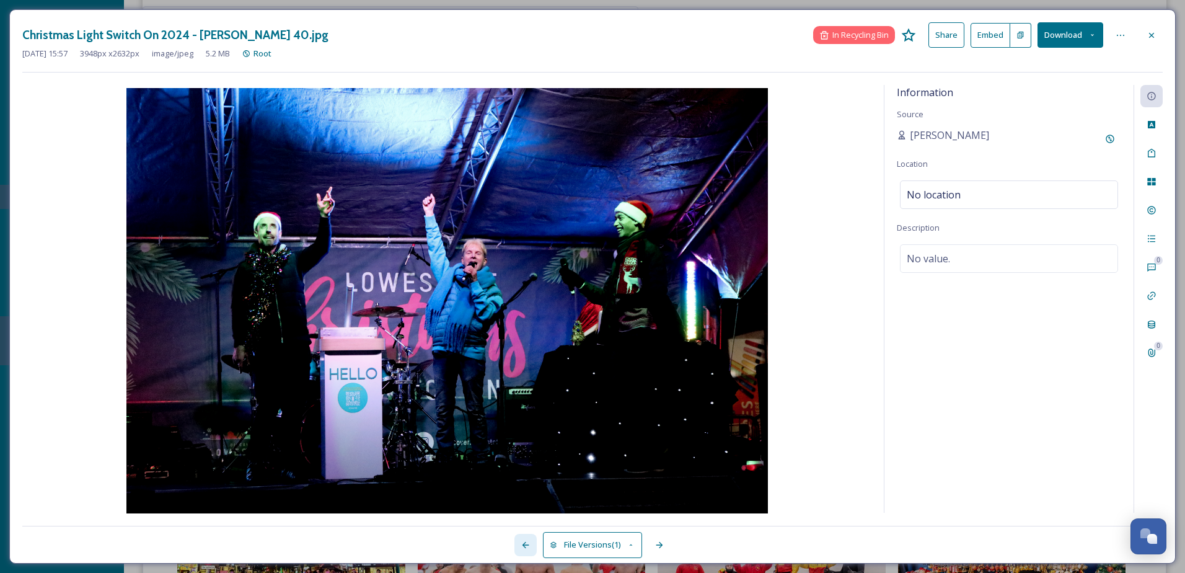
click at [521, 543] on icon at bounding box center [525, 545] width 10 height 10
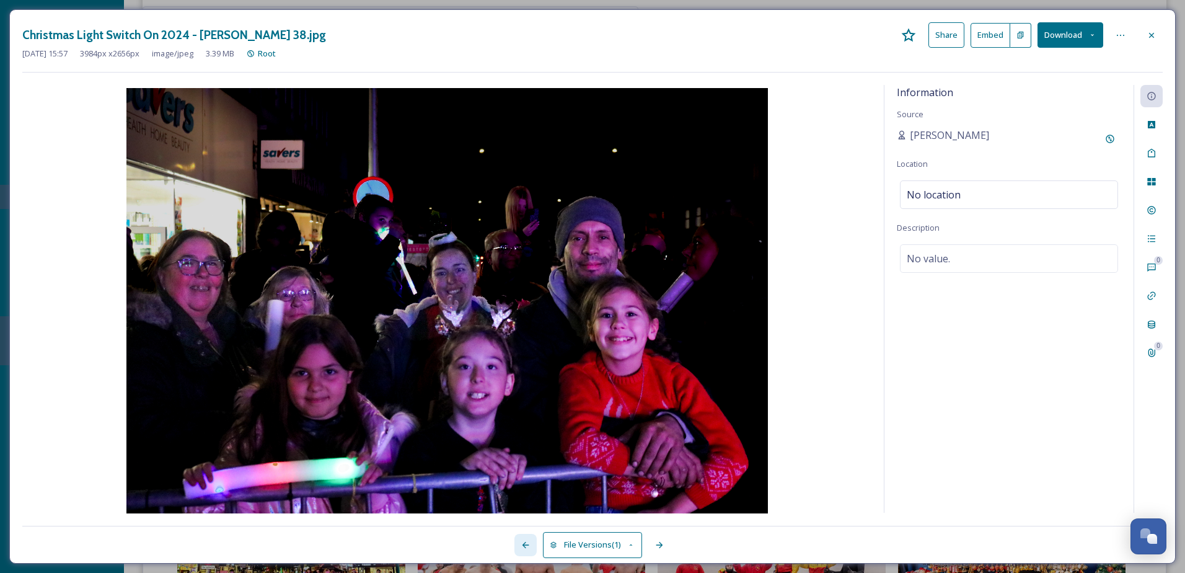
click at [521, 543] on icon at bounding box center [525, 545] width 10 height 10
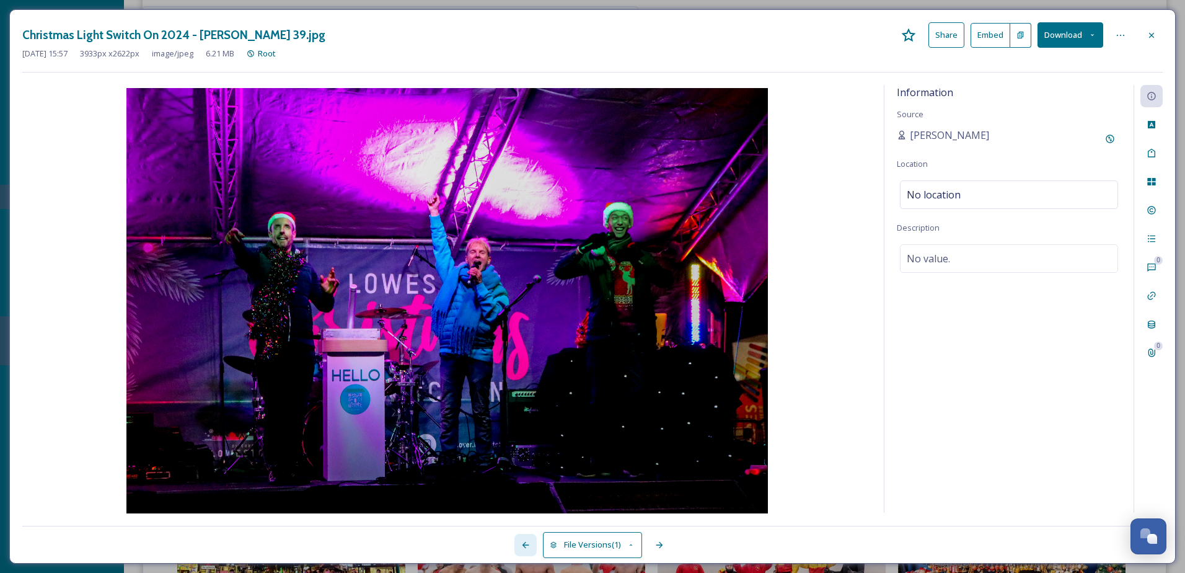
click at [521, 543] on icon at bounding box center [525, 545] width 10 height 10
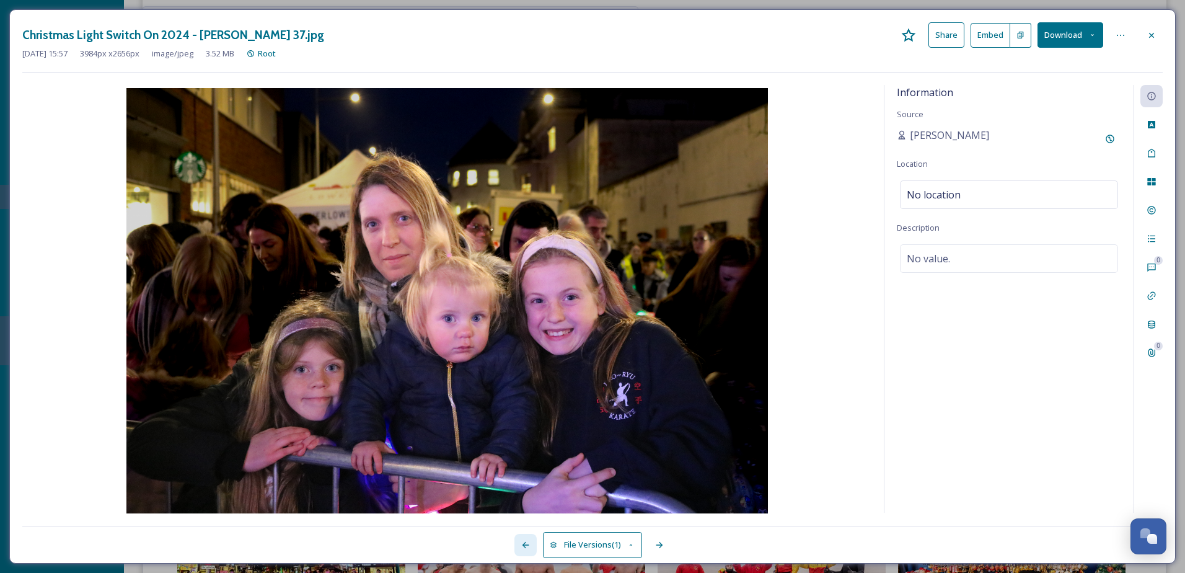
click at [521, 543] on icon at bounding box center [525, 545] width 10 height 10
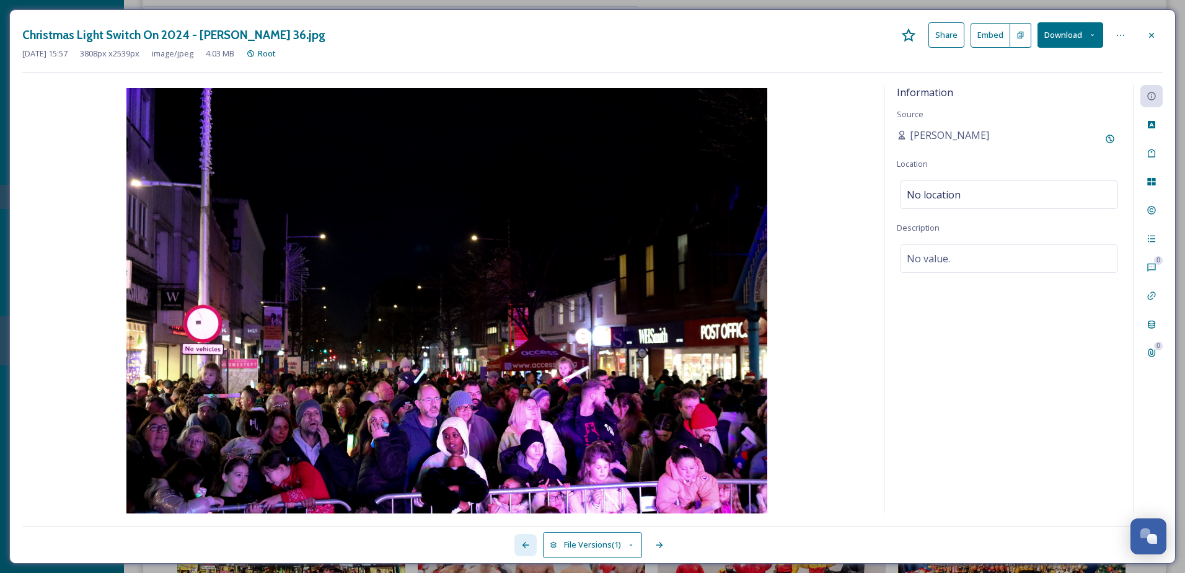
click at [521, 543] on icon at bounding box center [525, 545] width 10 height 10
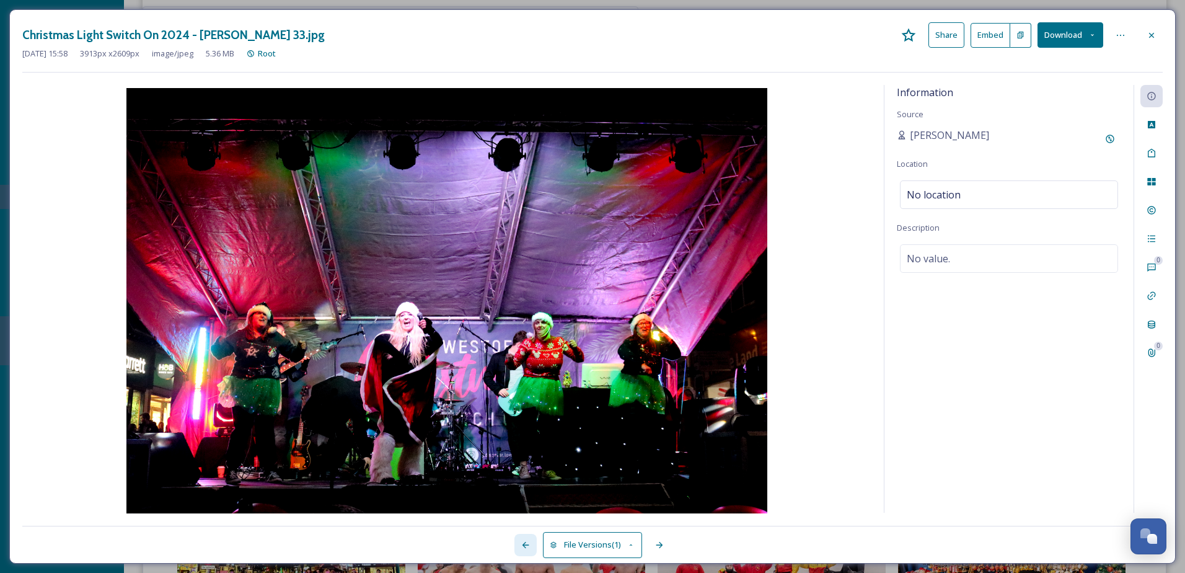
click at [521, 543] on icon at bounding box center [525, 545] width 10 height 10
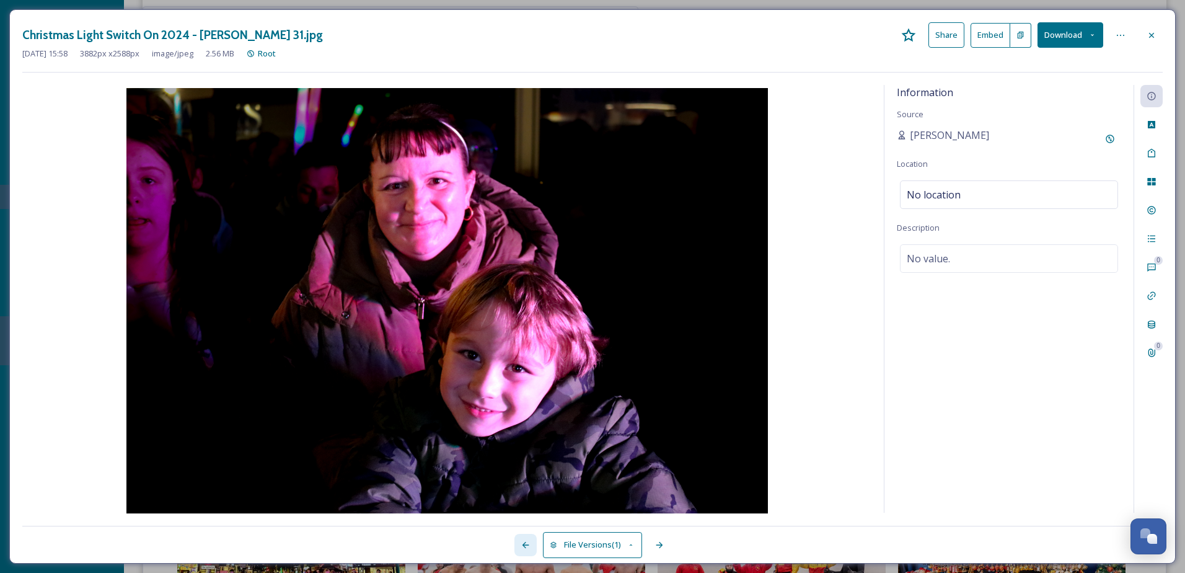
click at [521, 543] on icon at bounding box center [525, 545] width 10 height 10
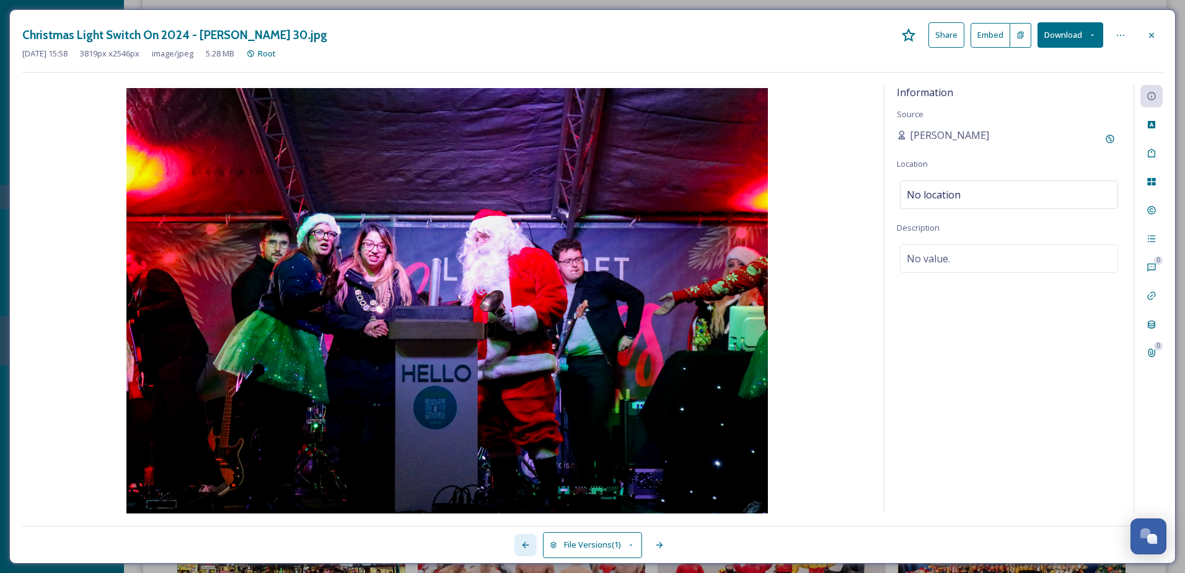
click at [521, 543] on icon at bounding box center [525, 545] width 10 height 10
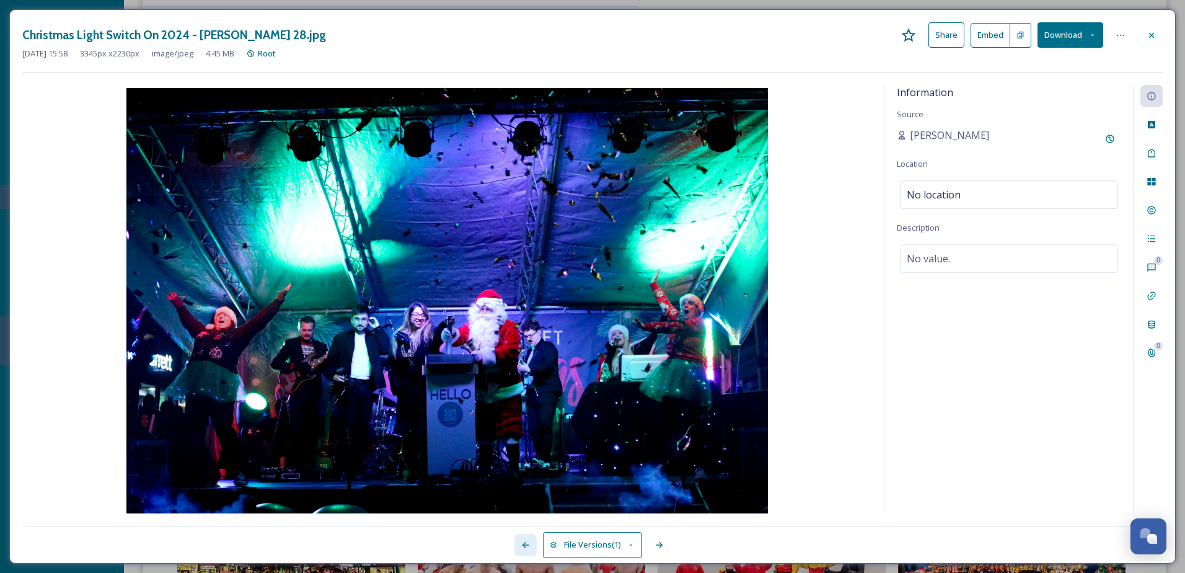
click at [521, 543] on icon at bounding box center [525, 545] width 10 height 10
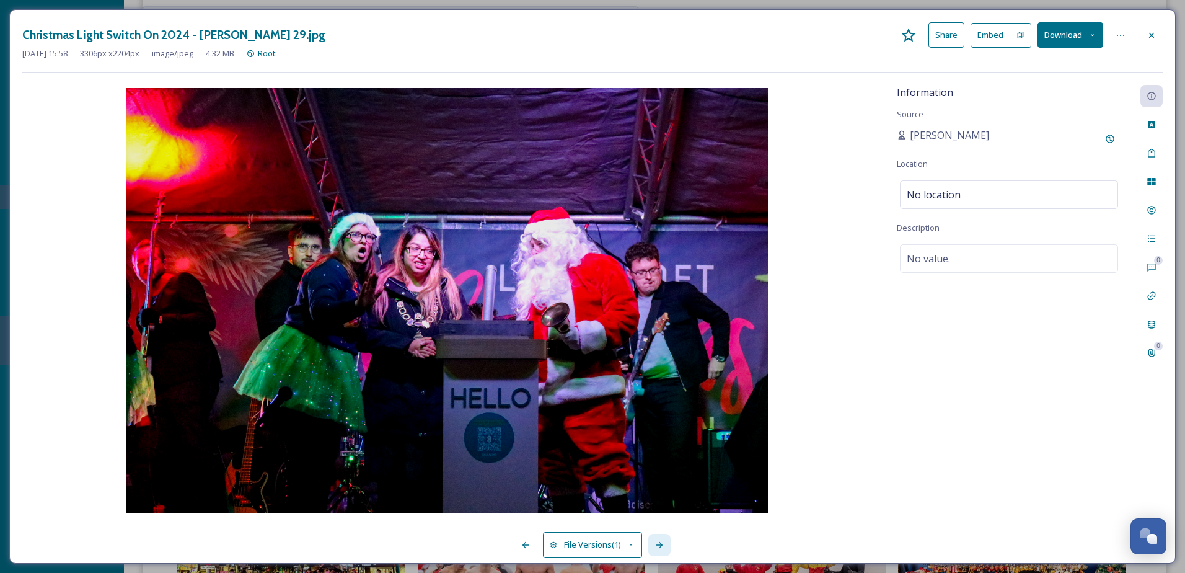
click at [667, 543] on div at bounding box center [659, 545] width 22 height 22
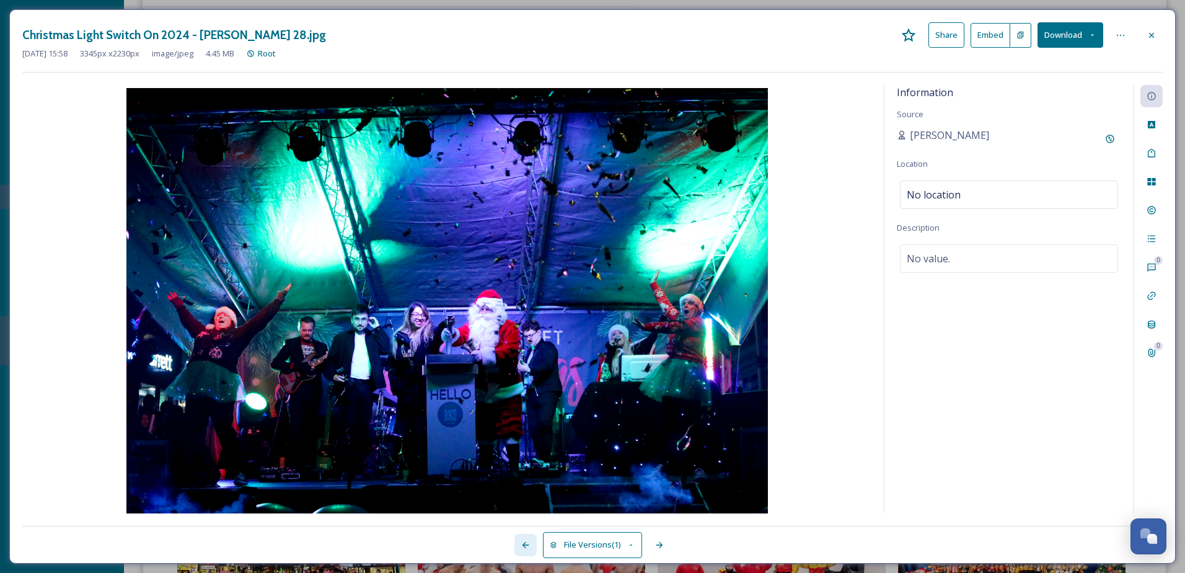
click at [517, 542] on div at bounding box center [525, 545] width 22 height 22
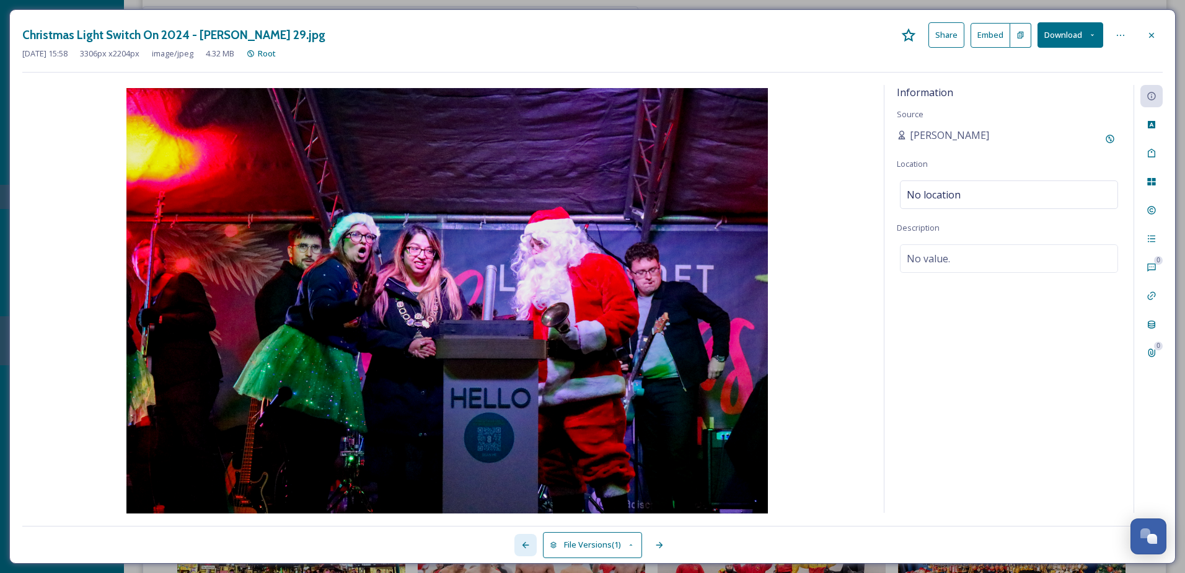
click at [517, 542] on div at bounding box center [525, 545] width 22 height 22
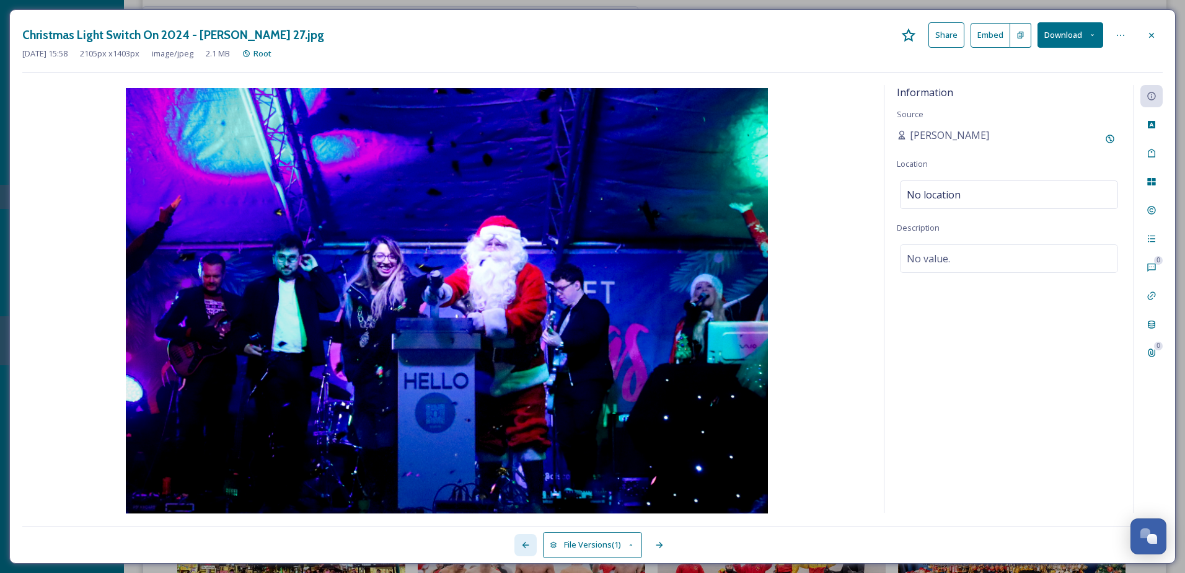
click at [517, 542] on div at bounding box center [525, 545] width 22 height 22
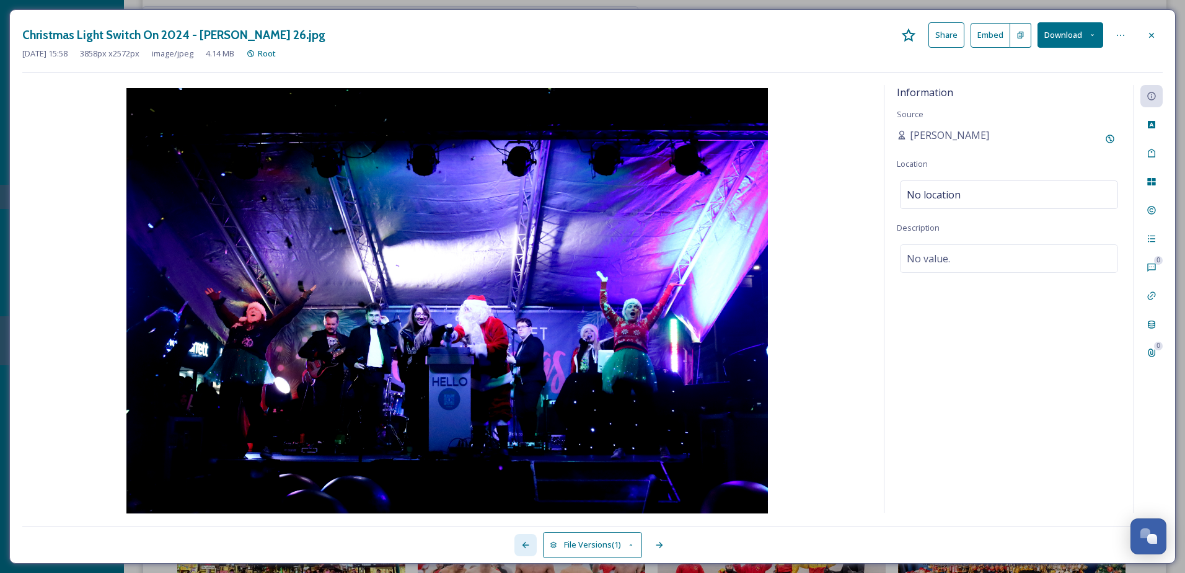
click at [517, 542] on div at bounding box center [525, 545] width 22 height 22
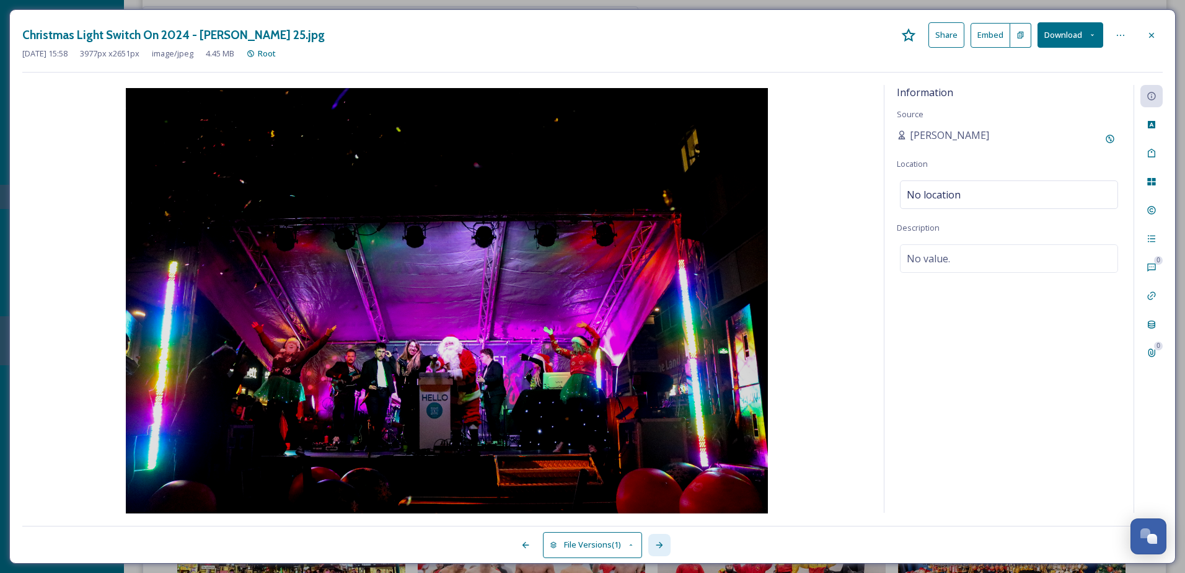
click at [656, 550] on div at bounding box center [659, 545] width 22 height 22
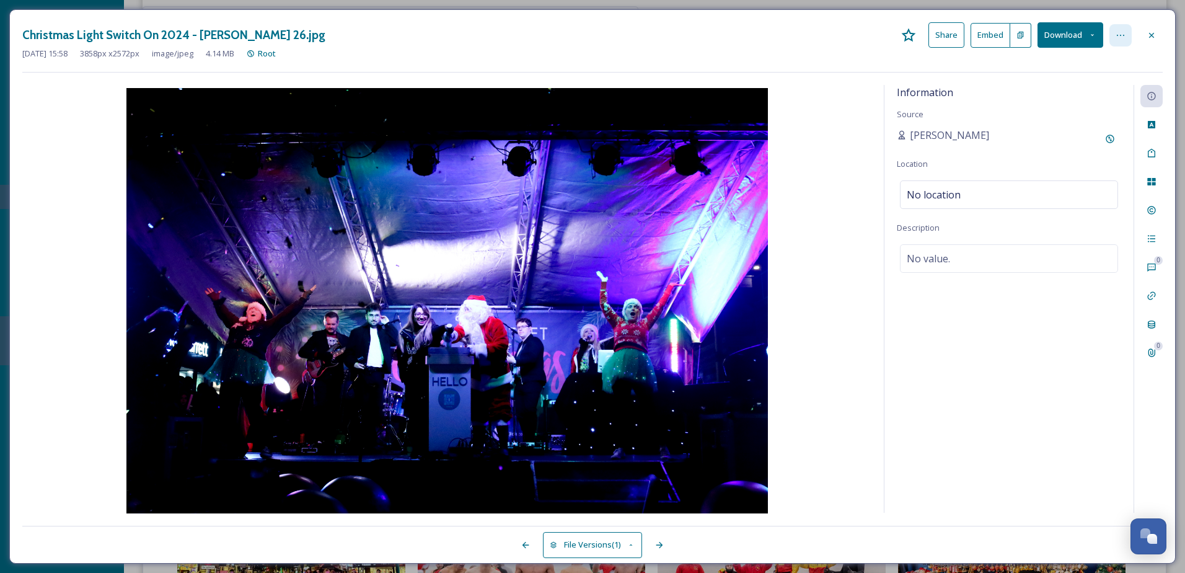
click at [1127, 30] on div at bounding box center [1120, 35] width 22 height 22
click at [1069, 164] on span "Move to Recycling Bin" at bounding box center [1031, 161] width 79 height 12
click at [661, 546] on icon at bounding box center [659, 545] width 10 height 10
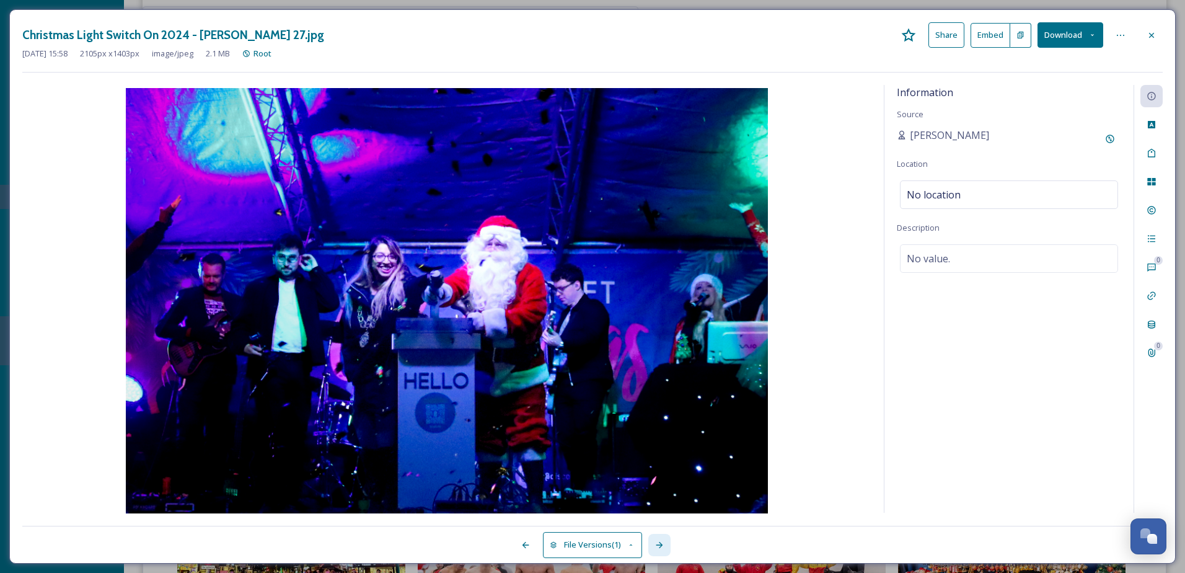
click at [661, 544] on icon at bounding box center [659, 545] width 10 height 10
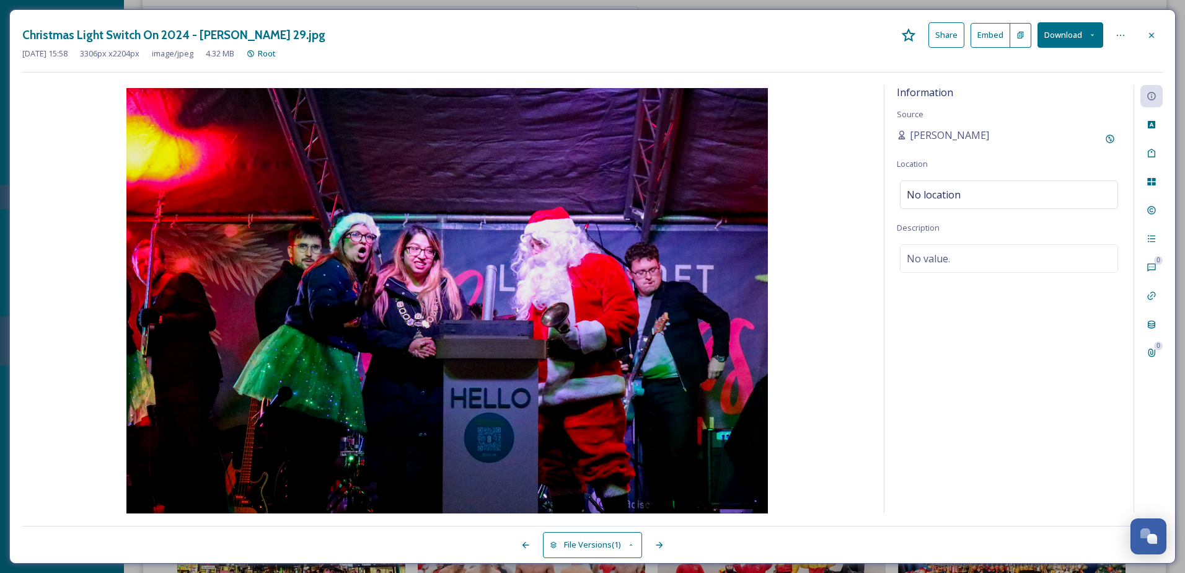
click at [536, 546] on div at bounding box center [282, 545] width 520 height 22
click at [533, 545] on div at bounding box center [525, 545] width 22 height 22
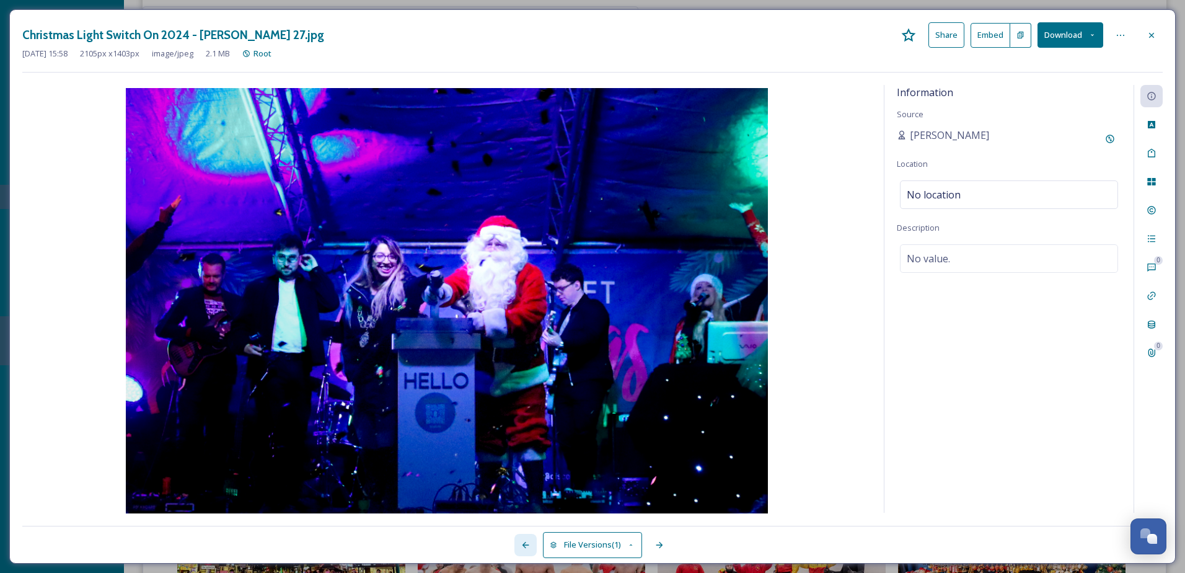
click at [533, 545] on div at bounding box center [525, 545] width 22 height 22
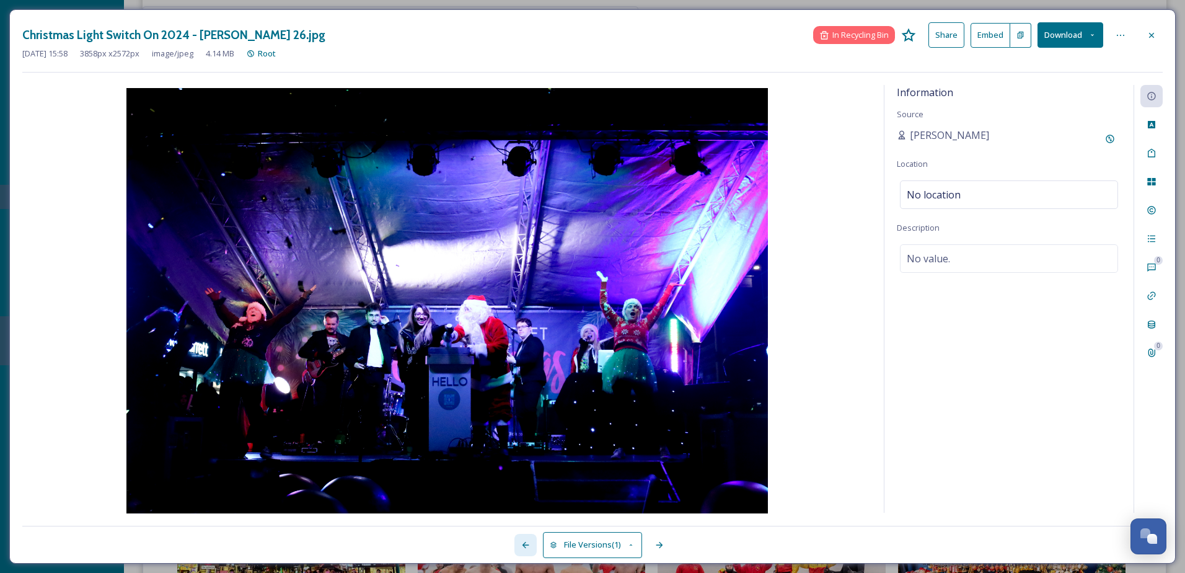
click at [526, 543] on icon at bounding box center [525, 545] width 10 height 10
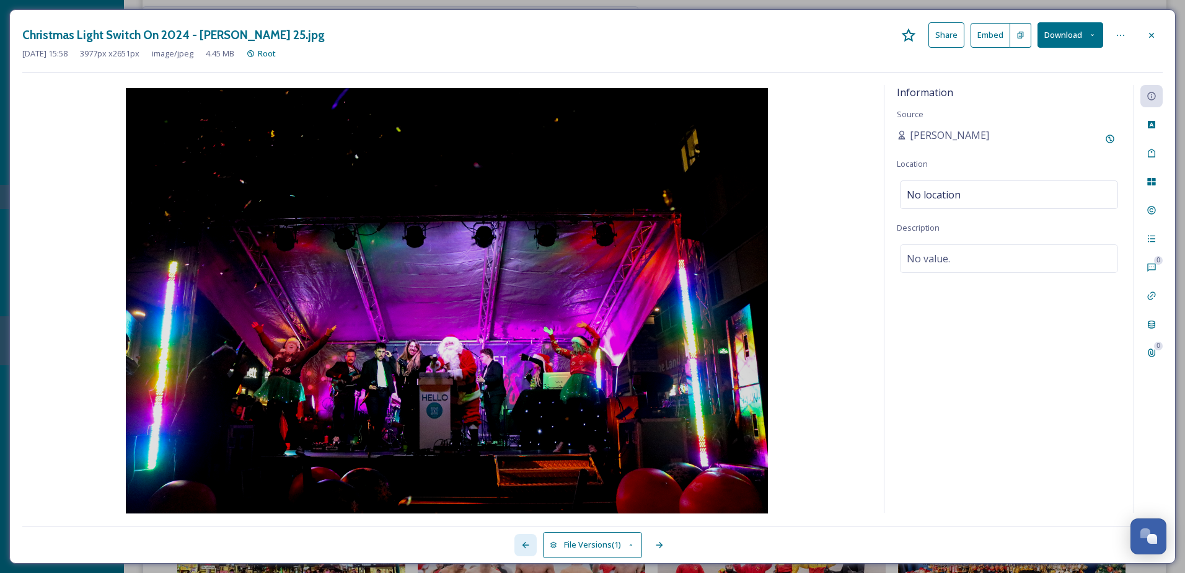
click at [526, 543] on icon at bounding box center [525, 545] width 10 height 10
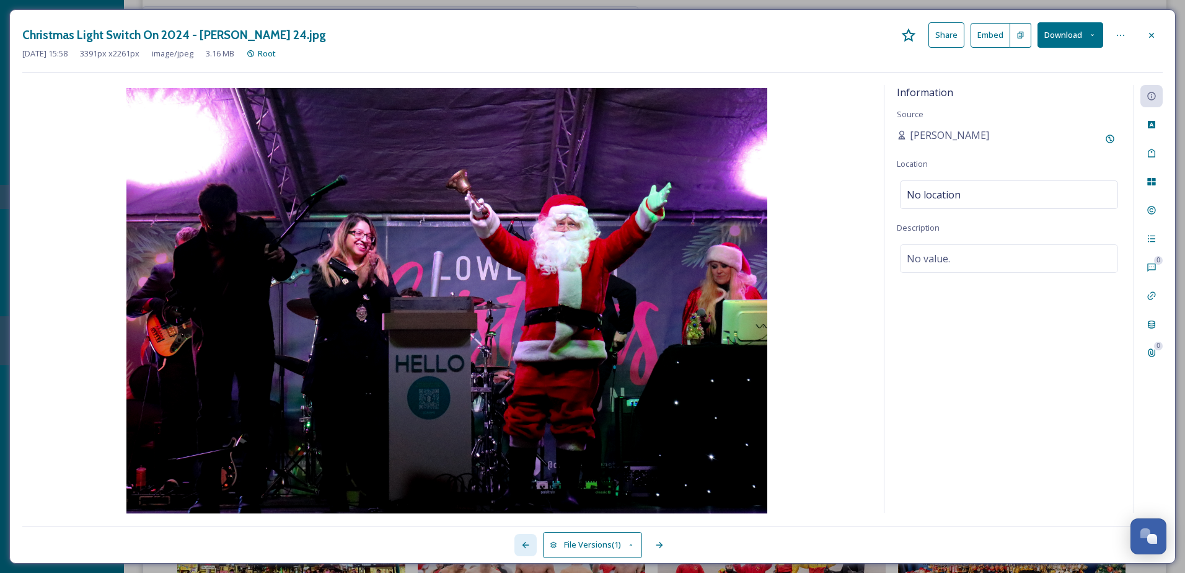
click at [526, 543] on icon at bounding box center [525, 545] width 10 height 10
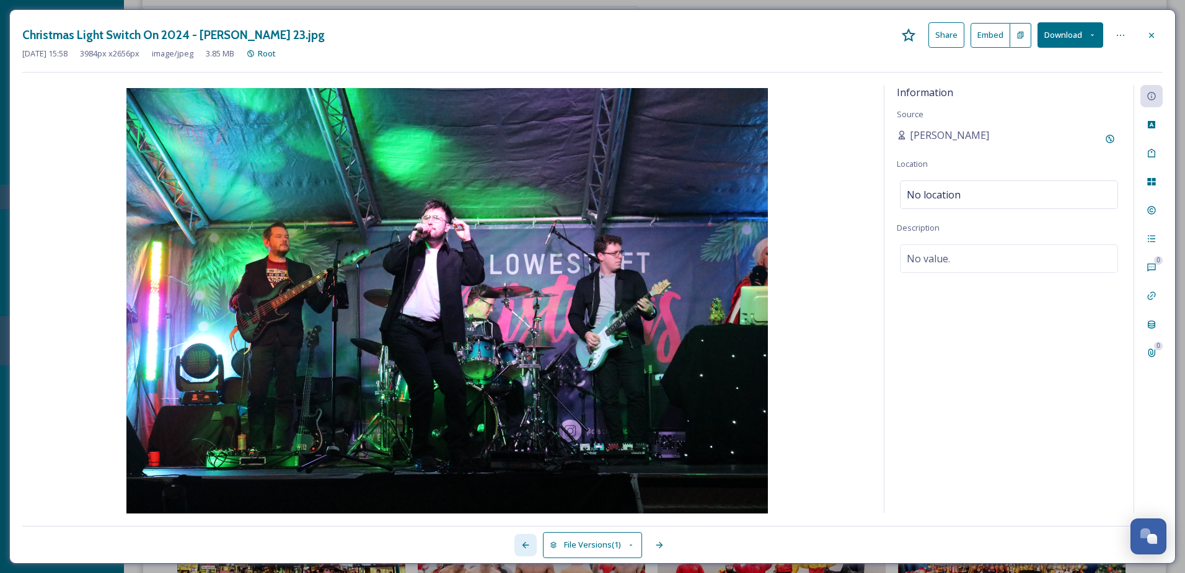
click at [526, 543] on icon at bounding box center [525, 545] width 10 height 10
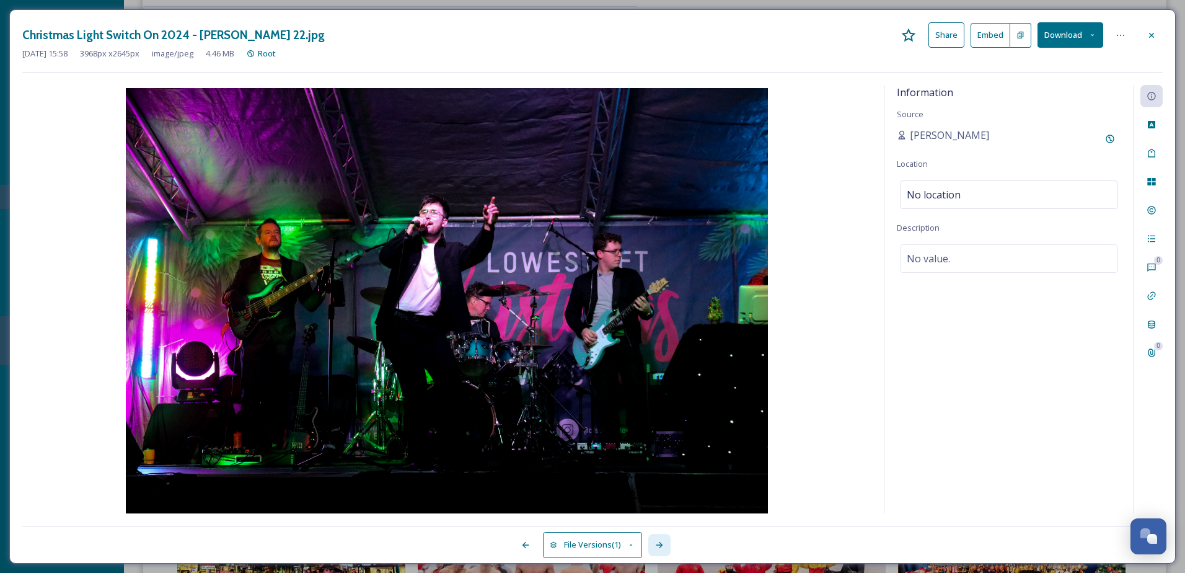
click at [669, 547] on div at bounding box center [659, 545] width 22 height 22
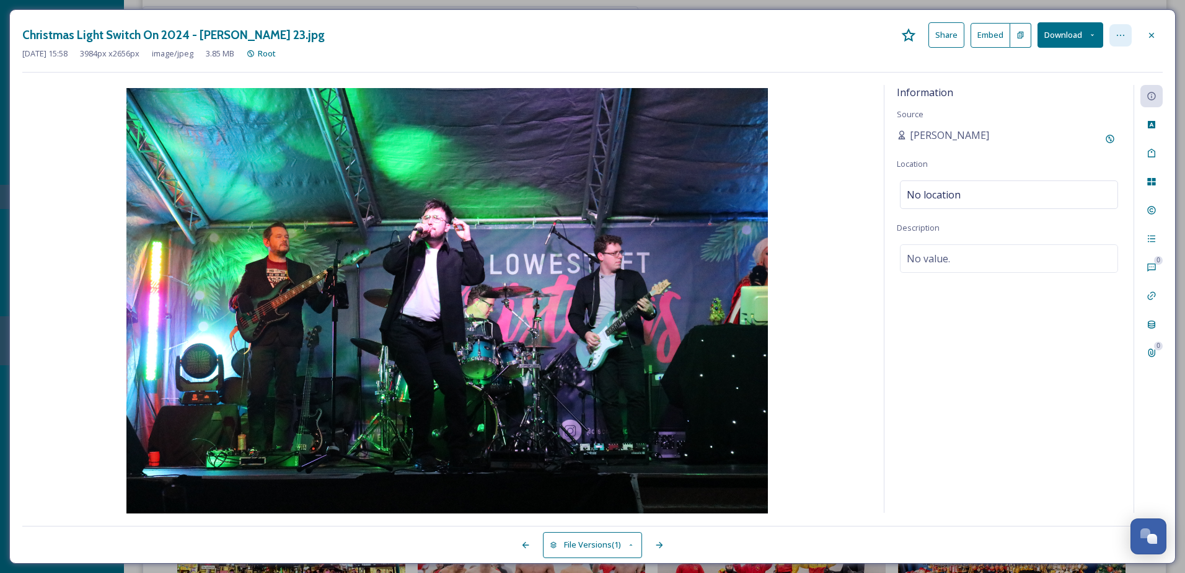
click at [1122, 32] on icon at bounding box center [1120, 35] width 10 height 10
click at [1057, 170] on div "Move to Recycling Bin" at bounding box center [1059, 161] width 147 height 24
click at [525, 546] on icon at bounding box center [525, 545] width 10 height 10
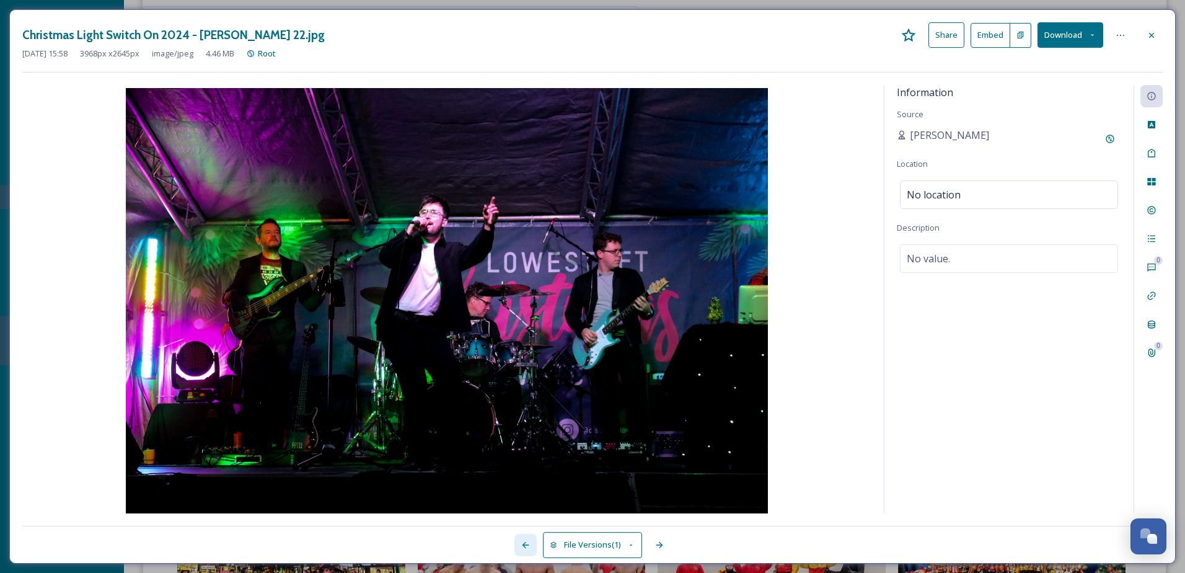
click at [525, 546] on icon at bounding box center [525, 545] width 10 height 10
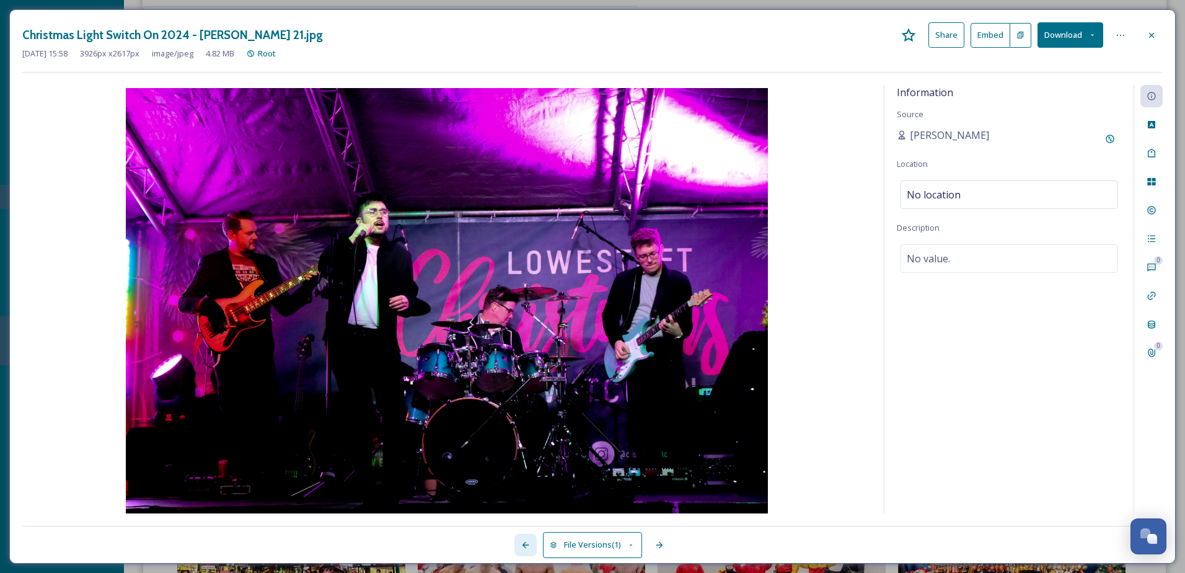
click at [525, 546] on icon at bounding box center [525, 545] width 10 height 10
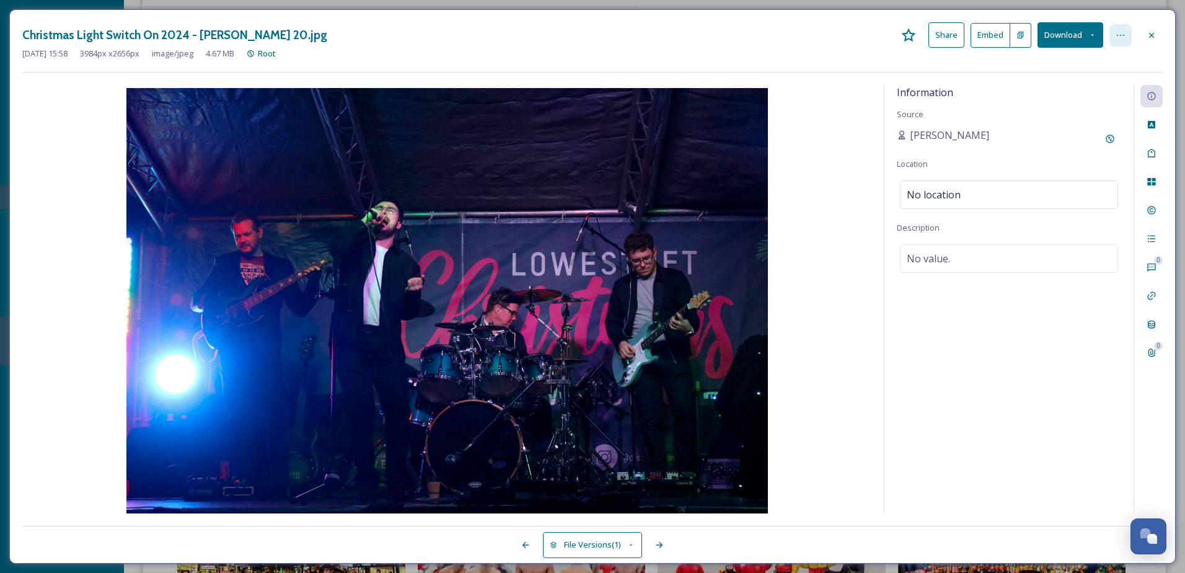
click at [1125, 40] on div at bounding box center [1120, 35] width 22 height 22
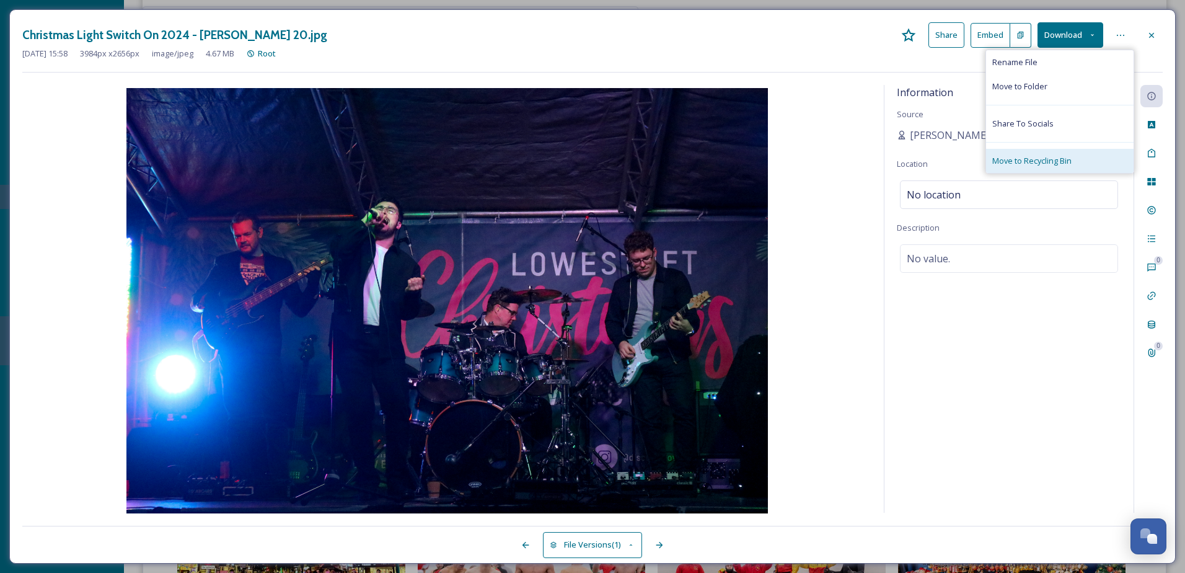
click at [1066, 155] on span "Move to Recycling Bin" at bounding box center [1031, 161] width 79 height 12
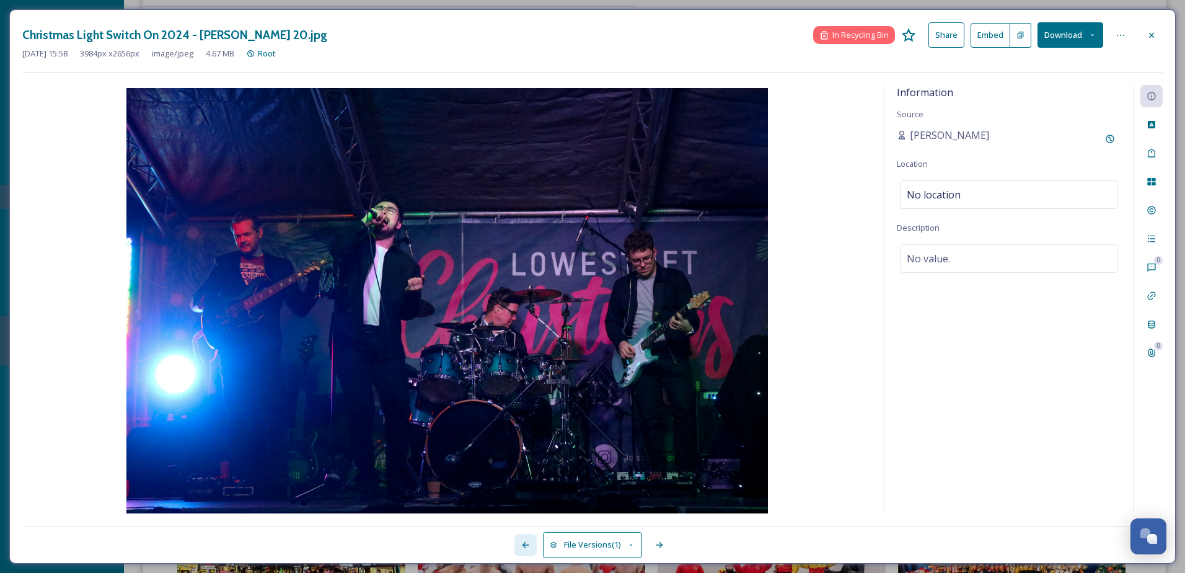
click at [520, 543] on icon at bounding box center [525, 545] width 10 height 10
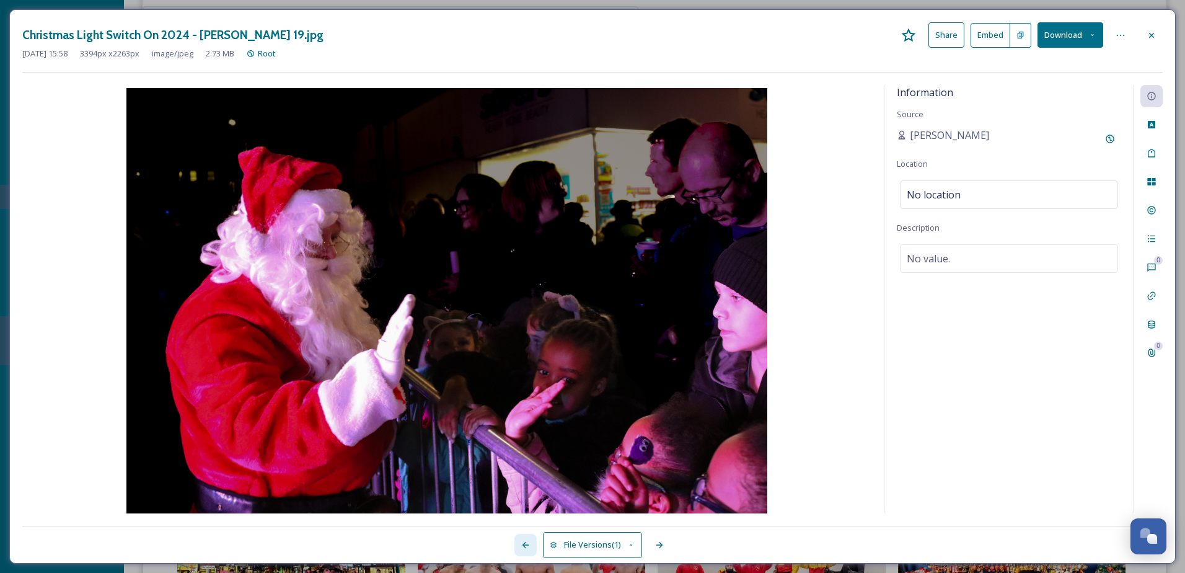
click at [520, 543] on icon at bounding box center [525, 545] width 10 height 10
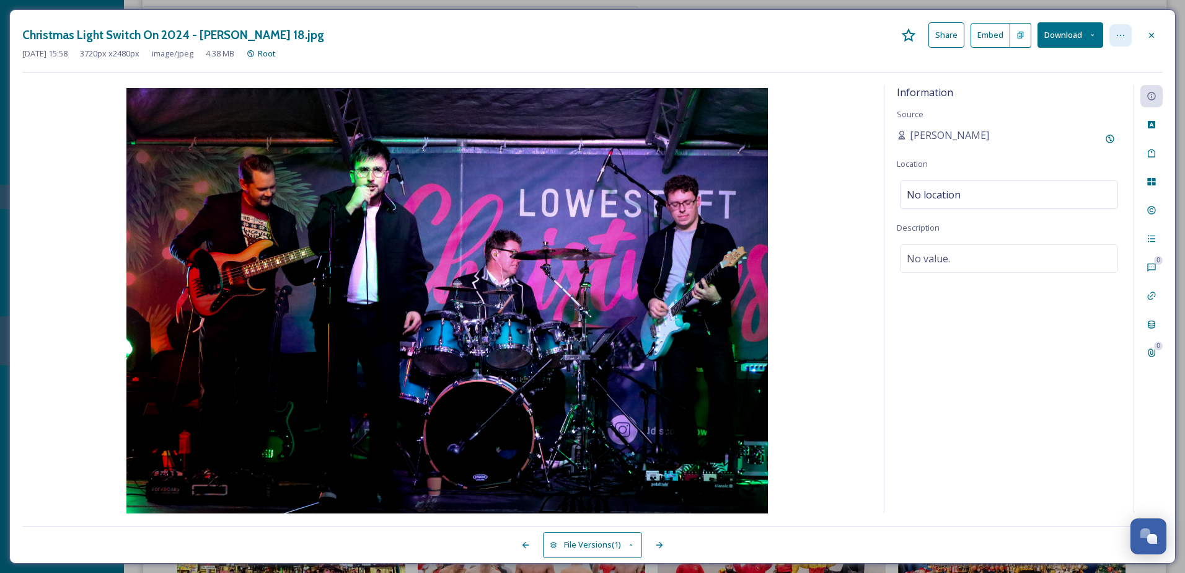
click at [1117, 34] on icon at bounding box center [1120, 35] width 10 height 10
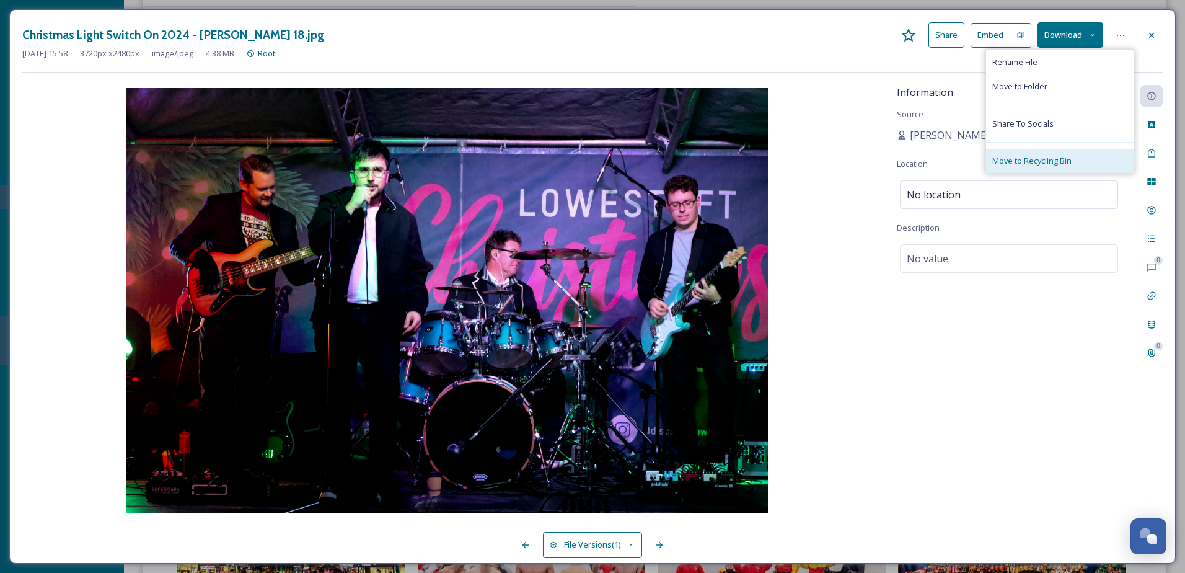
click at [1057, 157] on span "Move to Recycling Bin" at bounding box center [1031, 161] width 79 height 12
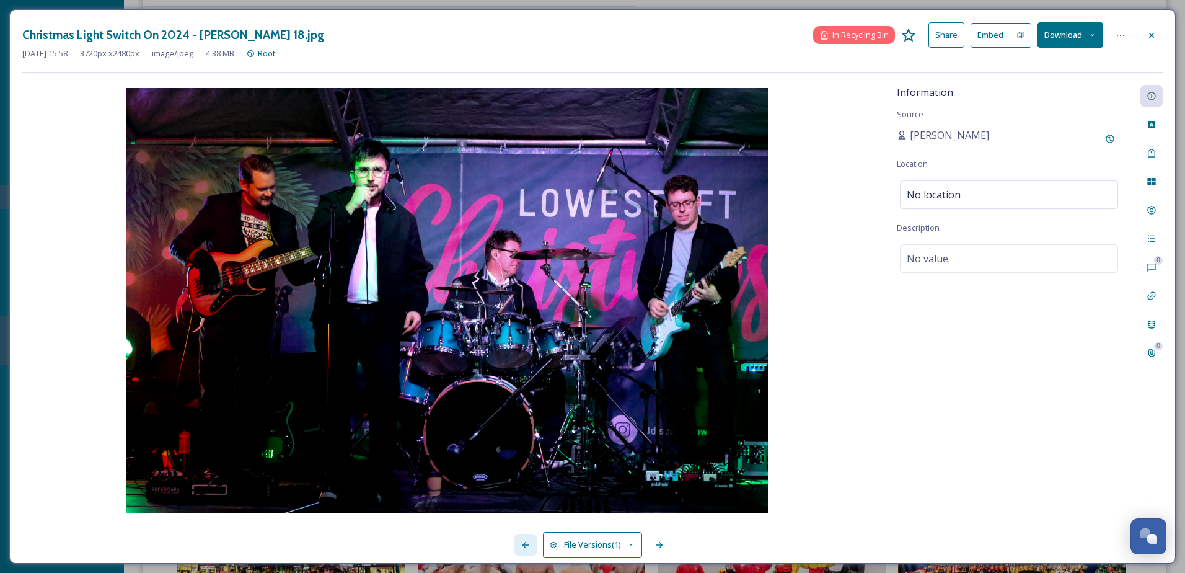
click at [519, 545] on div at bounding box center [525, 545] width 22 height 22
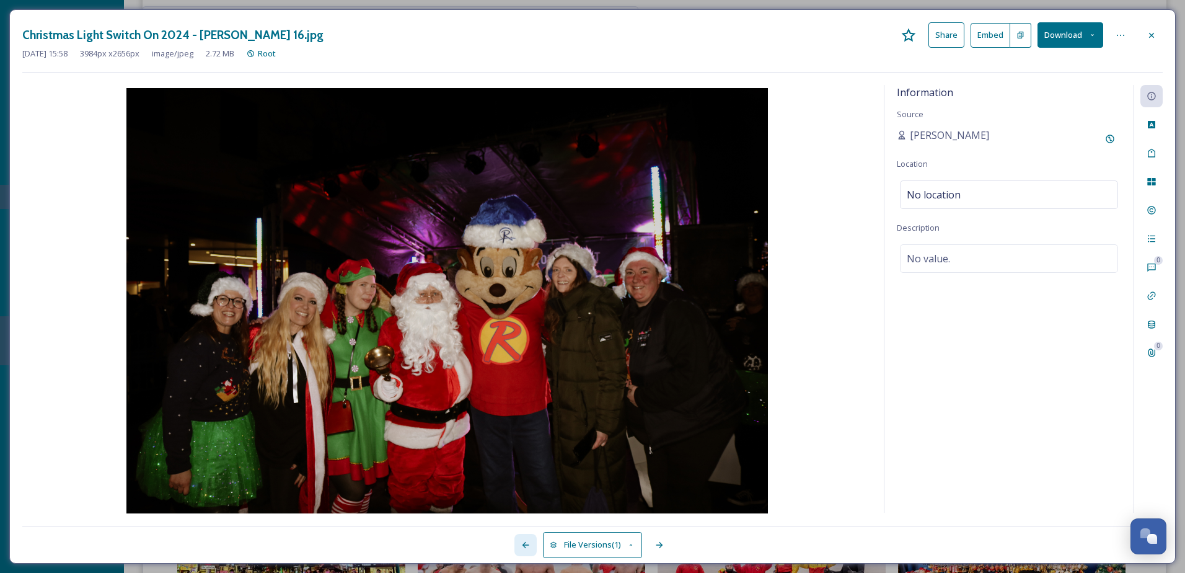
click at [517, 545] on div at bounding box center [525, 545] width 22 height 22
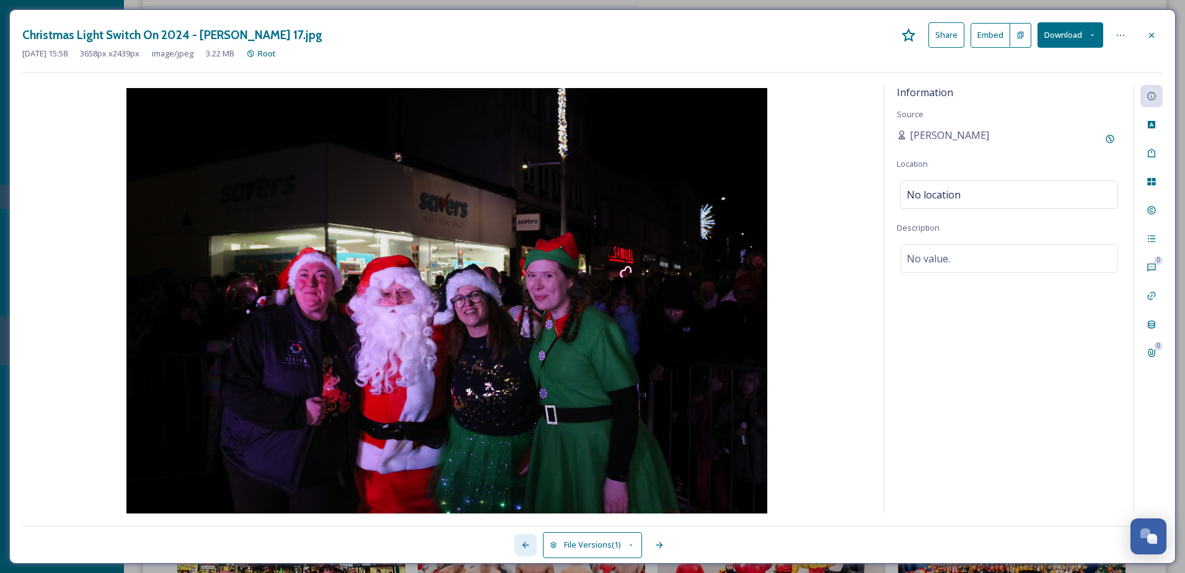
click at [517, 545] on div at bounding box center [525, 545] width 22 height 22
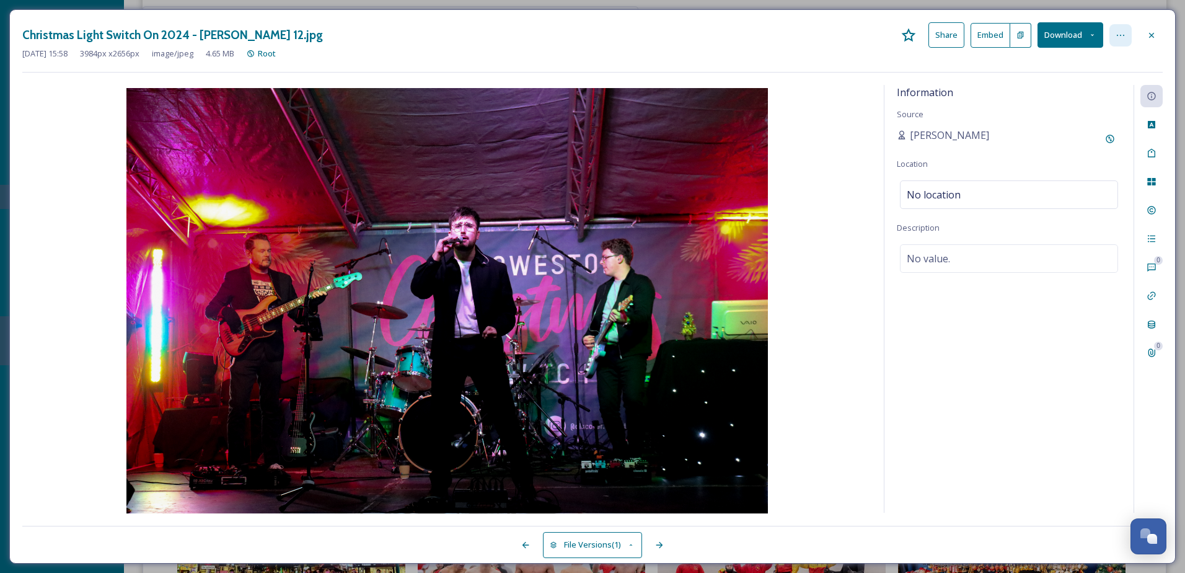
click at [1112, 32] on div at bounding box center [1120, 35] width 22 height 22
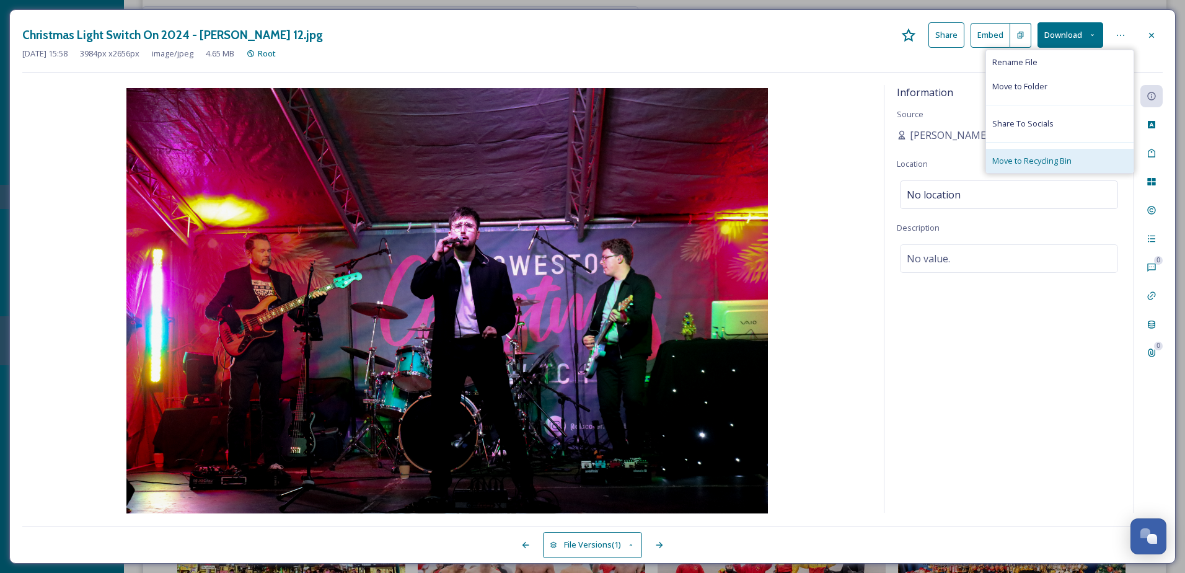
click at [1075, 154] on div "Move to Recycling Bin" at bounding box center [1059, 161] width 147 height 24
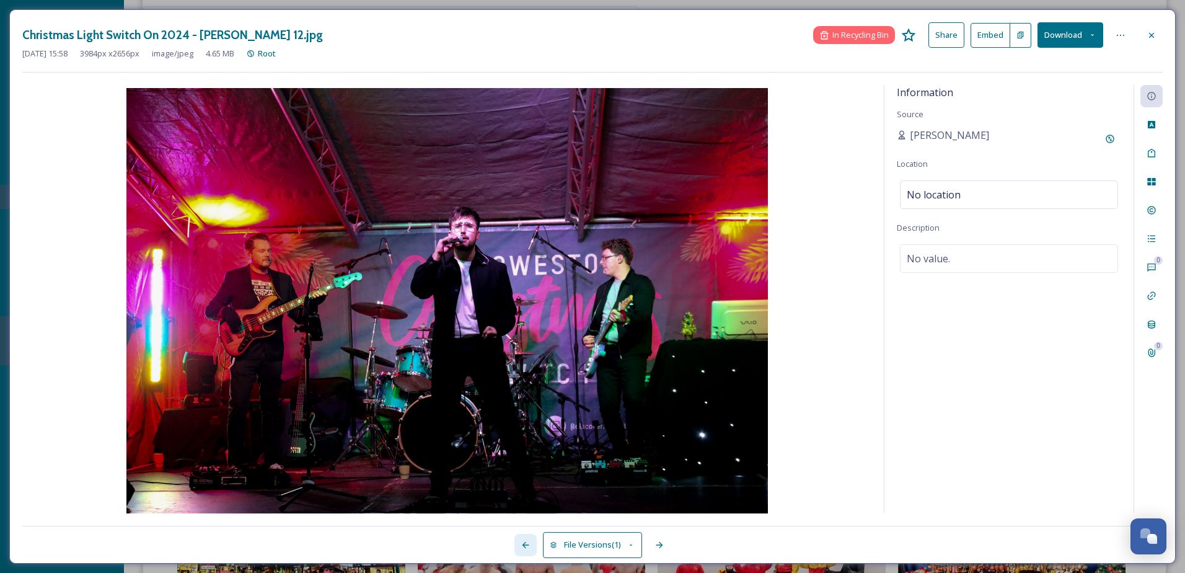
click at [520, 549] on icon at bounding box center [525, 545] width 10 height 10
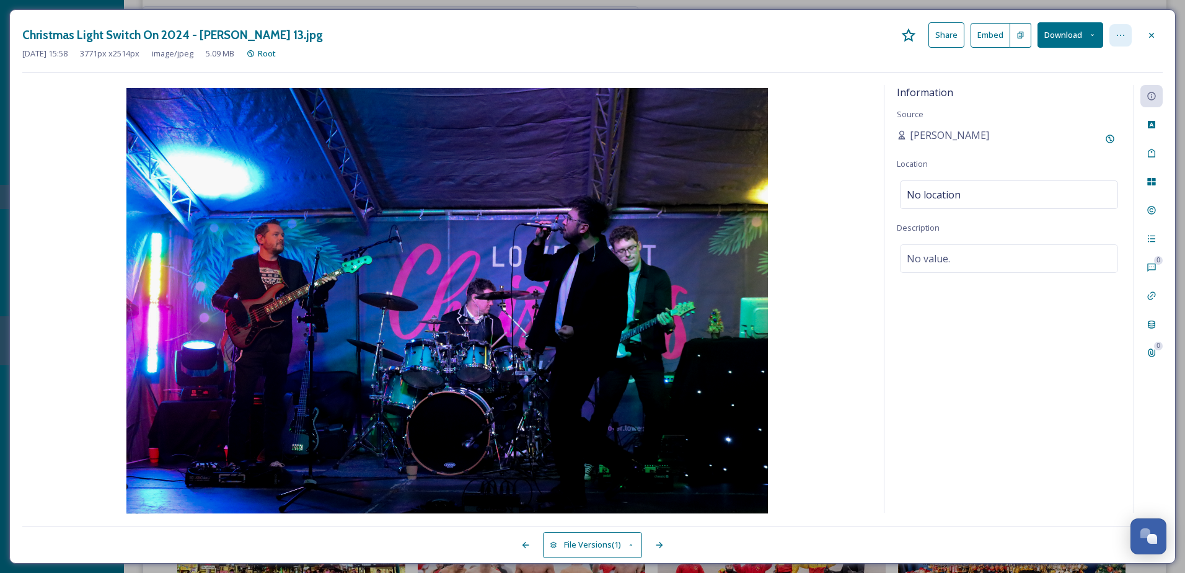
click at [1123, 30] on icon at bounding box center [1120, 35] width 10 height 10
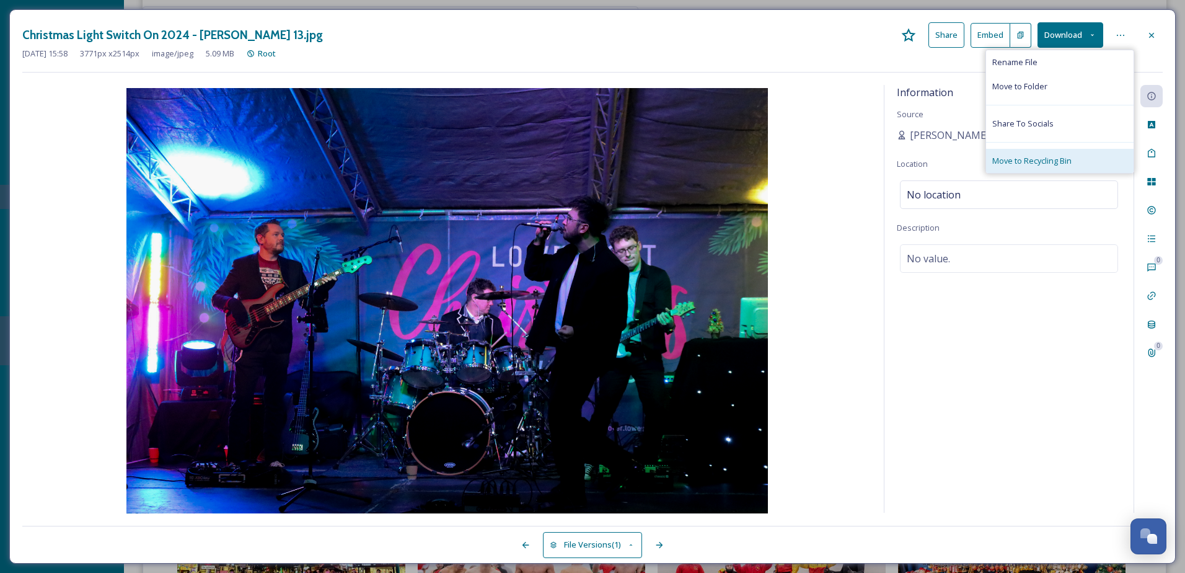
click at [1087, 162] on div "Move to Recycling Bin" at bounding box center [1059, 161] width 147 height 24
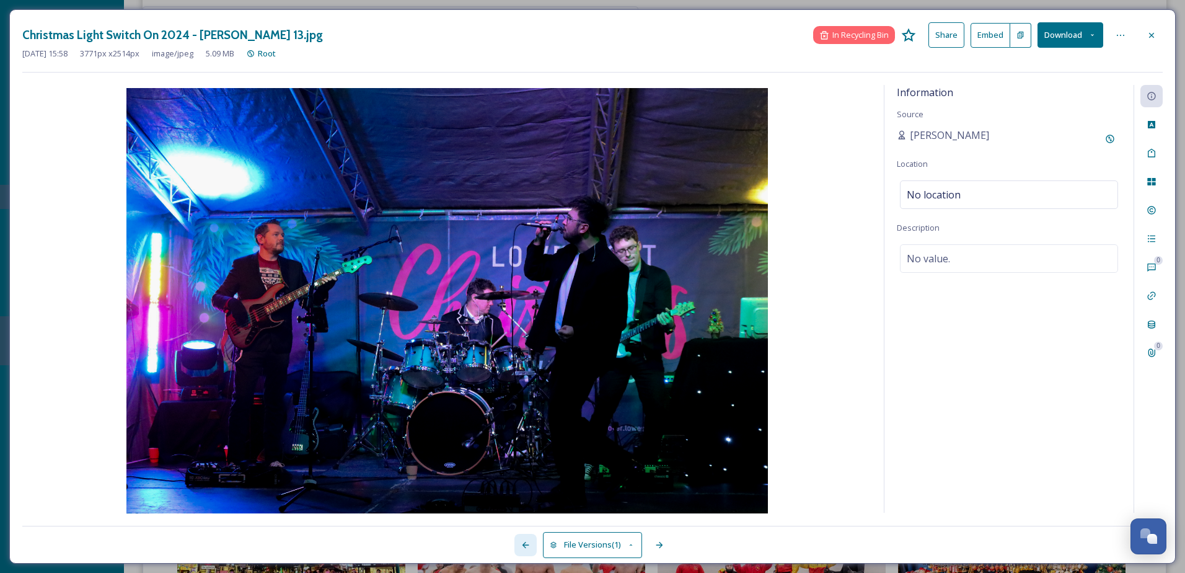
click at [529, 544] on icon at bounding box center [525, 545] width 10 height 10
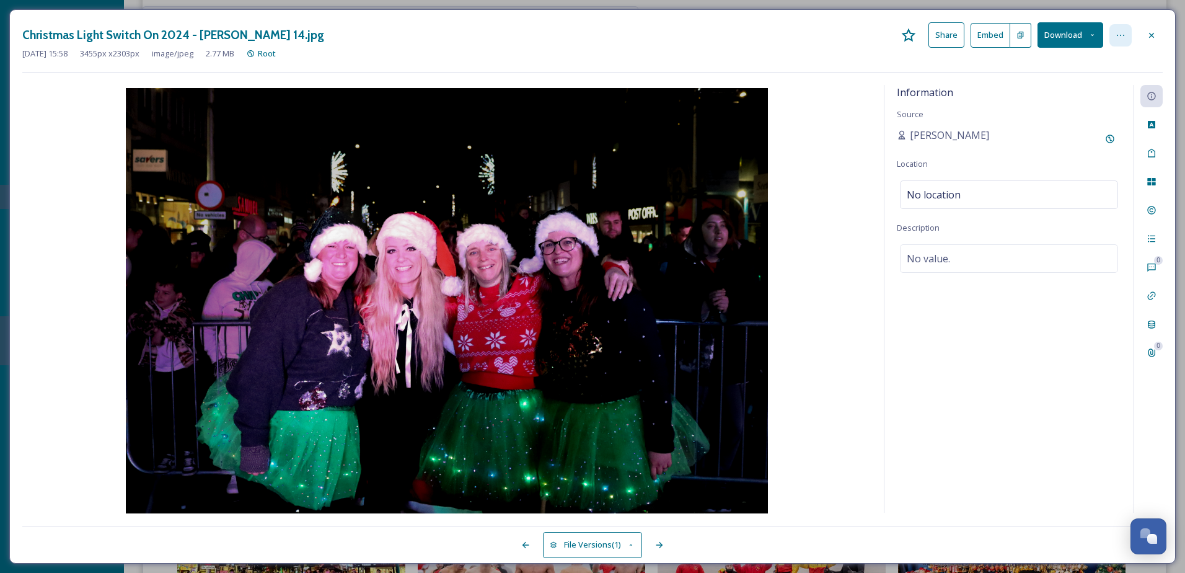
click at [1123, 42] on div at bounding box center [1120, 35] width 22 height 22
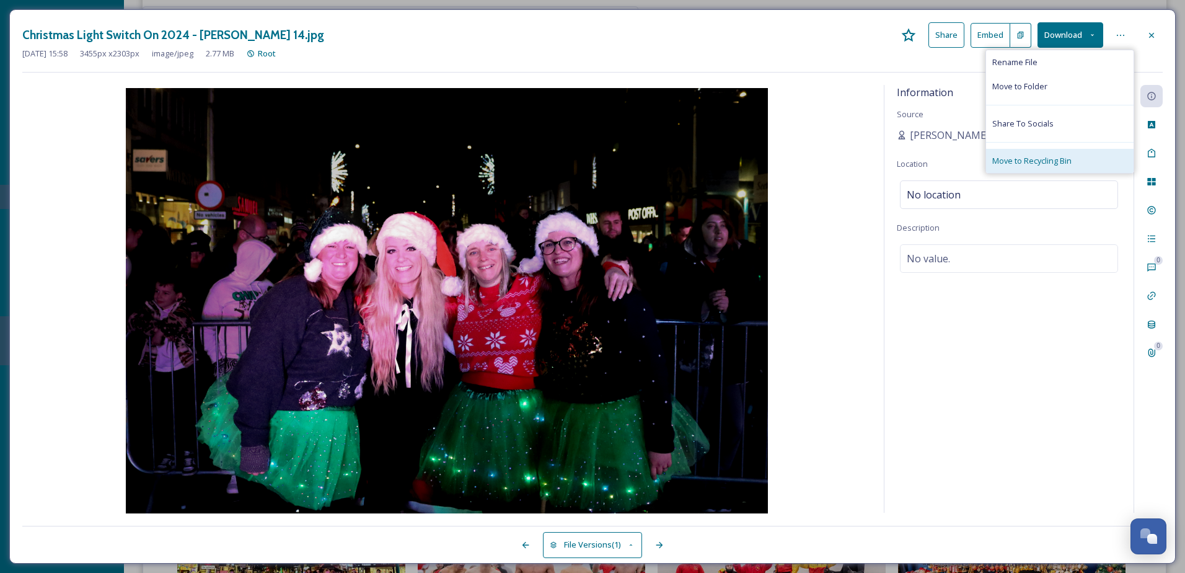
click at [1040, 151] on div "Move to Recycling Bin" at bounding box center [1059, 161] width 147 height 24
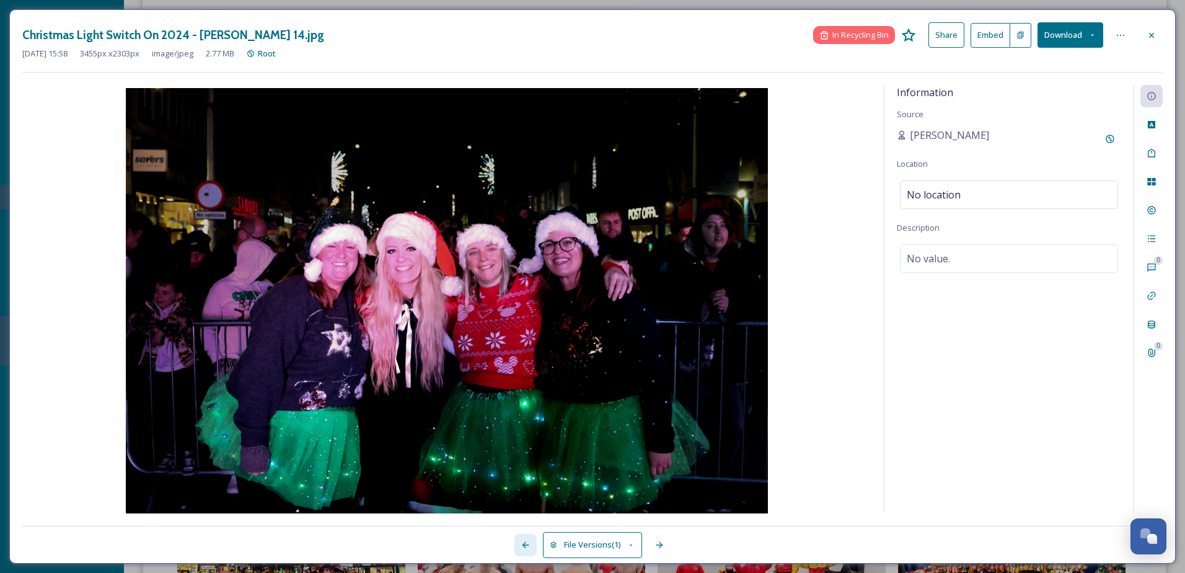
click at [517, 542] on div at bounding box center [525, 545] width 22 height 22
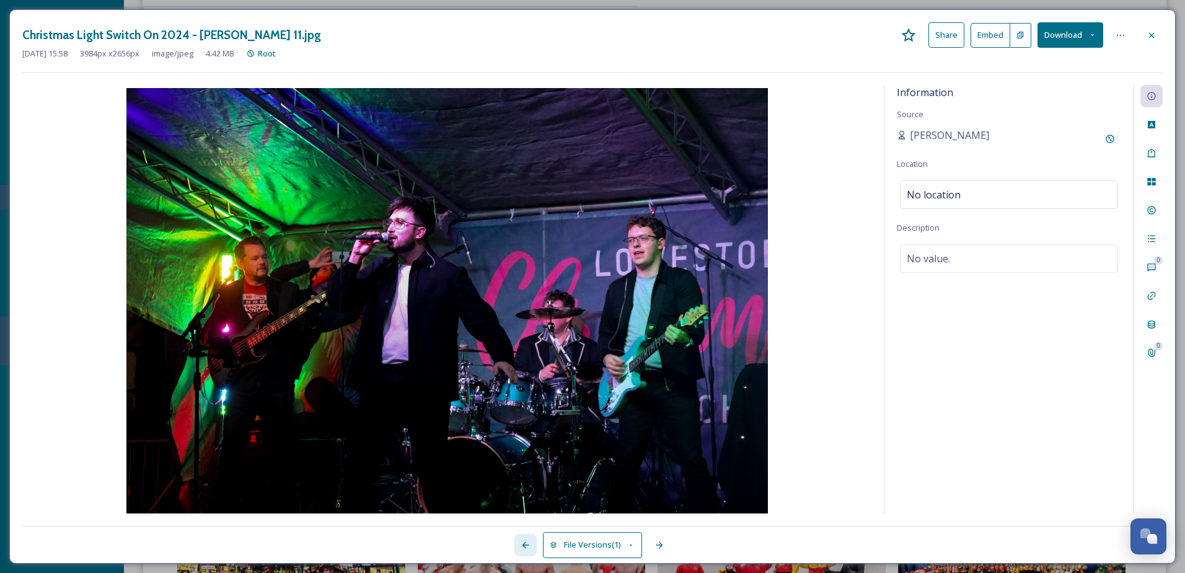
click at [517, 542] on div at bounding box center [525, 545] width 22 height 22
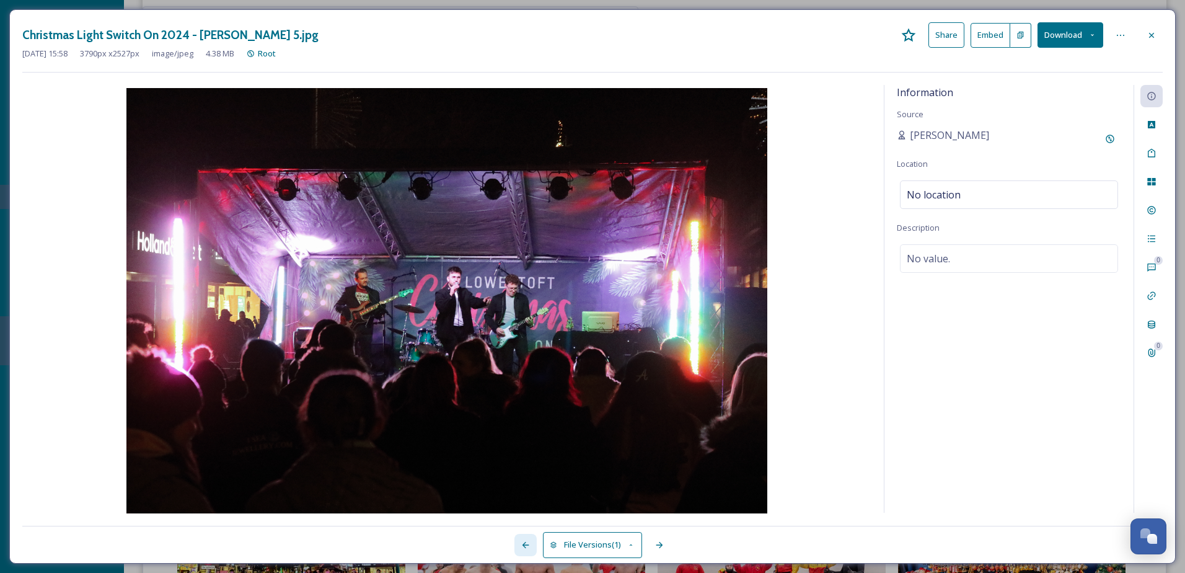
click at [517, 542] on div at bounding box center [525, 545] width 22 height 22
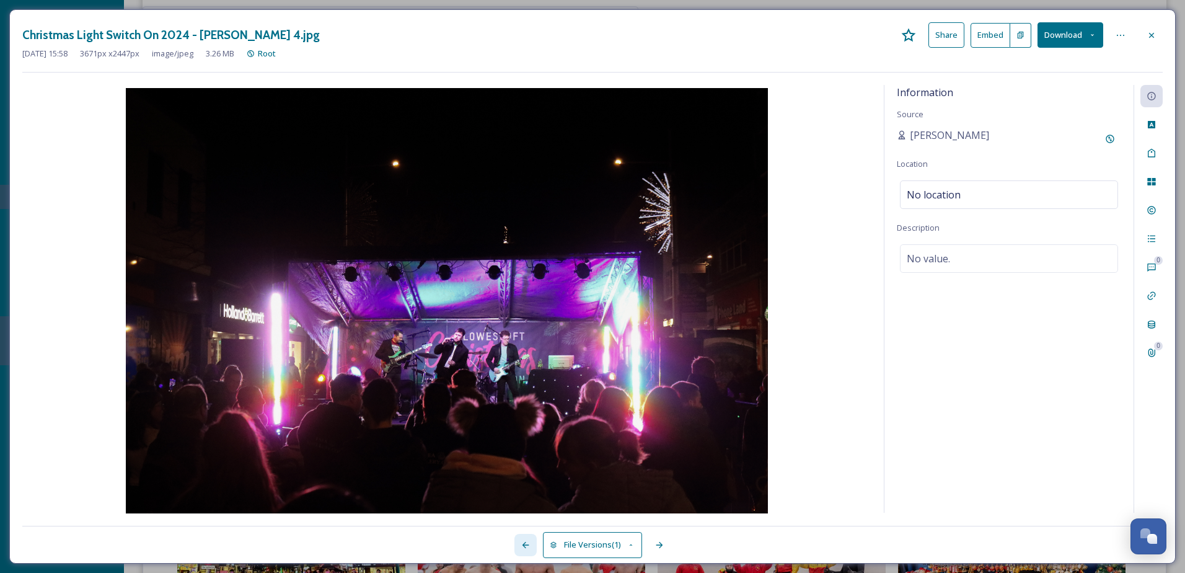
click at [517, 542] on div at bounding box center [525, 545] width 22 height 22
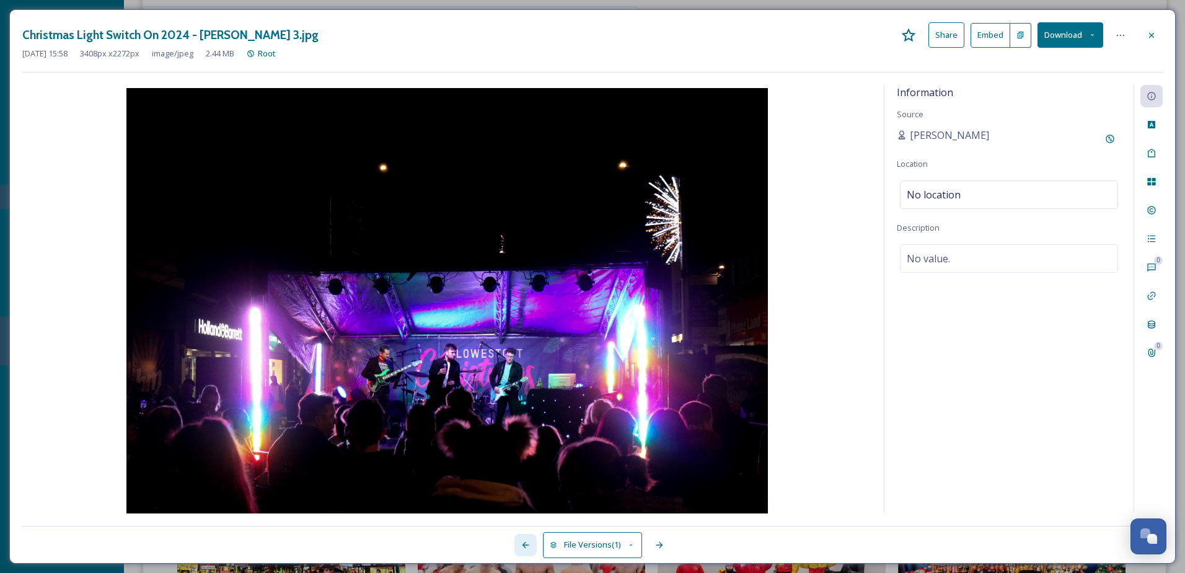
click at [517, 542] on div at bounding box center [525, 545] width 22 height 22
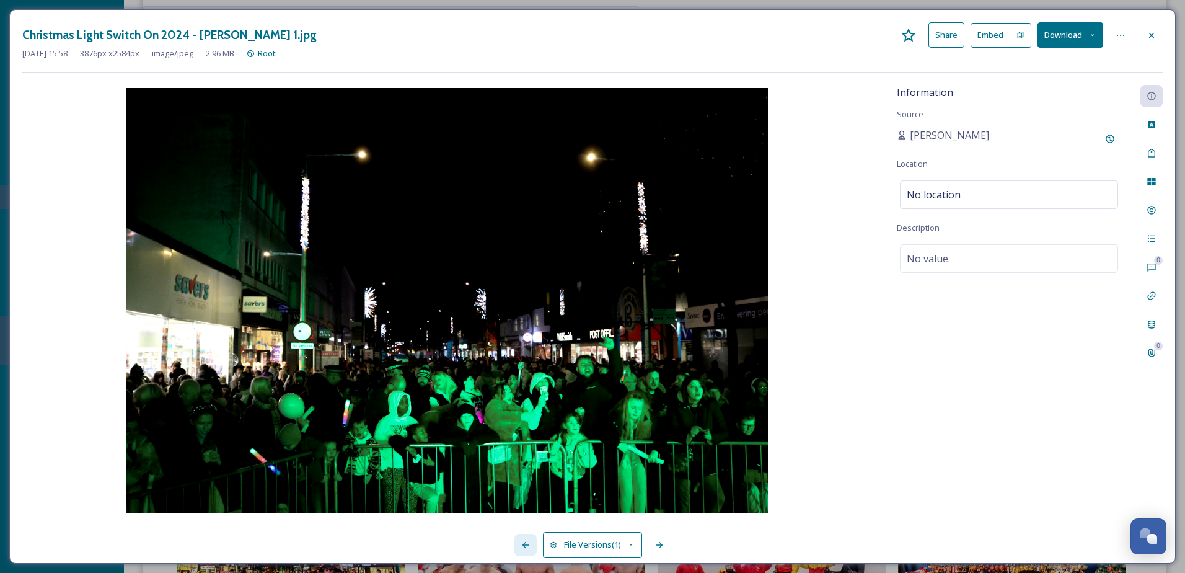
click at [517, 542] on div at bounding box center [525, 545] width 22 height 22
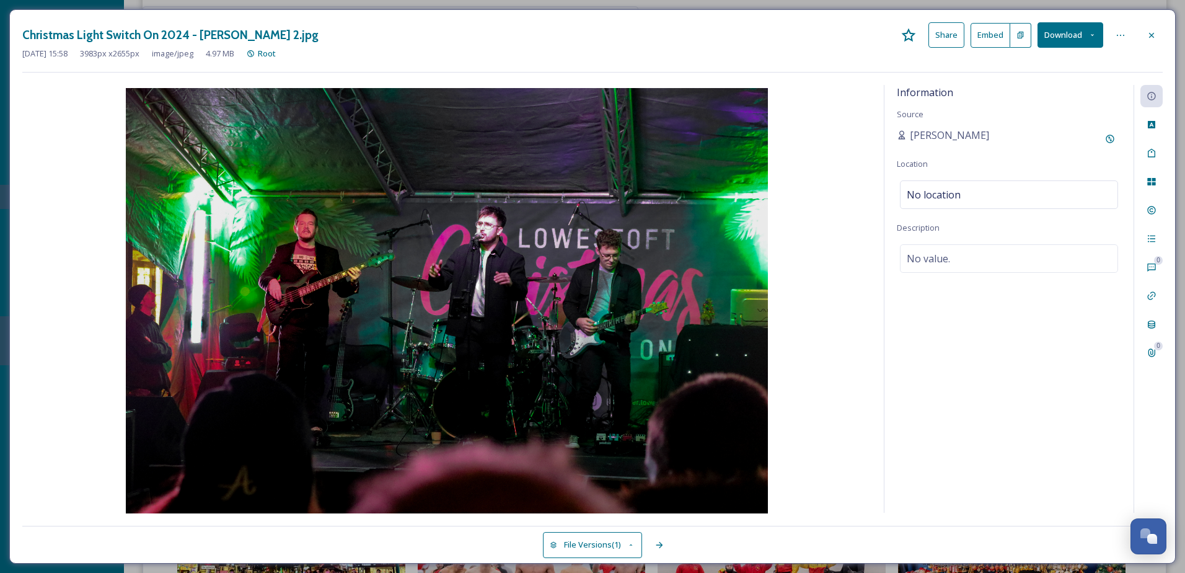
click at [517, 542] on div "File Versions (1)" at bounding box center [592, 537] width 1140 height 25
click at [1151, 38] on icon at bounding box center [1151, 35] width 10 height 10
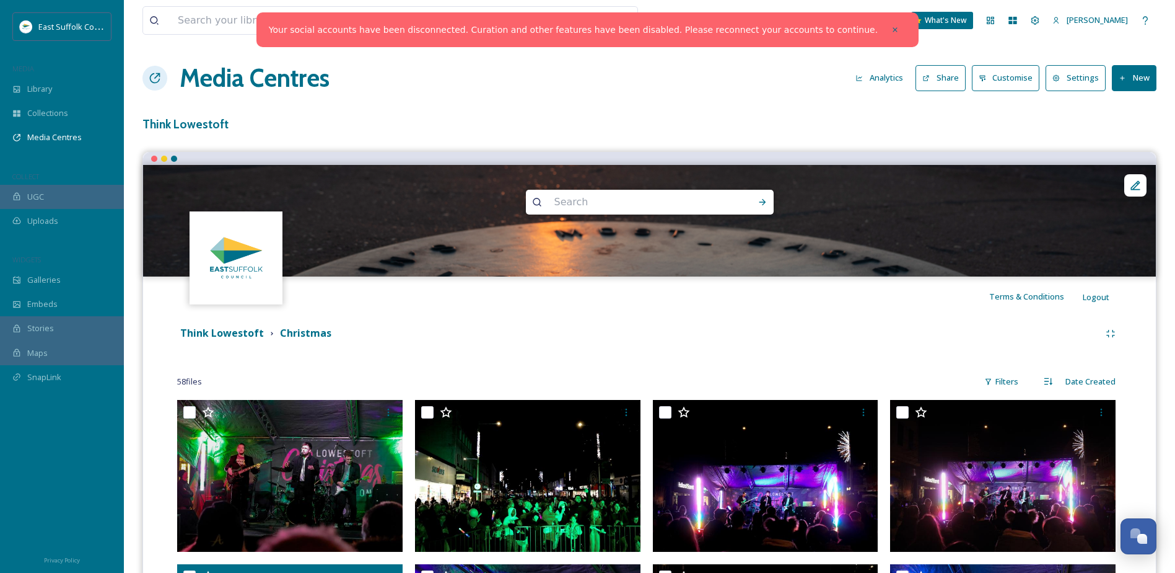
drag, startPoint x: 237, startPoint y: 335, endPoint x: 320, endPoint y: 351, distance: 84.5
click at [237, 335] on strong "Think Lowestoft" at bounding box center [222, 333] width 84 height 14
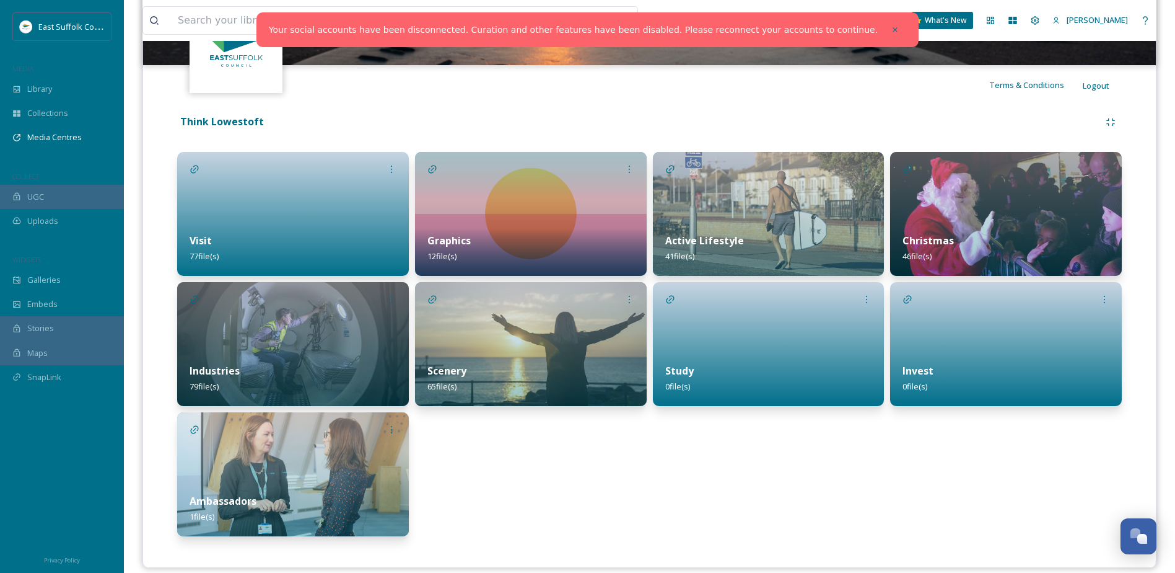
scroll to position [225, 0]
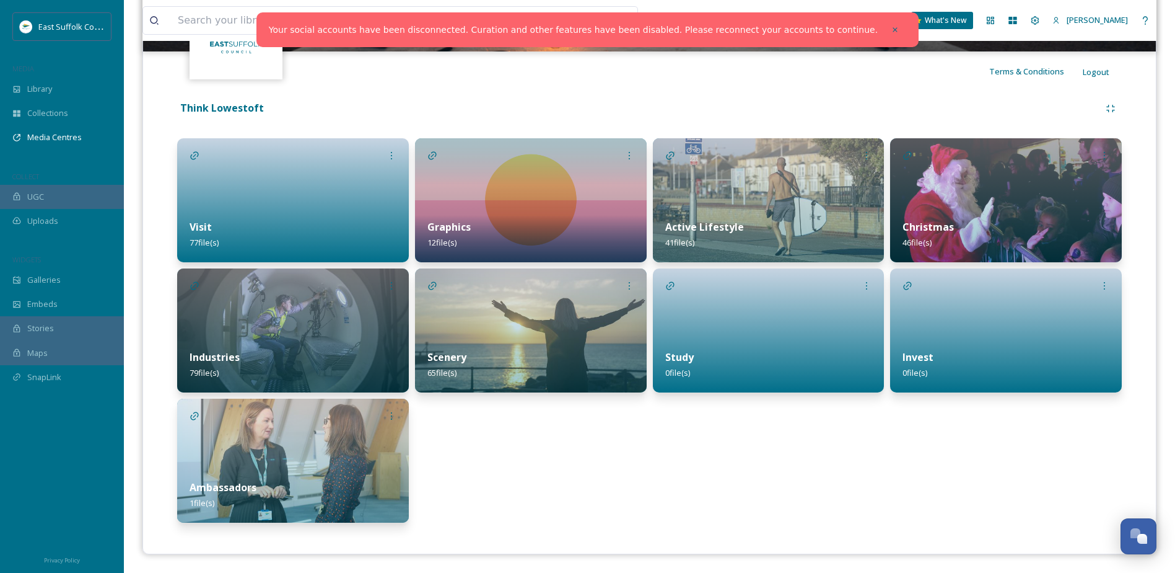
click at [210, 191] on div at bounding box center [293, 200] width 232 height 124
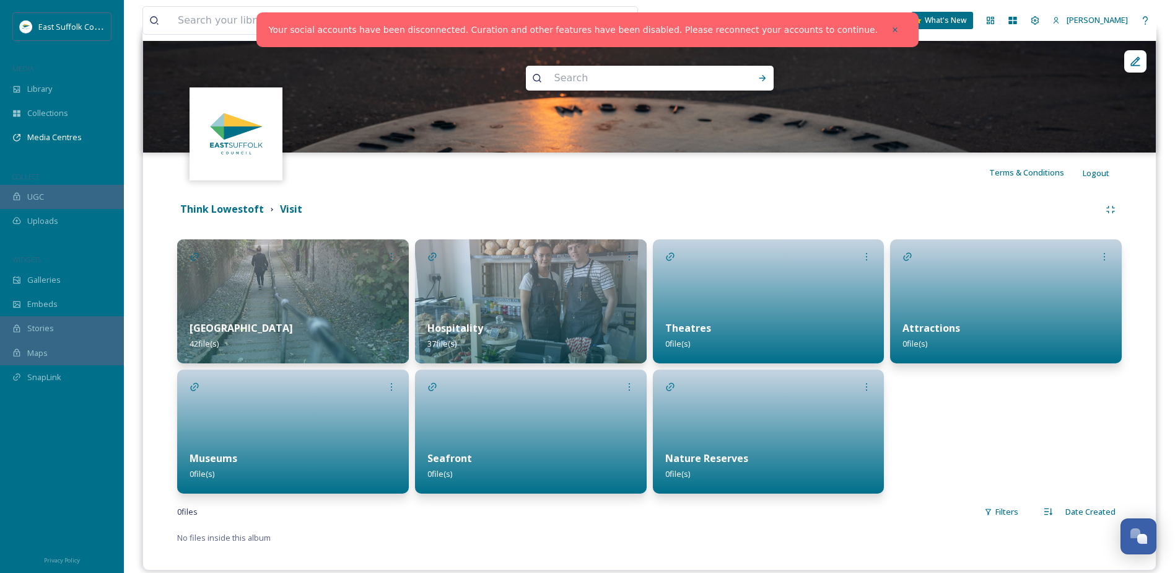
scroll to position [140, 0]
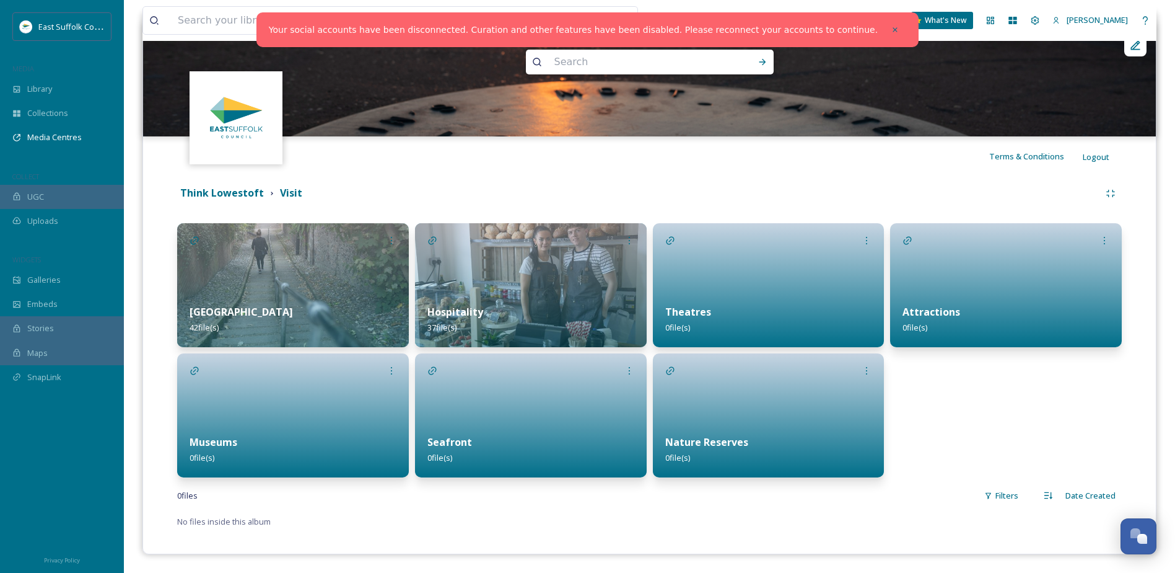
click at [315, 291] on img at bounding box center [293, 285] width 232 height 124
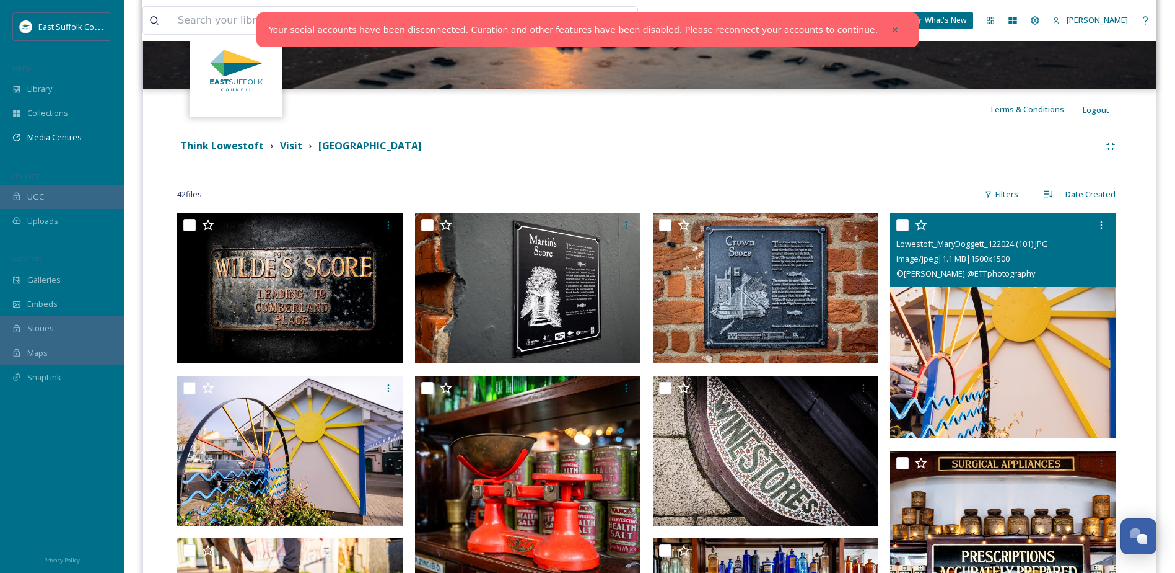
scroll to position [186, 0]
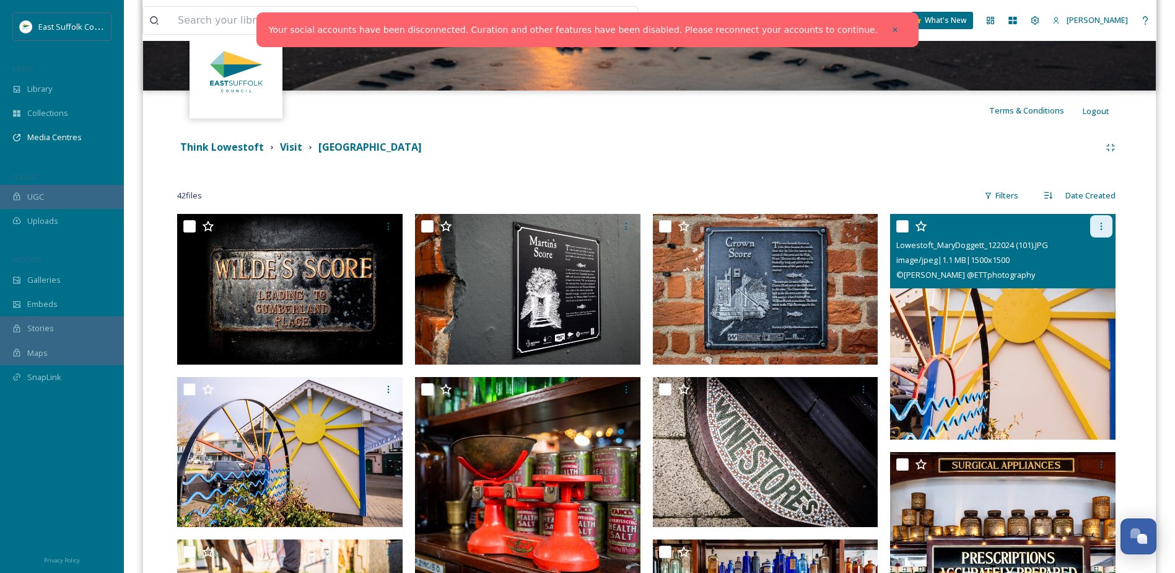
click at [1098, 223] on icon at bounding box center [1102, 226] width 10 height 10
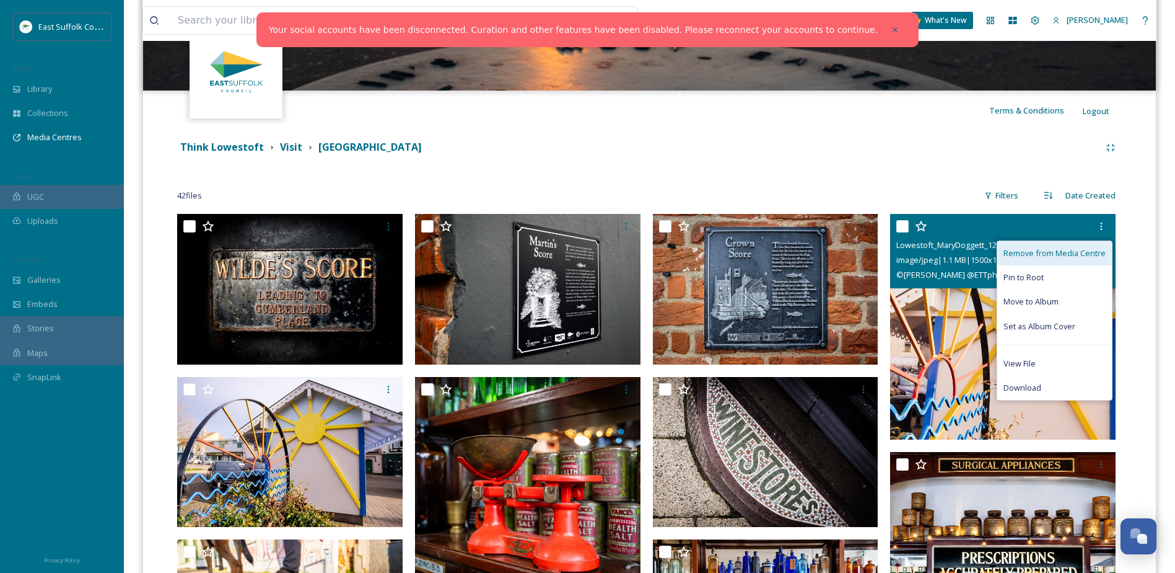
click at [1042, 250] on span "Remove from Media Centre" at bounding box center [1055, 253] width 102 height 12
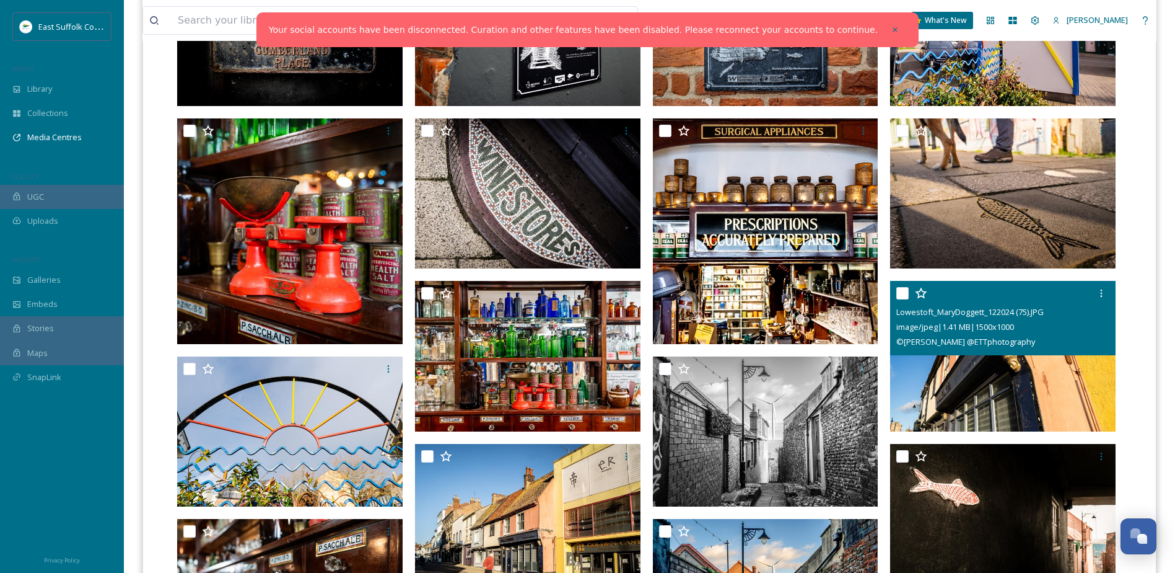
scroll to position [386, 0]
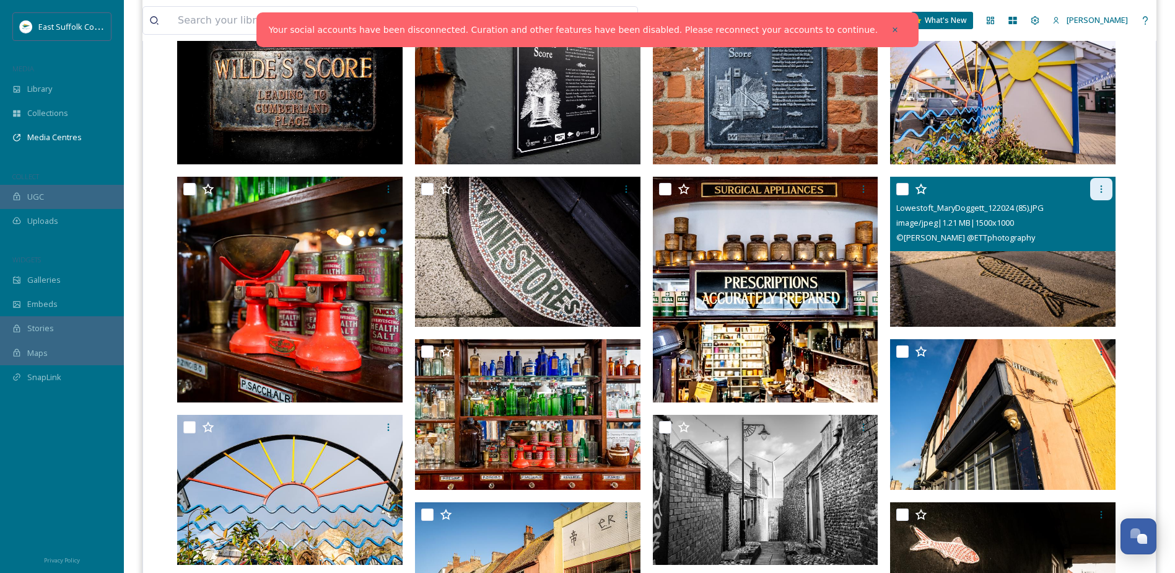
click at [1099, 191] on icon at bounding box center [1102, 189] width 10 height 10
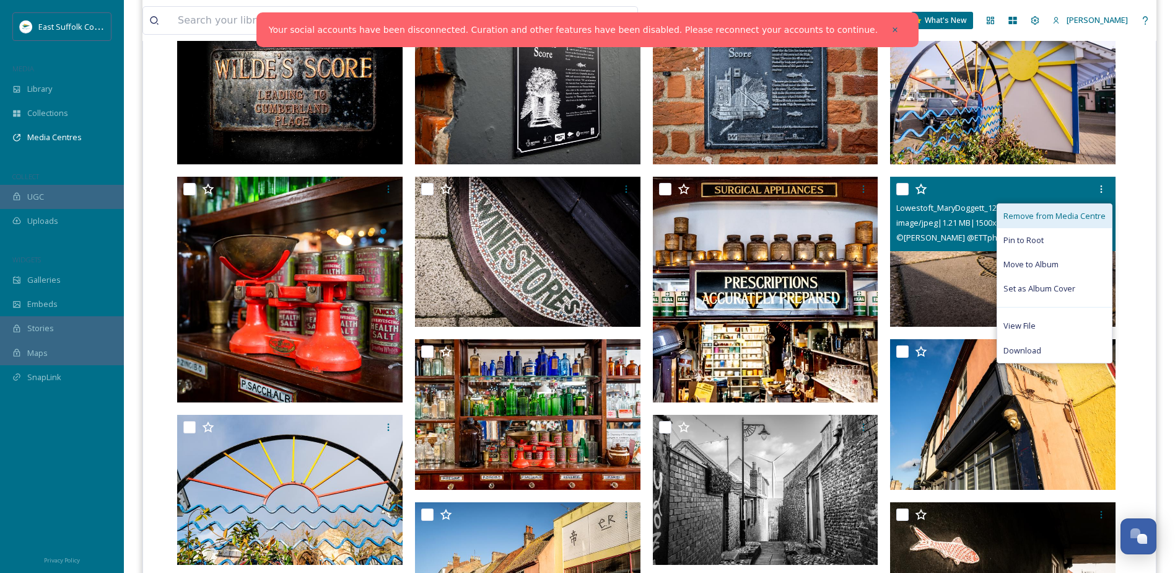
click at [1054, 216] on span "Remove from Media Centre" at bounding box center [1055, 216] width 102 height 12
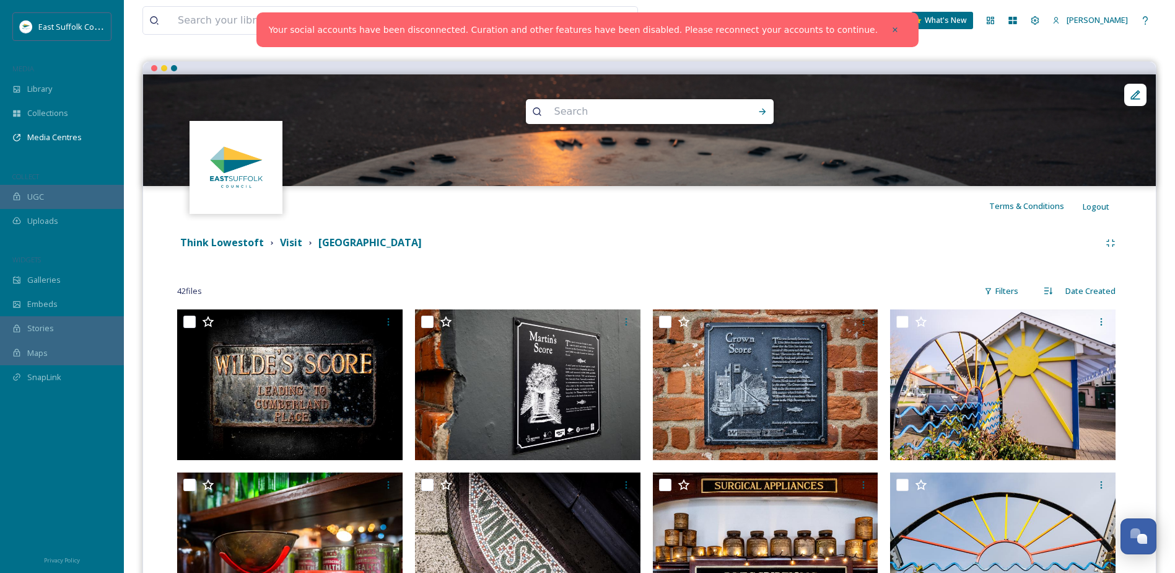
scroll to position [0, 0]
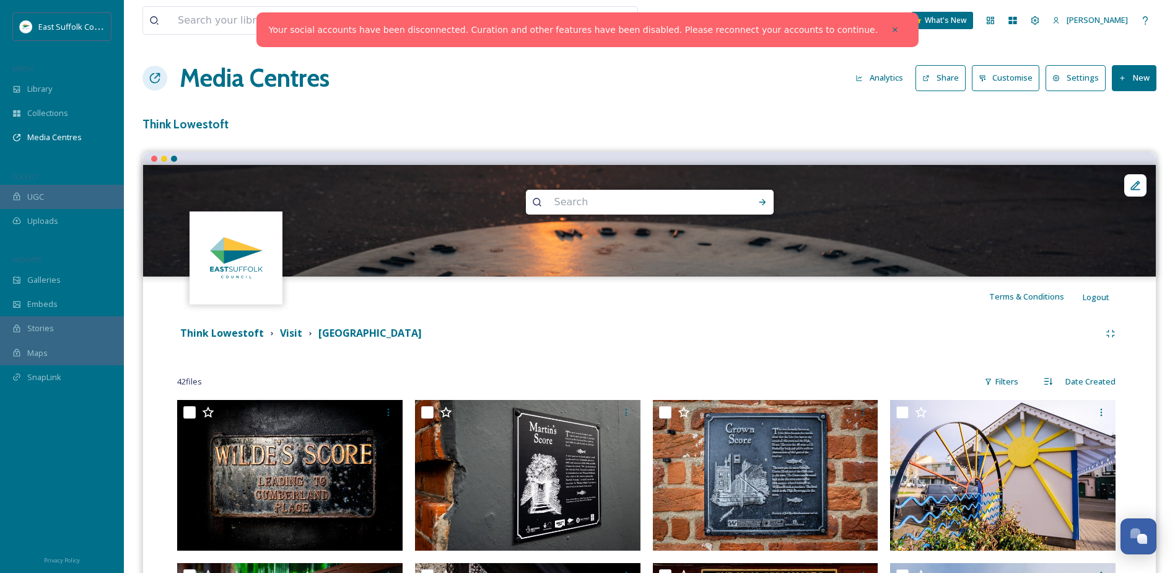
click at [1126, 80] on icon at bounding box center [1123, 78] width 8 height 8
click at [1130, 103] on span "Add Files" at bounding box center [1126, 107] width 33 height 12
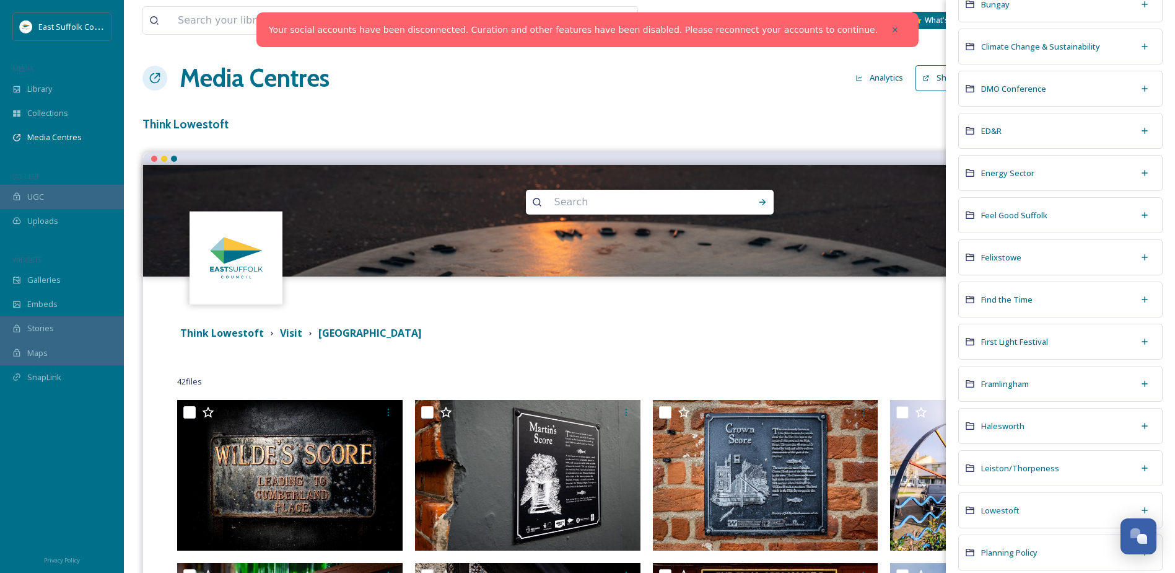
scroll to position [310, 0]
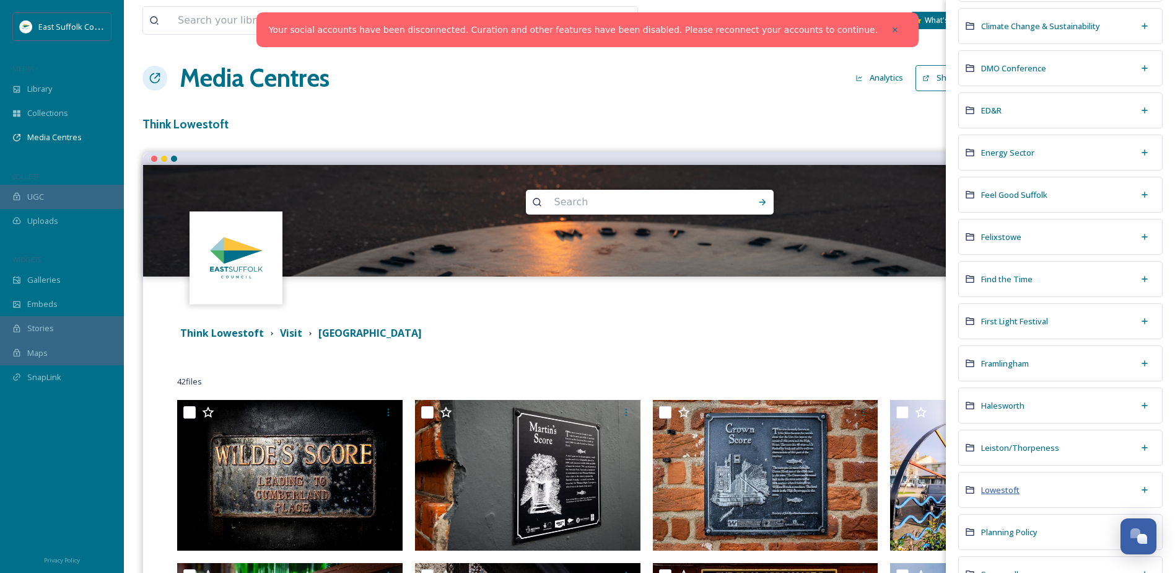
click at [998, 487] on span "Lowestoft" at bounding box center [1000, 489] width 38 height 11
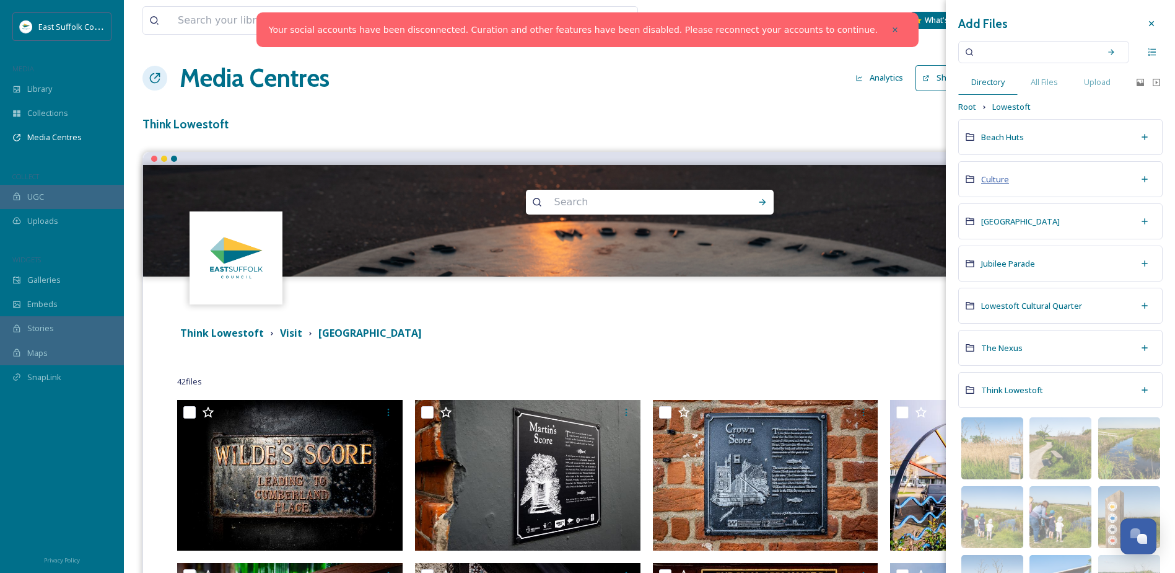
click at [999, 175] on span "Culture" at bounding box center [995, 178] width 28 height 11
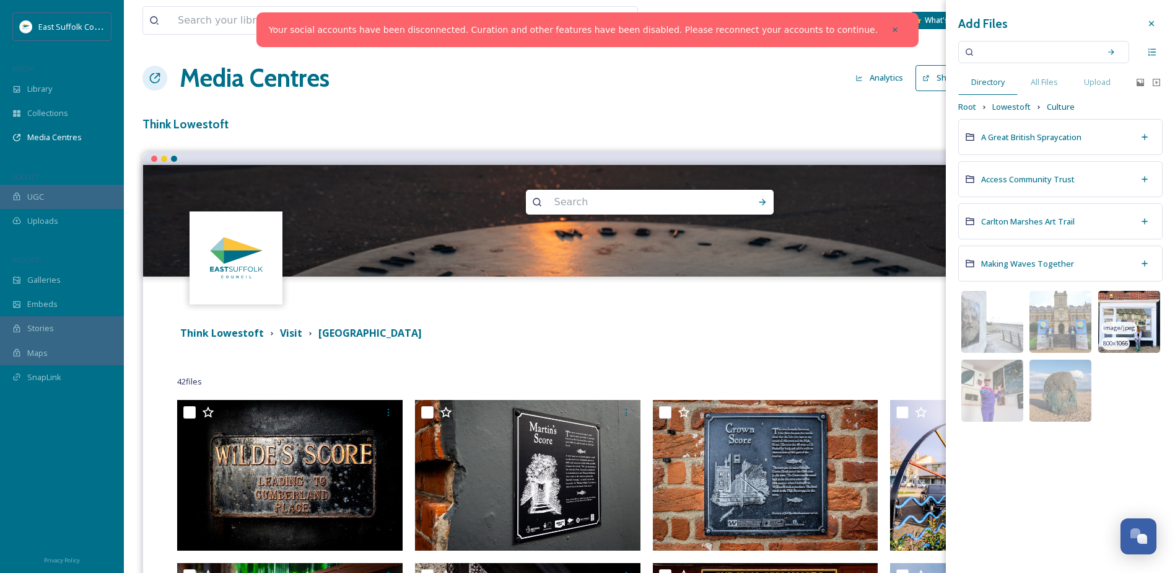
click at [1117, 303] on img at bounding box center [1130, 322] width 62 height 62
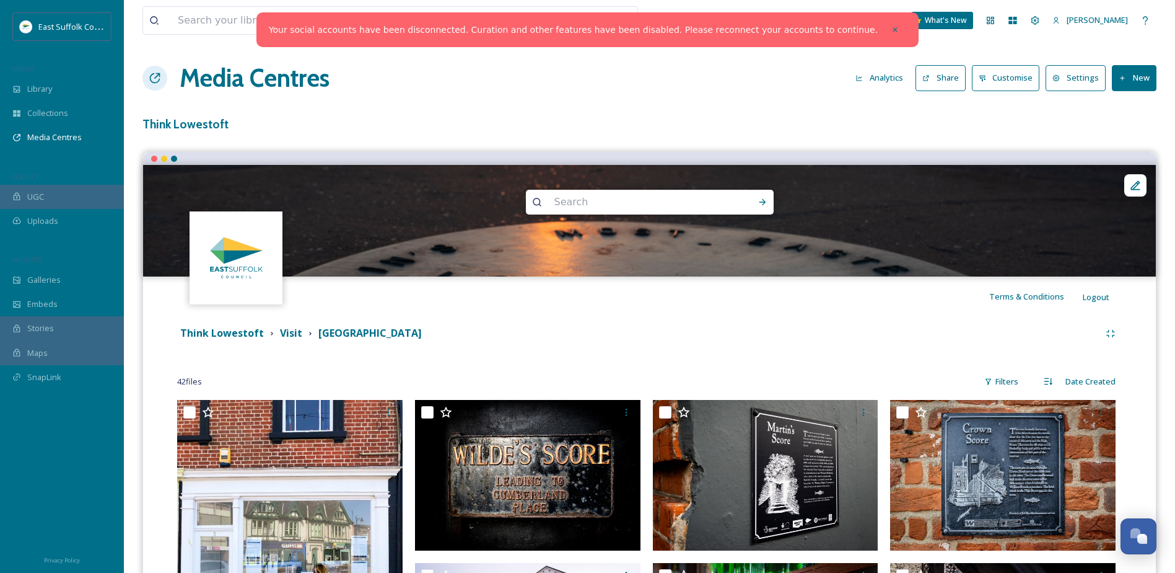
click at [1118, 77] on button "New" at bounding box center [1134, 77] width 45 height 25
click at [1117, 108] on span "Add Files" at bounding box center [1126, 107] width 33 height 12
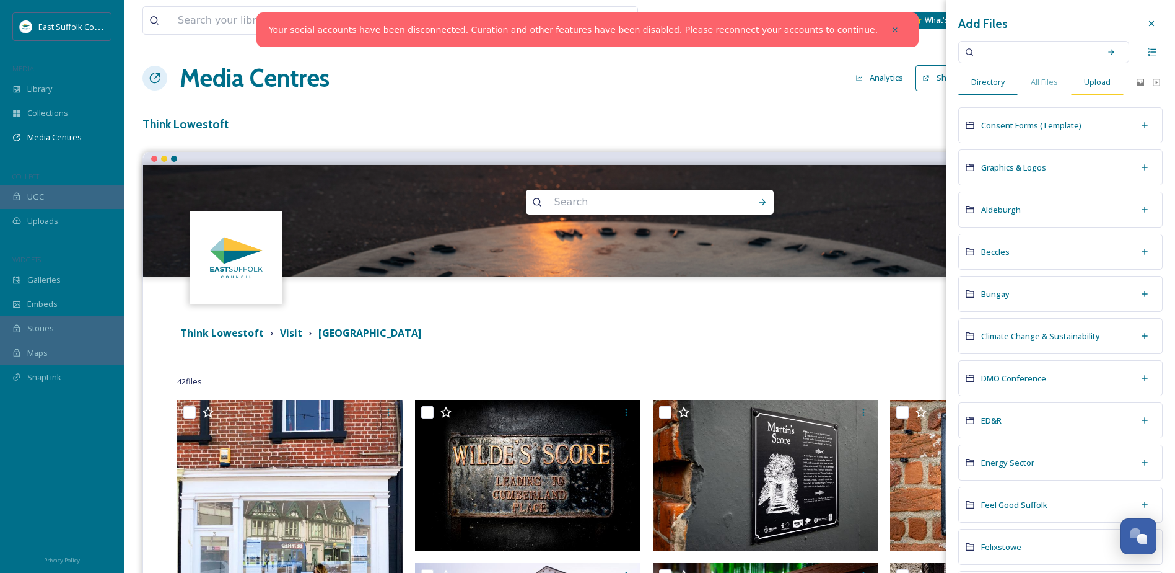
click at [1109, 84] on span "Upload" at bounding box center [1097, 82] width 27 height 12
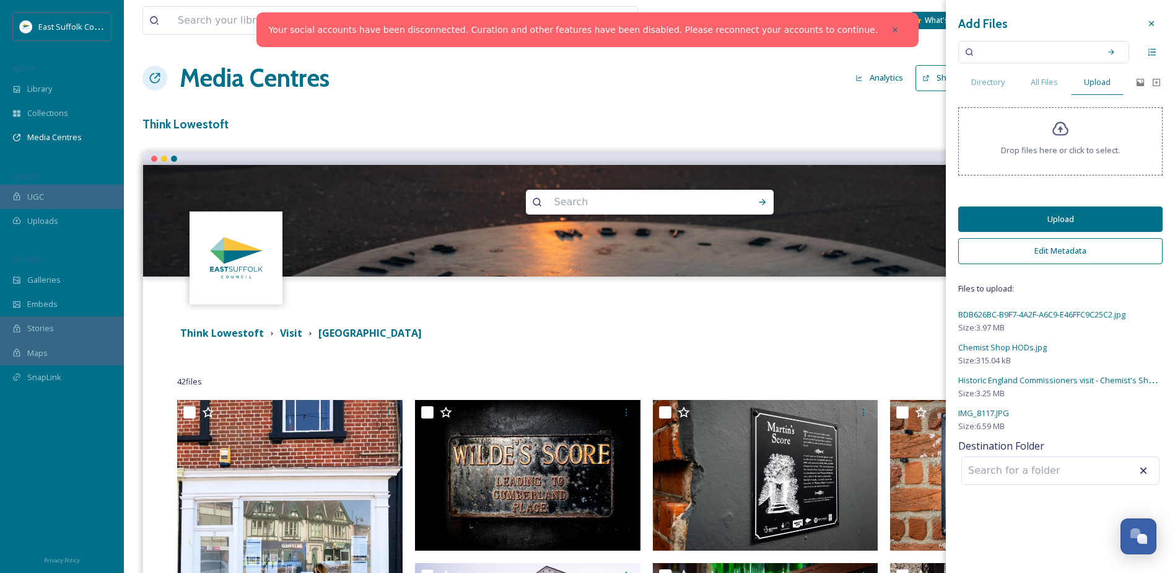
click at [1041, 222] on button "Upload" at bounding box center [1061, 218] width 204 height 25
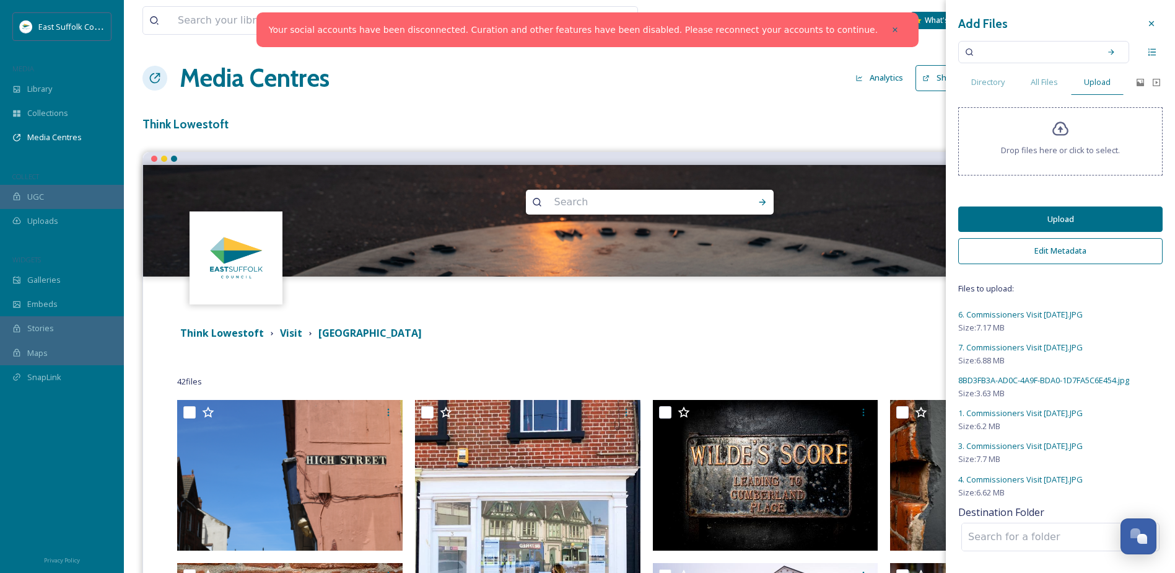
drag, startPoint x: 1074, startPoint y: 218, endPoint x: 1072, endPoint y: 227, distance: 9.0
click at [1074, 219] on button "Upload" at bounding box center [1061, 218] width 204 height 25
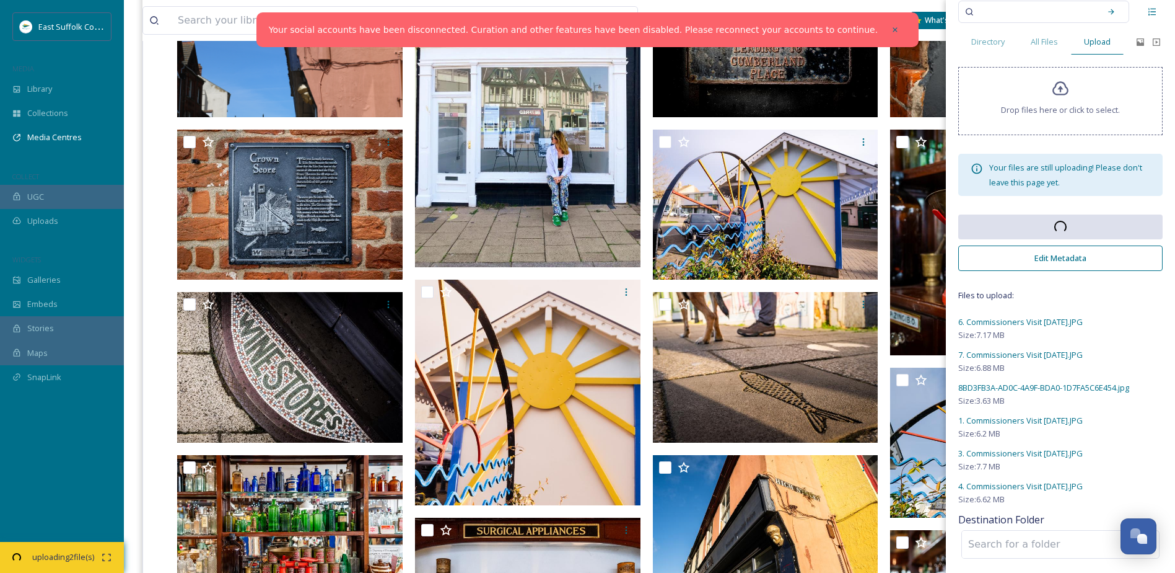
scroll to position [434, 0]
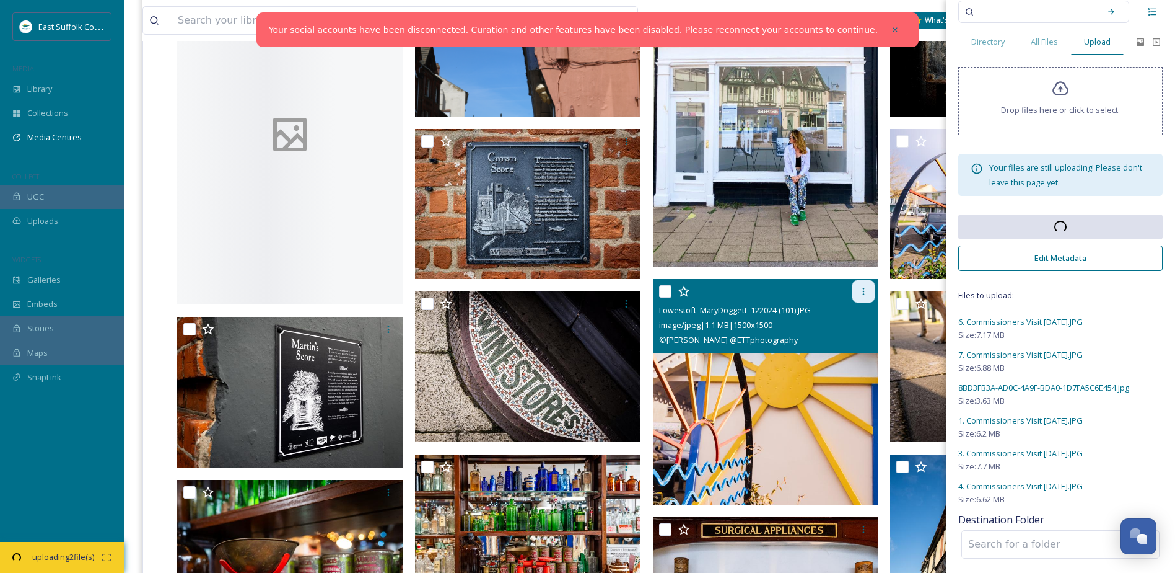
click at [866, 293] on icon at bounding box center [864, 291] width 10 height 10
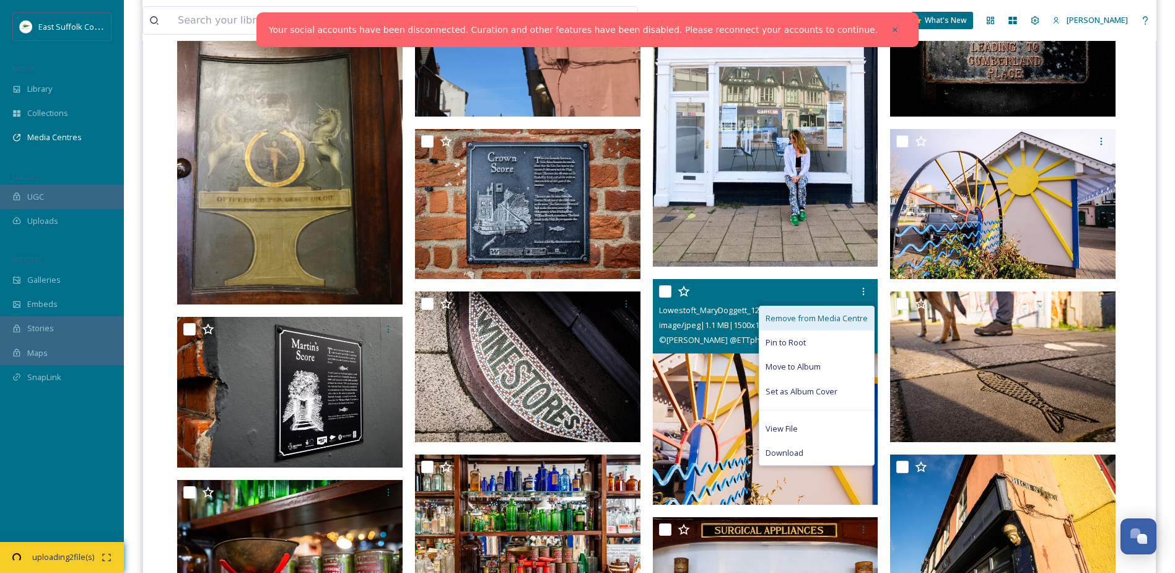
click at [864, 320] on span "Remove from Media Centre" at bounding box center [817, 318] width 102 height 12
click at [836, 315] on span "Remove from Media Centre" at bounding box center [817, 318] width 102 height 12
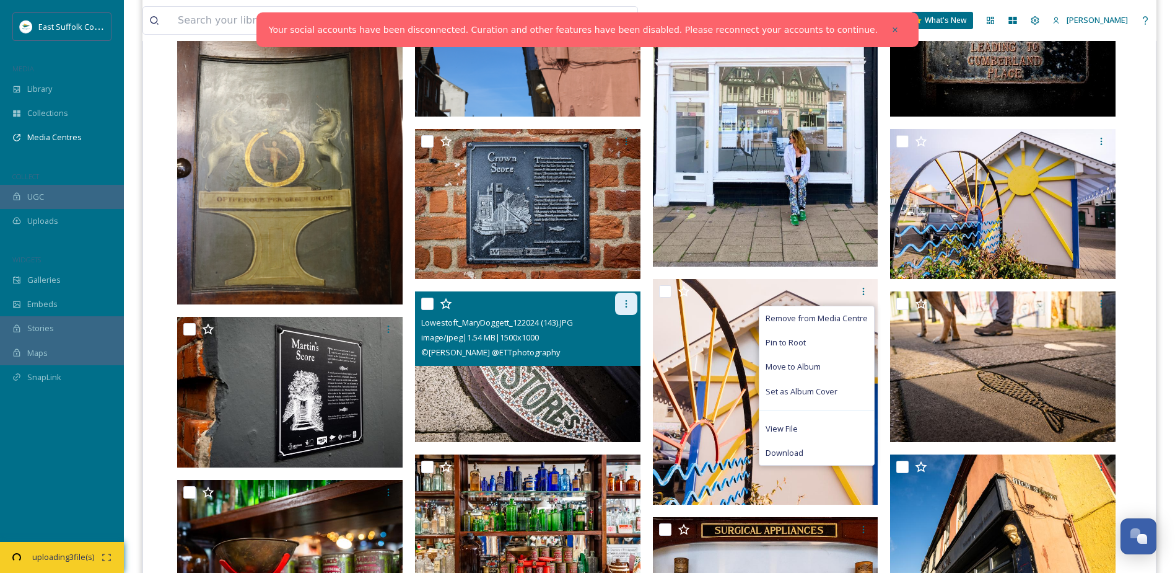
scroll to position [0, 0]
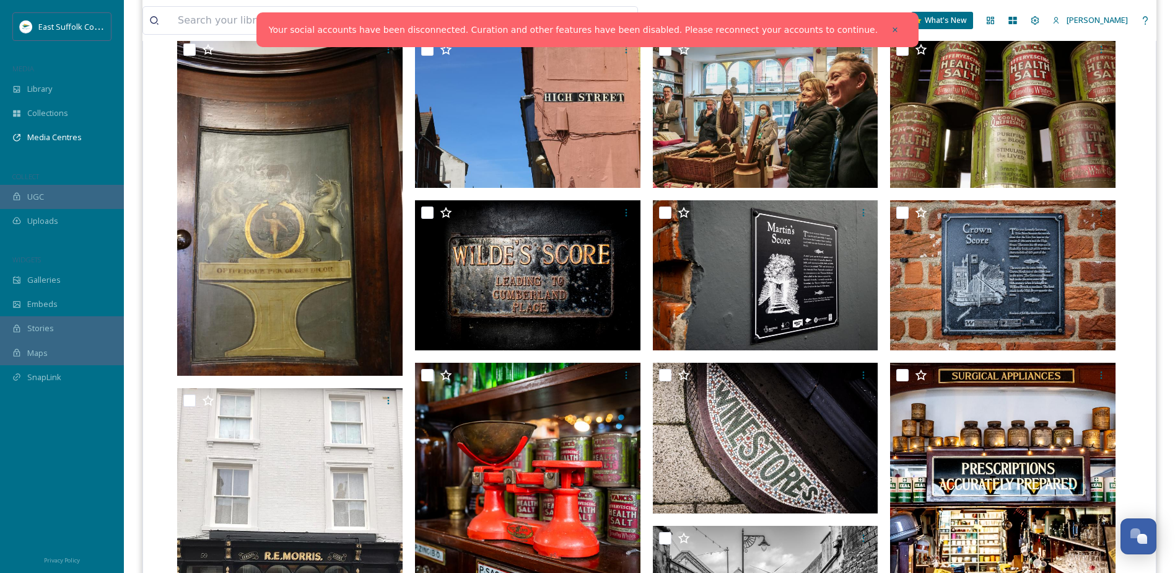
scroll to position [186, 0]
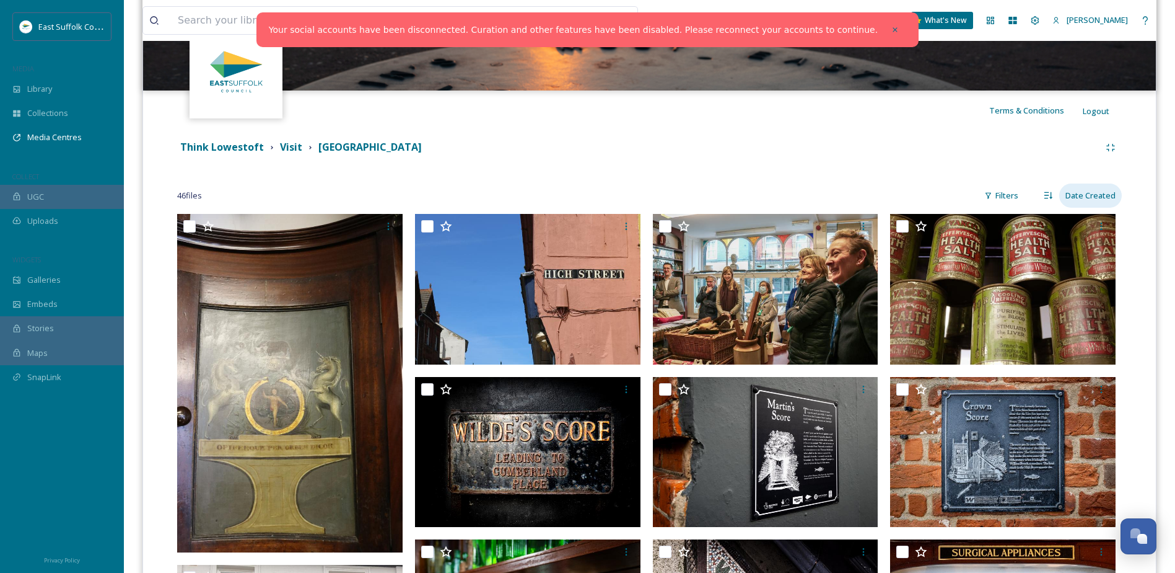
click at [1071, 196] on div "Date Created" at bounding box center [1091, 195] width 63 height 24
click at [1072, 248] on span "Date Created" at bounding box center [1087, 248] width 49 height 12
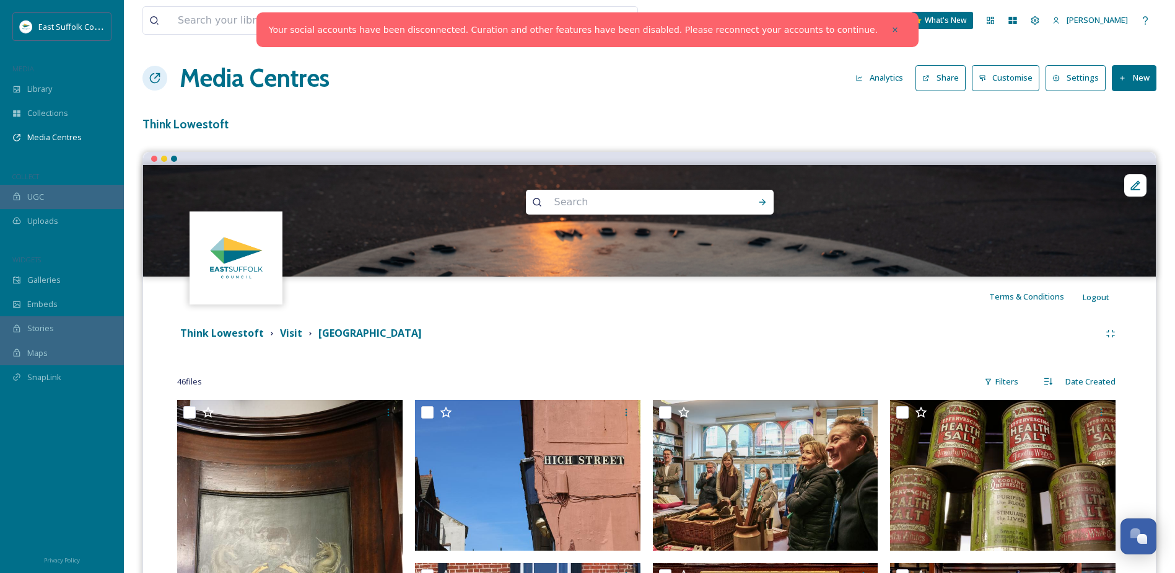
click at [1130, 78] on button "New" at bounding box center [1134, 77] width 45 height 25
click at [1124, 109] on span "Add Files" at bounding box center [1126, 107] width 33 height 12
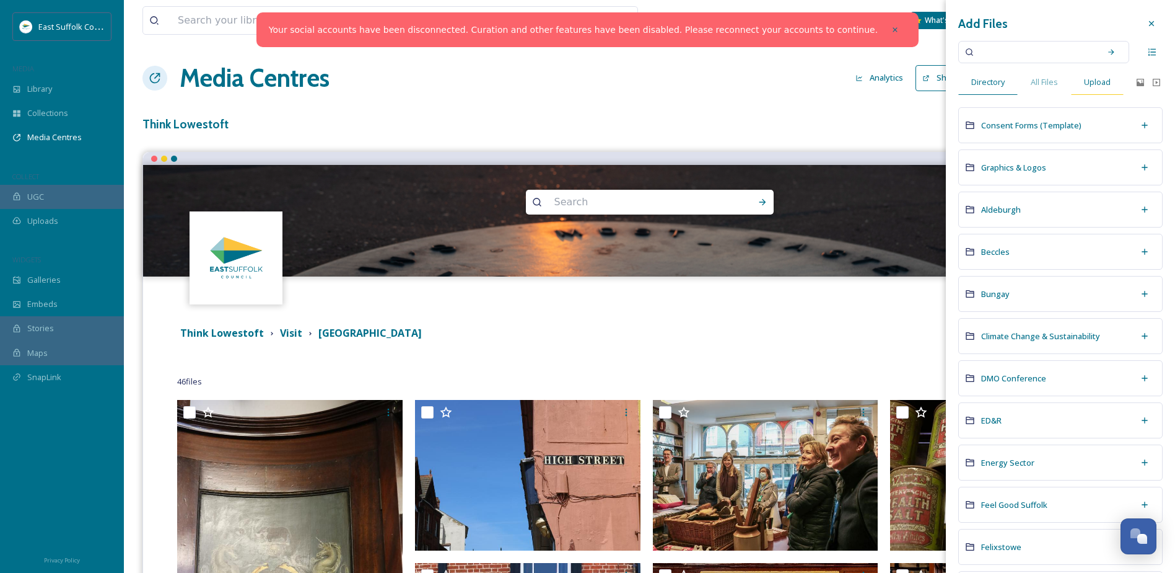
click at [1097, 83] on span "Upload" at bounding box center [1097, 82] width 27 height 12
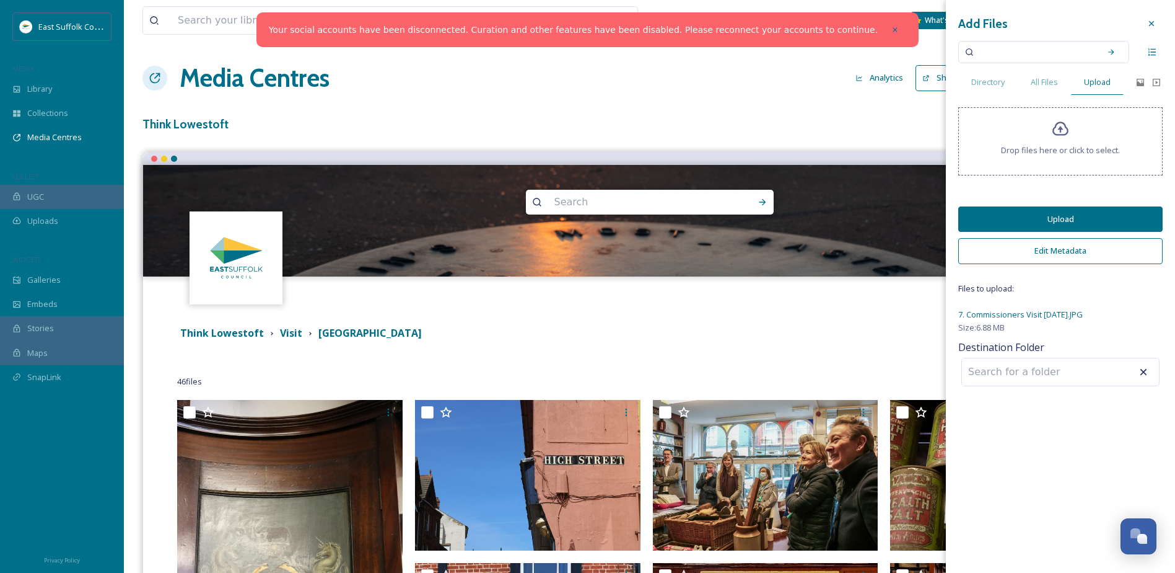
click at [1014, 208] on button "Upload" at bounding box center [1061, 218] width 204 height 25
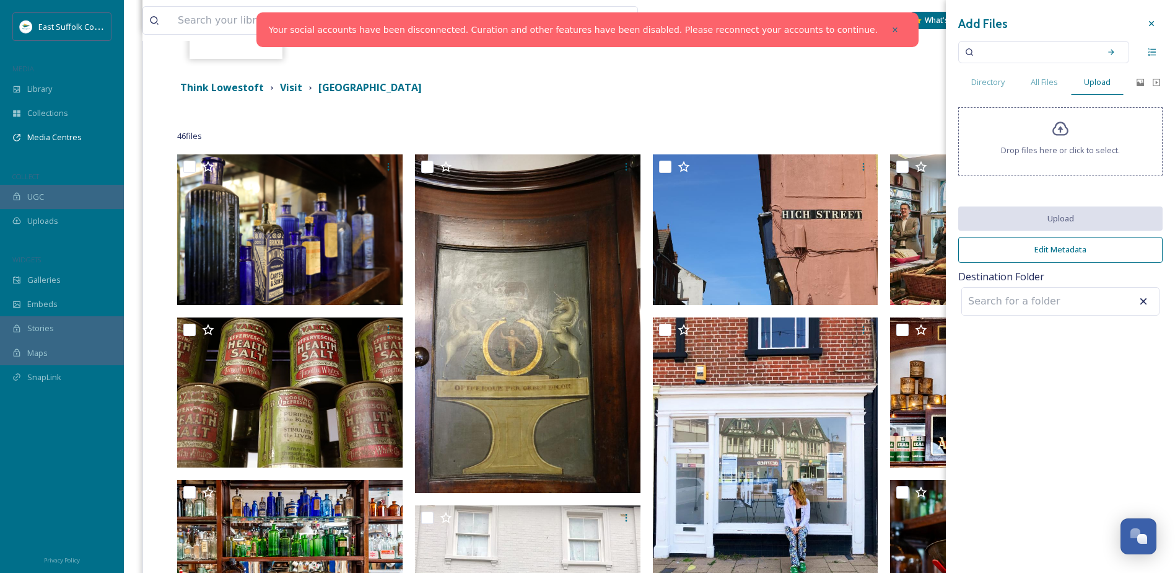
scroll to position [124, 0]
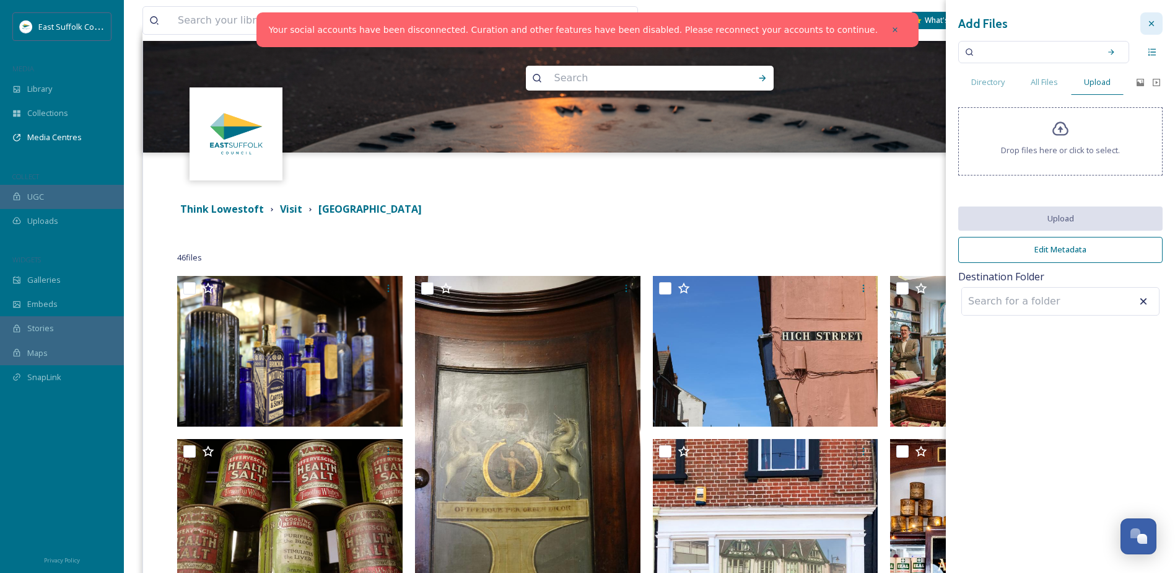
click at [1149, 26] on icon at bounding box center [1152, 24] width 10 height 10
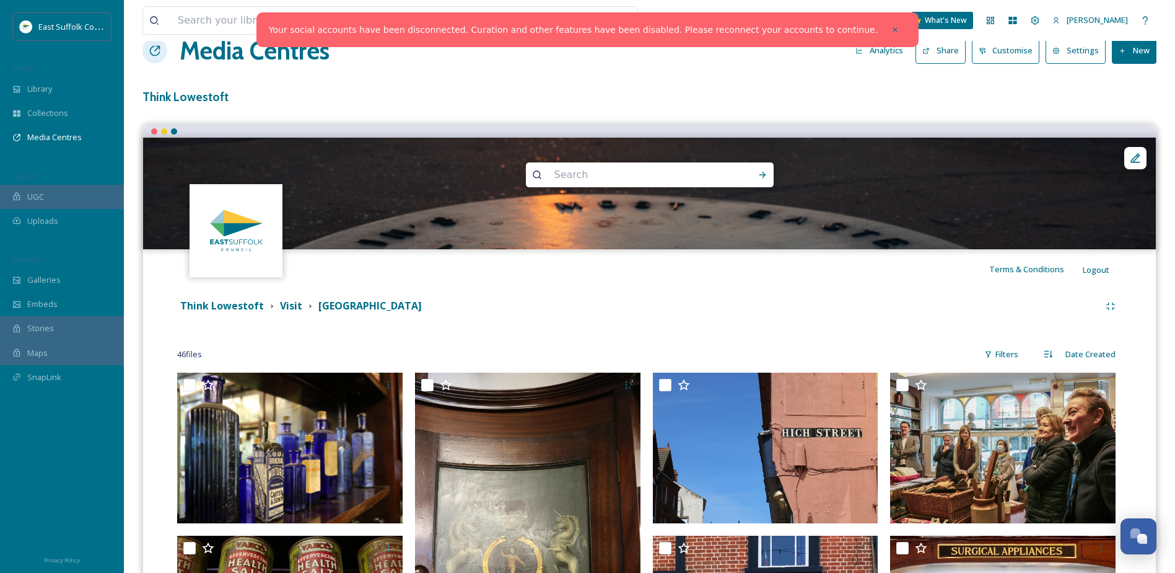
scroll to position [0, 0]
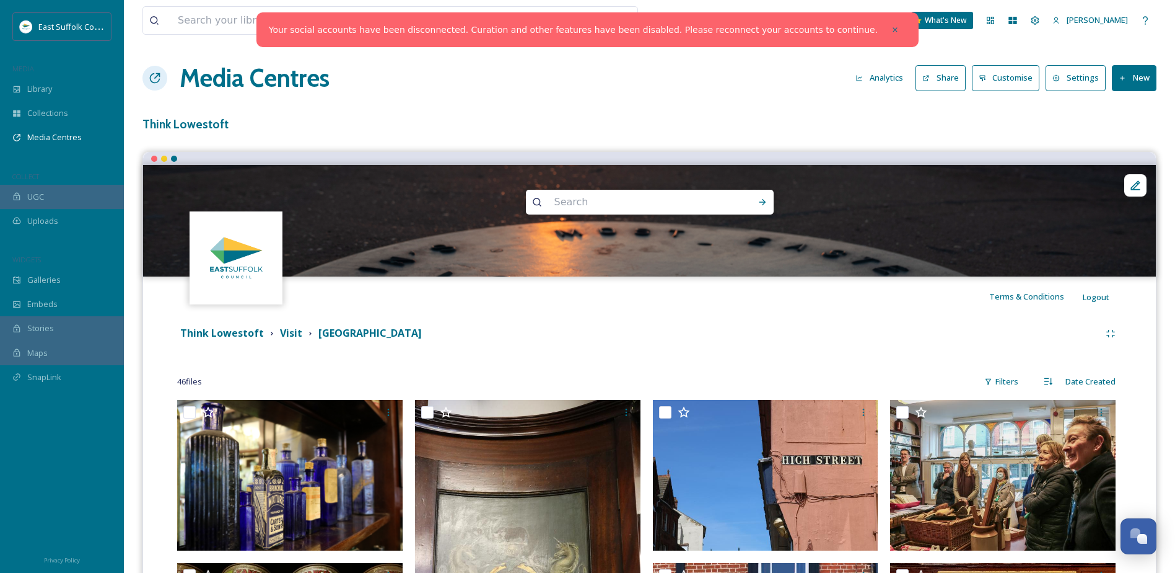
drag, startPoint x: 1123, startPoint y: 80, endPoint x: 1122, endPoint y: 89, distance: 9.3
click at [1123, 80] on icon at bounding box center [1123, 78] width 4 height 4
click at [1128, 108] on span "Add Files" at bounding box center [1126, 107] width 33 height 12
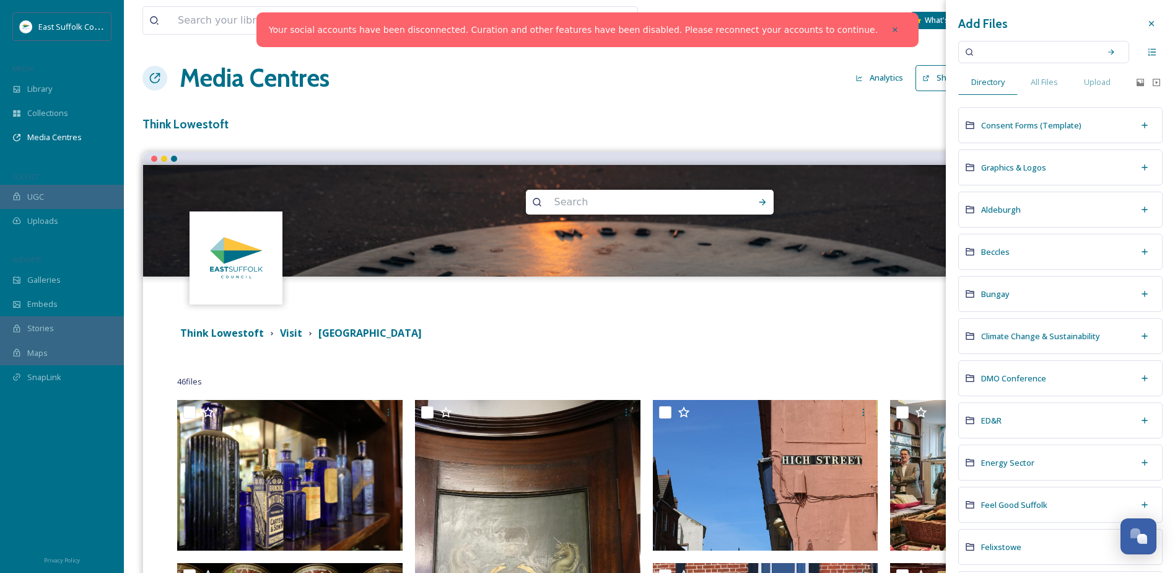
drag, startPoint x: 1096, startPoint y: 87, endPoint x: 954, endPoint y: 95, distance: 142.1
click at [1088, 87] on span "Upload" at bounding box center [1097, 82] width 27 height 12
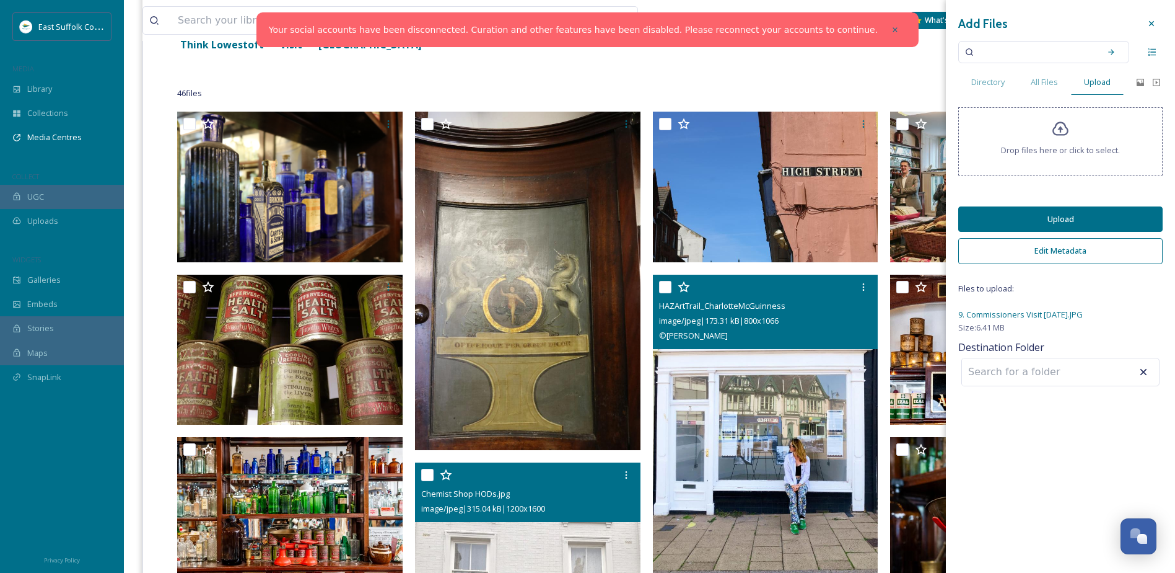
scroll to position [310, 0]
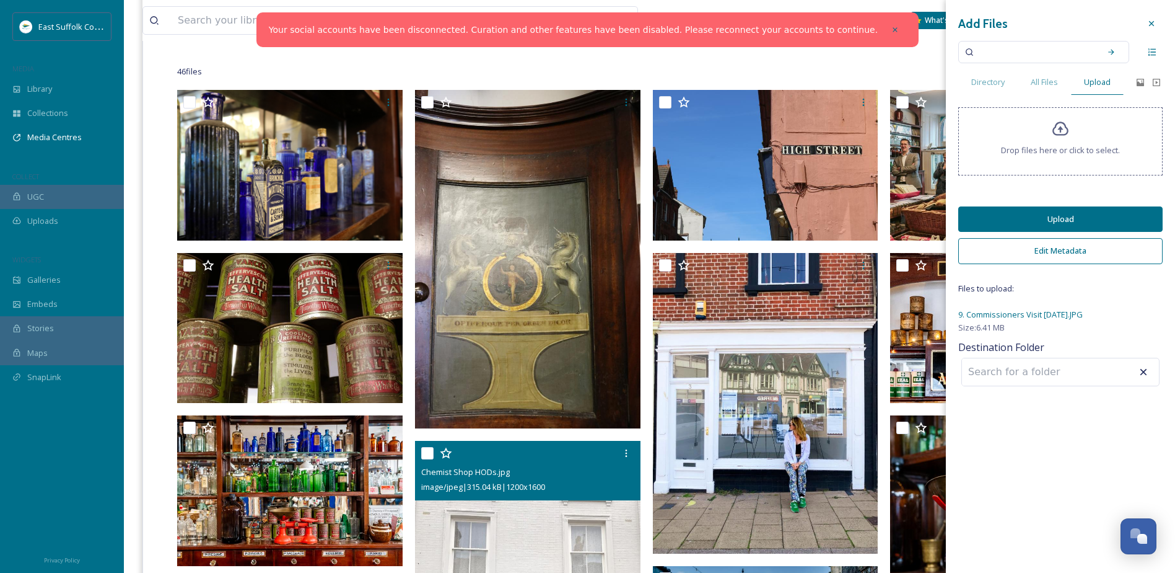
click at [1132, 219] on button "Upload" at bounding box center [1061, 218] width 204 height 25
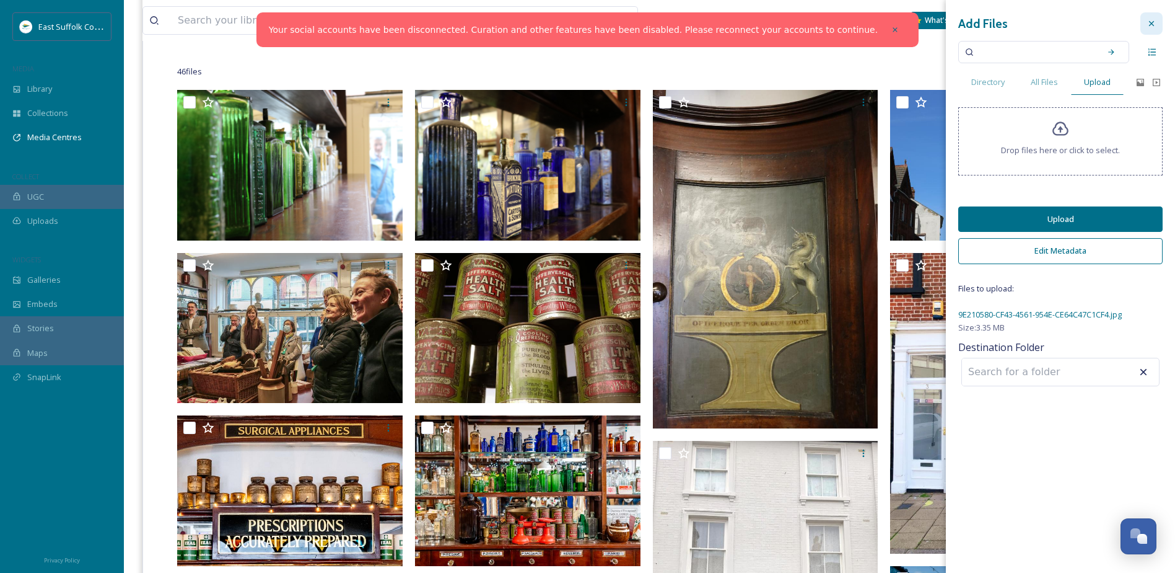
click at [1156, 26] on icon at bounding box center [1152, 24] width 10 height 10
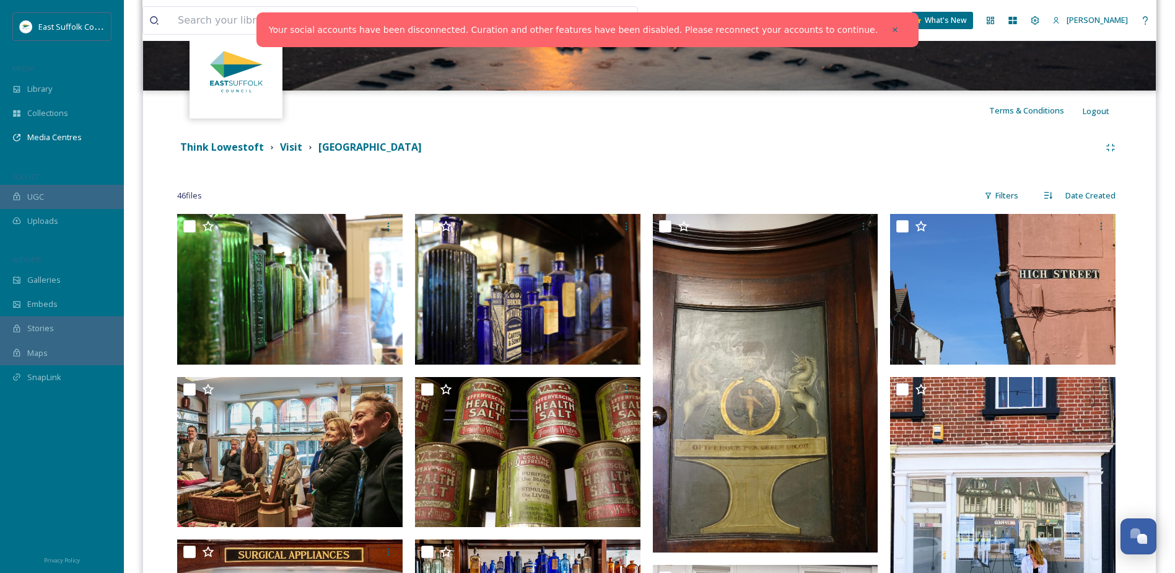
scroll to position [0, 0]
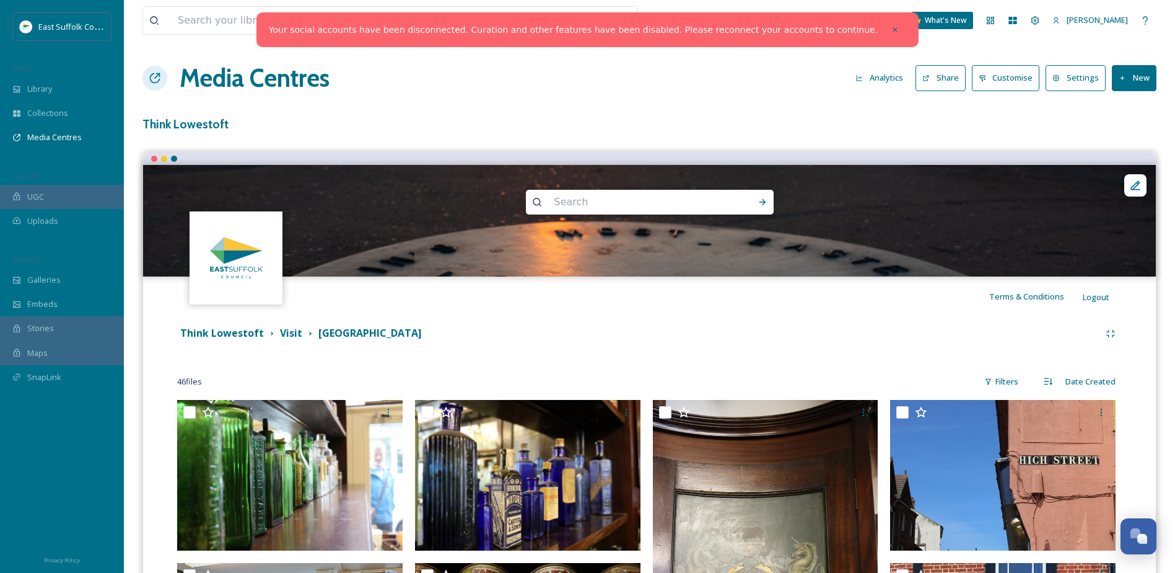
click at [1130, 86] on button "New" at bounding box center [1134, 77] width 45 height 25
click at [1125, 108] on span "Add Files" at bounding box center [1126, 107] width 33 height 12
click at [571, 333] on div "Think Lowestoft Visit High Street" at bounding box center [638, 332] width 923 height 15
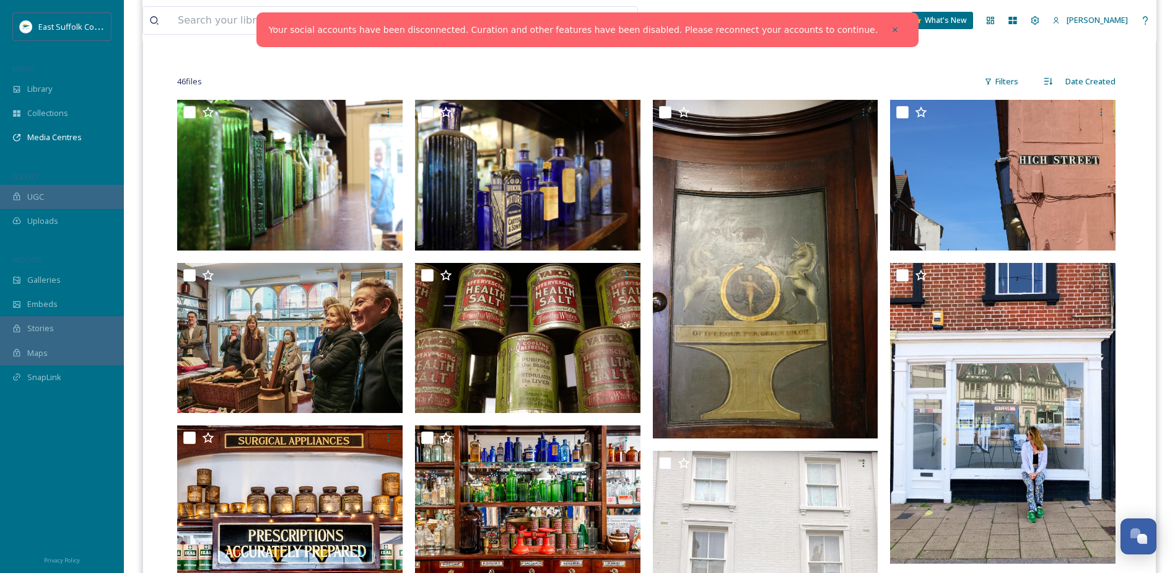
scroll to position [204, 0]
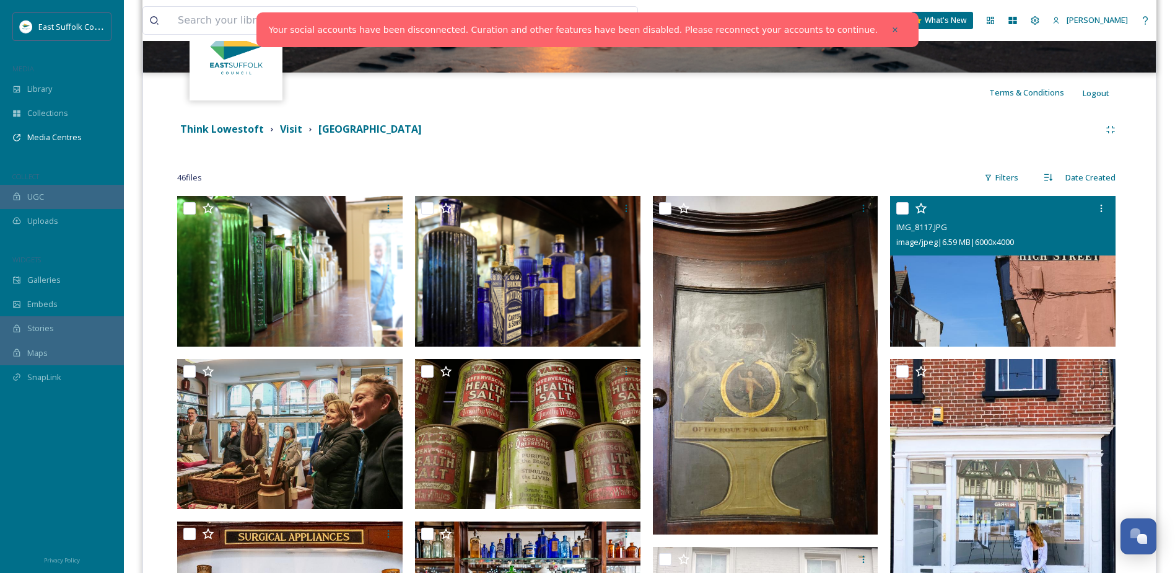
click at [1038, 294] on img at bounding box center [1003, 271] width 226 height 151
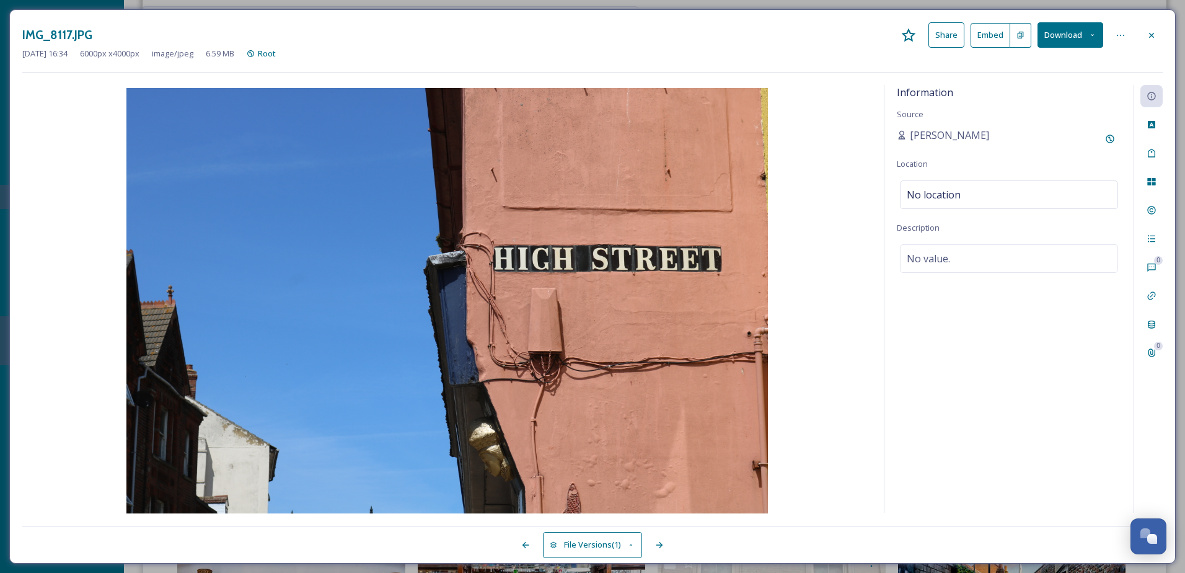
click at [1163, 40] on div "IMG_8117.JPG Share Embed Download Sep 15 2025 16:34 6000 px x 4000 px image/jpe…" at bounding box center [592, 286] width 1166 height 554
click at [1151, 33] on icon at bounding box center [1151, 35] width 10 height 10
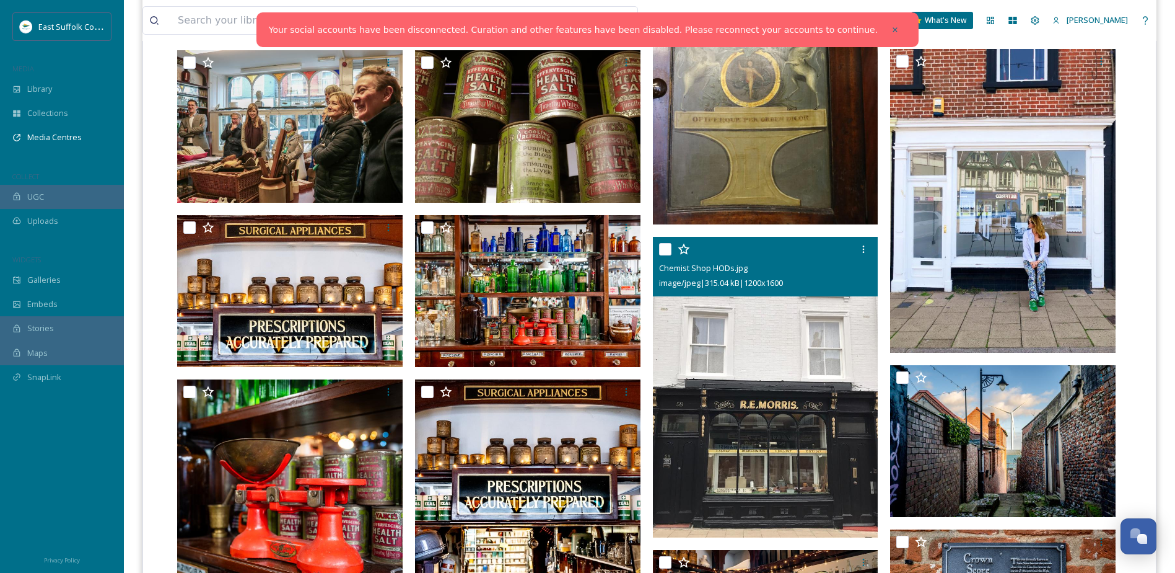
scroll to position [18, 0]
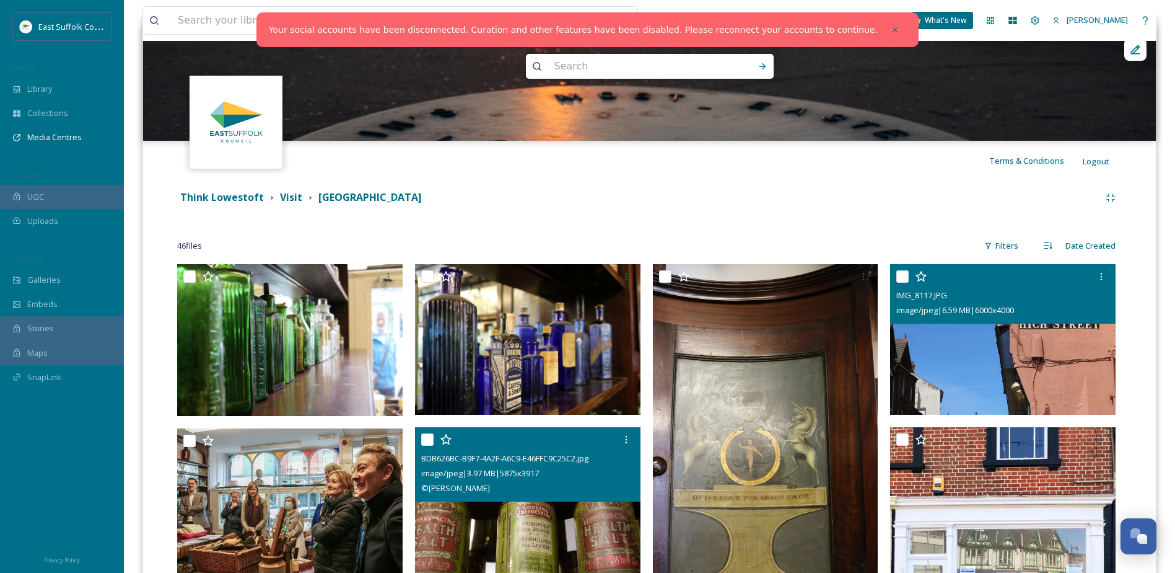
scroll to position [204, 0]
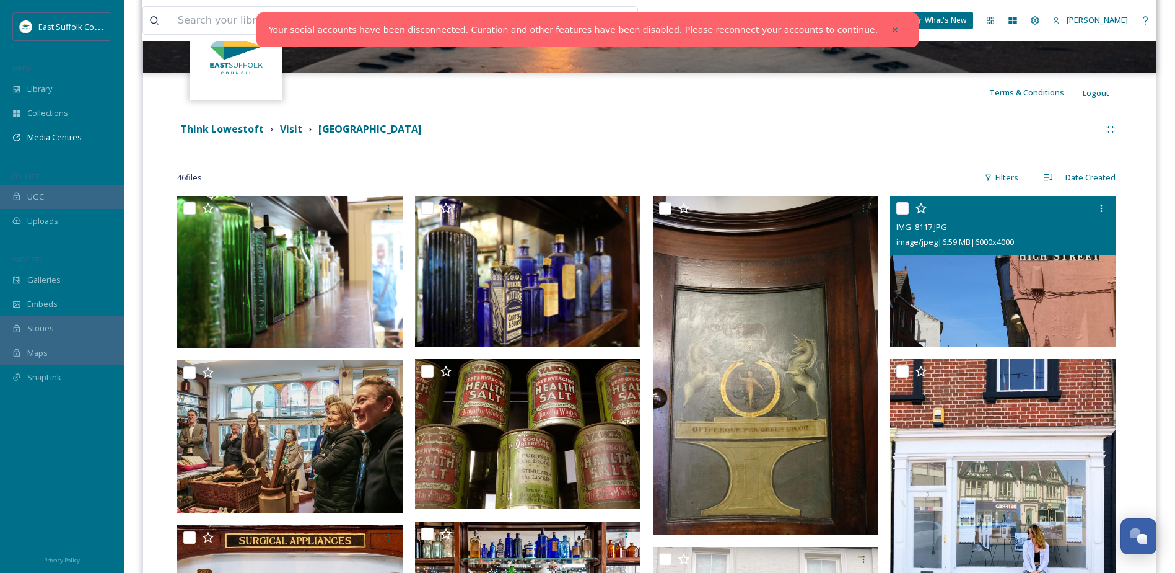
click at [603, 130] on div "Think Lowestoft Visit High Street" at bounding box center [638, 128] width 923 height 15
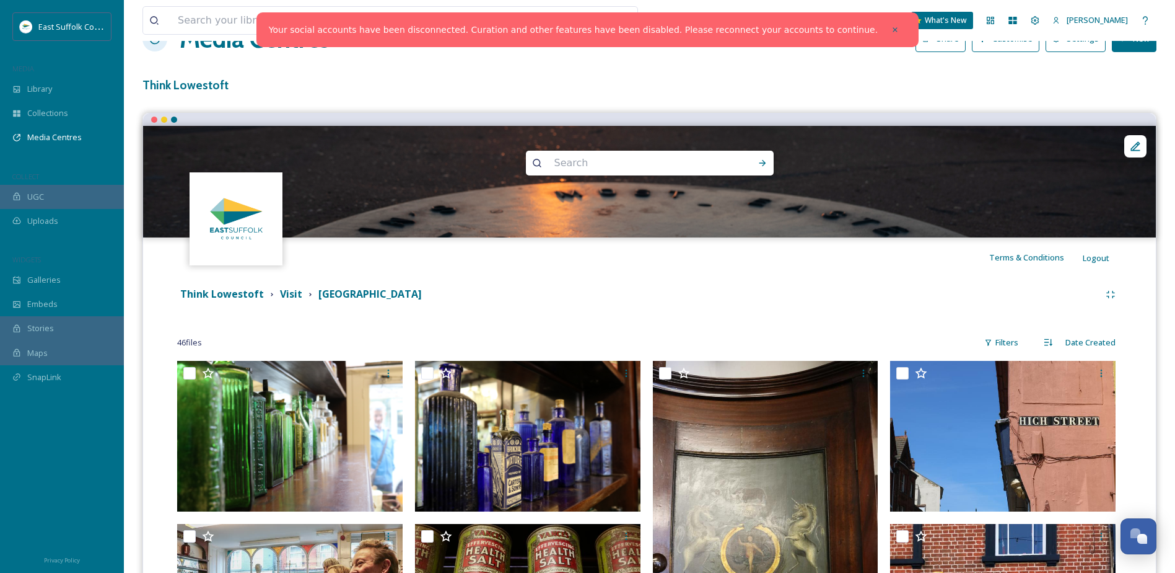
scroll to position [0, 0]
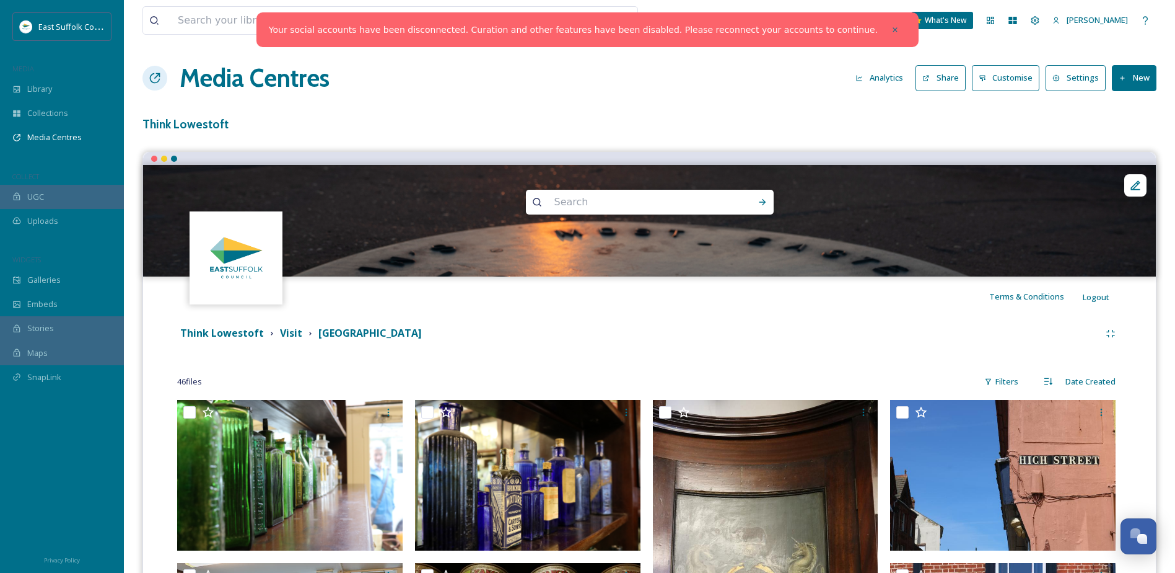
click at [173, 118] on h3 "Think Lowestoft" at bounding box center [650, 124] width 1014 height 18
click at [175, 124] on h3 "Think Lowestoft" at bounding box center [650, 124] width 1014 height 18
click at [252, 70] on h1 "Media Centres" at bounding box center [255, 77] width 150 height 37
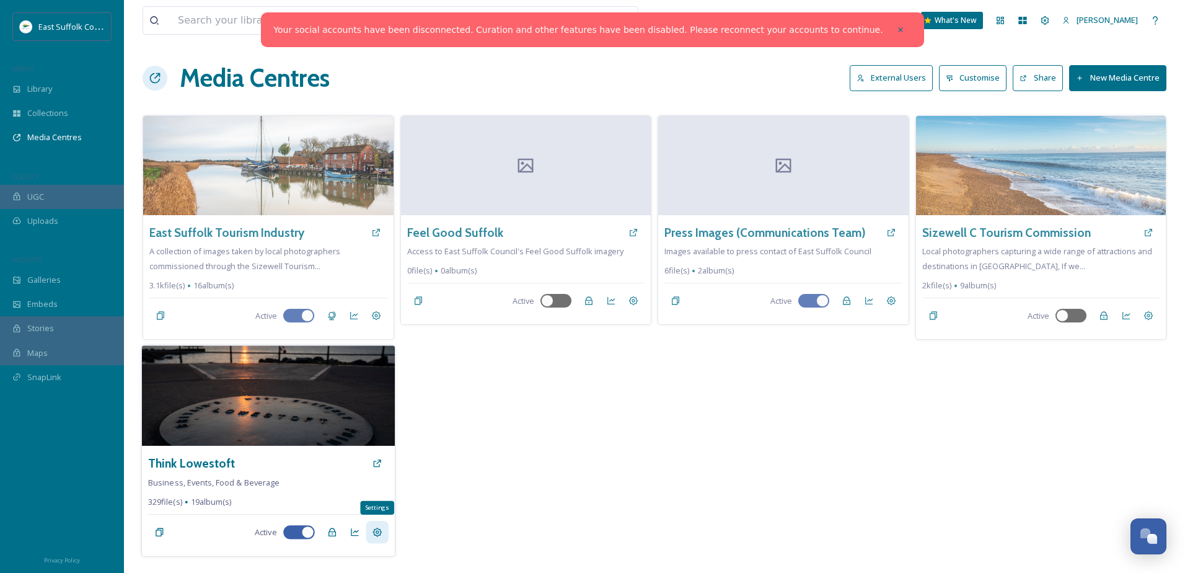
click at [377, 532] on icon at bounding box center [377, 532] width 10 height 10
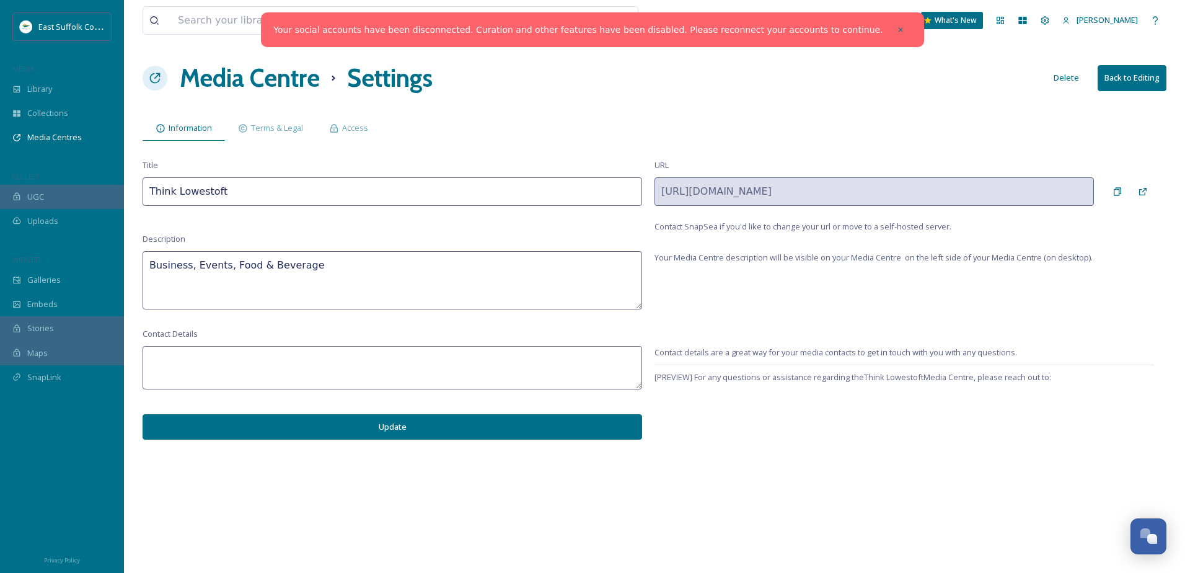
drag, startPoint x: 332, startPoint y: 272, endPoint x: 68, endPoint y: 255, distance: 263.9
click at [68, 255] on div "Your social accounts have been disconnected. Curation and other features have b…" at bounding box center [592, 286] width 1185 height 573
click at [238, 268] on textarea "A collection of photographs from around Lowestoft, free to use" at bounding box center [392, 280] width 499 height 58
click at [485, 259] on textarea "A collection of images from around Lowestoft, free to use" at bounding box center [392, 280] width 499 height 58
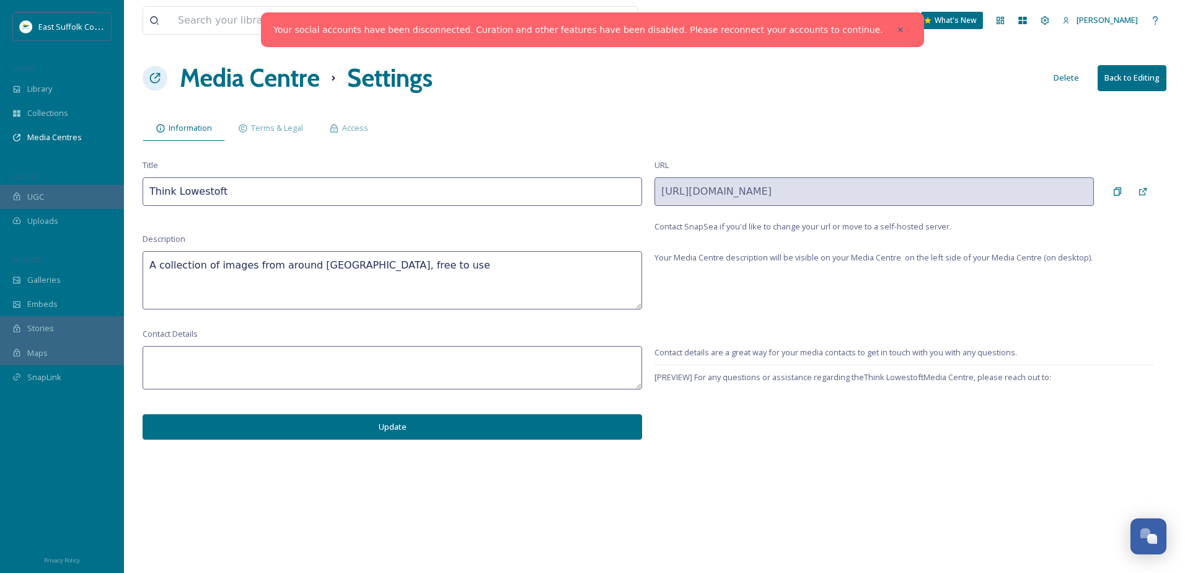
type textarea "A collection of images from around Lowestoft, free to use"
click at [532, 343] on div "Contact Details Update" at bounding box center [392, 384] width 499 height 112
click at [524, 371] on textarea at bounding box center [392, 367] width 499 height 43
type textarea "thinklowestoft@eastsuffolk.gov.uk"
click at [311, 441] on div "View all files What's New Kate Ellis Media Centre Settings Delete Back to Editi…" at bounding box center [654, 286] width 1061 height 573
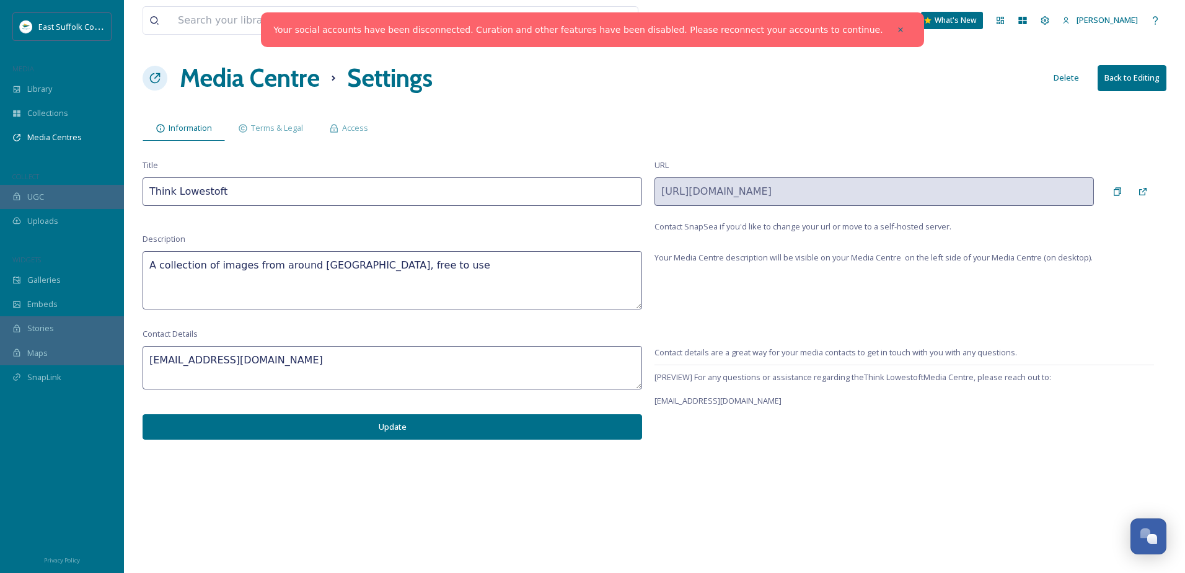
click at [312, 424] on button "Update" at bounding box center [392, 426] width 499 height 25
click at [250, 71] on h1 "Media Centre" at bounding box center [250, 77] width 140 height 37
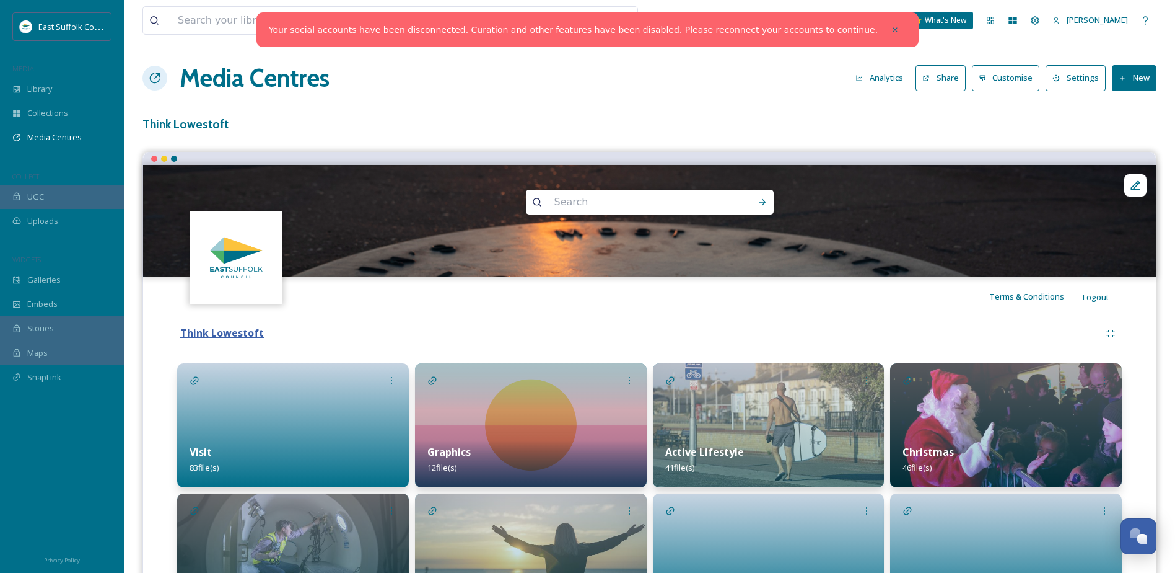
click at [234, 327] on strong "Think Lowestoft" at bounding box center [222, 333] width 84 height 14
click at [206, 75] on h1 "Media Centres" at bounding box center [255, 77] width 150 height 37
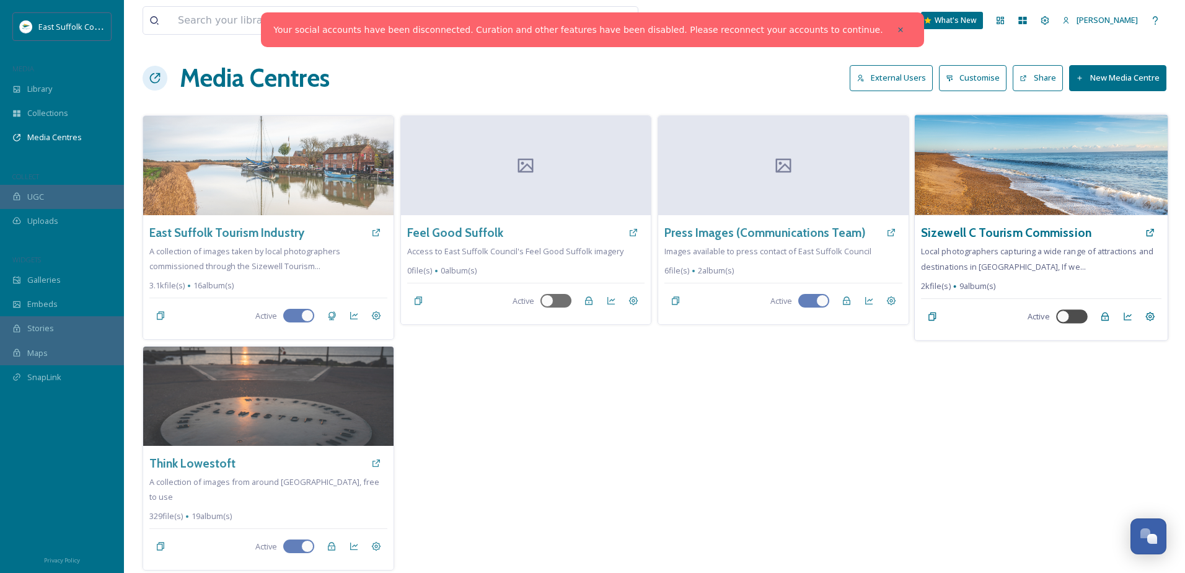
click at [1048, 258] on div "Sizewell C Tourism Commission Local photographers capturing a wide range of att…" at bounding box center [1040, 277] width 253 height 125
click at [1151, 314] on icon at bounding box center [1149, 317] width 10 height 10
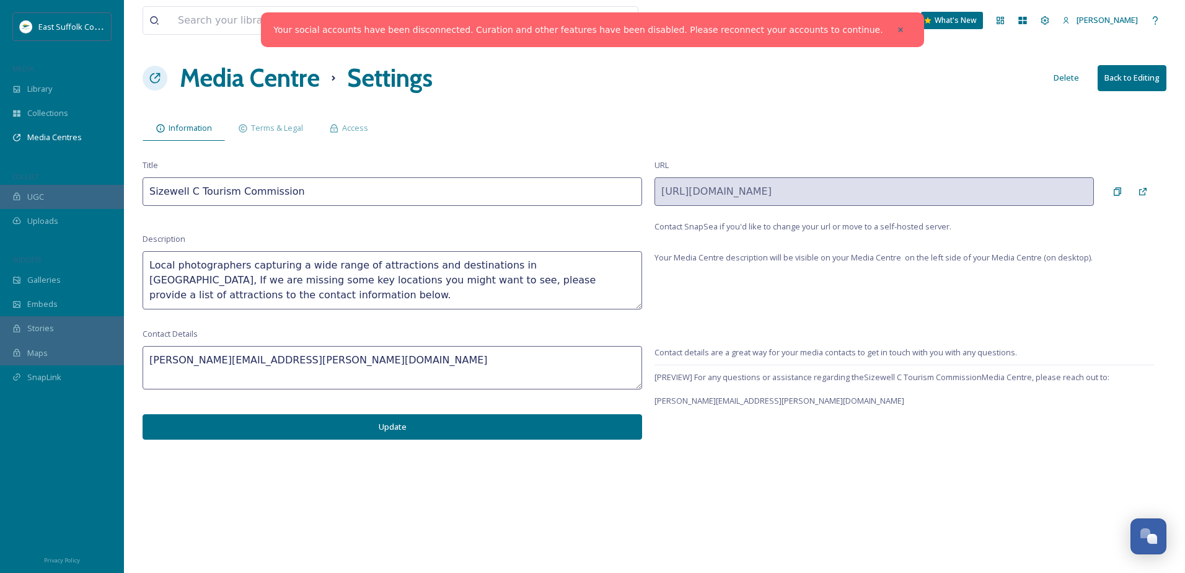
click at [629, 278] on textarea "Local photographers capturing a wide range of attractions and destinations in E…" at bounding box center [392, 280] width 499 height 58
click at [1128, 79] on button "Back to Editing" at bounding box center [1131, 77] width 69 height 25
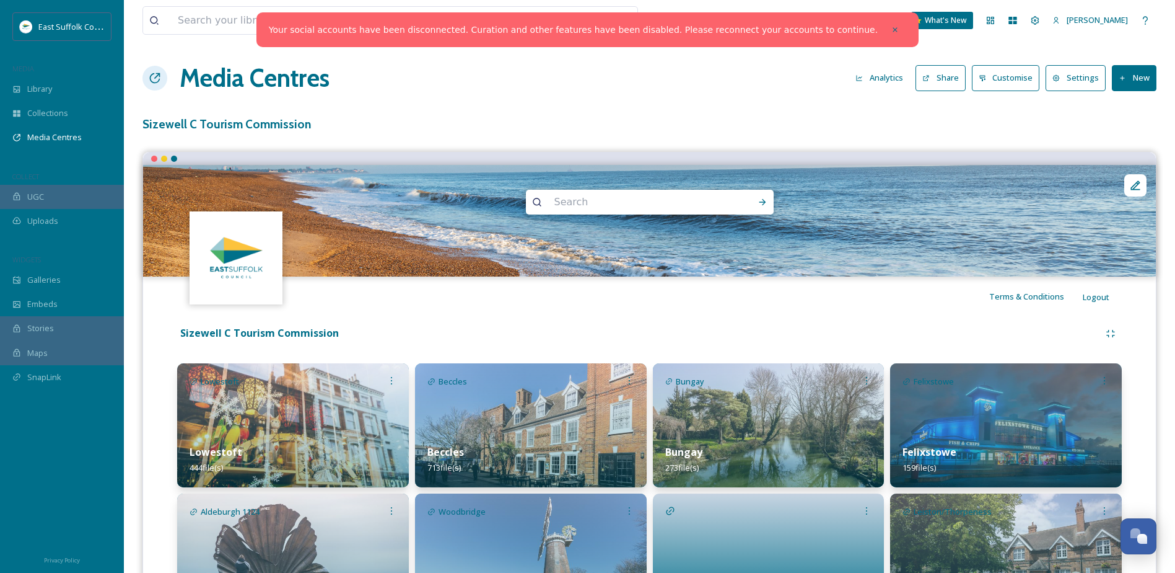
click at [196, 82] on h1 "Media Centres" at bounding box center [255, 77] width 150 height 37
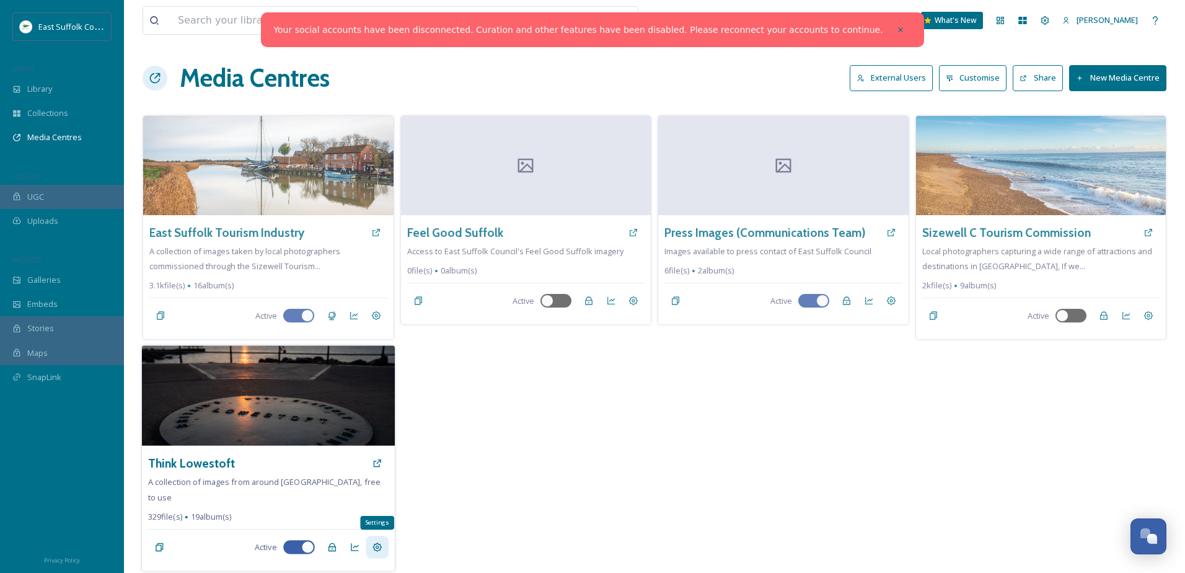
click at [378, 542] on icon at bounding box center [376, 546] width 9 height 9
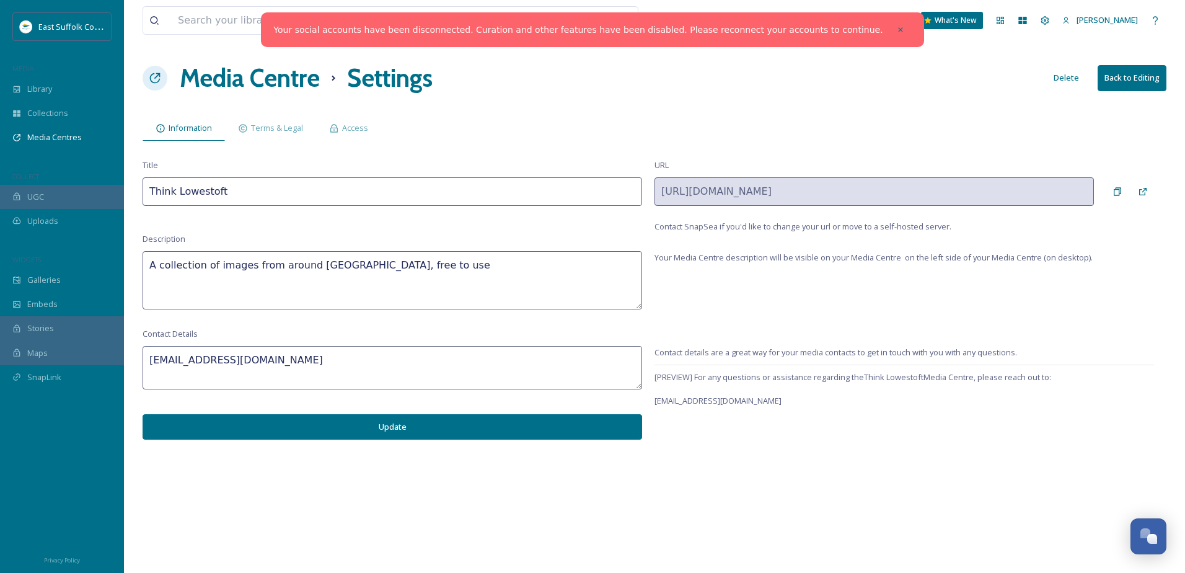
click at [498, 261] on textarea "A collection of images from around Lowestoft, free to use" at bounding box center [392, 280] width 499 height 58
paste textarea "Local photographers capturing a wide range of attractions and destinations in E…"
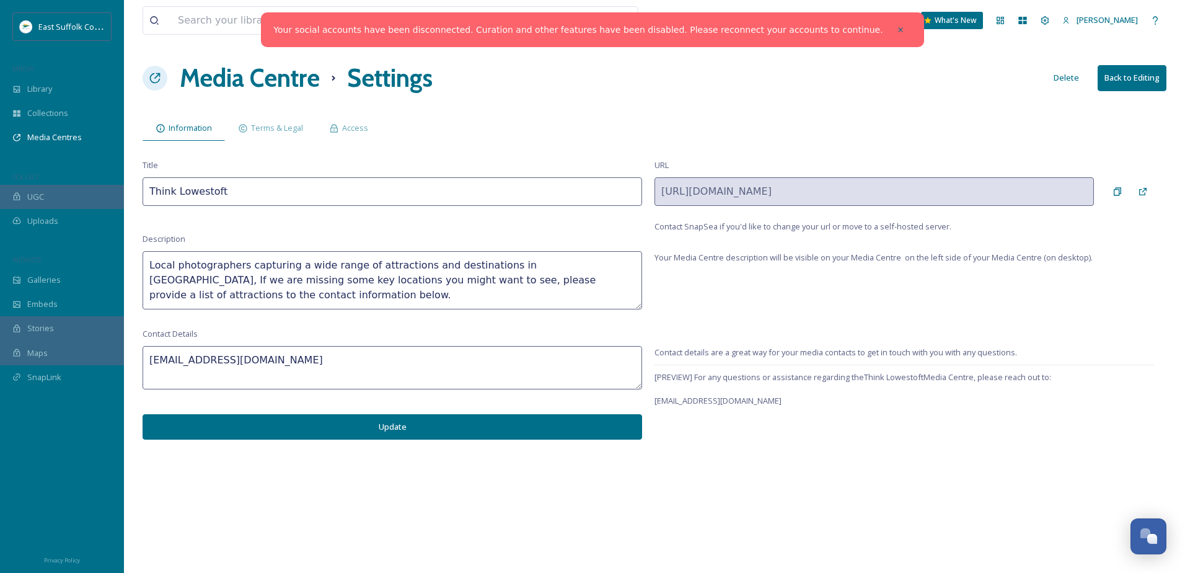
drag, startPoint x: 149, startPoint y: 265, endPoint x: 288, endPoint y: 265, distance: 139.4
click at [288, 265] on textarea "Local photographers capturing a wide range of attractions and destinations in E…" at bounding box center [392, 280] width 499 height 58
paste textarea "A selection of free-to-use images showcasing attractions and destinations acros…"
type textarea "A selection of free-to-use images showcasing attractions and destinations acros…"
drag, startPoint x: 500, startPoint y: 426, endPoint x: 535, endPoint y: 452, distance: 43.9
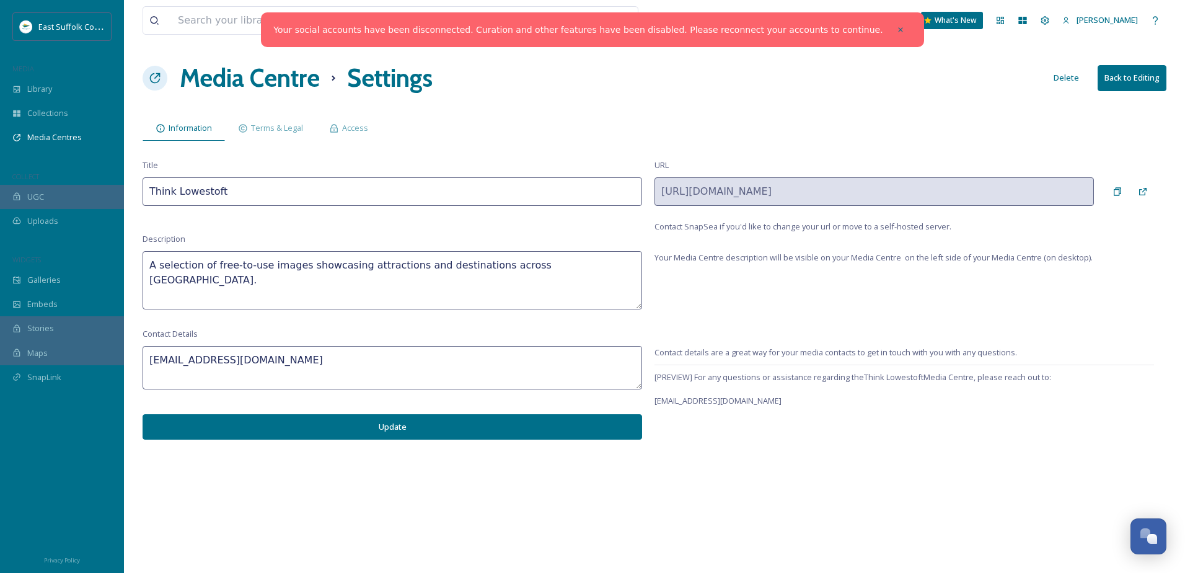
click at [499, 427] on button "Update" at bounding box center [392, 426] width 499 height 25
click at [572, 260] on textarea "A selection of free-to-use images showcasing attractions and destinations acros…" at bounding box center [392, 280] width 499 height 58
click at [244, 76] on h1 "Media Centre" at bounding box center [250, 77] width 140 height 37
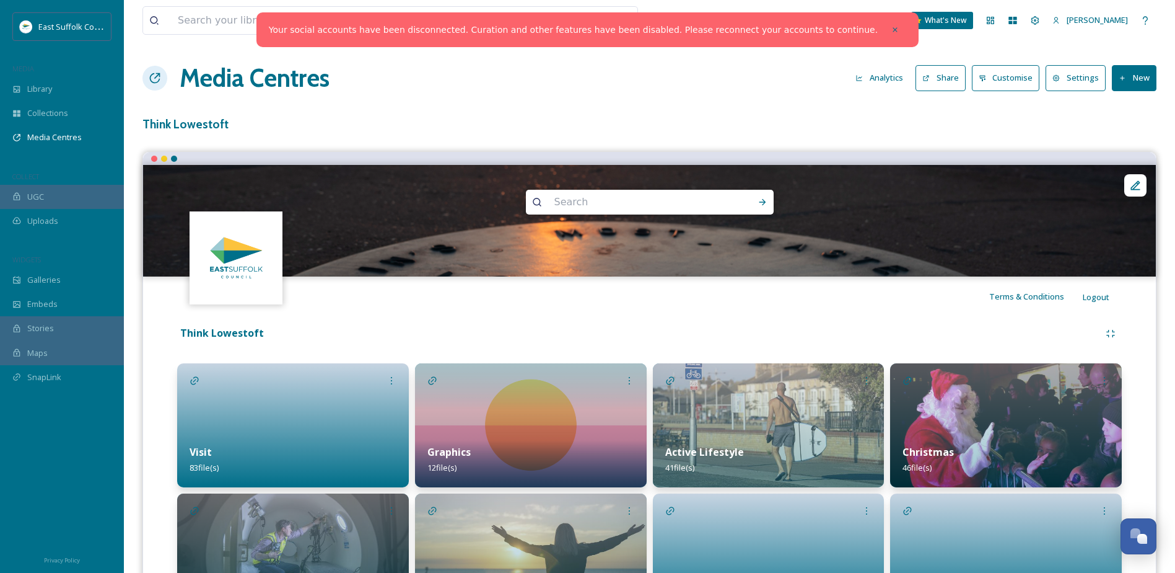
click at [240, 68] on h1 "Media Centres" at bounding box center [255, 77] width 150 height 37
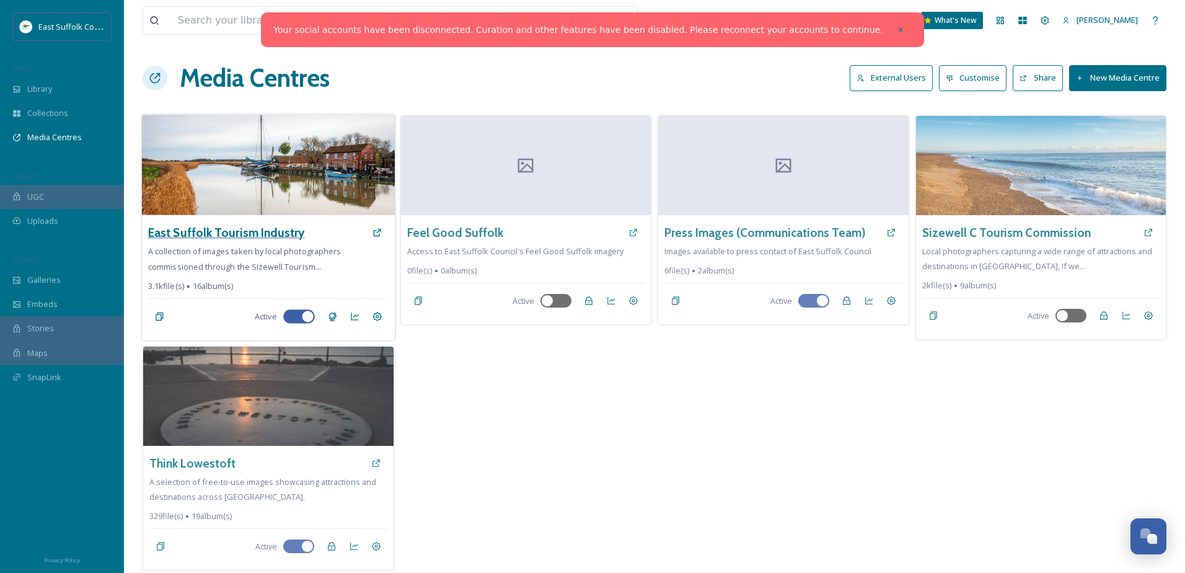
click at [265, 228] on h3 "East Suffolk Tourism Industry" at bounding box center [226, 233] width 156 height 18
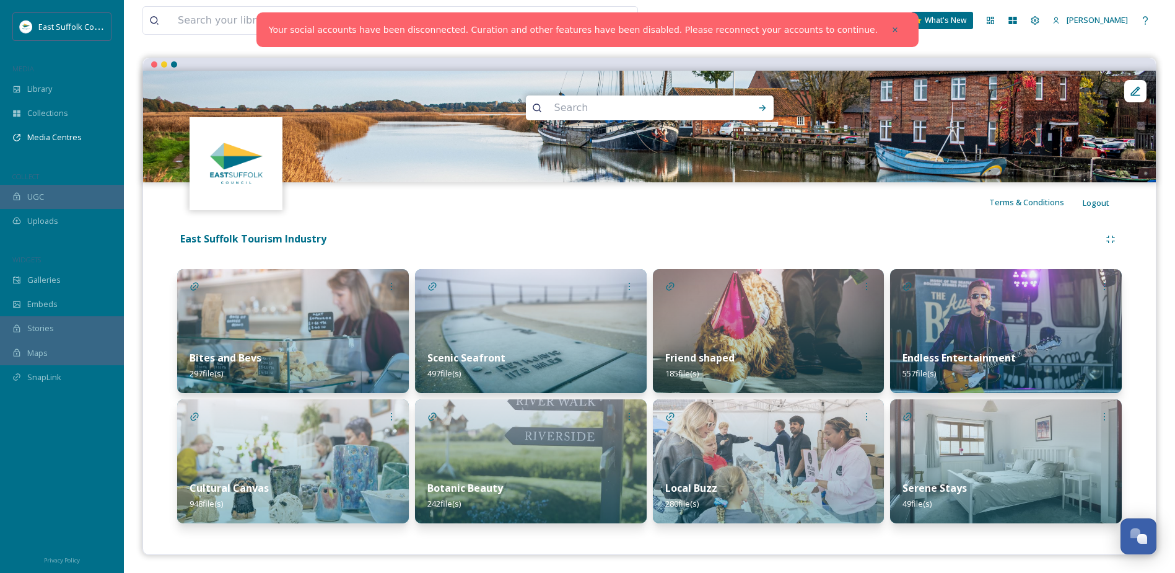
scroll to position [95, 0]
click at [449, 365] on div "Scenic Seafront 497 file(s)" at bounding box center [531, 364] width 232 height 55
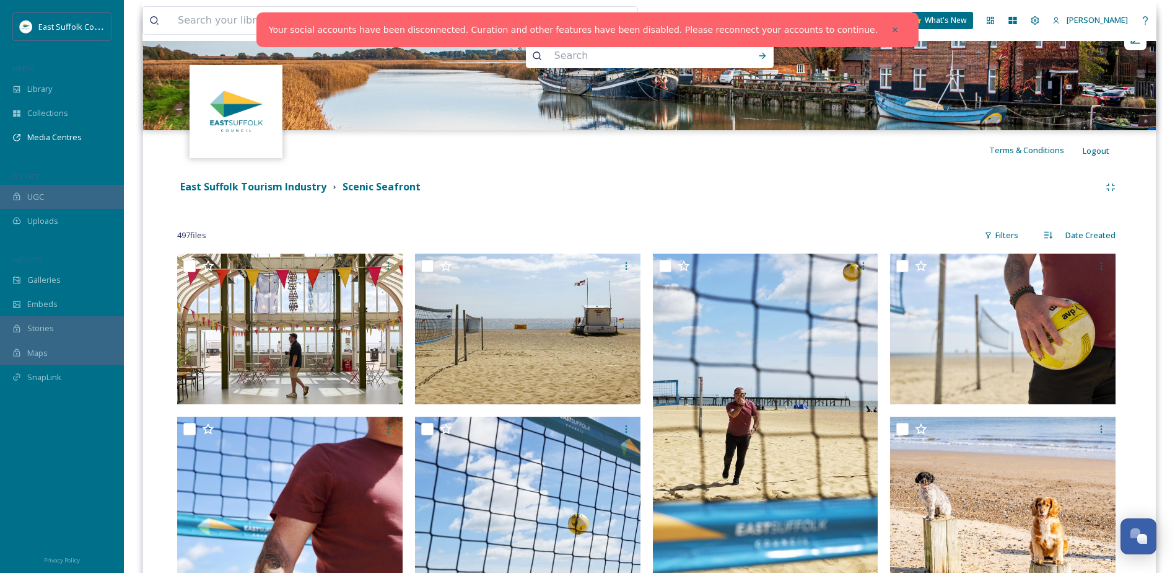
scroll to position [62, 0]
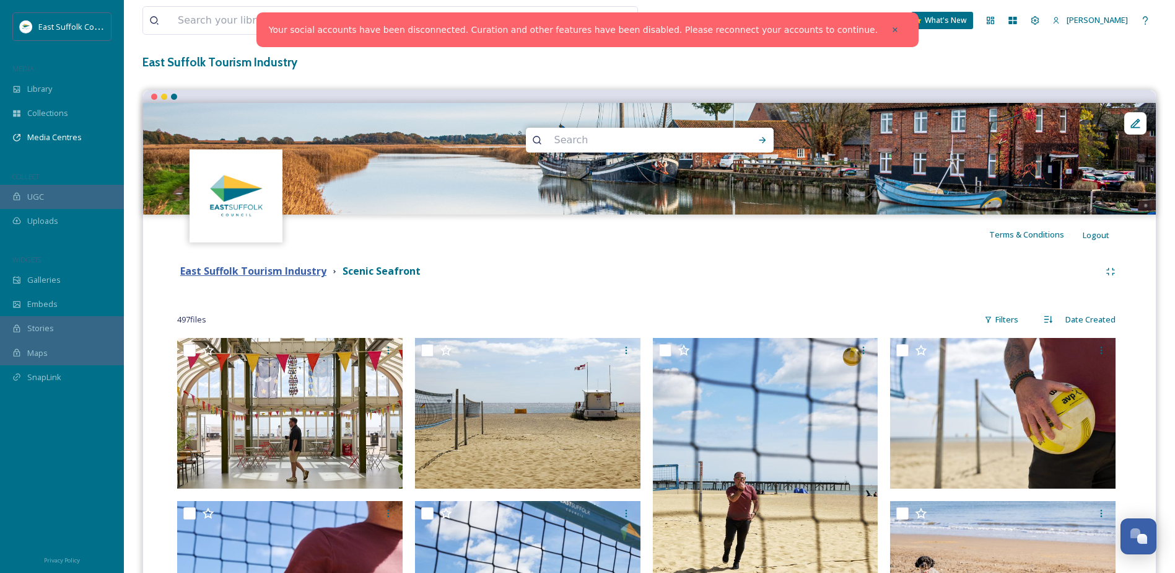
click at [289, 276] on strong "East Suffolk Tourism Industry" at bounding box center [253, 271] width 146 height 14
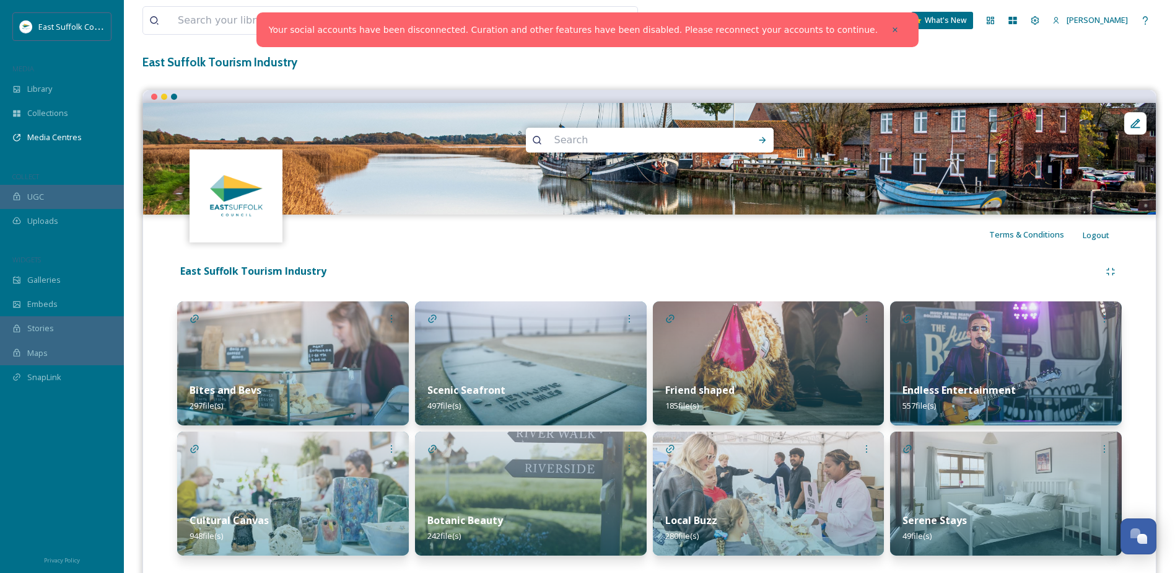
scroll to position [95, 0]
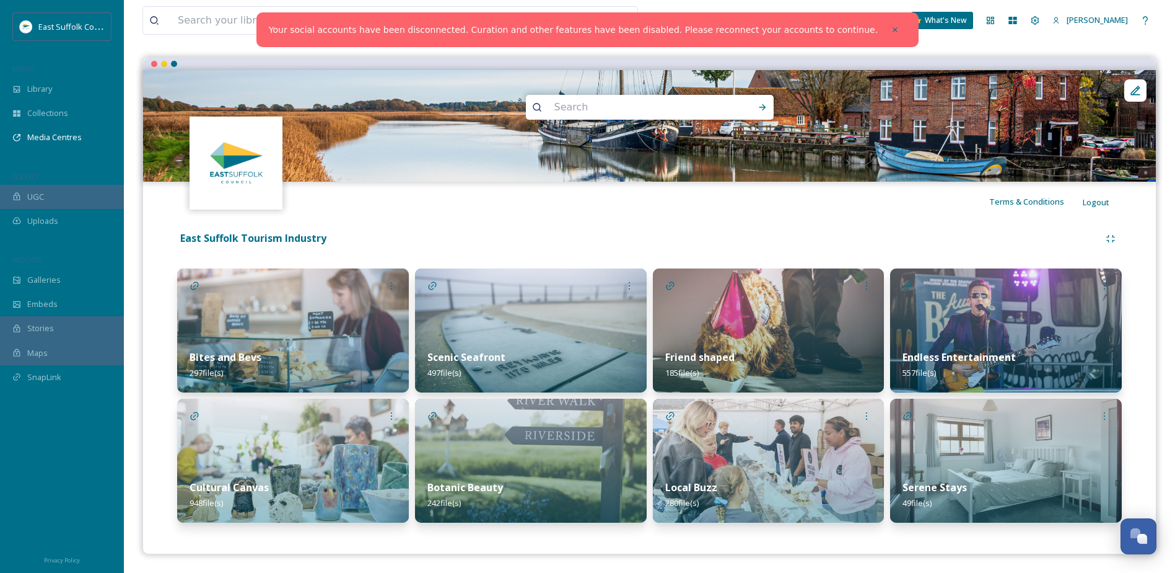
click at [429, 456] on img at bounding box center [531, 460] width 232 height 124
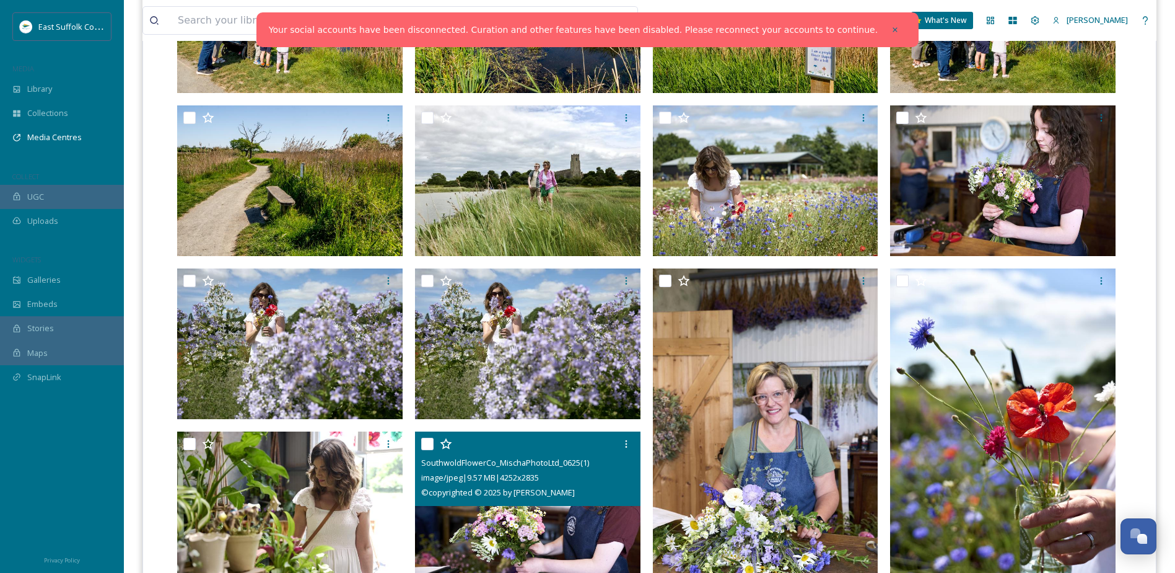
scroll to position [248, 0]
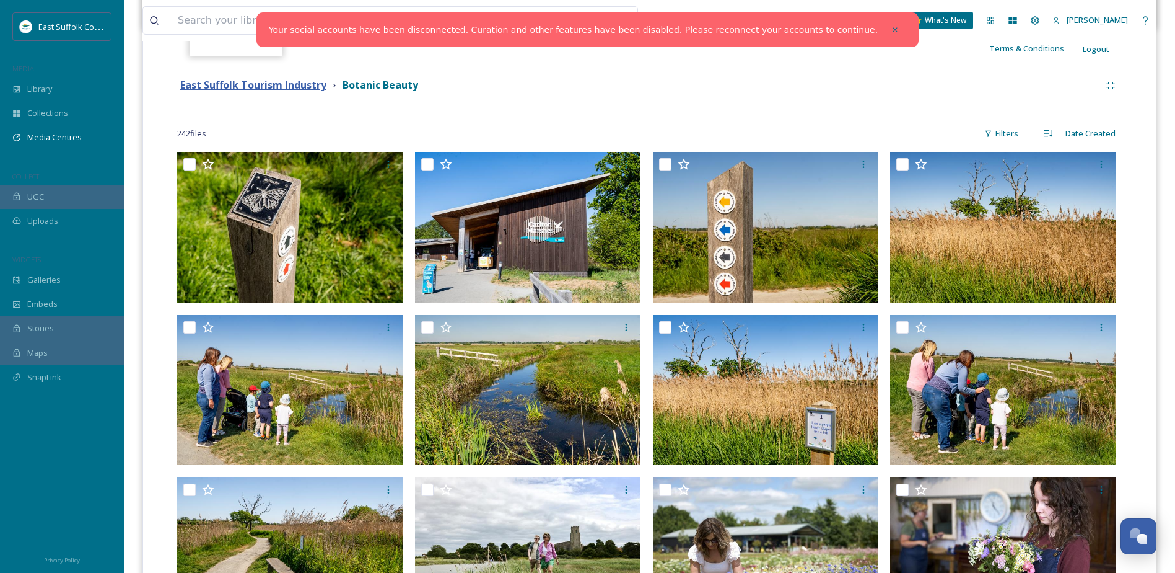
click at [289, 87] on strong "East Suffolk Tourism Industry" at bounding box center [253, 85] width 146 height 14
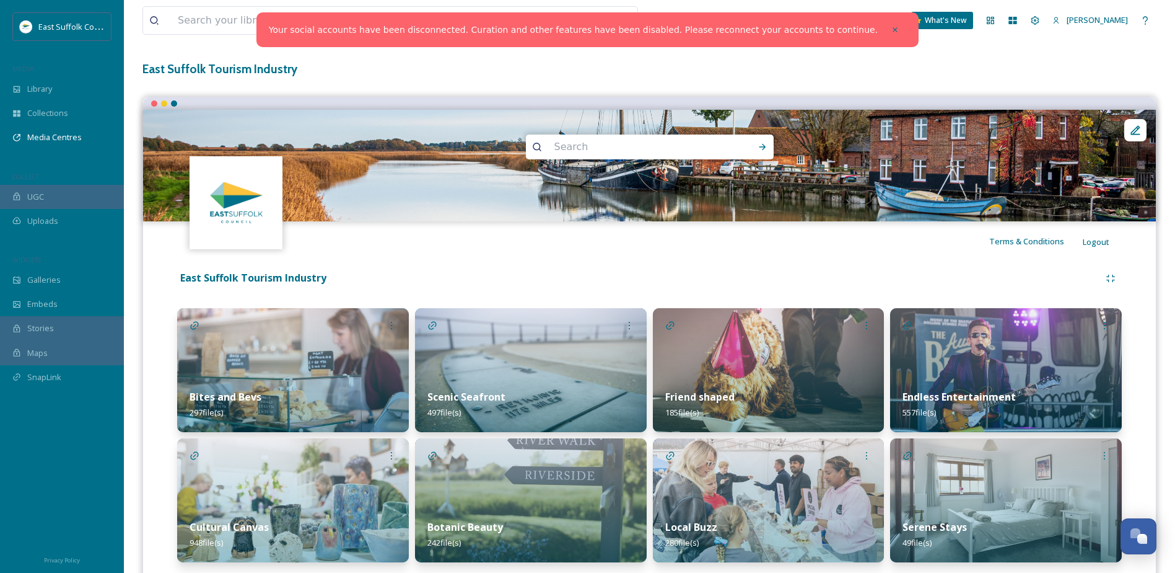
scroll to position [95, 0]
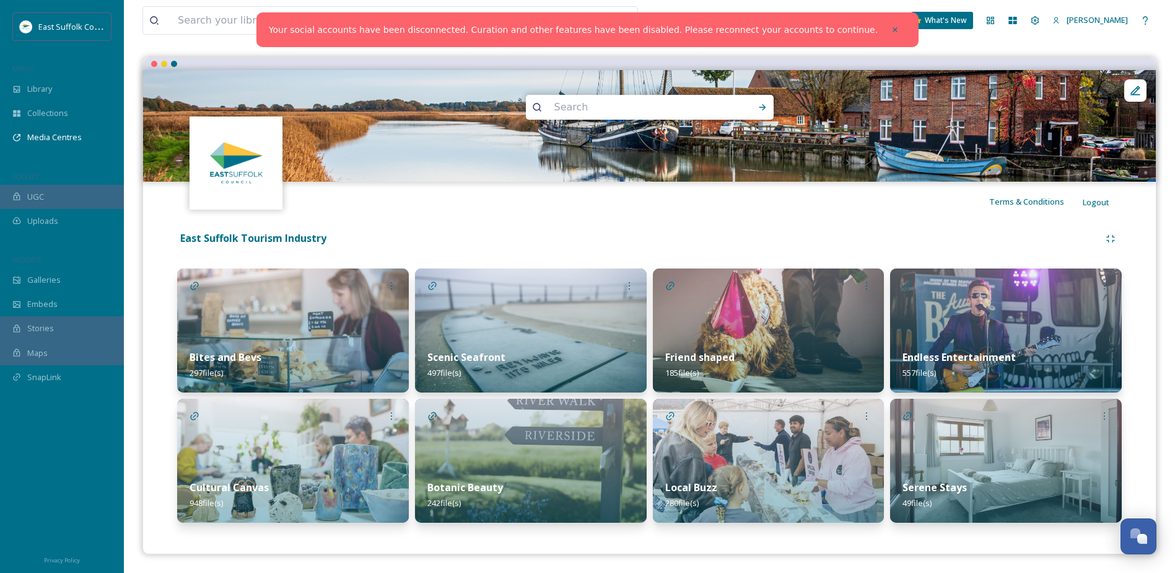
click at [755, 320] on img at bounding box center [769, 330] width 232 height 124
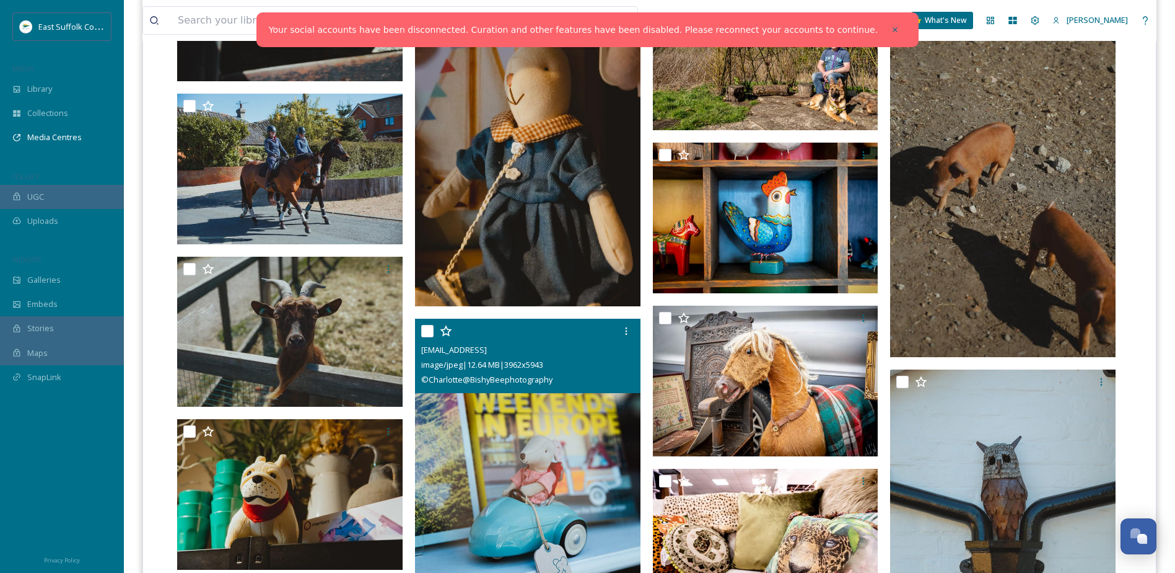
scroll to position [7931, 0]
